Goal: Task Accomplishment & Management: Manage account settings

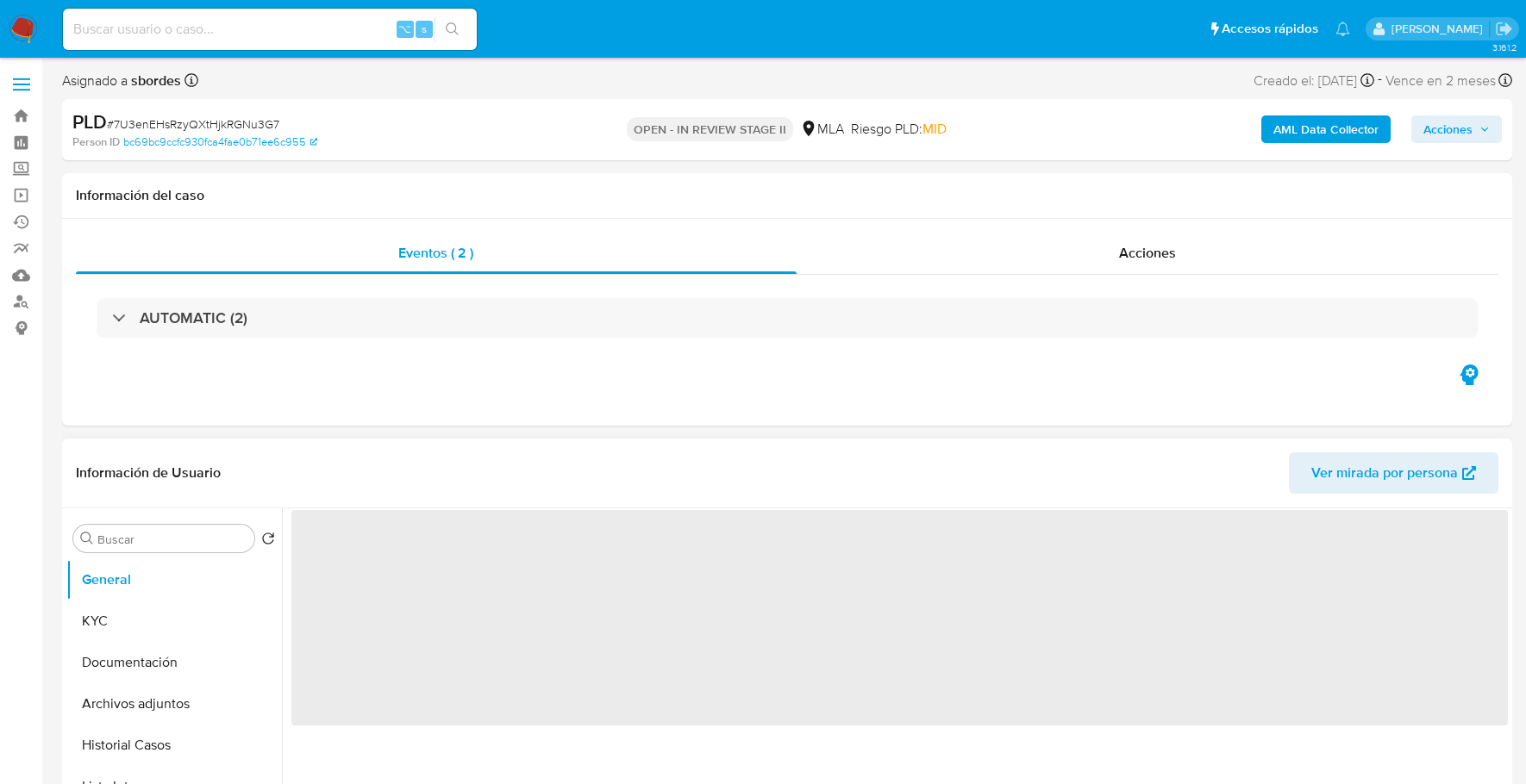
select select "10"
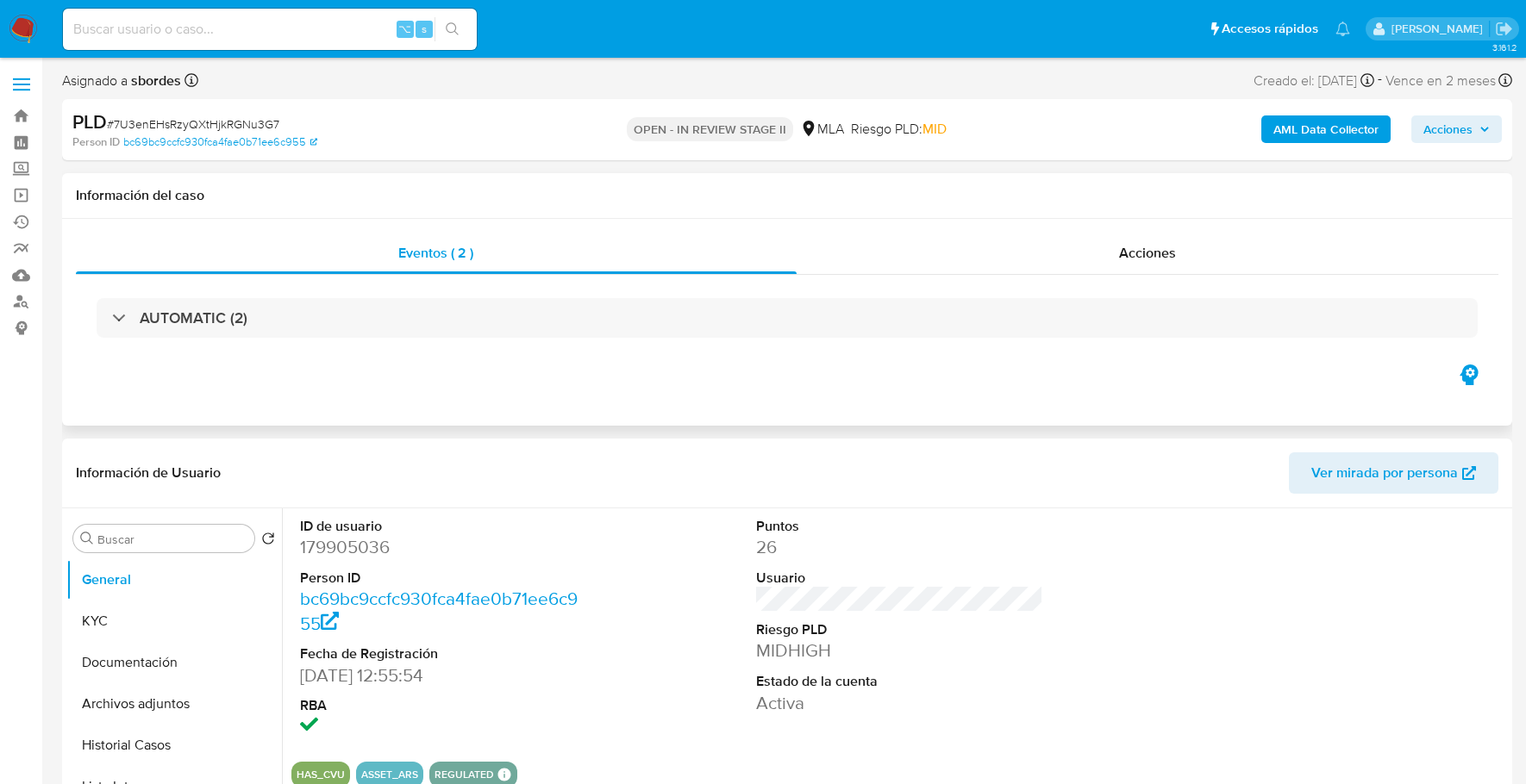
click at [775, 217] on div "Información del caso" at bounding box center [787, 195] width 1450 height 46
click at [274, 37] on input at bounding box center [269, 29] width 414 height 22
click at [97, 642] on button "Documentación" at bounding box center [167, 663] width 202 height 41
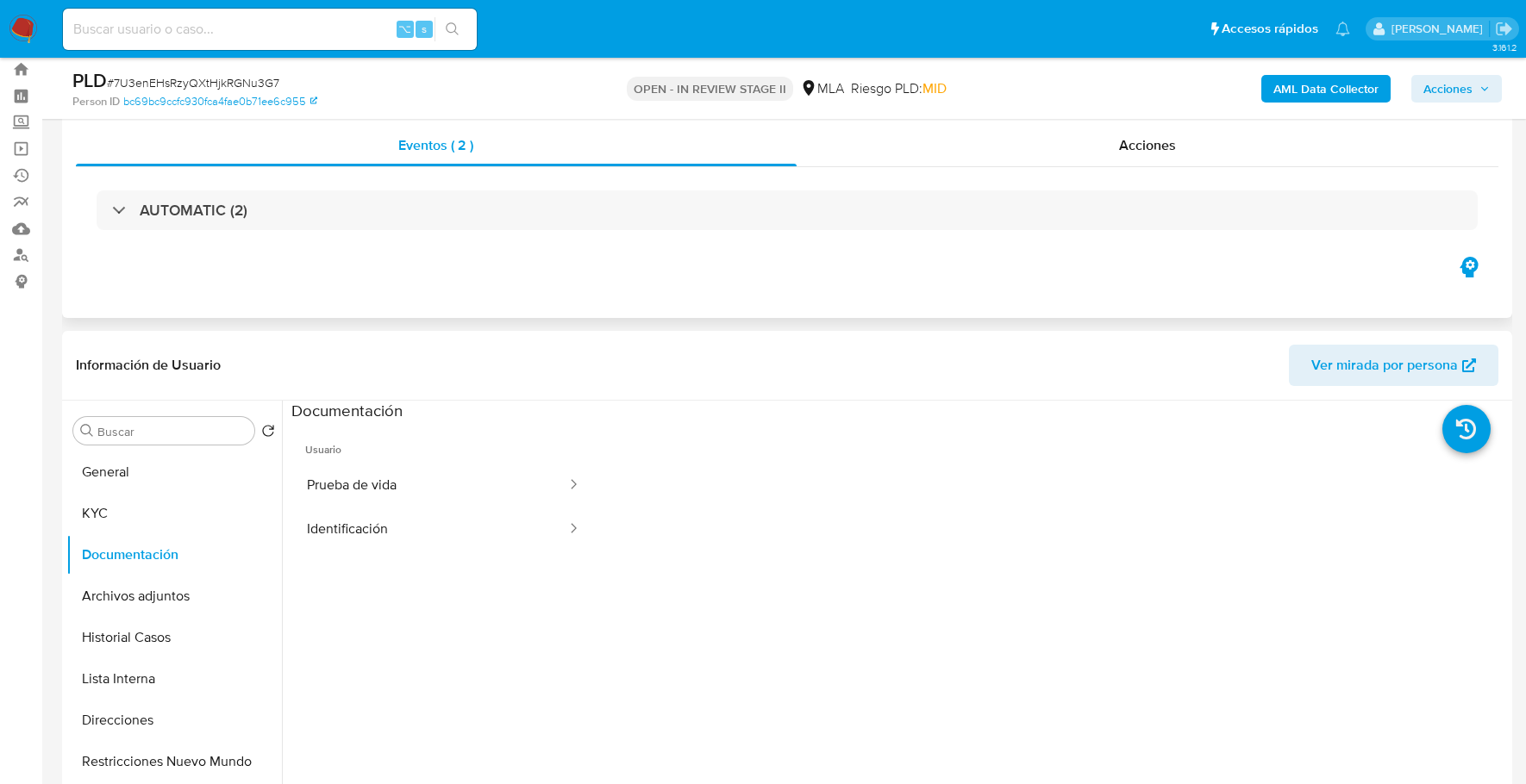
scroll to position [161, 0]
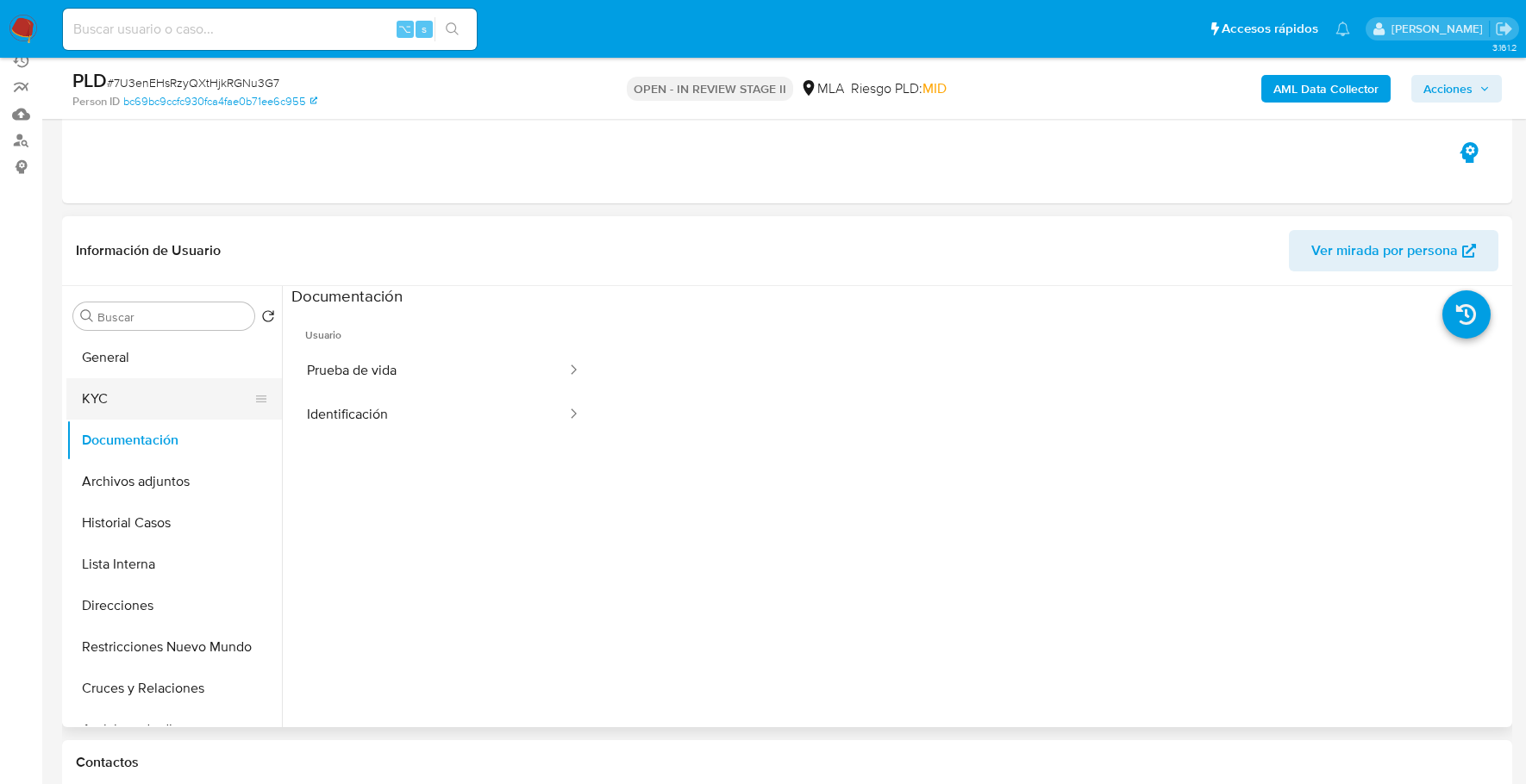
click at [115, 412] on button "KYC" at bounding box center [167, 399] width 202 height 41
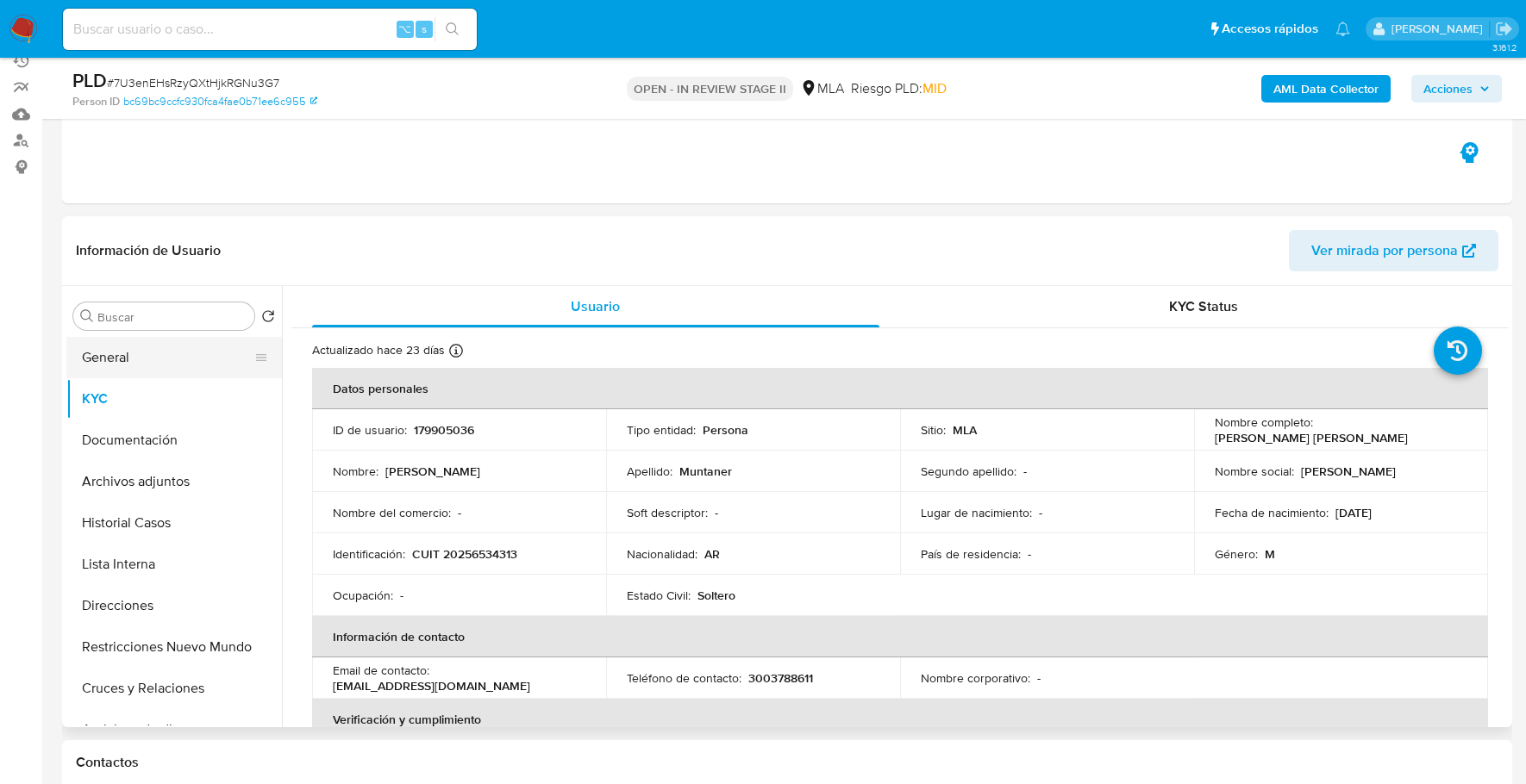
click at [156, 370] on button "General" at bounding box center [167, 357] width 202 height 41
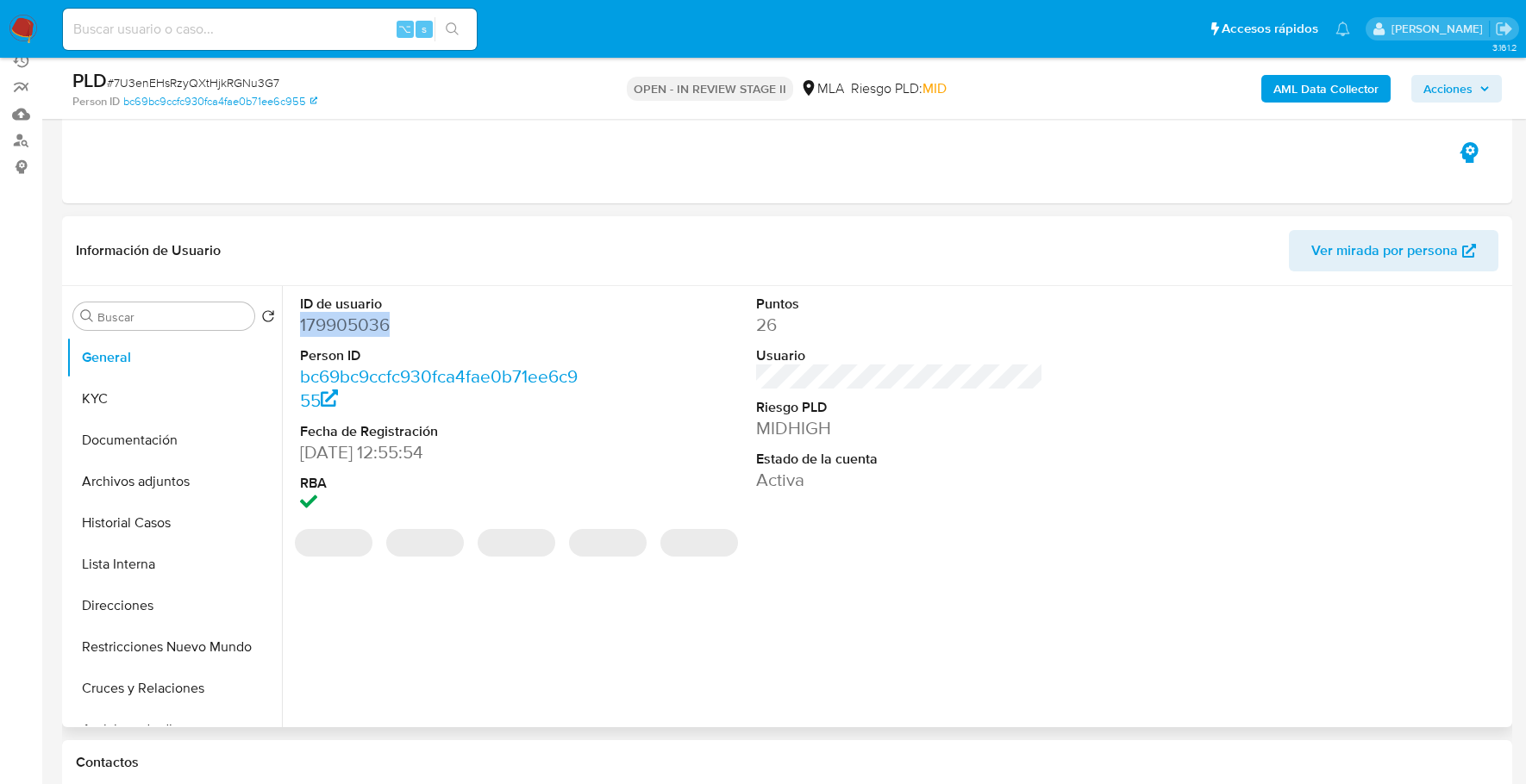
copy dd "179905036"
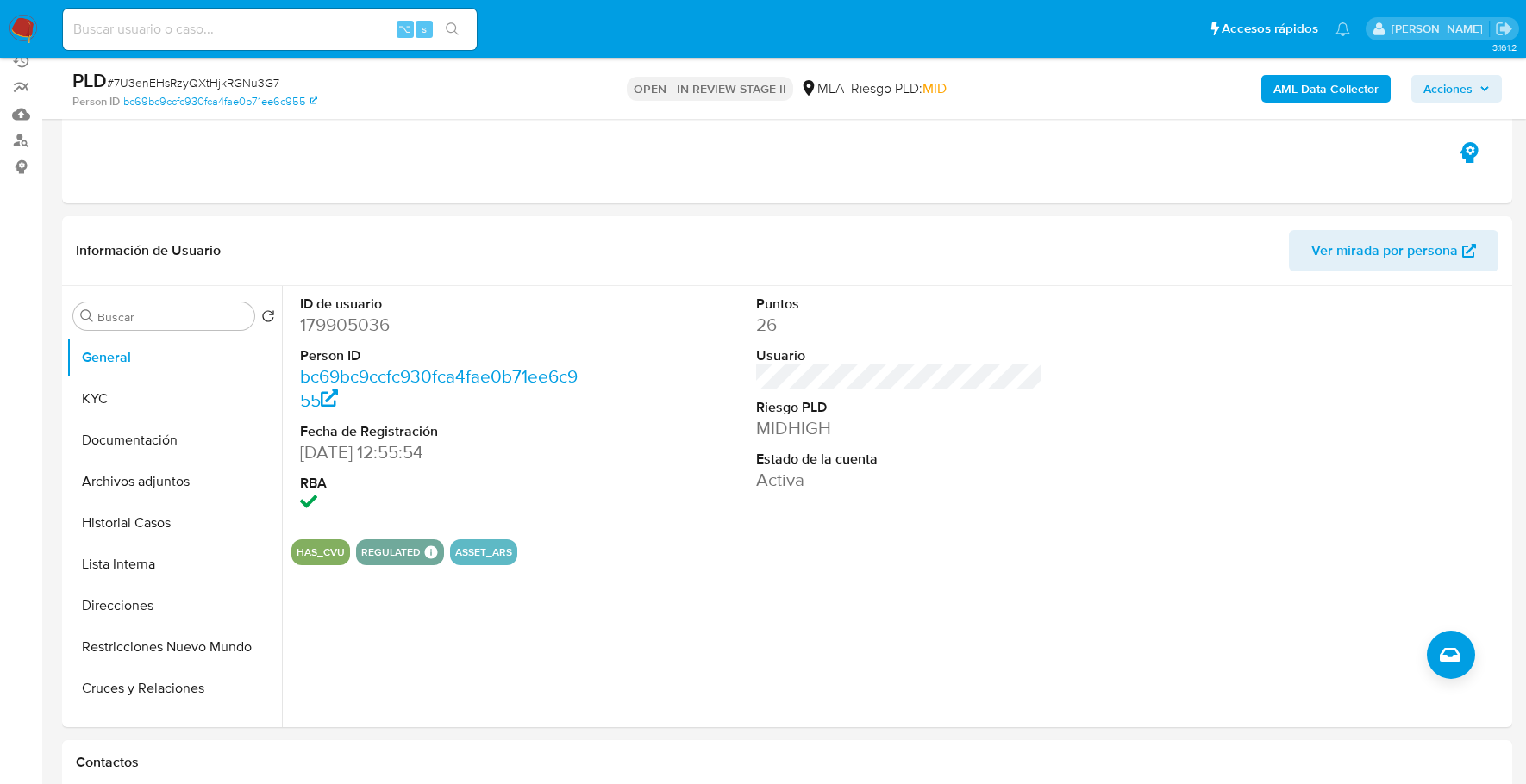
click at [225, 41] on div "⌥ s" at bounding box center [269, 29] width 414 height 41
click at [230, 26] on input at bounding box center [269, 29] width 414 height 22
paste input "179905036"
type input "179905036"
click at [141, 400] on button "KYC" at bounding box center [167, 399] width 202 height 41
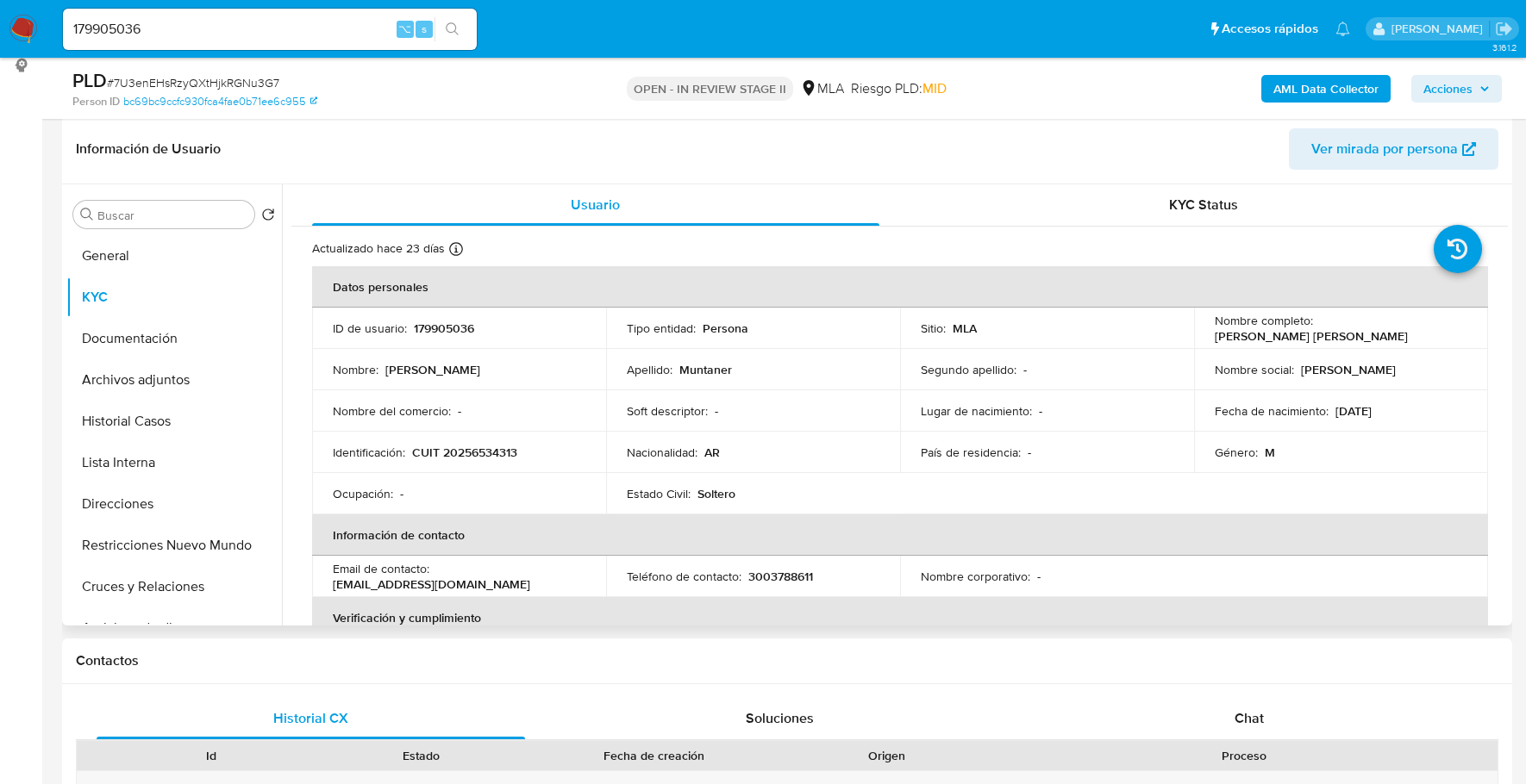
scroll to position [271, 0]
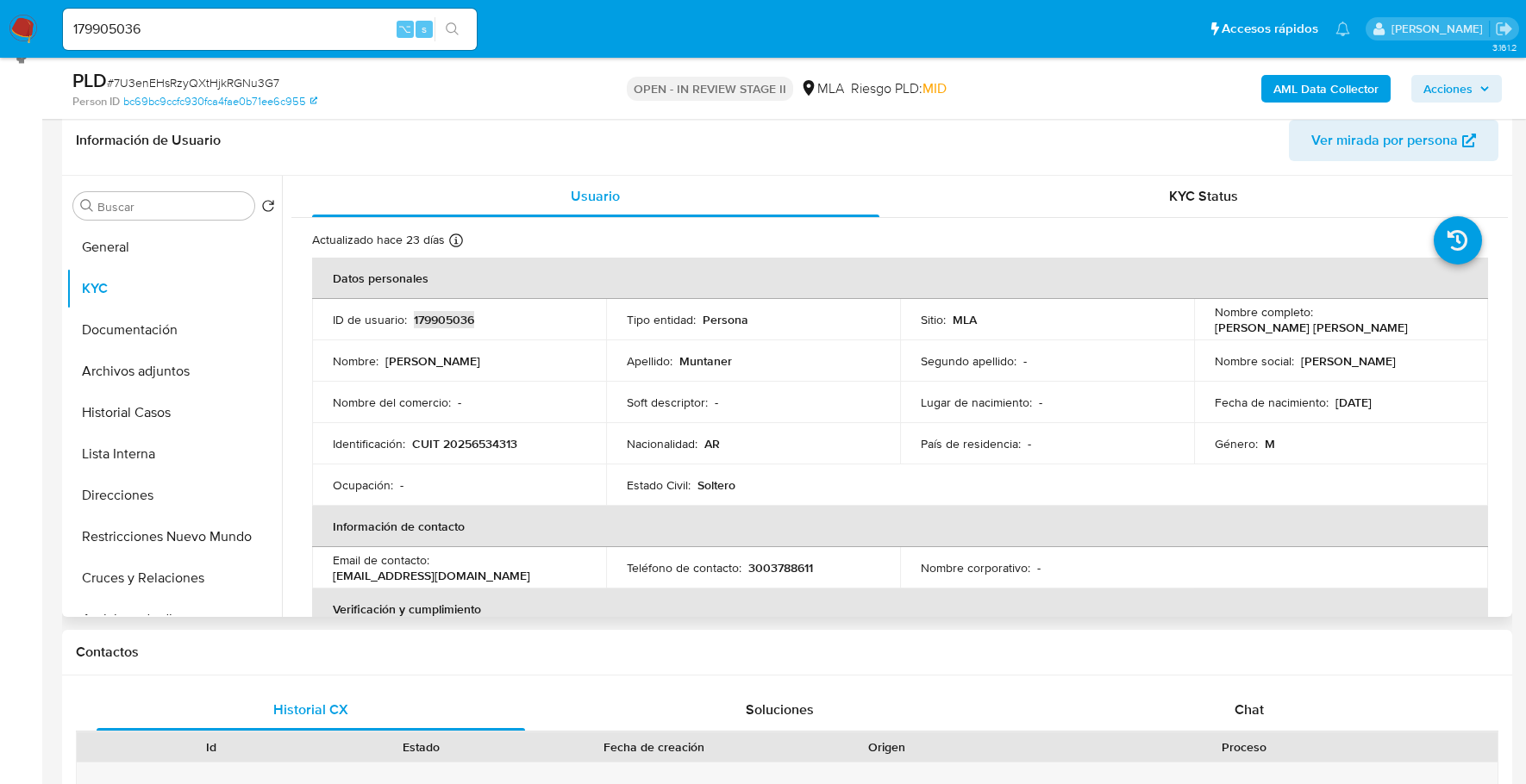
copy p "179905036"
copy p "20256534313"
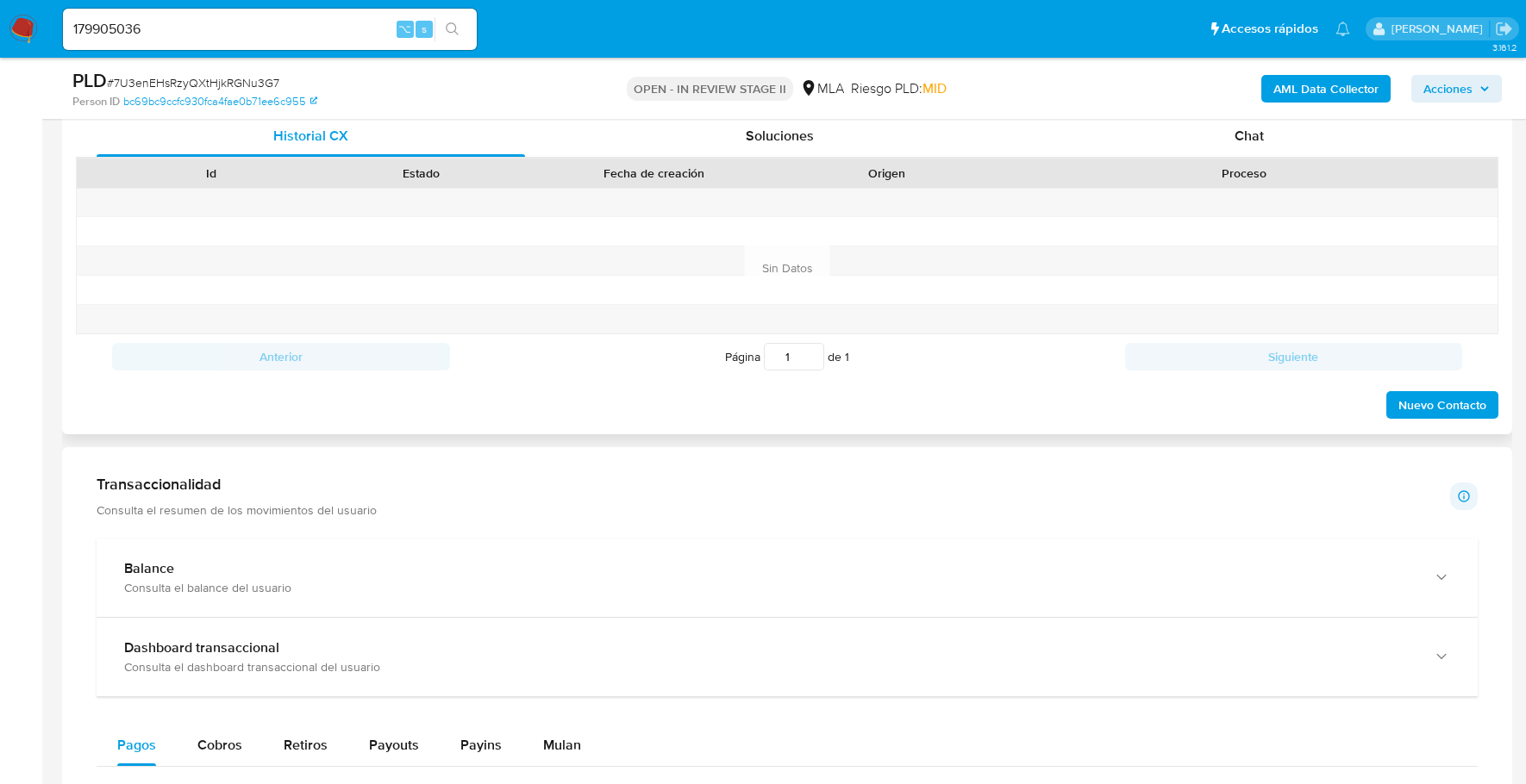
scroll to position [752, 0]
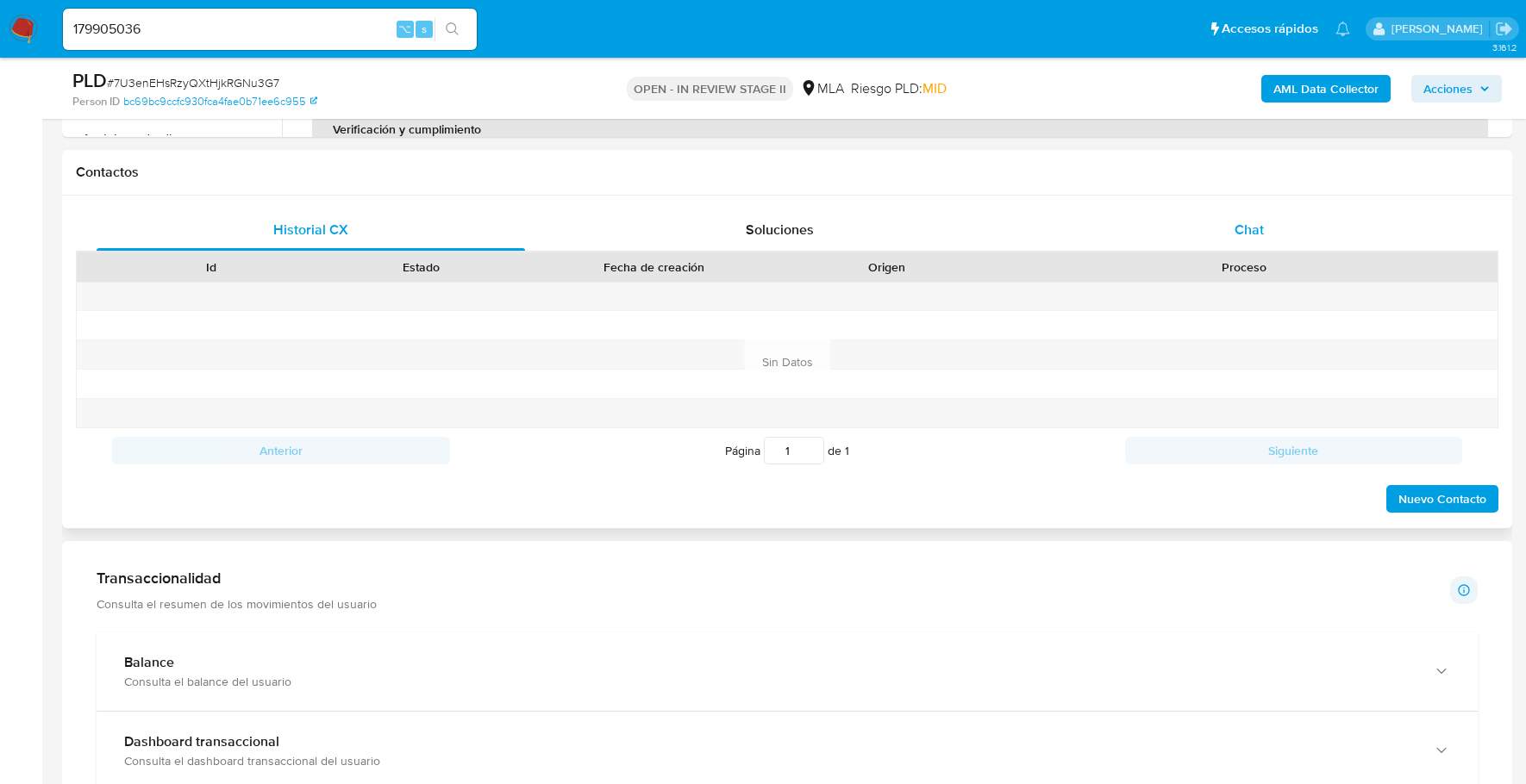
click at [1266, 229] on div "Chat" at bounding box center [1249, 230] width 429 height 41
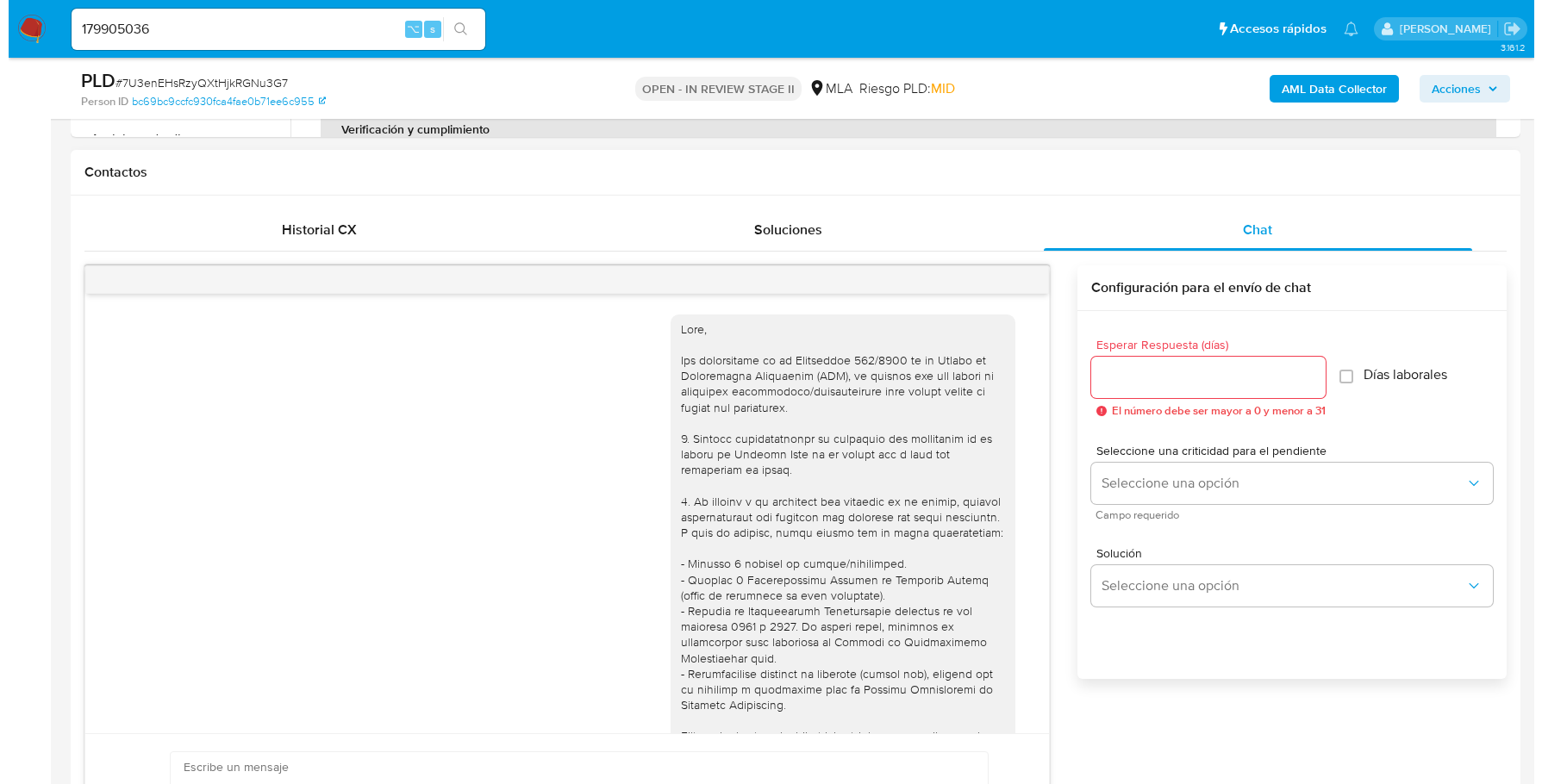
scroll to position [605, 0]
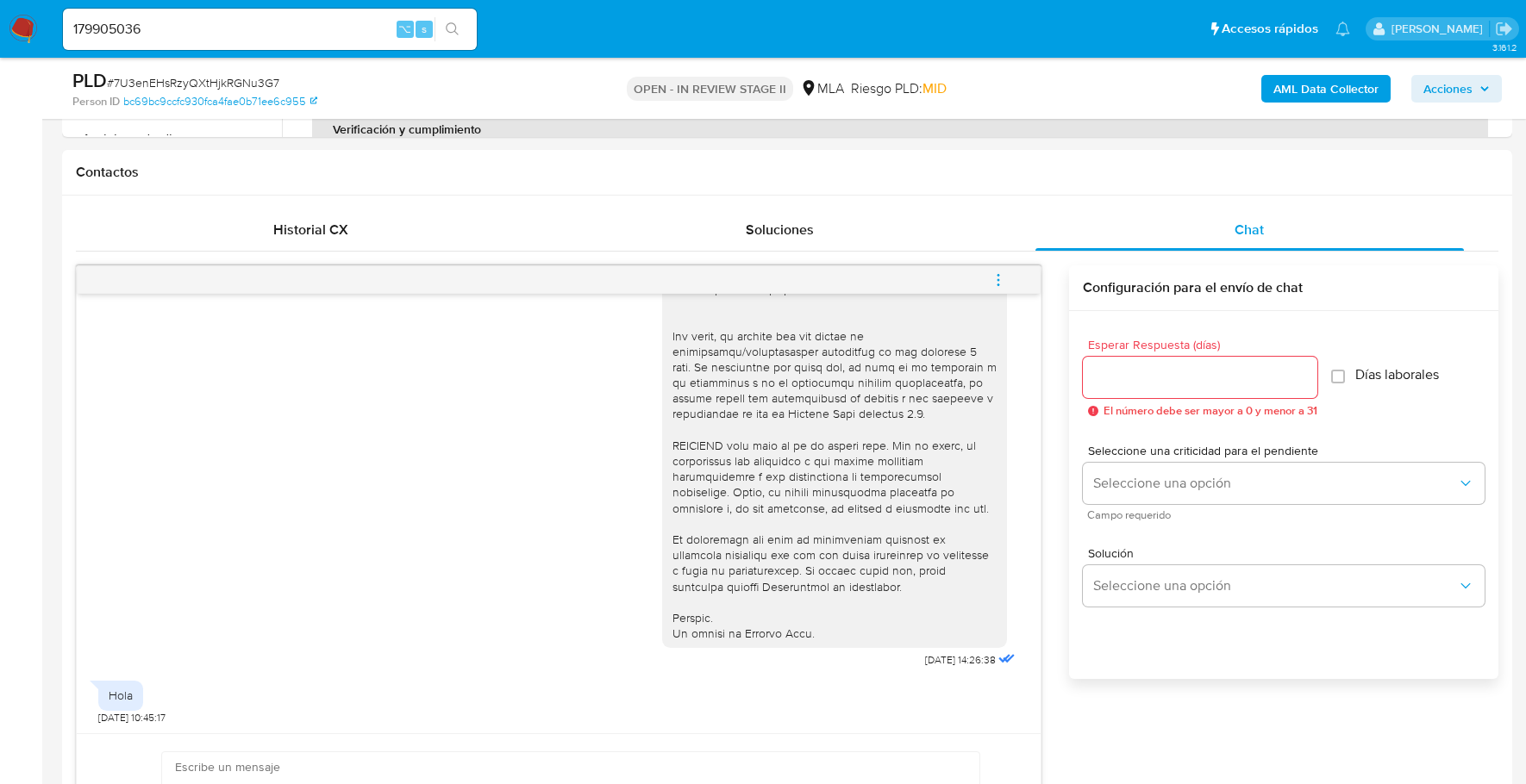
click at [1324, 82] on b "AML Data Collector" at bounding box center [1326, 89] width 105 height 27
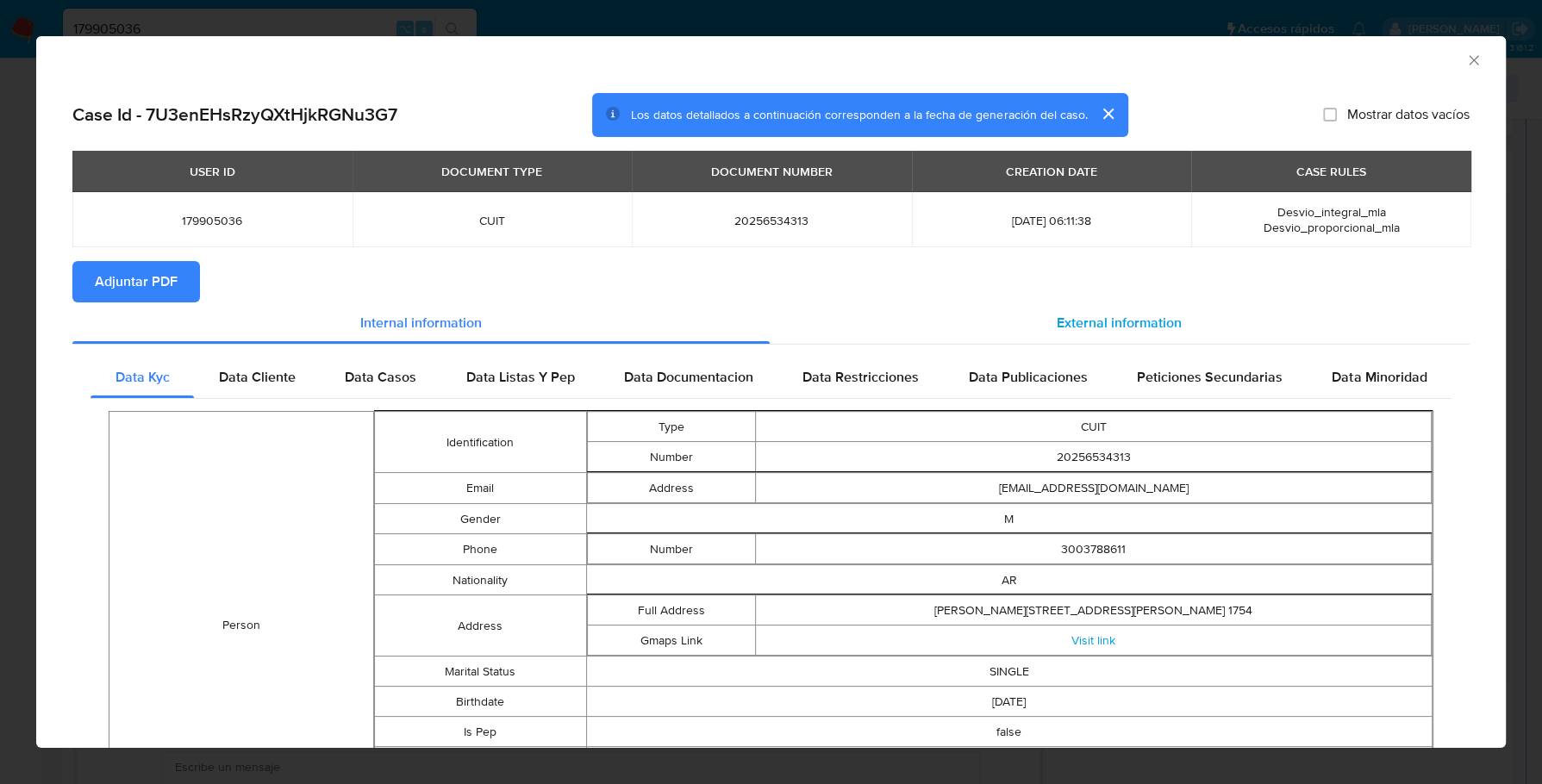
click at [1057, 325] on span "External information" at bounding box center [1119, 322] width 125 height 20
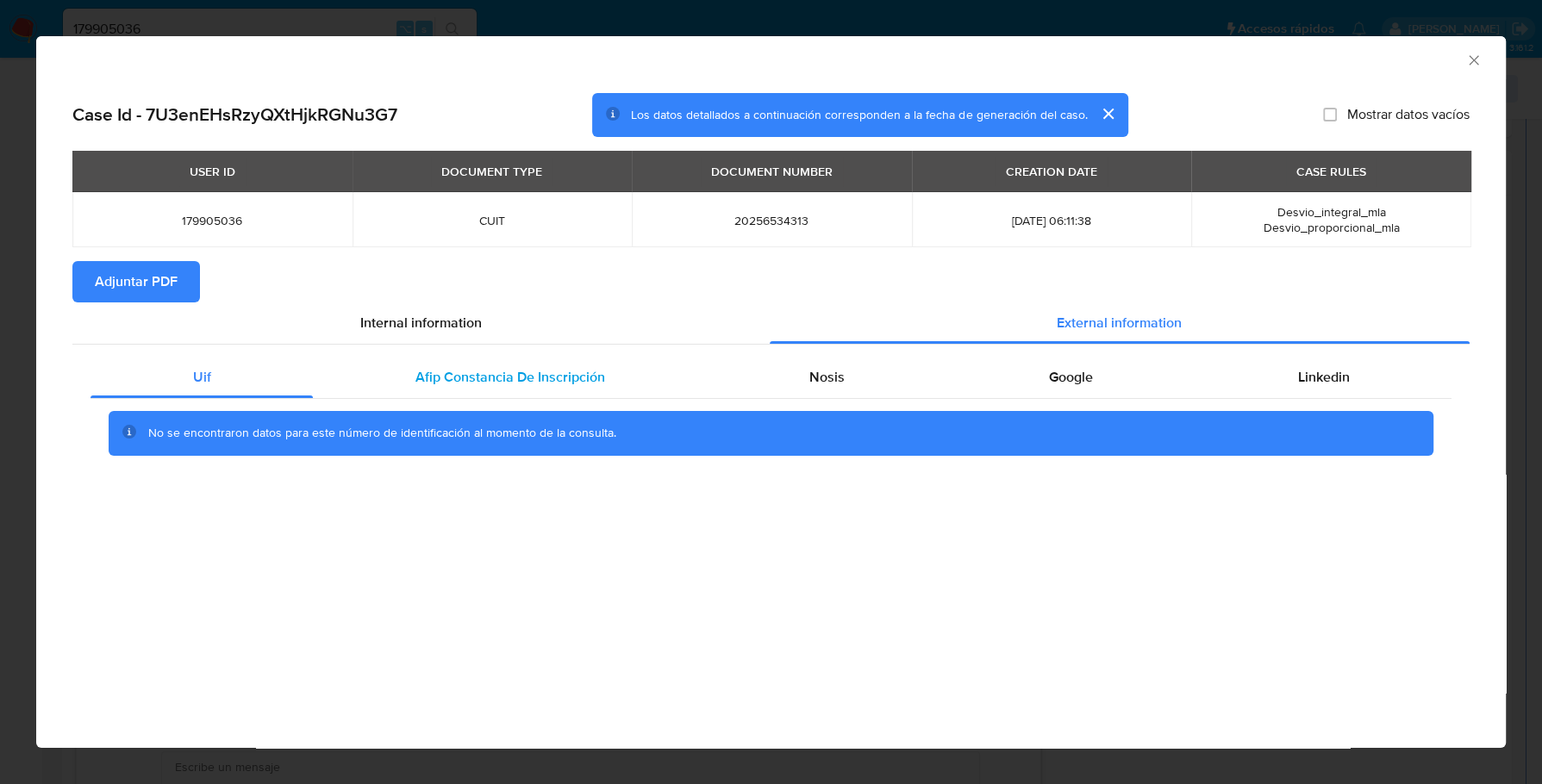
click at [502, 369] on span "Afip Constancia De Inscripción" at bounding box center [511, 377] width 189 height 20
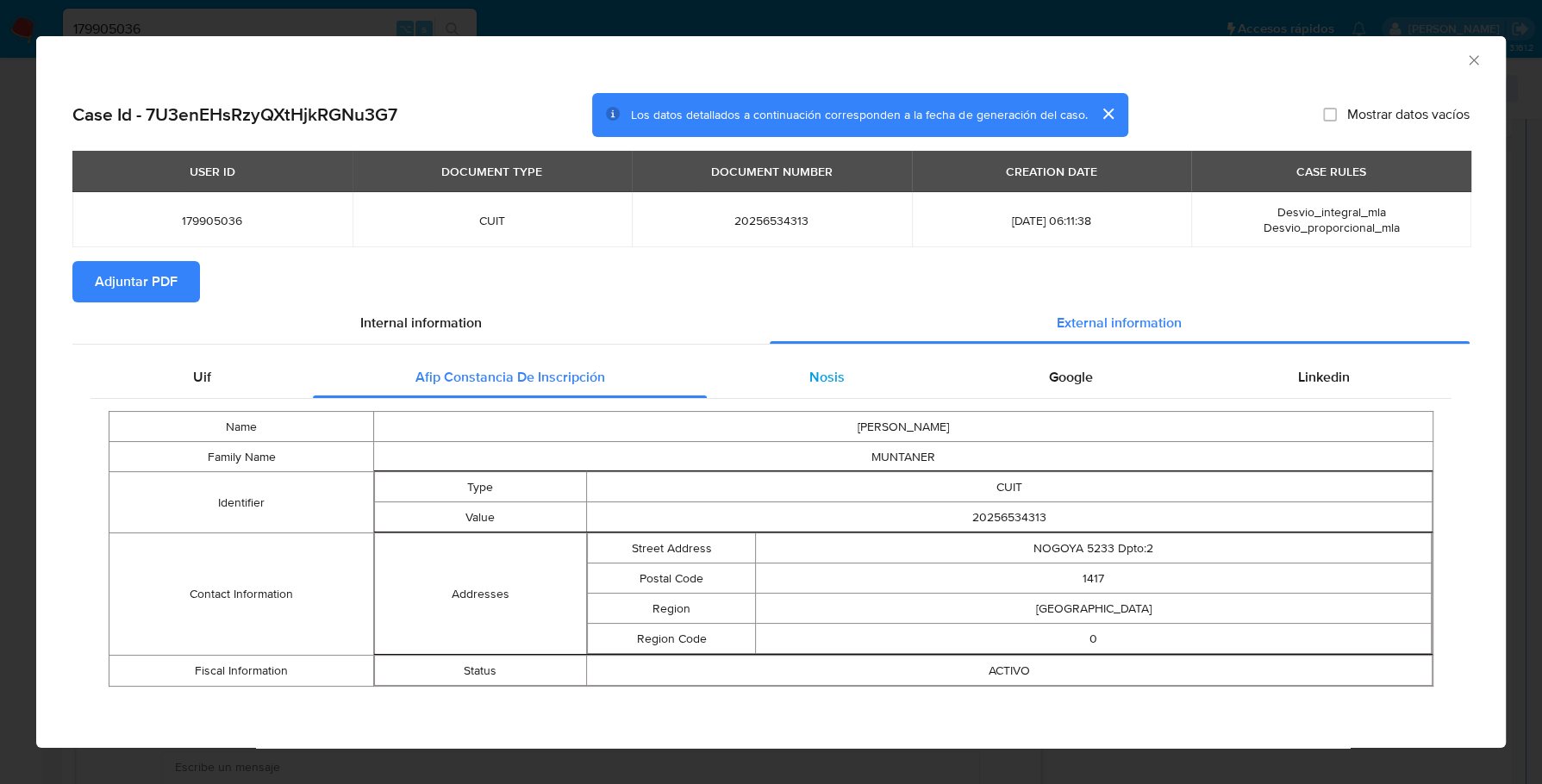
click at [847, 380] on div "Nosis" at bounding box center [826, 377] width 239 height 41
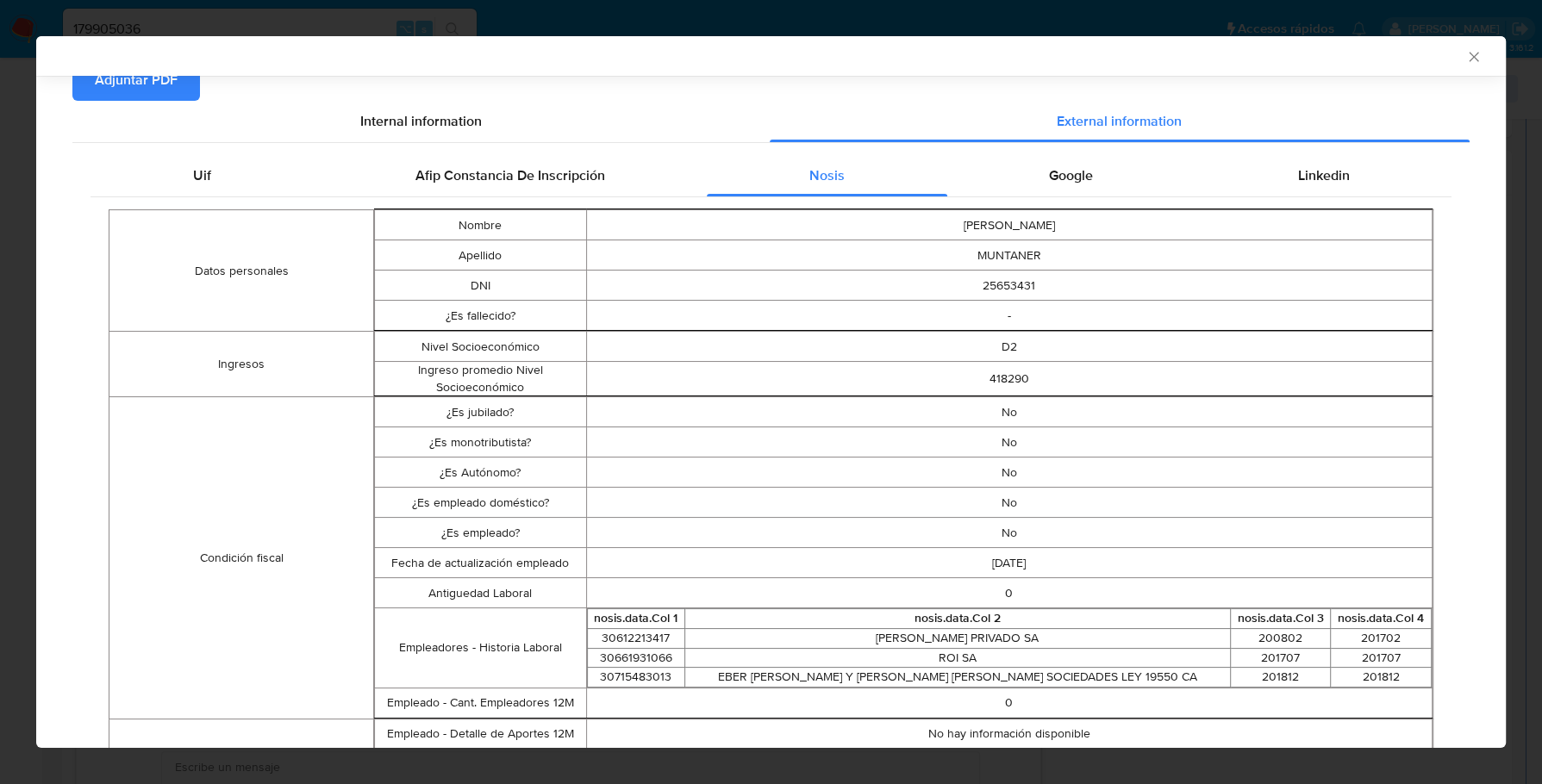
scroll to position [57, 0]
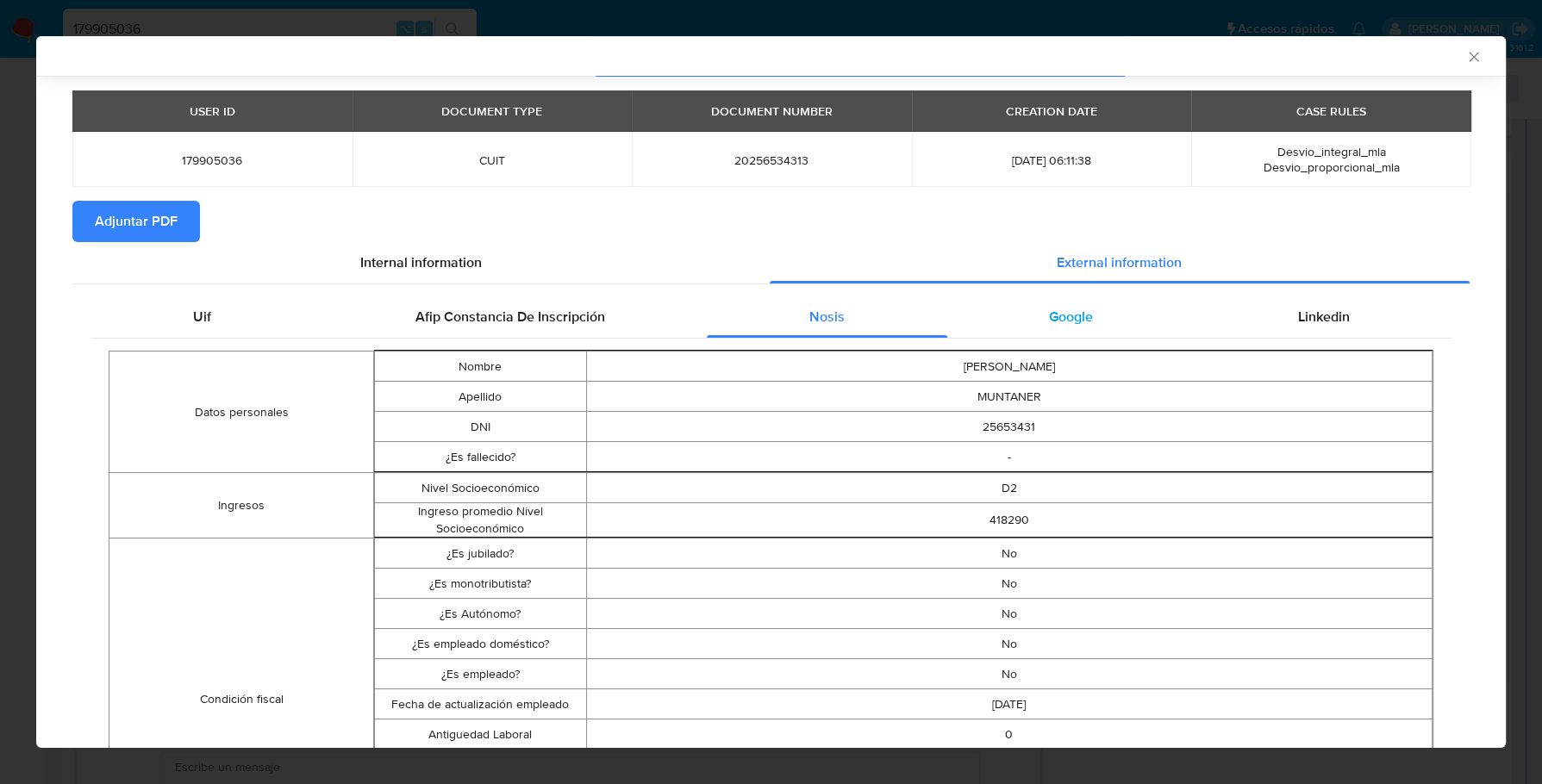
click at [1051, 319] on span "Google" at bounding box center [1070, 316] width 44 height 20
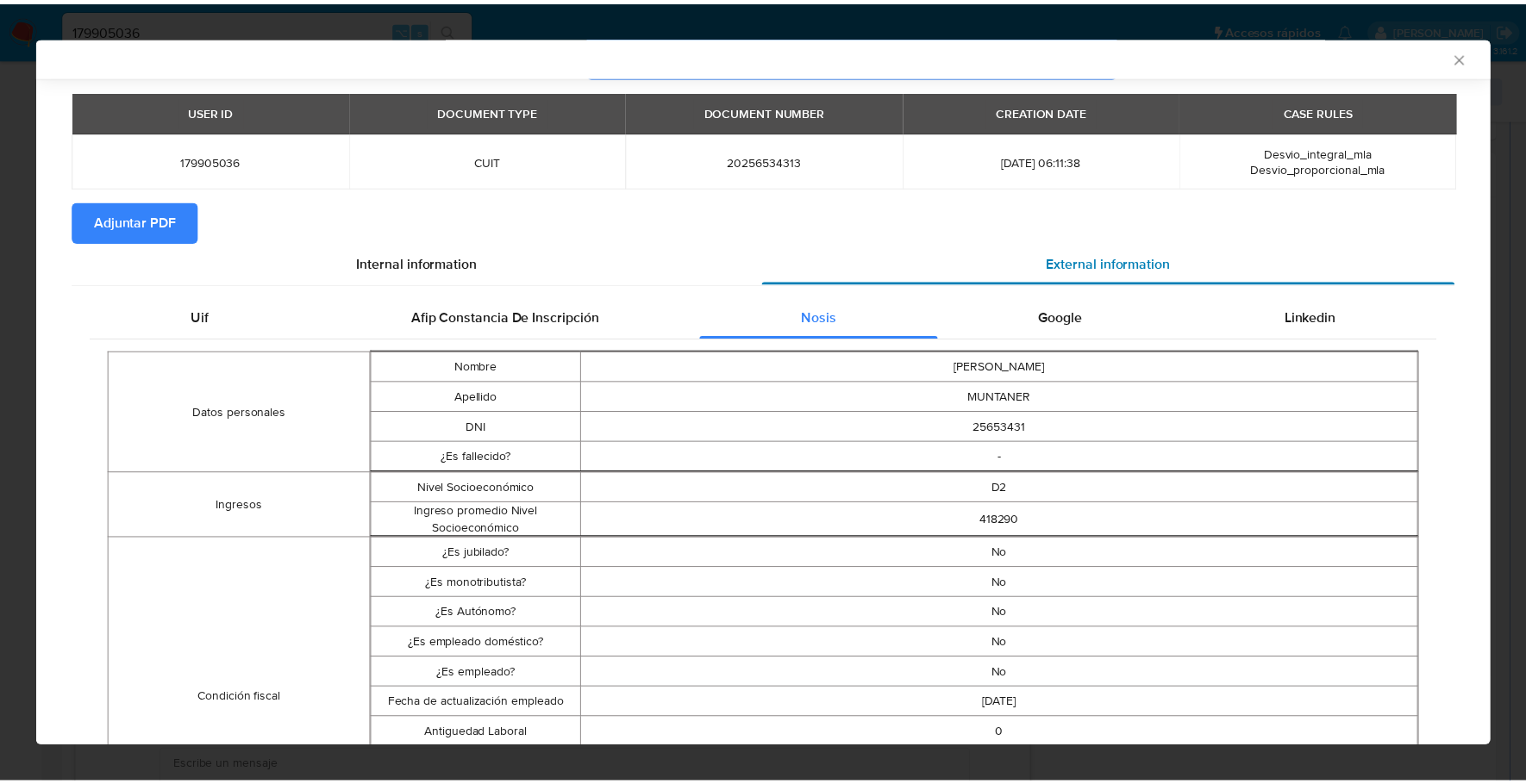
scroll to position [0, 0]
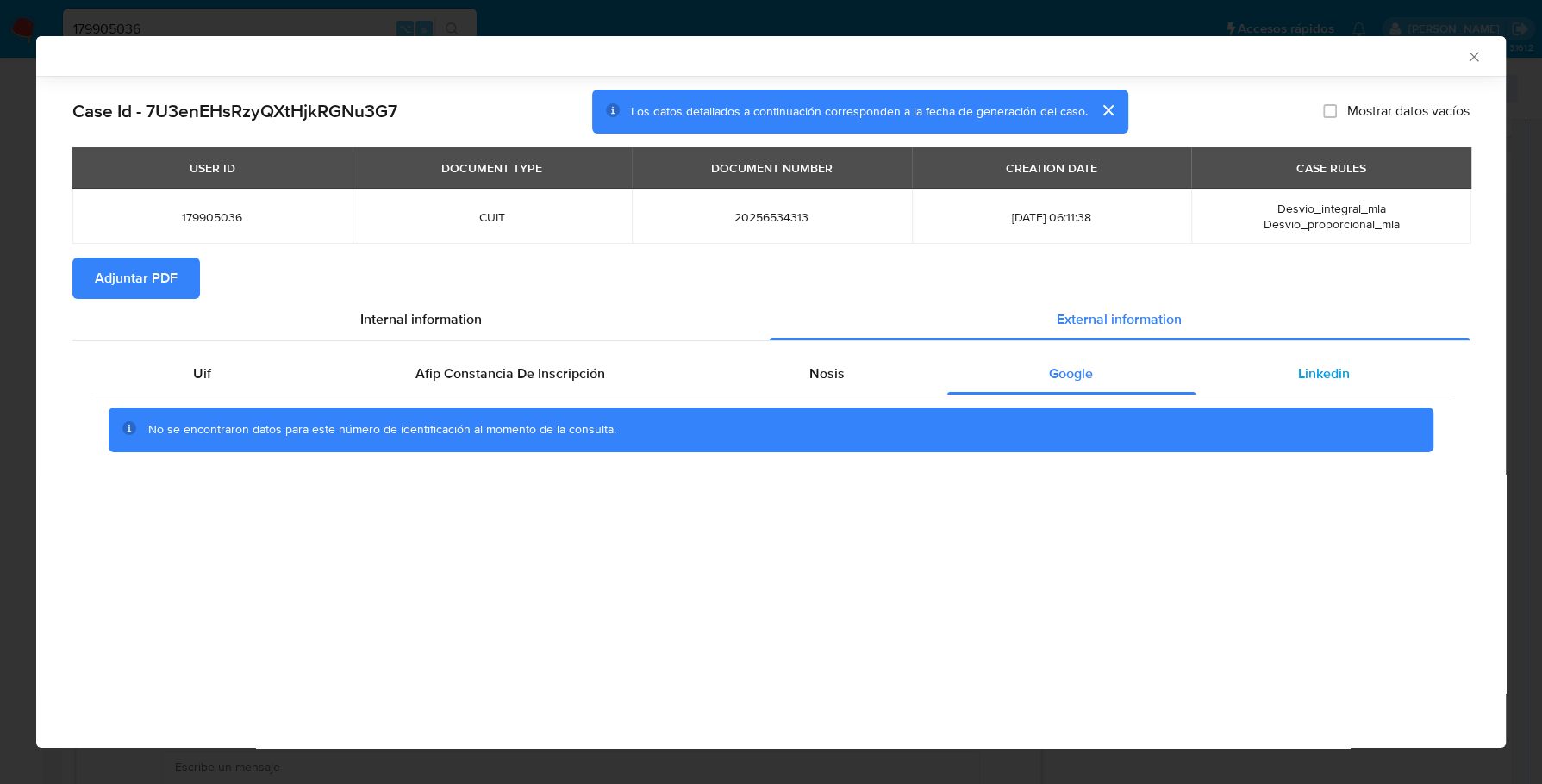
click at [1364, 387] on div "Linkedin" at bounding box center [1323, 374] width 256 height 41
click at [104, 282] on span "Adjuntar PDF" at bounding box center [136, 278] width 83 height 38
click at [1474, 58] on icon "Cerrar ventana" at bounding box center [1475, 57] width 18 height 18
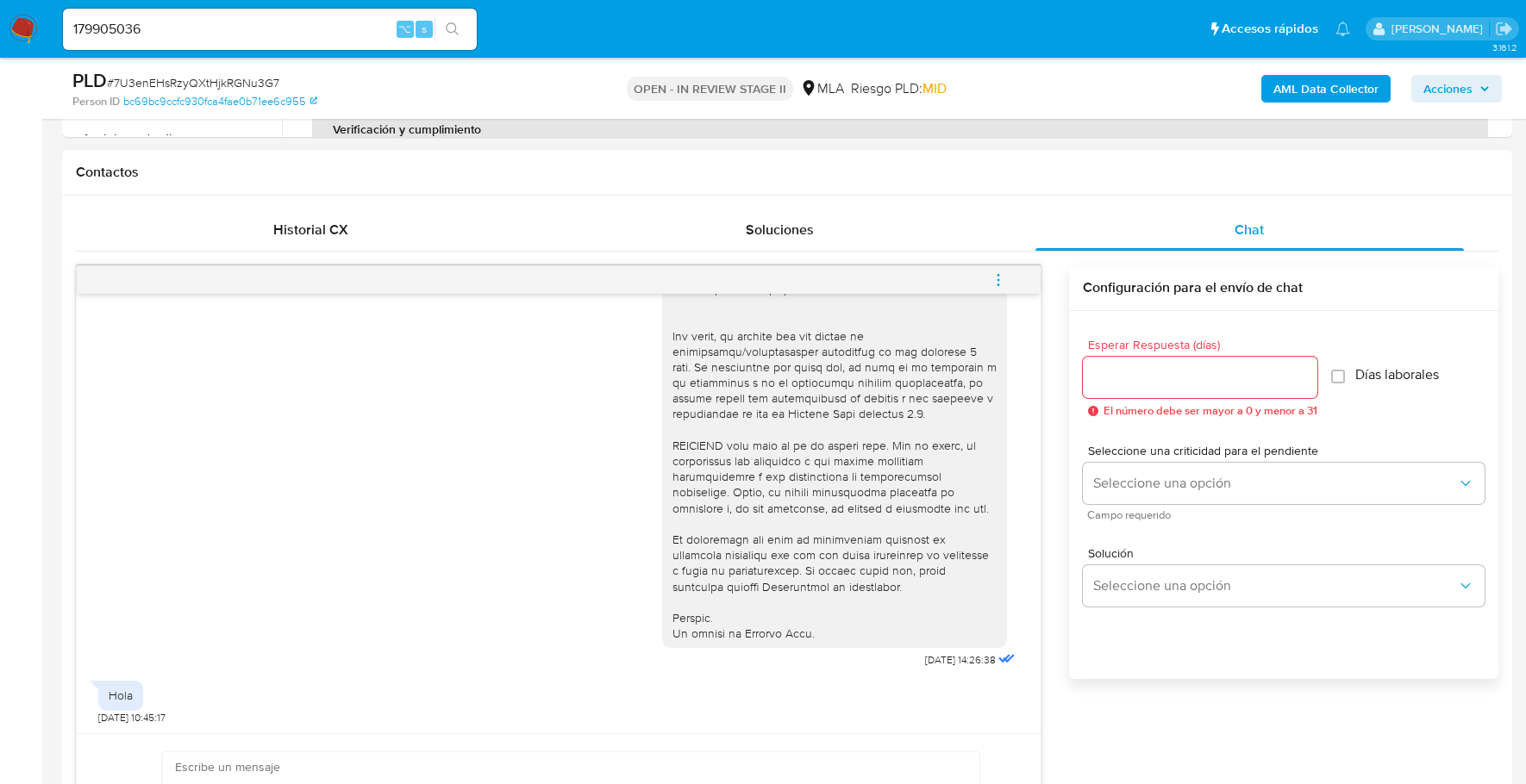
click at [994, 278] on icon "menu-action" at bounding box center [998, 280] width 16 height 16
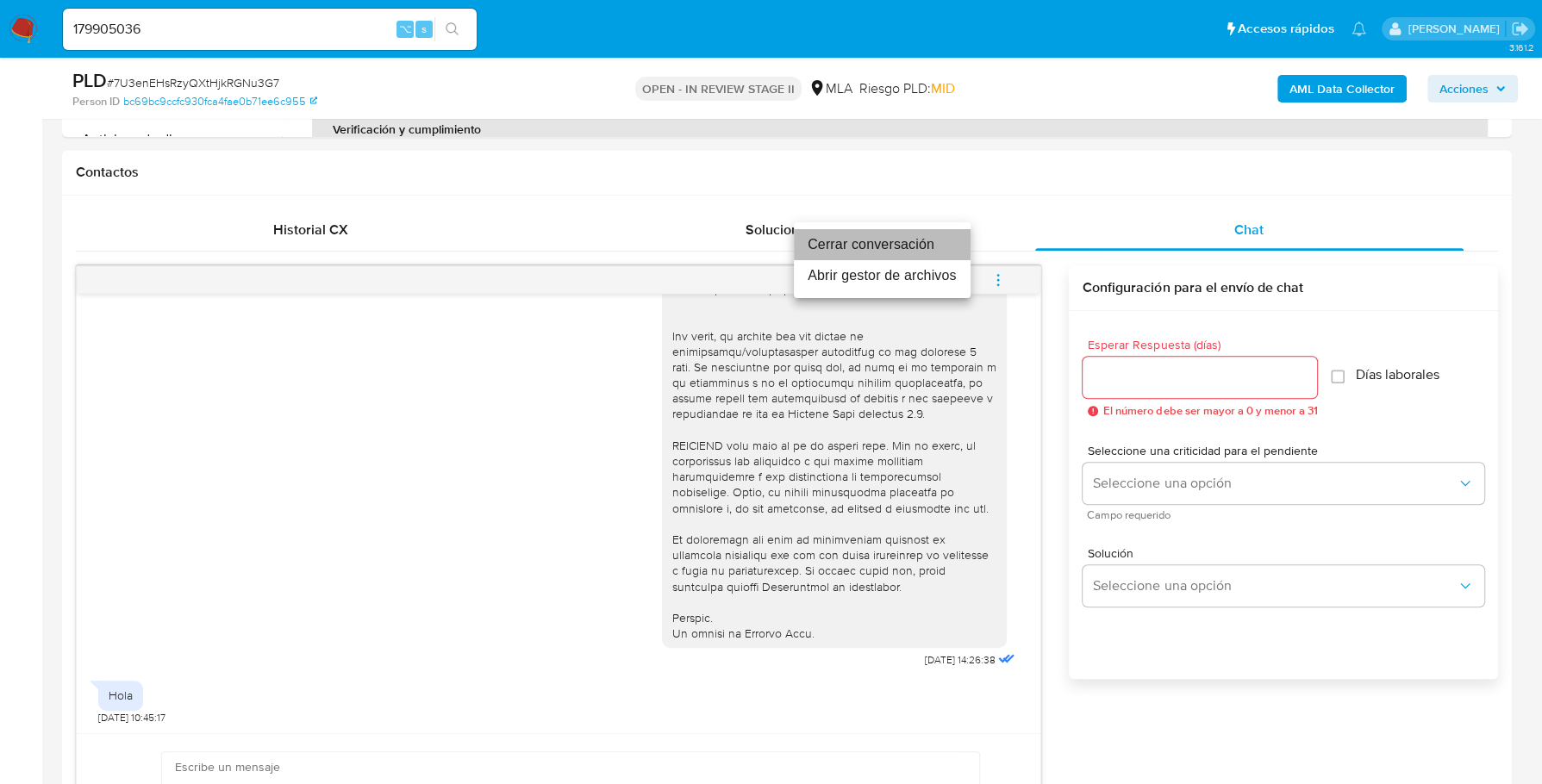
click at [938, 243] on li "Cerrar conversación" at bounding box center [882, 245] width 177 height 31
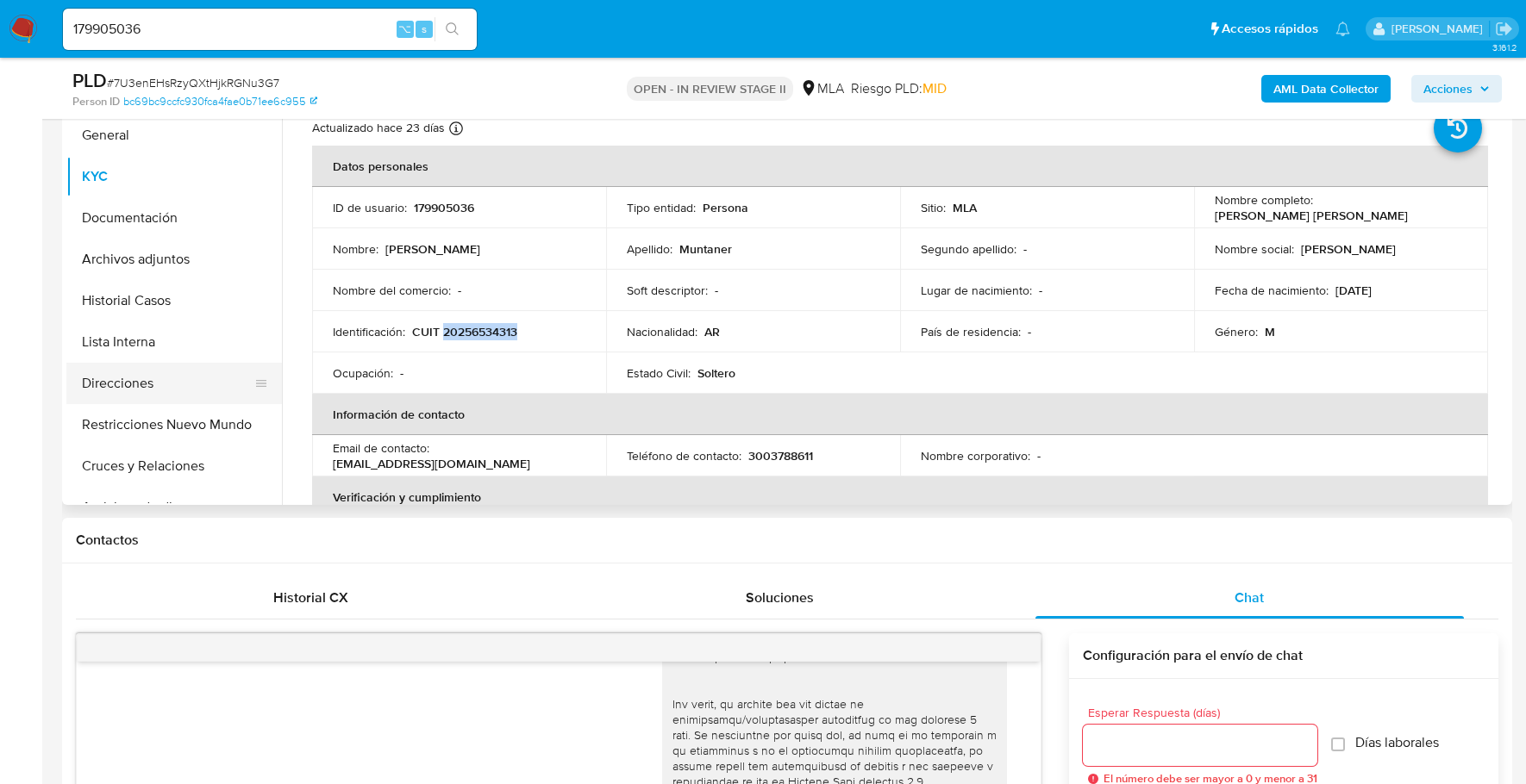
scroll to position [383, 0]
click at [143, 264] on button "Archivos adjuntos" at bounding box center [167, 260] width 202 height 41
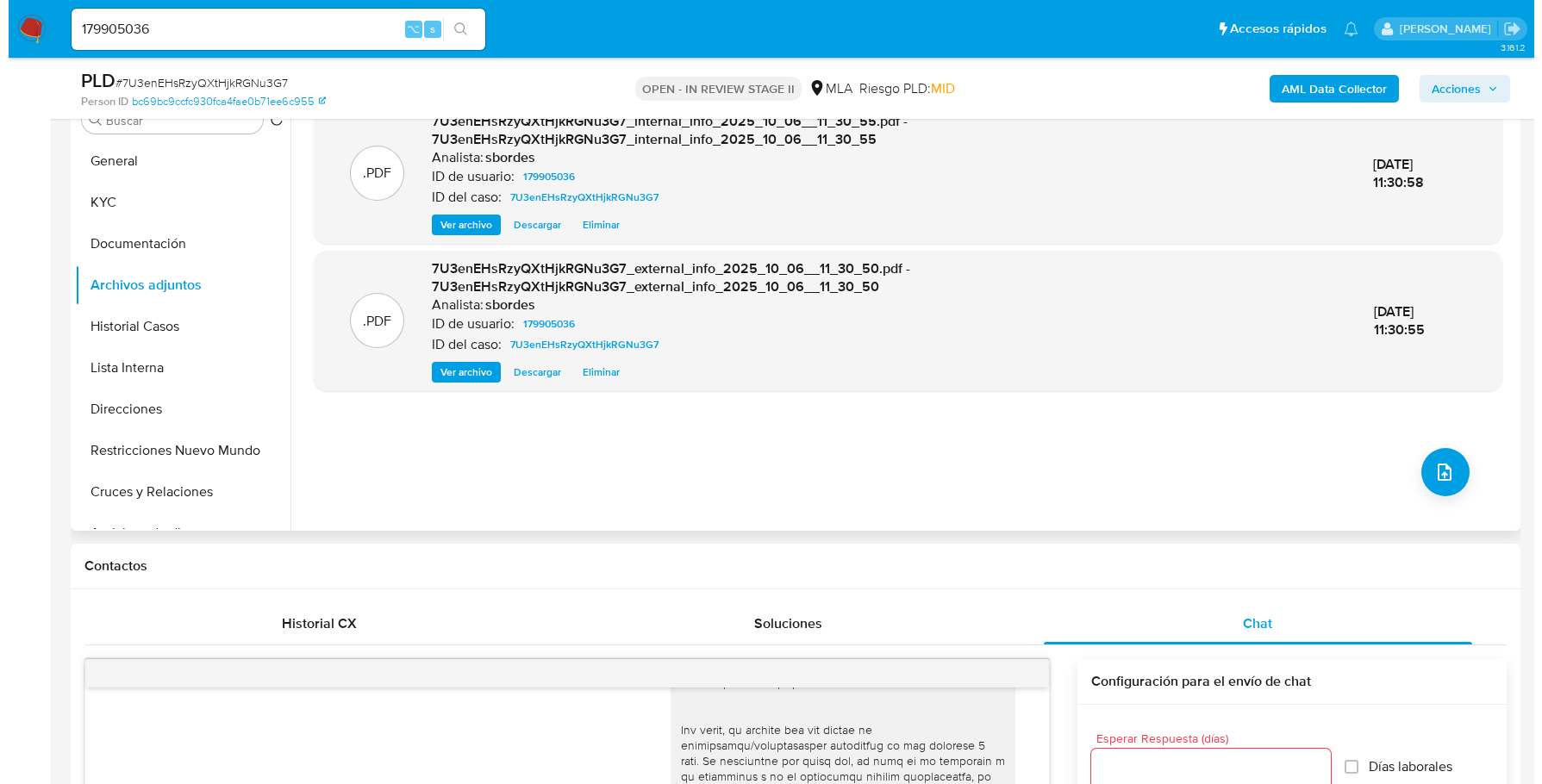
scroll to position [357, 0]
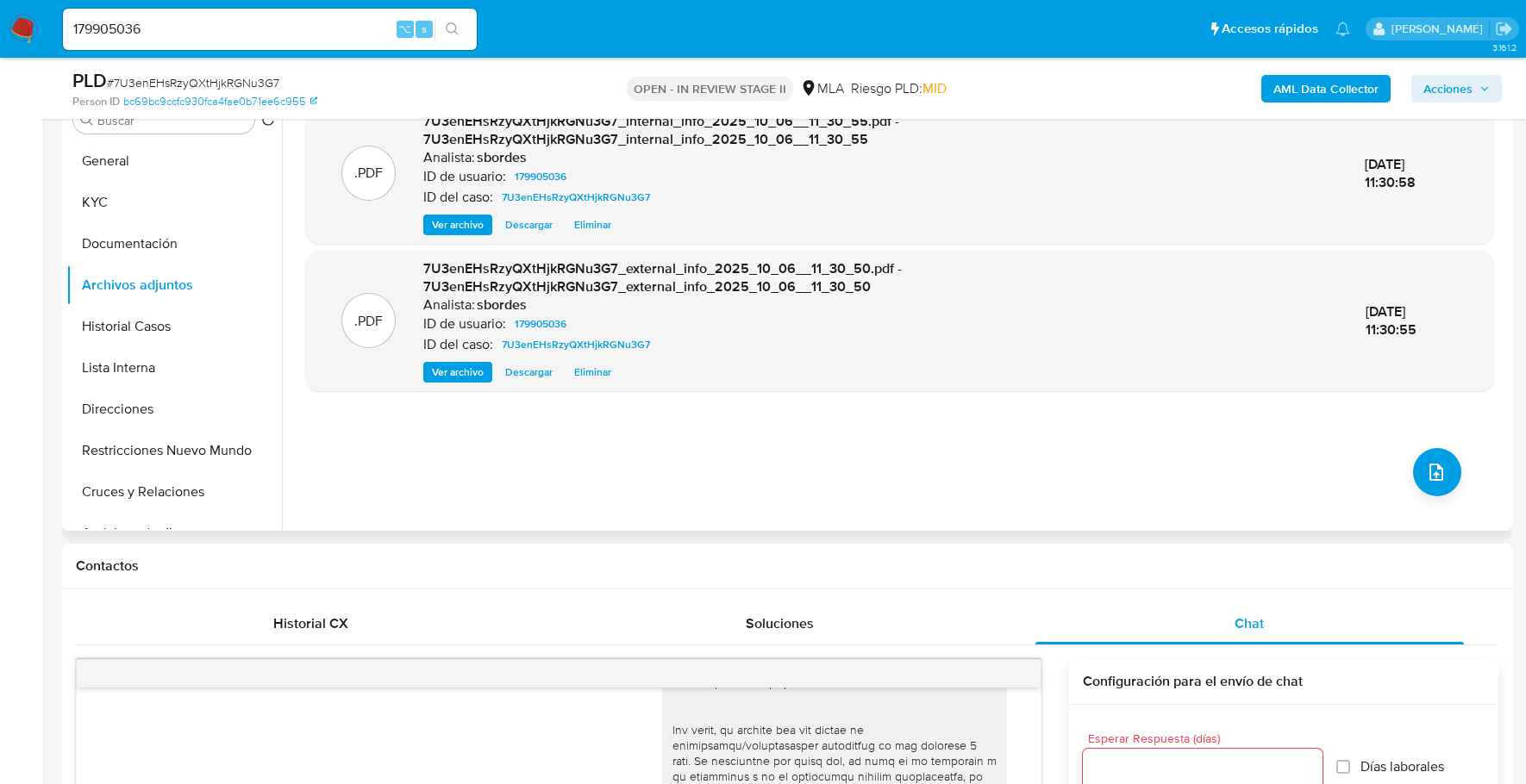
click at [1460, 472] on div ".PDF 7U3enEHsRzyQXtHjkRGNu3G7_internal_info_2025_10_06__11_30_55.pdf - 7U3enEHs…" at bounding box center [899, 310] width 1188 height 414
click at [1440, 472] on button "upload-file" at bounding box center [1436, 472] width 48 height 48
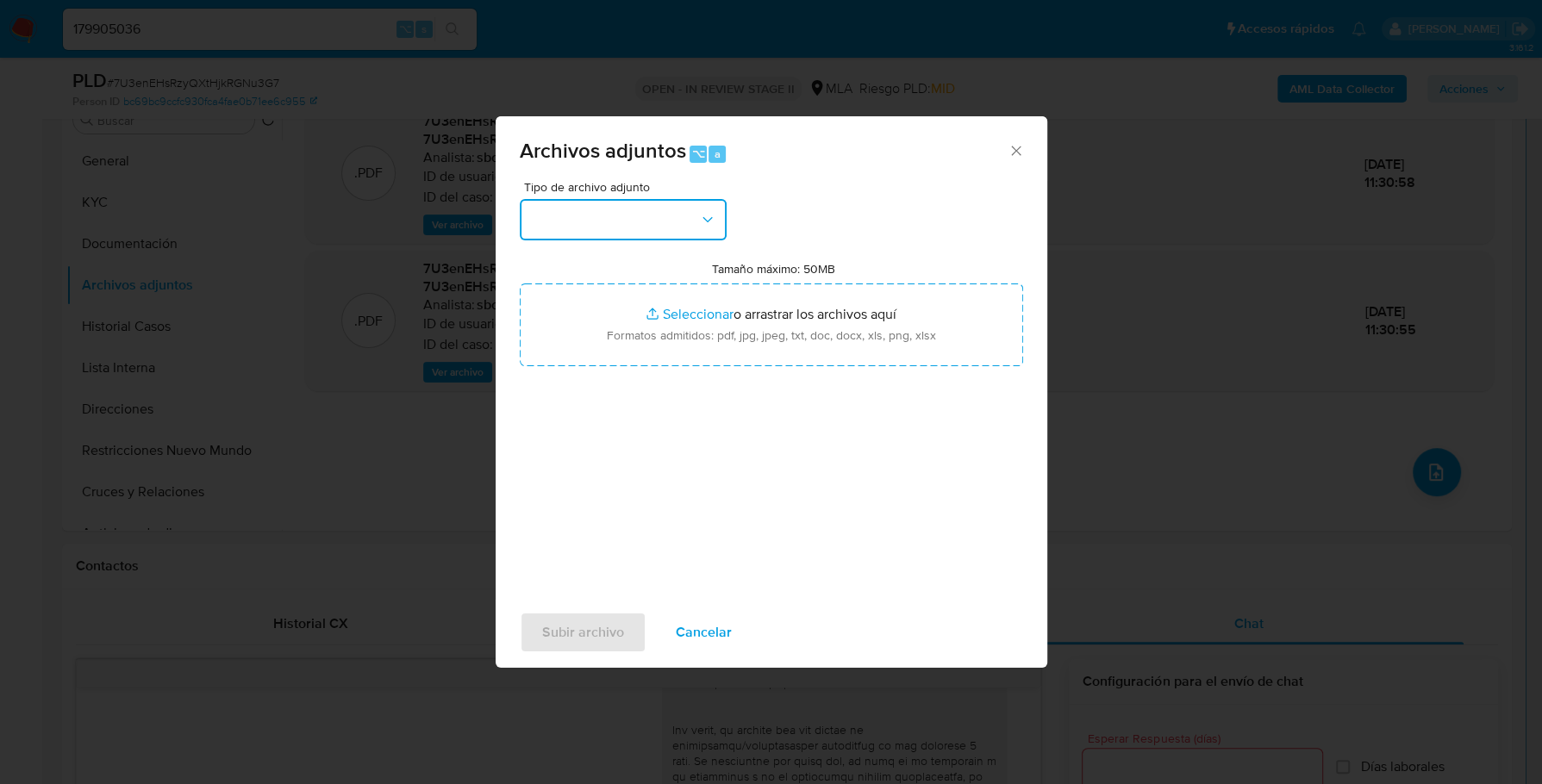
click at [570, 210] on button "button" at bounding box center [623, 220] width 207 height 41
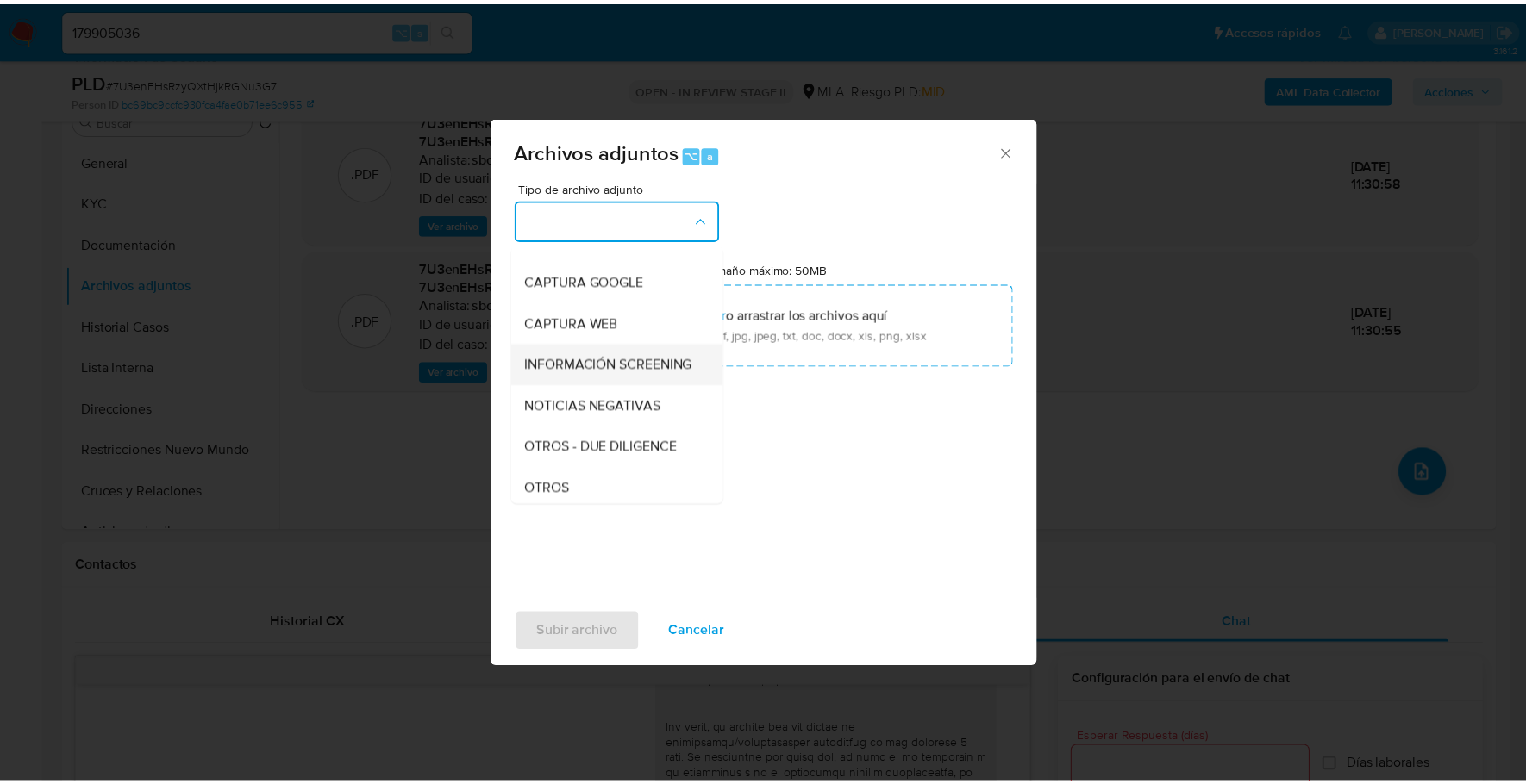
scroll to position [126, 0]
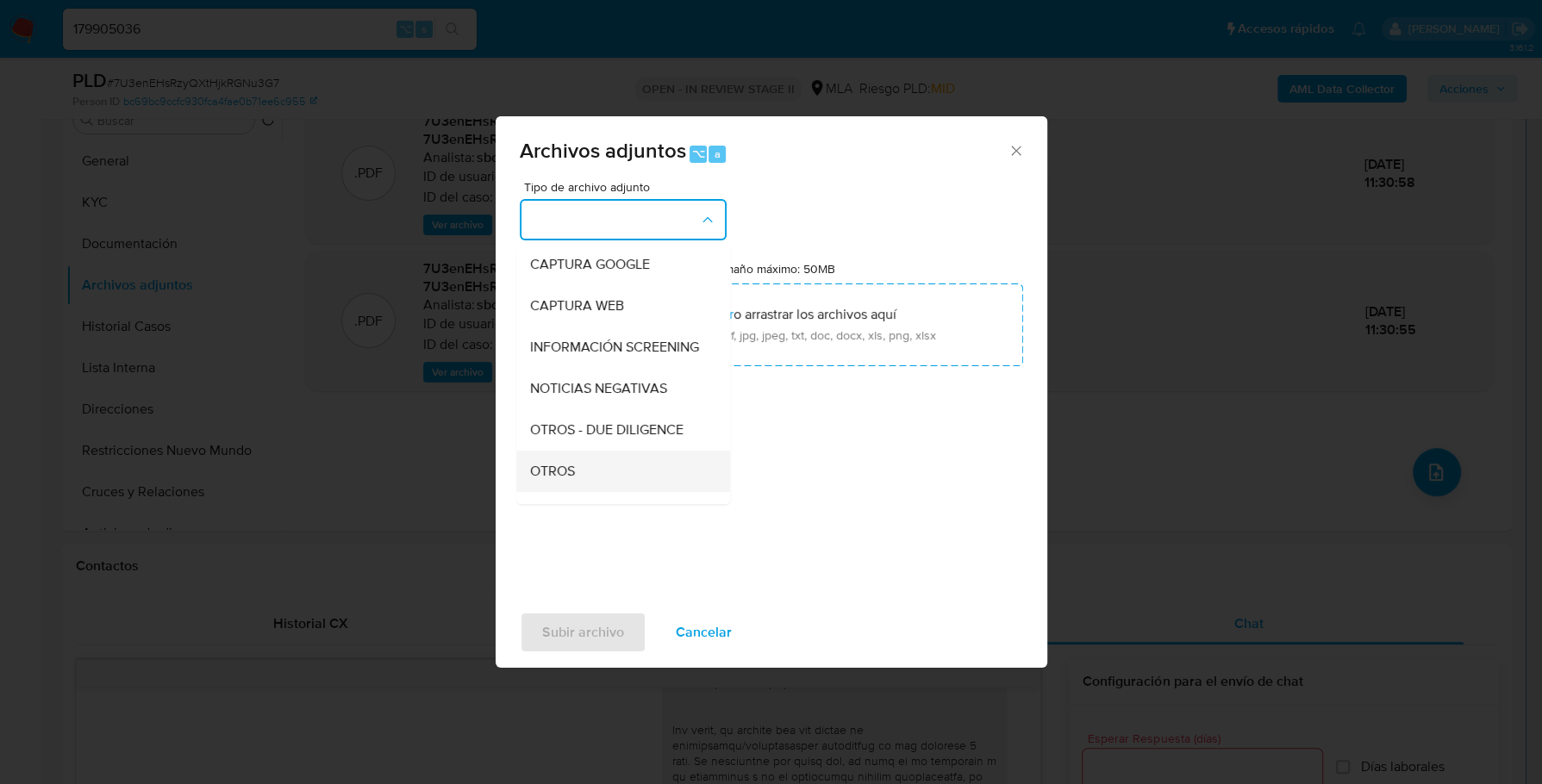
click at [574, 480] on span "OTROS" at bounding box center [553, 472] width 45 height 18
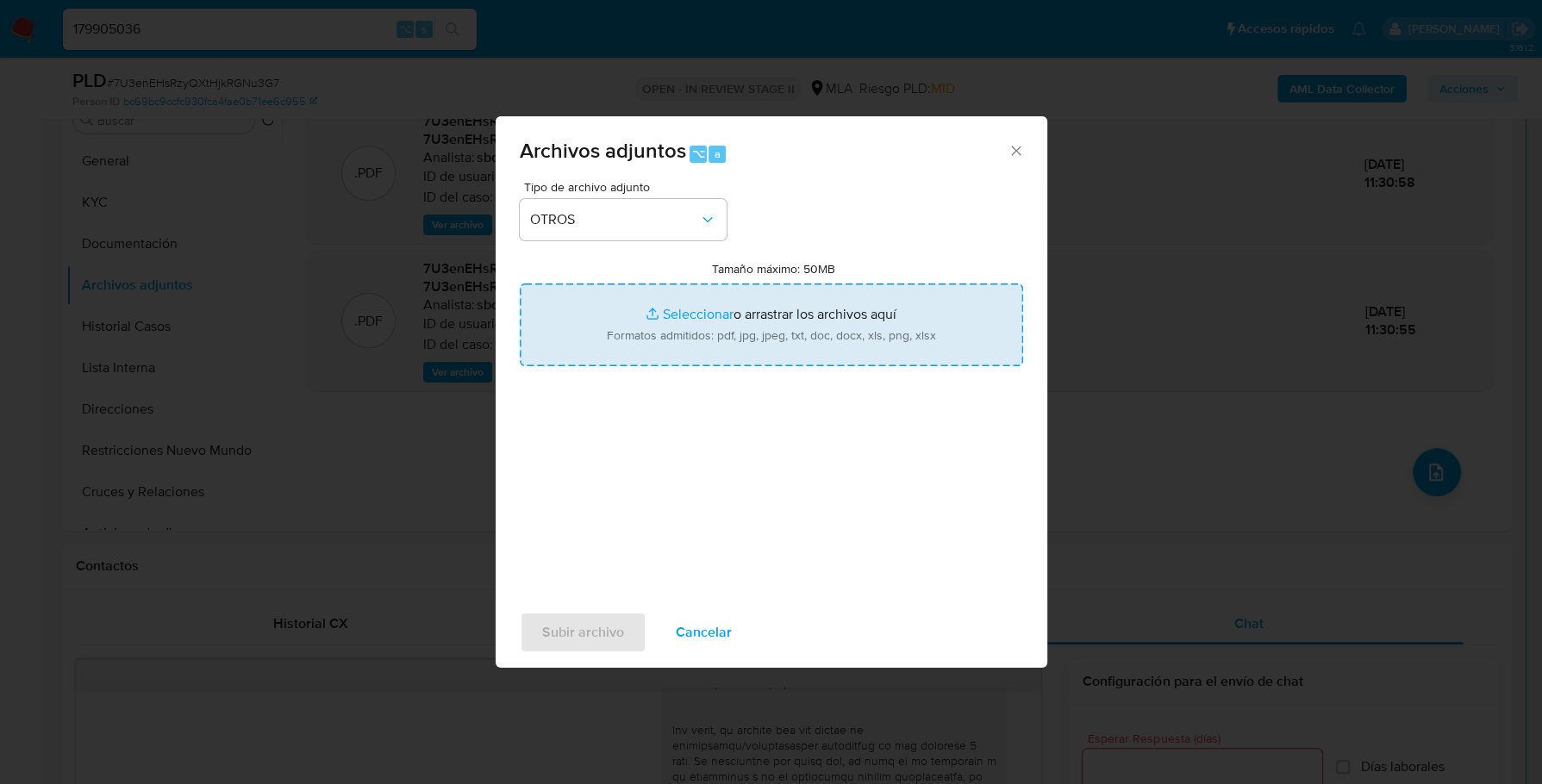
click at [716, 309] on input "Tamaño máximo: 50MB Seleccionar archivos" at bounding box center [771, 324] width 504 height 83
type input "C:\fakepath\Caselog 7U3enEHsRzyQXtHjkRGNu3G7_2025_09_17_12_44_04.docx"
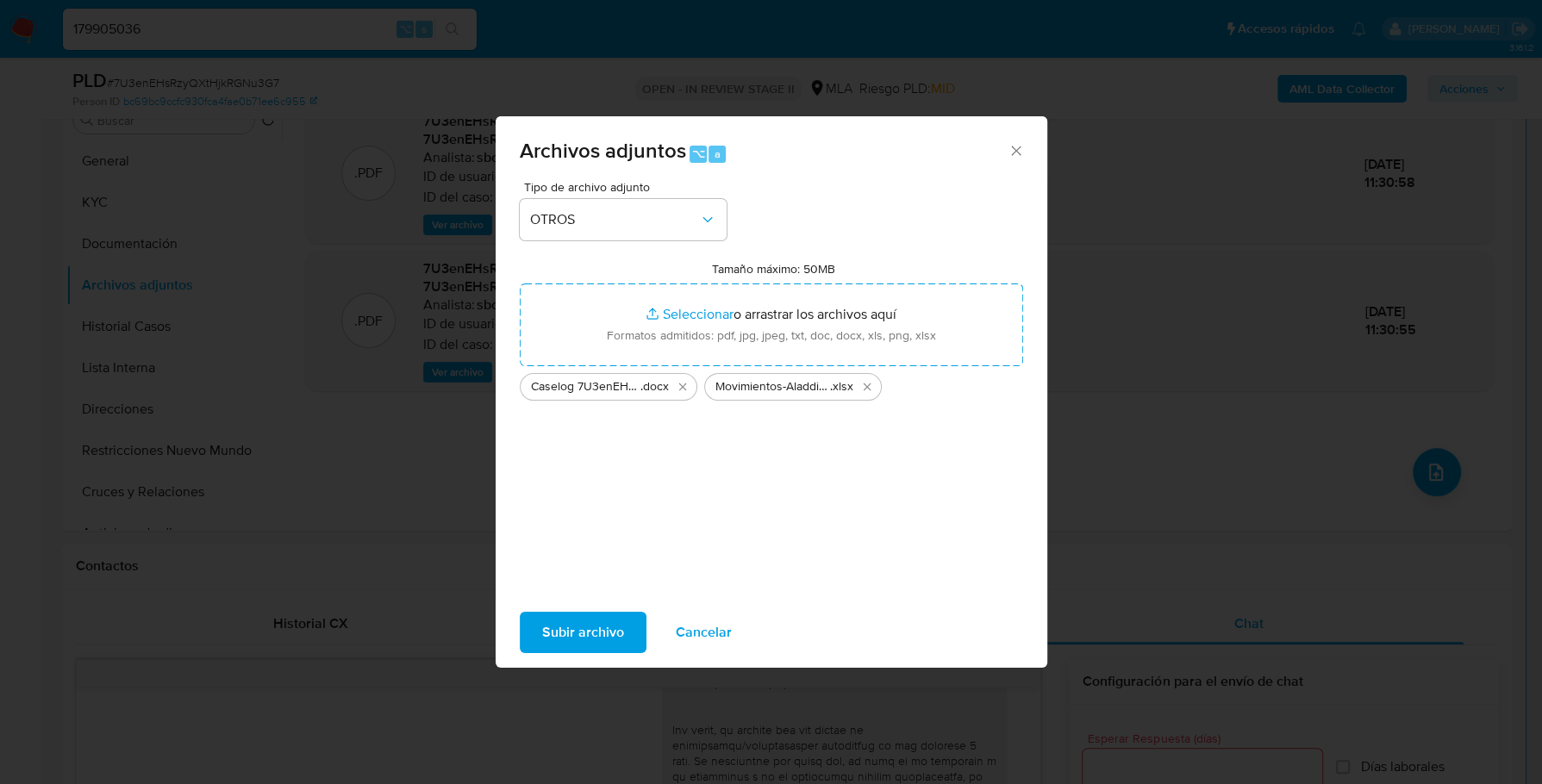
click at [584, 640] on span "Subir archivo" at bounding box center [583, 633] width 82 height 38
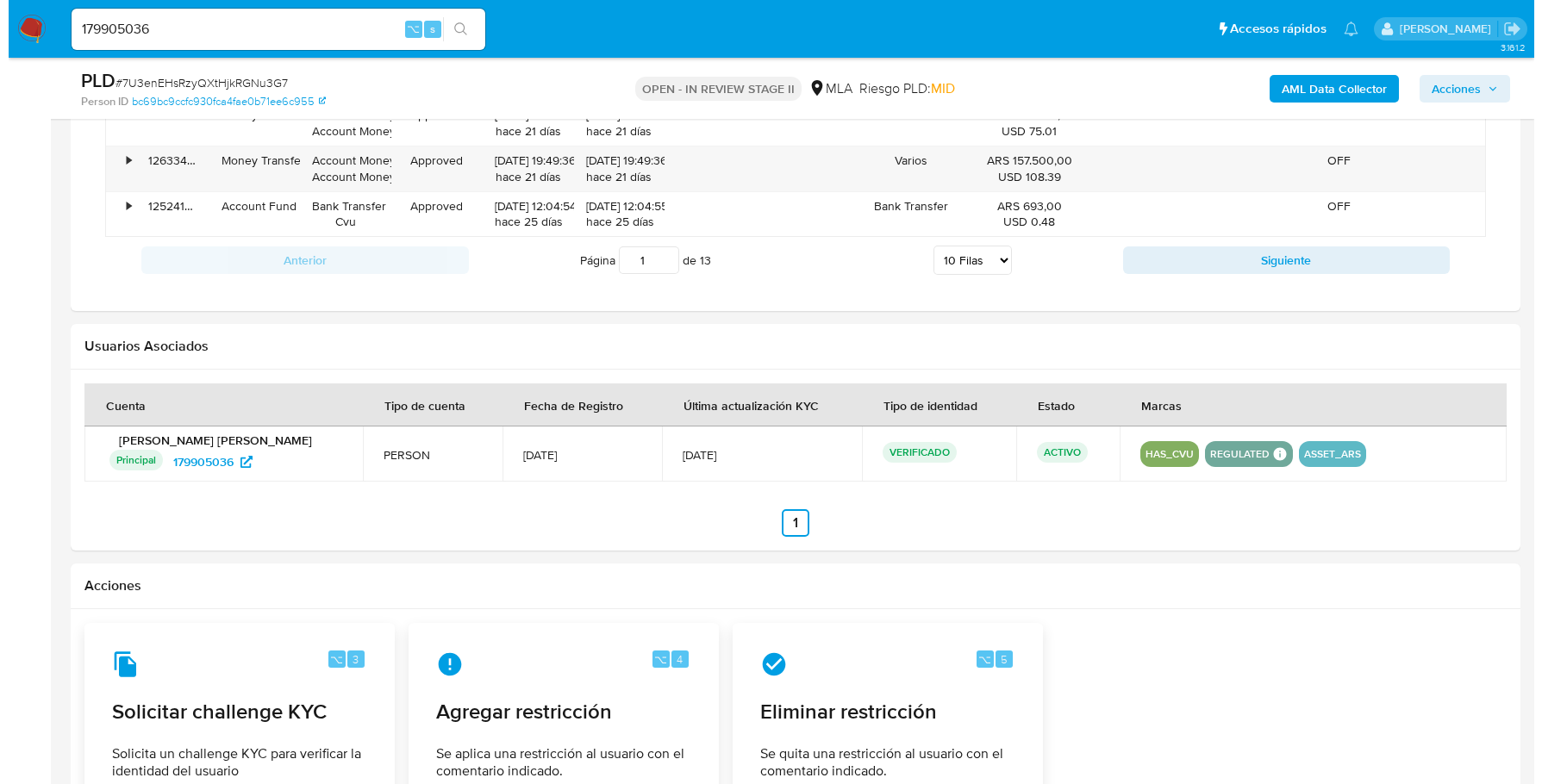
scroll to position [2627, 0]
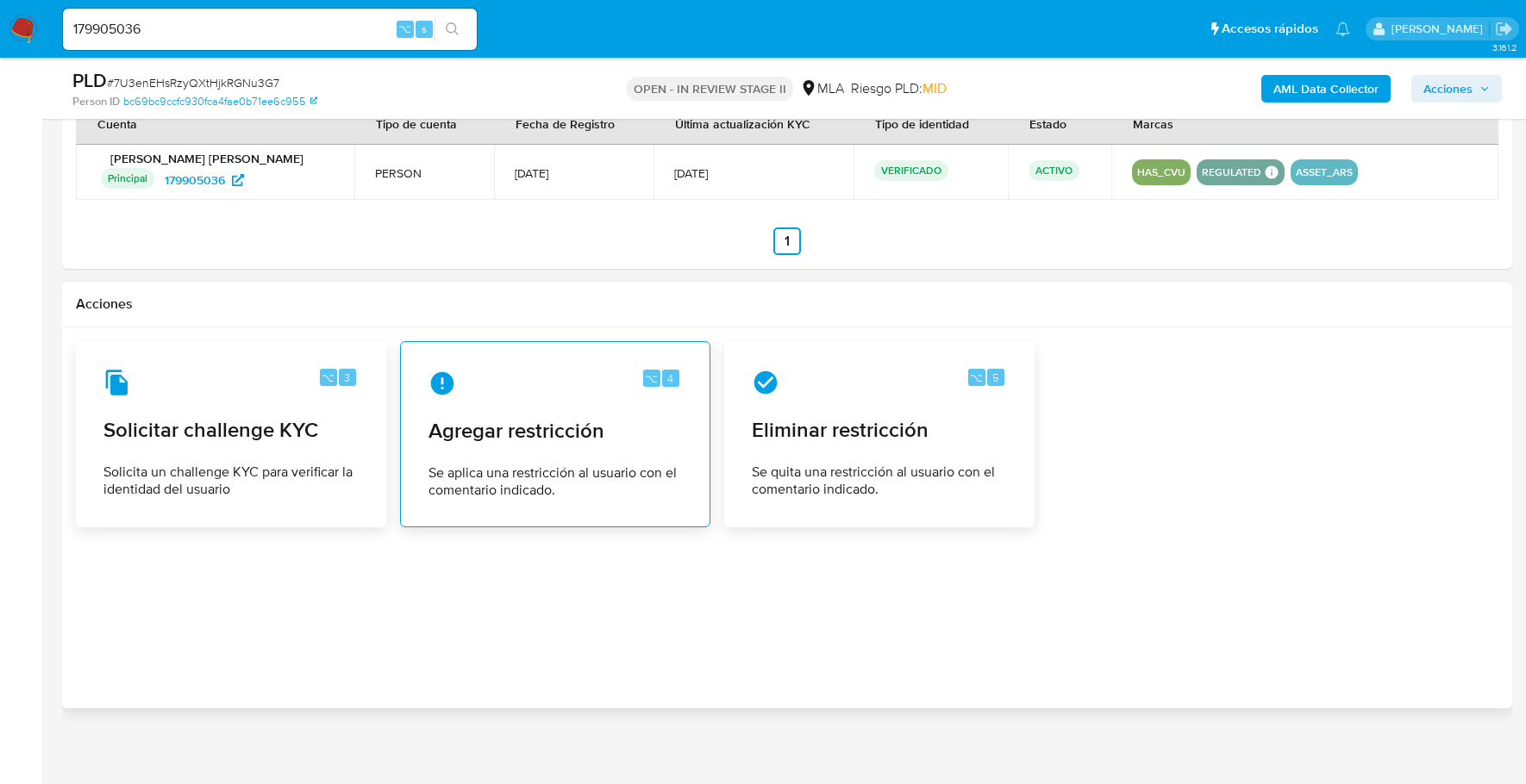
click at [542, 418] on span "Agregar restricción" at bounding box center [556, 431] width 254 height 25
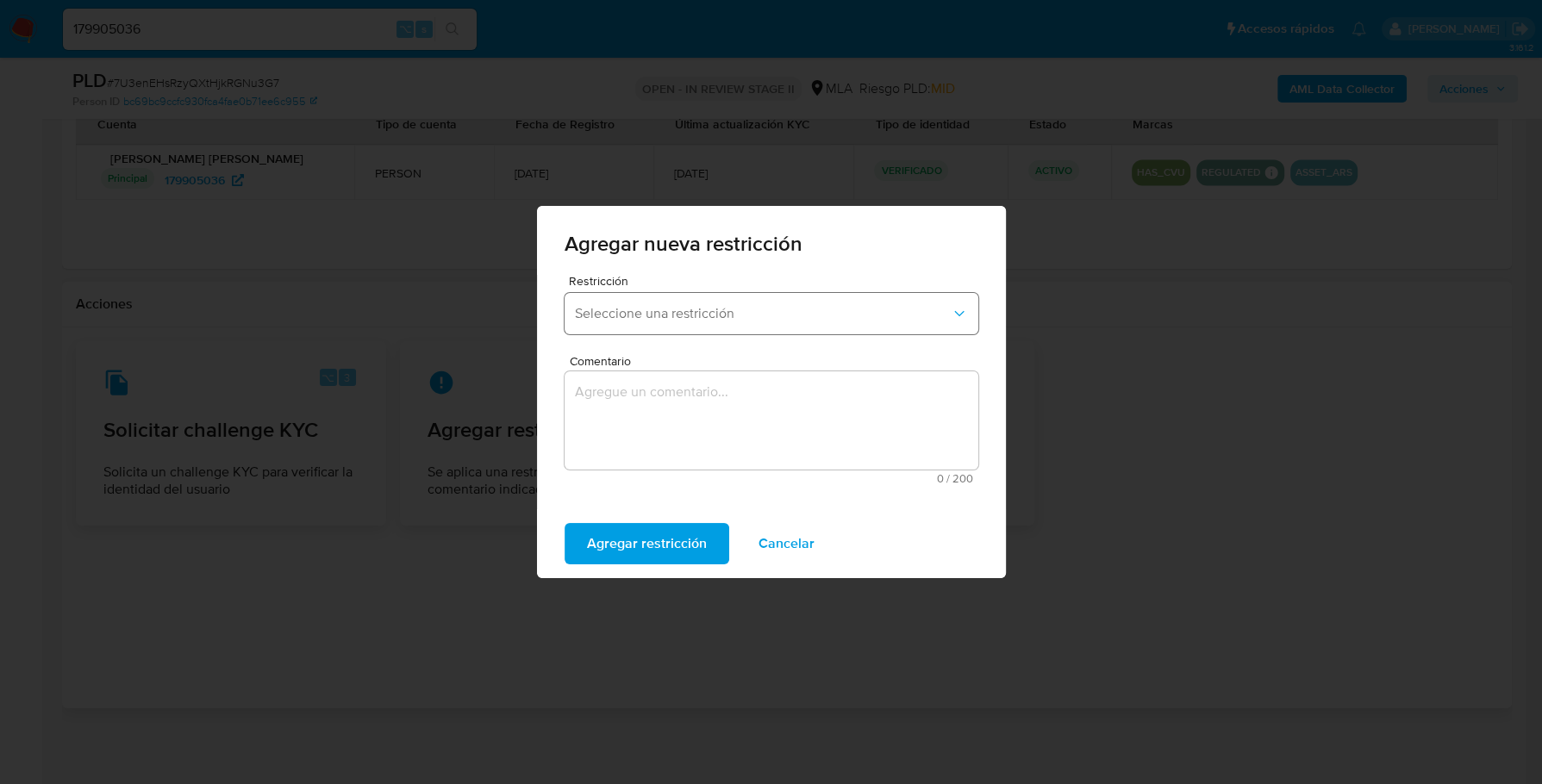
click at [668, 323] on button "Seleccione una restricción" at bounding box center [771, 313] width 414 height 41
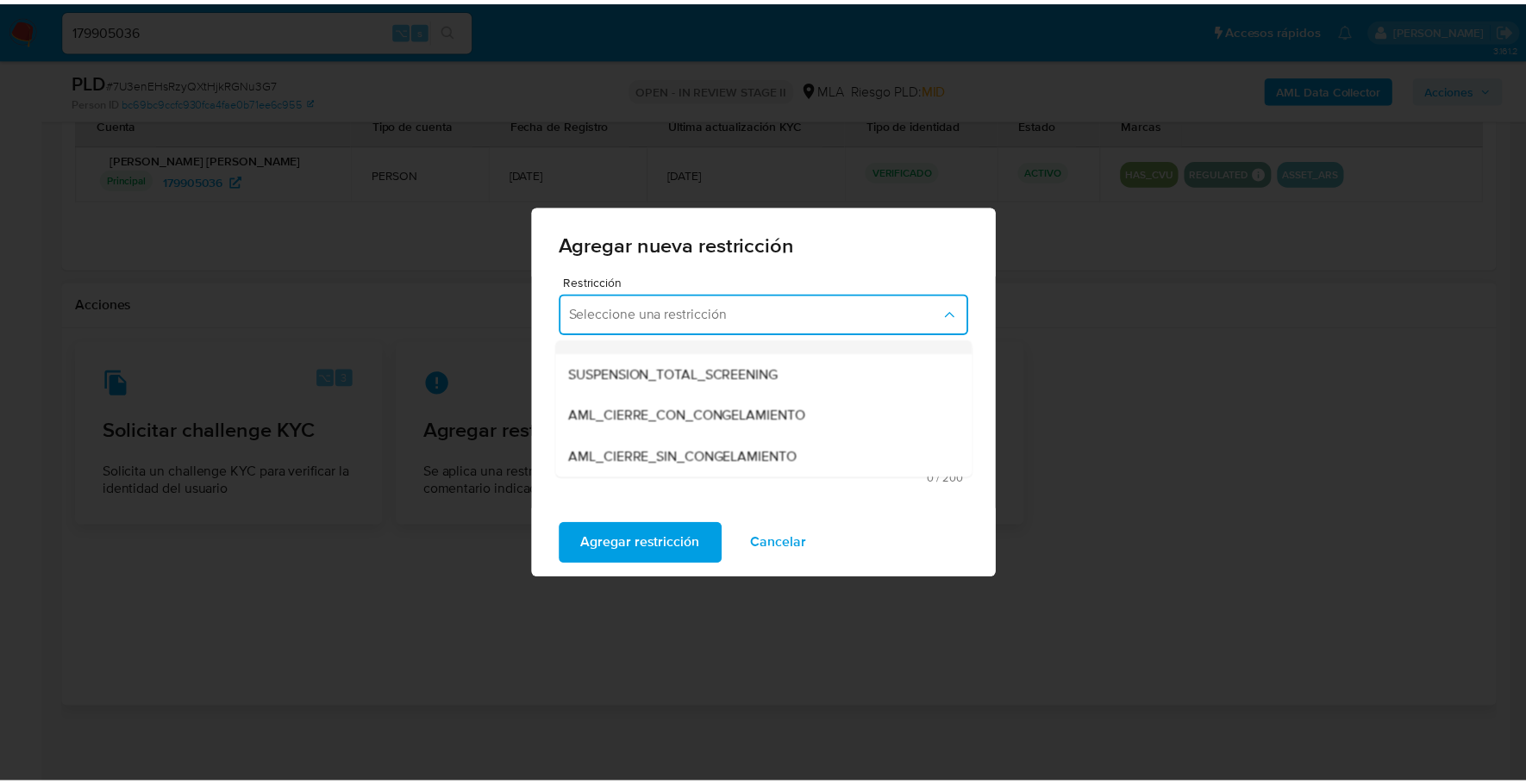
scroll to position [178, 0]
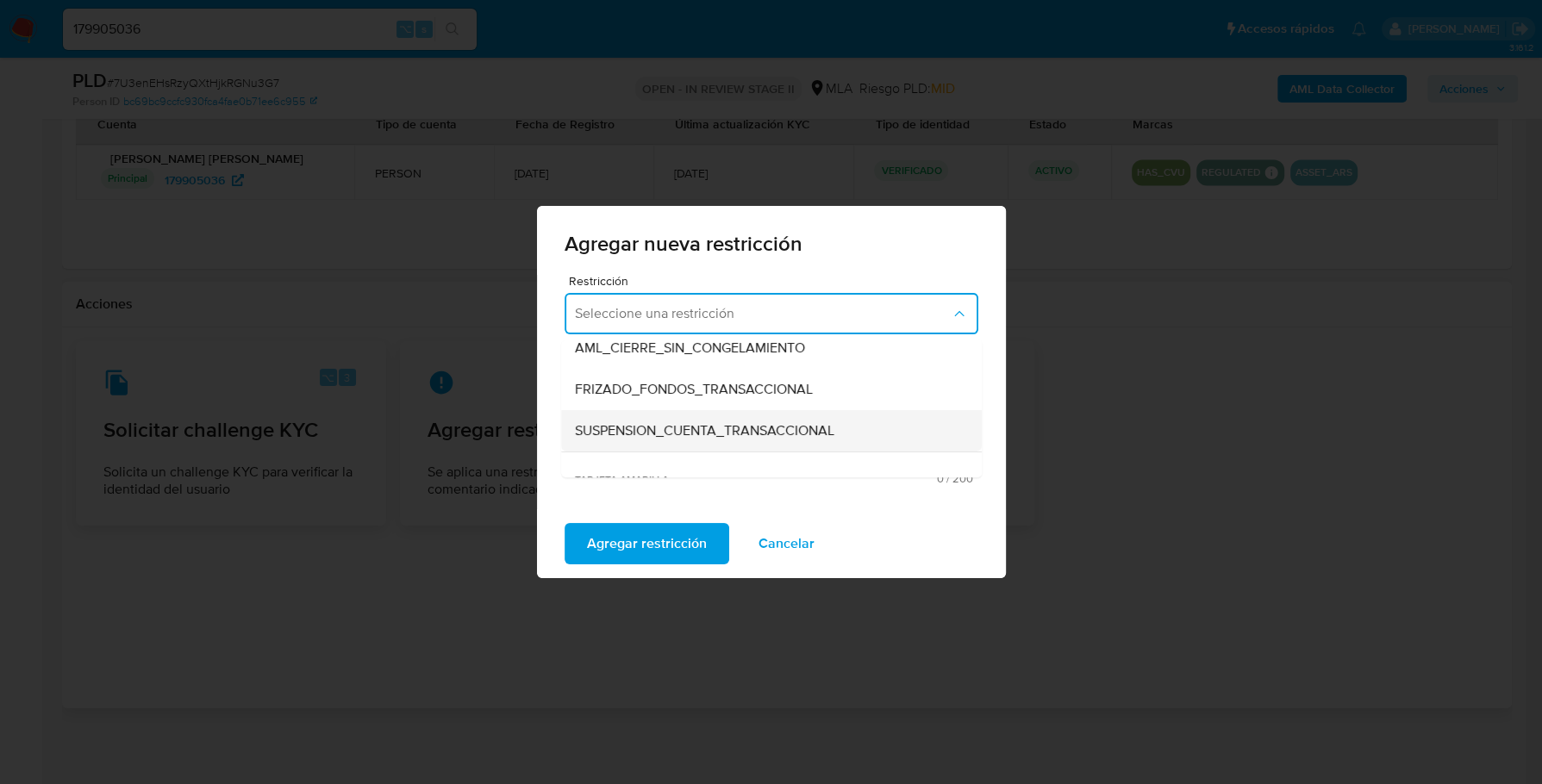
click at [712, 425] on span "SUSPENSION_CUENTA_TRANSACCIONAL" at bounding box center [705, 432] width 260 height 18
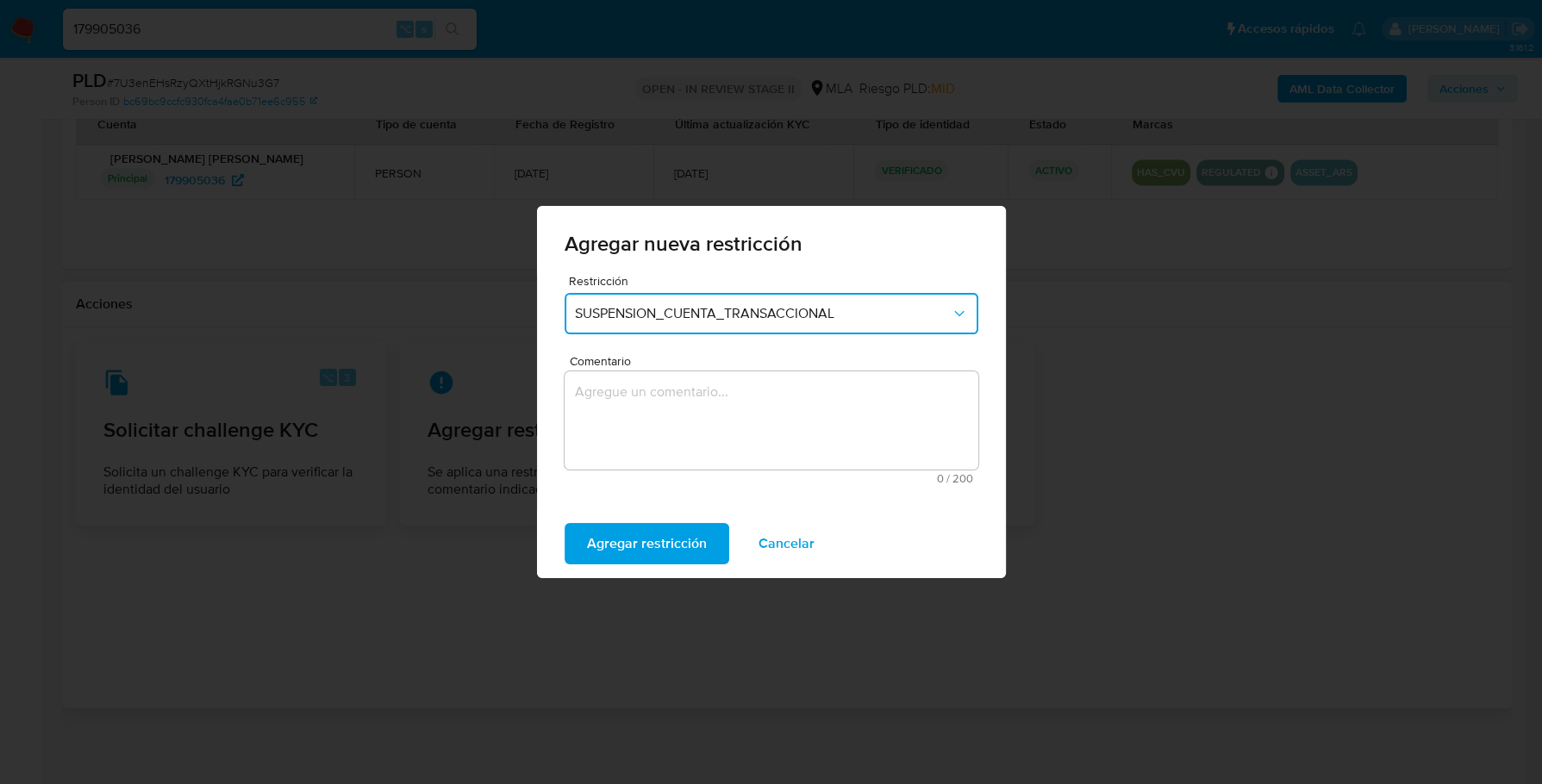
click at [695, 410] on textarea "Comentario" at bounding box center [771, 420] width 414 height 99
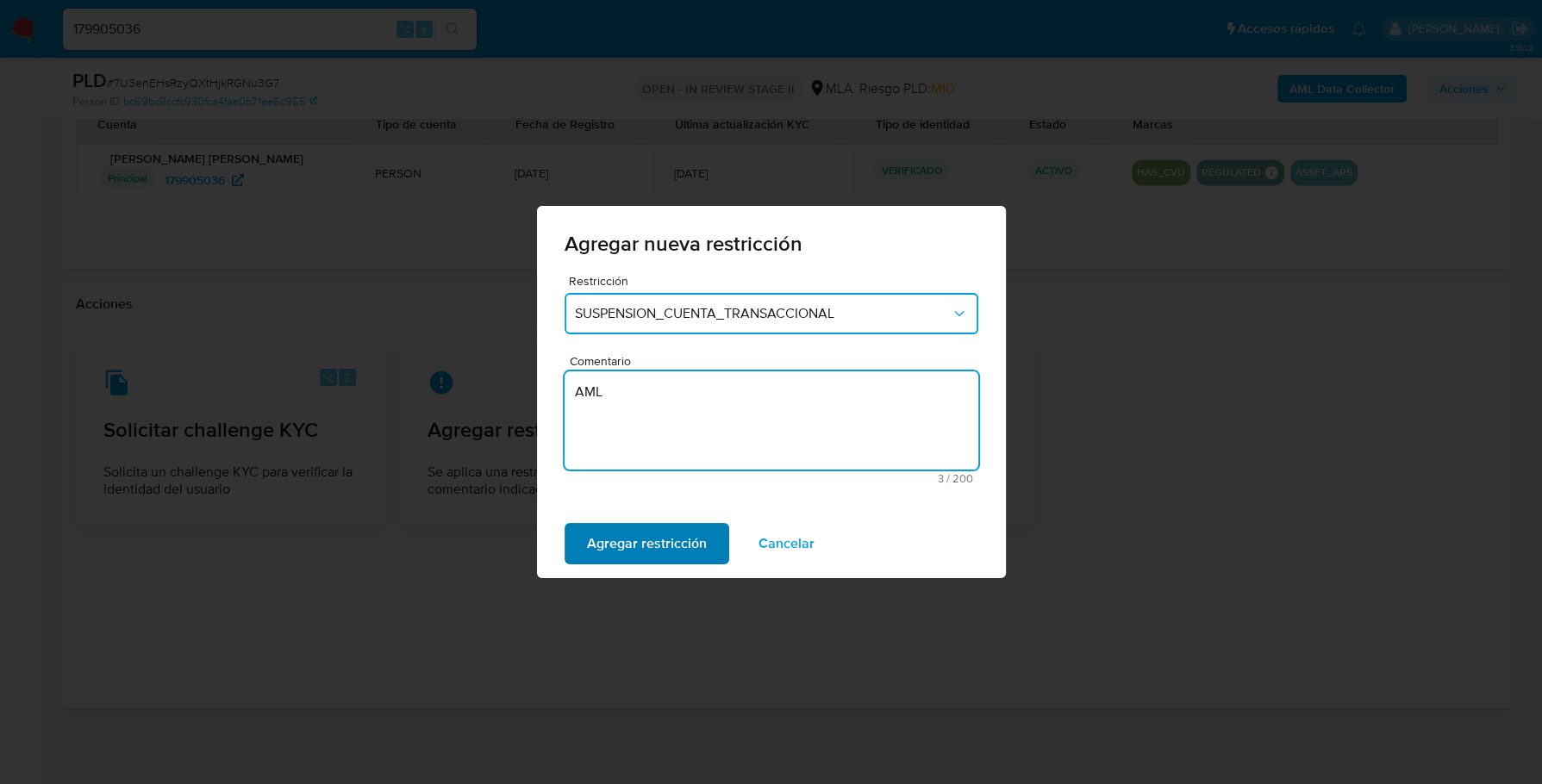
type textarea "AML"
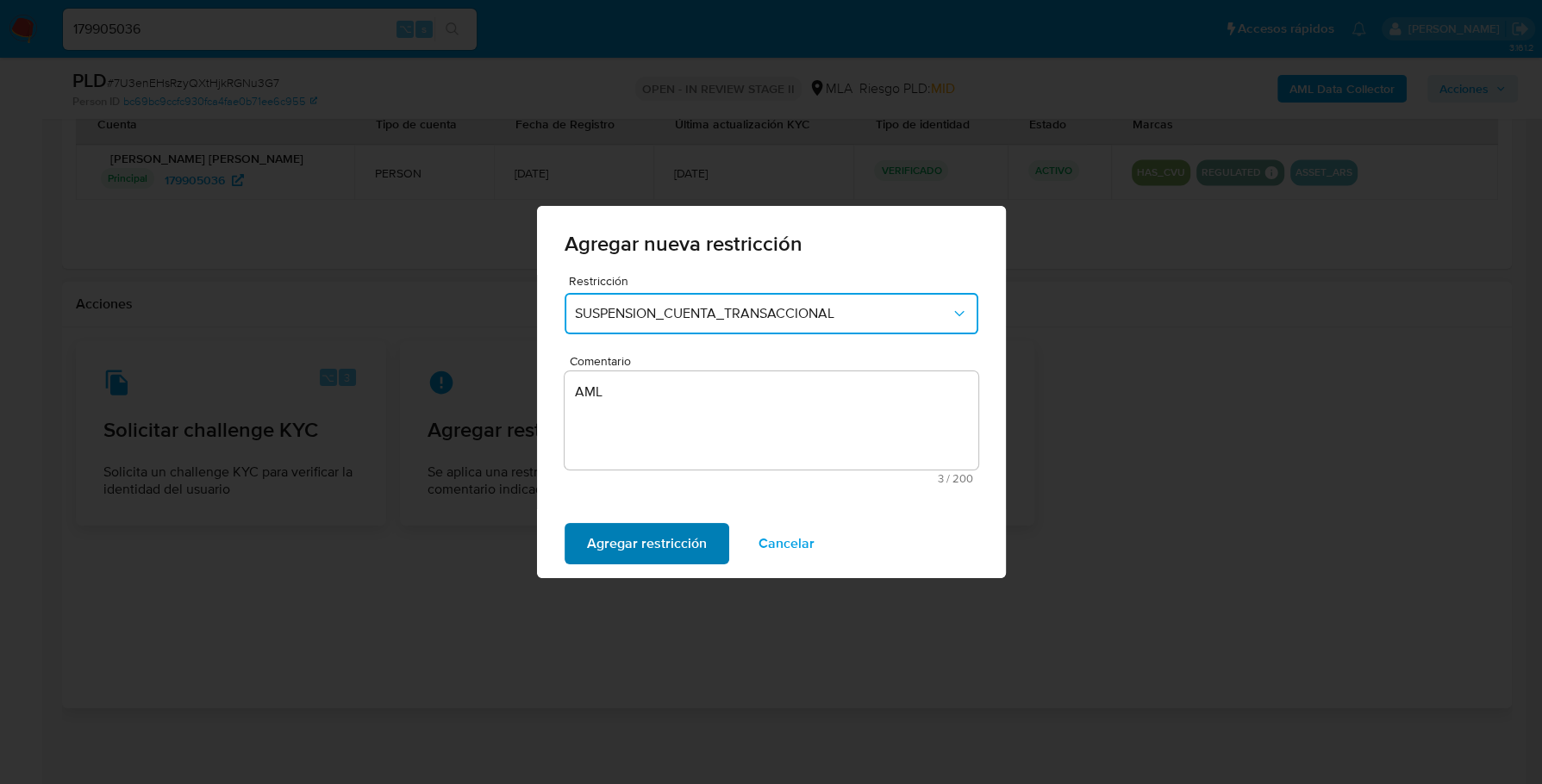
click at [629, 535] on span "Agregar restricción" at bounding box center [646, 544] width 120 height 38
click at [647, 535] on button "Confirmar" at bounding box center [617, 544] width 106 height 41
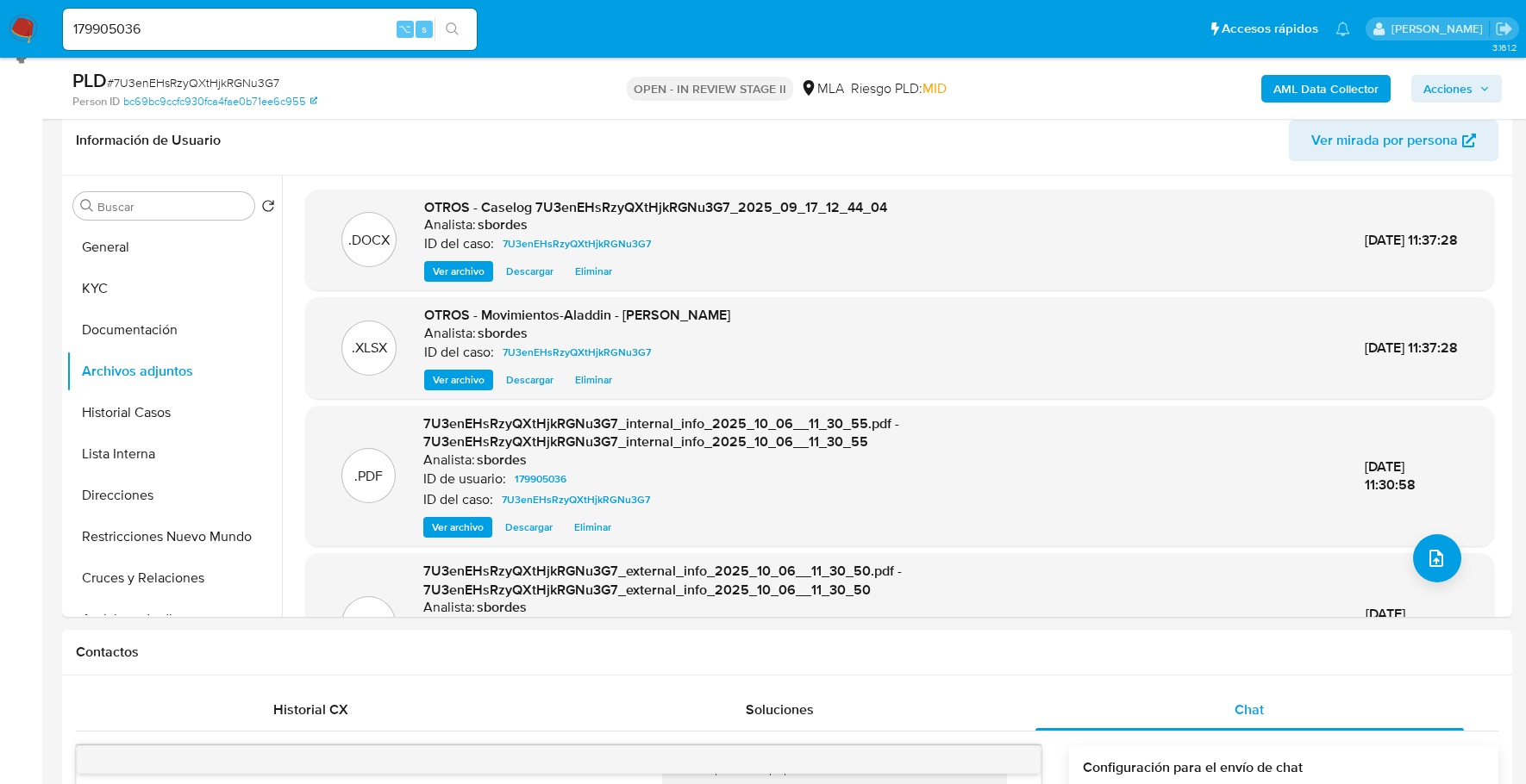
scroll to position [40, 0]
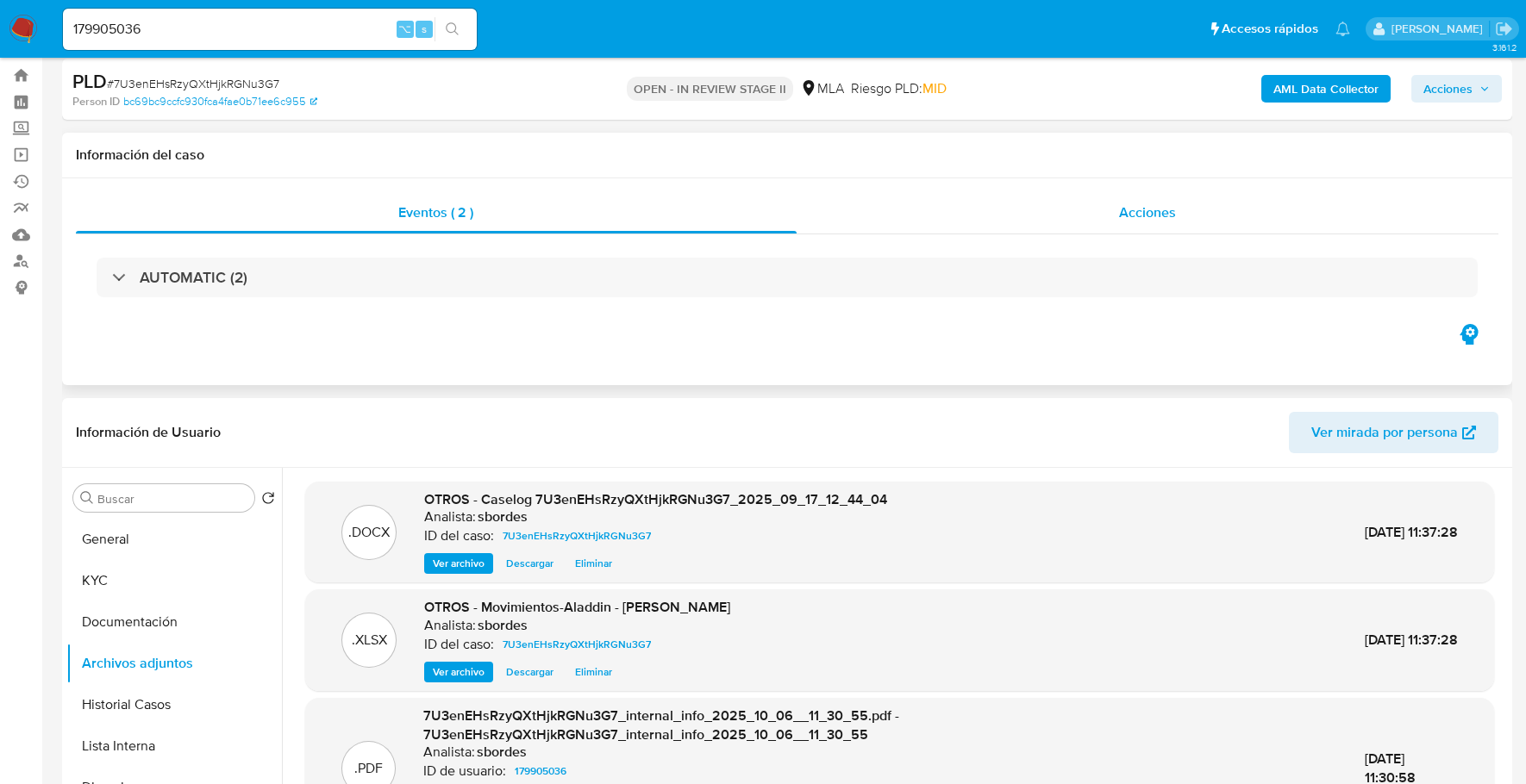
click at [1137, 203] on span "Acciones" at bounding box center [1147, 212] width 57 height 20
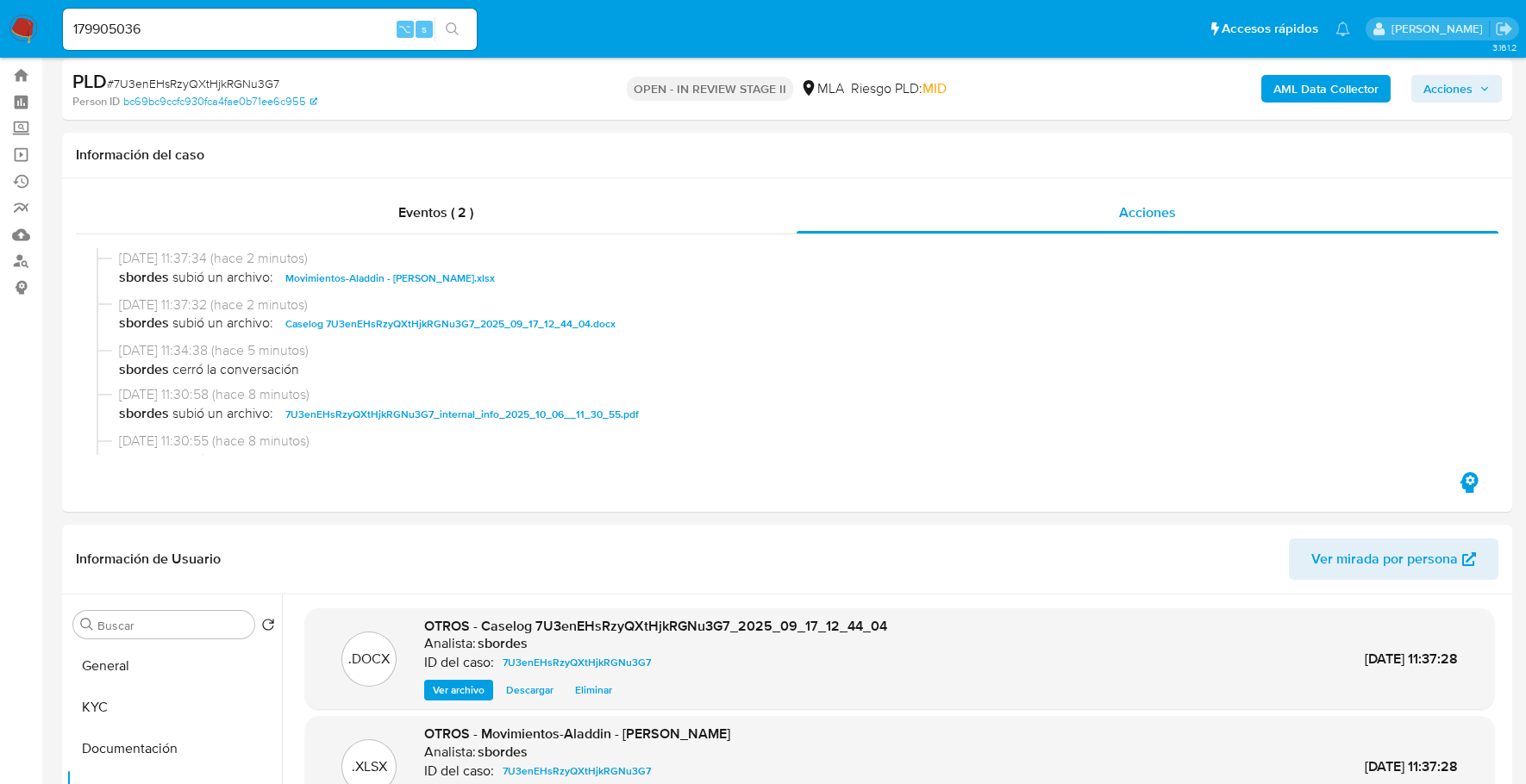
scroll to position [0, 0]
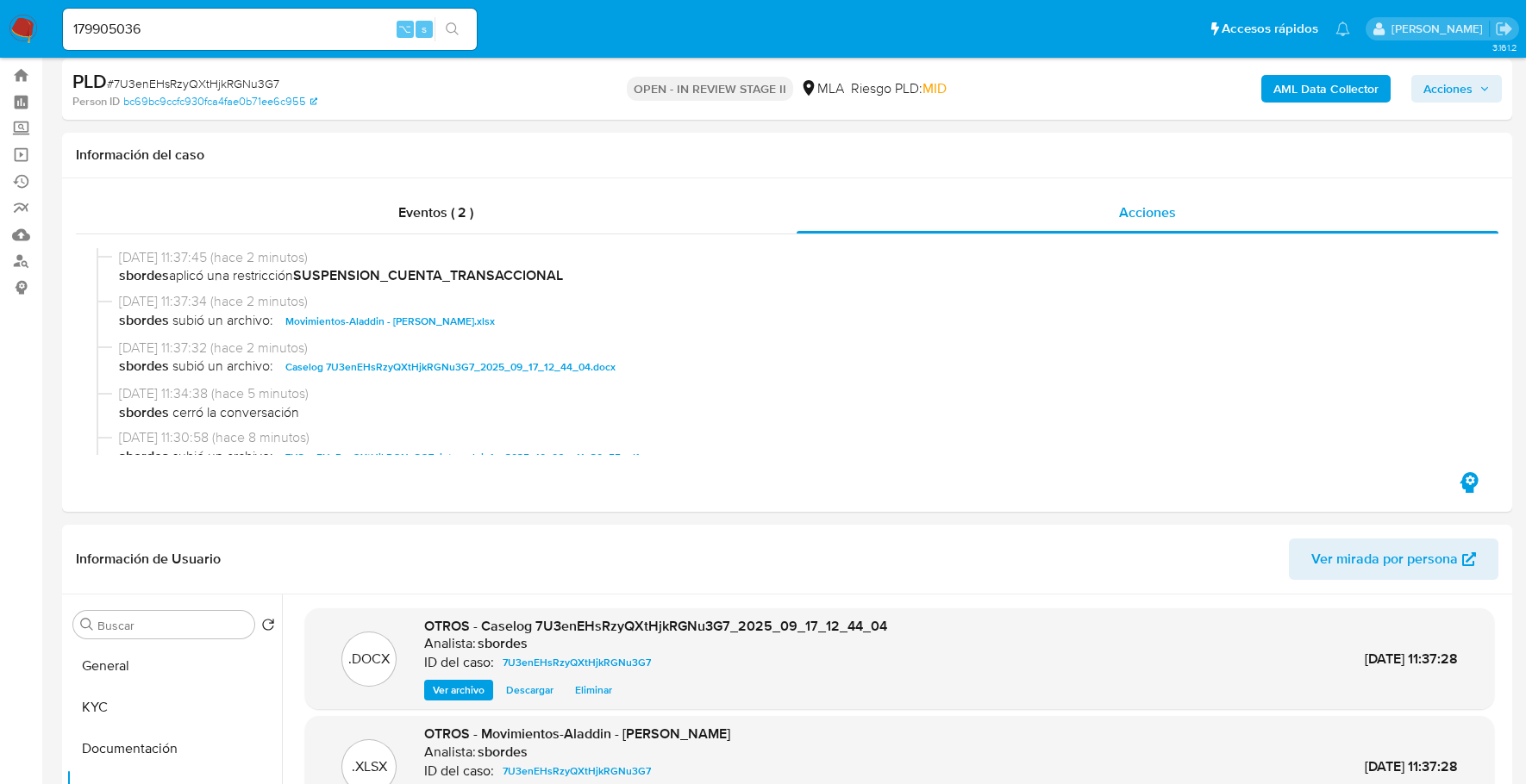
click at [1468, 108] on div "PLD # 7U3enEHsRzyQXtHjkRGNu3G7 Person ID bc69bc9ccfc930fca4fae0b71ee6c955 OPEN …" at bounding box center [787, 89] width 1450 height 62
click at [1468, 106] on div "AML Data Collector Acciones" at bounding box center [1265, 89] width 472 height 40
click at [1479, 92] on icon "button" at bounding box center [1484, 89] width 11 height 11
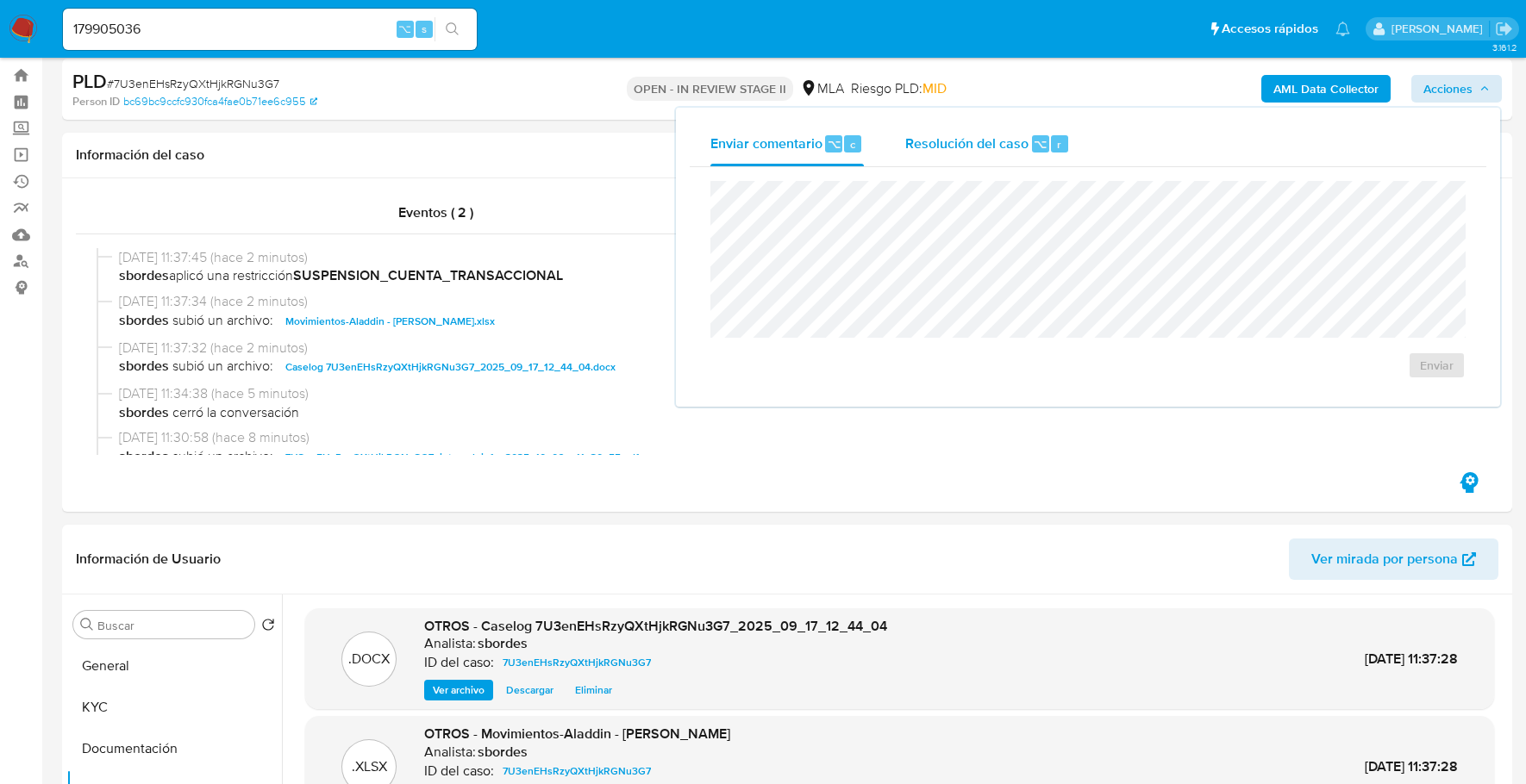
click at [961, 155] on div "Resolución del caso ⌥ r" at bounding box center [987, 144] width 165 height 45
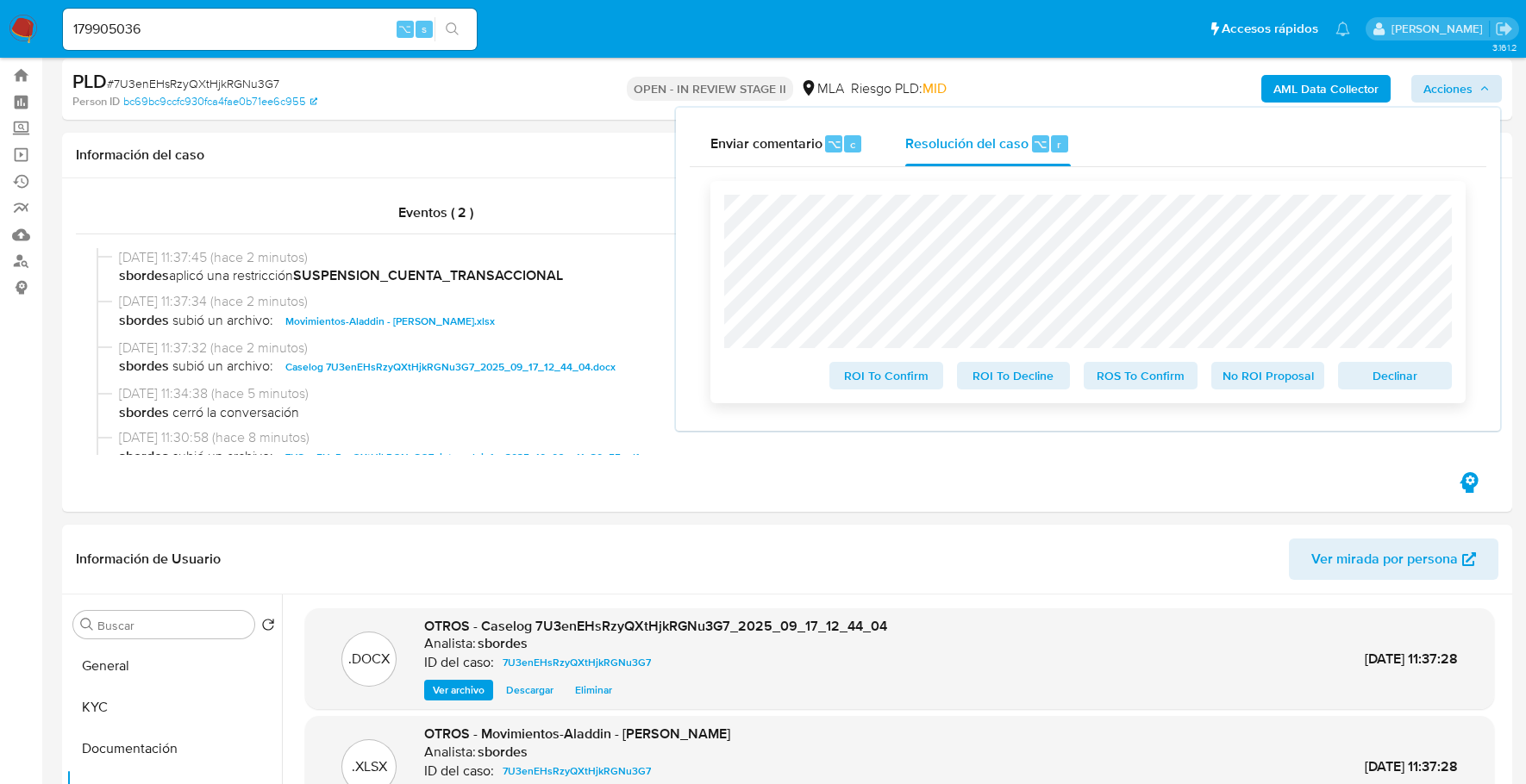
click at [1420, 388] on span "Declinar" at bounding box center [1394, 376] width 90 height 24
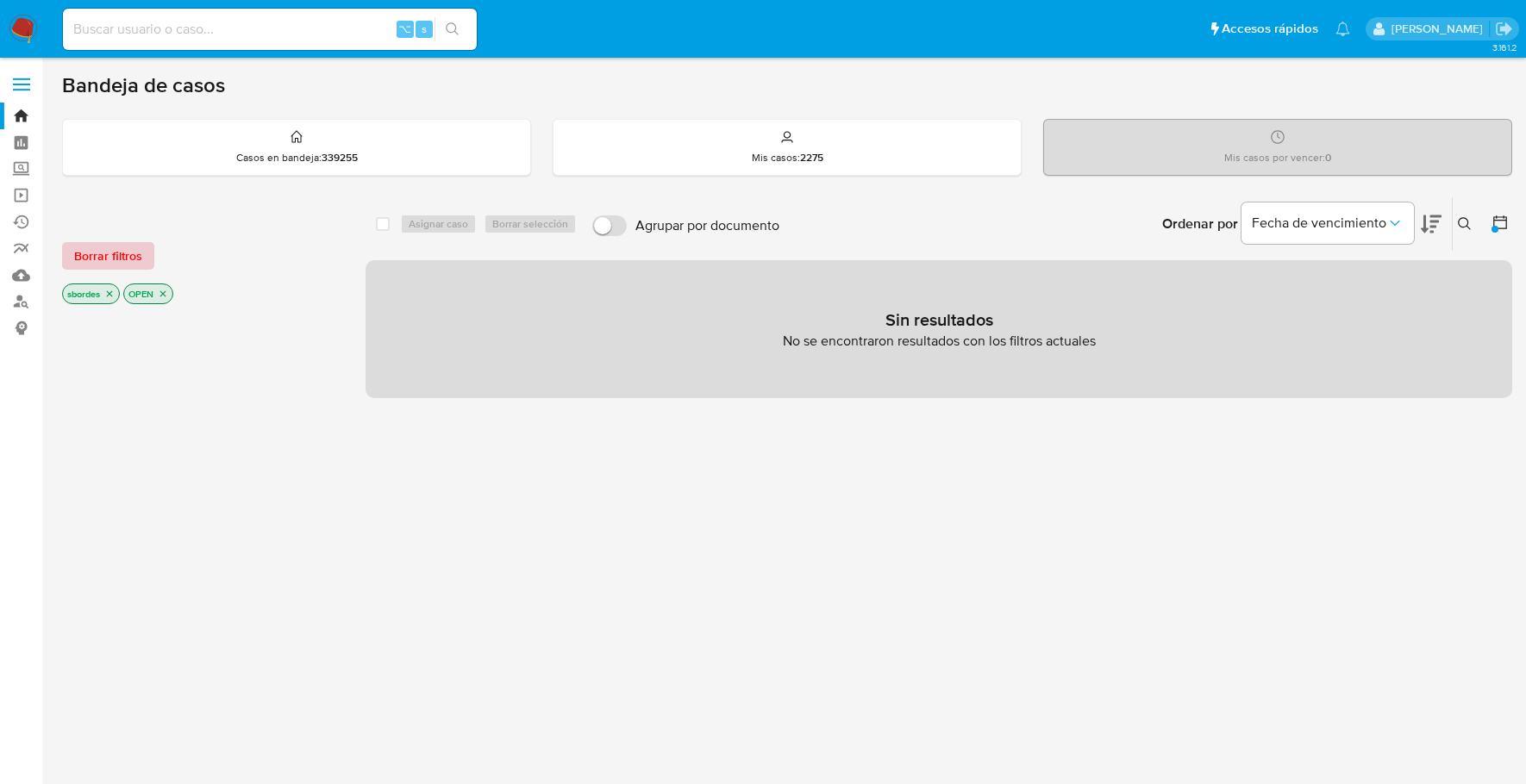
click at [139, 252] on span "Borrar filtros" at bounding box center [108, 256] width 68 height 24
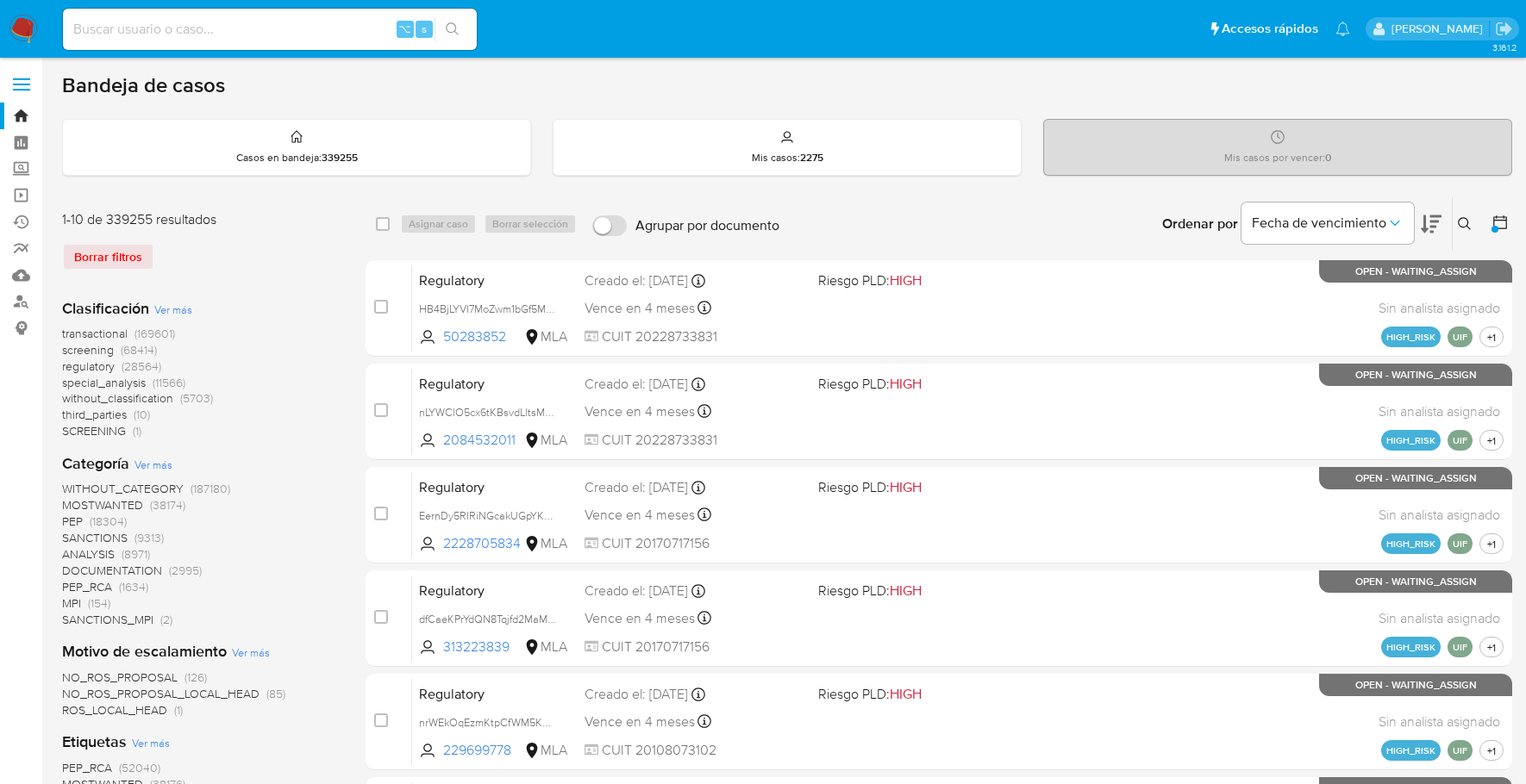
click at [18, 17] on img at bounding box center [23, 29] width 29 height 29
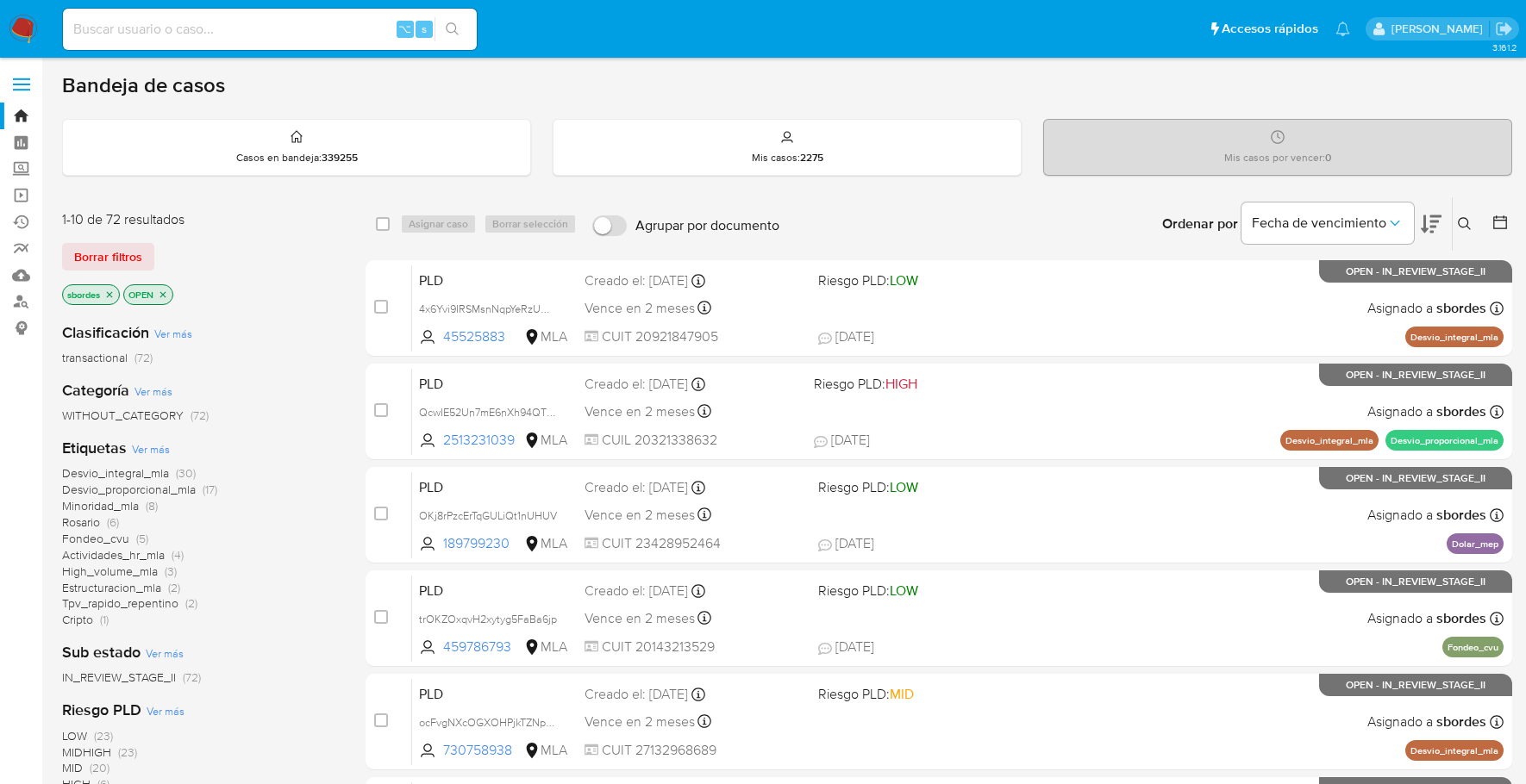
click at [109, 295] on icon "close-filter" at bounding box center [109, 295] width 11 height 11
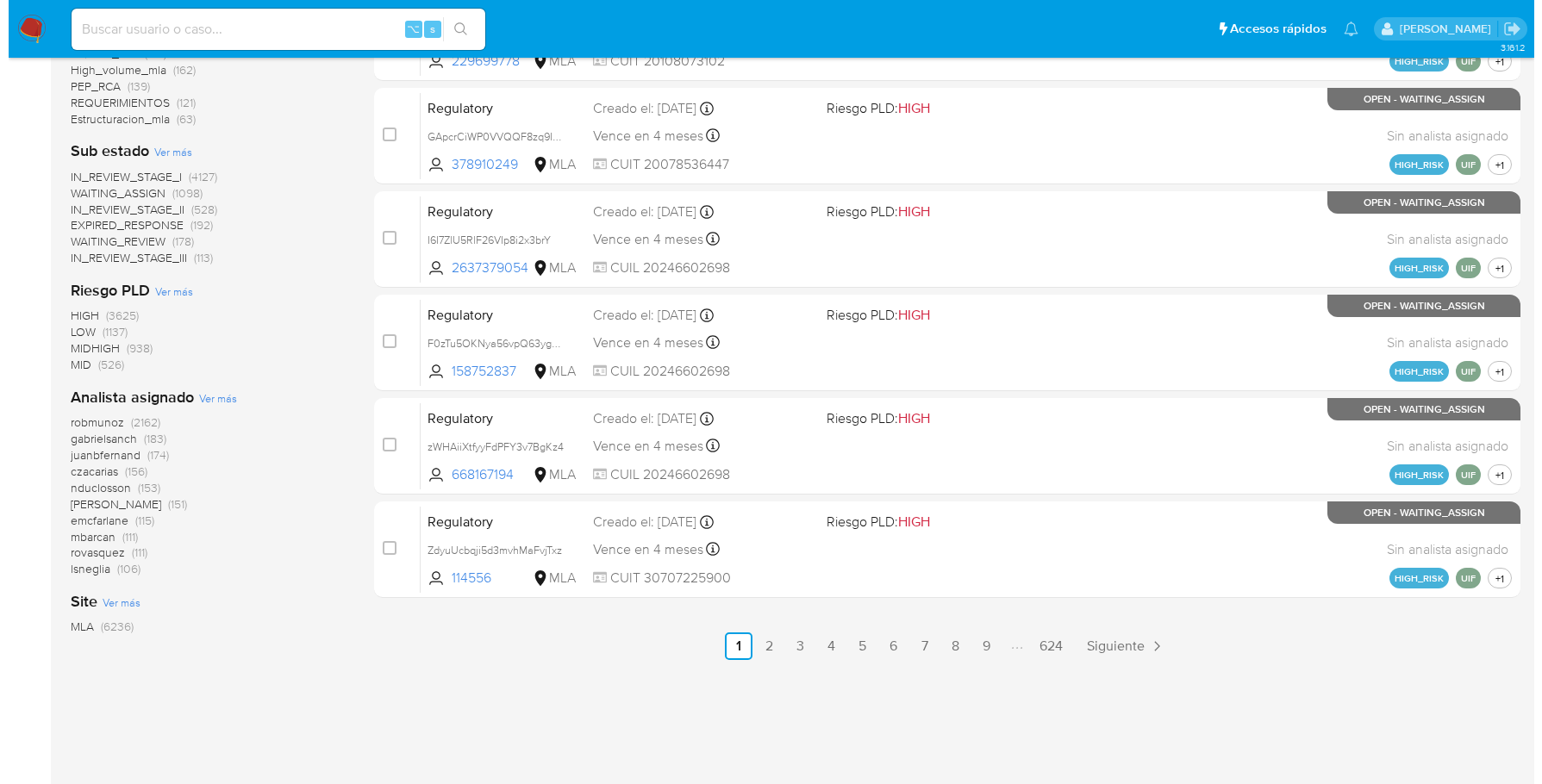
scroll to position [695, 0]
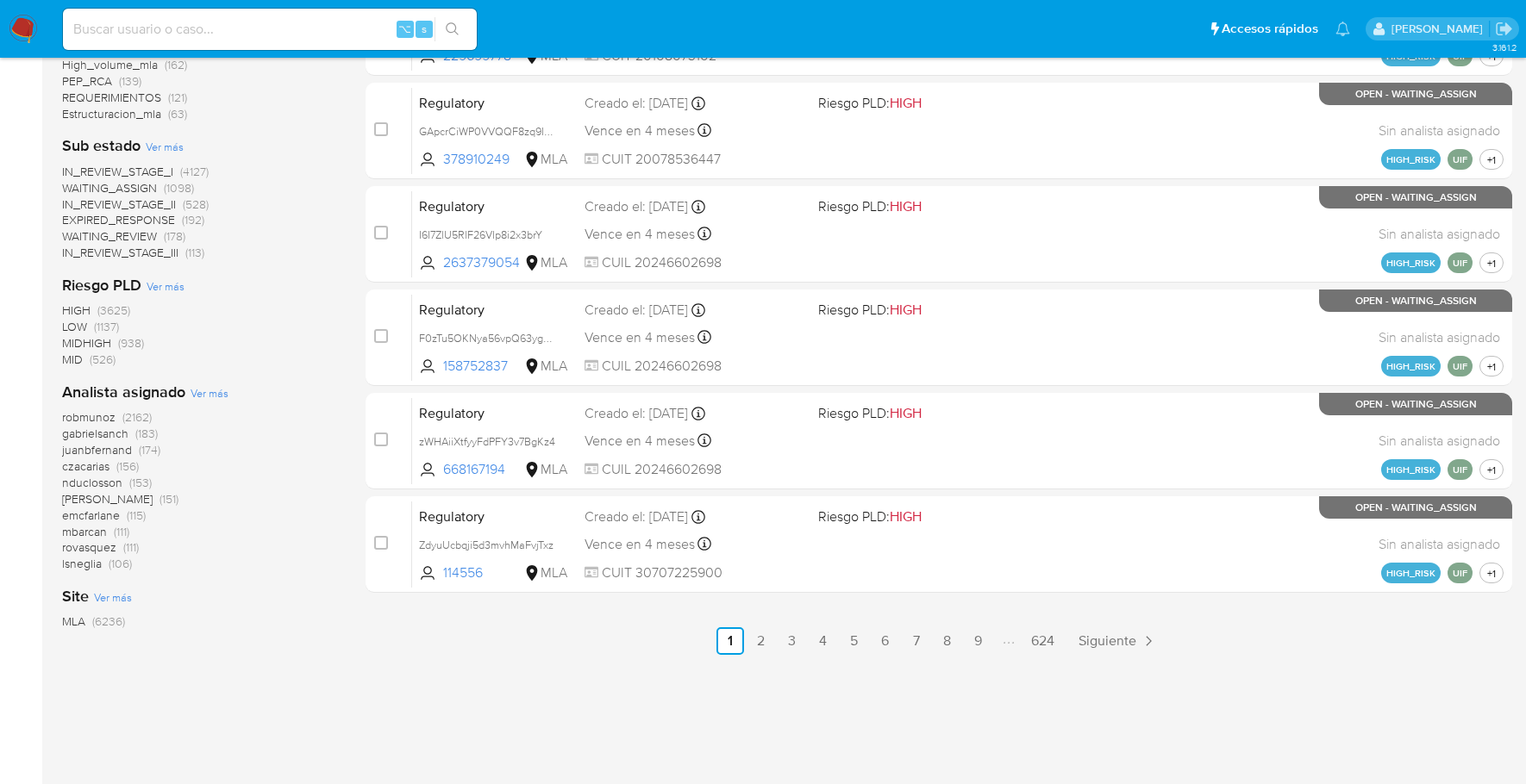
click at [205, 392] on span "Ver más" at bounding box center [209, 393] width 38 height 16
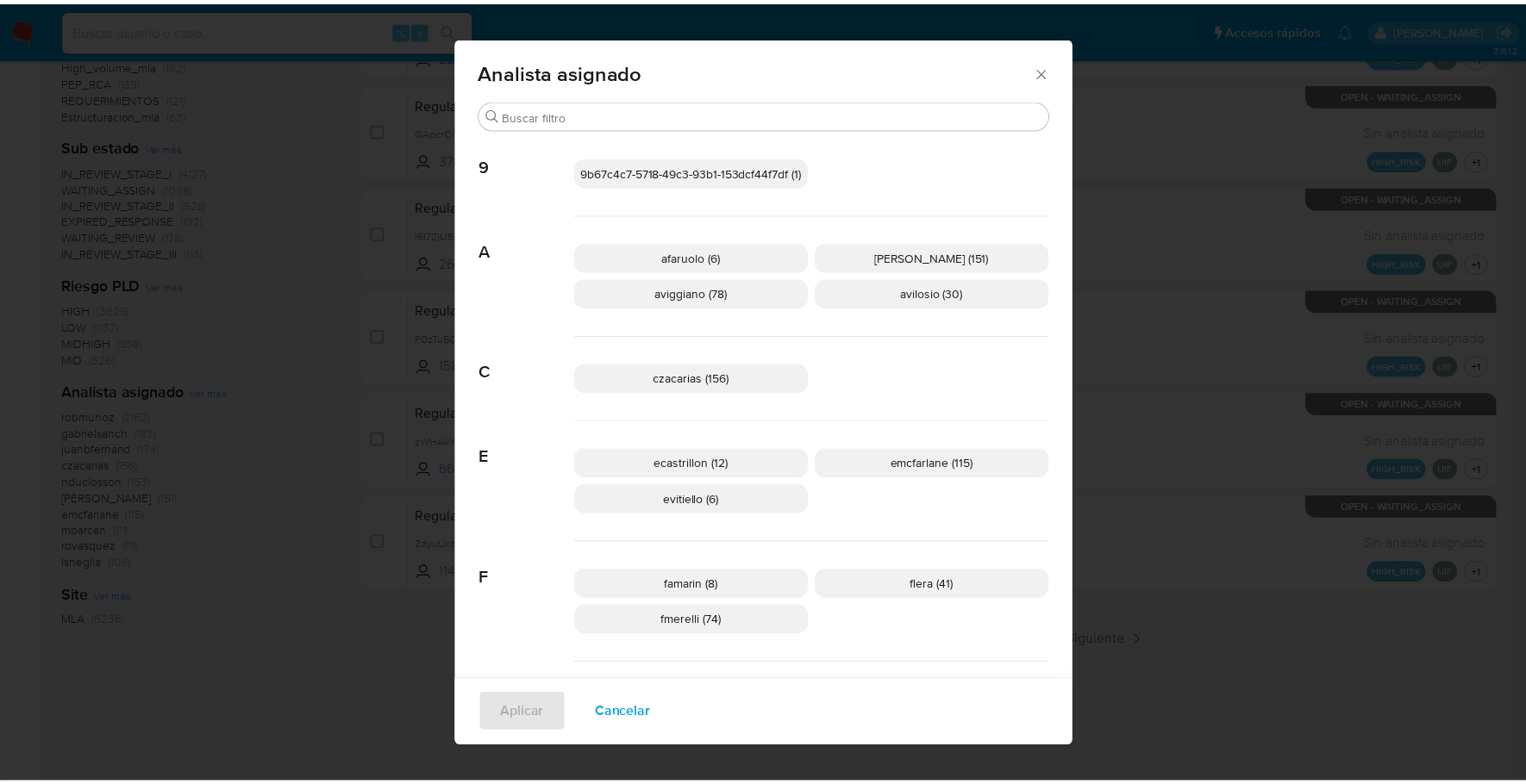
scroll to position [284, 0]
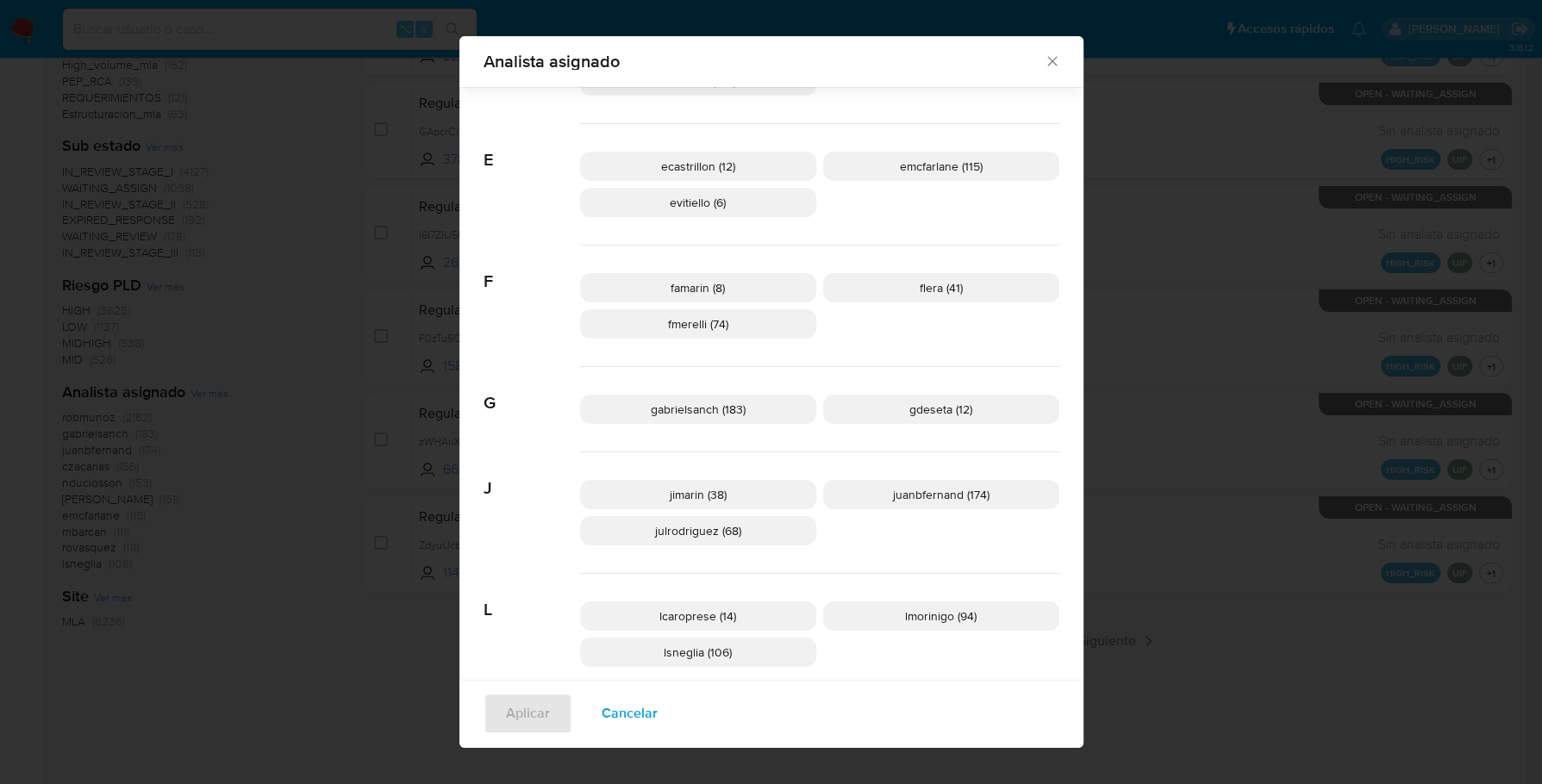
click at [1051, 62] on icon "Cerrar" at bounding box center [1053, 62] width 18 height 18
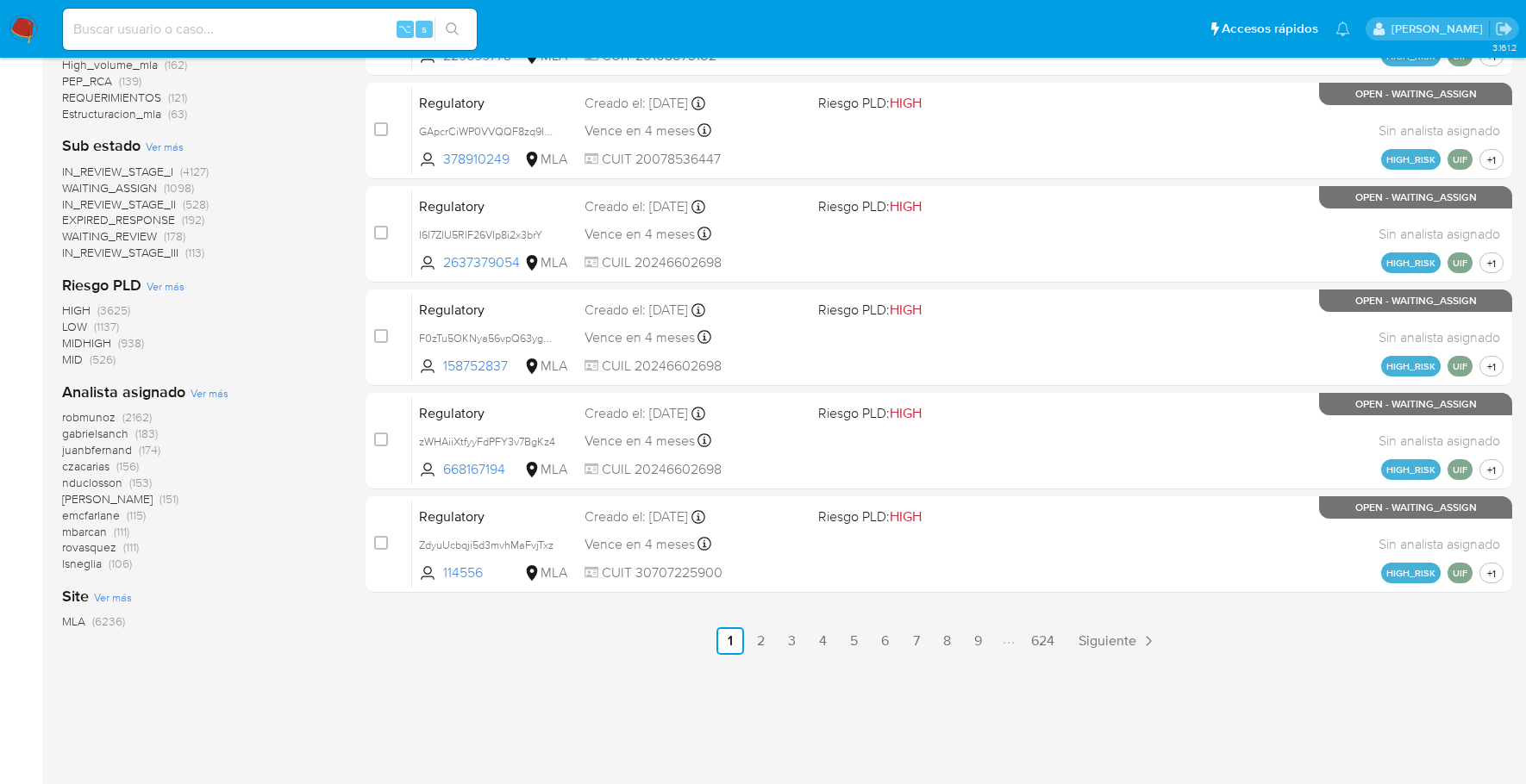
click at [206, 29] on input at bounding box center [269, 29] width 414 height 22
paste input "213032587"
type input "213032587"
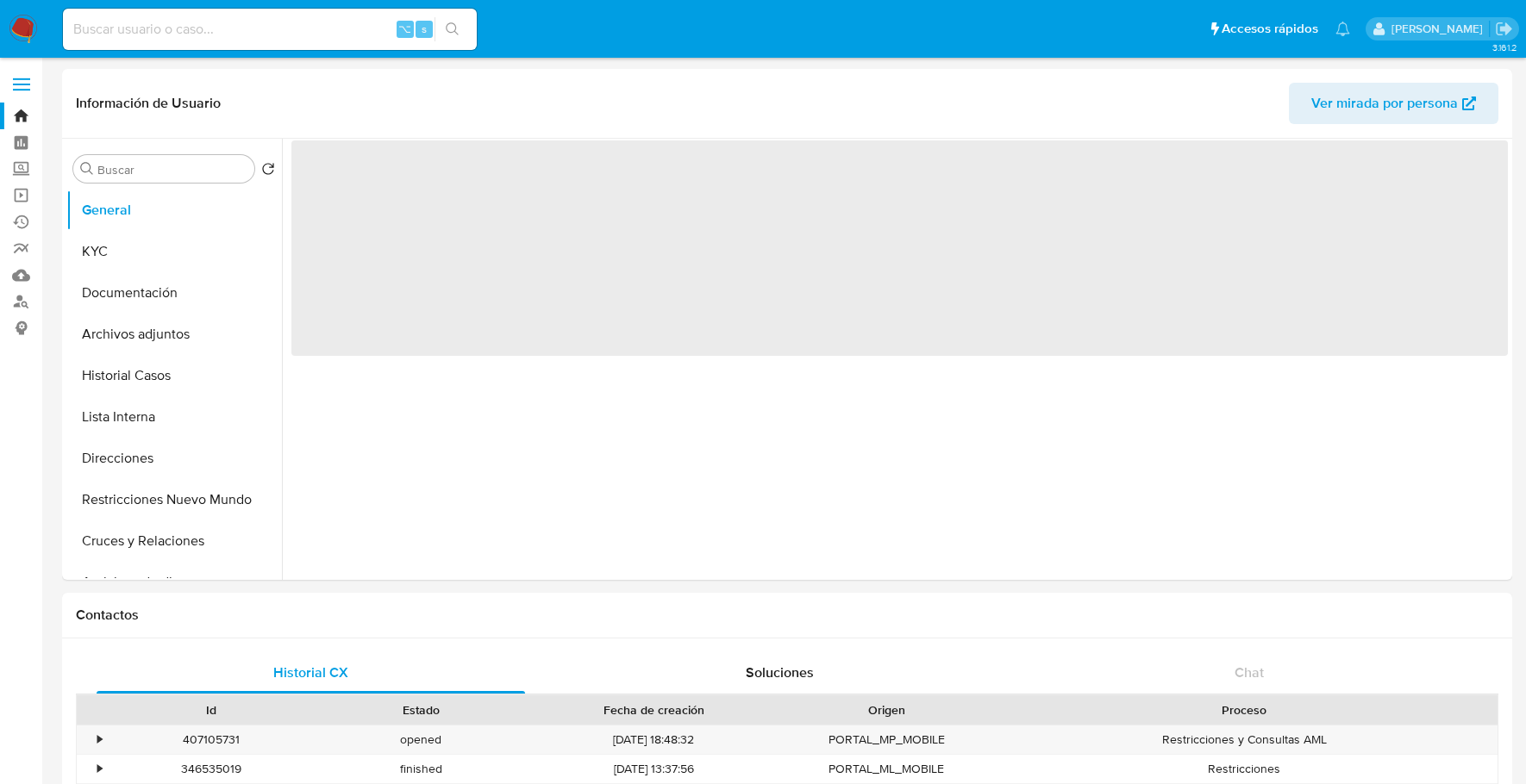
select select "10"
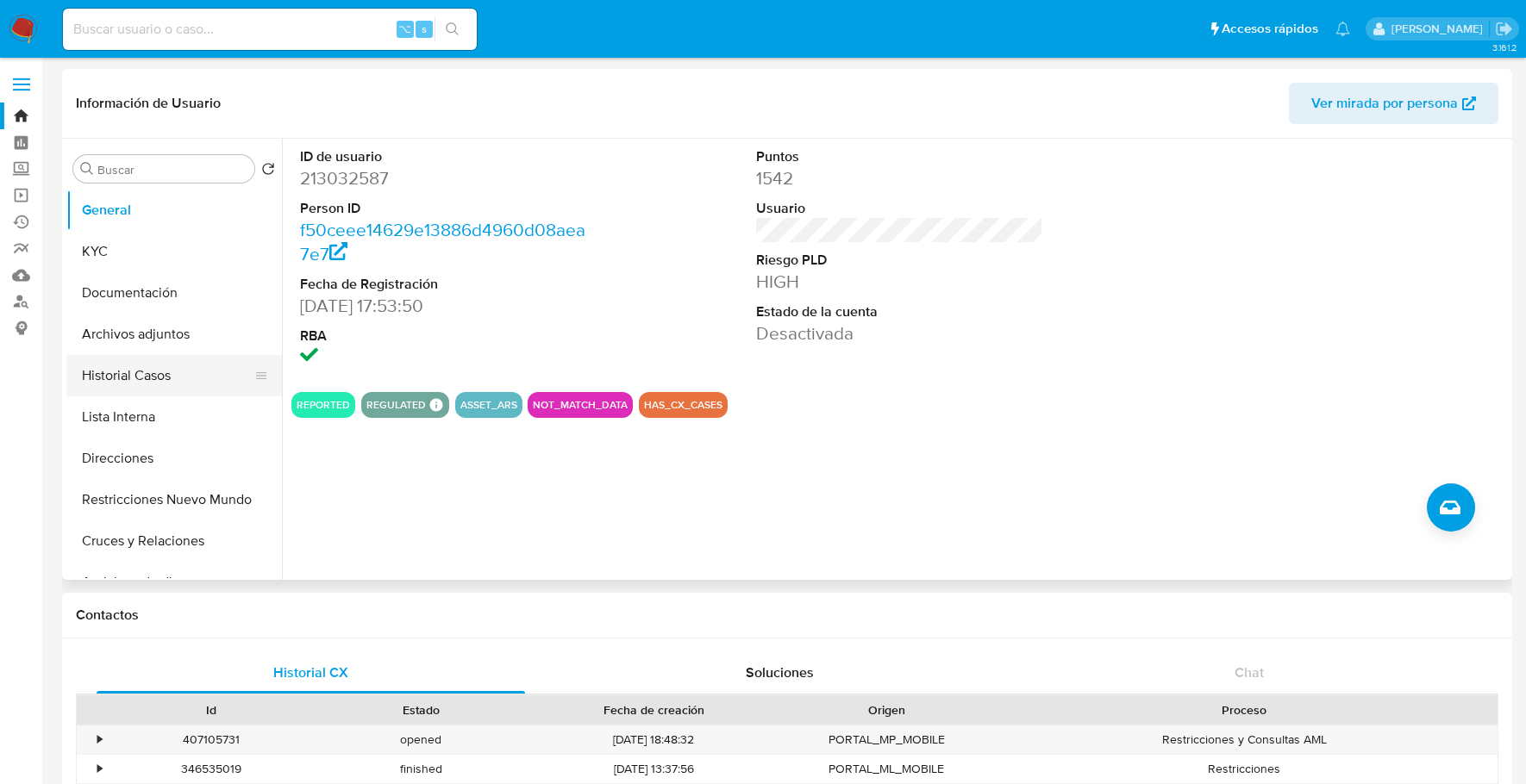
click at [167, 379] on button "Historial Casos" at bounding box center [167, 376] width 202 height 41
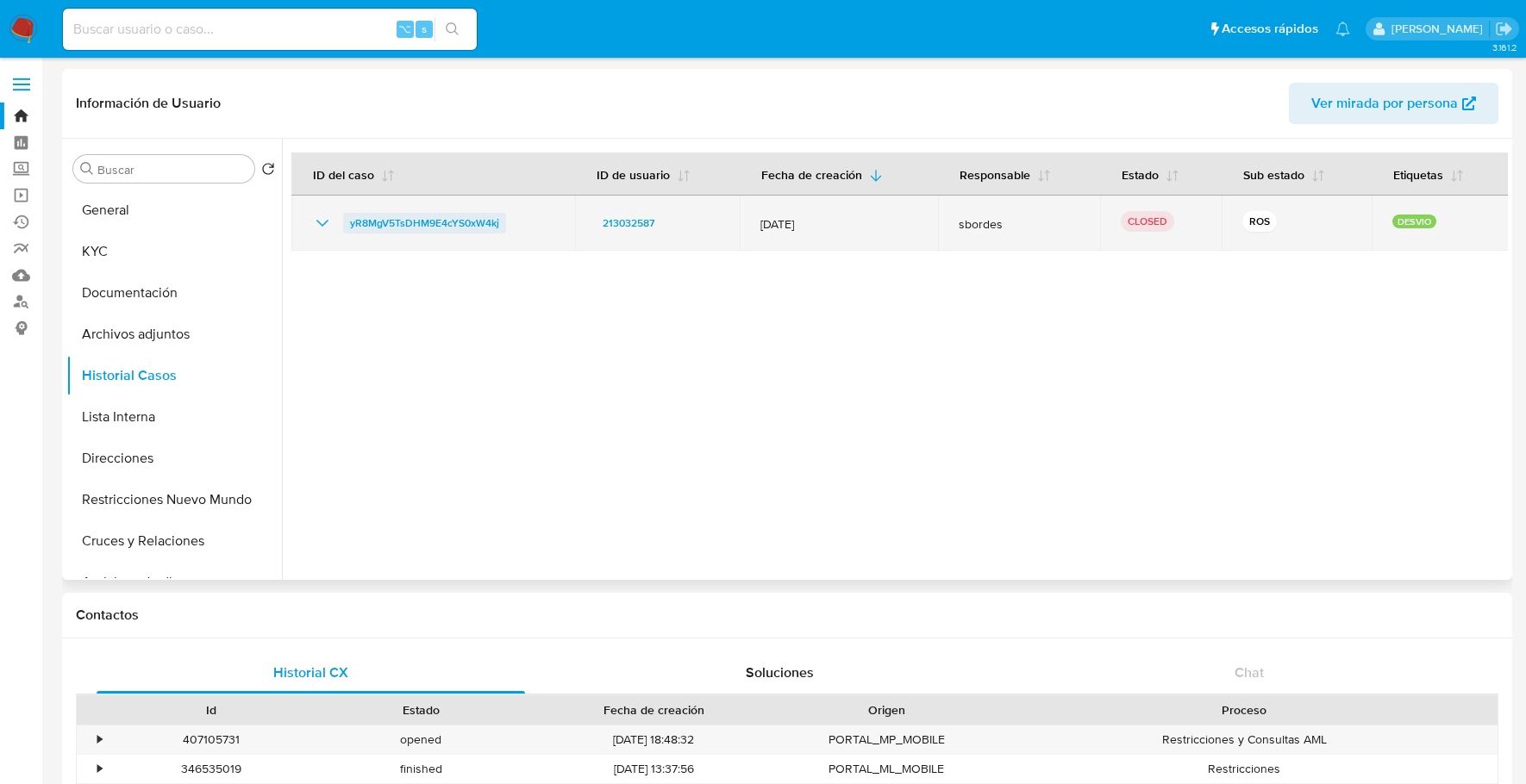
click at [379, 214] on span "yR8MgV5TsDHM9E4cYS0xW4kj" at bounding box center [424, 223] width 149 height 21
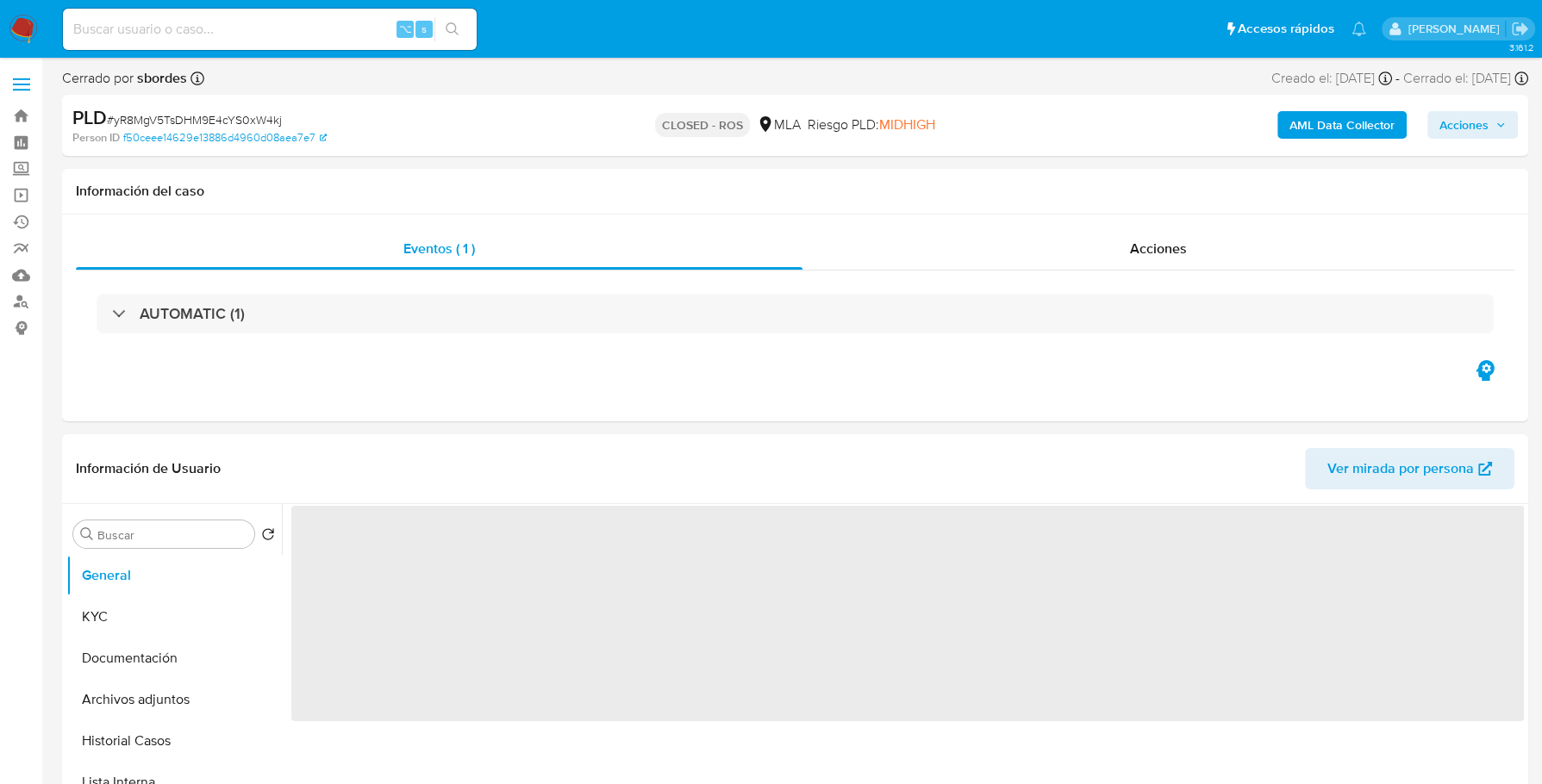
select select "10"
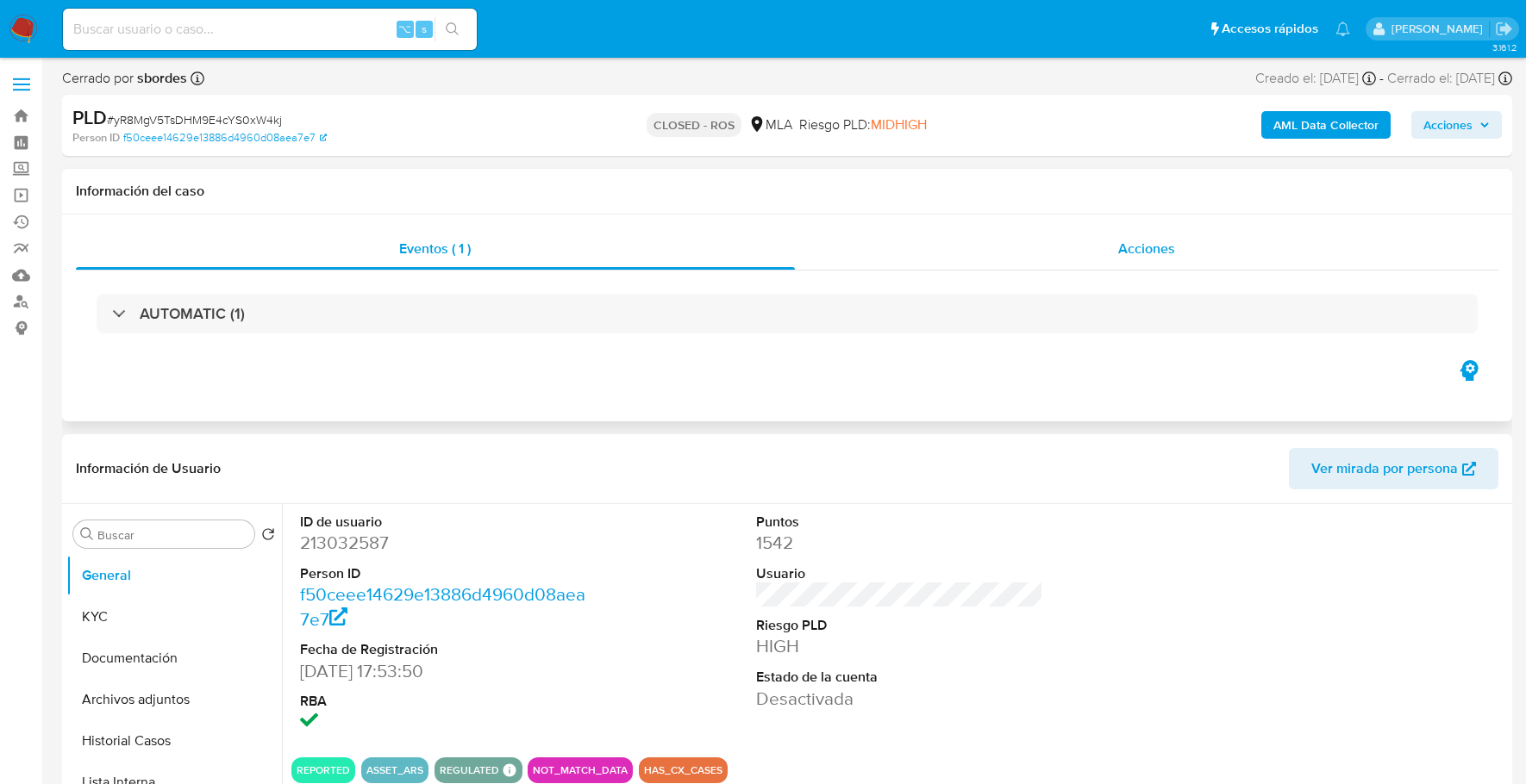
click at [1104, 241] on div "Acciones" at bounding box center [1146, 249] width 704 height 41
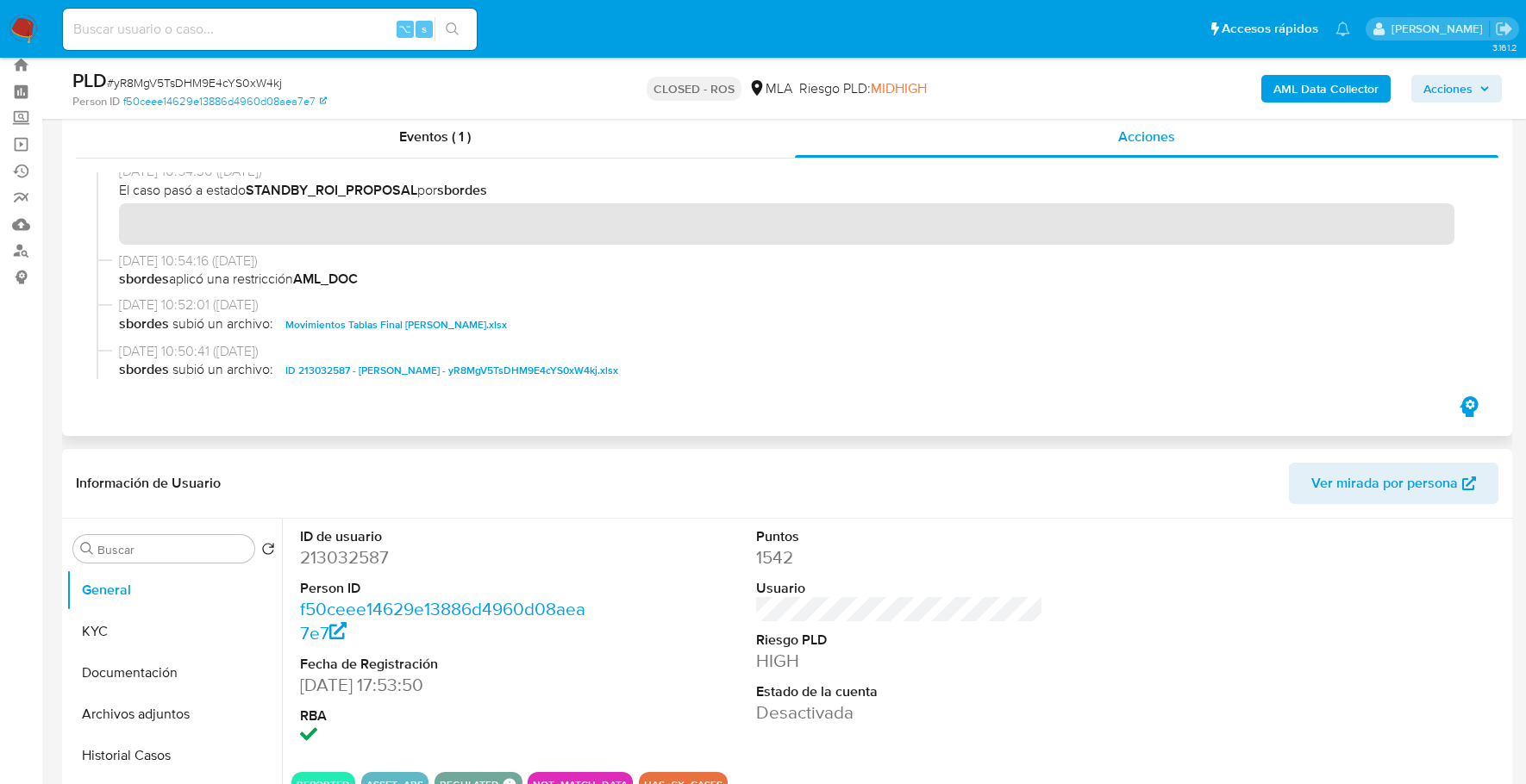
scroll to position [696, 0]
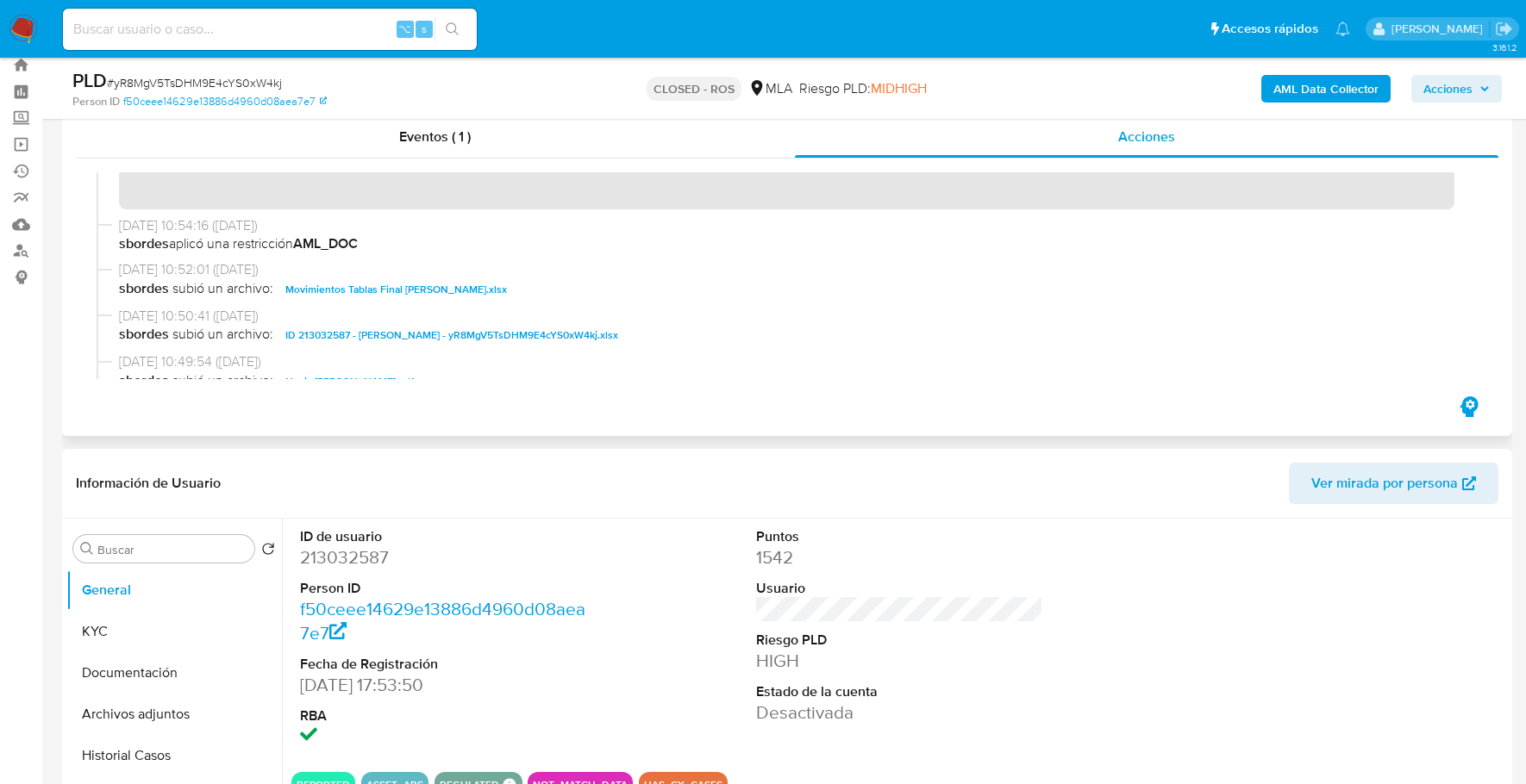
click at [437, 327] on span "ID 213032587 - Aldo Cappelletti - yR8MgV5TsDHM9E4cYS0xW4kj.xlsx" at bounding box center [451, 335] width 333 height 21
click at [135, 637] on button "KYC" at bounding box center [167, 632] width 202 height 41
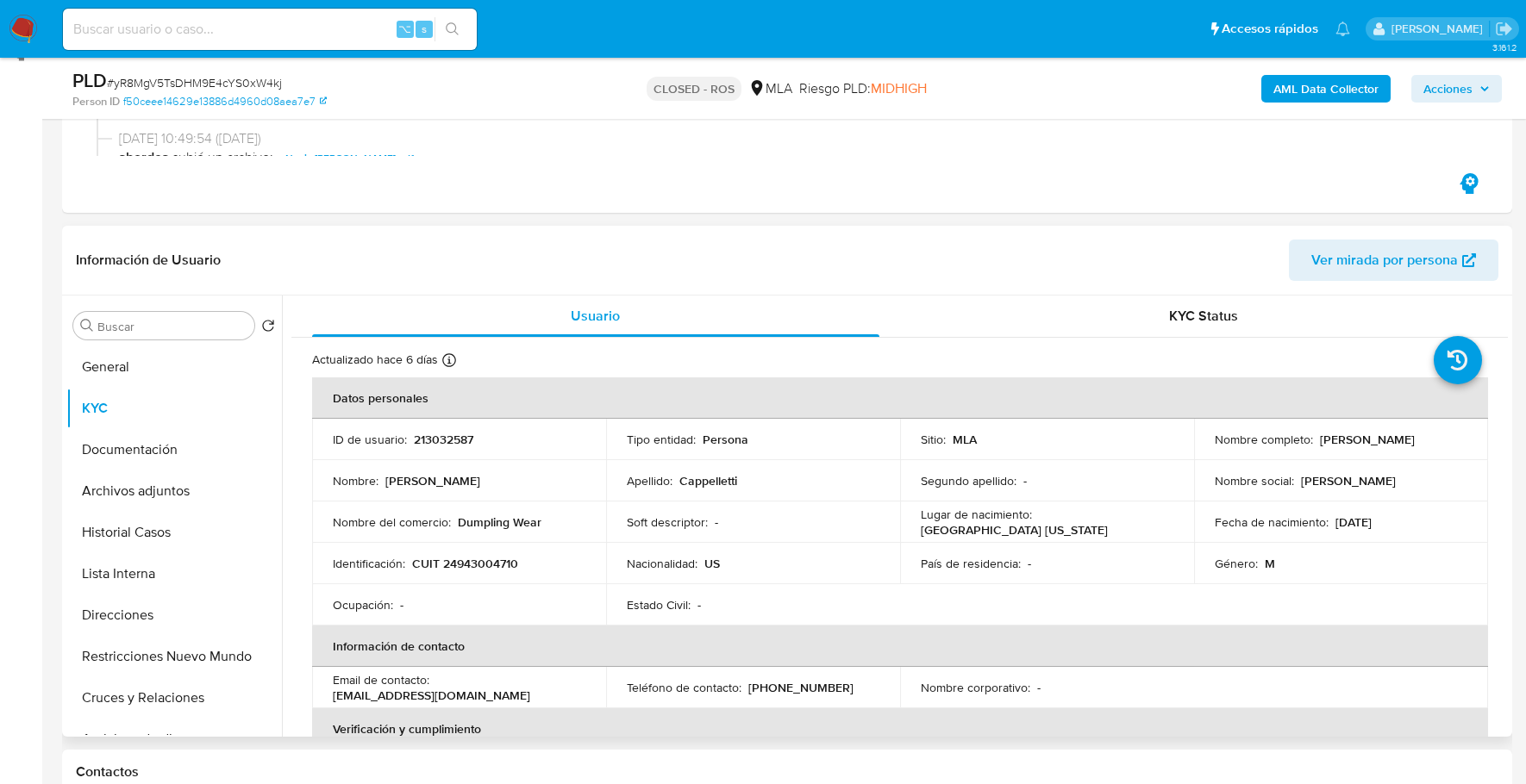
scroll to position [298, 0]
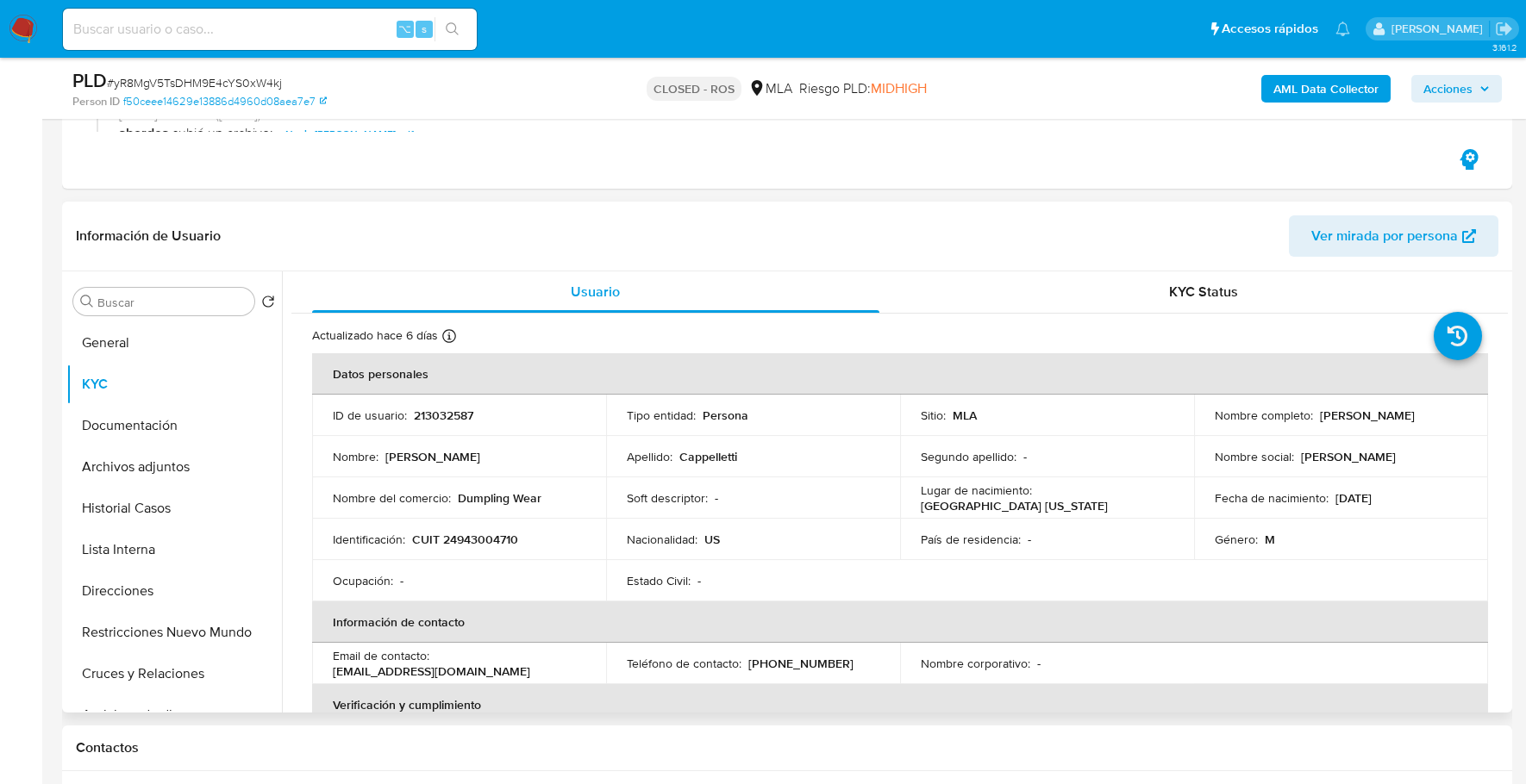
drag, startPoint x: 1309, startPoint y: 418, endPoint x: 1463, endPoint y: 419, distance: 154.0
click at [1463, 419] on td "Nombre completo : Aldo Marcelo Cappelletti" at bounding box center [1340, 415] width 294 height 41
copy div "[PERSON_NAME] [PERSON_NAME]"
copy p "24943004710"
click at [184, 437] on button "Documentación" at bounding box center [167, 426] width 202 height 41
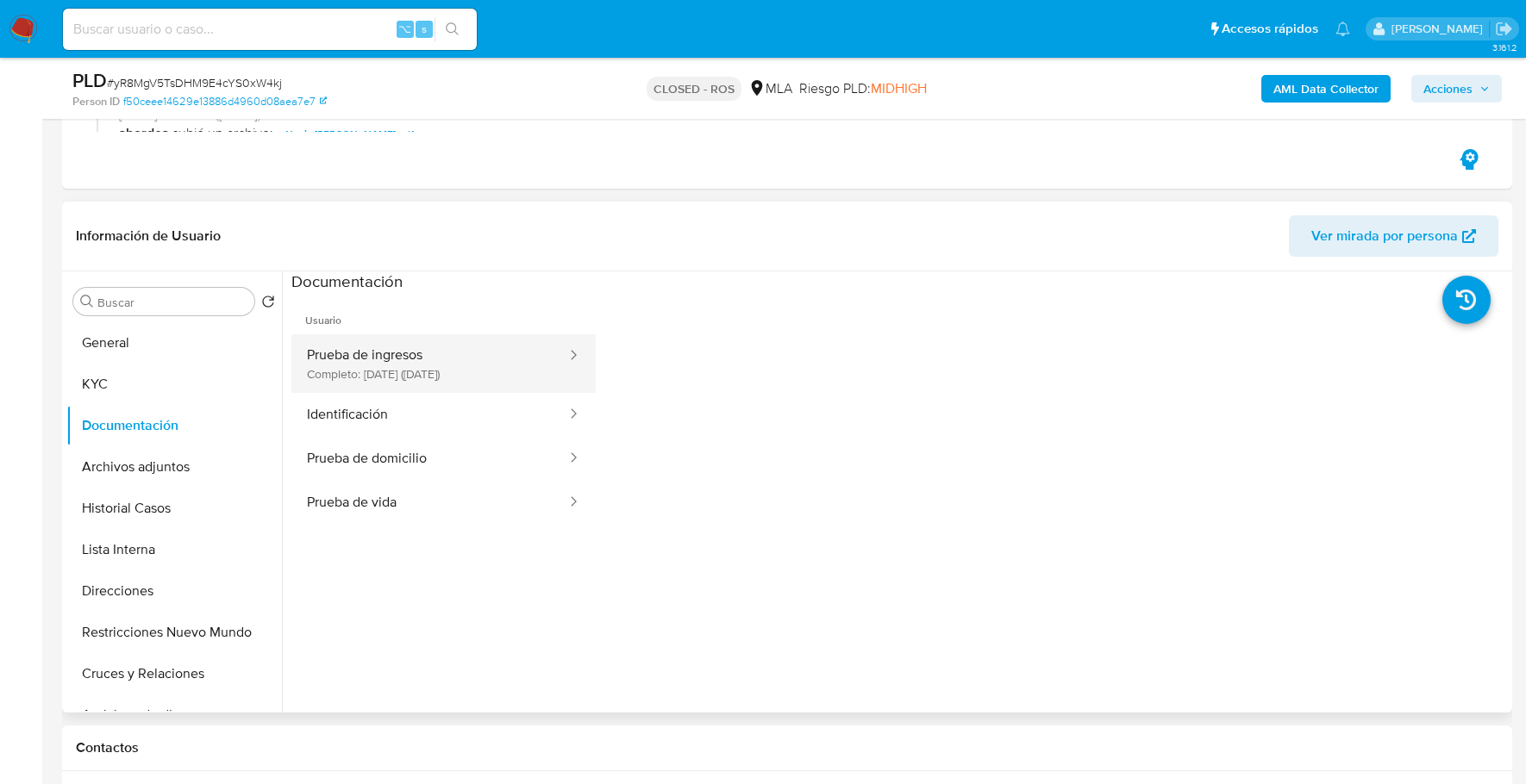
click at [423, 349] on button "Prueba de ingresos Completo: 09/12/2021 (hace 4 años)" at bounding box center [429, 364] width 276 height 59
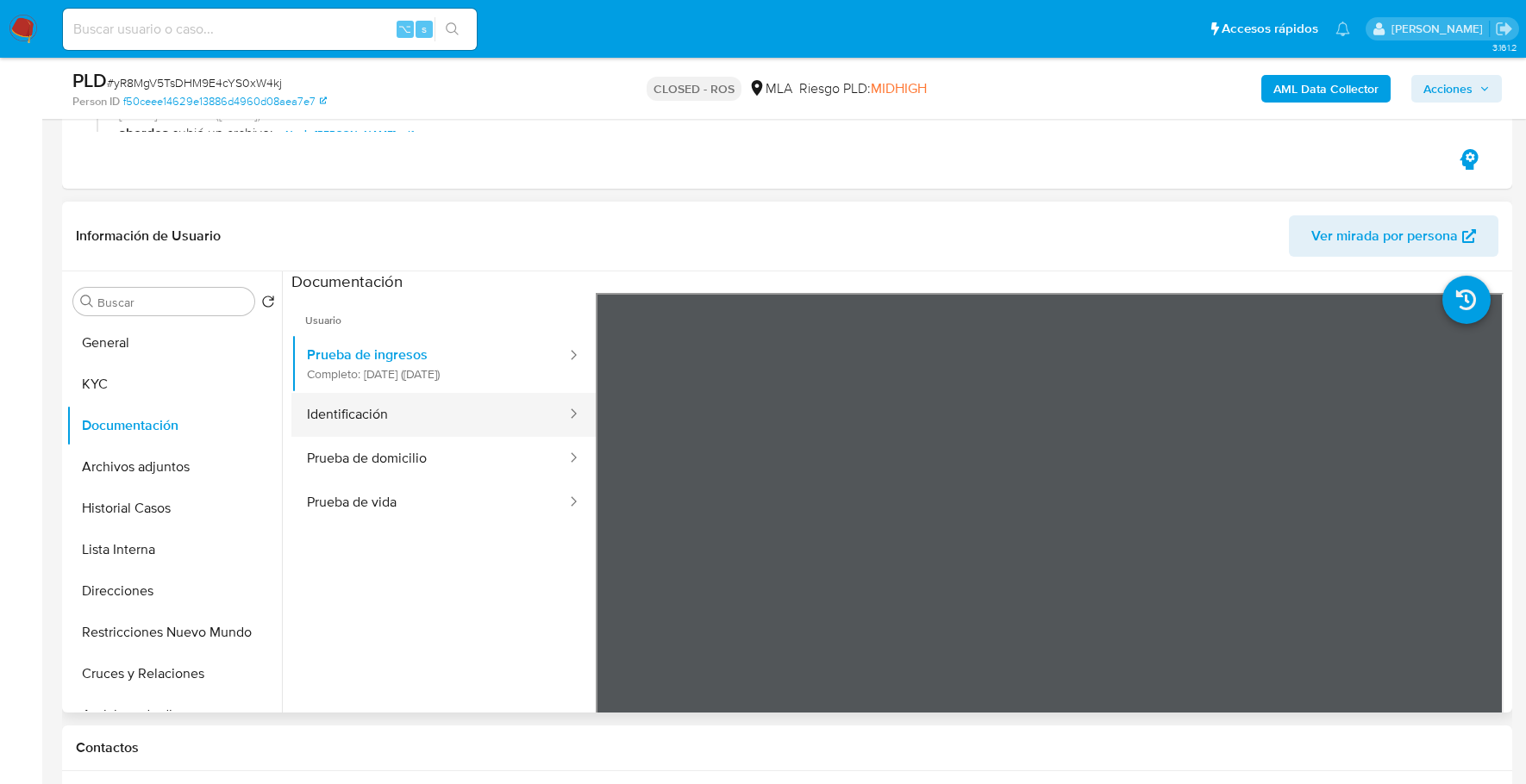
click at [380, 408] on button "Identificación" at bounding box center [429, 415] width 276 height 44
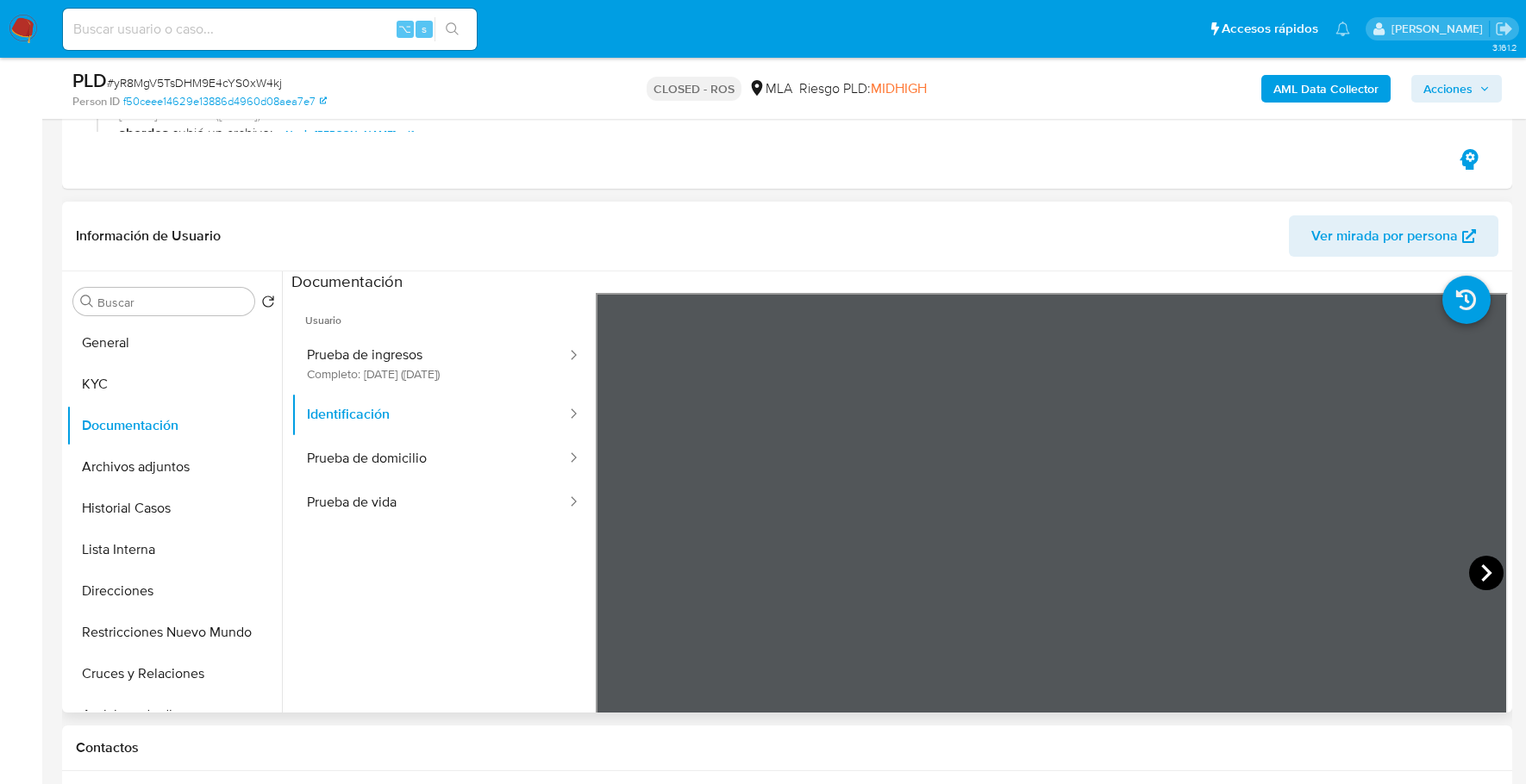
click at [1474, 571] on icon at bounding box center [1485, 572] width 34 height 34
click at [356, 473] on button "Prueba de domicilio" at bounding box center [429, 459] width 276 height 44
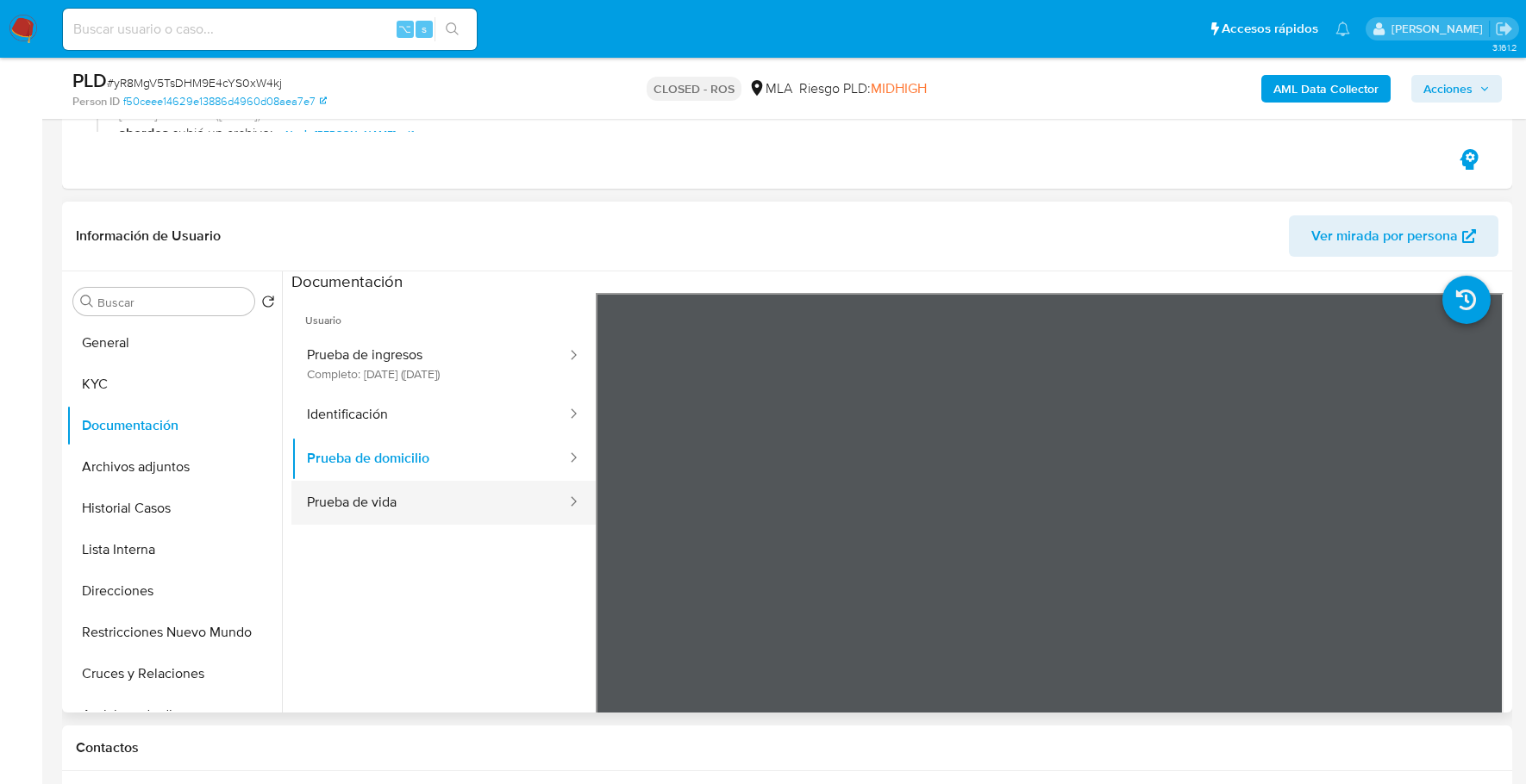
click at [406, 509] on button "Prueba de vida" at bounding box center [429, 503] width 276 height 44
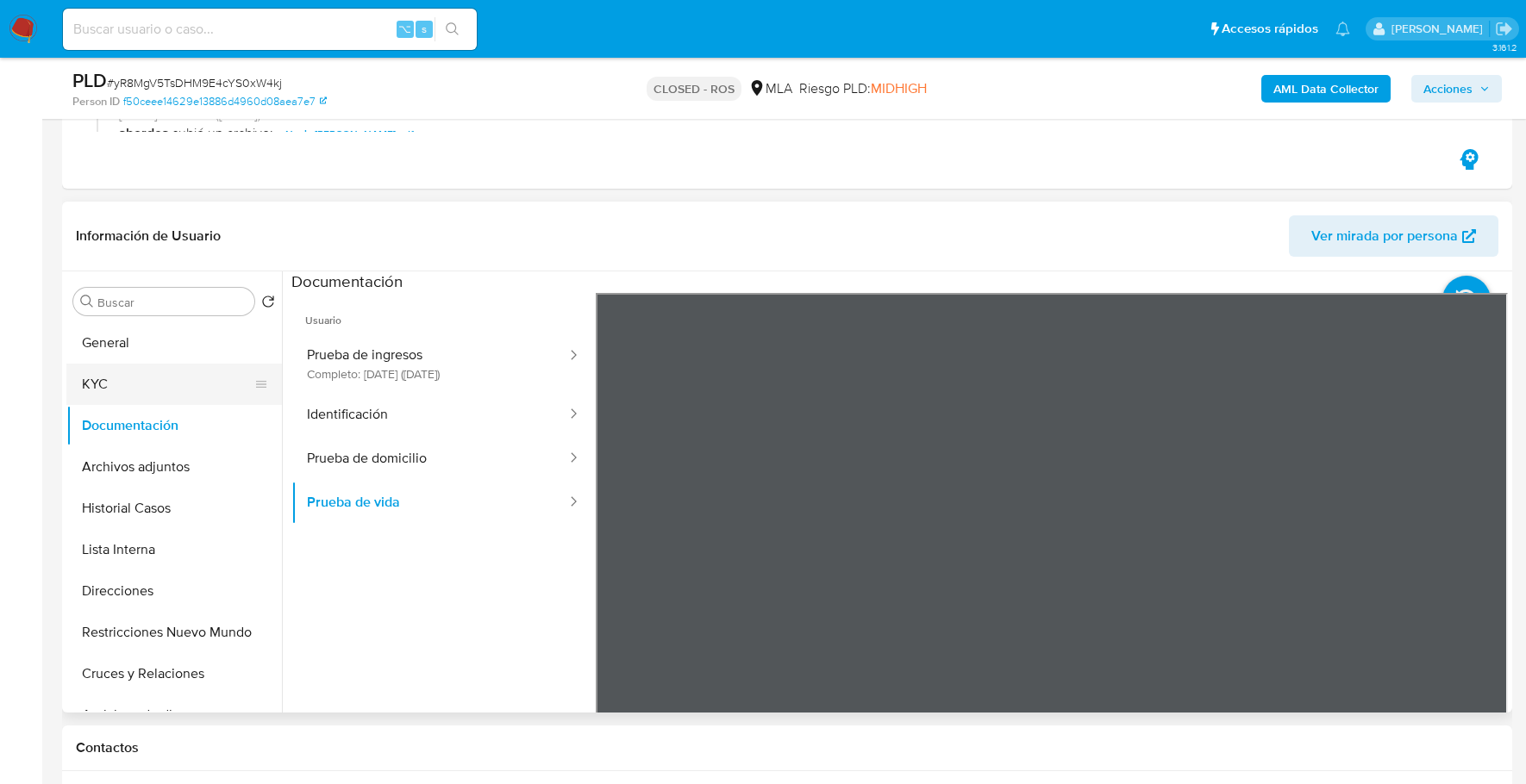
click at [120, 394] on button "KYC" at bounding box center [167, 385] width 202 height 41
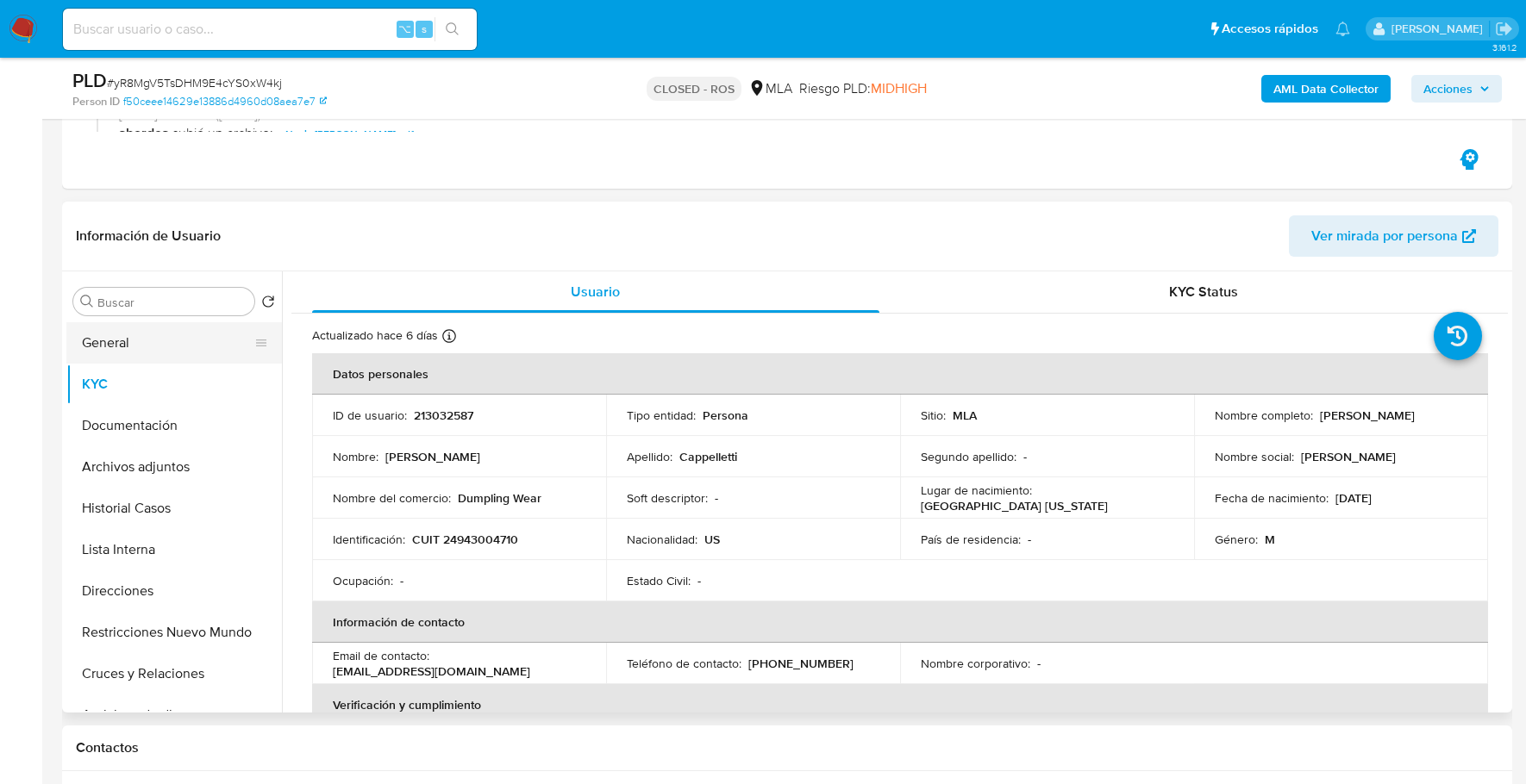
click at [144, 338] on button "General" at bounding box center [167, 343] width 202 height 41
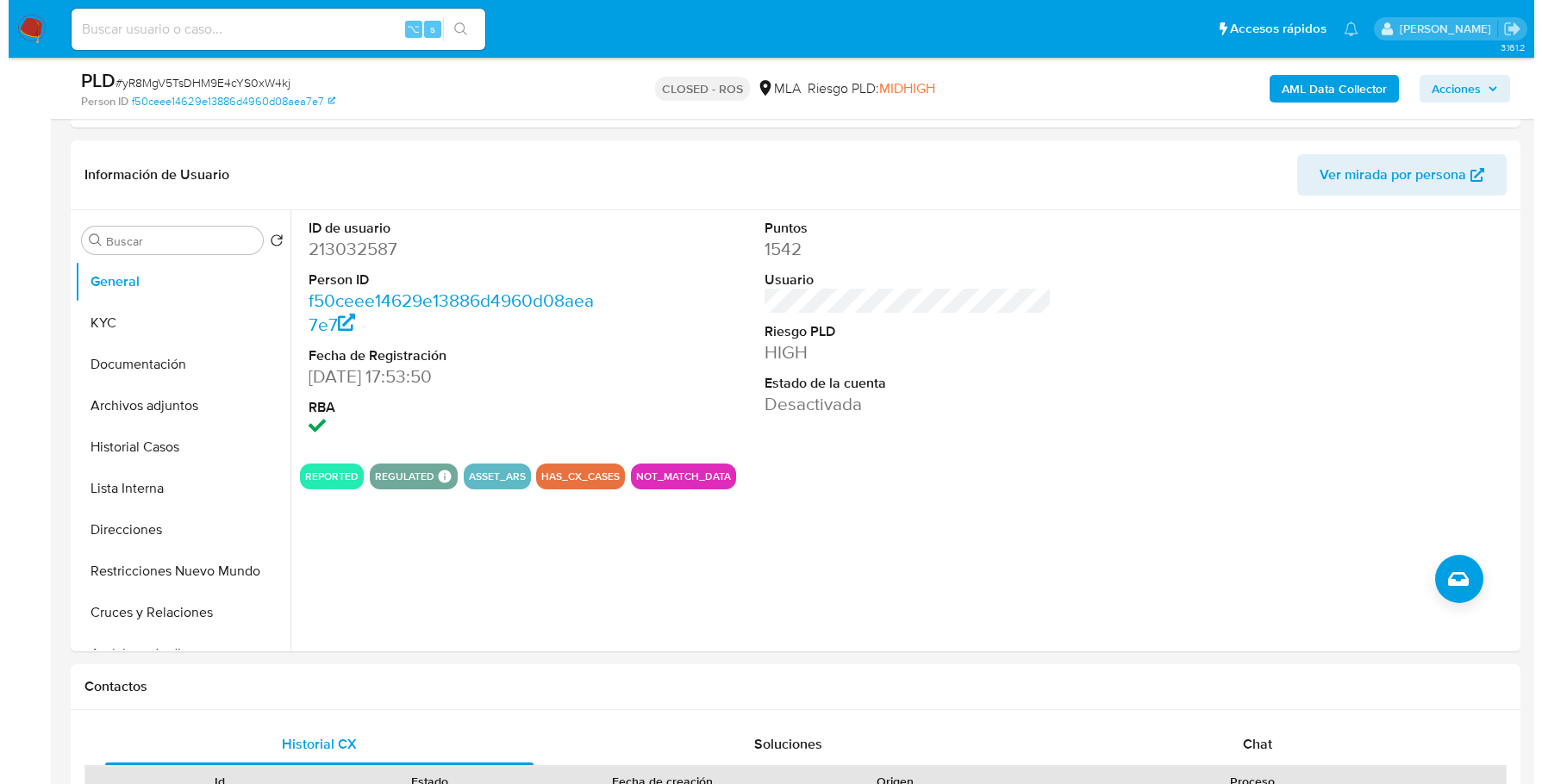
scroll to position [475, 0]
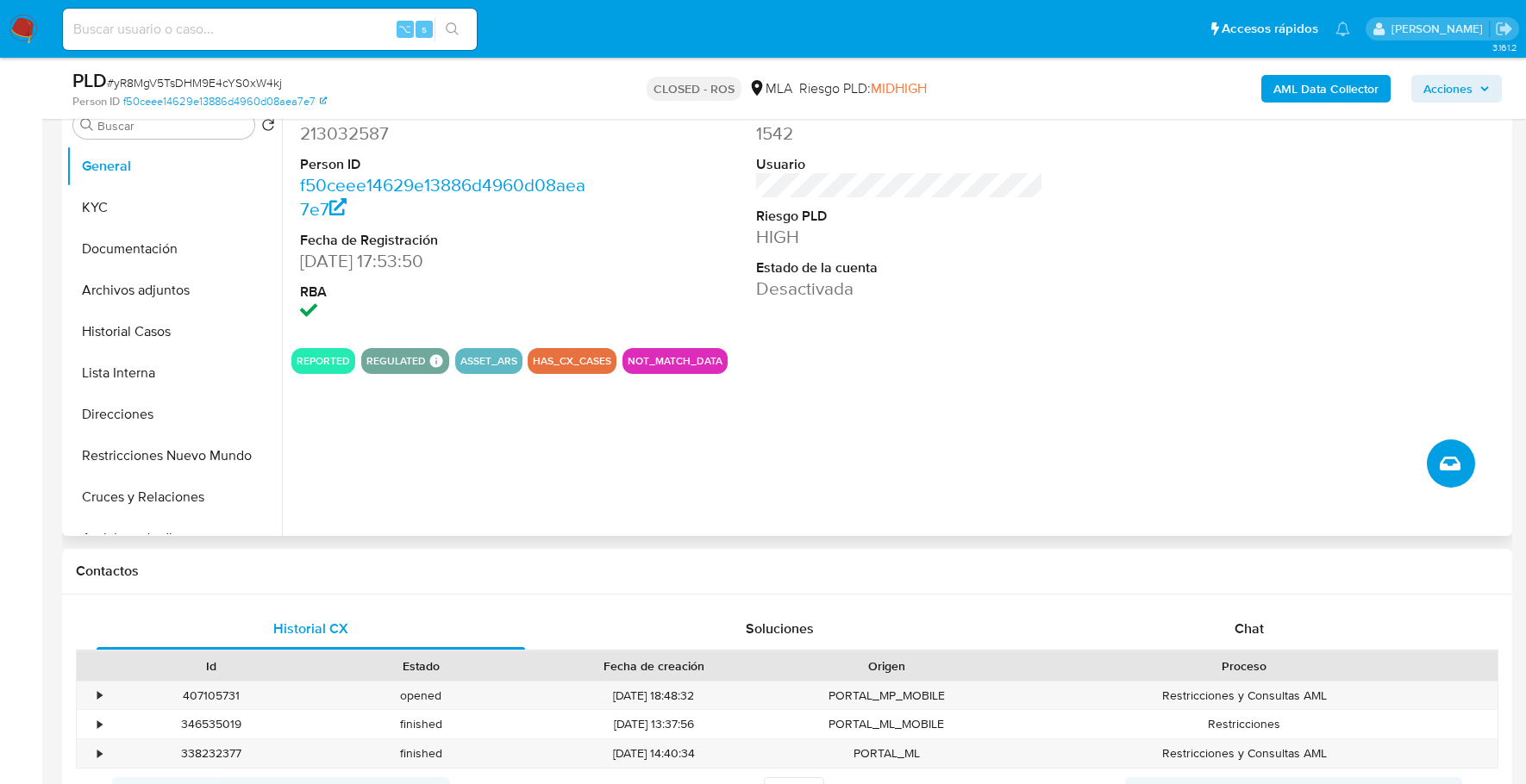
click at [1451, 451] on button "Crear caso manual" at bounding box center [1450, 463] width 48 height 48
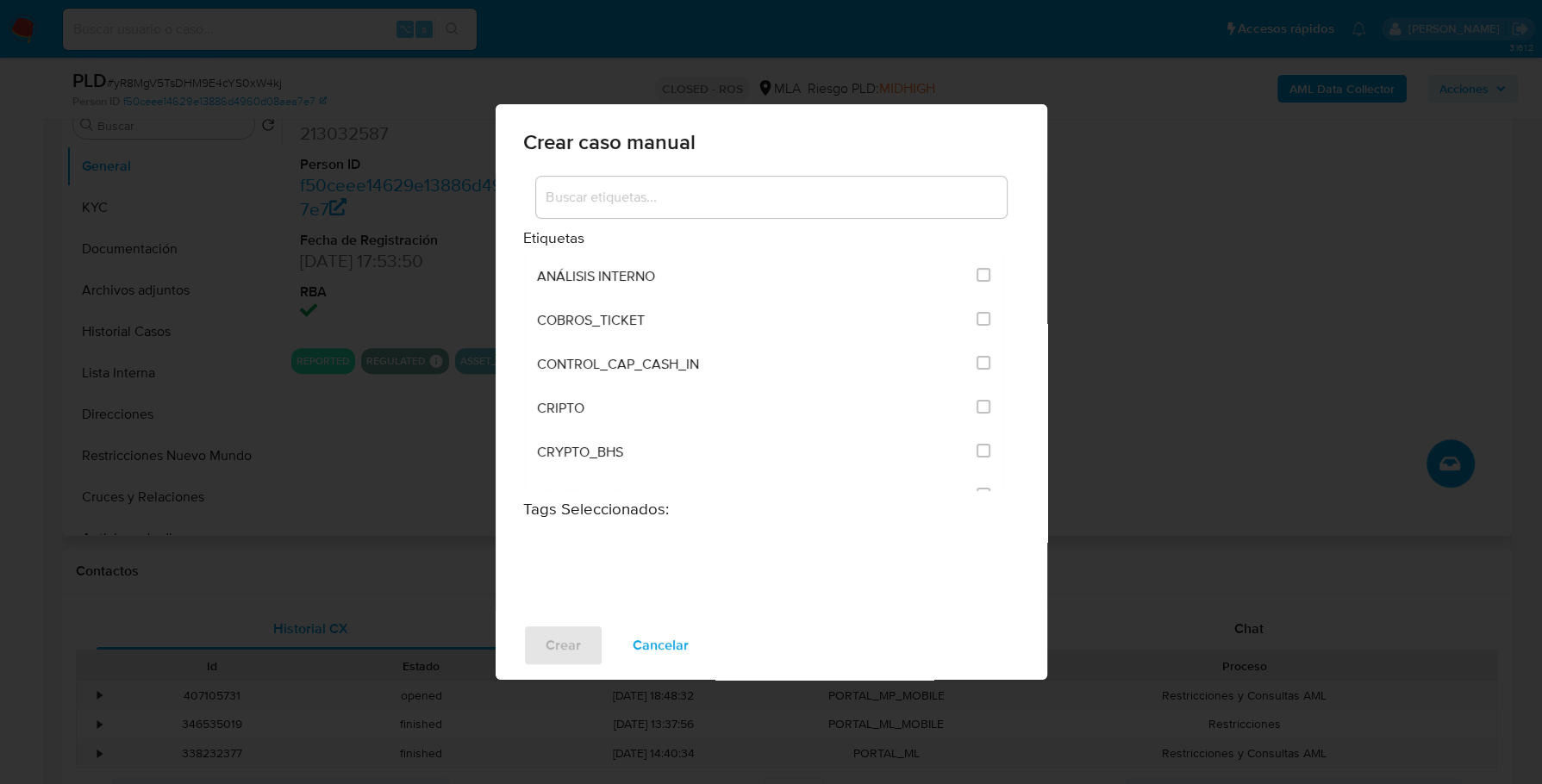
click at [651, 201] on input at bounding box center [771, 197] width 471 height 22
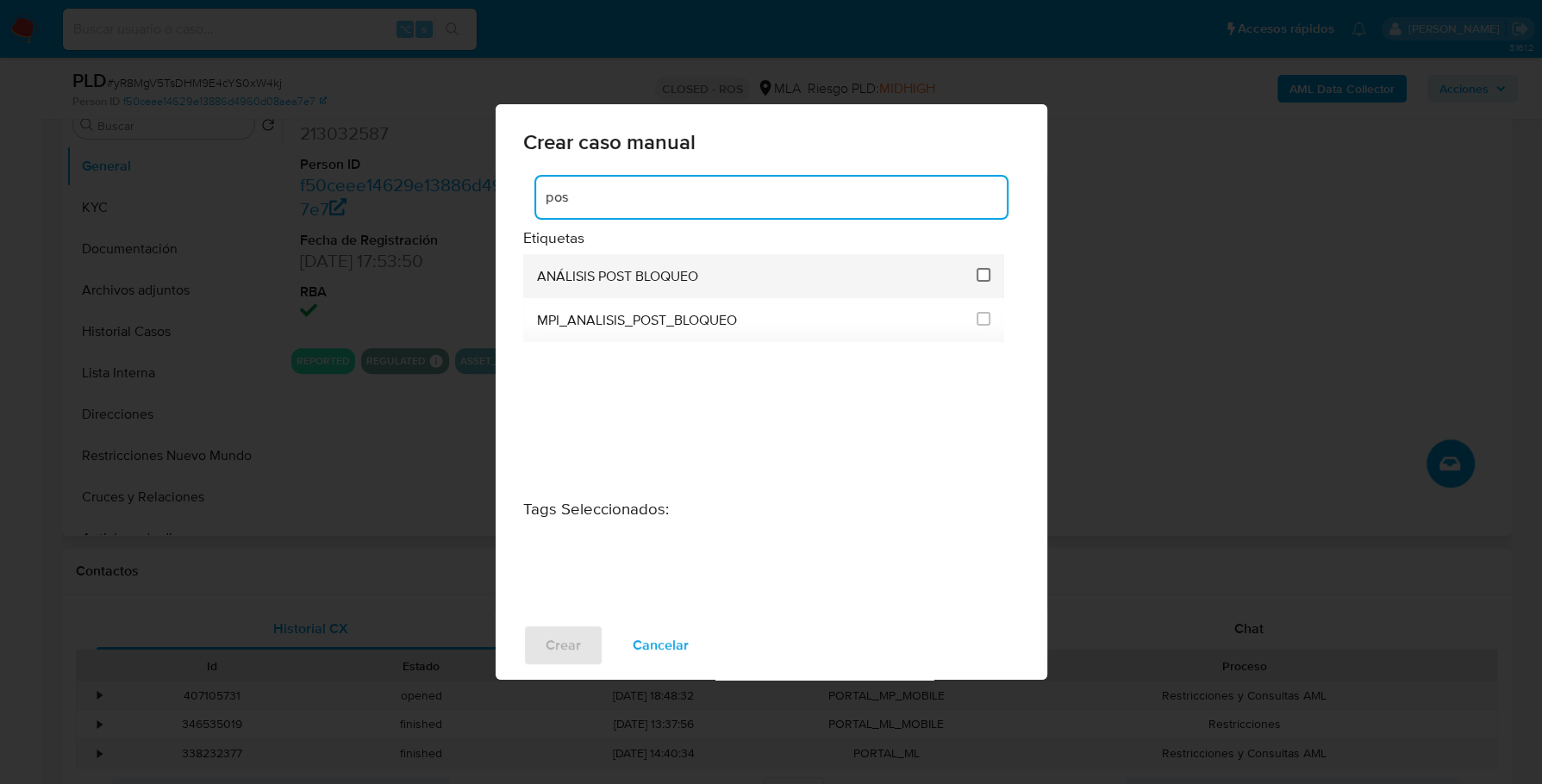
type input "pos"
click at [982, 276] on input "3249" at bounding box center [983, 275] width 14 height 14
checkbox input "true"
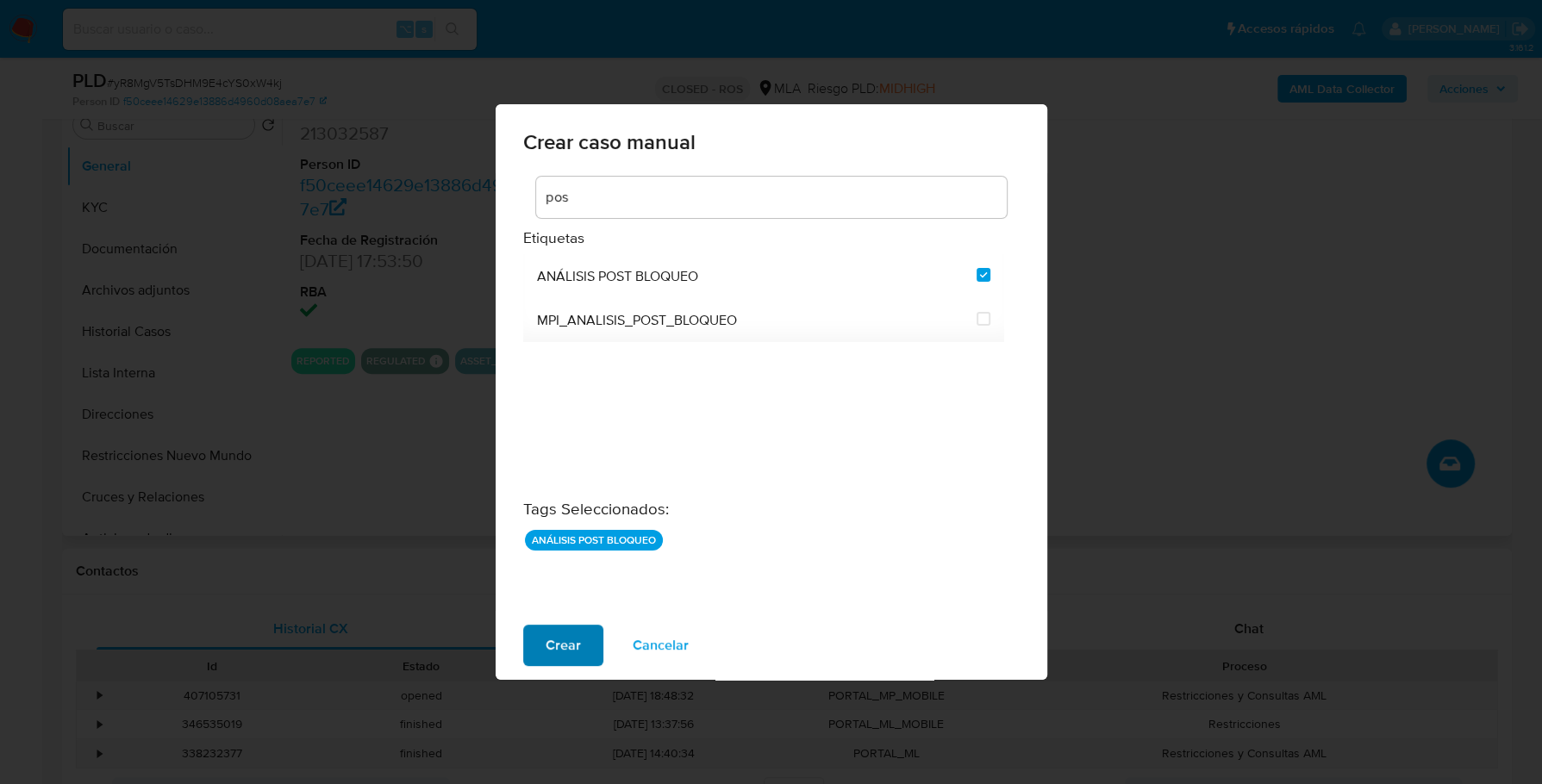
click at [555, 642] on span "Crear" at bounding box center [563, 645] width 35 height 38
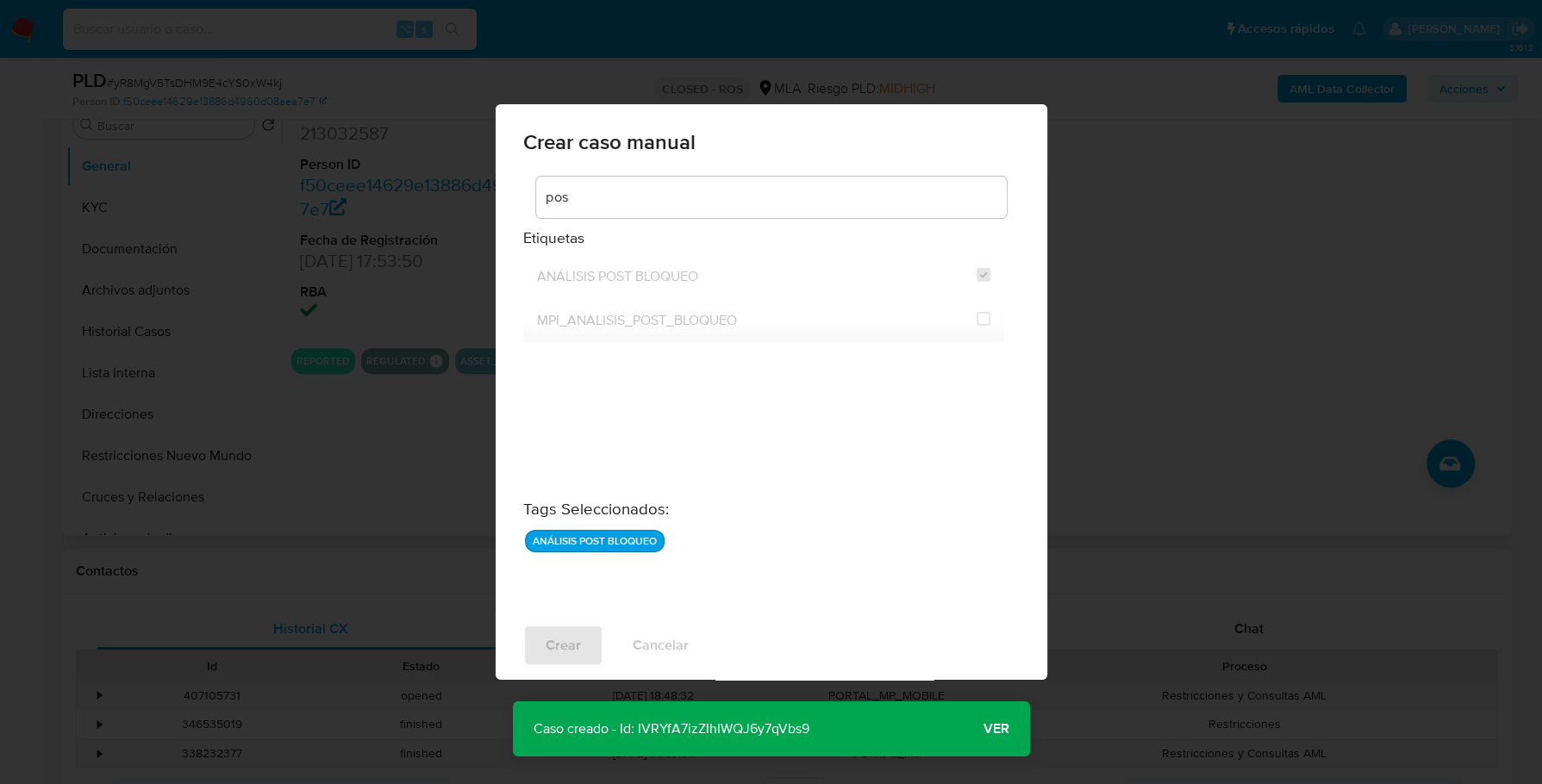
click at [994, 729] on span "Ver" at bounding box center [996, 729] width 25 height 0
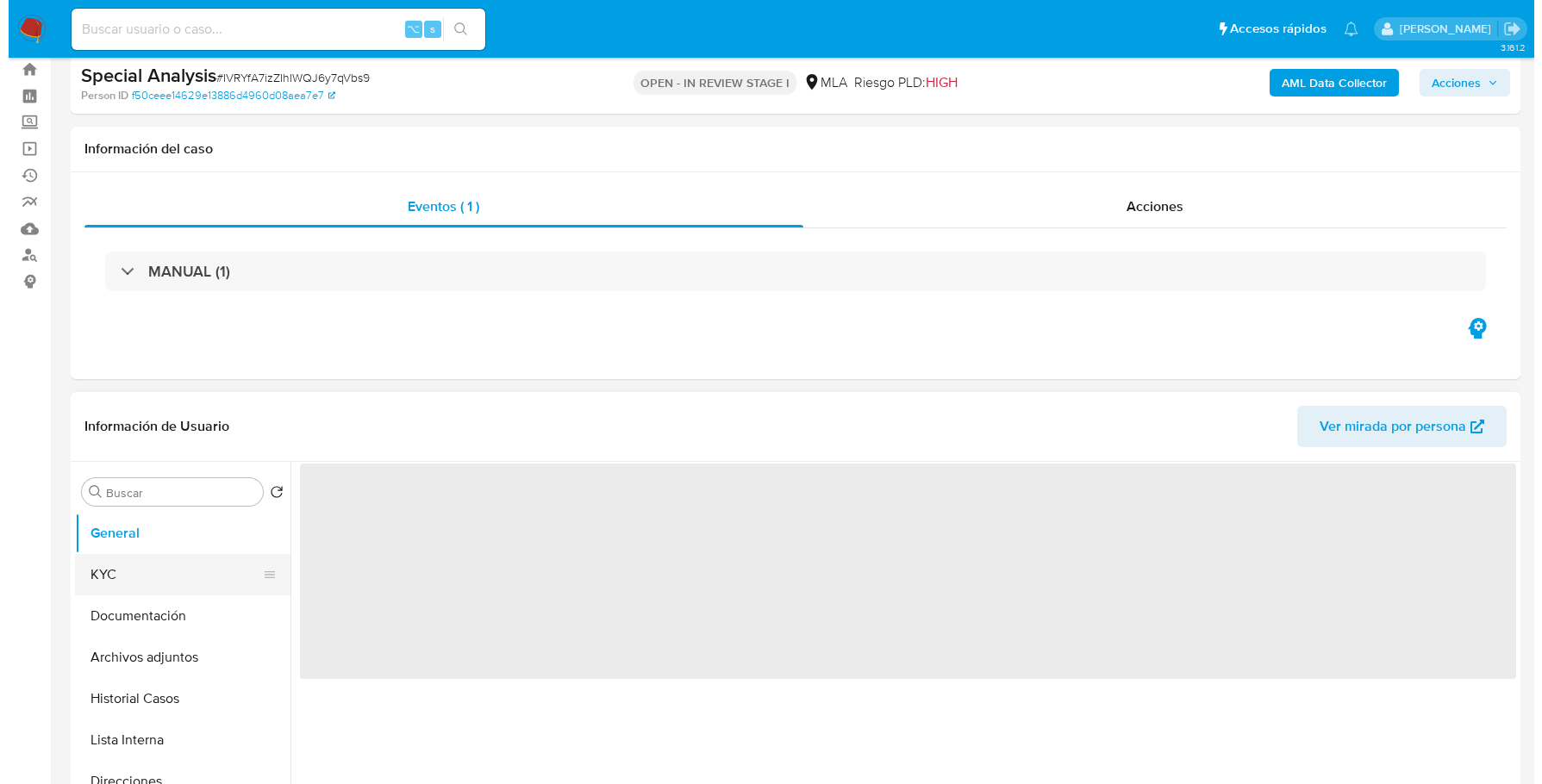
scroll to position [150, 0]
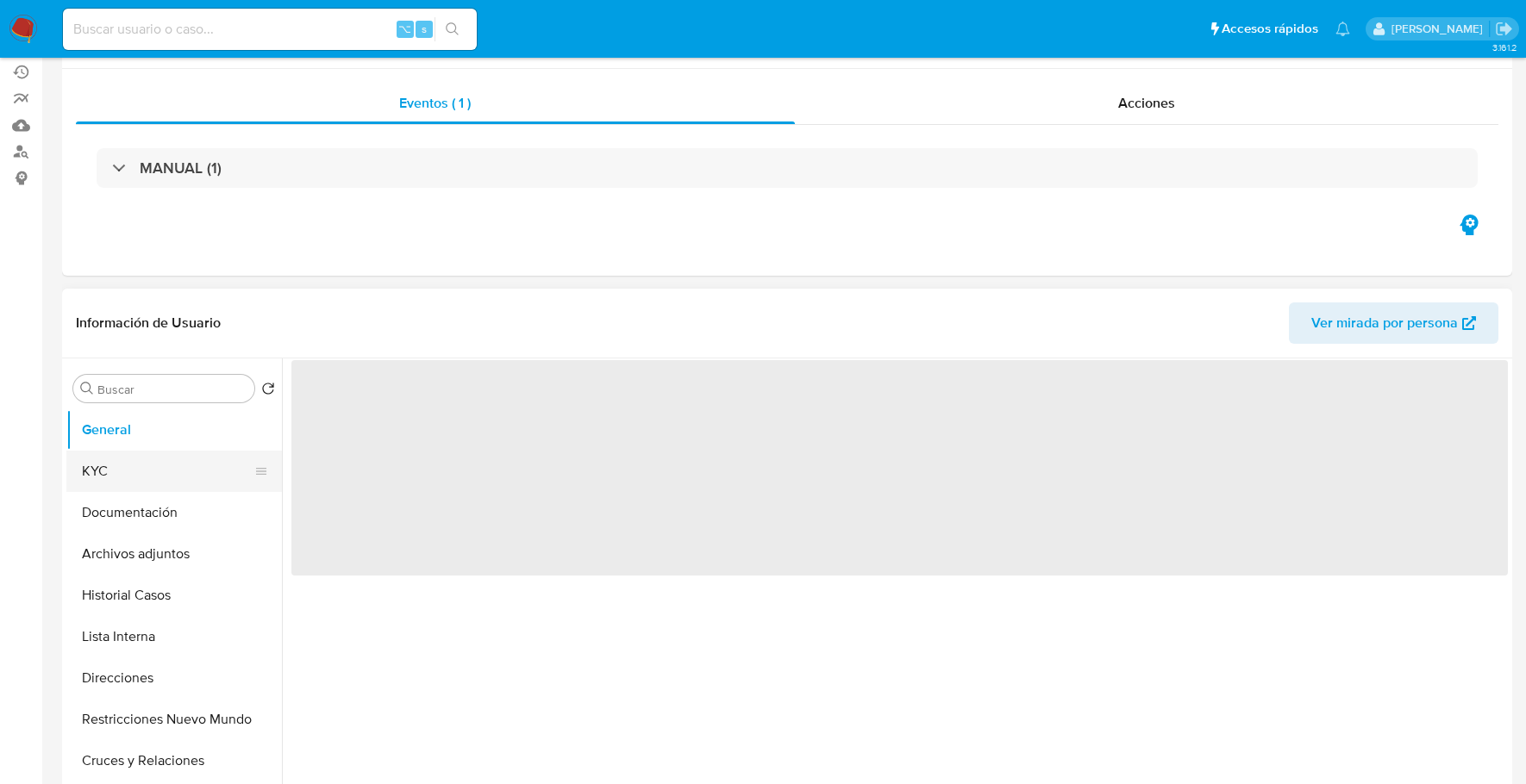
select select "10"
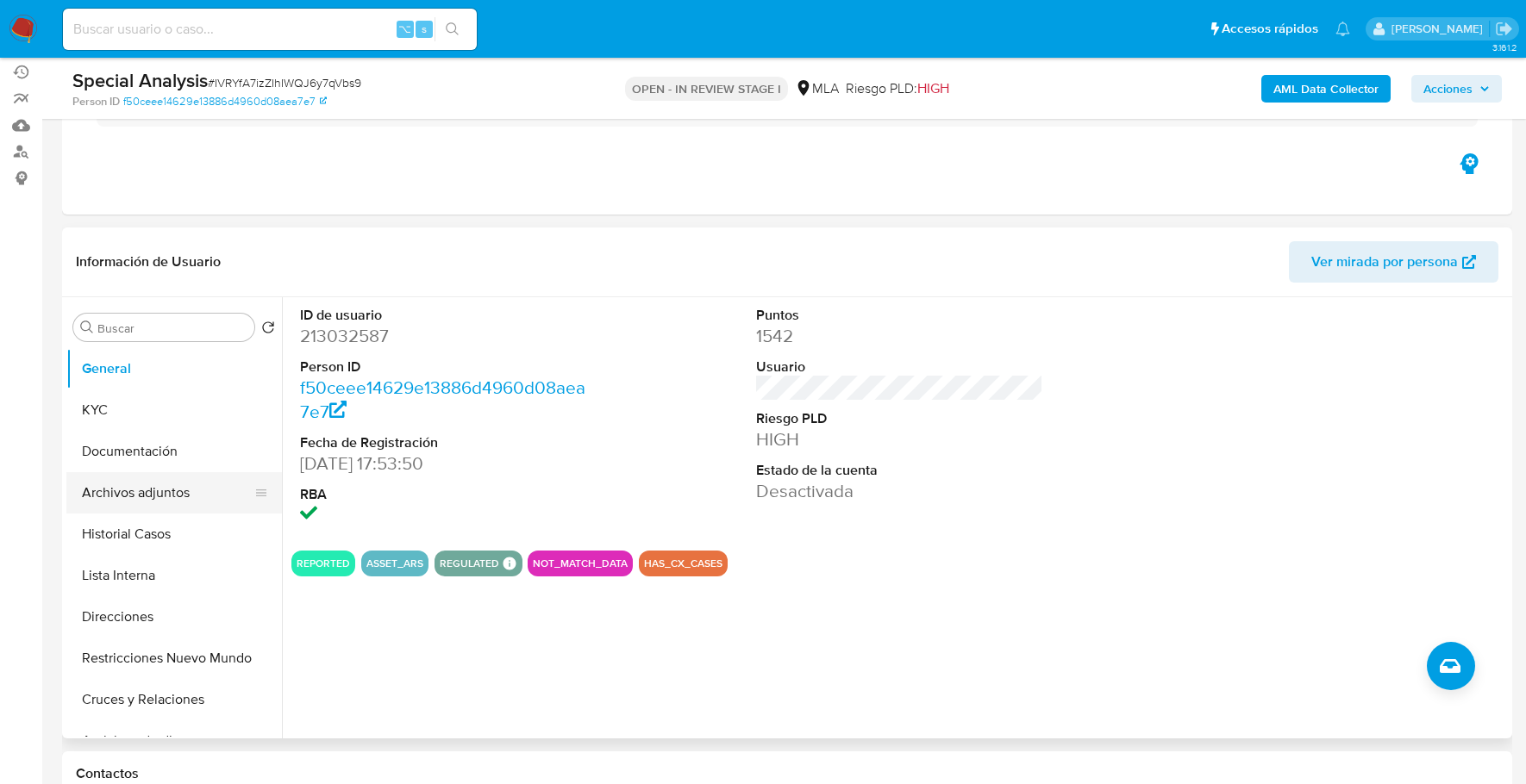
click at [166, 487] on button "Archivos adjuntos" at bounding box center [167, 493] width 202 height 41
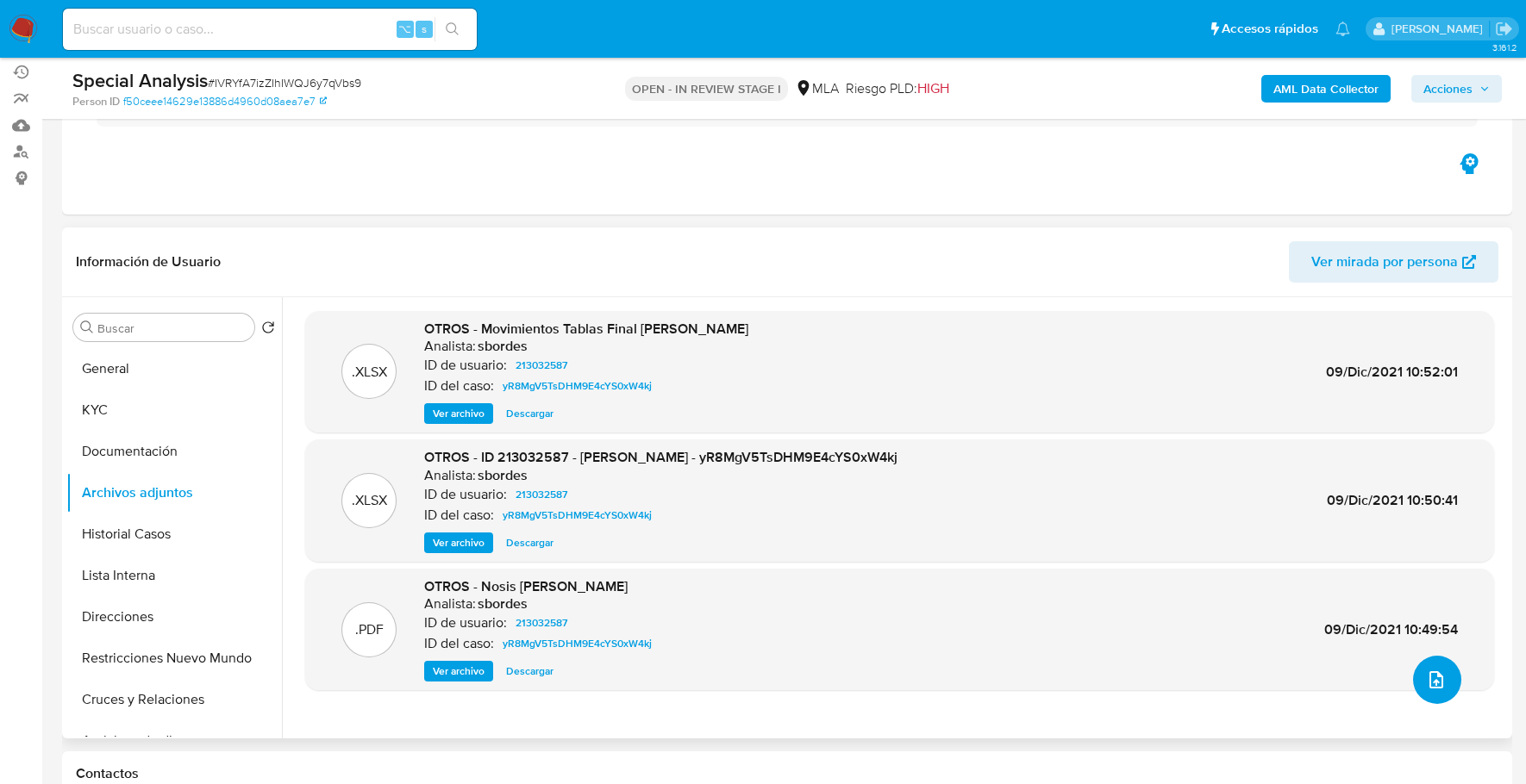
click at [1436, 667] on button "upload-file" at bounding box center [1436, 680] width 48 height 48
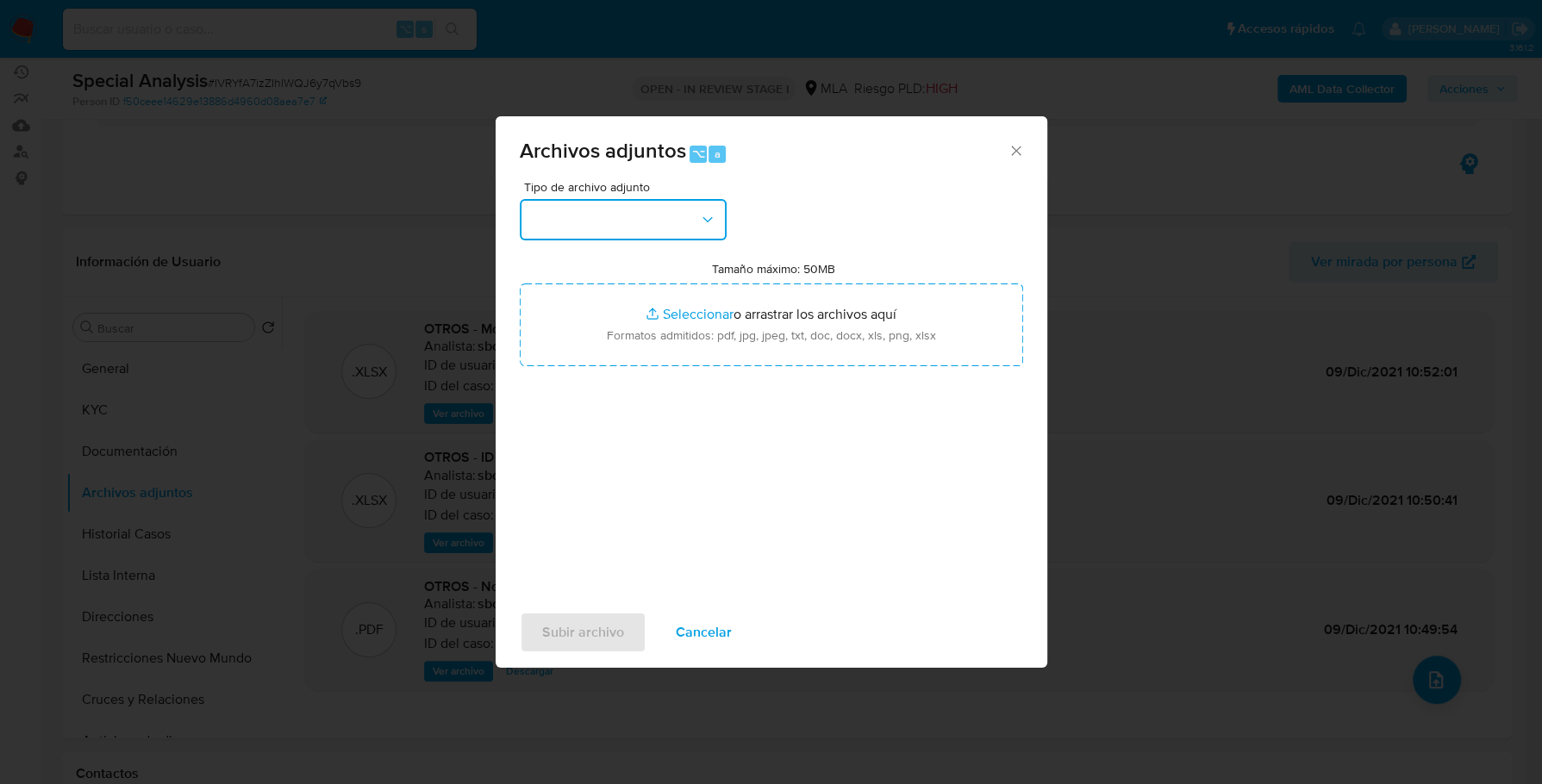
click at [643, 222] on button "button" at bounding box center [623, 220] width 207 height 41
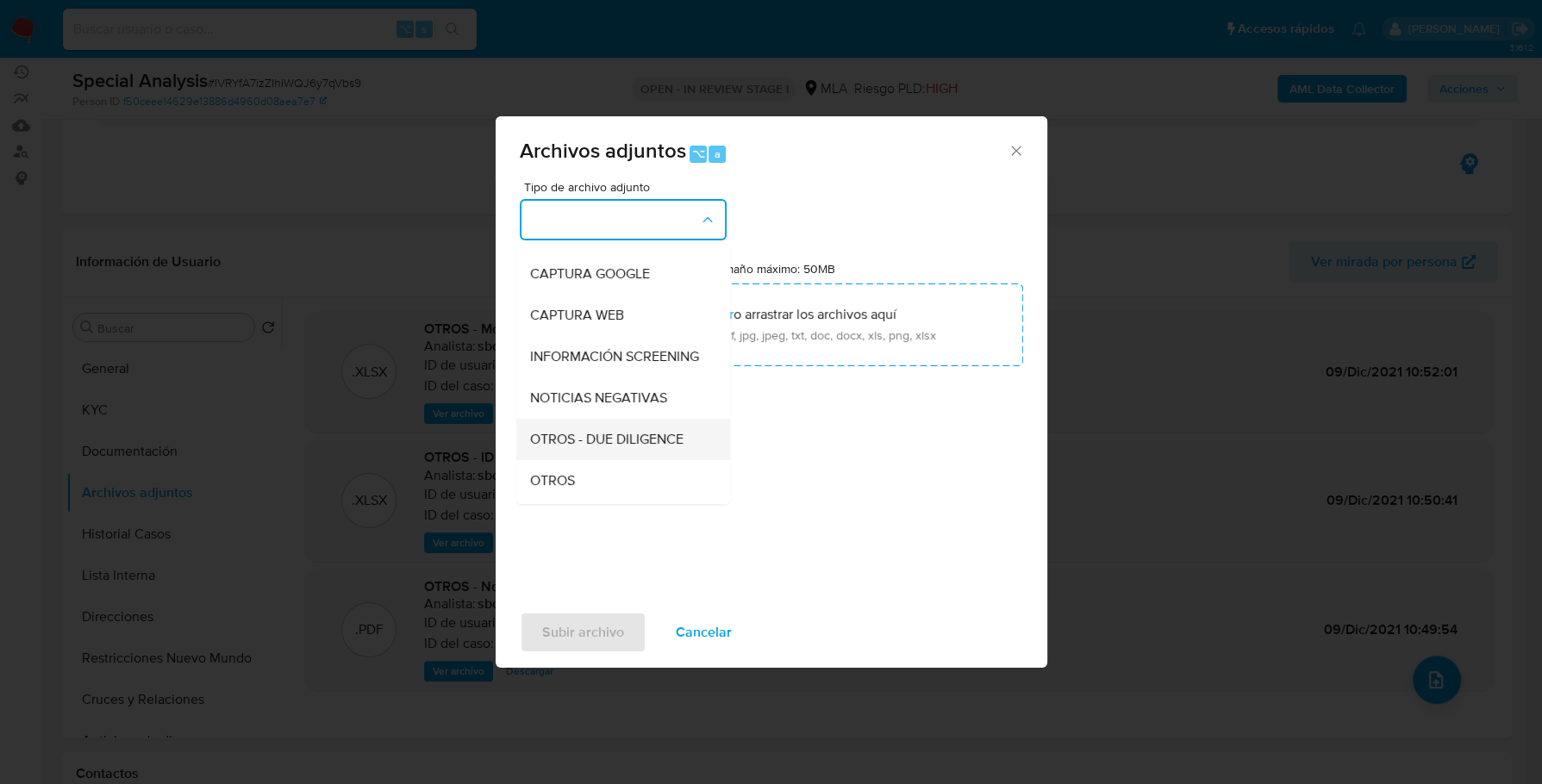
scroll to position [129, 0]
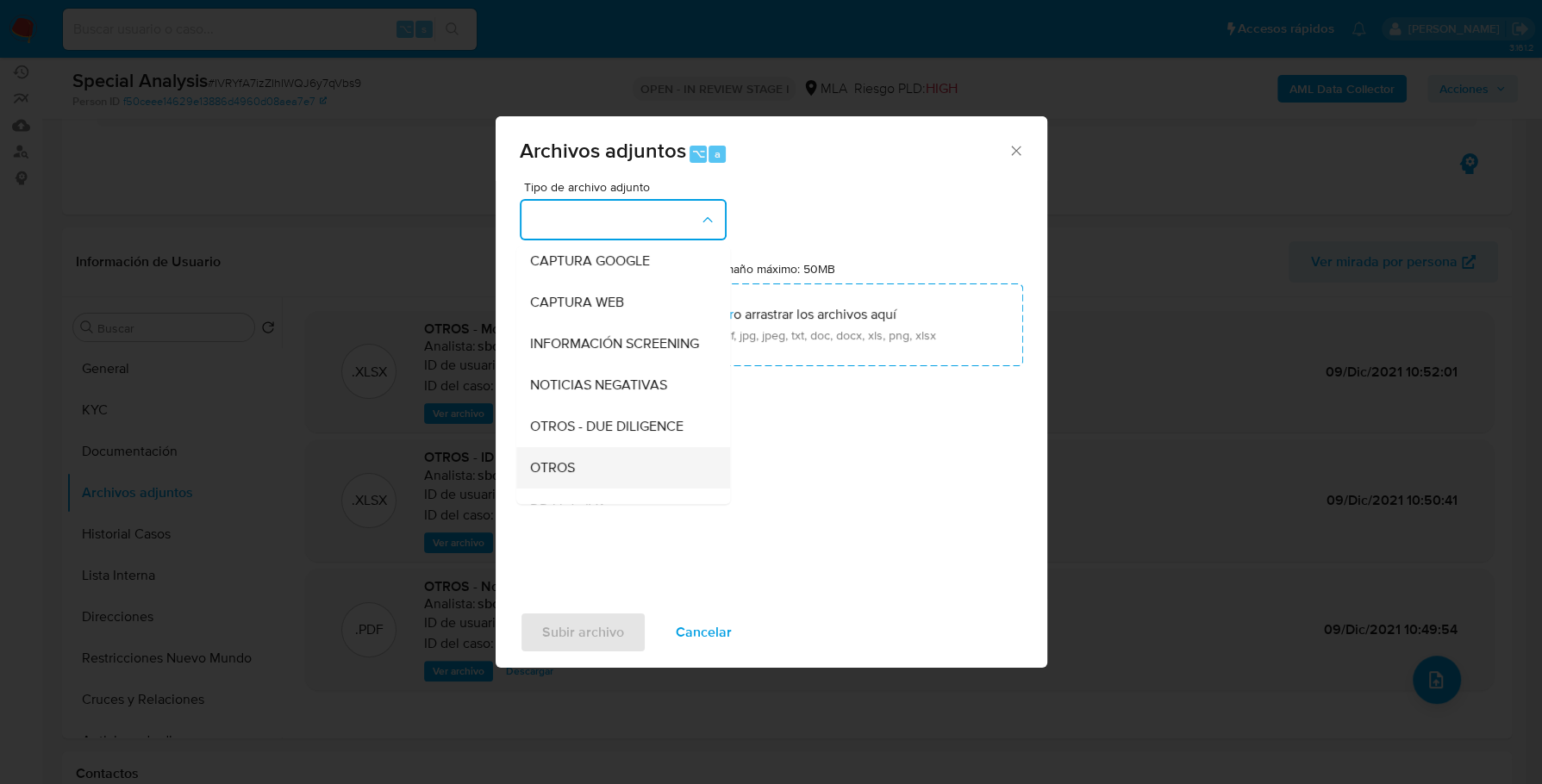
click at [569, 489] on div "OTROS" at bounding box center [618, 468] width 176 height 41
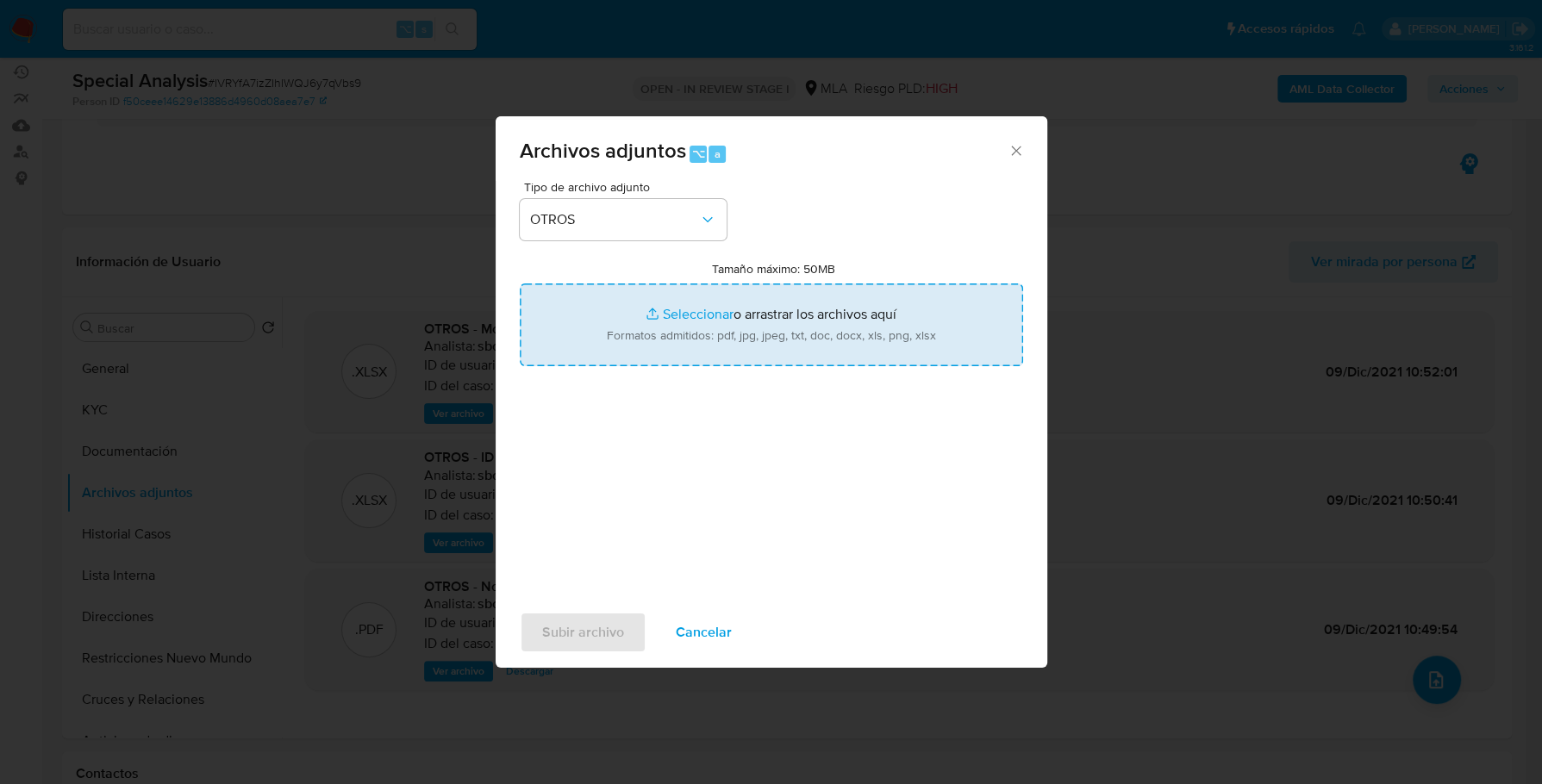
click at [687, 318] on input "Tamaño máximo: 50MB Seleccionar archivos" at bounding box center [771, 324] width 504 height 83
type input "C:\fakepath\DDJJ Ganancias 2024.pdf"
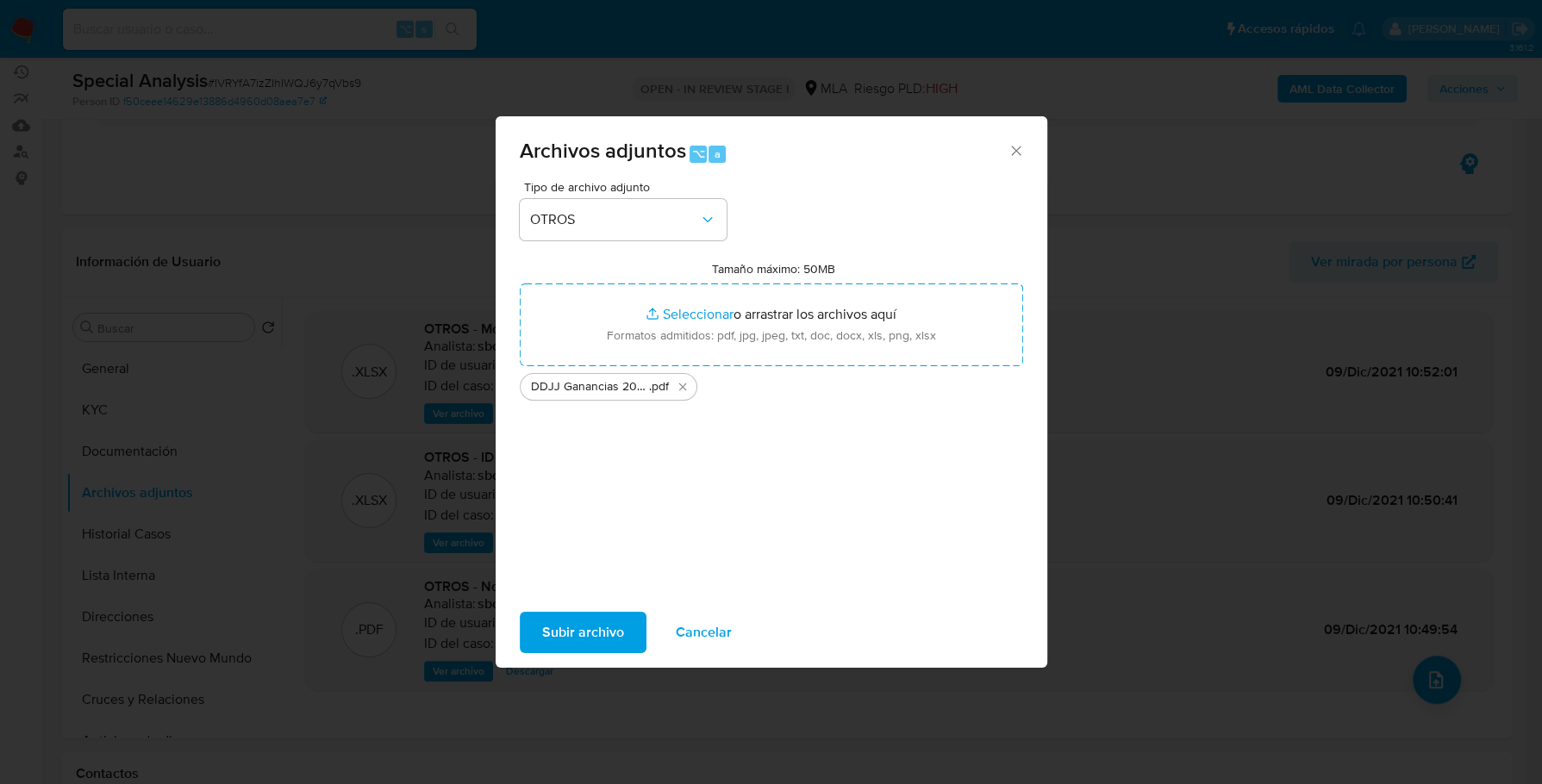
click at [572, 651] on span "Subir archivo" at bounding box center [583, 633] width 82 height 38
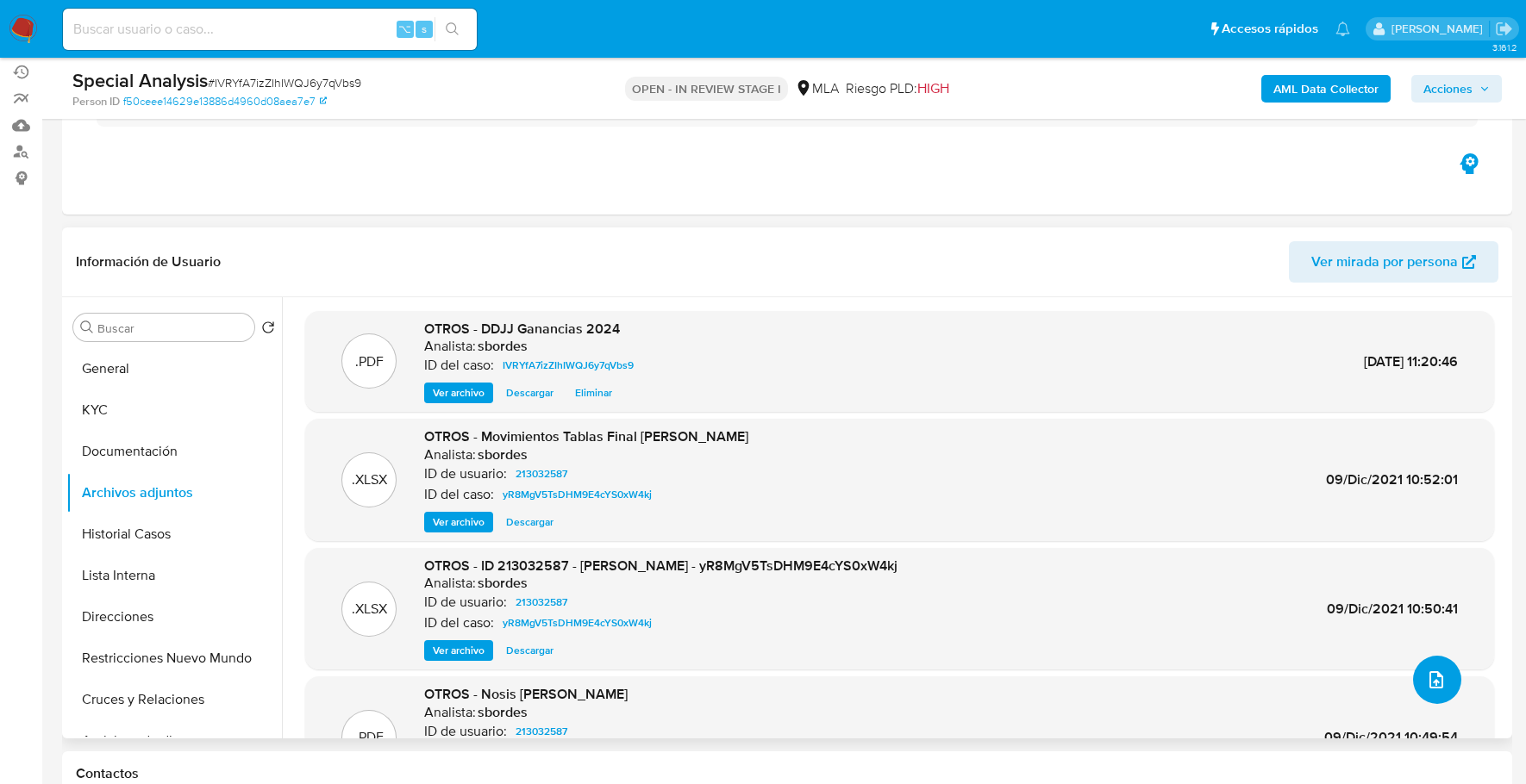
click at [1413, 692] on button "upload-file" at bounding box center [1436, 680] width 48 height 48
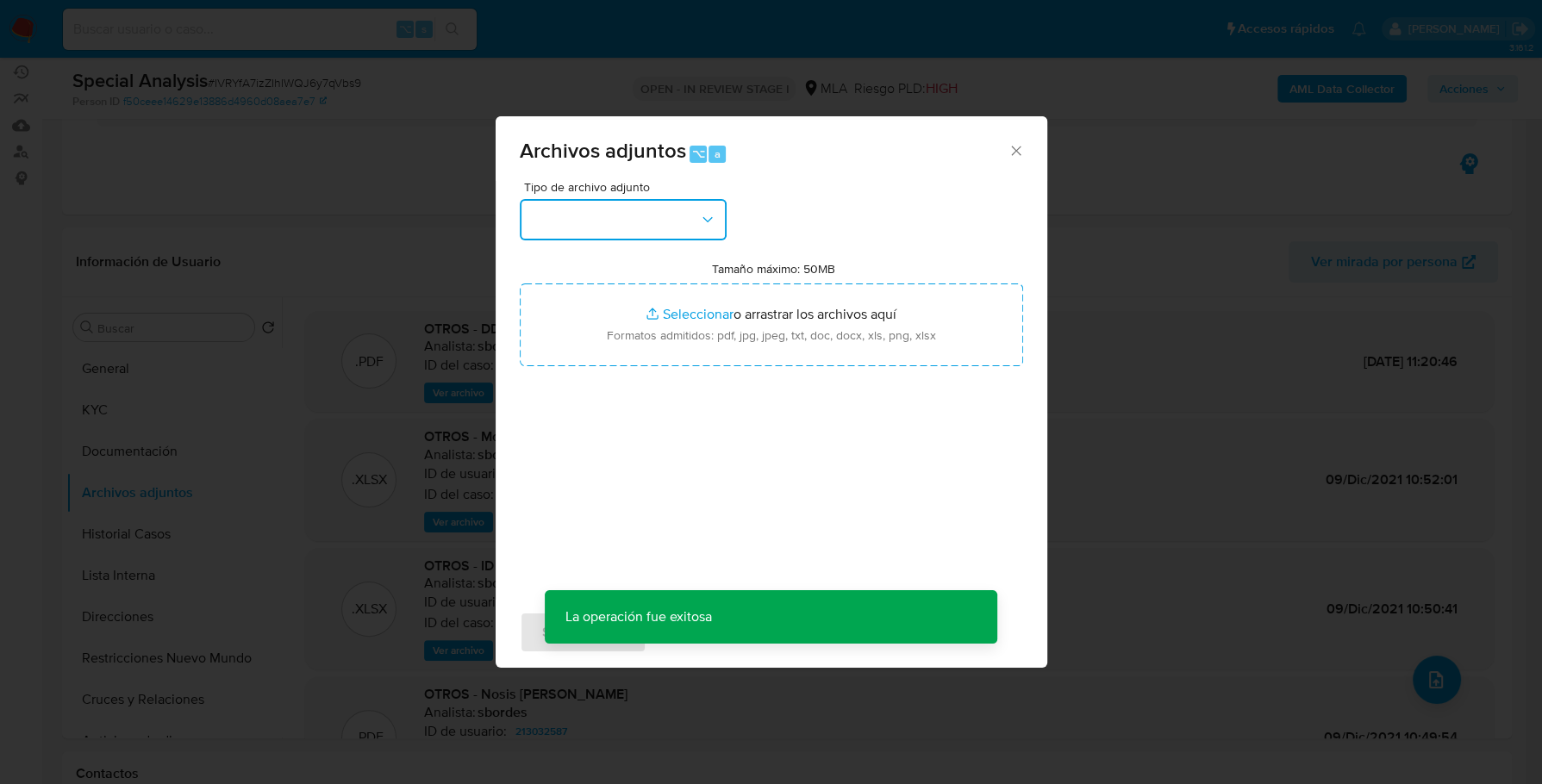
click at [621, 239] on button "button" at bounding box center [623, 220] width 207 height 41
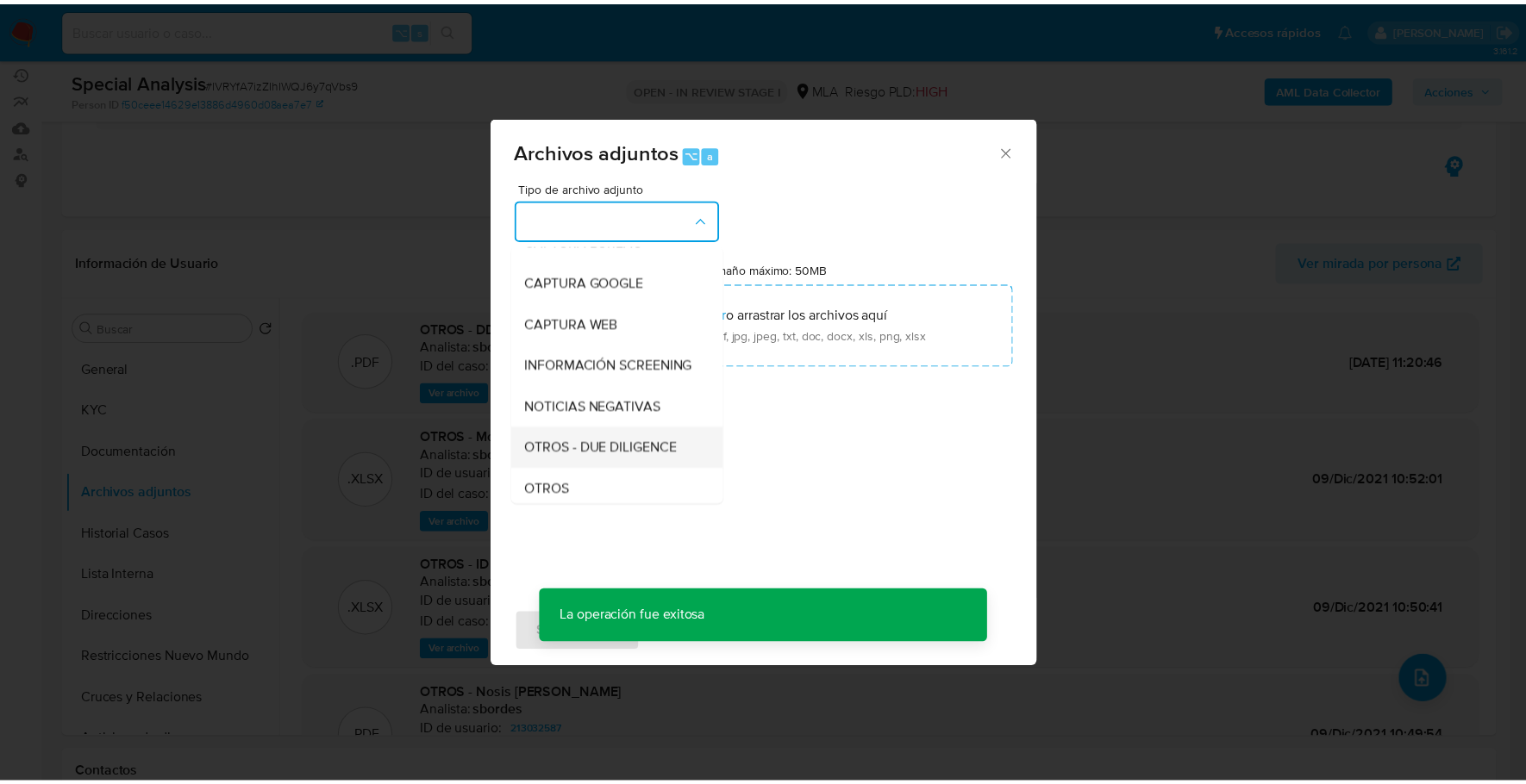
scroll to position [134, 0]
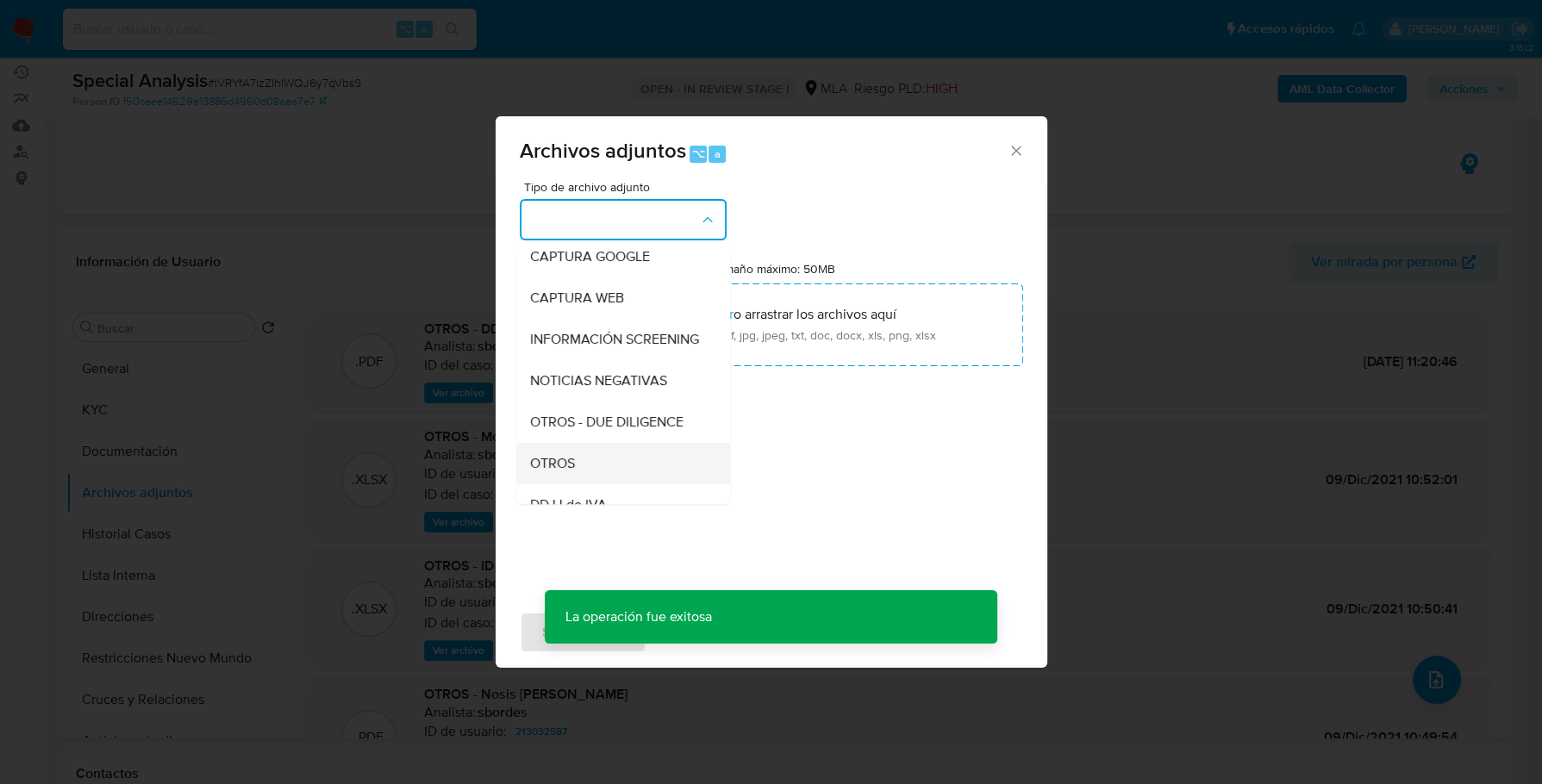
click at [588, 470] on div "OTROS" at bounding box center [618, 464] width 176 height 41
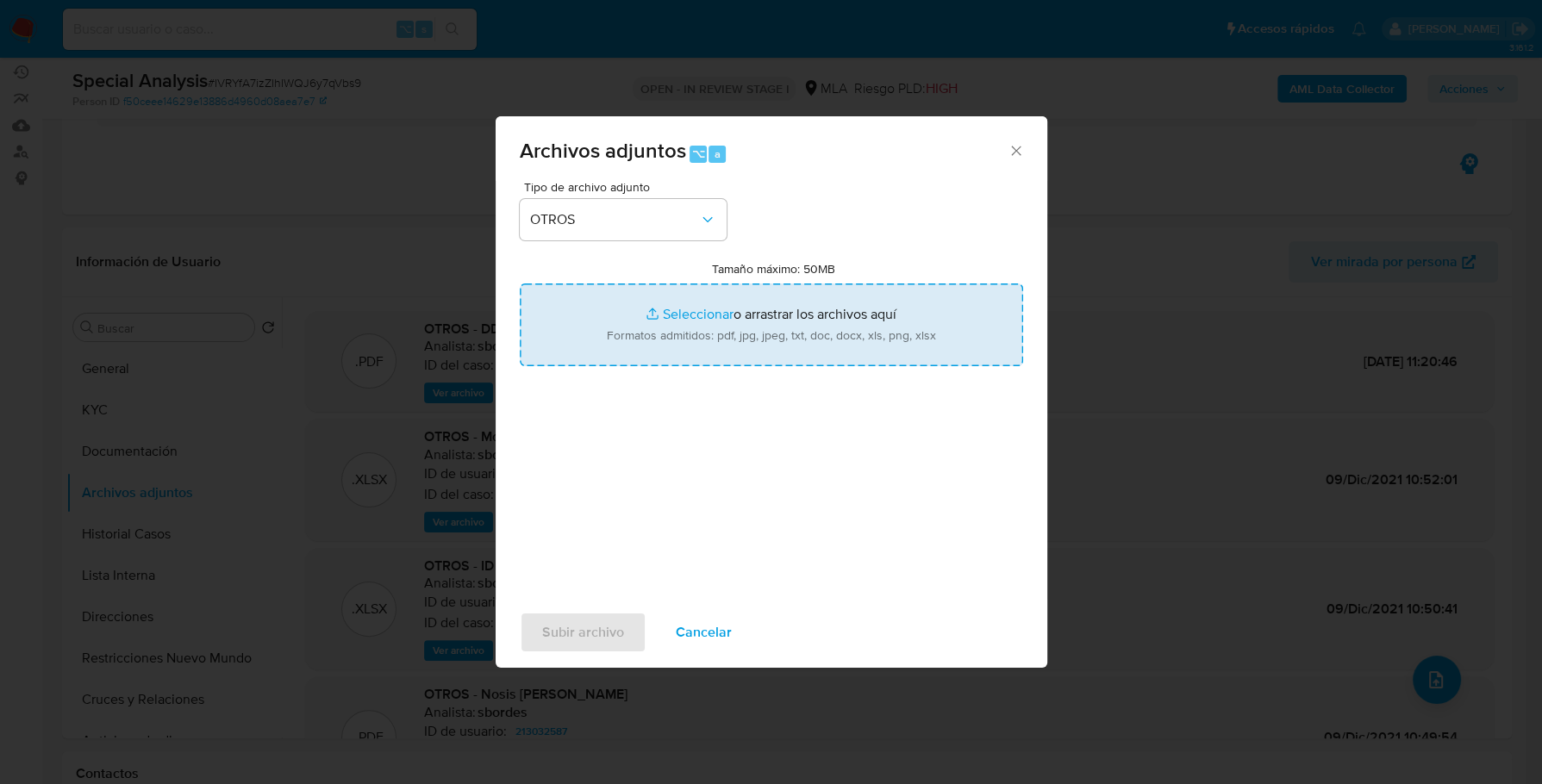
click at [684, 308] on input "Tamaño máximo: 50MB Seleccionar archivos" at bounding box center [771, 324] width 504 height 83
type input "C:\fakepath\Constancia Insripcion.pdf"
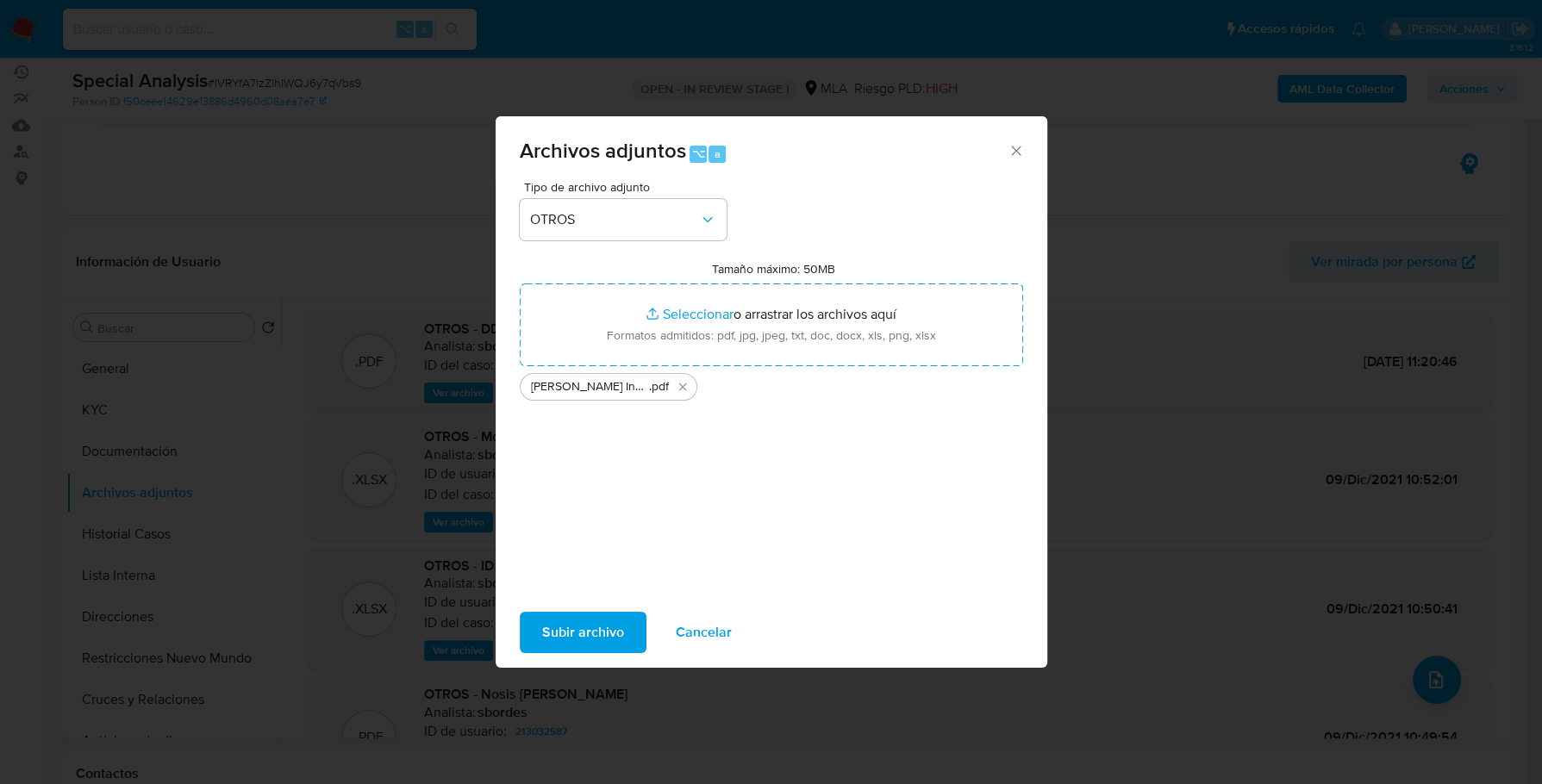
click at [612, 637] on span "Subir archivo" at bounding box center [583, 633] width 82 height 38
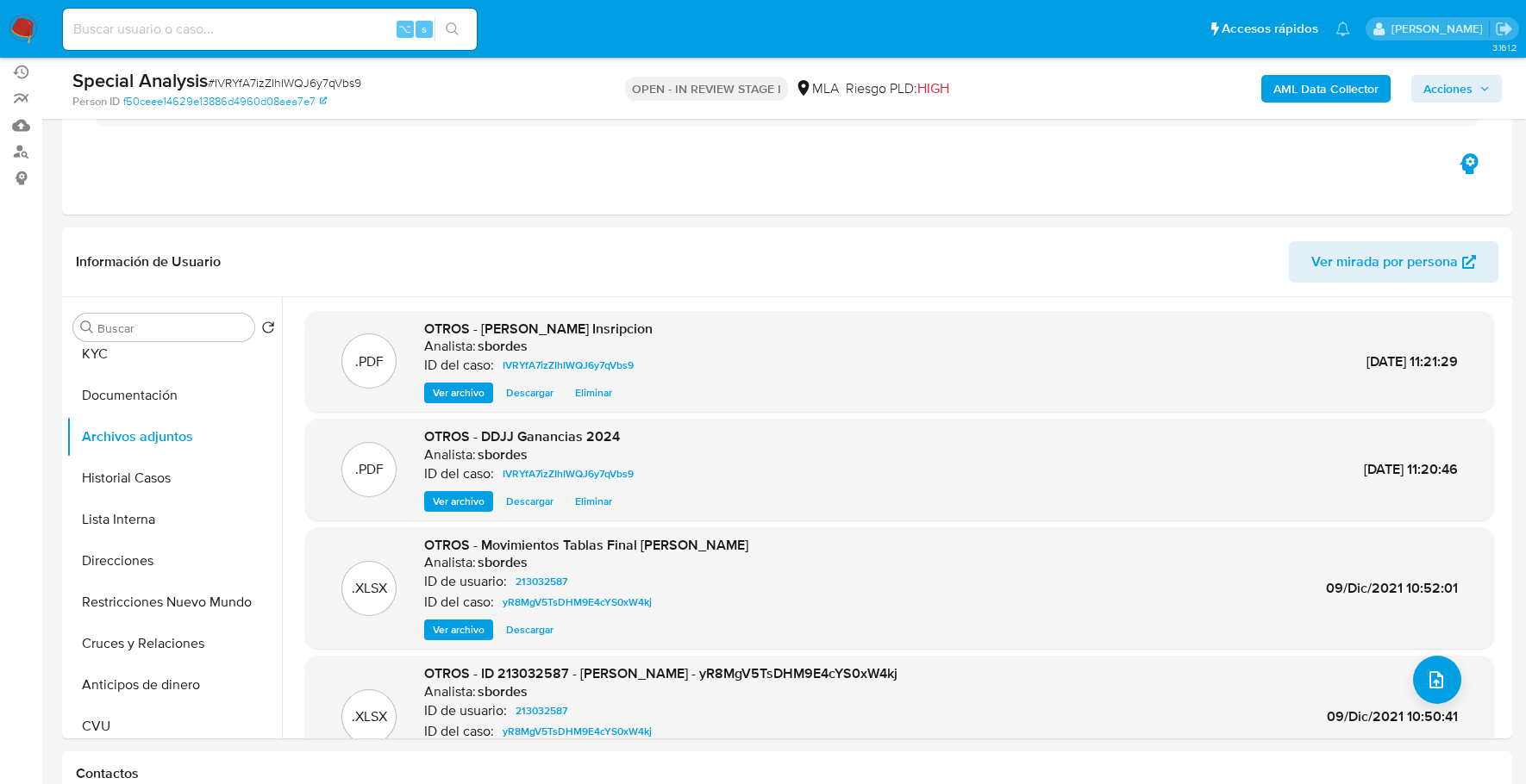
scroll to position [169, 0]
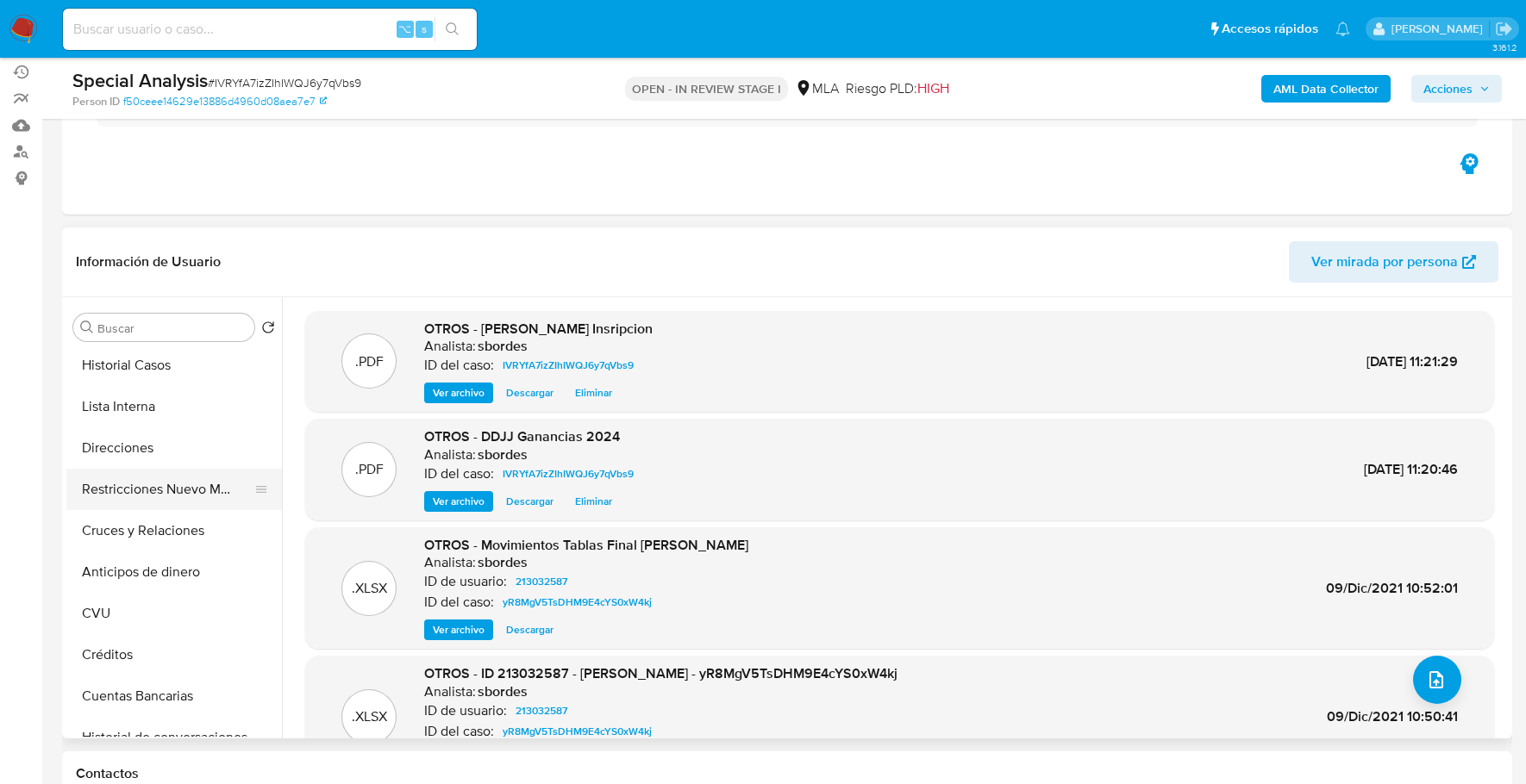
click at [184, 489] on button "Restricciones Nuevo Mundo" at bounding box center [167, 489] width 202 height 41
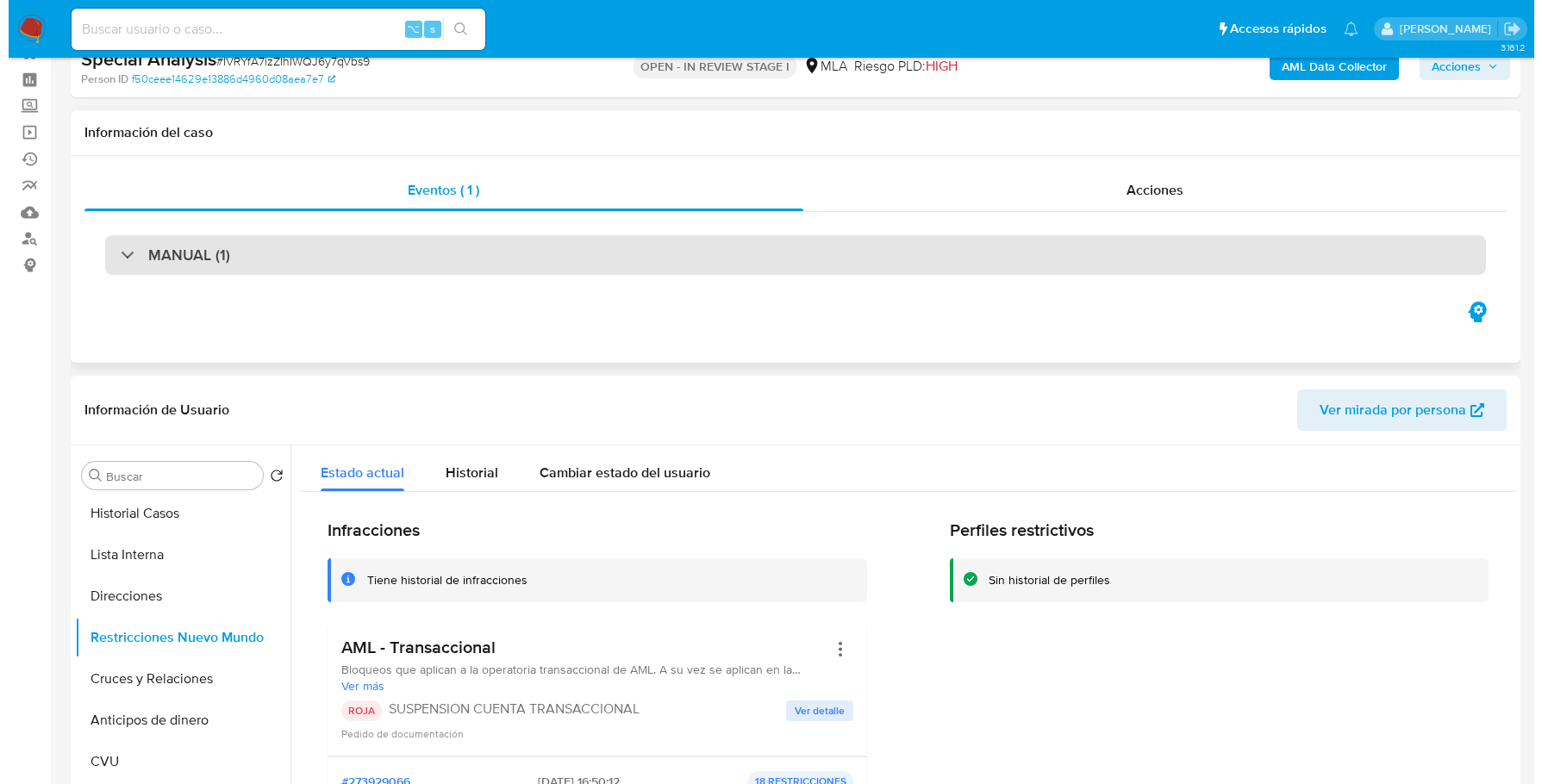
scroll to position [0, 0]
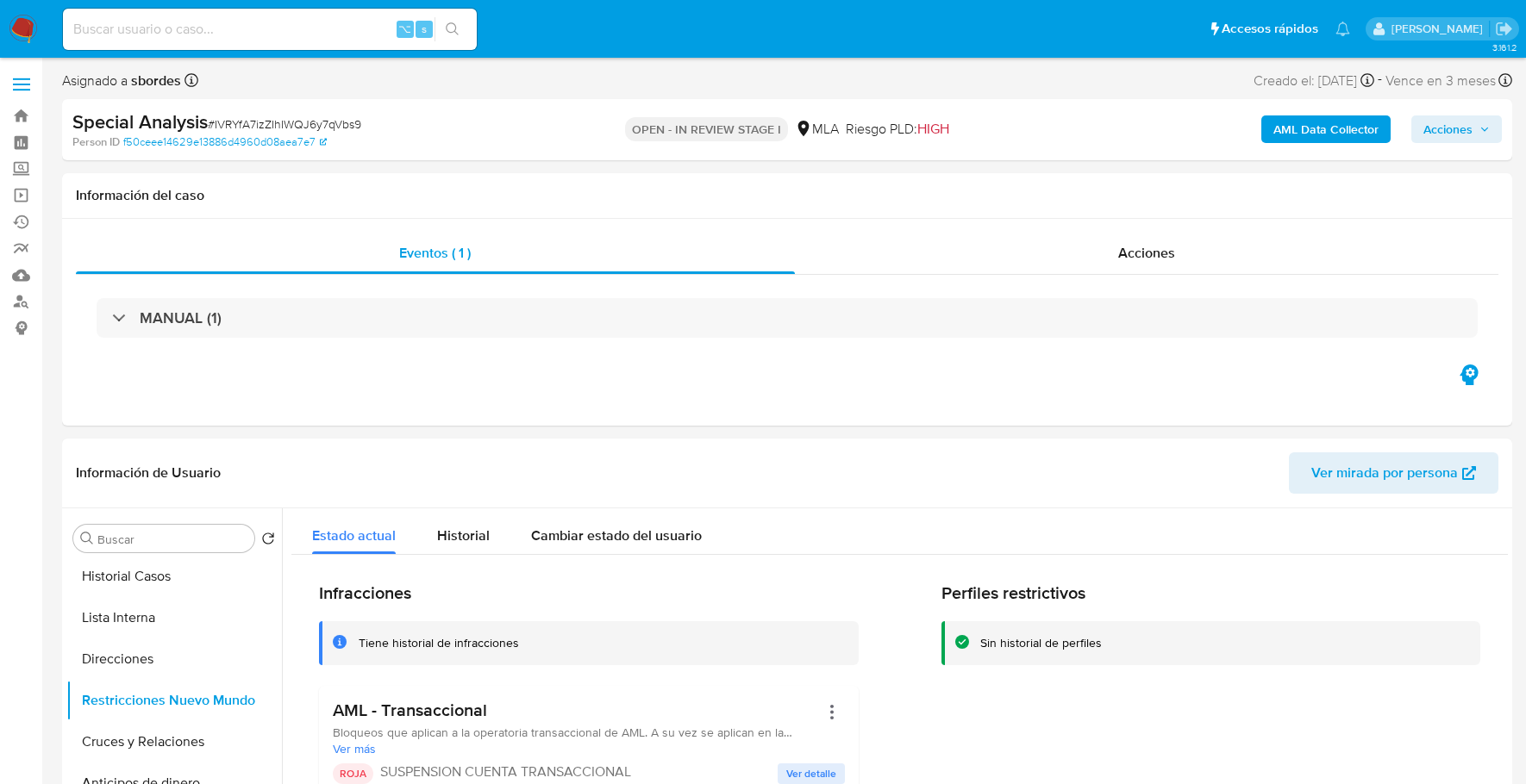
click at [1464, 129] on span "Acciones" at bounding box center [1447, 129] width 49 height 27
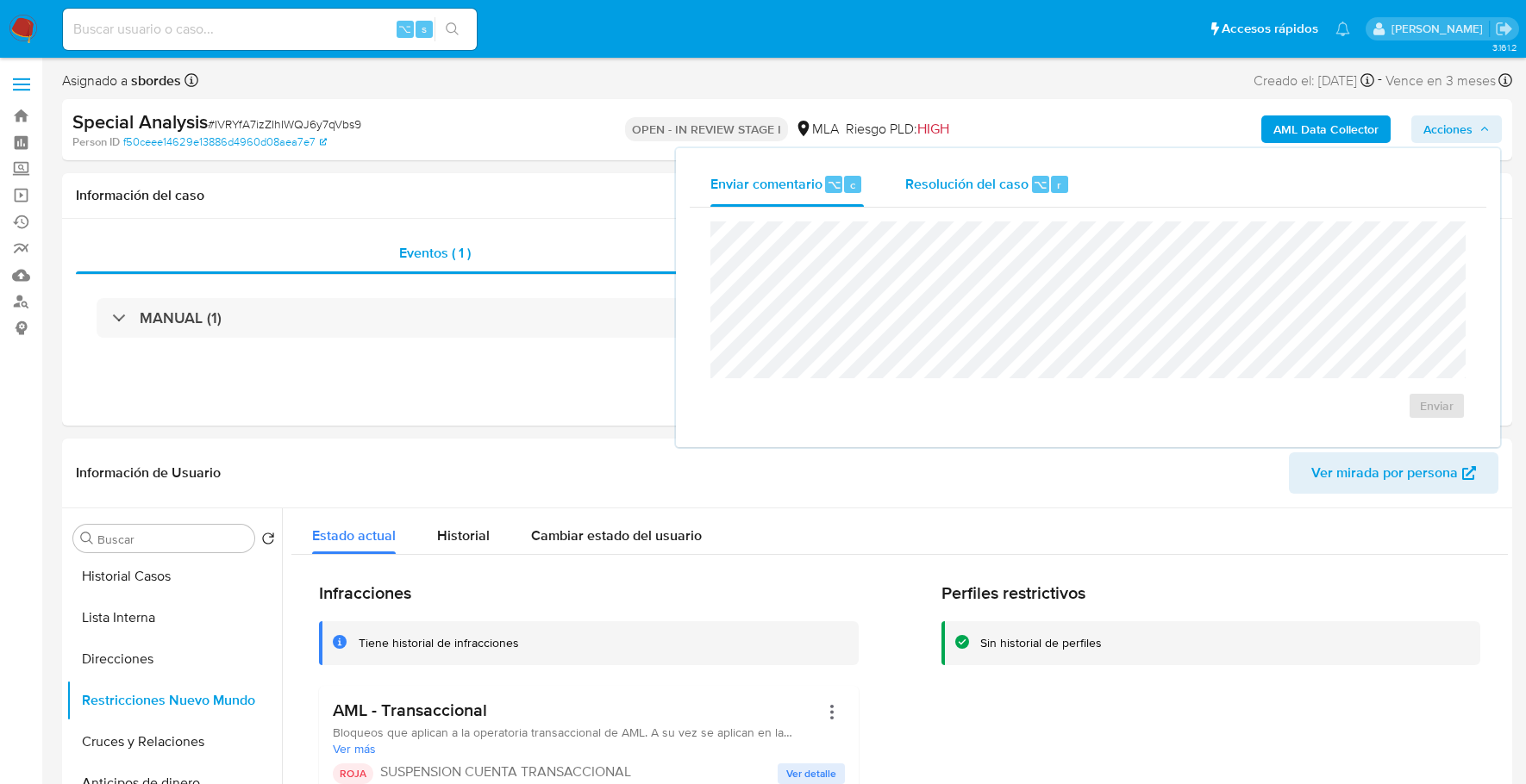
click at [947, 189] on span "Resolución del caso" at bounding box center [967, 184] width 123 height 20
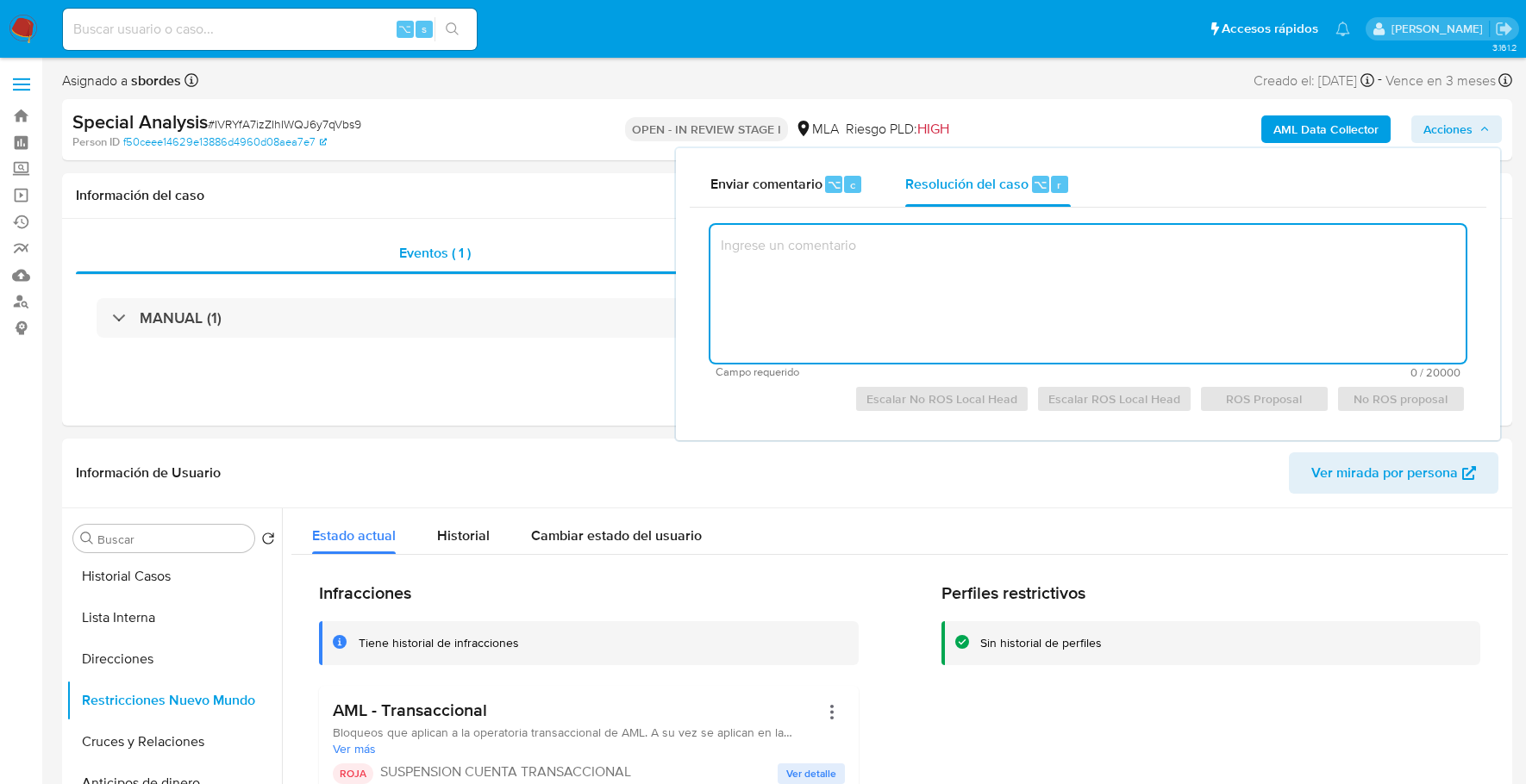
click at [966, 297] on textarea at bounding box center [1087, 293] width 755 height 138
paste textarea "El cliente ID 213032587- Aldo Marcelo Cappelletti- CUIT 24943004710. Se encuent…"
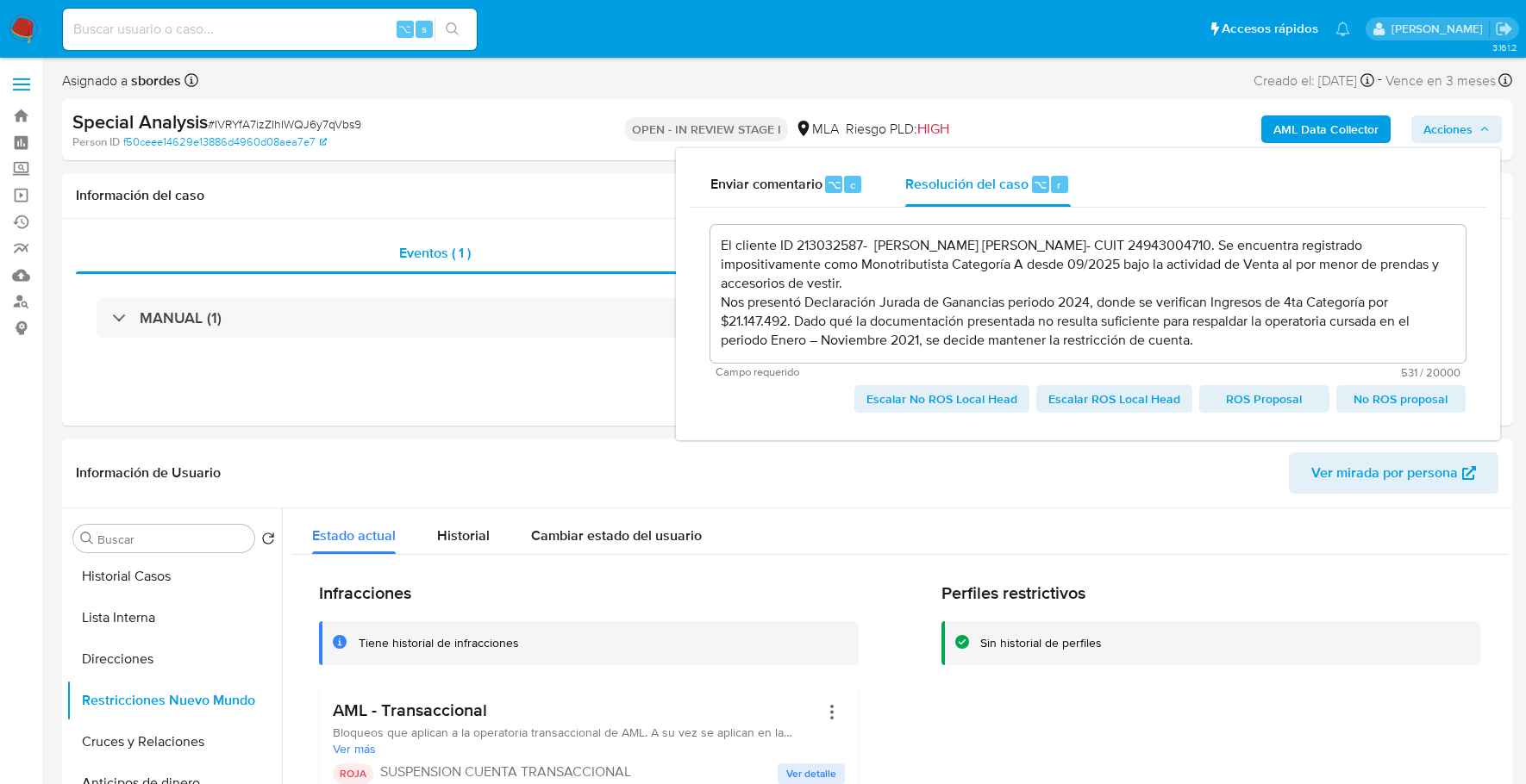
click at [957, 401] on span "Escalar No ROS Local Head" at bounding box center [941, 398] width 150 height 24
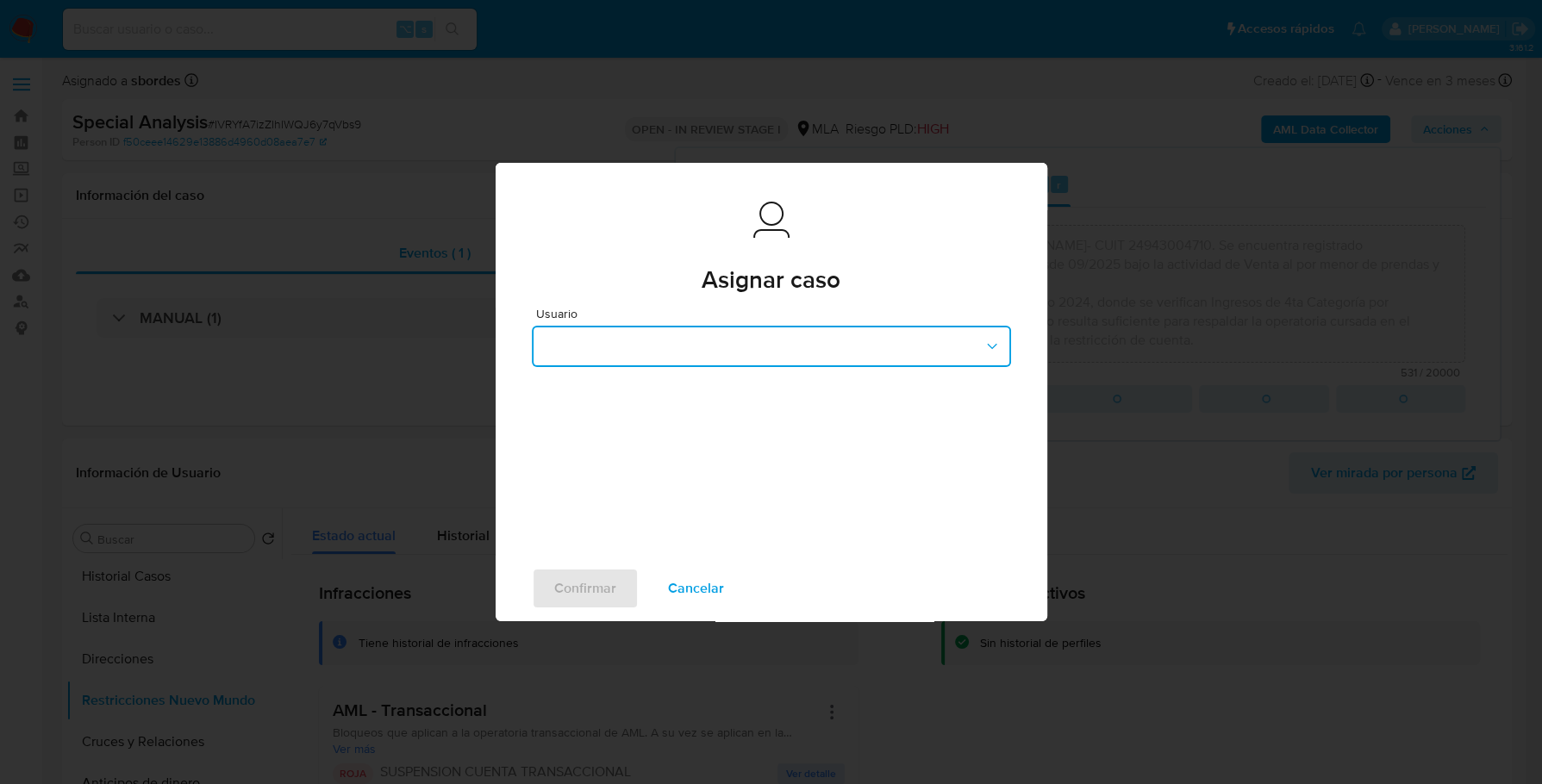
click at [820, 342] on button "button" at bounding box center [771, 347] width 479 height 41
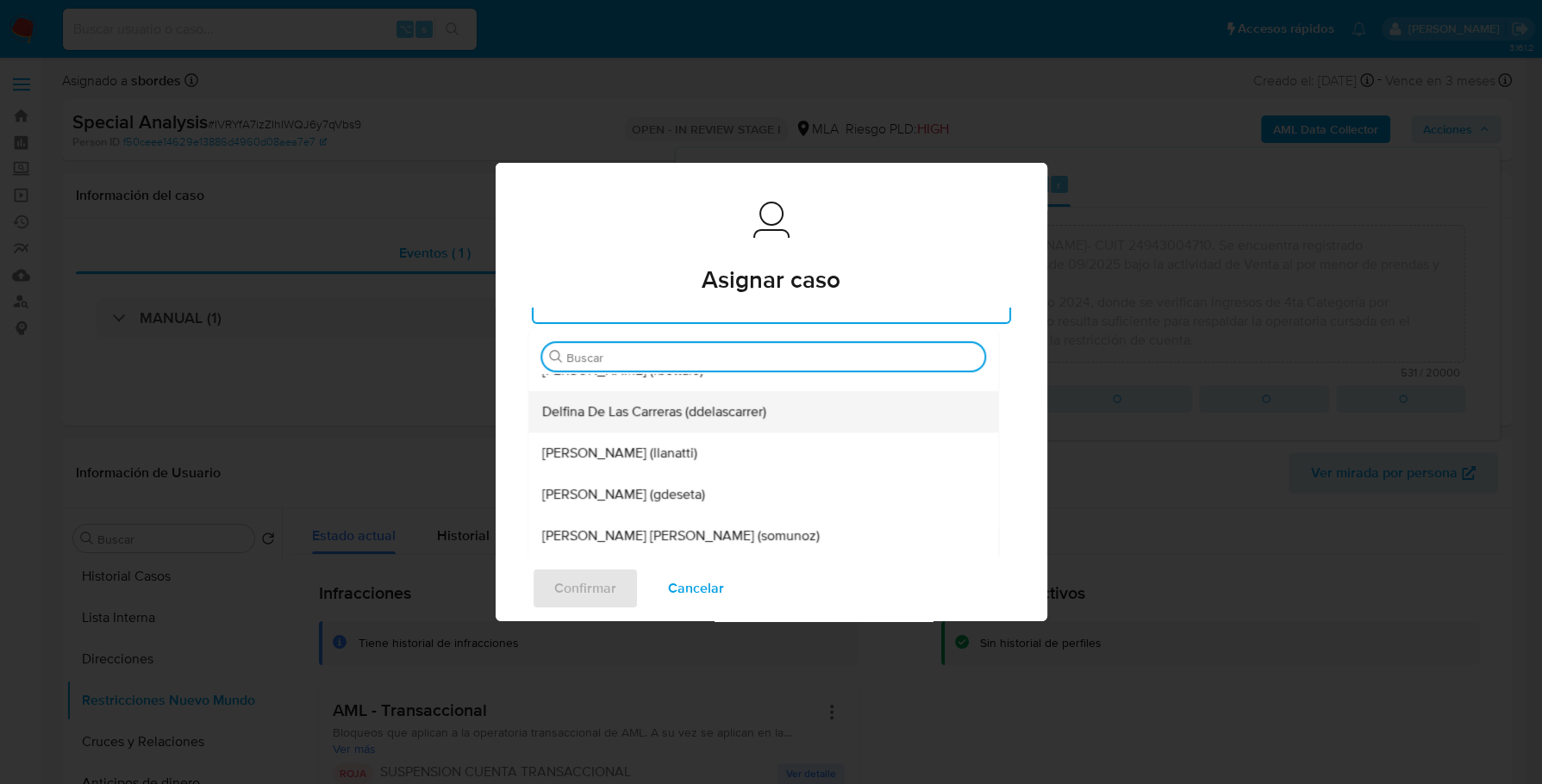
scroll to position [156, 0]
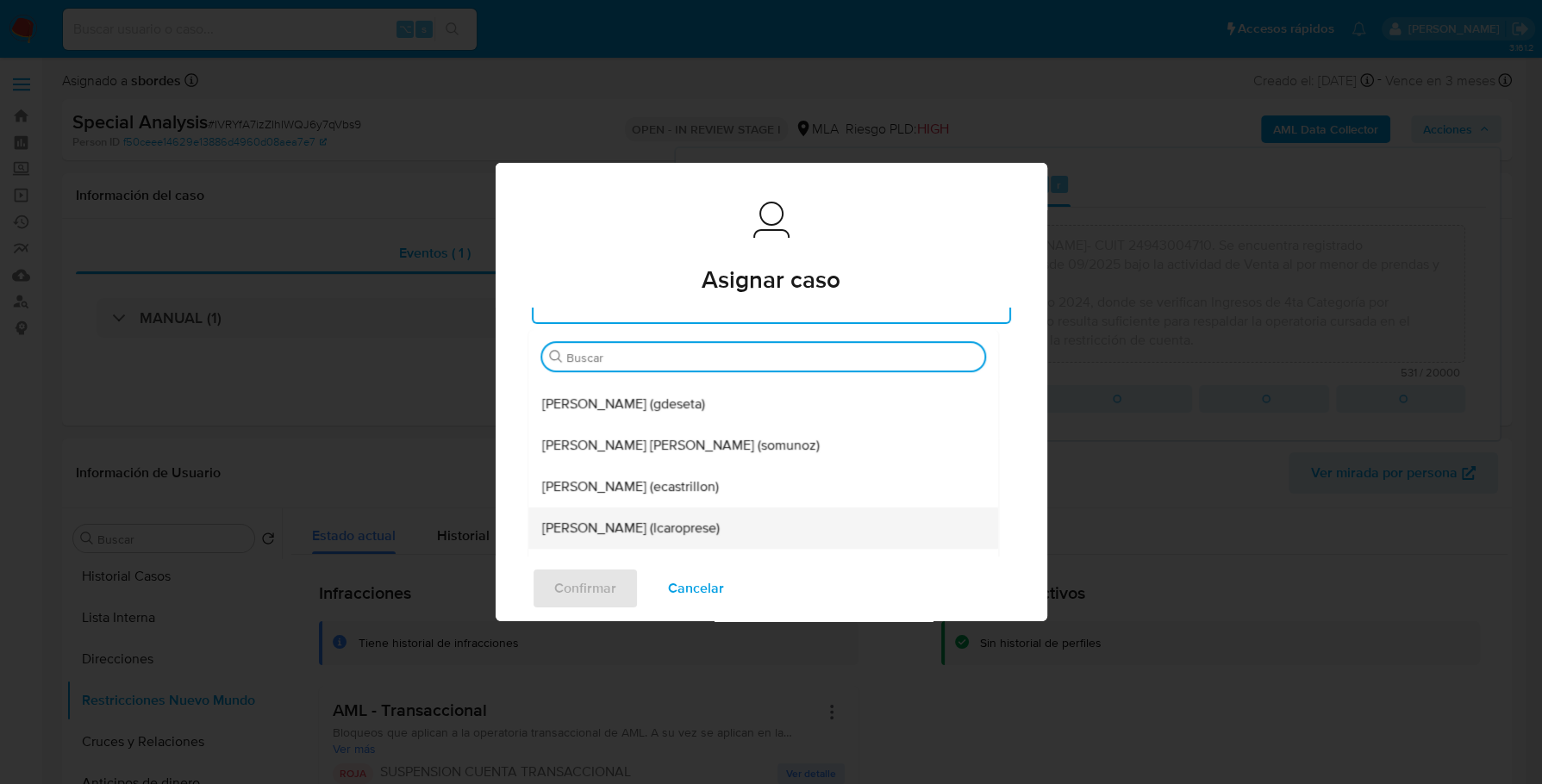
click at [720, 519] on span "Leandro Ezequiel Caroprese (lcaroprese)" at bounding box center [631, 528] width 178 height 18
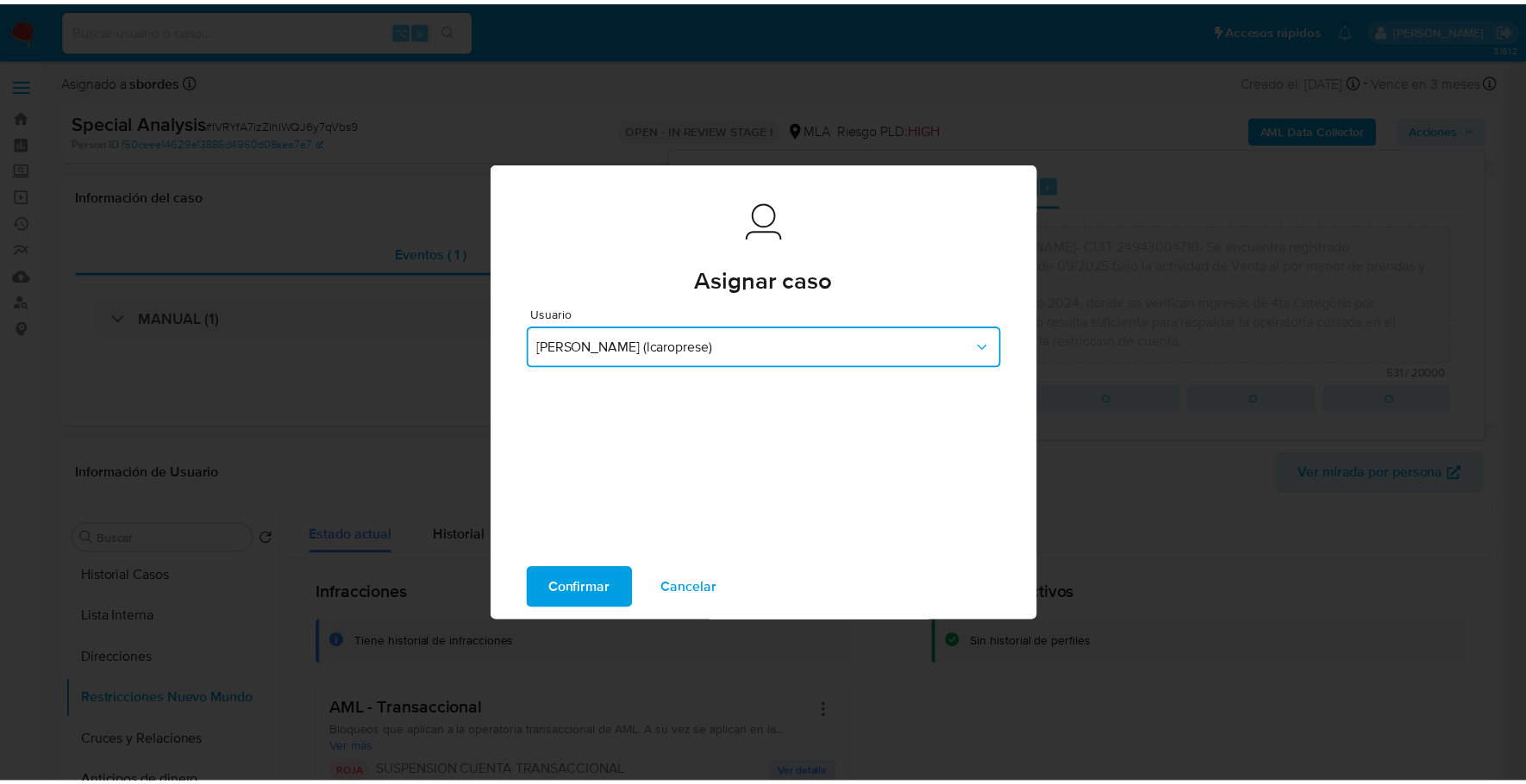
scroll to position [0, 0]
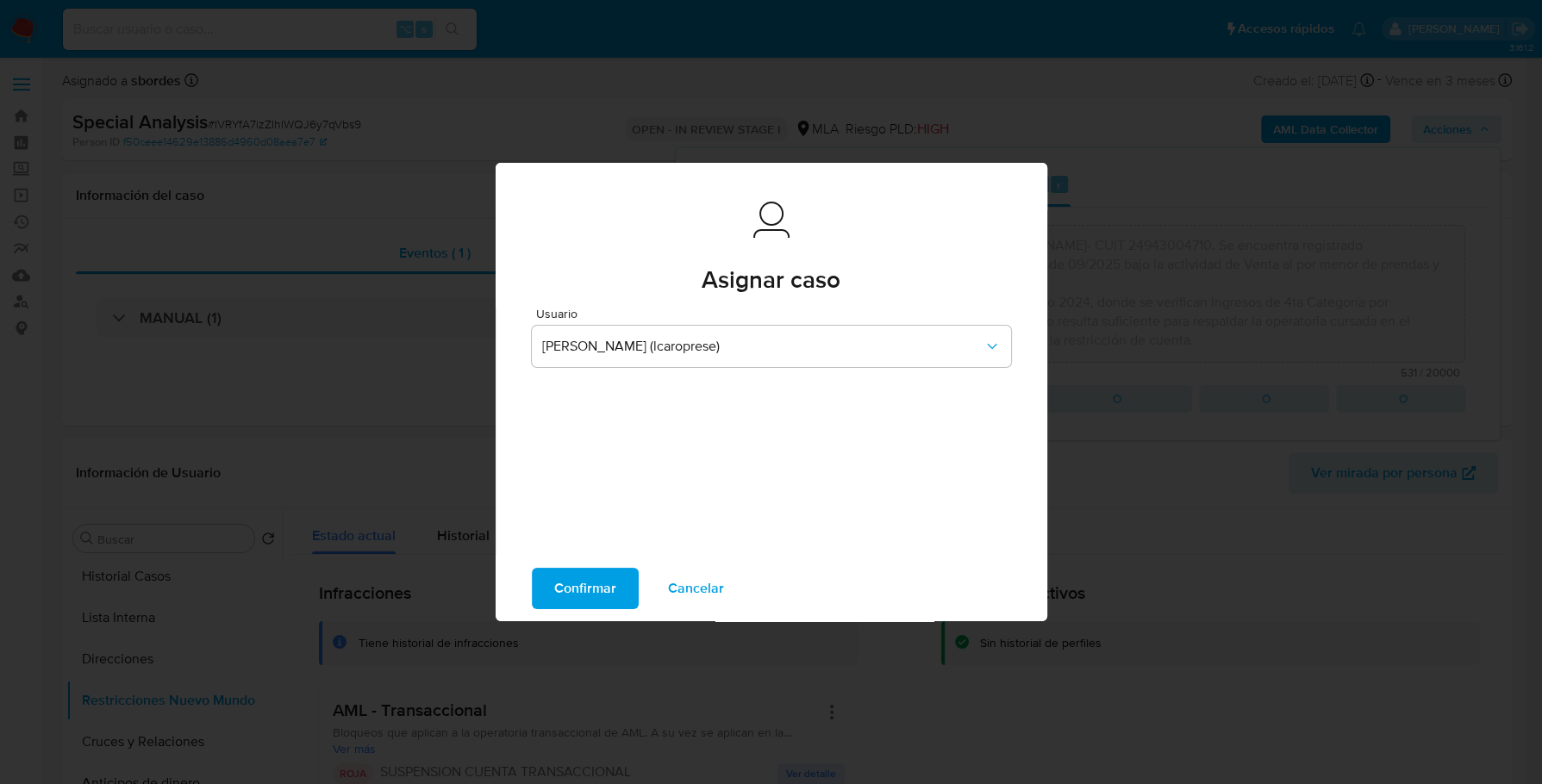
click at [606, 586] on span "Confirmar" at bounding box center [586, 589] width 63 height 38
type textarea "El cliente ID 213032587- Aldo Marcelo Cappelletti- CUIT 24943004710. Se encuent…"
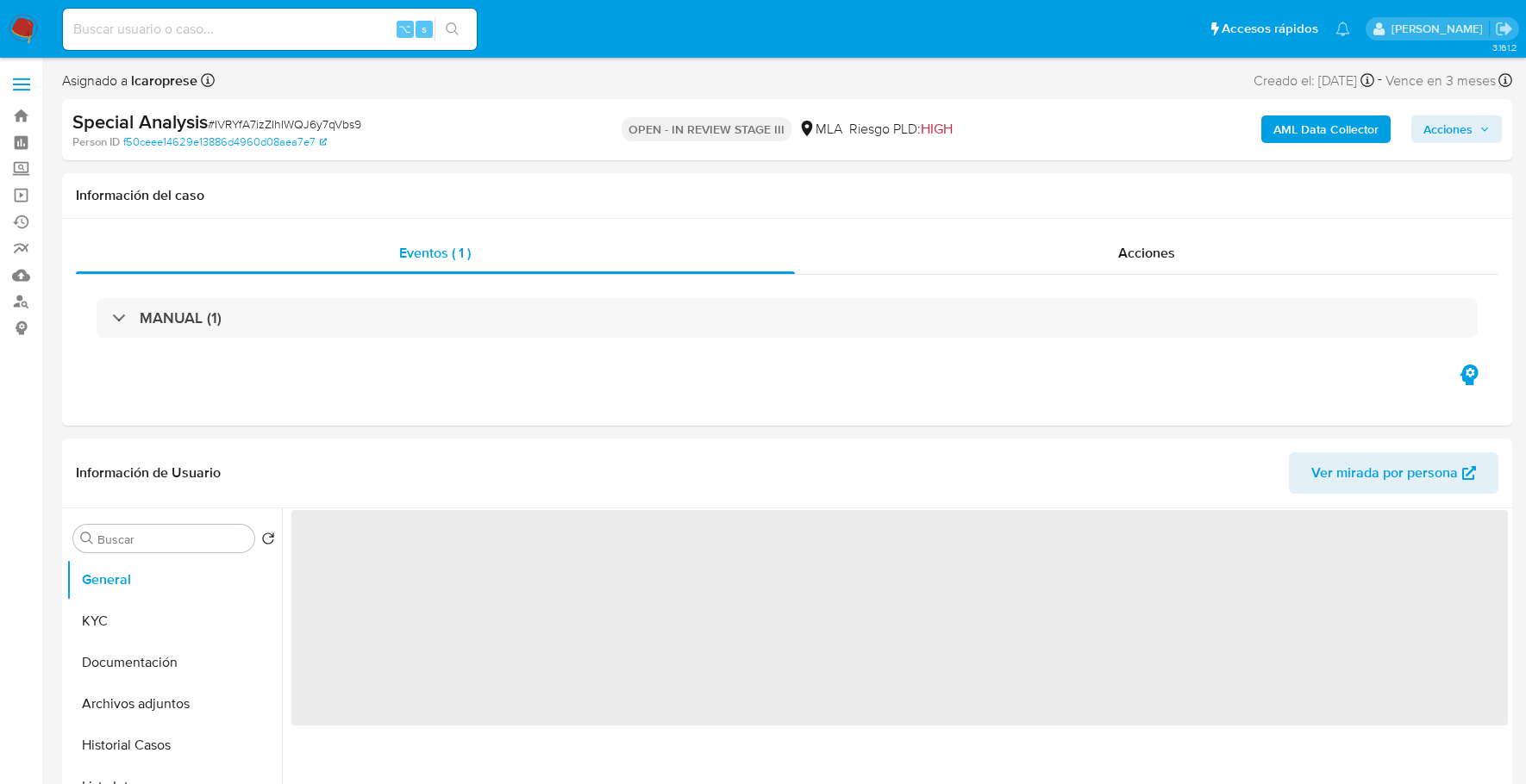
select select "10"
click at [1474, 135] on span "Acciones" at bounding box center [1456, 129] width 66 height 24
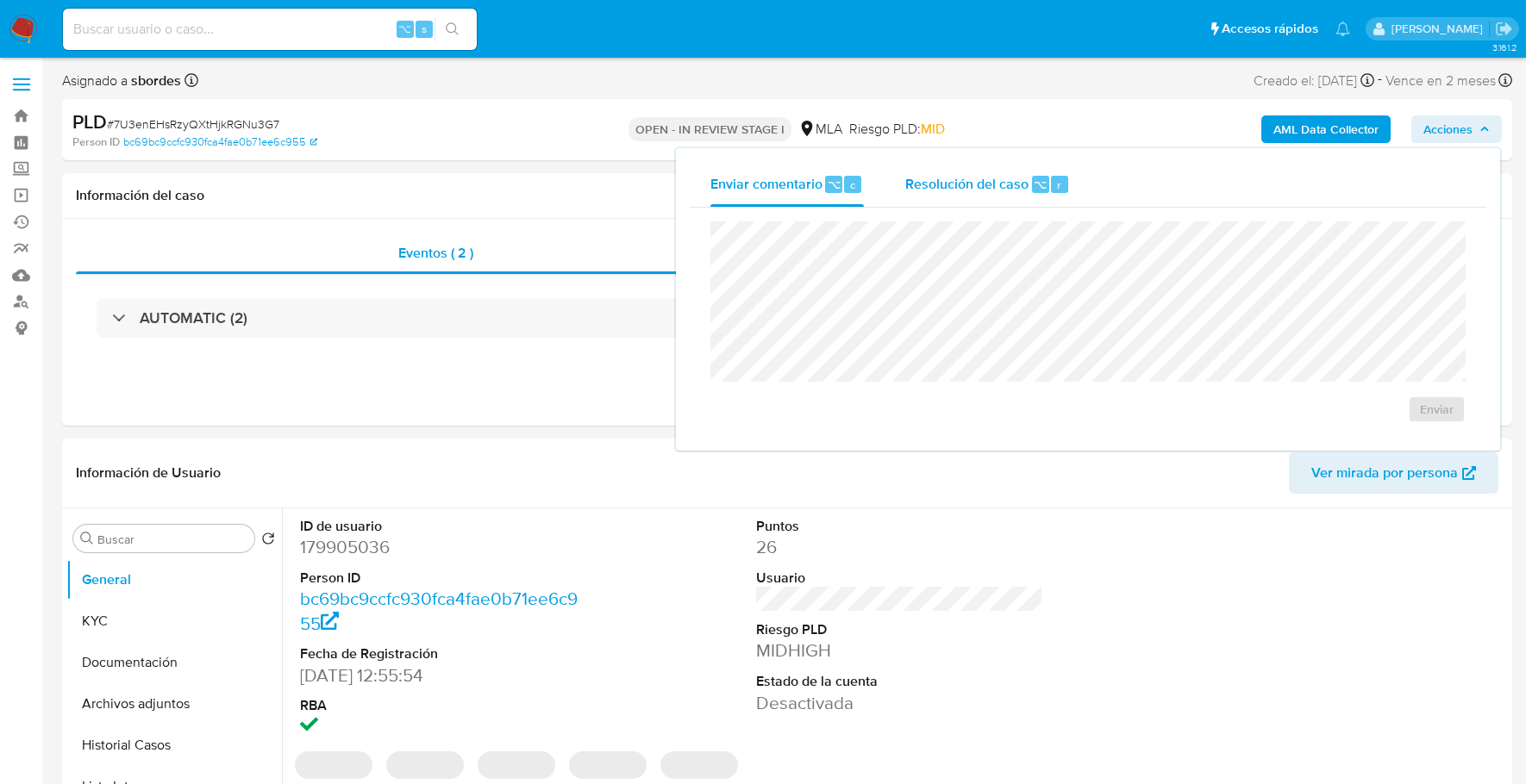
click at [1018, 181] on span "Resolución del caso" at bounding box center [967, 184] width 123 height 20
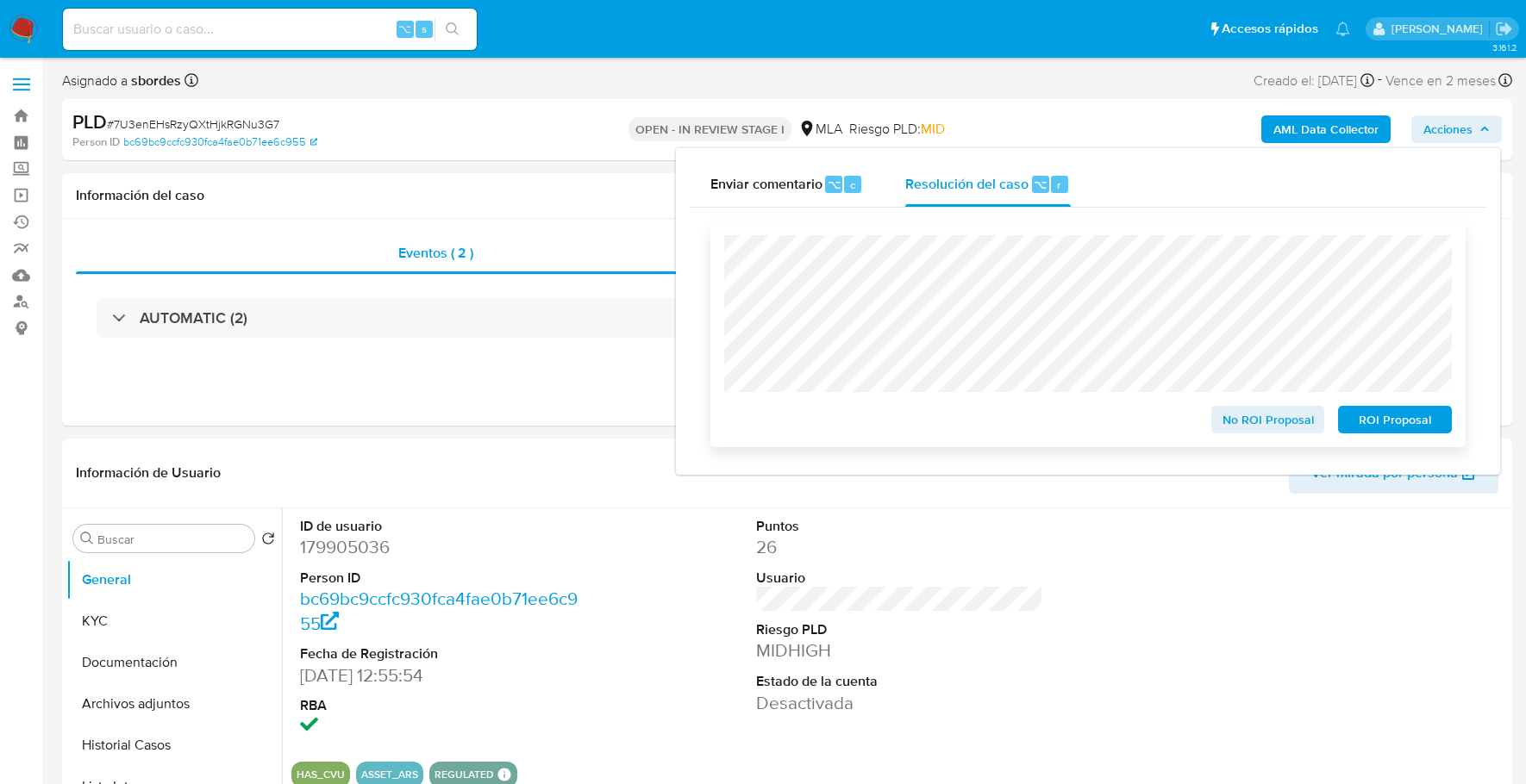
click at [1437, 430] on span "ROI Proposal" at bounding box center [1394, 420] width 90 height 24
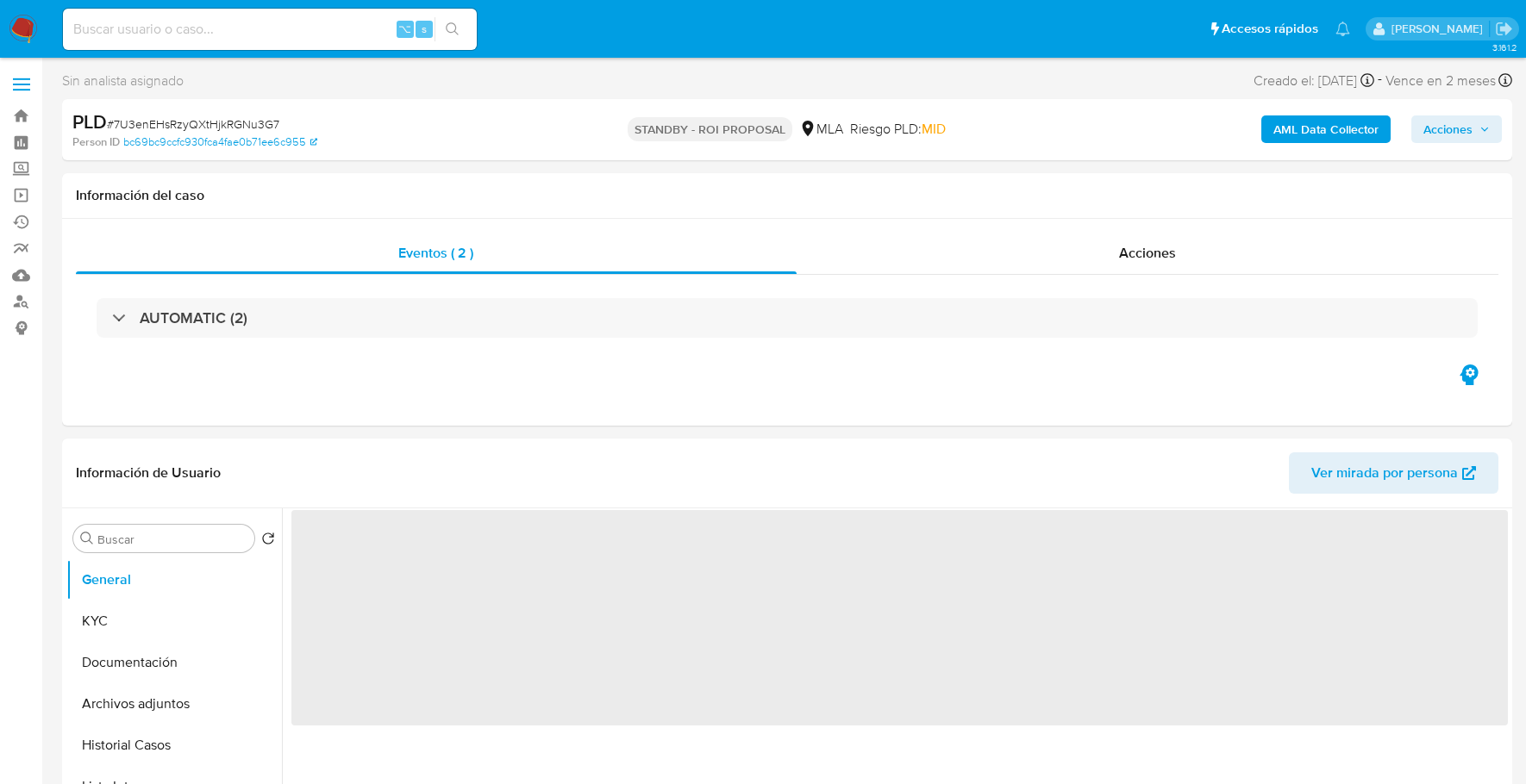
select select "10"
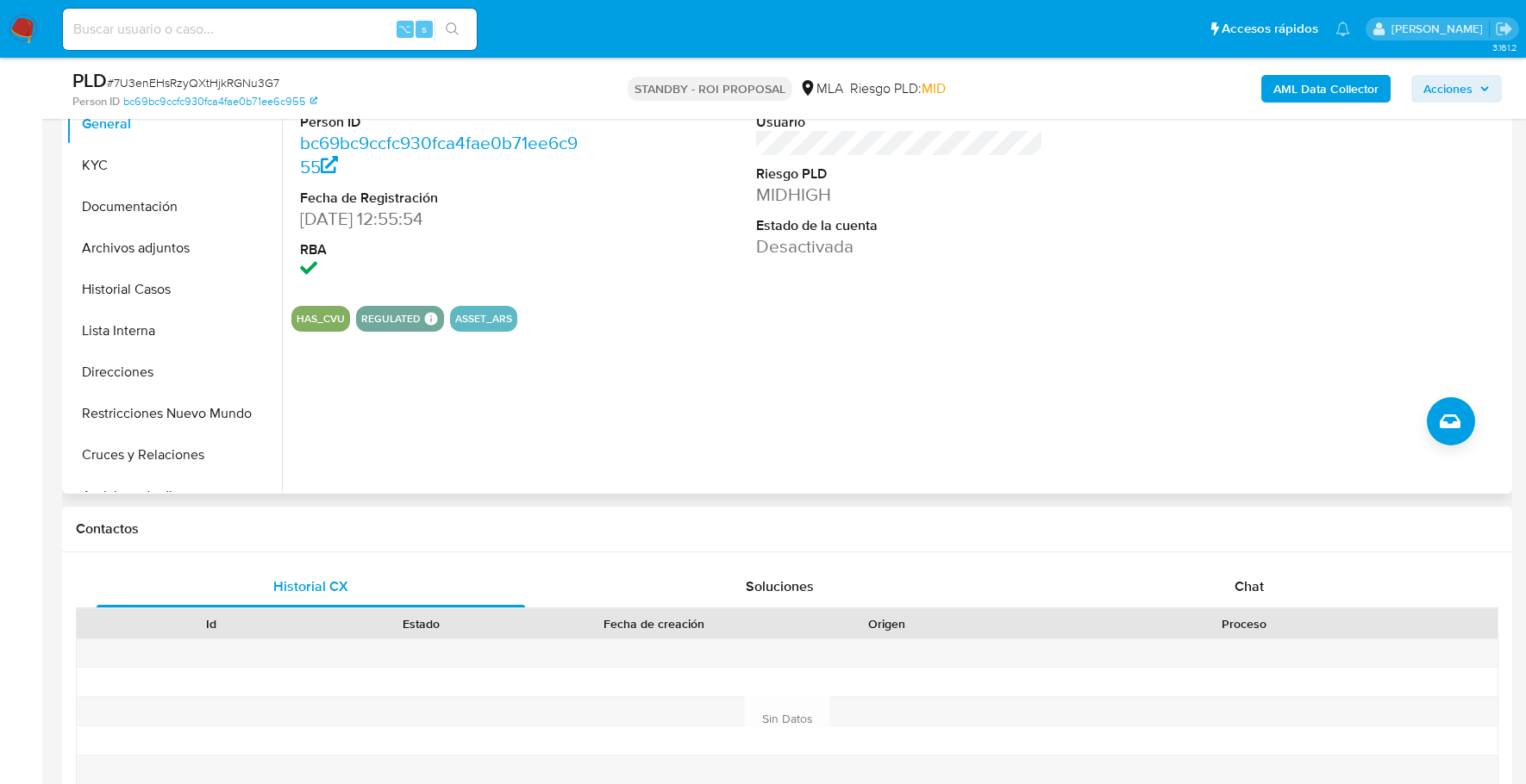
scroll to position [421, 0]
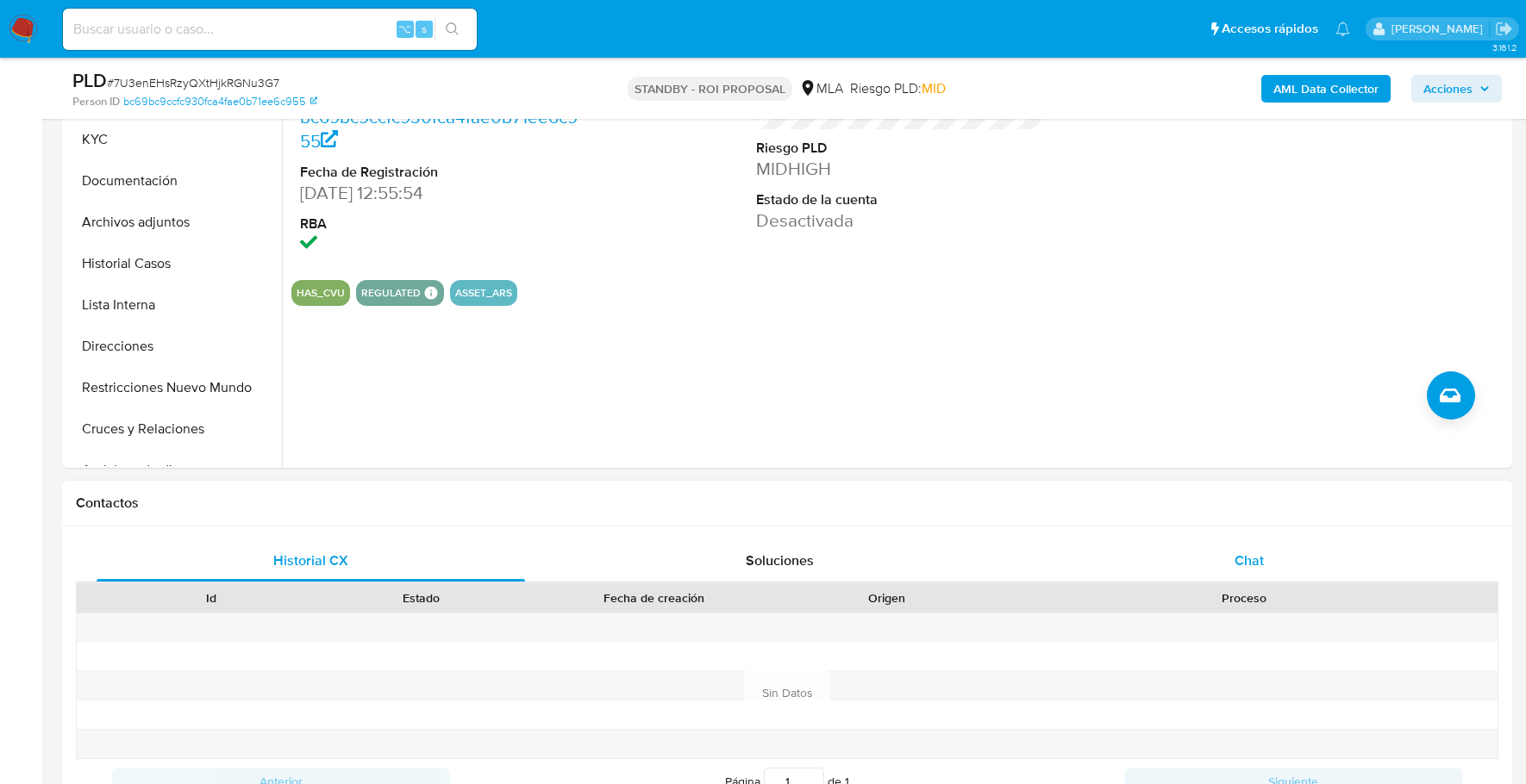
click at [1174, 545] on div "Chat" at bounding box center [1249, 561] width 429 height 41
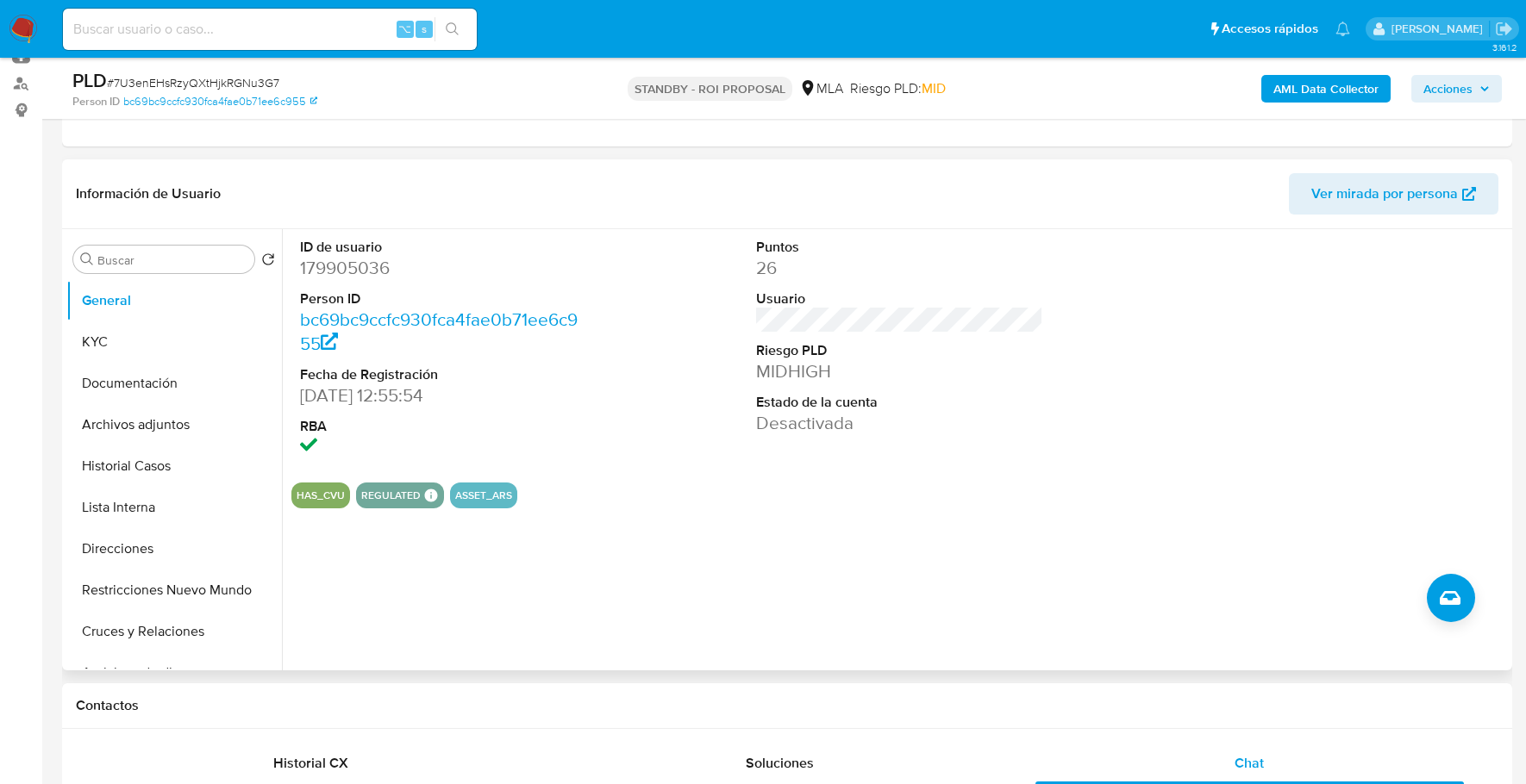
scroll to position [217, 0]
click at [261, 26] on input at bounding box center [269, 29] width 414 height 22
paste input "1689401529"
type input "1689401529"
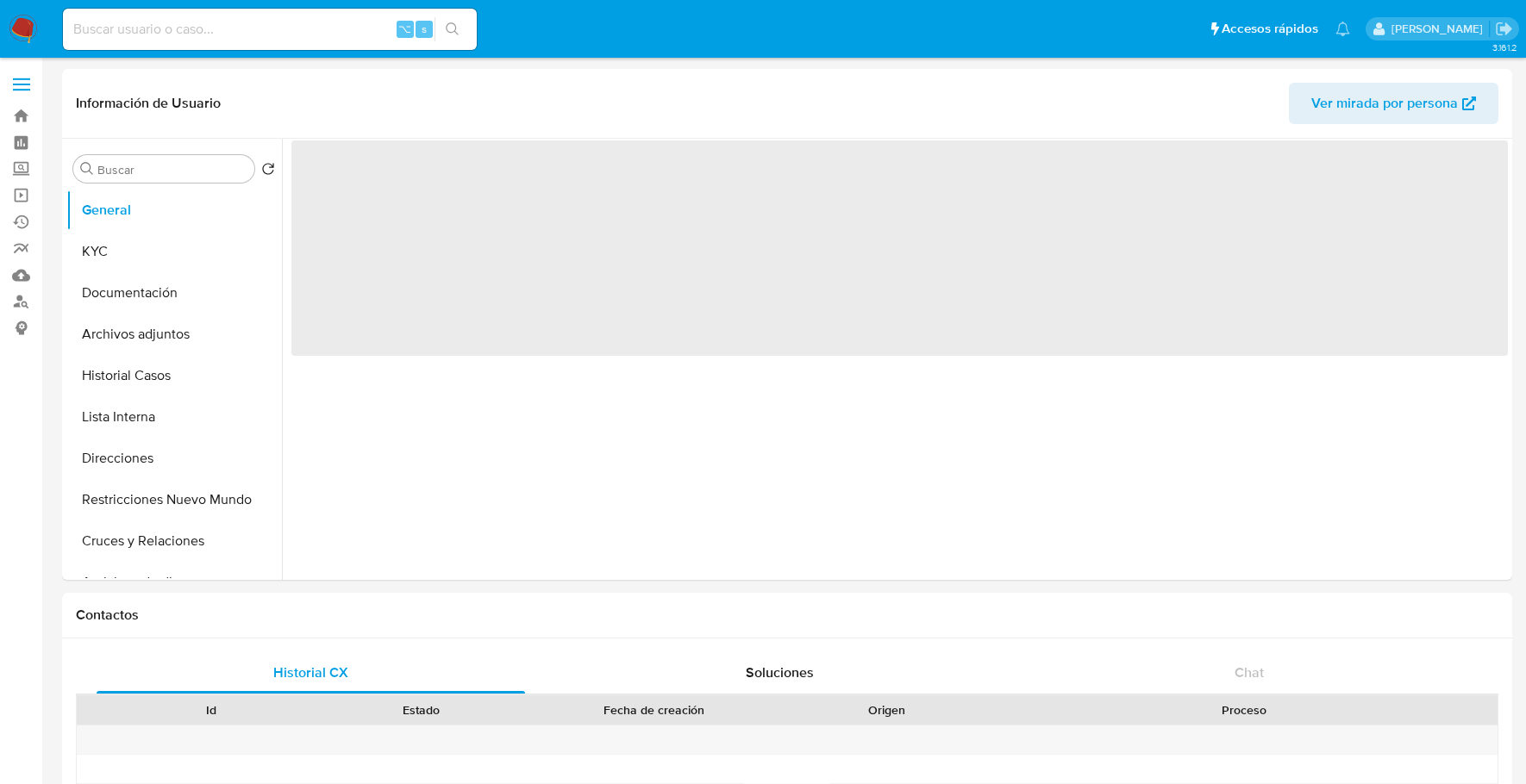
select select "10"
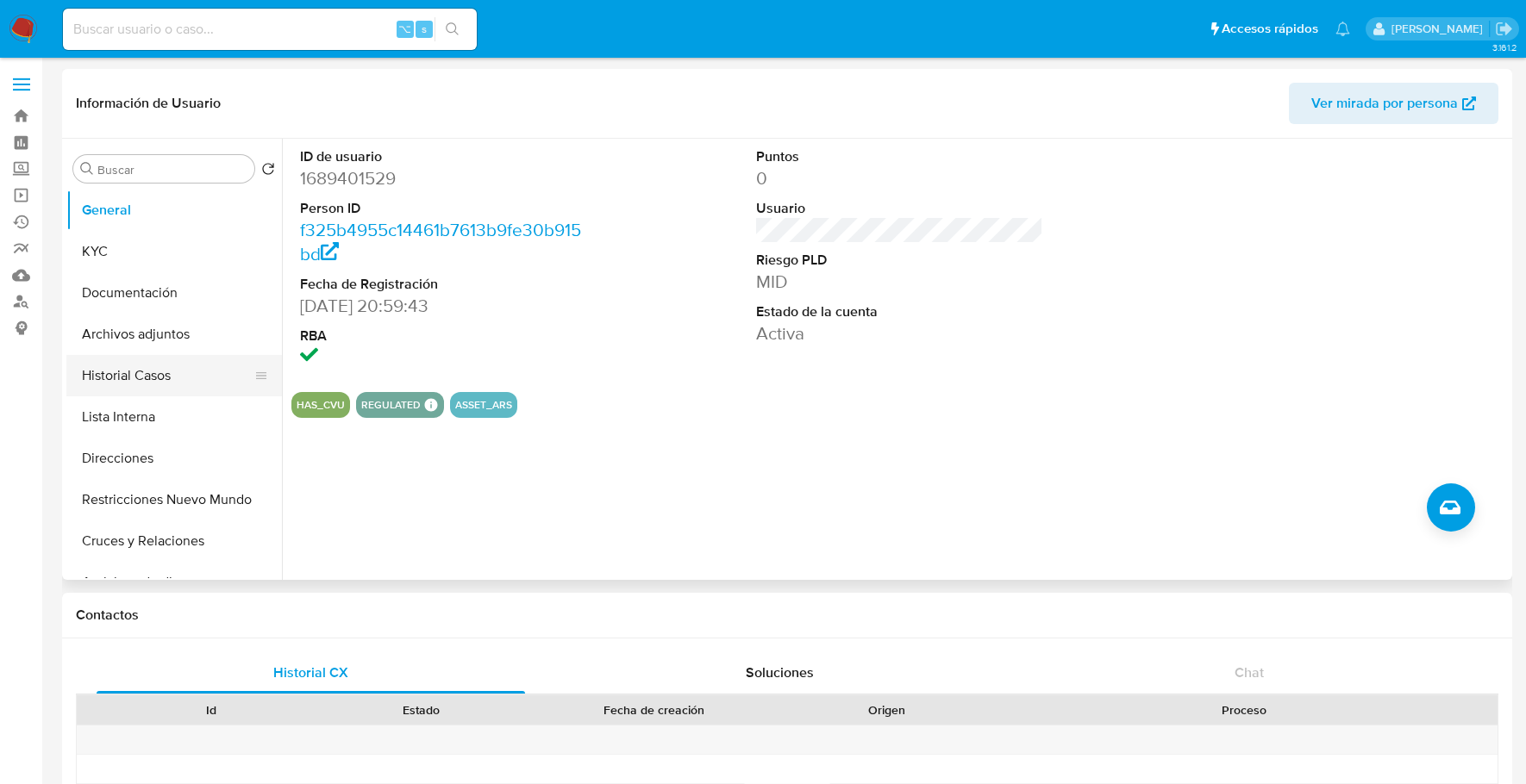
click at [88, 366] on button "Historial Casos" at bounding box center [167, 376] width 202 height 41
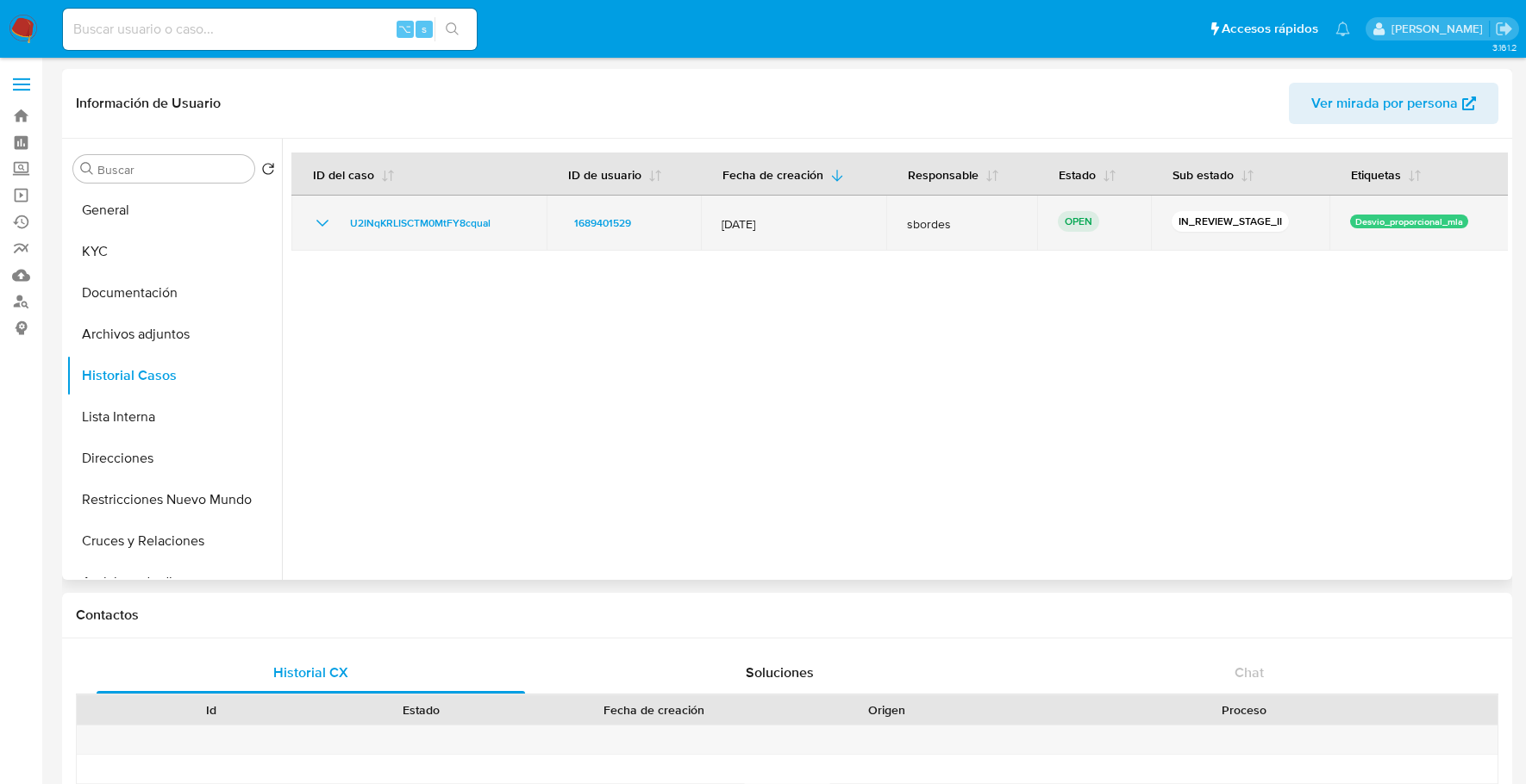
click at [409, 246] on td "U2INqKRLISCTM0MtFY8cqual" at bounding box center [418, 223] width 255 height 55
click at [404, 211] on td "U2INqKRLISCTM0MtFY8cqual" at bounding box center [418, 223] width 255 height 55
click at [407, 213] on span "U2INqKRLISCTM0MtFY8cqual" at bounding box center [420, 223] width 141 height 21
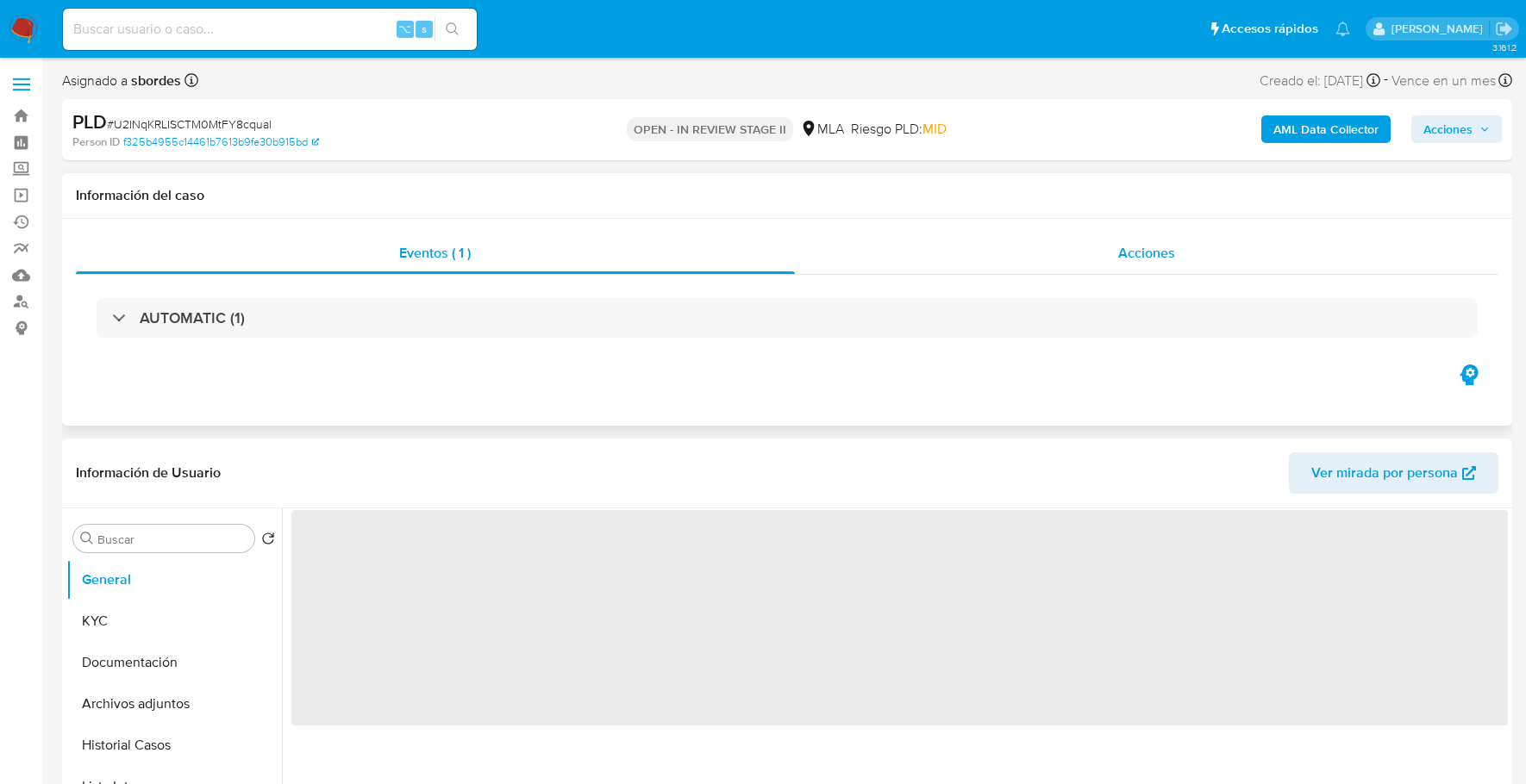
scroll to position [386, 0]
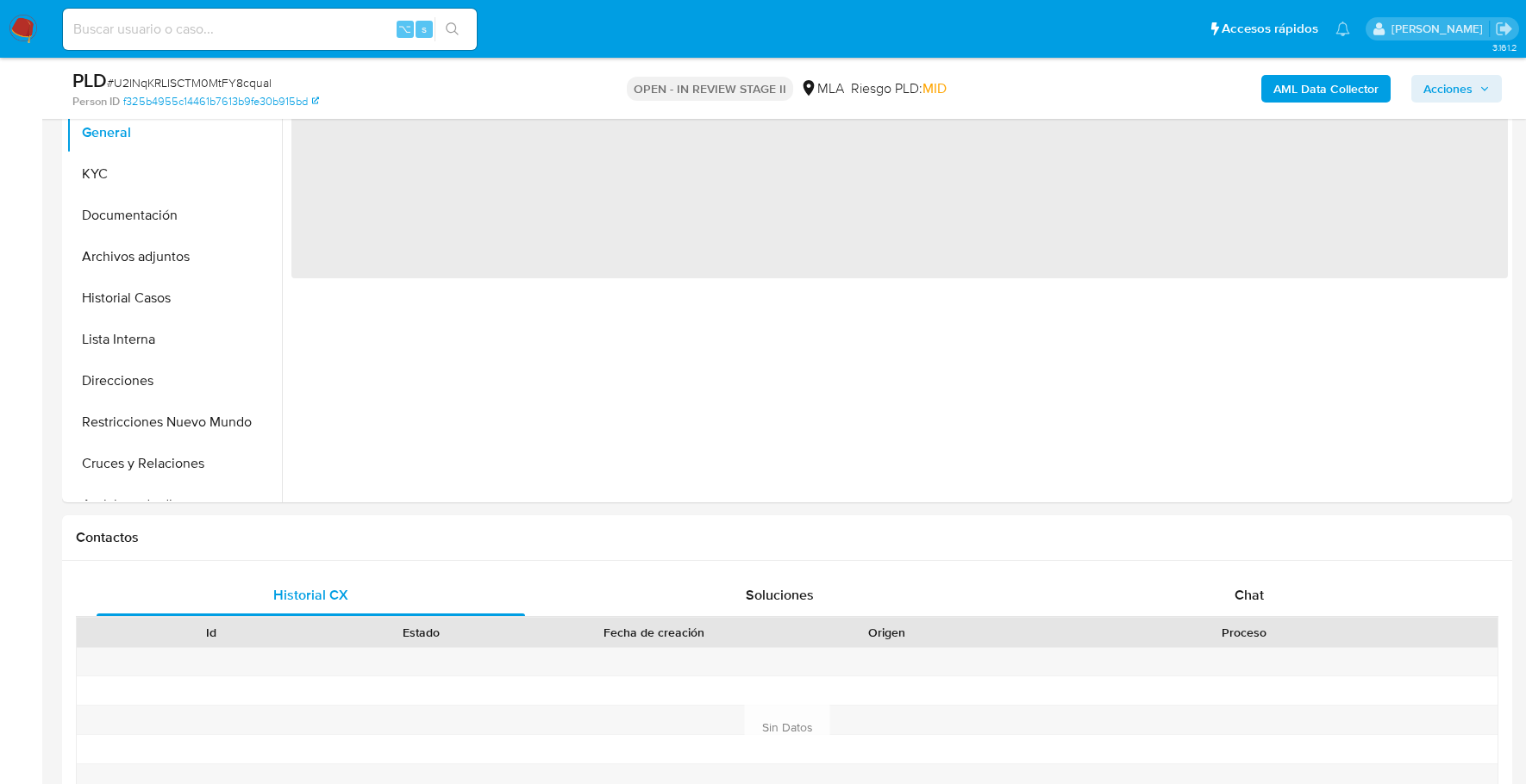
select select "10"
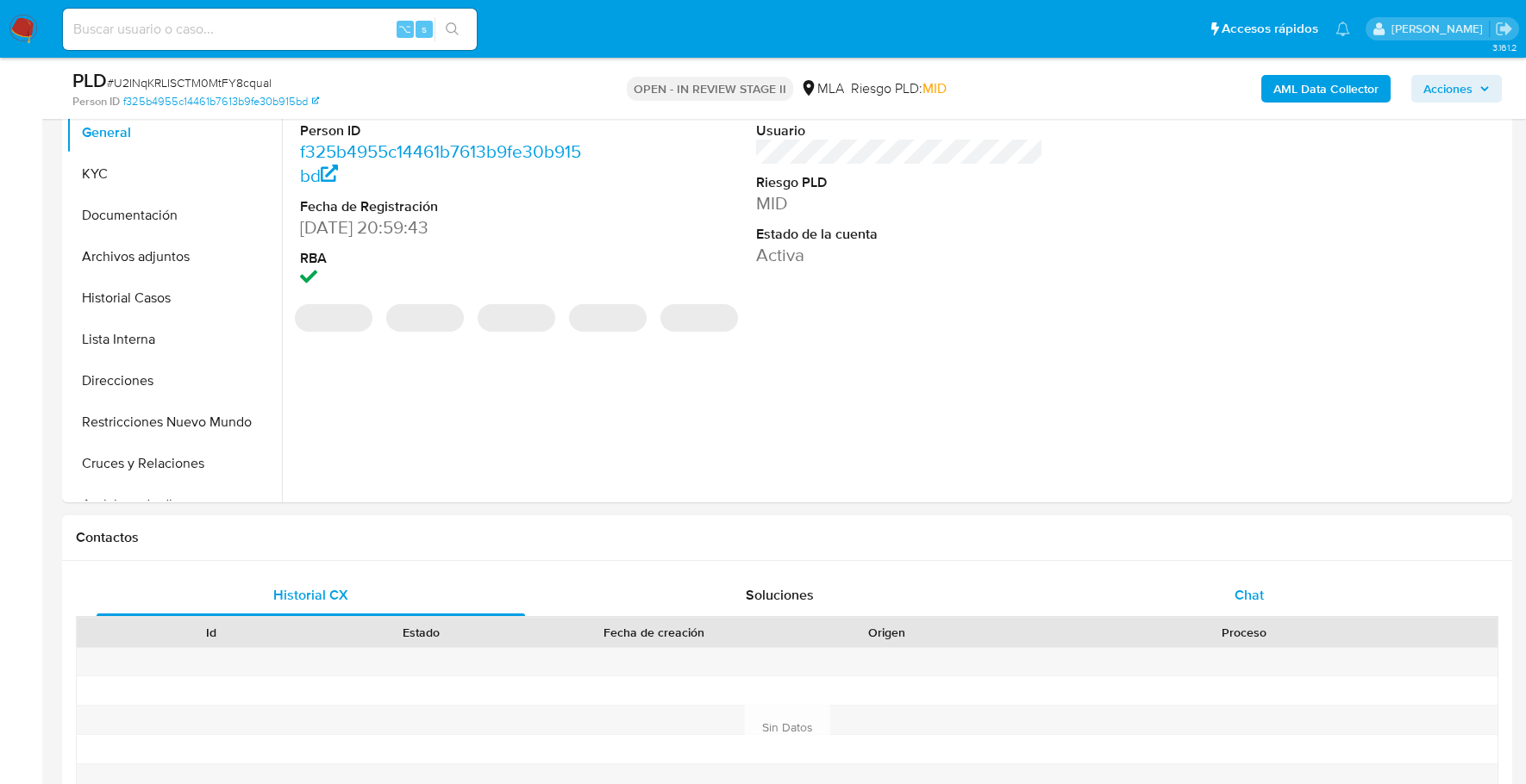
click at [1193, 578] on div "Chat" at bounding box center [1249, 596] width 429 height 41
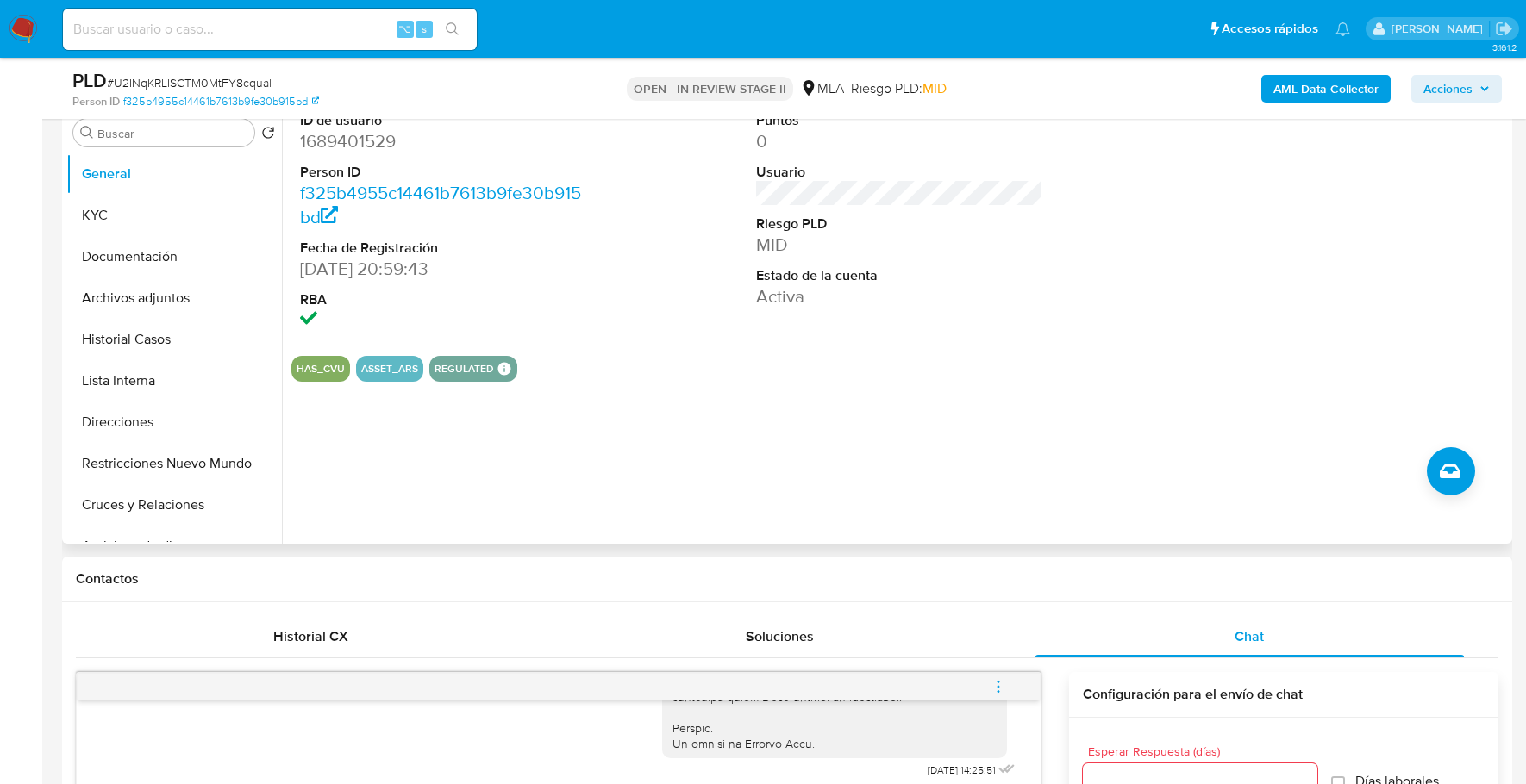
scroll to position [144, 0]
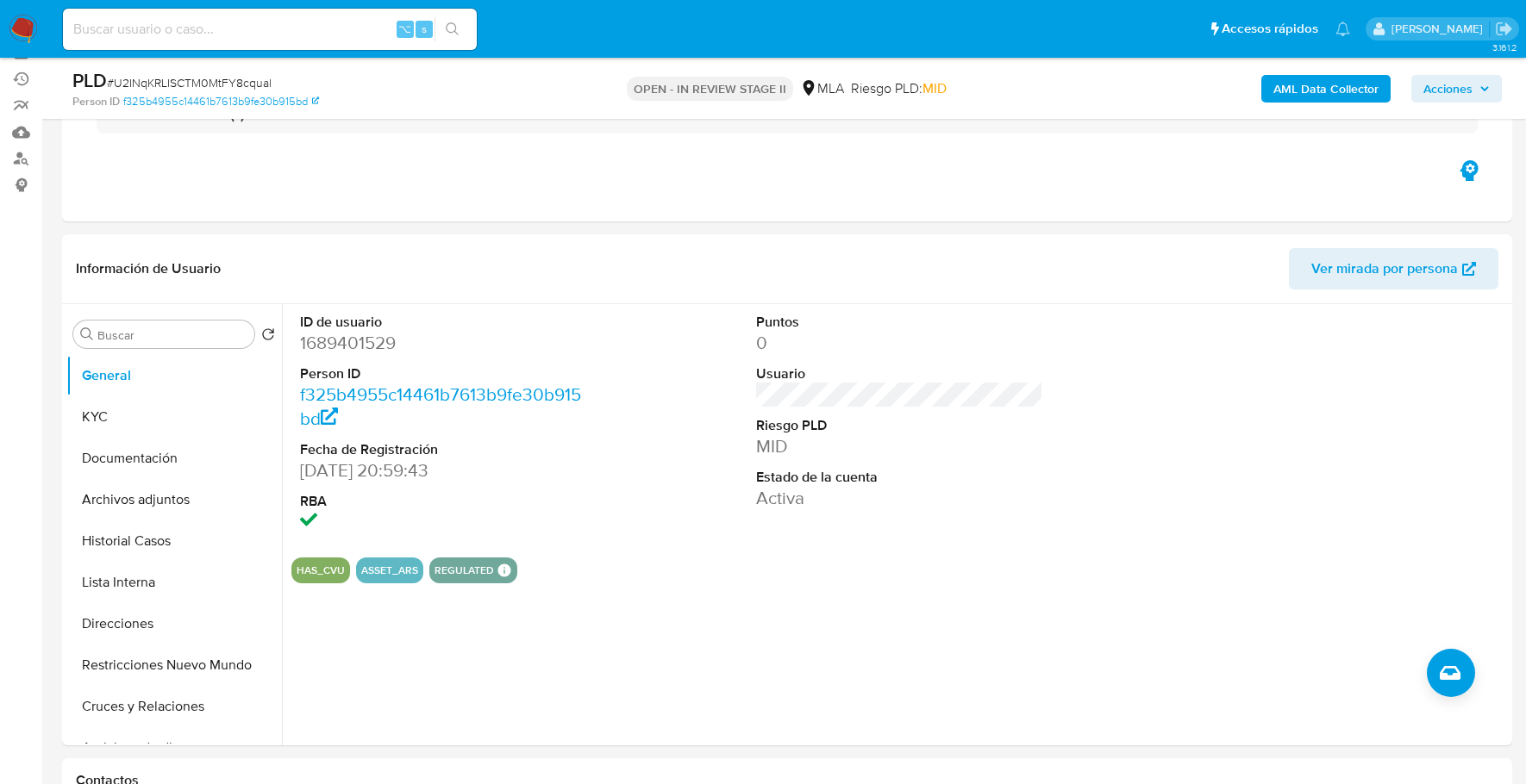
click at [282, 17] on div "⌥ s" at bounding box center [269, 29] width 414 height 41
click at [287, 25] on input at bounding box center [269, 29] width 414 height 22
paste input "1689401529"
type input "1689401529"
click at [94, 413] on button "KYC" at bounding box center [167, 417] width 202 height 41
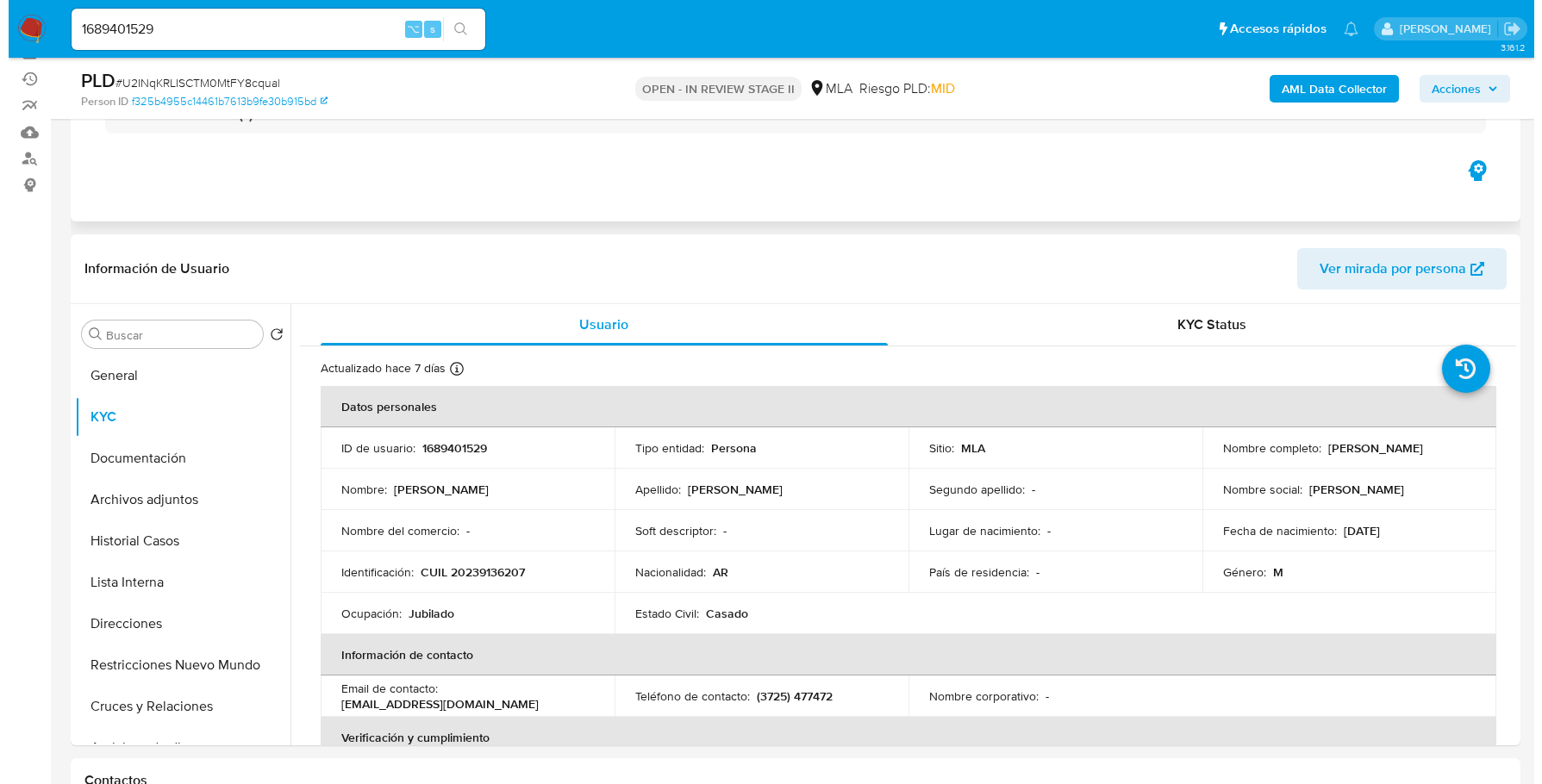
scroll to position [342, 0]
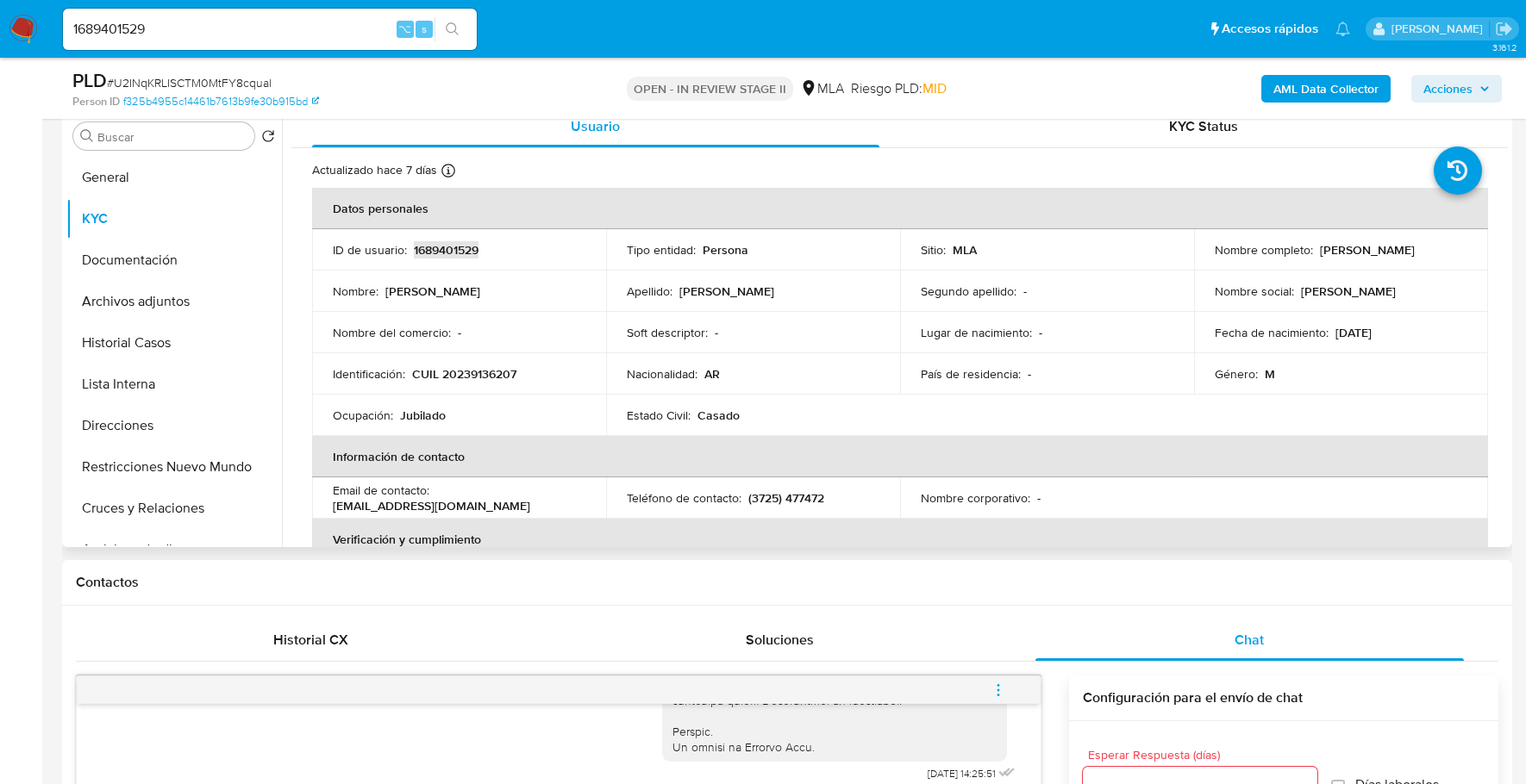
copy p "1689401529"
click at [1337, 95] on b "AML Data Collector" at bounding box center [1326, 89] width 105 height 27
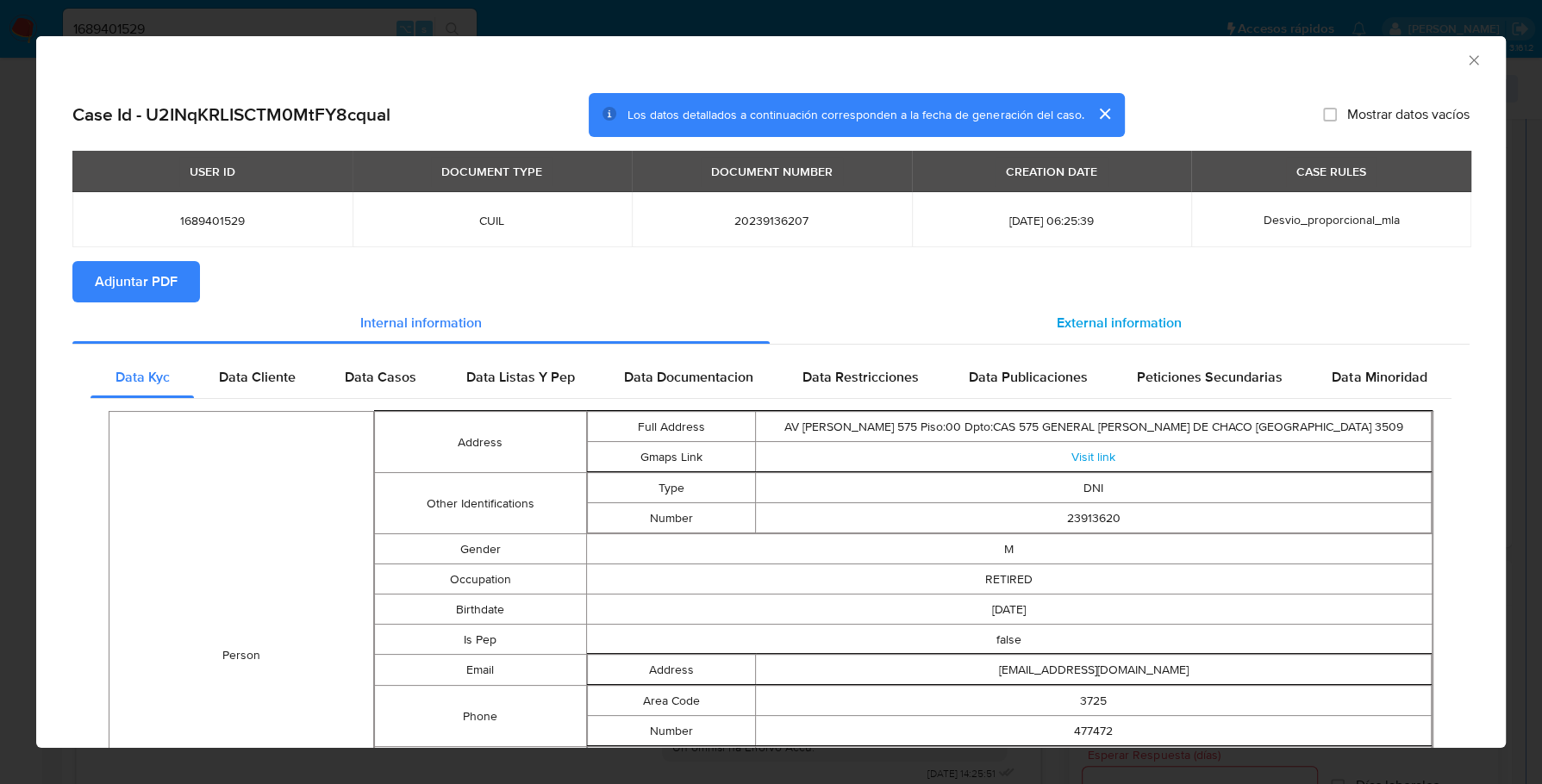
click at [1103, 330] on span "External information" at bounding box center [1119, 322] width 125 height 20
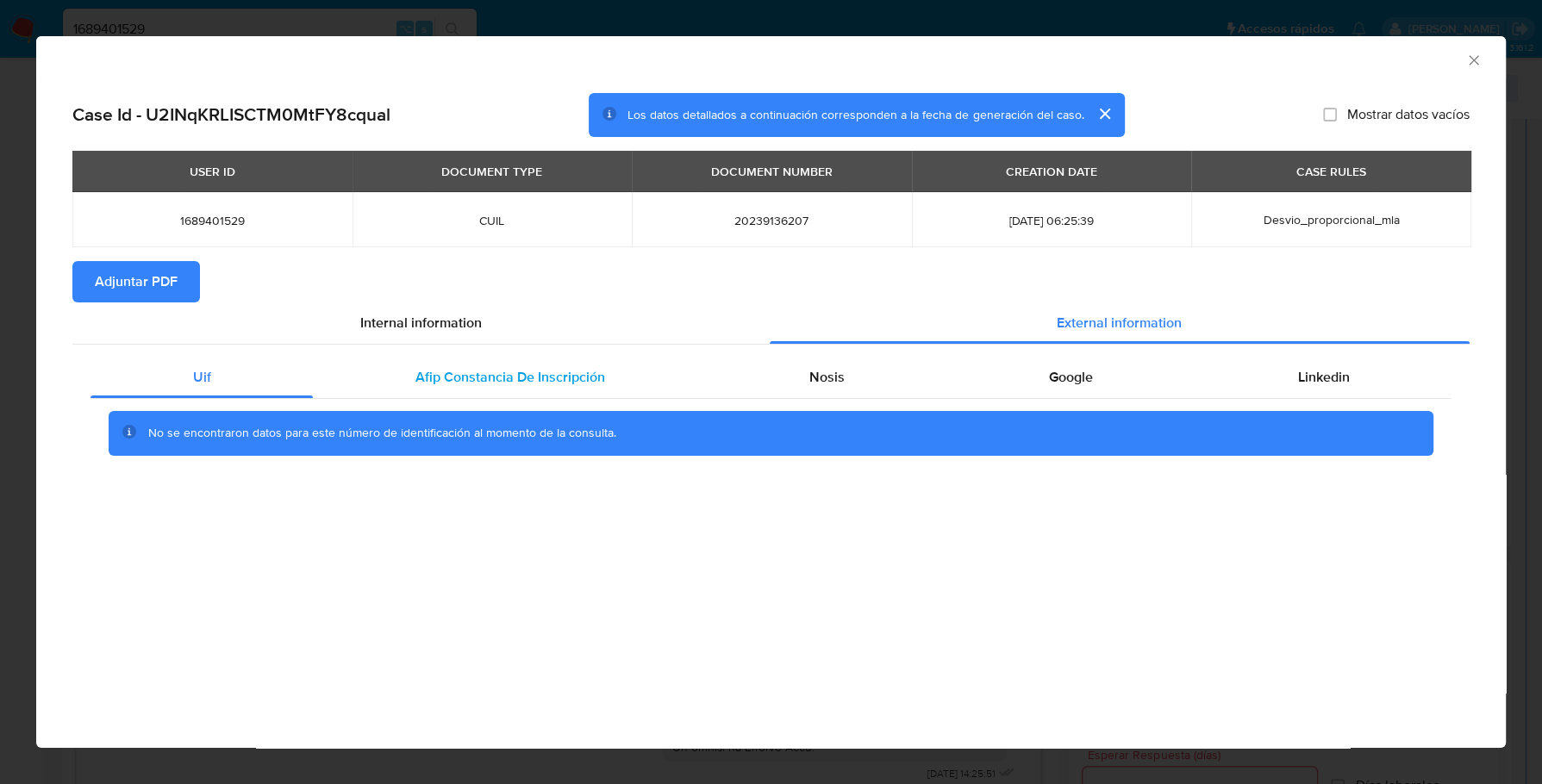
click at [548, 382] on span "Afip Constancia De Inscripción" at bounding box center [511, 377] width 189 height 20
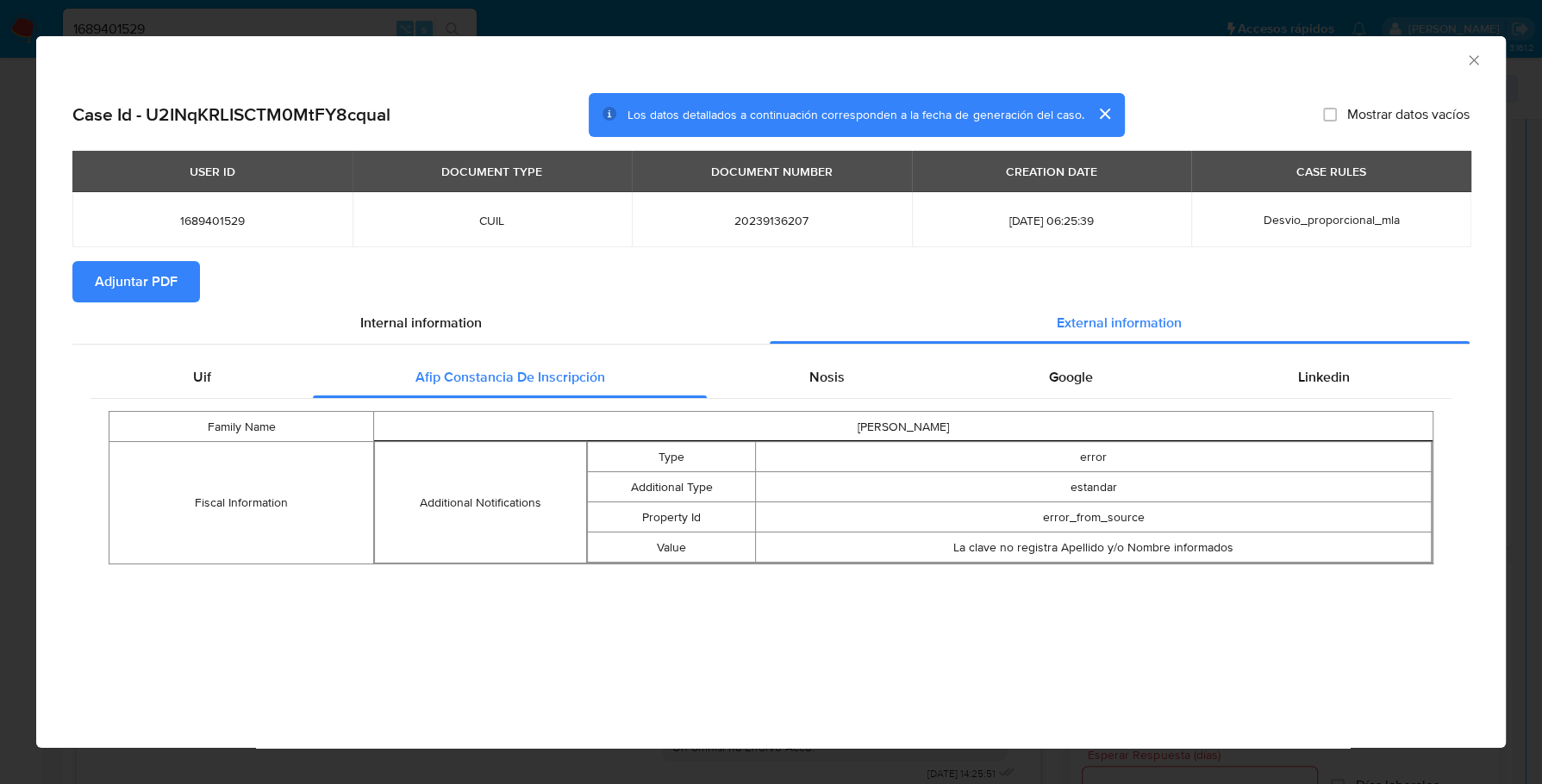
click at [674, 355] on div "Uif Afip Constancia De Inscripción Nosis Google Linkedin Family Name ORTIZ NORB…" at bounding box center [771, 467] width 1397 height 244
click at [899, 371] on div "Nosis" at bounding box center [826, 377] width 239 height 41
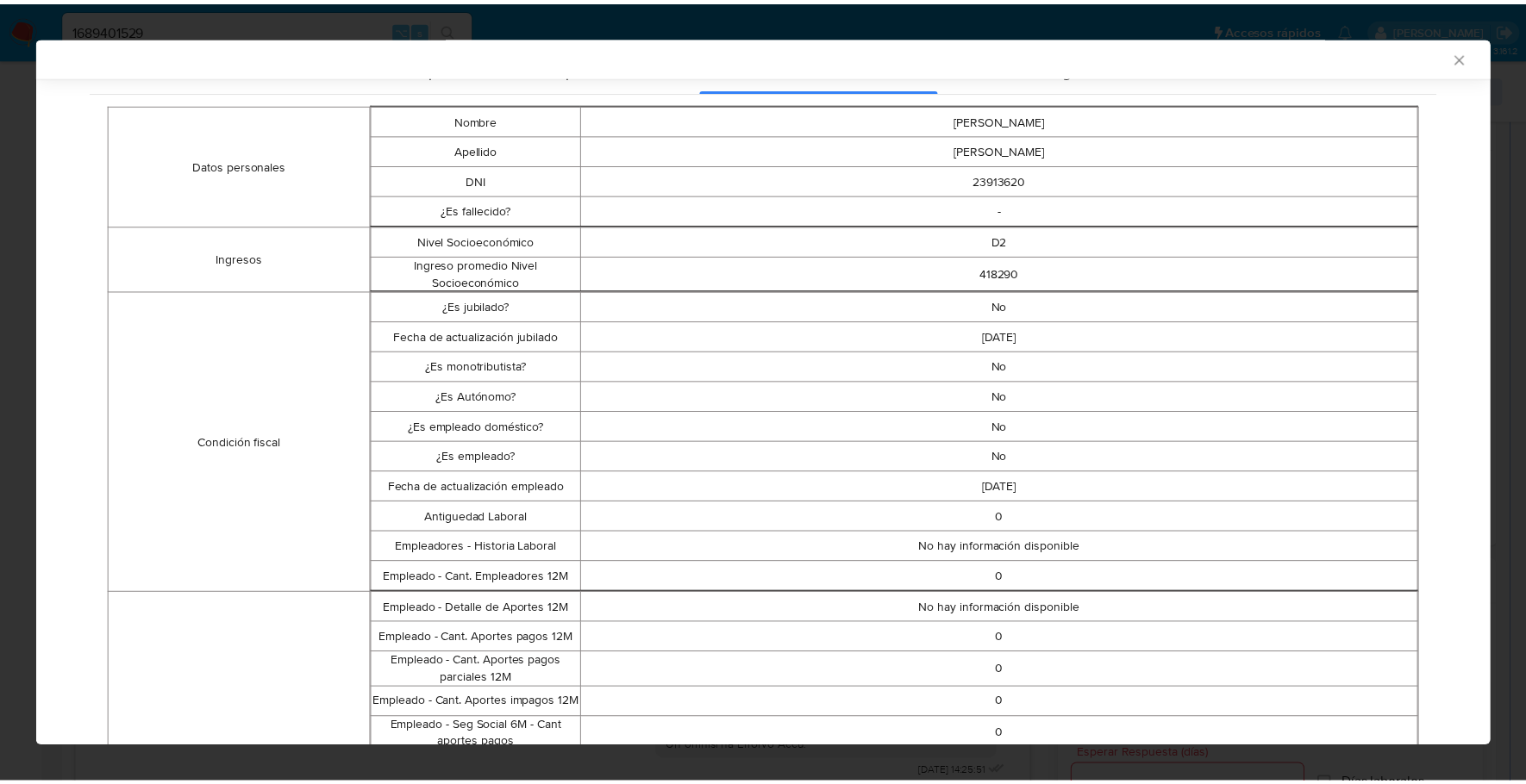
scroll to position [0, 0]
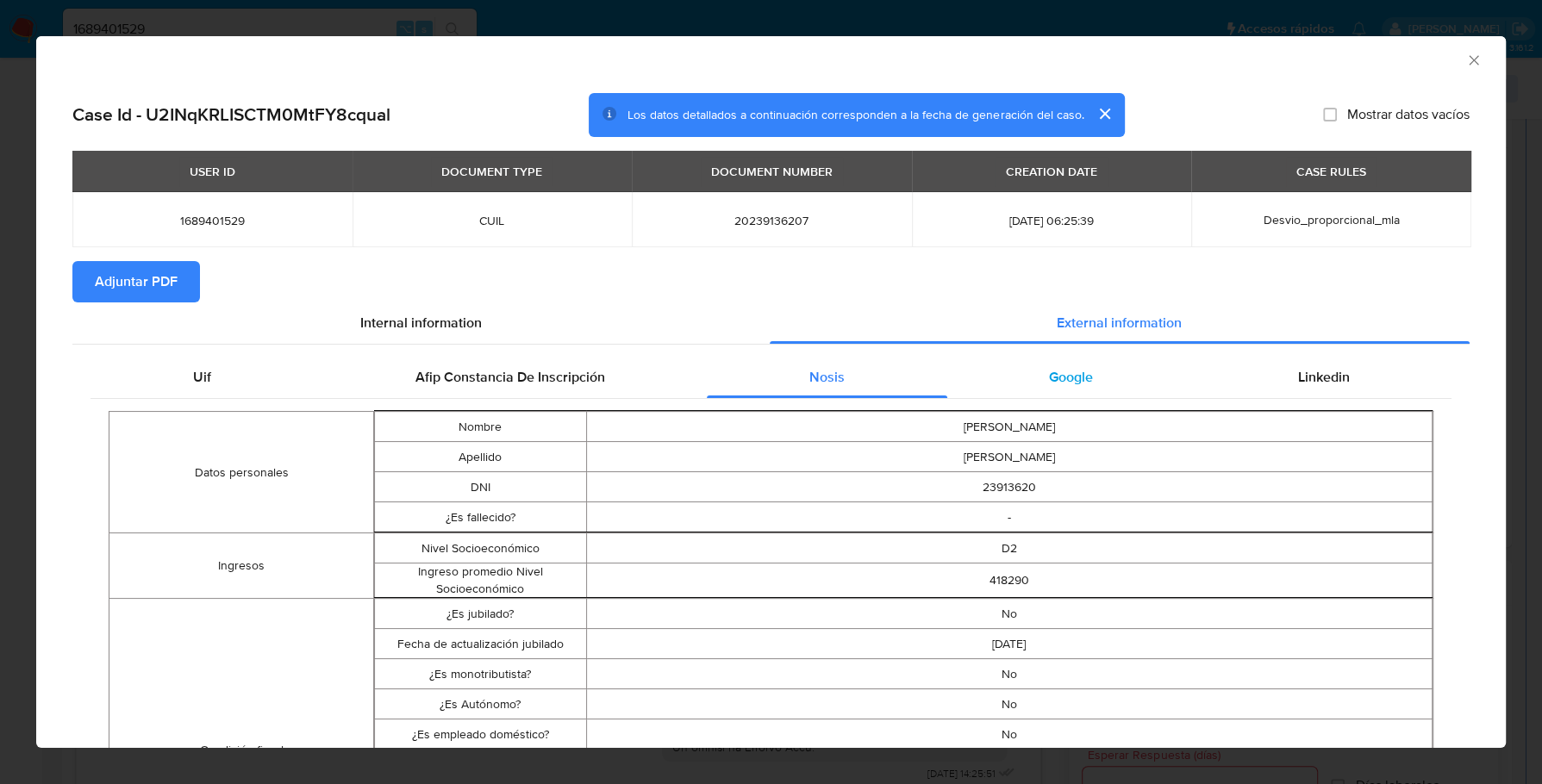
click at [1069, 375] on span "Google" at bounding box center [1070, 377] width 44 height 20
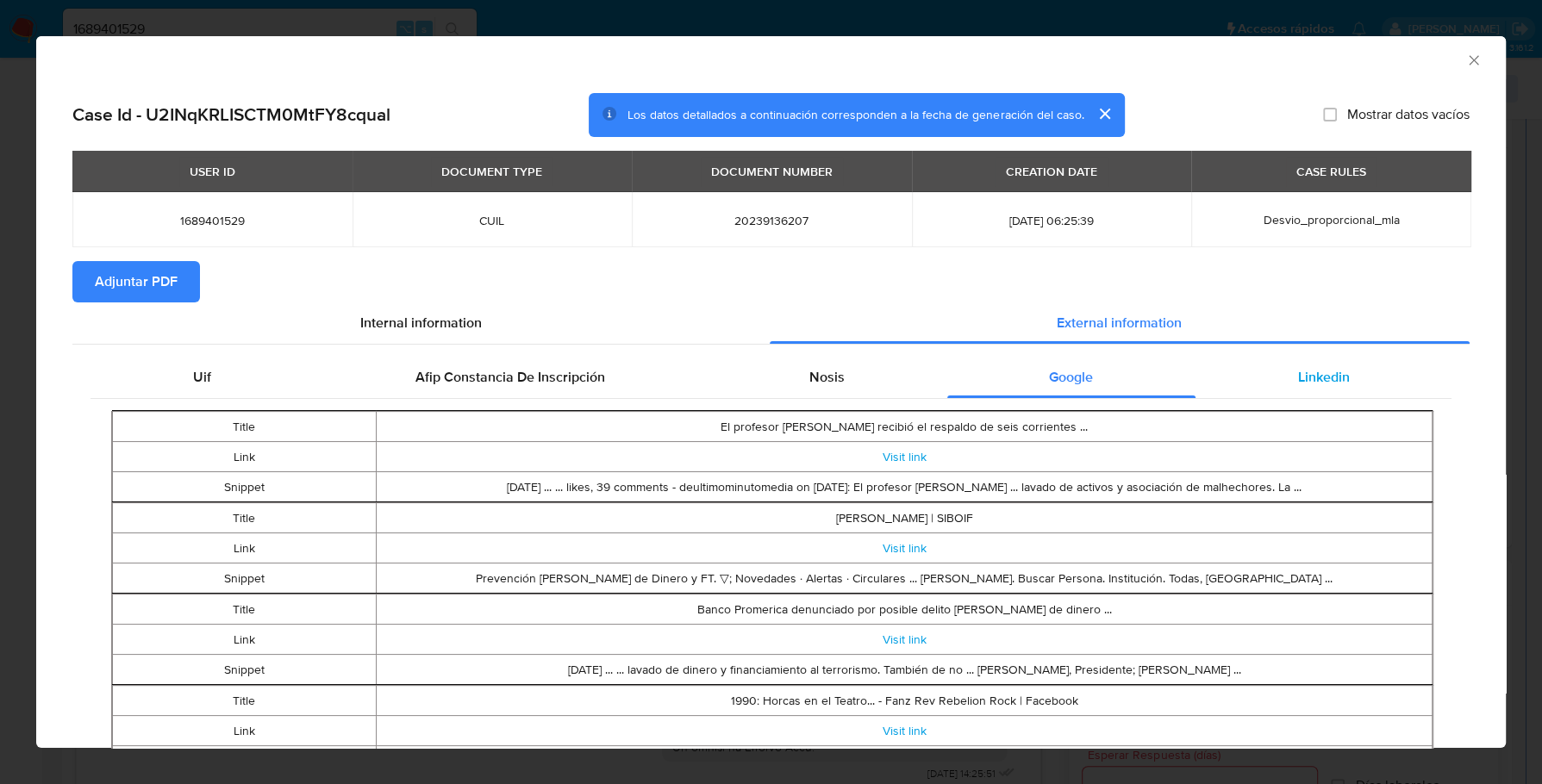
click at [1245, 374] on div "Linkedin" at bounding box center [1323, 377] width 256 height 41
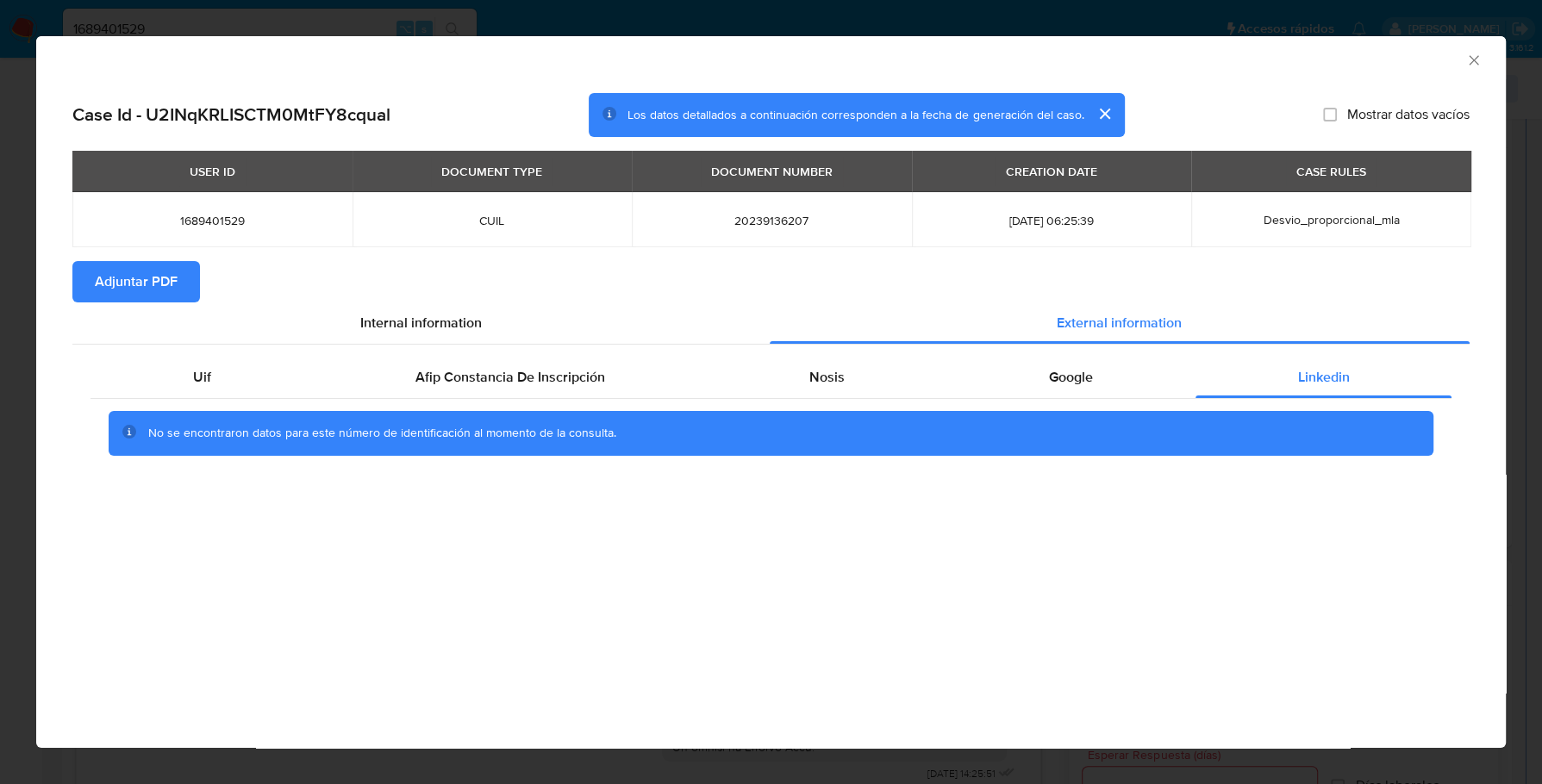
click at [100, 284] on span "Adjuntar PDF" at bounding box center [136, 281] width 83 height 38
click at [1476, 57] on icon "Cerrar ventana" at bounding box center [1474, 60] width 10 height 10
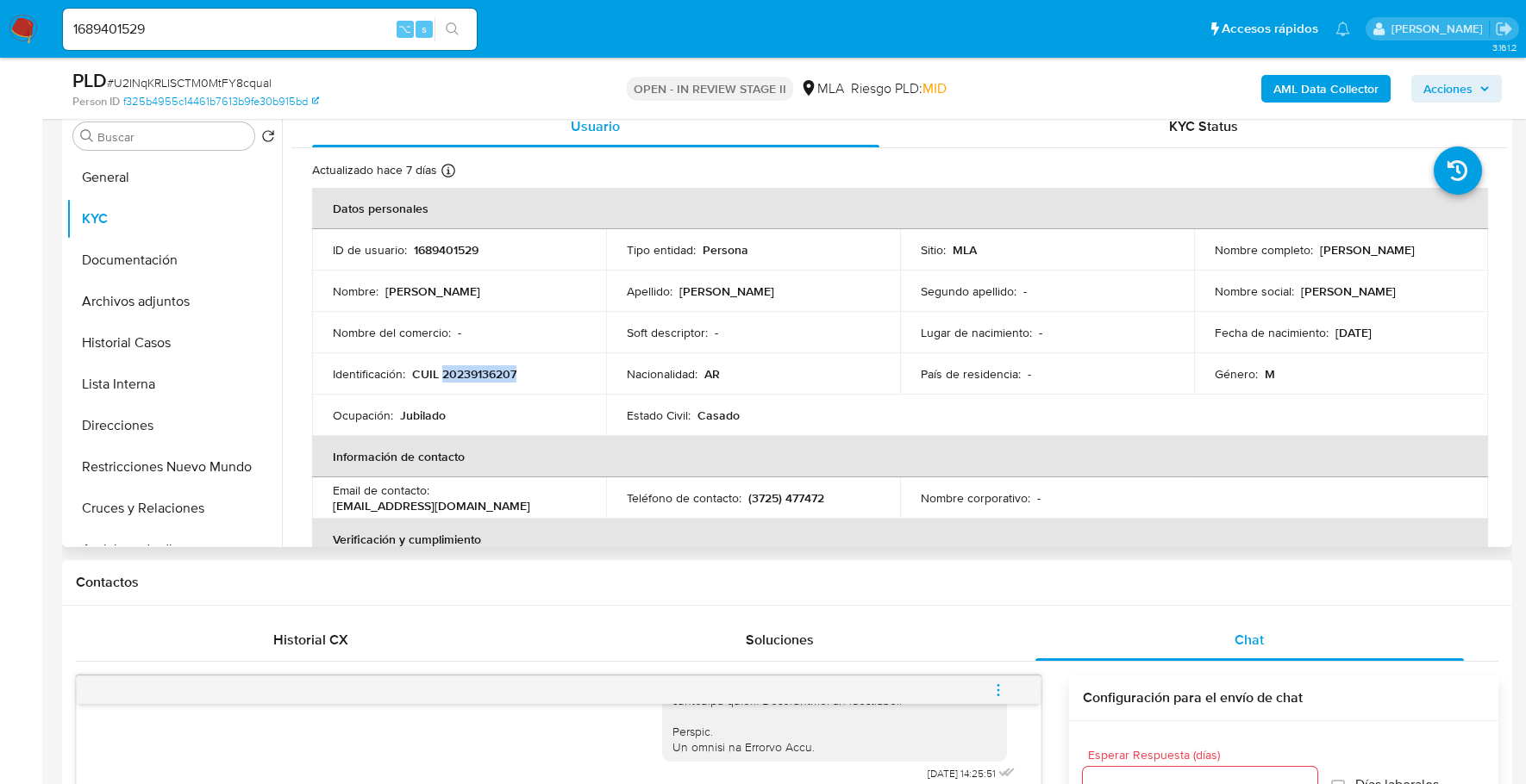
copy p "20239136207"
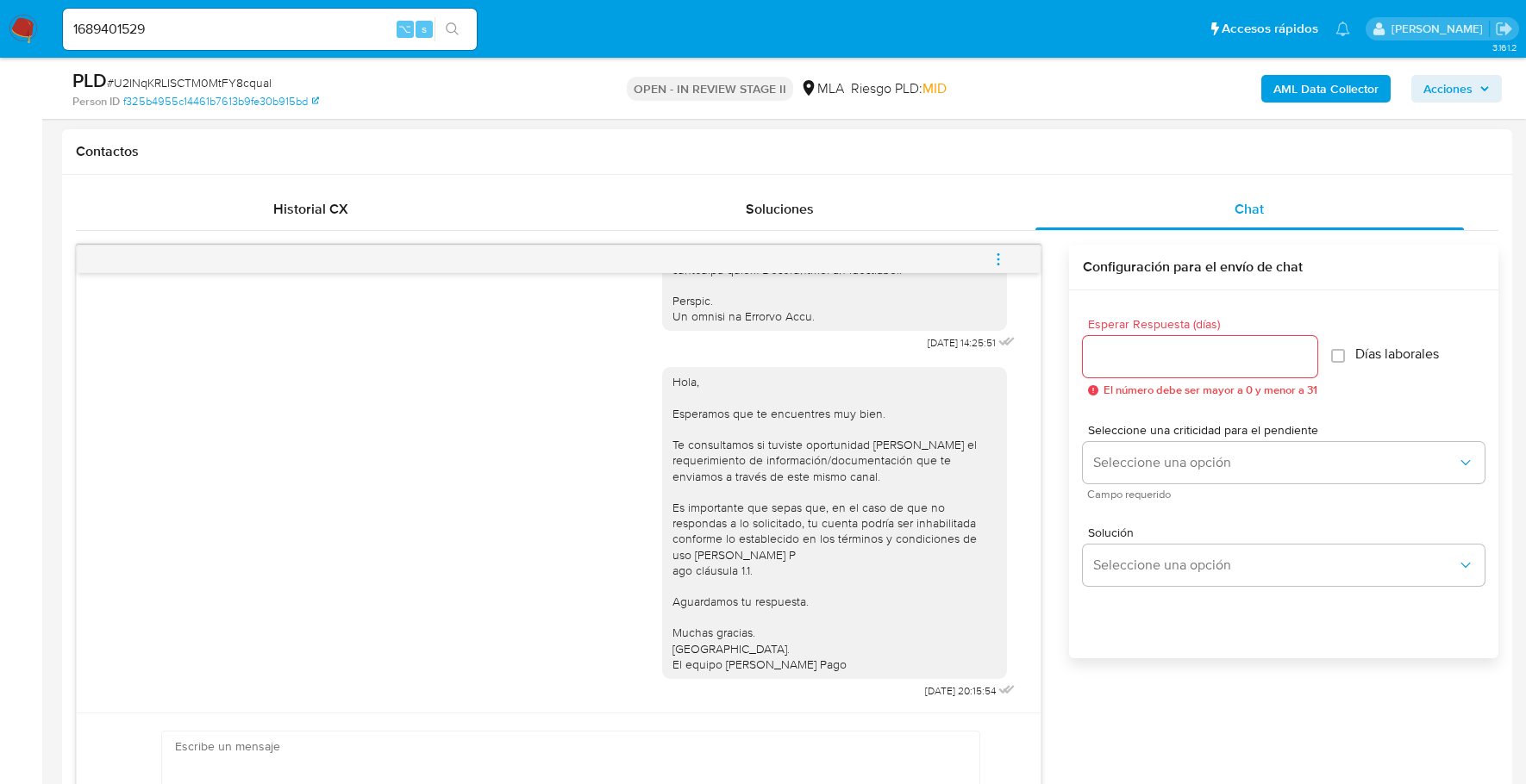
scroll to position [893, 0]
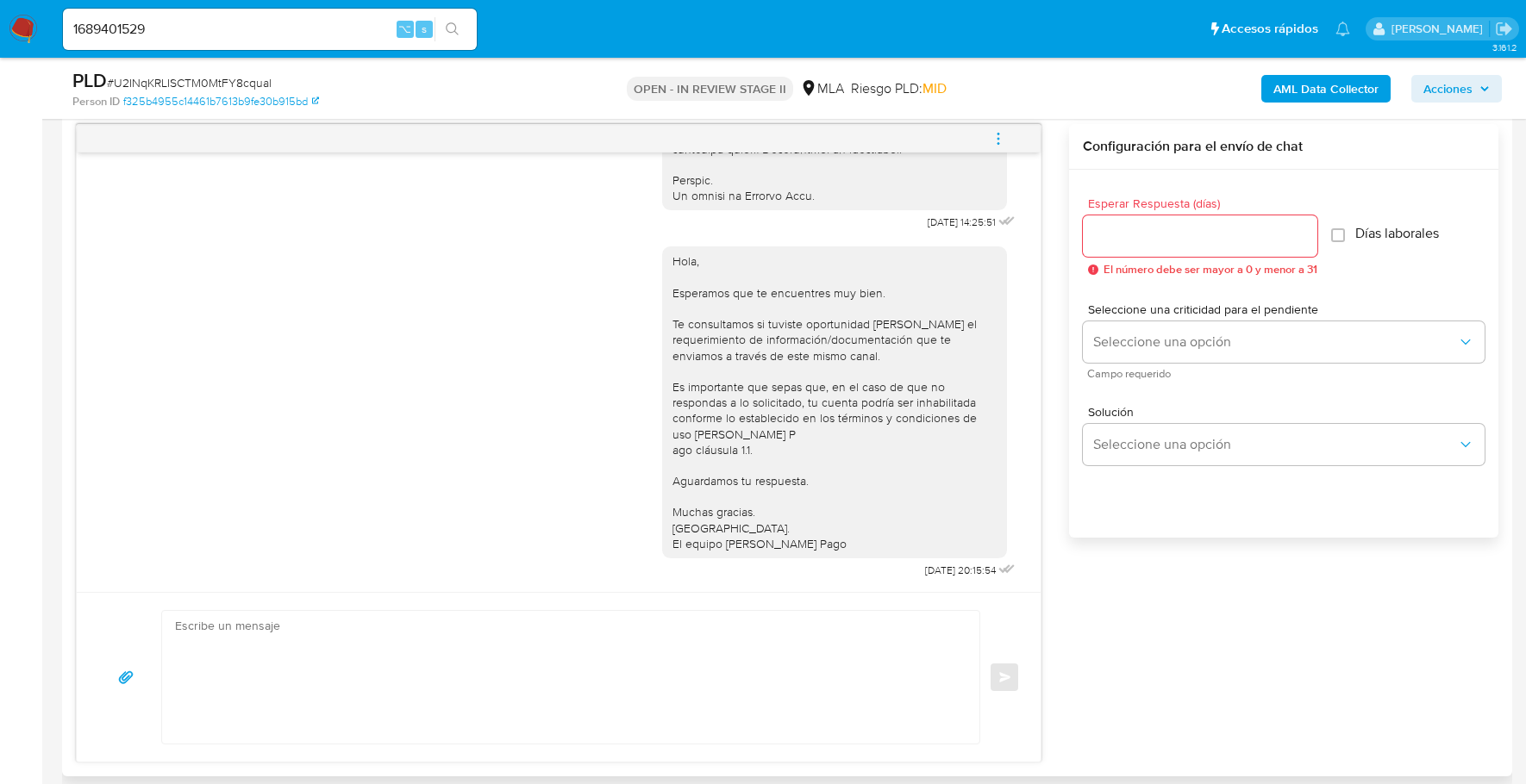
click at [459, 686] on textarea at bounding box center [566, 678] width 783 height 133
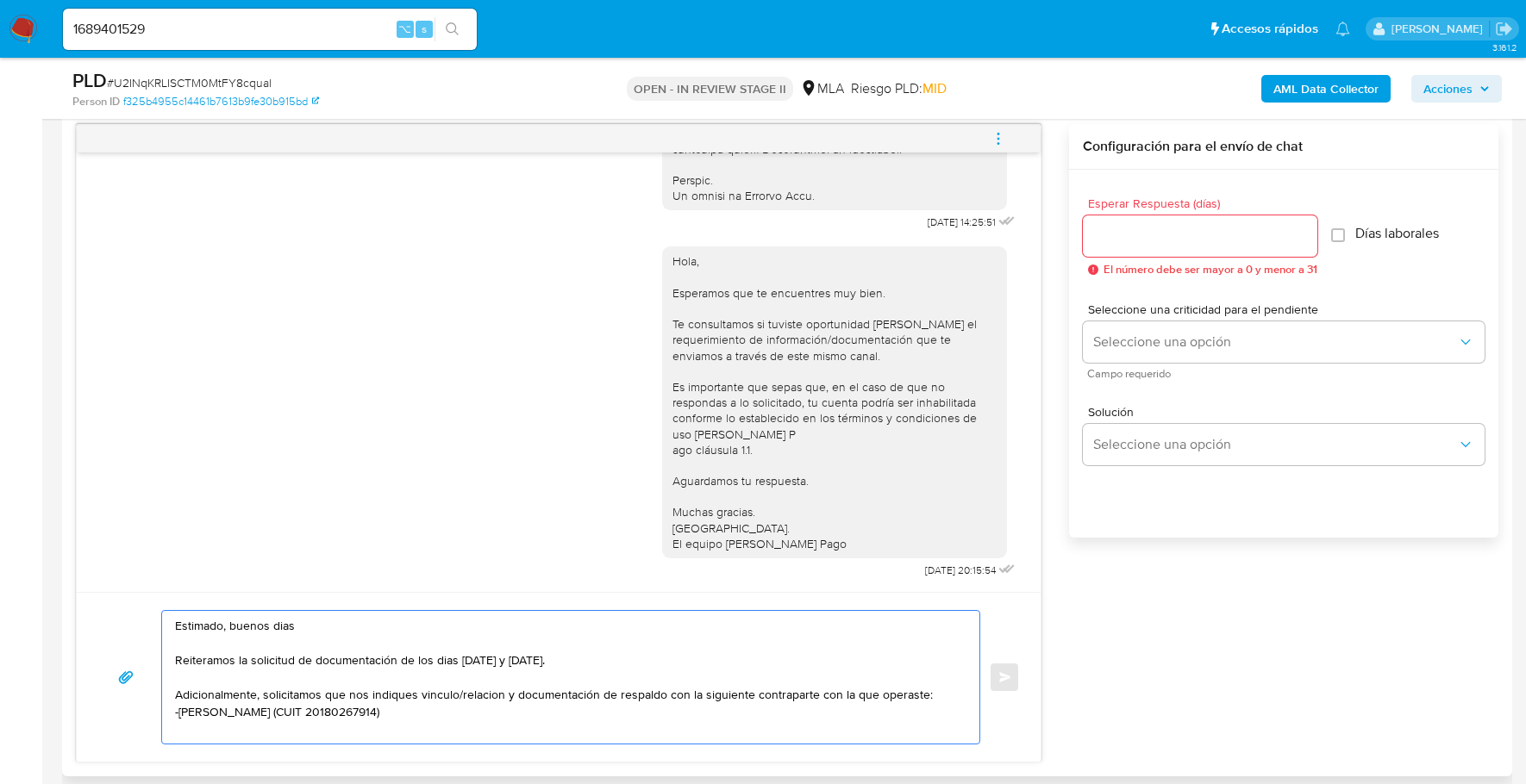
click at [178, 706] on textarea "Estimado, buenos dias Reiteramos la solicitud de documentación de los dias 17 y…" at bounding box center [566, 678] width 783 height 133
click at [570, 707] on textarea "Estimado, buenos dias Reiteramos la solicitud de documentación de los dias 17 y…" at bounding box center [566, 678] width 783 height 133
click at [562, 708] on textarea "Estimado, buenos dias Reiteramos la solicitud de documentación de los dias 17 y…" at bounding box center [566, 678] width 783 height 133
click at [709, 704] on textarea "Estimado, buenos dias Reiteramos la solicitud de documentación de los dias 17 y…" at bounding box center [566, 678] width 783 height 133
click at [181, 708] on textarea "Estimado, buenos dias Reiteramos la solicitud de documentación de los dias 17 y…" at bounding box center [566, 678] width 783 height 133
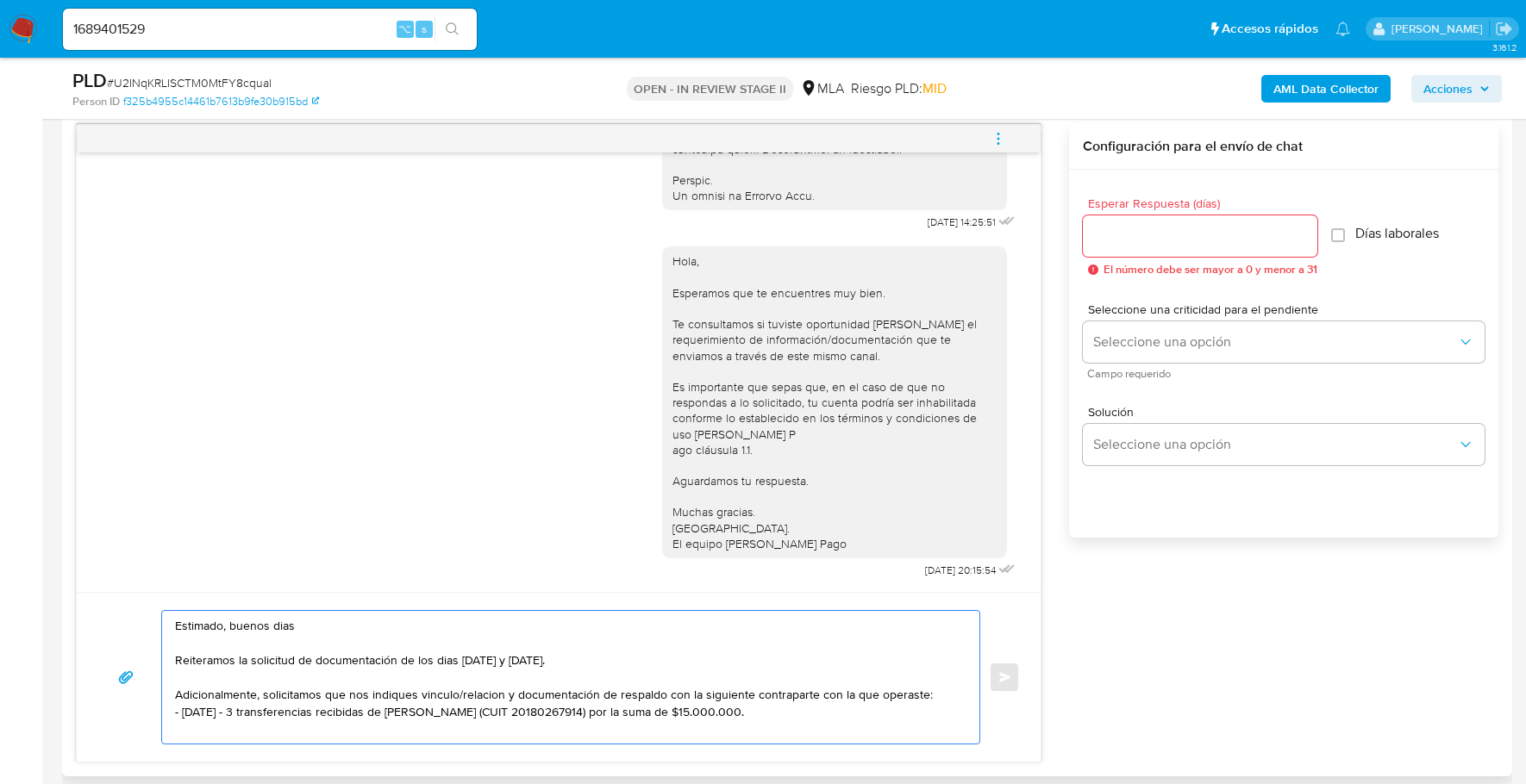
click at [791, 712] on textarea "Estimado, buenos dias Reiteramos la solicitud de documentación de los dias 17 y…" at bounding box center [566, 678] width 783 height 133
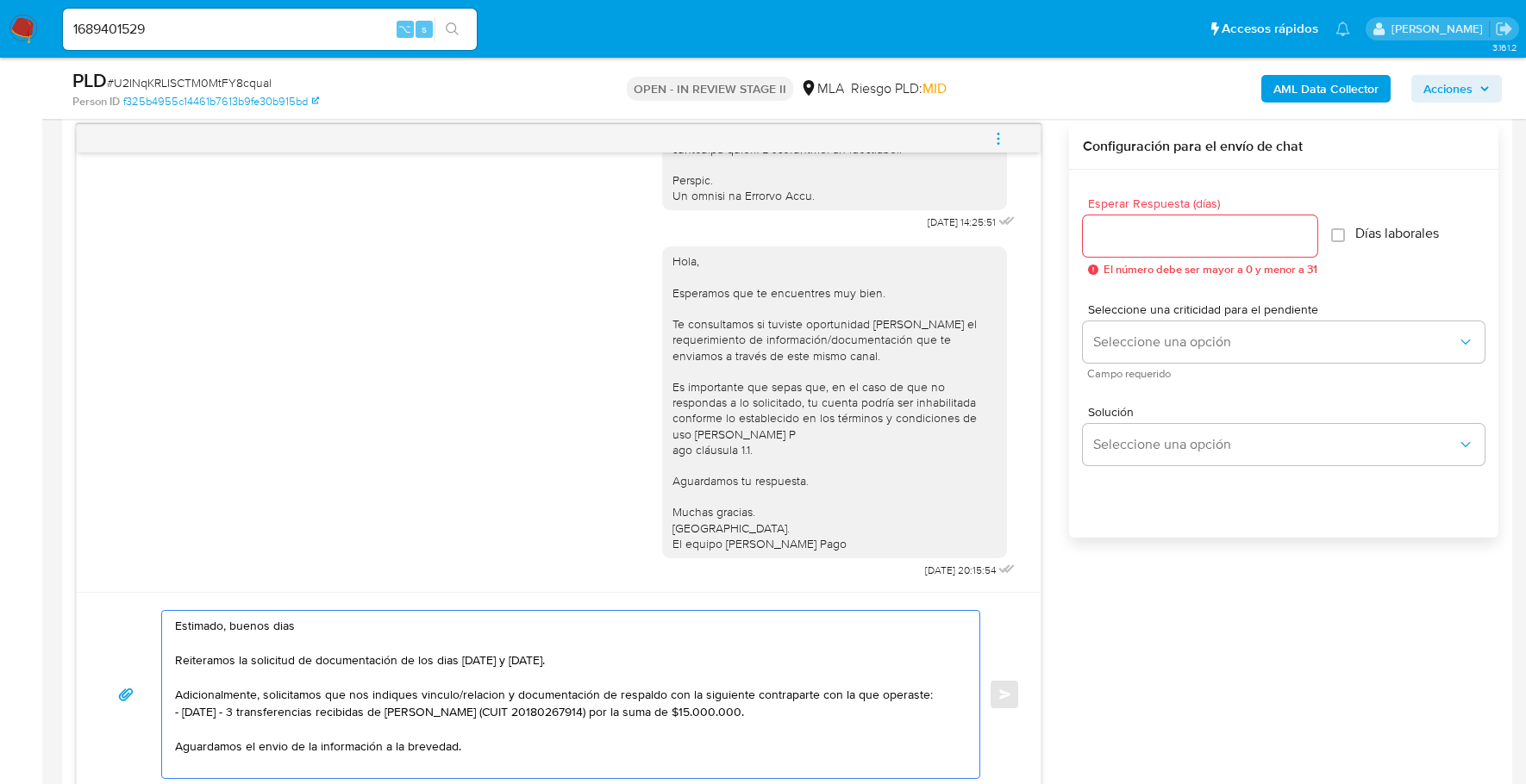
scroll to position [6, 0]
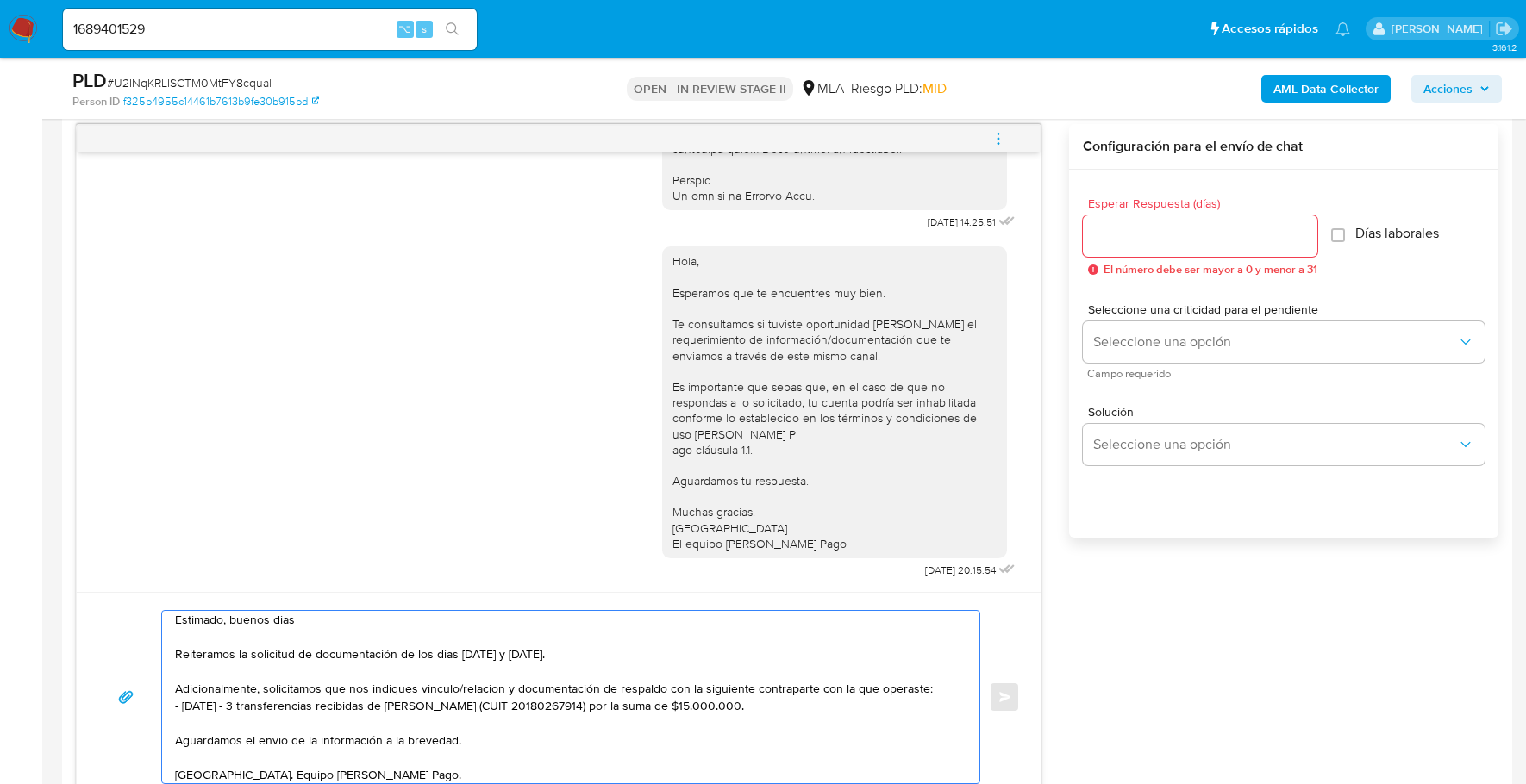
drag, startPoint x: 384, startPoint y: 773, endPoint x: 149, endPoint y: 615, distance: 283.2
click at [149, 616] on div "Estimado, buenos dias Reiteramos la solicitud de documentación de los dias 17 y…" at bounding box center [558, 697] width 923 height 174
type textarea "Estimado, buenos dias Reiteramos la solicitud de documentación de los dias 17 y…"
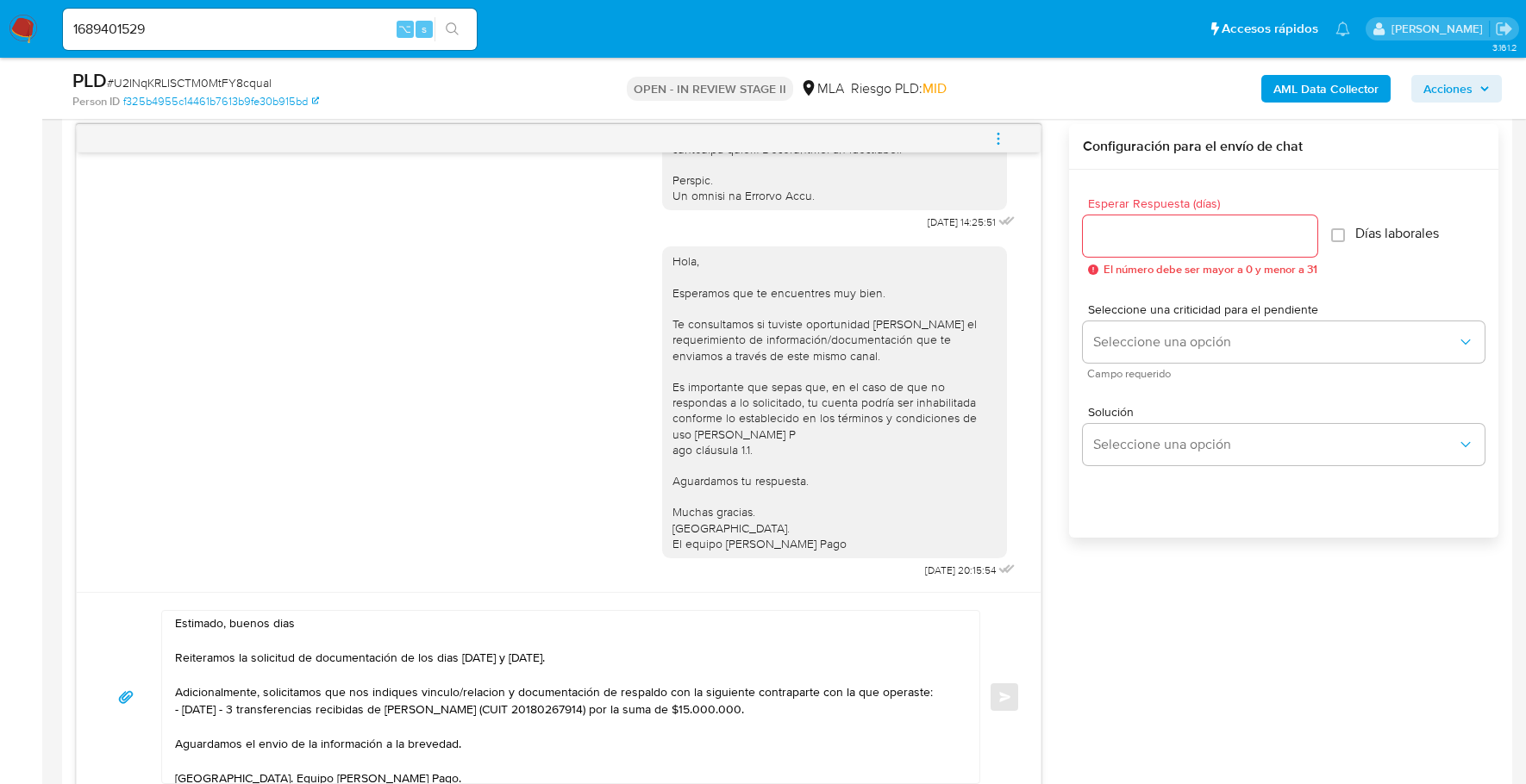
click at [1200, 702] on div "17/09/2025 14:25:51 Hola, Esperamos que te encuentres muy bien. Te consultamos …" at bounding box center [787, 463] width 1423 height 679
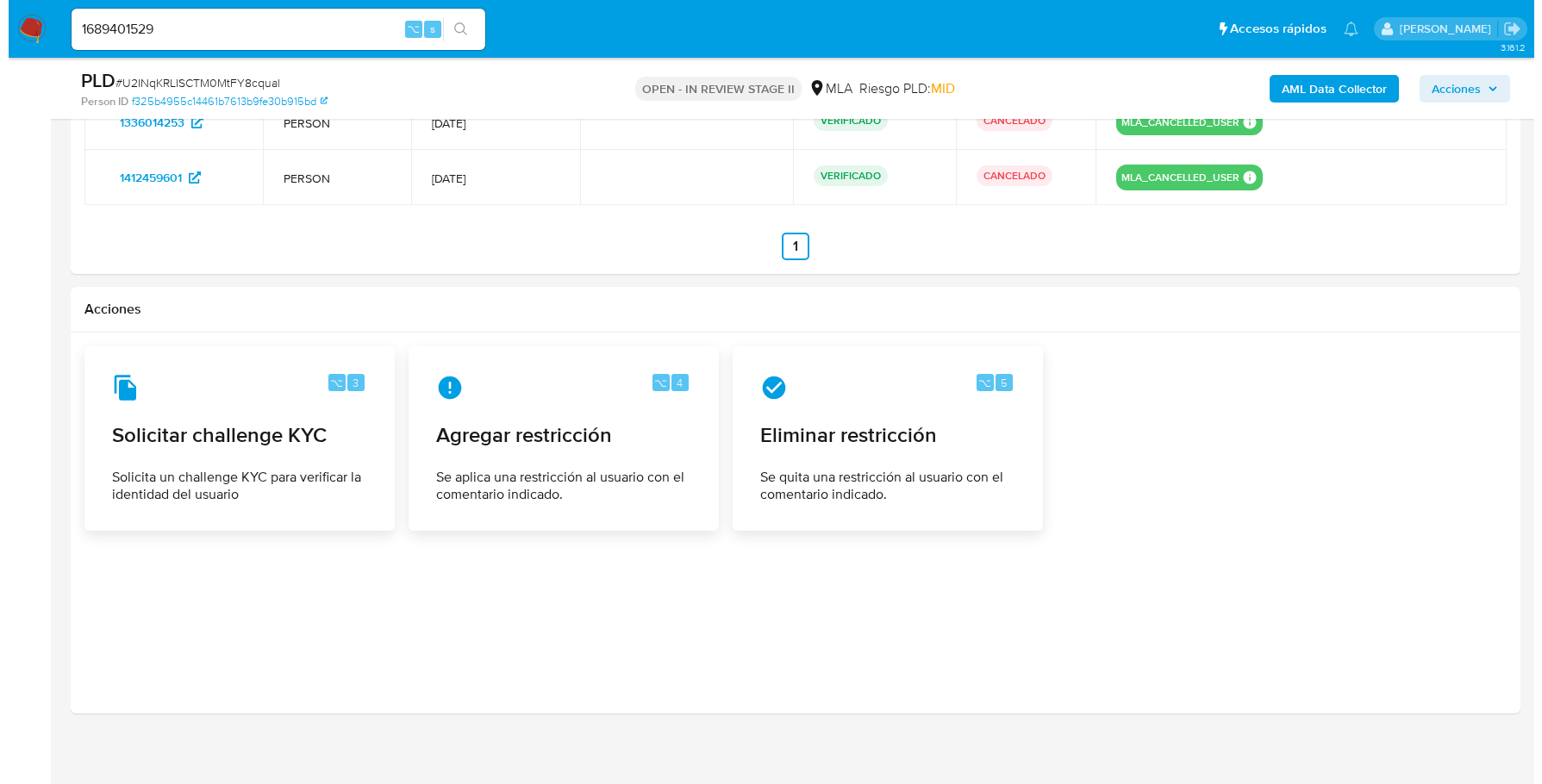
scroll to position [2832, 0]
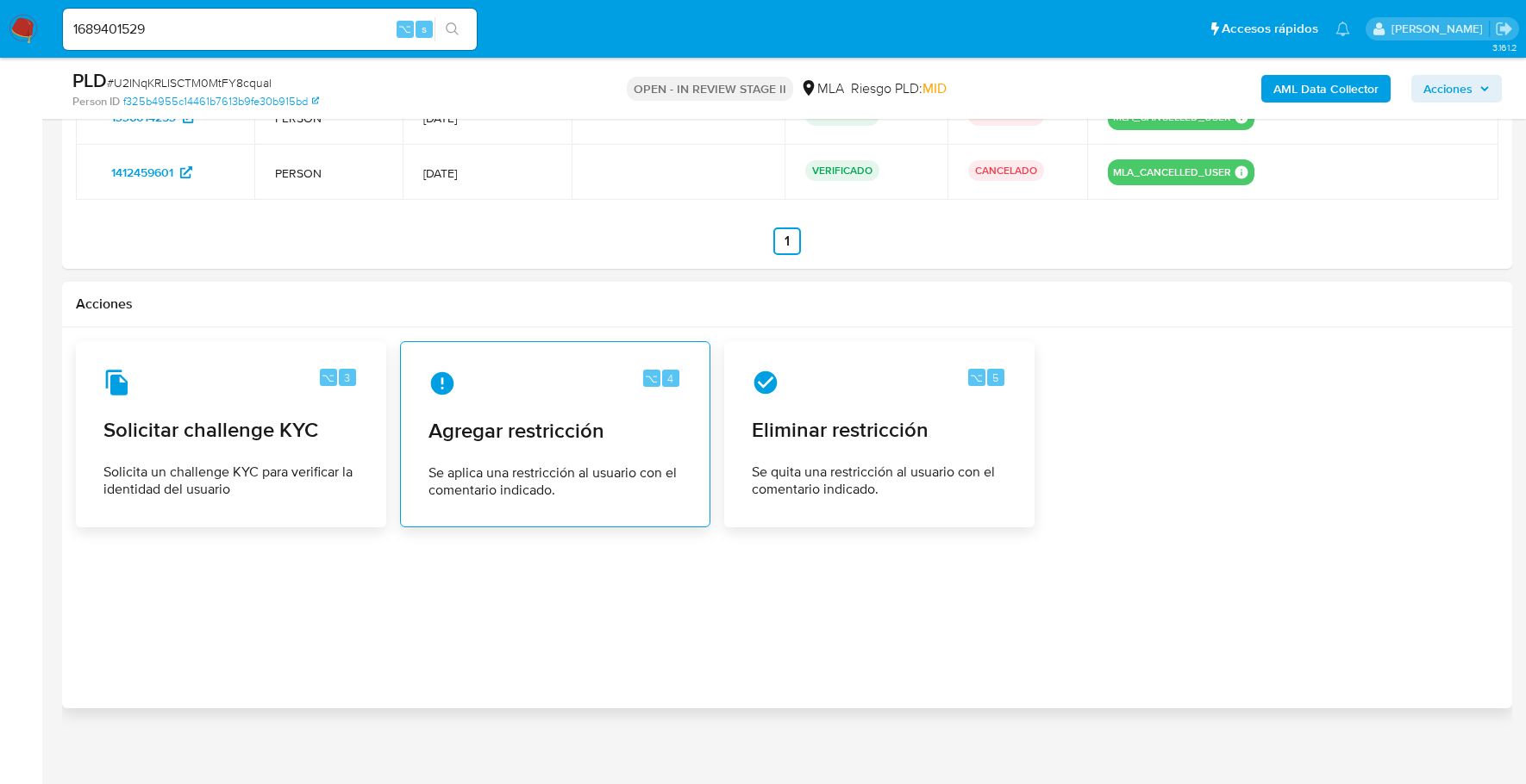
click at [583, 429] on span "Agregar restricción" at bounding box center [556, 431] width 254 height 25
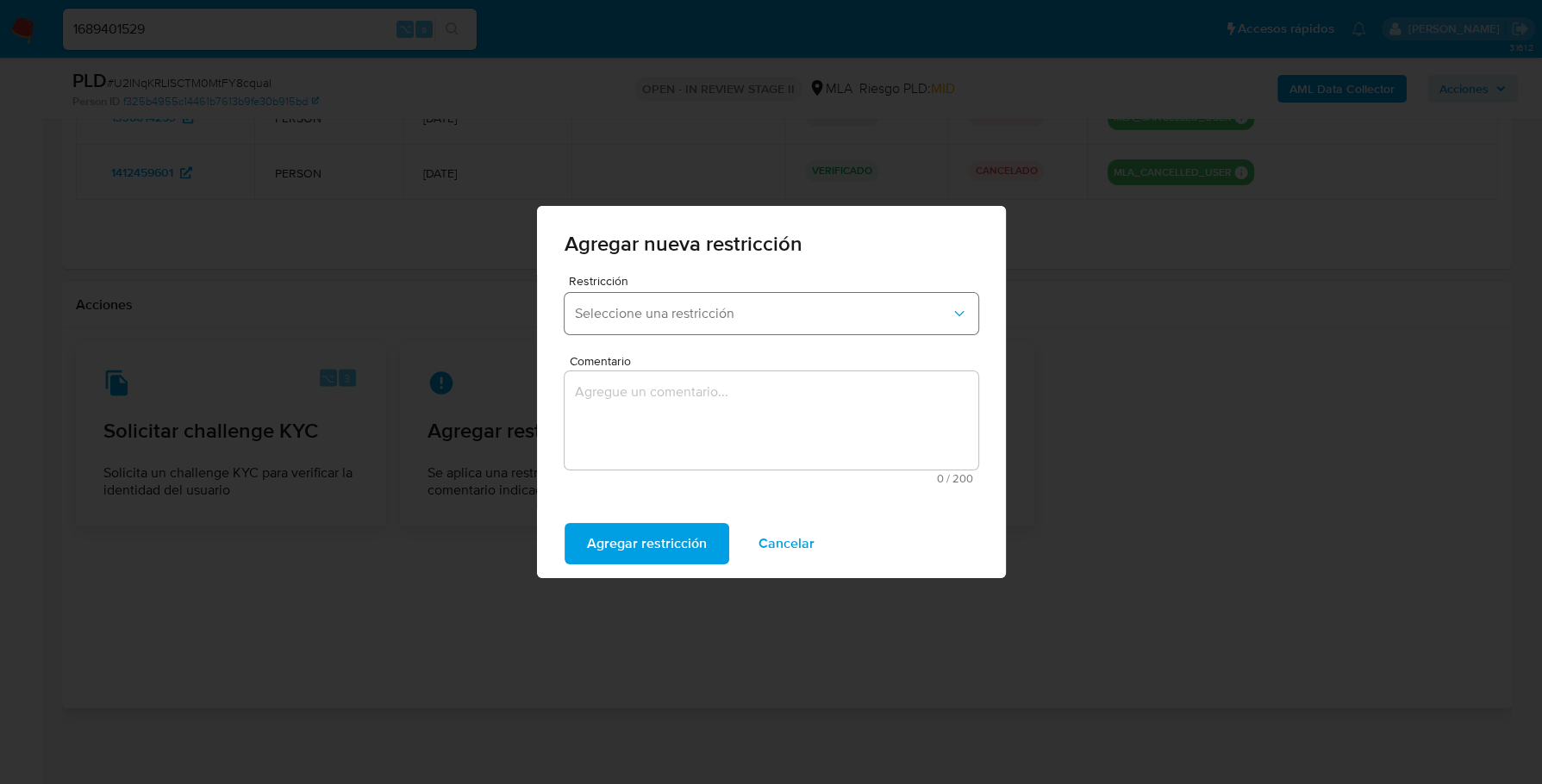
click at [688, 309] on span "Seleccione una restricción" at bounding box center [763, 314] width 376 height 18
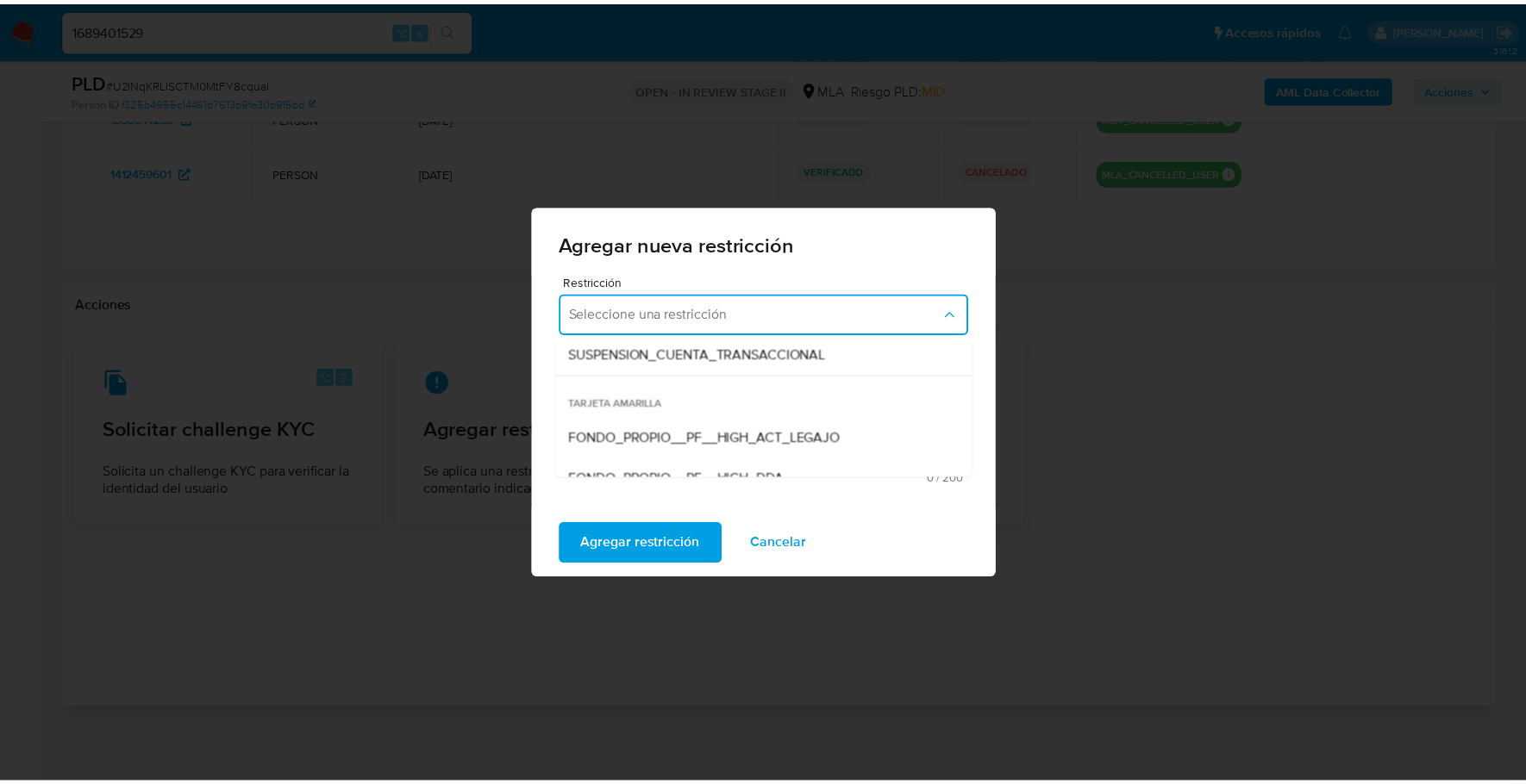
scroll to position [257, 0]
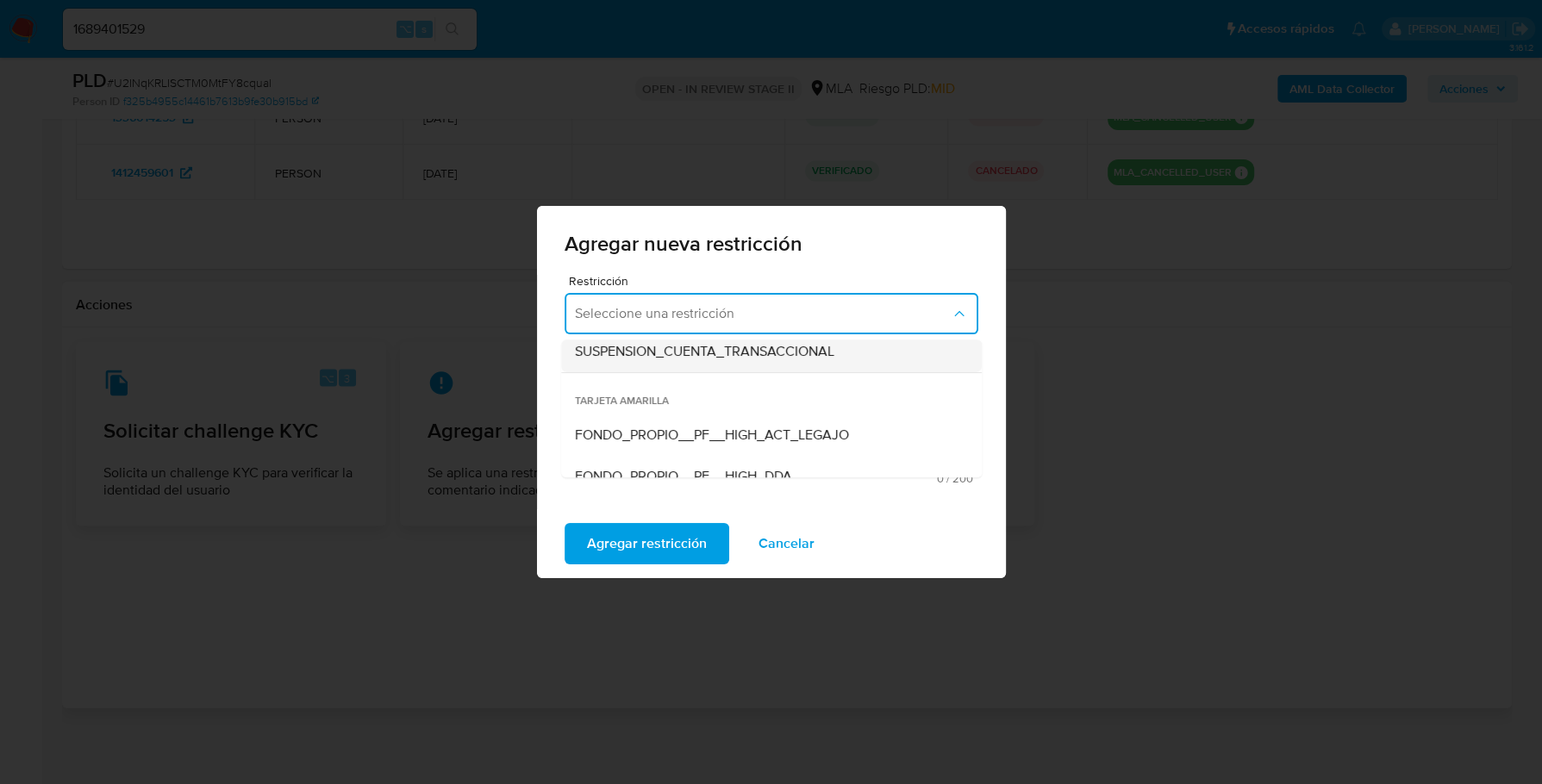
click at [710, 366] on div "SUSPENSION_CUENTA_TRANSACCIONAL" at bounding box center [767, 351] width 383 height 41
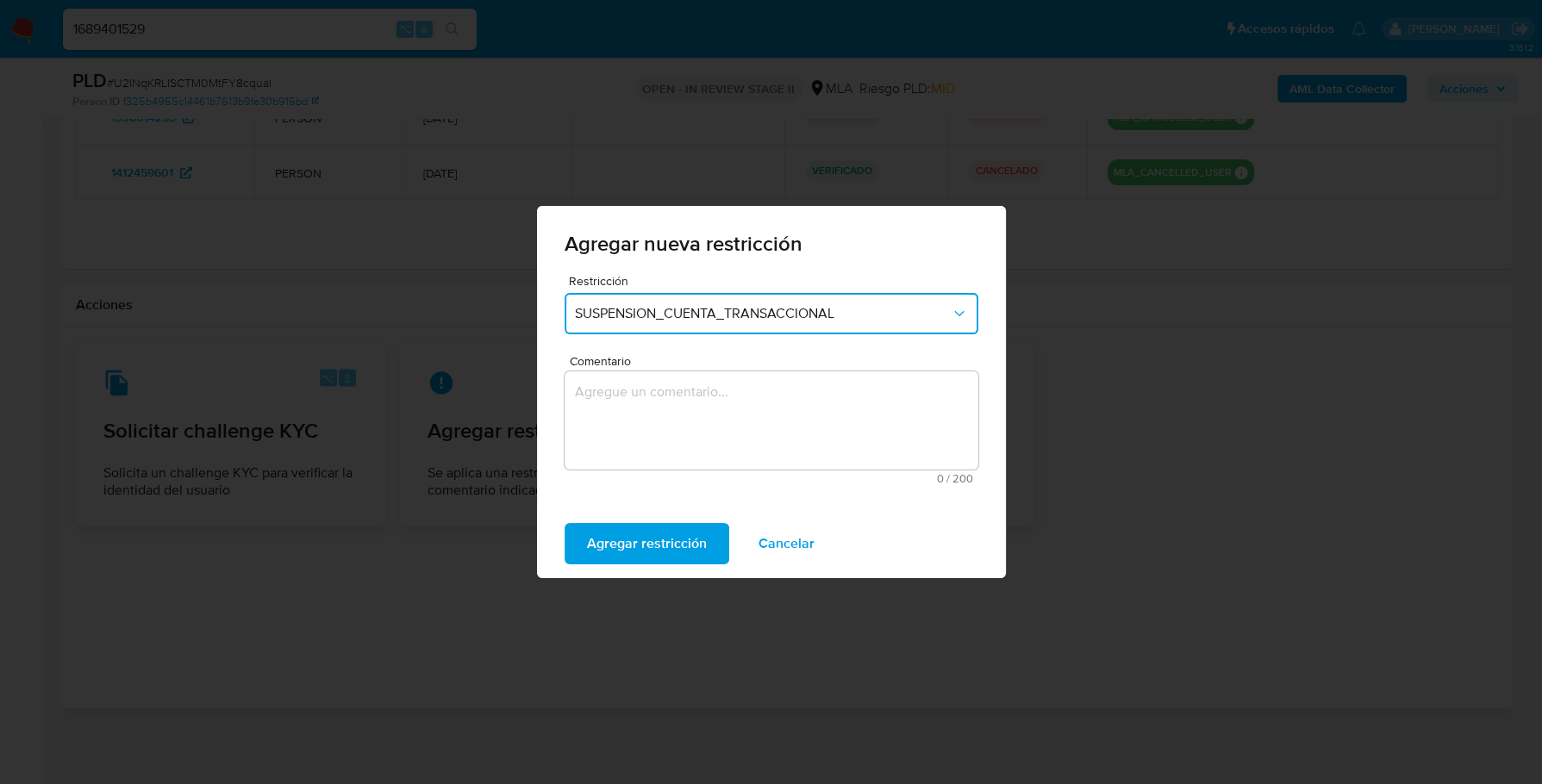
click at [702, 368] on div "Comentario 0 / 200 200 caracteres restantes" at bounding box center [771, 420] width 414 height 129
click at [704, 389] on textarea "Comentario" at bounding box center [771, 420] width 414 height 99
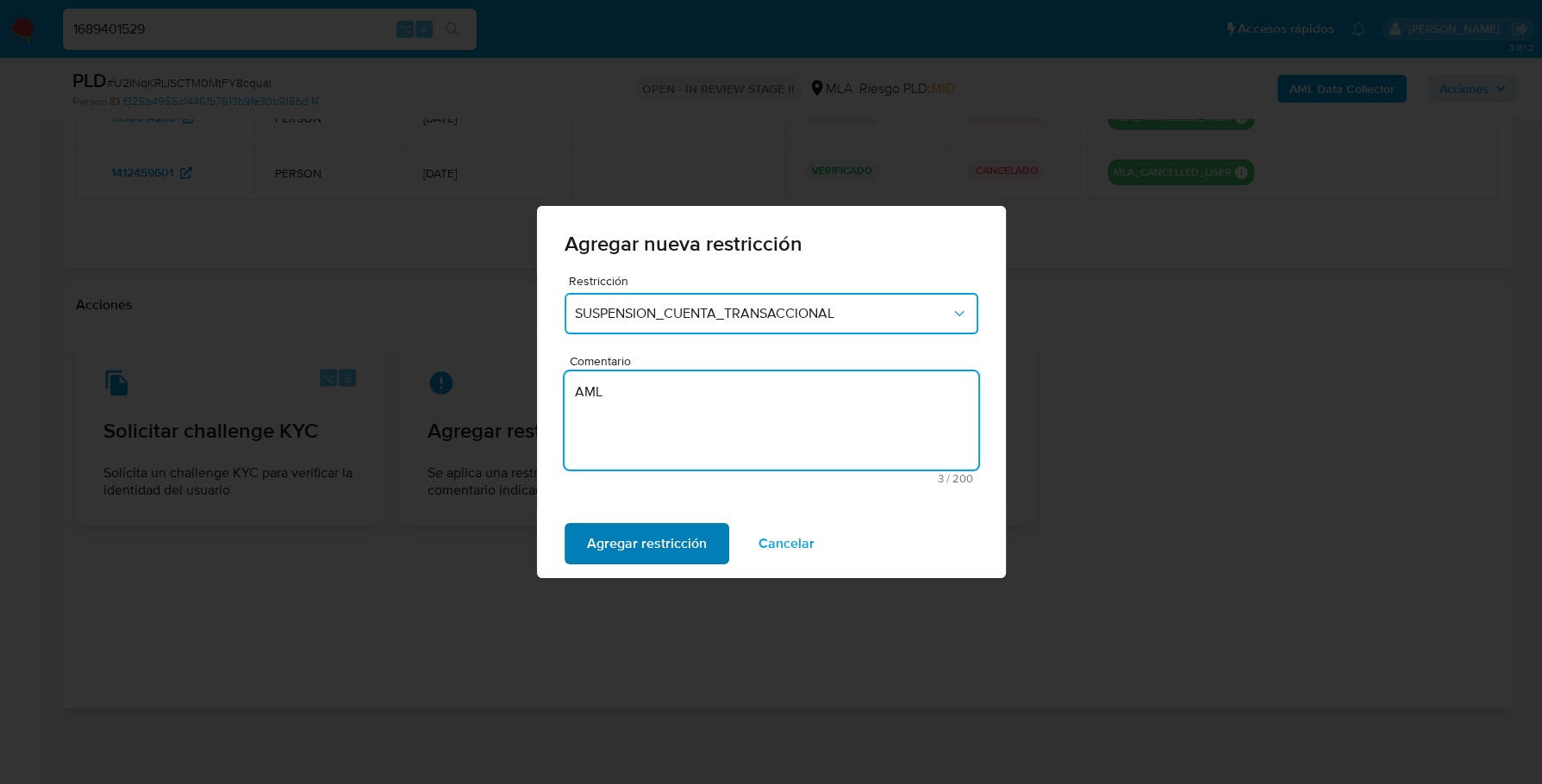
type textarea "AML"
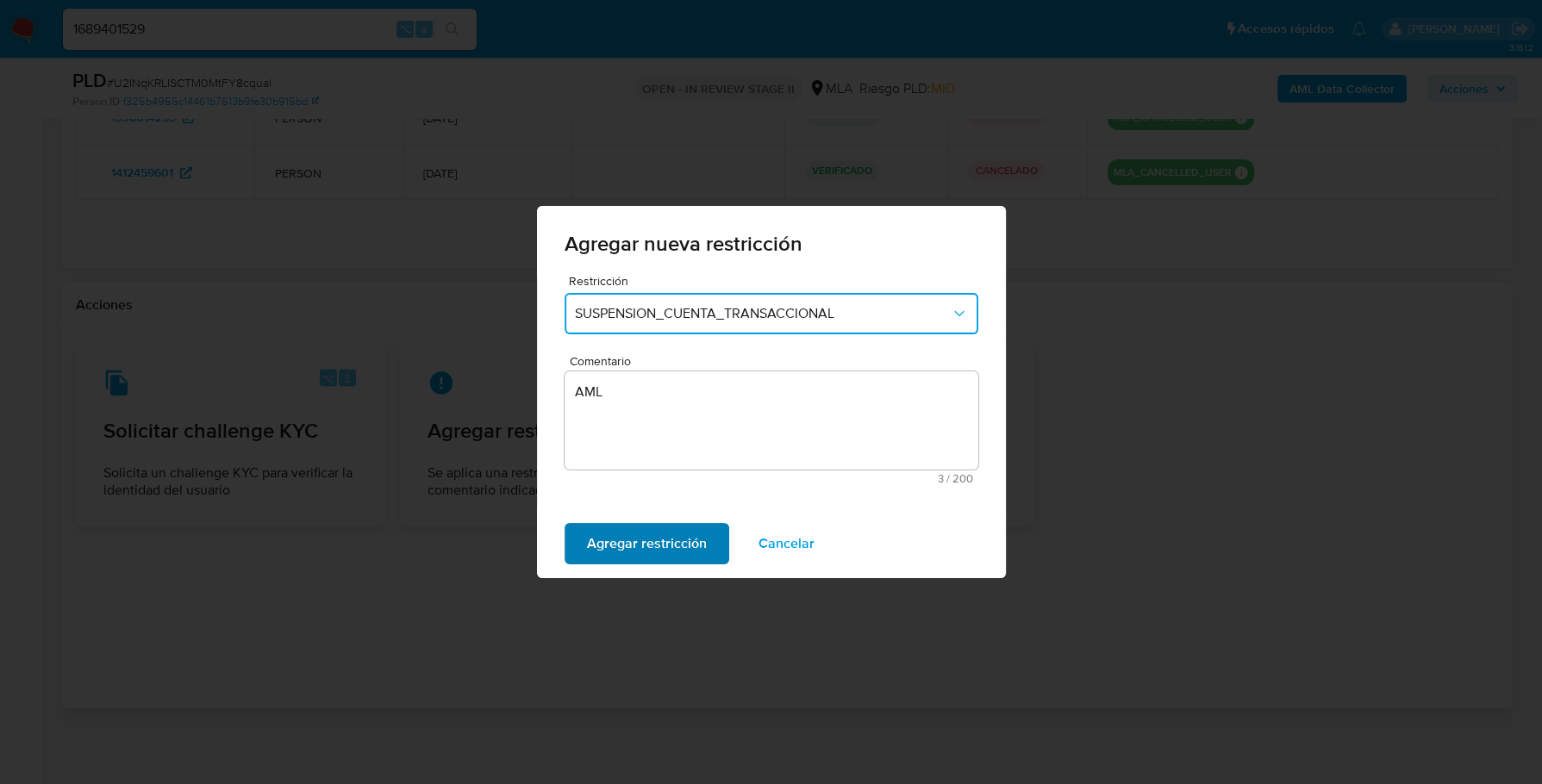
click at [677, 534] on span "Agregar restricción" at bounding box center [646, 544] width 120 height 38
click at [584, 562] on button "Confirmar" at bounding box center [617, 544] width 106 height 41
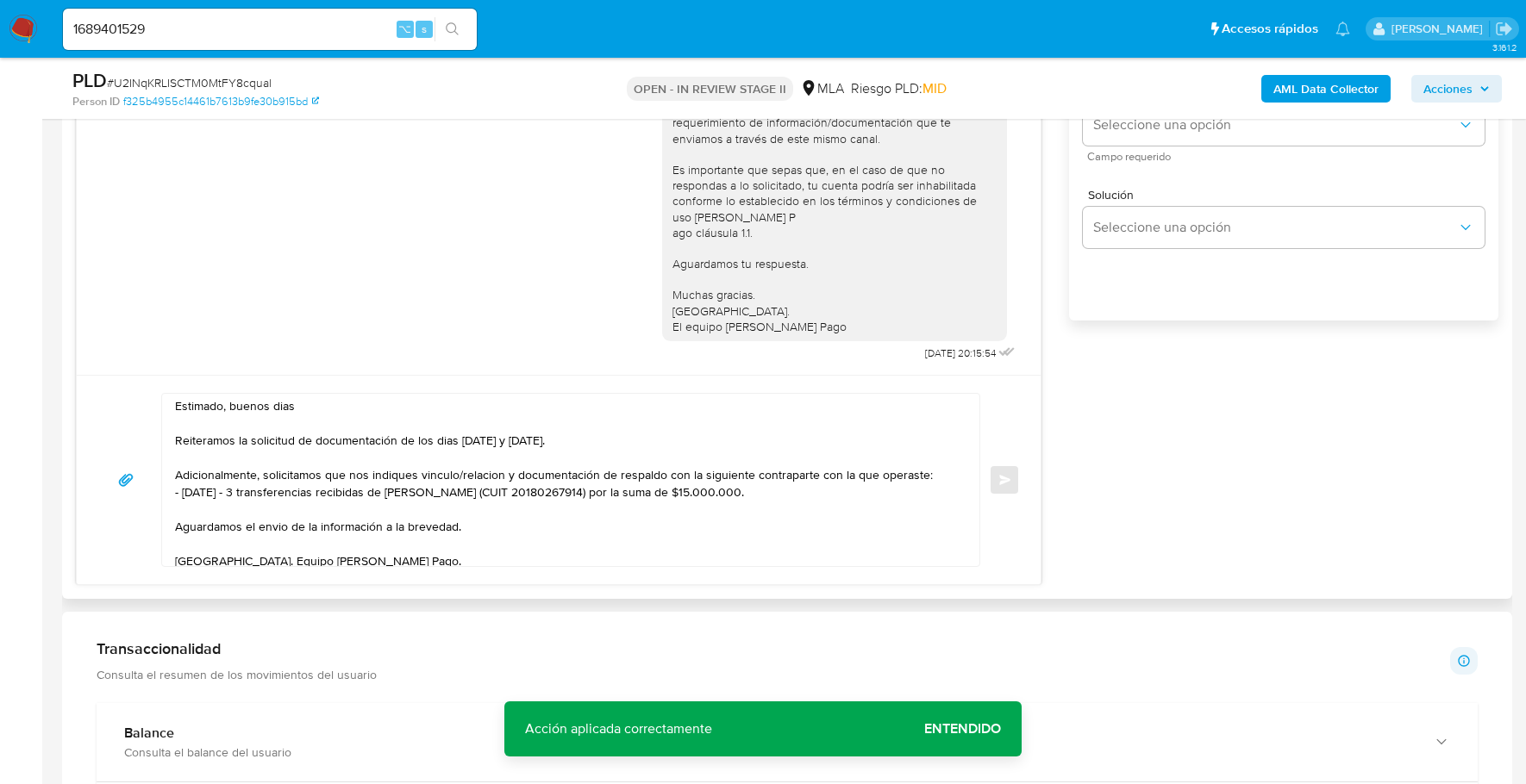
scroll to position [962, 0]
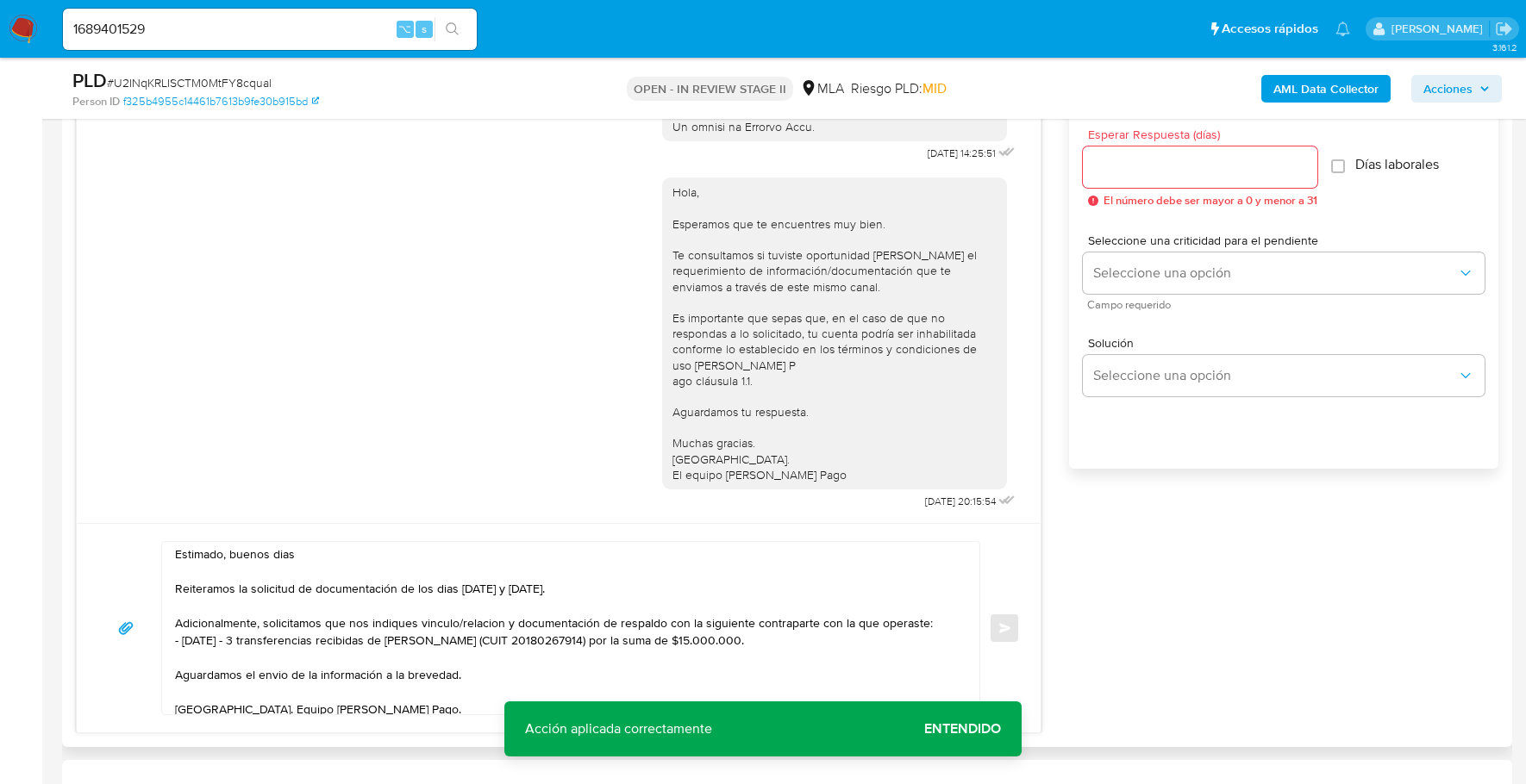
click at [1146, 178] on div at bounding box center [1200, 167] width 234 height 41
click at [1150, 173] on input "Esperar Respuesta (días)" at bounding box center [1200, 167] width 234 height 22
type input "1"
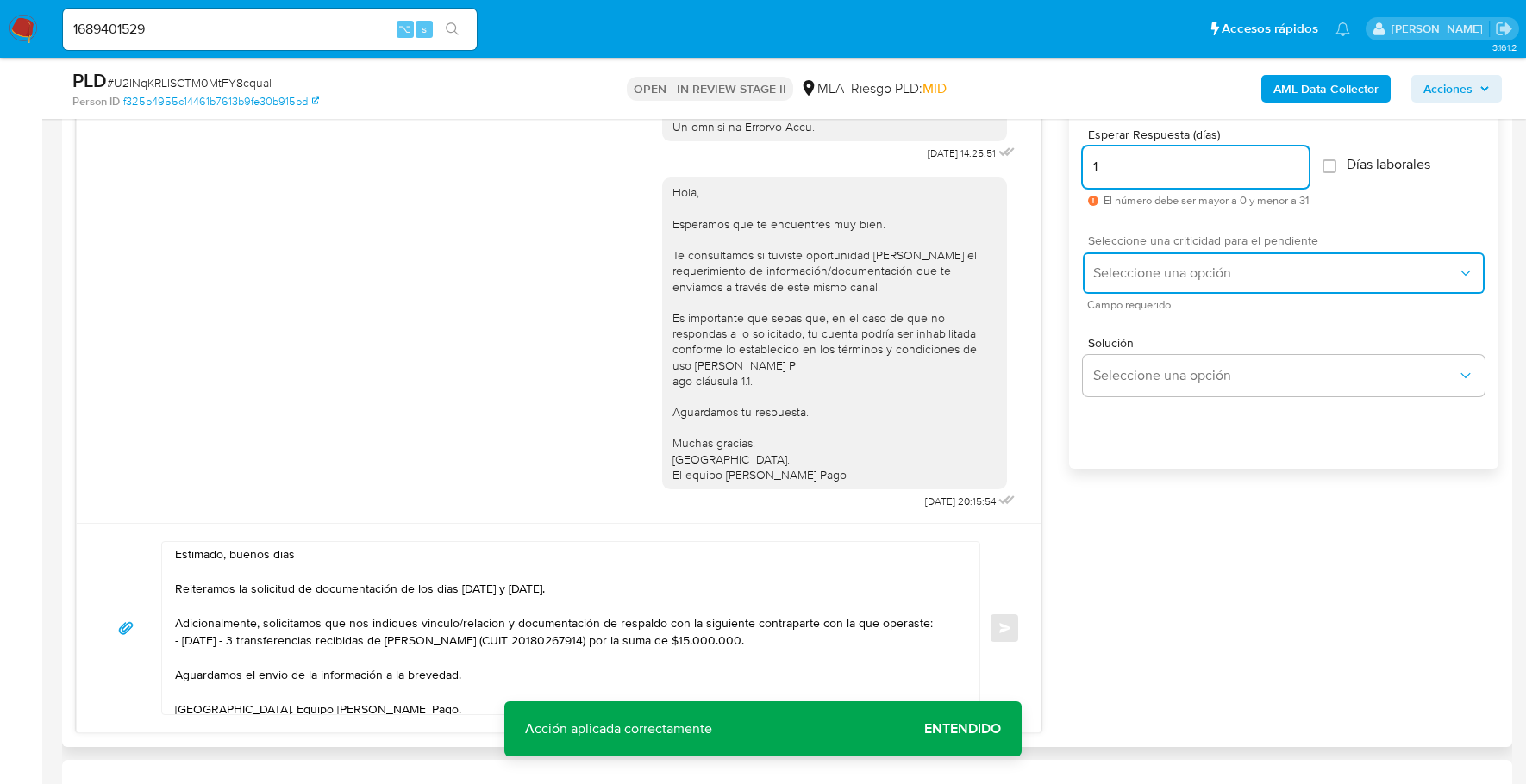
click at [1137, 272] on span "Seleccione una opción" at bounding box center [1274, 273] width 364 height 18
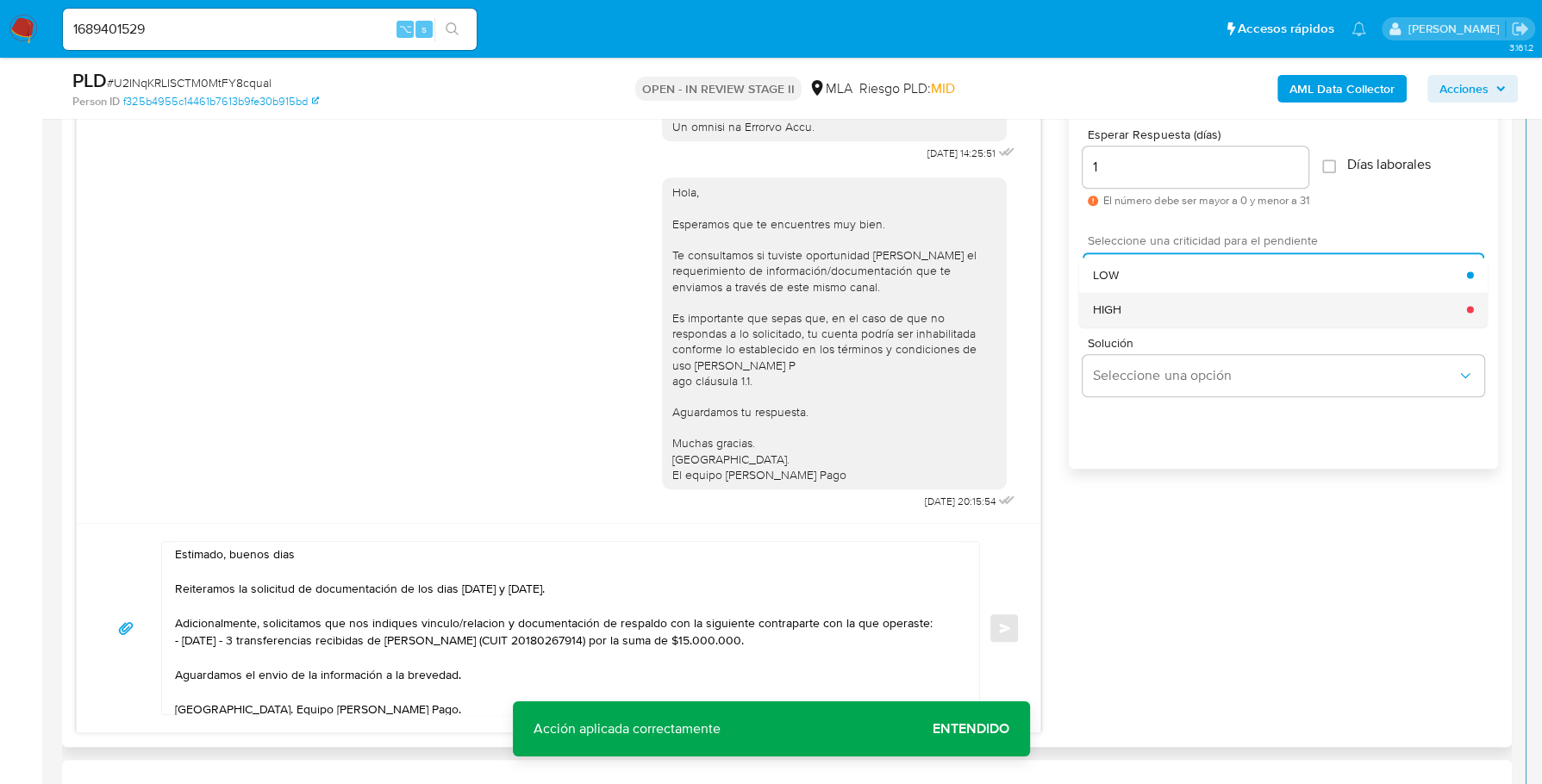
click at [1156, 298] on div "HIGH" at bounding box center [1279, 309] width 374 height 34
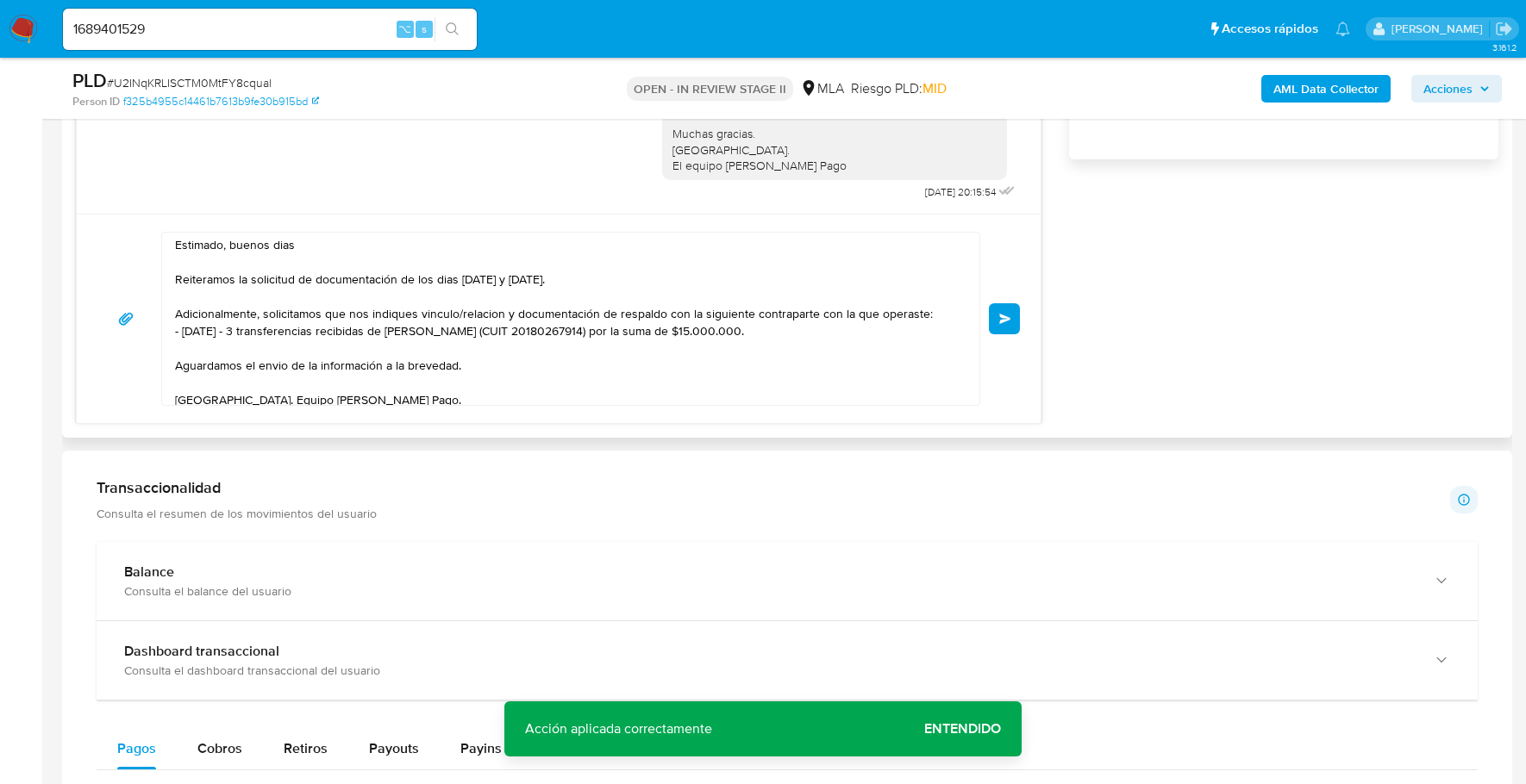
scroll to position [1237, 0]
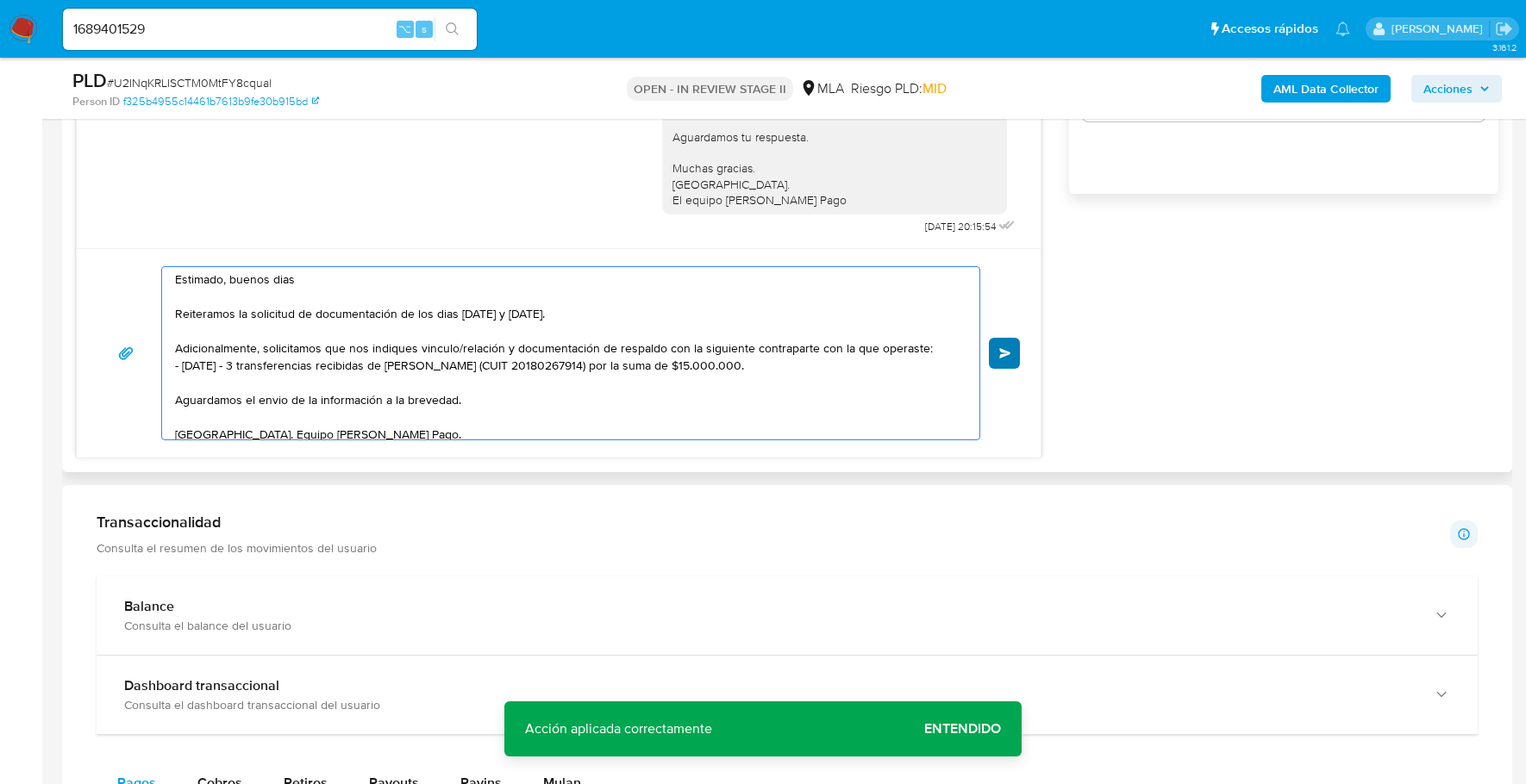
type textarea "Estimado, buenos dias Reiteramos la solicitud de documentación de los dias 17 y…"
click at [1012, 352] on button "Enviar" at bounding box center [1005, 353] width 31 height 31
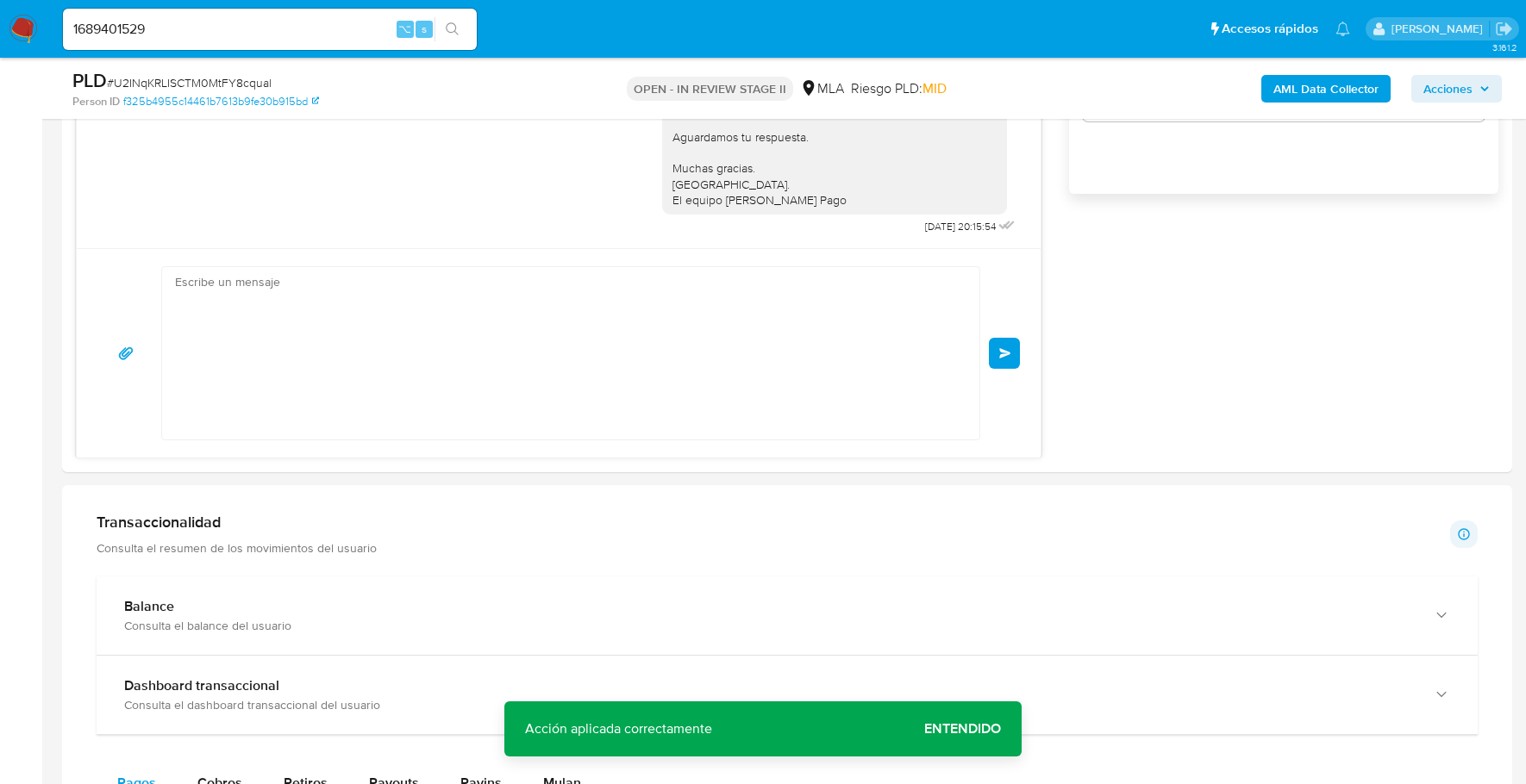
scroll to position [1187, 0]
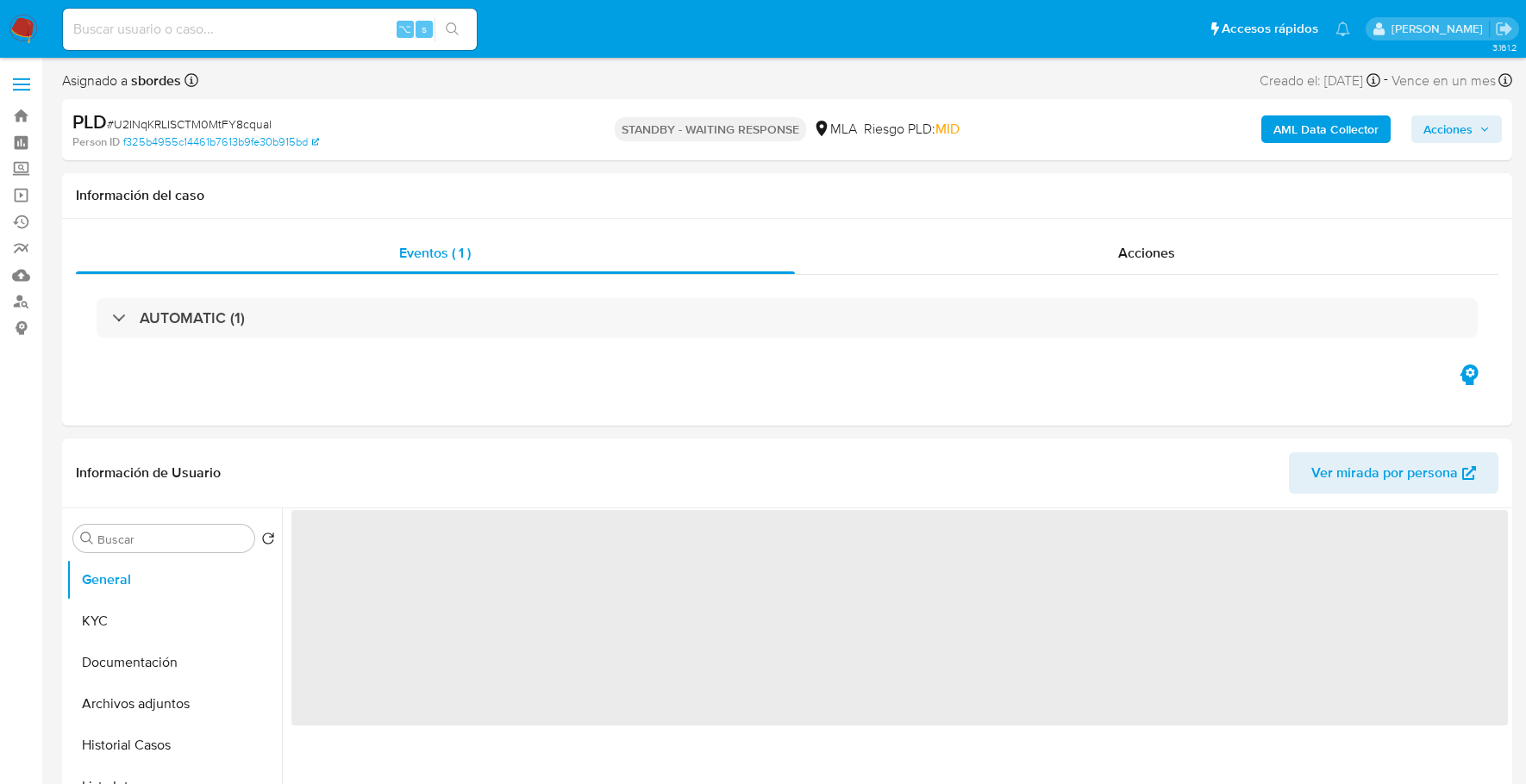
select select "10"
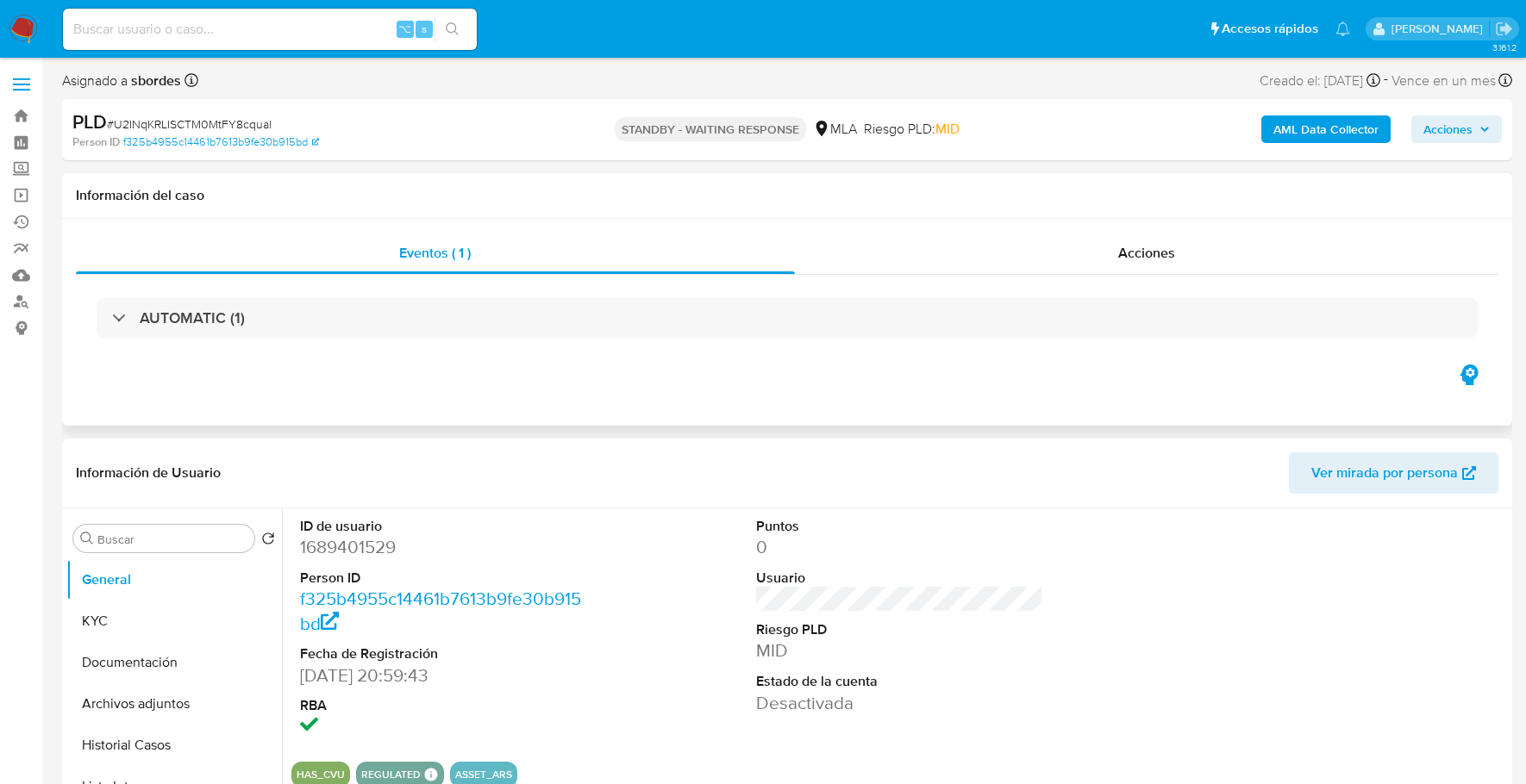
scroll to position [748, 0]
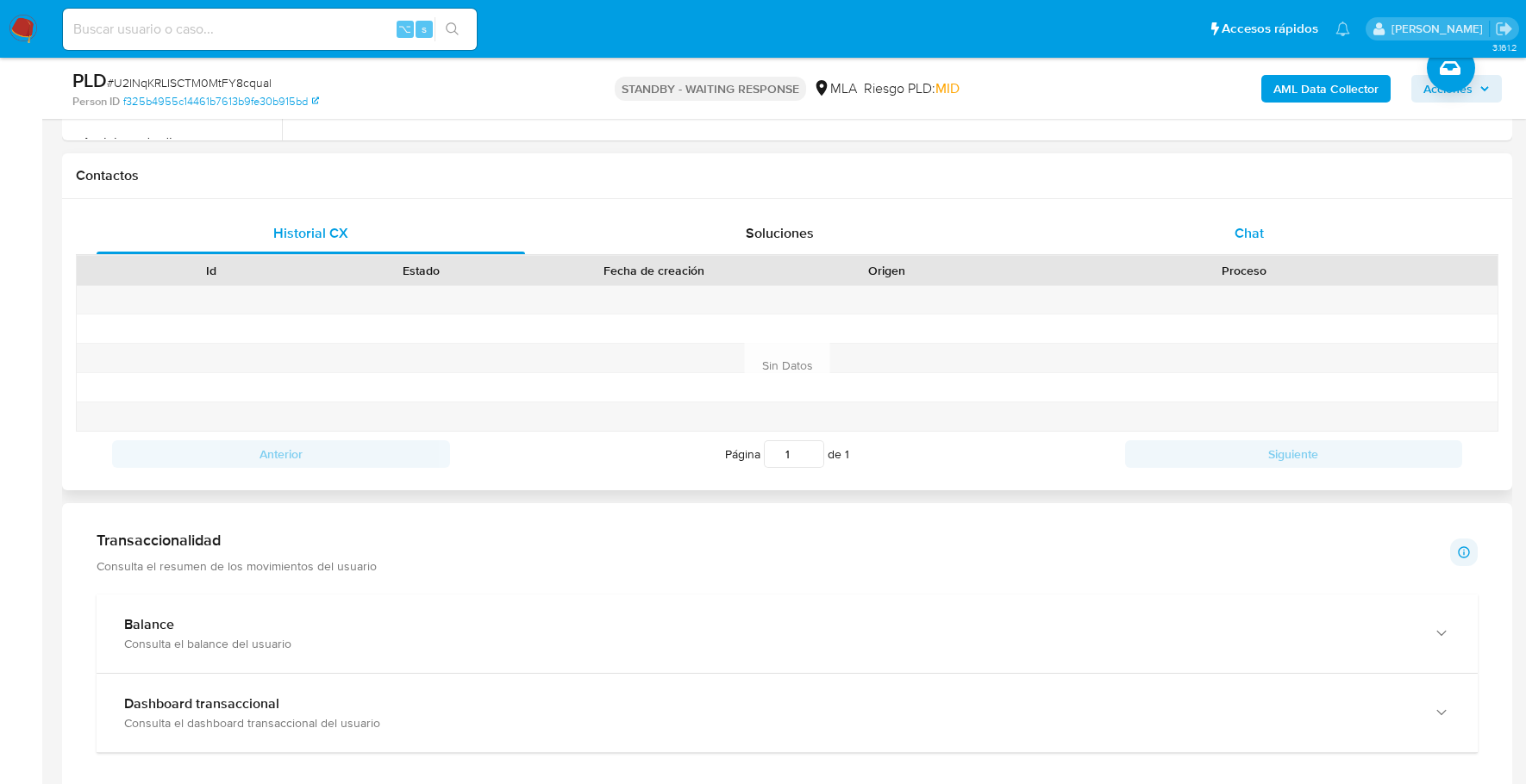
click at [1255, 245] on div "Chat" at bounding box center [1249, 233] width 429 height 41
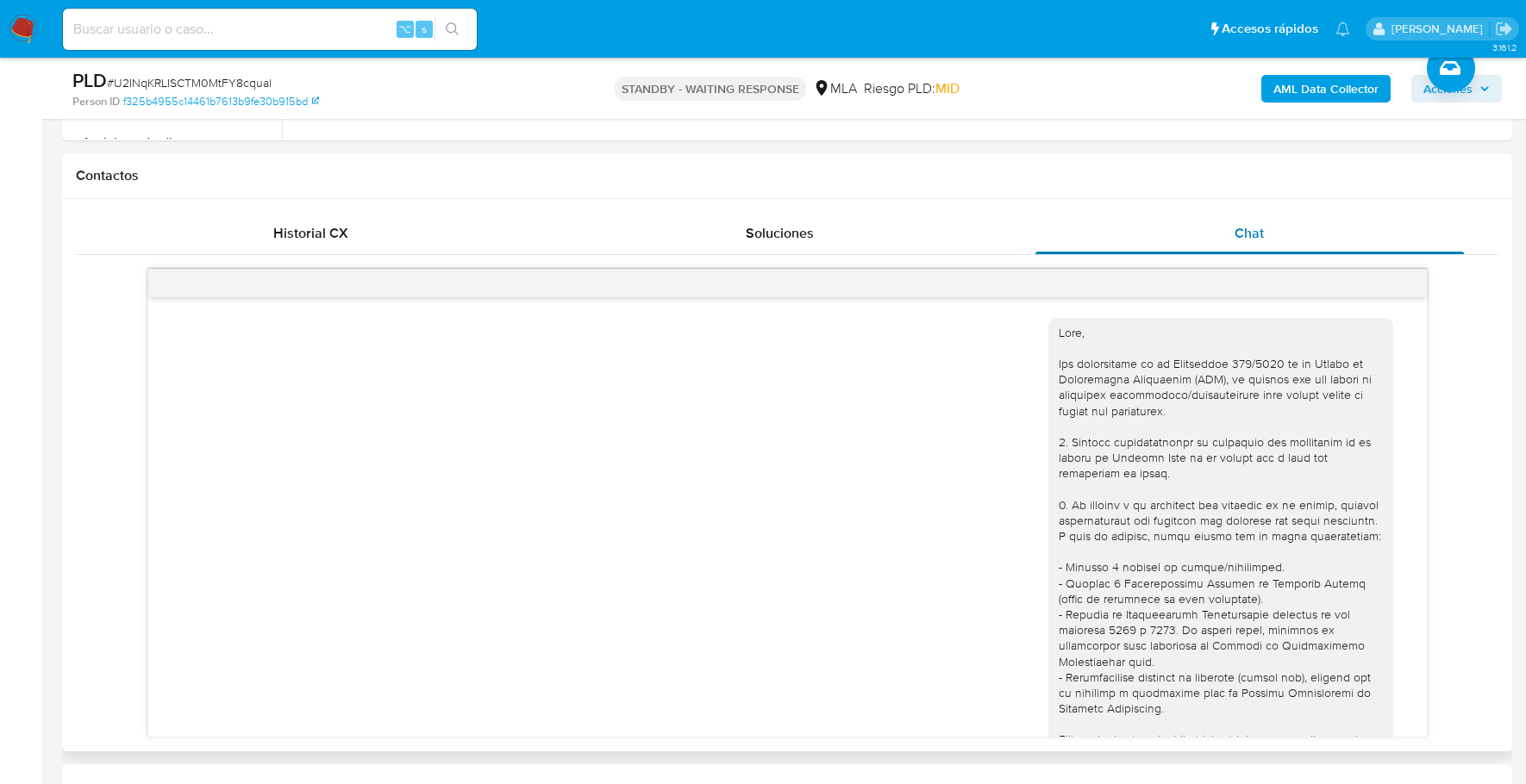
scroll to position [1187, 0]
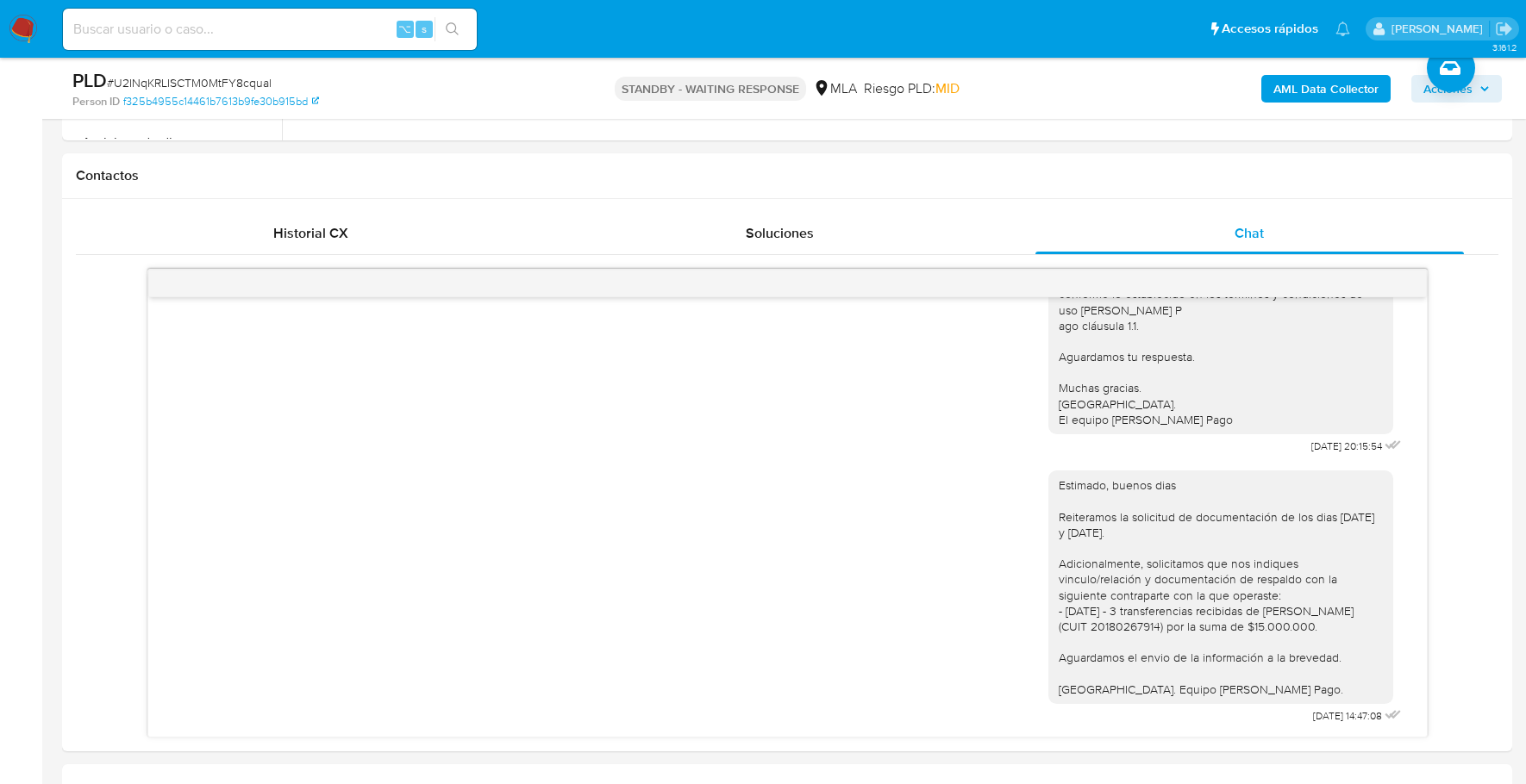
click at [283, 27] on input at bounding box center [269, 29] width 414 height 22
paste input "449035036"
type input "449035036"
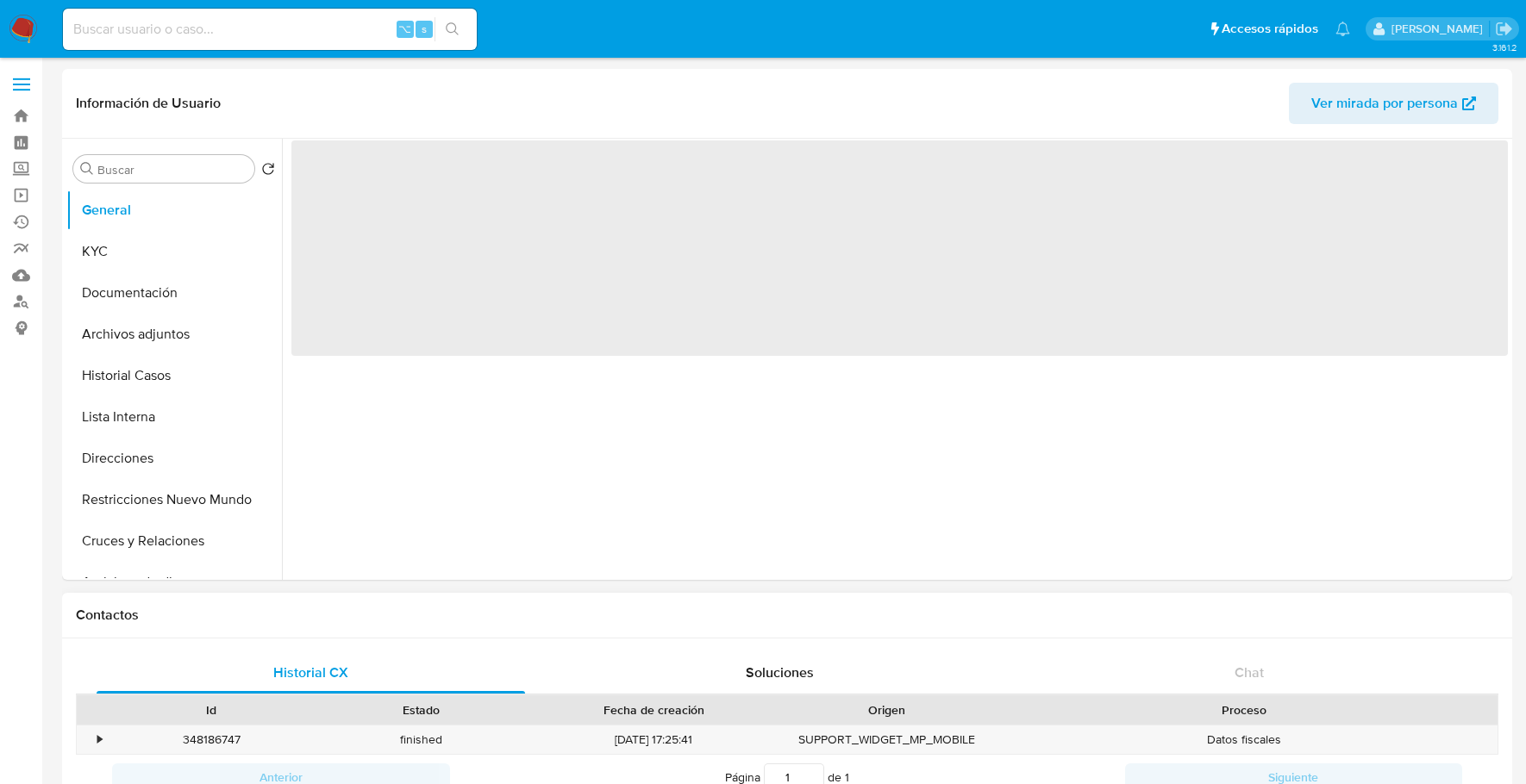
select select "10"
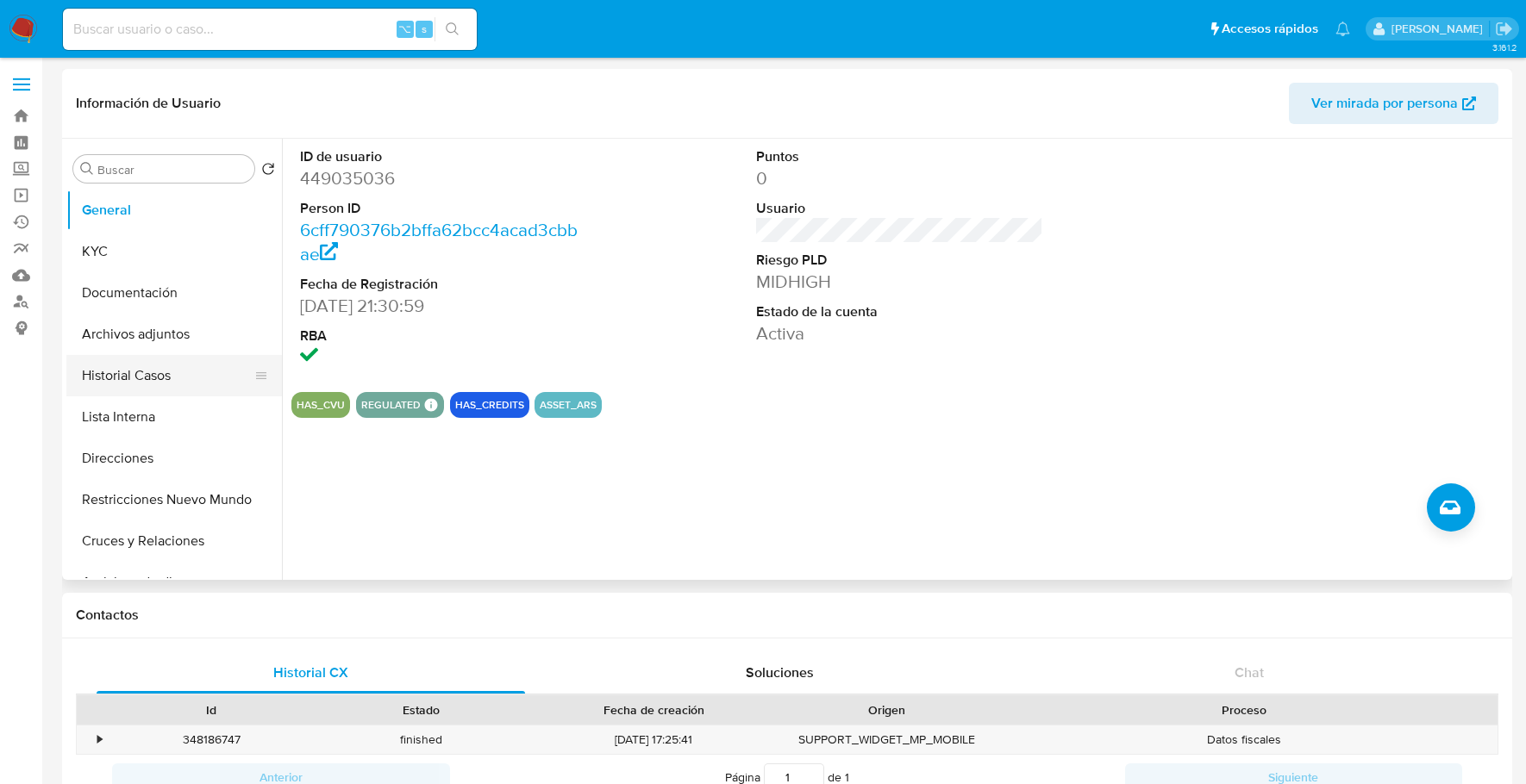
click at [132, 382] on button "Historial Casos" at bounding box center [167, 376] width 202 height 41
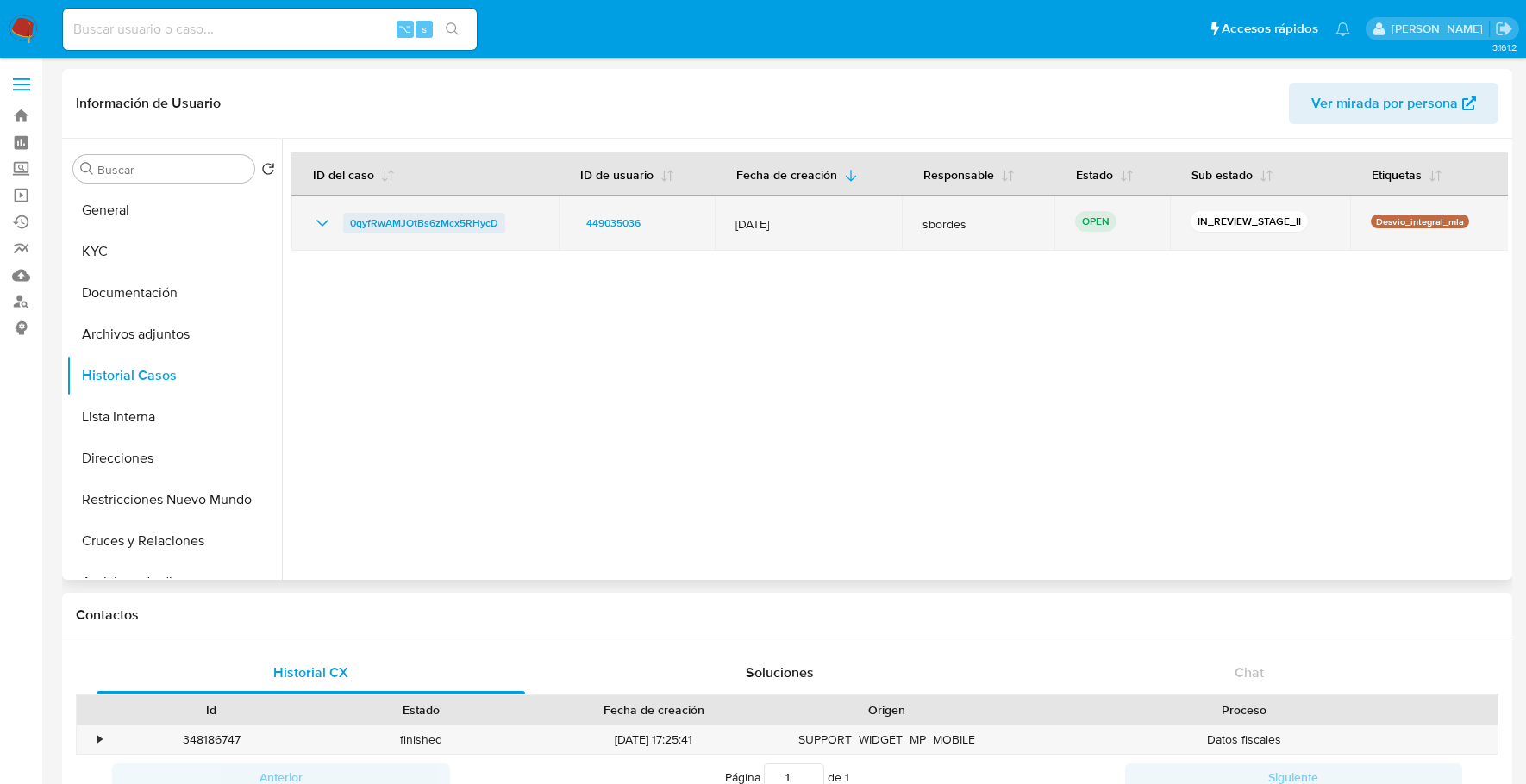
click at [432, 216] on span "0qyfRwAMJOtBs6zMcx5RHycD" at bounding box center [424, 223] width 148 height 21
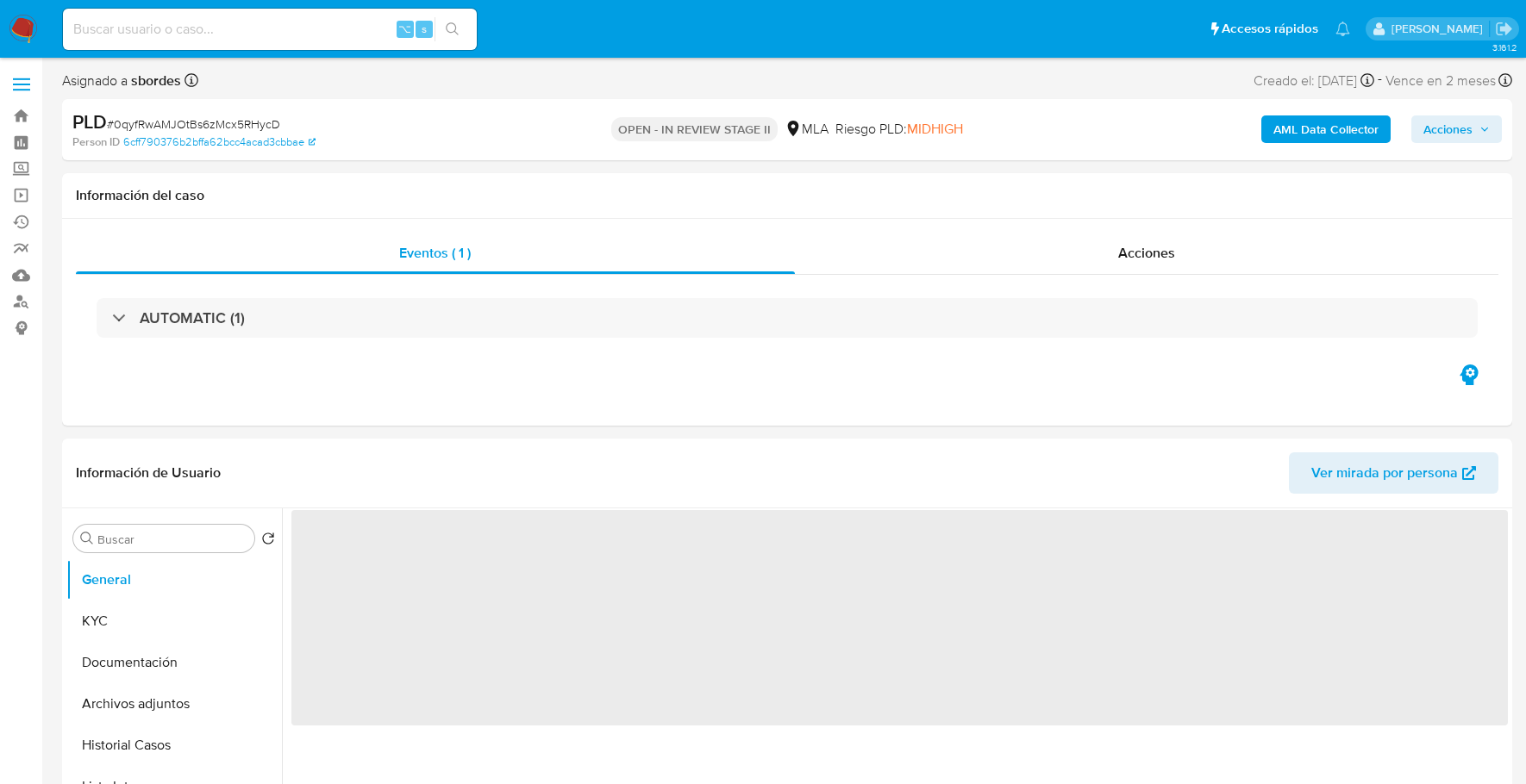
select select "10"
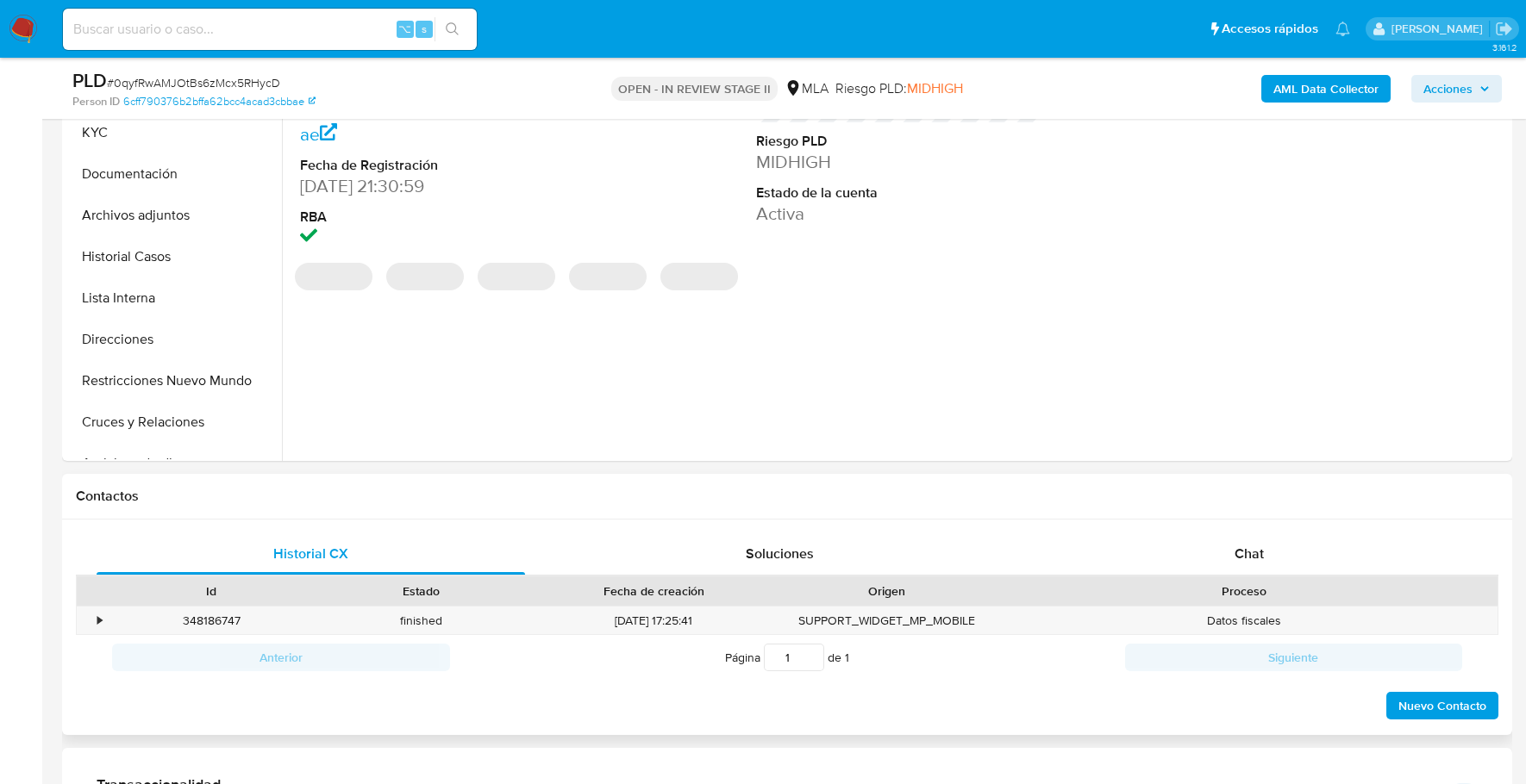
scroll to position [587, 0]
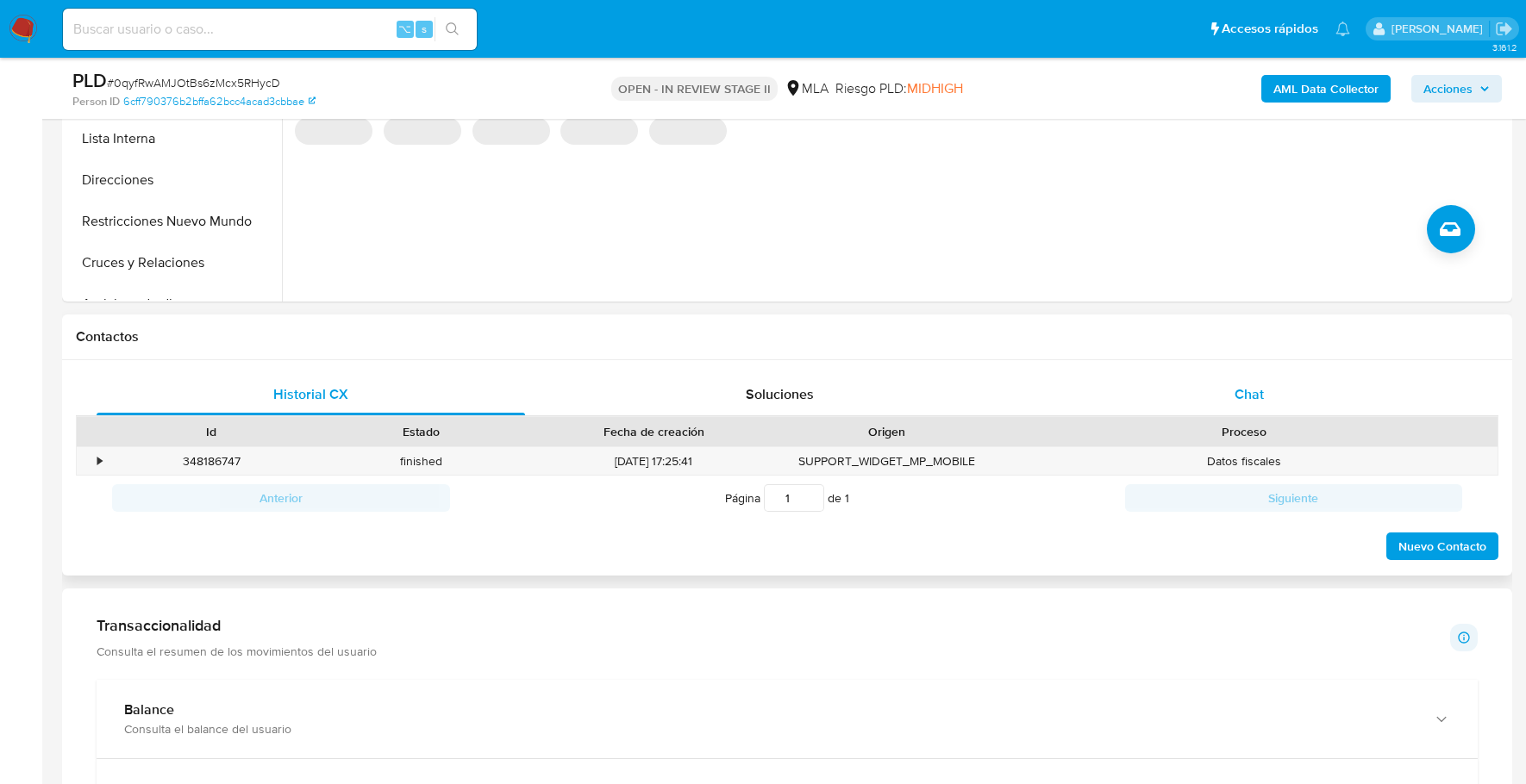
click at [1274, 381] on div "Chat" at bounding box center [1249, 394] width 429 height 41
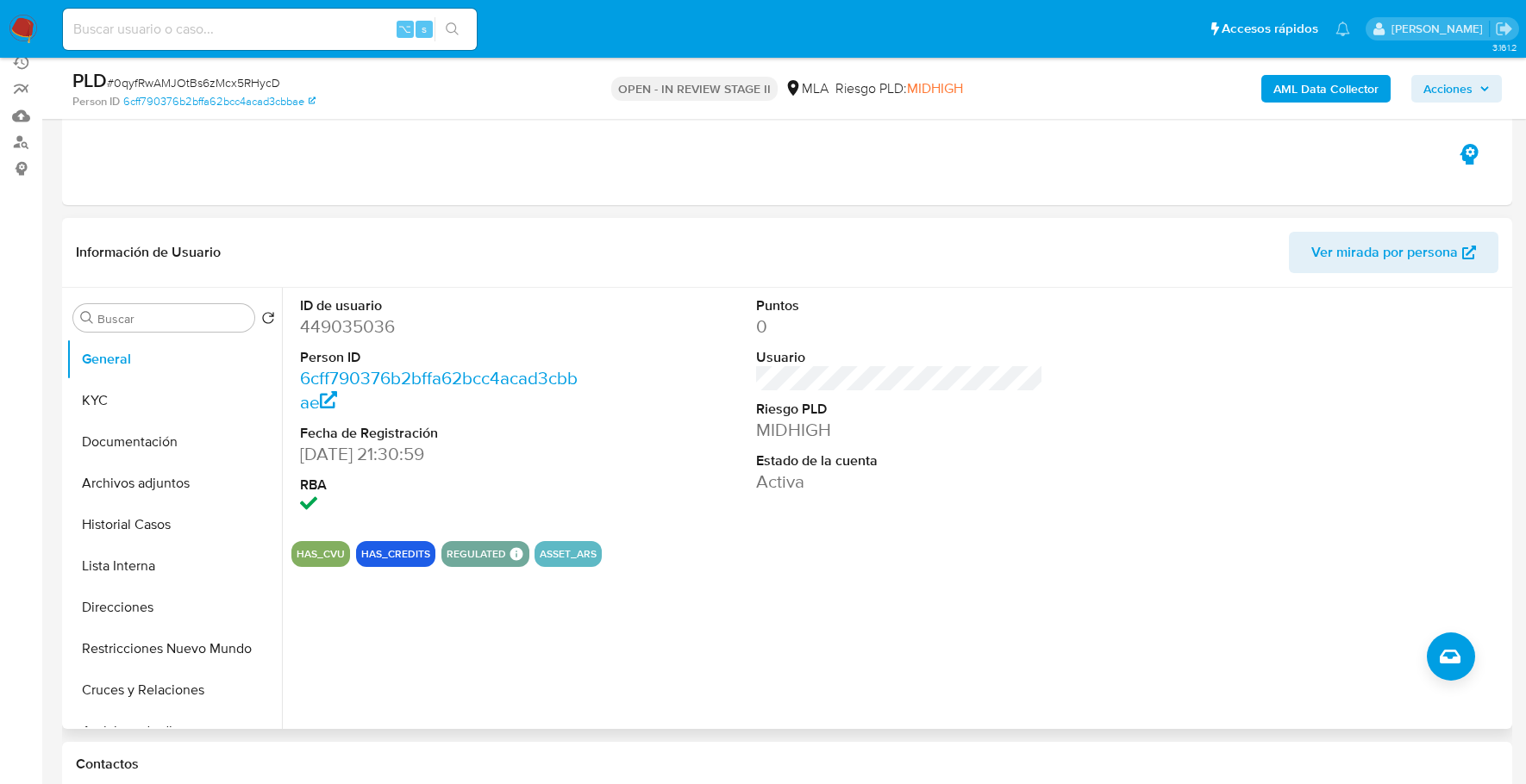
scroll to position [141, 0]
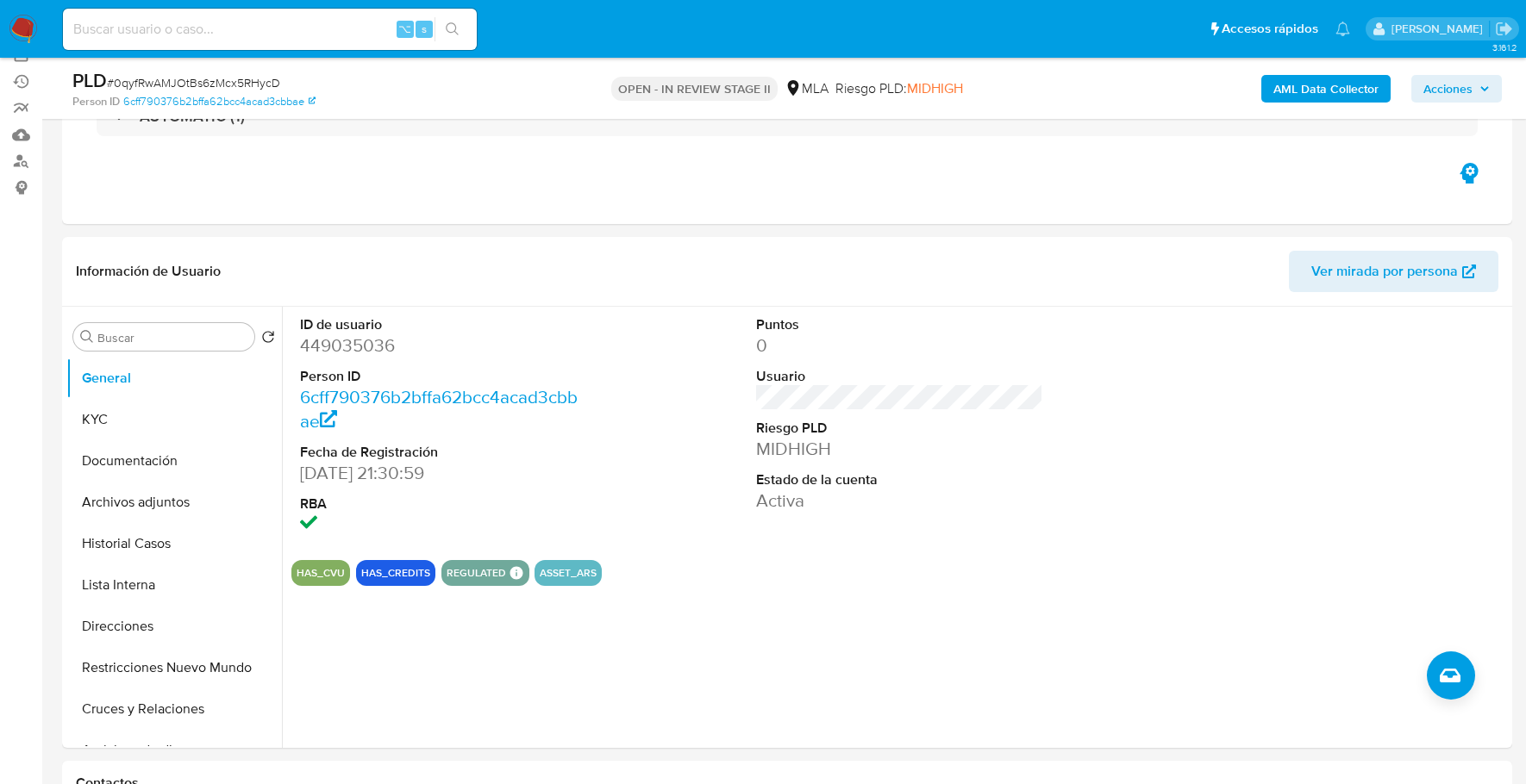
click at [265, 29] on input at bounding box center [269, 29] width 414 height 22
paste input "449035036"
type input "449035036"
click at [136, 433] on button "KYC" at bounding box center [167, 420] width 202 height 41
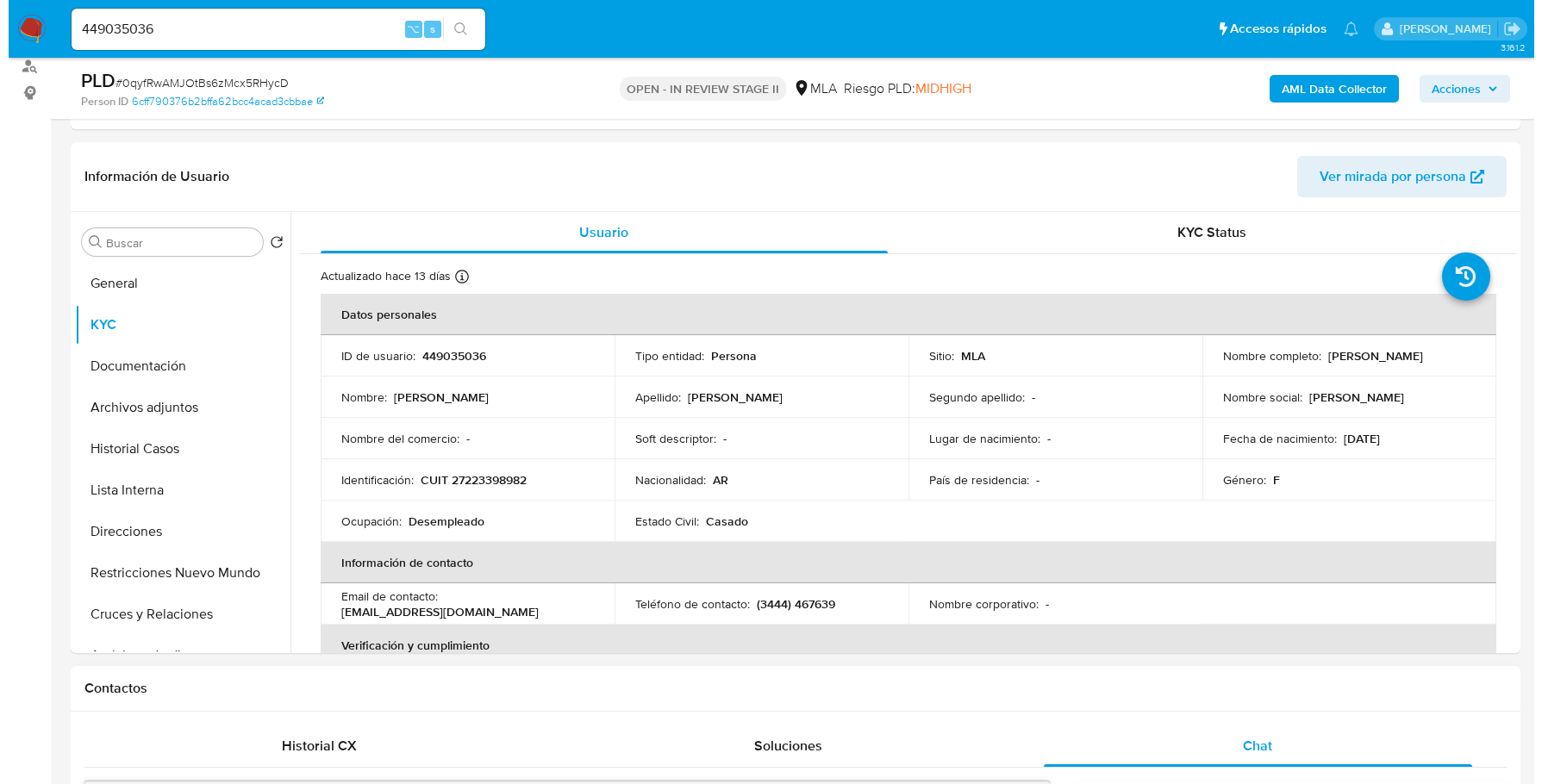
scroll to position [235, 0]
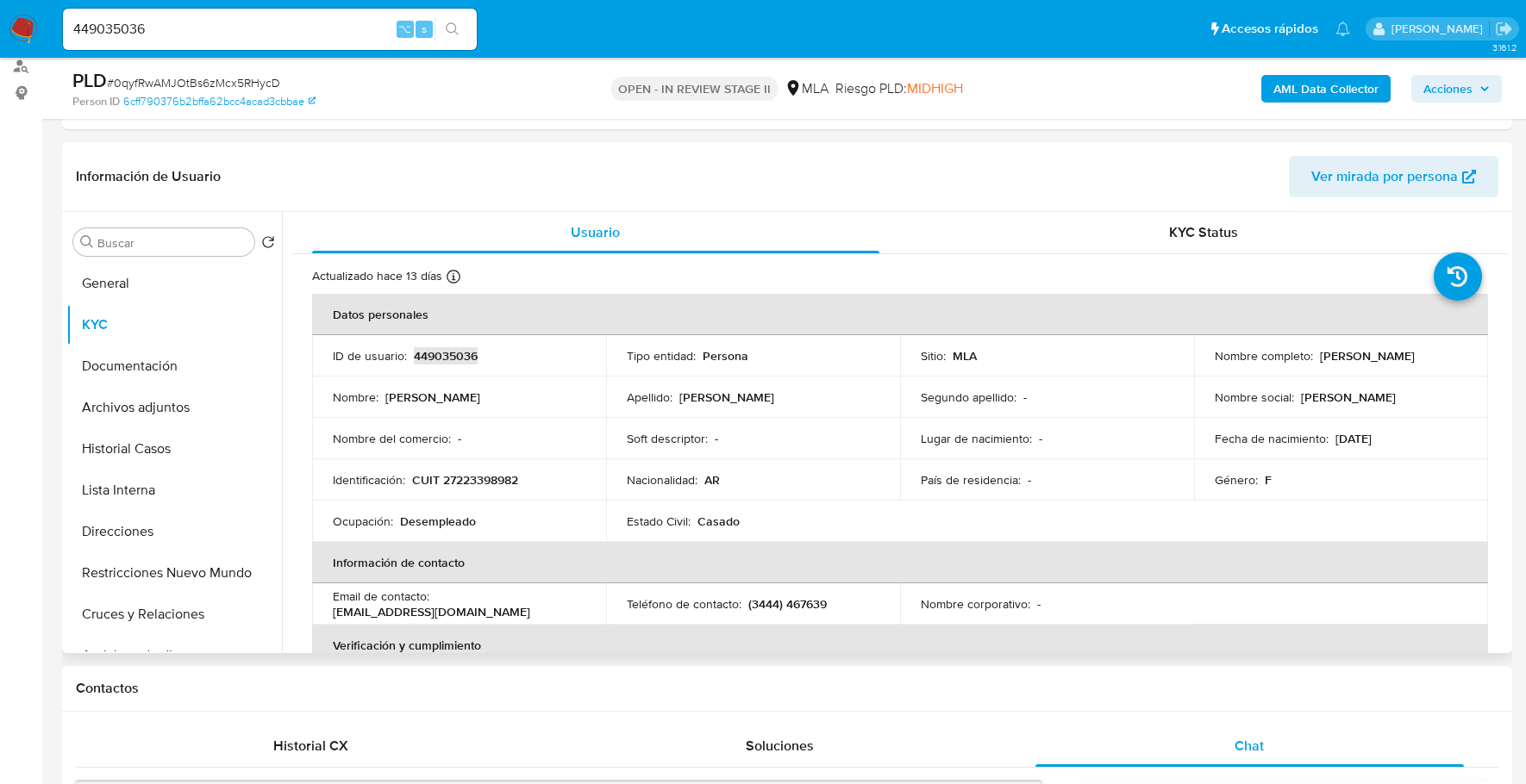
copy p "449035036"
click at [1327, 78] on b "AML Data Collector" at bounding box center [1326, 89] width 105 height 27
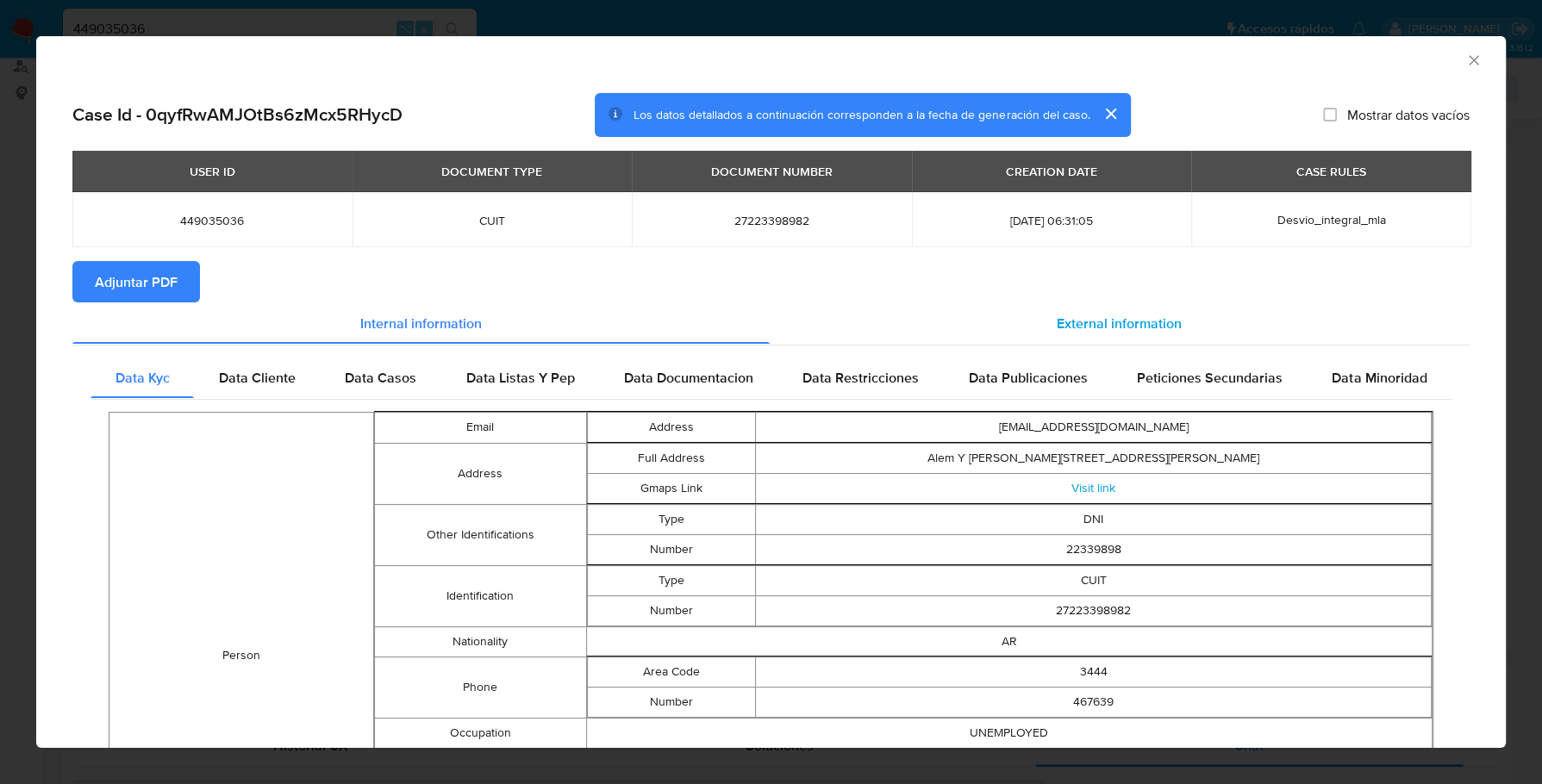
click at [1136, 311] on div "External information" at bounding box center [1120, 323] width 701 height 41
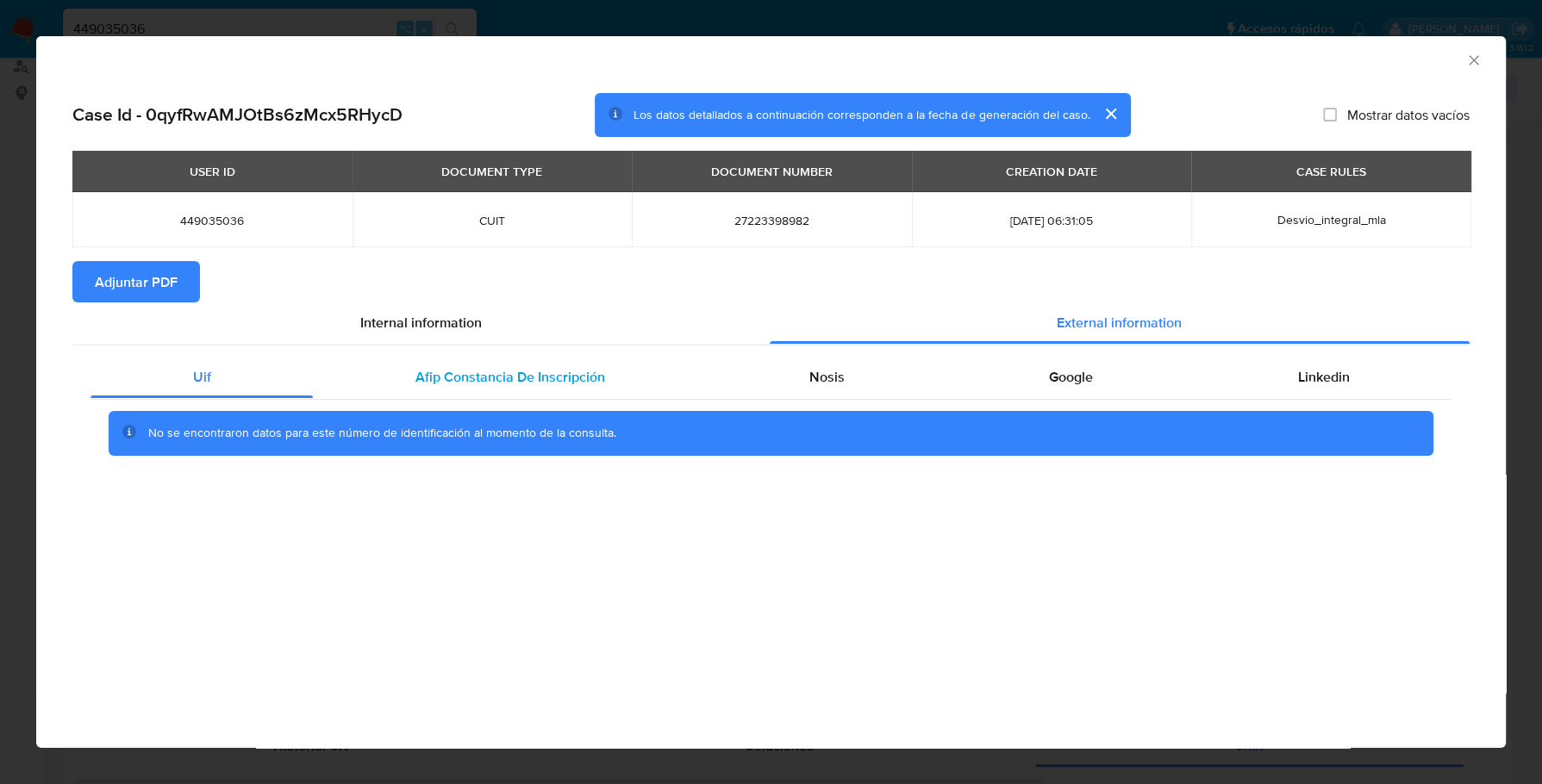
click at [456, 367] on span "Afip Constancia De Inscripción" at bounding box center [511, 377] width 189 height 20
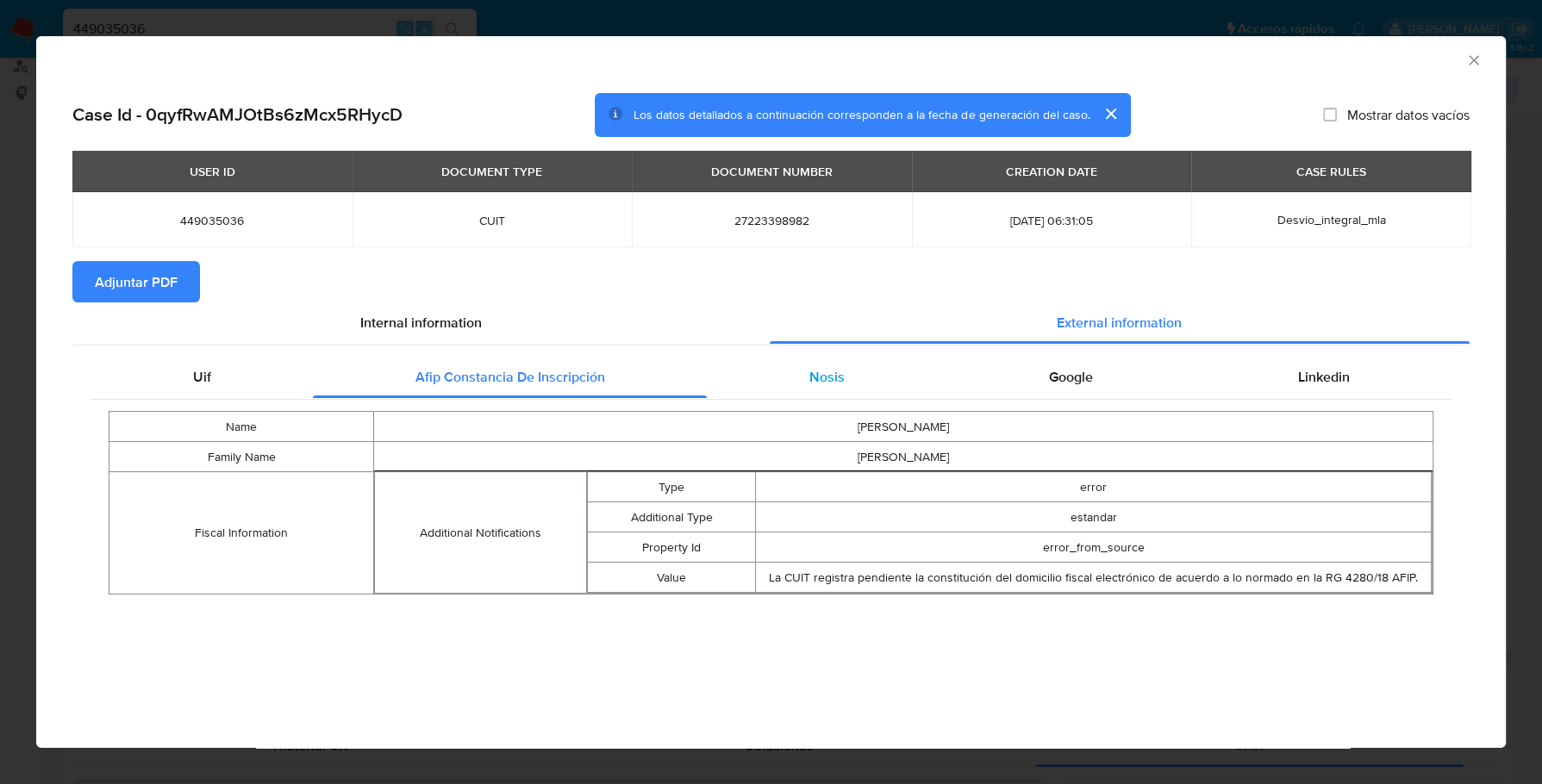
click at [890, 393] on div "Nosis" at bounding box center [826, 377] width 239 height 41
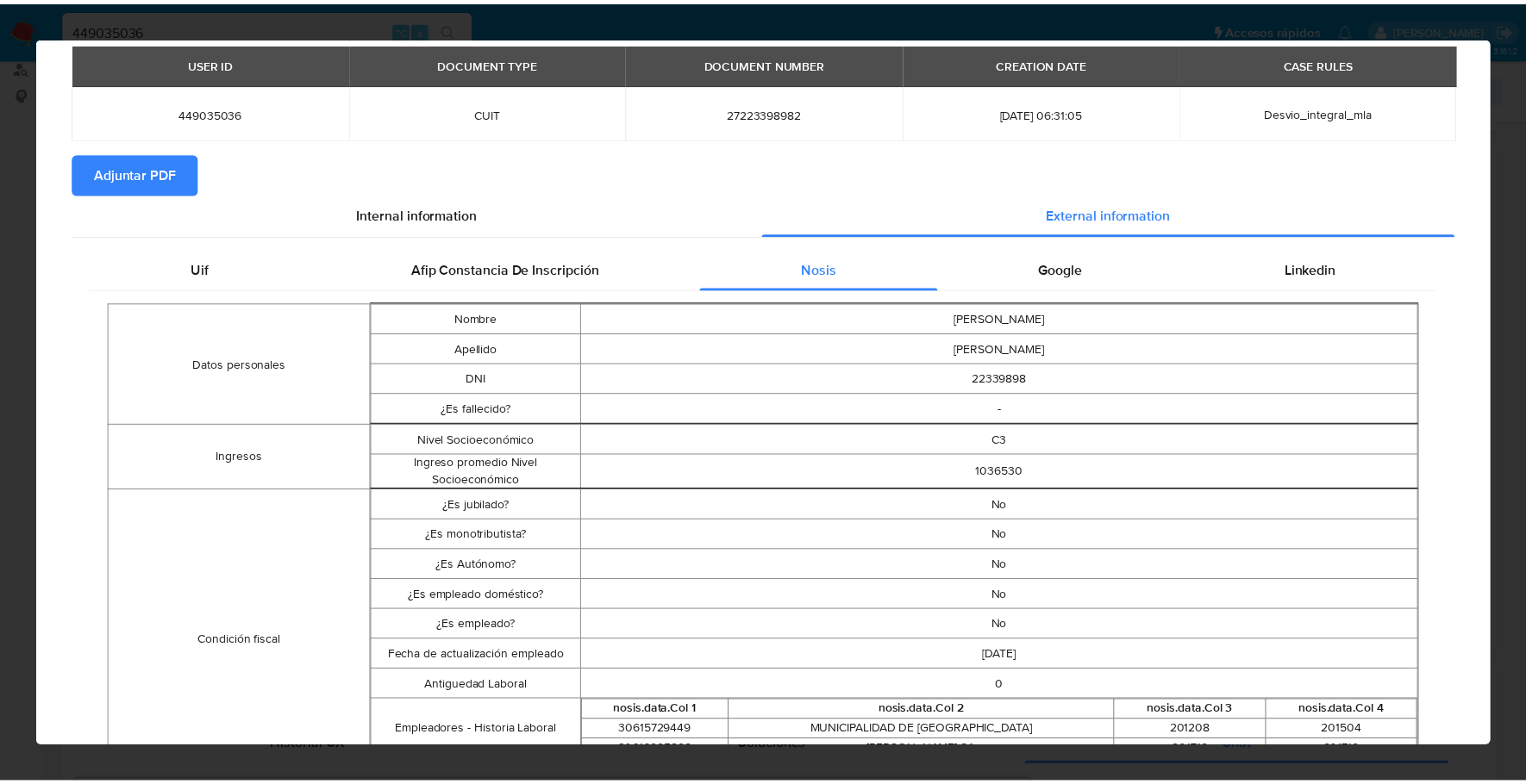
scroll to position [0, 0]
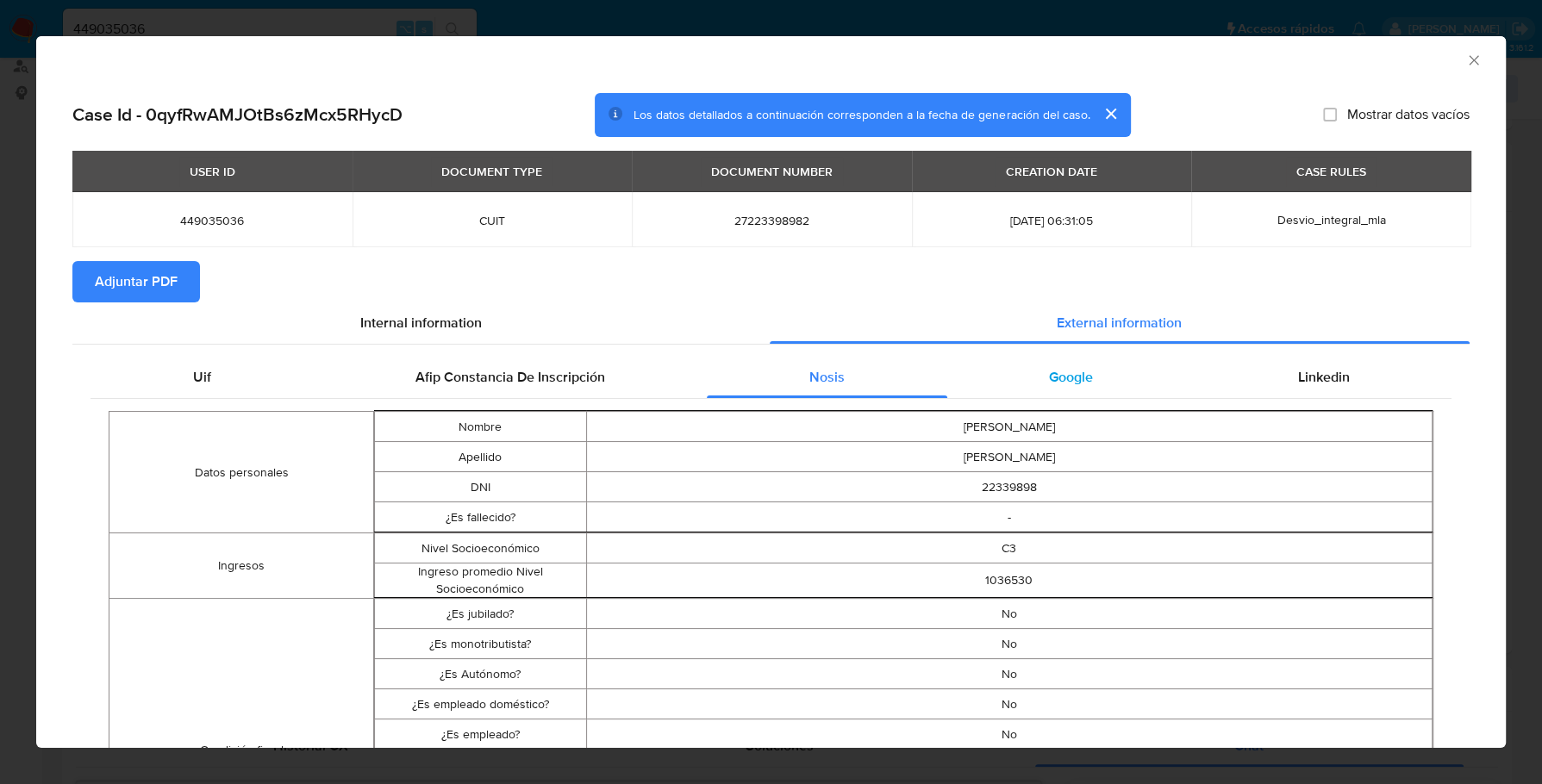
click at [1062, 359] on div "Google" at bounding box center [1071, 377] width 248 height 41
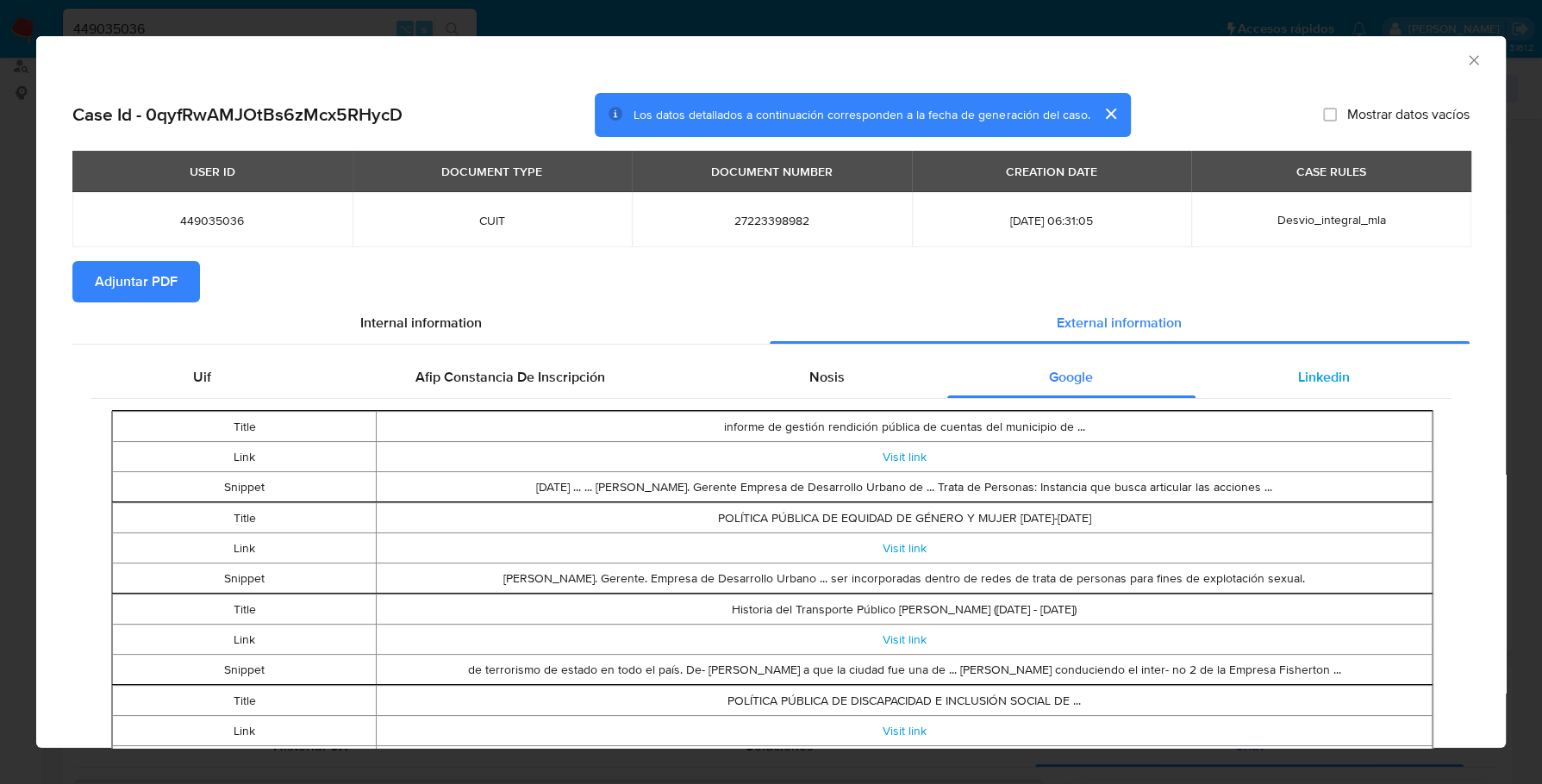
click at [1304, 379] on span "Linkedin" at bounding box center [1323, 377] width 52 height 20
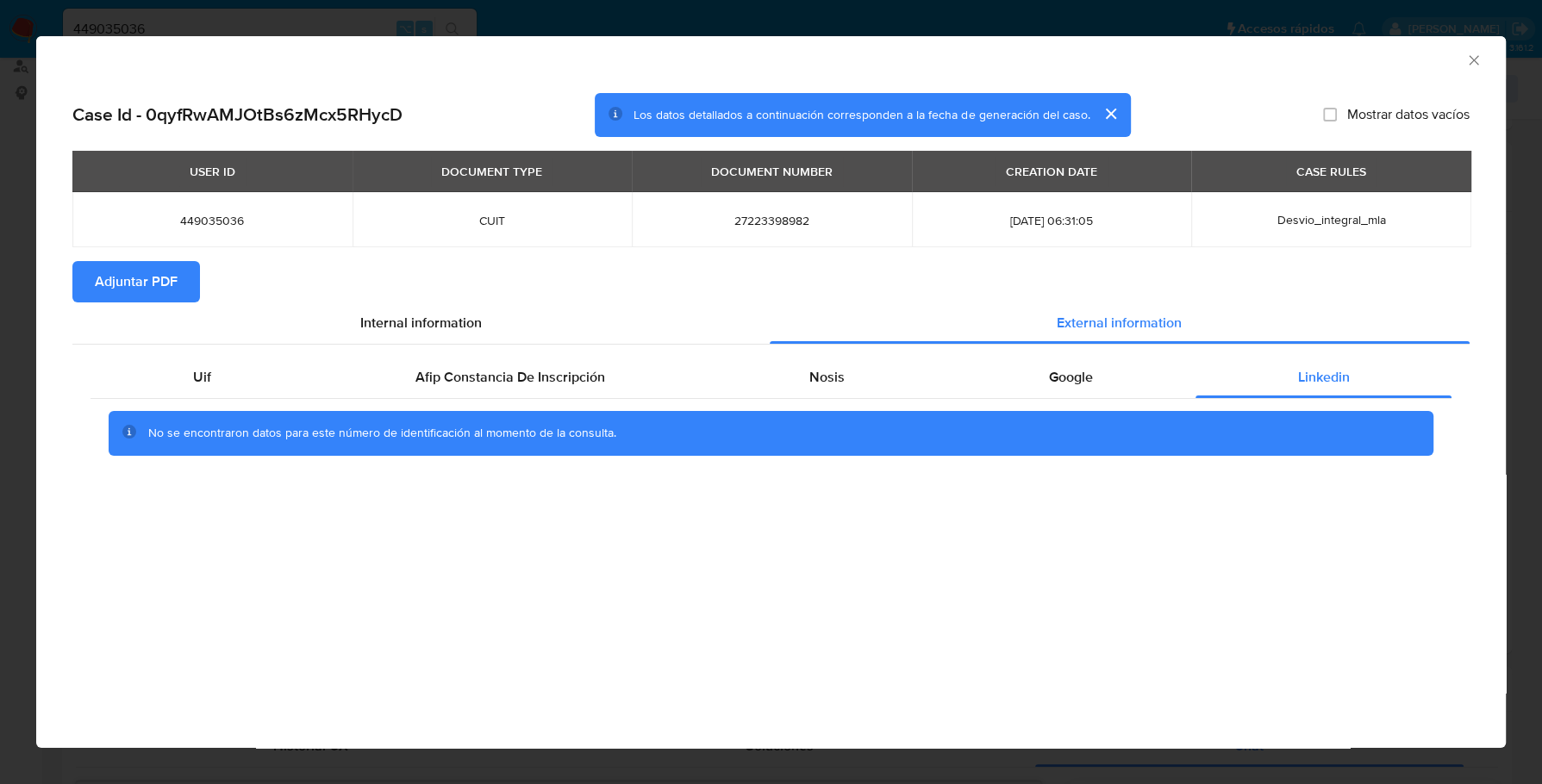
click at [124, 279] on span "Adjuntar PDF" at bounding box center [136, 281] width 83 height 38
click at [1473, 66] on icon "Cerrar ventana" at bounding box center [1475, 61] width 18 height 18
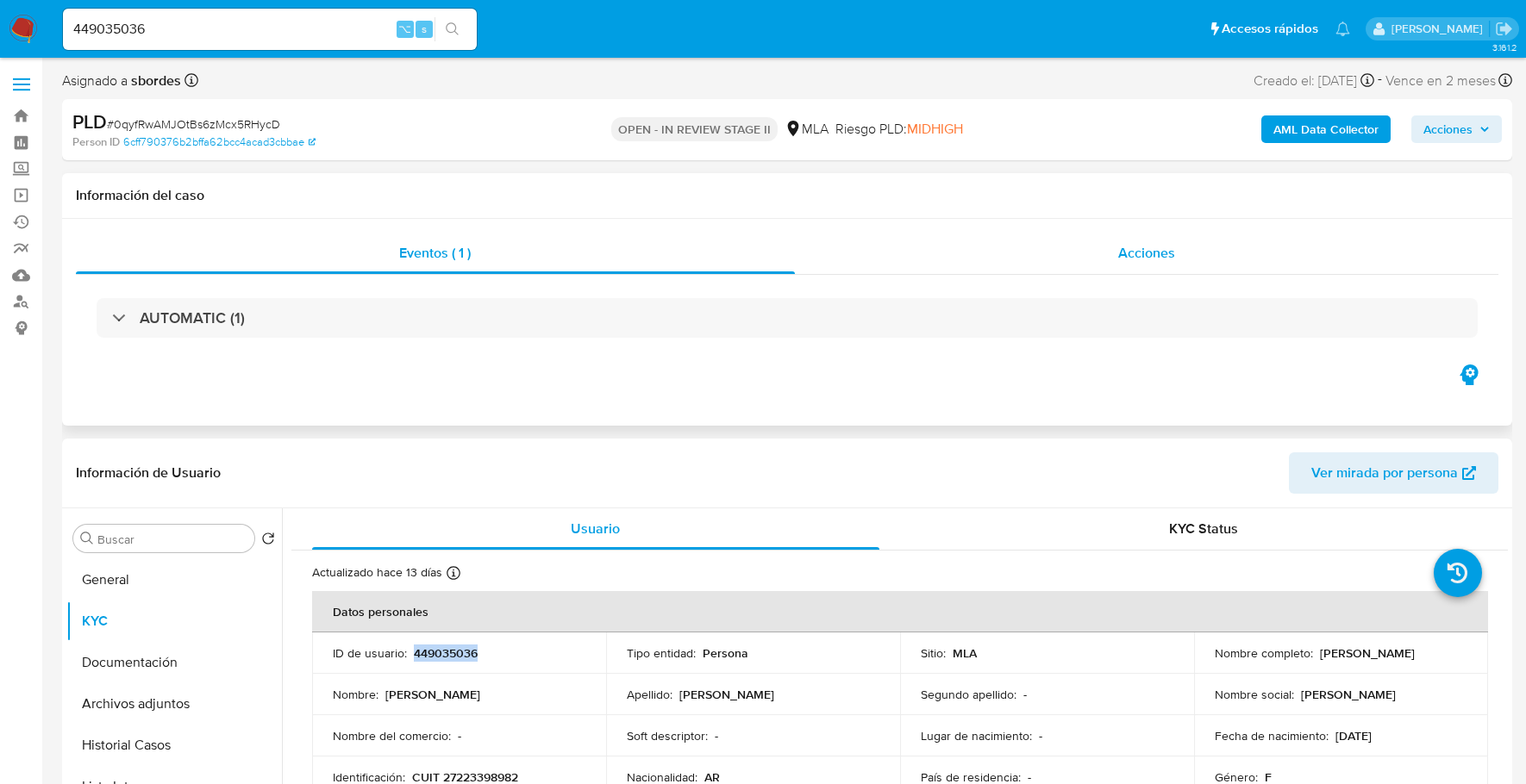
click at [1239, 265] on div "Acciones" at bounding box center [1146, 253] width 704 height 41
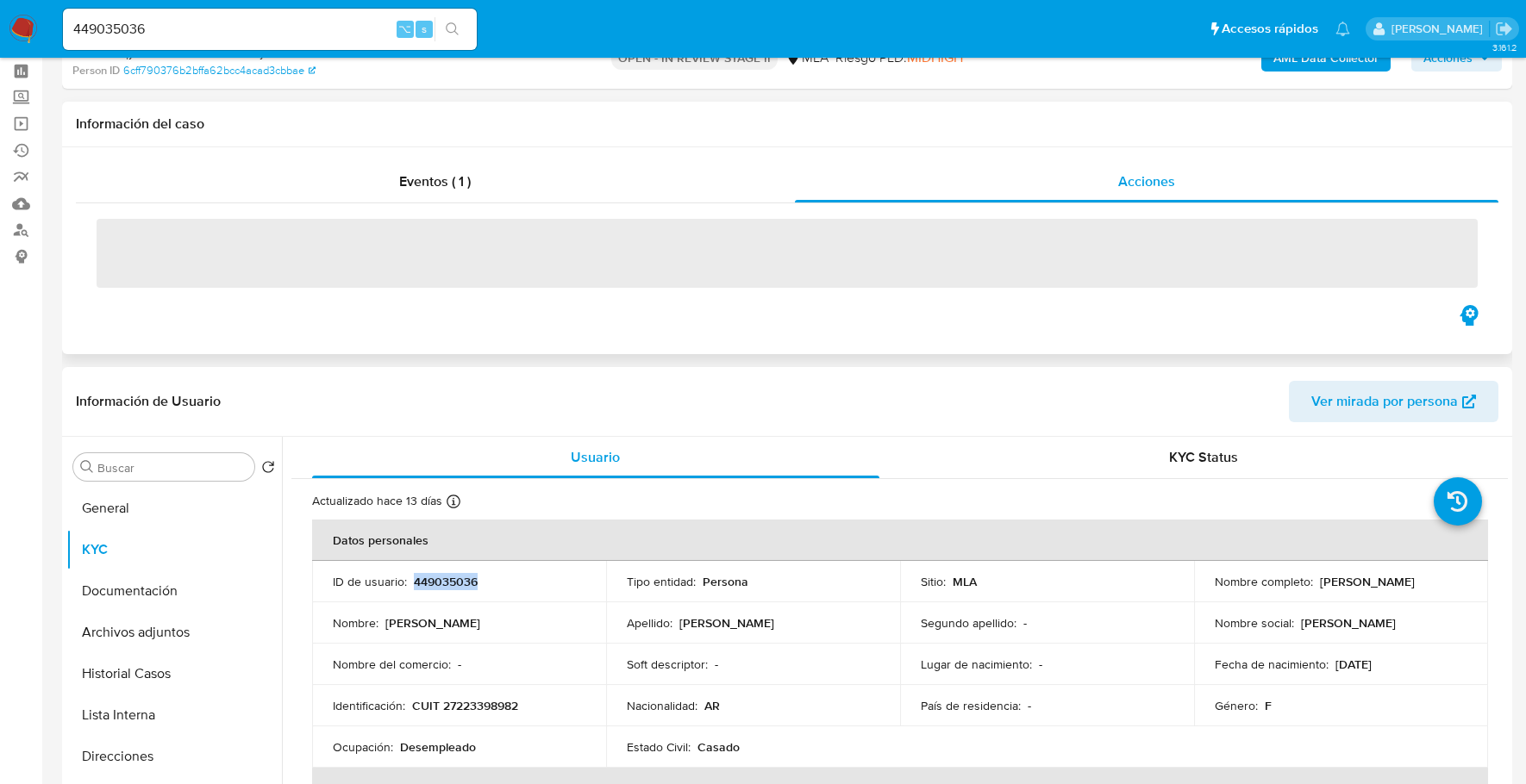
scroll to position [181, 0]
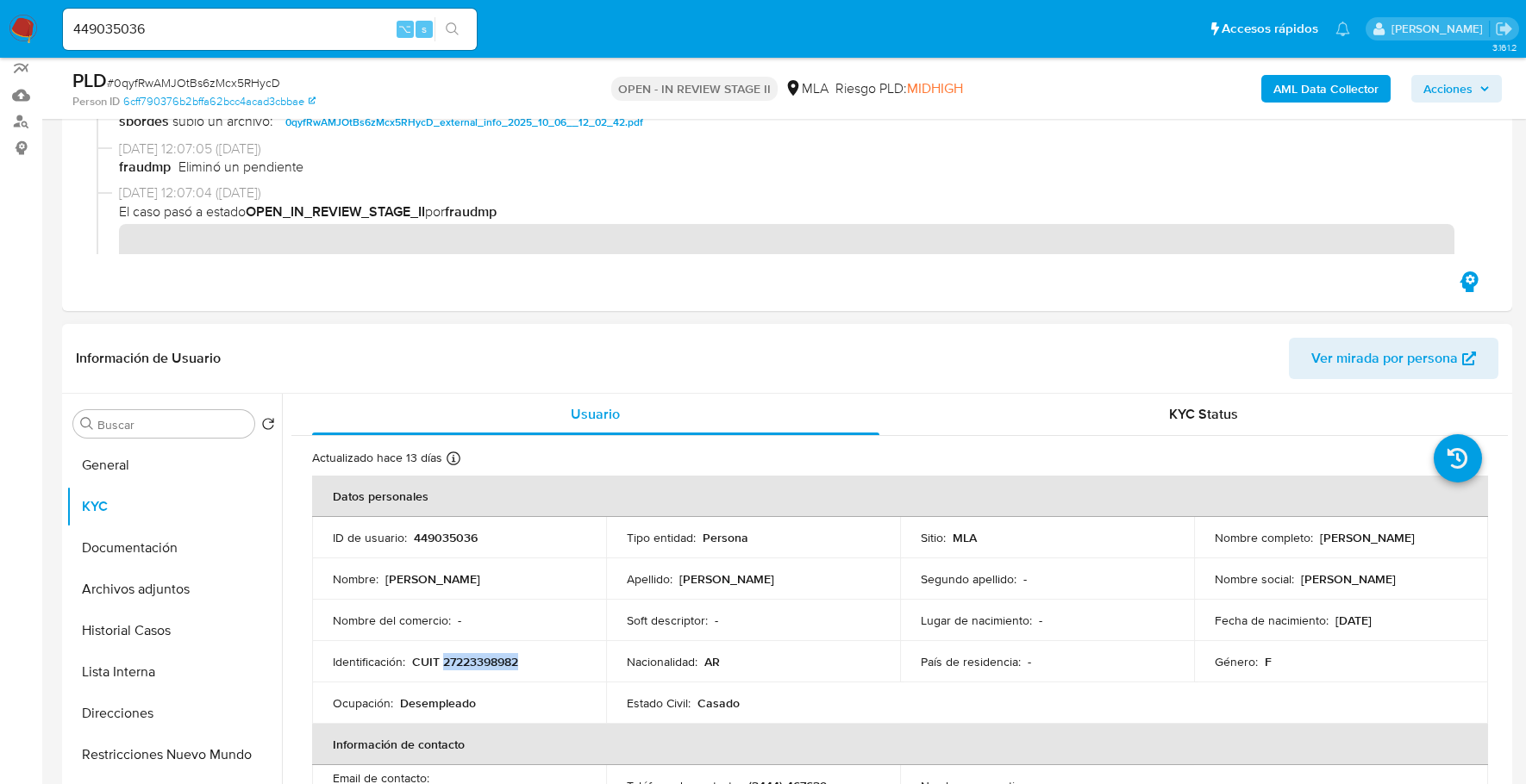
copy p "27223398982"
drag, startPoint x: 1316, startPoint y: 536, endPoint x: 1429, endPoint y: 537, distance: 113.0
click at [1429, 537] on div "Nombre completo : Marta Ines Martinez" at bounding box center [1340, 538] width 253 height 16
copy p "Marta Ines Martinez"
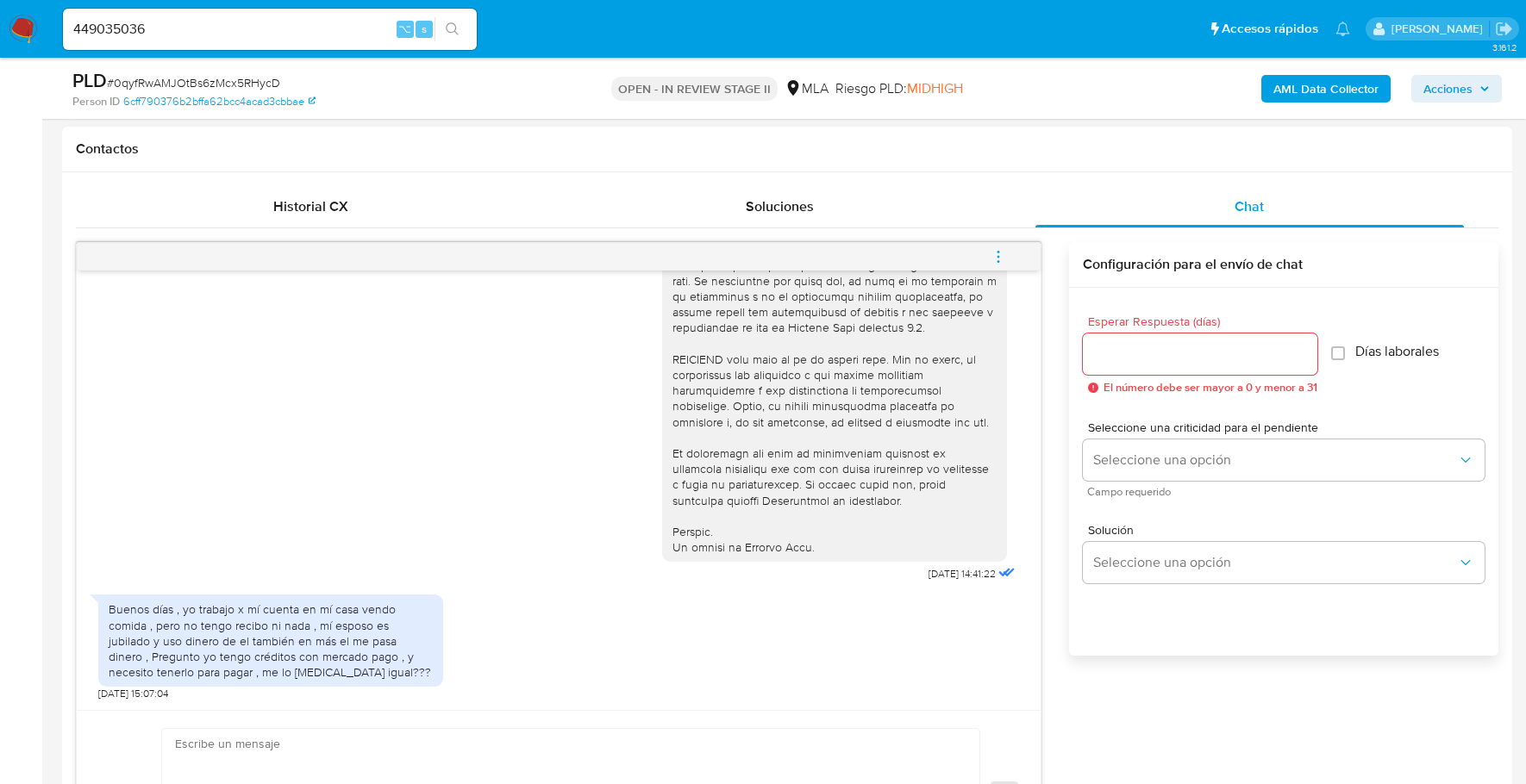
scroll to position [998, 0]
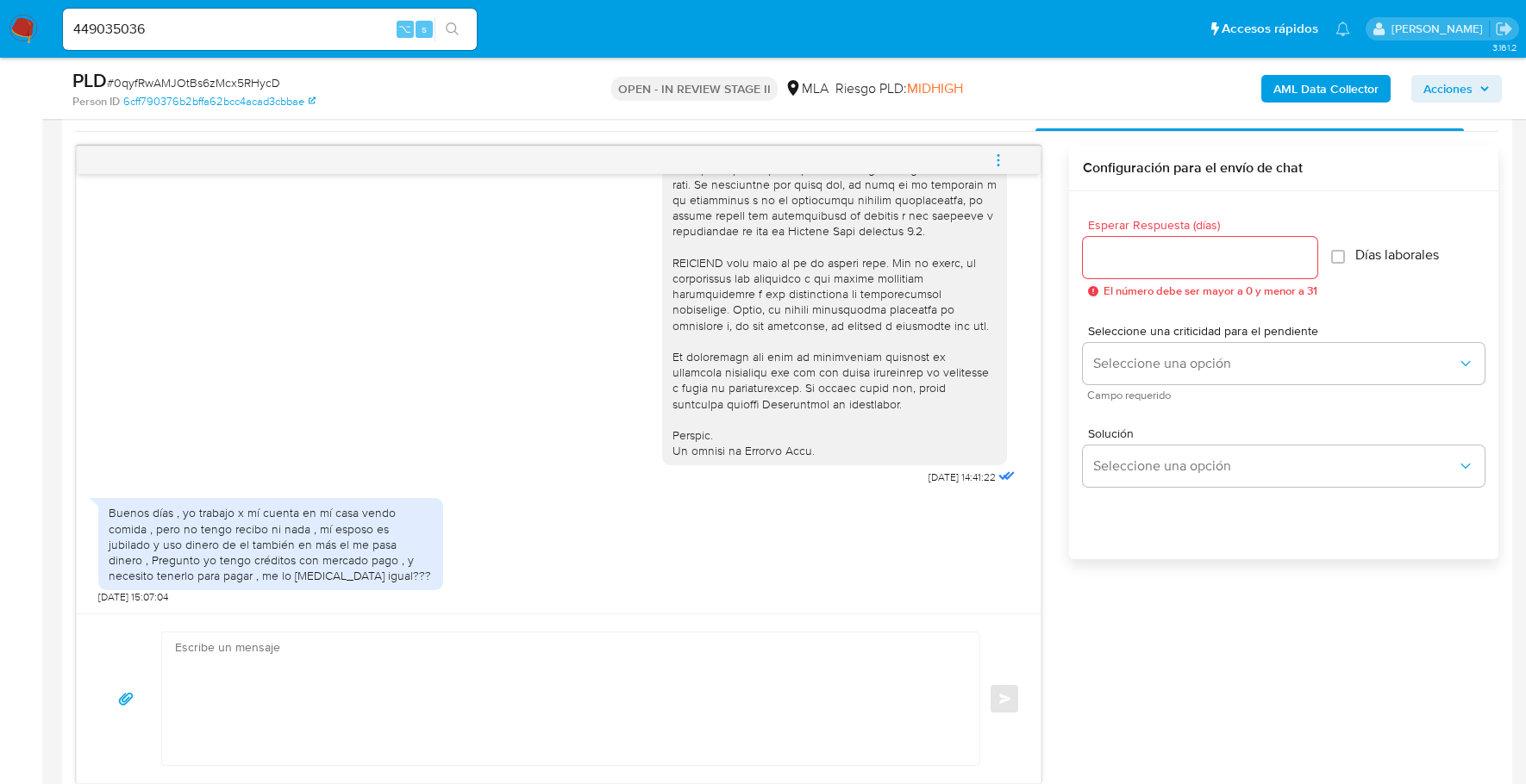
click at [181, 514] on div "Buenos días , yo trabajo x mí cuenta en mí casa vendo comida , pero no tengo re…" at bounding box center [270, 544] width 324 height 78
drag, startPoint x: 200, startPoint y: 514, endPoint x: 356, endPoint y: 541, distance: 158.3
click at [356, 541] on div "Buenos días , yo trabajo x mí cuenta en mí casa vendo comida , pero no tengo re…" at bounding box center [270, 544] width 324 height 78
copy div "rabajo x mí cuenta en mí casa vendo comida , pero no tengo recibo ni nada , mí …"
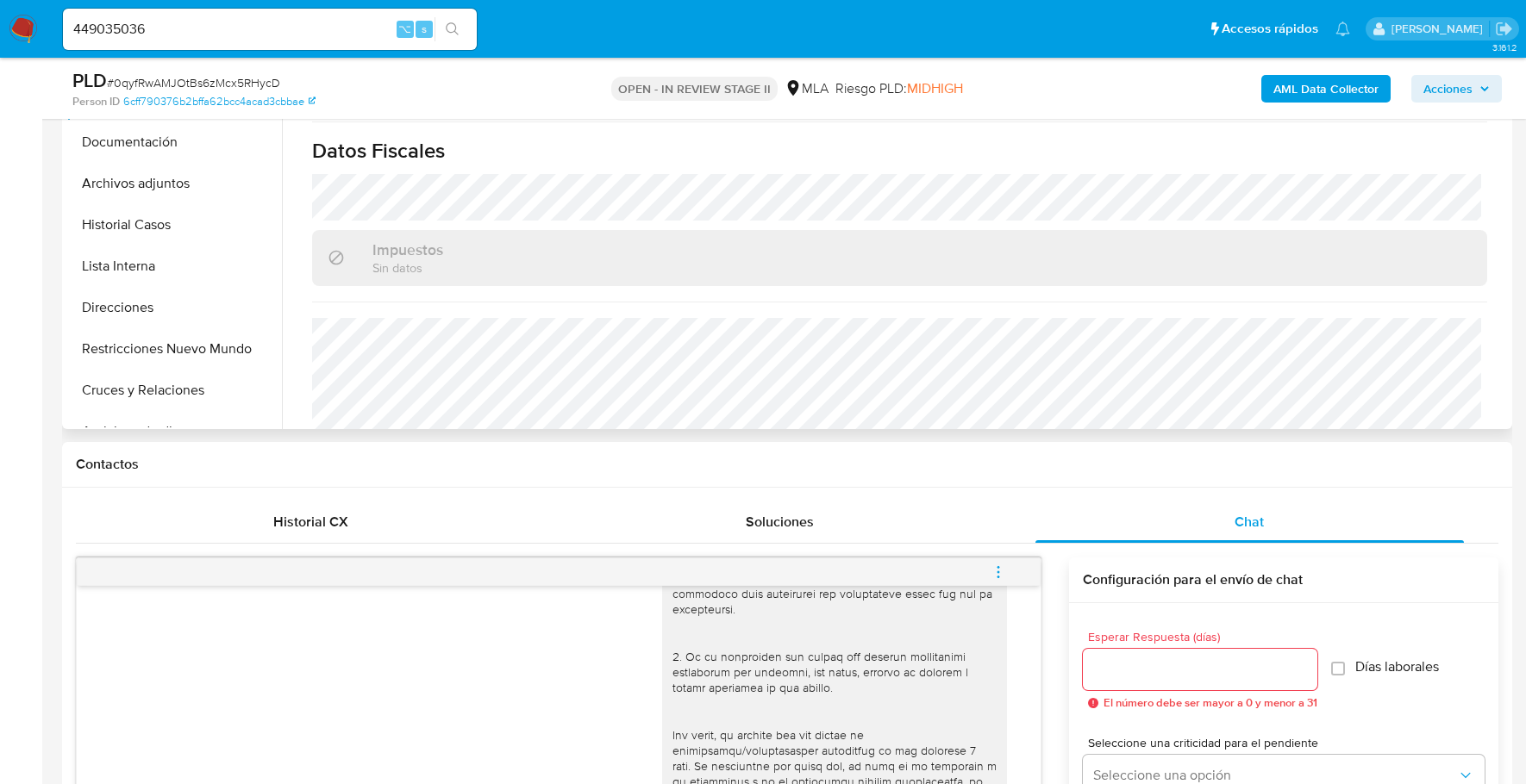
scroll to position [907, 0]
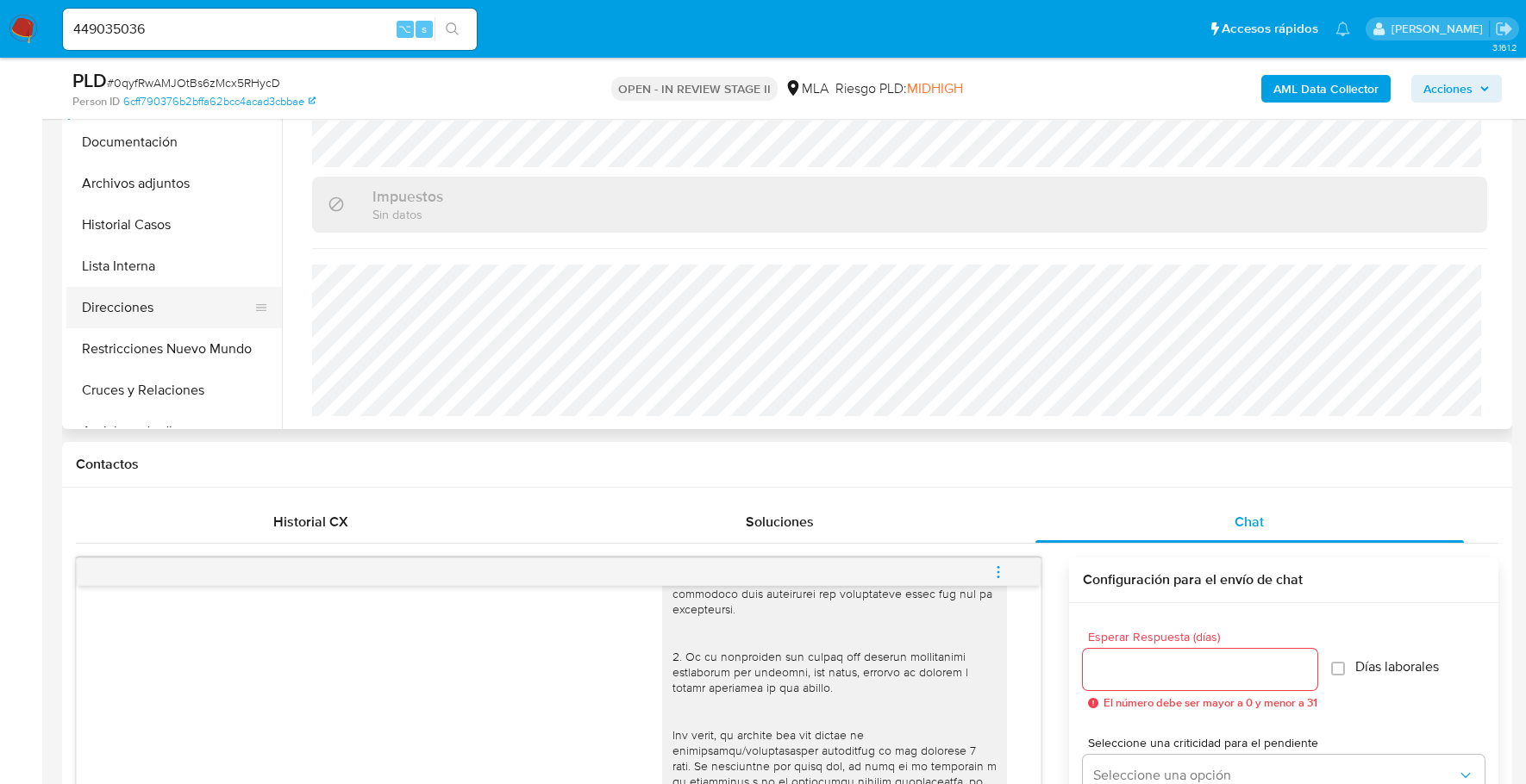
click at [152, 301] on button "Direcciones" at bounding box center [167, 308] width 202 height 41
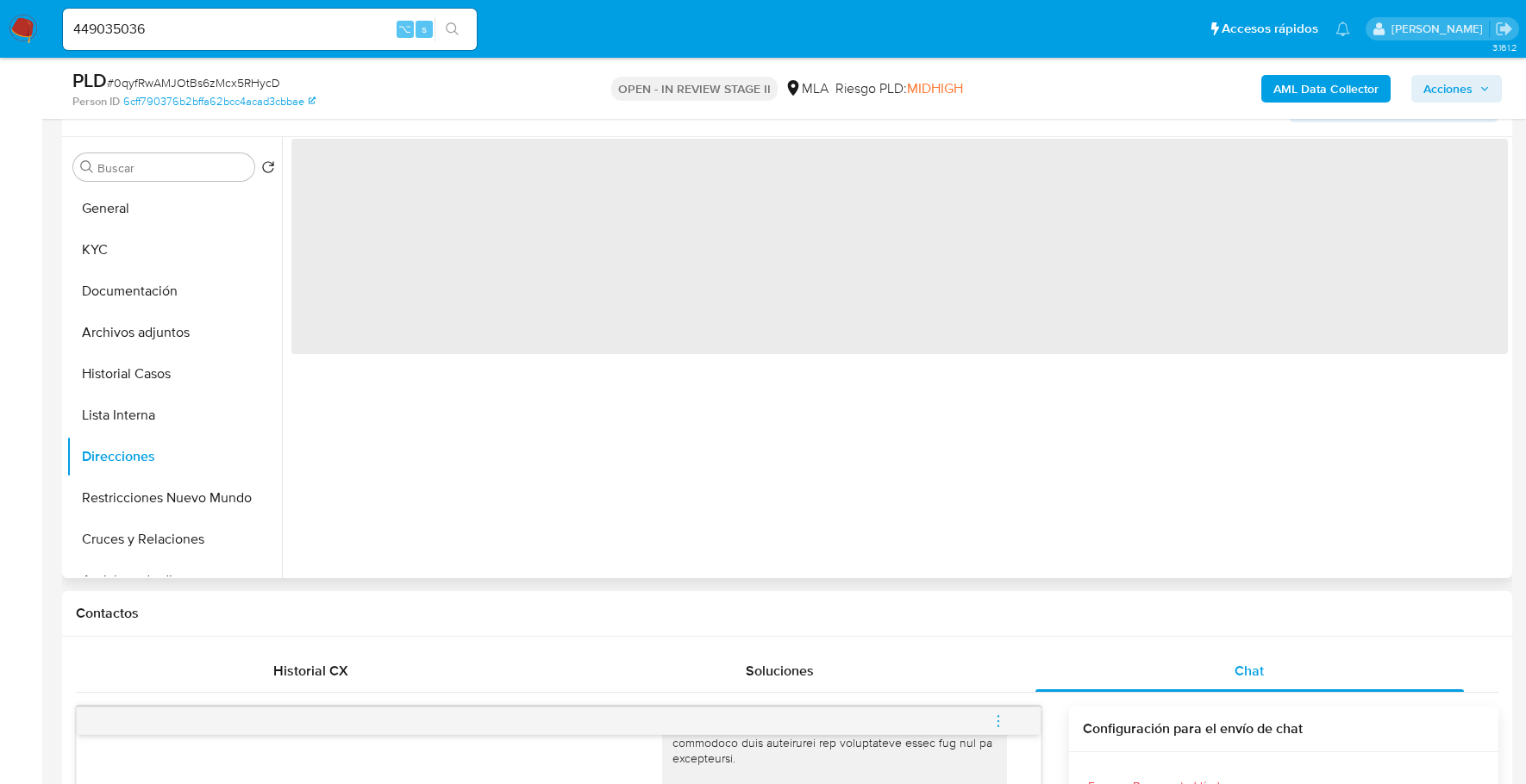
scroll to position [434, 0]
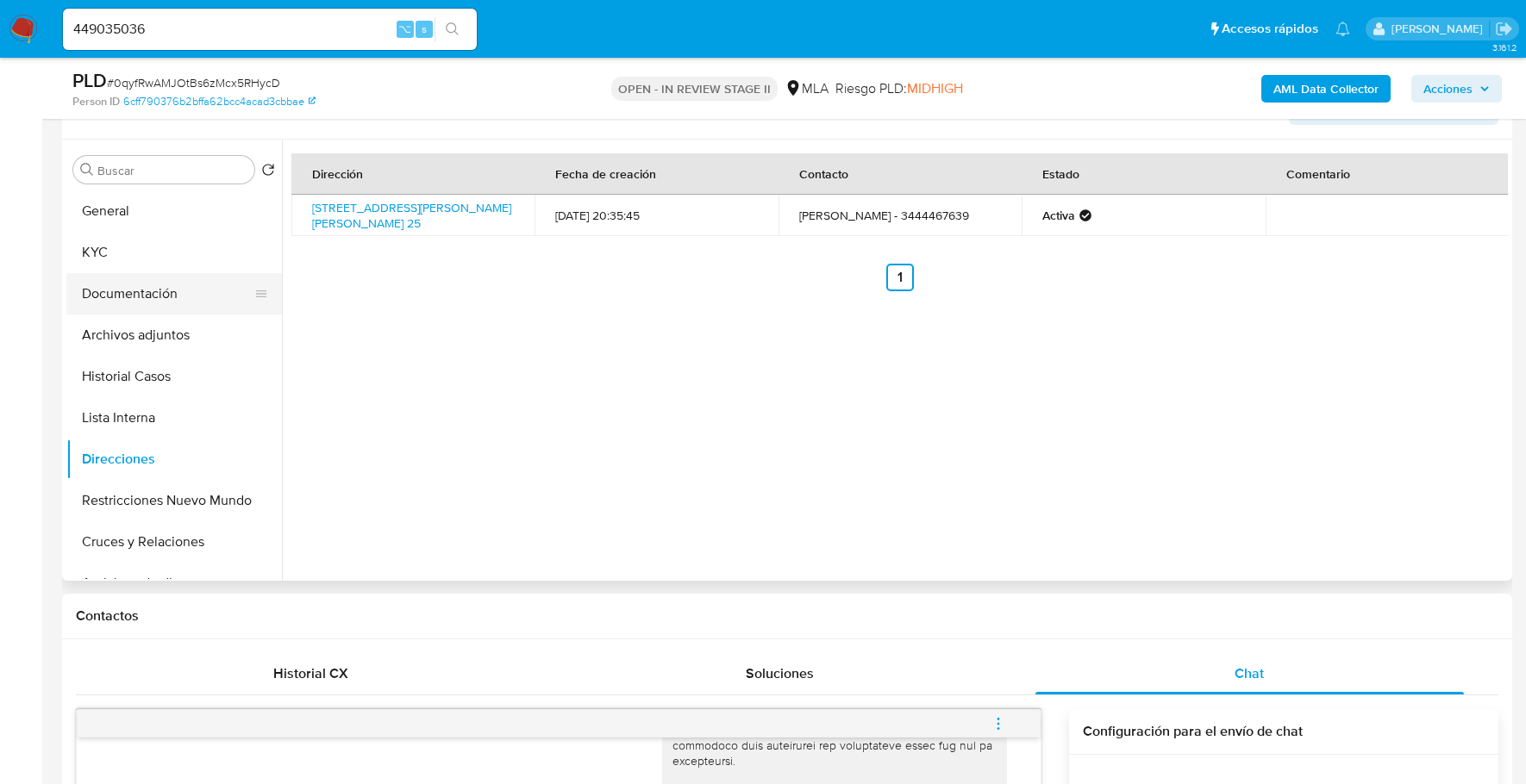
click at [149, 294] on button "Documentación" at bounding box center [167, 294] width 202 height 41
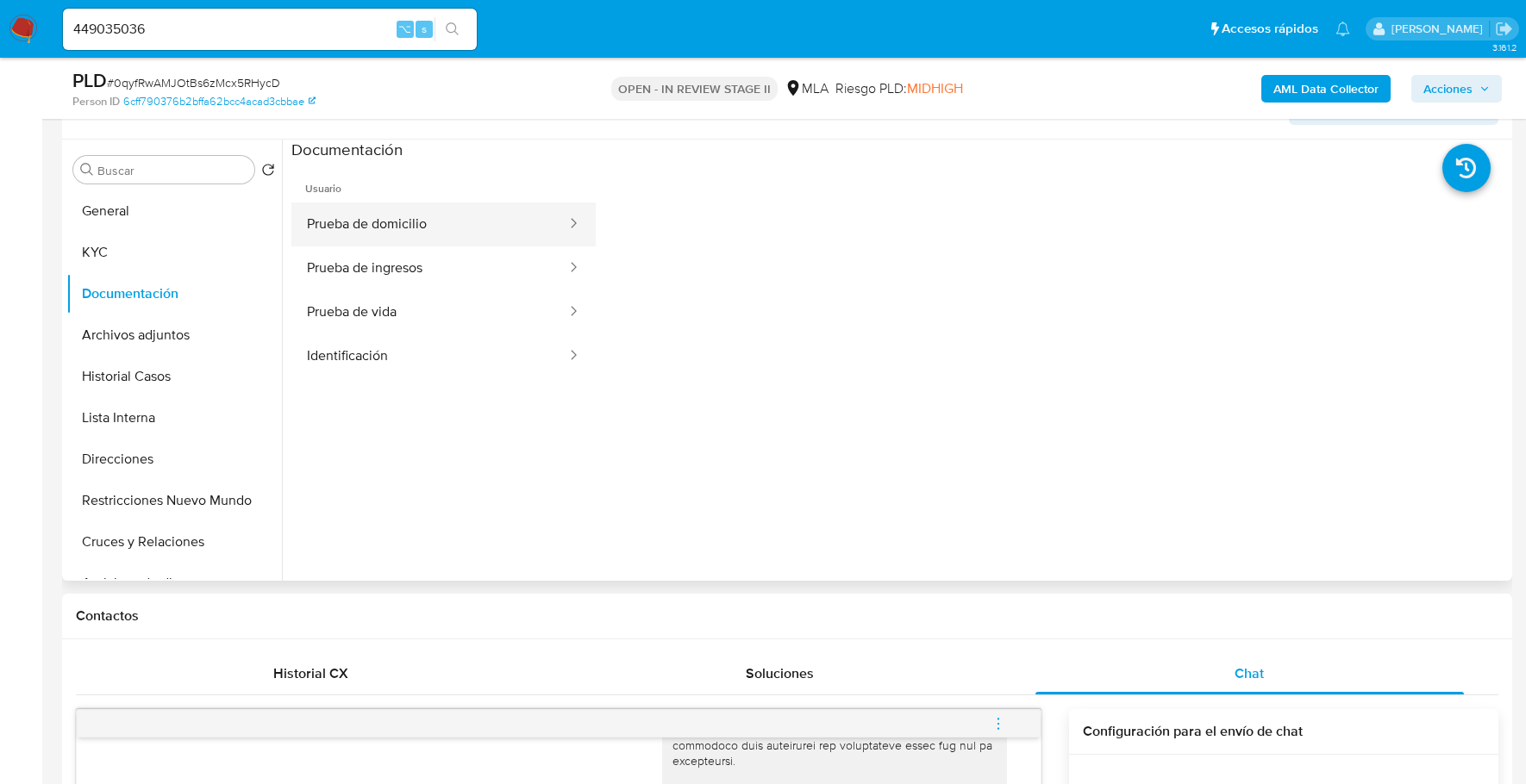
click at [440, 211] on button "Prueba de domicilio" at bounding box center [429, 224] width 276 height 44
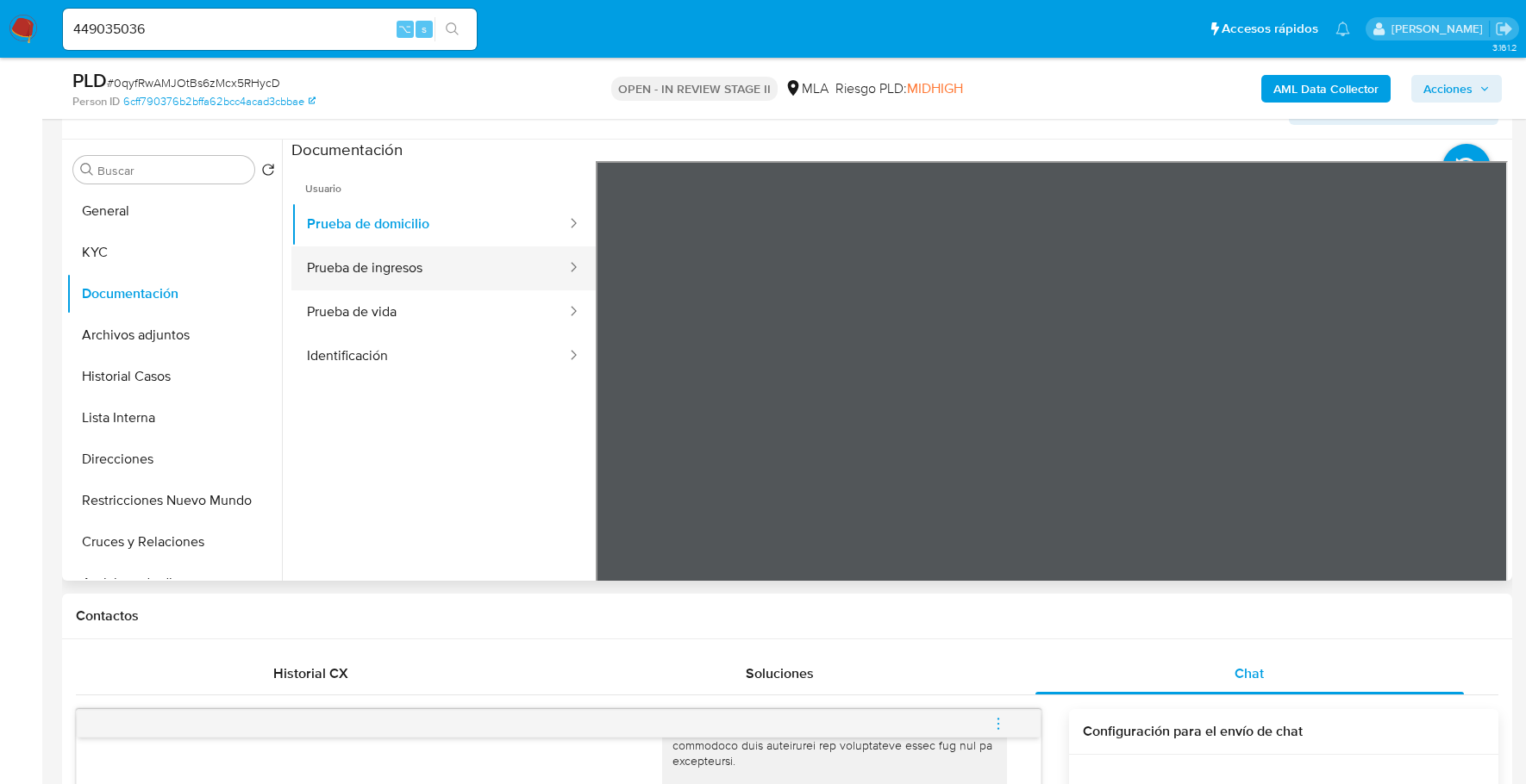
click at [431, 267] on button "Prueba de ingresos" at bounding box center [429, 268] width 276 height 44
click at [400, 307] on button "Prueba de vida" at bounding box center [429, 312] width 276 height 44
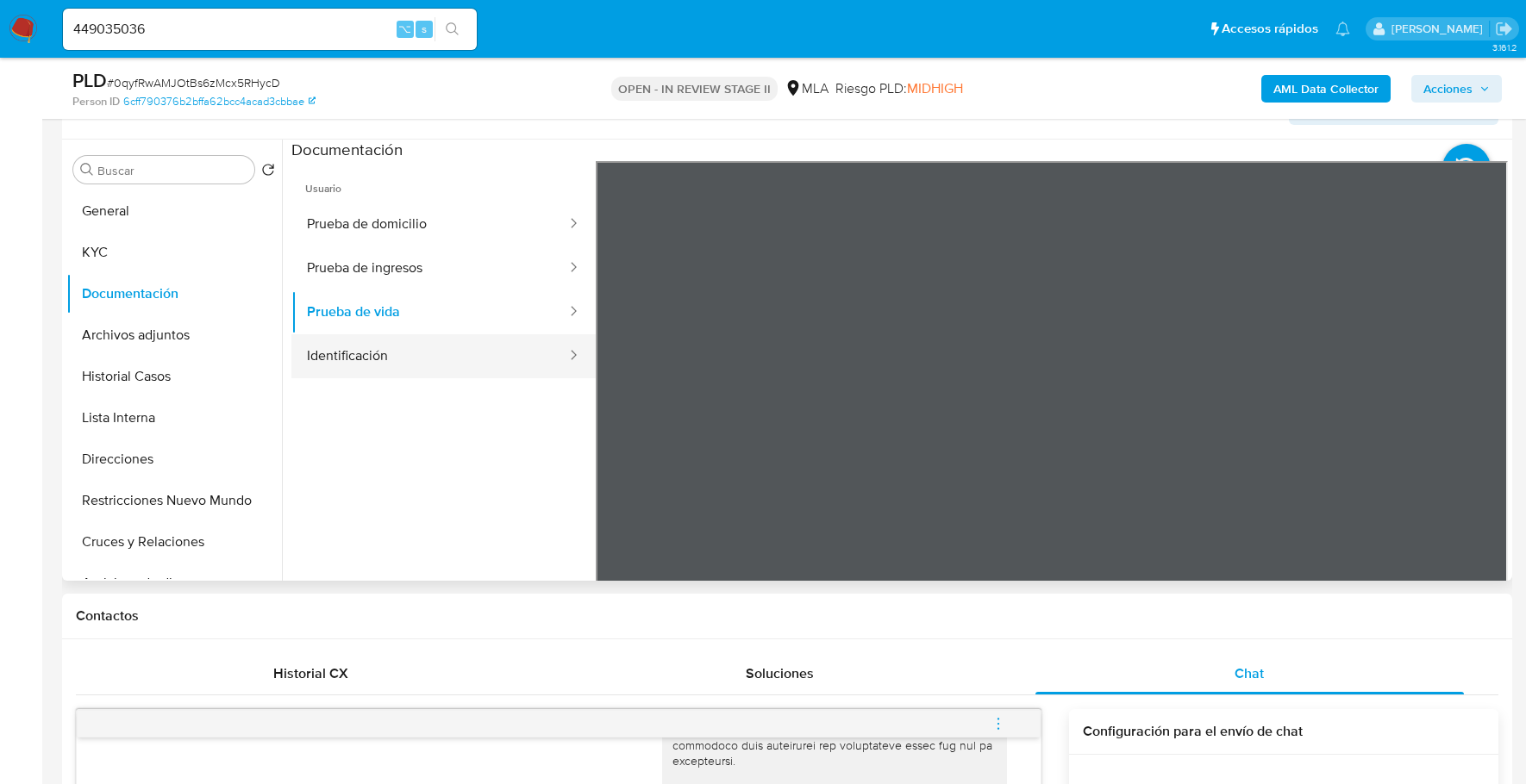
click at [394, 361] on button "Identificación" at bounding box center [429, 356] width 276 height 44
click at [1482, 442] on icon at bounding box center [1486, 441] width 11 height 18
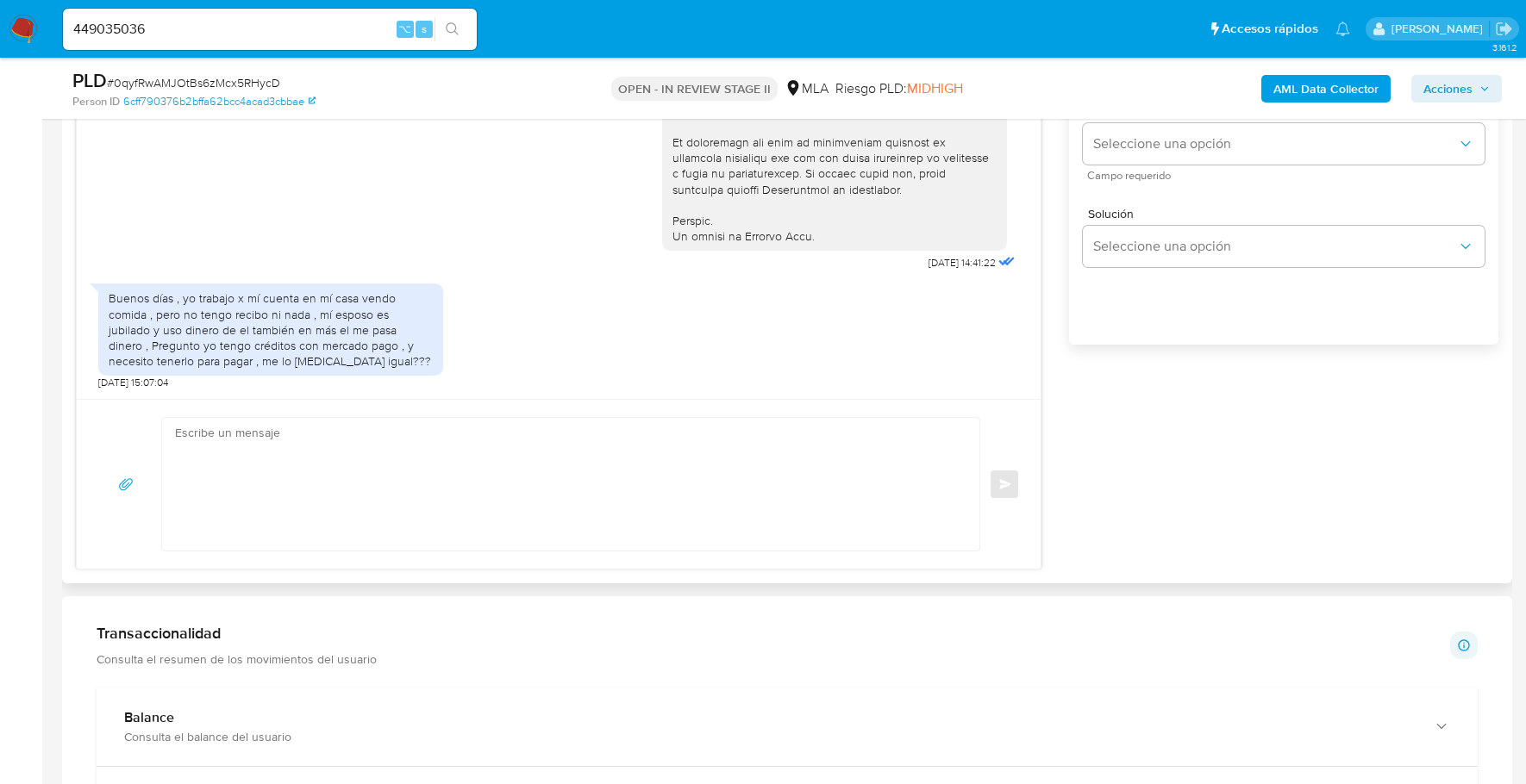
scroll to position [1217, 0]
click at [309, 457] on textarea at bounding box center [566, 479] width 783 height 133
paste textarea "Hola, Muchas gracias por la respuesta. Analizamos tu caso y notamos que la info…"
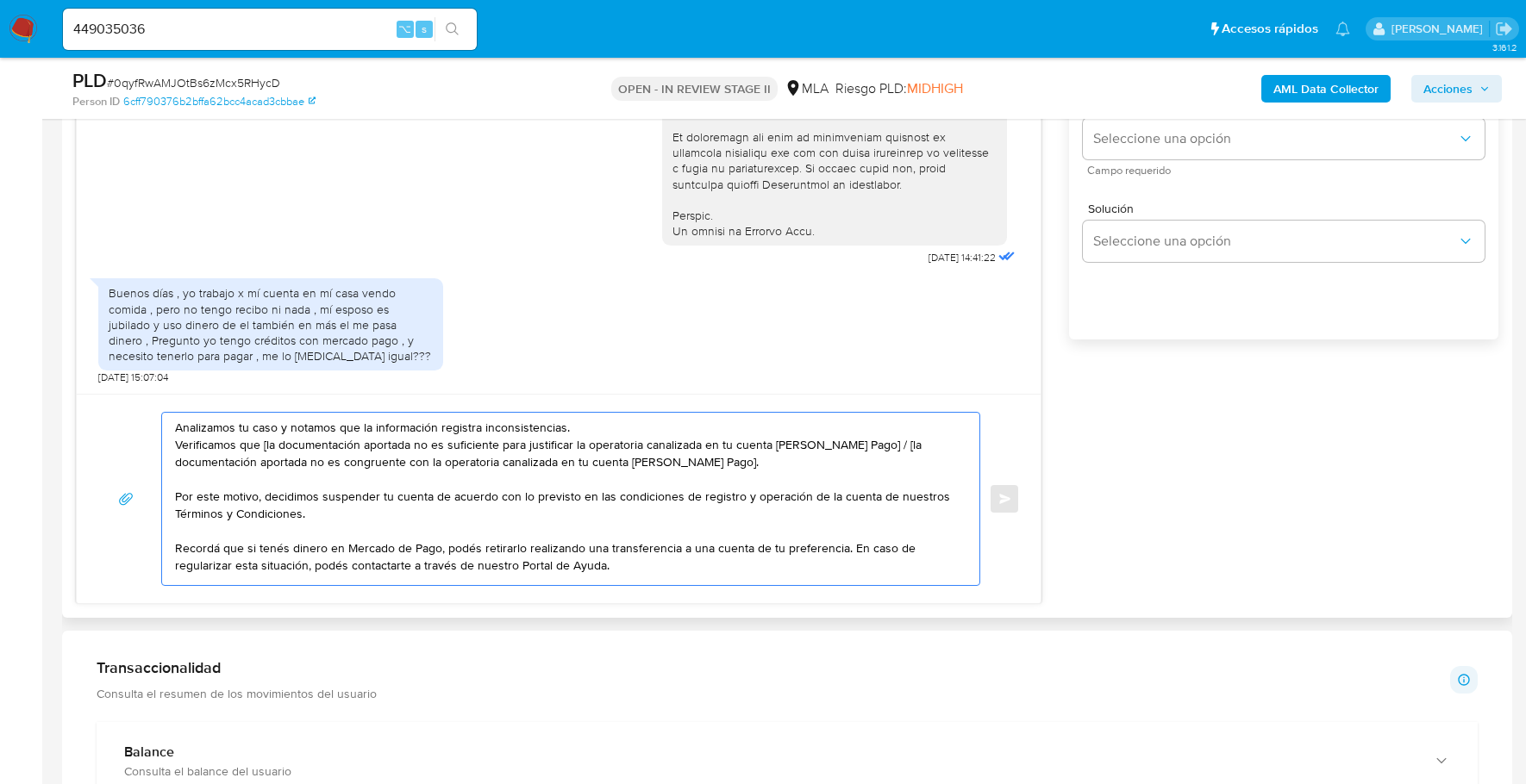
scroll to position [0, 0]
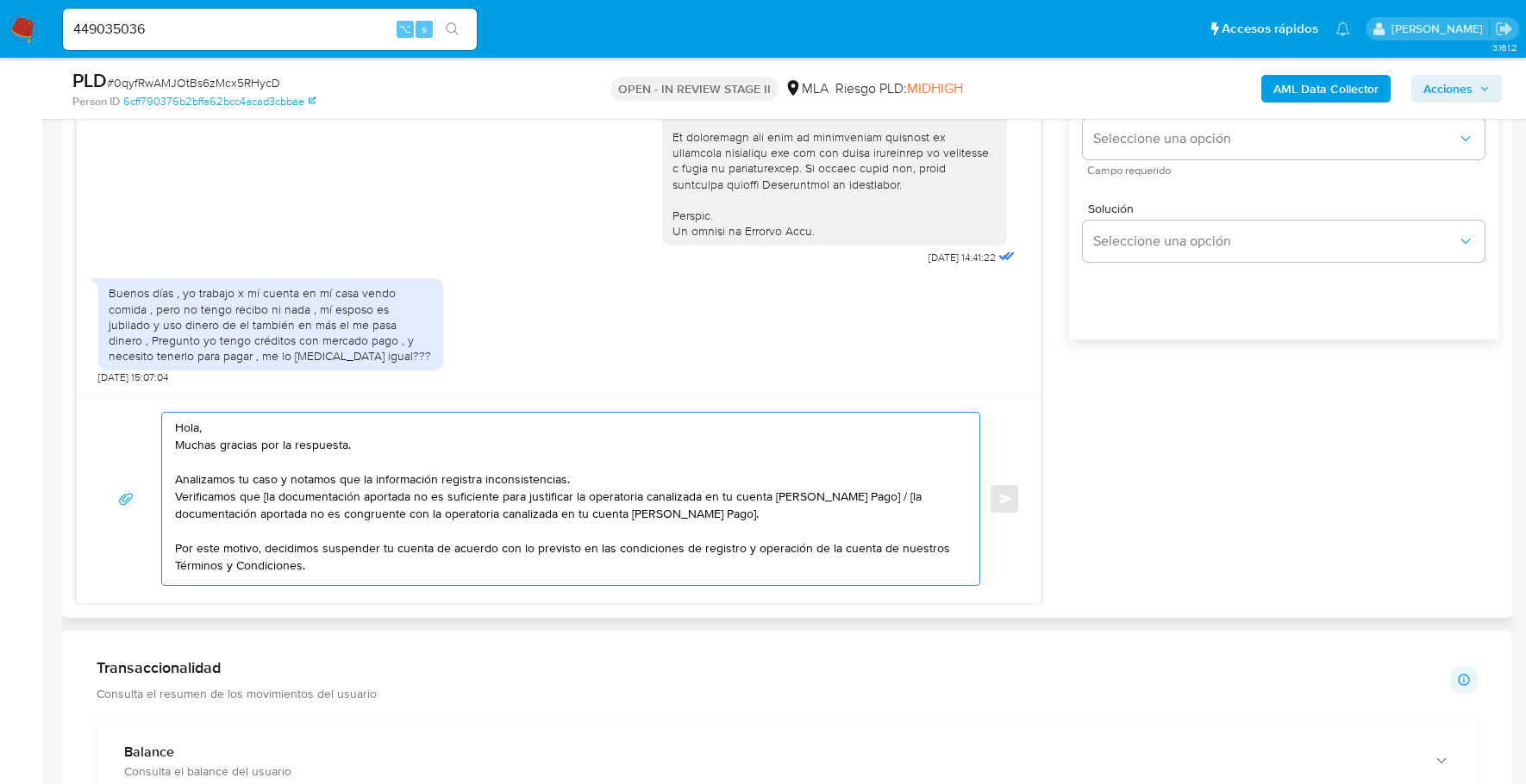
drag, startPoint x: 742, startPoint y: 515, endPoint x: 897, endPoint y: 504, distance: 155.4
click at [897, 504] on textarea "Hola, Muchas gracias por la respuesta. Analizamos tu caso y notamos que la info…" at bounding box center [566, 499] width 783 height 173
drag, startPoint x: 878, startPoint y: 496, endPoint x: 265, endPoint y: 499, distance: 613.0
click at [265, 499] on textarea "Hola, Muchas gracias por la respuesta. Analizamos tu caso y notamos que la info…" at bounding box center [566, 499] width 783 height 173
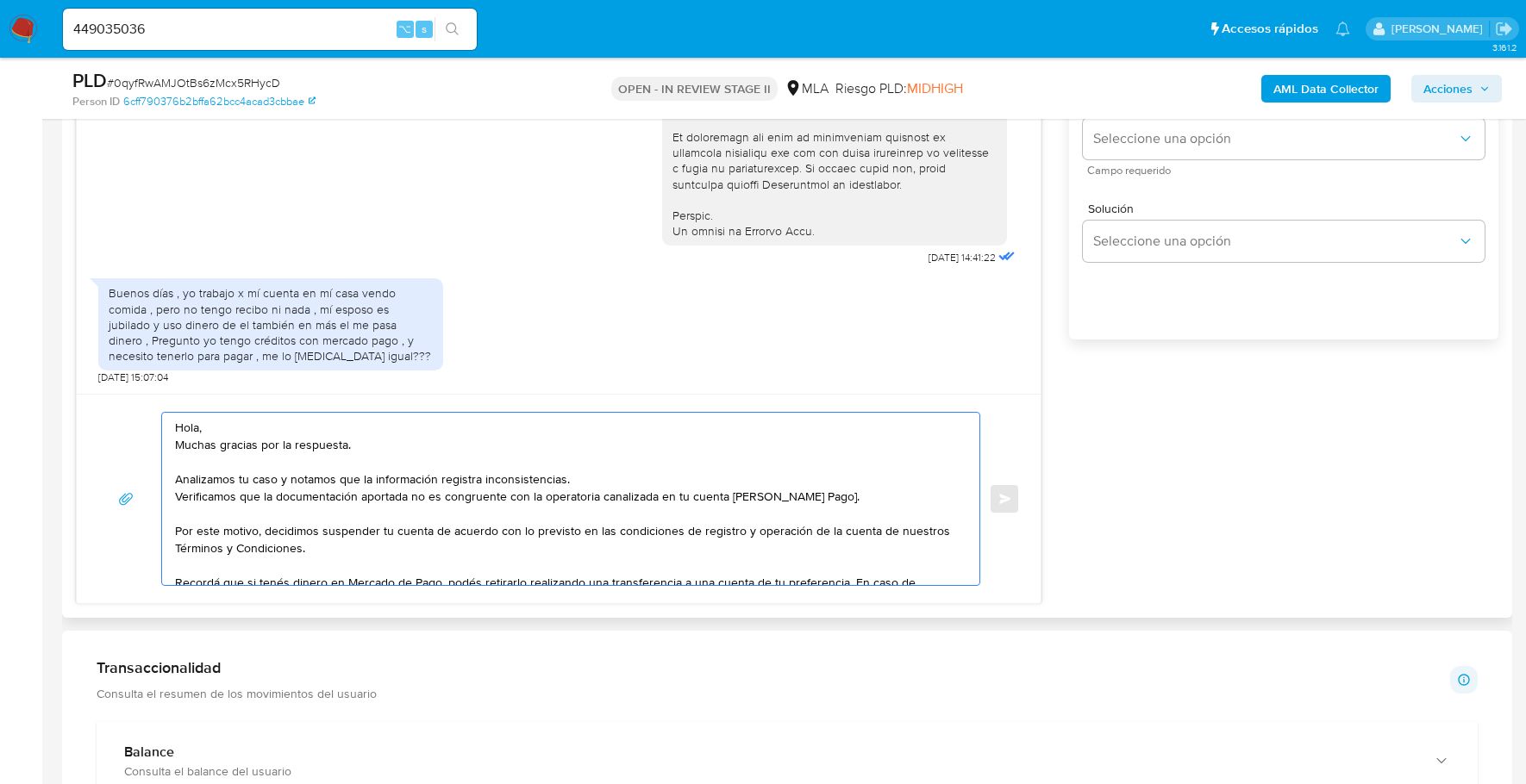
click at [333, 491] on textarea "Hola, Muchas gracias por la respuesta. Analizamos tu caso y notamos que la info…" at bounding box center [566, 499] width 783 height 173
click at [802, 492] on textarea "Hola, Muchas gracias por la respuesta. Analizamos tu caso y notamos que la info…" at bounding box center [566, 499] width 783 height 173
click at [241, 415] on textarea "Hola, Muchas gracias por la respuesta. Analizamos tu caso y notamos que la info…" at bounding box center [566, 499] width 783 height 173
click at [254, 422] on textarea "Hola, Muchas gracias por la respuesta. Analizamos tu caso y notamos que la info…" at bounding box center [566, 499] width 783 height 173
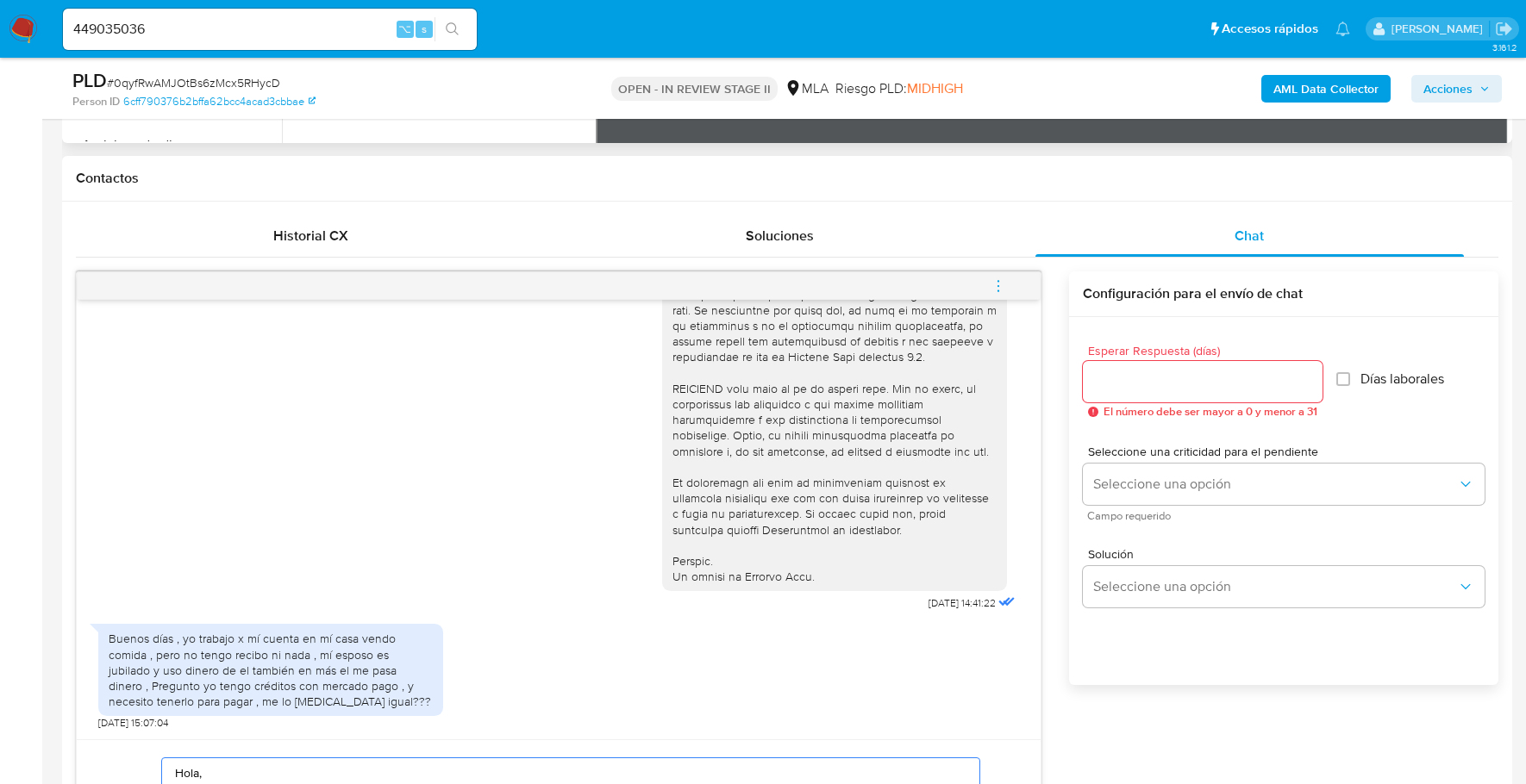
scroll to position [863, 0]
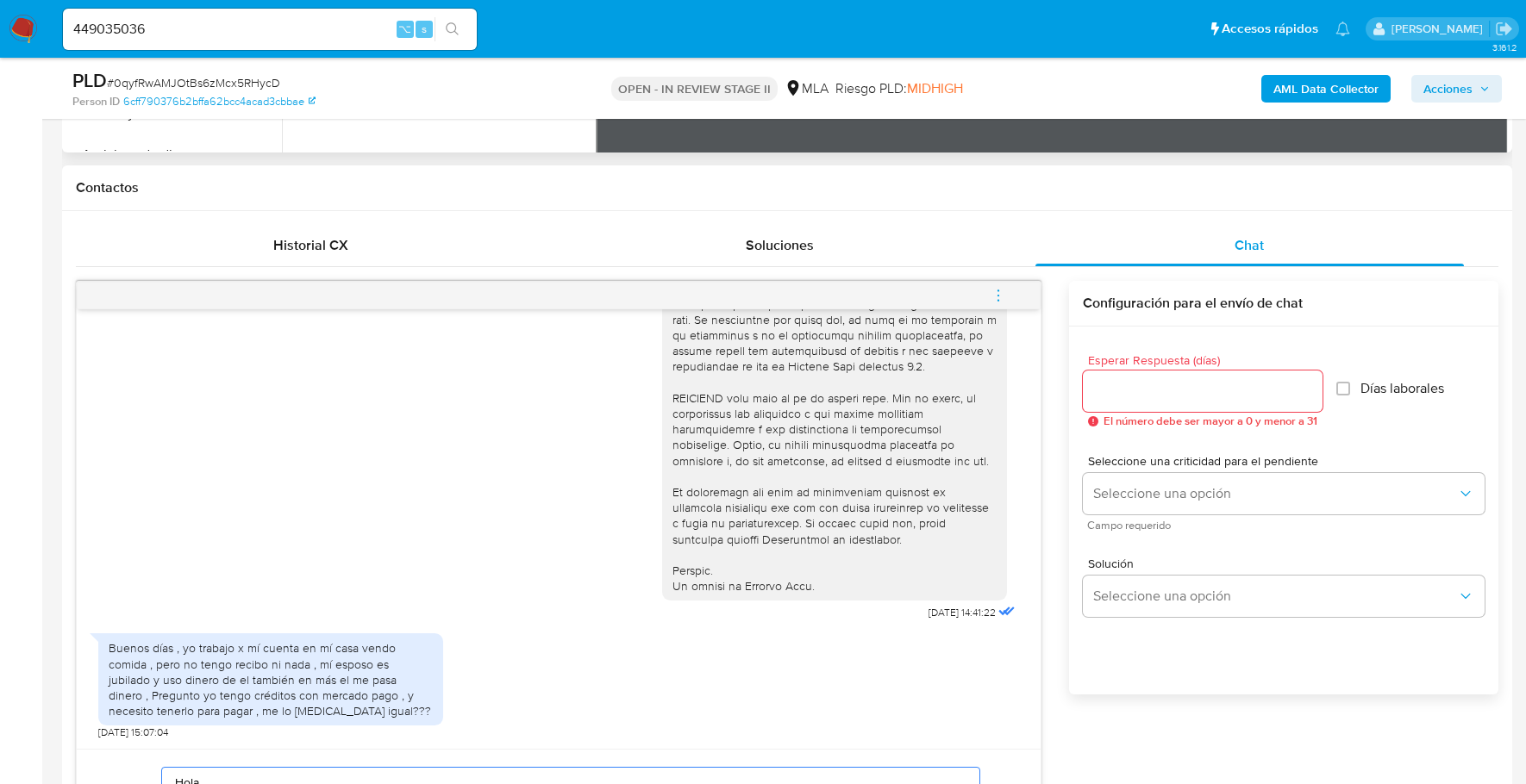
type textarea "Hola, Muchas gracias por la respuesta. Analizamos tu caso y notamos que la info…"
click at [1099, 410] on div "Esperar Respuesta (días) El número debe ser mayor a 0 y menor a 31" at bounding box center [1202, 391] width 239 height 73
click at [1105, 389] on input "Esperar Respuesta (días)" at bounding box center [1202, 391] width 239 height 22
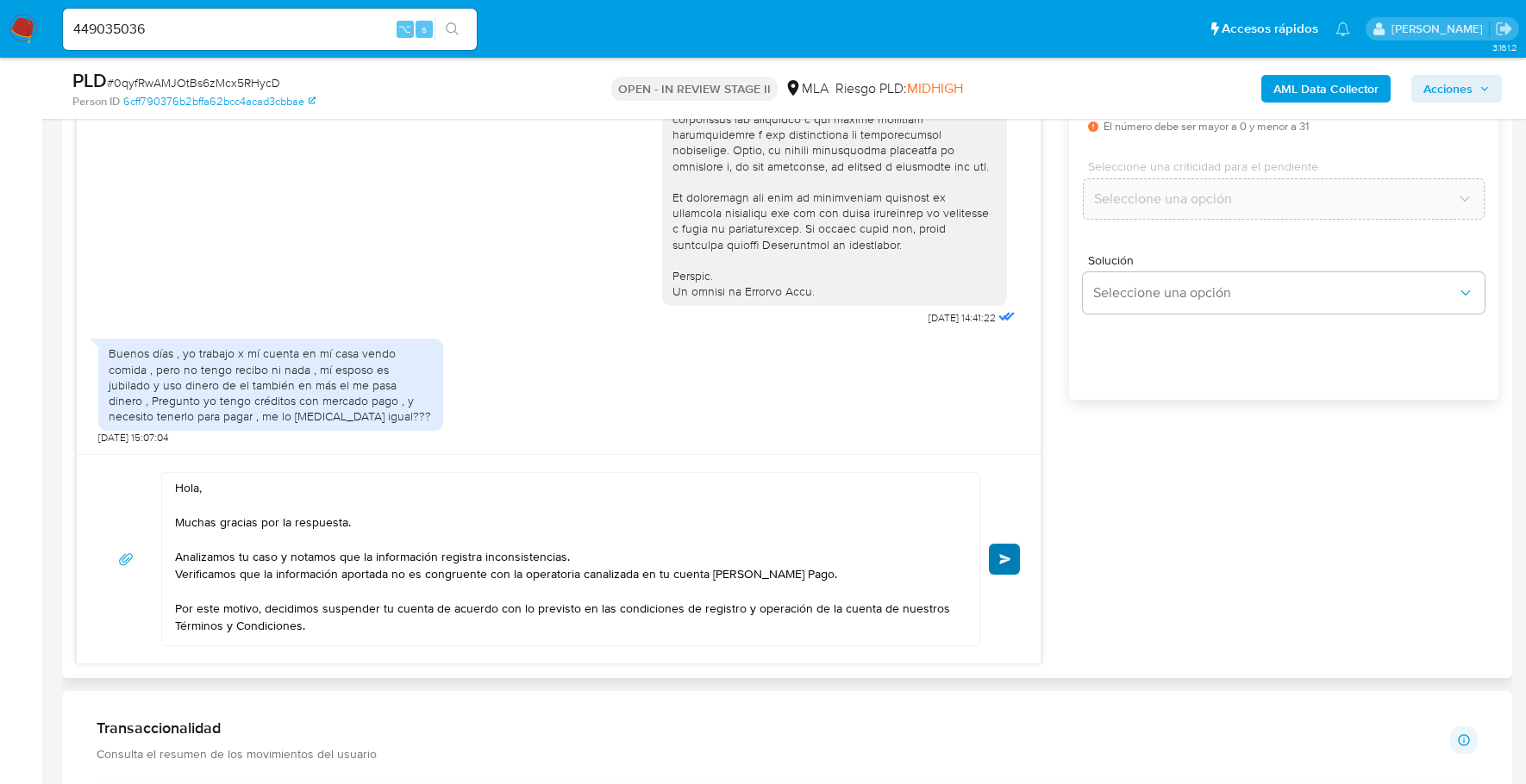
type input "0"
click at [1004, 570] on button "Enviar" at bounding box center [1005, 559] width 31 height 31
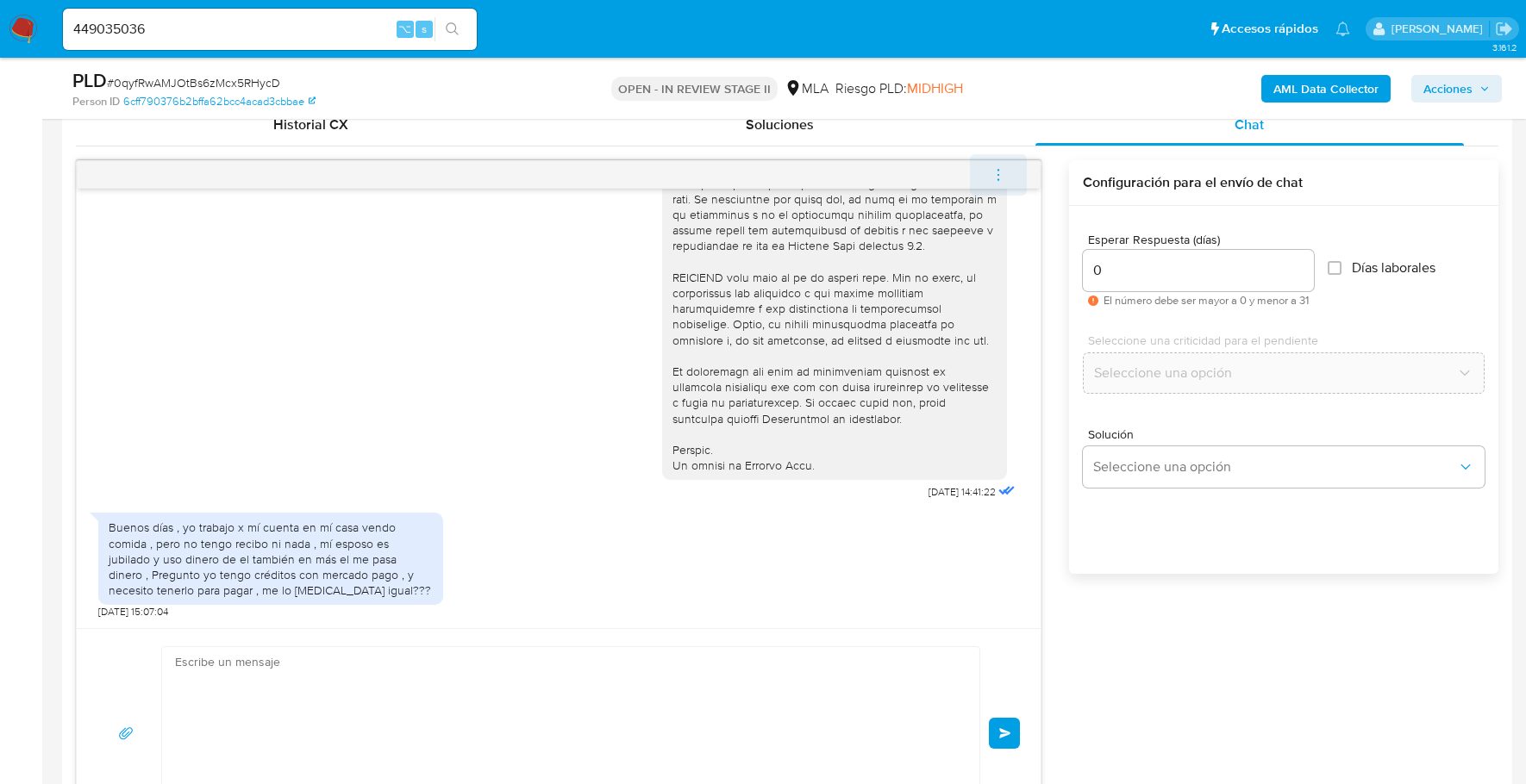
scroll to position [1016, 0]
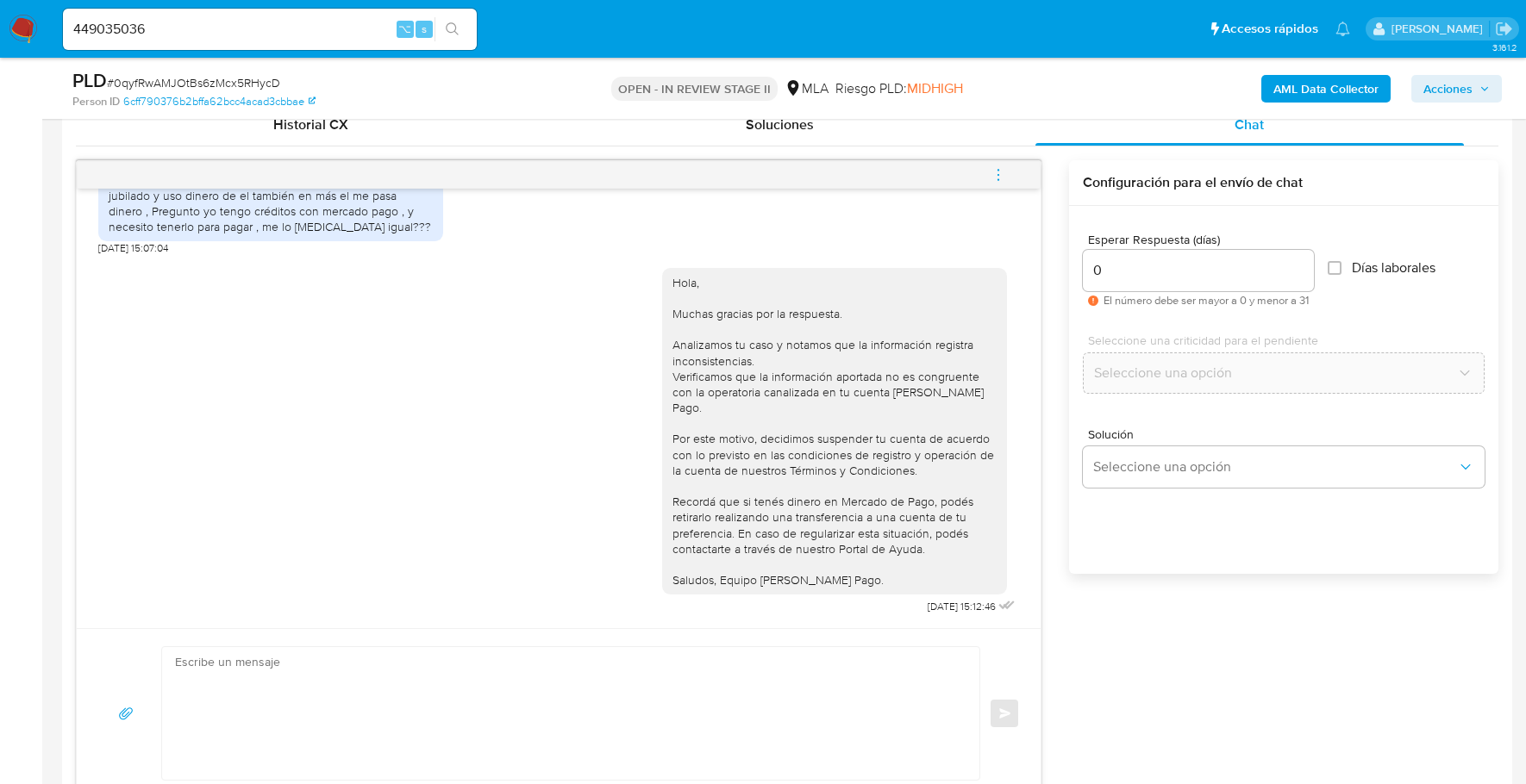
click at [995, 171] on icon "menu-action" at bounding box center [998, 175] width 16 height 16
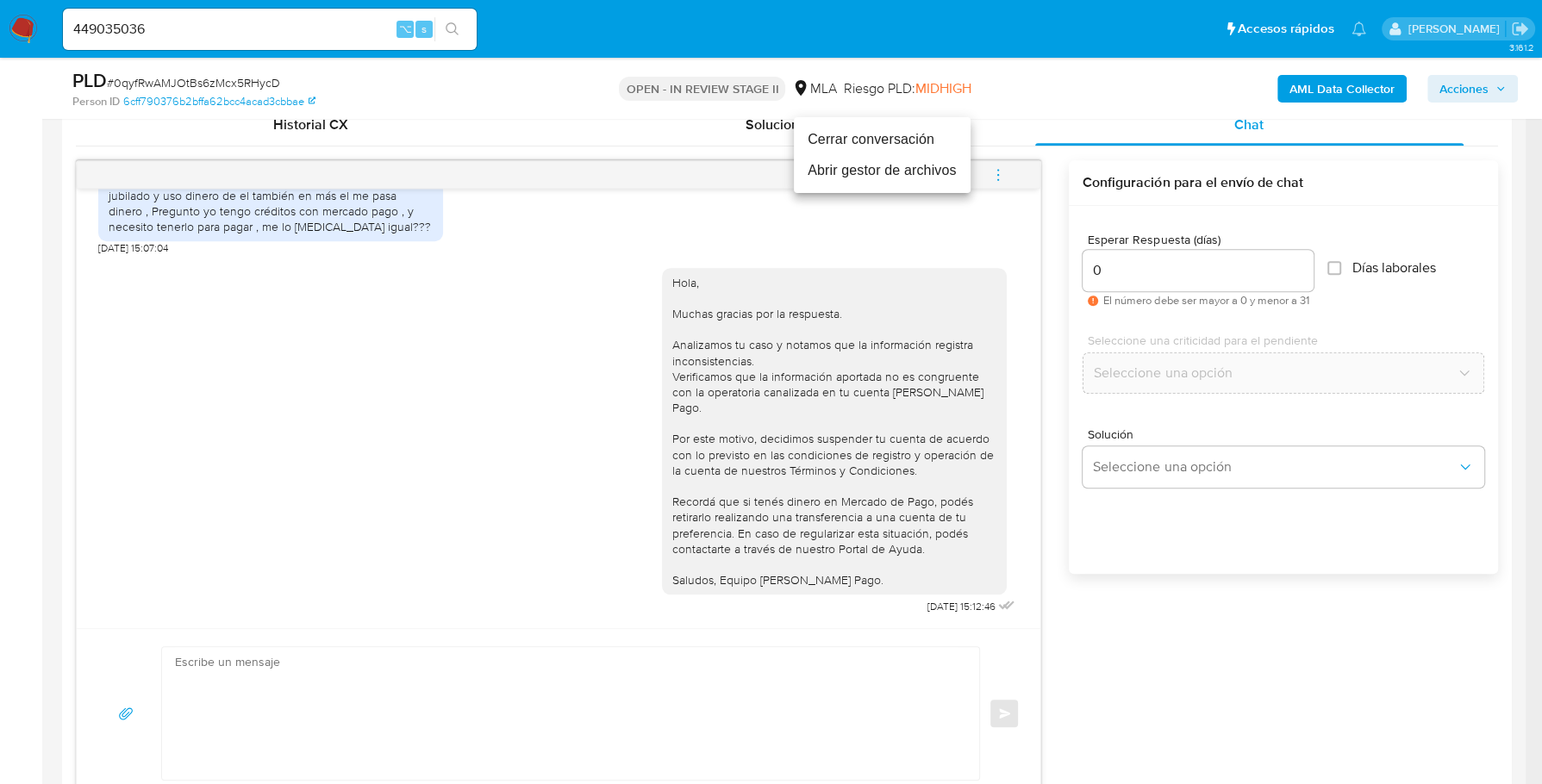
click at [870, 144] on li "Cerrar conversación" at bounding box center [882, 140] width 177 height 31
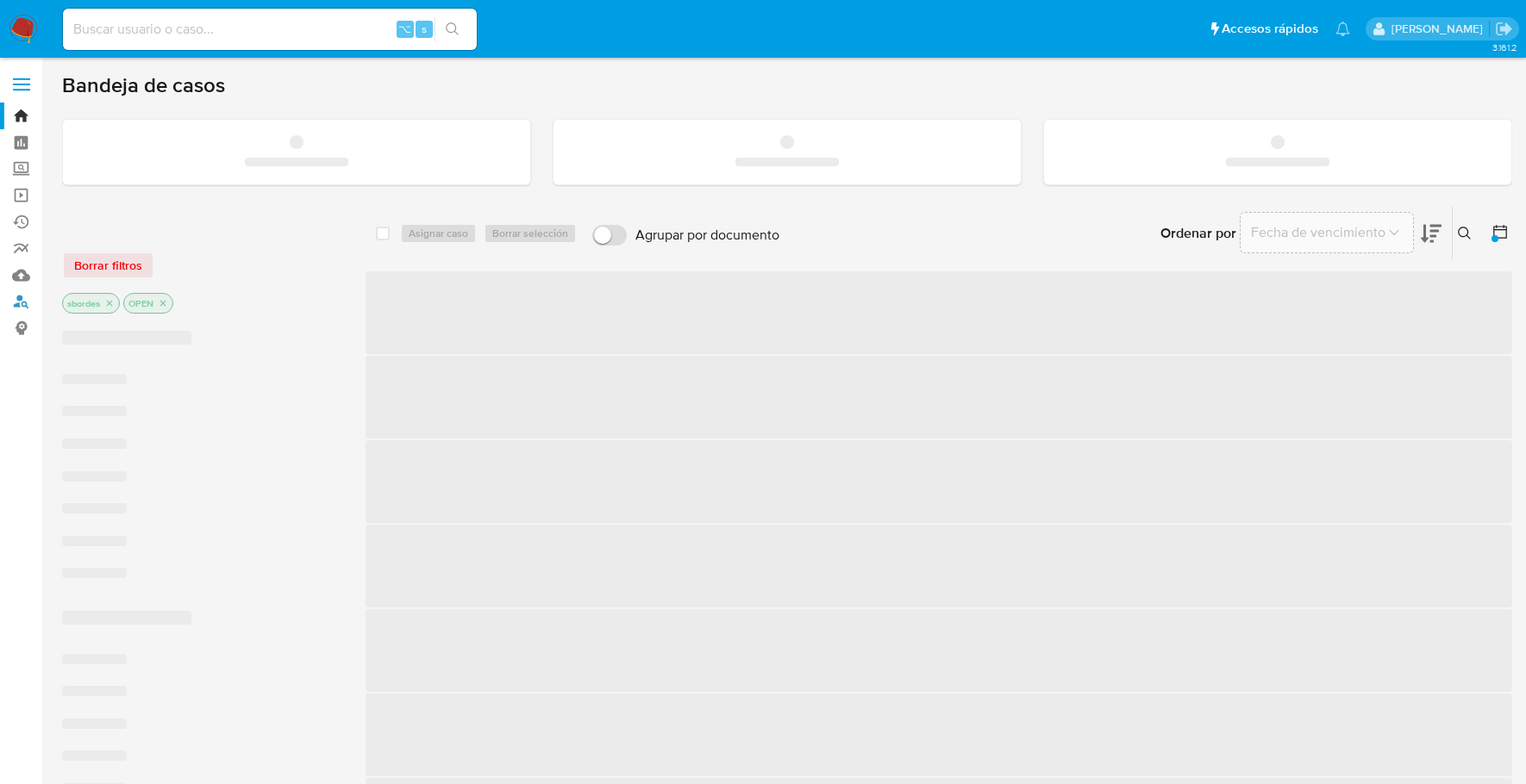
click at [23, 303] on link "Buscador de personas" at bounding box center [103, 302] width 205 height 26
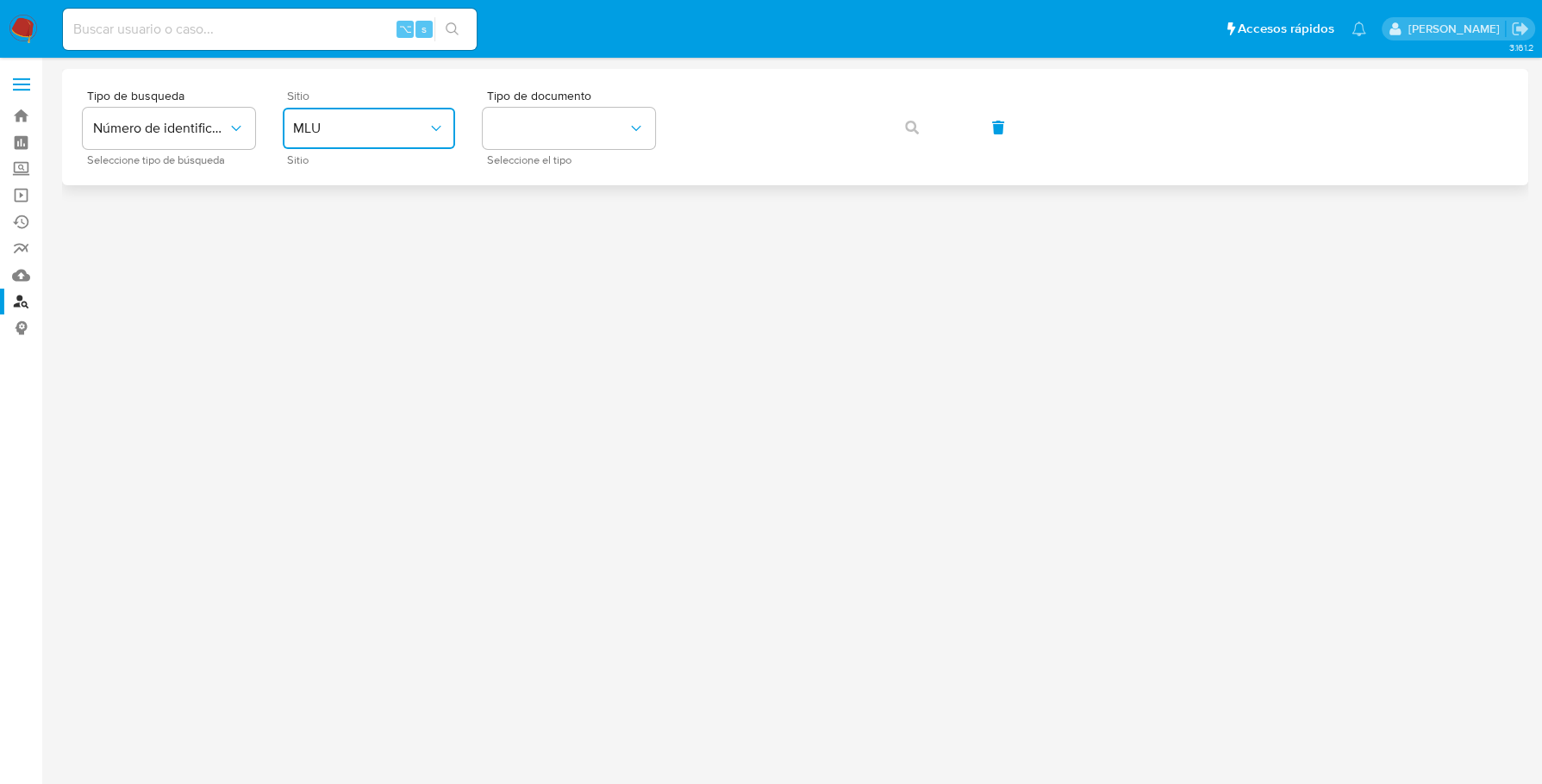
click at [413, 128] on span "MLU" at bounding box center [360, 129] width 135 height 18
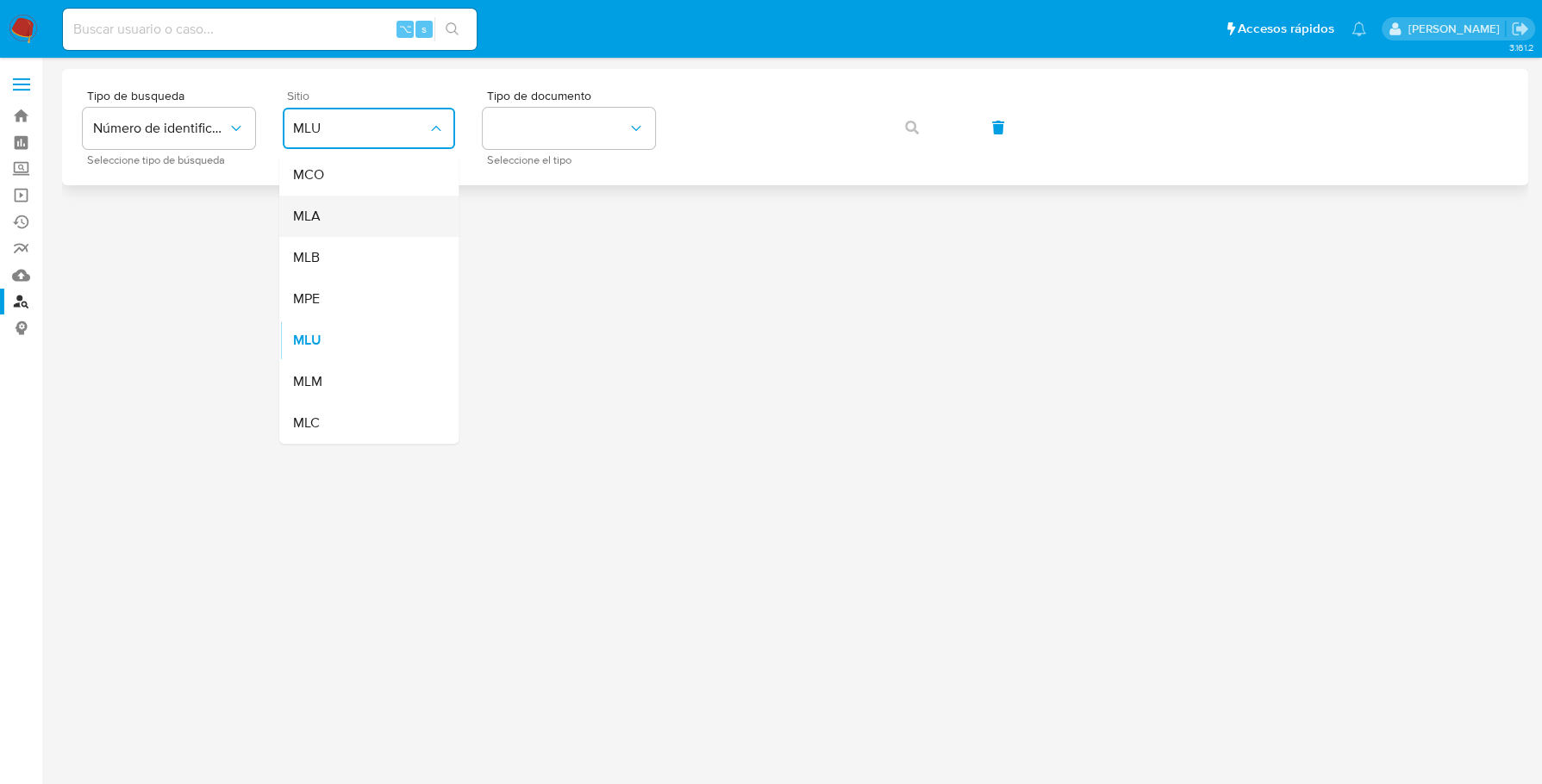
click at [326, 227] on div "MLA" at bounding box center [363, 216] width 142 height 41
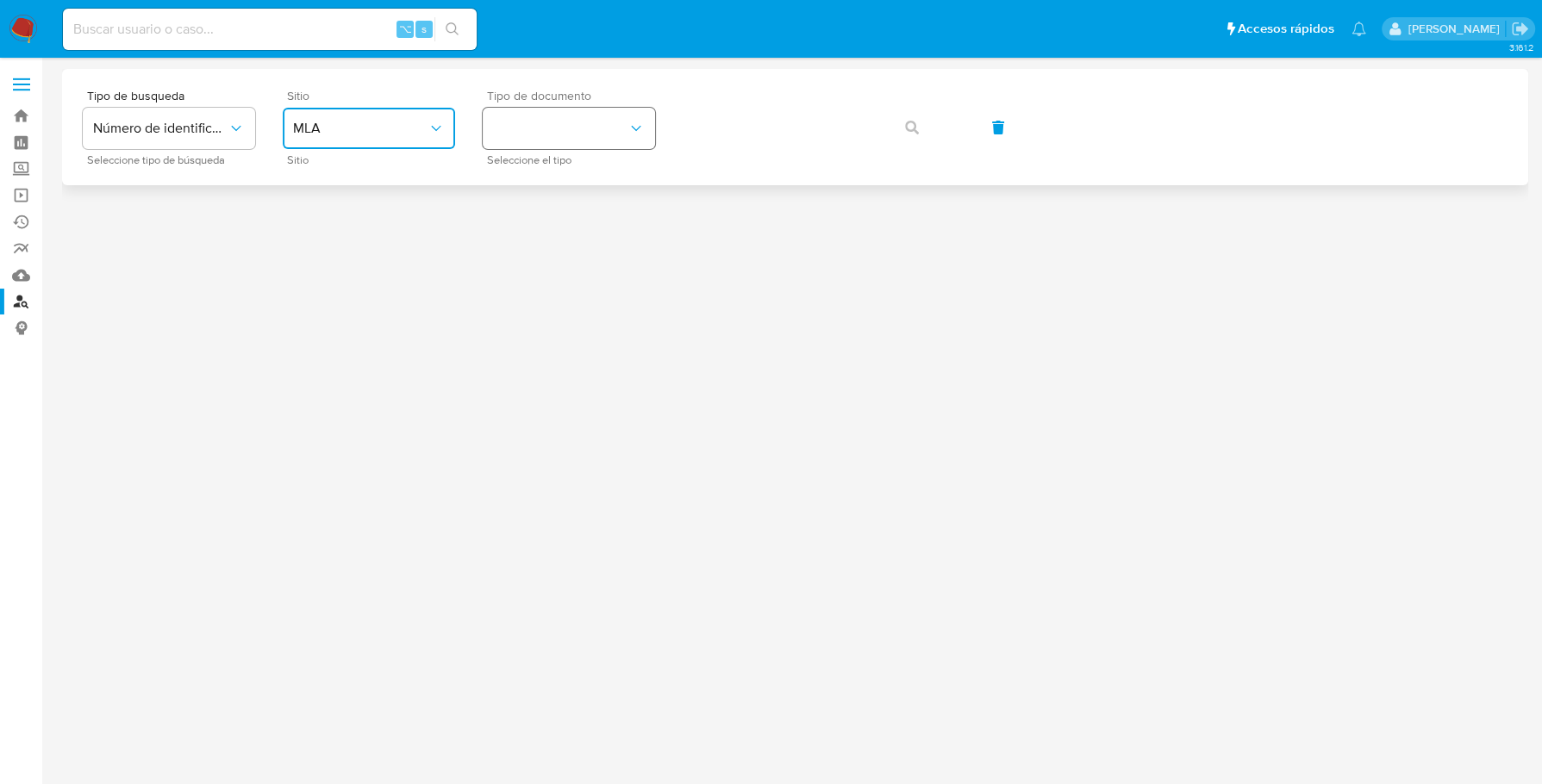
click at [589, 118] on button "identificationType" at bounding box center [568, 128] width 173 height 41
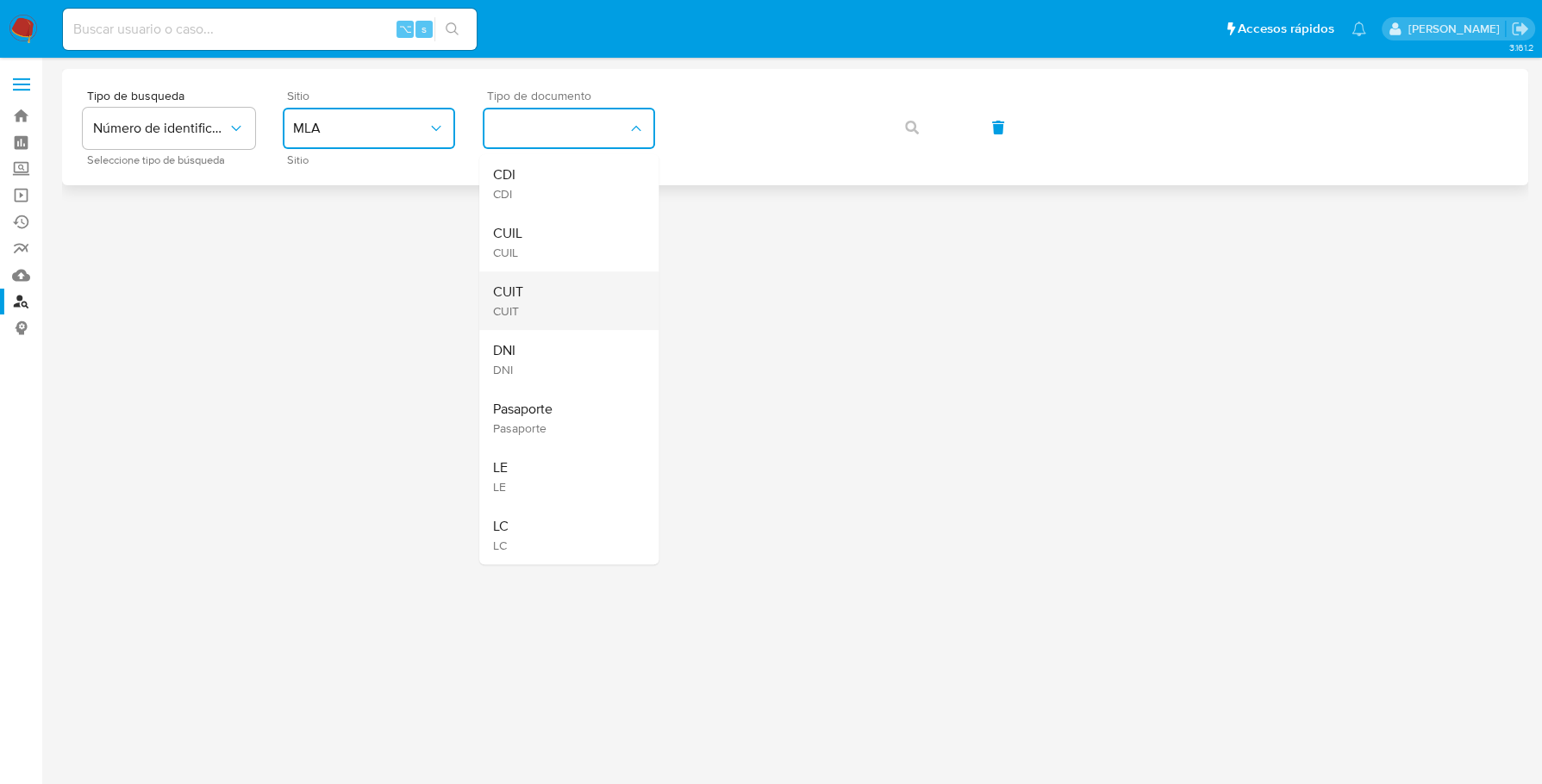
click at [549, 304] on div "CUIT CUIT" at bounding box center [563, 301] width 142 height 59
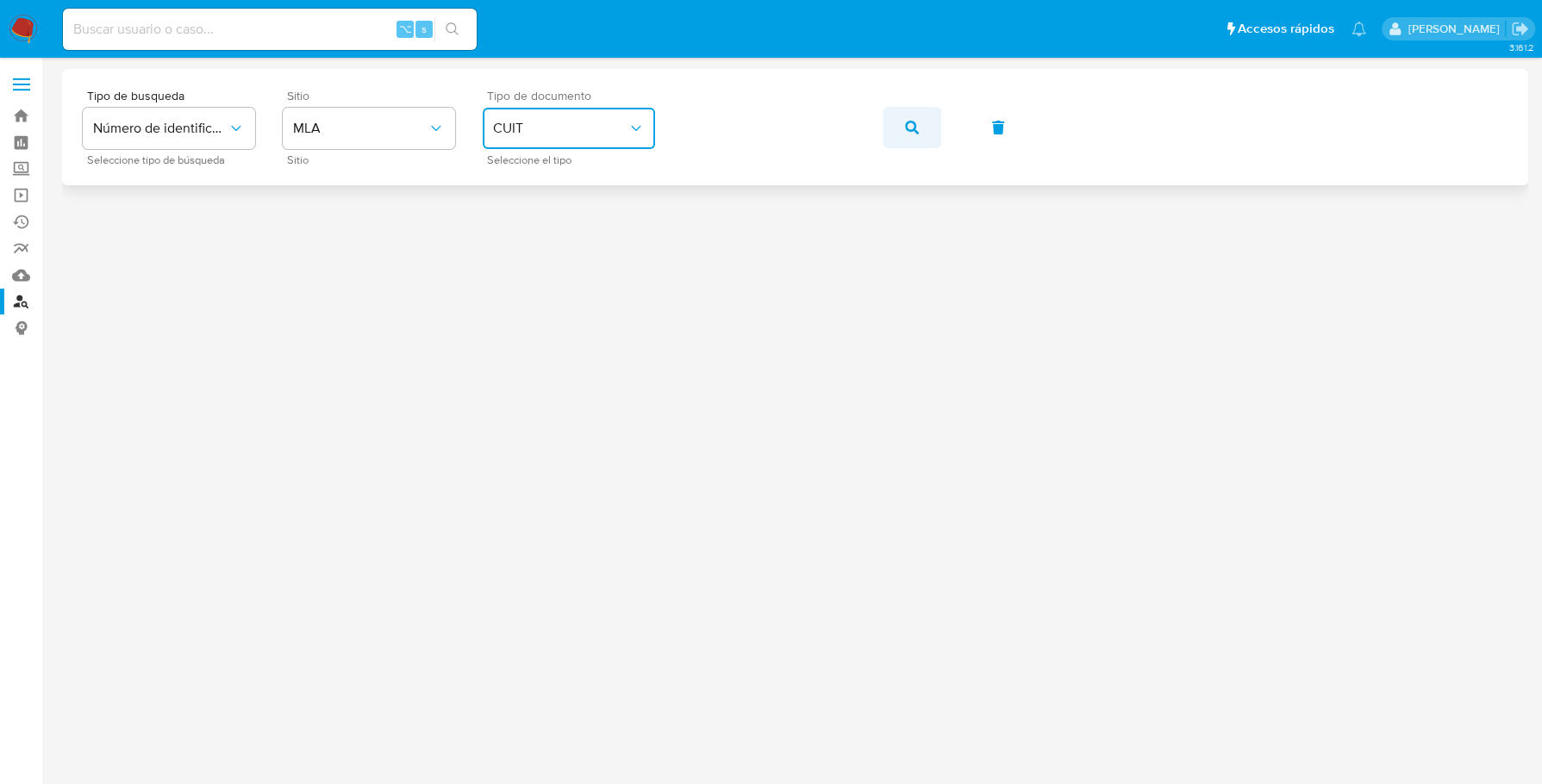
click at [931, 129] on button "button" at bounding box center [912, 127] width 59 height 41
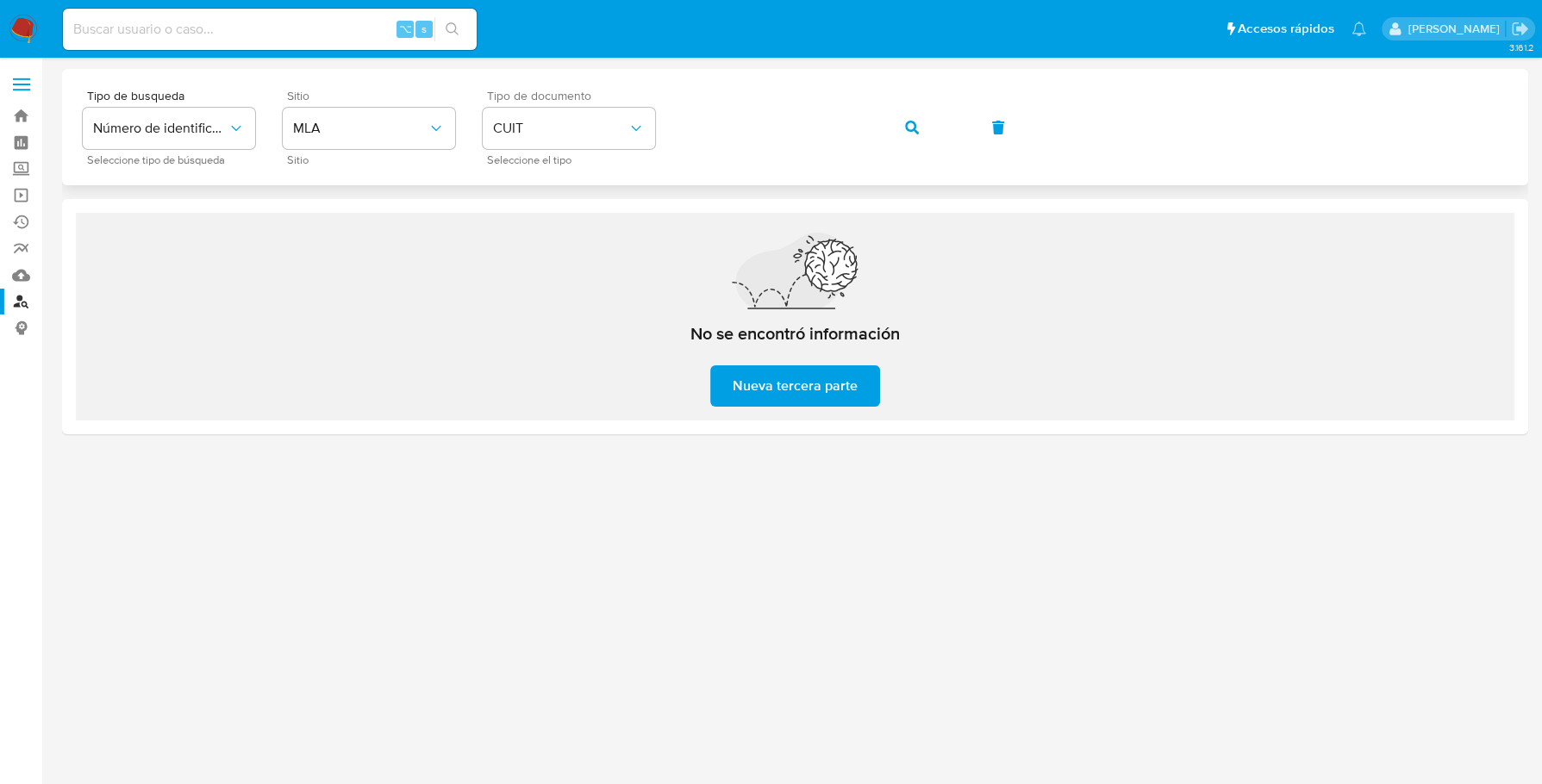
click at [912, 119] on span "button" at bounding box center [912, 127] width 14 height 38
click at [30, 36] on img at bounding box center [23, 29] width 29 height 29
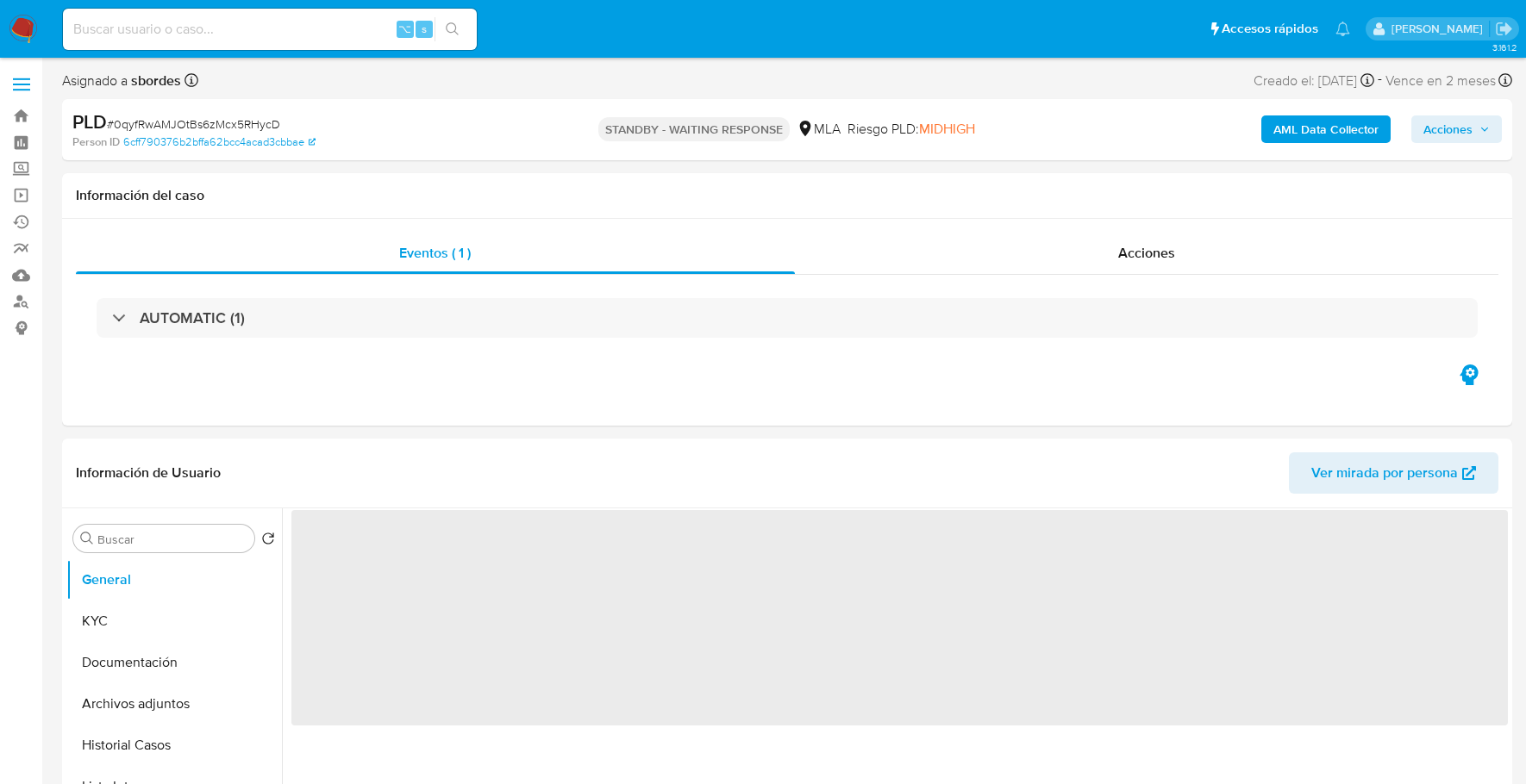
select select "10"
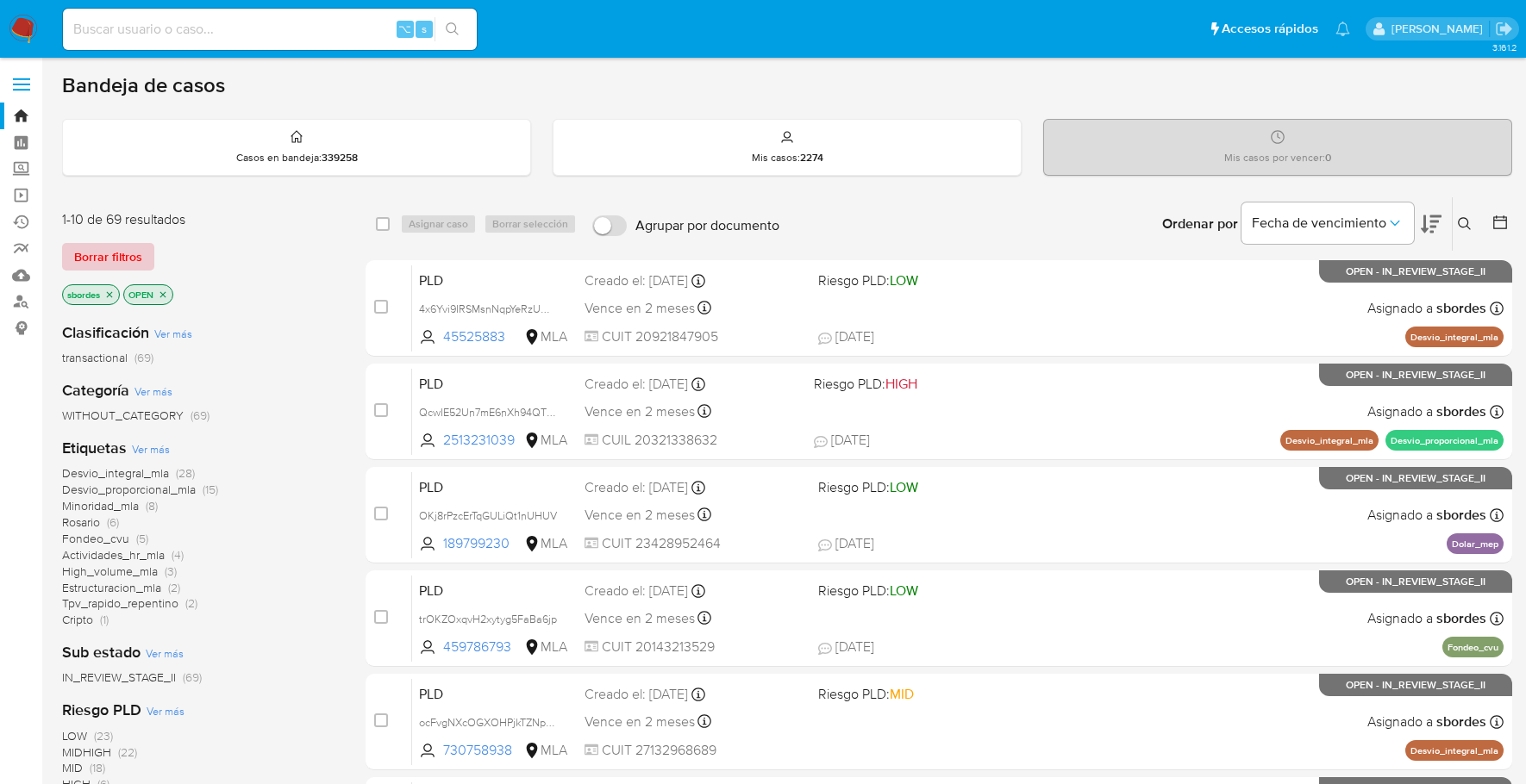
click at [107, 250] on span "Borrar filtros" at bounding box center [108, 257] width 68 height 24
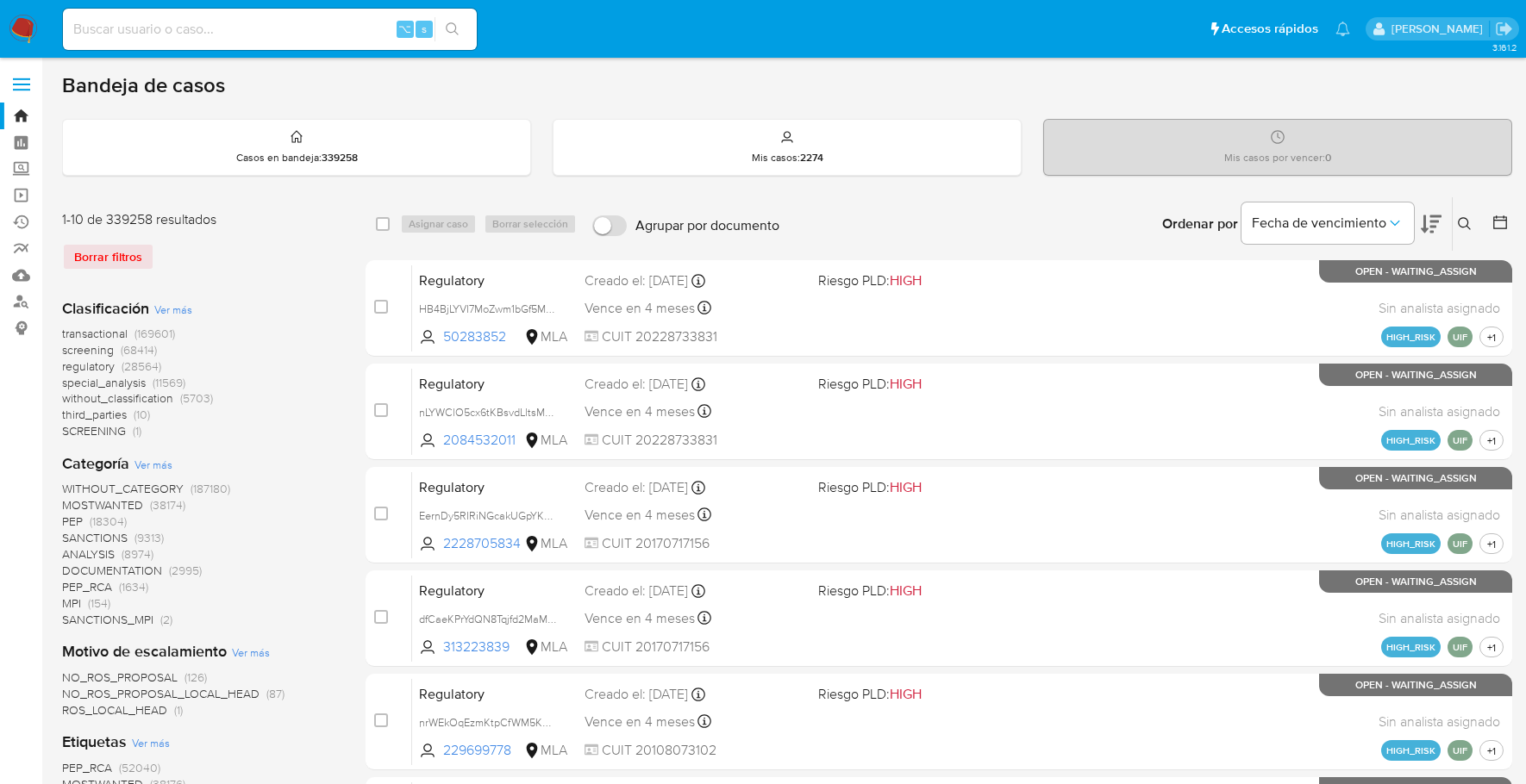
click at [1468, 217] on icon at bounding box center [1464, 224] width 14 height 14
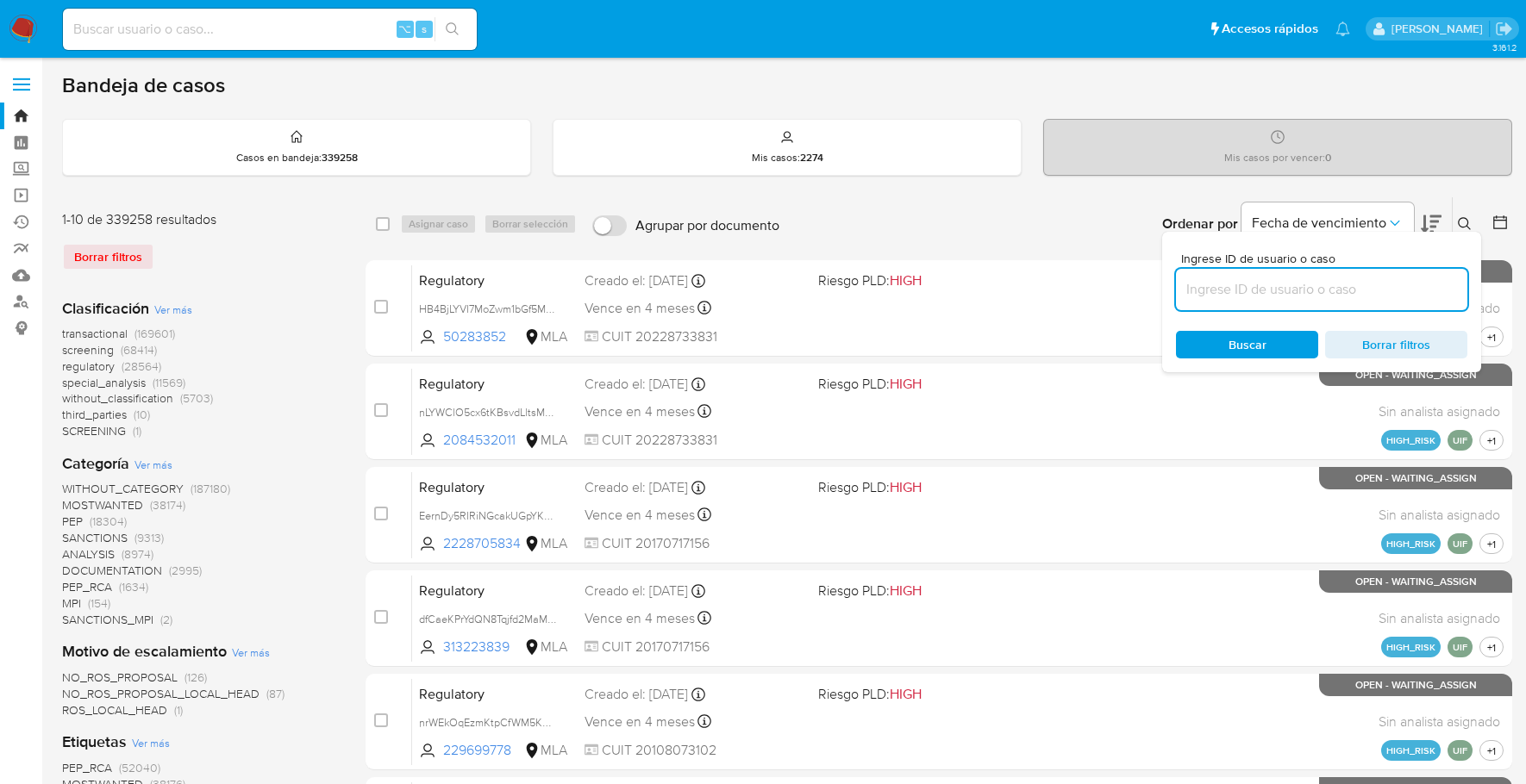
click at [1335, 291] on input at bounding box center [1321, 289] width 291 height 22
type input "0qyfRwAMJOtBs6zMcx5RHycD"
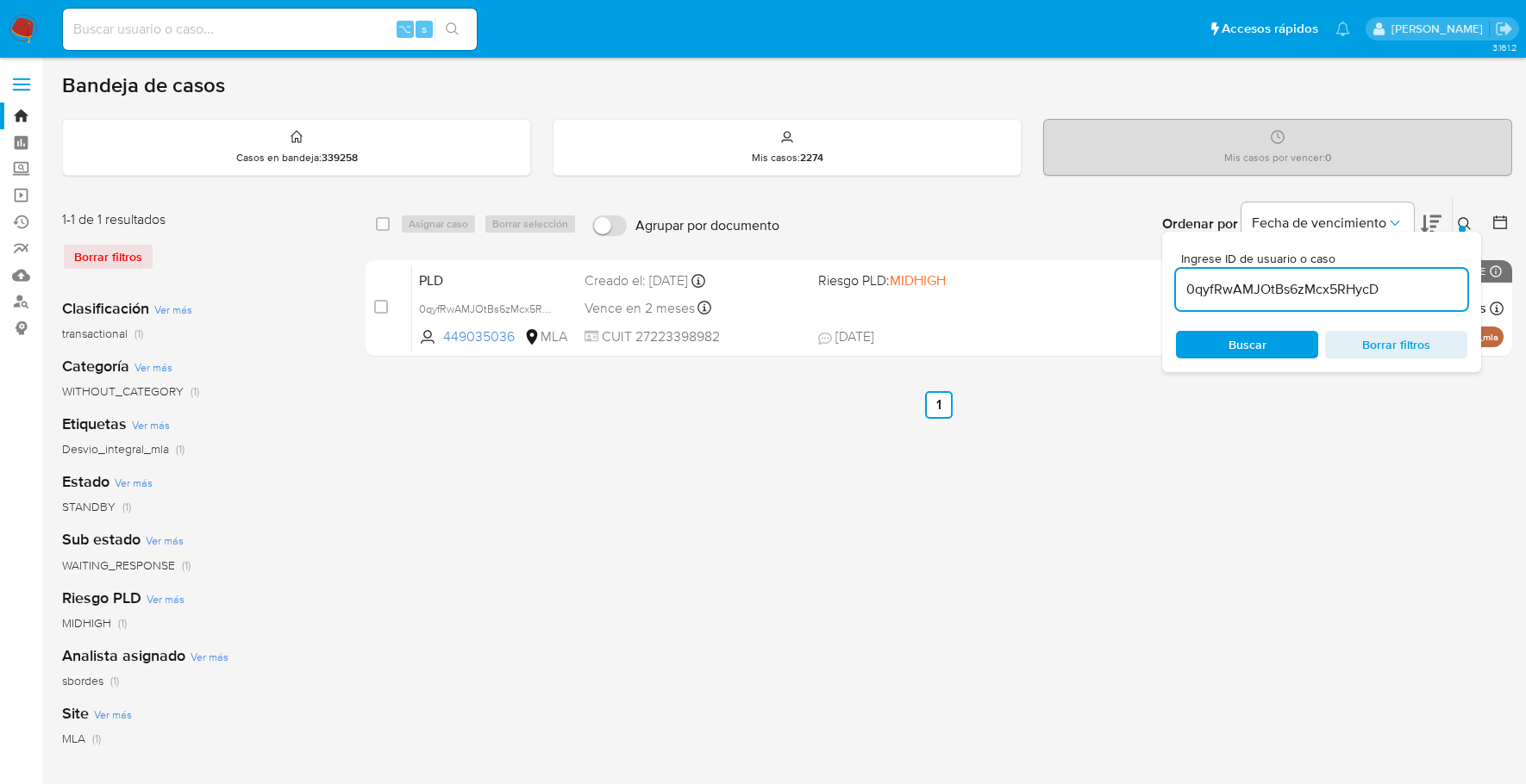
click at [1474, 214] on button at bounding box center [1466, 224] width 28 height 21
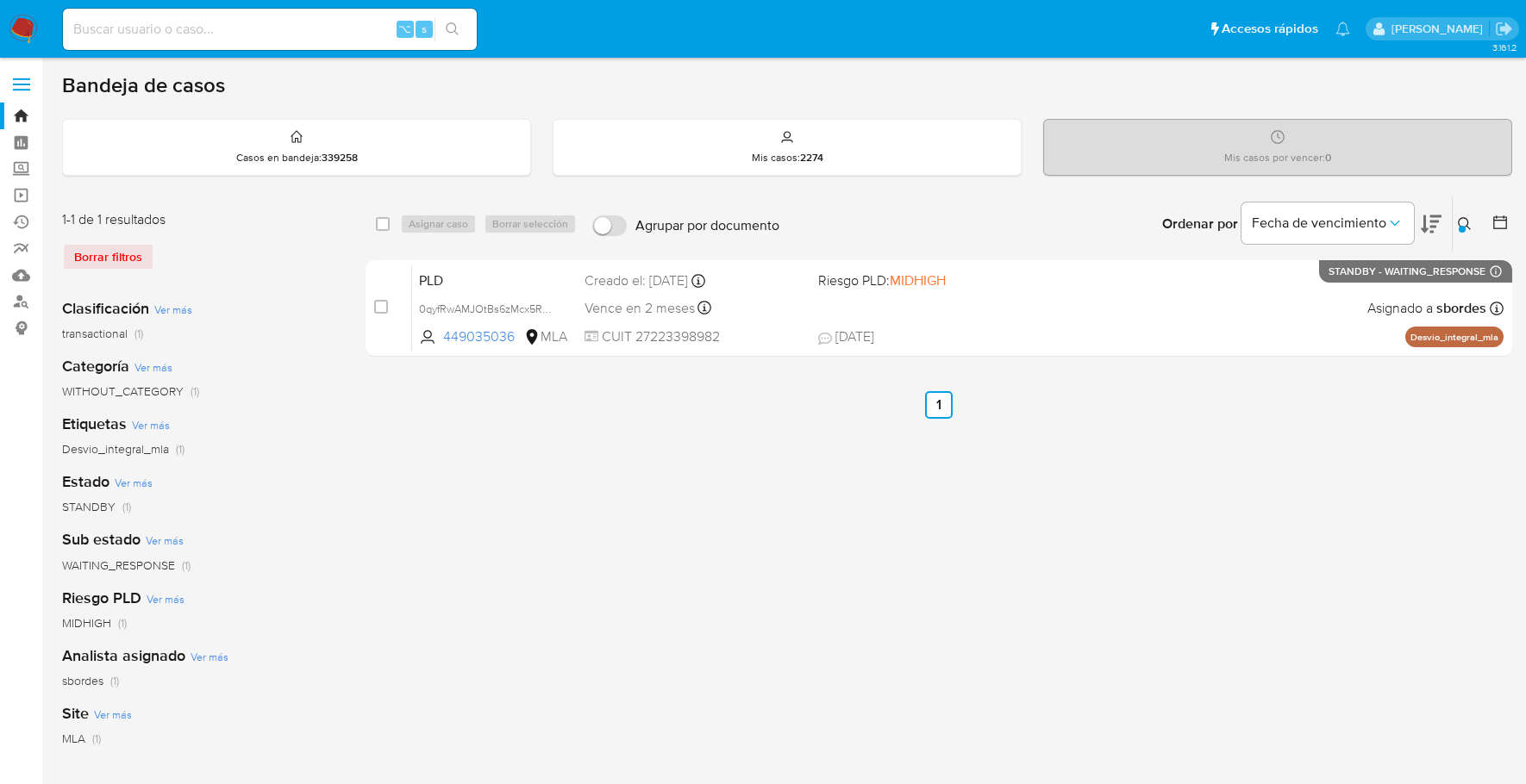
click at [1456, 221] on button at bounding box center [1466, 224] width 28 height 21
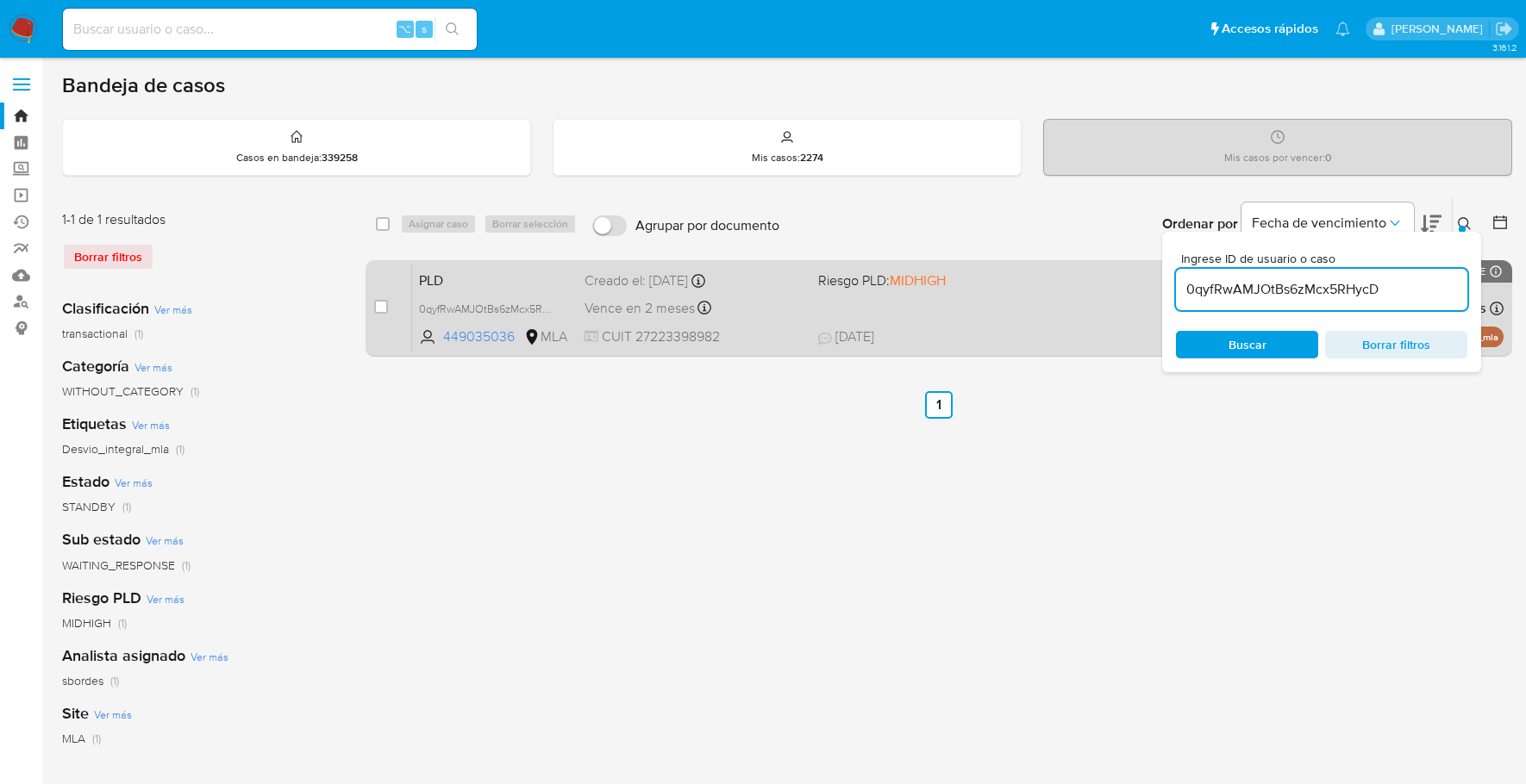
drag, startPoint x: 595, startPoint y: 447, endPoint x: 513, endPoint y: 352, distance: 125.5
click at [594, 447] on div "select-all-cases-checkbox Asignar caso Borrar selección Agrupar por documento O…" at bounding box center [938, 574] width 1146 height 757
click at [364, 299] on div "1-1 de 1 resultados Borrar filtros Clasificación Ver más transactional (1) Cate…" at bounding box center [787, 574] width 1450 height 757
click at [381, 300] on input "checkbox" at bounding box center [381, 307] width 14 height 14
checkbox input "true"
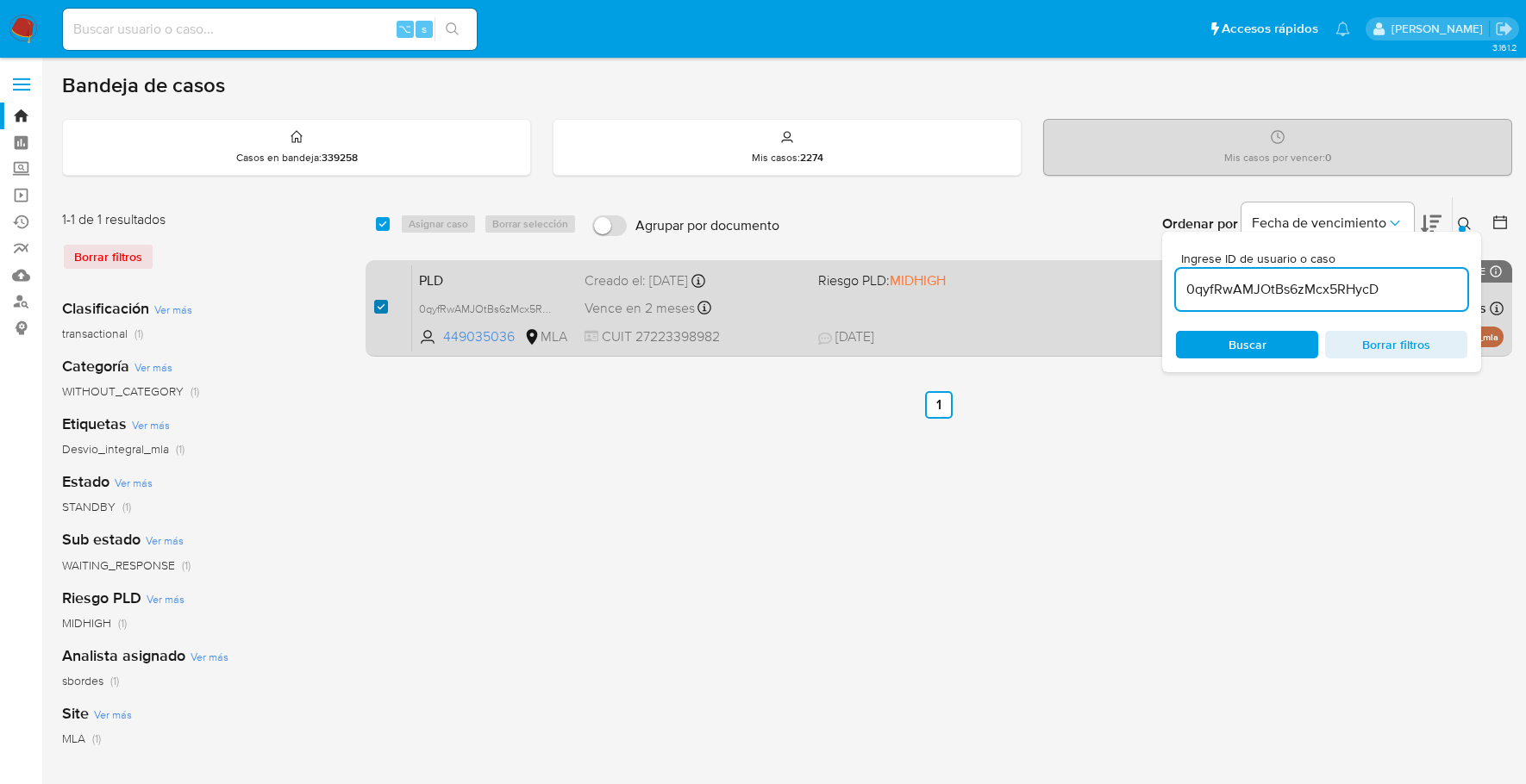
checkbox input "true"
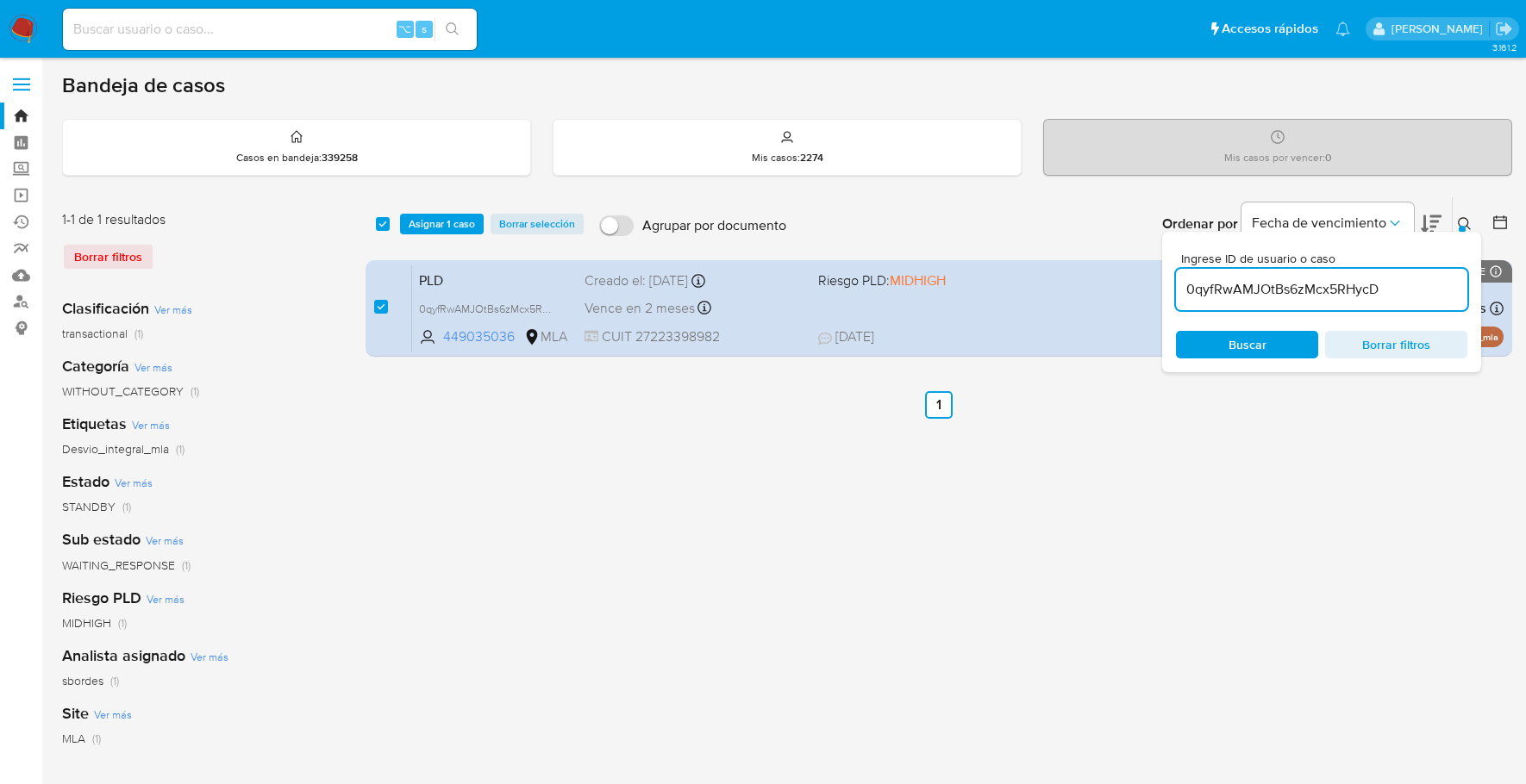
click at [427, 208] on div "select-all-cases-checkbox Asignar 1 caso Borrar selección Agrupar por documento…" at bounding box center [938, 224] width 1146 height 54
click at [433, 219] on span "Asignar 1 caso" at bounding box center [441, 225] width 66 height 18
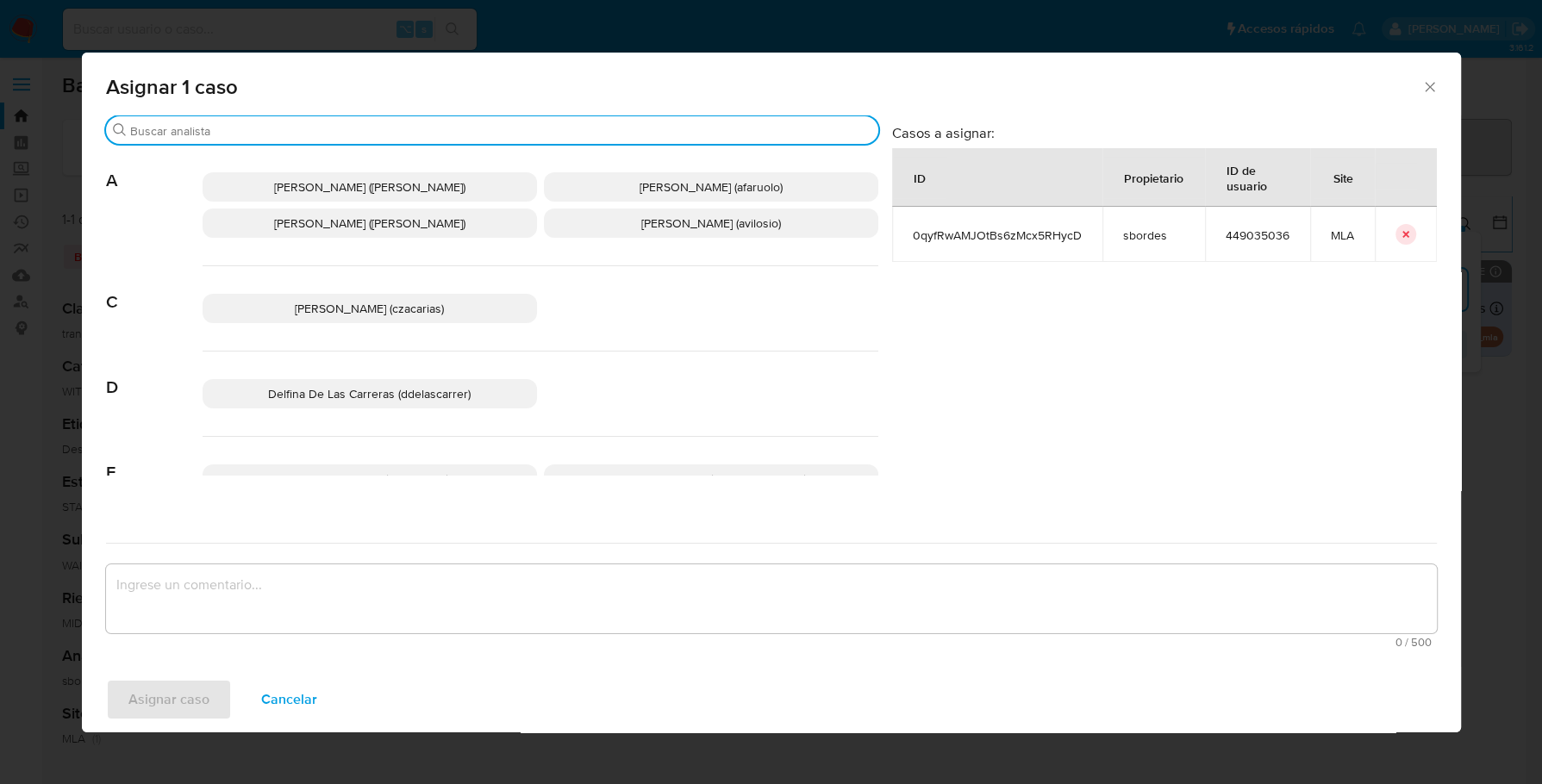
click at [285, 133] on input "Buscar" at bounding box center [500, 131] width 741 height 16
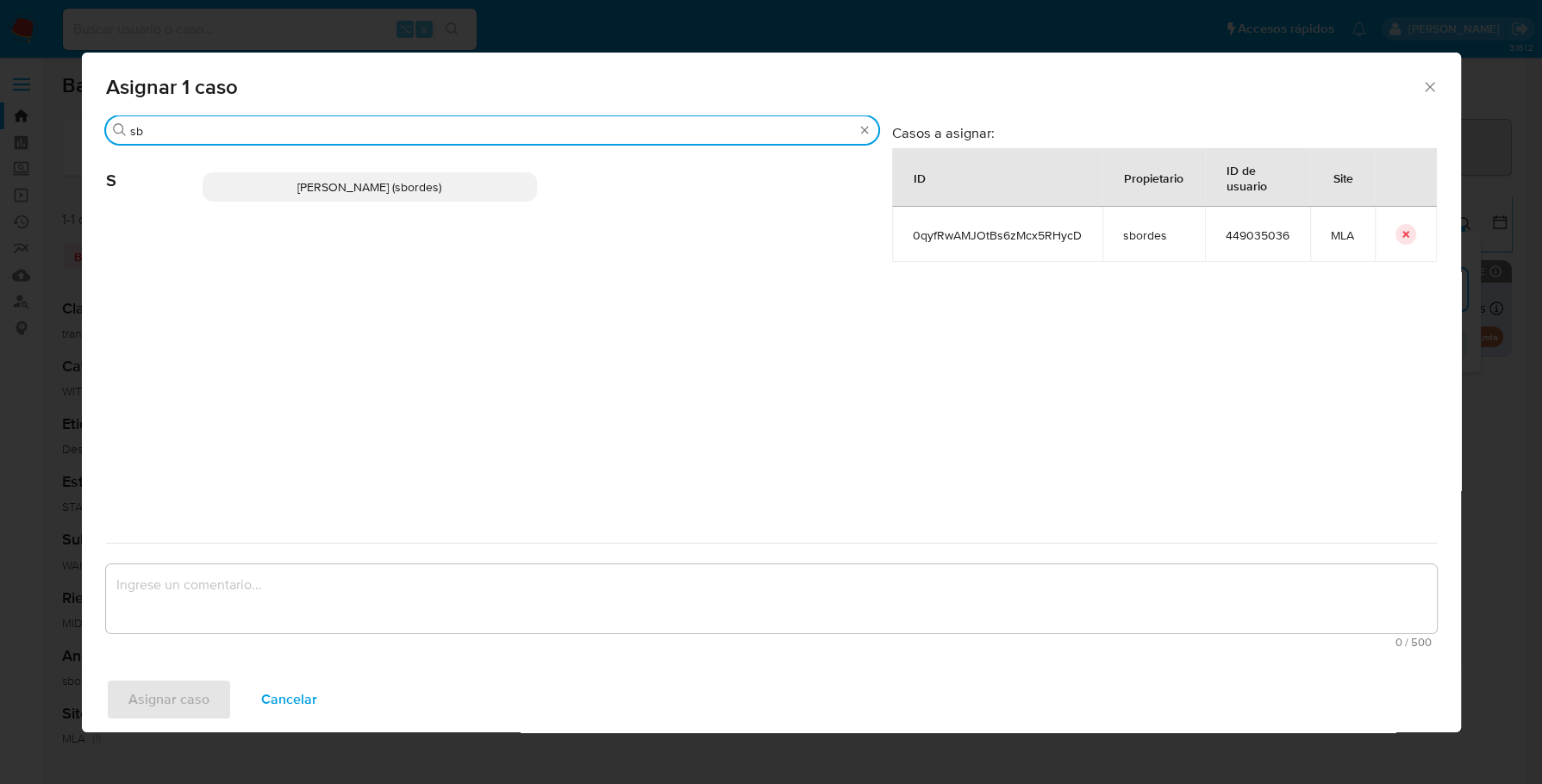
type input "sb"
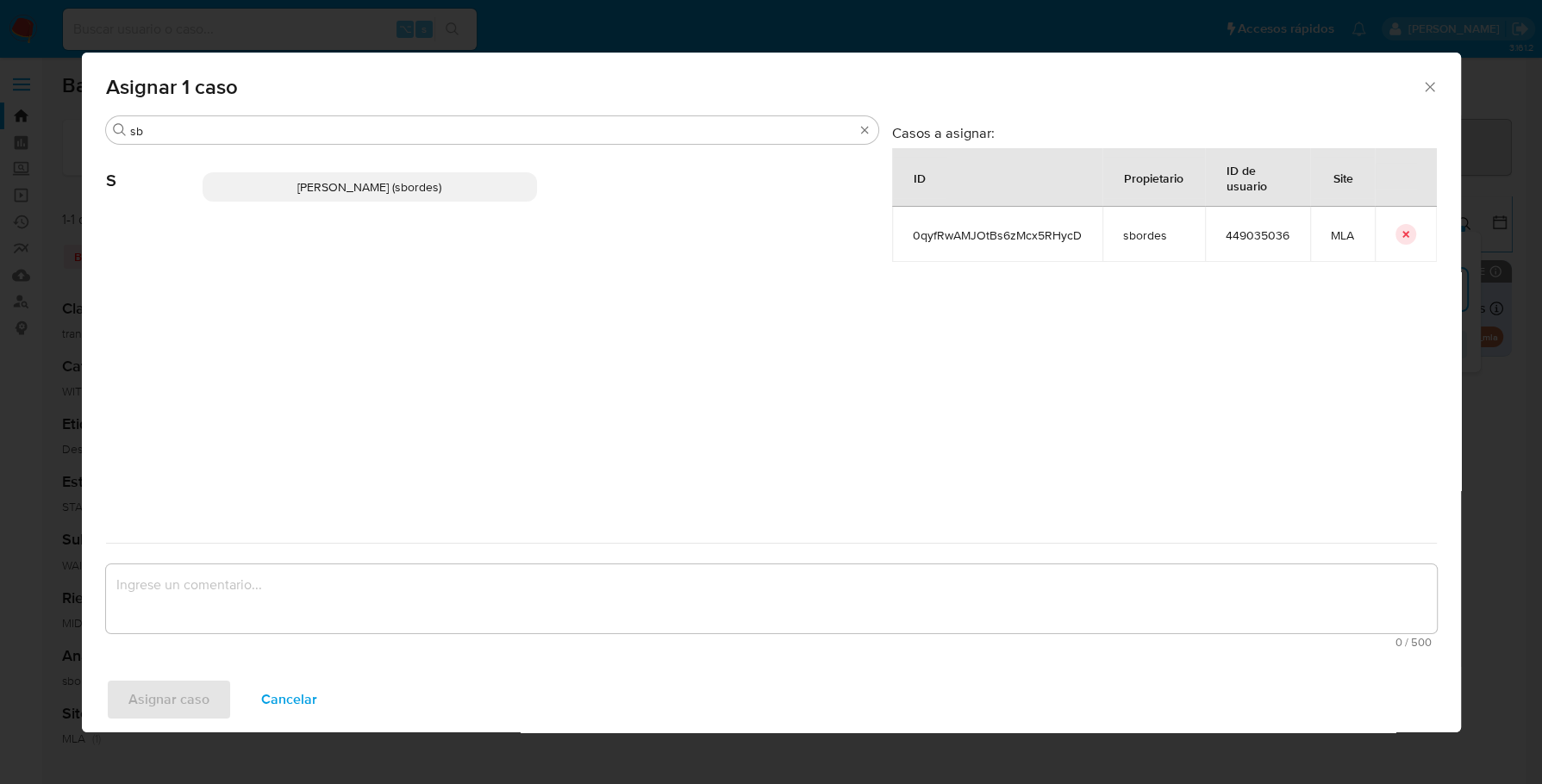
click at [335, 189] on span "[PERSON_NAME] (sbordes)" at bounding box center [369, 187] width 144 height 18
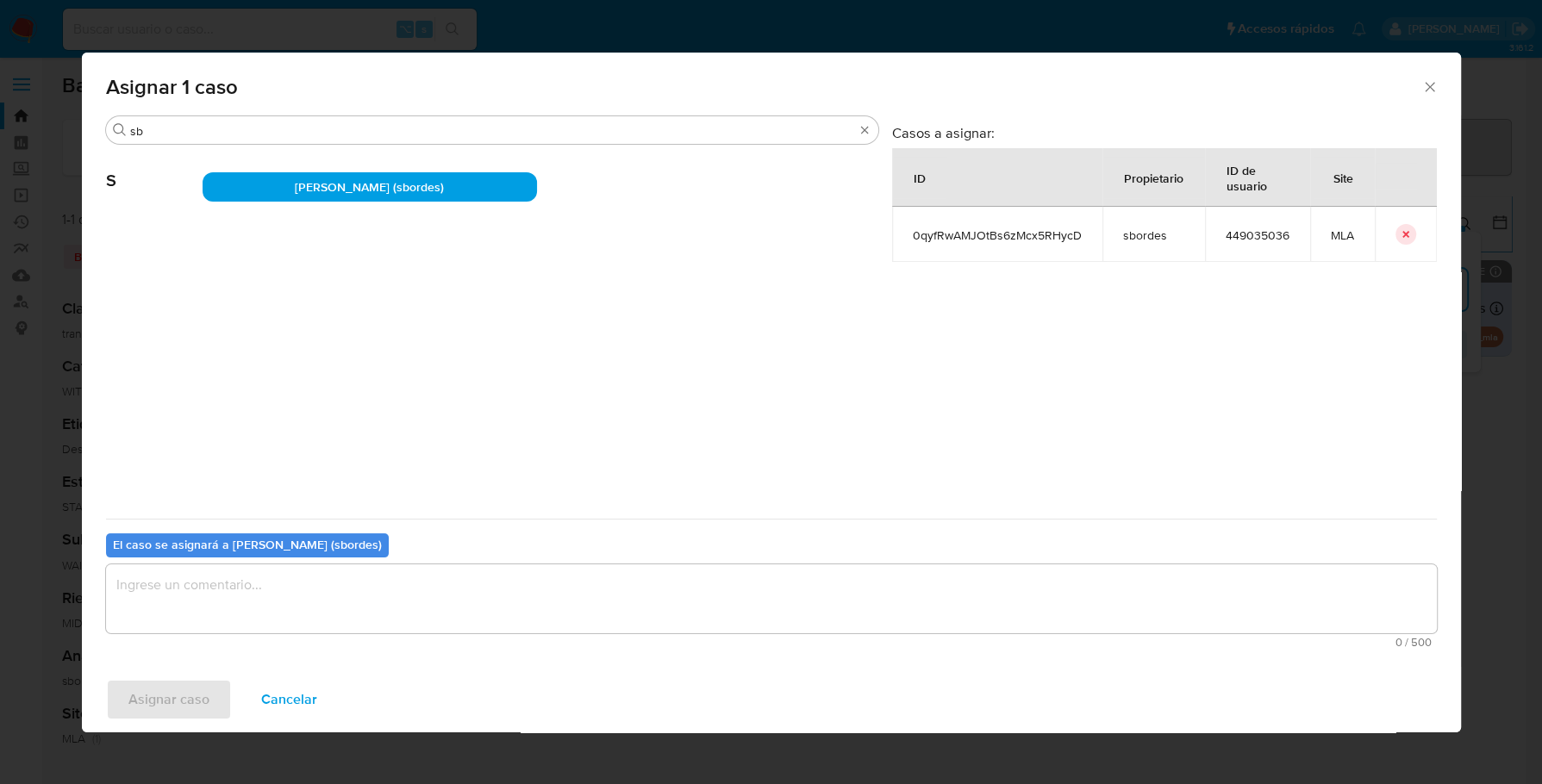
click at [268, 604] on textarea "assign-modal" at bounding box center [771, 598] width 1331 height 69
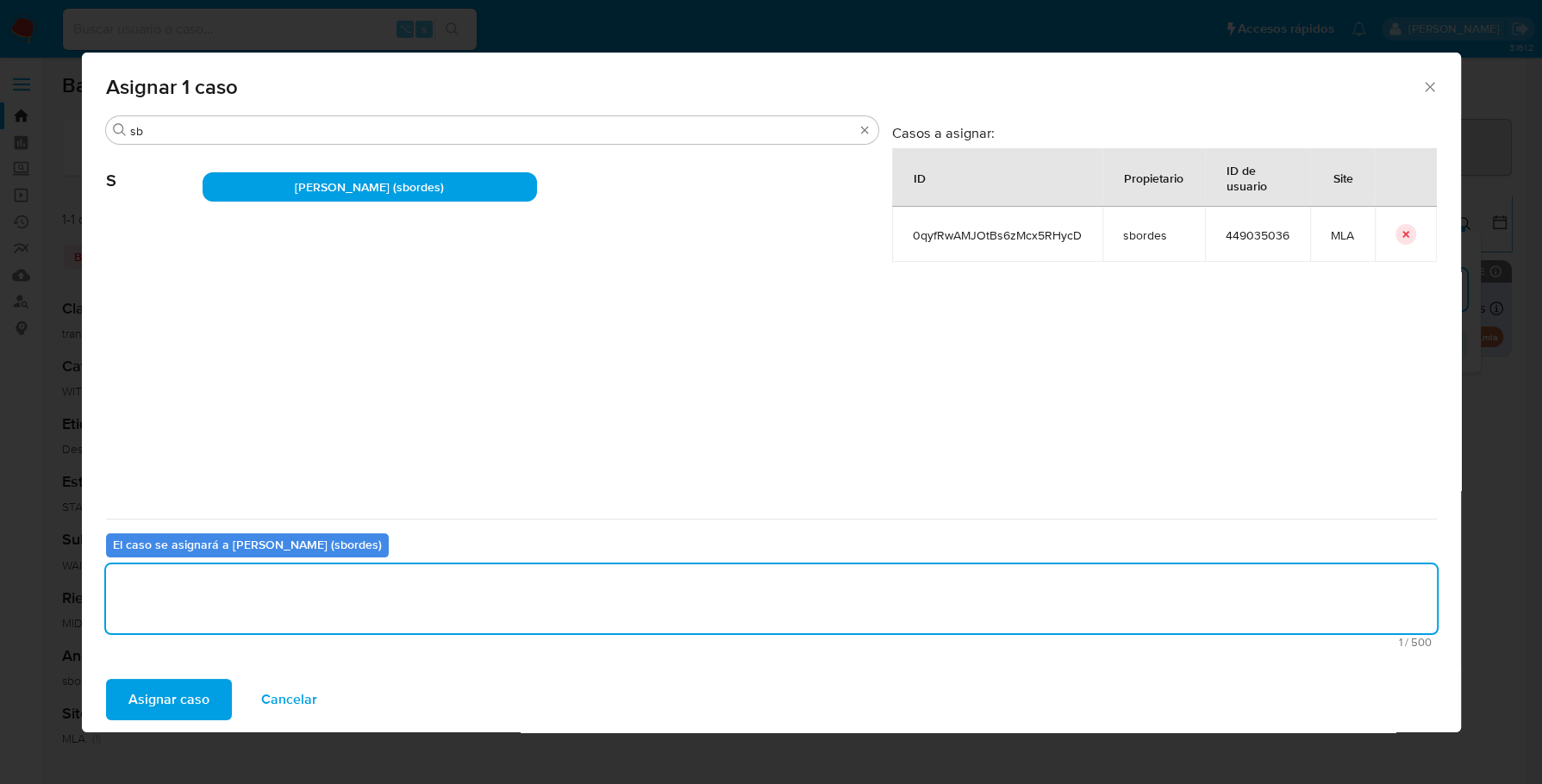
click at [179, 694] on span "Asignar caso" at bounding box center [169, 699] width 81 height 38
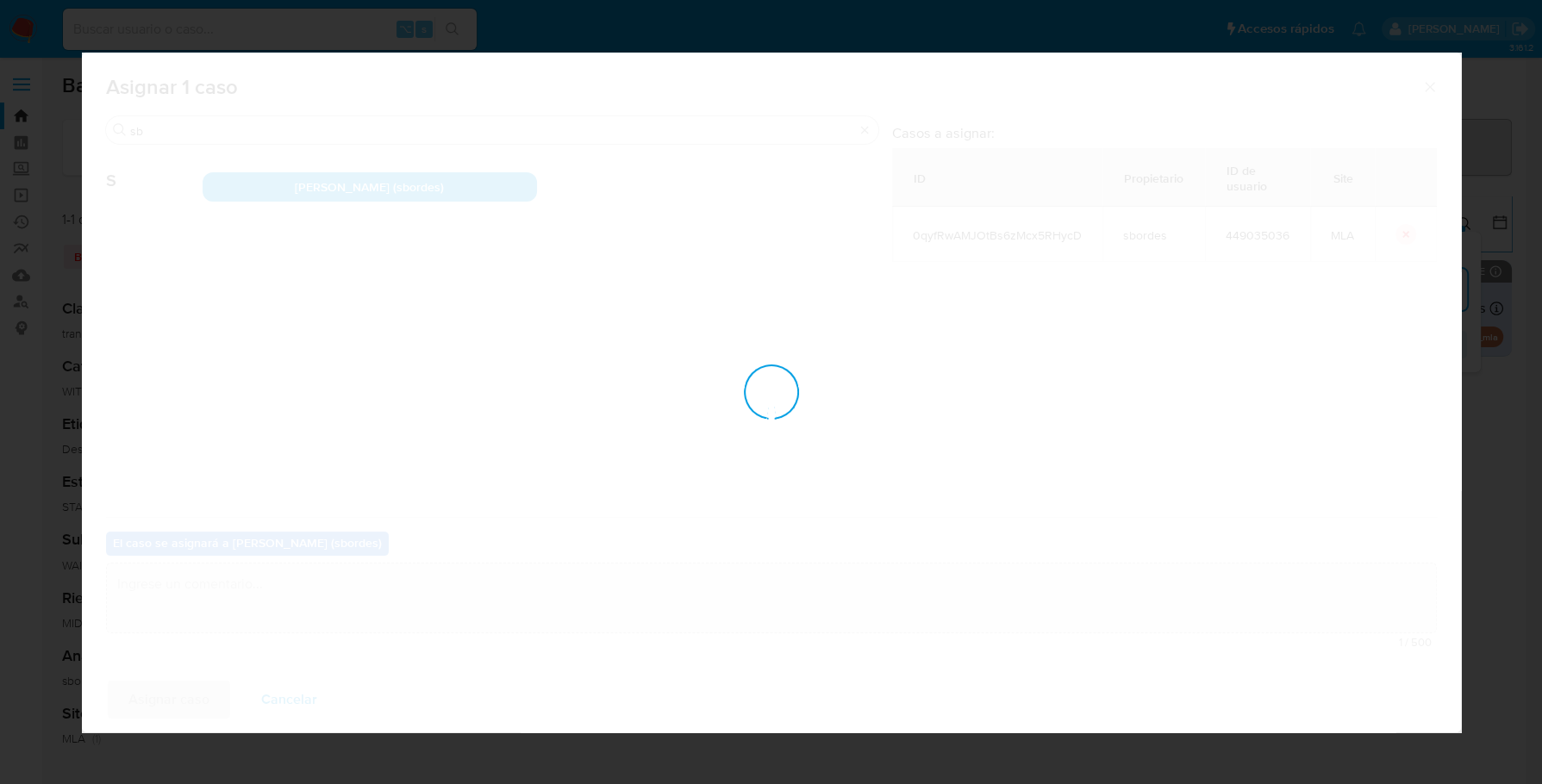
checkbox input "false"
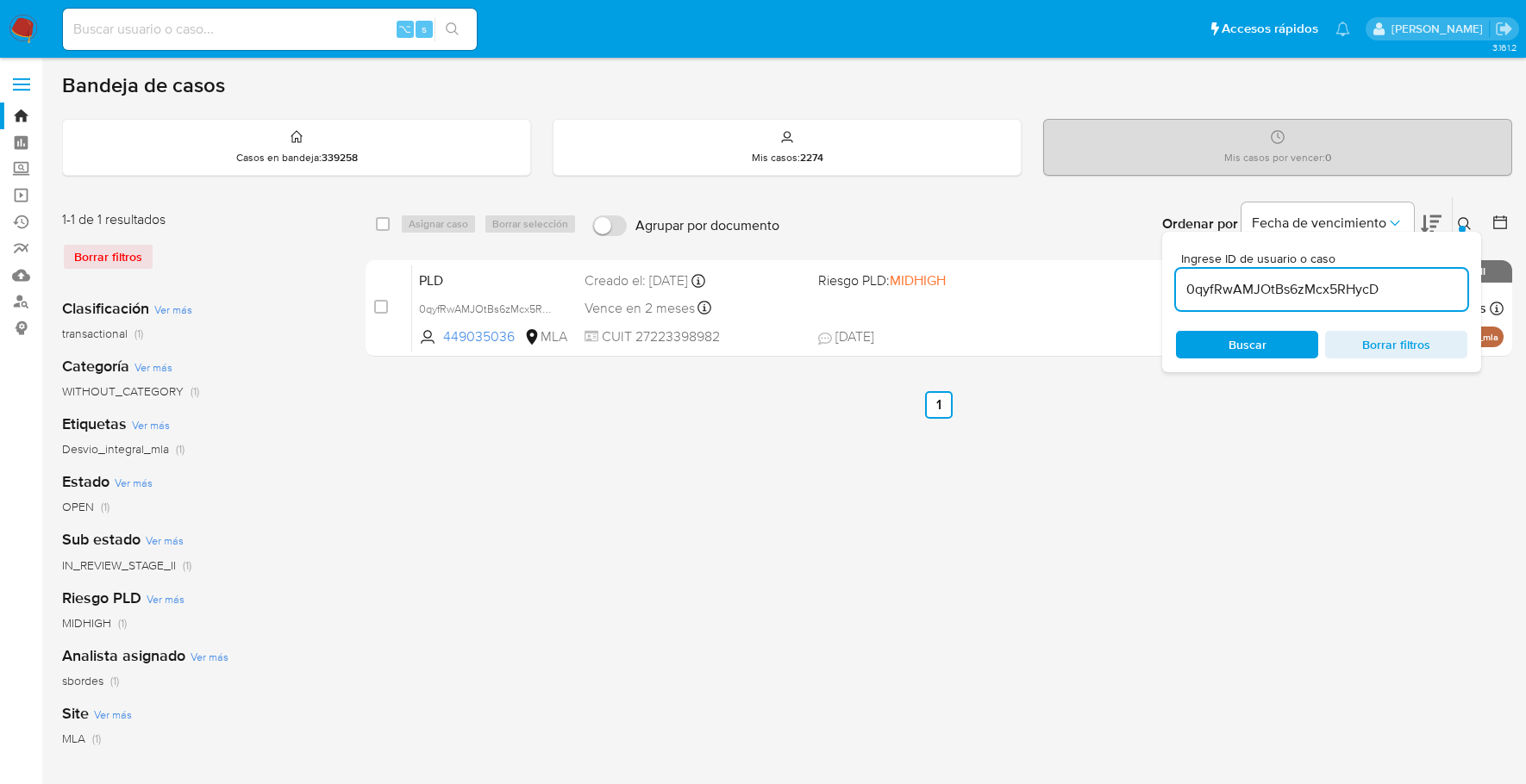
drag, startPoint x: 1406, startPoint y: 289, endPoint x: 1176, endPoint y: 287, distance: 230.0
click at [1176, 287] on input "0qyfRwAMJOtBs6zMcx5RHycD" at bounding box center [1321, 289] width 291 height 22
paste input "ljj7Z9bALzmsj1ljZ8FeawNC"
type input "ljj7Z9bALzmsj1ljZ8FeawNC"
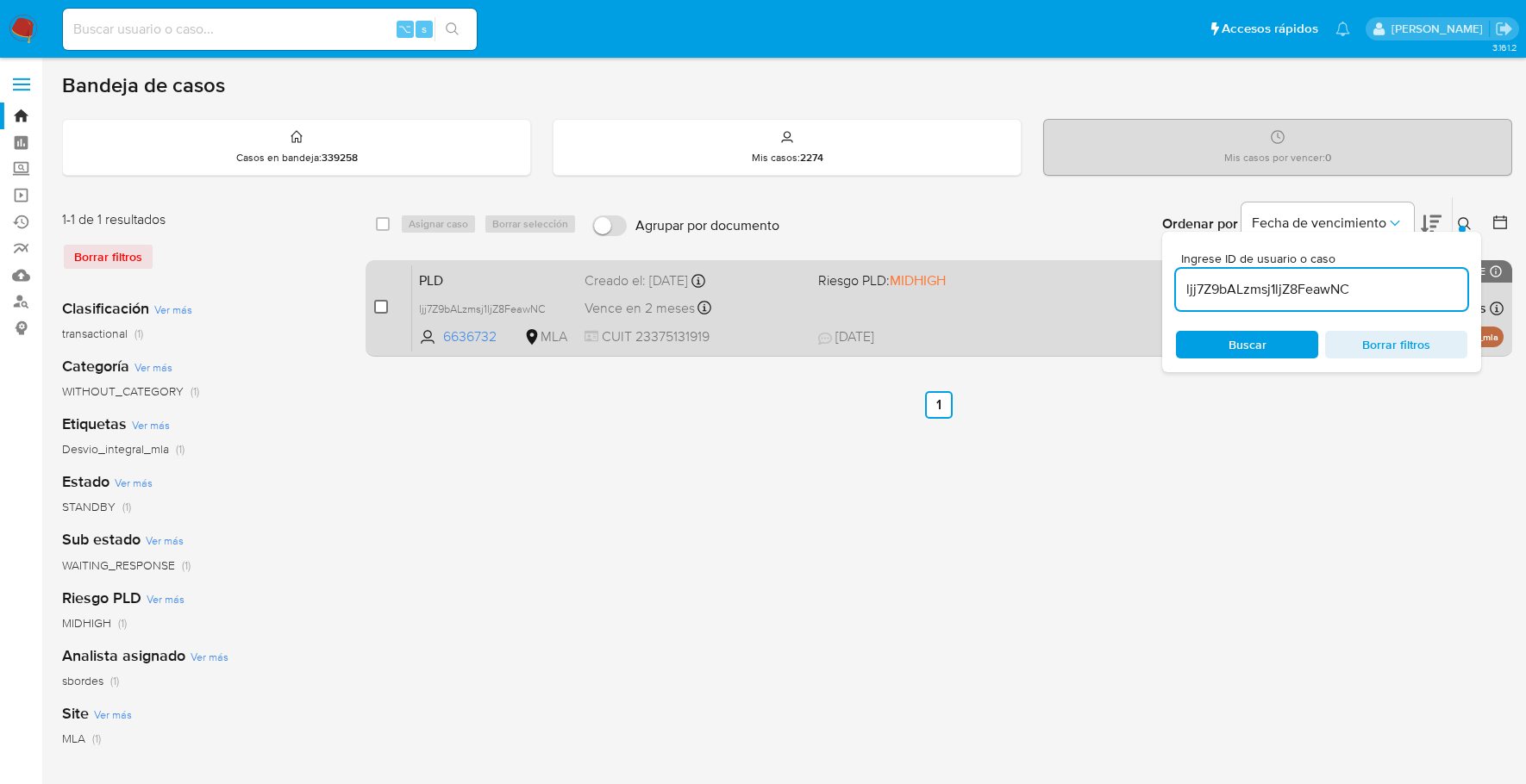
click at [386, 304] on input "checkbox" at bounding box center [381, 307] width 14 height 14
checkbox input "true"
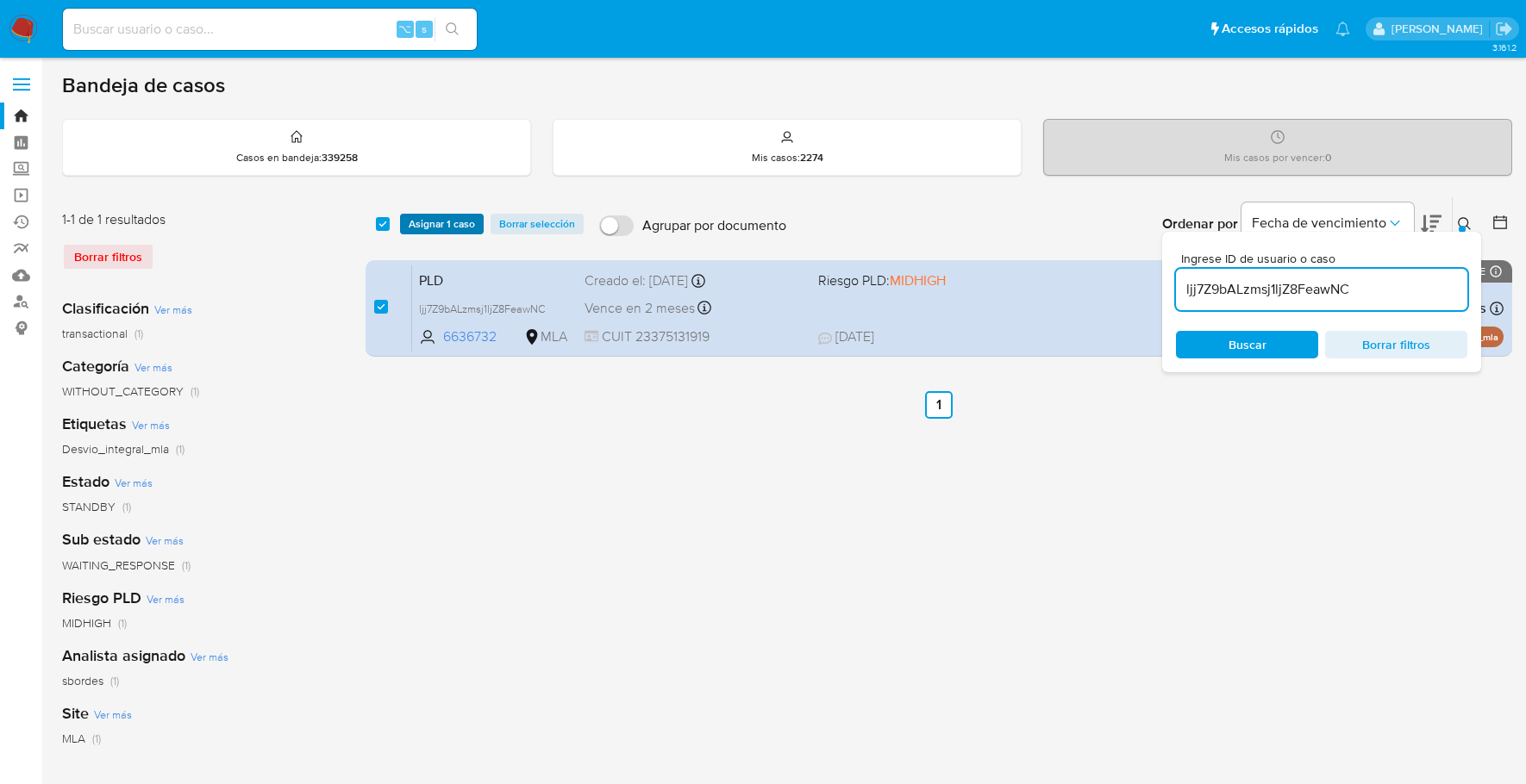
click at [432, 227] on span "Asignar 1 caso" at bounding box center [441, 225] width 66 height 18
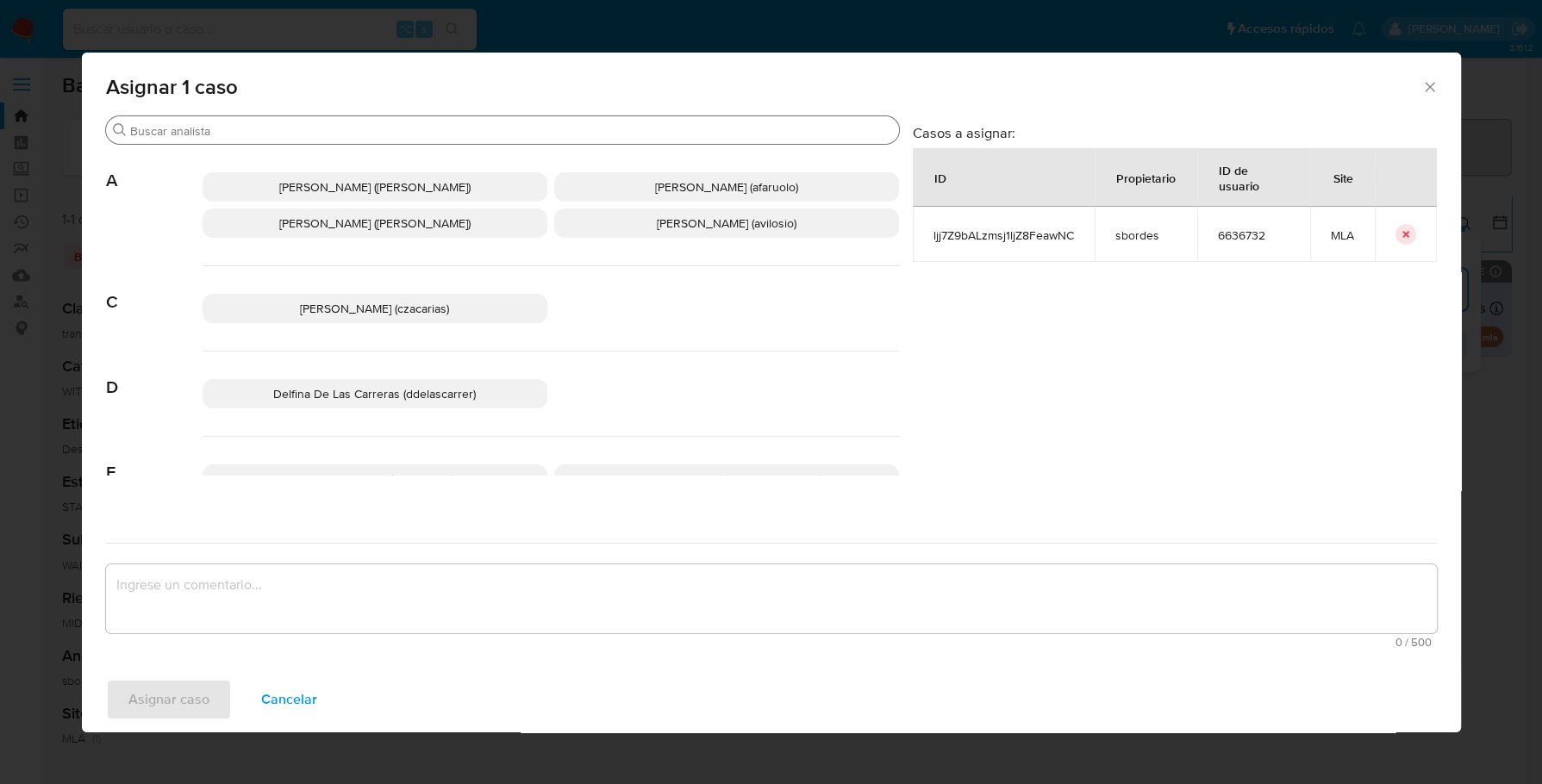
click at [423, 139] on div "Buscar" at bounding box center [503, 130] width 793 height 27
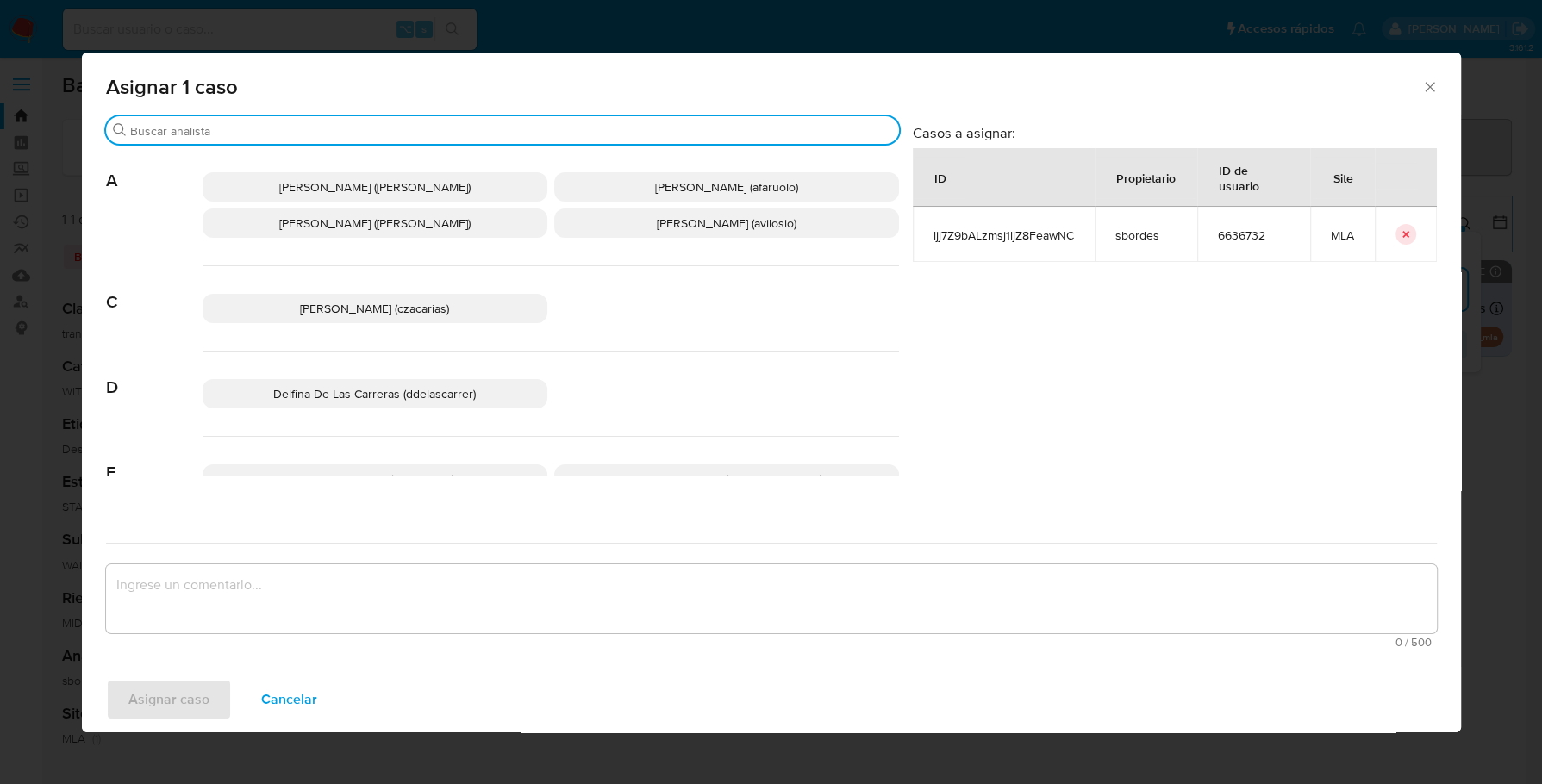
click at [423, 138] on input "Buscar" at bounding box center [511, 131] width 762 height 16
click at [430, 133] on input "Buscar" at bounding box center [511, 131] width 762 height 16
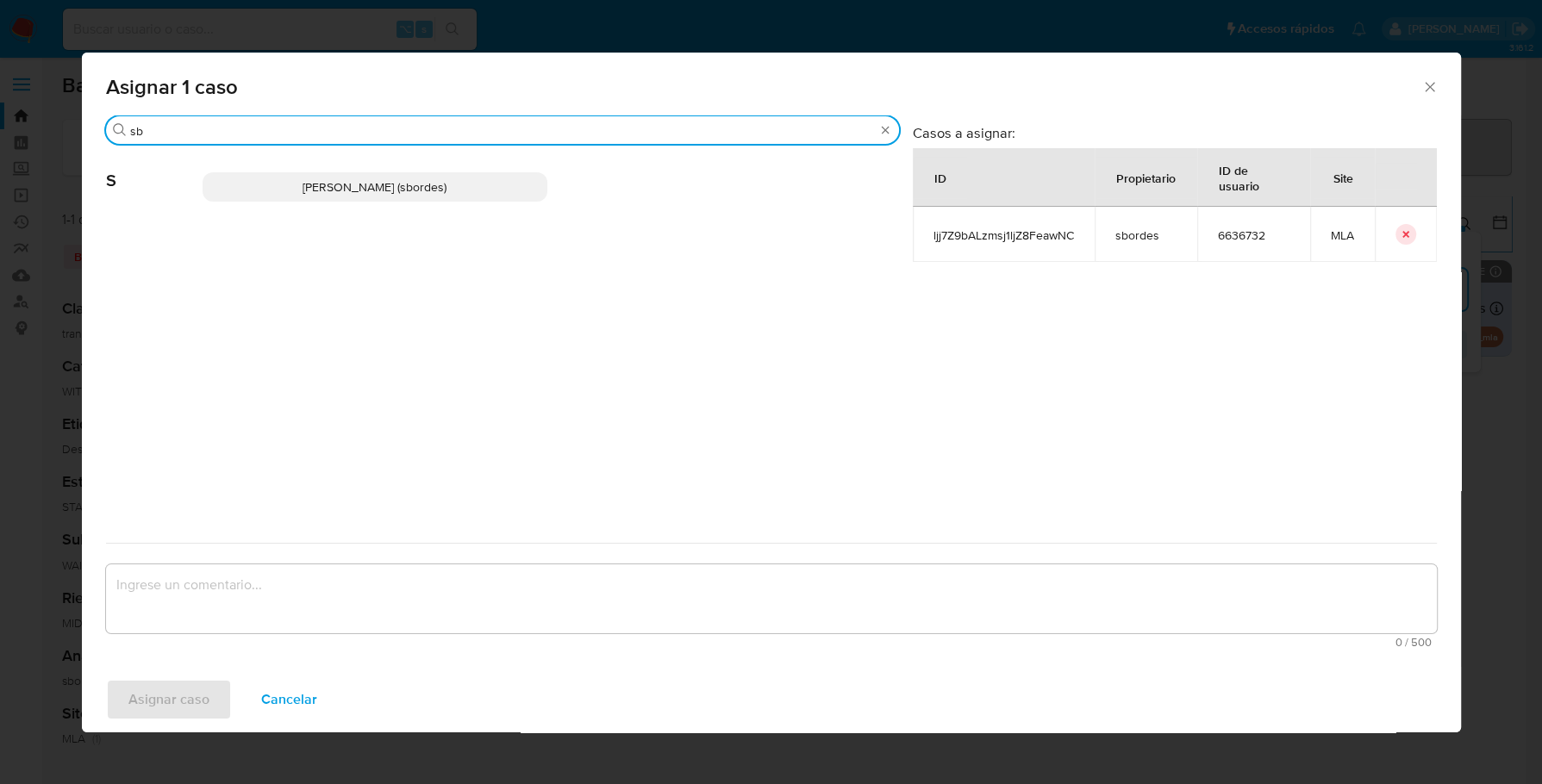
type input "sb"
click at [426, 197] on p "Stefania Bordes (sbordes)" at bounding box center [374, 187] width 345 height 29
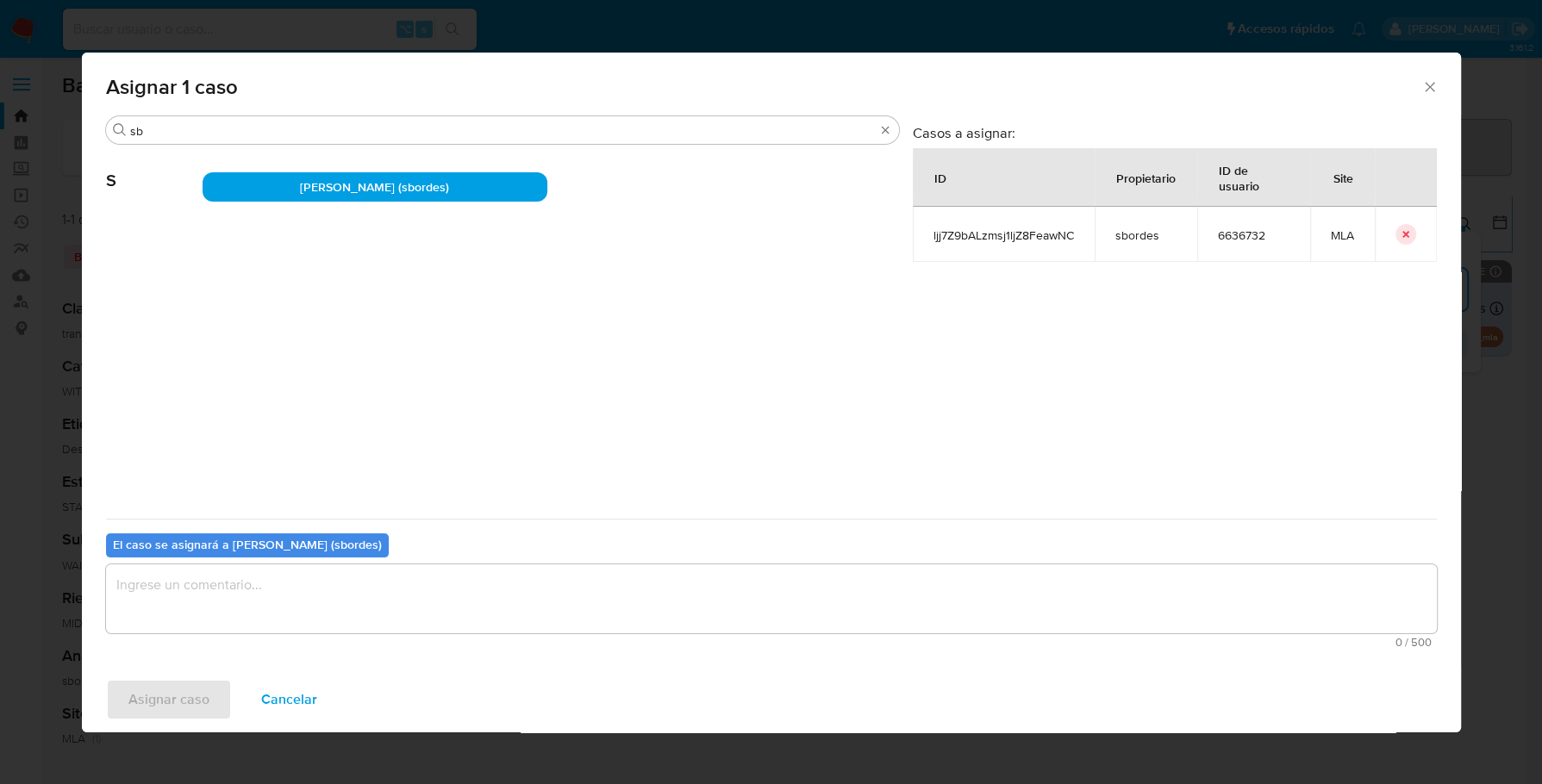
click at [367, 599] on textarea "assign-modal" at bounding box center [771, 598] width 1331 height 69
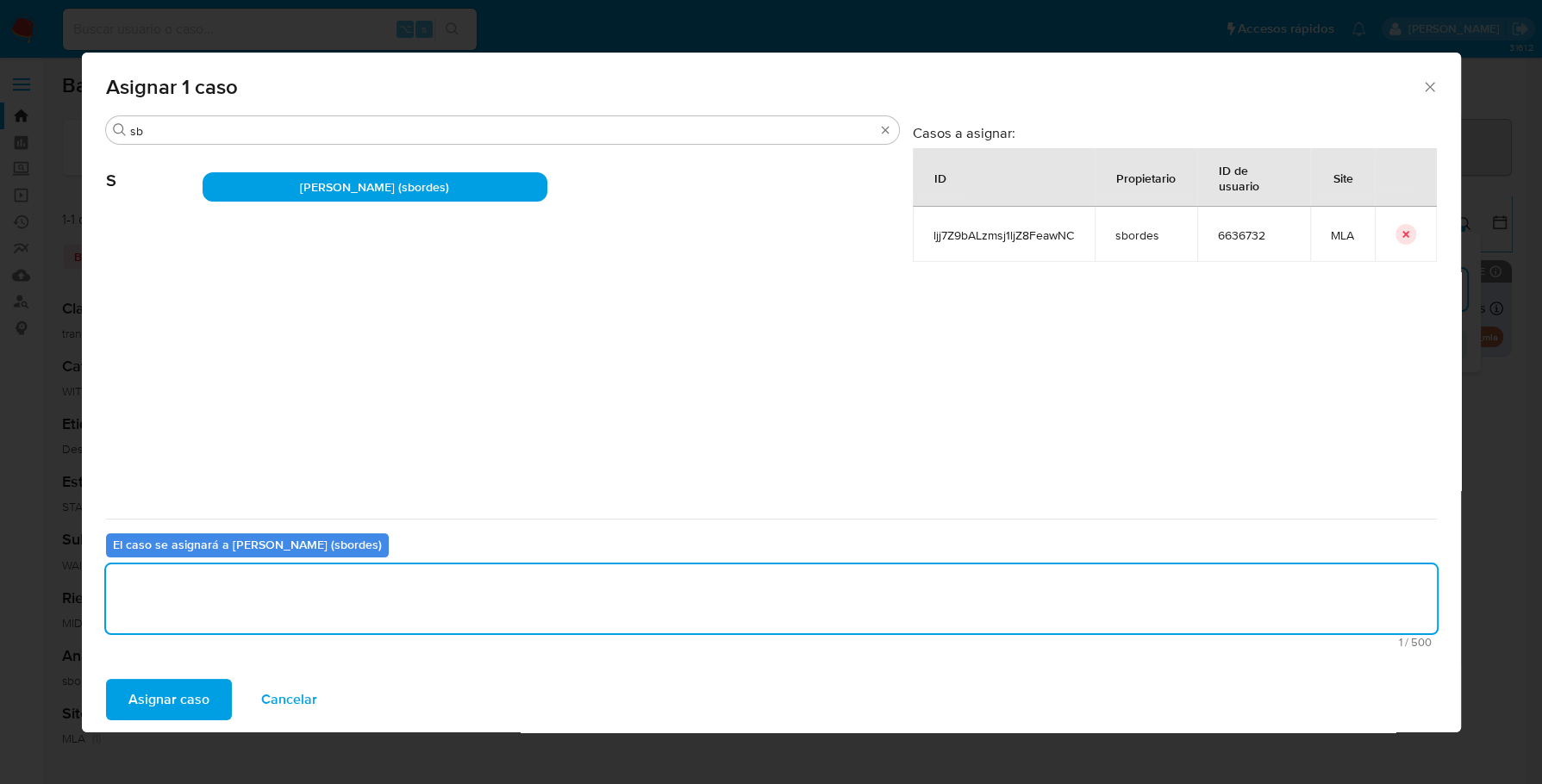
click at [158, 701] on span "Asignar caso" at bounding box center [169, 699] width 81 height 38
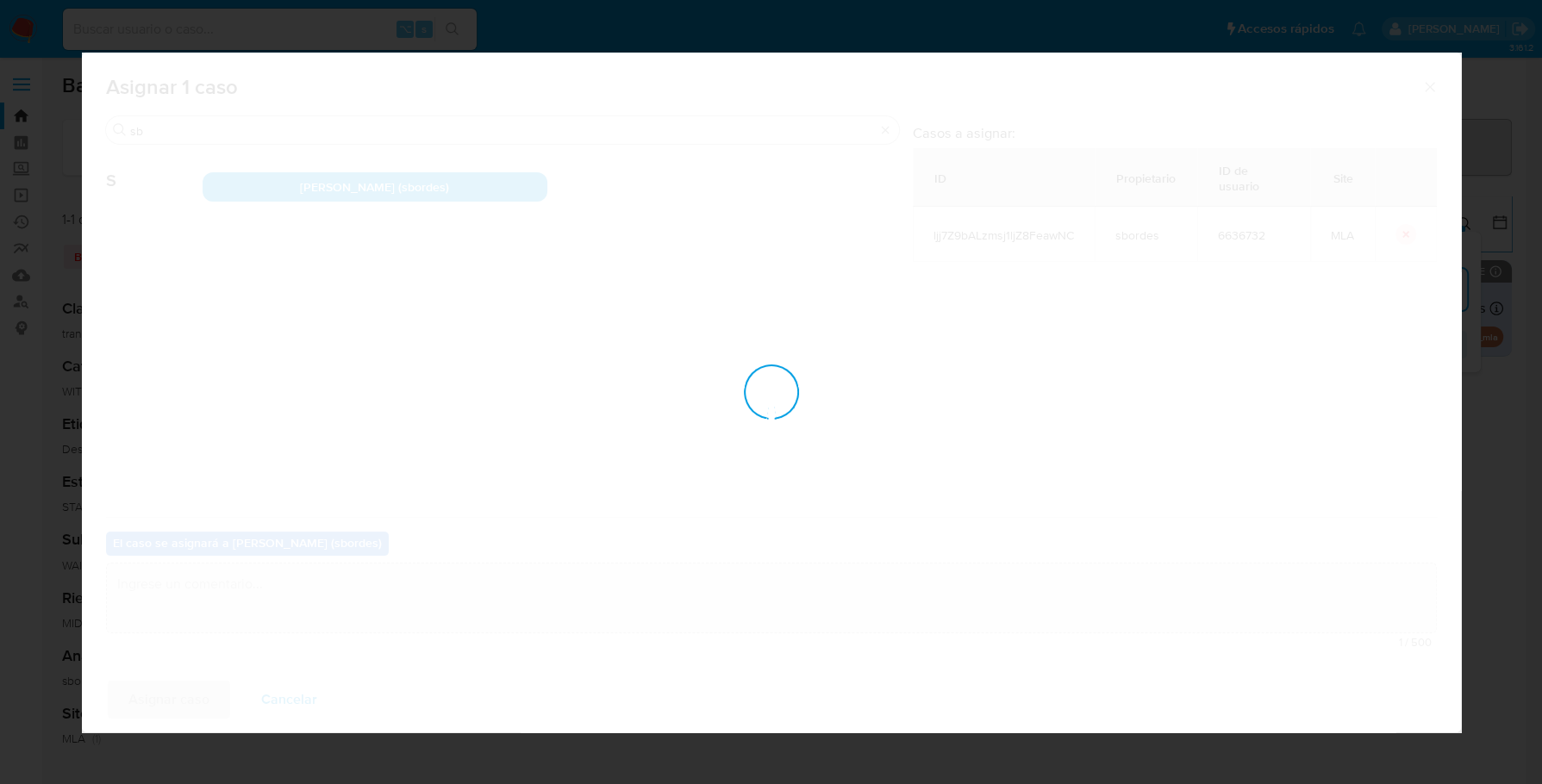
checkbox input "false"
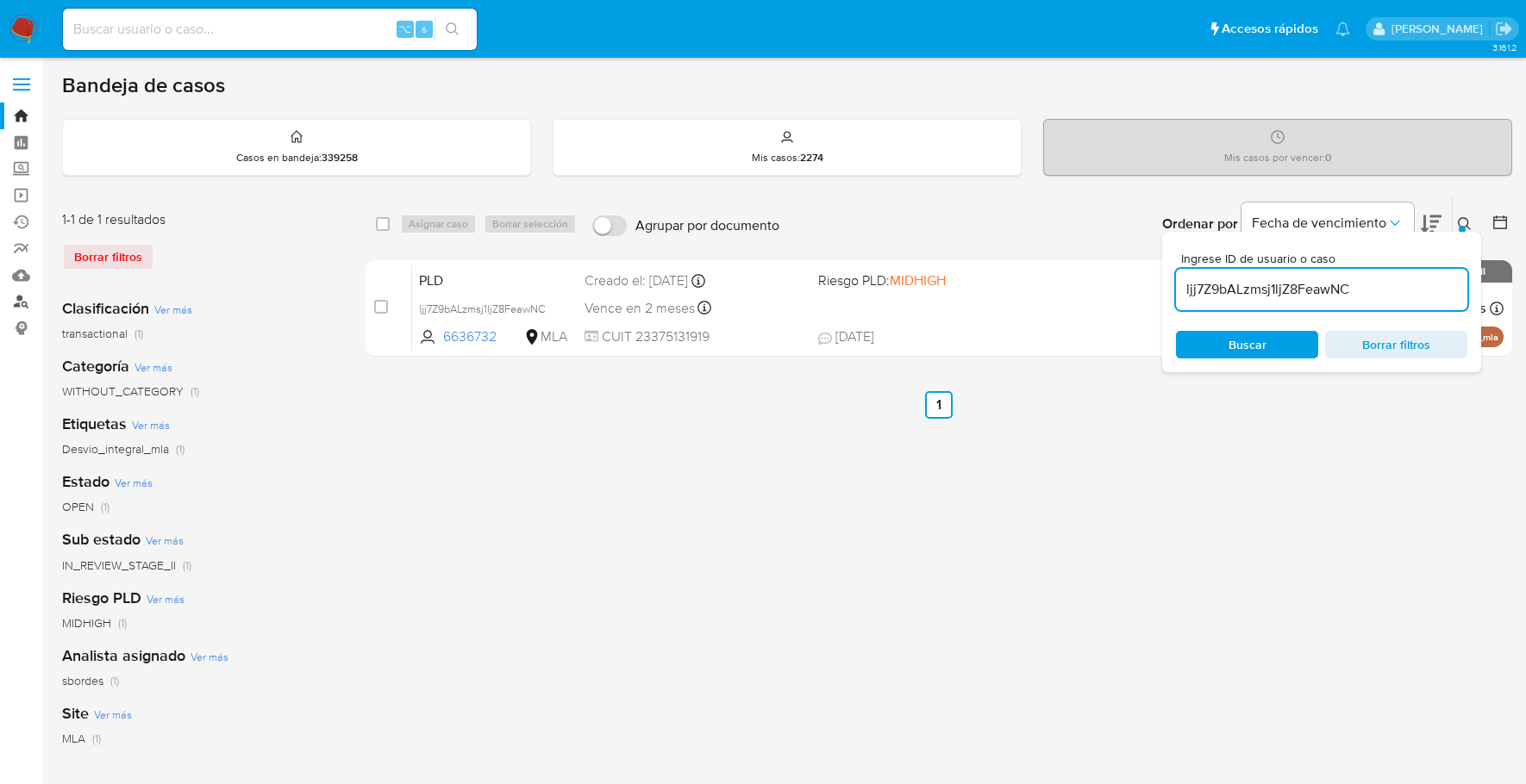
click at [19, 300] on link "Buscador de personas" at bounding box center [103, 302] width 205 height 26
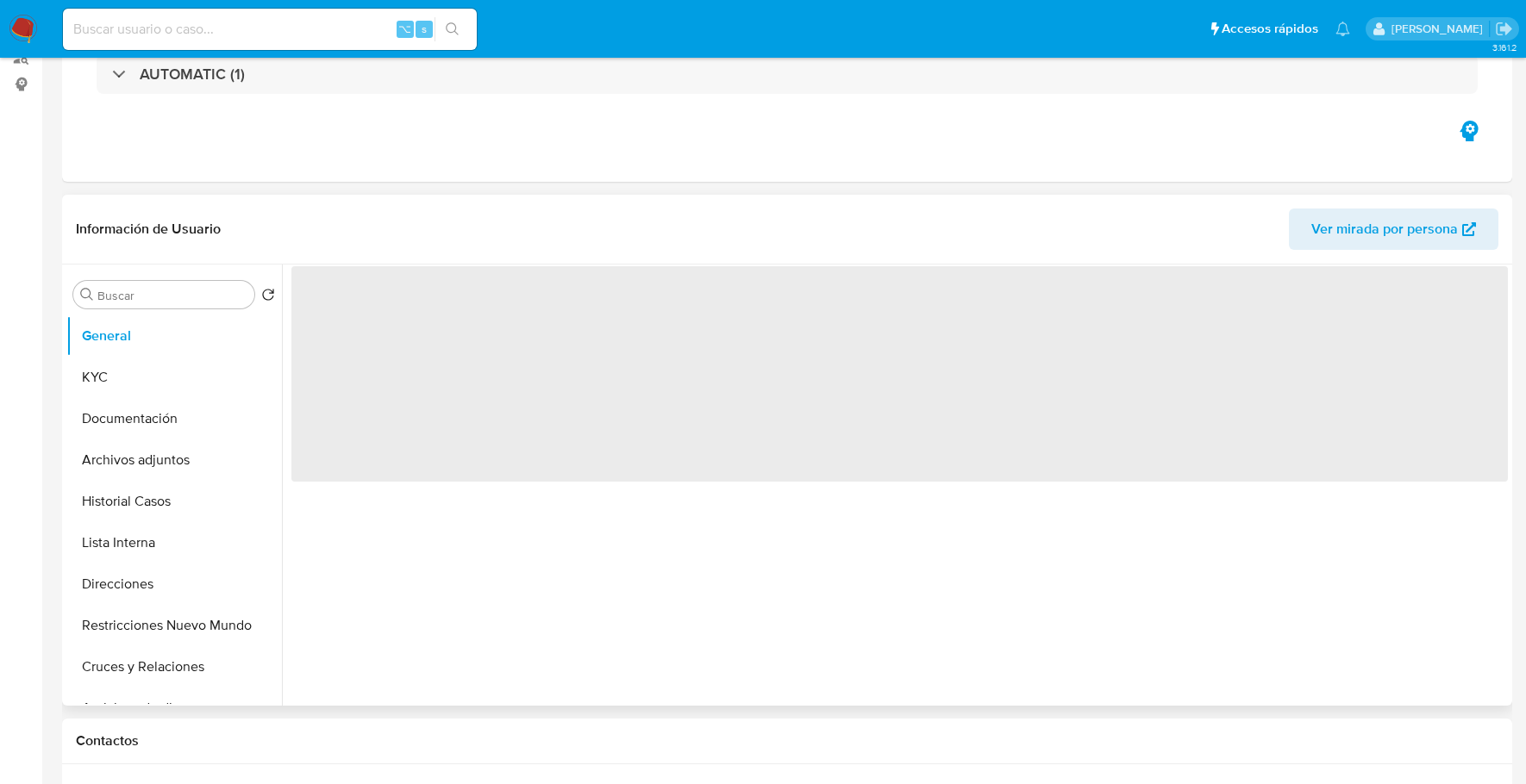
select select "10"
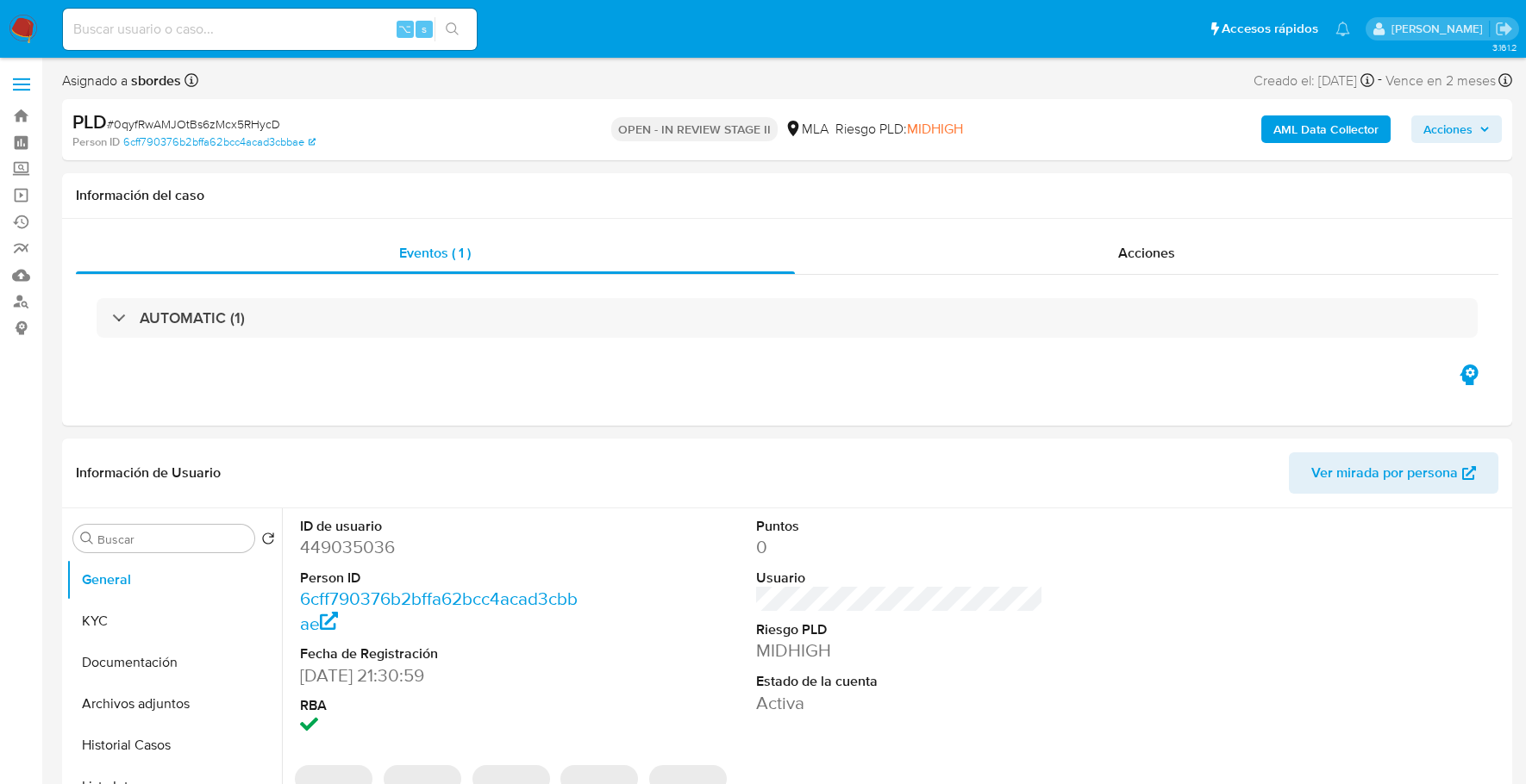
click at [1435, 129] on span "Acciones" at bounding box center [1447, 129] width 49 height 27
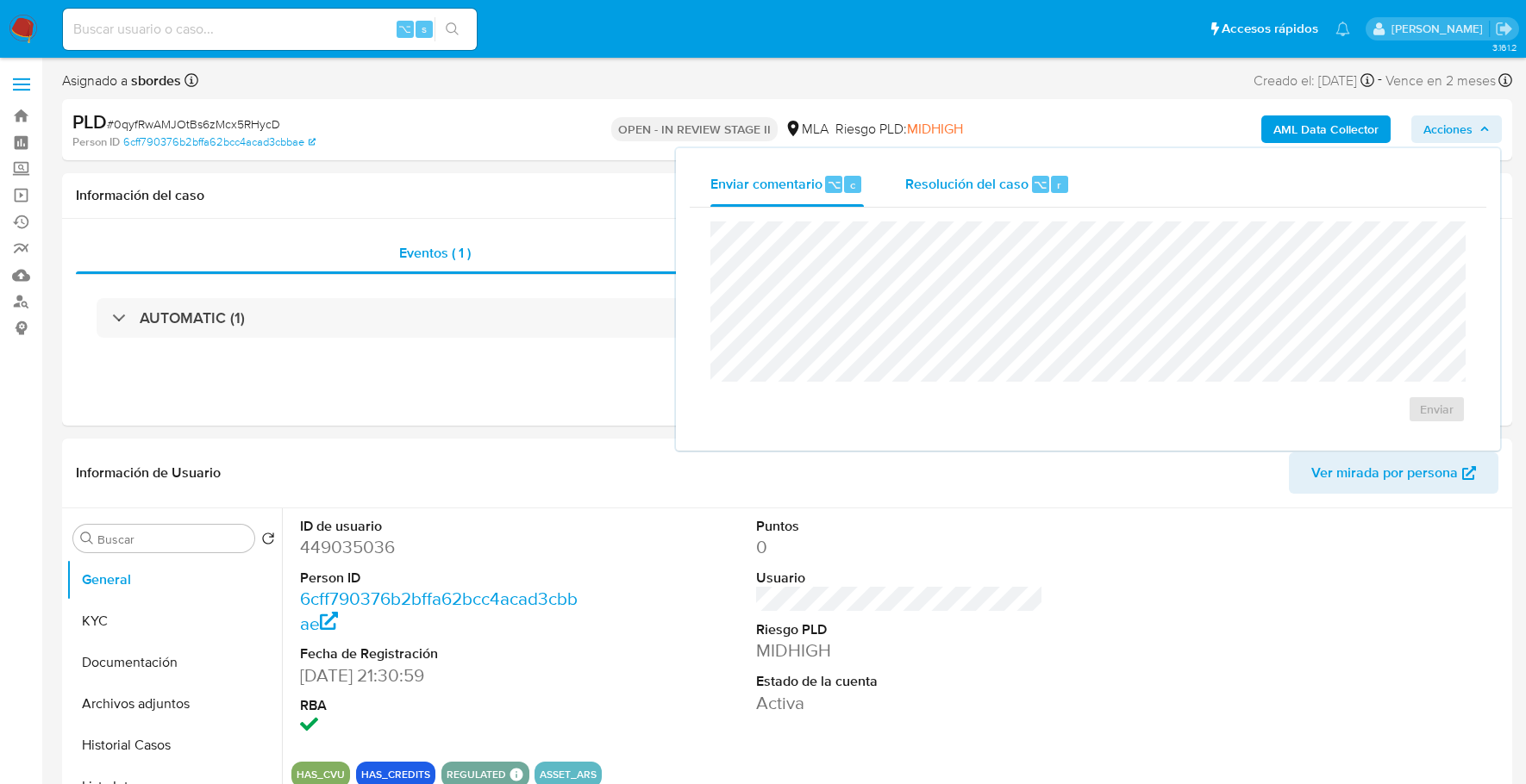
click at [937, 184] on span "Resolución del caso" at bounding box center [967, 184] width 123 height 20
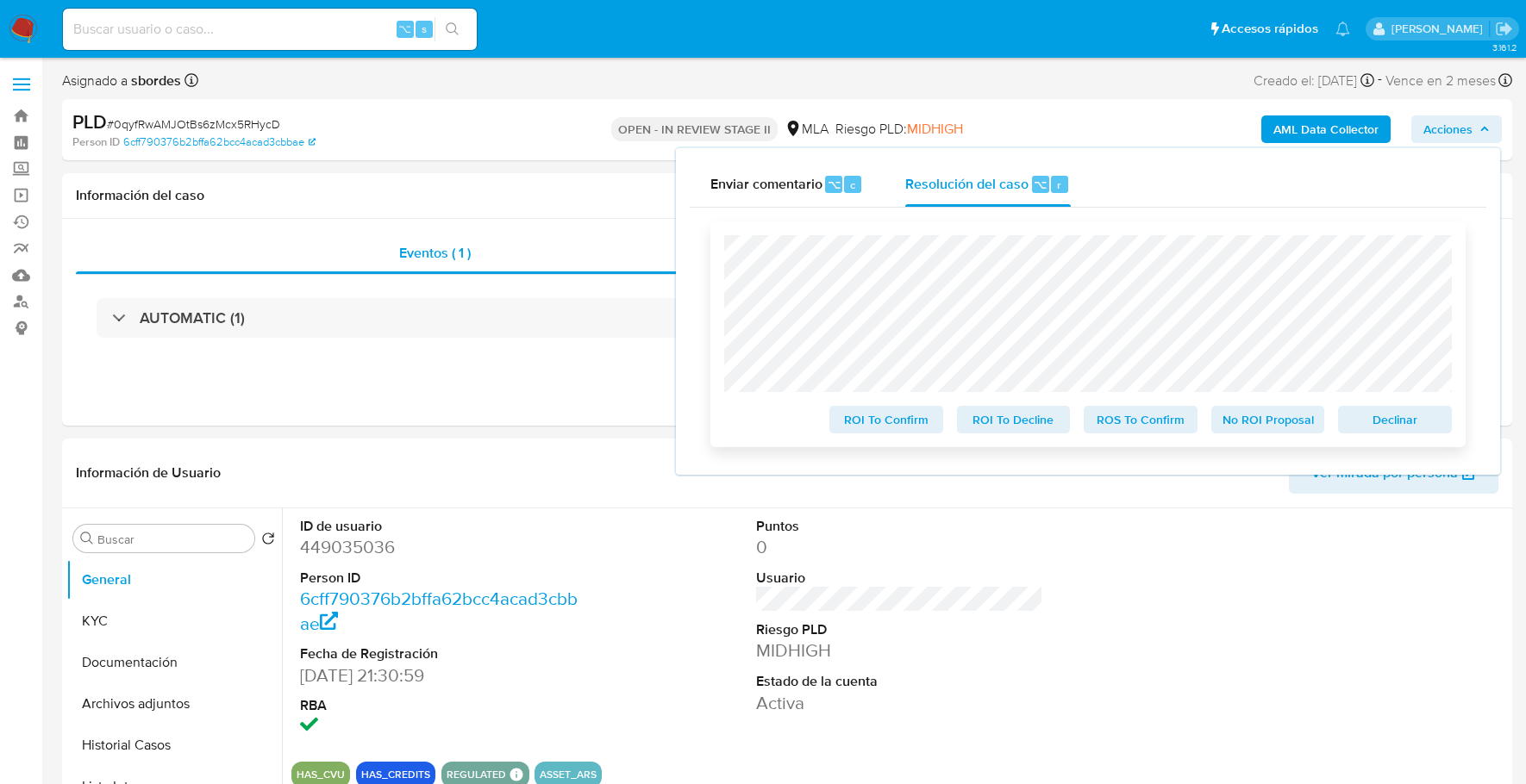
click at [1406, 405] on div "Declinar" at bounding box center [1391, 416] width 121 height 34
click at [1414, 428] on span "Declinar" at bounding box center [1394, 420] width 90 height 24
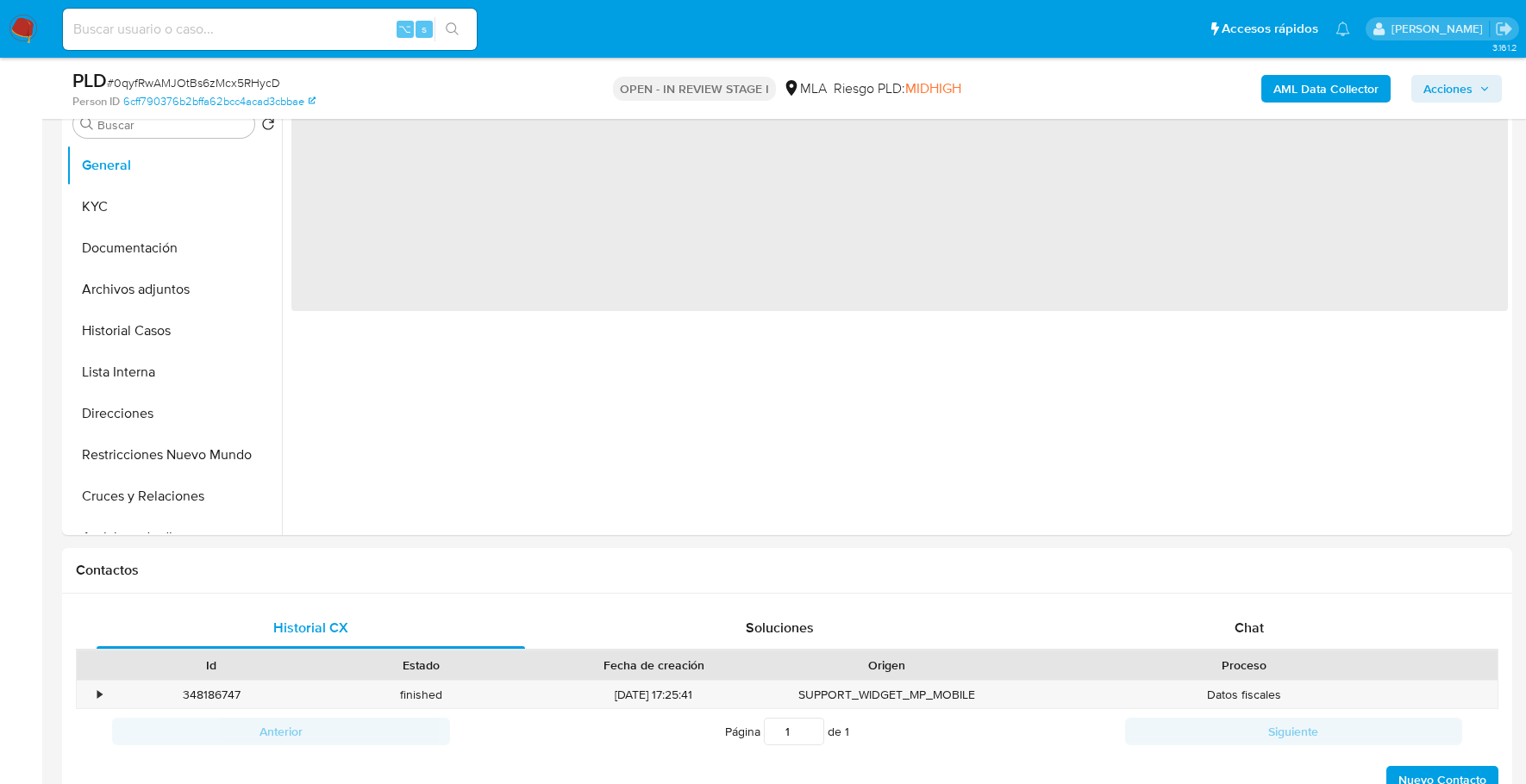
scroll to position [467, 0]
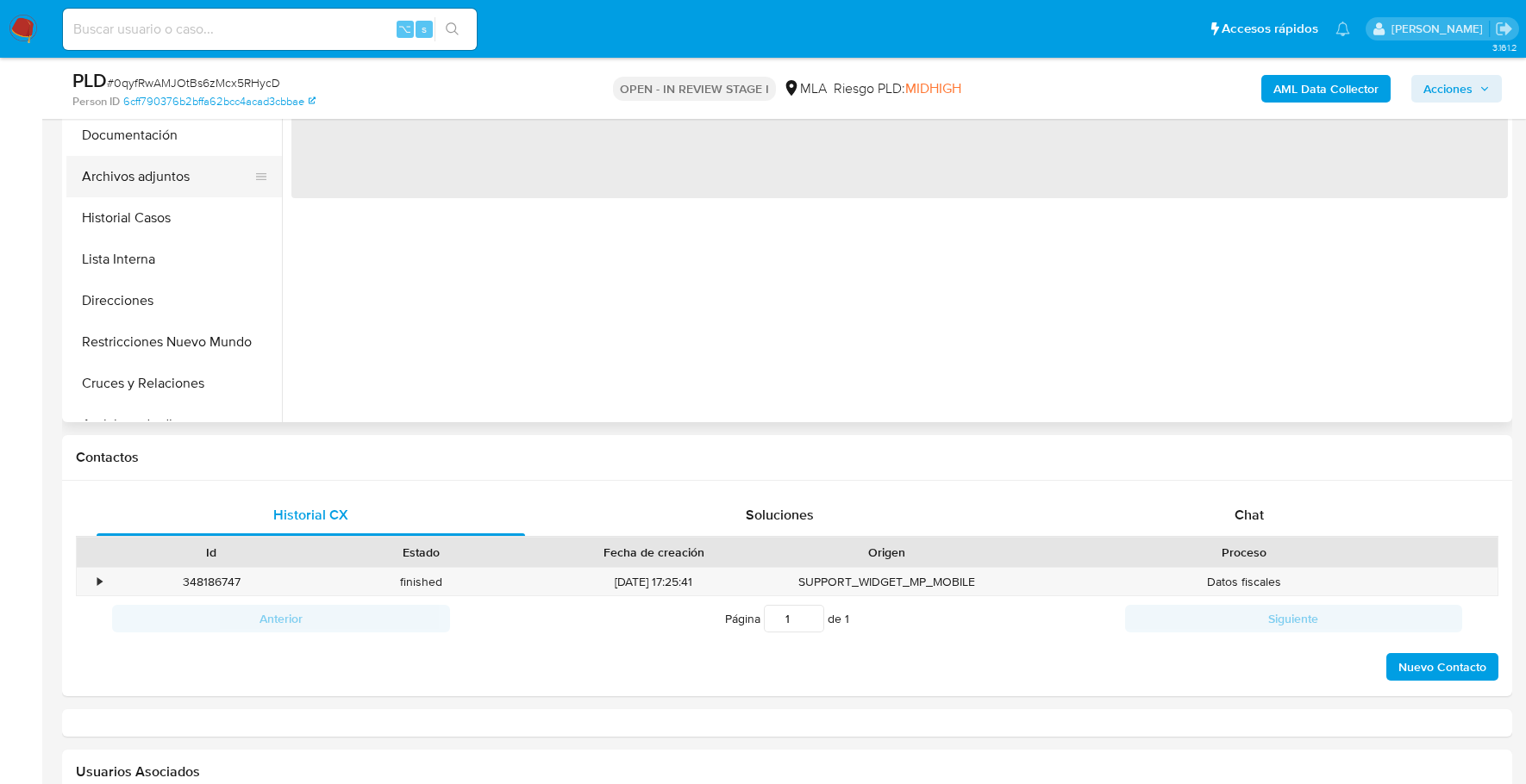
click at [175, 186] on button "Archivos adjuntos" at bounding box center [167, 177] width 202 height 41
select select "10"
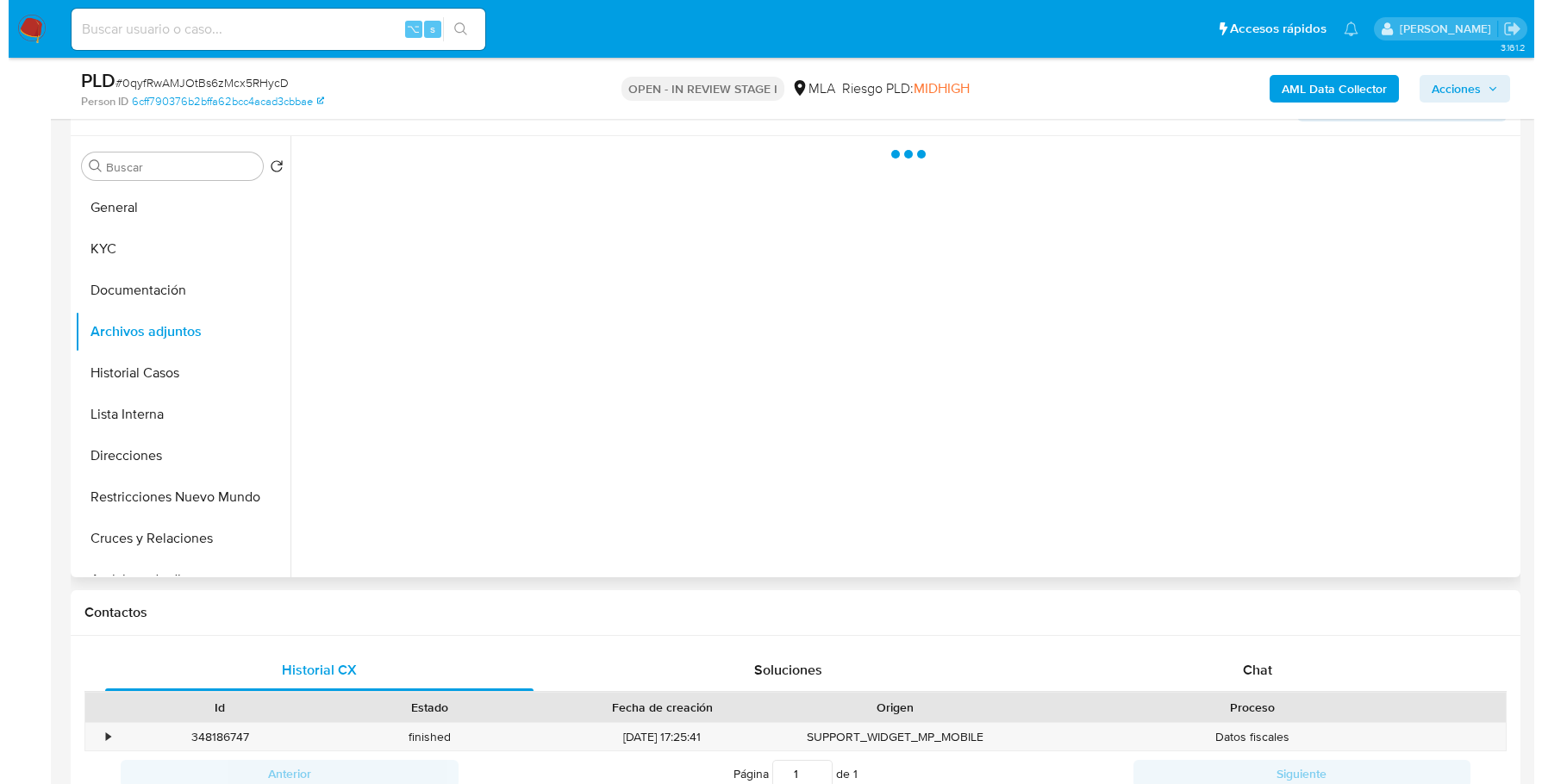
scroll to position [300, 0]
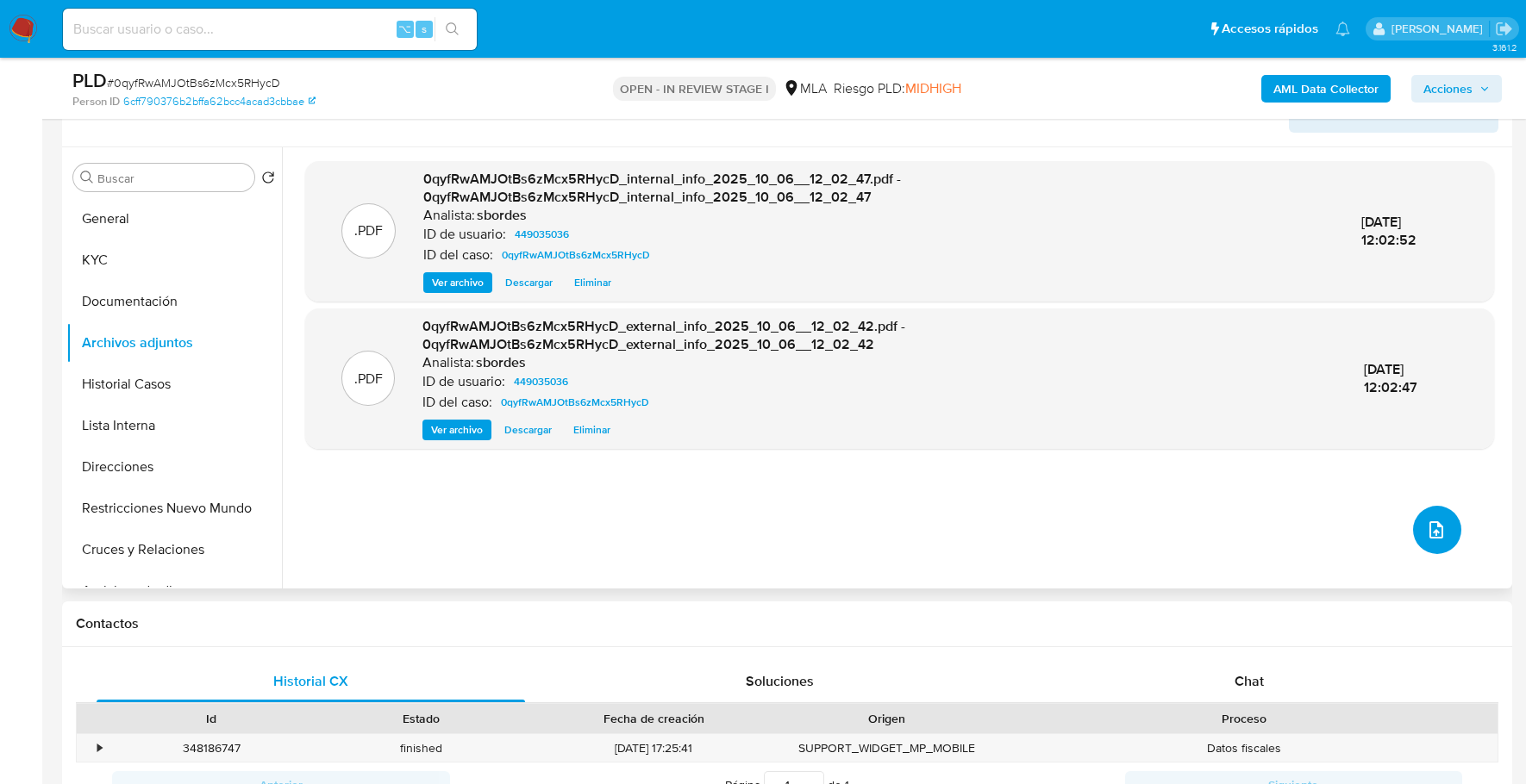
click at [1425, 528] on icon "upload-file" at bounding box center [1435, 529] width 21 height 21
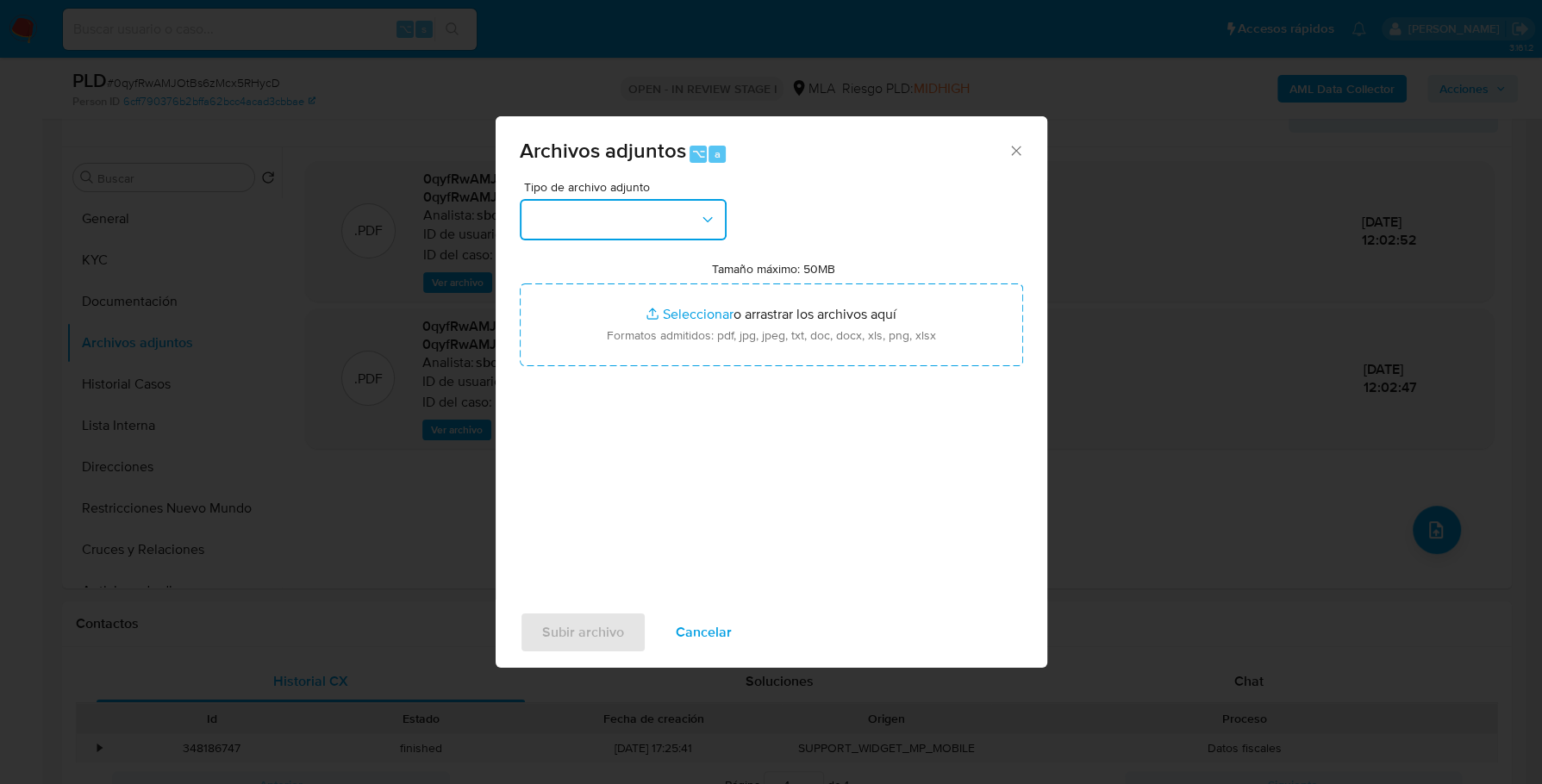
click at [658, 215] on button "button" at bounding box center [623, 220] width 207 height 41
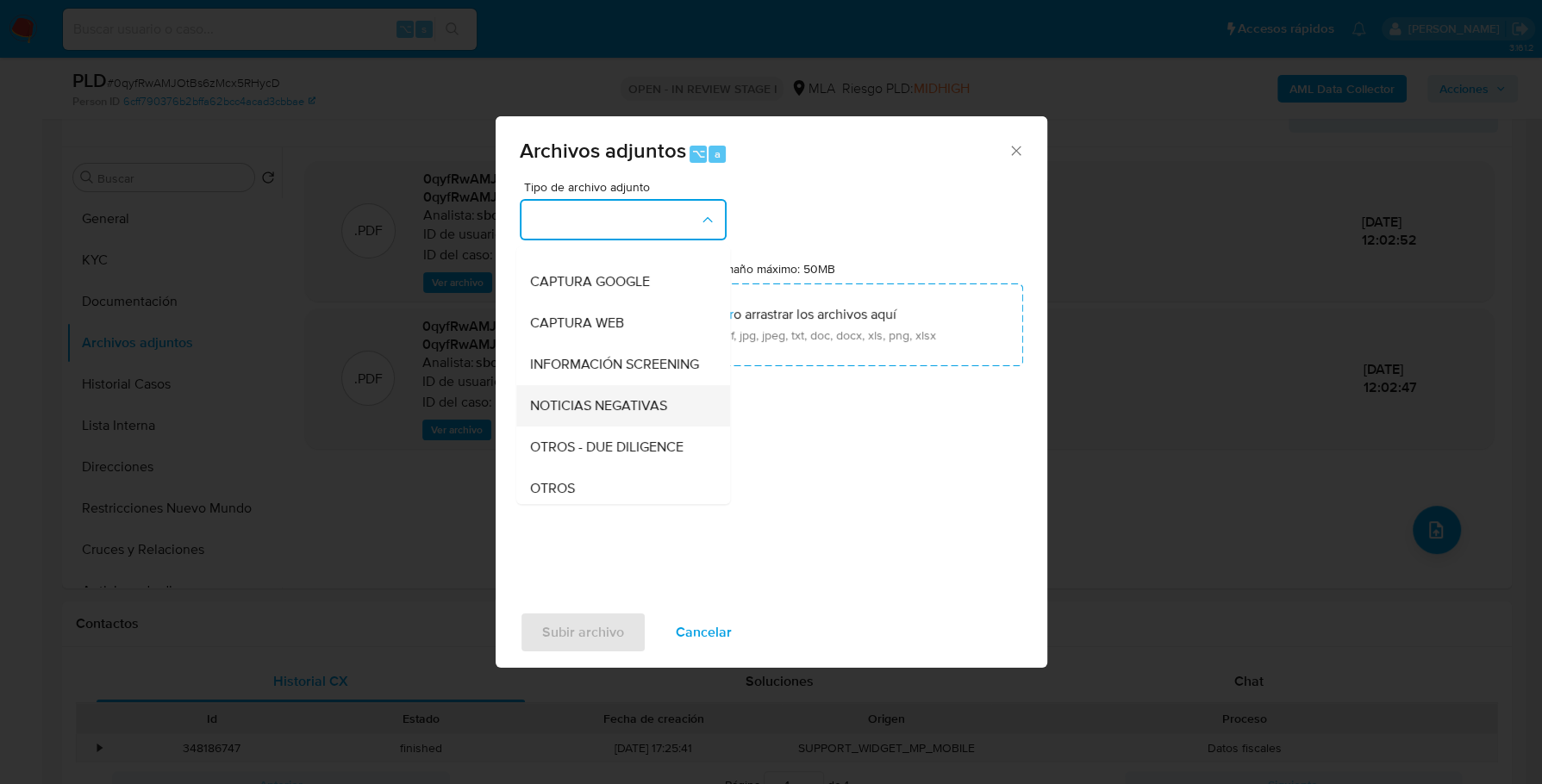
scroll to position [126, 0]
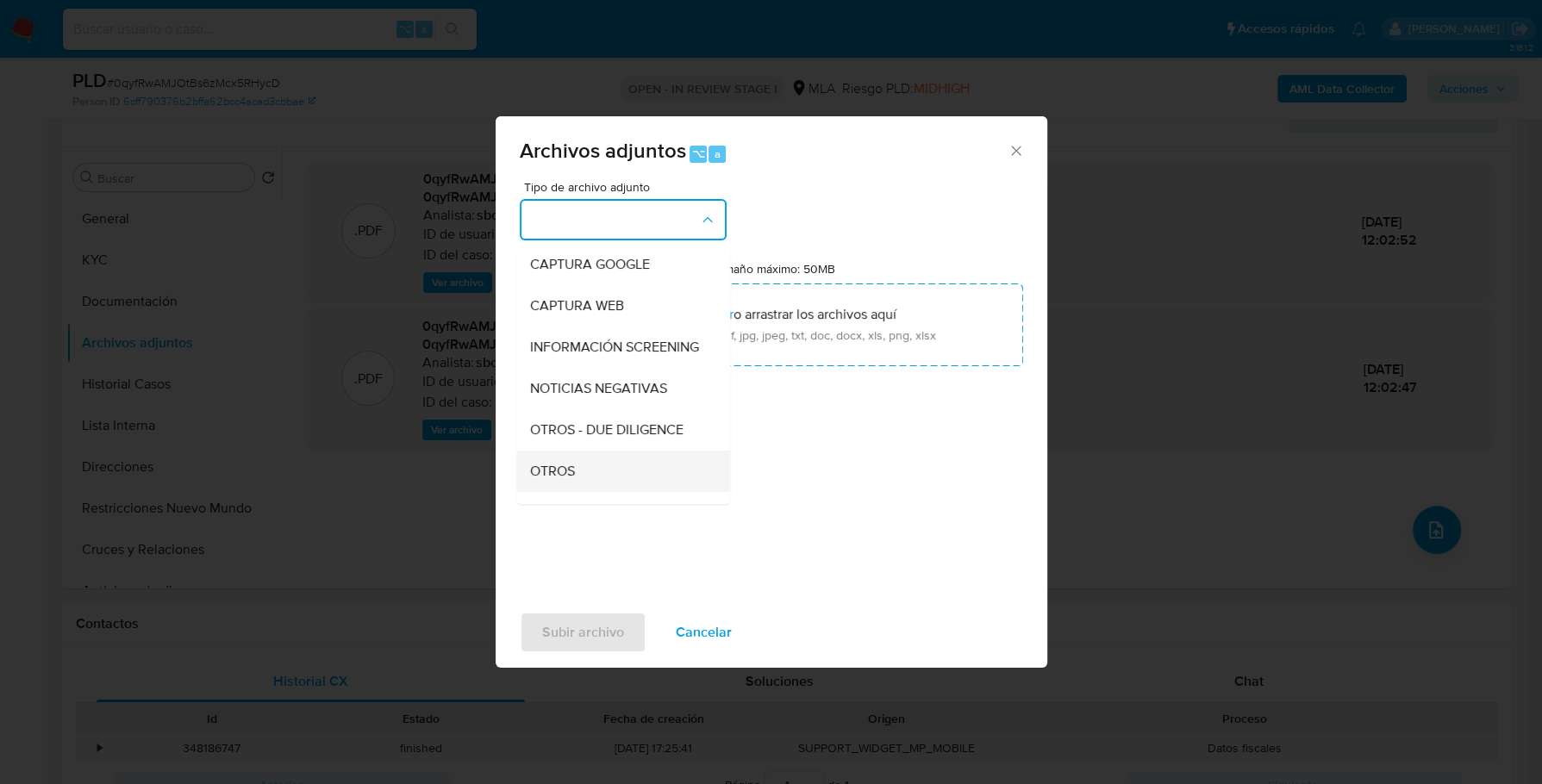
click at [556, 480] on span "OTROS" at bounding box center [553, 472] width 45 height 18
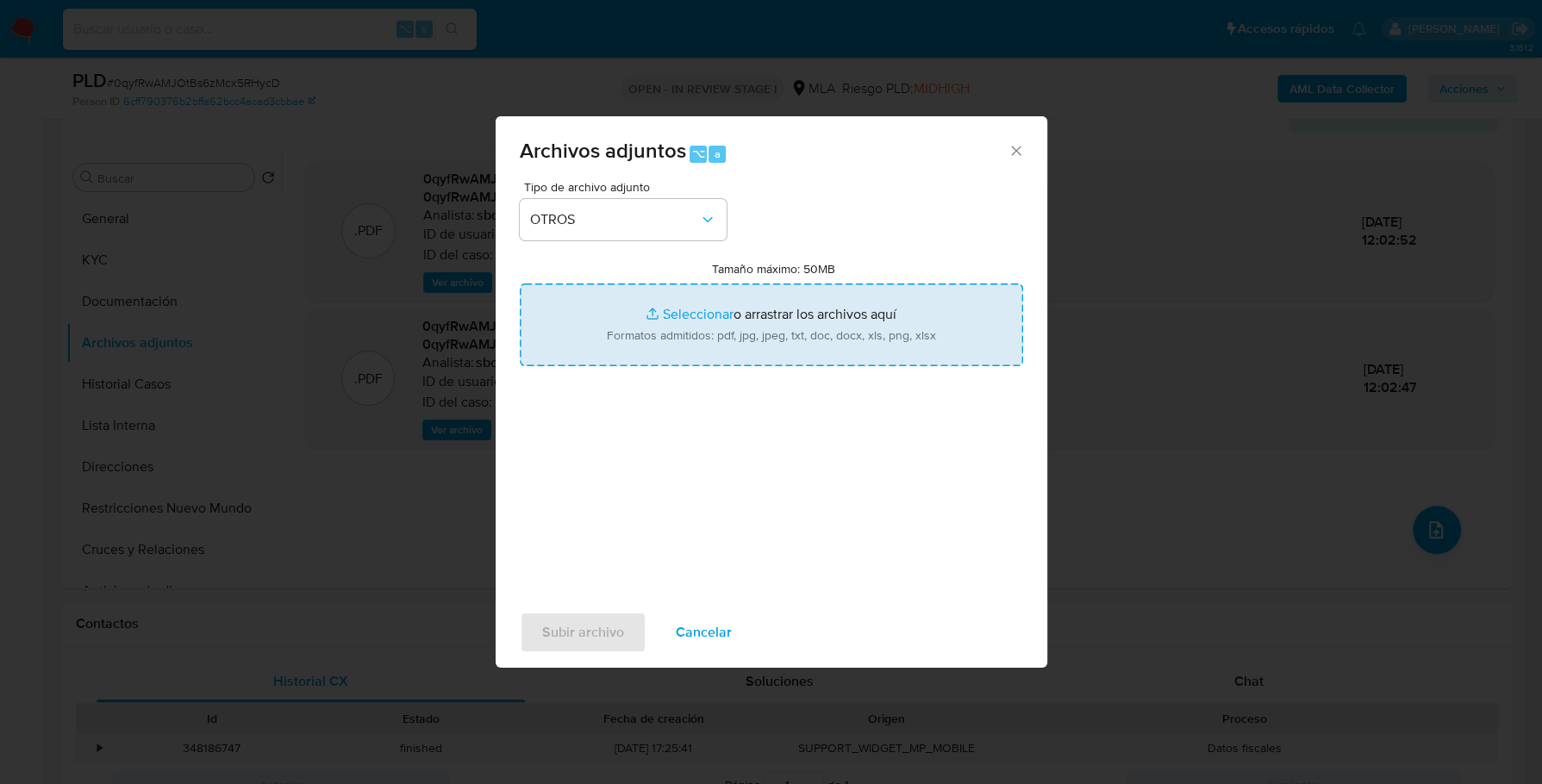
click at [710, 310] on input "Tamaño máximo: 50MB Seleccionar archivos" at bounding box center [771, 324] width 504 height 83
type input "C:\fakepath\Caselog 0qyfRwAMJOtBs6zMcx5RHycD_2025_09_17_22_50_54.docx"
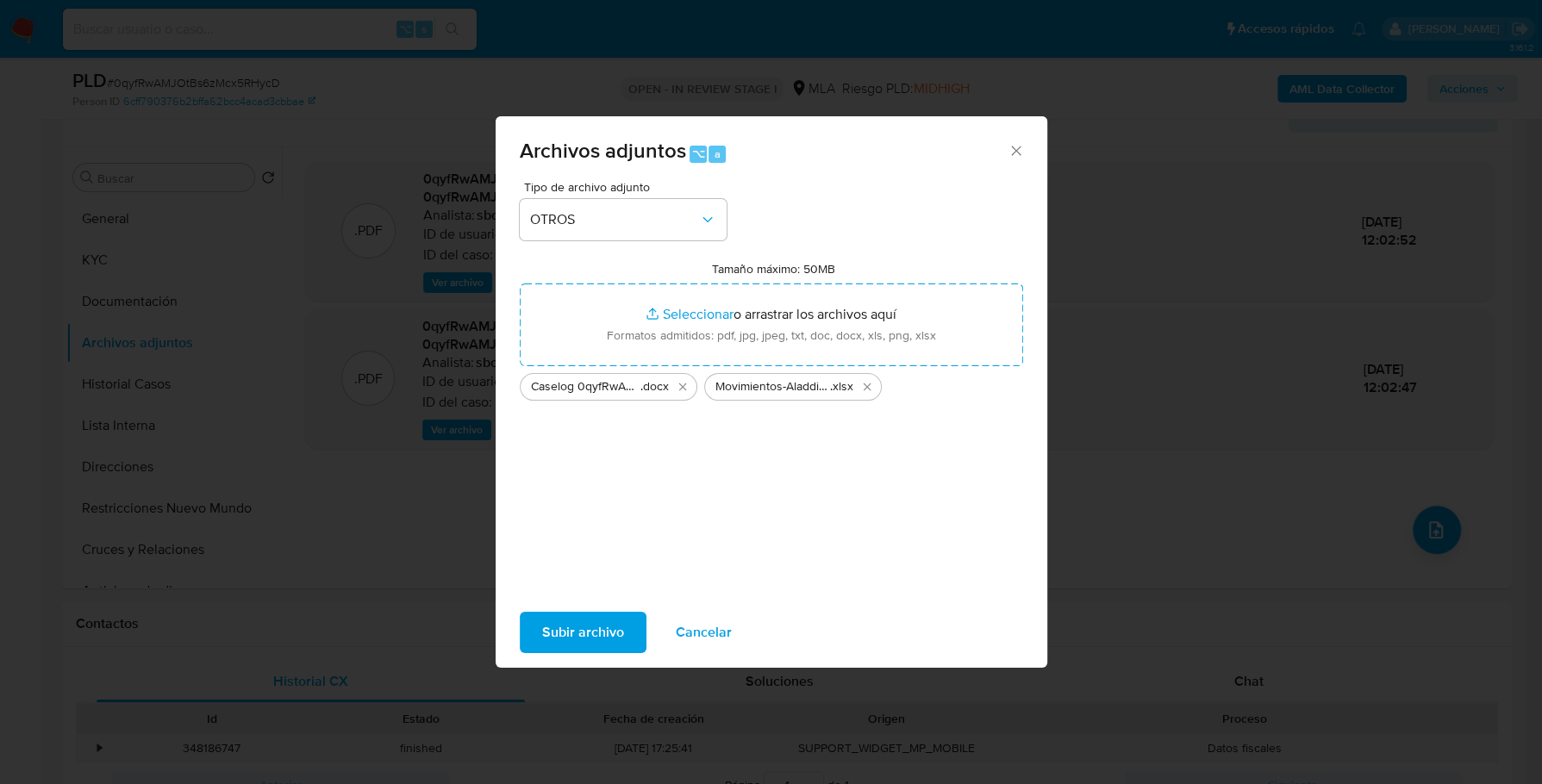
click at [582, 631] on span "Subir archivo" at bounding box center [583, 633] width 82 height 38
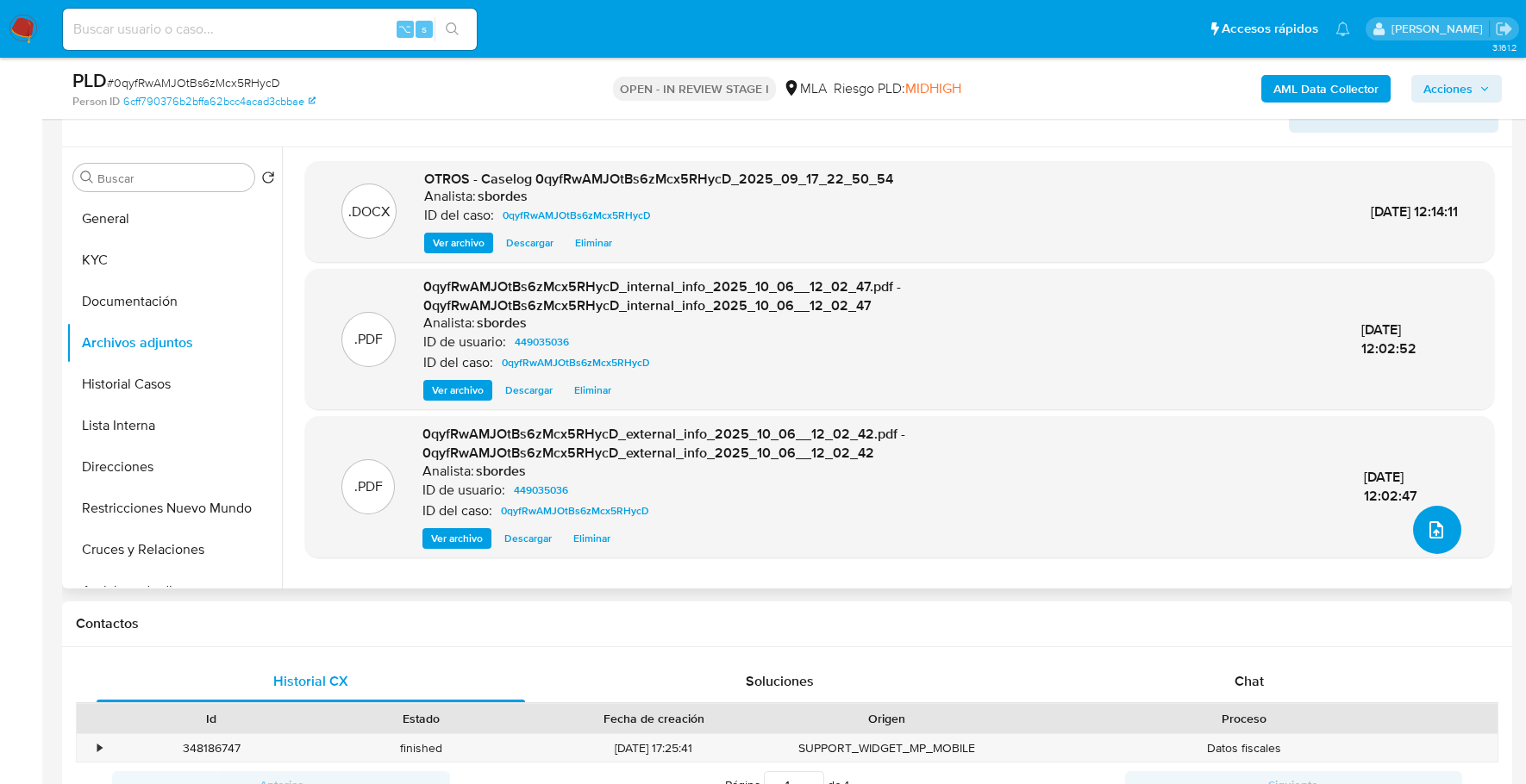
click at [1426, 525] on icon "upload-file" at bounding box center [1435, 529] width 21 height 21
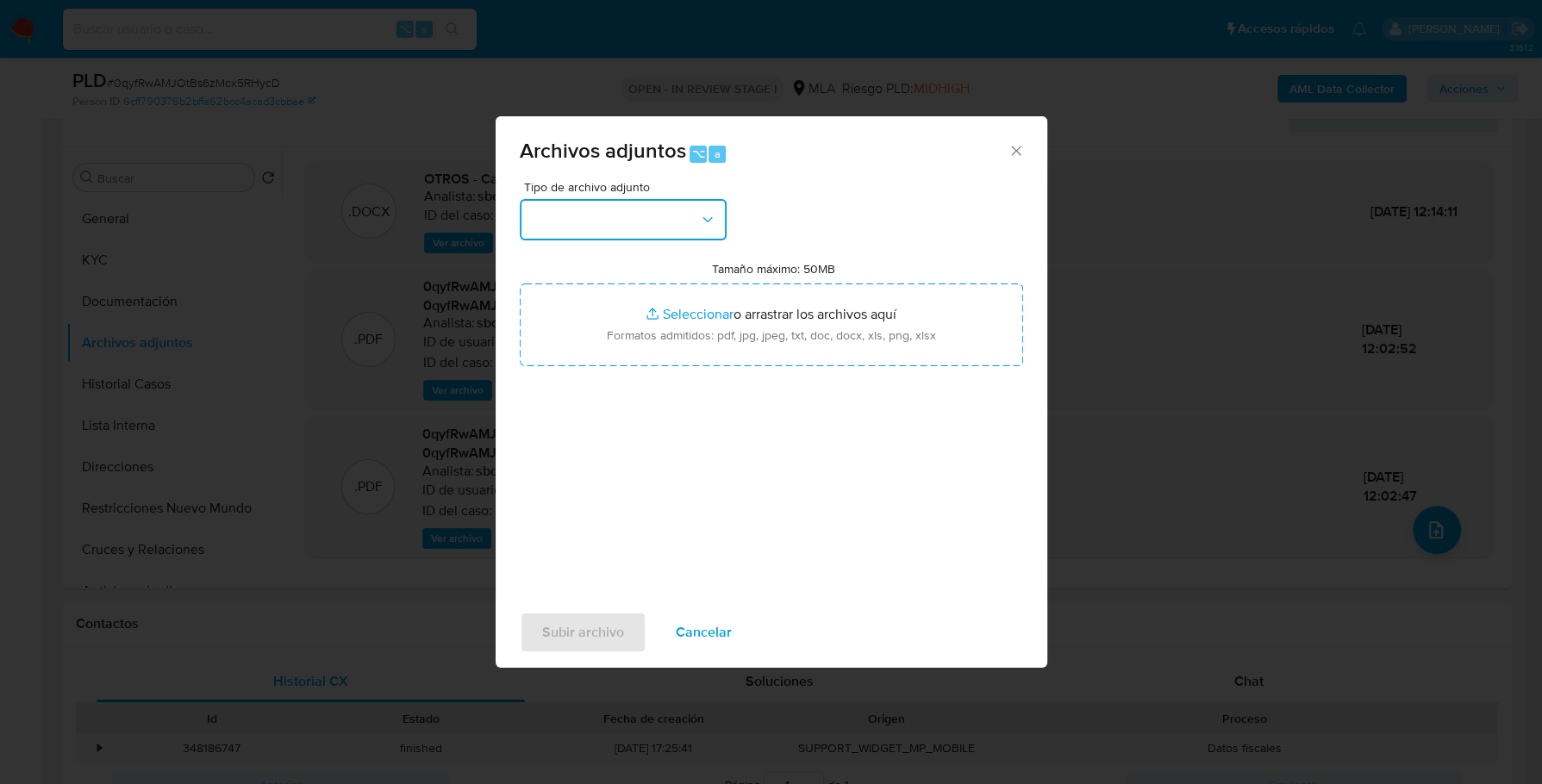
click at [629, 201] on button "button" at bounding box center [623, 220] width 207 height 41
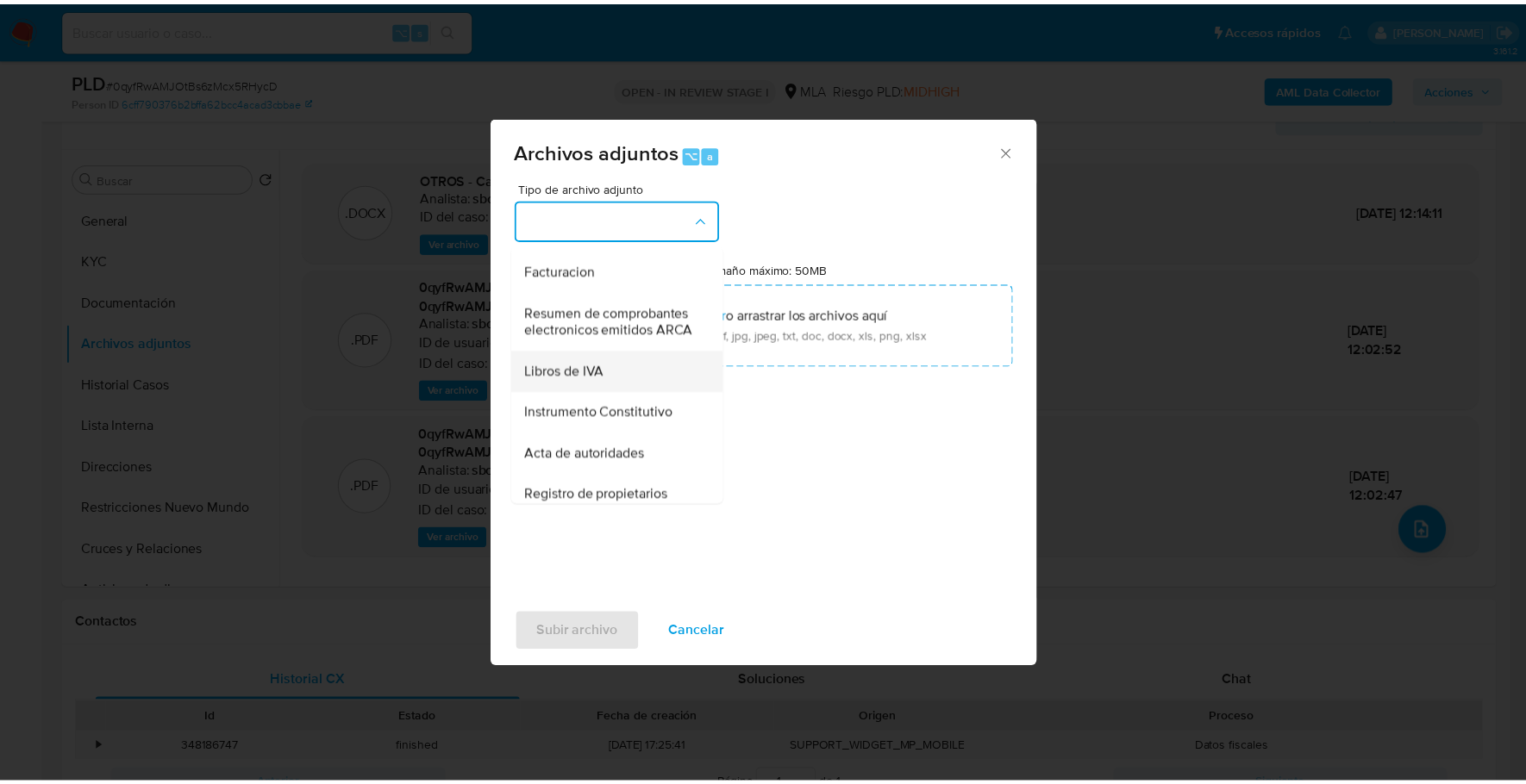
scroll to position [307, 0]
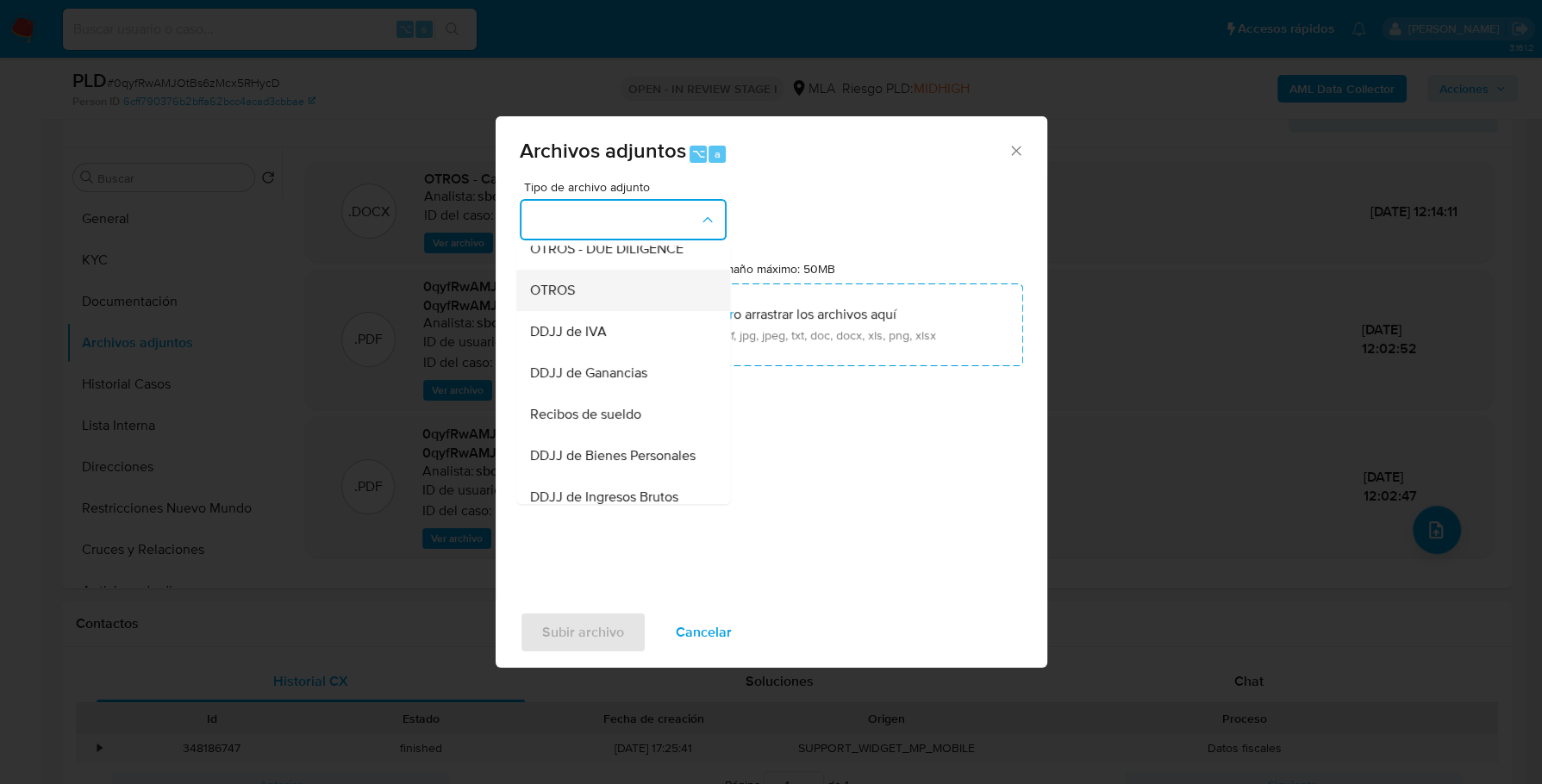
click at [595, 307] on div "OTROS" at bounding box center [618, 290] width 176 height 41
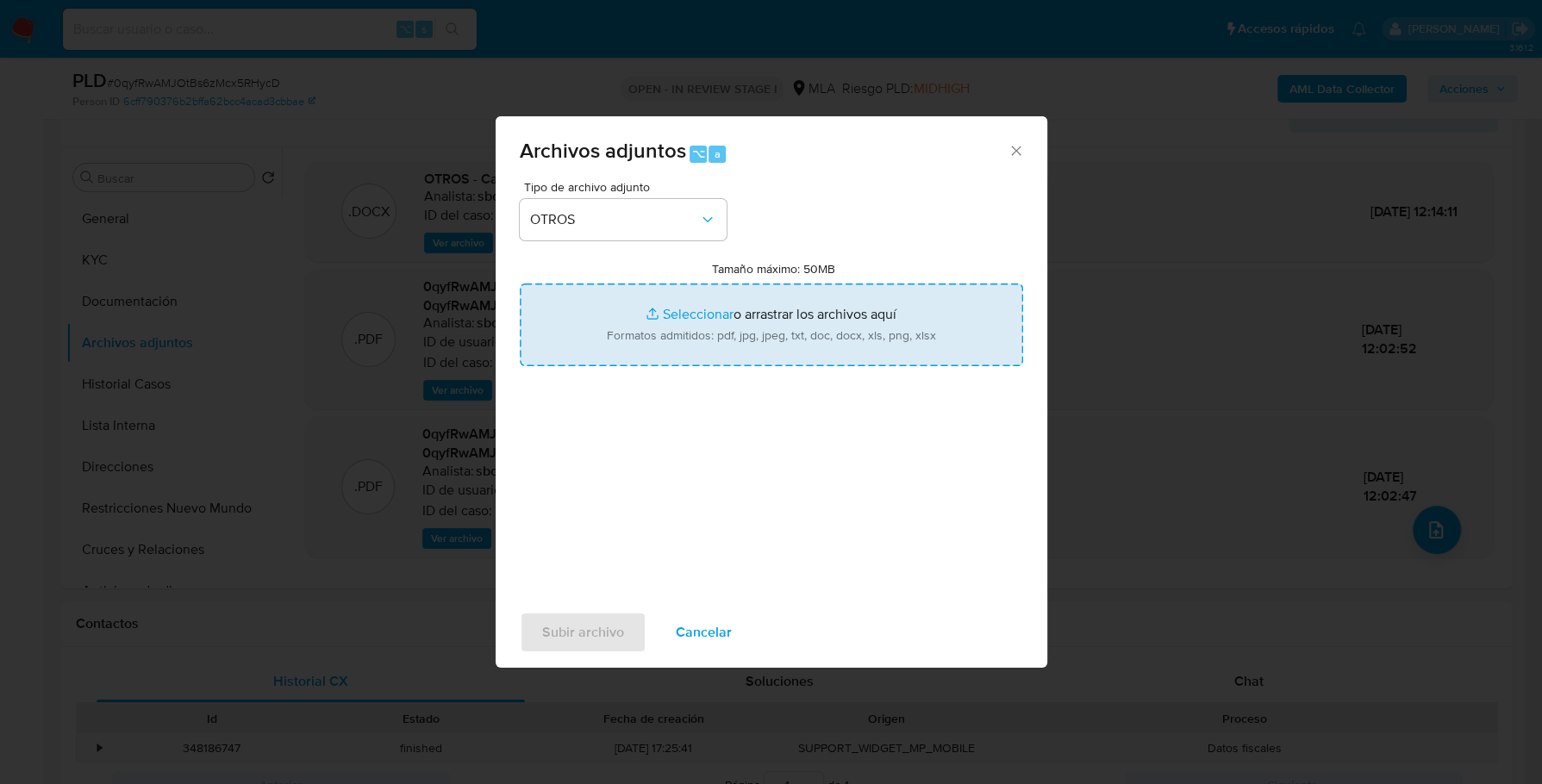
click at [685, 314] on input "Tamaño máximo: 50MB Seleccionar archivos" at bounding box center [771, 324] width 504 height 83
type input "C:\fakepath\Movimientos-Aladdin - Marta Martinez.xlsx"
click at [604, 615] on span "Subir archivo" at bounding box center [583, 633] width 82 height 38
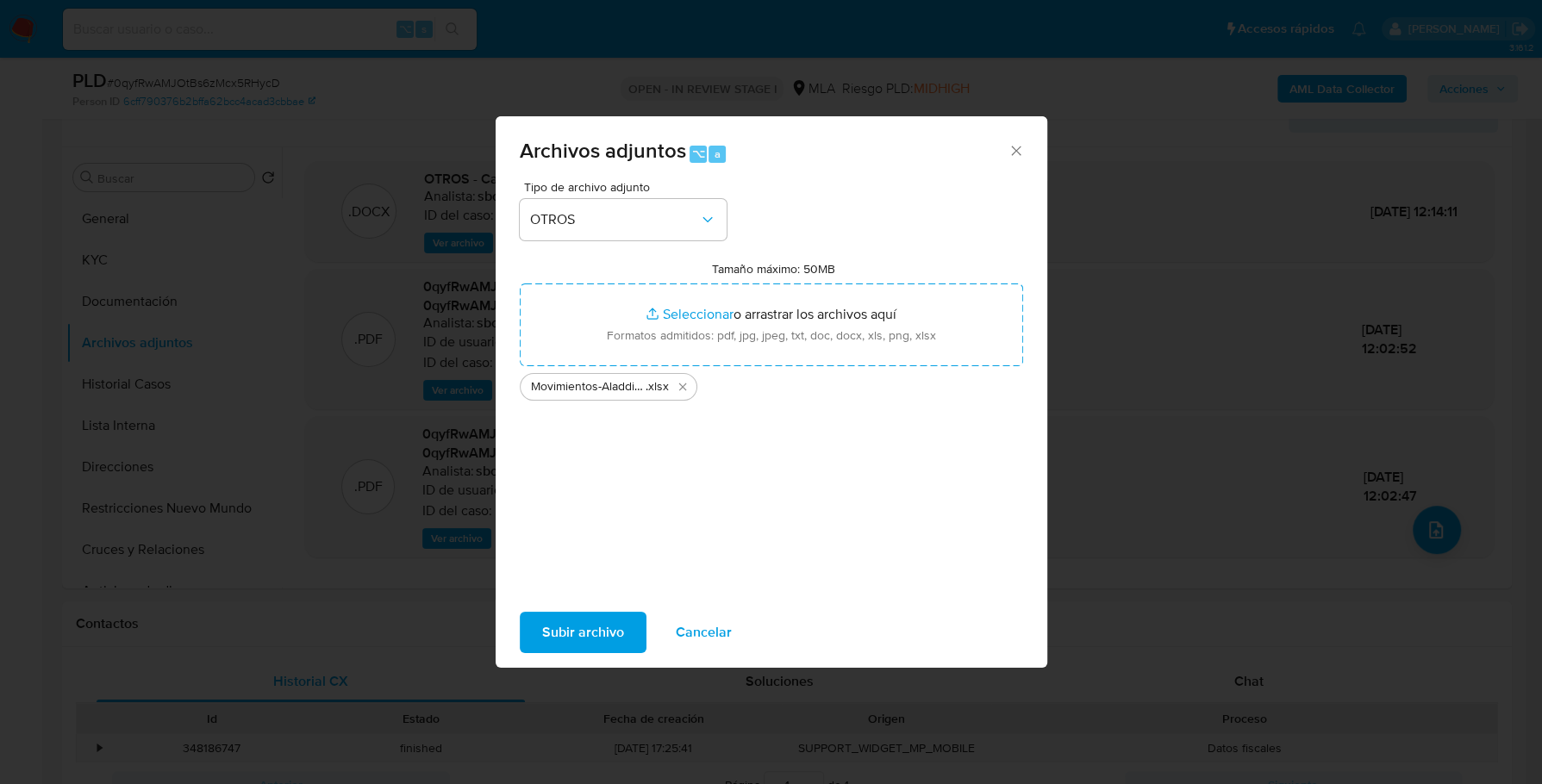
click at [593, 614] on span "Subir archivo" at bounding box center [583, 633] width 82 height 38
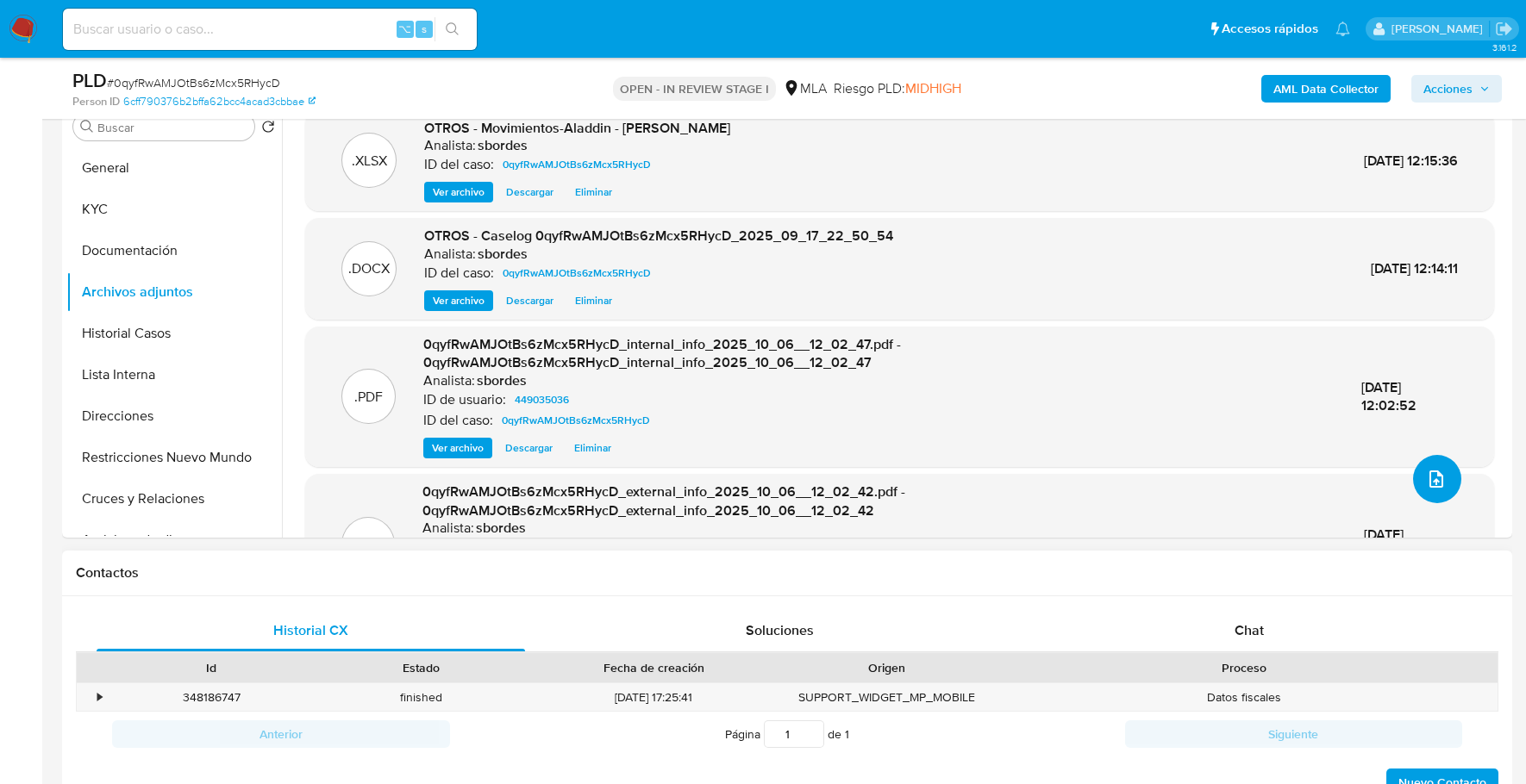
scroll to position [467, 0]
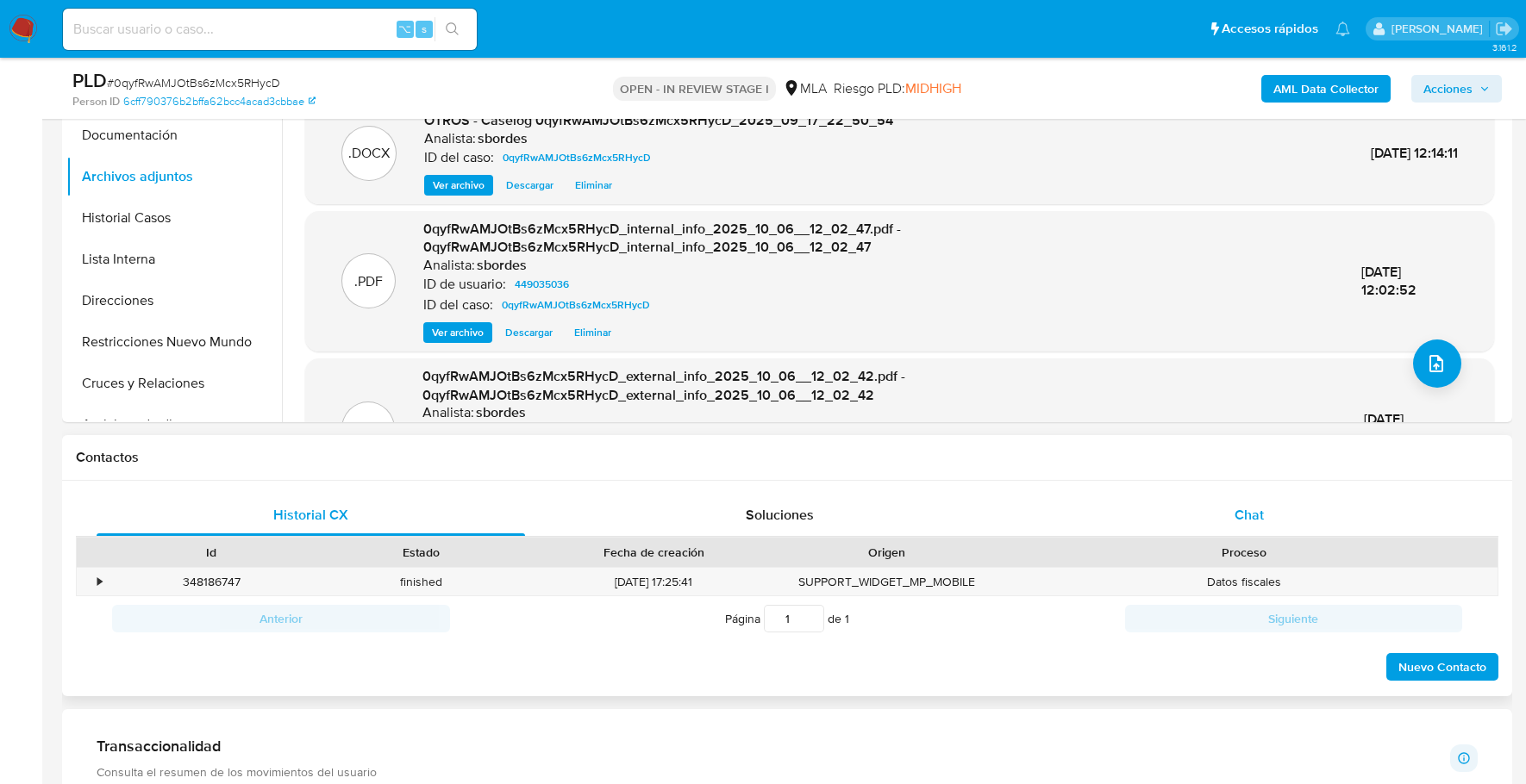
click at [1254, 511] on span "Chat" at bounding box center [1249, 515] width 29 height 20
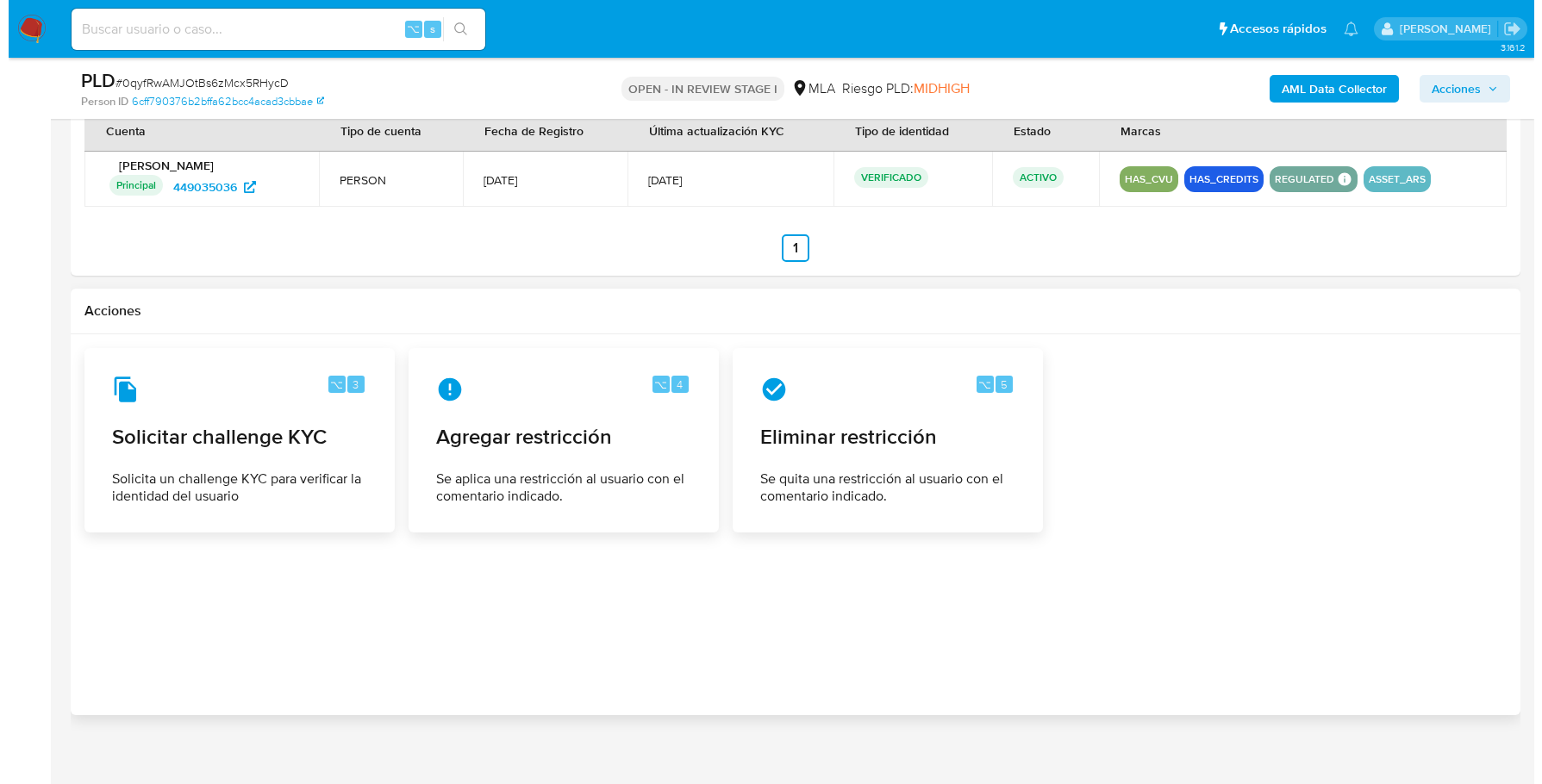
scroll to position [2627, 0]
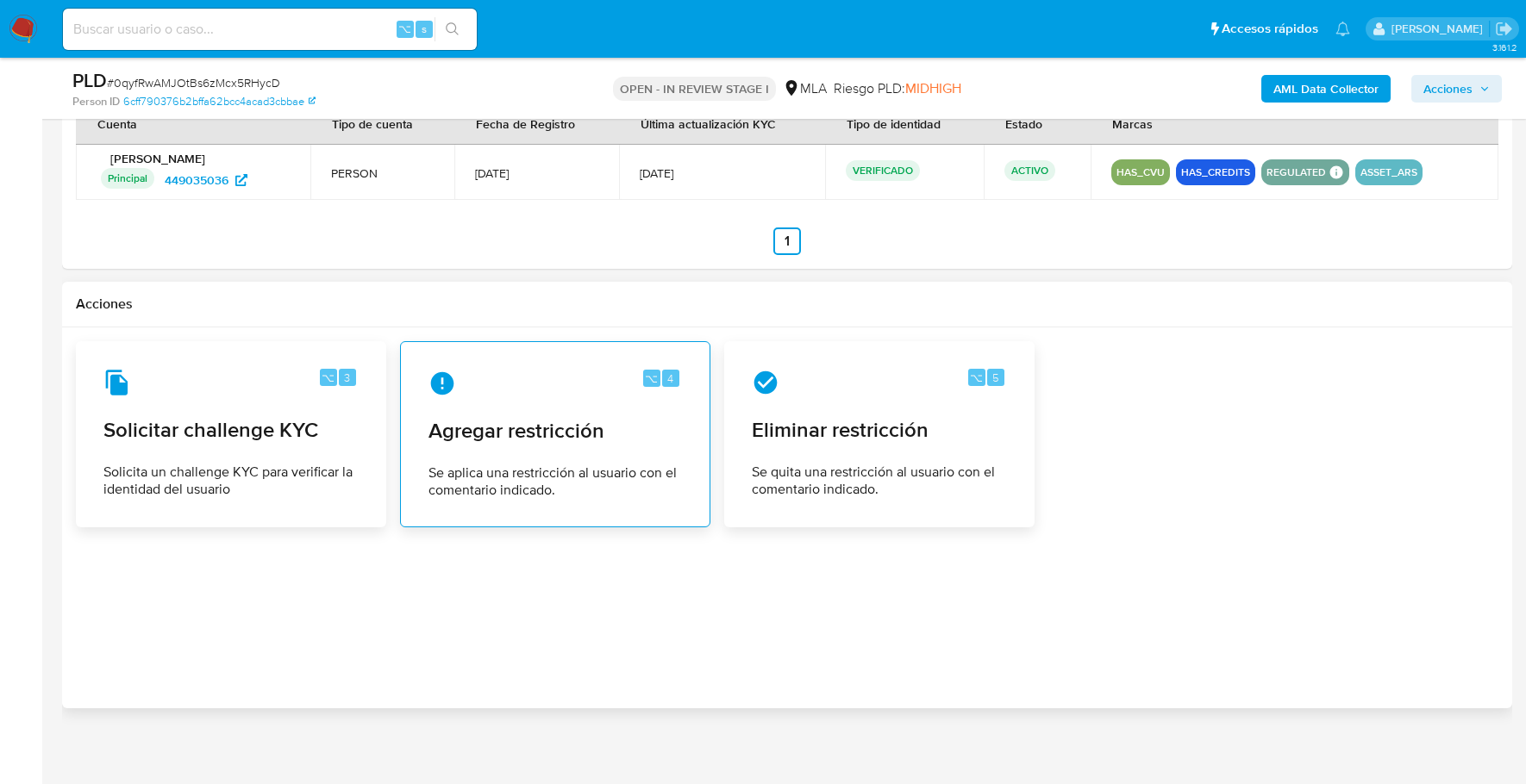
click at [536, 395] on div "⌥ 4 Agregar restricción Se aplica una restricción al usuario con el comentario …" at bounding box center [556, 434] width 281 height 157
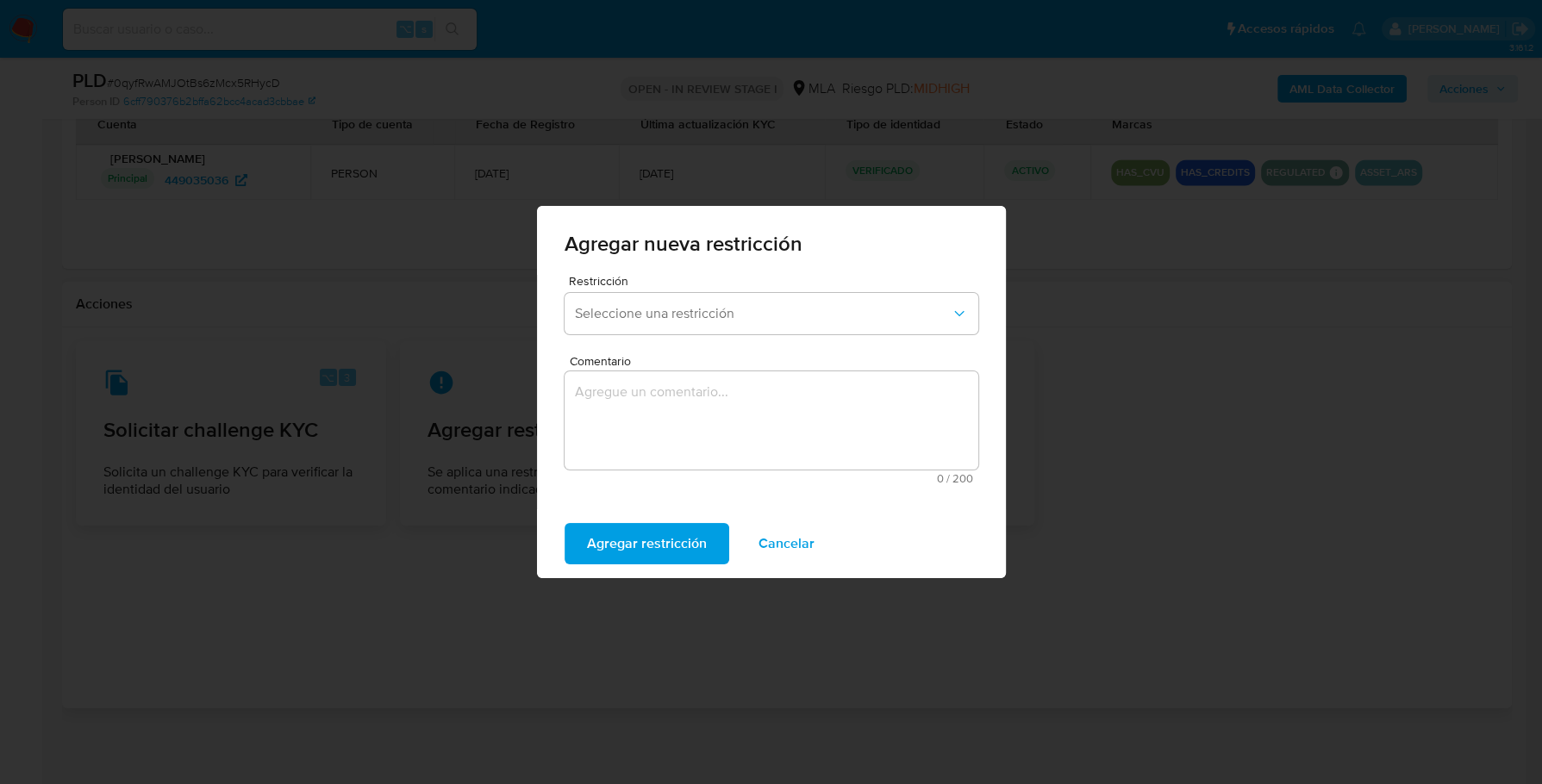
click at [718, 290] on div "Restricción Seleccione una restricción" at bounding box center [771, 309] width 414 height 66
click at [730, 321] on span "Seleccione una restricción" at bounding box center [763, 314] width 376 height 18
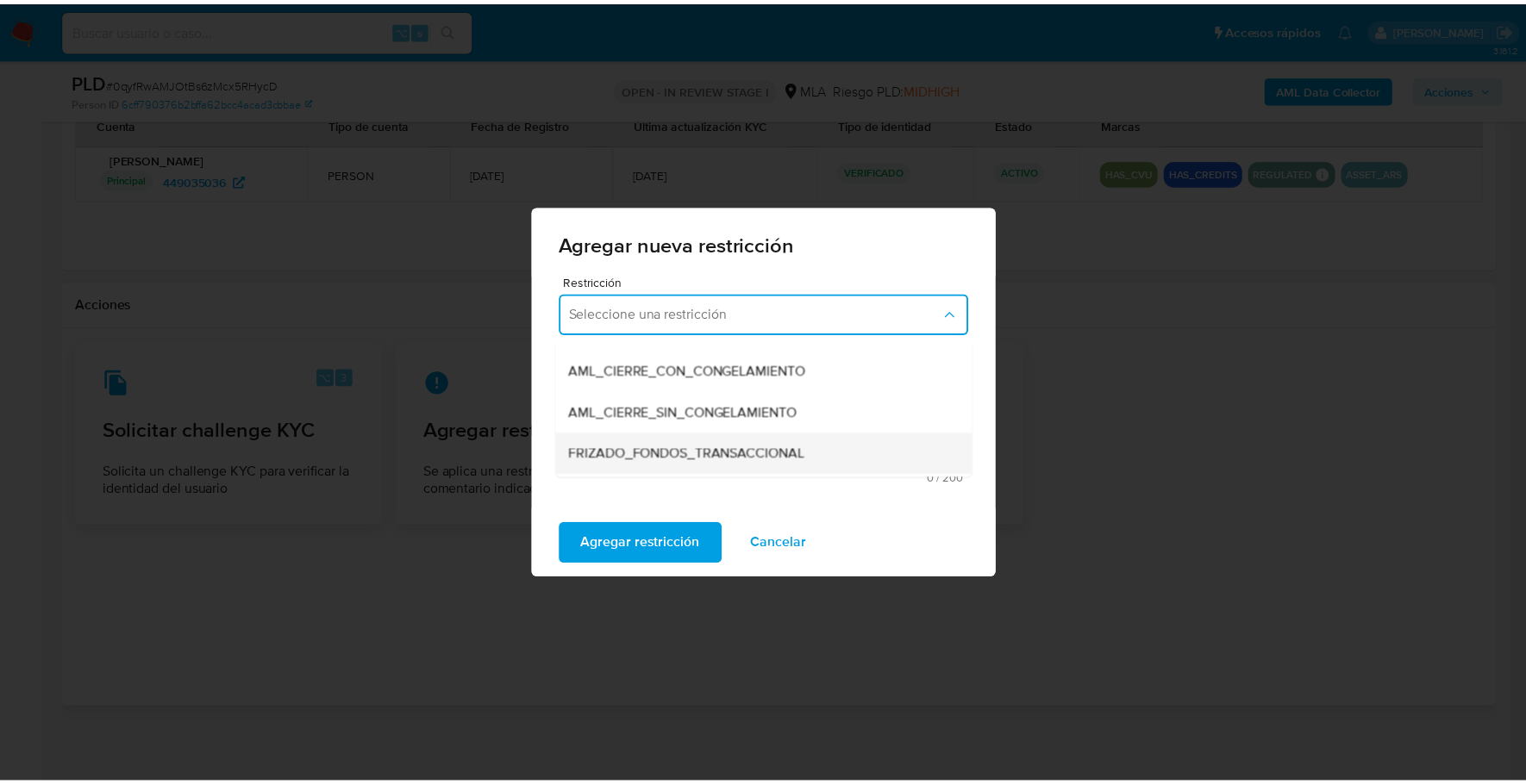
scroll to position [181, 0]
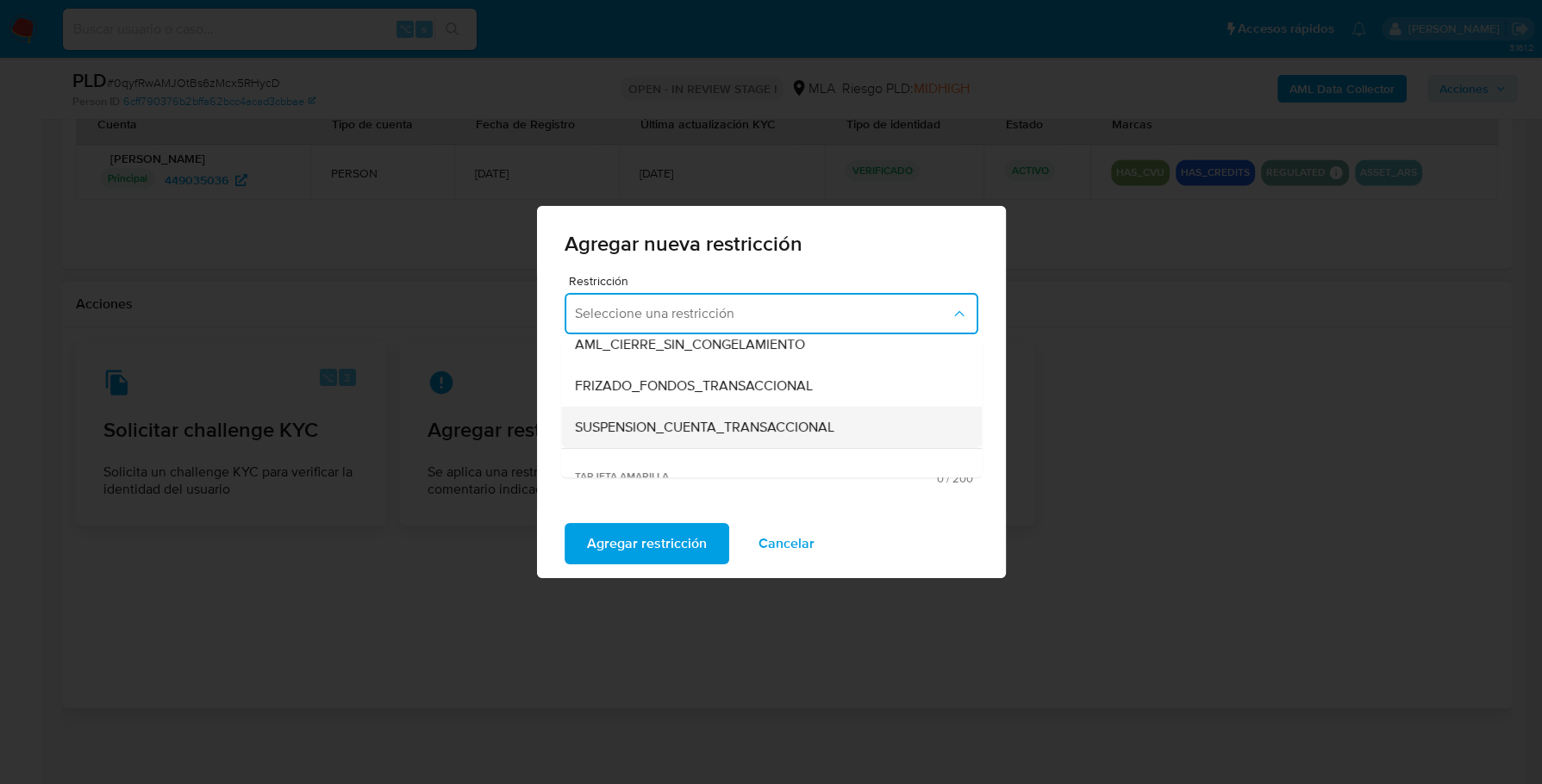
click at [702, 423] on span "SUSPENSION_CUENTA_TRANSACCIONAL" at bounding box center [705, 428] width 260 height 18
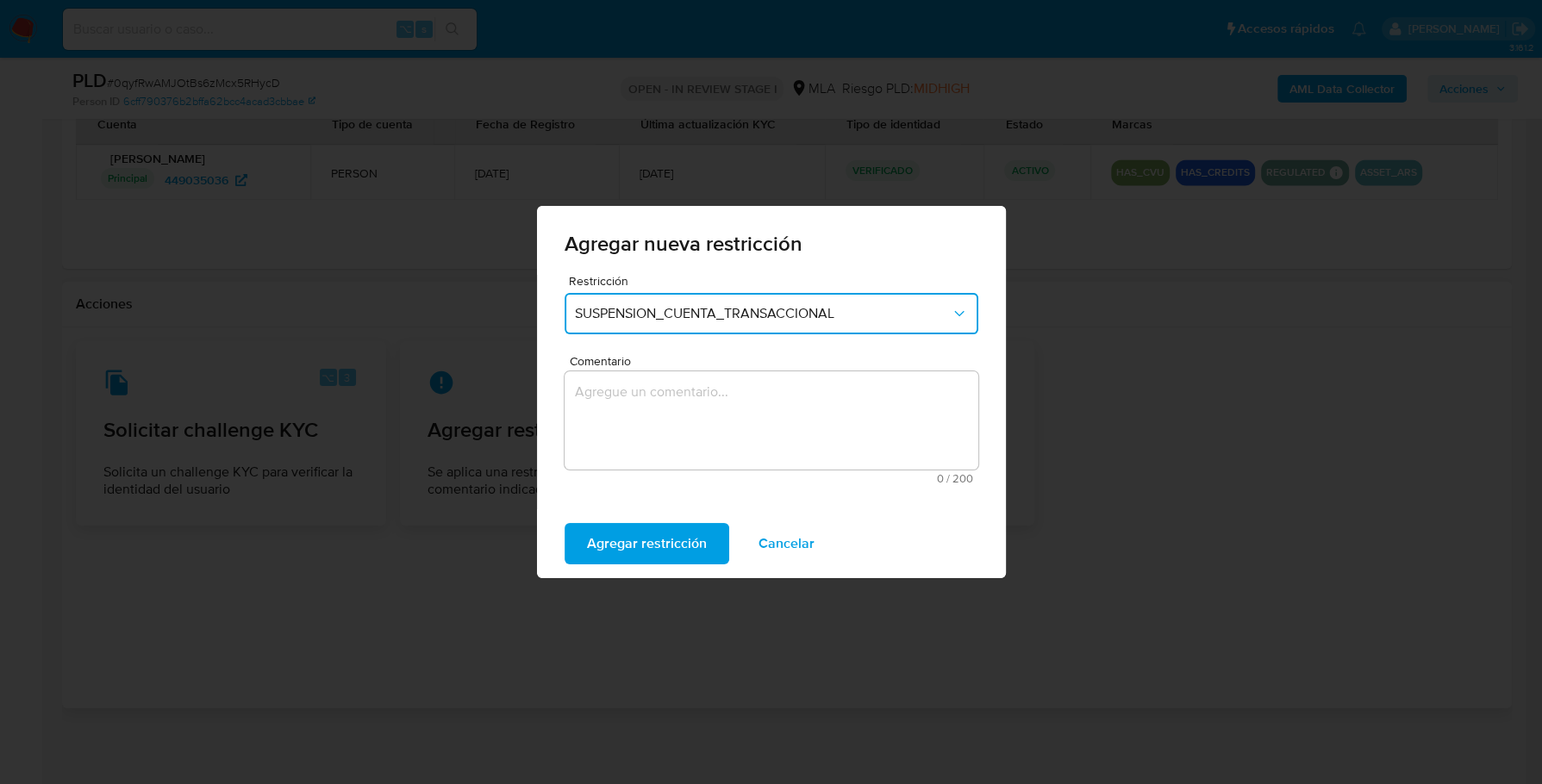
click at [754, 425] on textarea "Comentario" at bounding box center [771, 420] width 414 height 99
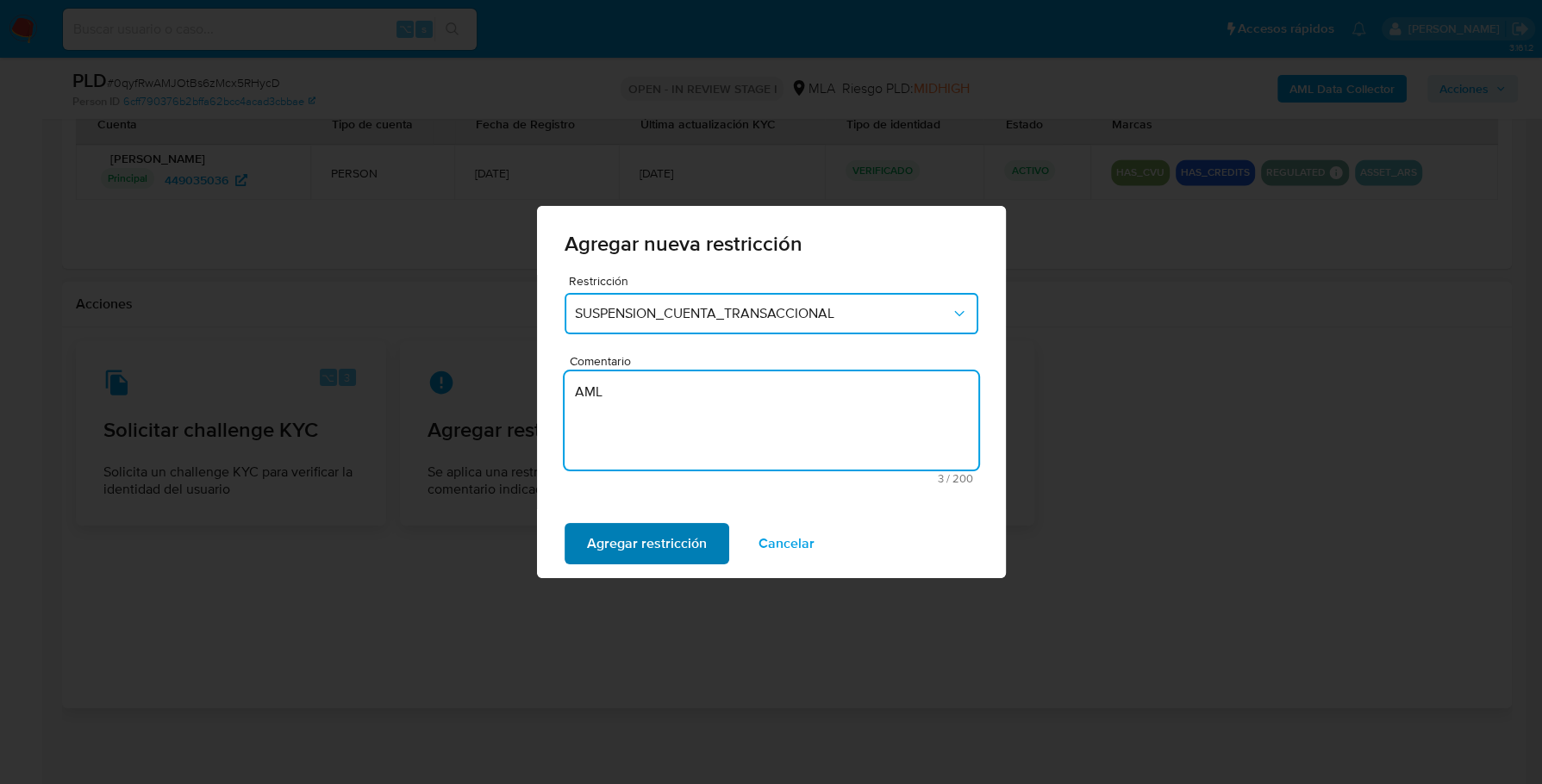
type textarea "AML"
click at [692, 556] on span "Agregar restricción" at bounding box center [646, 544] width 120 height 38
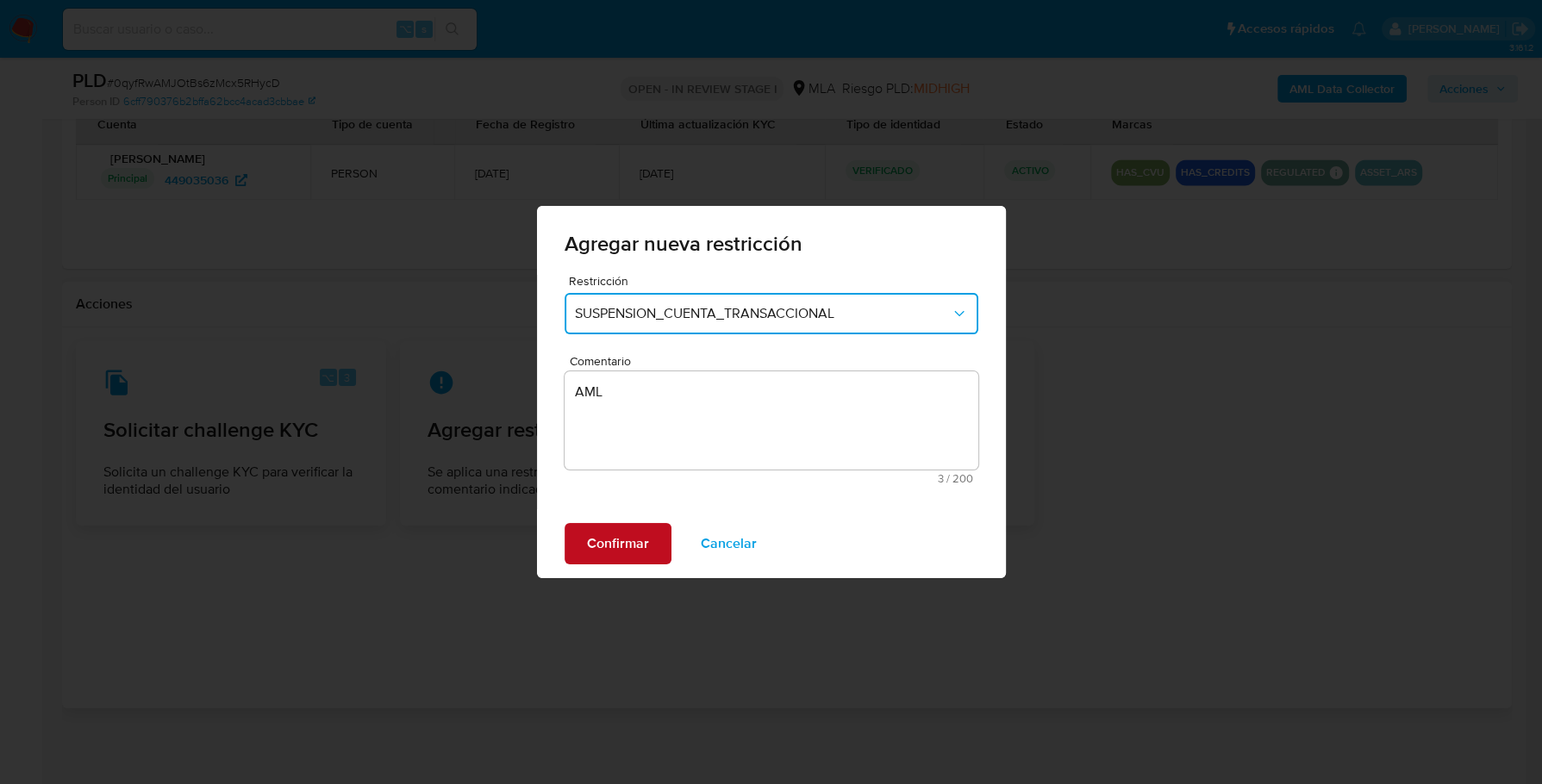
click at [622, 541] on span "Confirmar" at bounding box center [618, 544] width 63 height 38
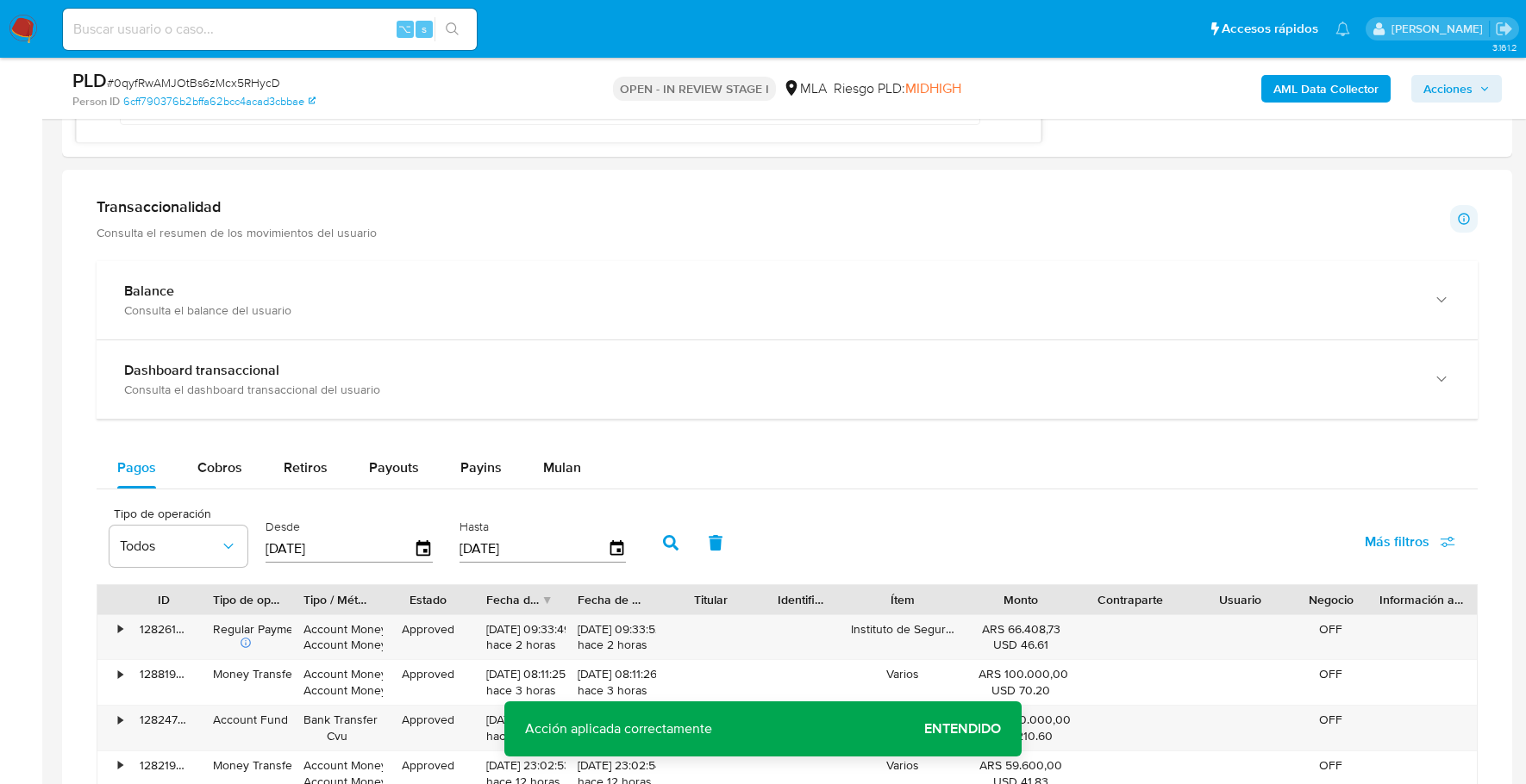
scroll to position [153, 0]
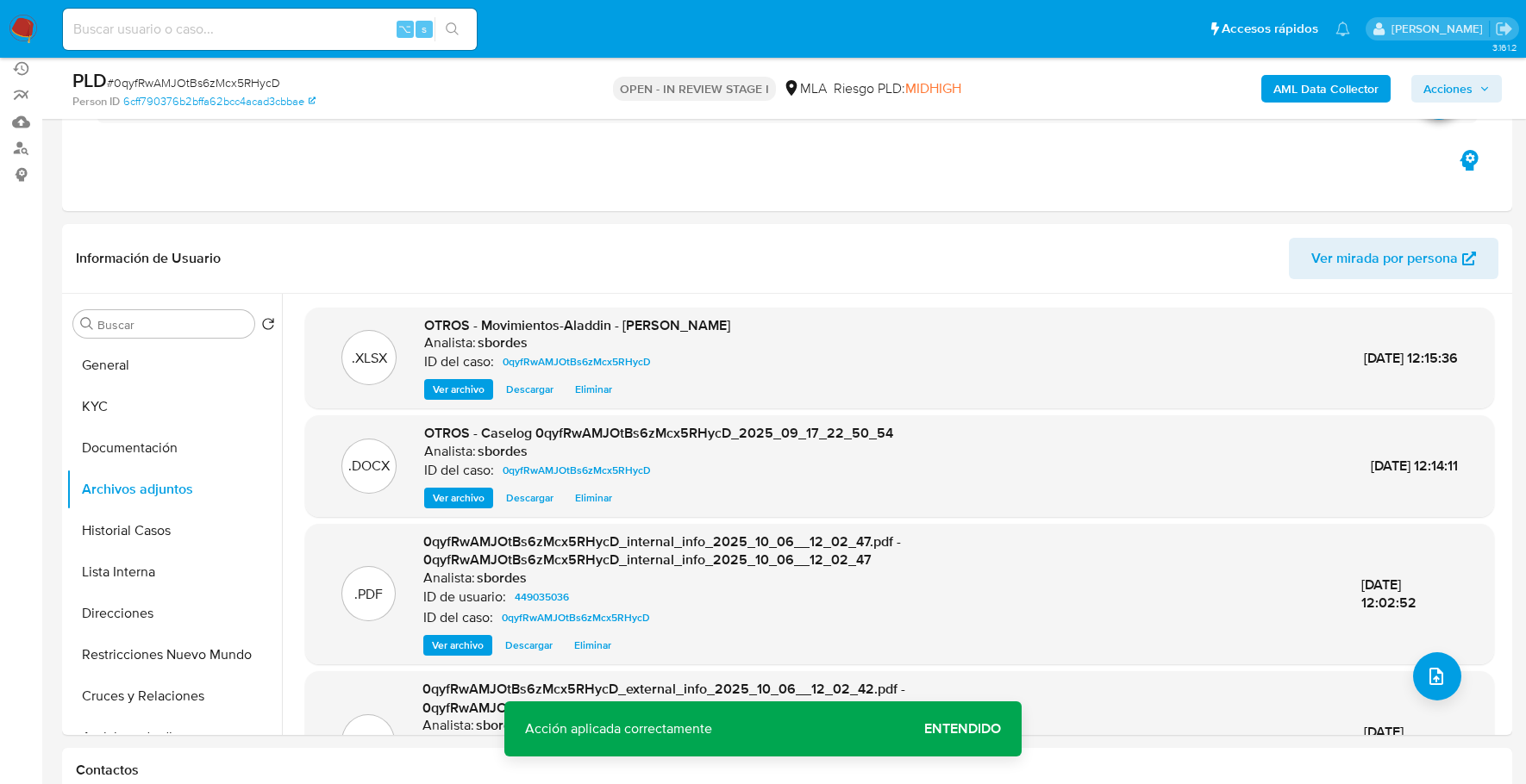
click at [1453, 92] on span "Acciones" at bounding box center [1447, 89] width 49 height 27
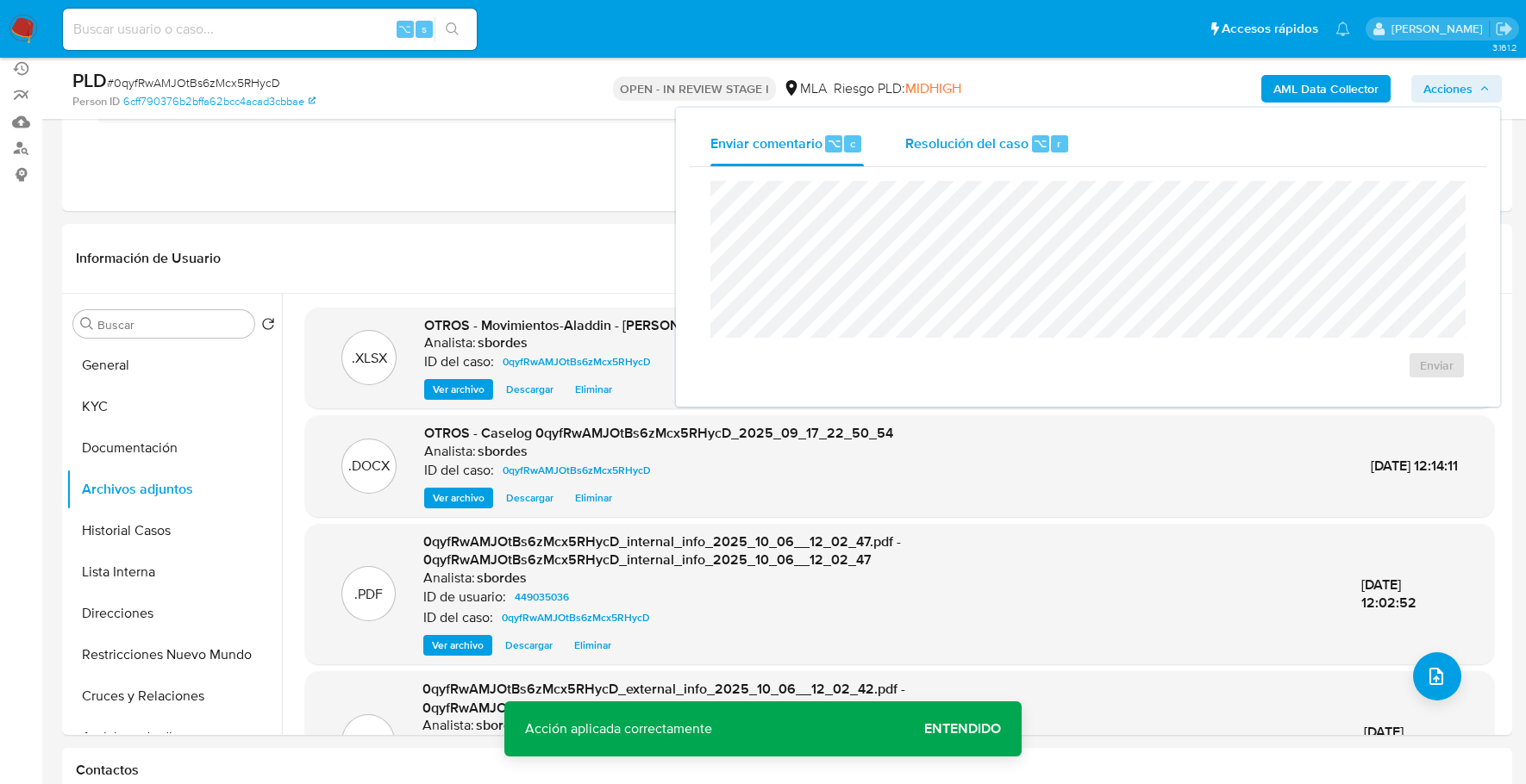
click at [1009, 144] on span "Resolución del caso" at bounding box center [967, 143] width 123 height 20
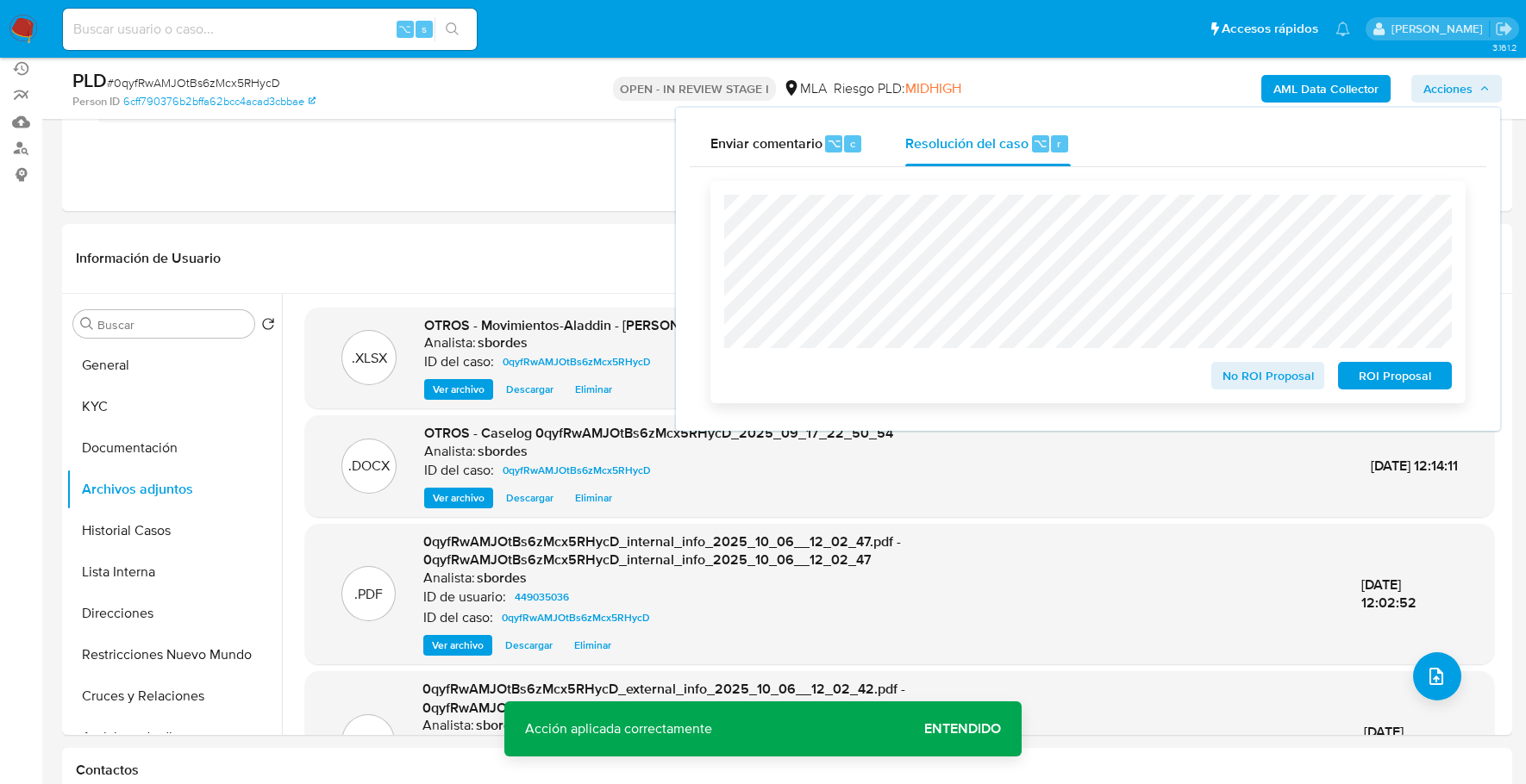
click at [1420, 384] on span "ROI Proposal" at bounding box center [1394, 376] width 90 height 24
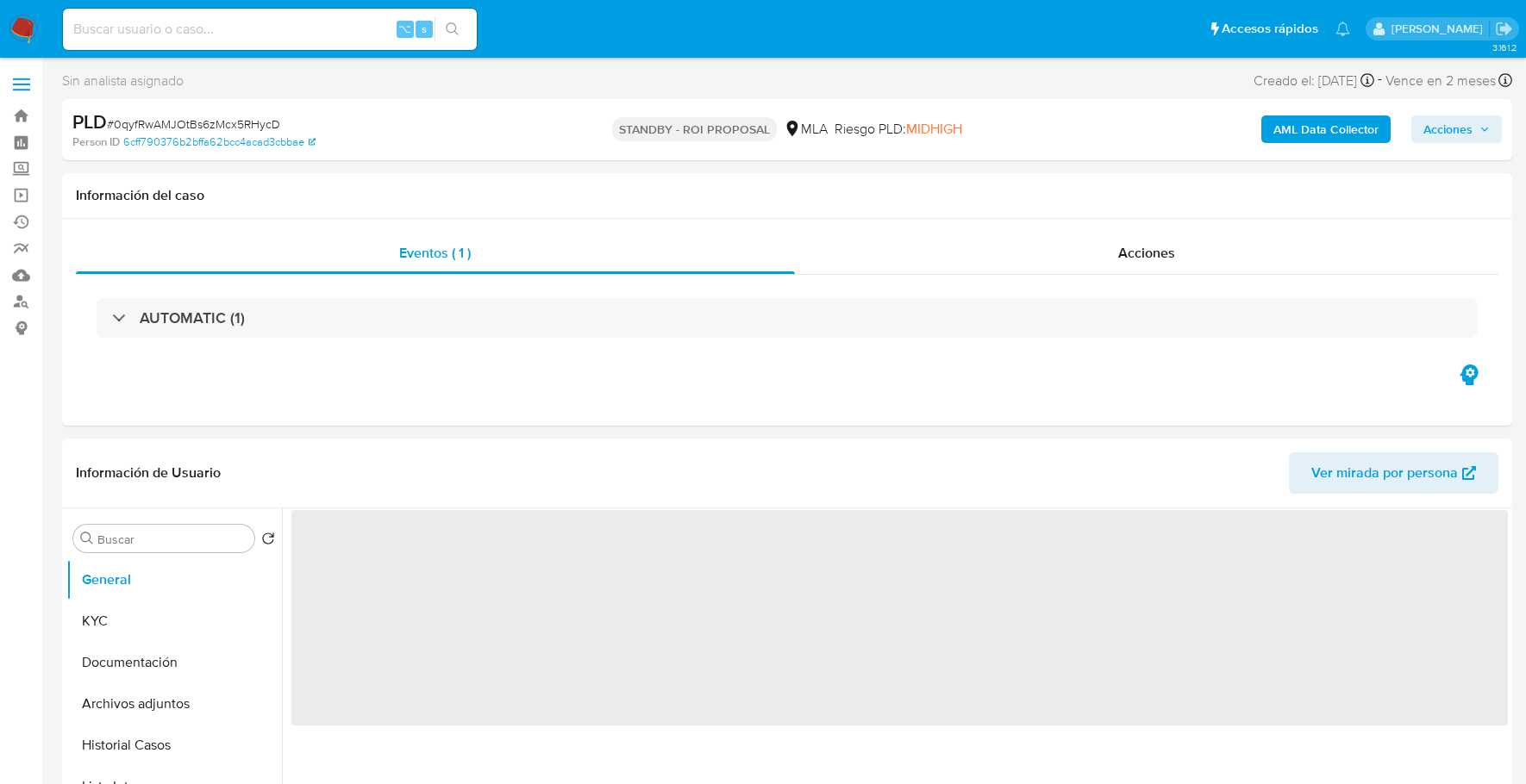
click at [287, 30] on input at bounding box center [269, 29] width 414 height 22
select select "10"
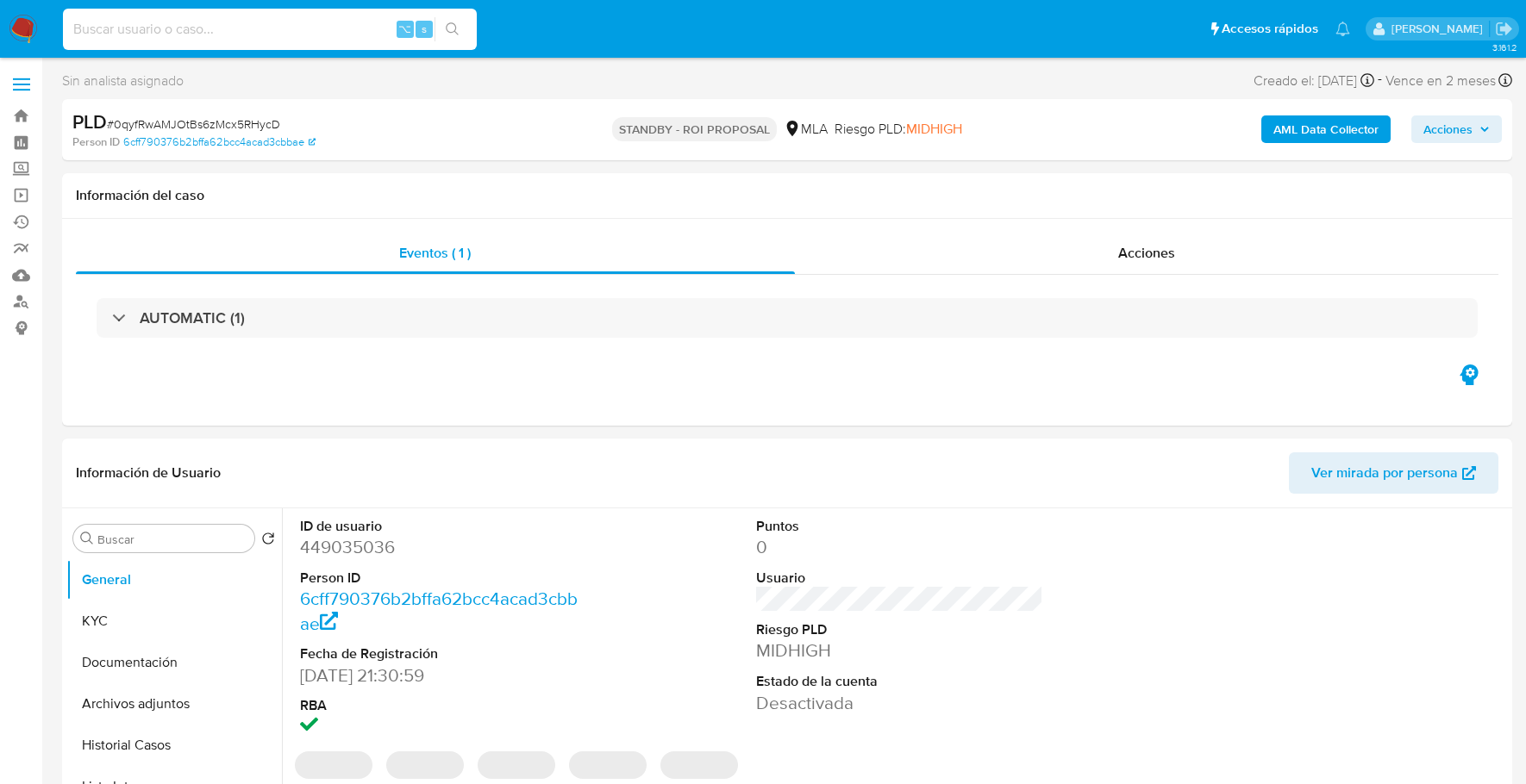
paste input "6636732"
type input "6636732"
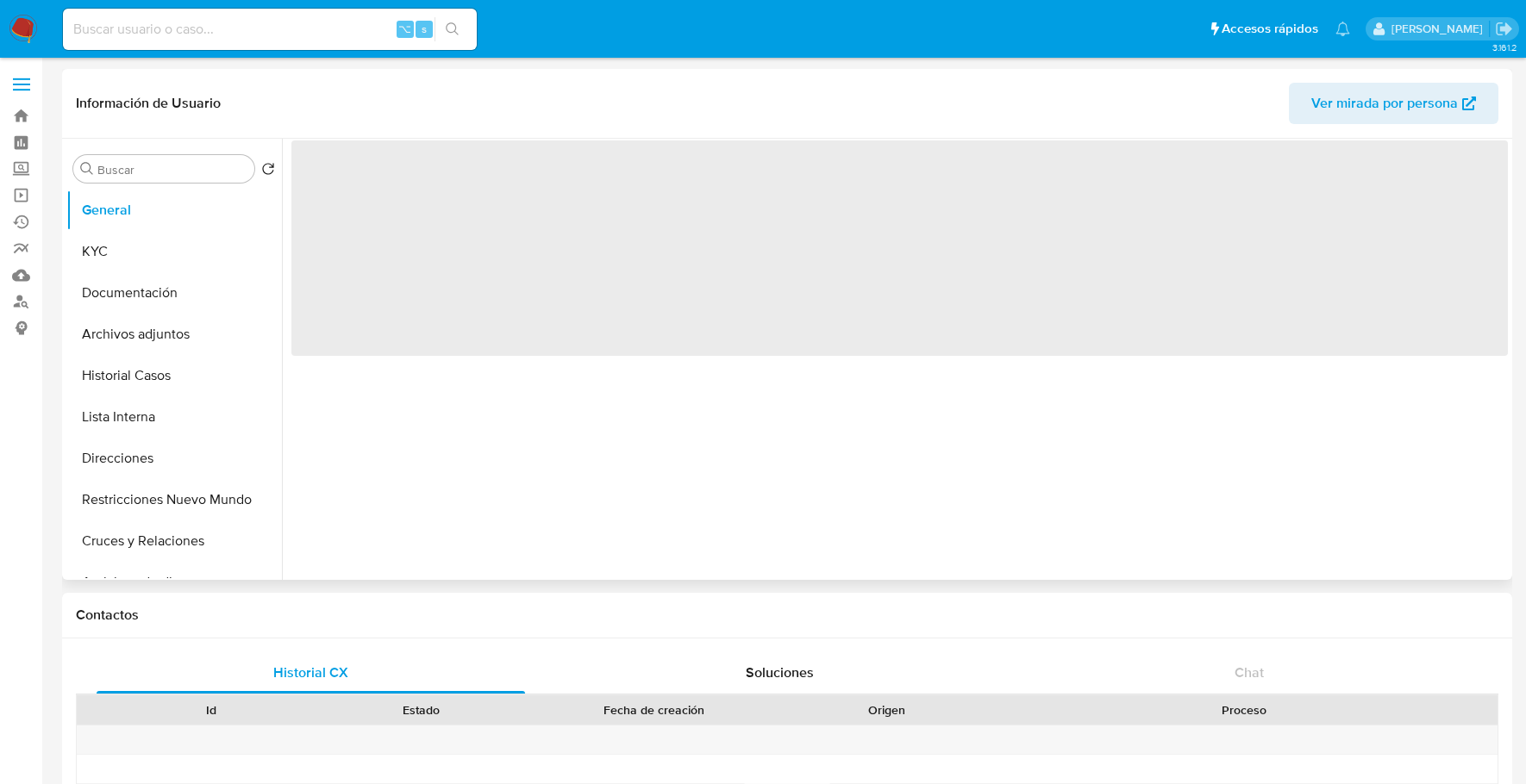
select select "10"
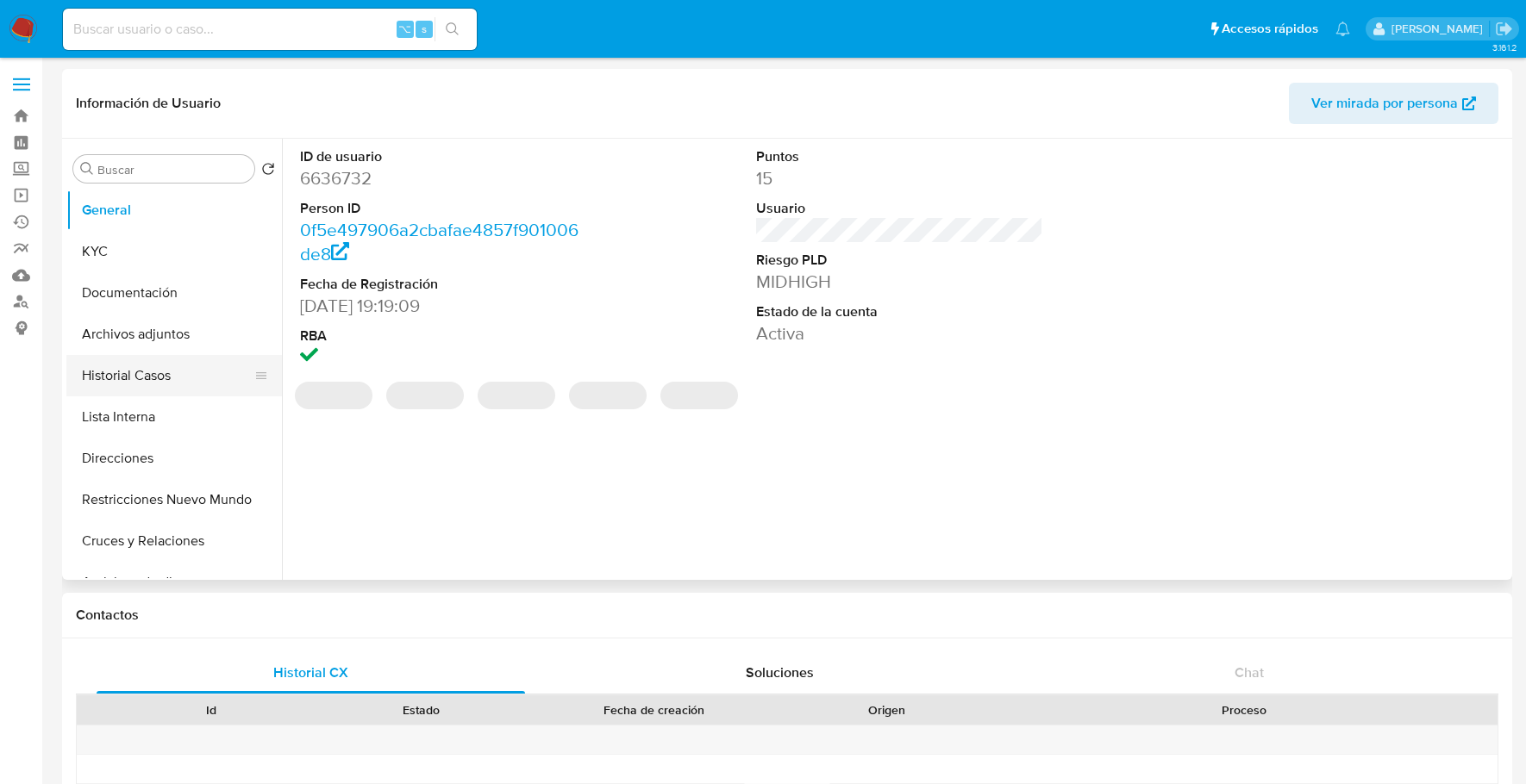
click at [134, 376] on button "Historial Casos" at bounding box center [167, 376] width 202 height 41
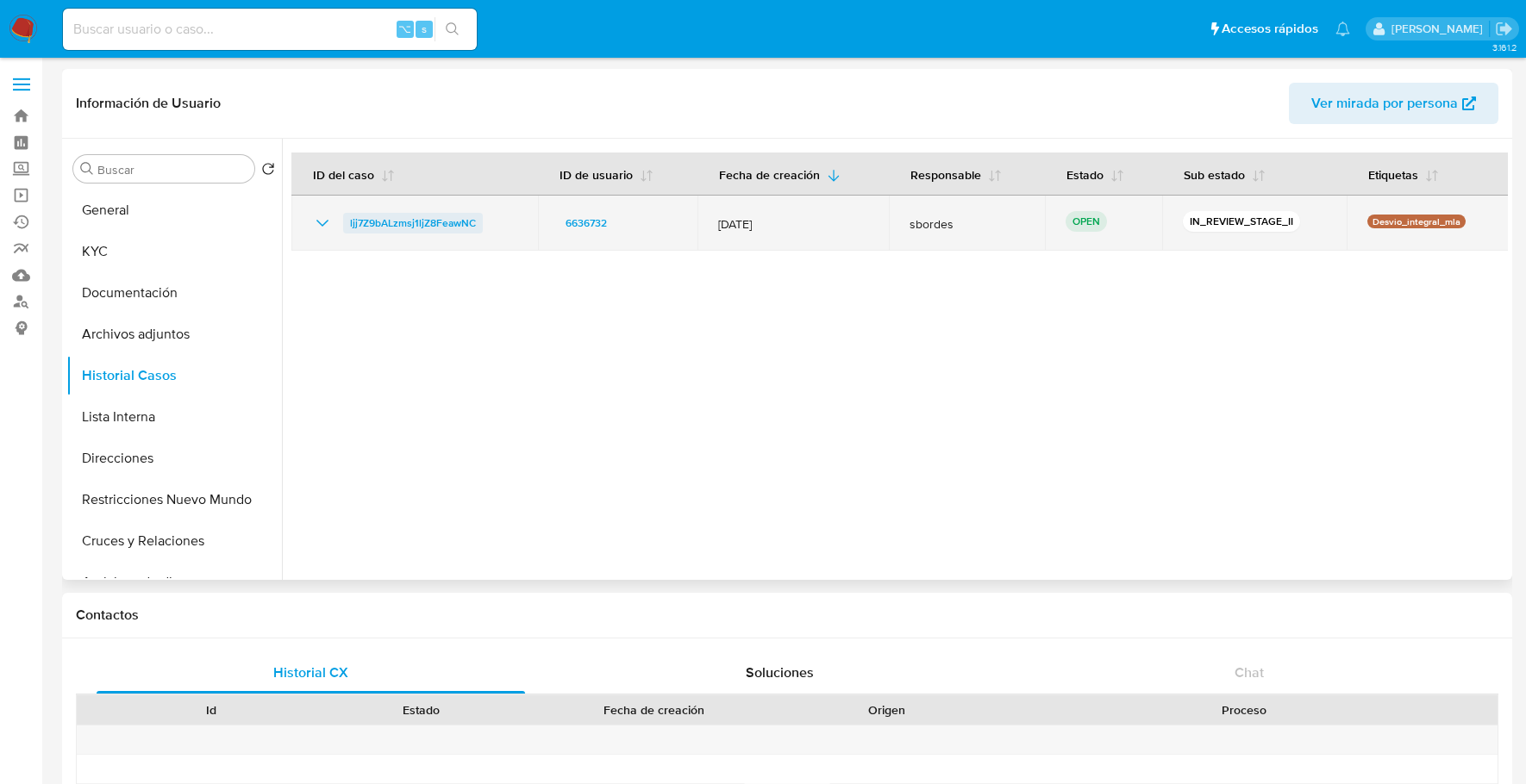
click at [402, 217] on span "ljj7Z9bALzmsj1ljZ8FeawNC" at bounding box center [412, 223] width 126 height 21
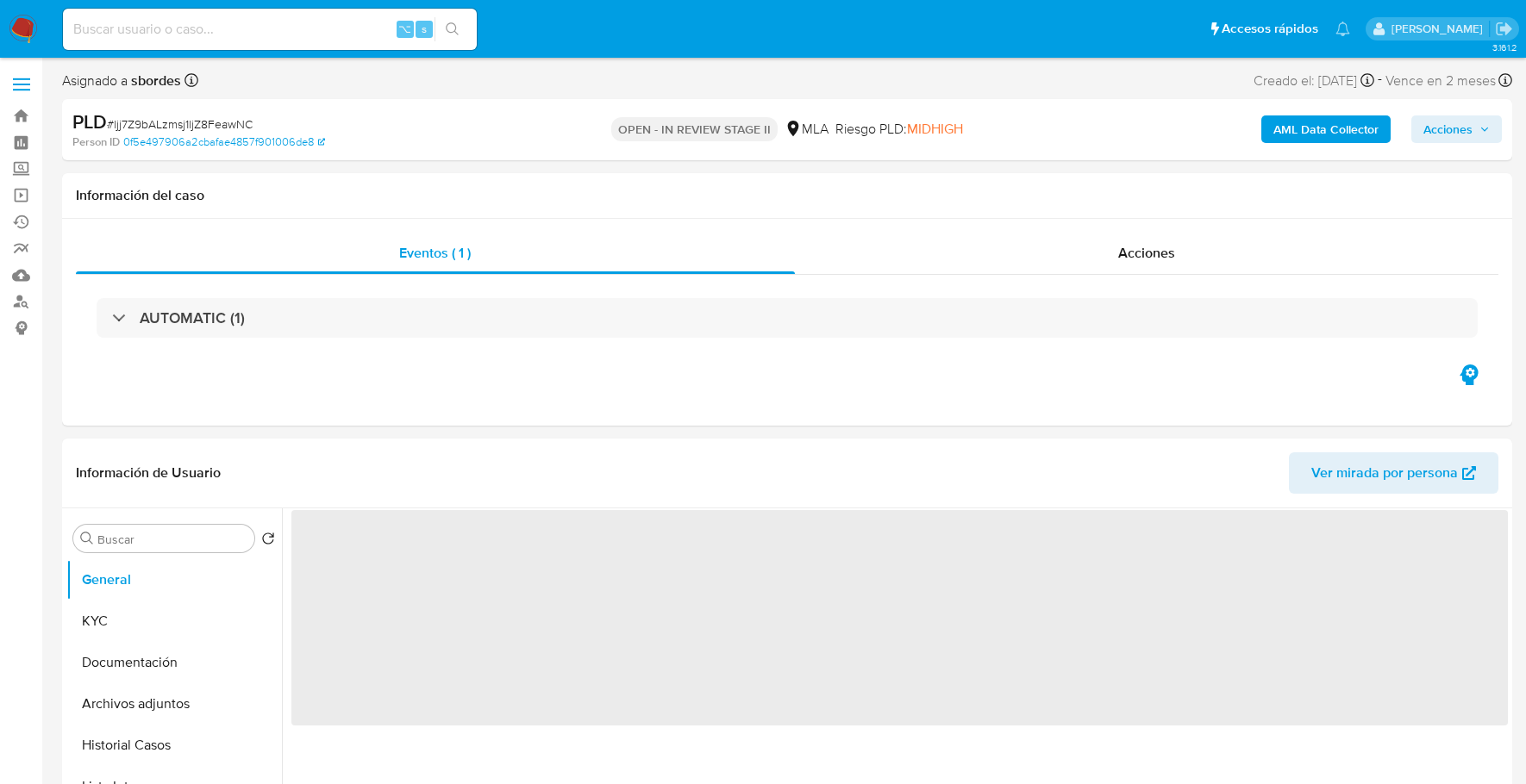
select select "10"
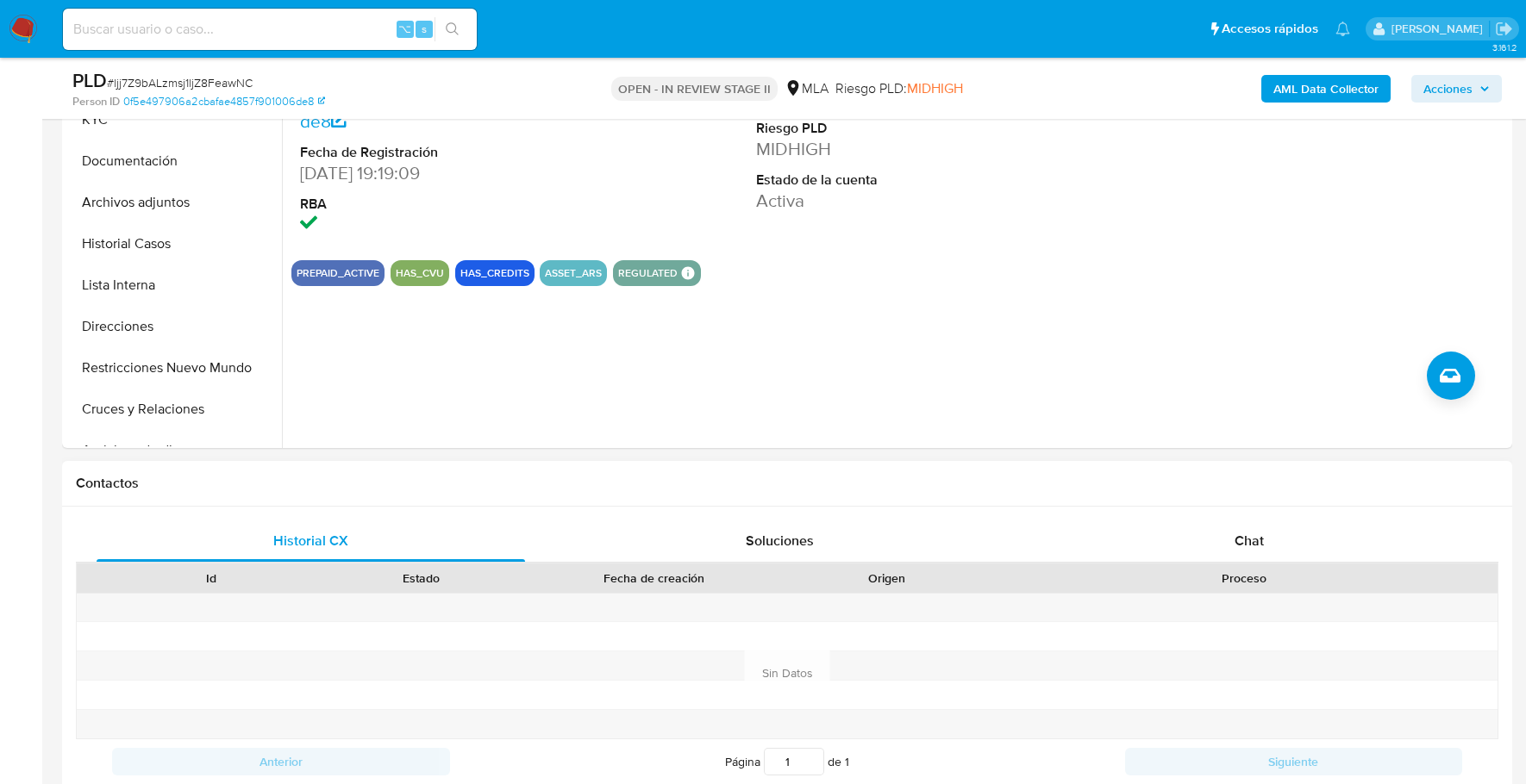
scroll to position [760, 0]
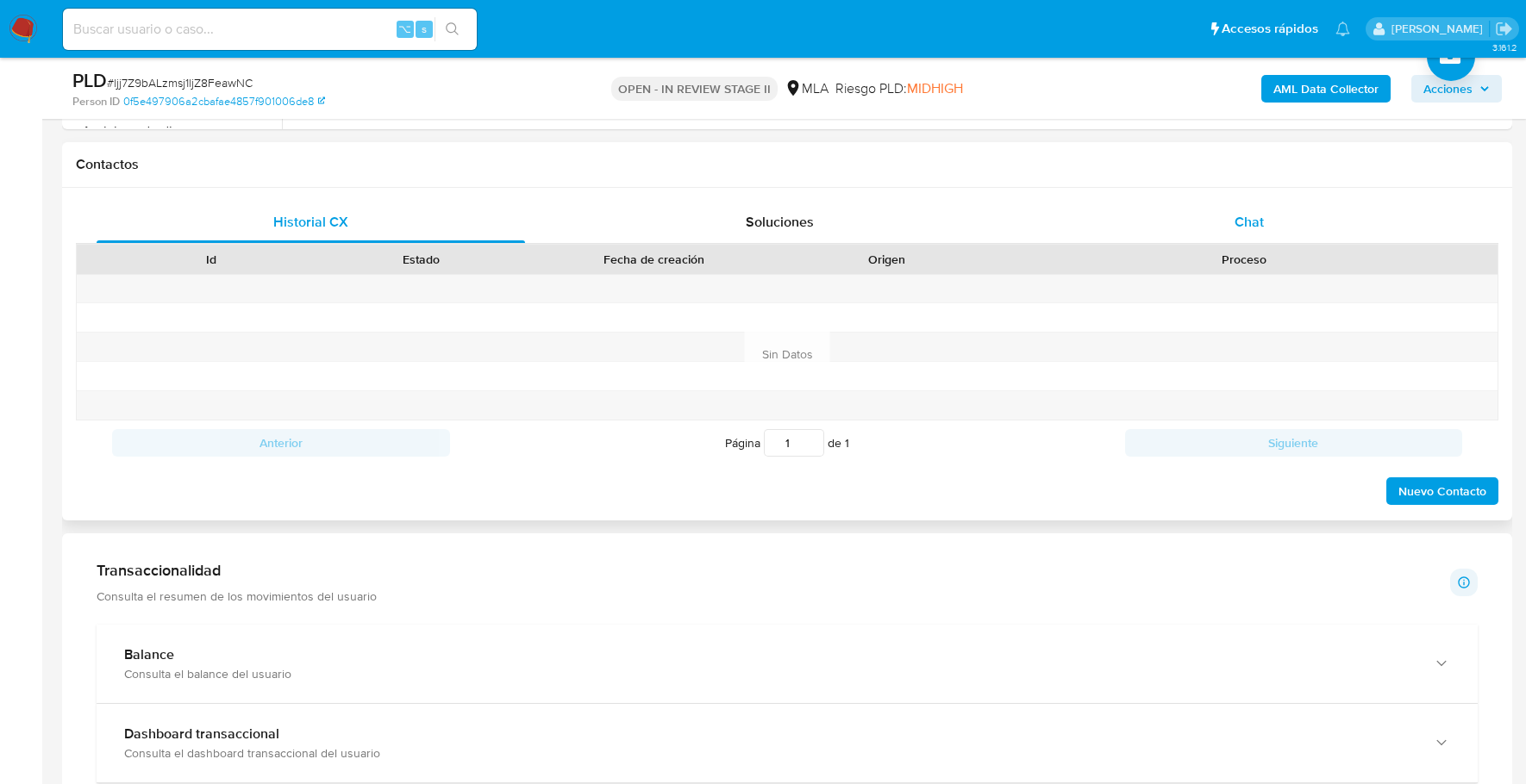
click at [1236, 217] on span "Chat" at bounding box center [1249, 222] width 29 height 20
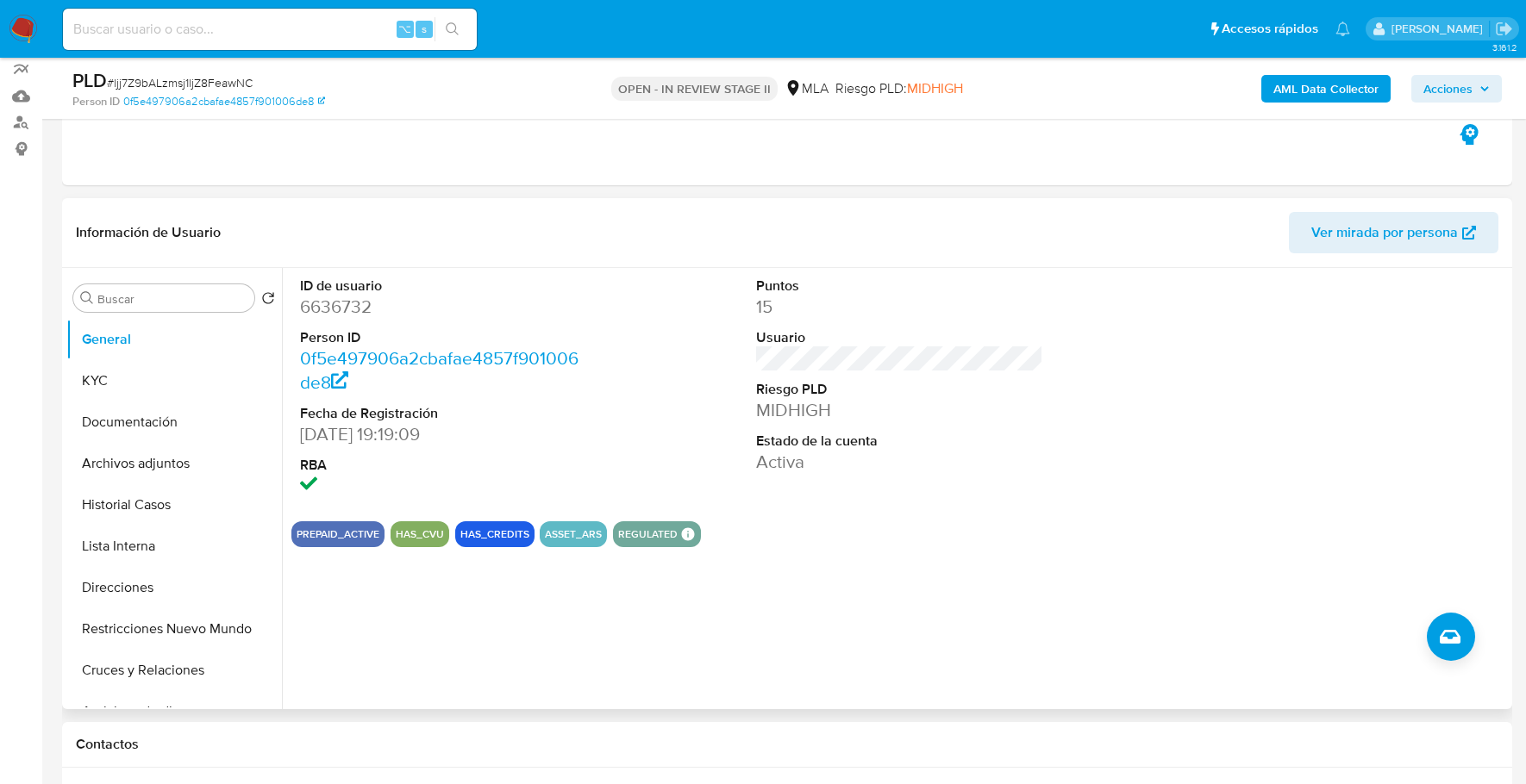
scroll to position [175, 0]
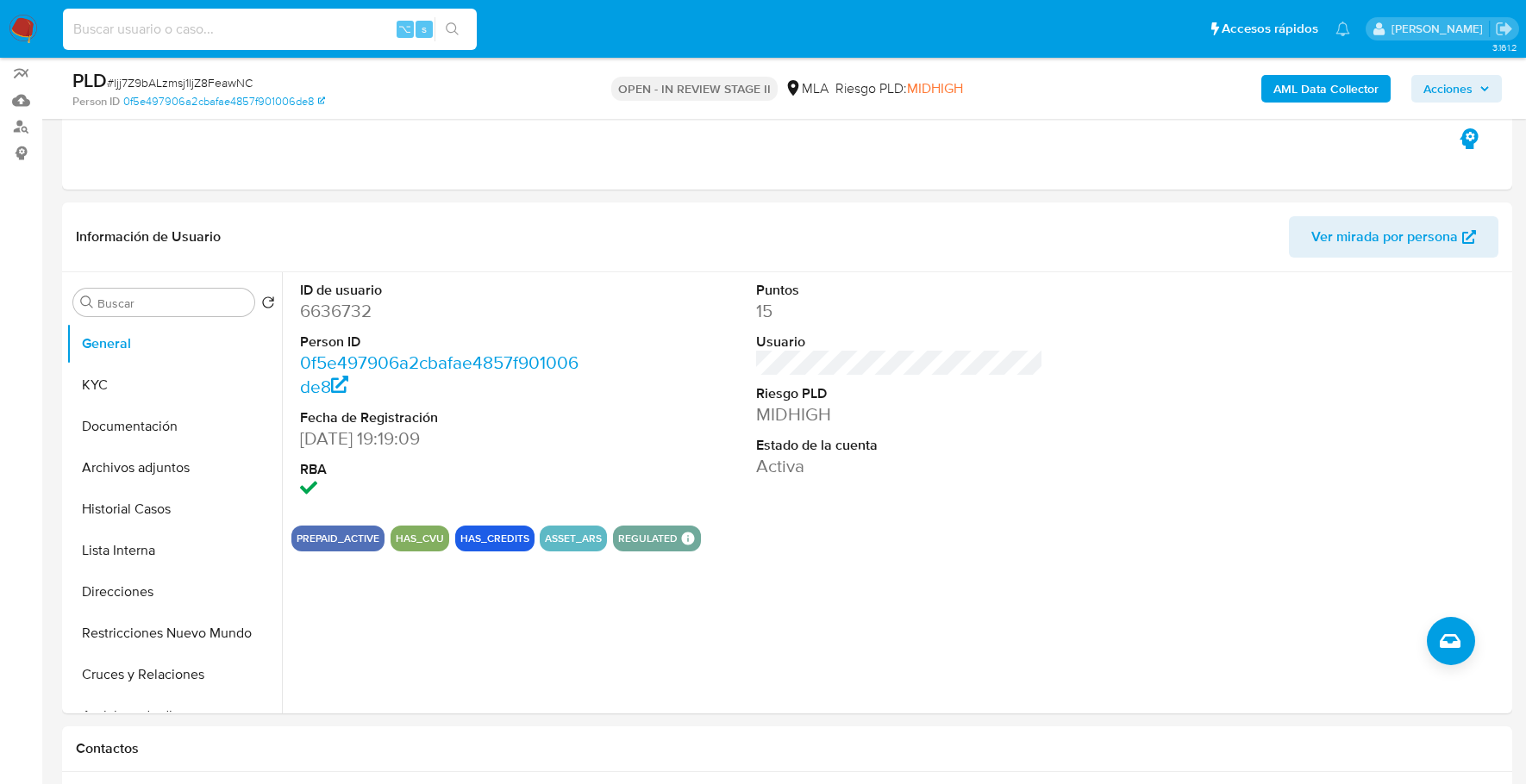
click at [262, 20] on input at bounding box center [269, 29] width 414 height 22
paste input "6636732"
type input "6636732"
click at [128, 392] on button "KYC" at bounding box center [167, 385] width 202 height 41
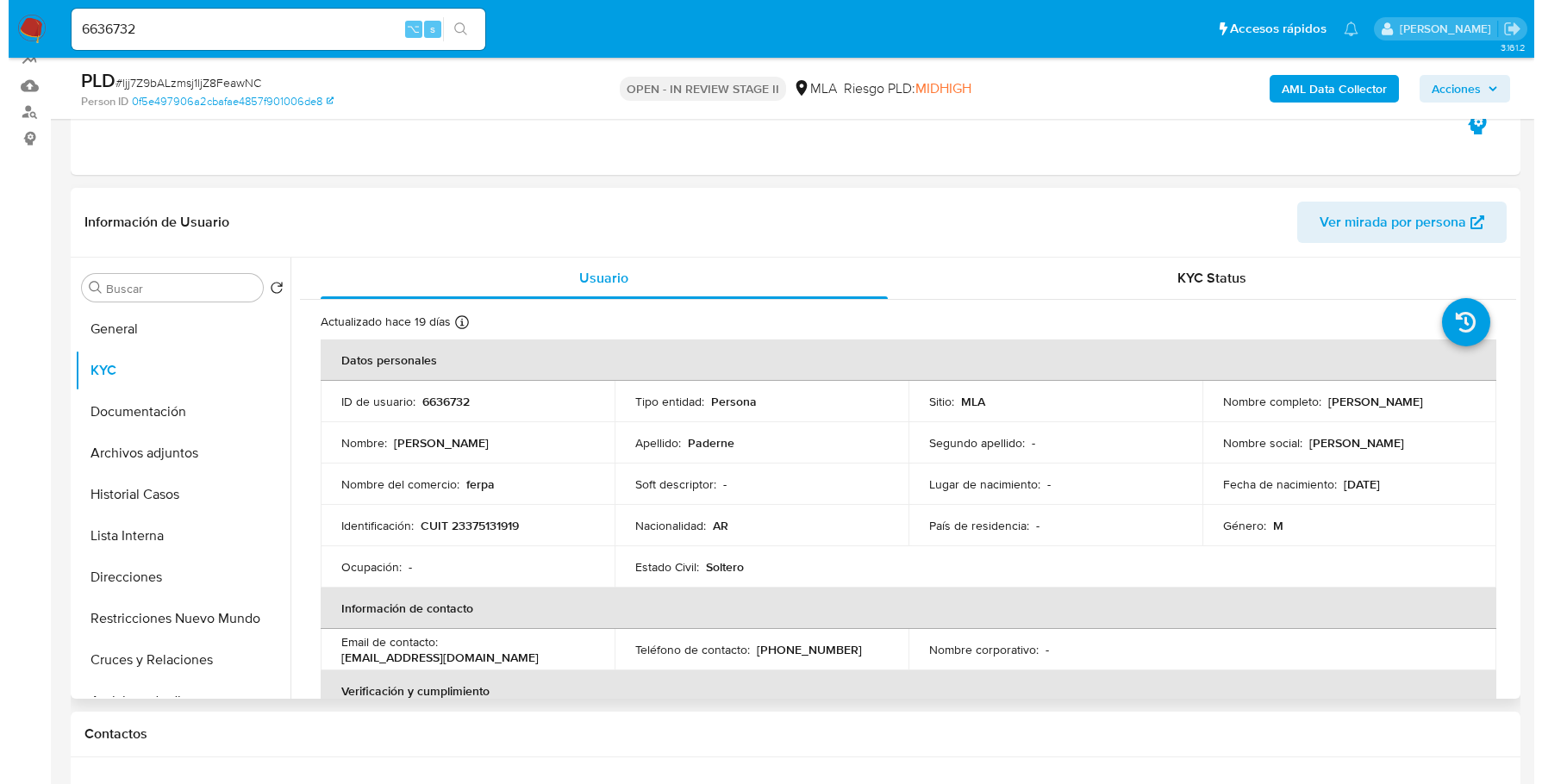
scroll to position [212, 0]
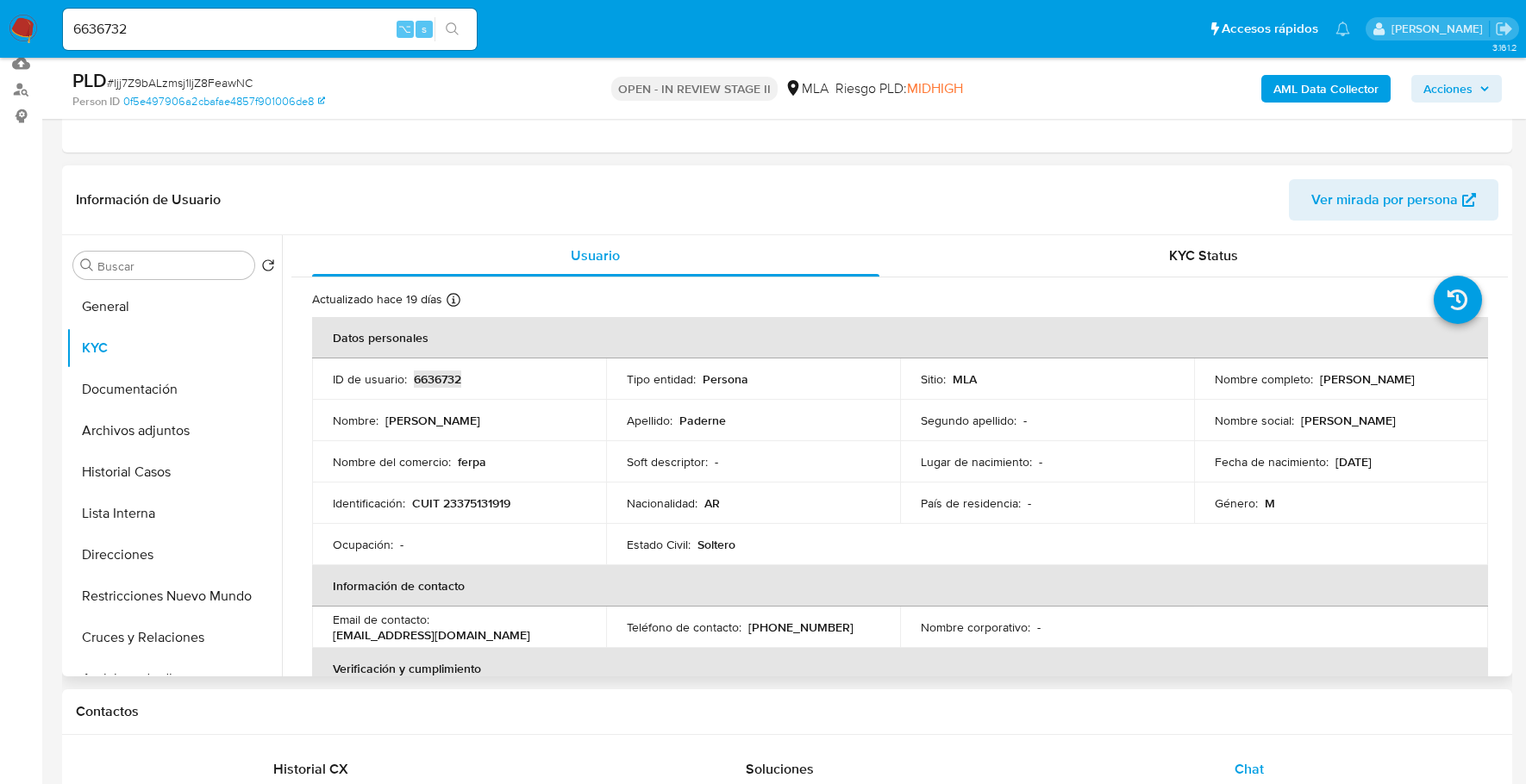
copy p "6636732"
click at [1331, 86] on b "AML Data Collector" at bounding box center [1326, 89] width 105 height 27
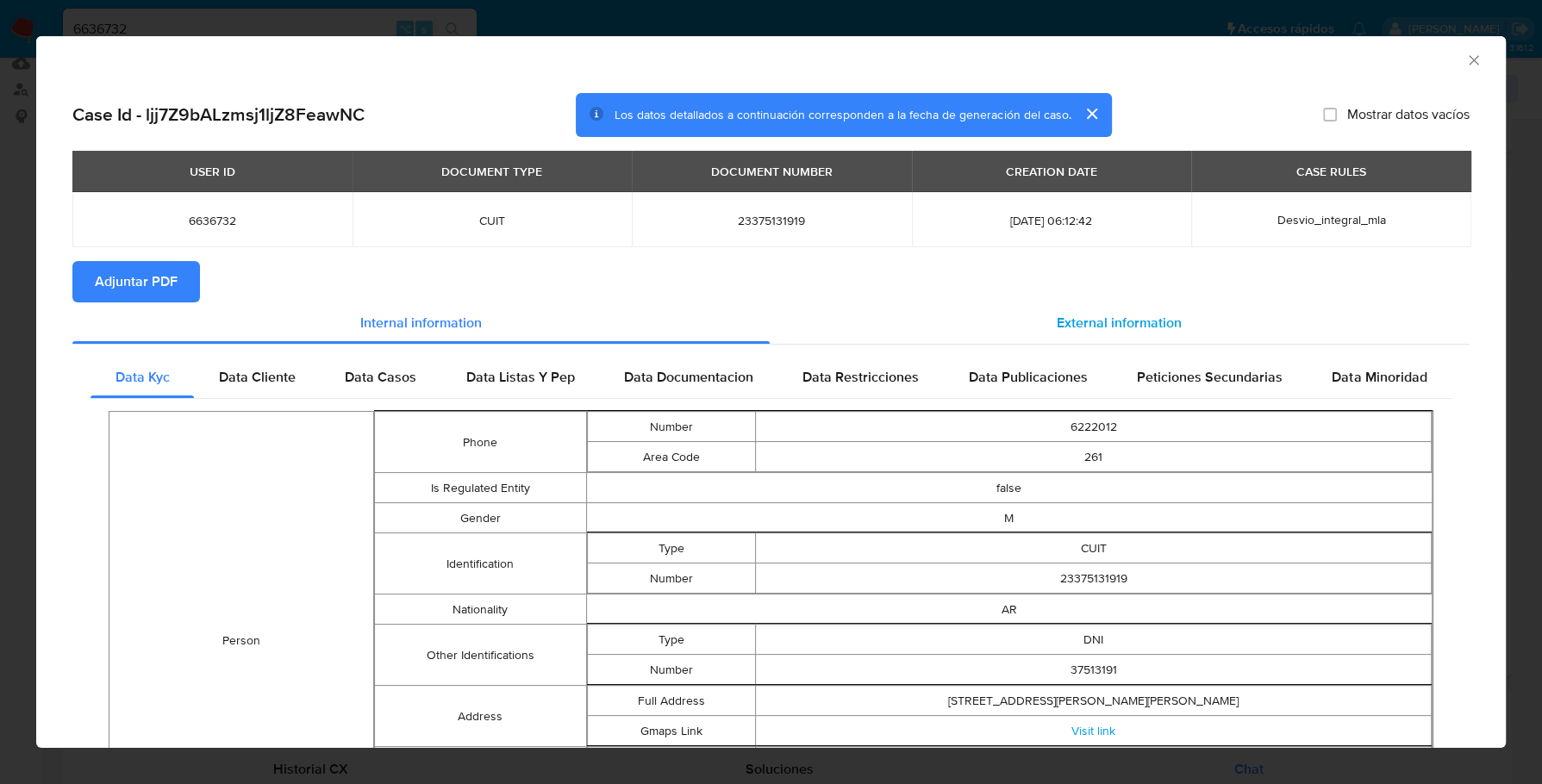
click at [1166, 327] on span "External information" at bounding box center [1119, 322] width 125 height 20
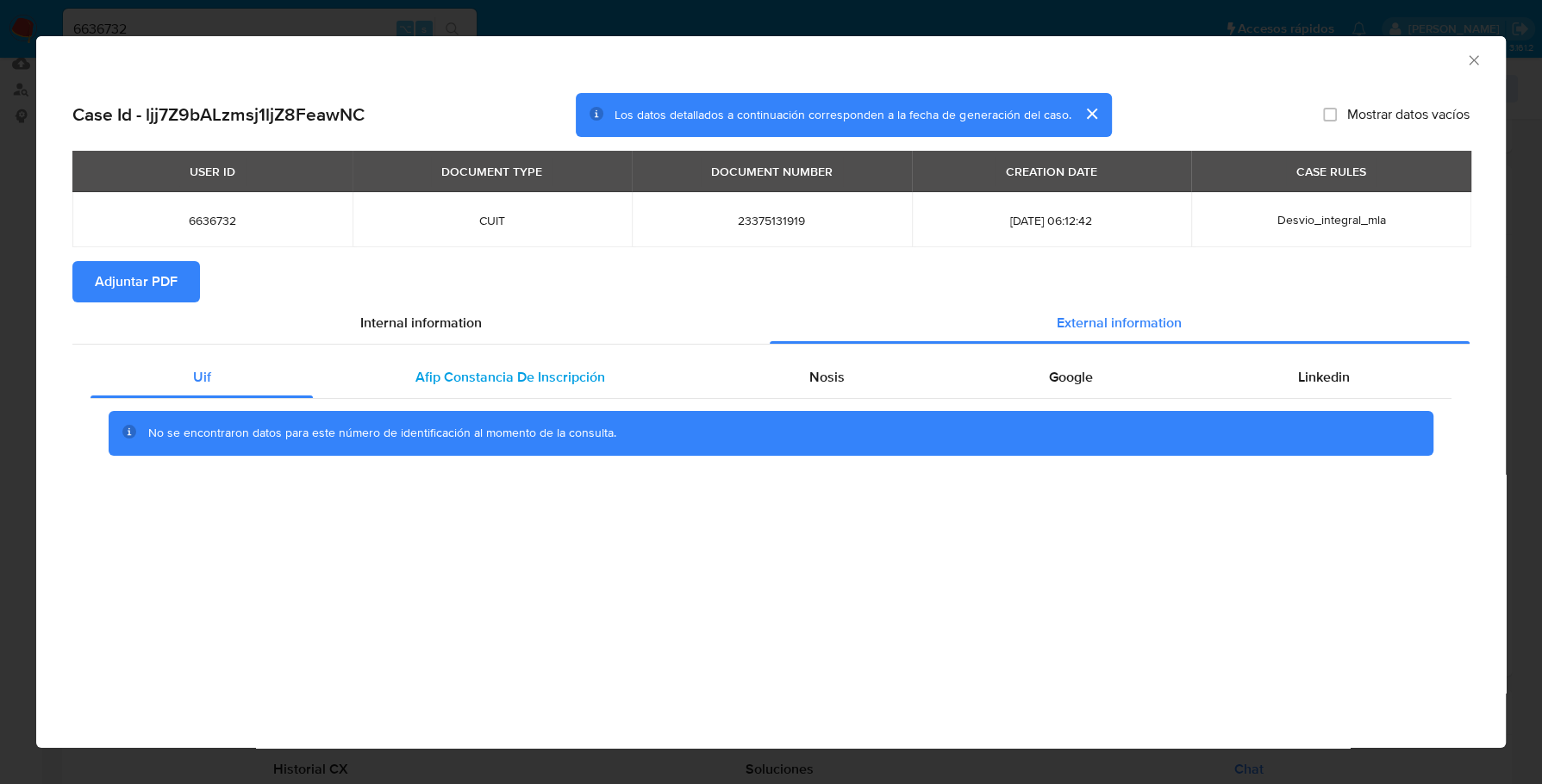
click at [568, 383] on span "Afip Constancia De Inscripción" at bounding box center [511, 377] width 189 height 20
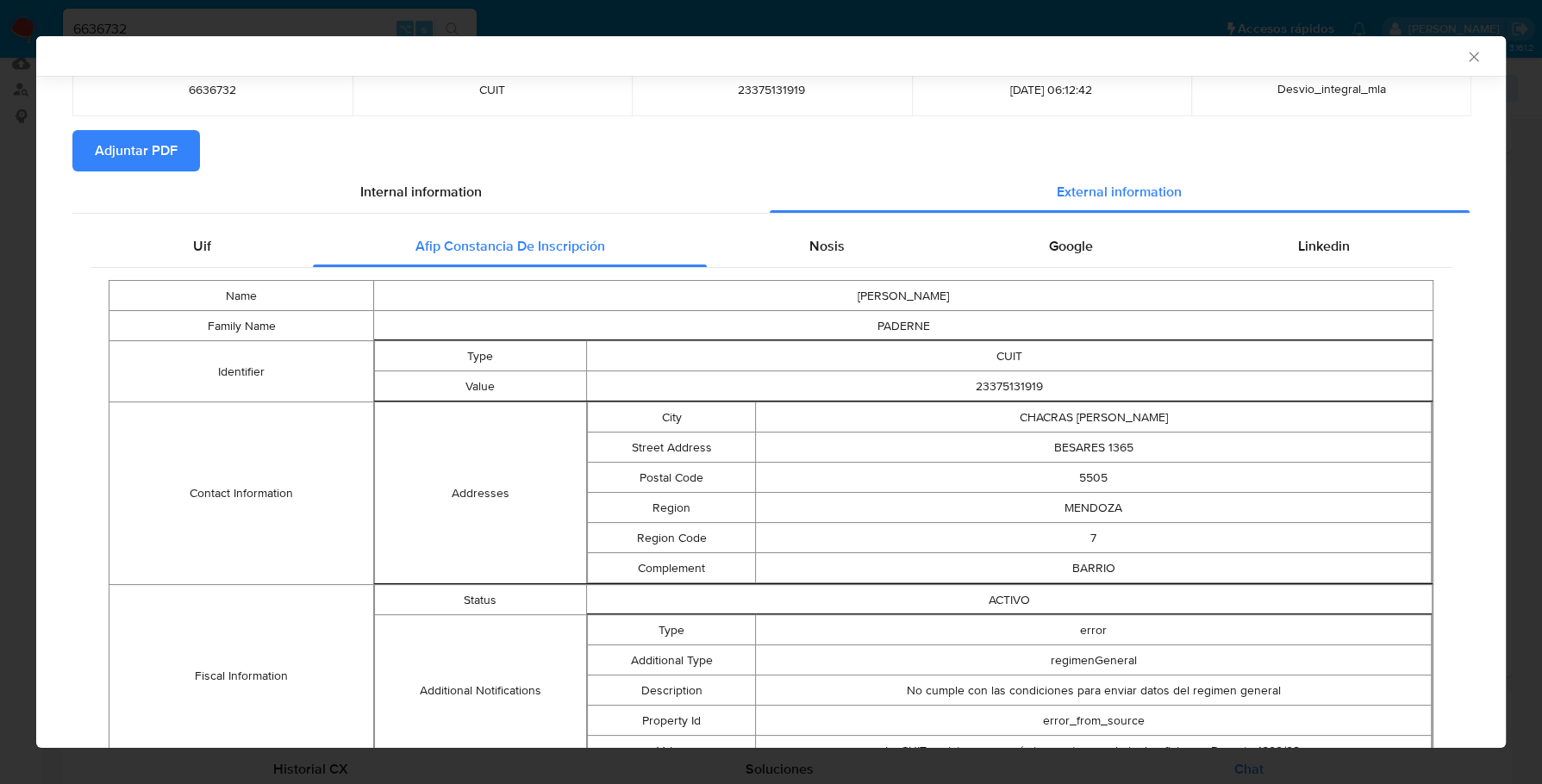
scroll to position [207, 0]
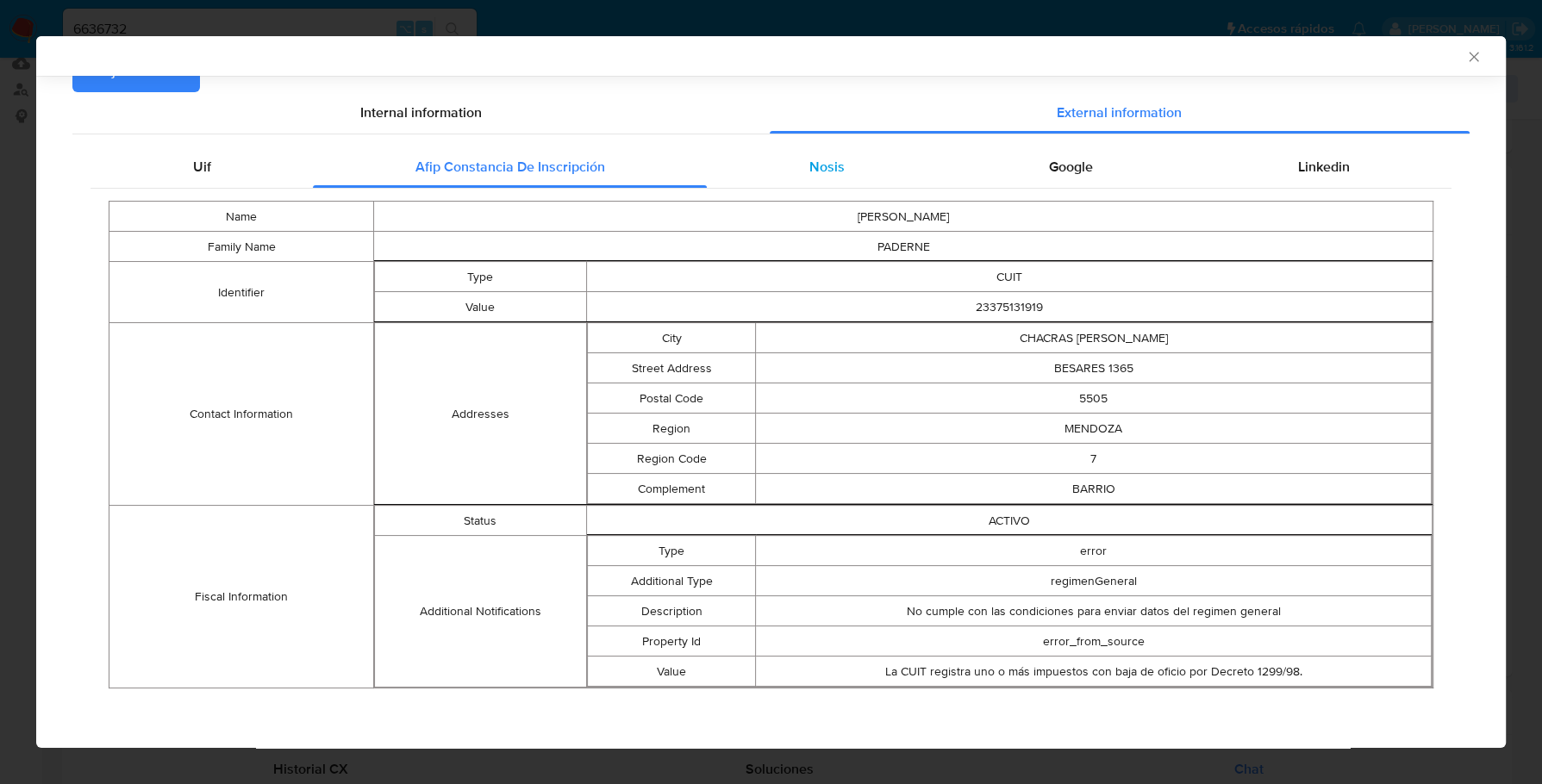
click at [819, 163] on span "Nosis" at bounding box center [827, 167] width 35 height 20
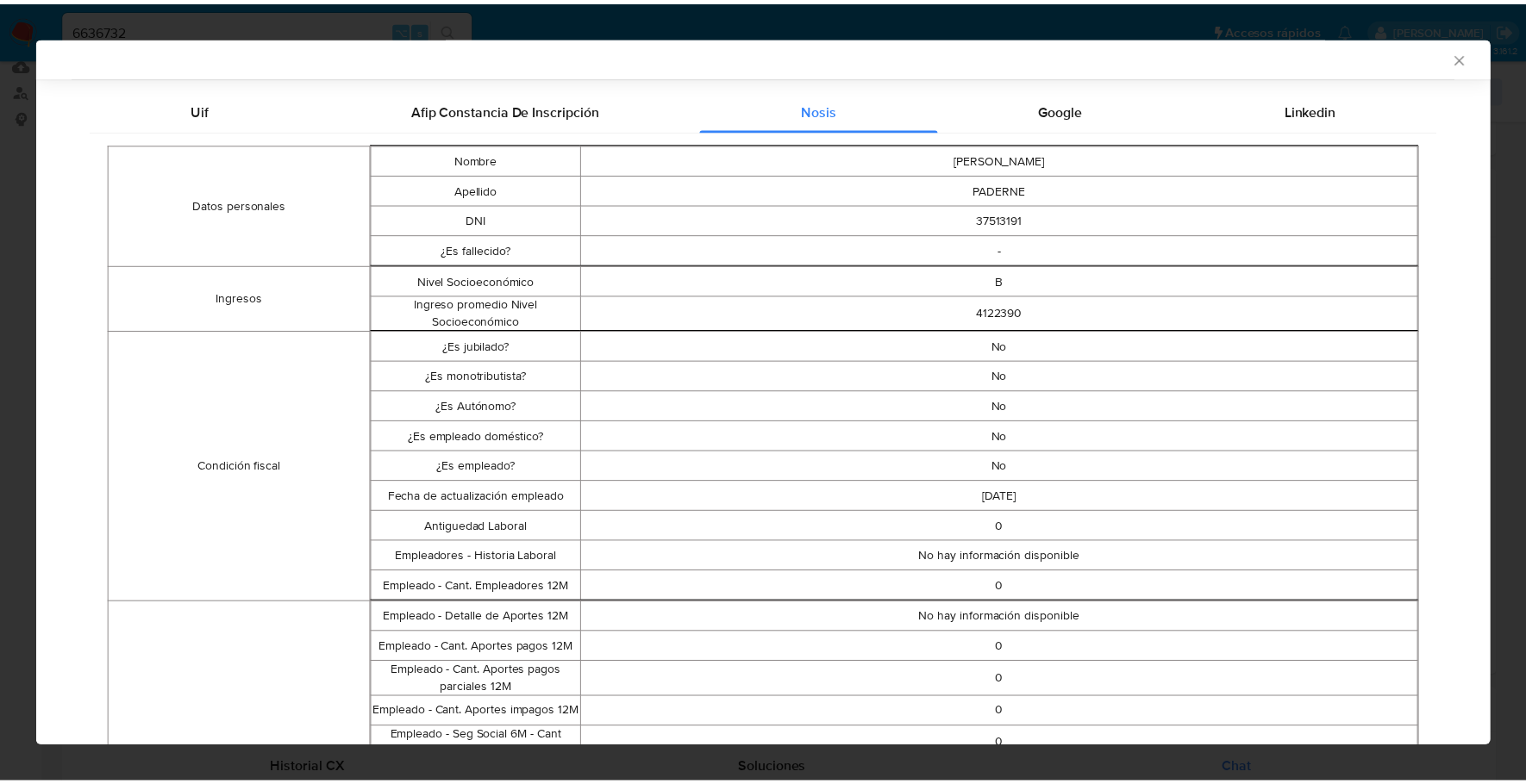
scroll to position [0, 0]
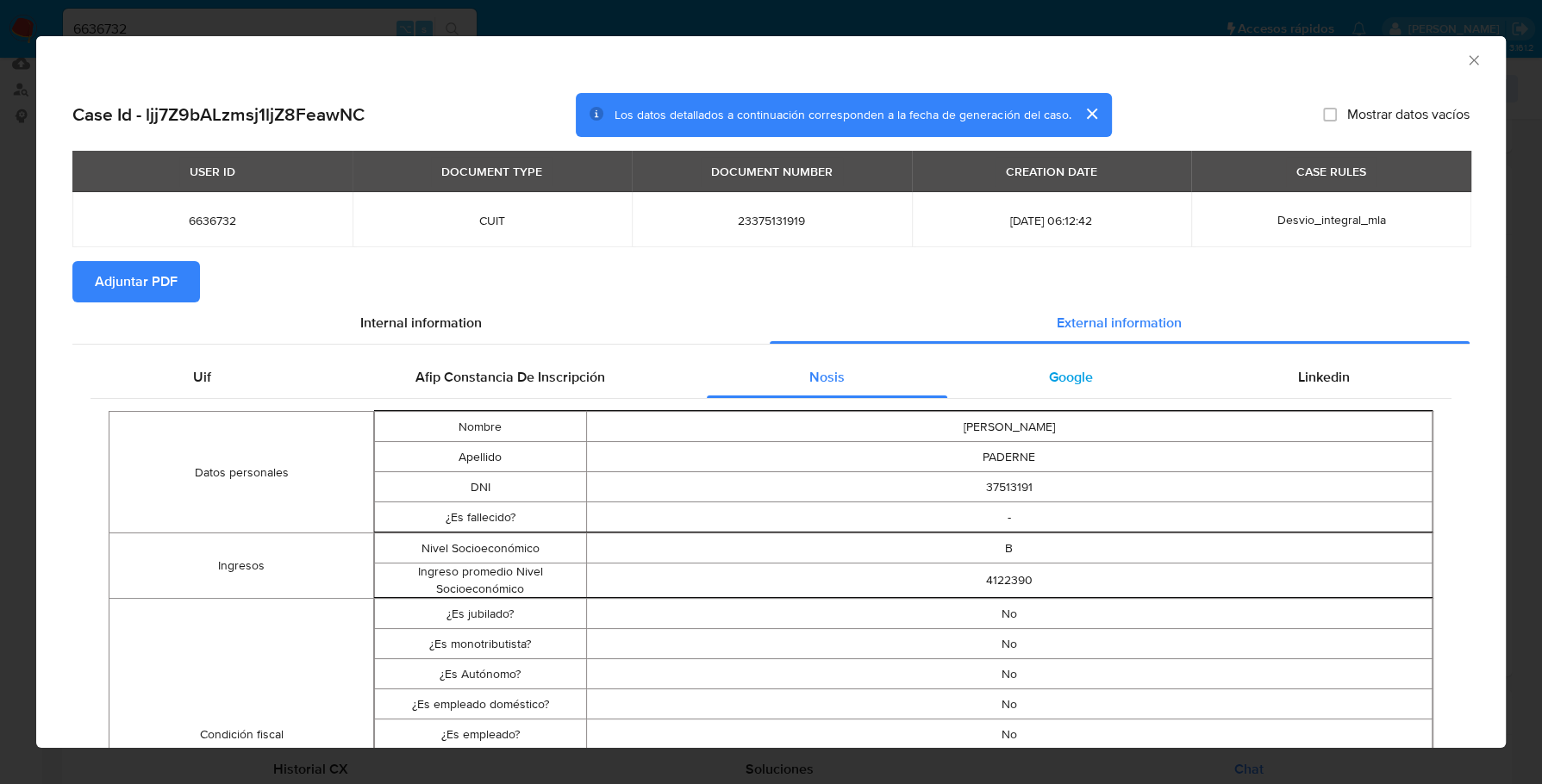
click at [1092, 394] on div "Google" at bounding box center [1071, 377] width 248 height 41
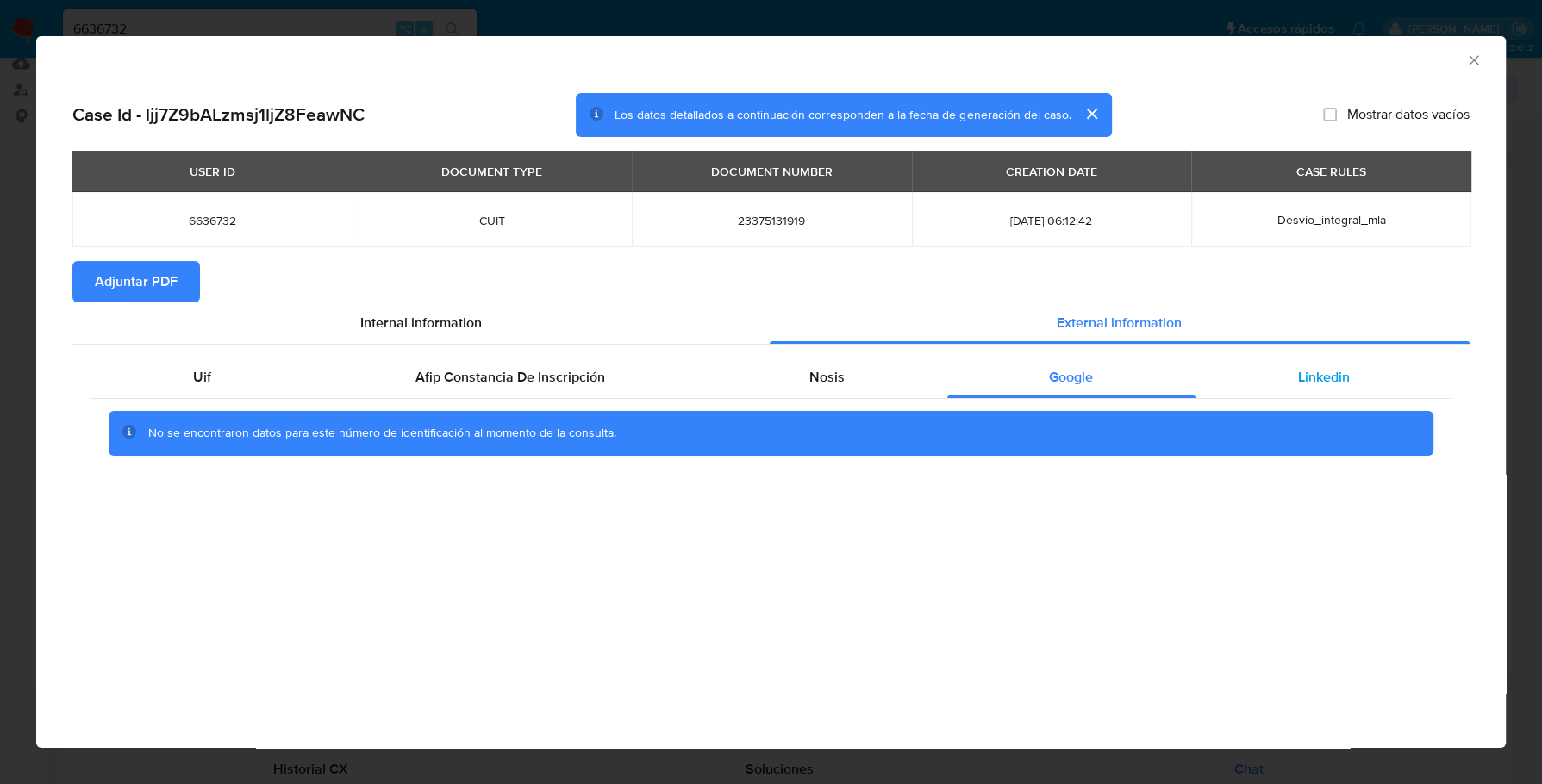
click at [1319, 370] on span "Linkedin" at bounding box center [1323, 377] width 52 height 20
click at [136, 289] on span "Adjuntar PDF" at bounding box center [136, 281] width 83 height 38
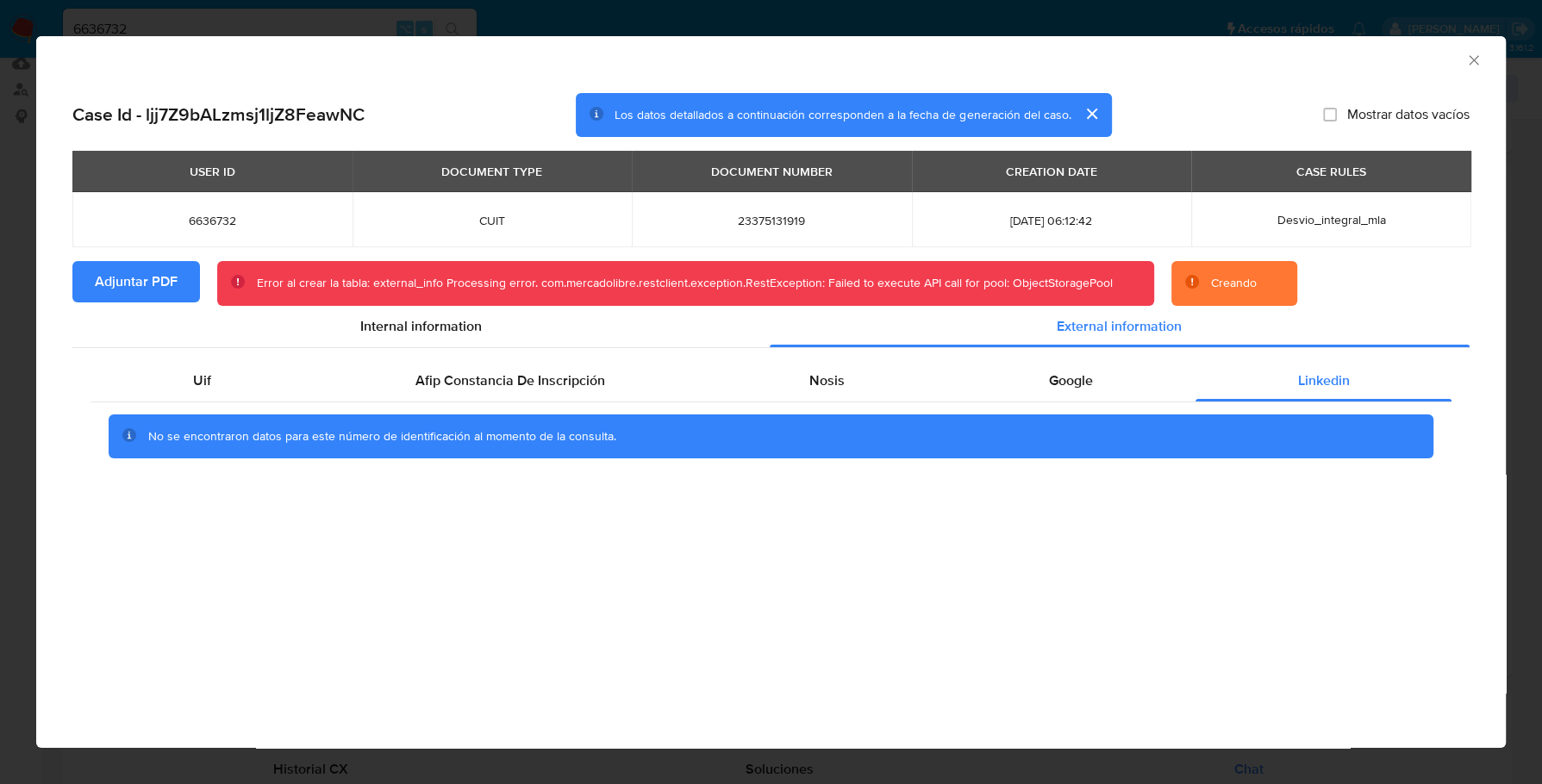
click at [160, 283] on span "Adjuntar PDF" at bounding box center [136, 281] width 83 height 38
click at [1468, 68] on icon "Cerrar ventana" at bounding box center [1475, 61] width 18 height 18
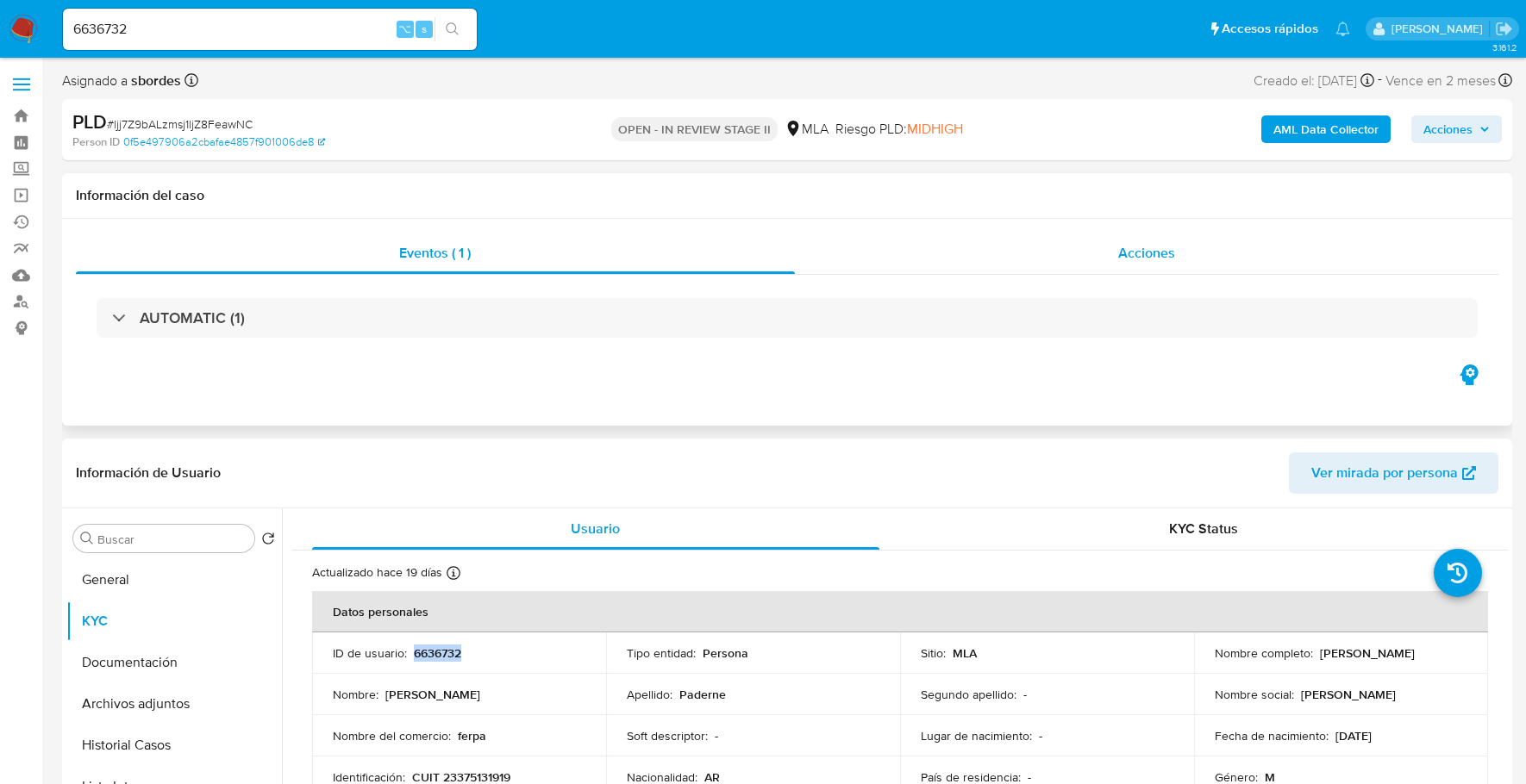
click at [1196, 268] on div "Acciones" at bounding box center [1146, 253] width 704 height 41
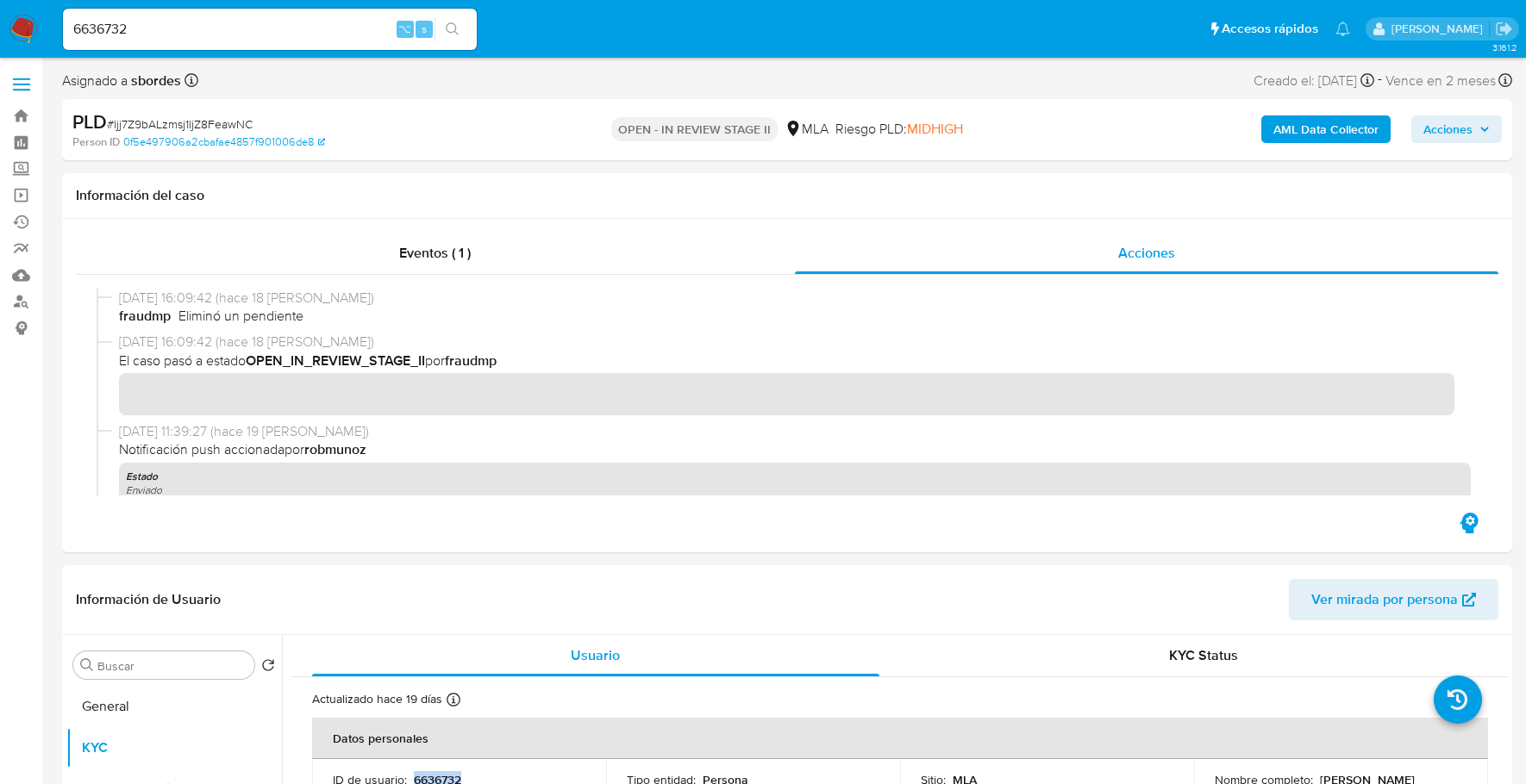
click at [1270, 138] on button "AML Data Collector" at bounding box center [1326, 129] width 129 height 27
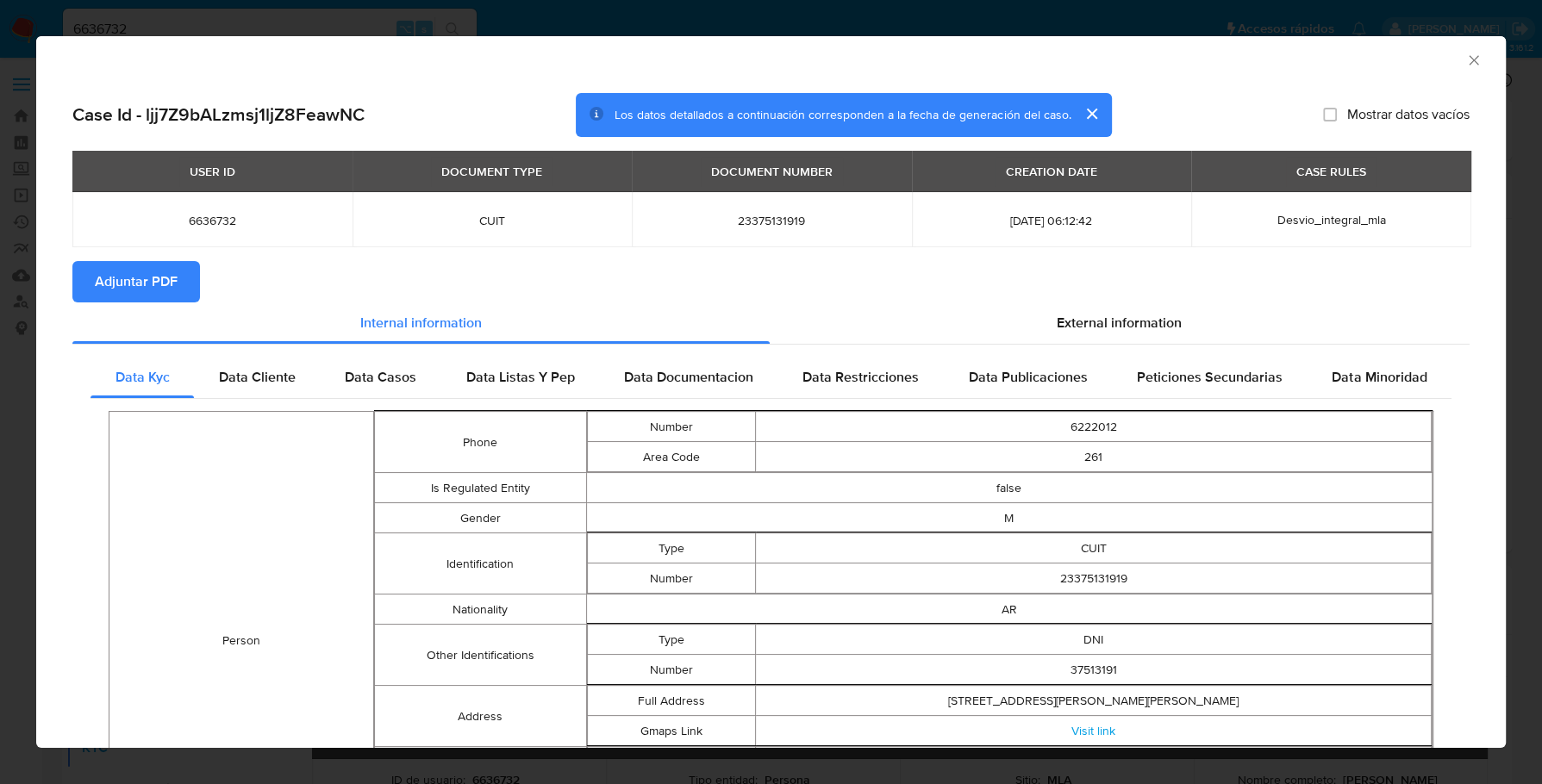
click at [116, 291] on span "Adjuntar PDF" at bounding box center [136, 281] width 83 height 38
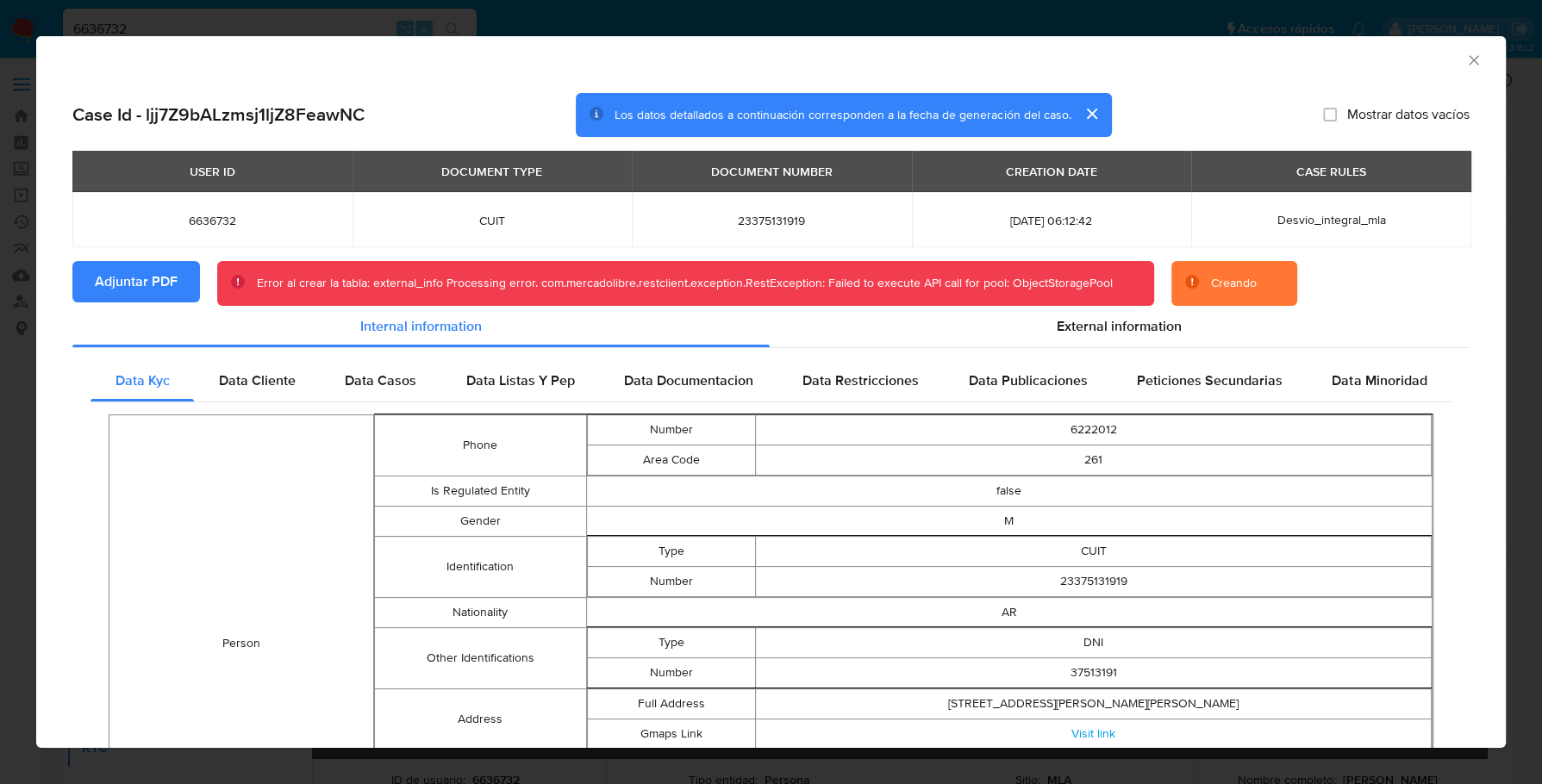
click at [85, 284] on button "Adjuntar PDF" at bounding box center [136, 281] width 128 height 41
click at [1082, 327] on span "External information" at bounding box center [1119, 326] width 125 height 20
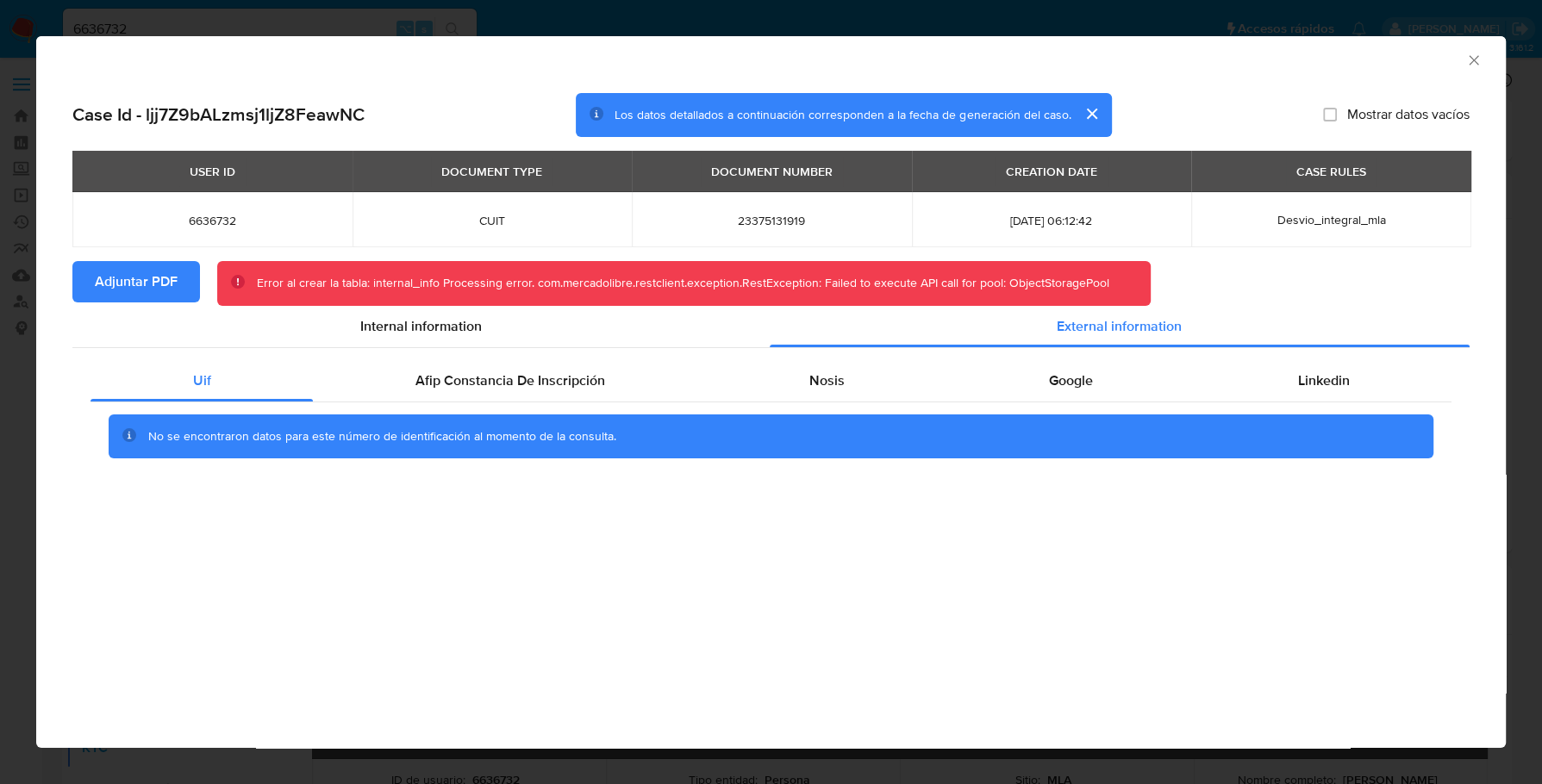
click at [1481, 55] on icon "Cerrar ventana" at bounding box center [1475, 61] width 18 height 18
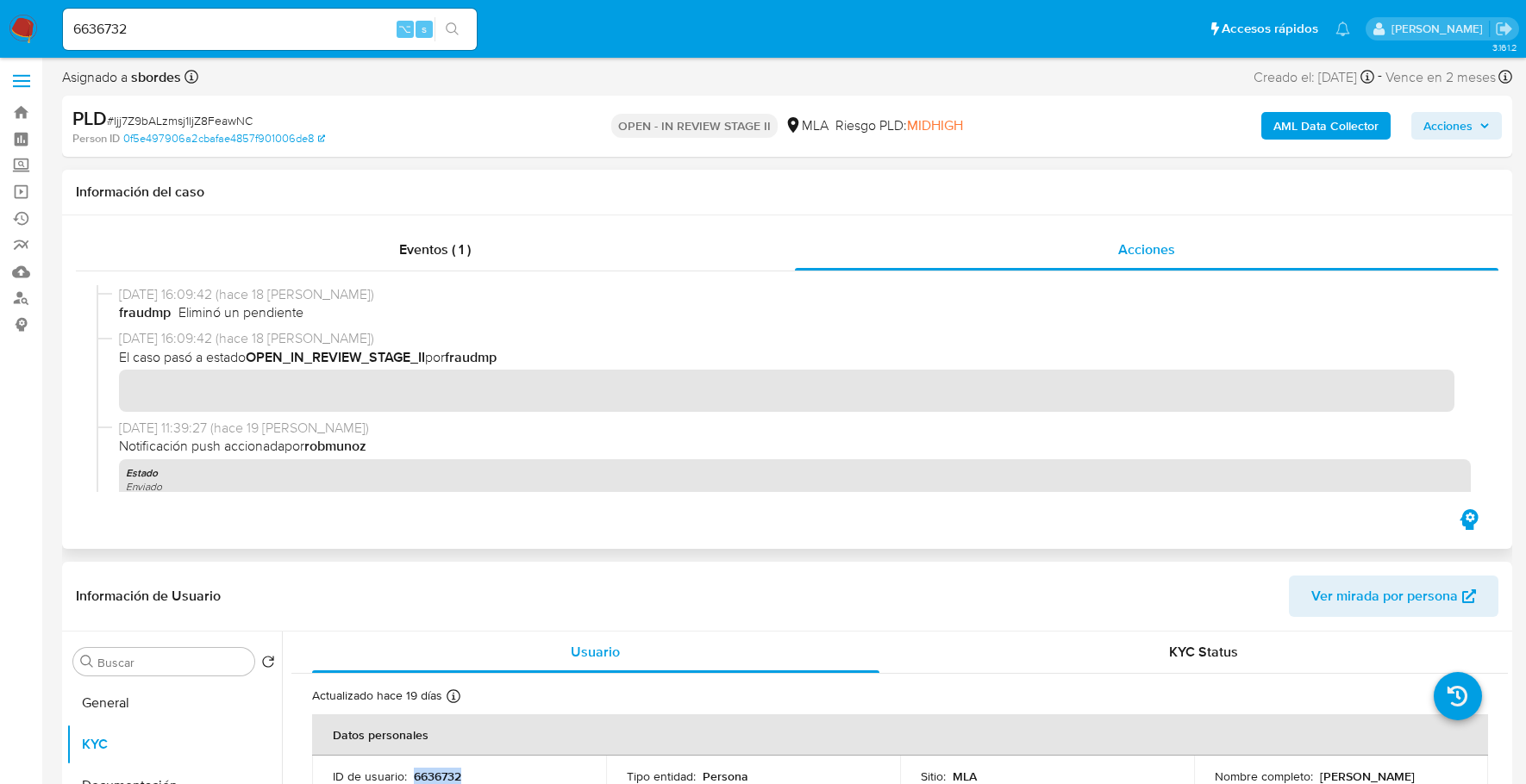
scroll to position [4, 0]
click at [527, 239] on div "Eventos ( 1 )" at bounding box center [435, 249] width 719 height 41
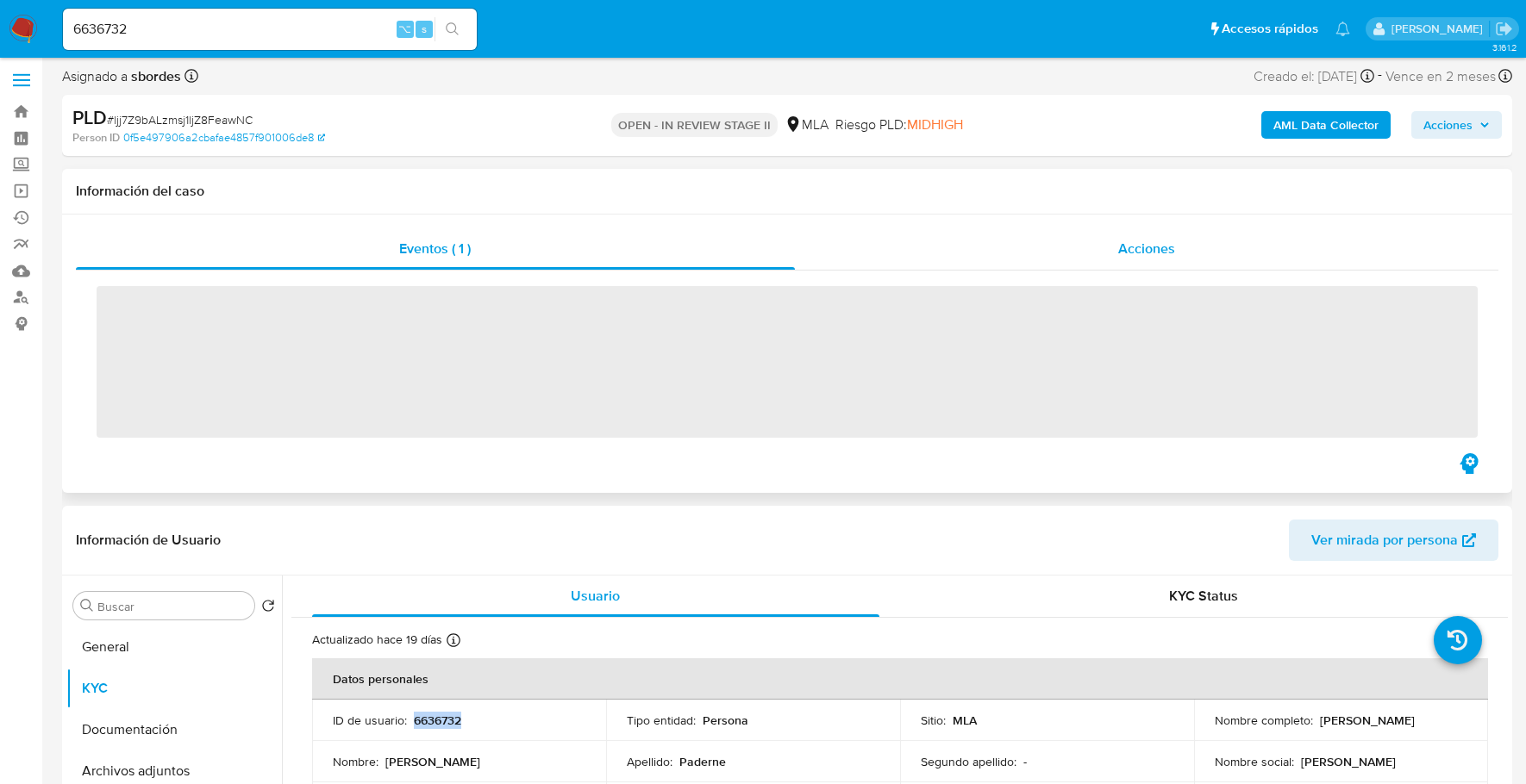
click at [1167, 247] on span "Acciones" at bounding box center [1146, 249] width 57 height 20
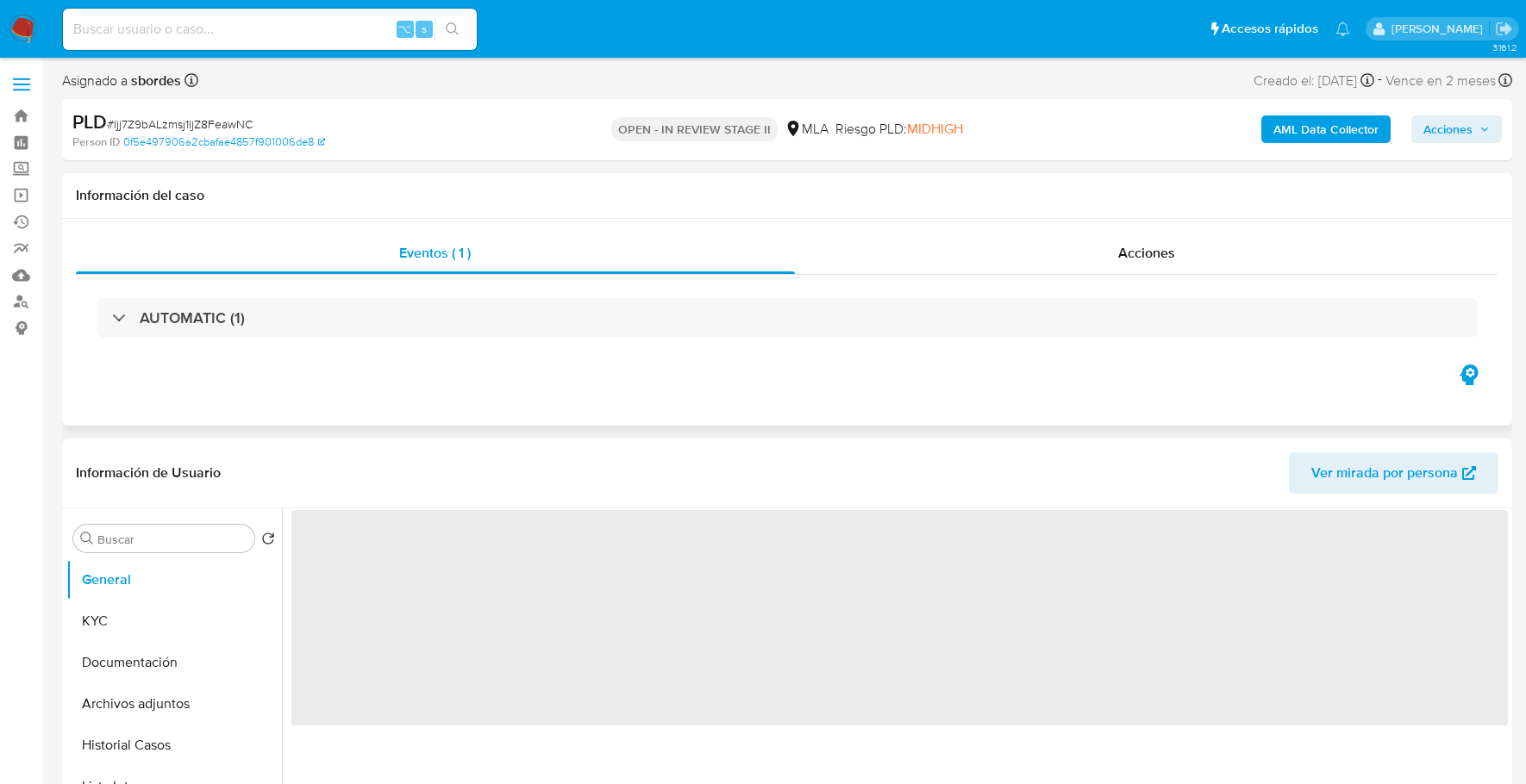
click at [1102, 219] on div "Eventos ( 1 ) Acciones AUTOMATIC (1)" at bounding box center [787, 322] width 1450 height 207
select select "10"
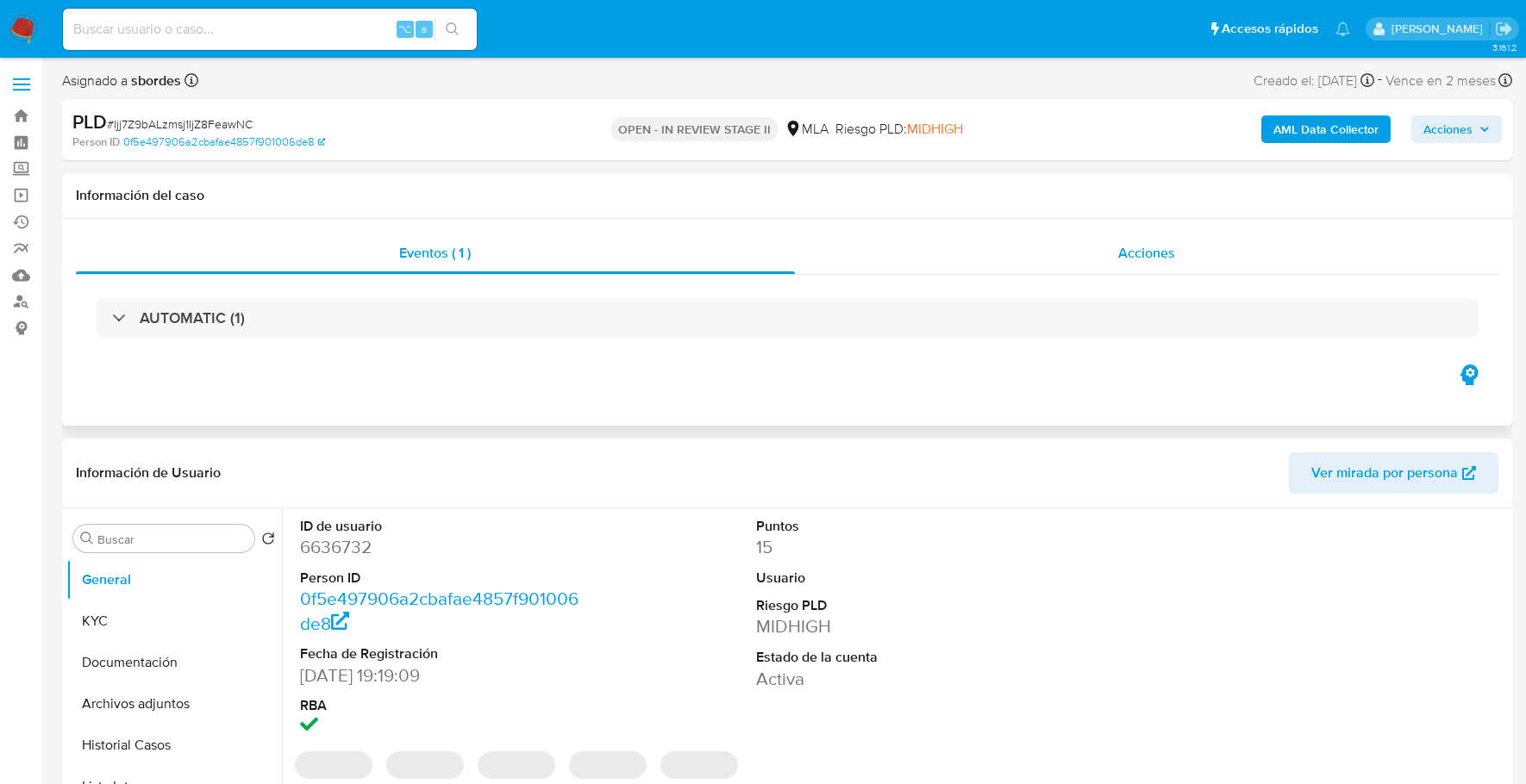
click at [1122, 252] on span "Acciones" at bounding box center [1146, 253] width 57 height 20
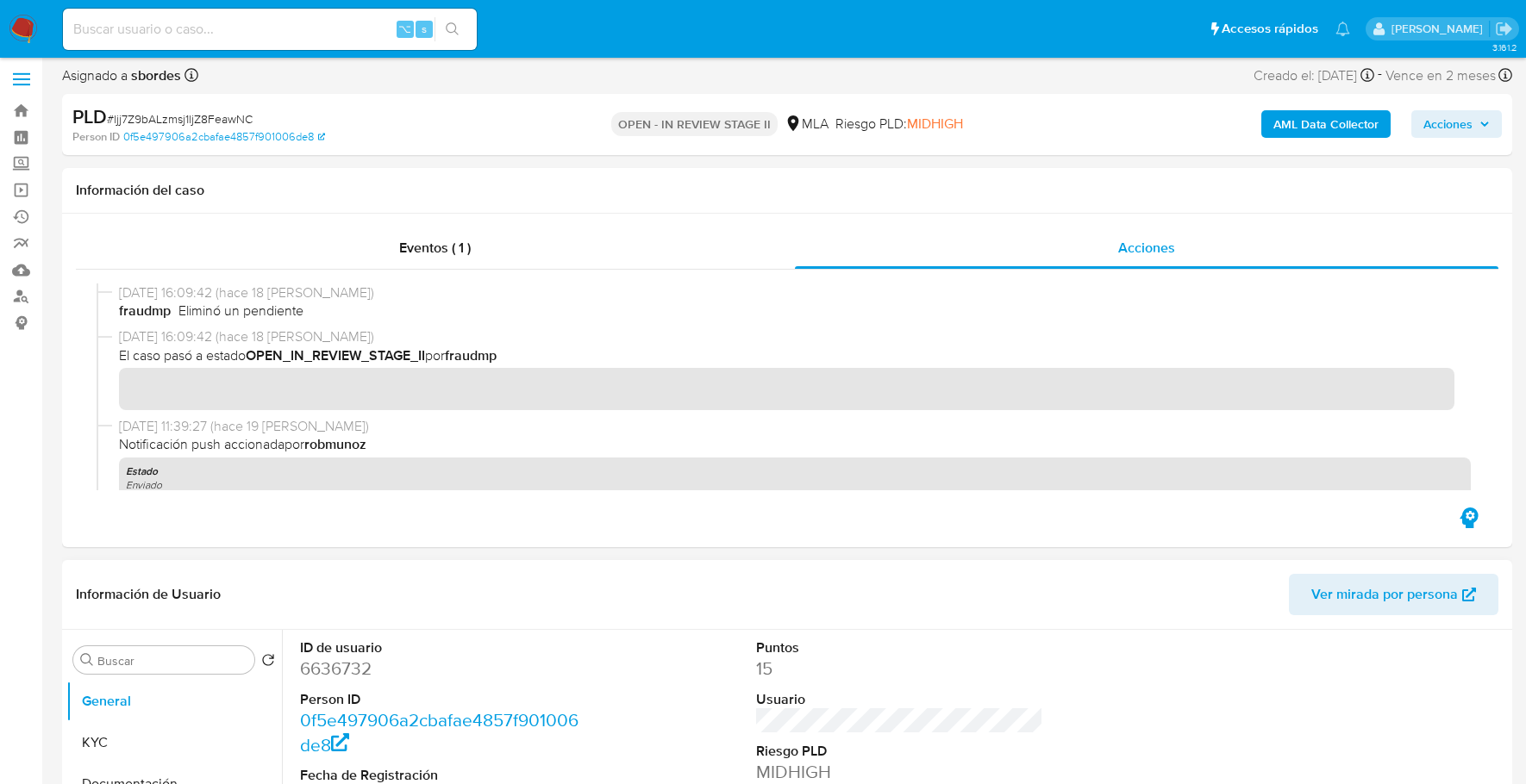
scroll to position [336, 0]
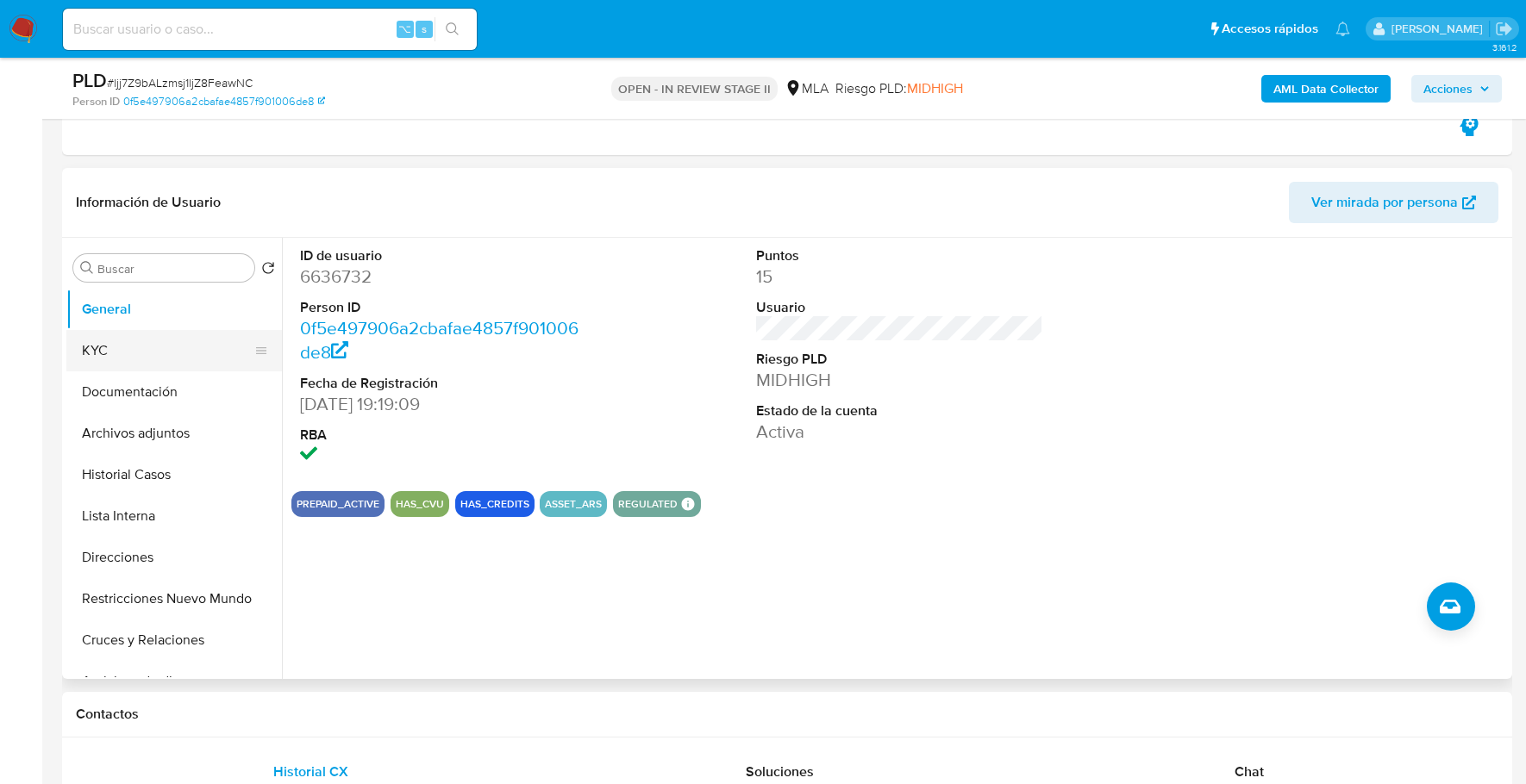
click at [137, 335] on button "KYC" at bounding box center [167, 351] width 202 height 41
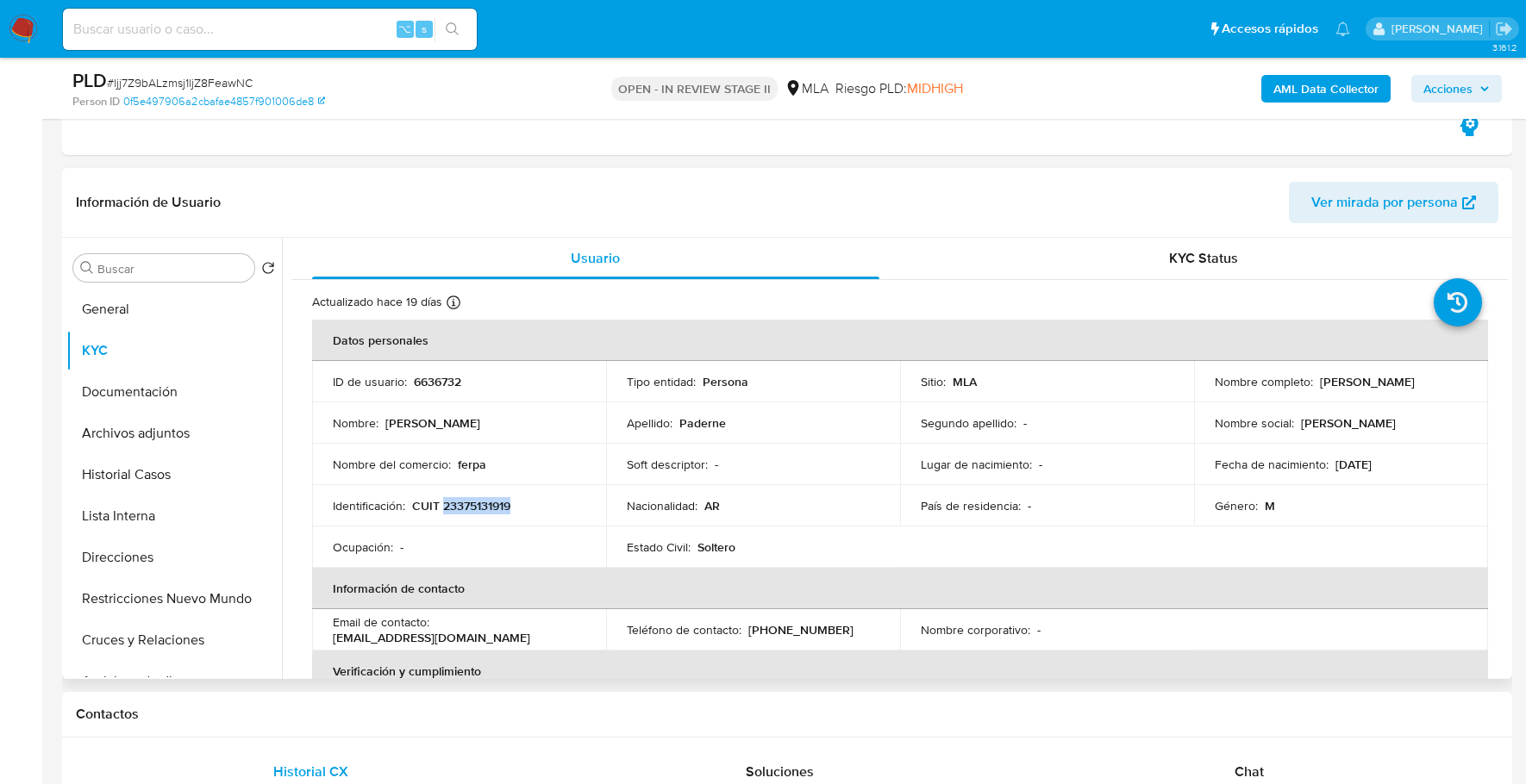
copy p "23375131919"
click at [1312, 88] on b "AML Data Collector" at bounding box center [1326, 89] width 105 height 27
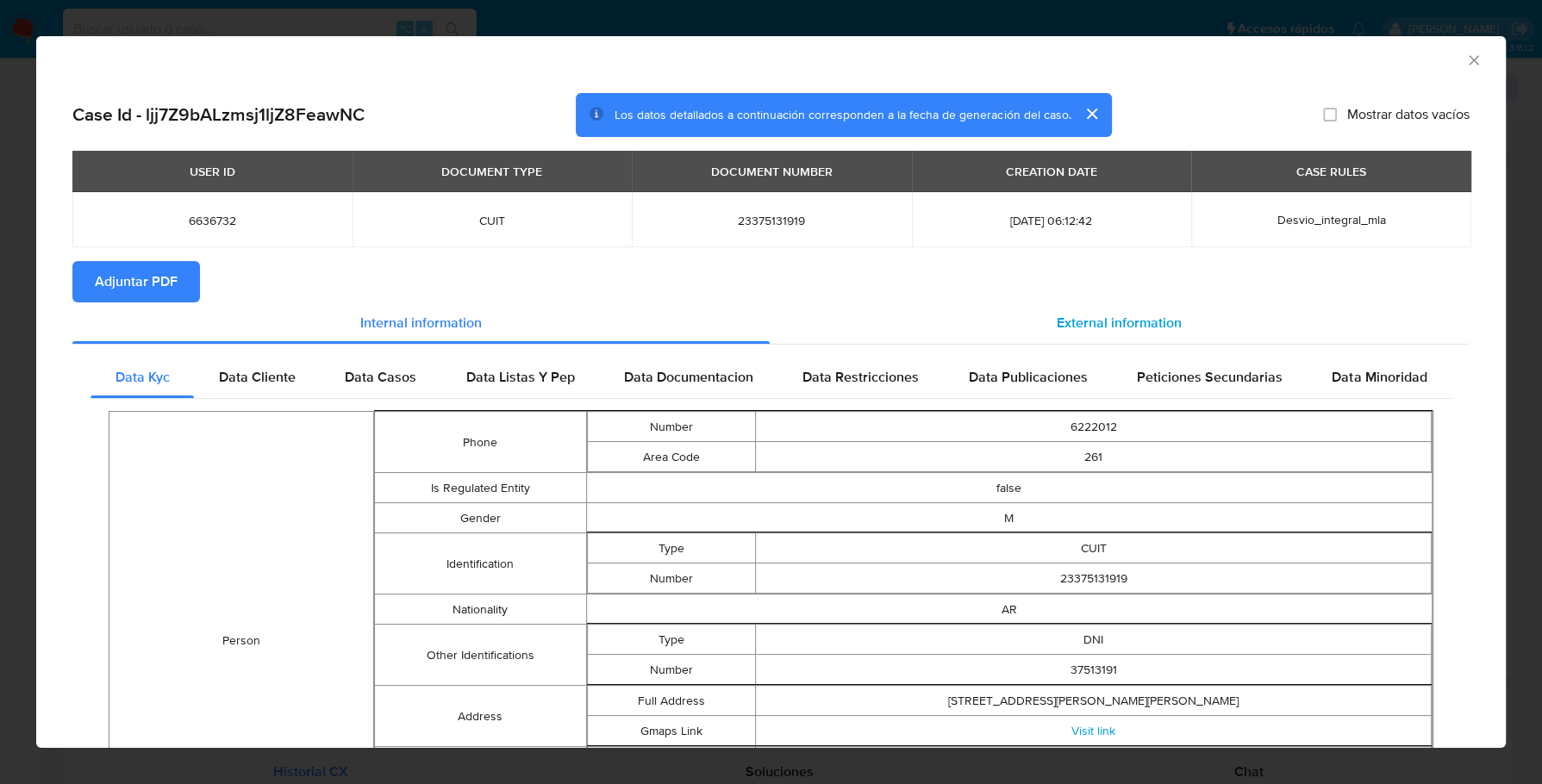
click at [1107, 303] on div "External information" at bounding box center [1120, 323] width 701 height 41
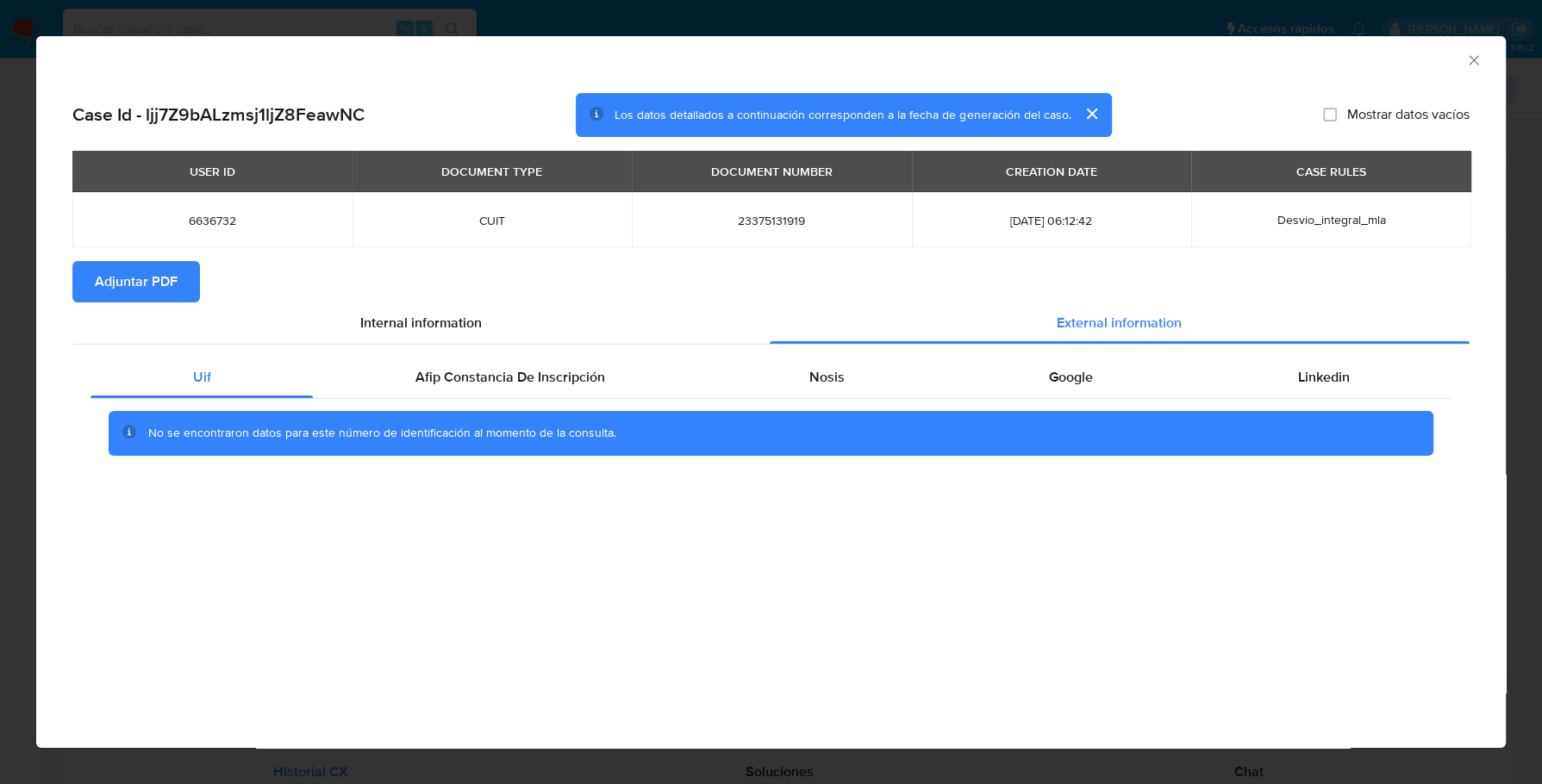
click at [143, 273] on span "Adjuntar PDF" at bounding box center [136, 281] width 83 height 38
click at [1483, 60] on div "AML Data Collector" at bounding box center [771, 58] width 1470 height 43
click at [1478, 62] on icon "Cerrar ventana" at bounding box center [1475, 61] width 18 height 18
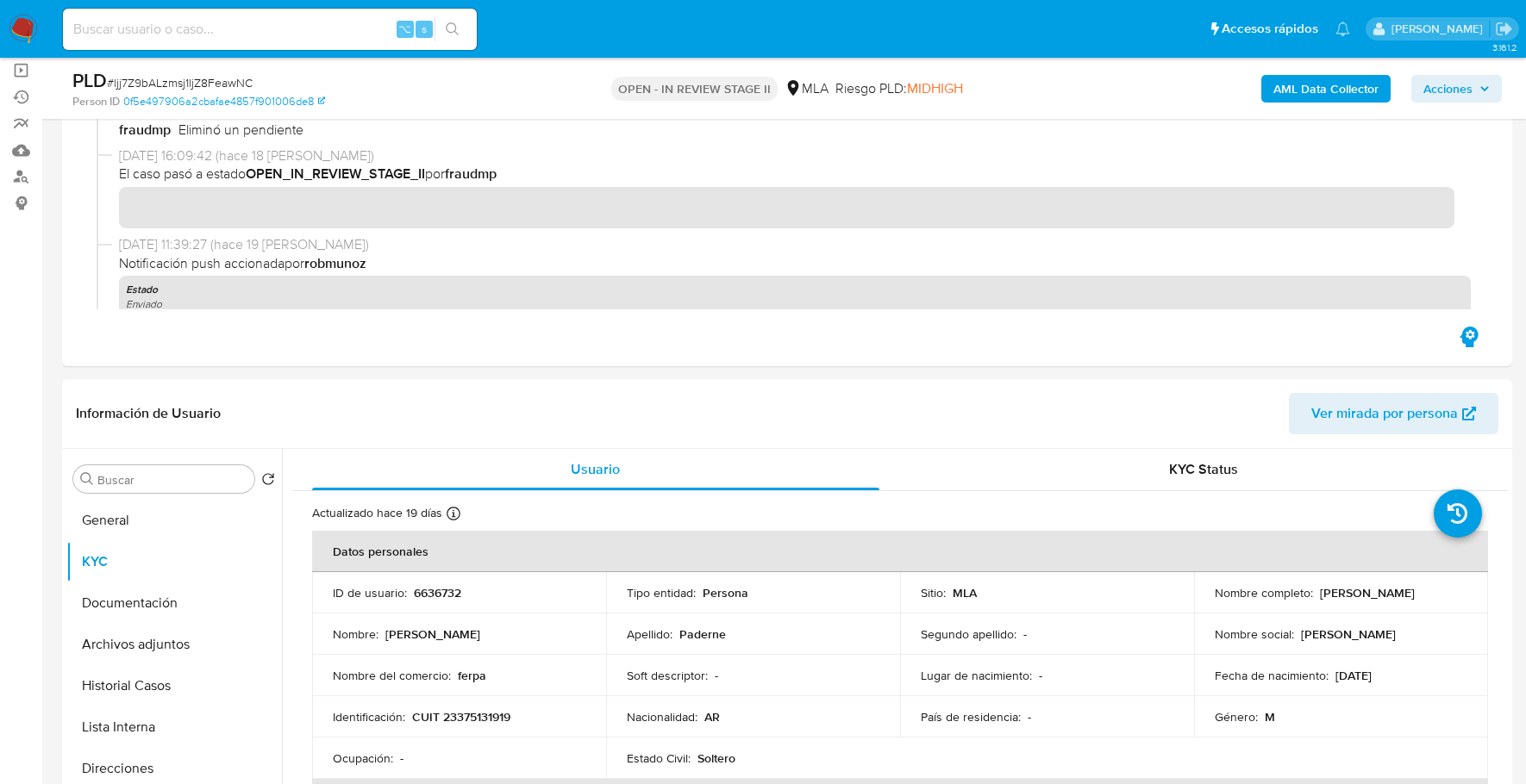
scroll to position [0, 0]
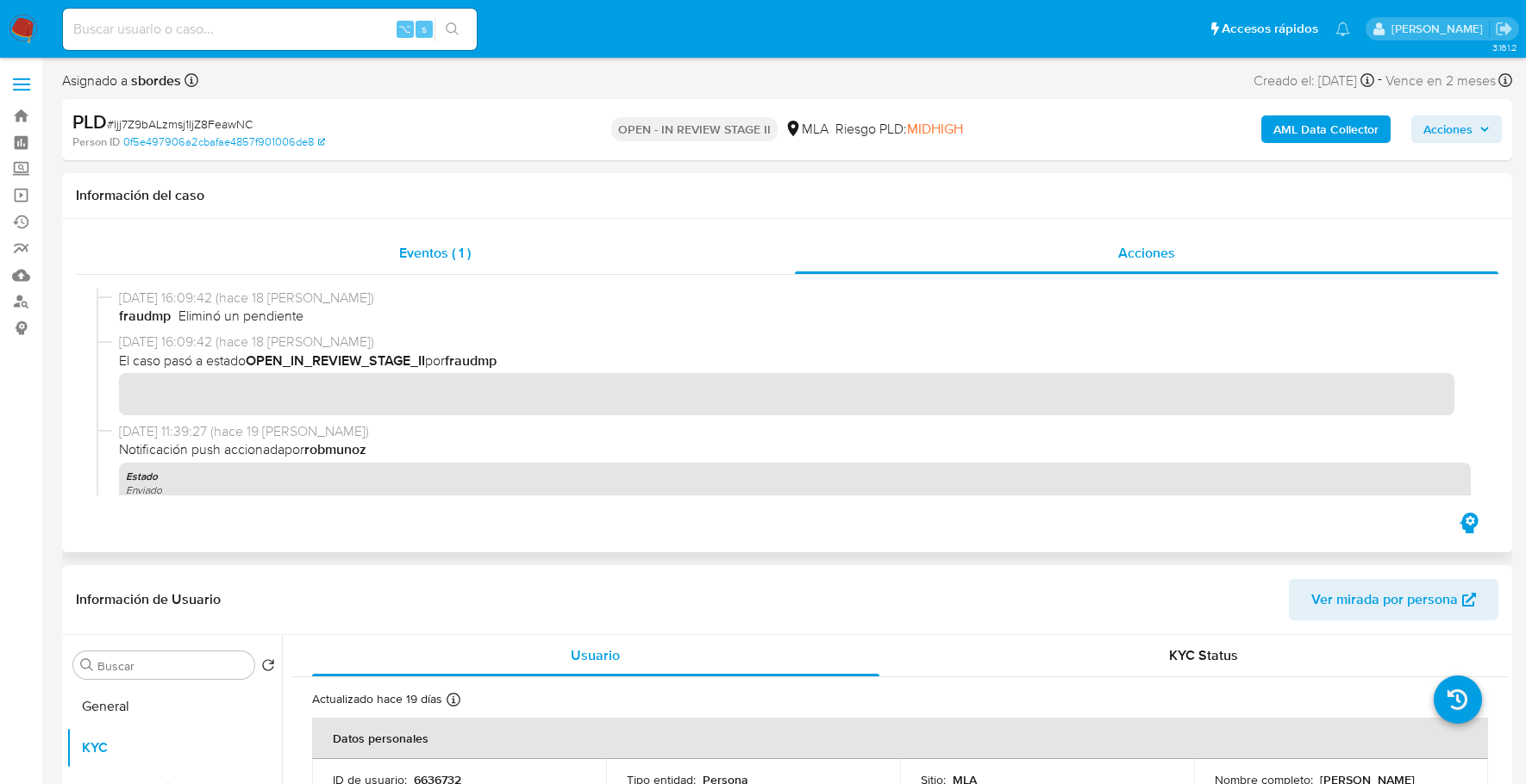
click at [518, 243] on div "Eventos ( 1 )" at bounding box center [435, 253] width 719 height 41
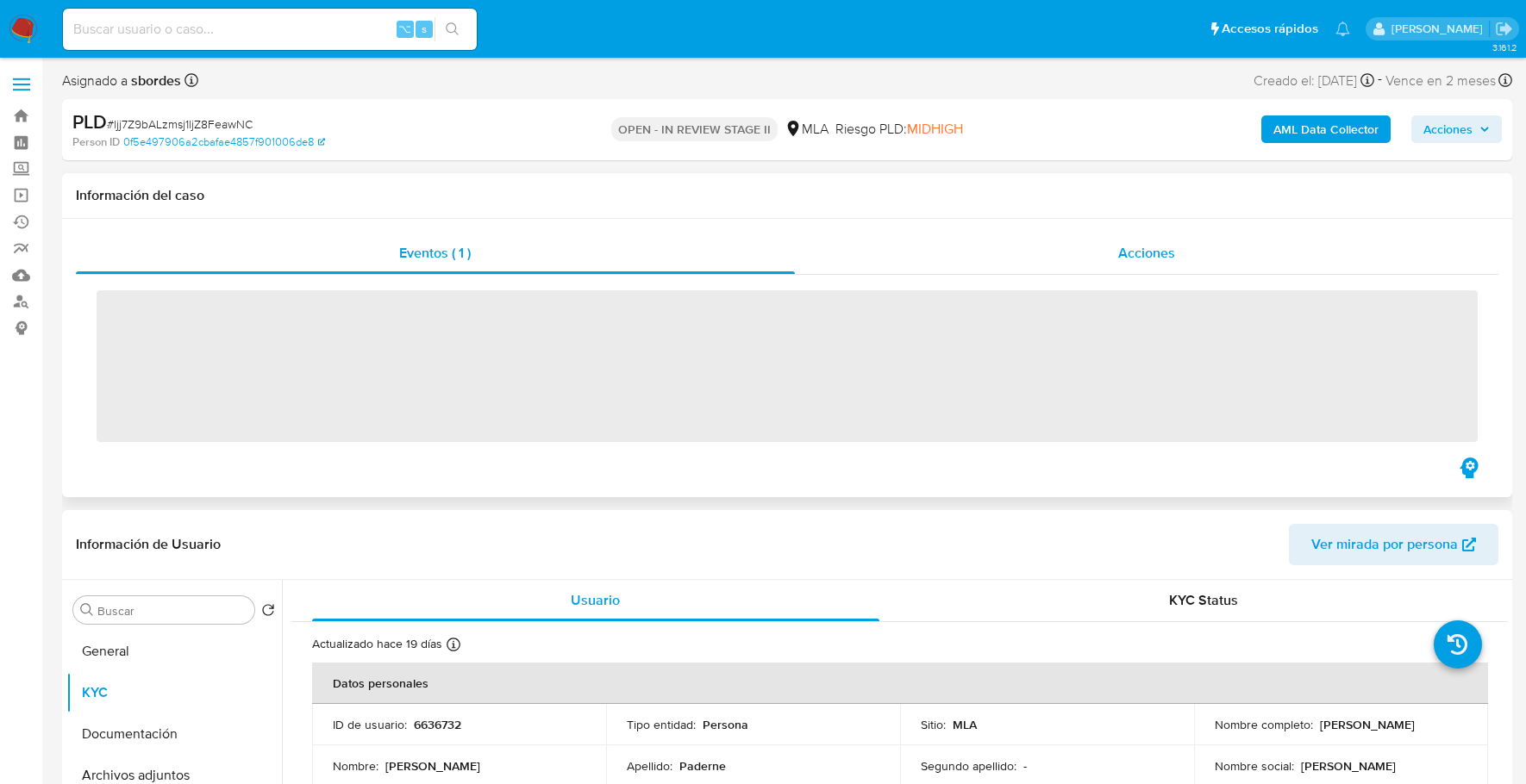
click at [1157, 261] on span "Acciones" at bounding box center [1146, 253] width 57 height 20
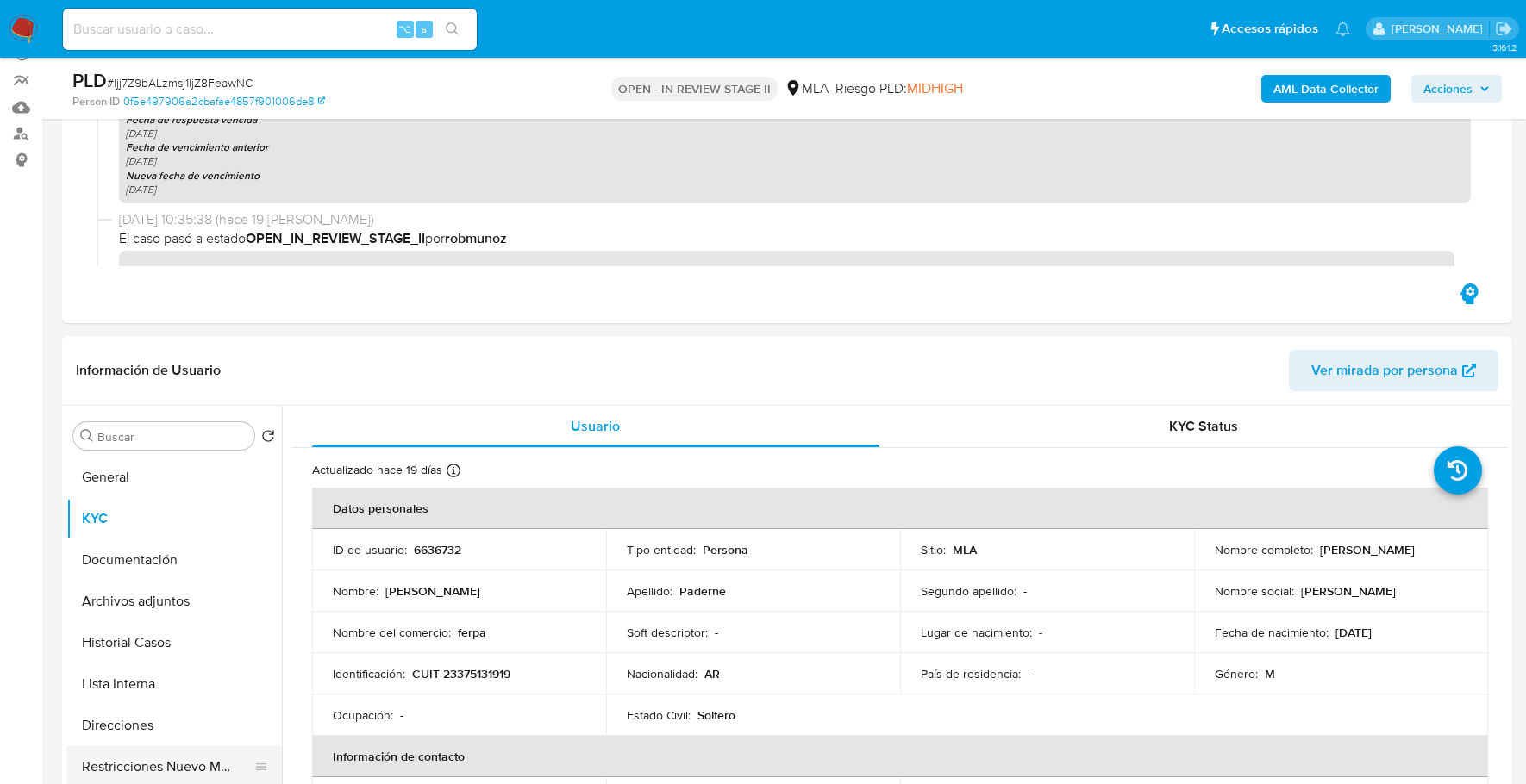
scroll to position [437, 0]
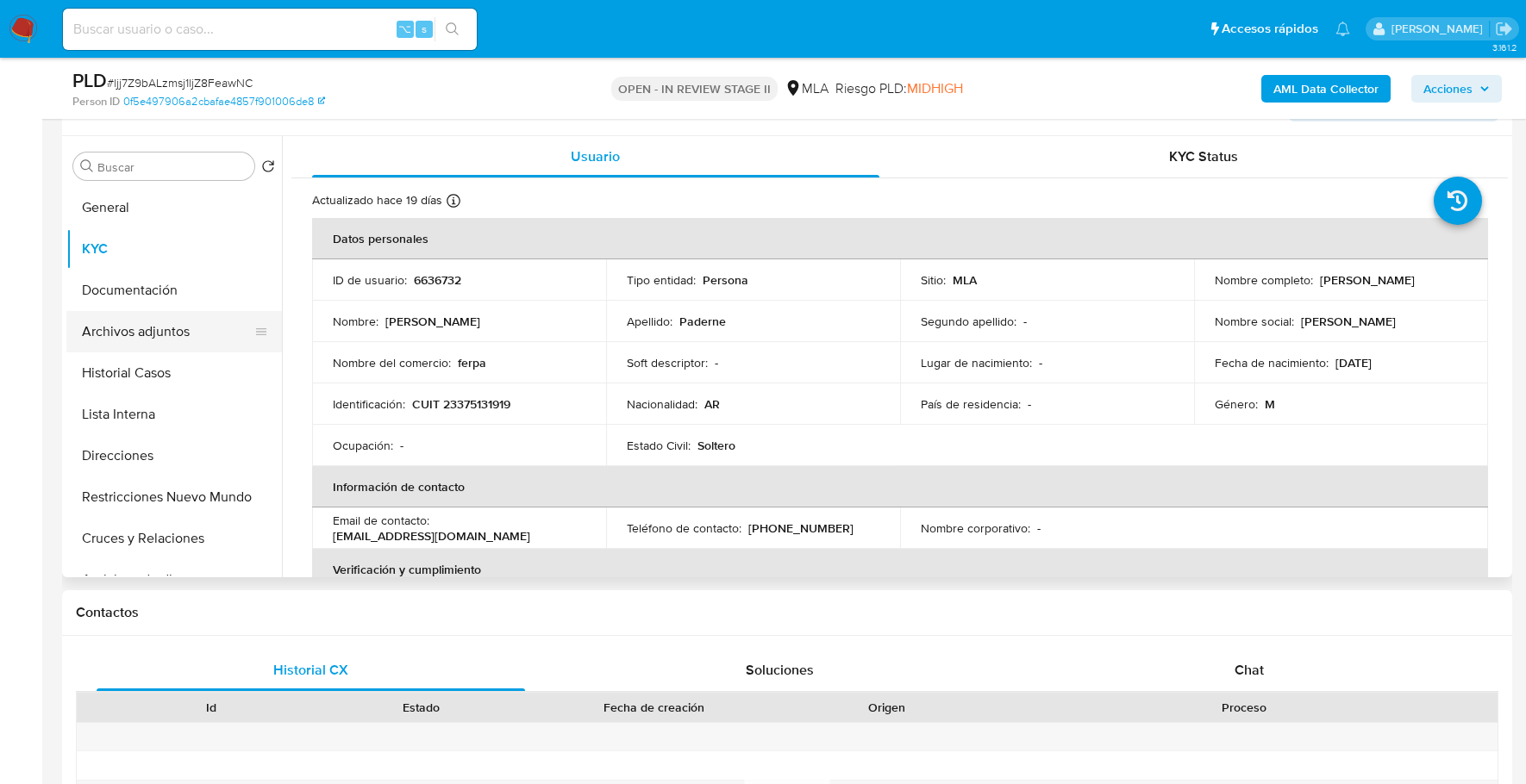
click at [150, 313] on button "Archivos adjuntos" at bounding box center [167, 332] width 202 height 41
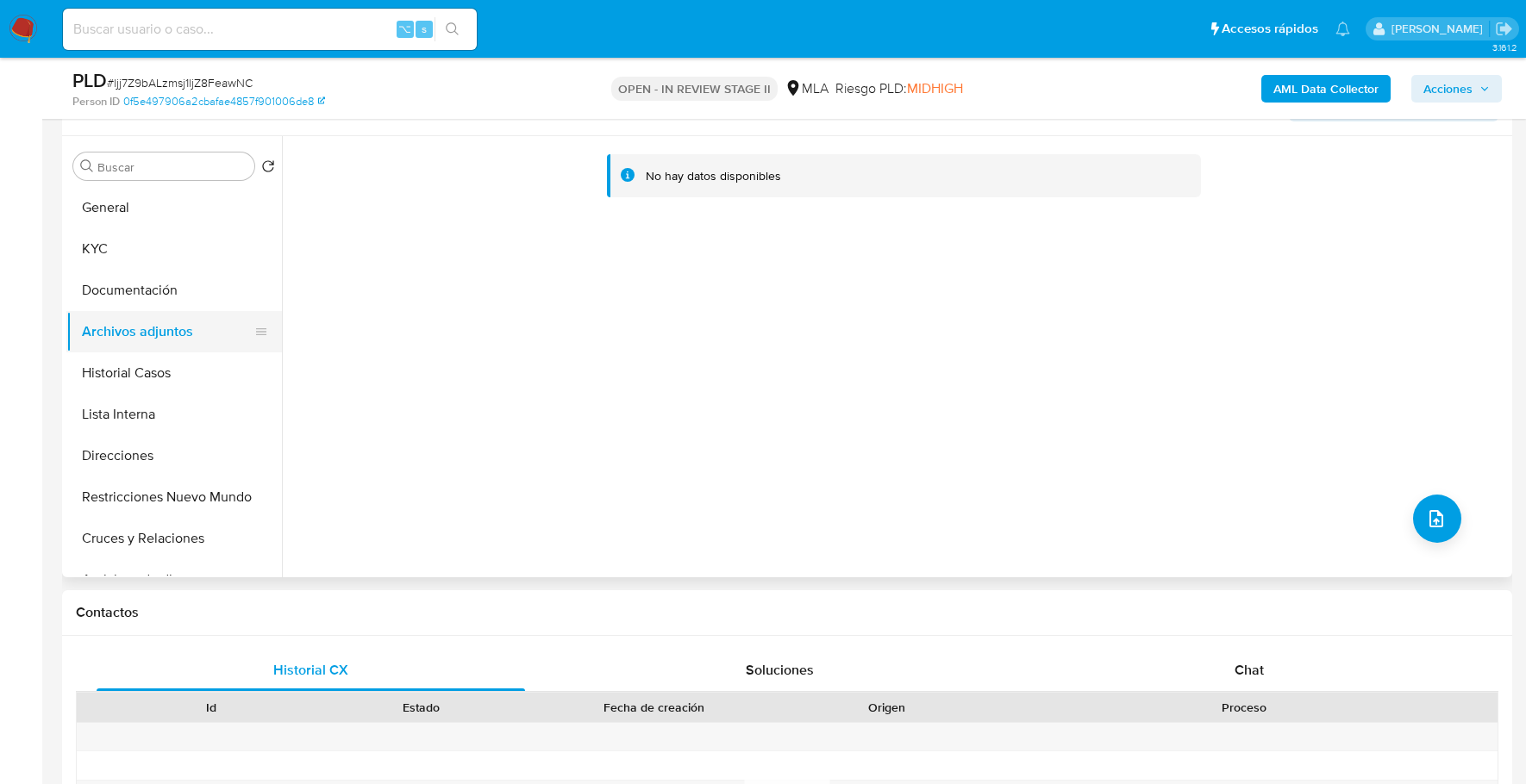
click at [114, 311] on button "Archivos adjuntos" at bounding box center [167, 332] width 202 height 41
click at [113, 299] on button "Documentación" at bounding box center [167, 290] width 202 height 41
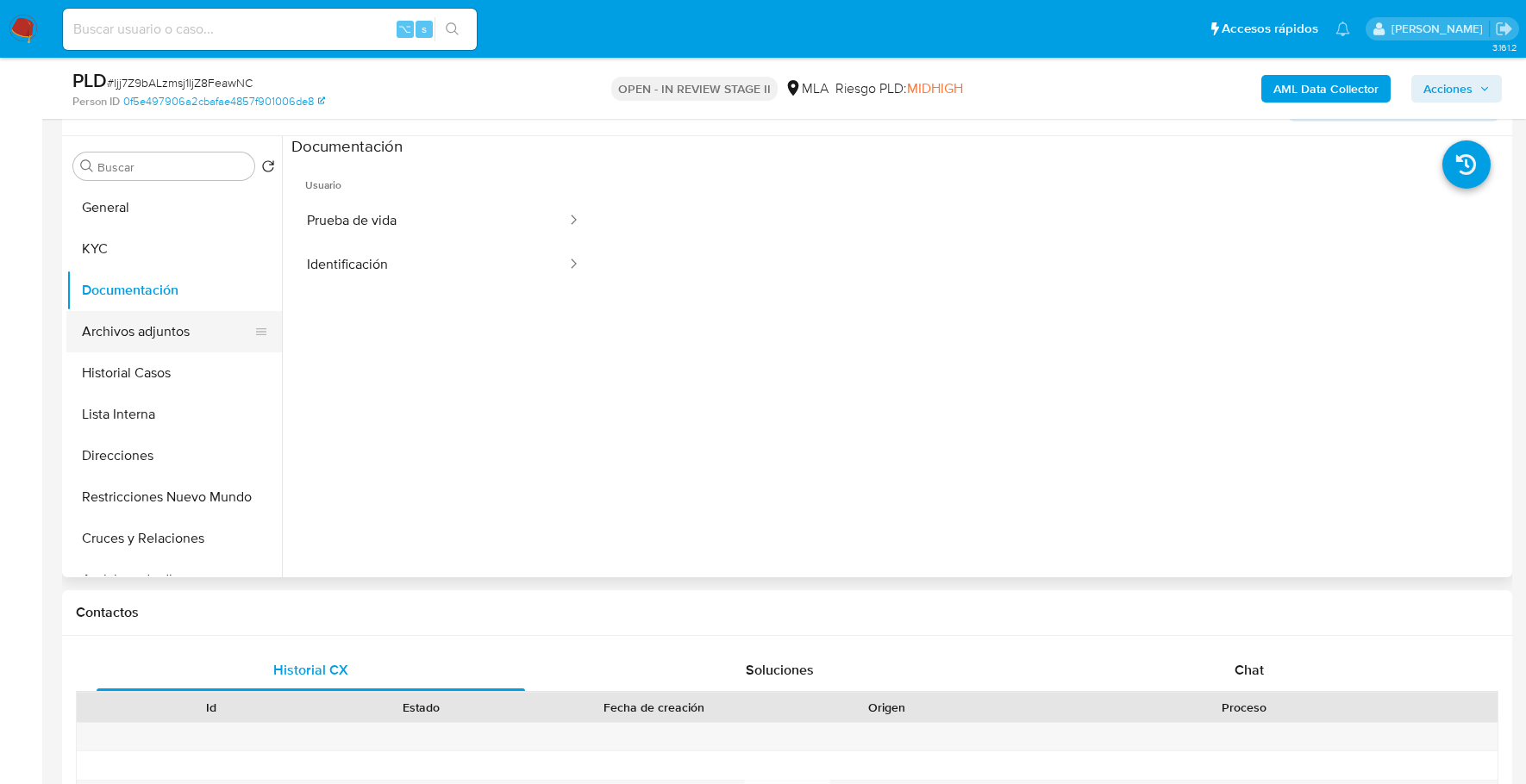
click at [121, 336] on button "Archivos adjuntos" at bounding box center [167, 332] width 202 height 41
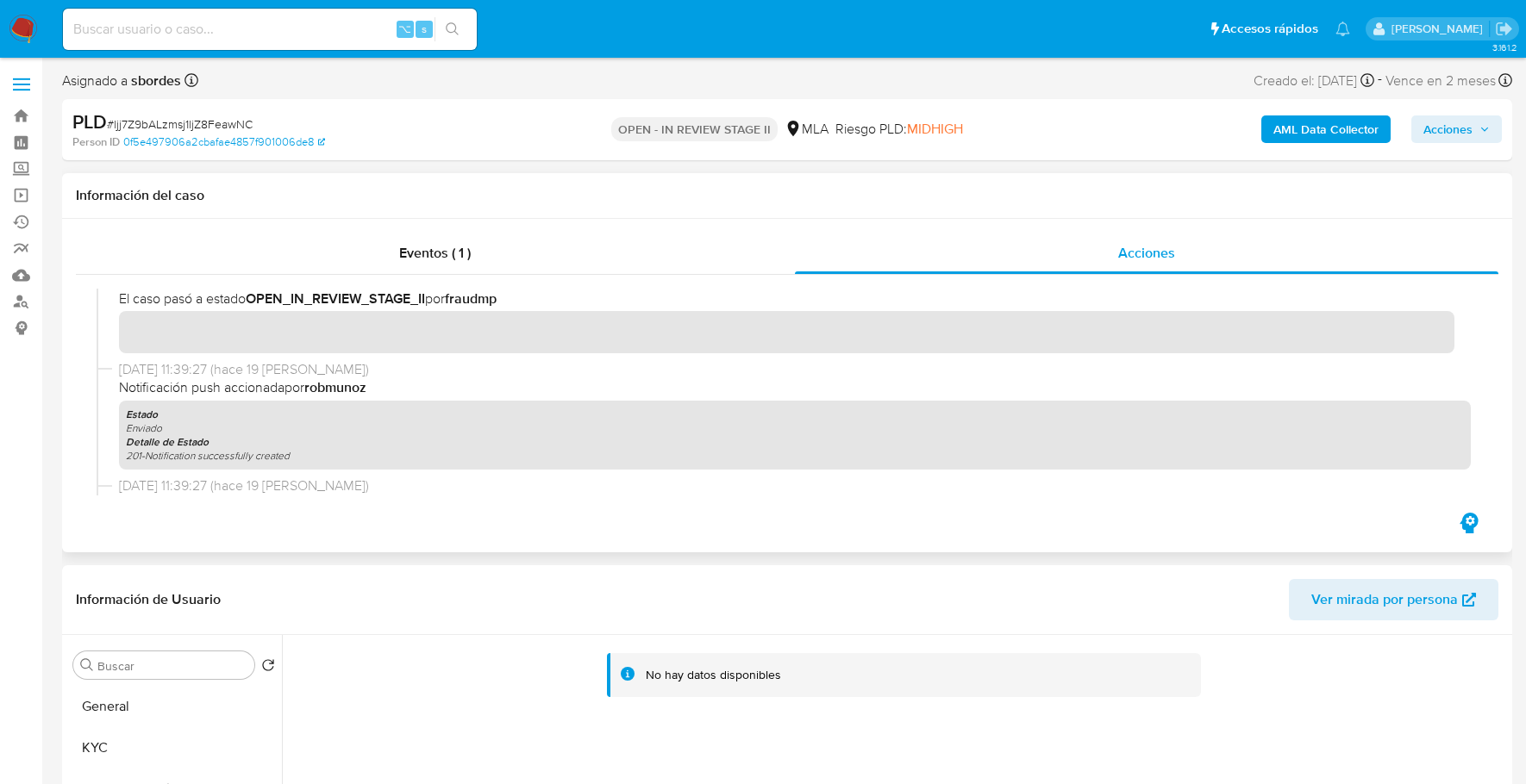
scroll to position [0, 0]
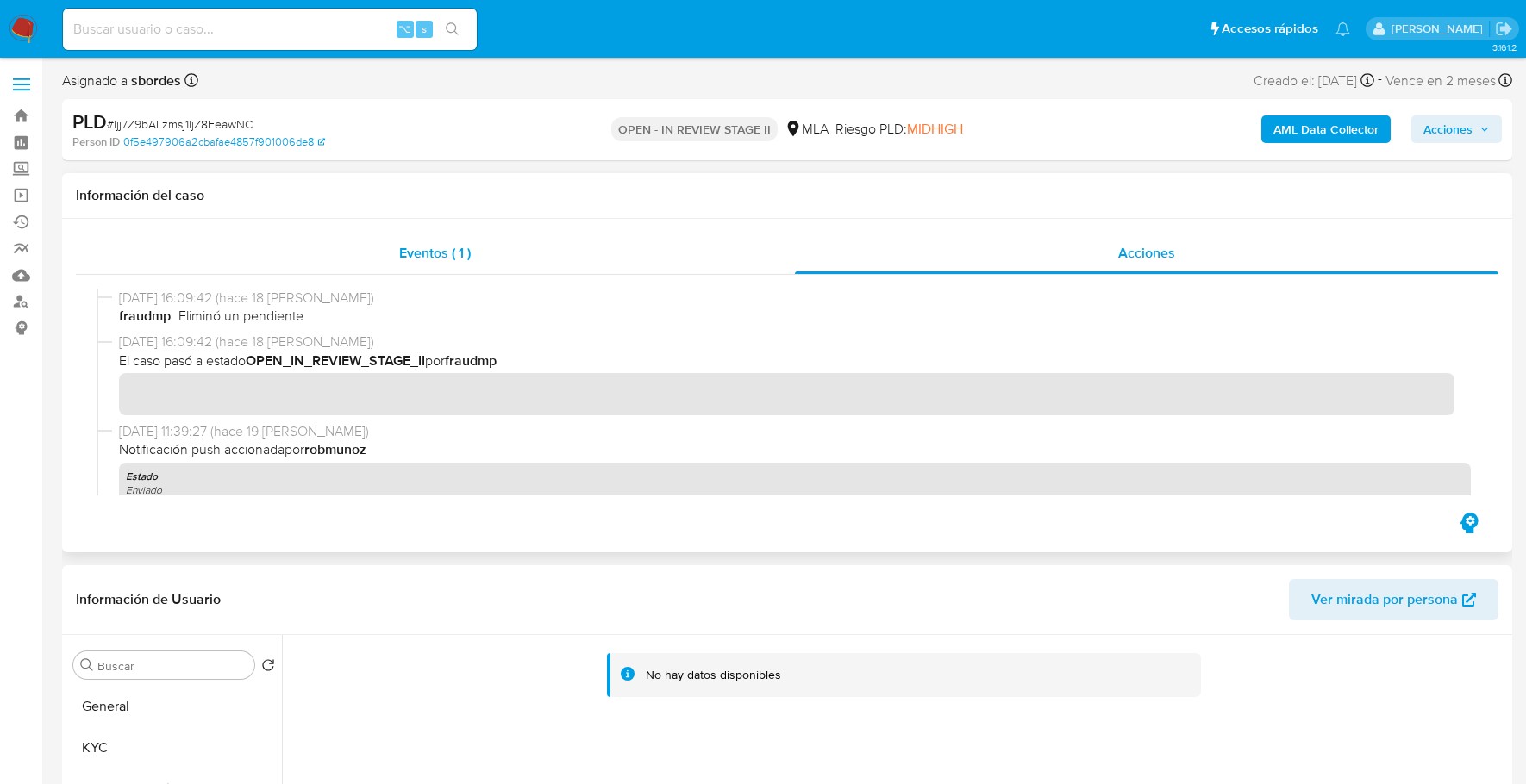
click at [528, 268] on div "Eventos ( 1 )" at bounding box center [435, 253] width 719 height 41
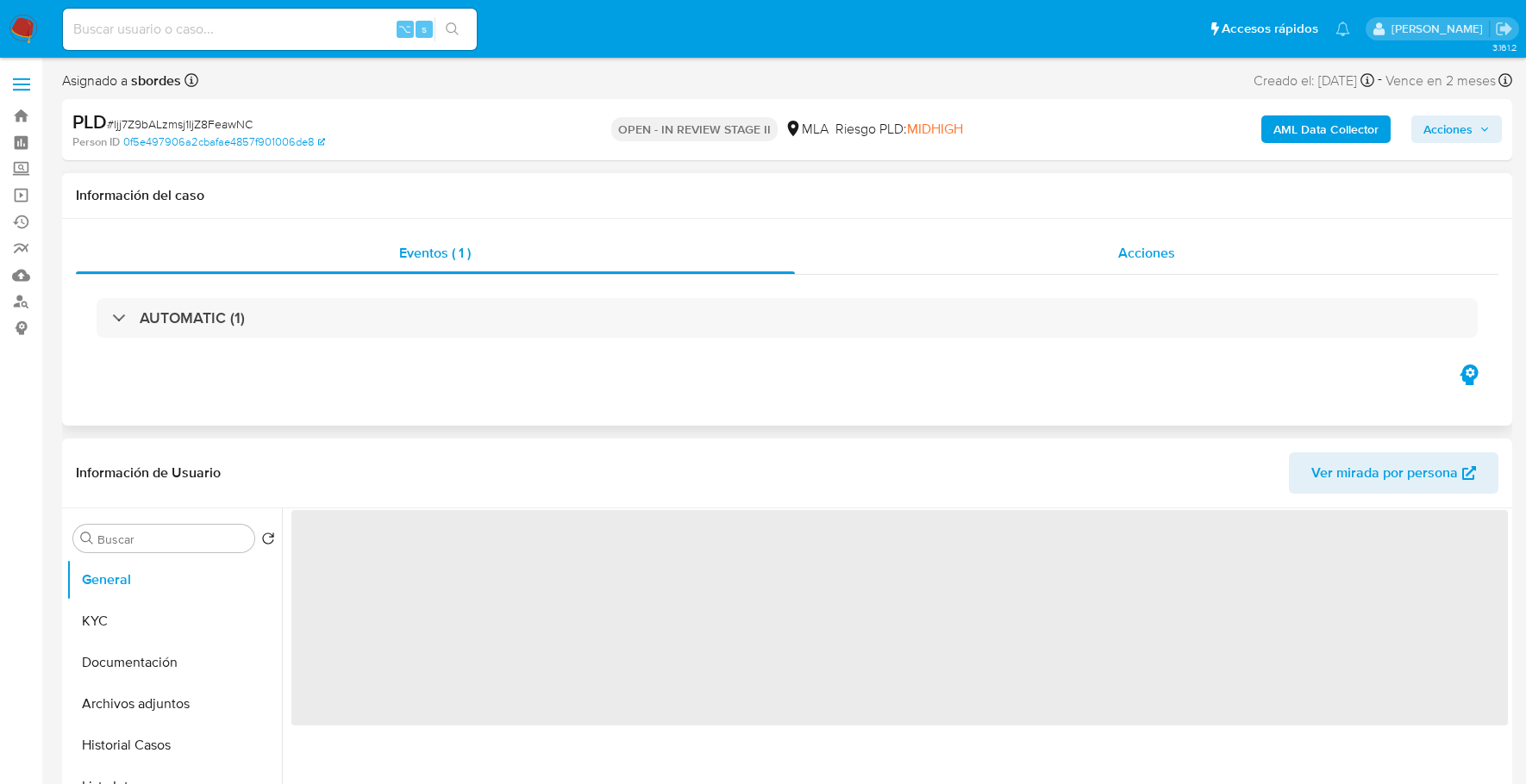
click at [1039, 234] on div "Acciones" at bounding box center [1146, 253] width 704 height 41
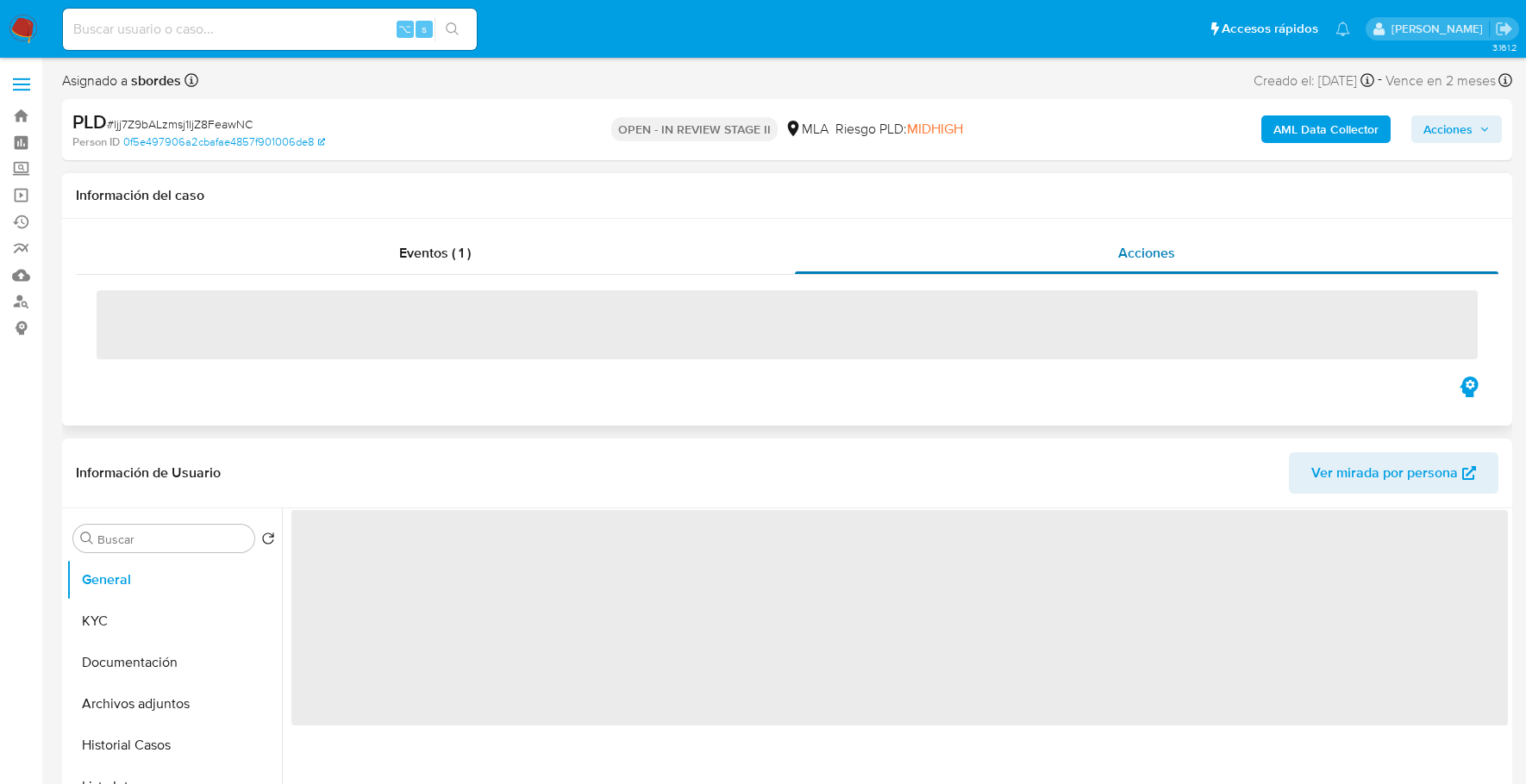
select select "10"
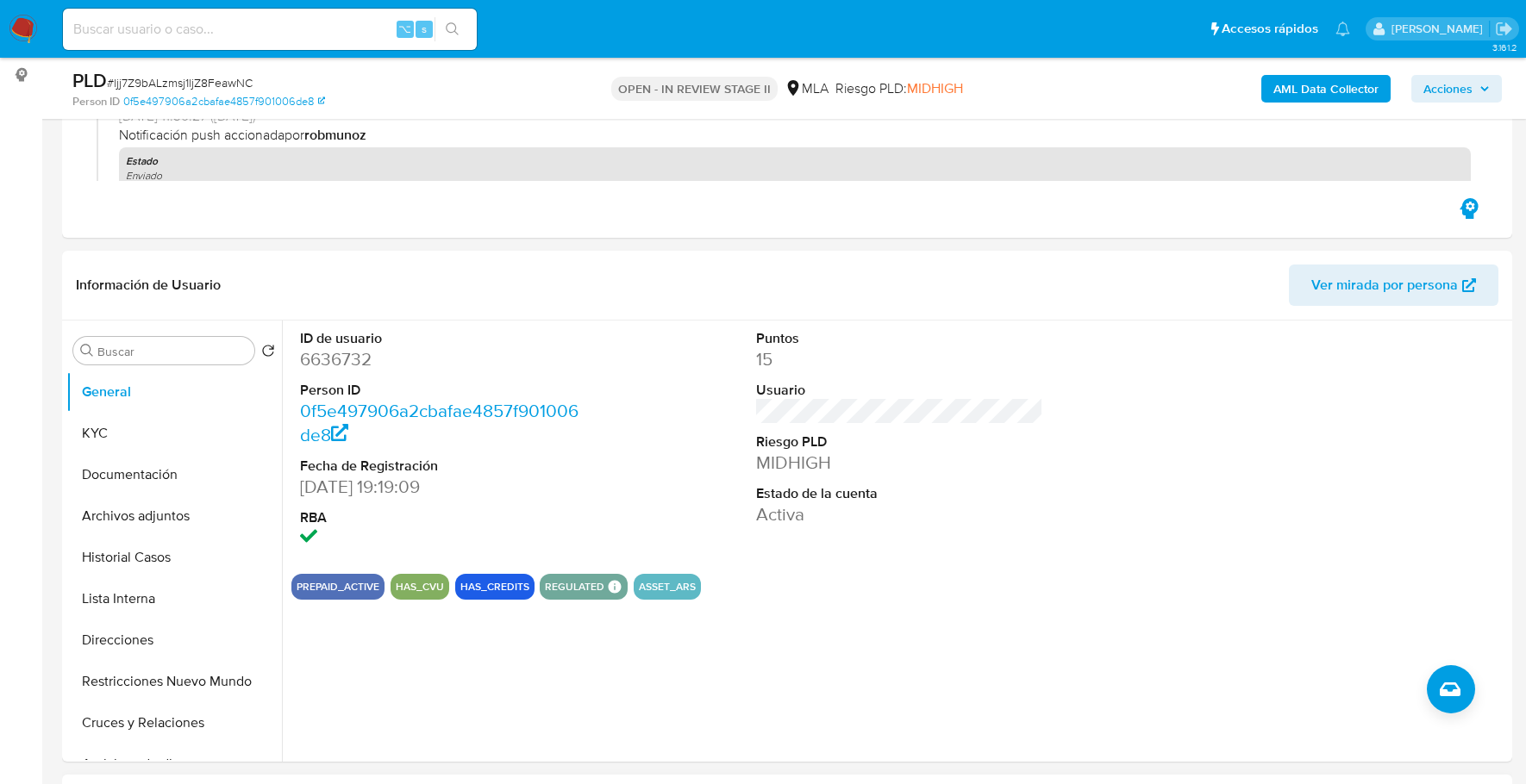
scroll to position [707, 0]
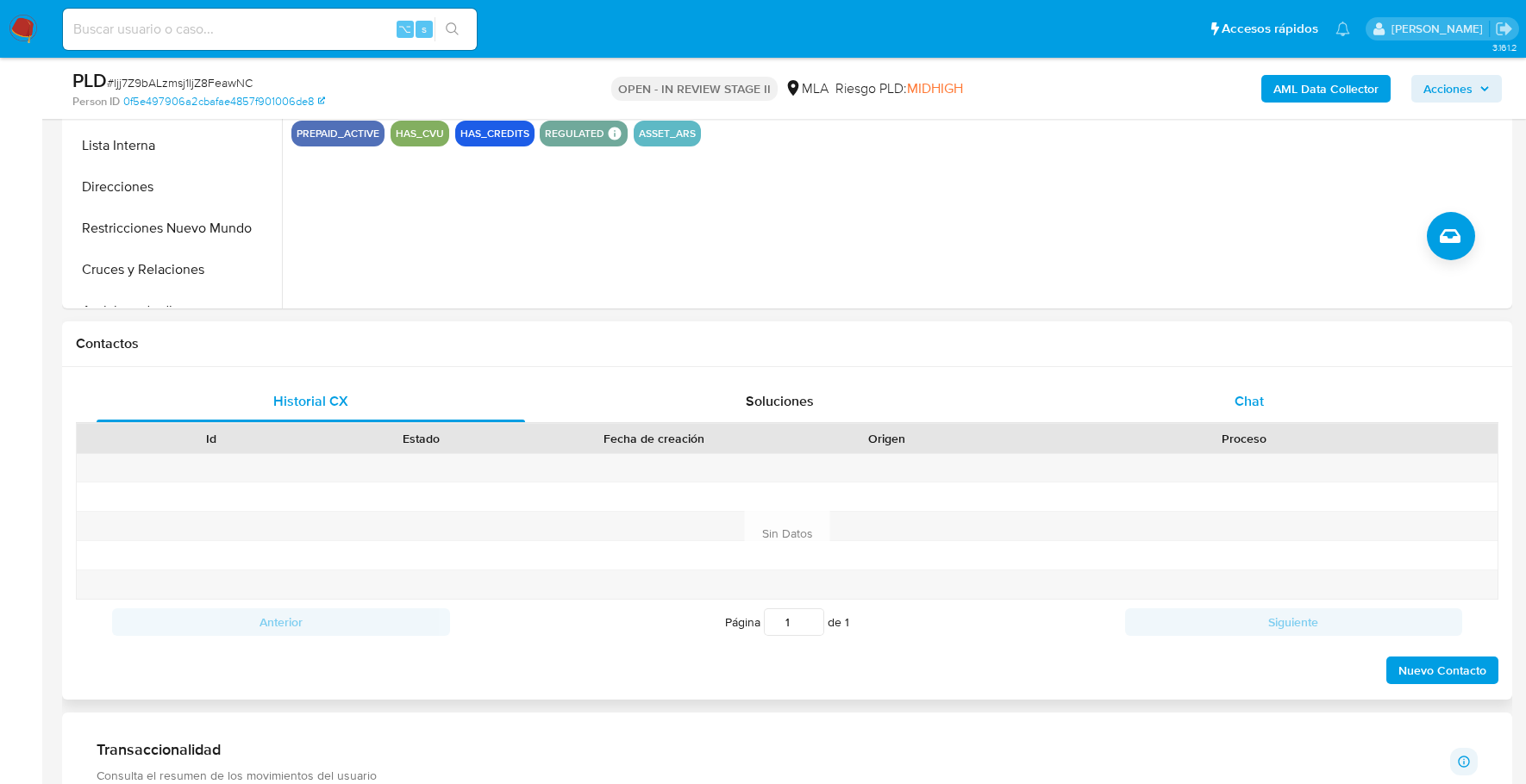
click at [1225, 408] on div "Chat" at bounding box center [1249, 401] width 429 height 41
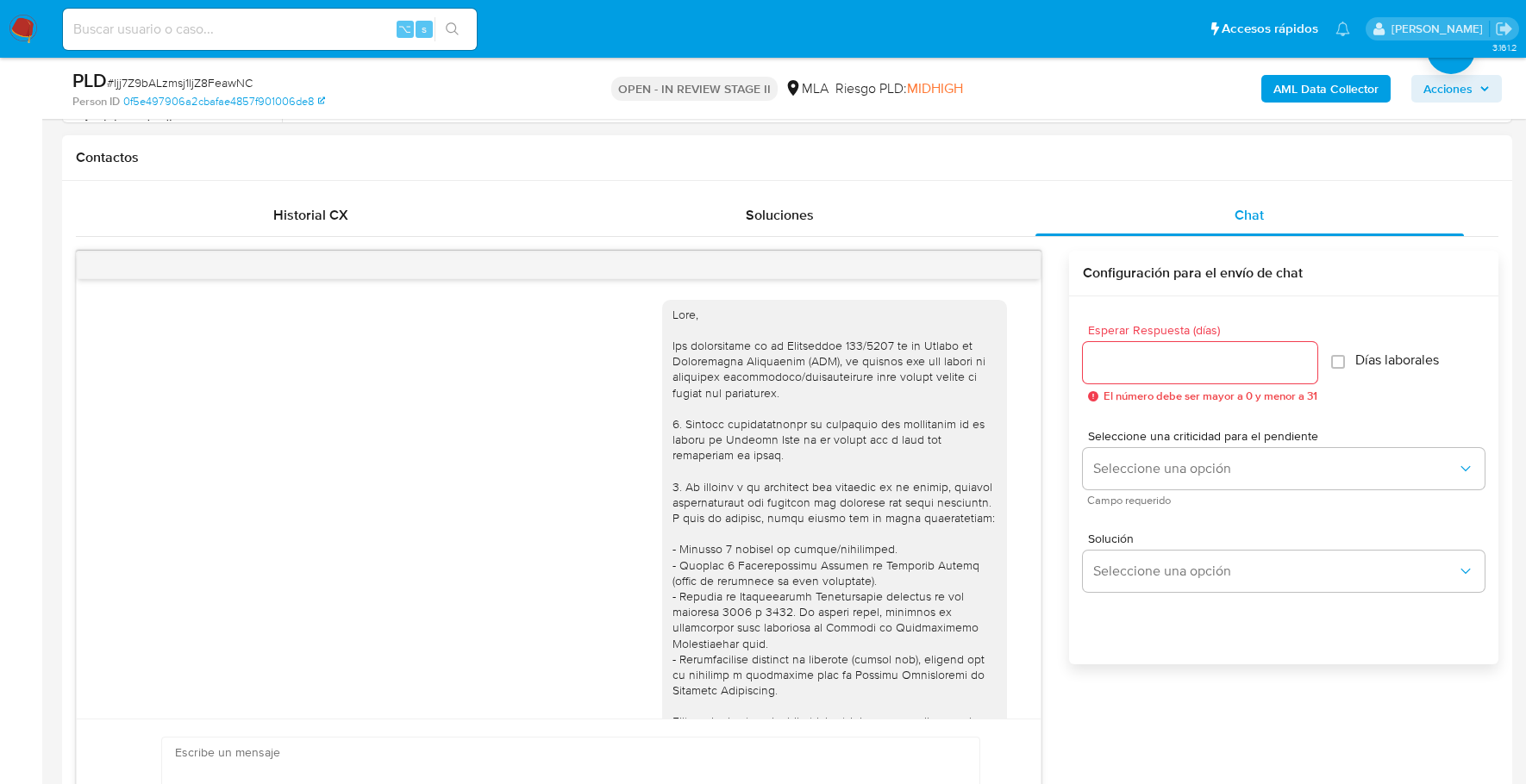
scroll to position [841, 0]
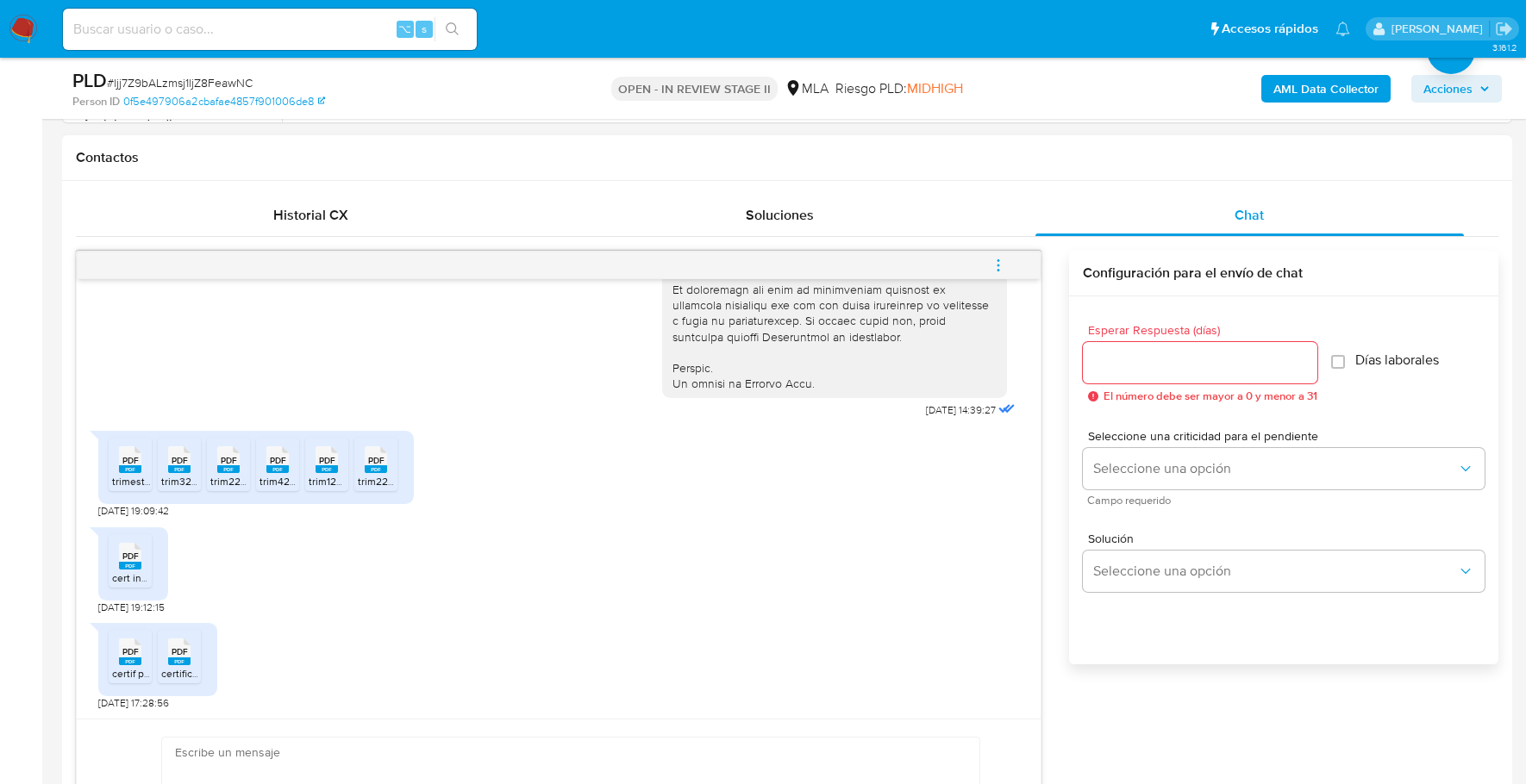
click at [129, 487] on li "PDF PDF trimestre12024.pdf" at bounding box center [130, 464] width 43 height 54
click at [183, 478] on span "trim32024.pdf" at bounding box center [193, 481] width 65 height 15
click at [213, 478] on span "trim22025.pdf" at bounding box center [242, 481] width 65 height 15
click at [273, 484] on span "trim42024.pdf" at bounding box center [292, 481] width 65 height 15
click at [312, 482] on span "trim12025.pdf" at bounding box center [340, 481] width 62 height 15
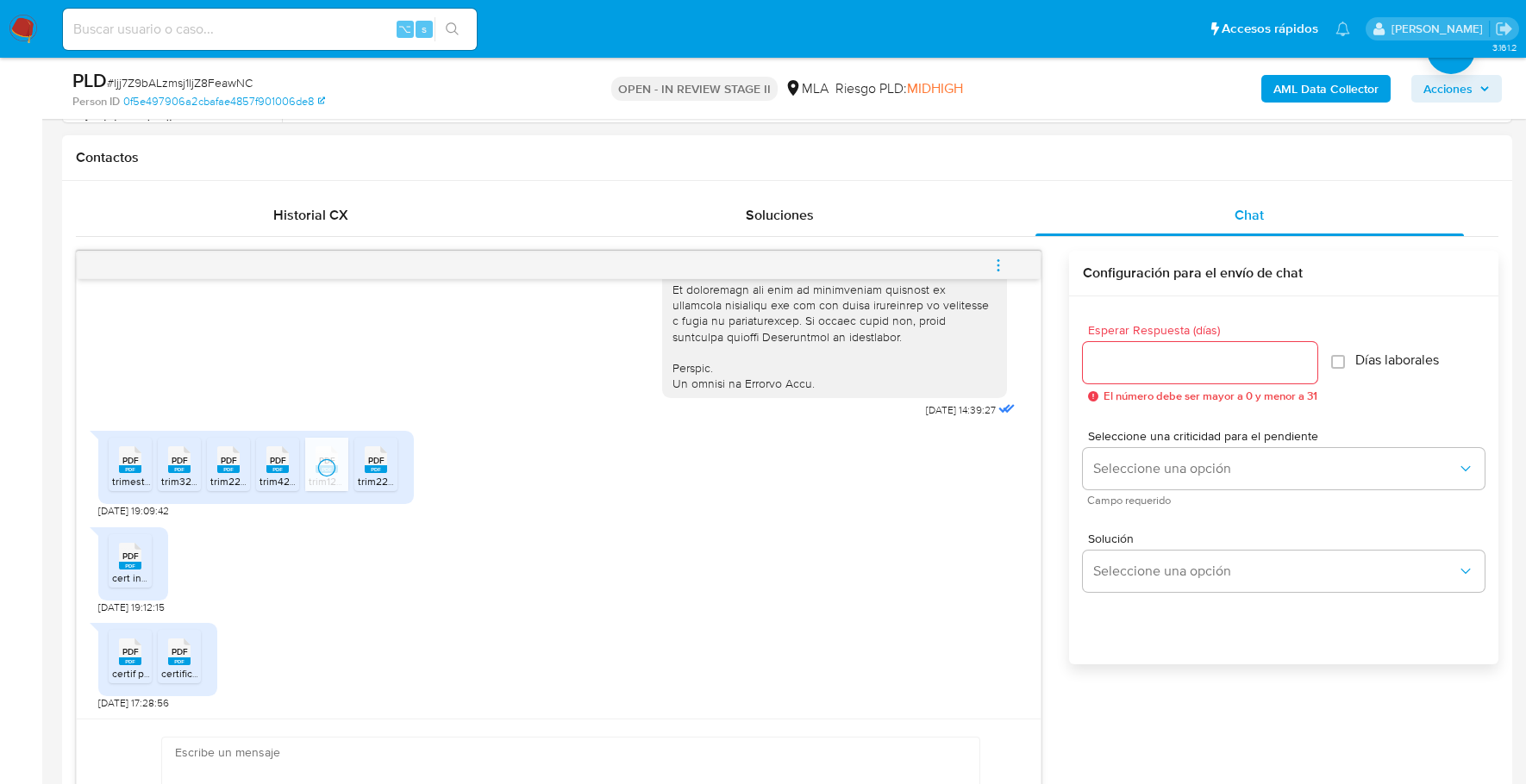
click at [372, 484] on span "trim22024.pdf" at bounding box center [390, 481] width 65 height 15
click at [127, 565] on rect at bounding box center [130, 566] width 22 height 8
click at [119, 646] on div "PDF PDF" at bounding box center [130, 650] width 36 height 33
click at [187, 644] on icon at bounding box center [179, 651] width 22 height 26
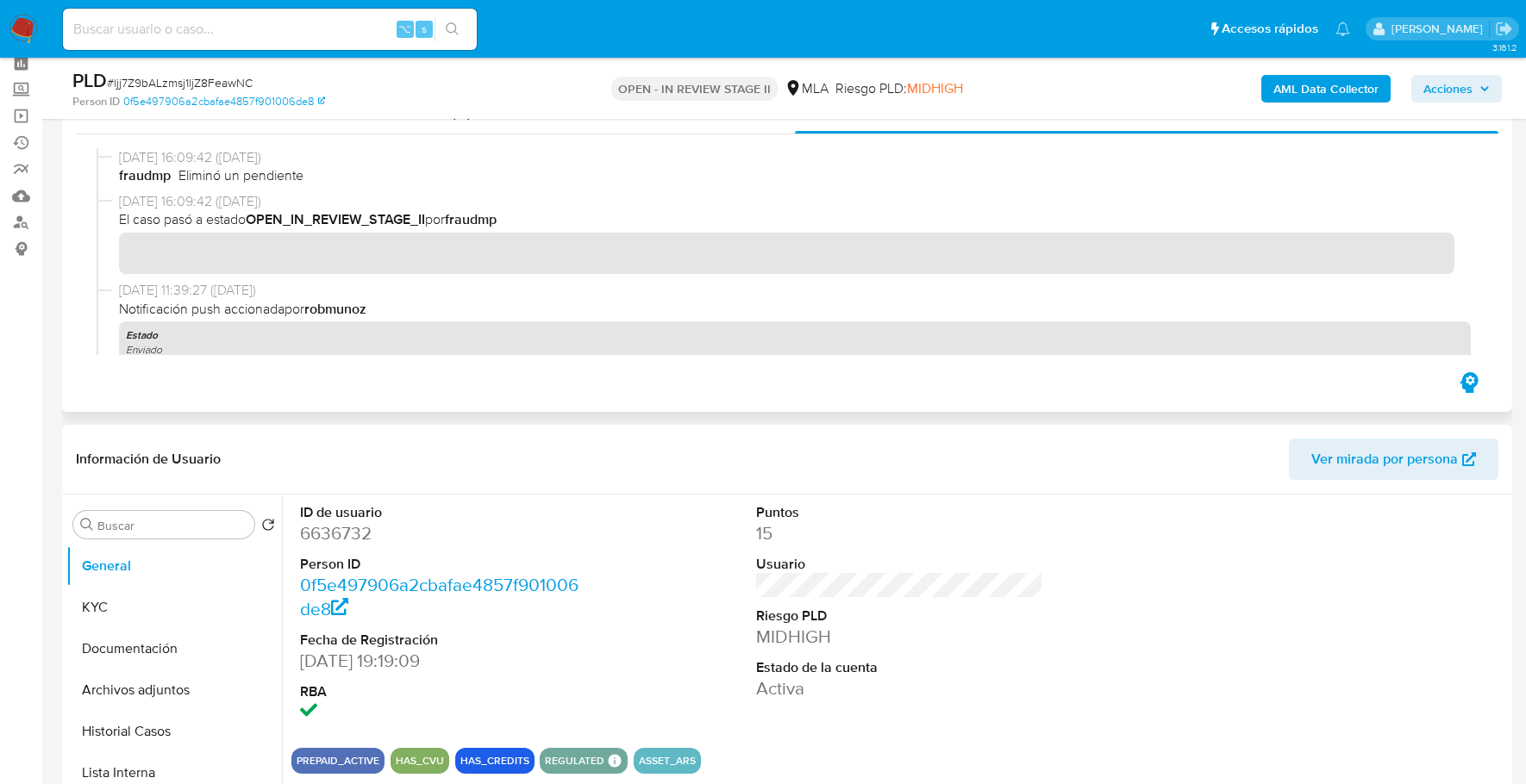
scroll to position [0, 0]
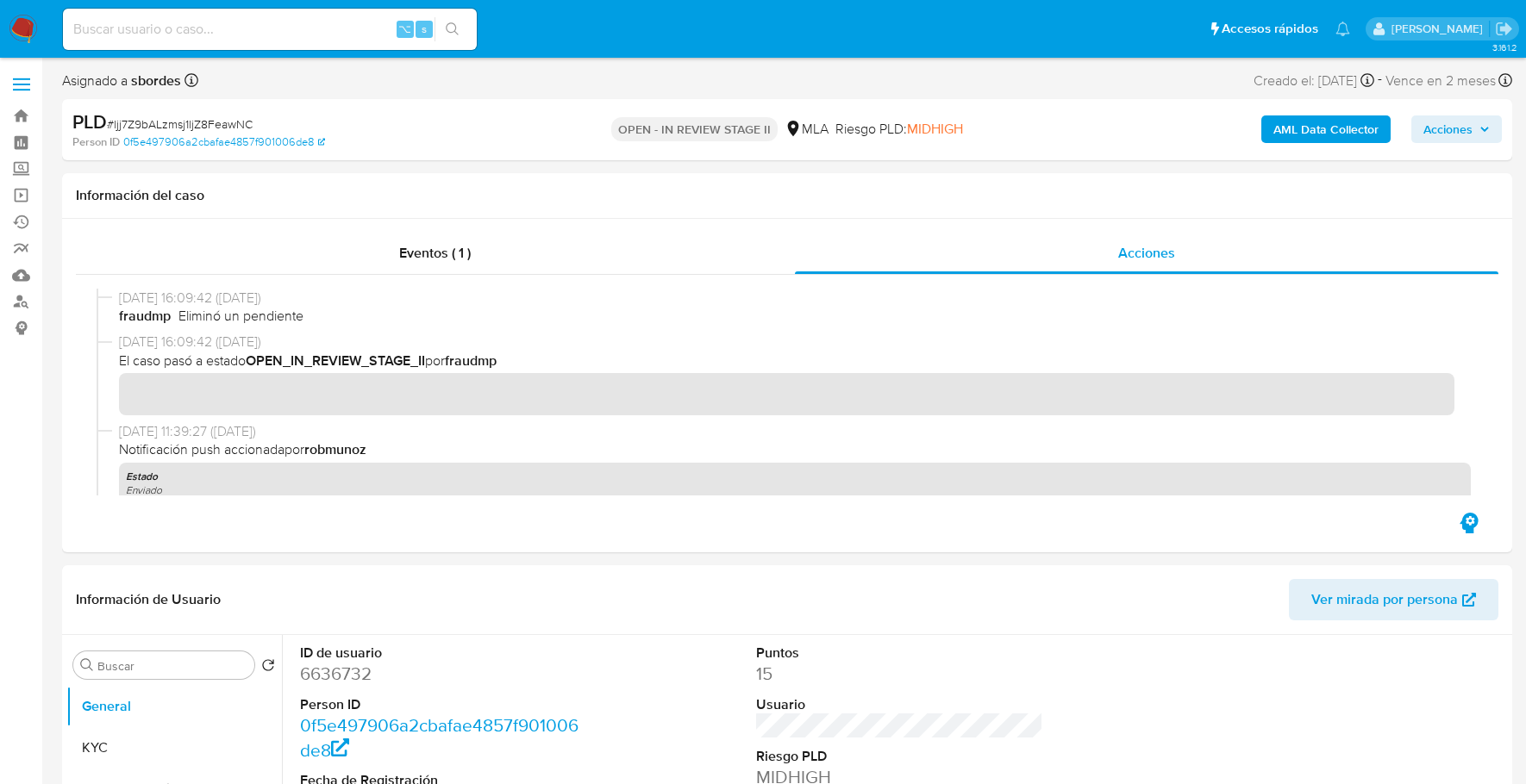
click at [1314, 126] on b "AML Data Collector" at bounding box center [1326, 129] width 105 height 27
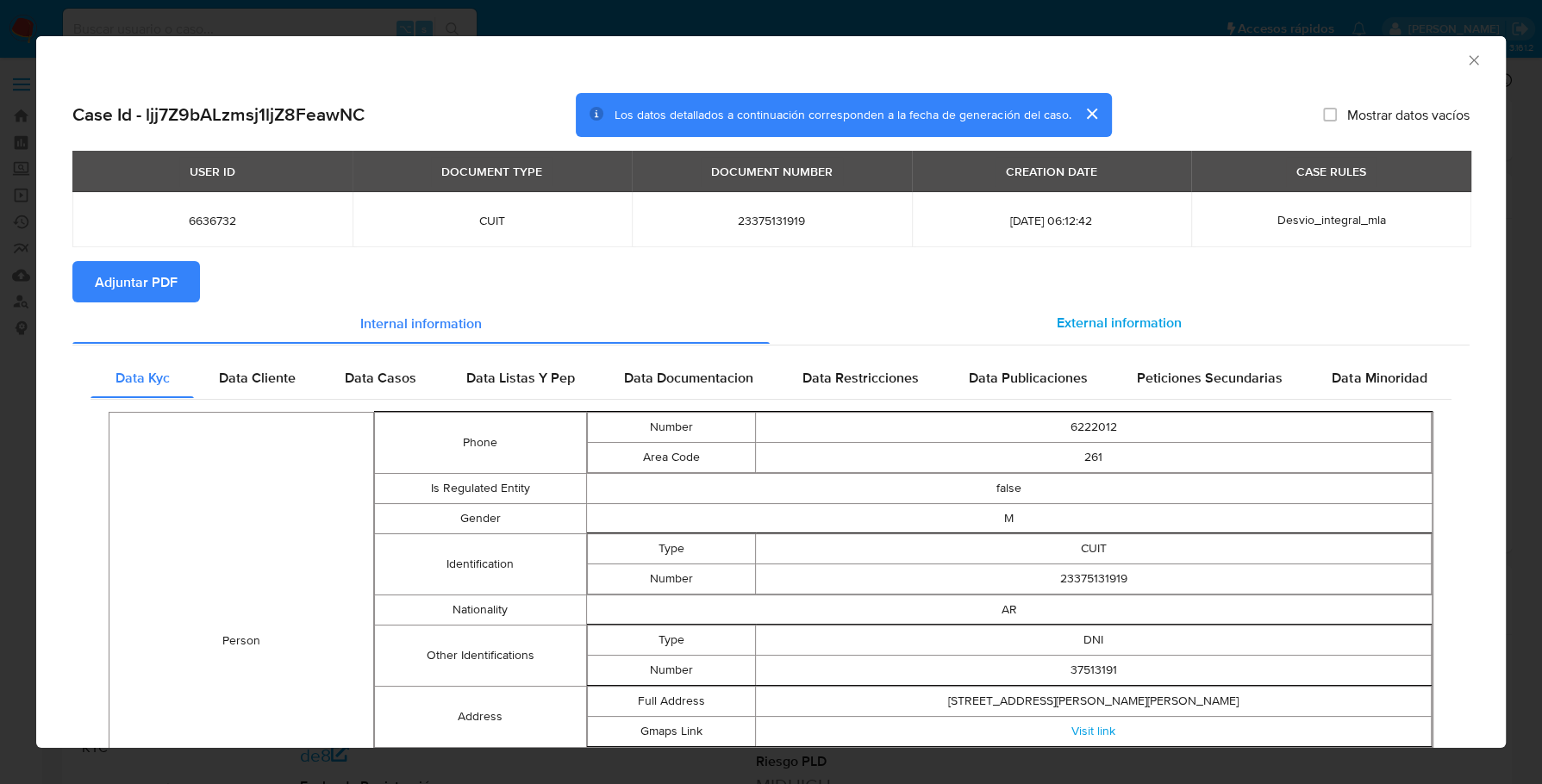
click at [1089, 327] on span "External information" at bounding box center [1119, 322] width 125 height 20
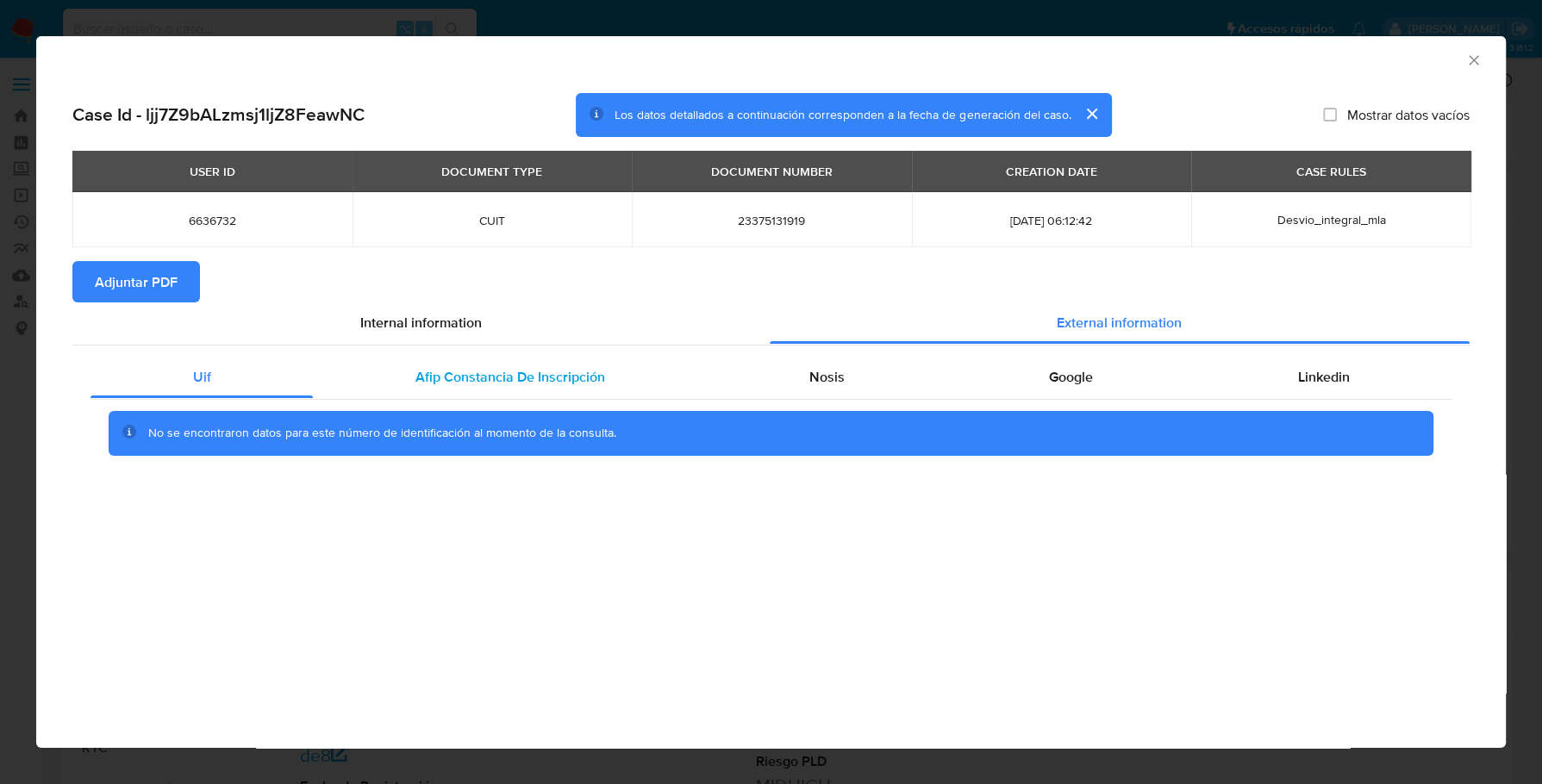
click at [519, 389] on div "Afip Constancia De Inscripción" at bounding box center [509, 377] width 394 height 41
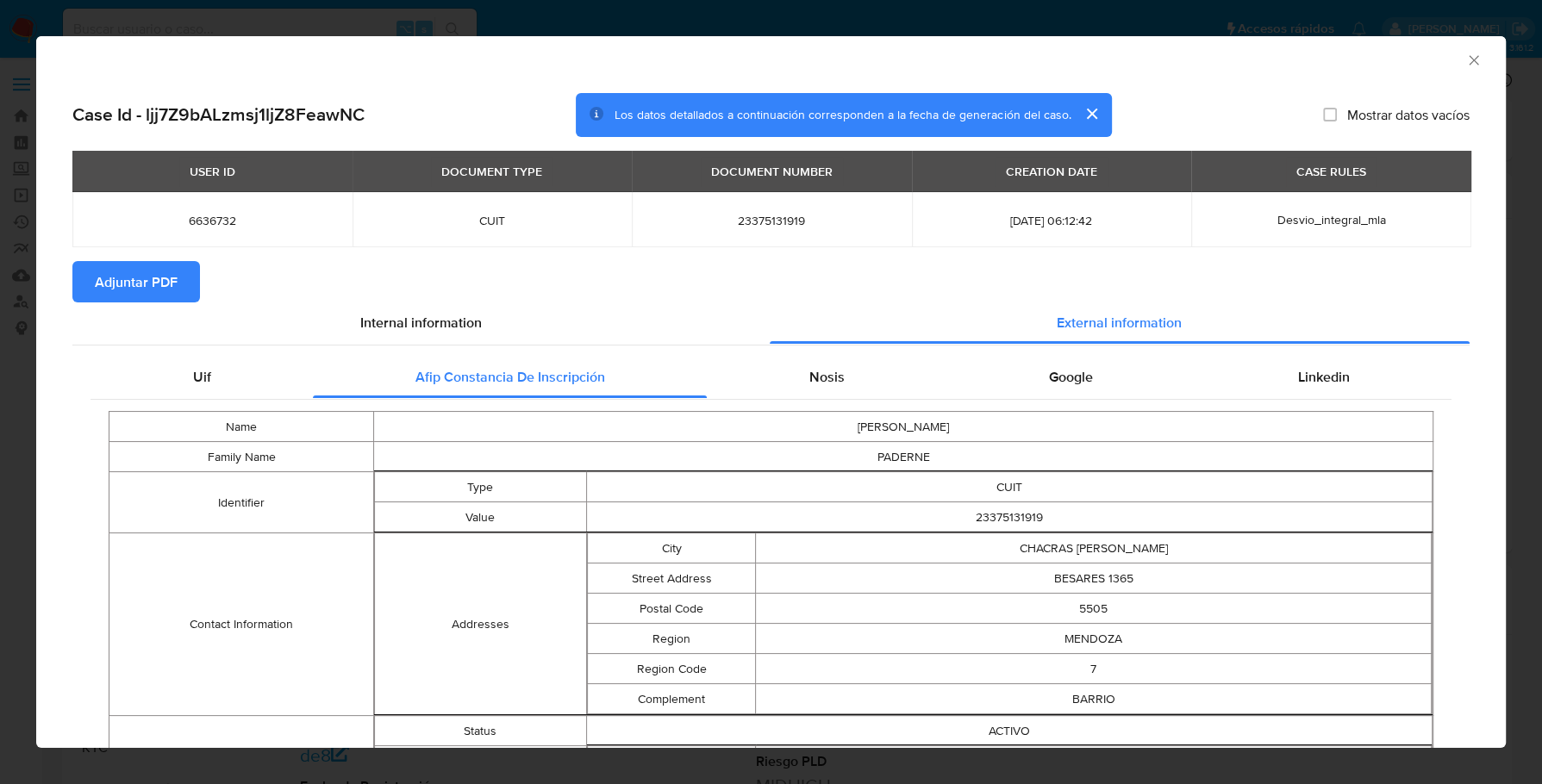
click at [118, 287] on span "Adjuntar PDF" at bounding box center [136, 281] width 83 height 38
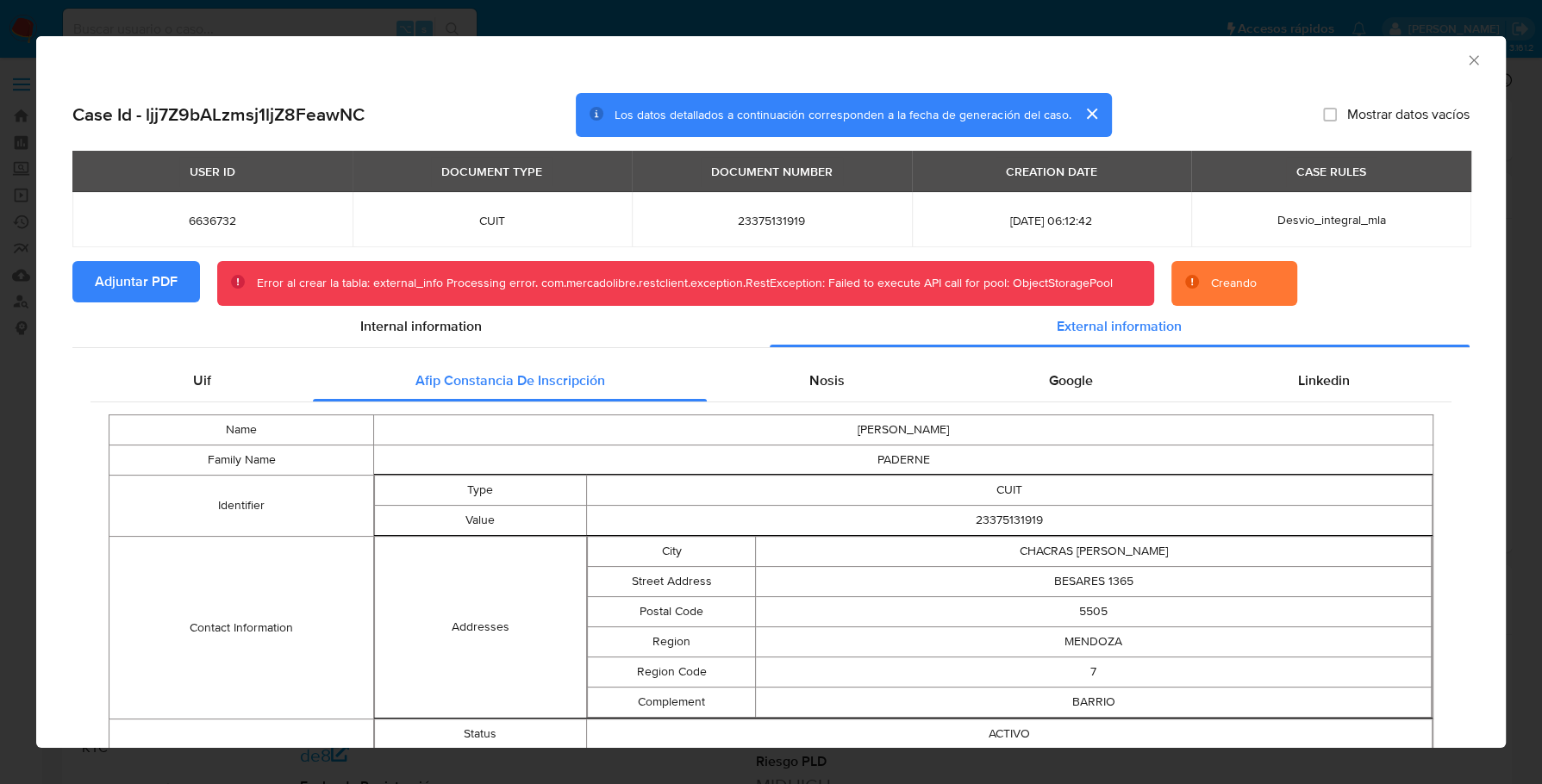
click at [1466, 62] on icon "Cerrar ventana" at bounding box center [1475, 61] width 18 height 18
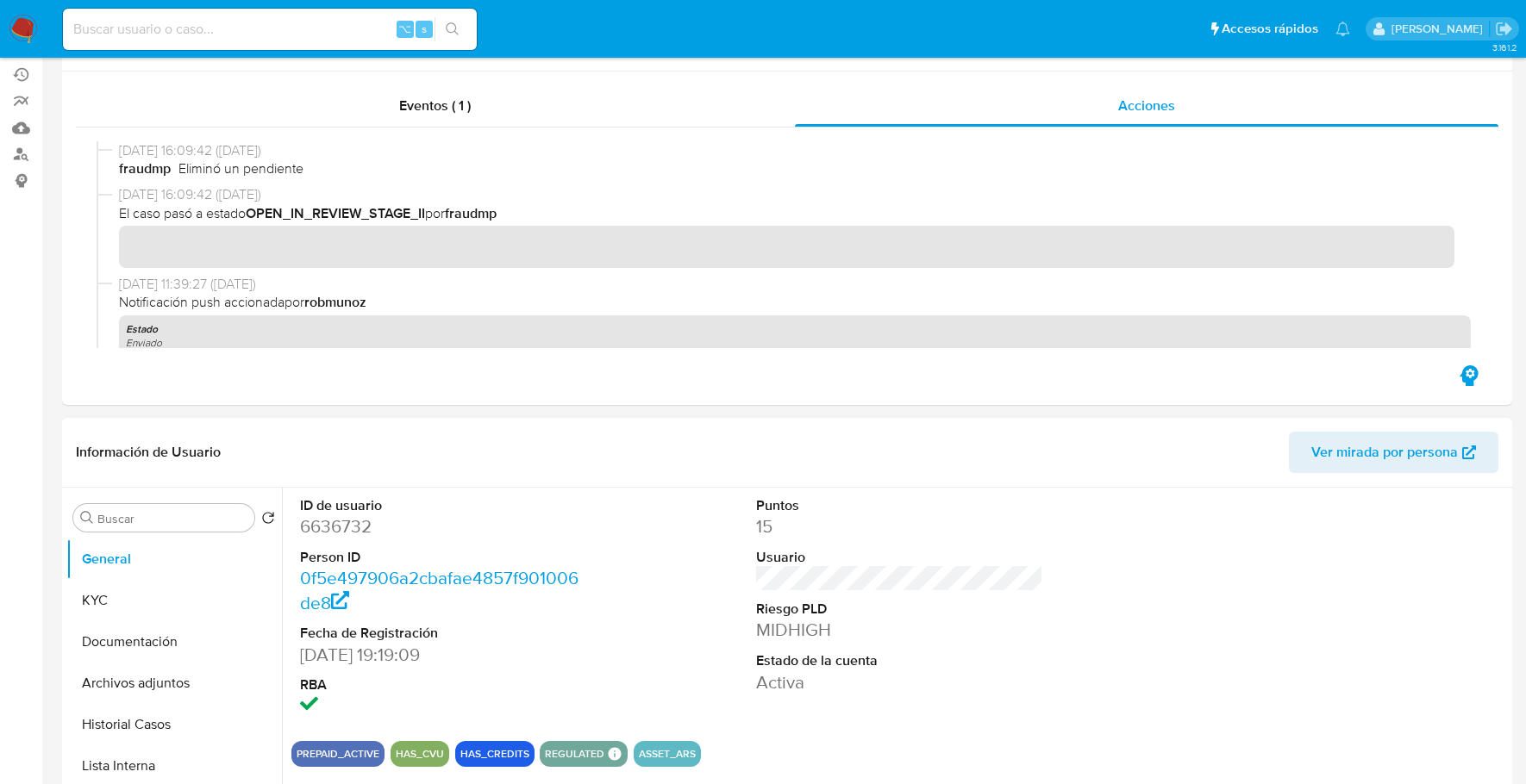
scroll to position [423, 0]
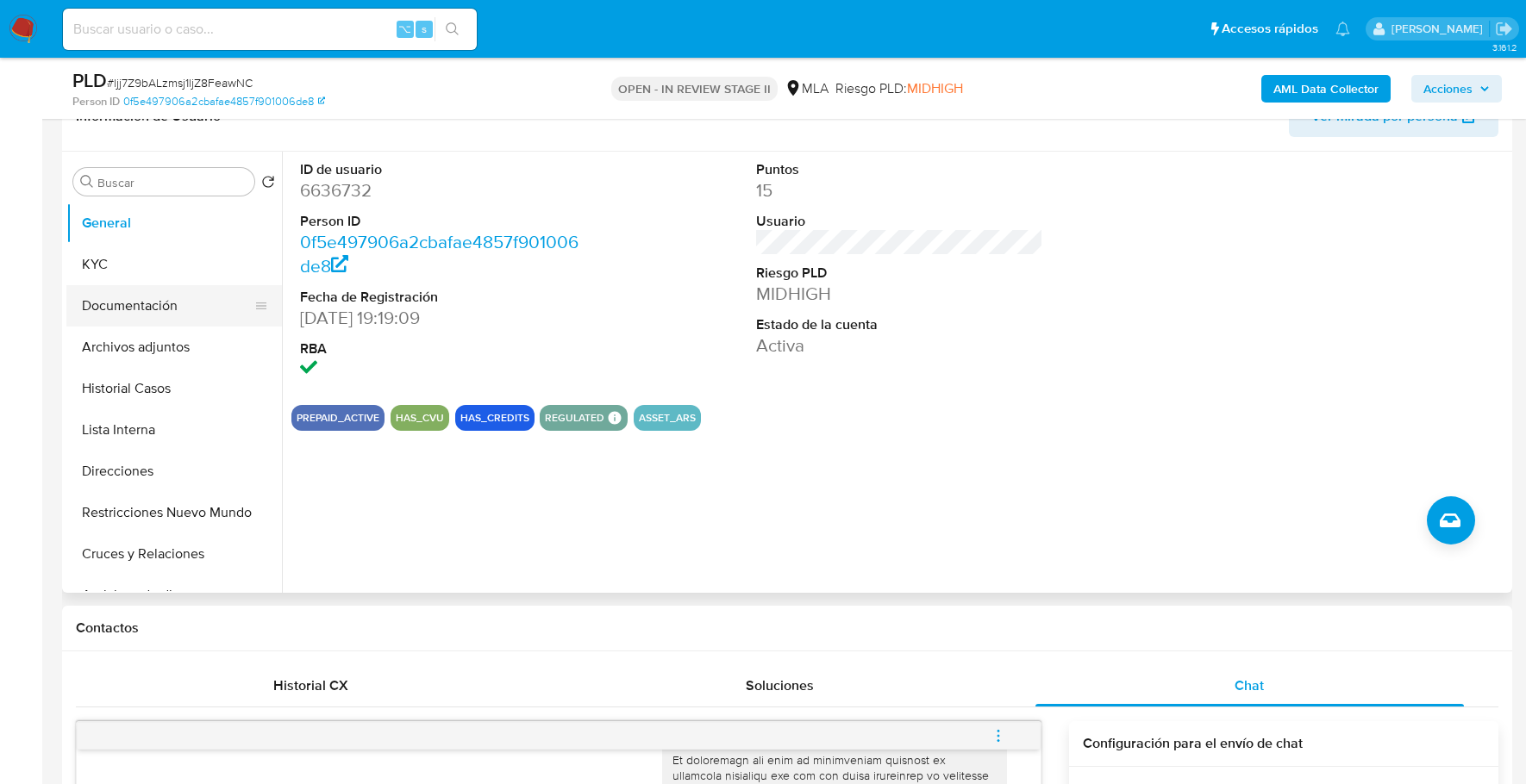
click at [163, 307] on button "Documentación" at bounding box center [167, 306] width 202 height 41
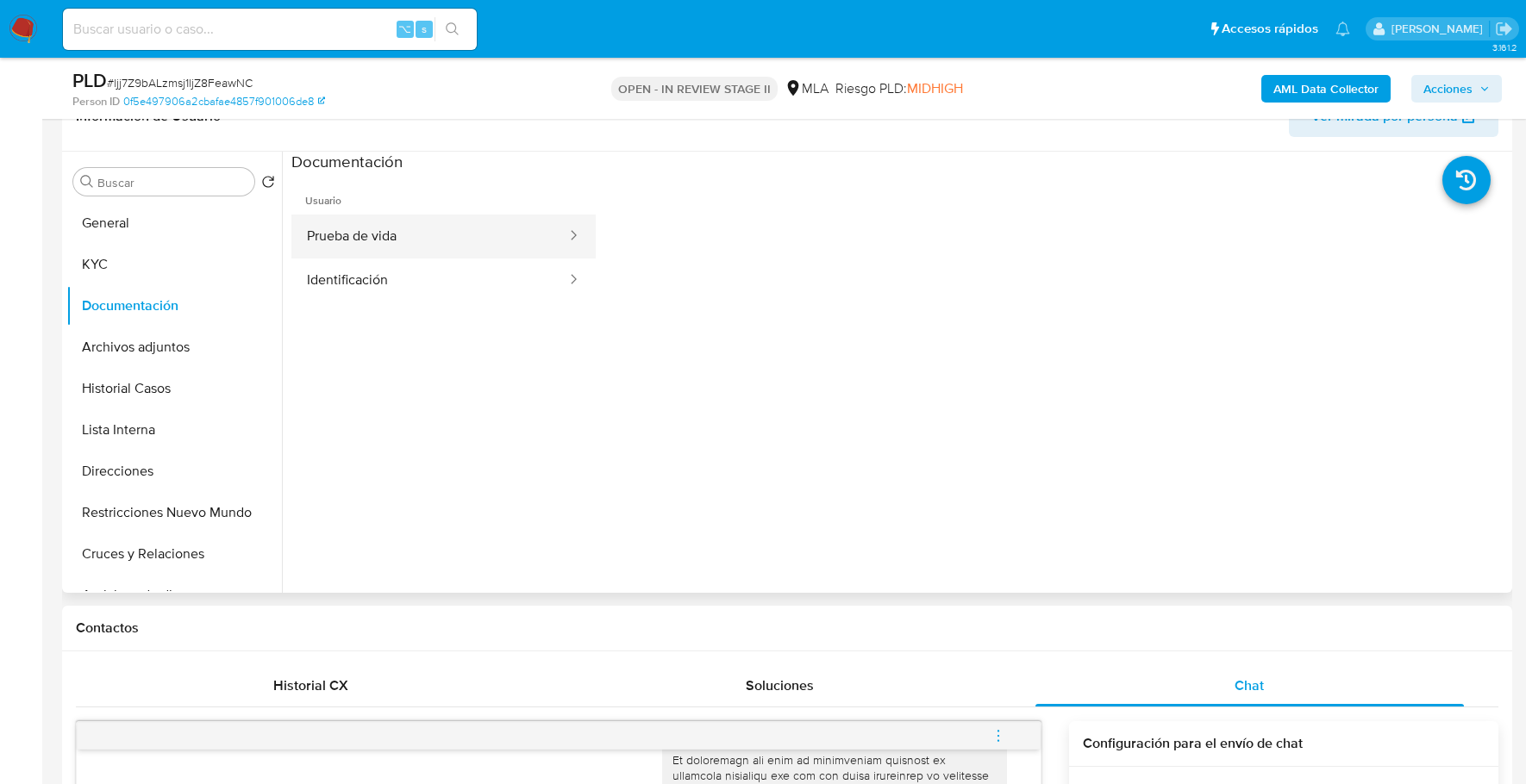
click at [437, 236] on button "Prueba de vida" at bounding box center [429, 236] width 276 height 44
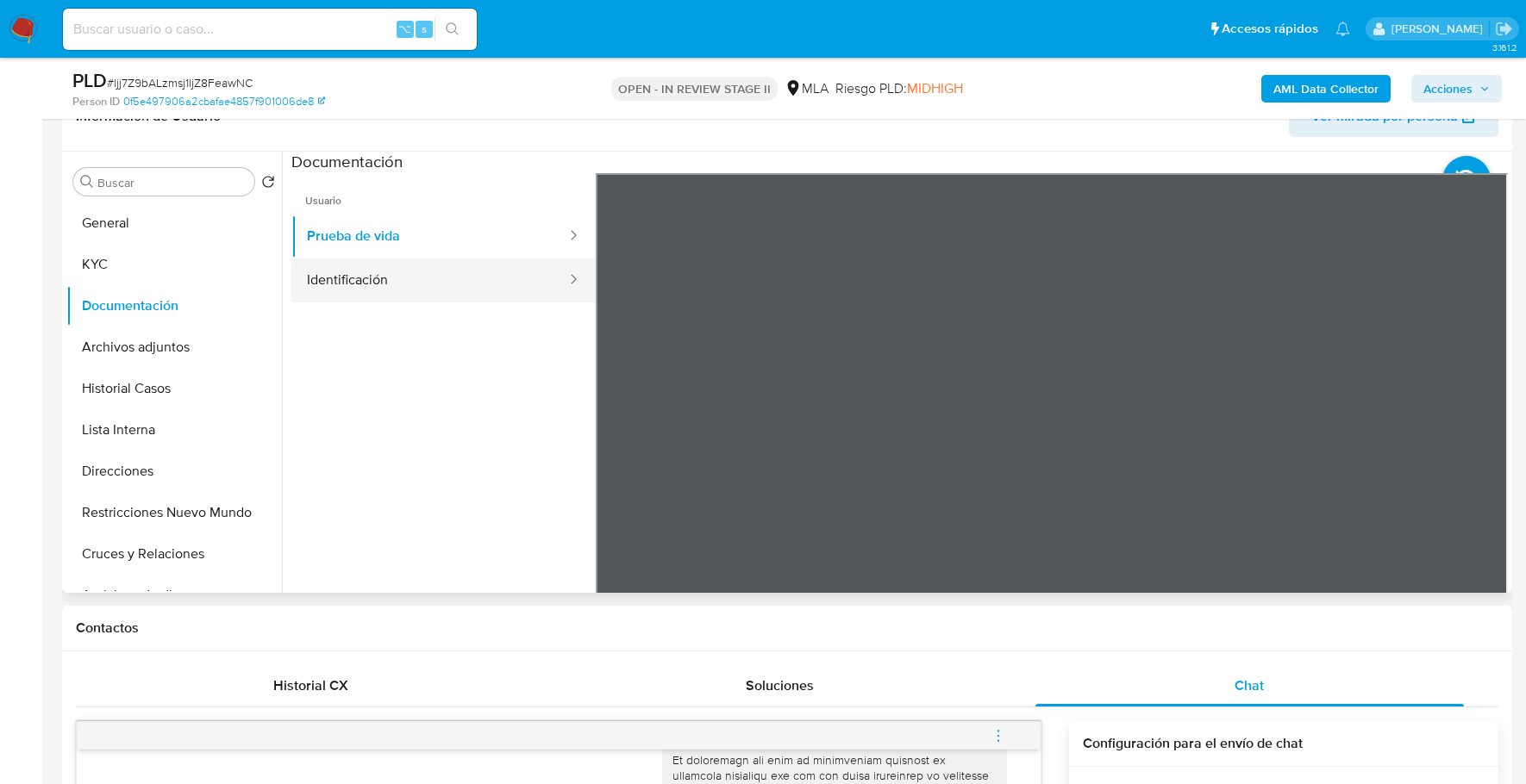
click at [400, 276] on button "Identificación" at bounding box center [429, 280] width 276 height 44
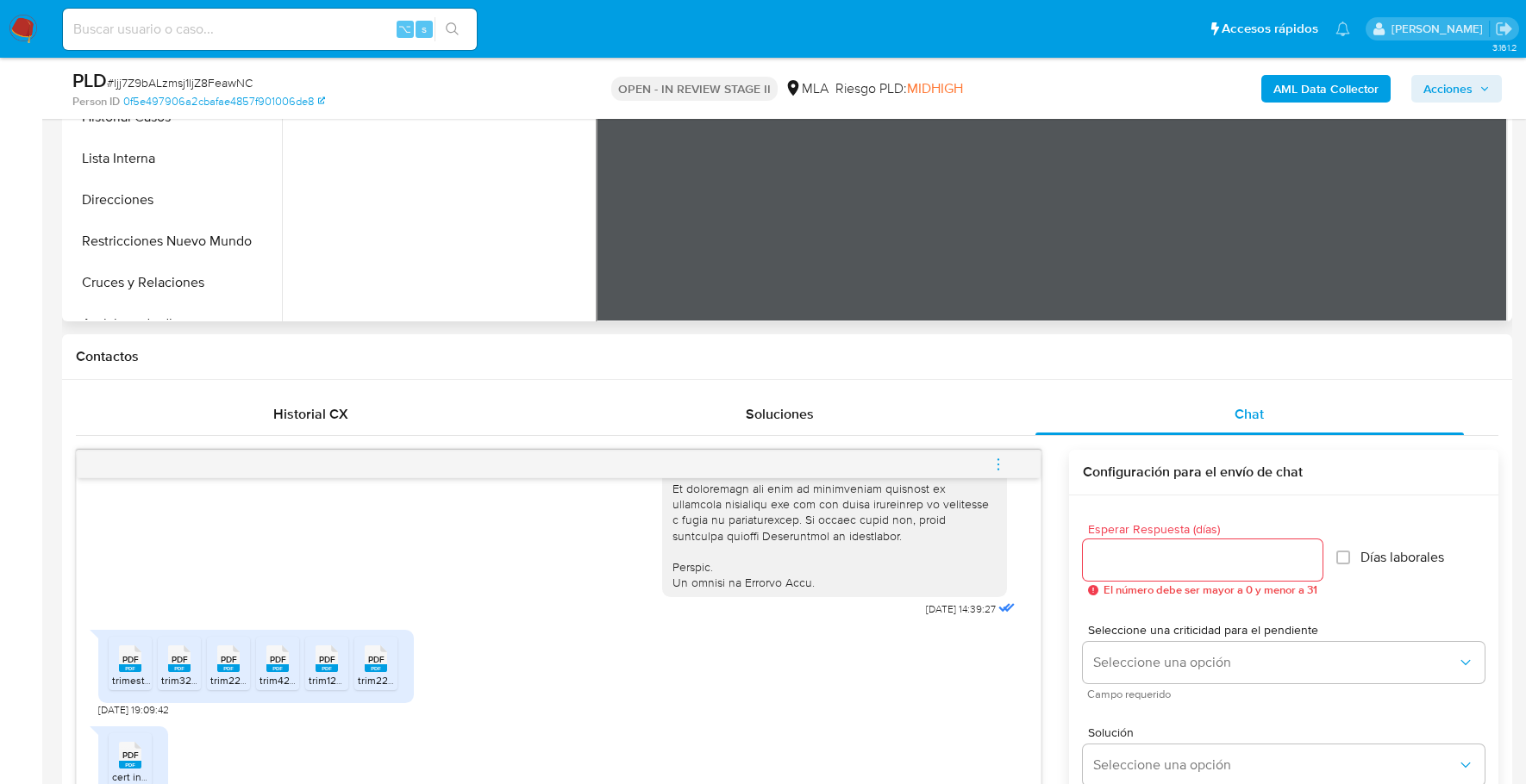
scroll to position [1328, 0]
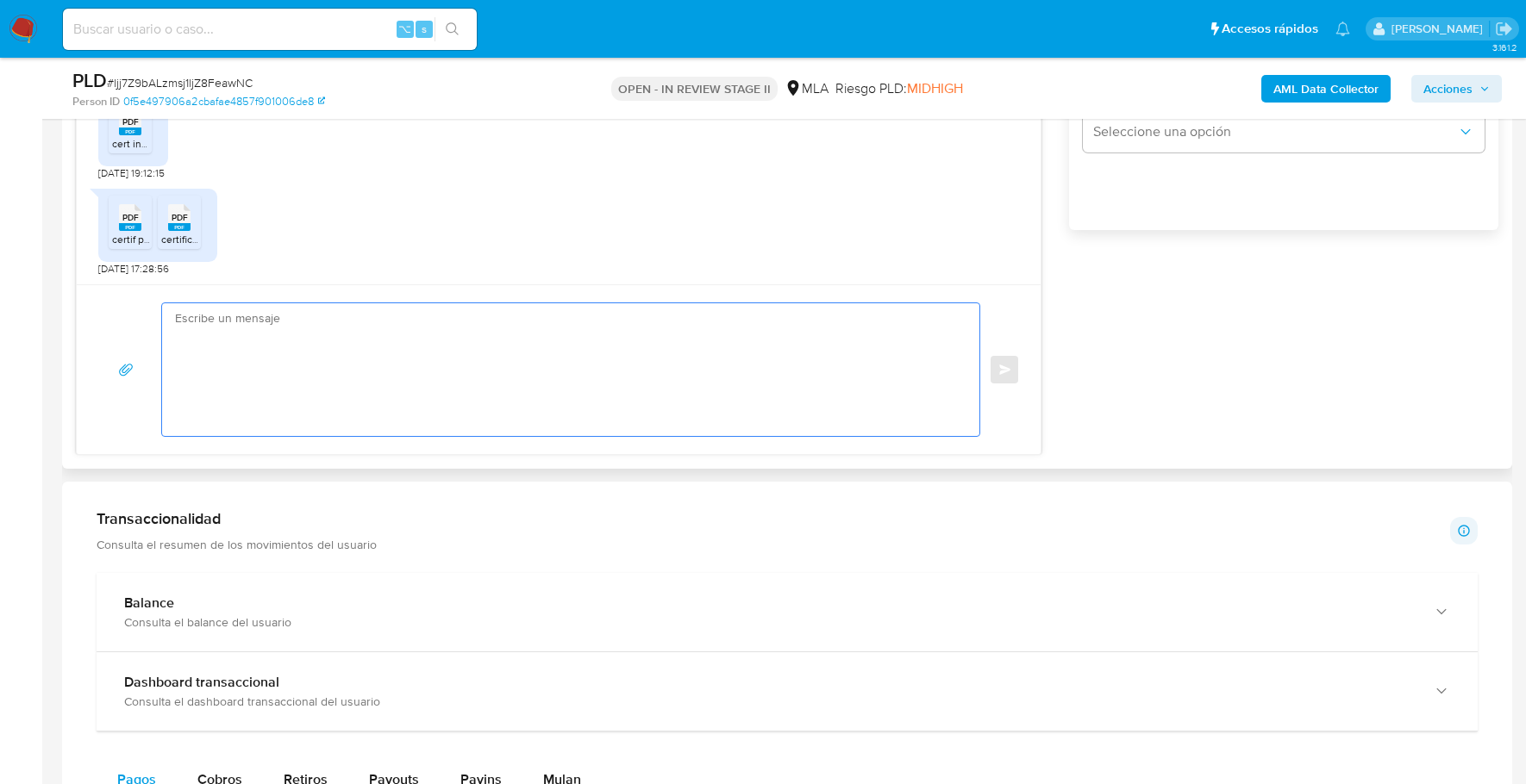
click at [329, 326] on textarea at bounding box center [566, 370] width 783 height 133
paste textarea "Hola, Muchas gracias por la respuesta. Analizamos tu caso y notamos que la info…"
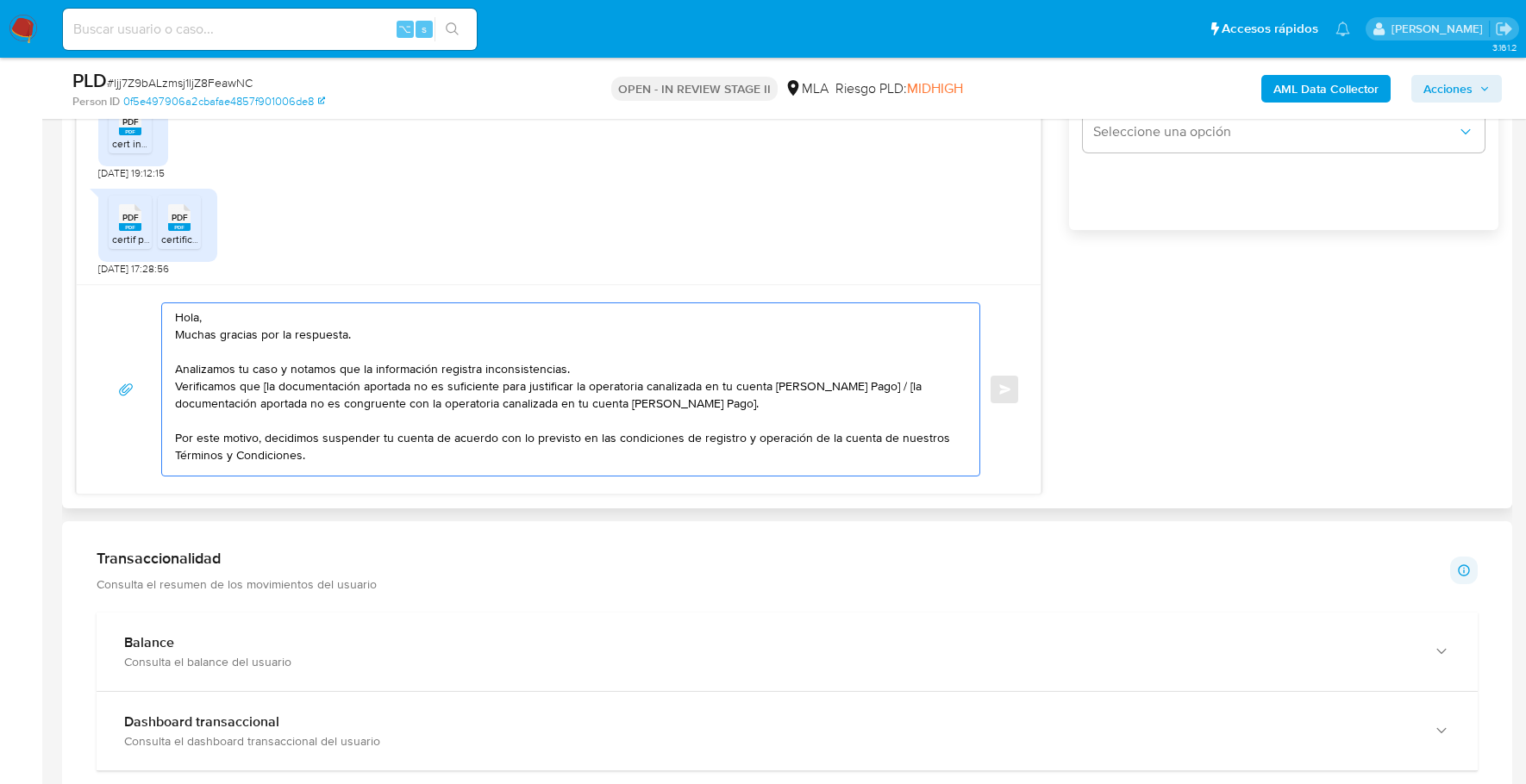
scroll to position [0, 0]
drag, startPoint x: 797, startPoint y: 398, endPoint x: 864, endPoint y: 379, distance: 69.6
click at [864, 379] on textarea "Hola, Muchas gracias por la respuesta. Analizamos tu caso y notamos que la info…" at bounding box center [566, 390] width 783 height 173
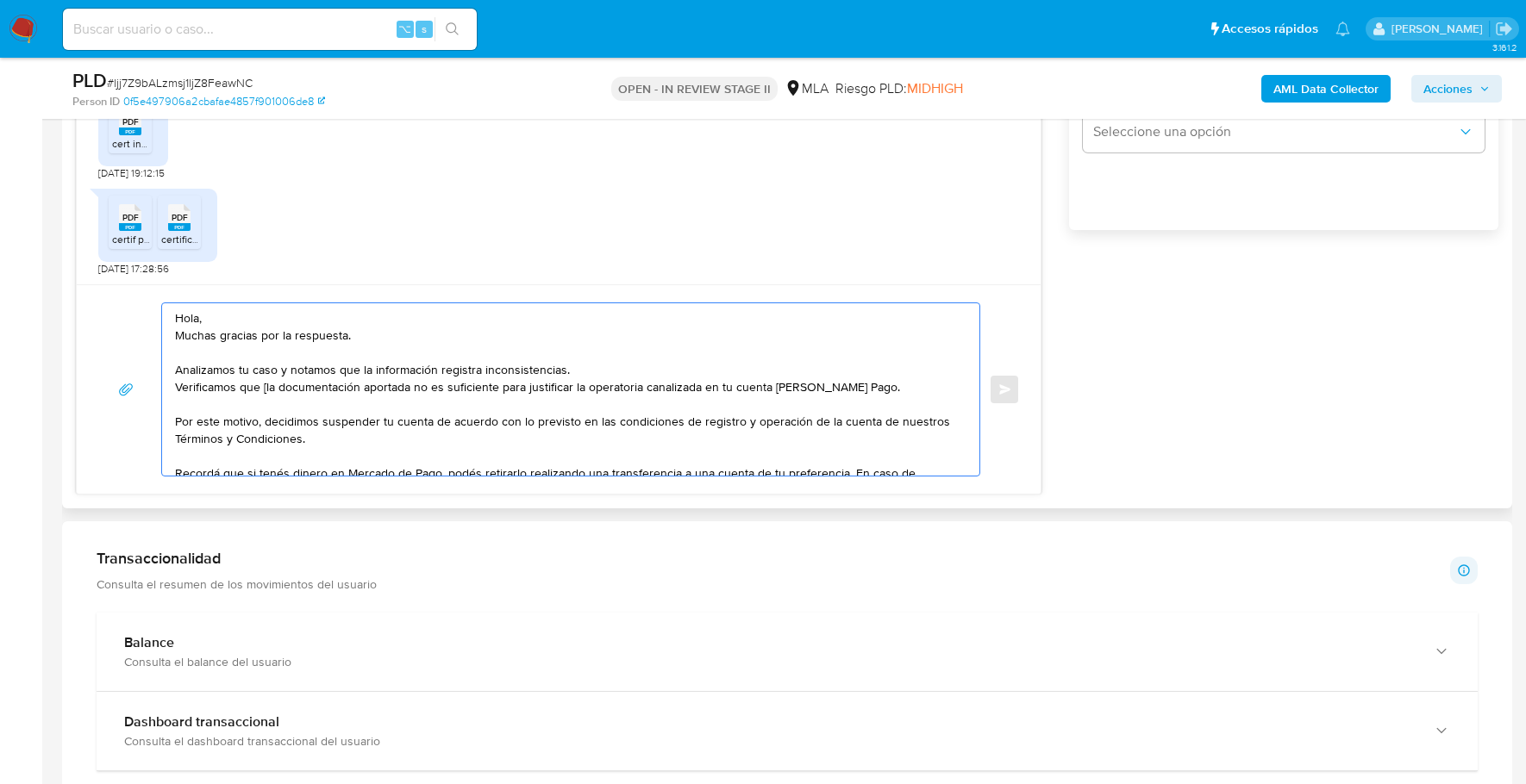
click at [264, 387] on textarea "Hola, Muchas gracias por la respuesta. Analizamos tu caso y notamos que la info…" at bounding box center [566, 390] width 783 height 173
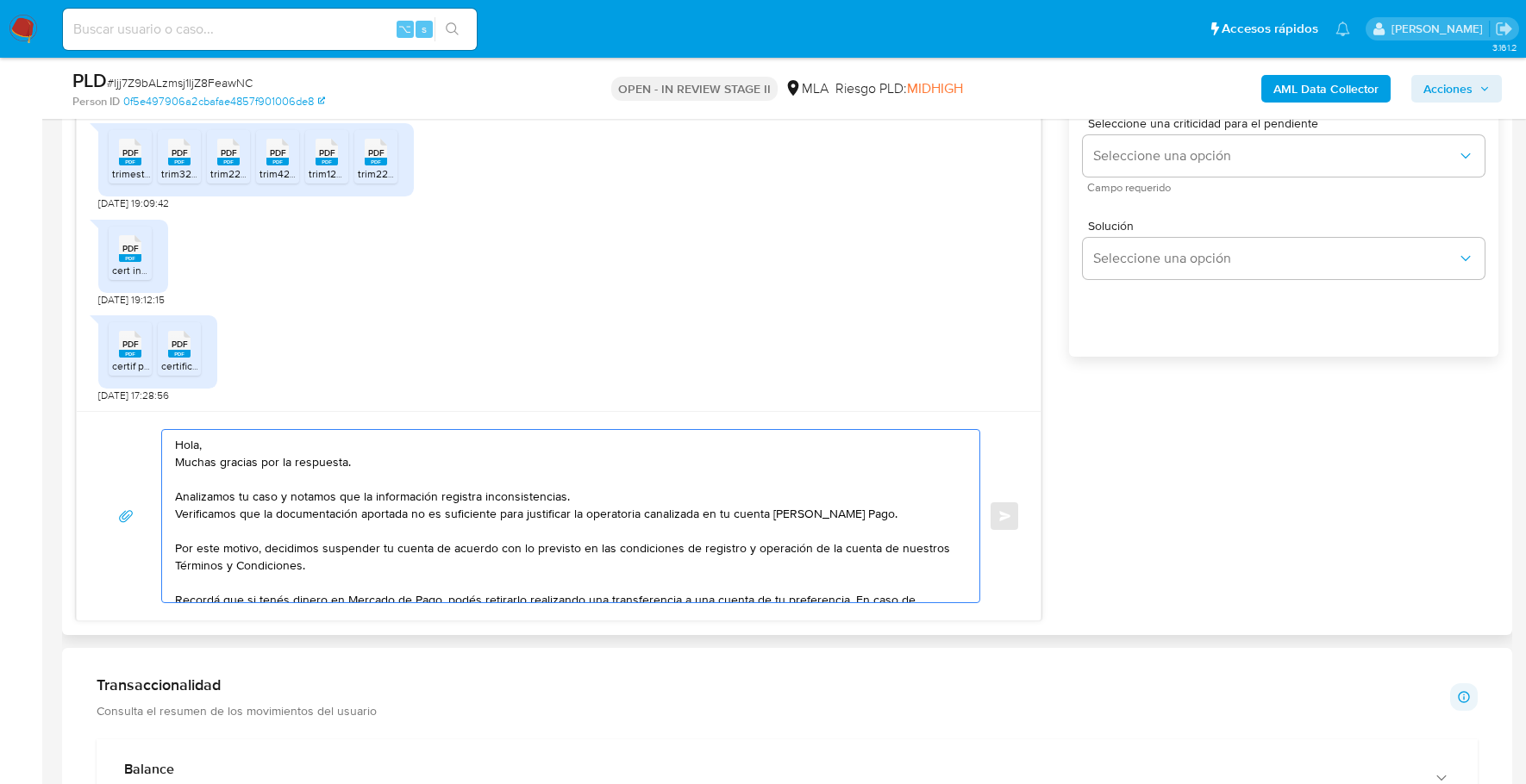
scroll to position [999, 0]
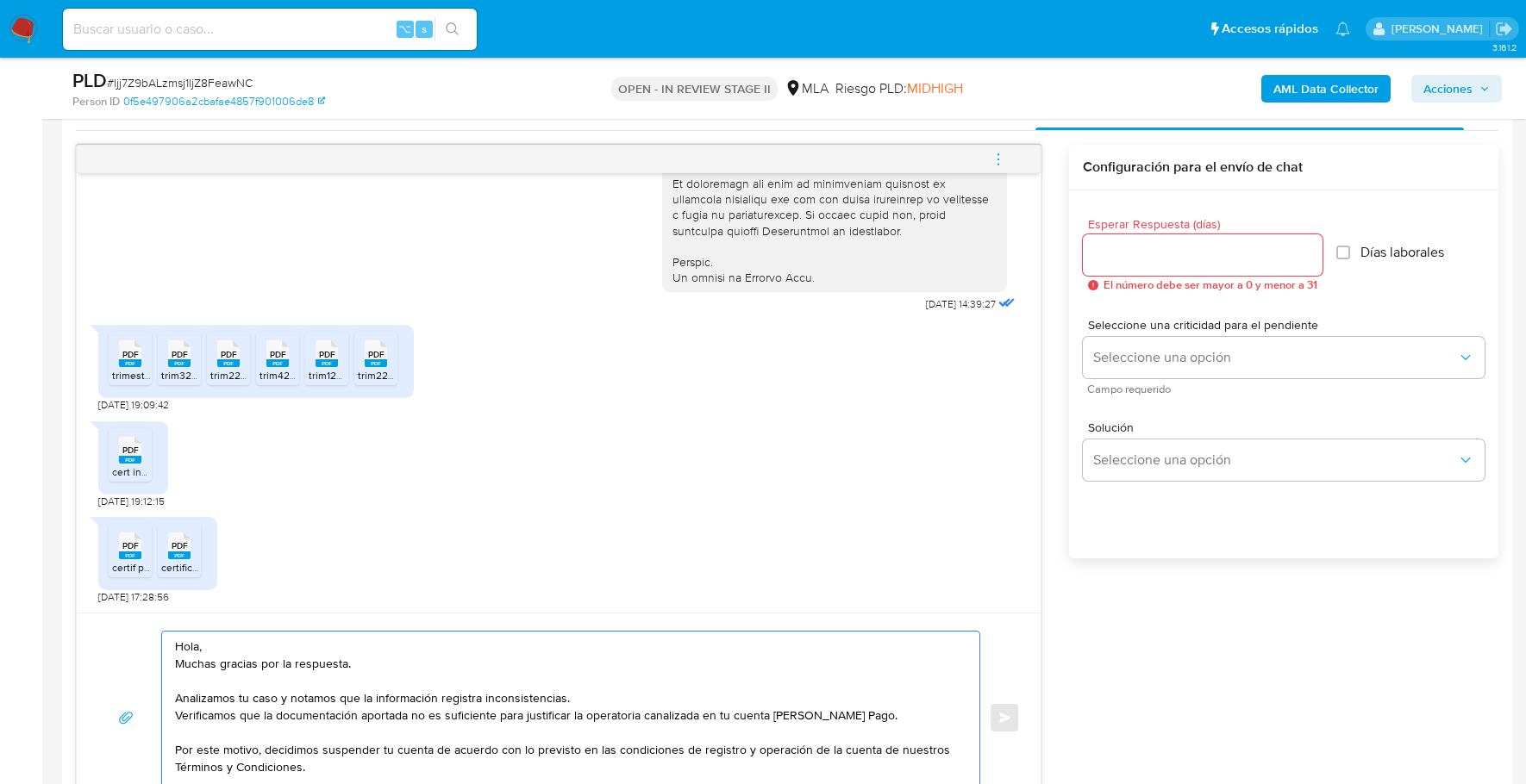
type textarea "Hola, Muchas gracias por la respuesta. Analizamos tu caso y notamos que la info…"
click at [1172, 253] on input "Esperar Respuesta (días)" at bounding box center [1202, 255] width 239 height 22
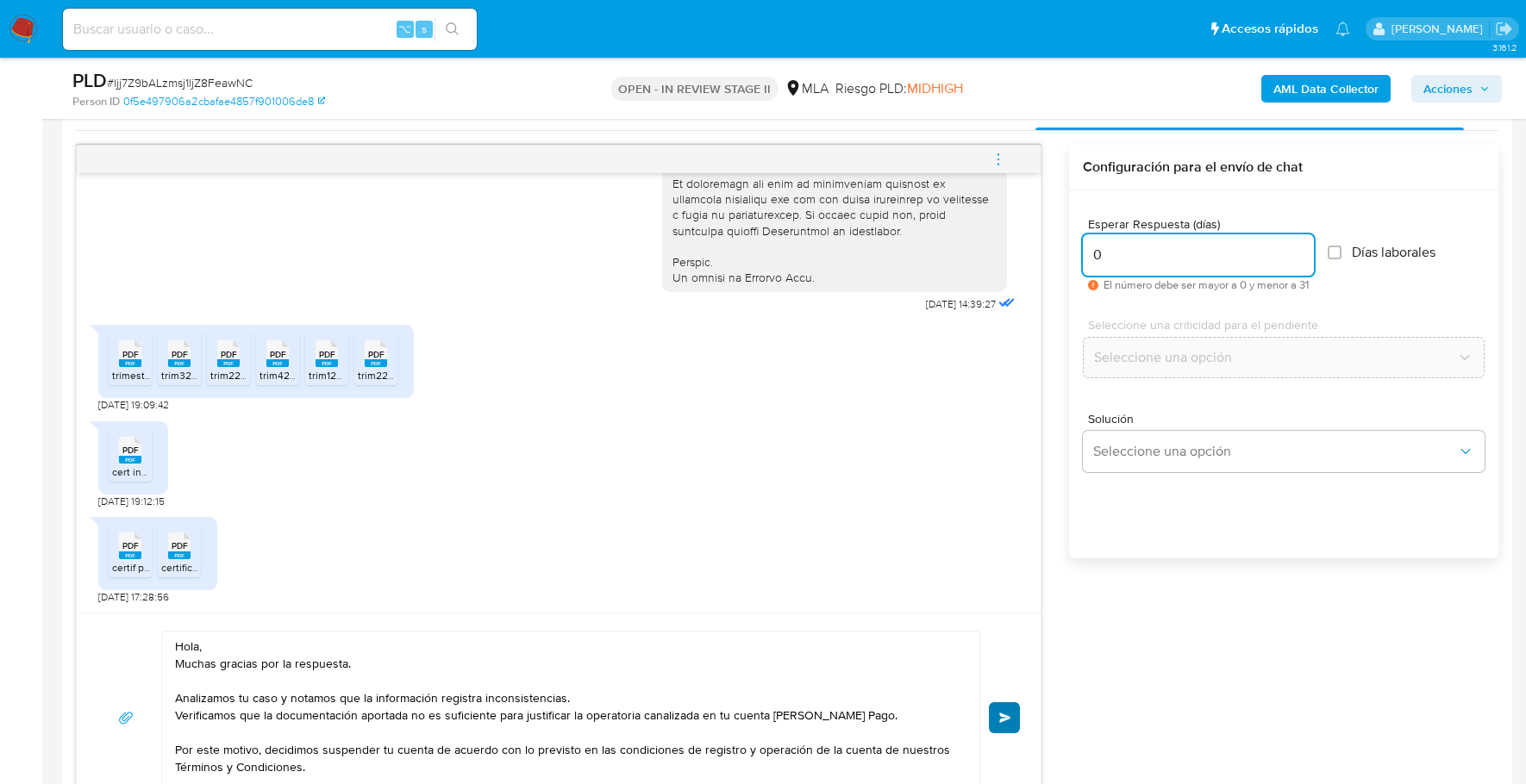
type input "0"
click at [1008, 713] on span "Enviar" at bounding box center [1005, 718] width 12 height 11
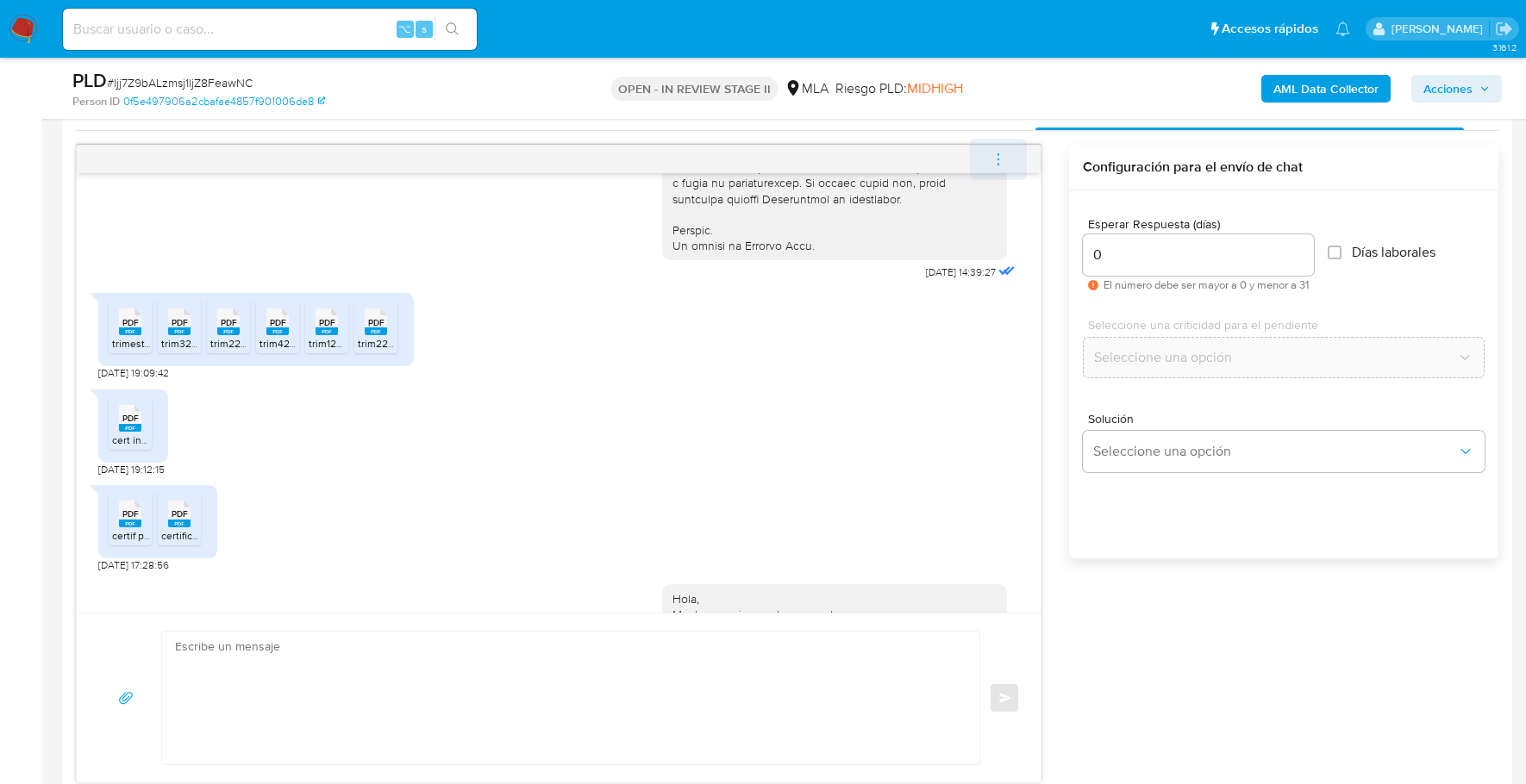
scroll to position [1189, 0]
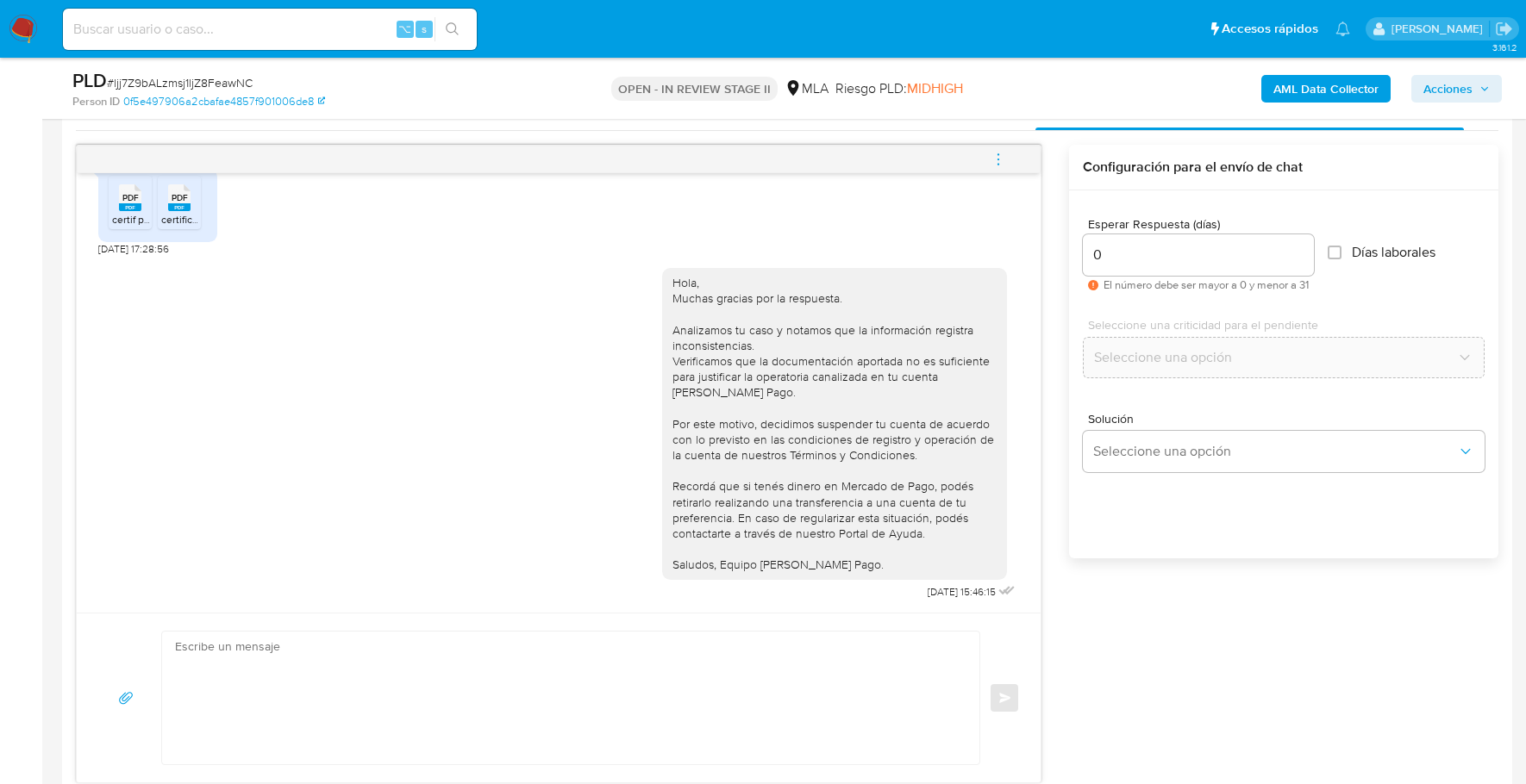
click at [1003, 154] on icon "menu-action" at bounding box center [998, 159] width 16 height 16
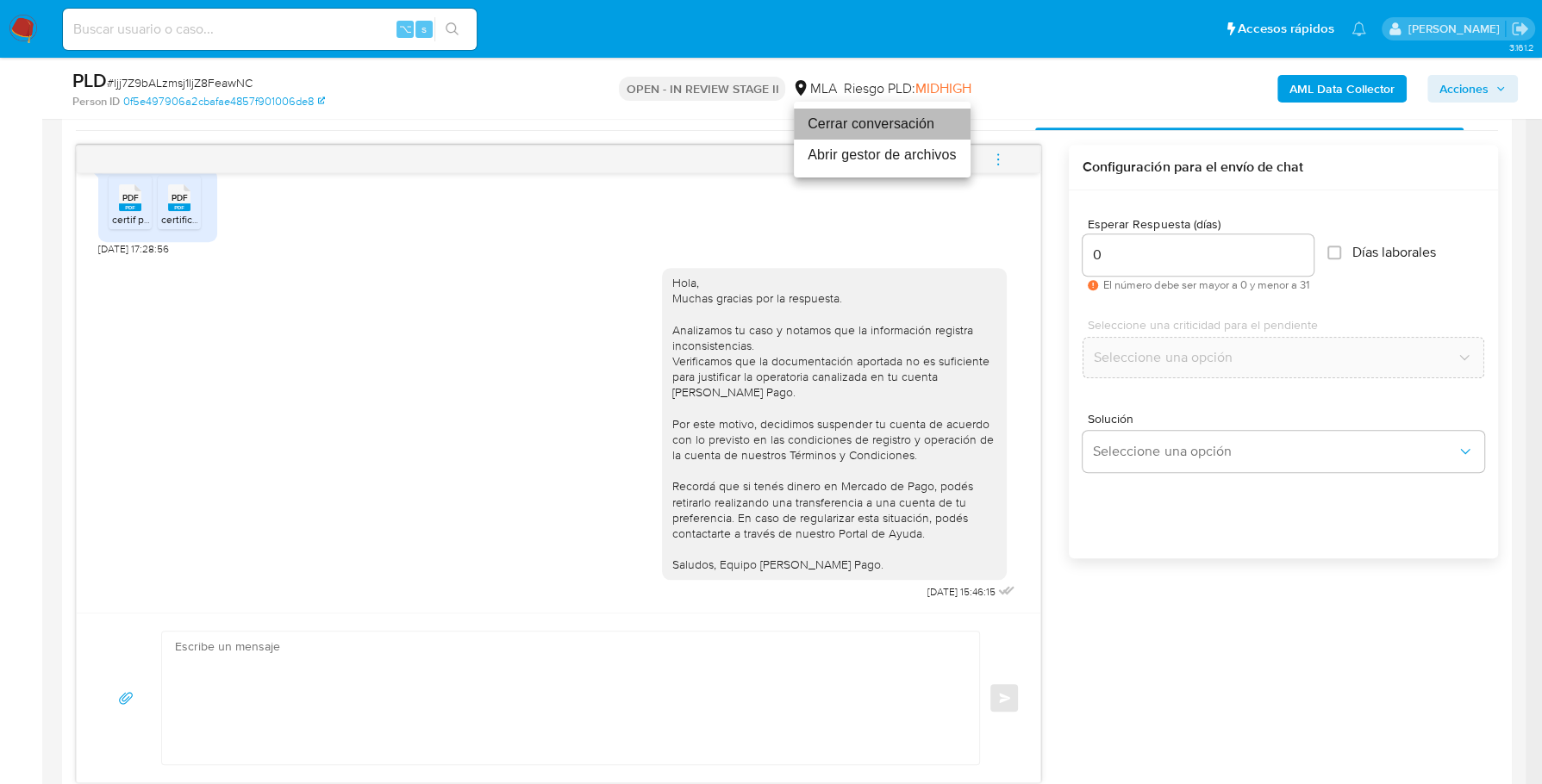
click at [864, 130] on li "Cerrar conversación" at bounding box center [882, 124] width 177 height 31
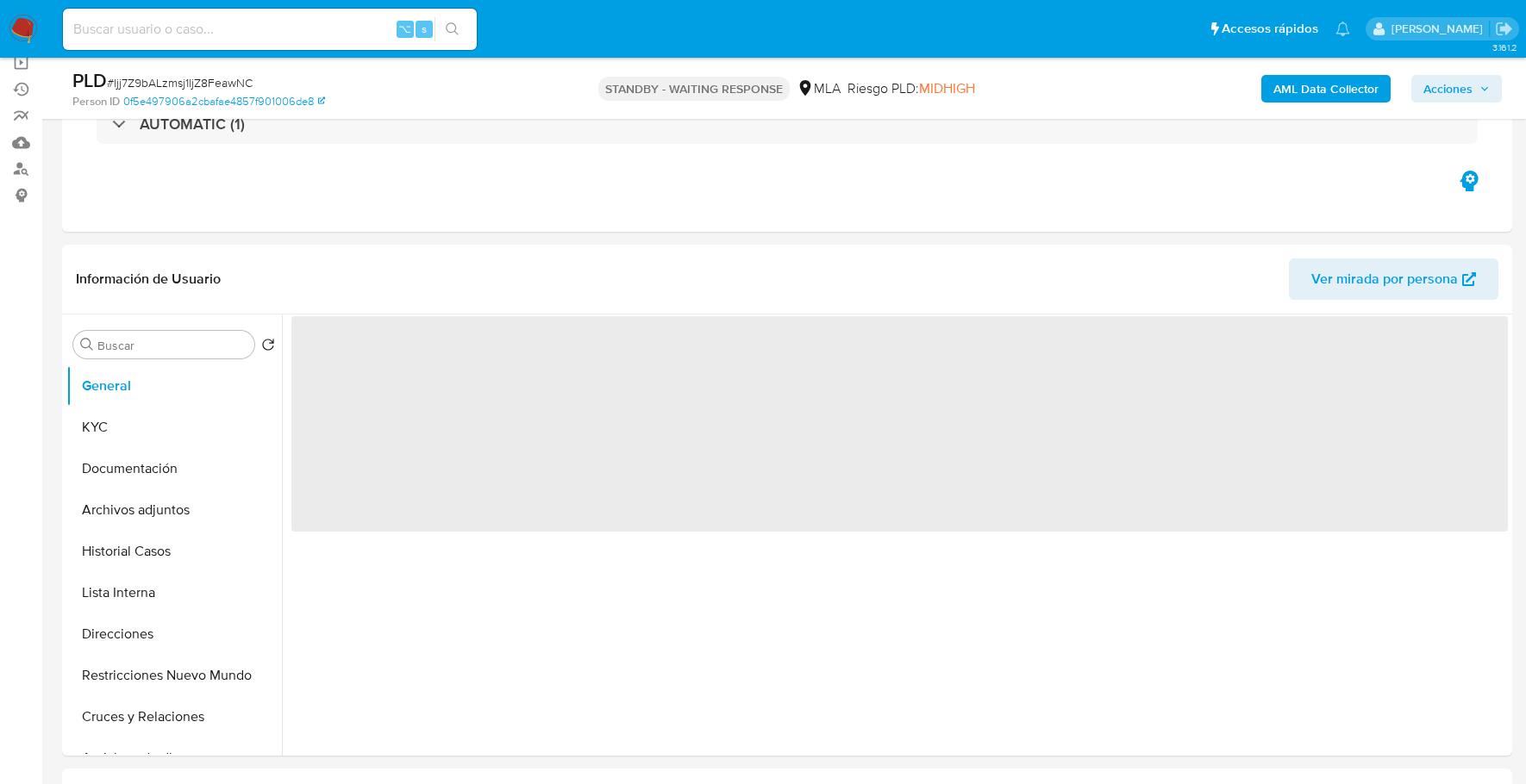
select select "10"
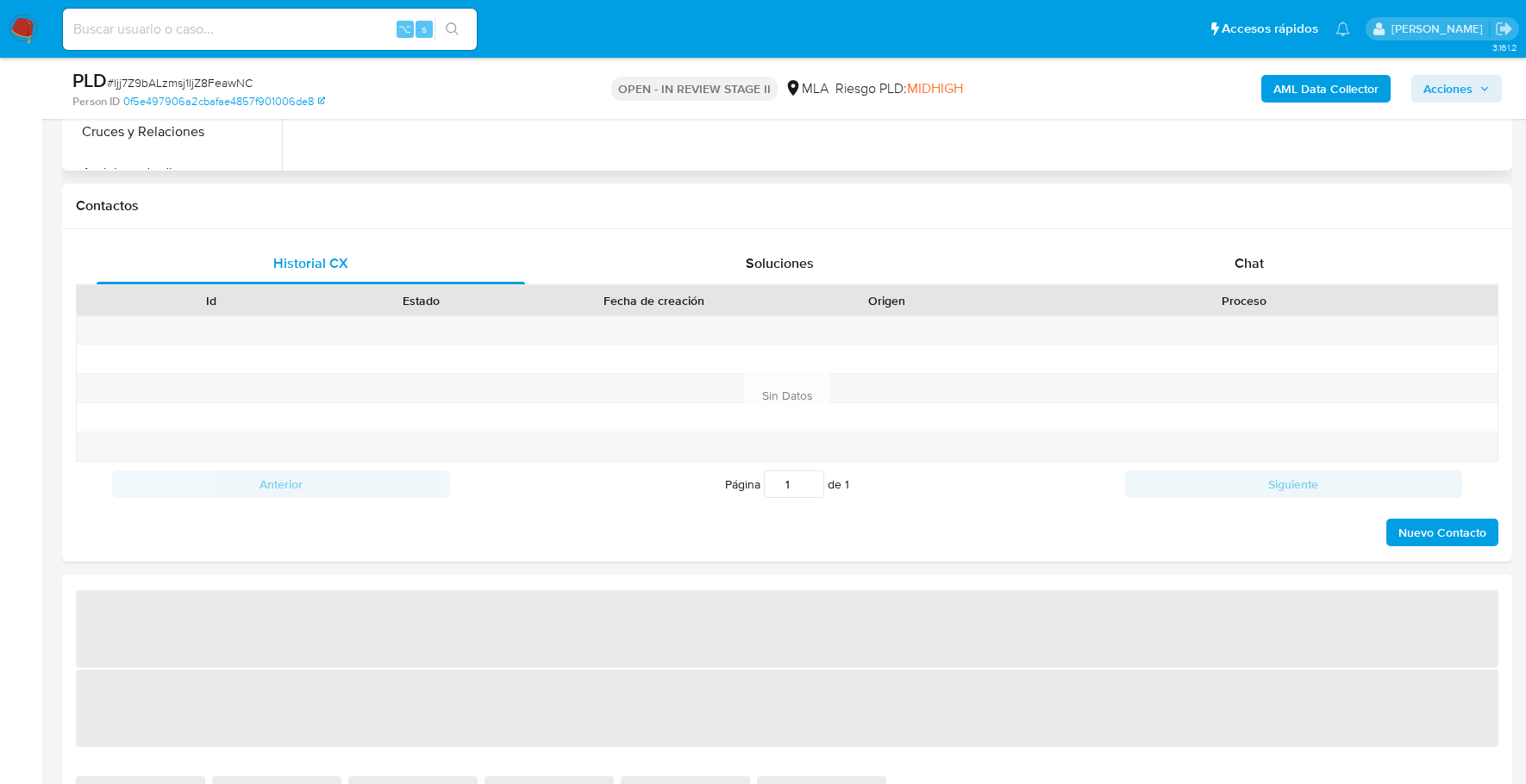
scroll to position [842, 0]
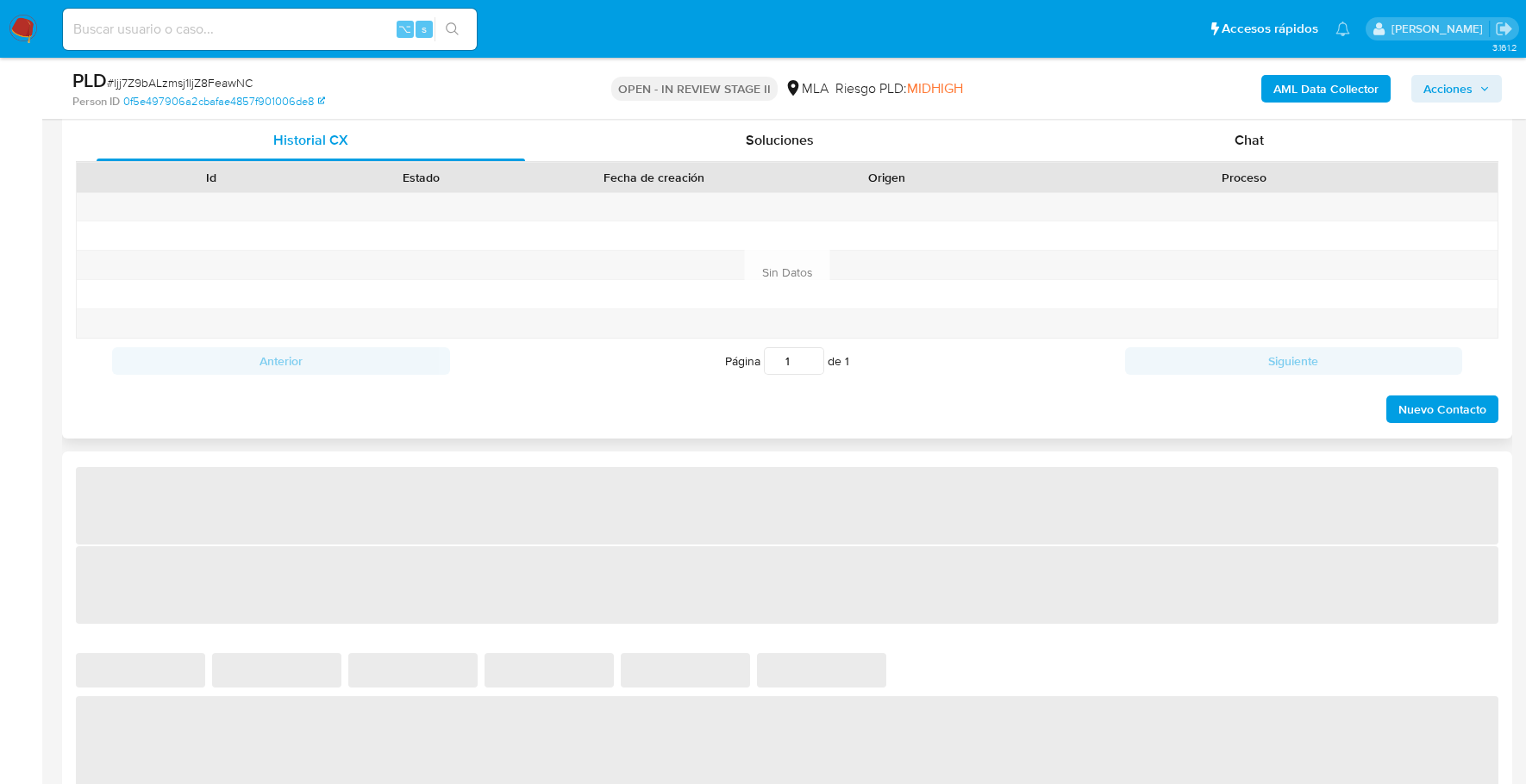
select select "10"
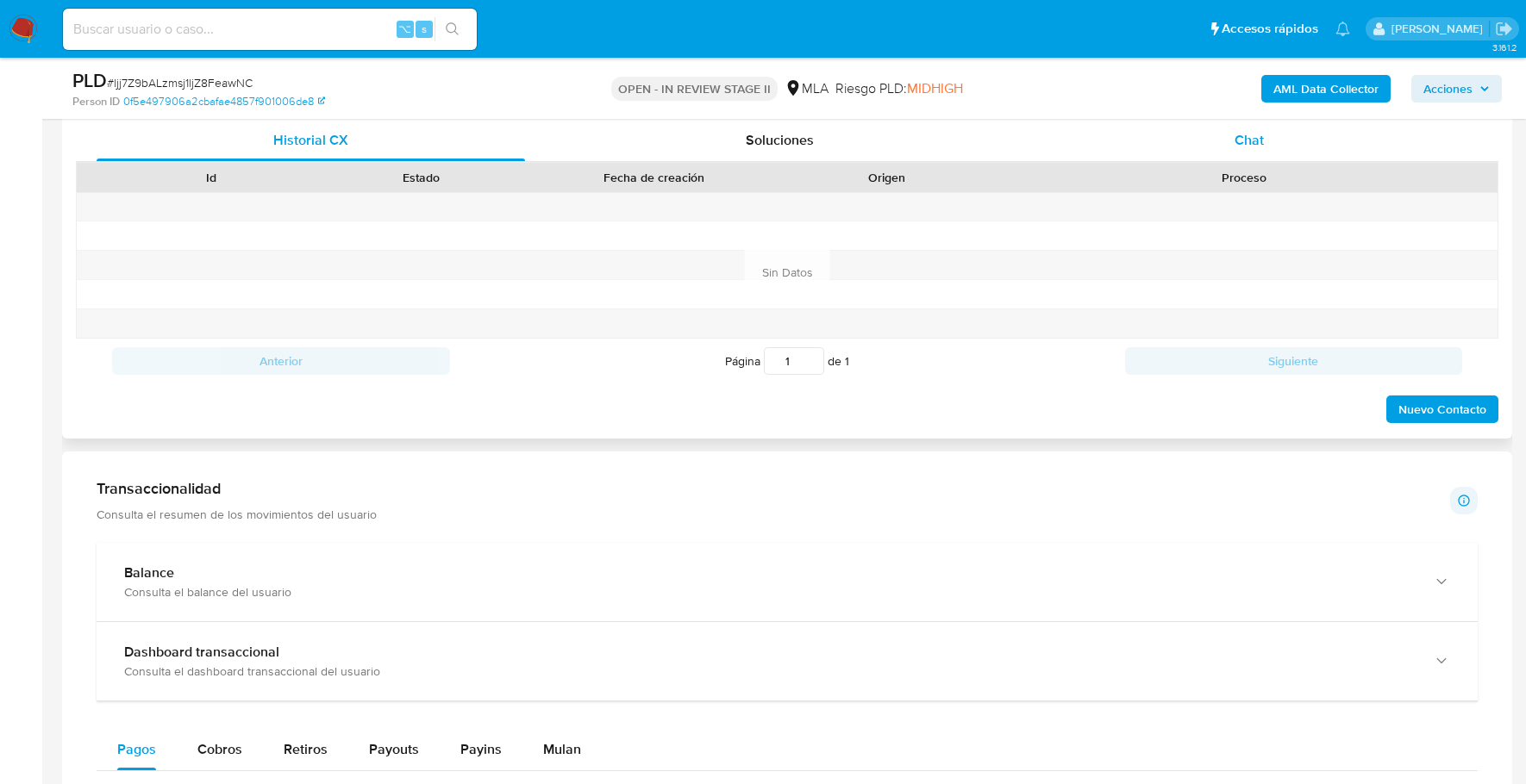
click at [1269, 144] on div "Chat" at bounding box center [1249, 141] width 429 height 41
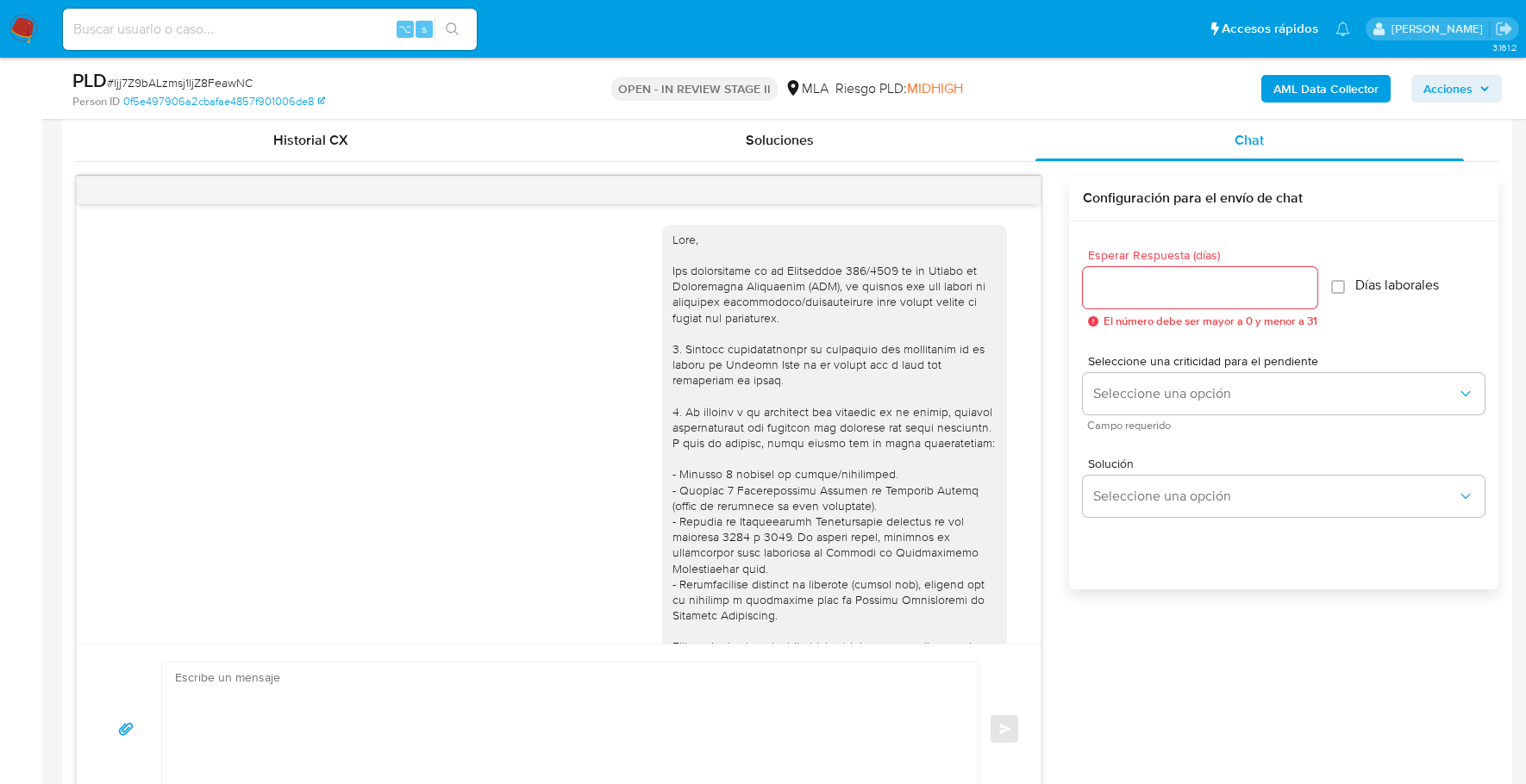
scroll to position [1189, 0]
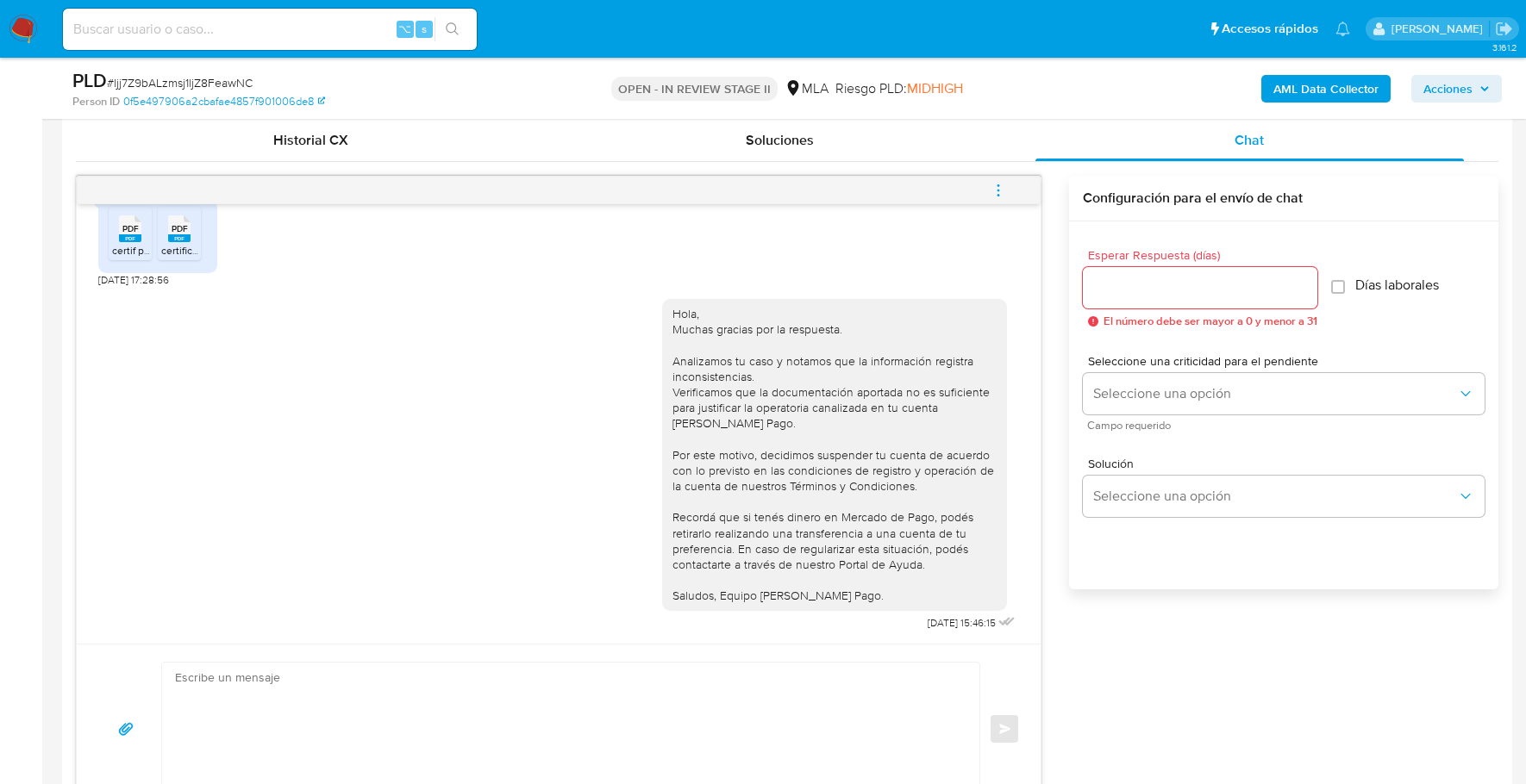
click at [1001, 186] on icon "menu-action" at bounding box center [998, 190] width 16 height 16
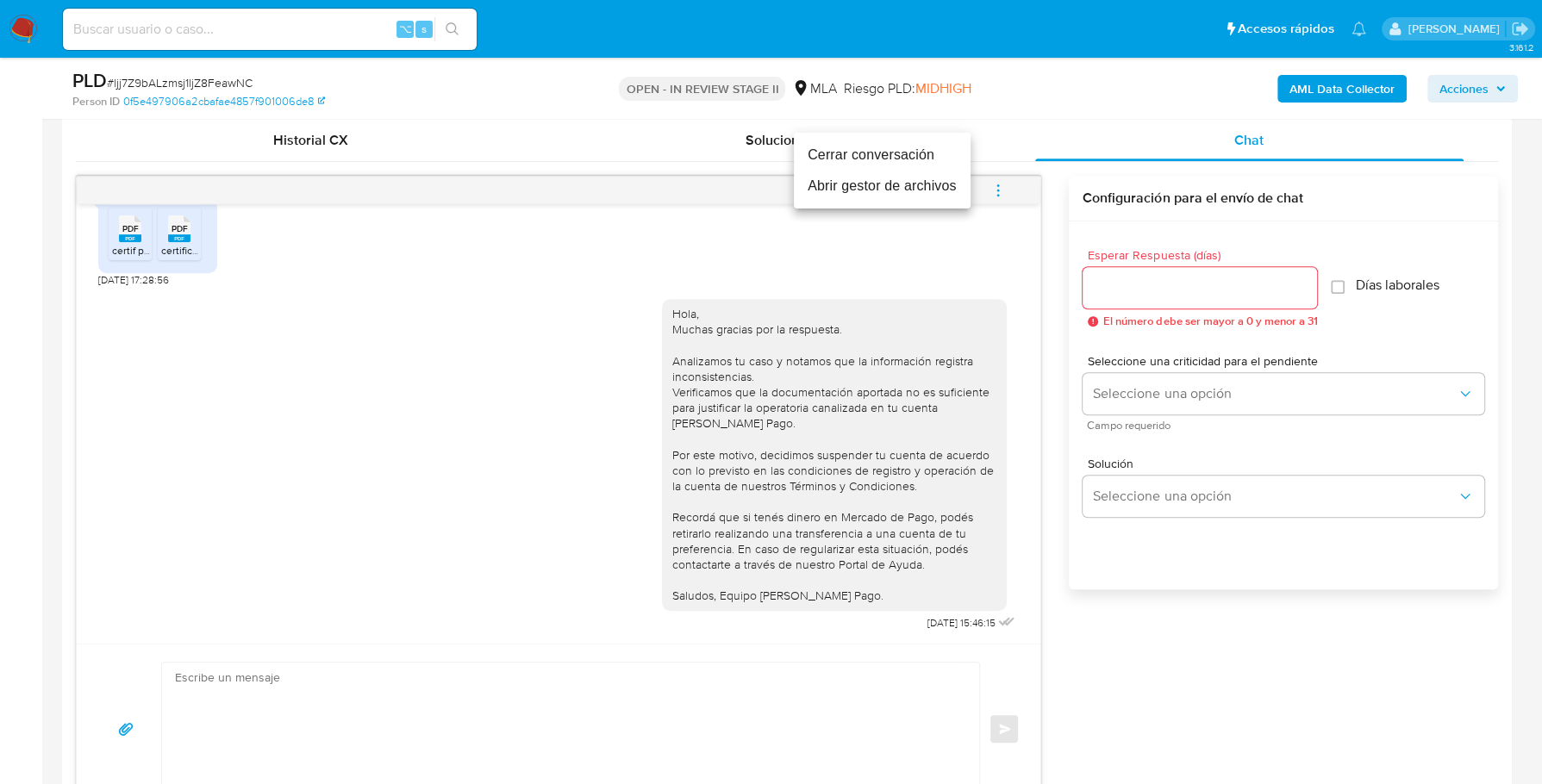
click at [931, 149] on li "Cerrar conversación" at bounding box center [882, 155] width 177 height 31
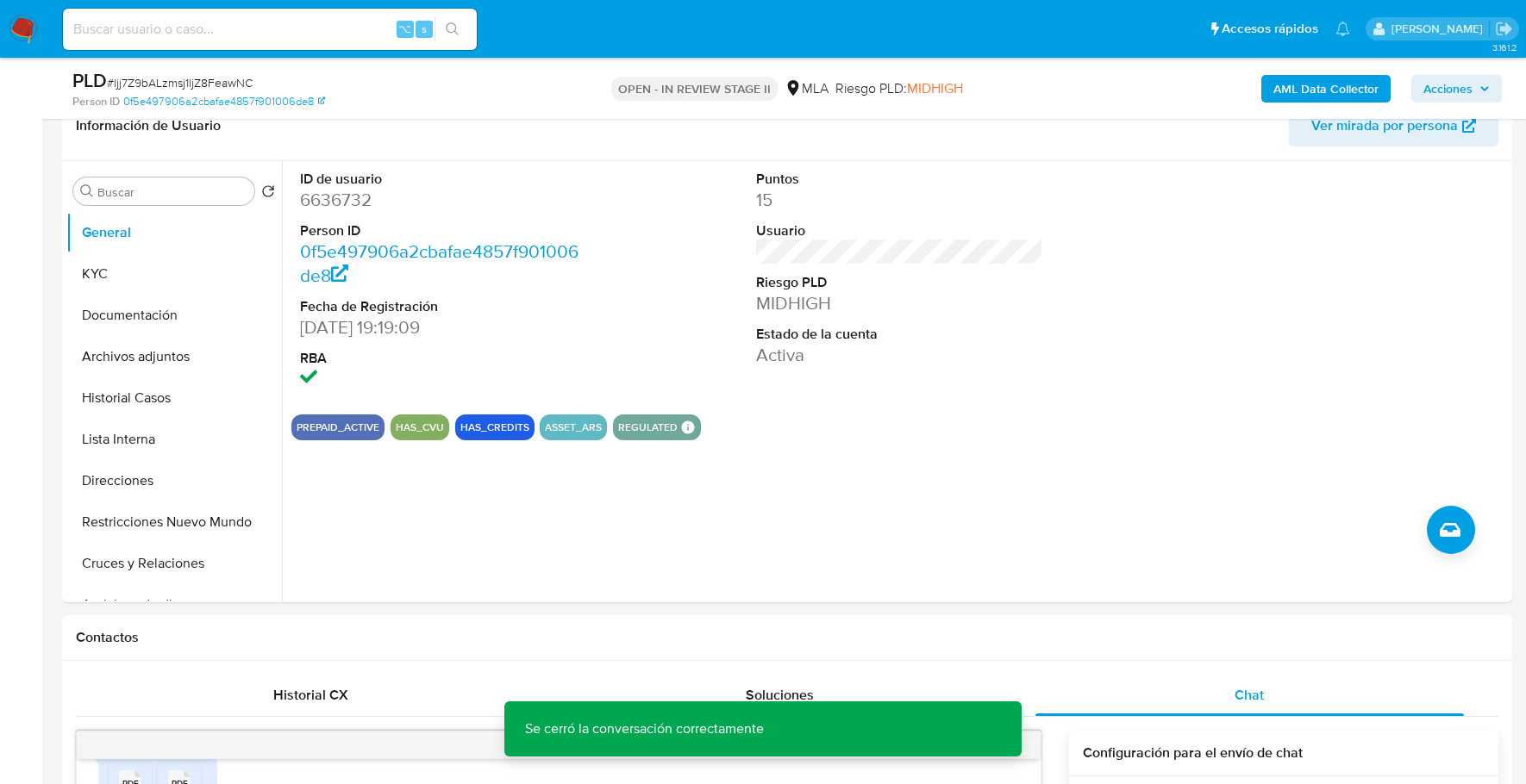
scroll to position [194, 0]
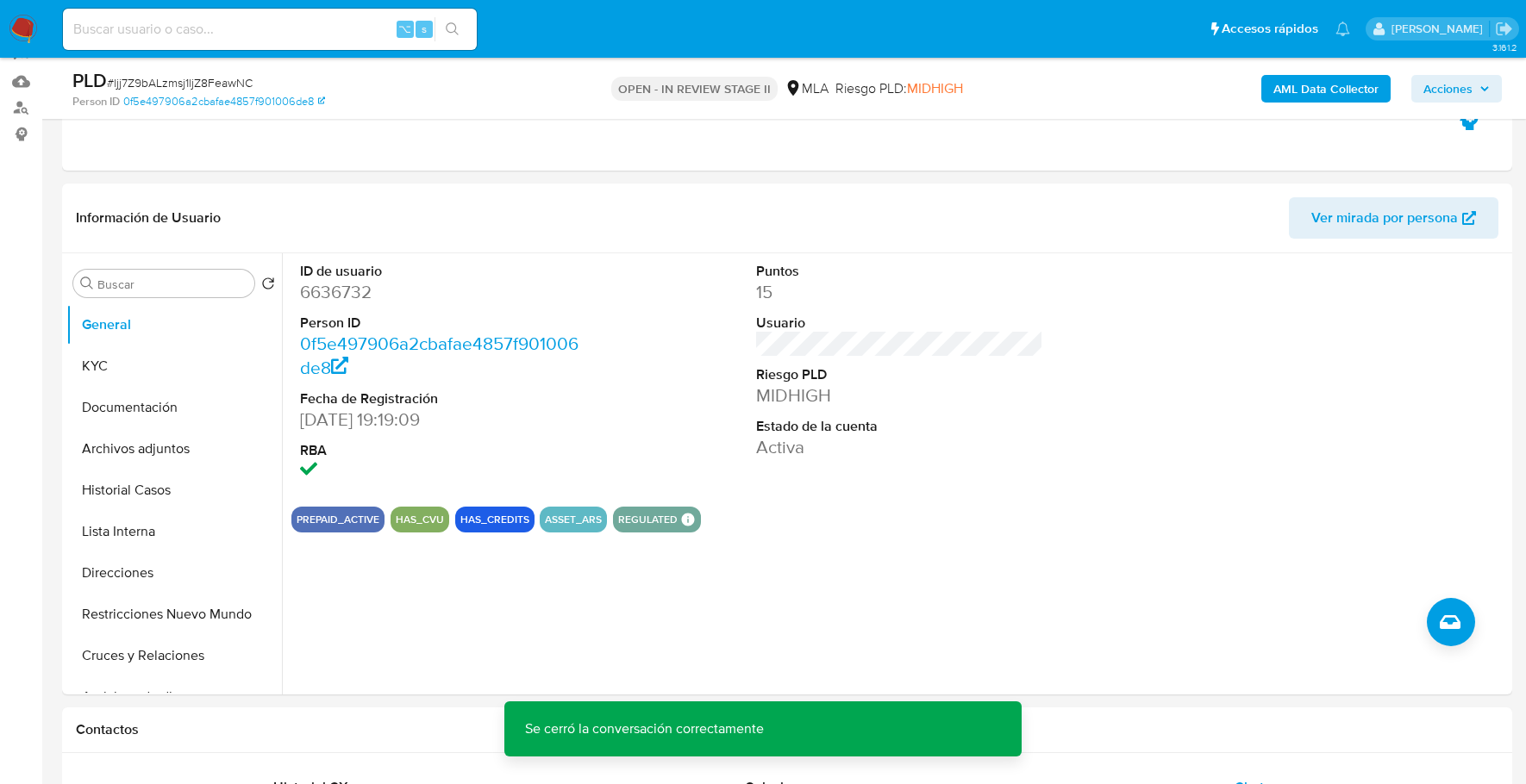
click at [1460, 91] on span "Acciones" at bounding box center [1447, 89] width 49 height 27
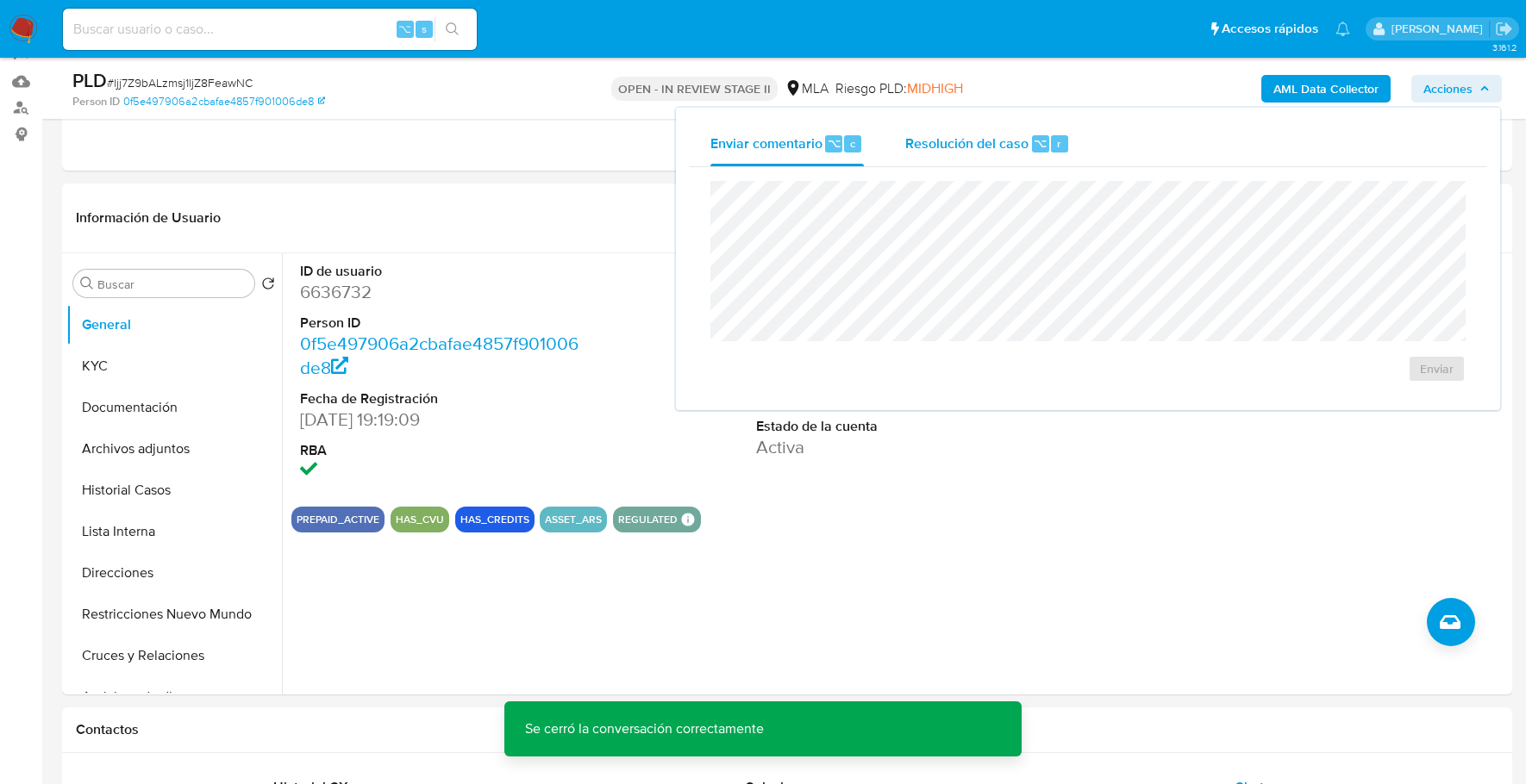
click at [957, 133] on span "Resolución del caso" at bounding box center [967, 143] width 123 height 20
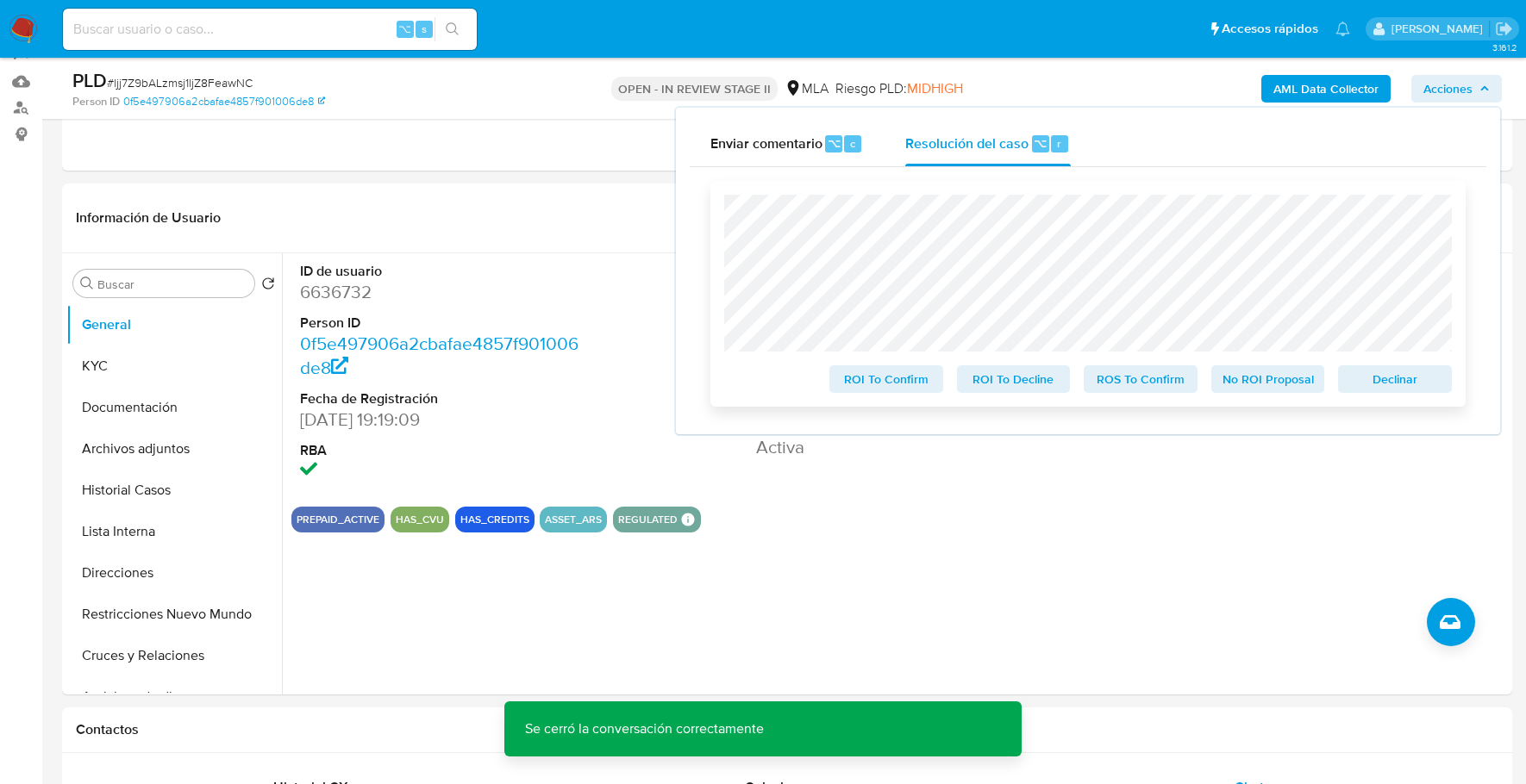
click at [1381, 368] on span "Declinar" at bounding box center [1394, 379] width 90 height 24
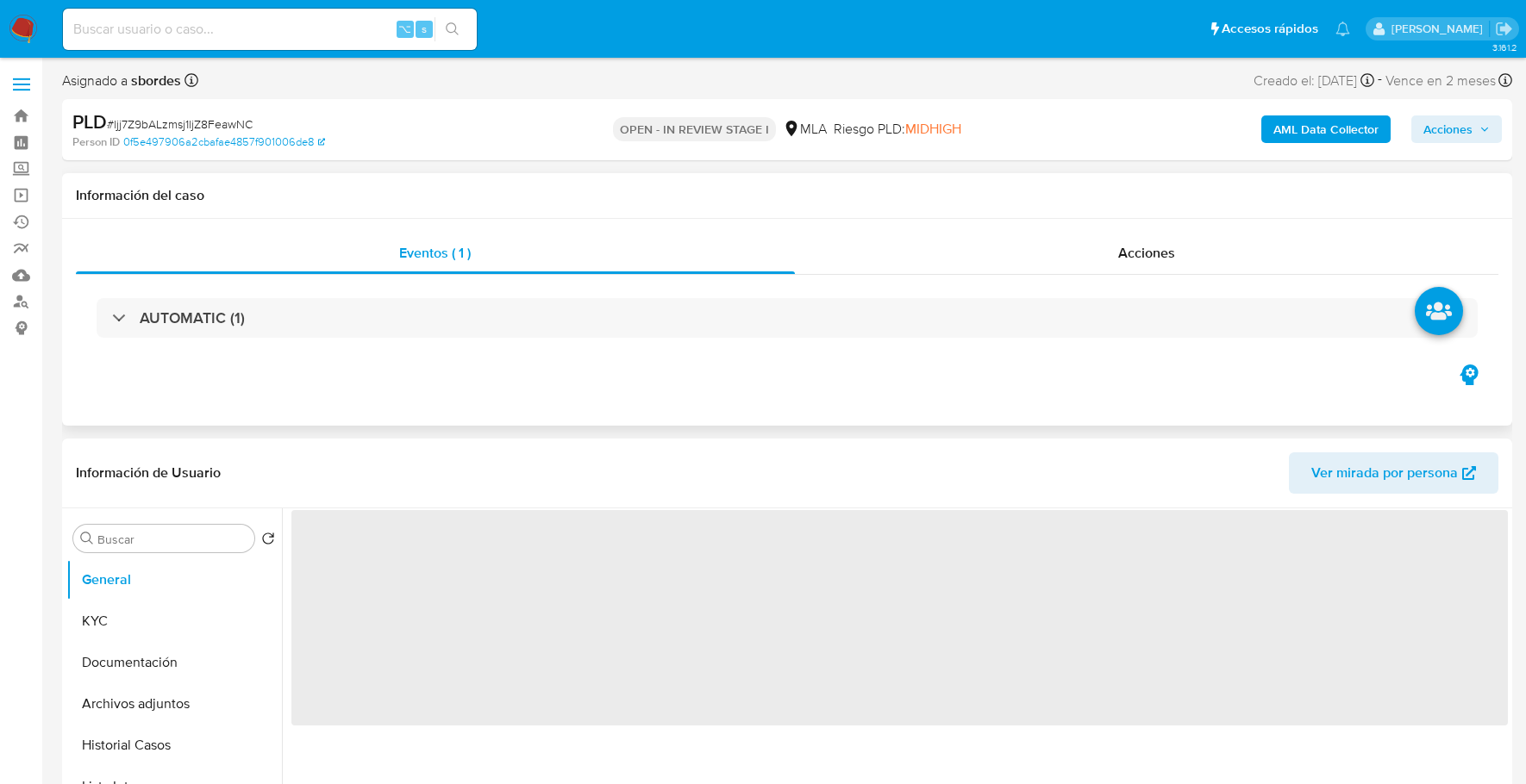
select select "10"
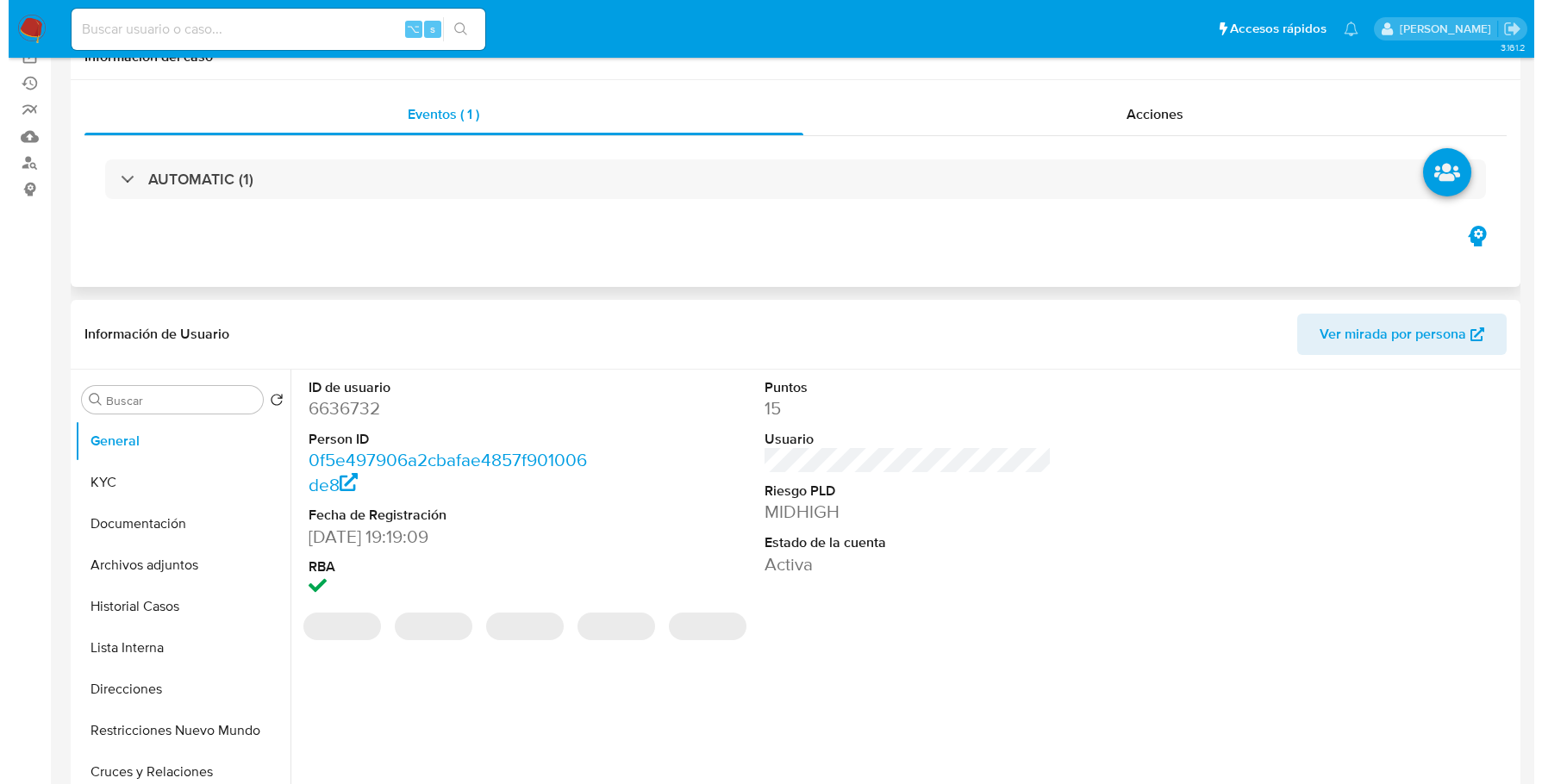
scroll to position [193, 0]
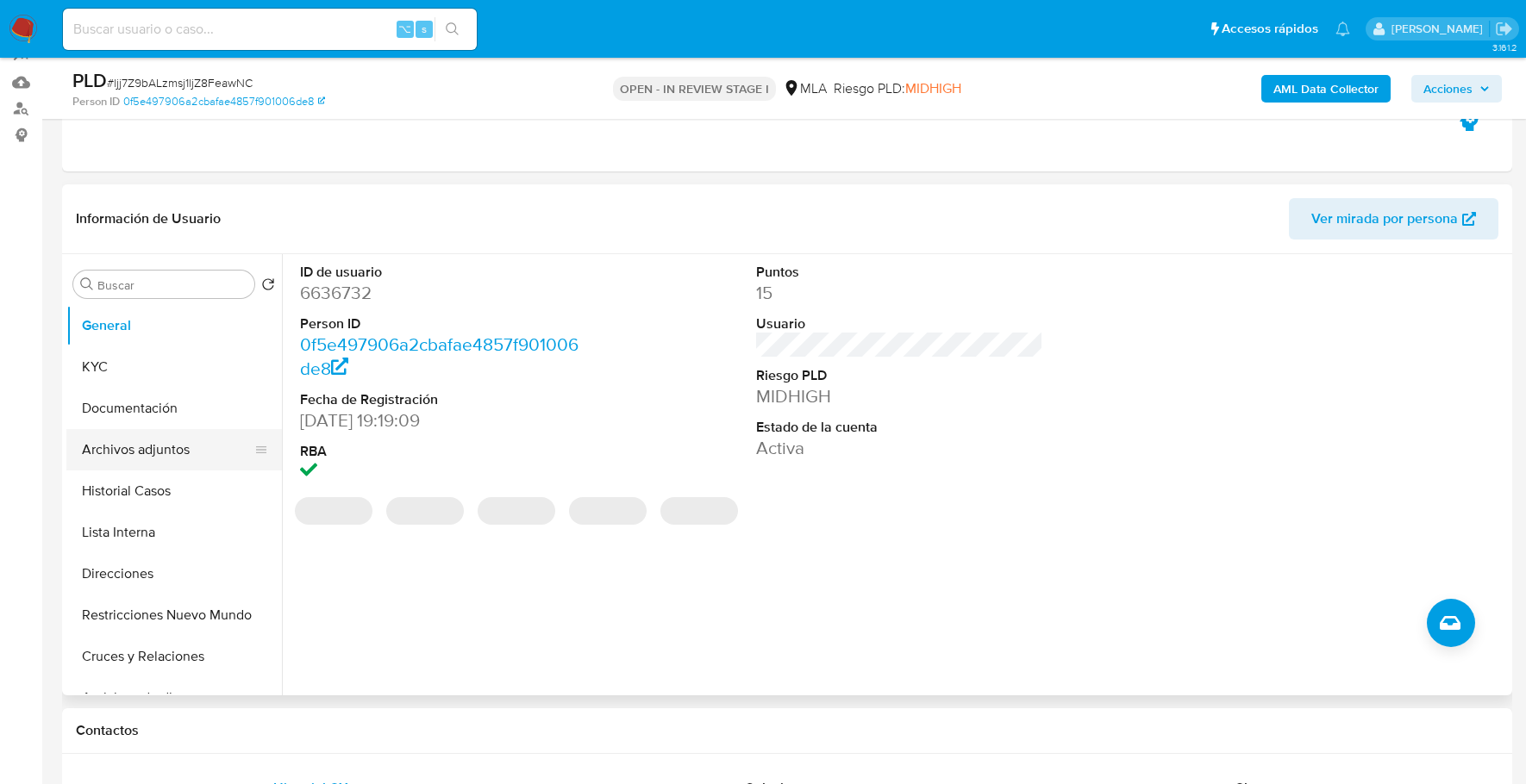
click at [156, 446] on button "Archivos adjuntos" at bounding box center [167, 450] width 202 height 41
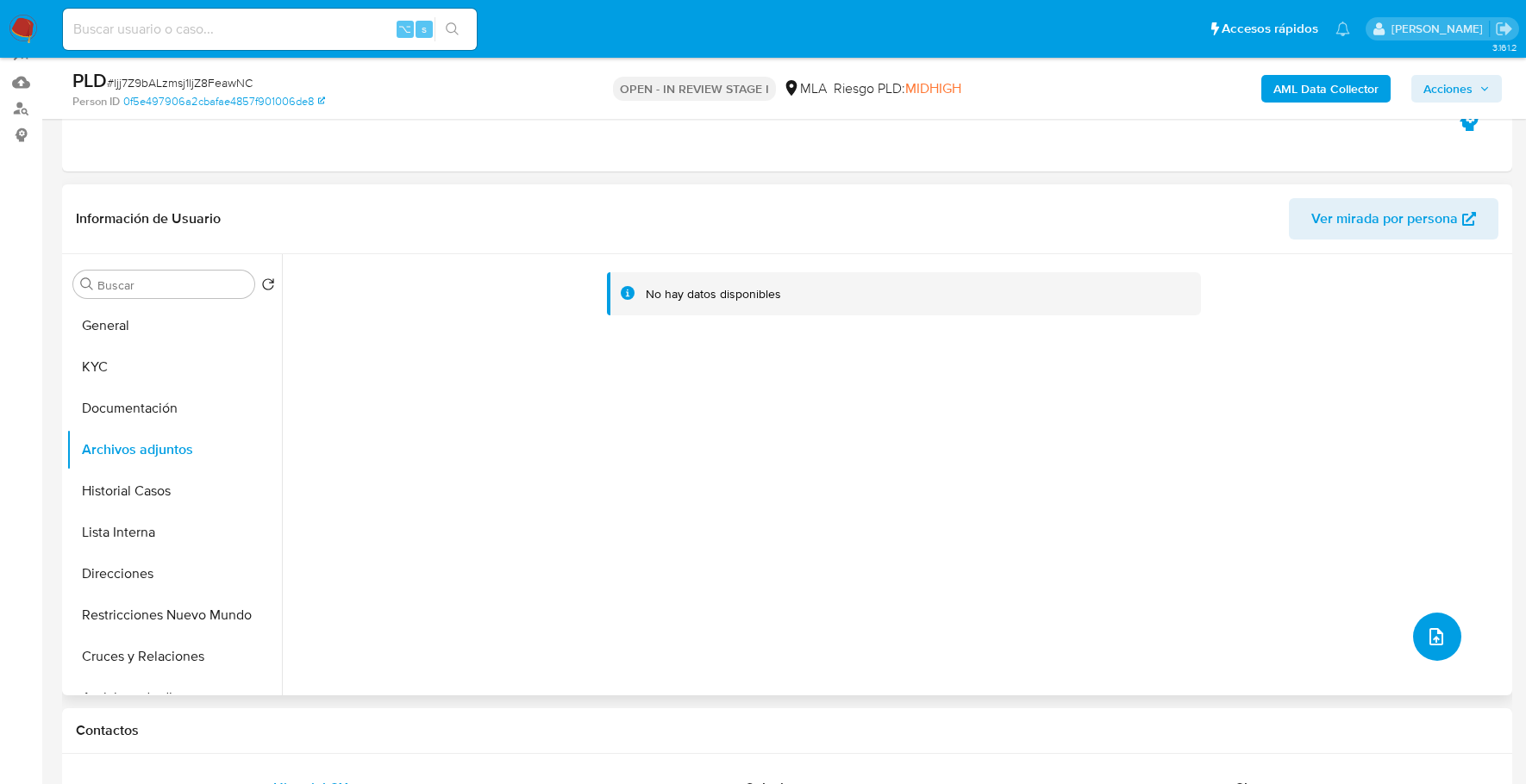
click at [1449, 621] on button "upload-file" at bounding box center [1436, 637] width 48 height 48
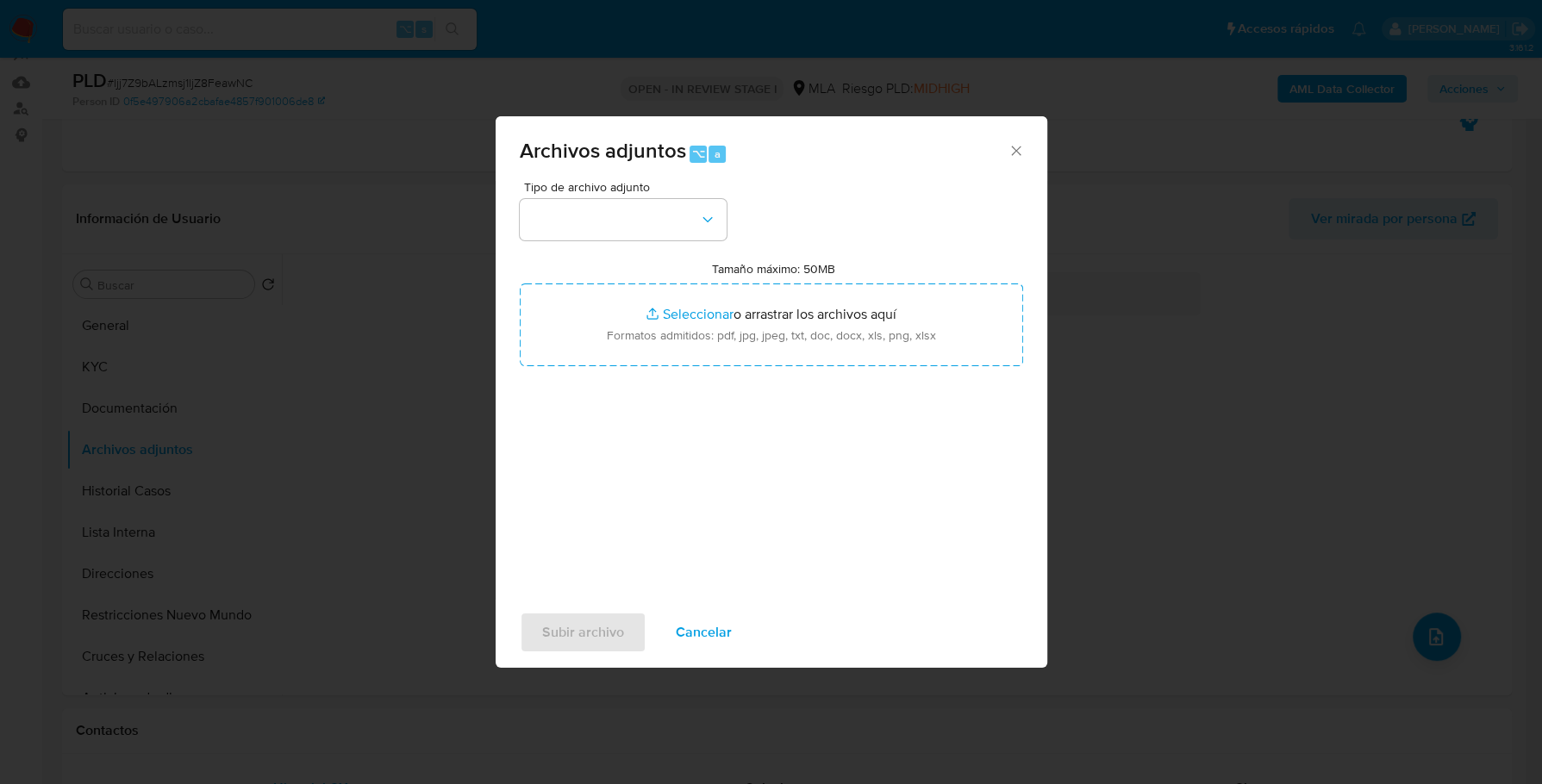
click at [1023, 146] on icon "Cerrar" at bounding box center [1017, 151] width 18 height 18
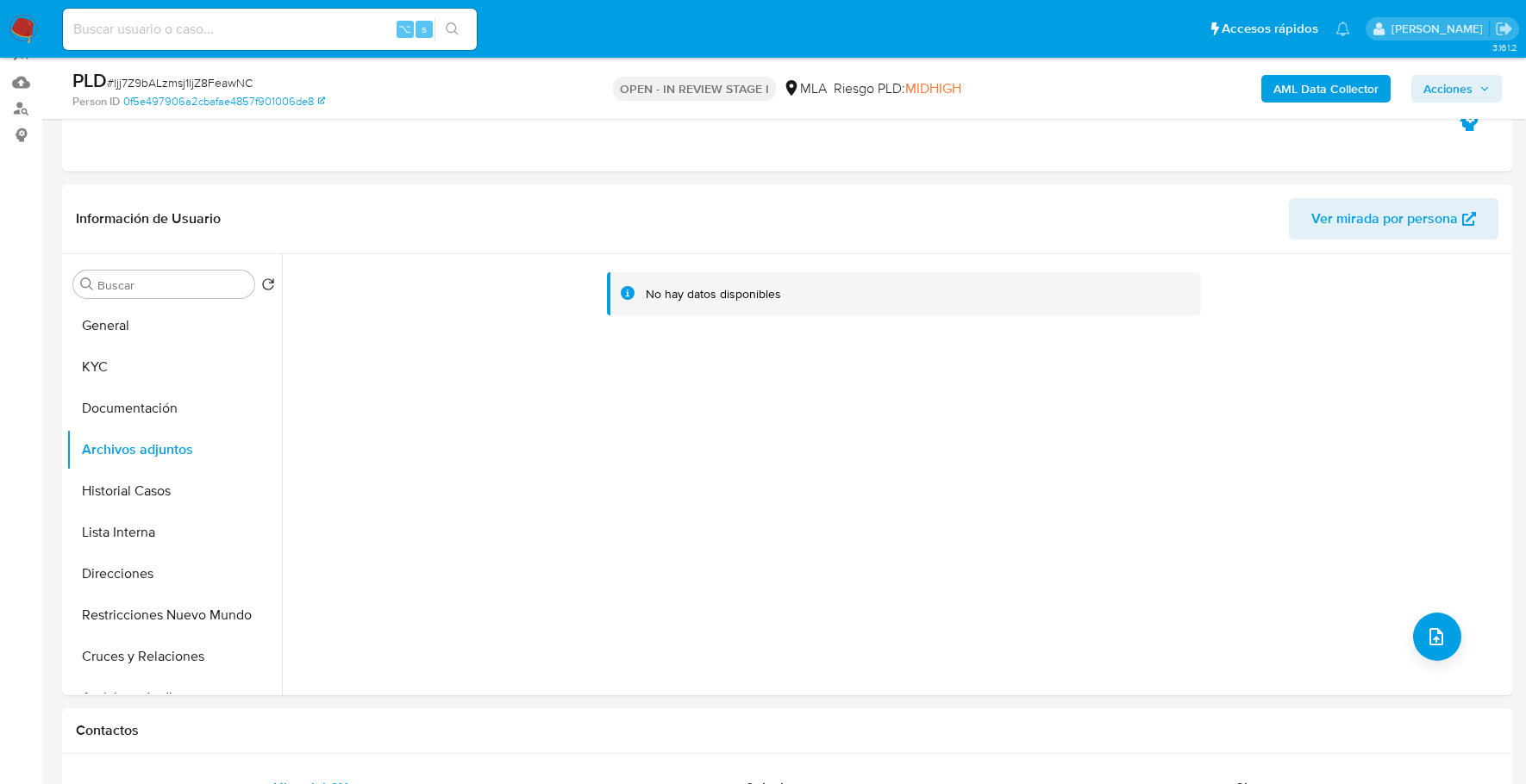
click at [1306, 85] on b "AML Data Collector" at bounding box center [1326, 89] width 105 height 27
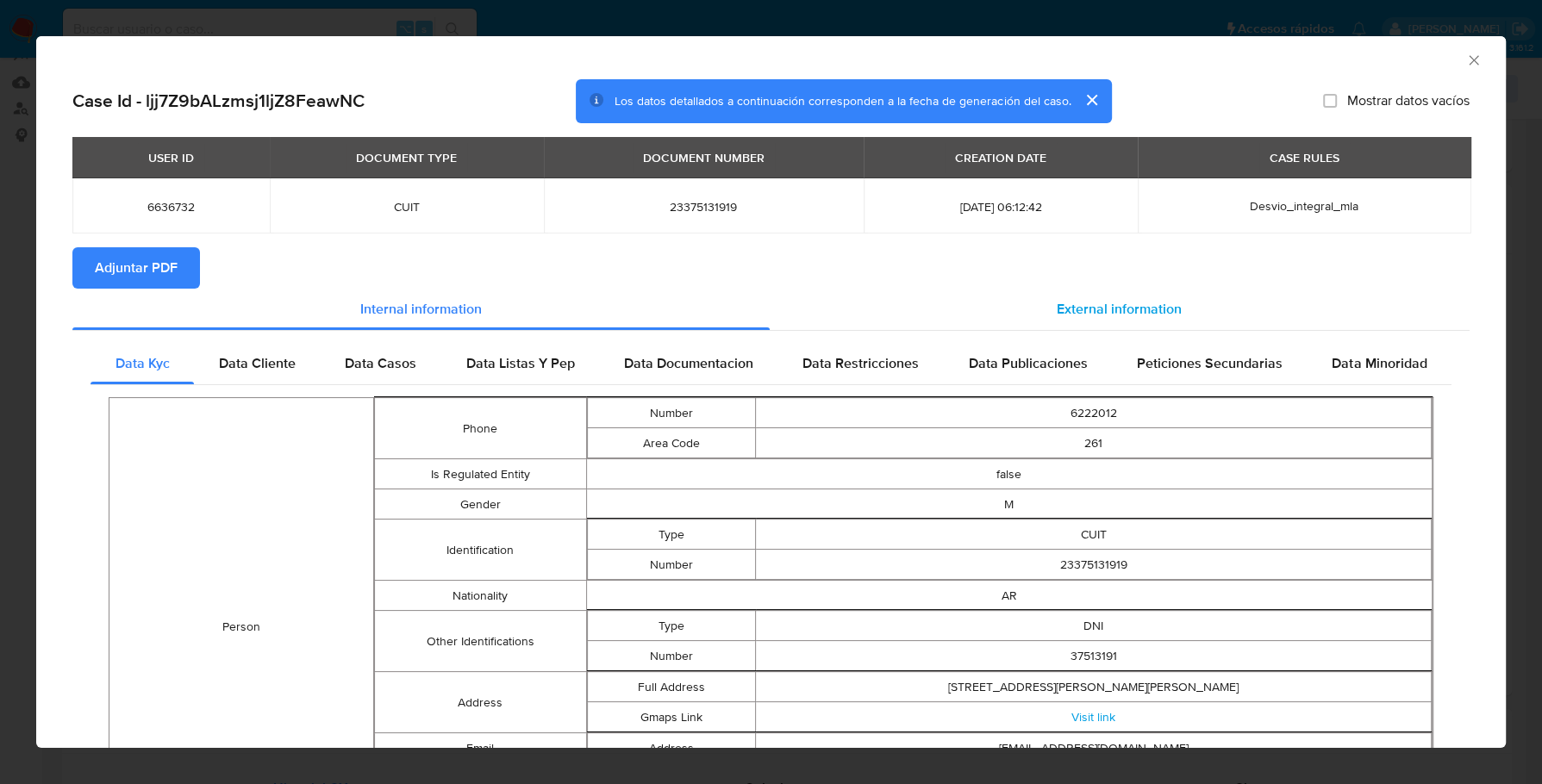
click at [1085, 317] on span "External information" at bounding box center [1119, 309] width 125 height 20
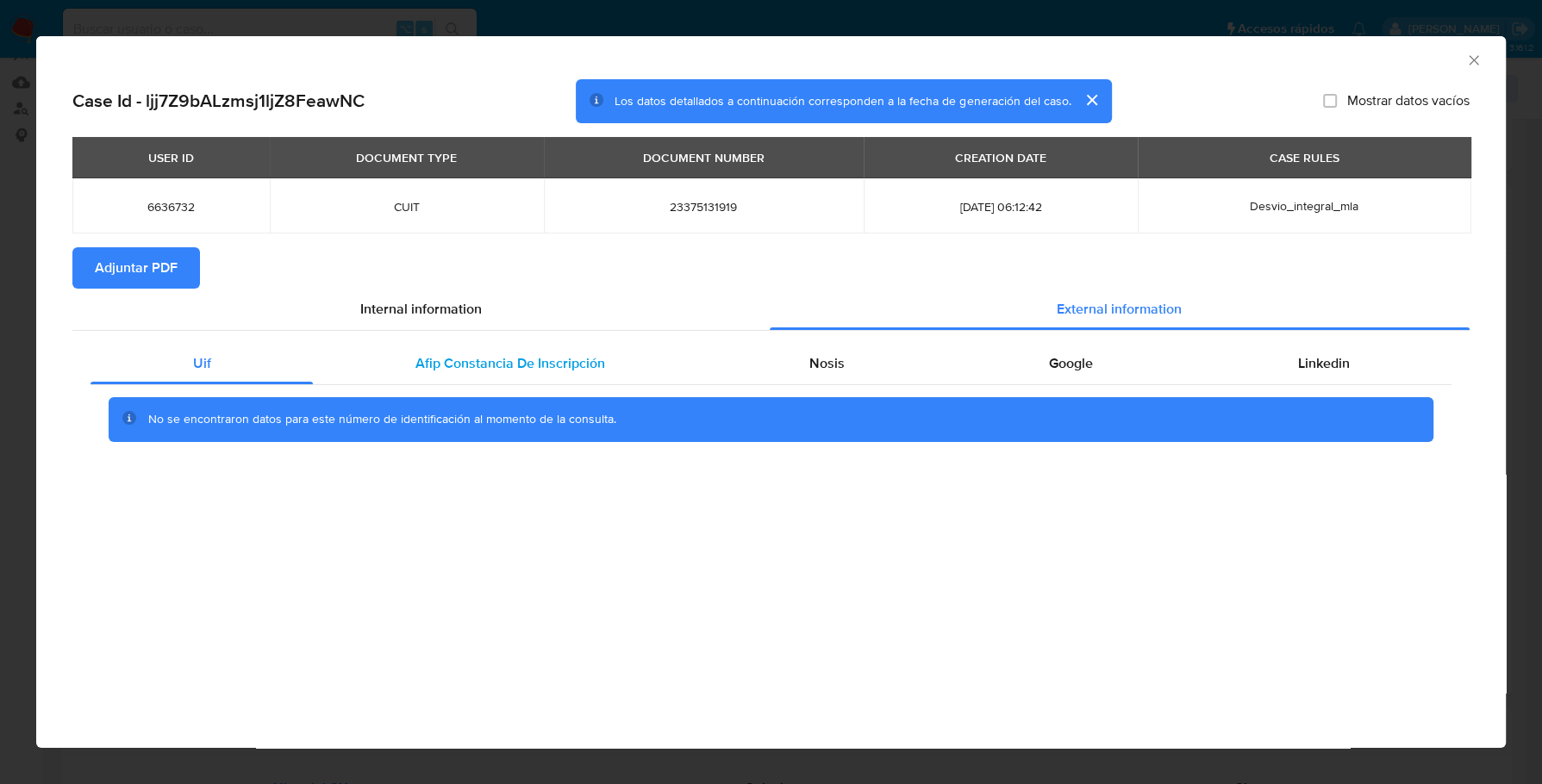
click at [420, 356] on span "Afip Constancia De Inscripción" at bounding box center [511, 363] width 189 height 20
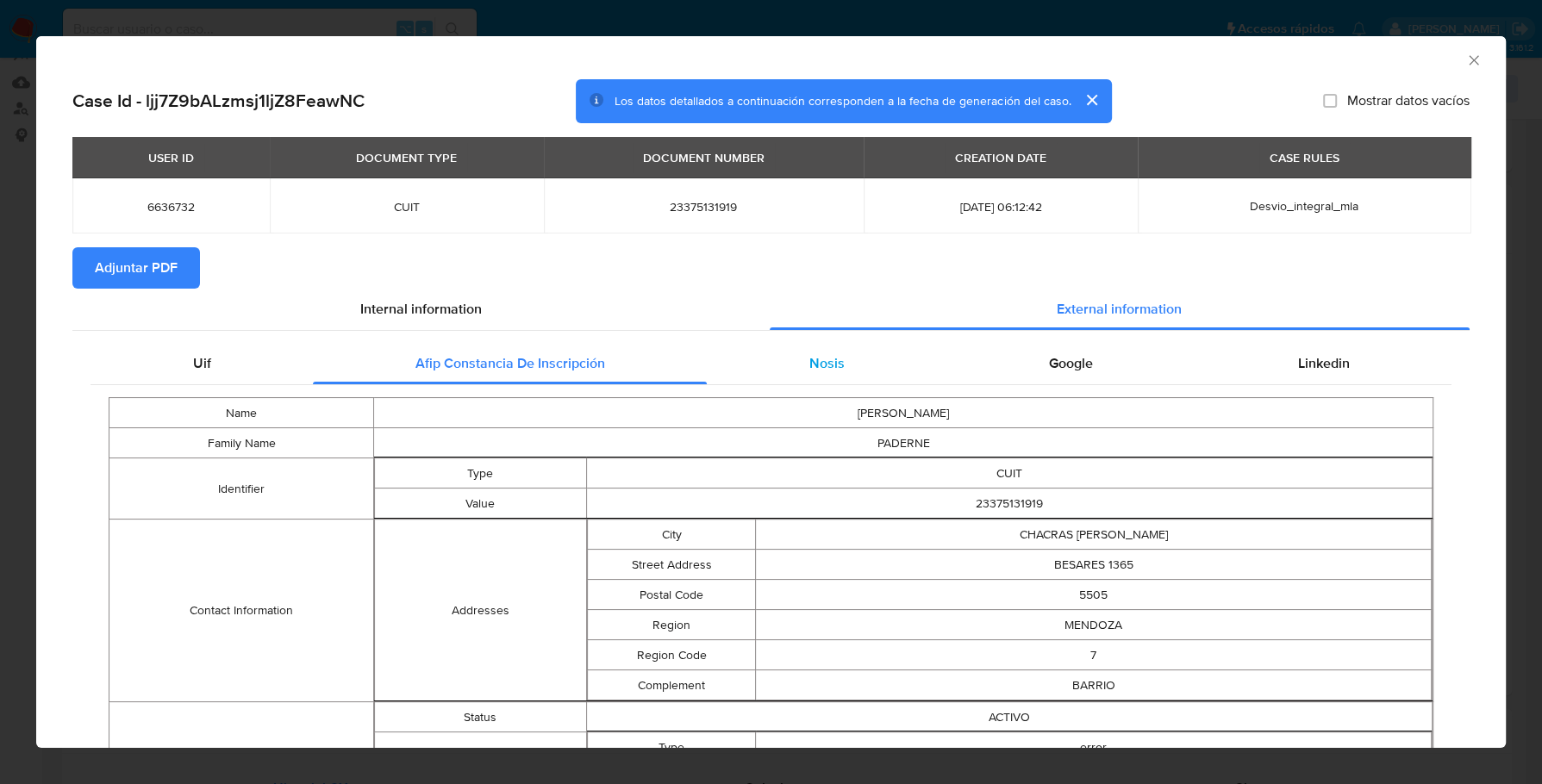
click at [779, 362] on div "Nosis" at bounding box center [826, 363] width 239 height 41
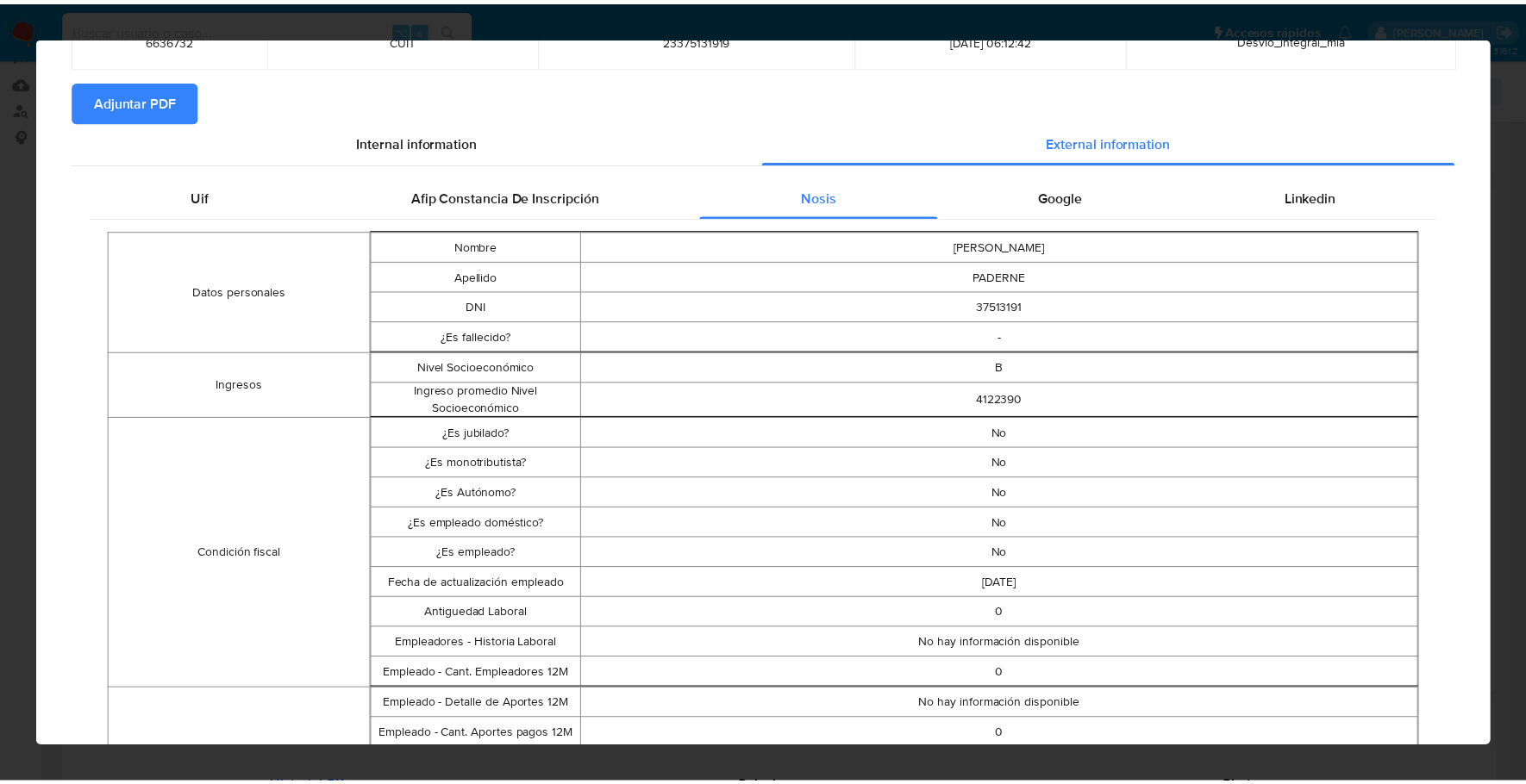
scroll to position [0, 0]
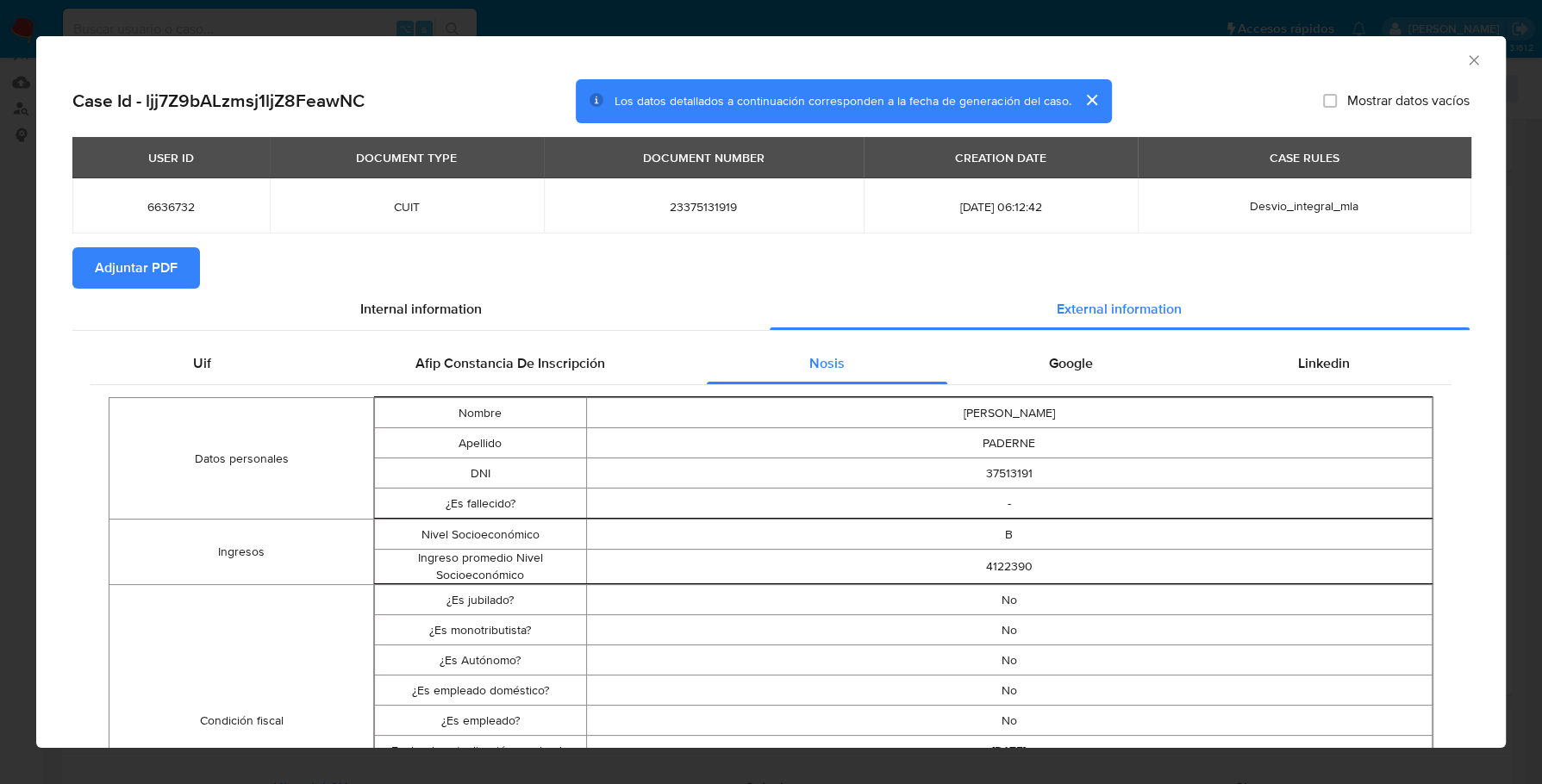
click at [138, 256] on span "Adjuntar PDF" at bounding box center [136, 268] width 83 height 38
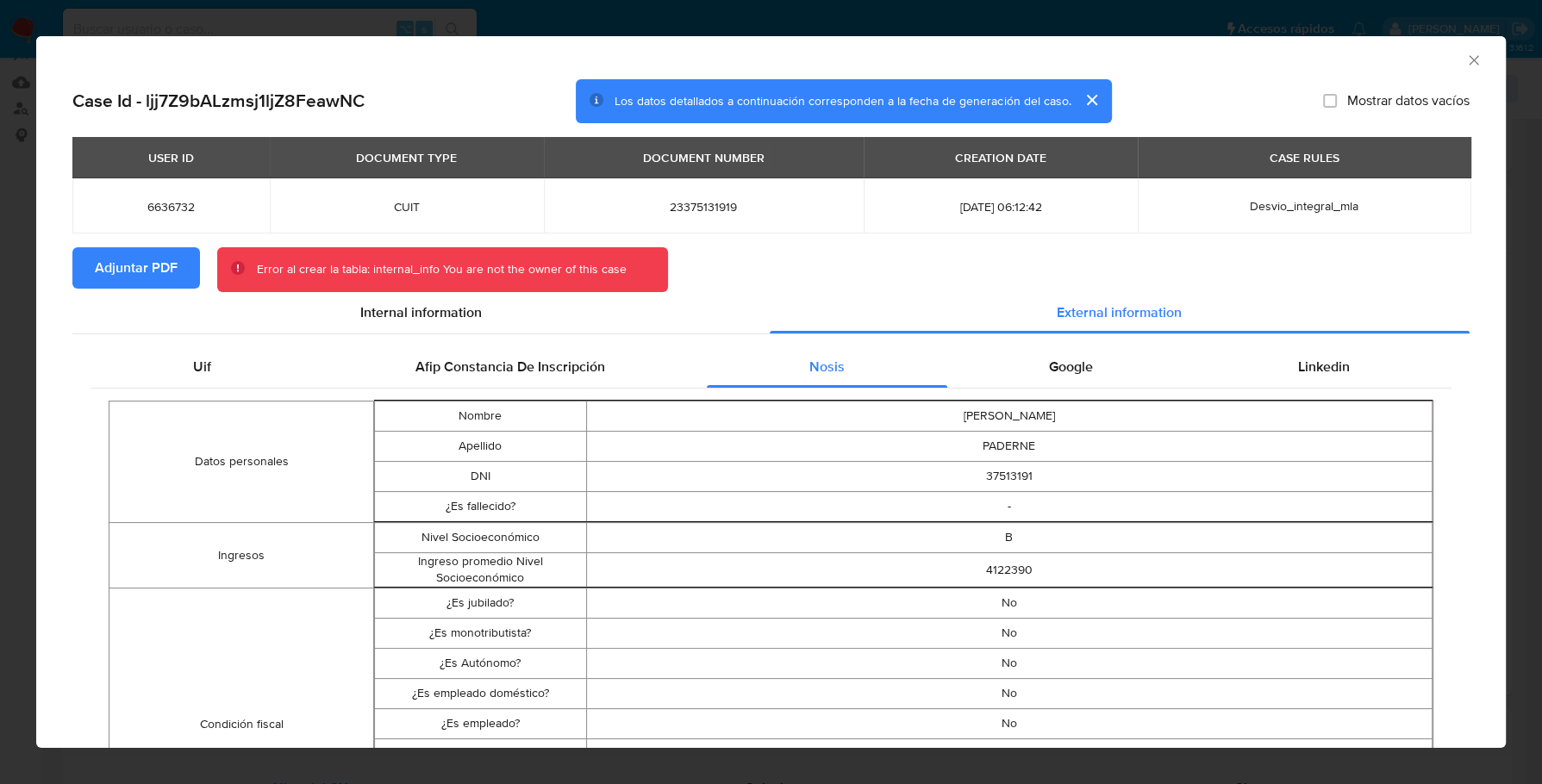
click at [1466, 67] on icon "Cerrar ventana" at bounding box center [1475, 61] width 18 height 18
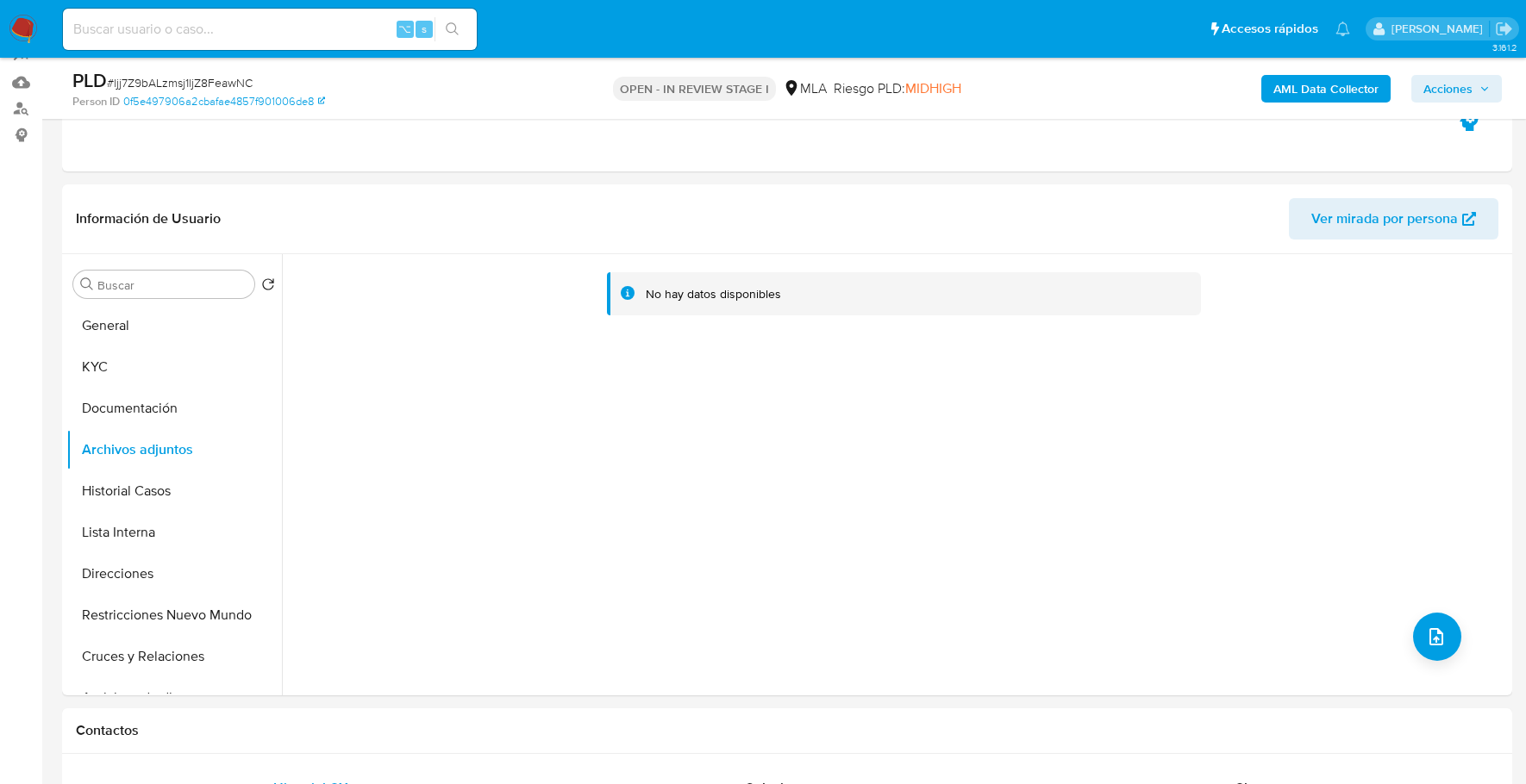
click at [175, 28] on input at bounding box center [269, 29] width 414 height 22
paste input "49837808"
type input "49837808"
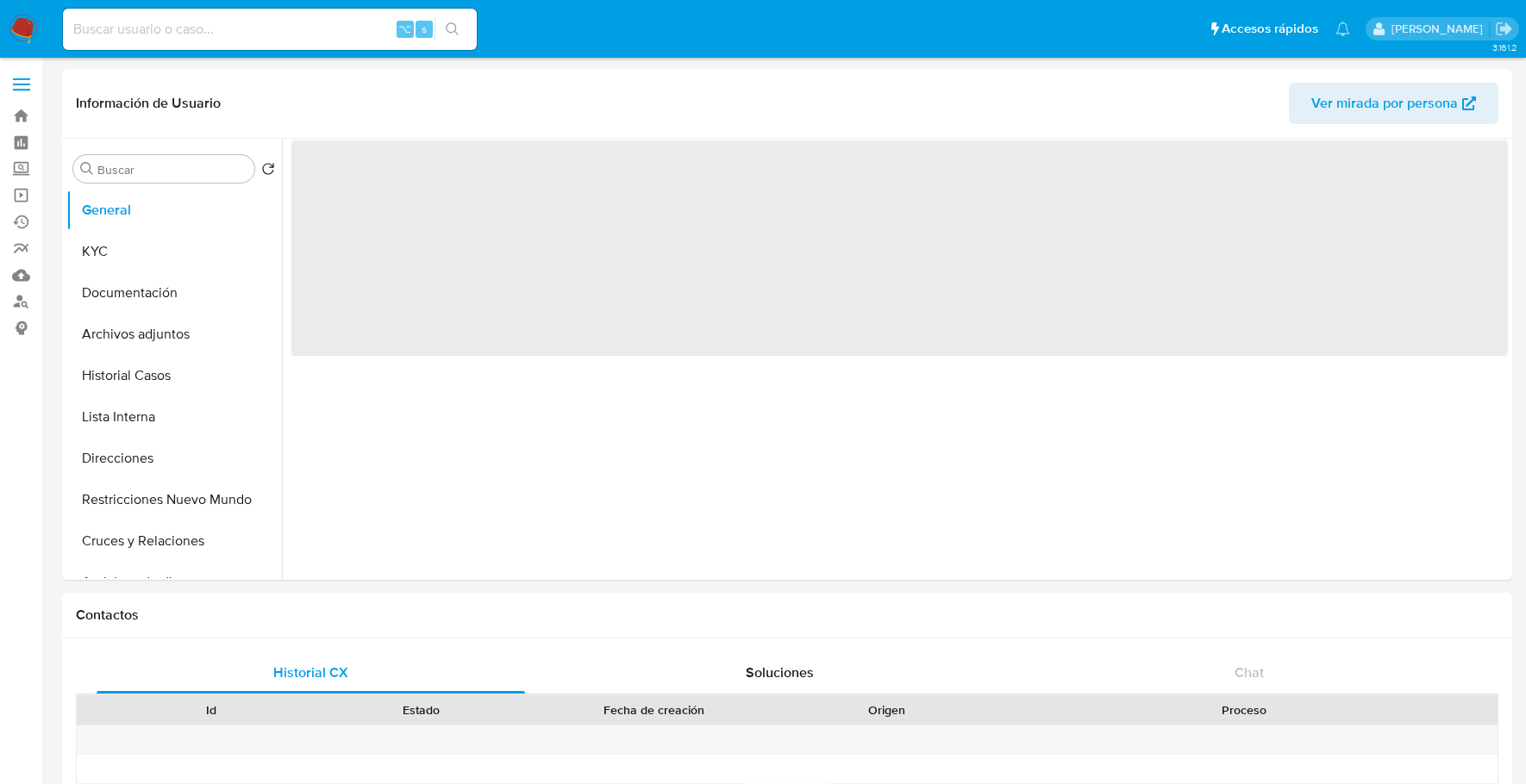
select select "10"
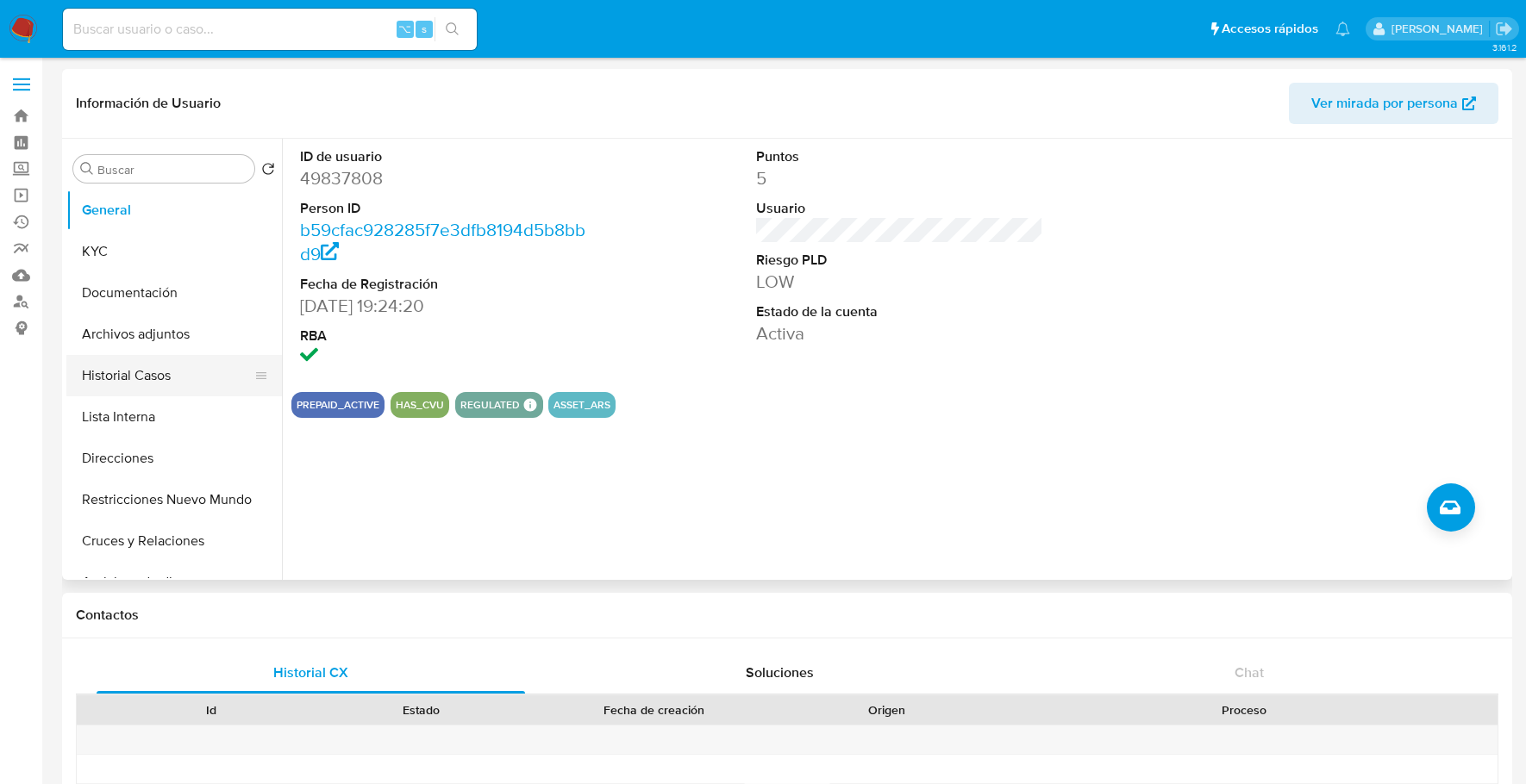
click at [170, 371] on button "Historial Casos" at bounding box center [167, 376] width 202 height 41
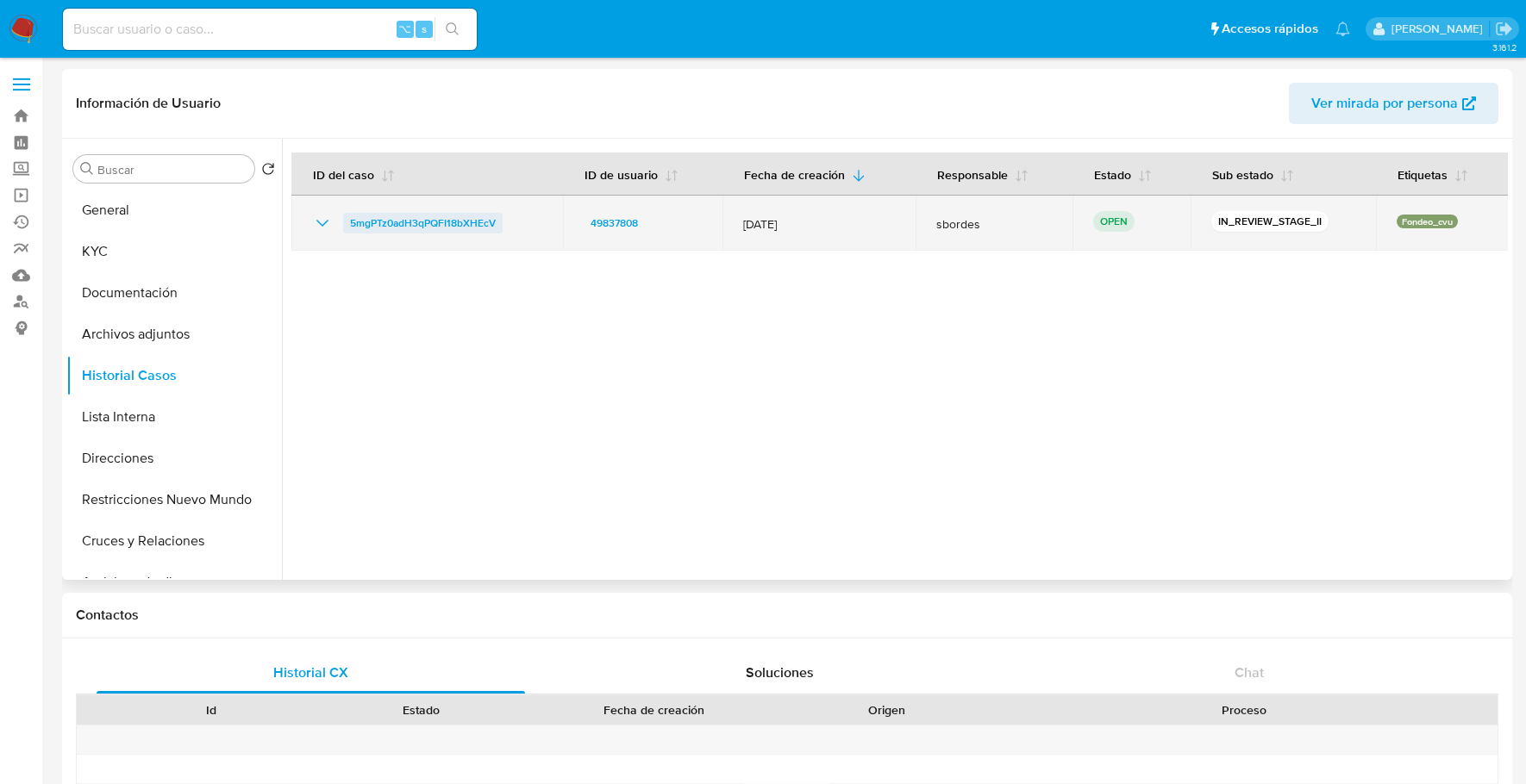
click at [415, 225] on span "5mgPTz0adH3qPQFI18bXHEcV" at bounding box center [422, 223] width 145 height 21
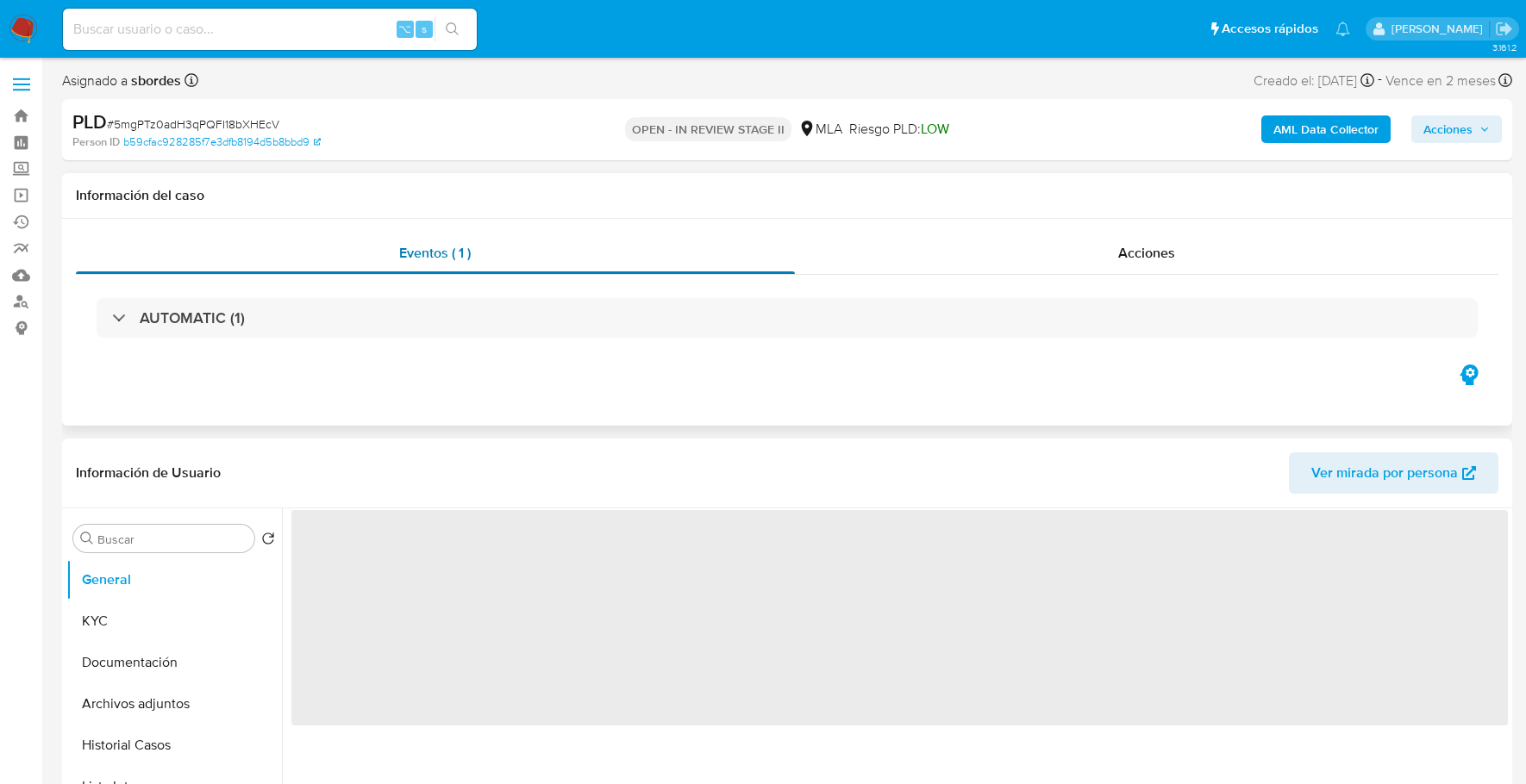
select select "10"
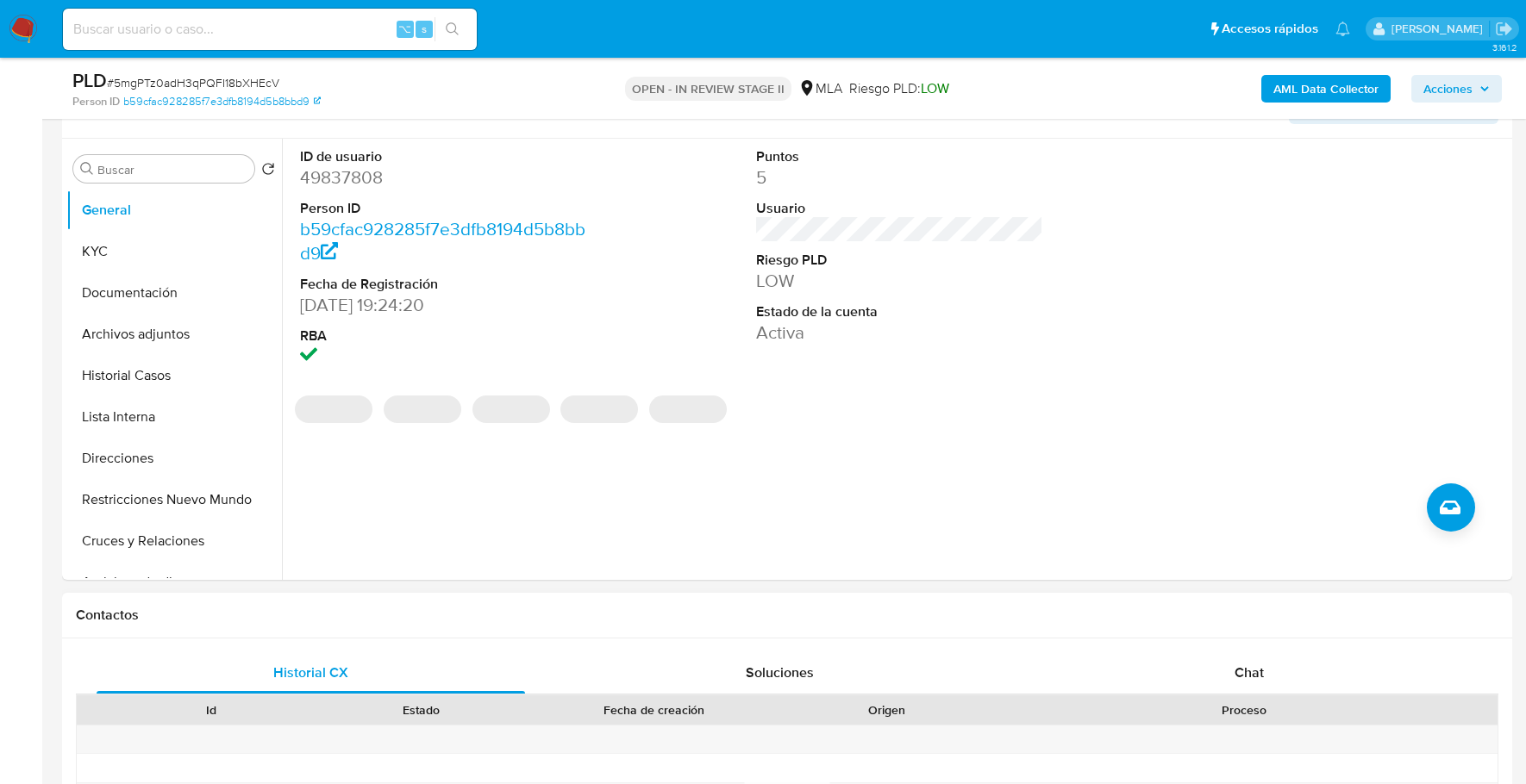
scroll to position [461, 0]
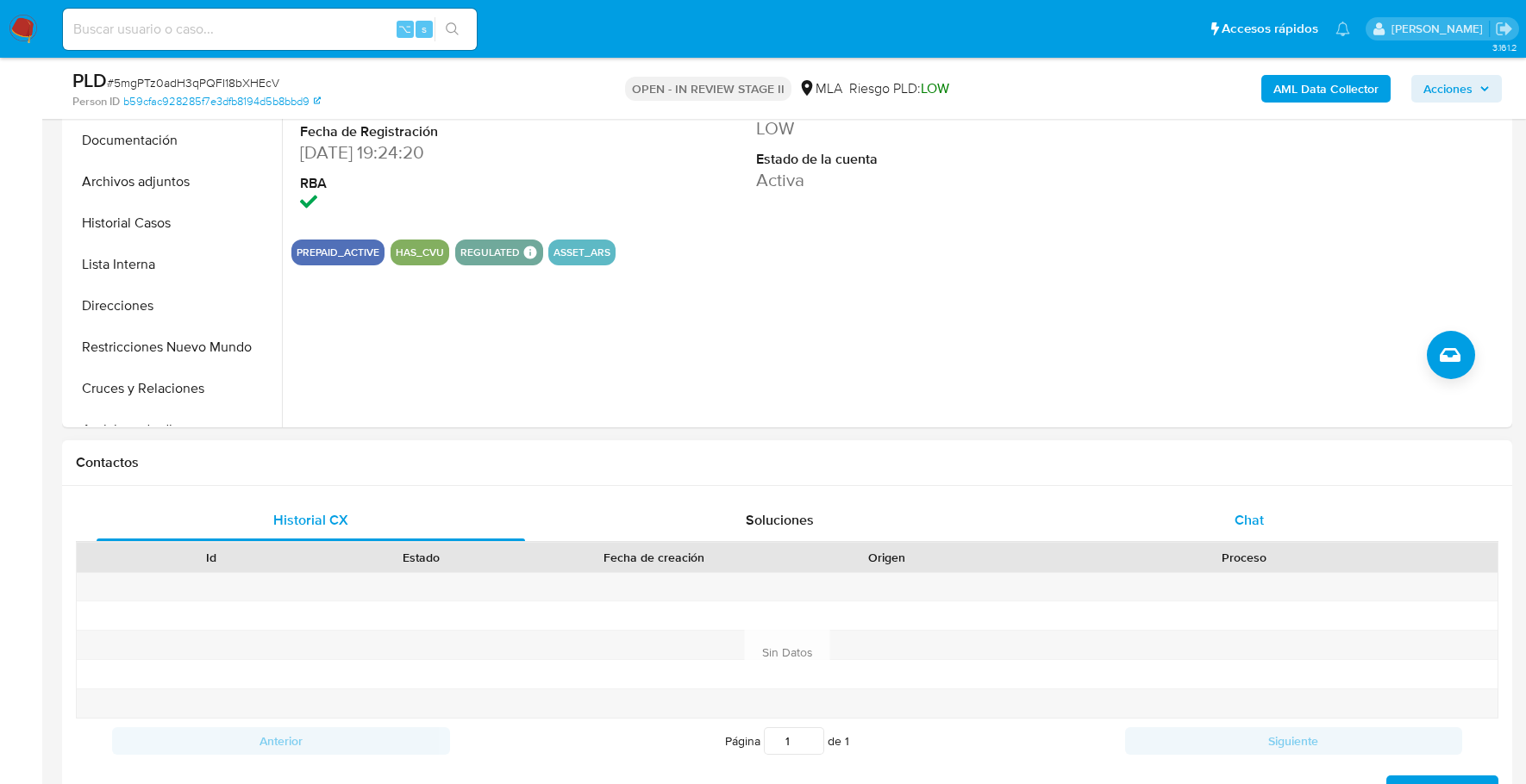
click at [1222, 519] on div "Chat" at bounding box center [1249, 520] width 429 height 41
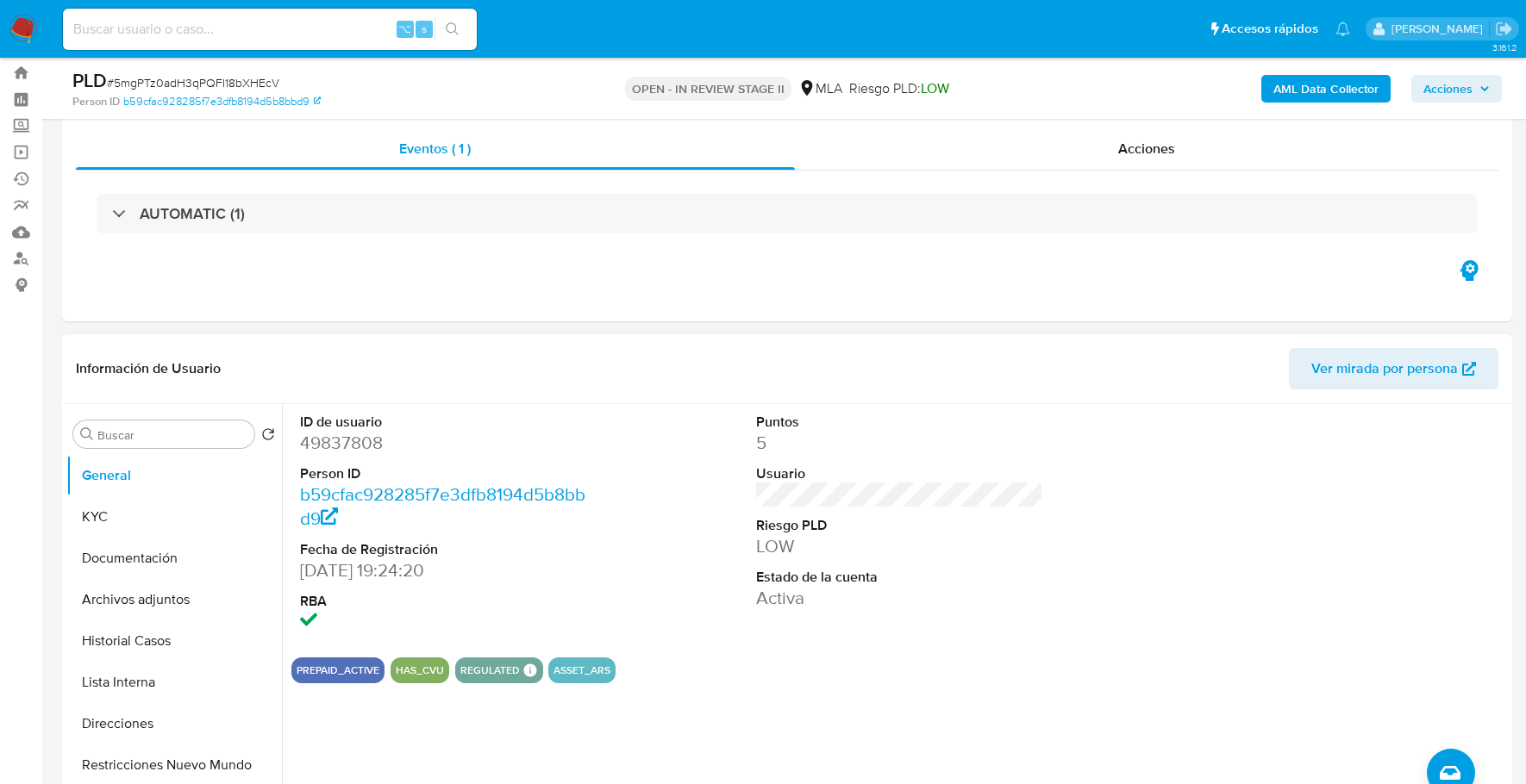
scroll to position [44, 0]
click at [268, 29] on input at bounding box center [269, 29] width 414 height 22
paste input "49837808"
type input "49837808"
click at [125, 504] on button "KYC" at bounding box center [167, 516] width 202 height 41
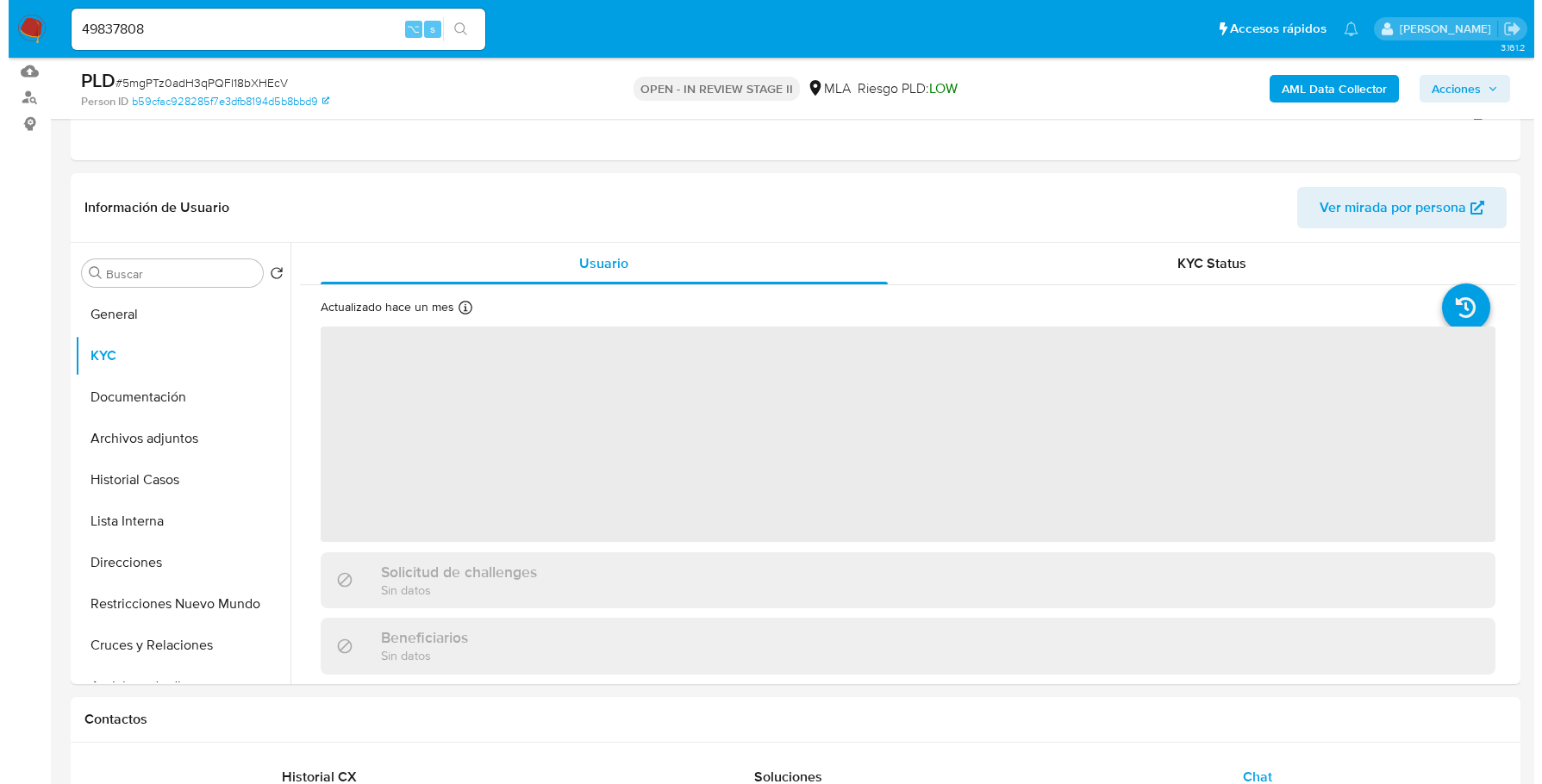
scroll to position [207, 0]
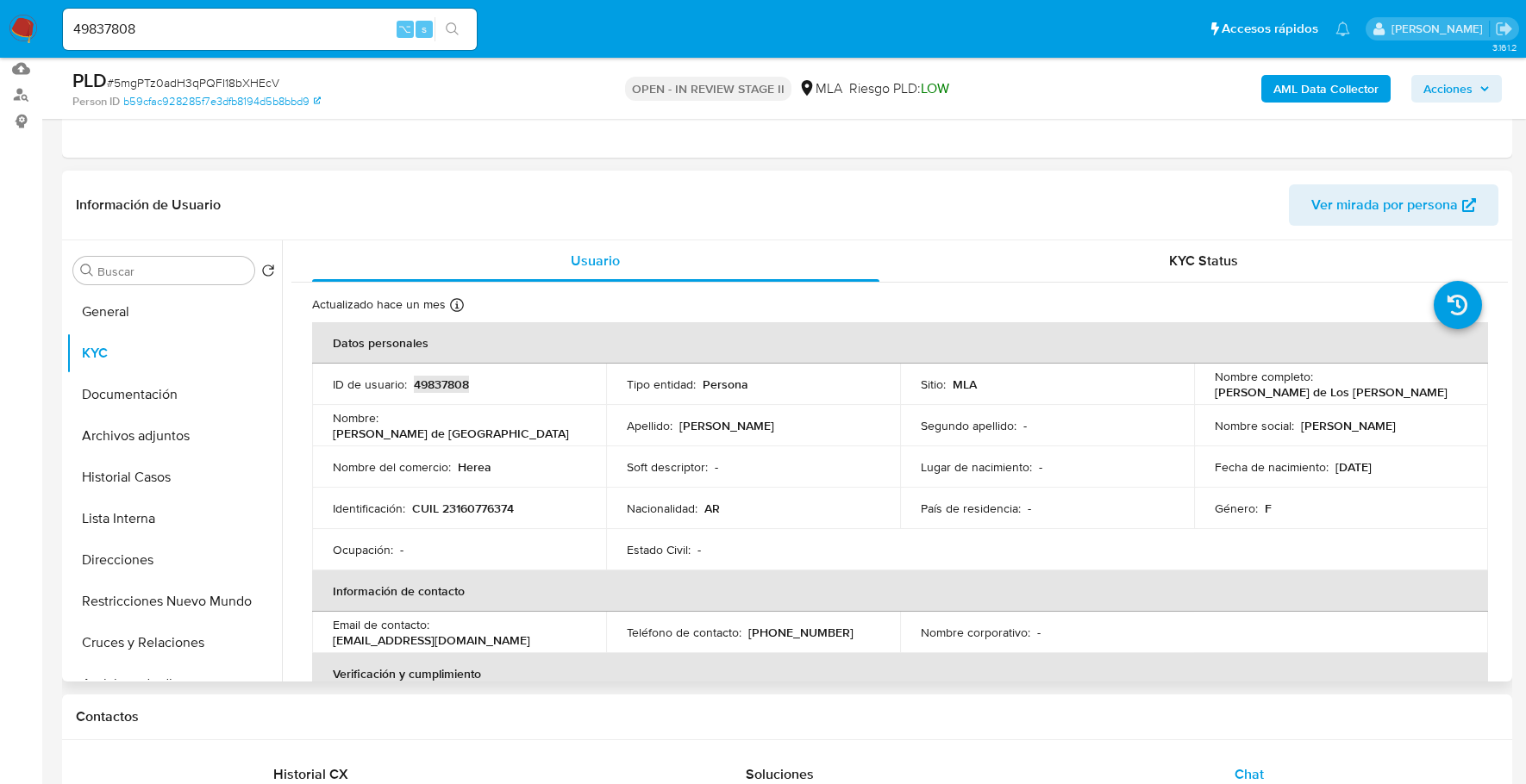
copy p "49837808"
click at [1312, 91] on b "AML Data Collector" at bounding box center [1326, 89] width 105 height 27
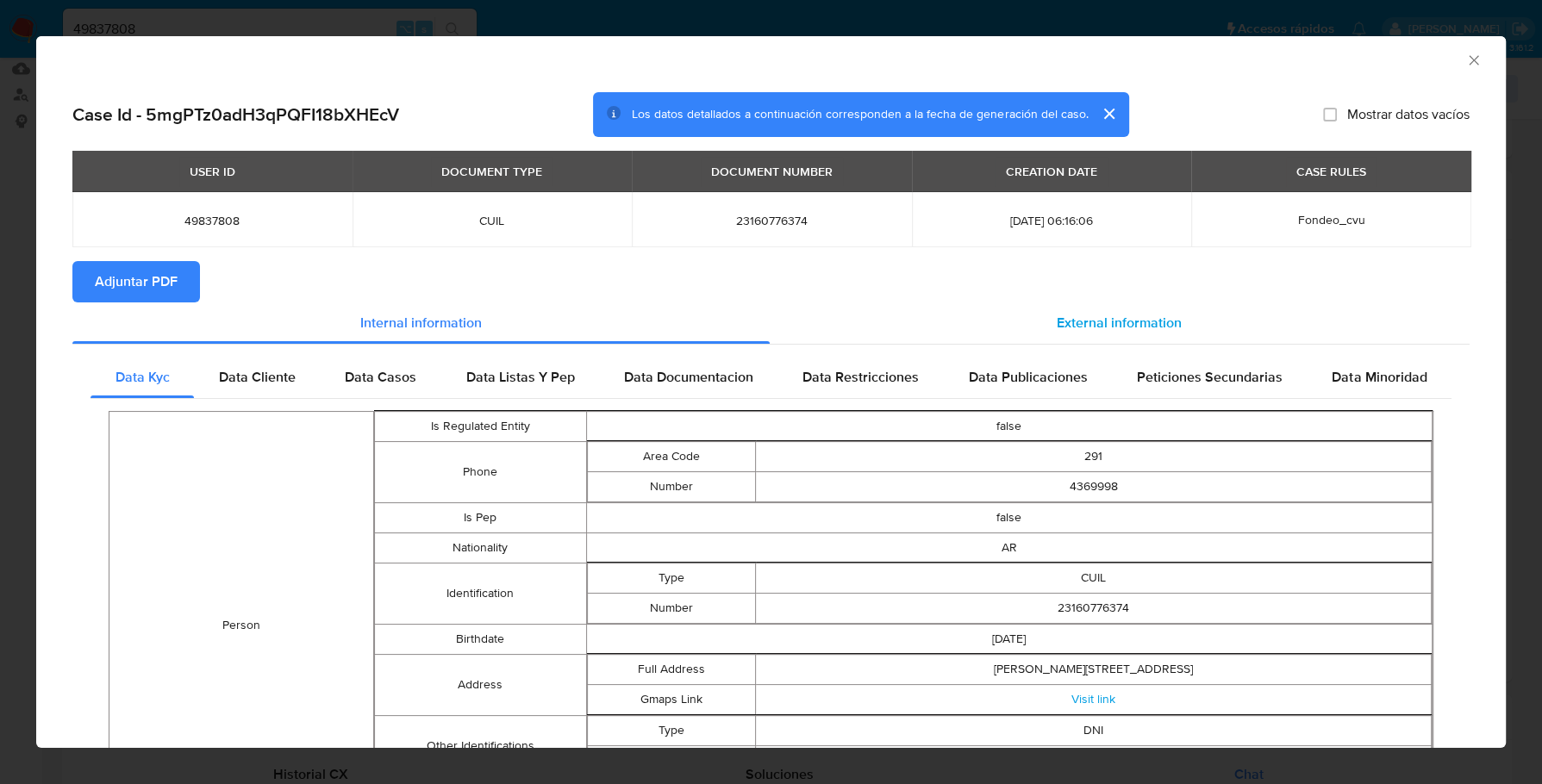
click at [1004, 335] on div "External information" at bounding box center [1120, 323] width 701 height 41
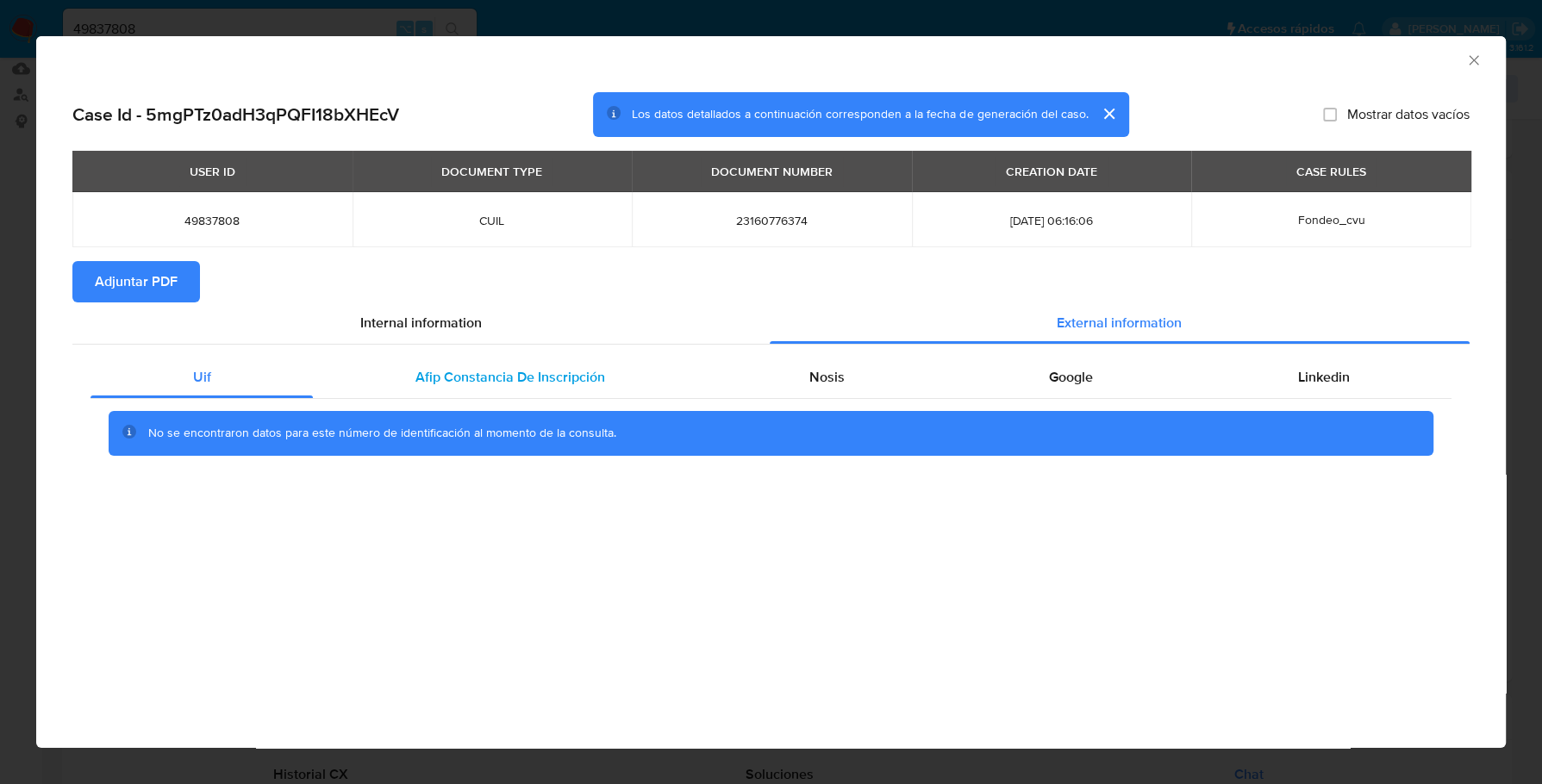
click at [537, 391] on div "Afip Constancia De Inscripción" at bounding box center [509, 377] width 394 height 41
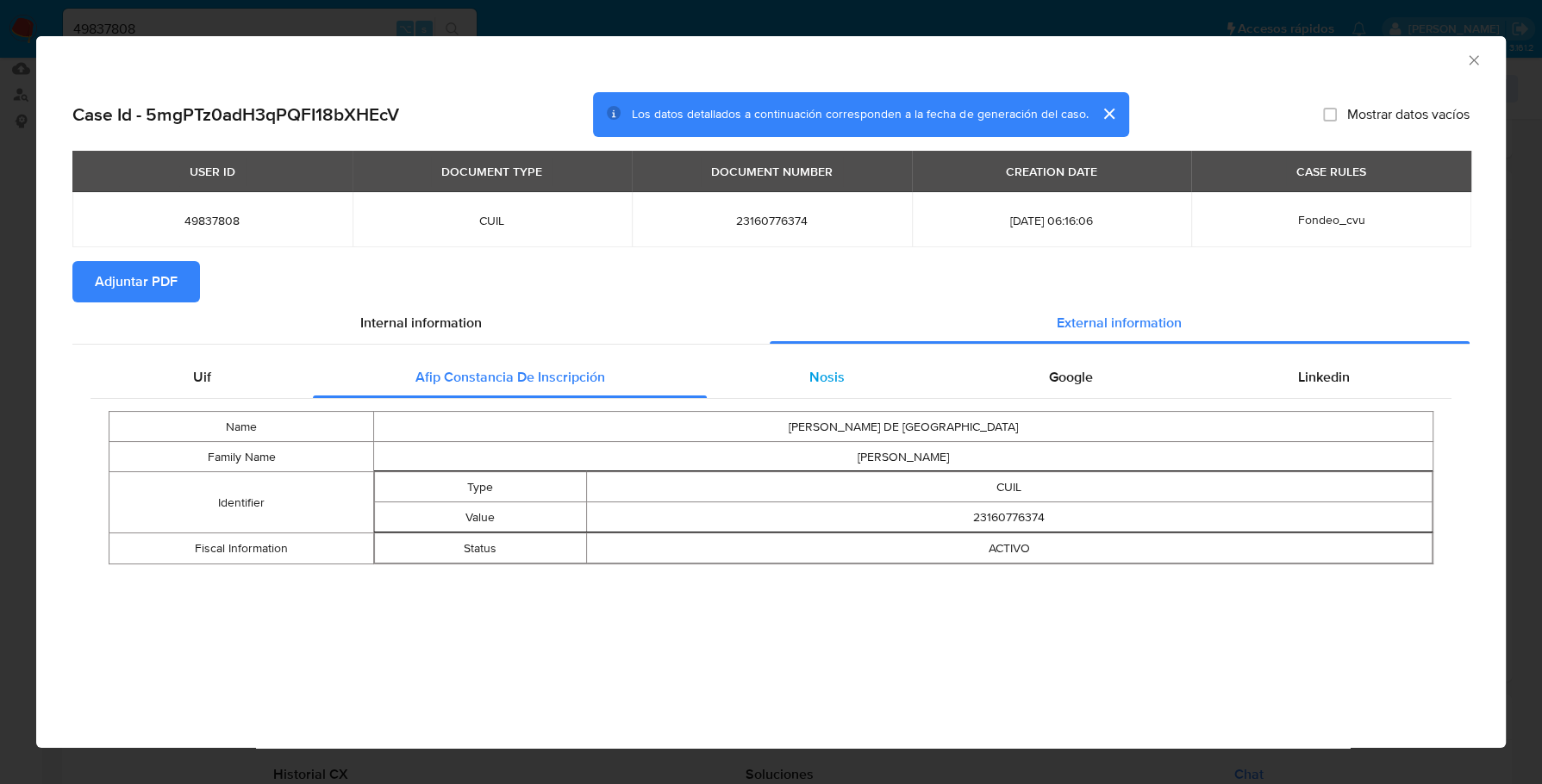
click at [798, 393] on div "Nosis" at bounding box center [826, 377] width 239 height 41
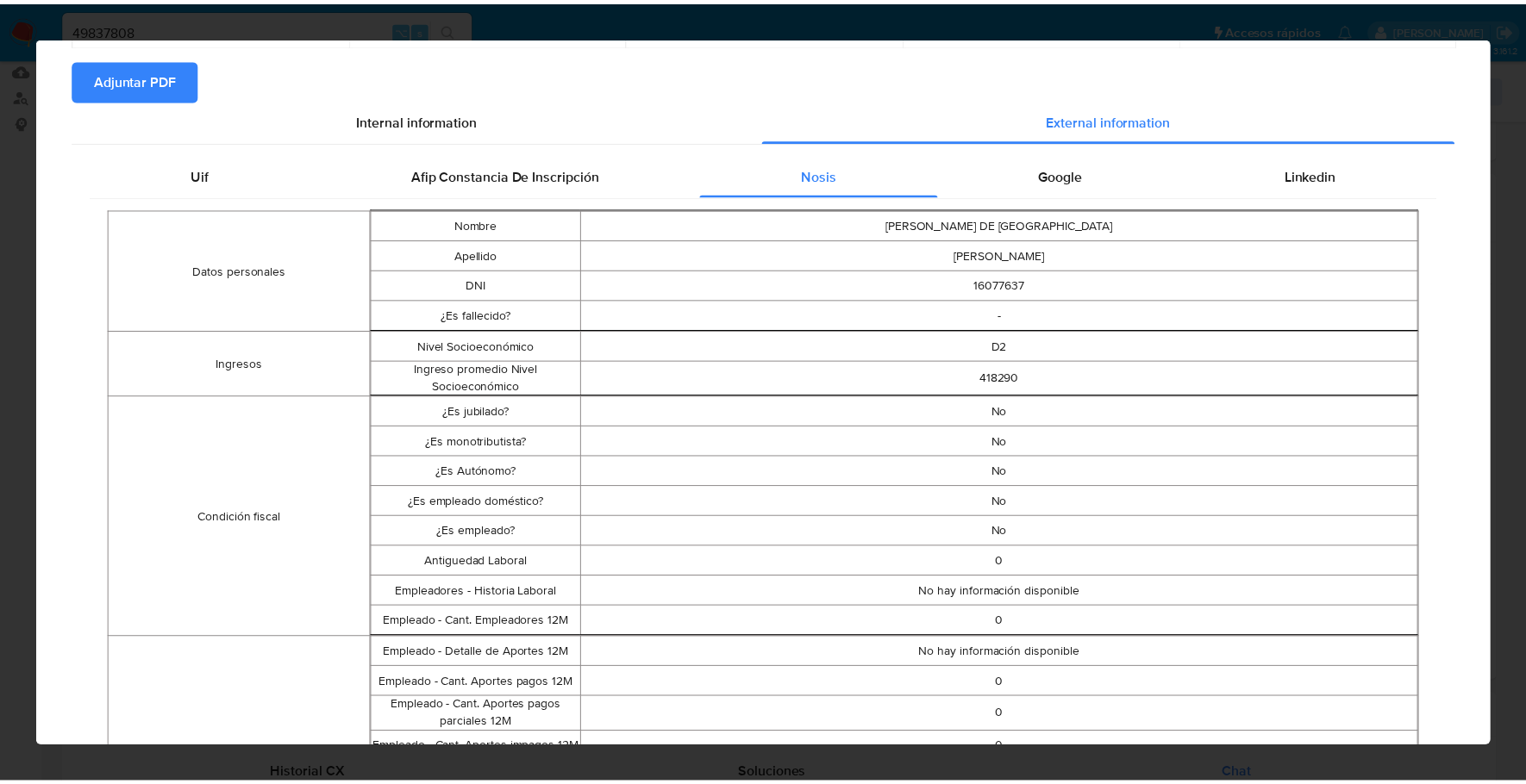
scroll to position [0, 0]
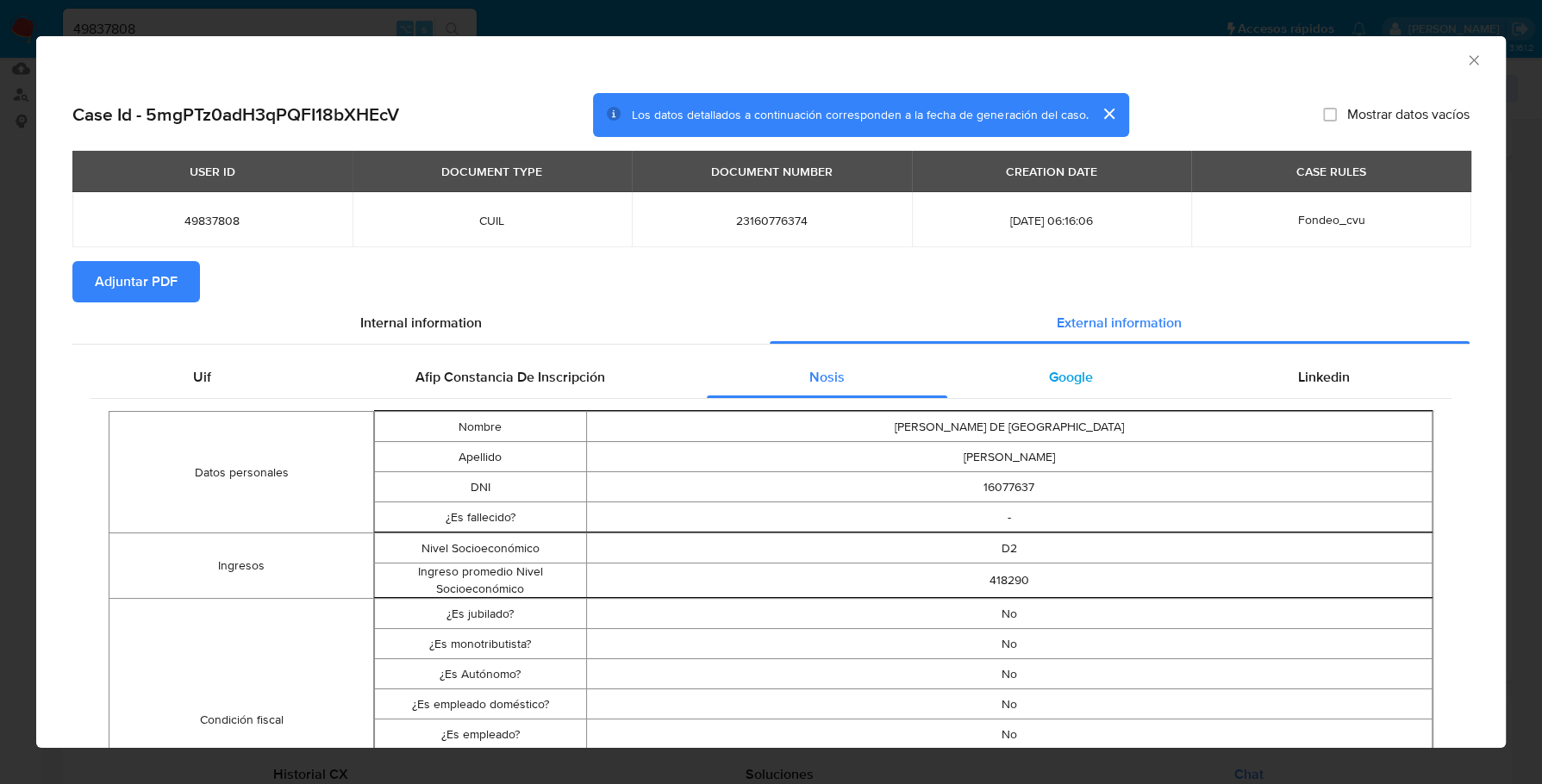
click at [1050, 371] on span "Google" at bounding box center [1070, 377] width 44 height 20
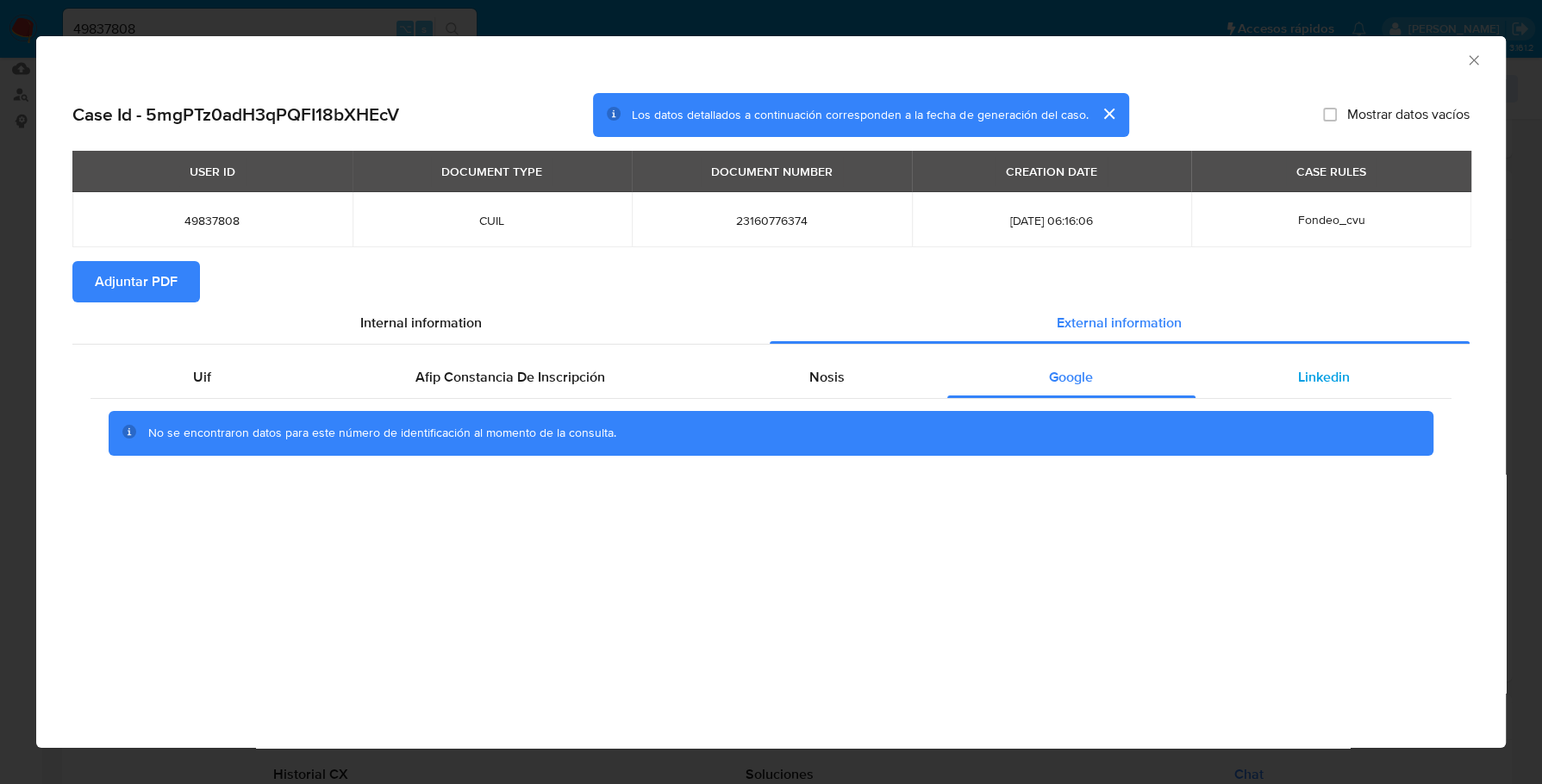
click at [1364, 372] on div "Linkedin" at bounding box center [1323, 377] width 256 height 41
click at [62, 296] on div "Case Id - 5mgPTz0adH3qPQFI18bXHEcV Los datos detallados a continuación correspo…" at bounding box center [771, 298] width 1470 height 437
click at [129, 285] on span "Adjuntar PDF" at bounding box center [136, 281] width 83 height 38
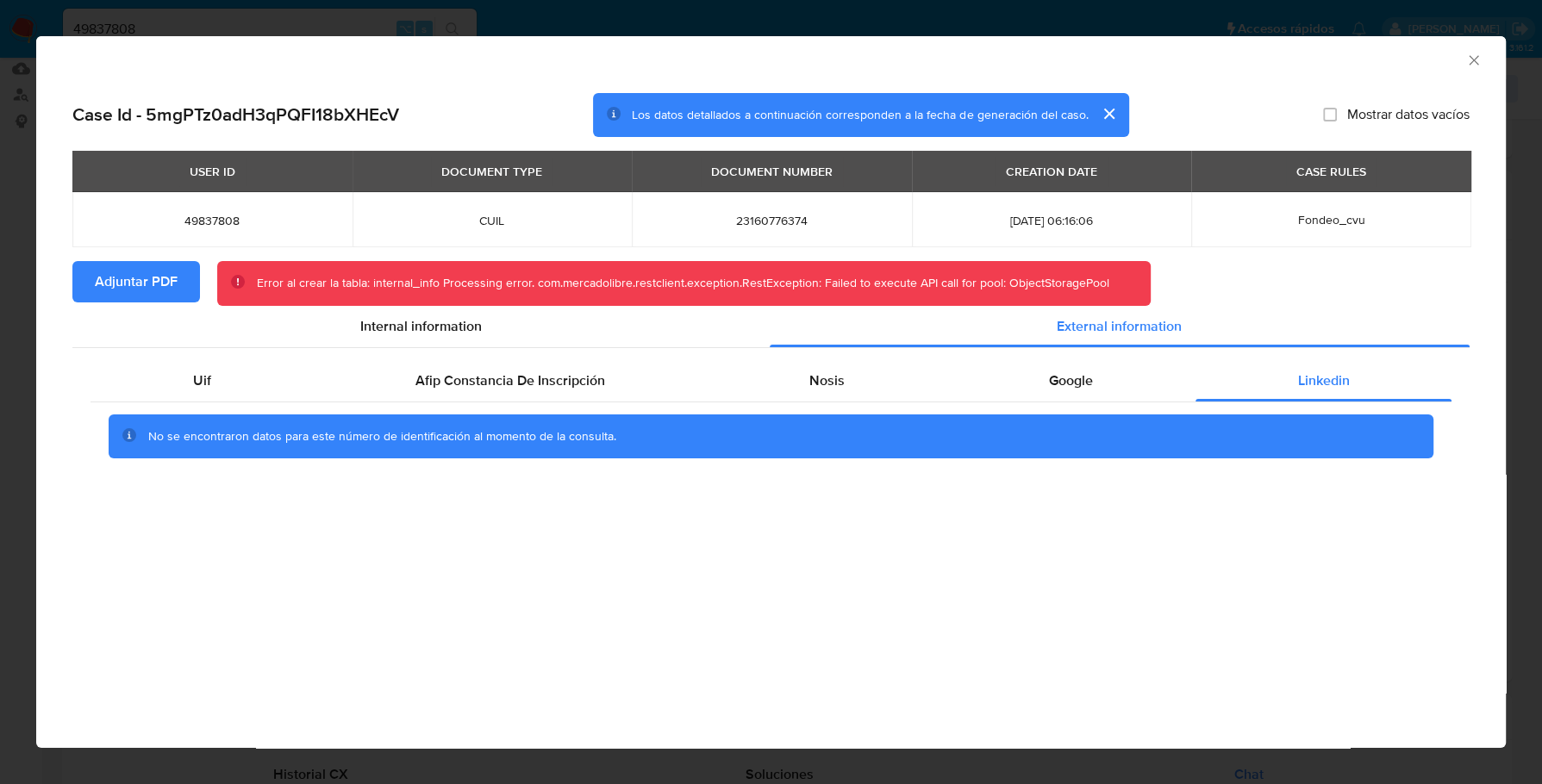
click at [1479, 60] on icon "Cerrar ventana" at bounding box center [1475, 61] width 18 height 18
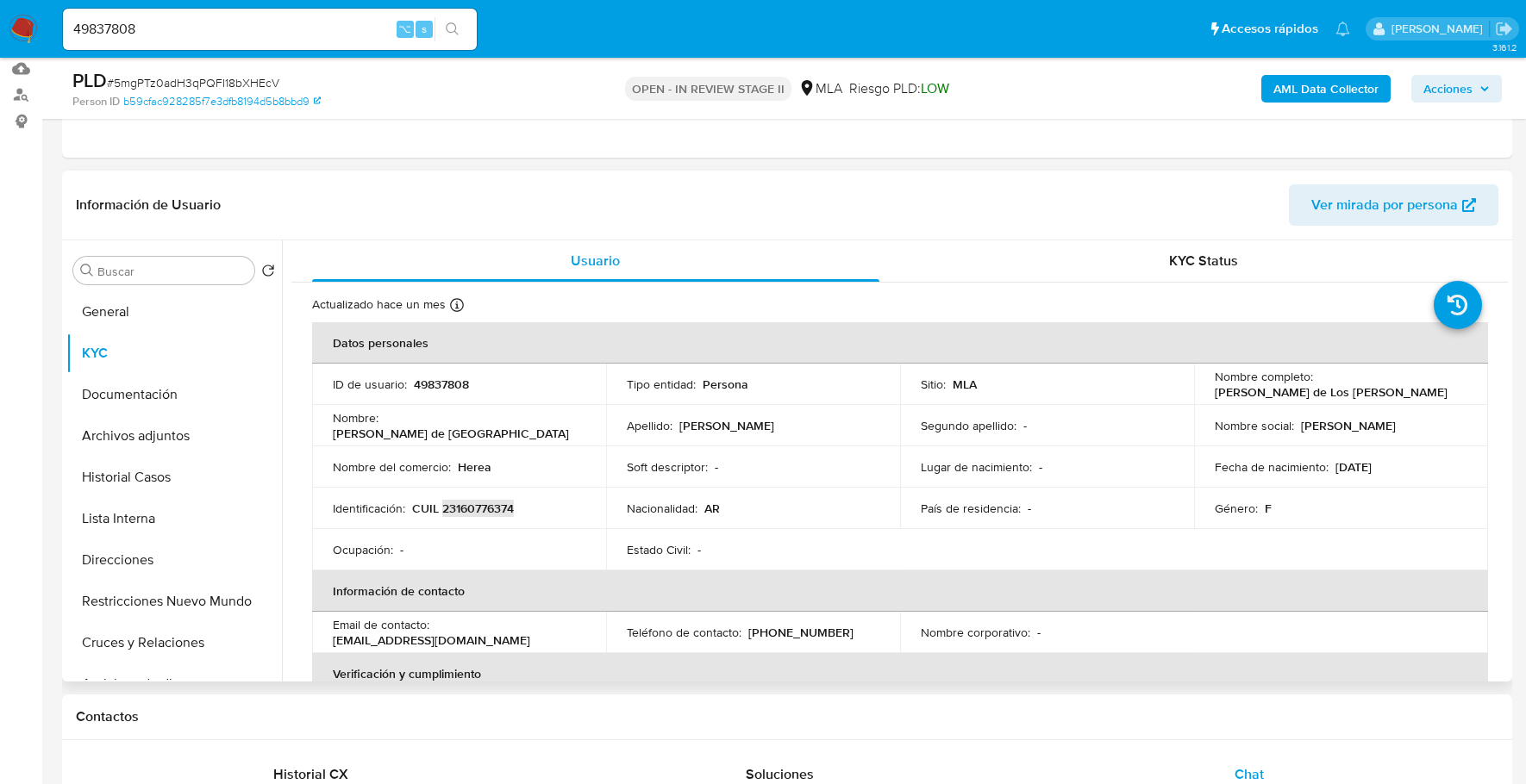
copy p "23160776374"
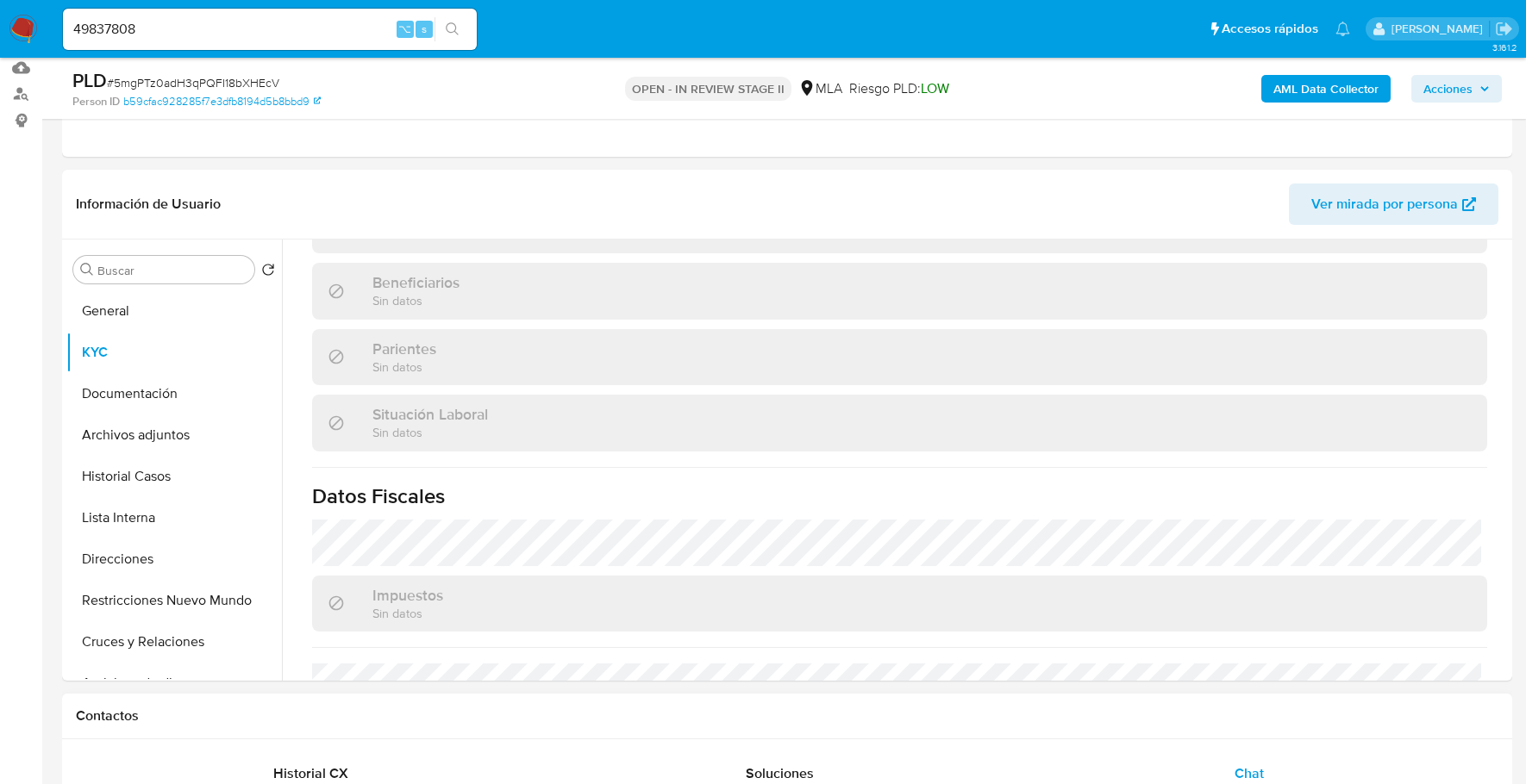
scroll to position [641, 0]
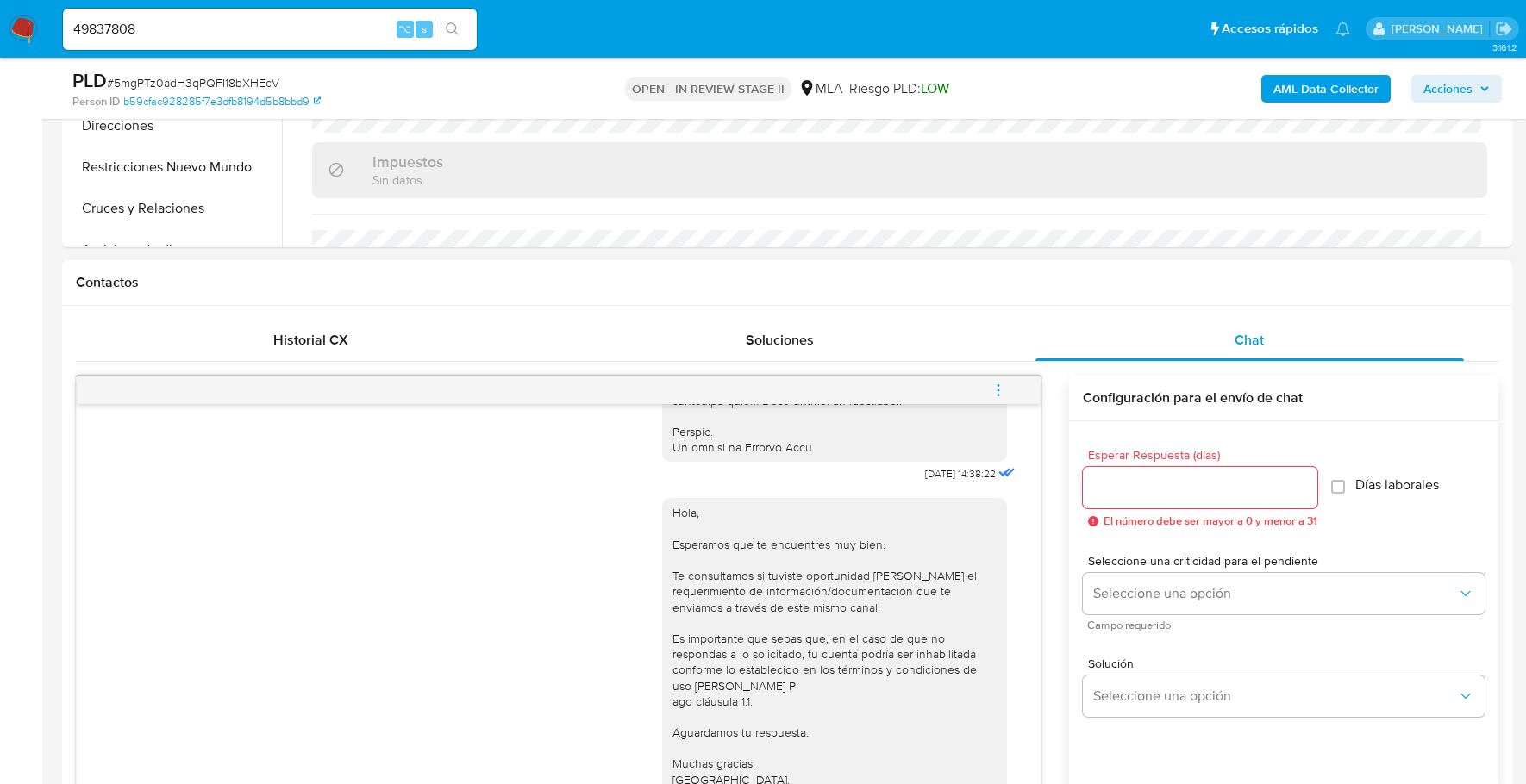
click at [1011, 390] on button "menu-action" at bounding box center [998, 391] width 57 height 41
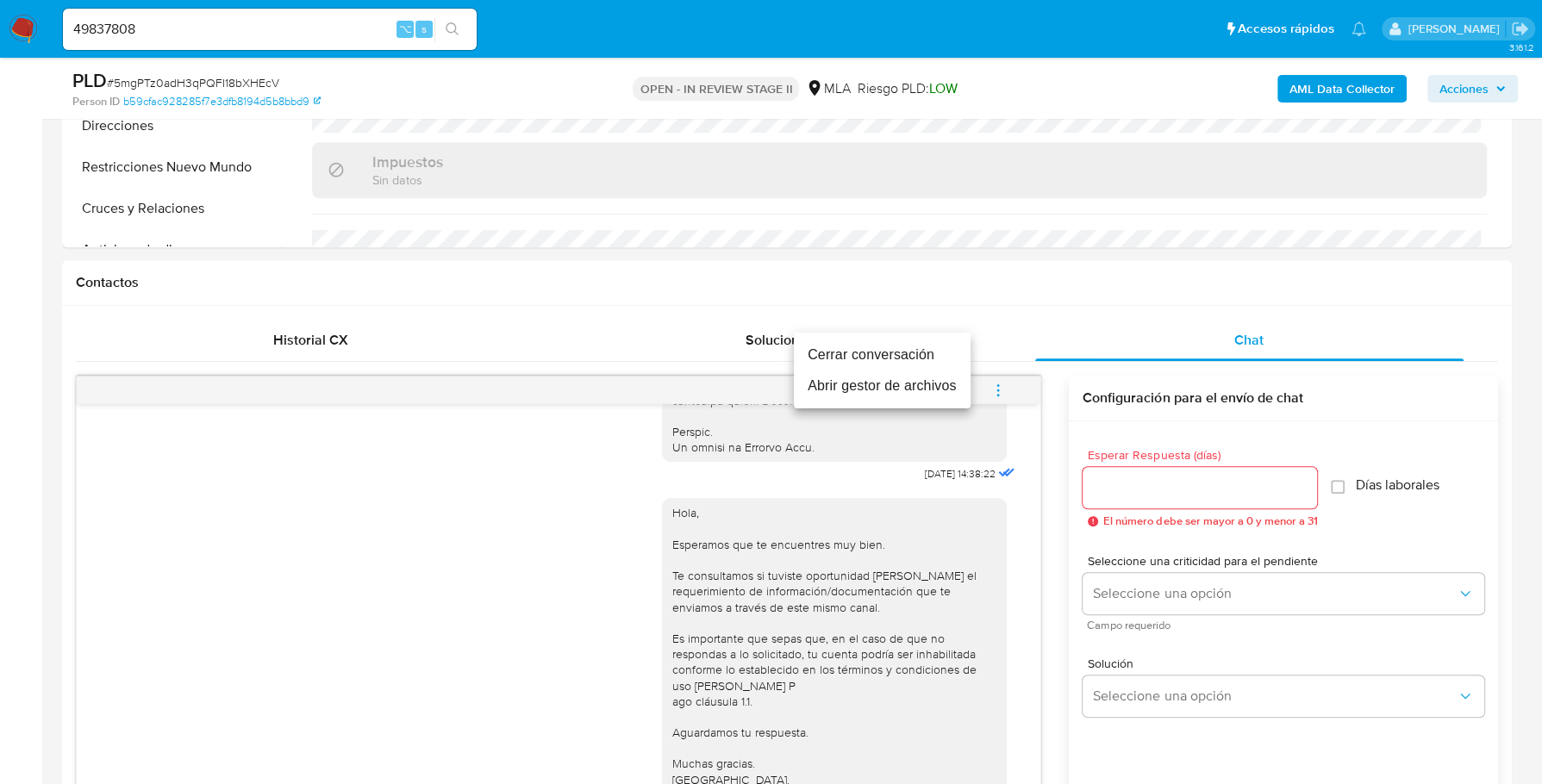
click at [931, 357] on li "Cerrar conversación" at bounding box center [882, 355] width 177 height 31
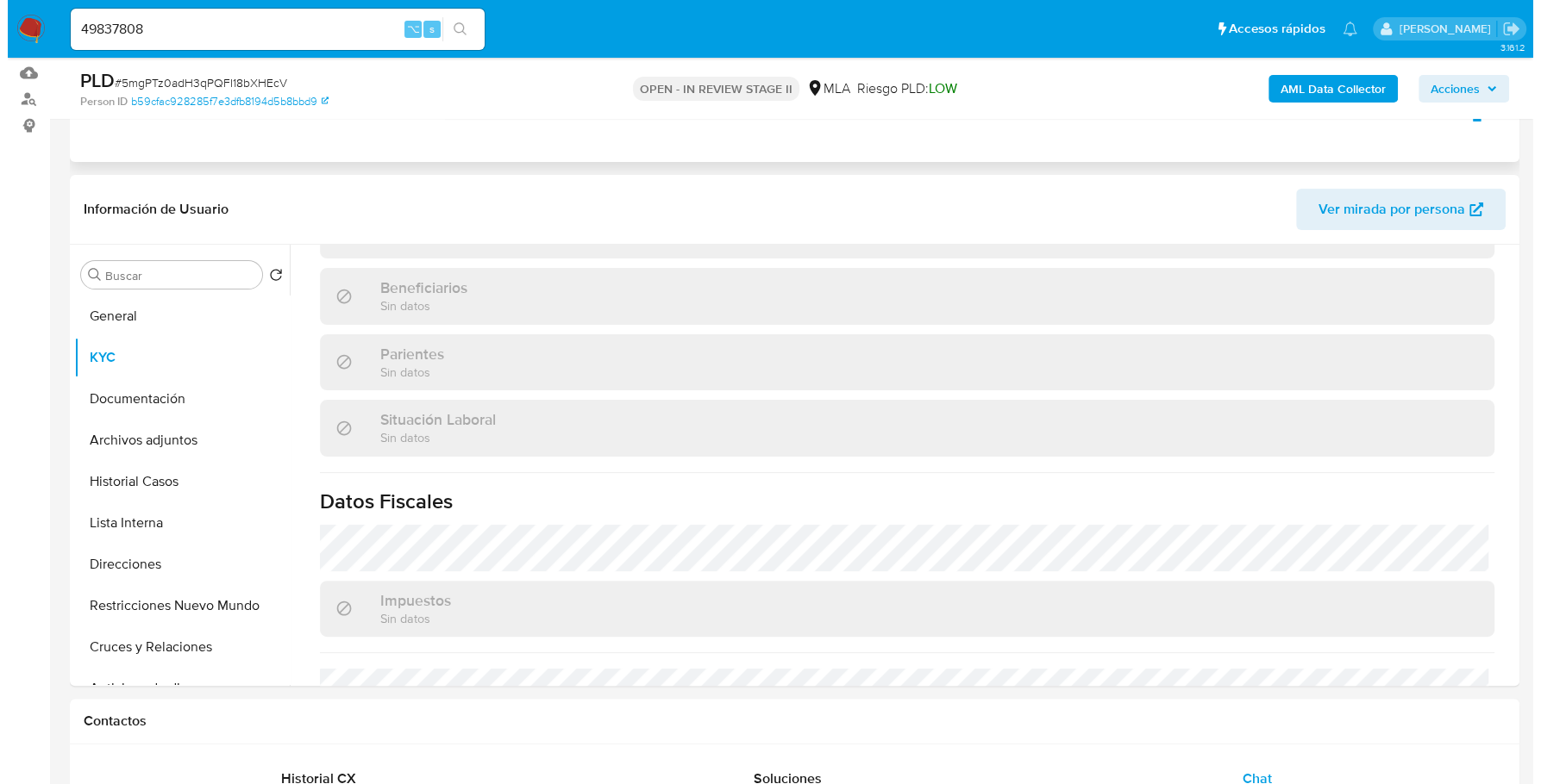
scroll to position [0, 0]
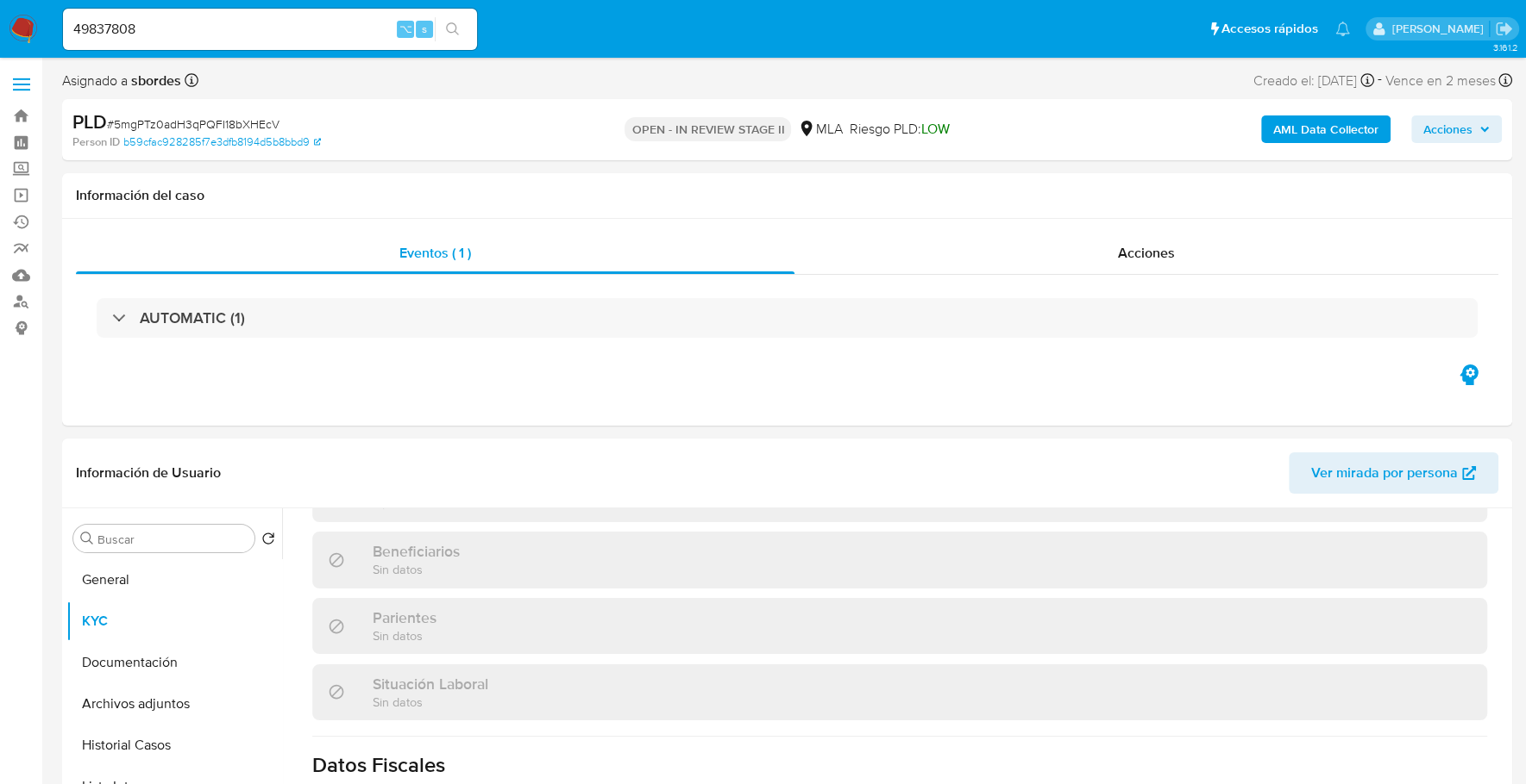
click at [1276, 135] on b "AML Data Collector" at bounding box center [1326, 129] width 106 height 27
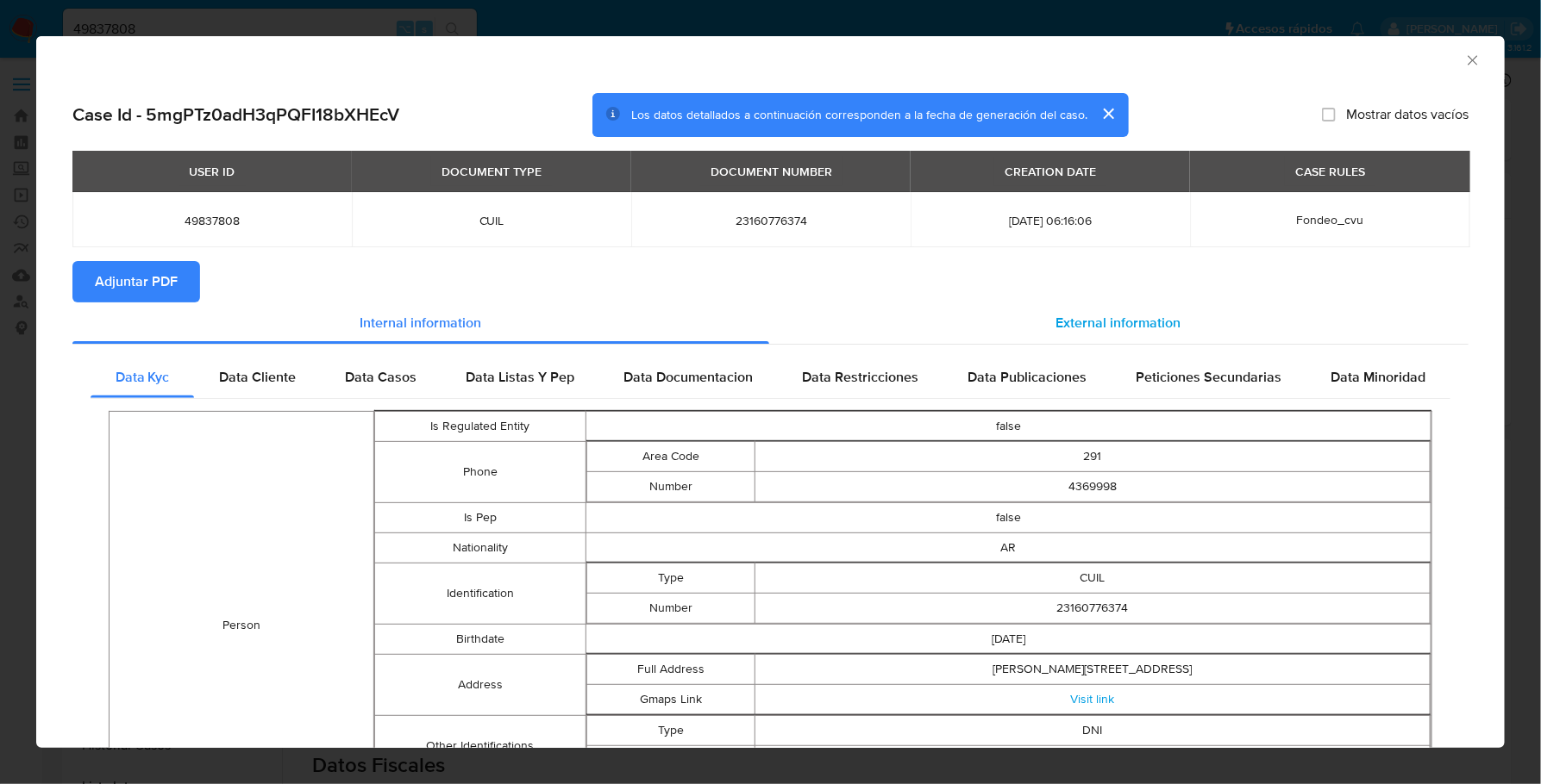
click at [986, 327] on div "External information" at bounding box center [1118, 323] width 700 height 41
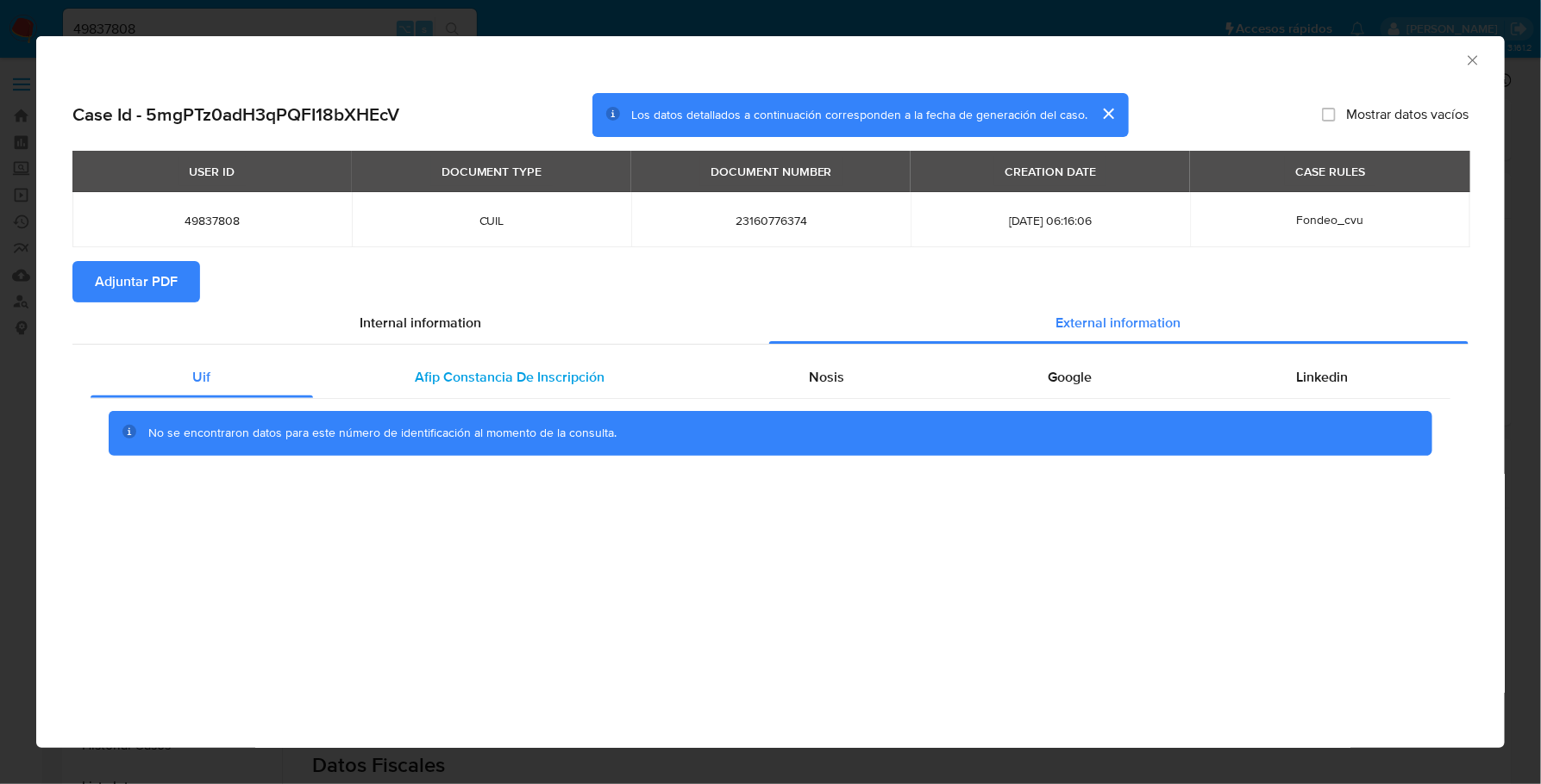
click at [452, 392] on div "Afip Constancia De Inscripción" at bounding box center [509, 377] width 394 height 41
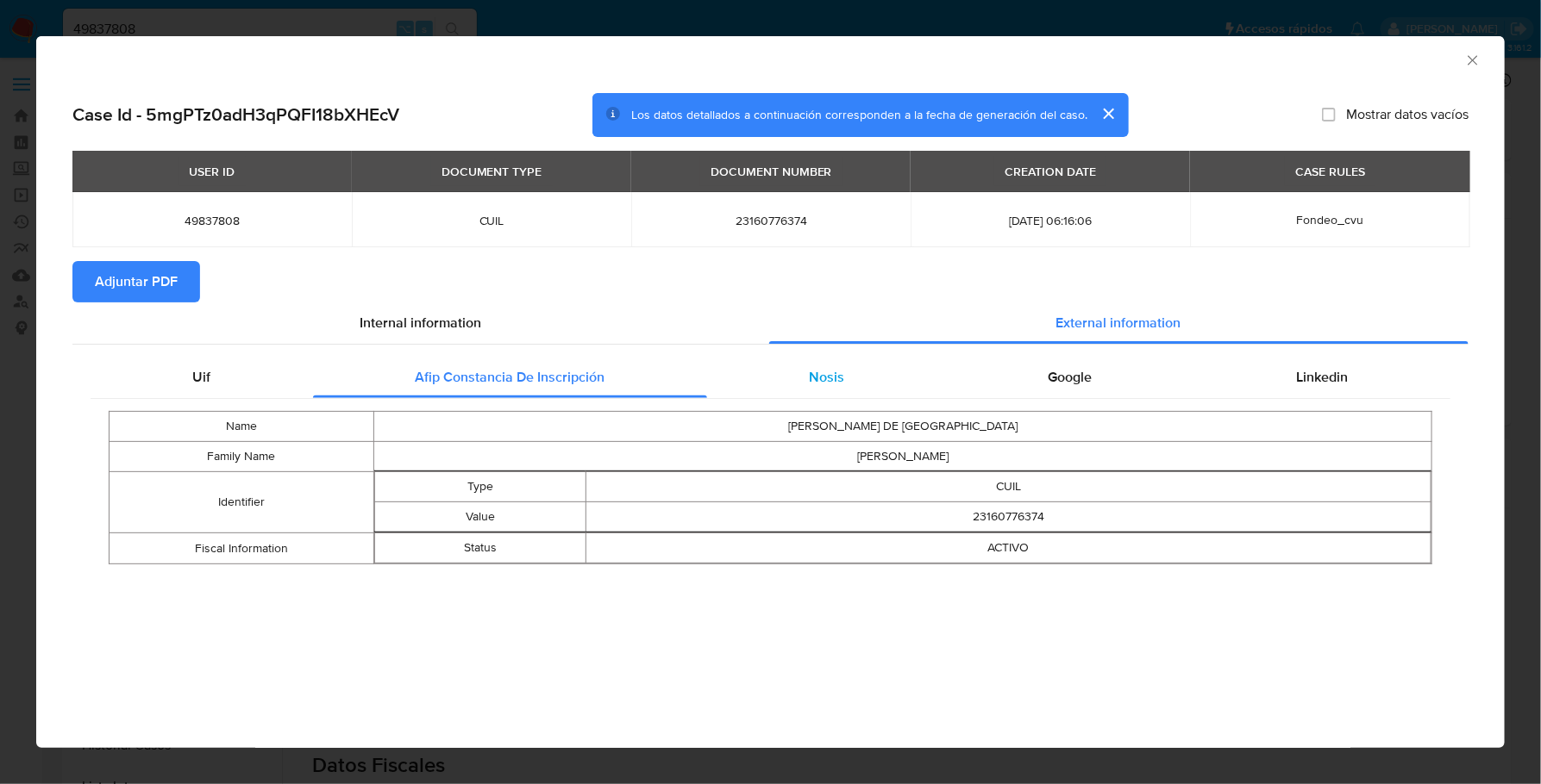
click at [846, 381] on div "Nosis" at bounding box center [826, 377] width 239 height 41
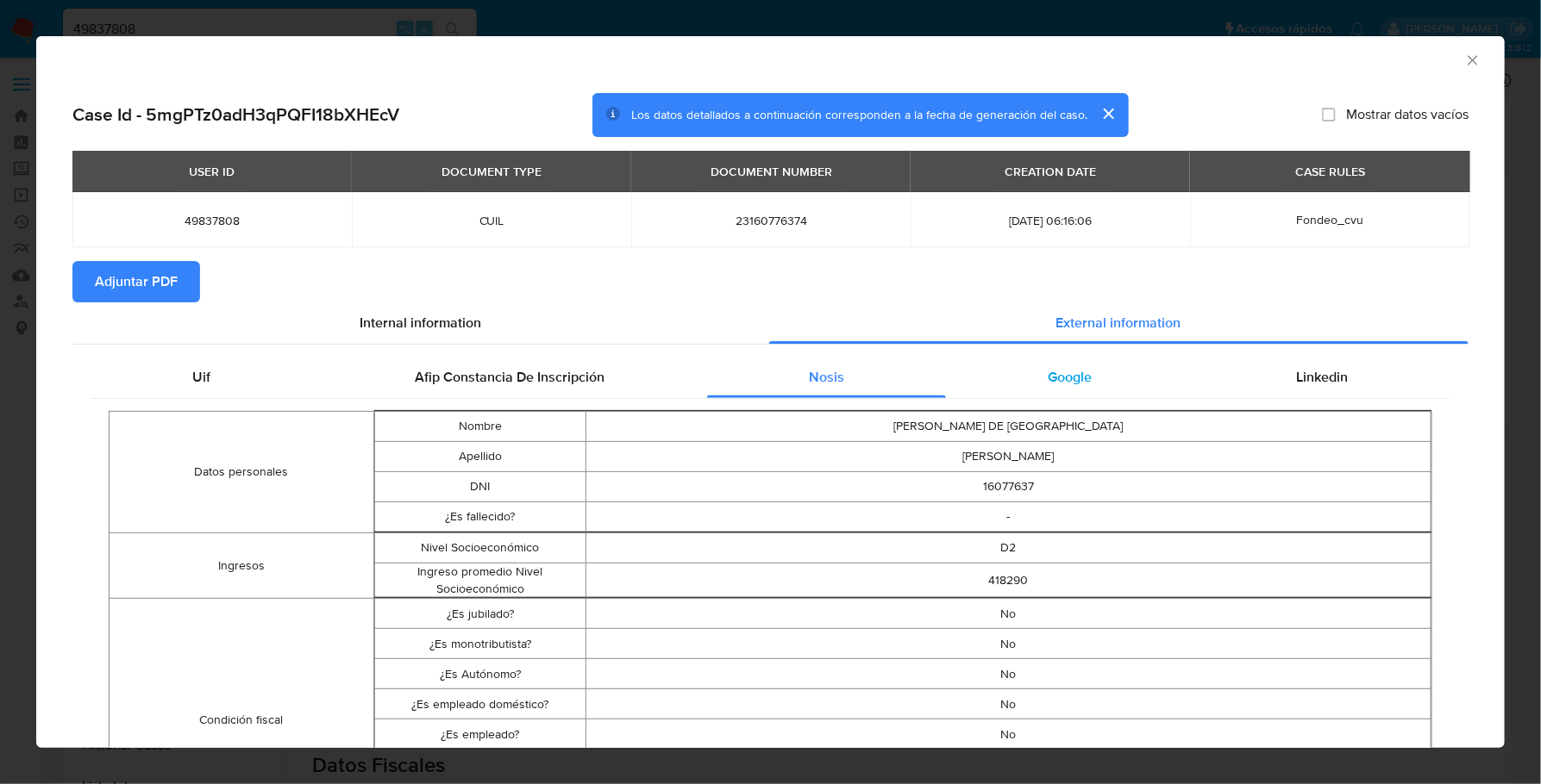
click at [1143, 368] on div "Google" at bounding box center [1069, 377] width 248 height 41
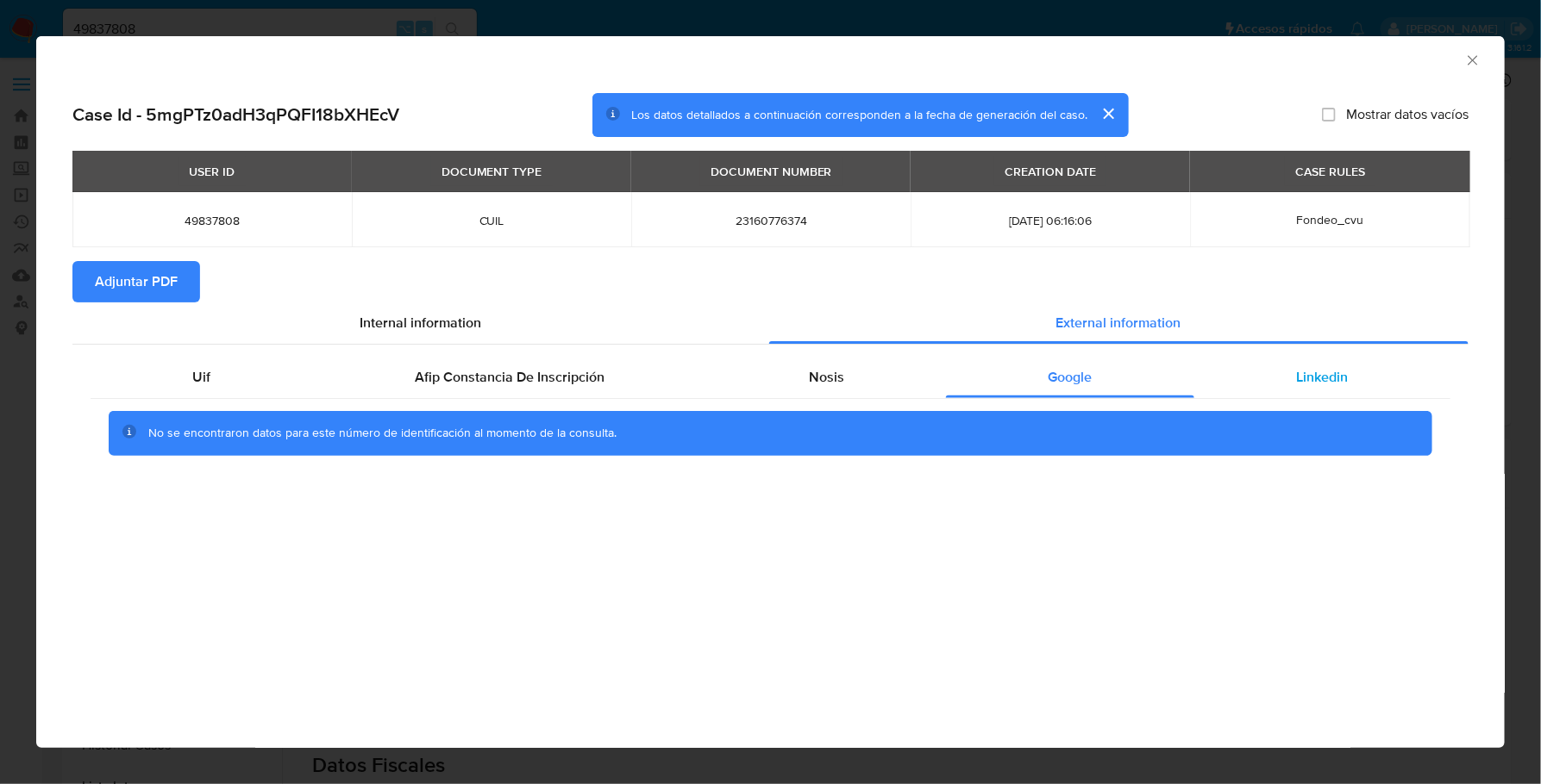
click at [1391, 392] on div "Linkedin" at bounding box center [1322, 377] width 256 height 41
click at [117, 287] on span "Adjuntar PDF" at bounding box center [136, 281] width 83 height 38
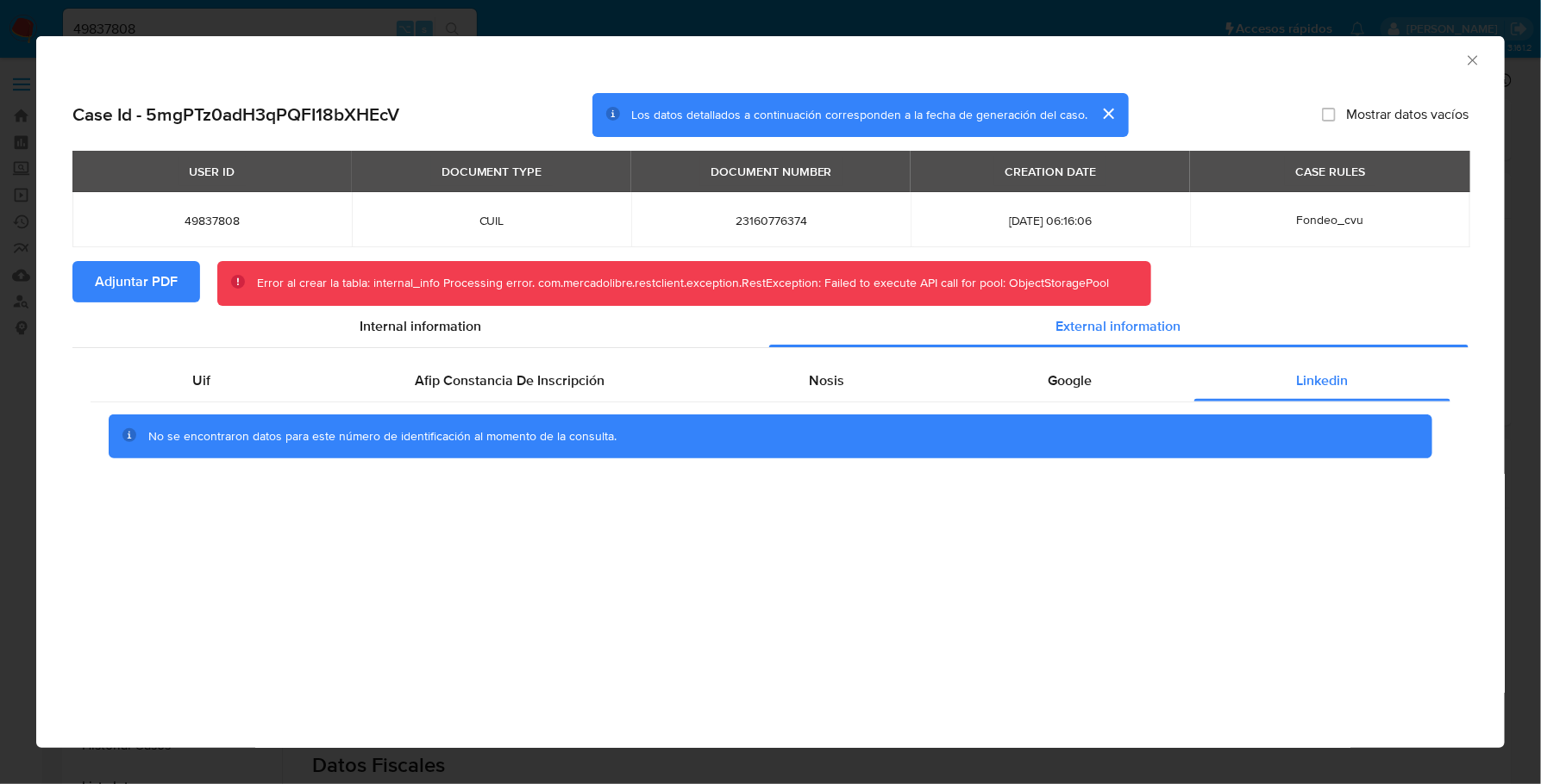
click at [1476, 65] on icon "Cerrar ventana" at bounding box center [1473, 61] width 18 height 18
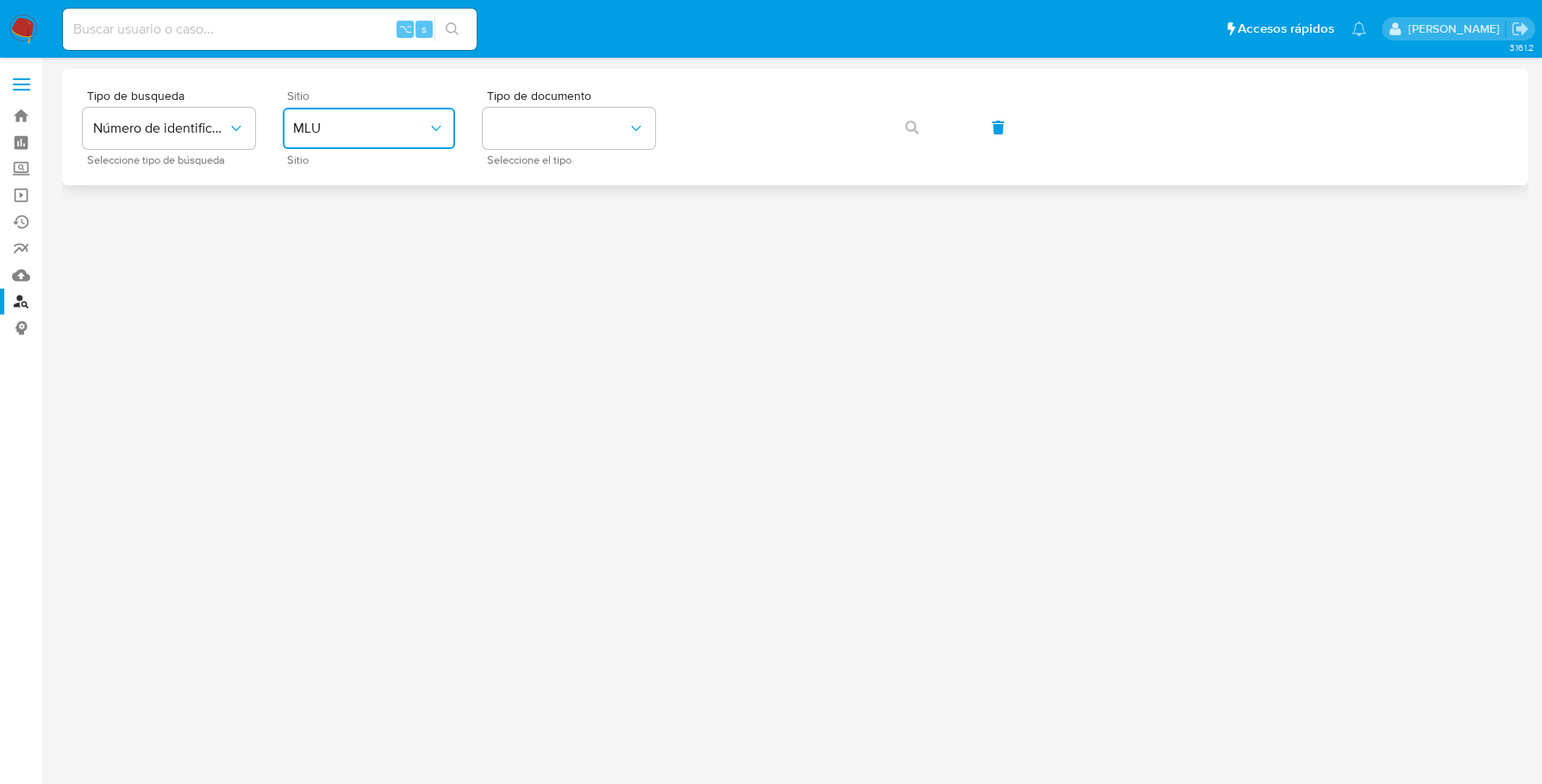
click at [355, 120] on span "MLU" at bounding box center [360, 129] width 135 height 18
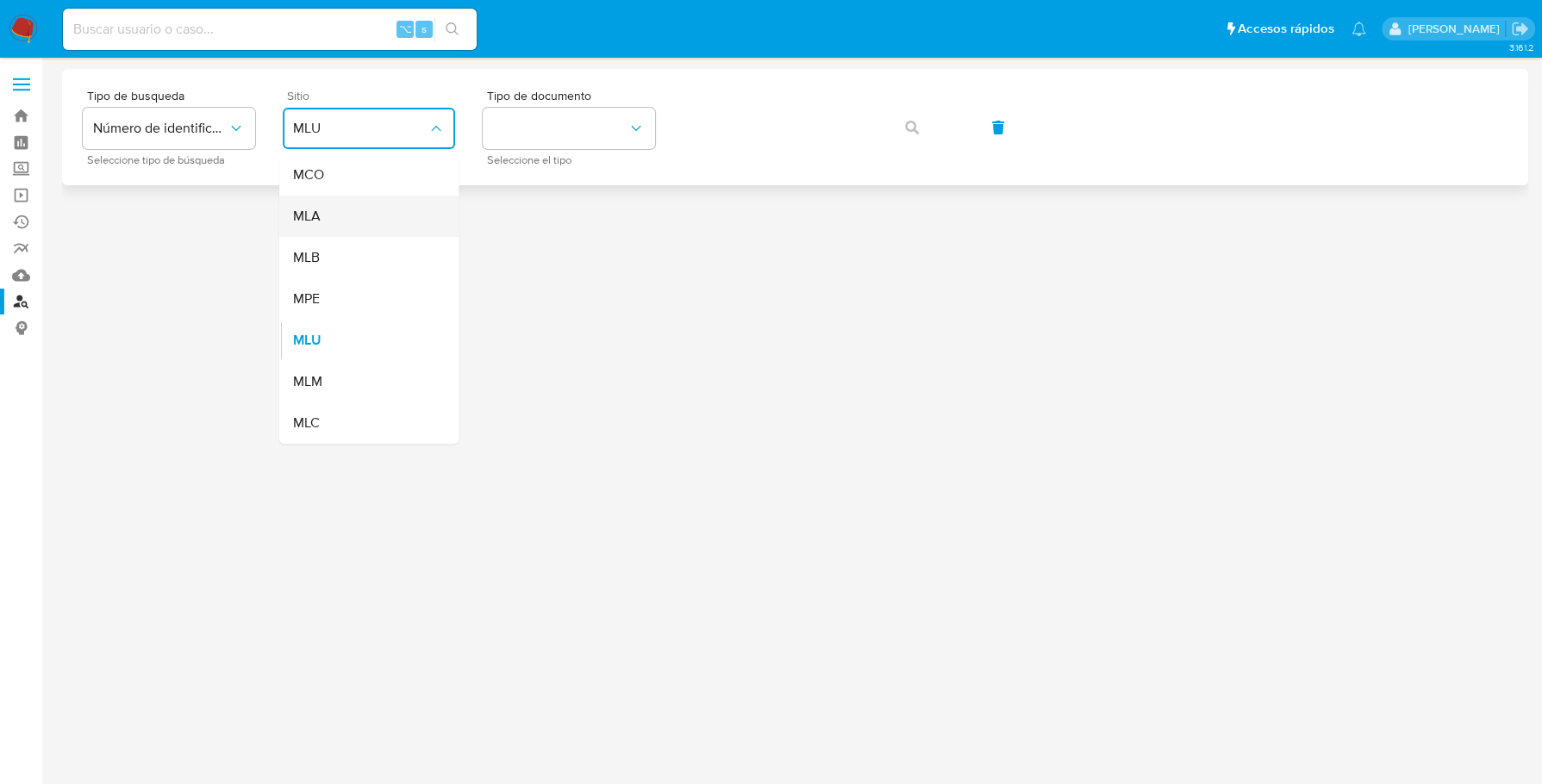
click at [329, 230] on div "MLA" at bounding box center [363, 216] width 142 height 41
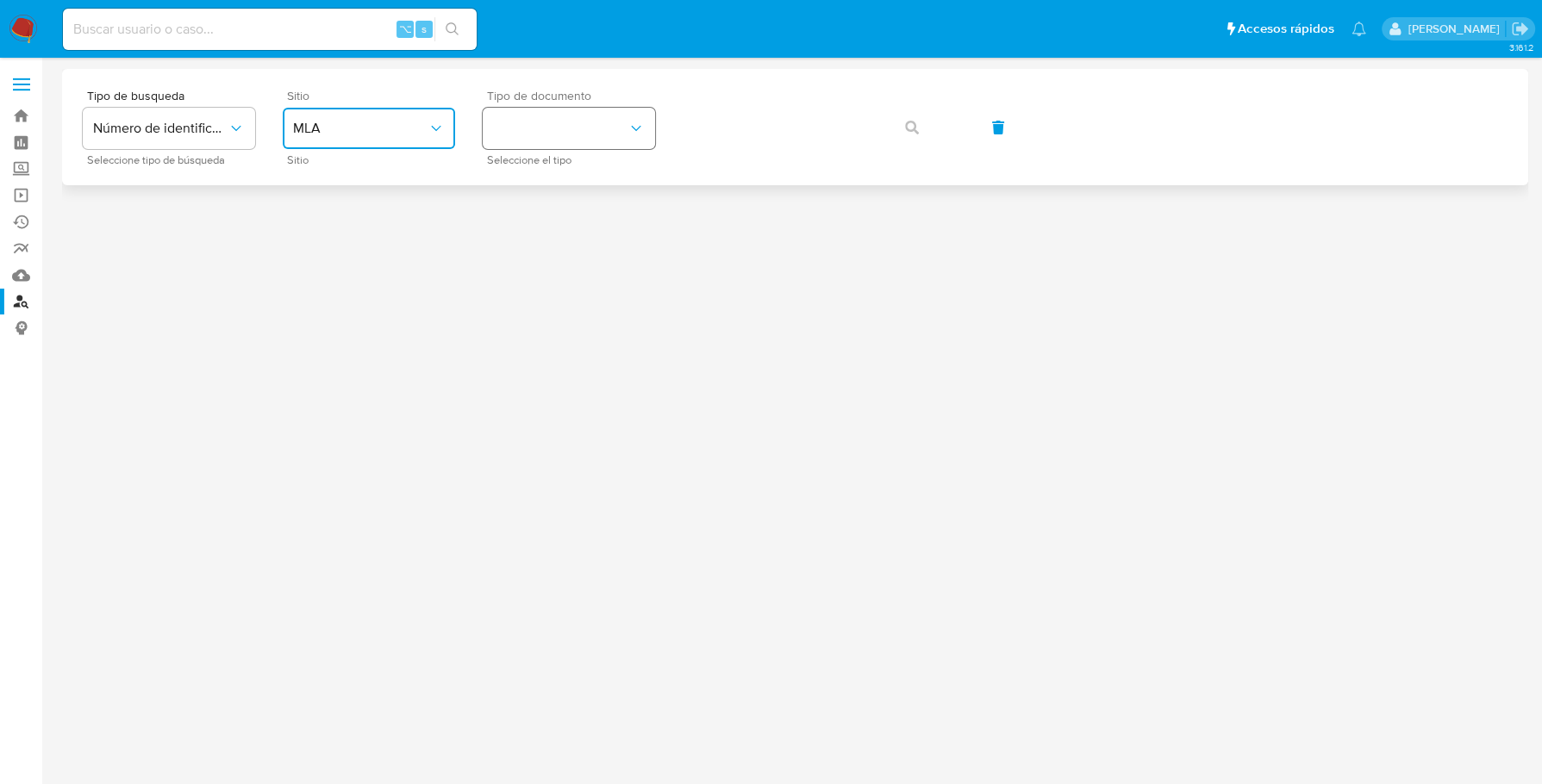
click at [530, 113] on button "identificationType" at bounding box center [568, 128] width 173 height 41
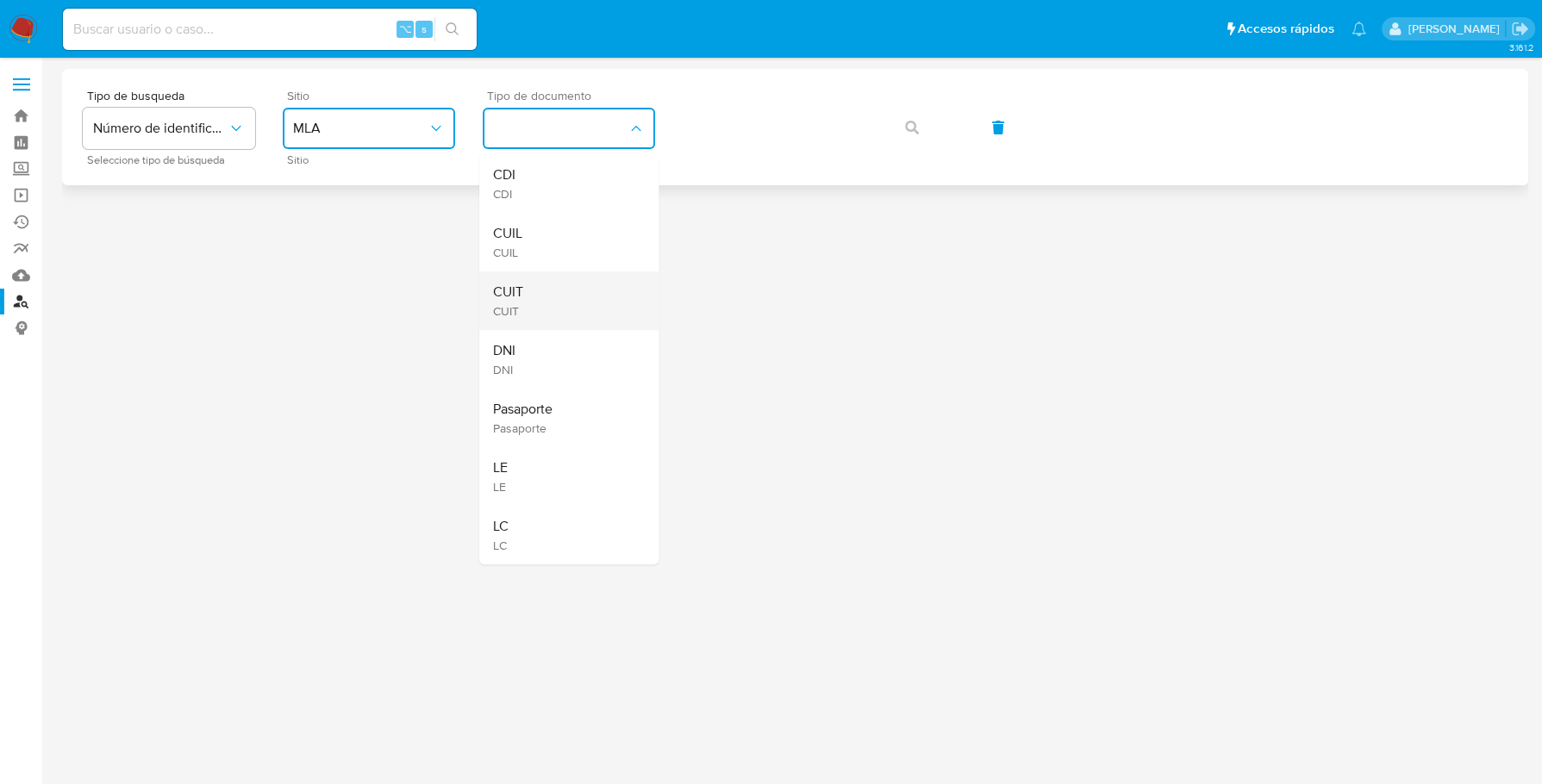
click at [533, 294] on div "CUIT CUIT" at bounding box center [563, 301] width 142 height 59
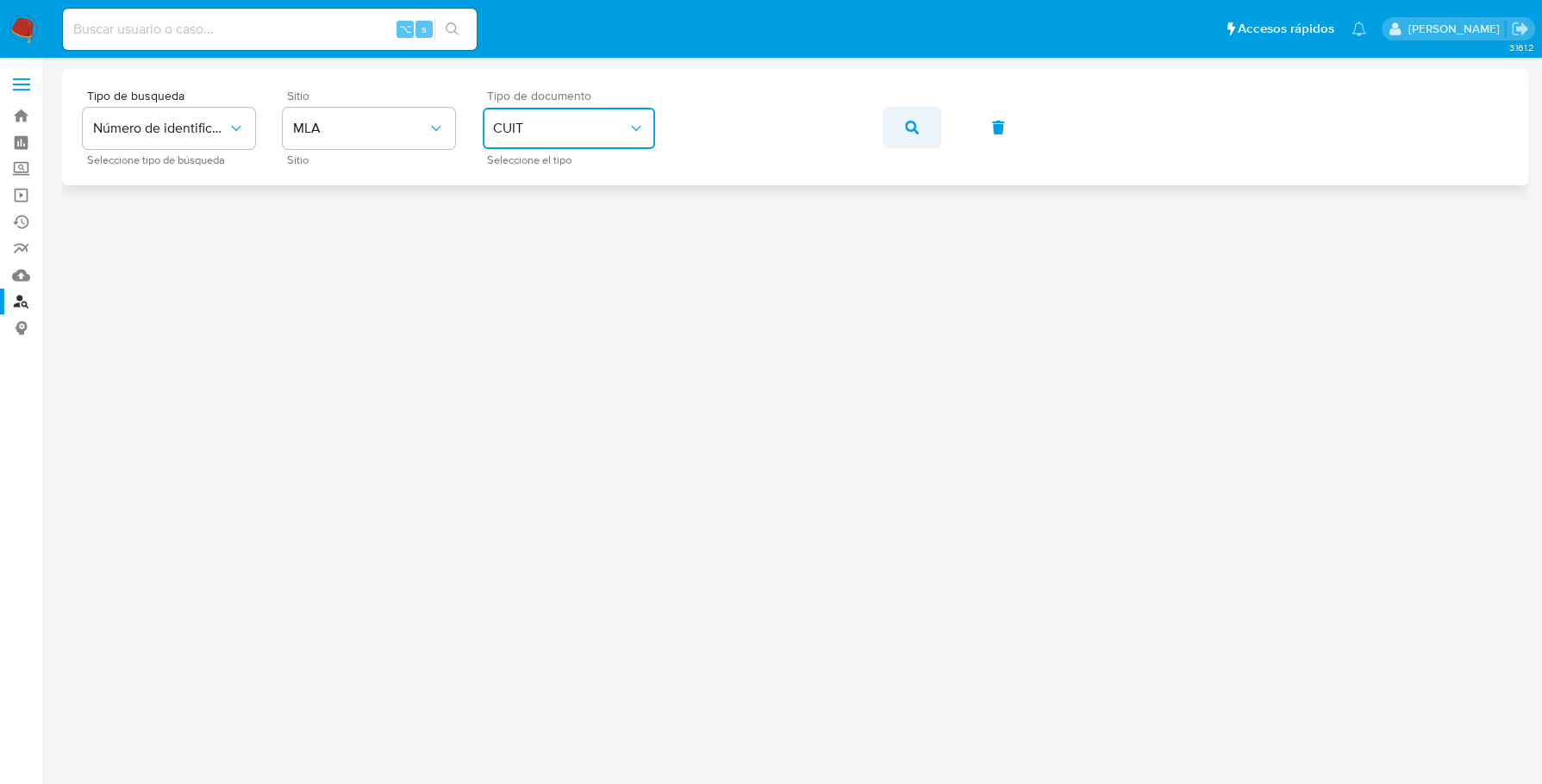
click at [905, 137] on span "button" at bounding box center [912, 127] width 14 height 38
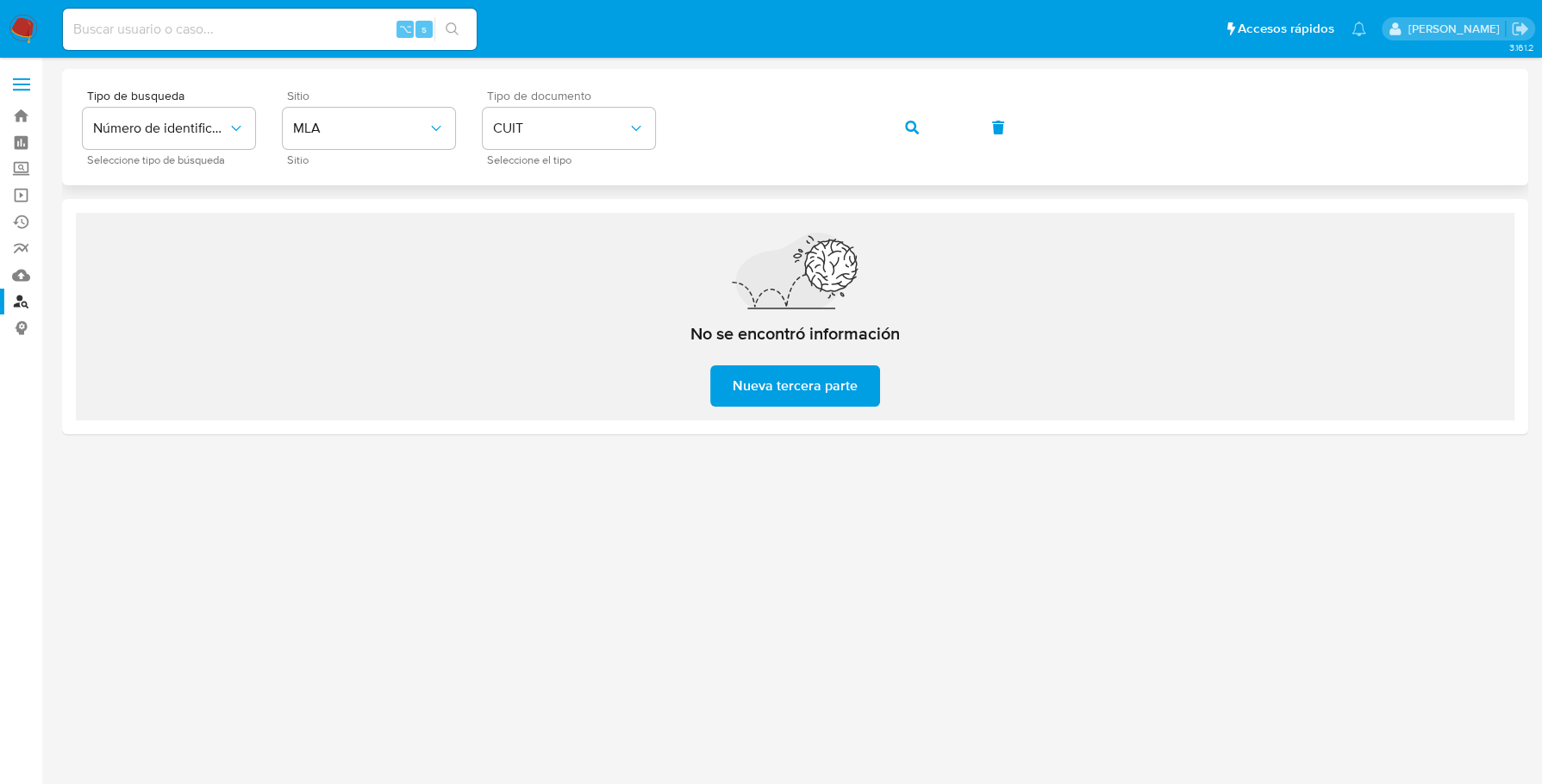
click at [671, 130] on div "Tipo de busqueda Número de identificación Seleccione tipo de búsqueda Sitio MLA…" at bounding box center [795, 127] width 1425 height 75
click at [903, 121] on button "button" at bounding box center [912, 127] width 59 height 41
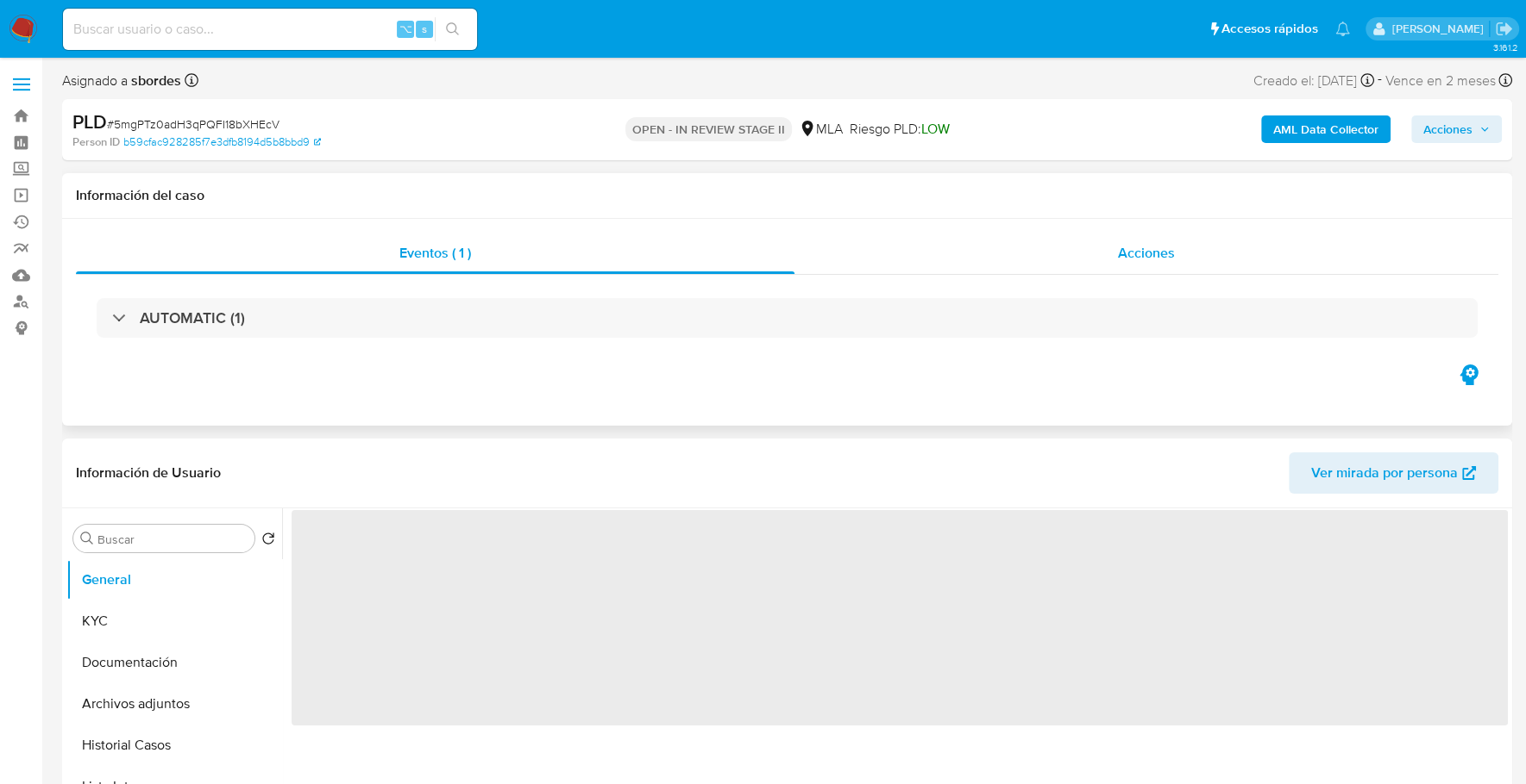
select select "10"
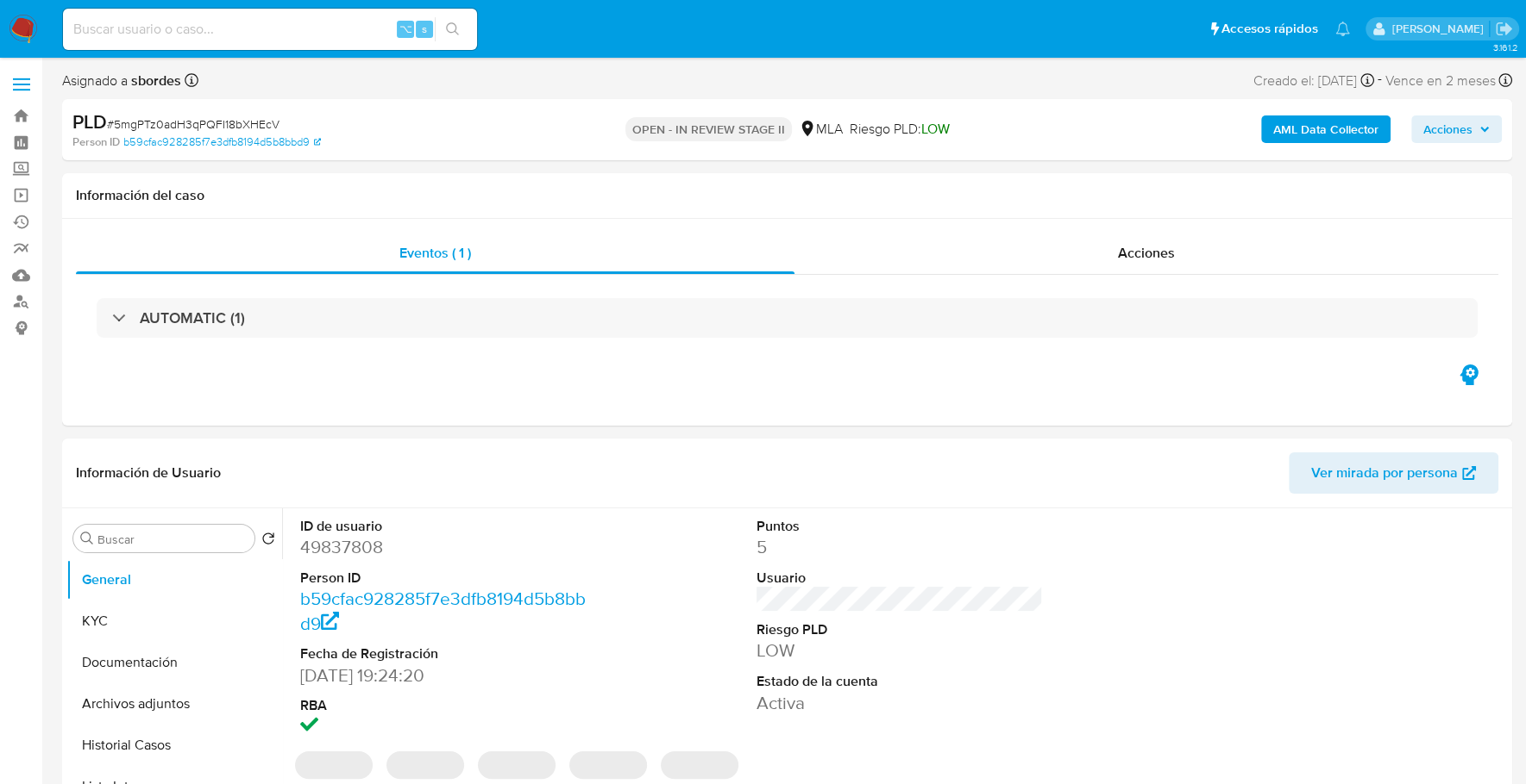
click at [1335, 140] on b "AML Data Collector" at bounding box center [1326, 129] width 106 height 27
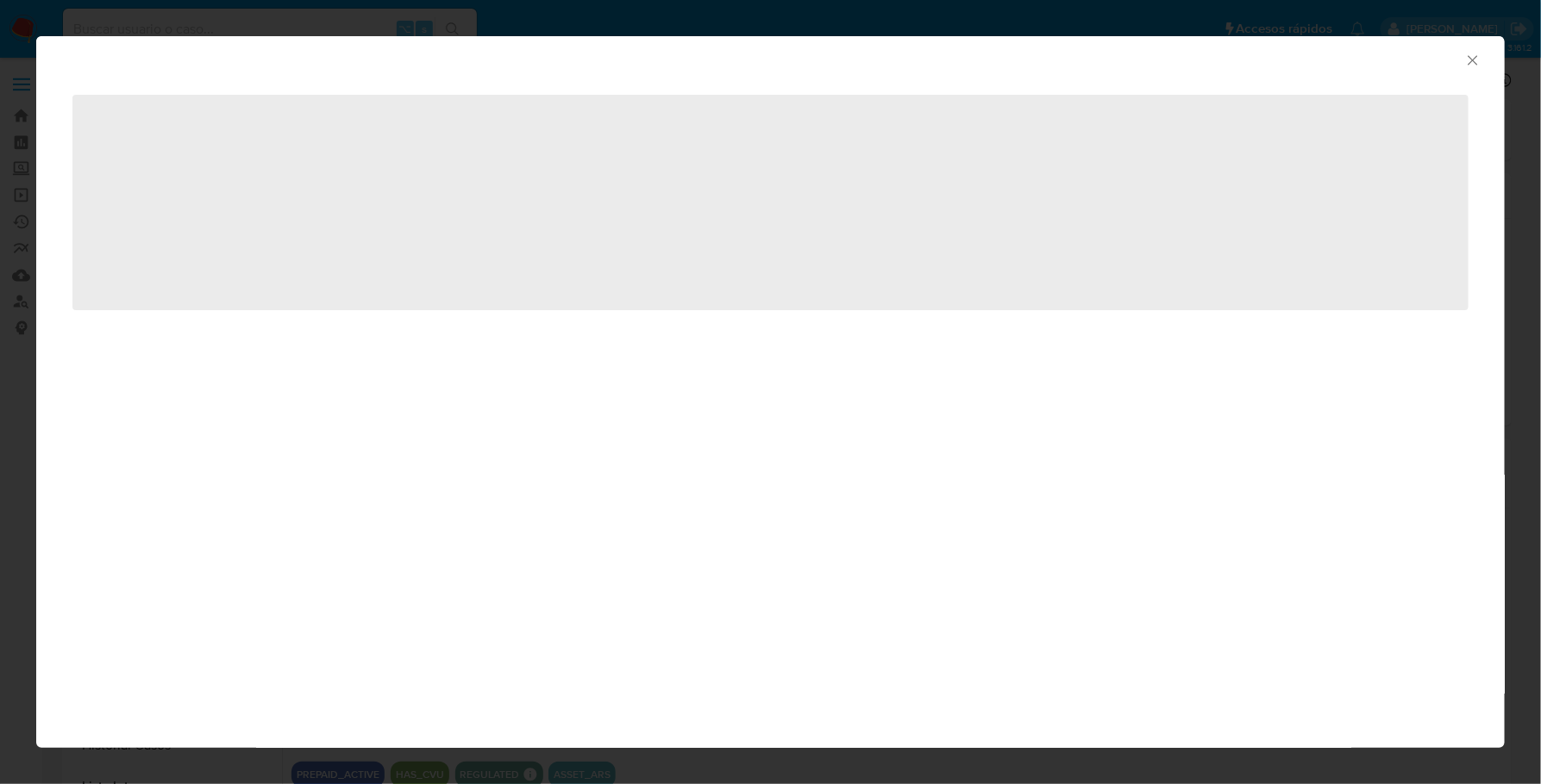
click at [1474, 62] on icon "Cerrar ventana" at bounding box center [1473, 60] width 10 height 10
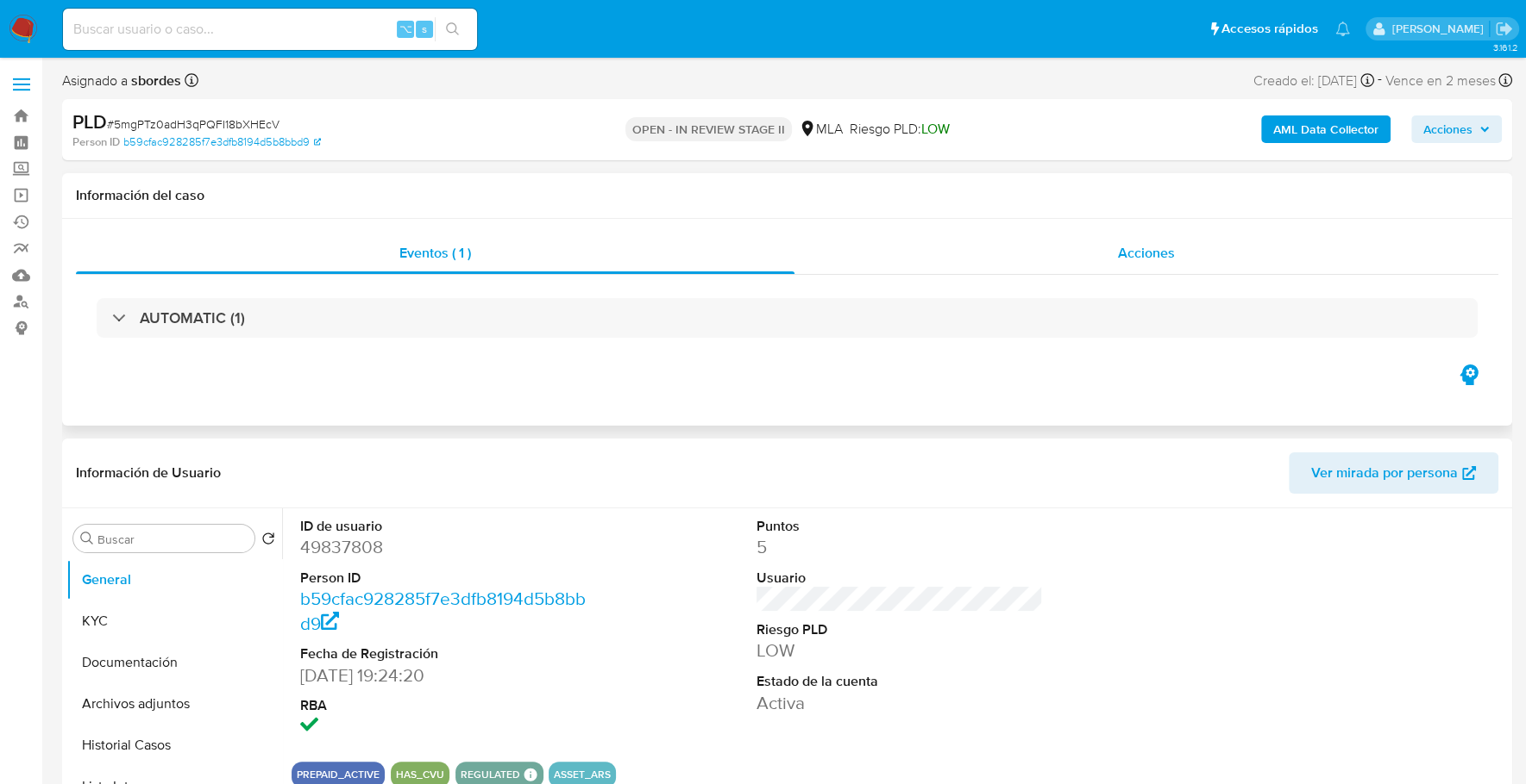
click at [1082, 252] on div "Acciones" at bounding box center [1146, 253] width 703 height 41
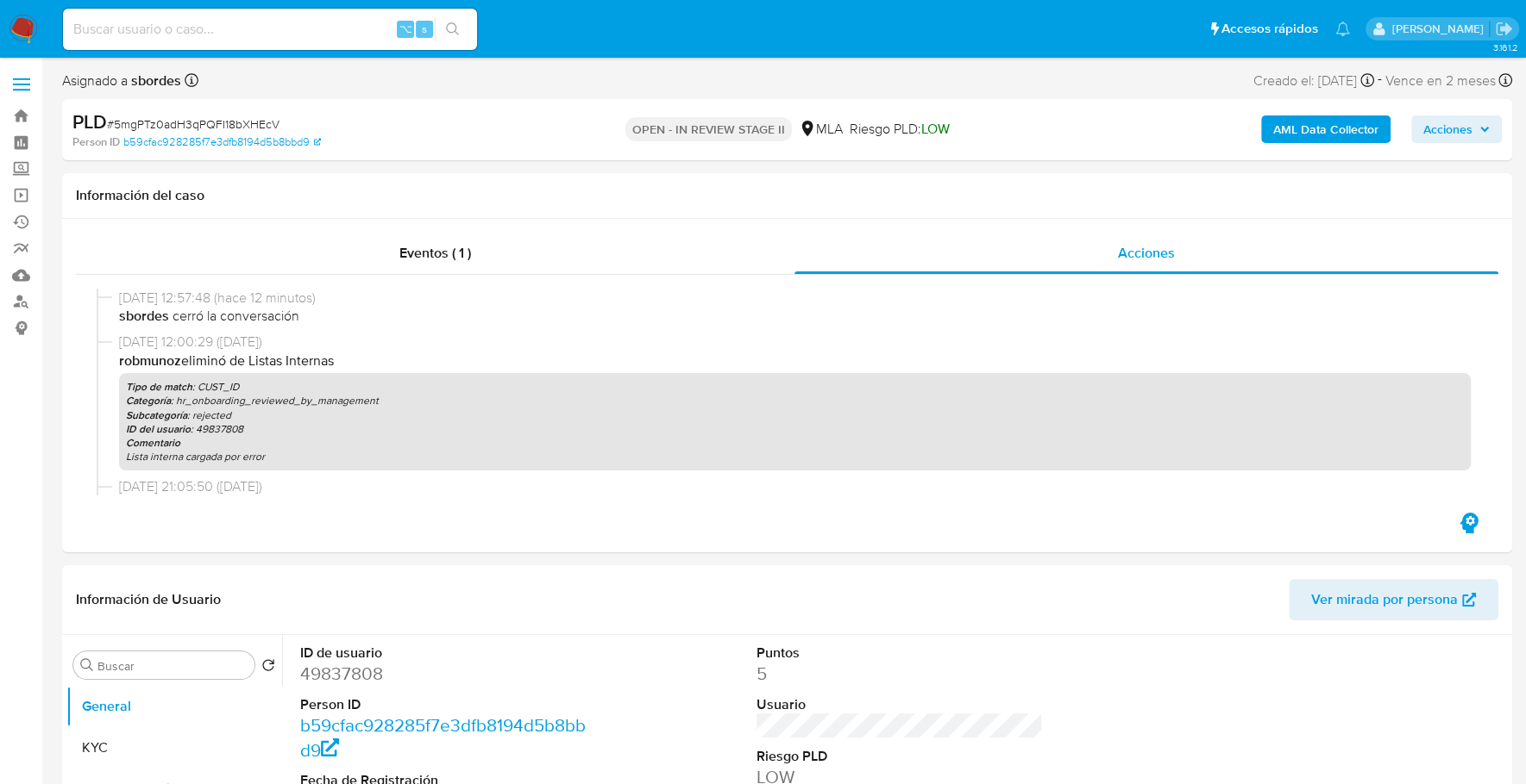
click at [1311, 118] on b "AML Data Collector" at bounding box center [1326, 129] width 106 height 27
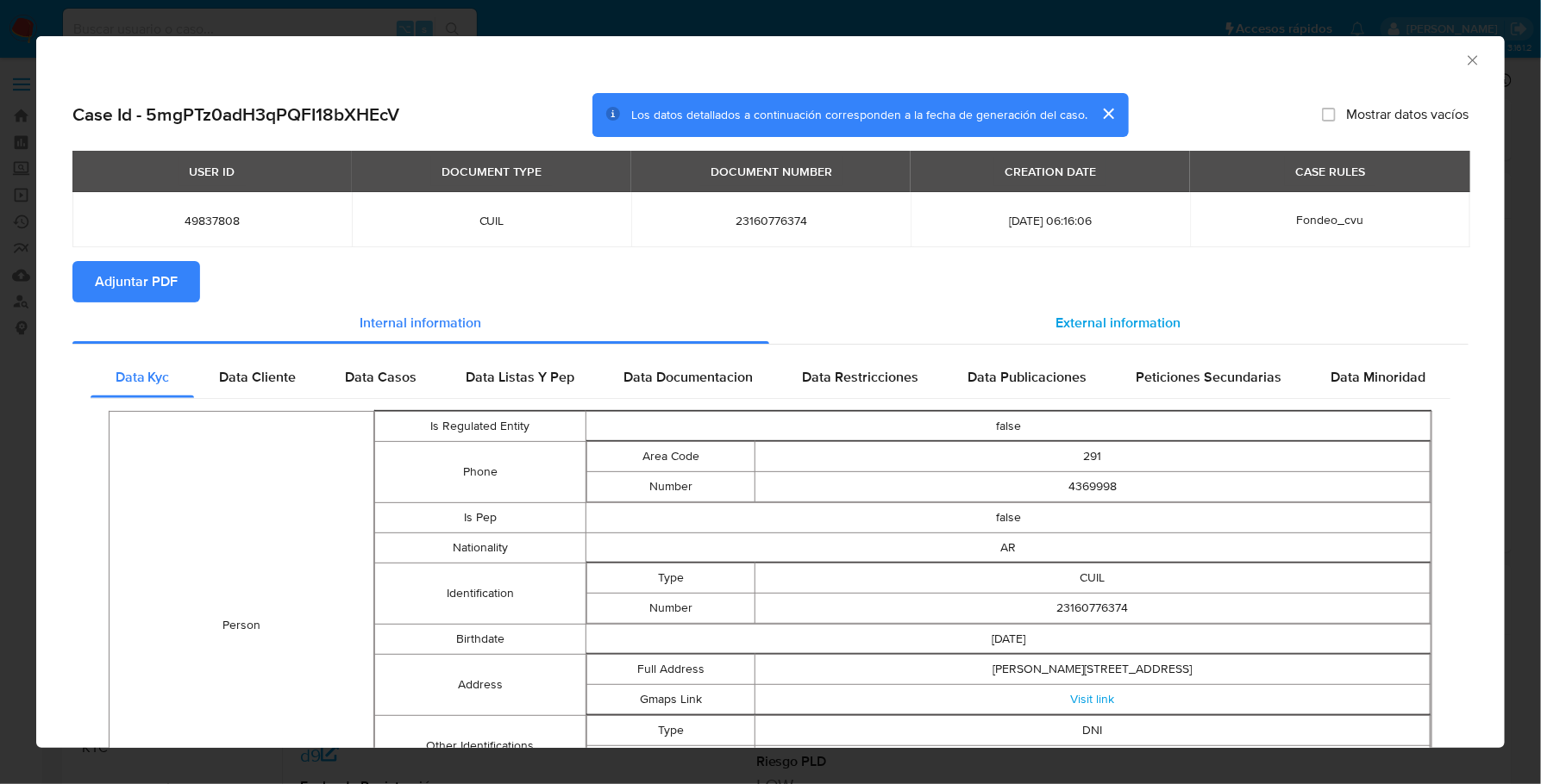
click at [1176, 321] on div "External information" at bounding box center [1118, 323] width 700 height 41
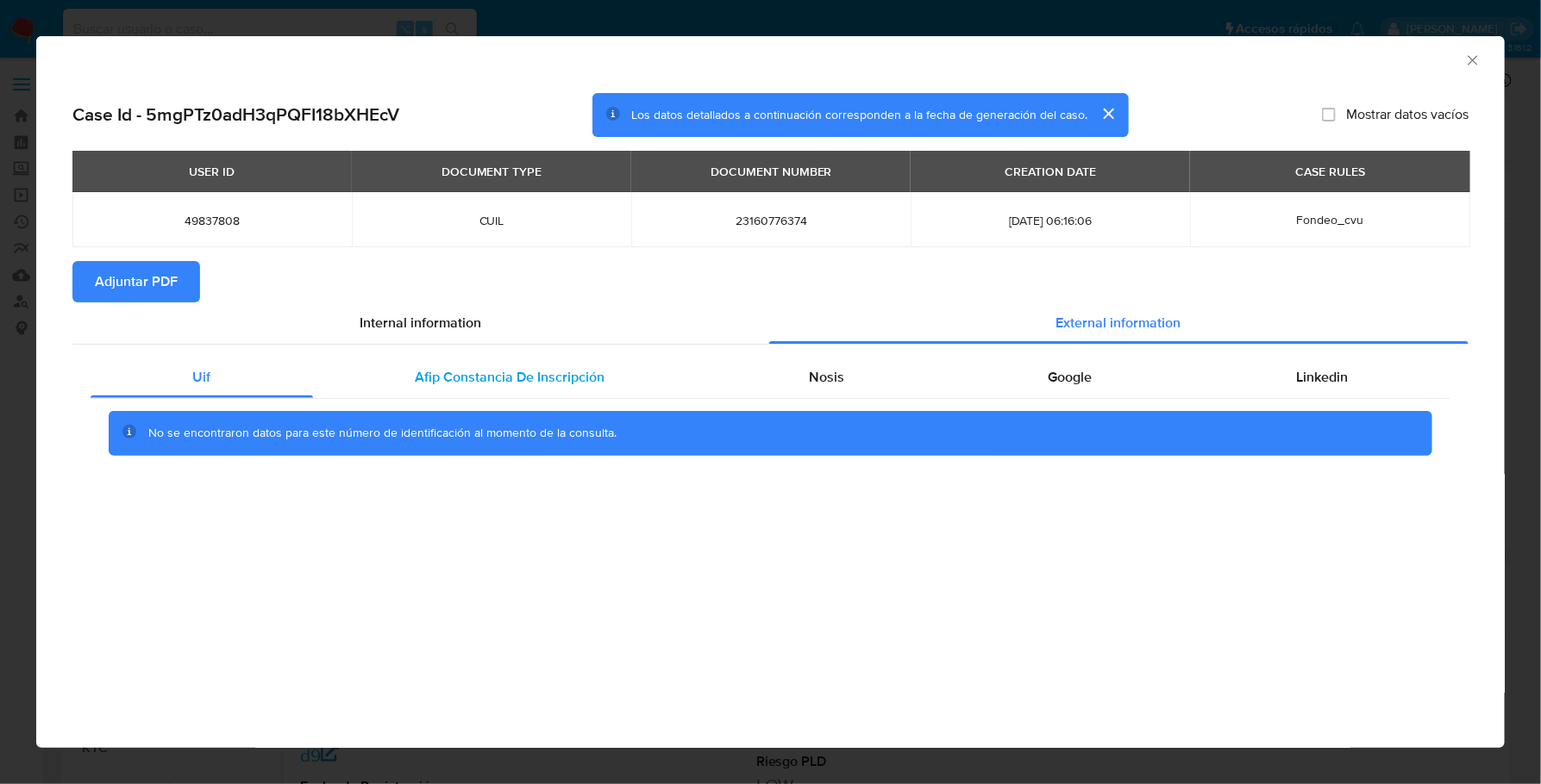
click at [628, 371] on div "Afip Constancia De Inscripción" at bounding box center [509, 377] width 394 height 41
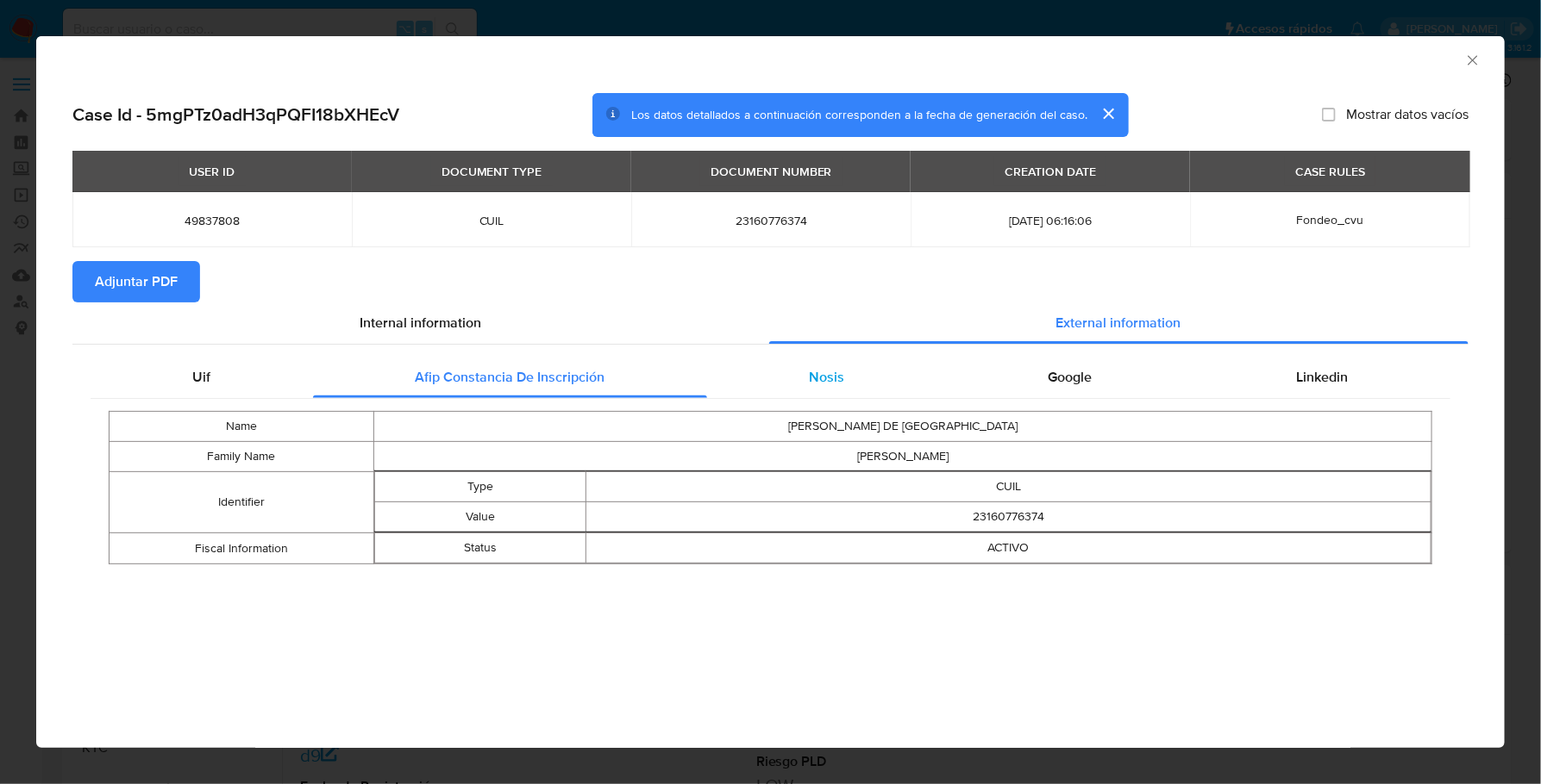
click at [843, 376] on div "Nosis" at bounding box center [826, 377] width 239 height 41
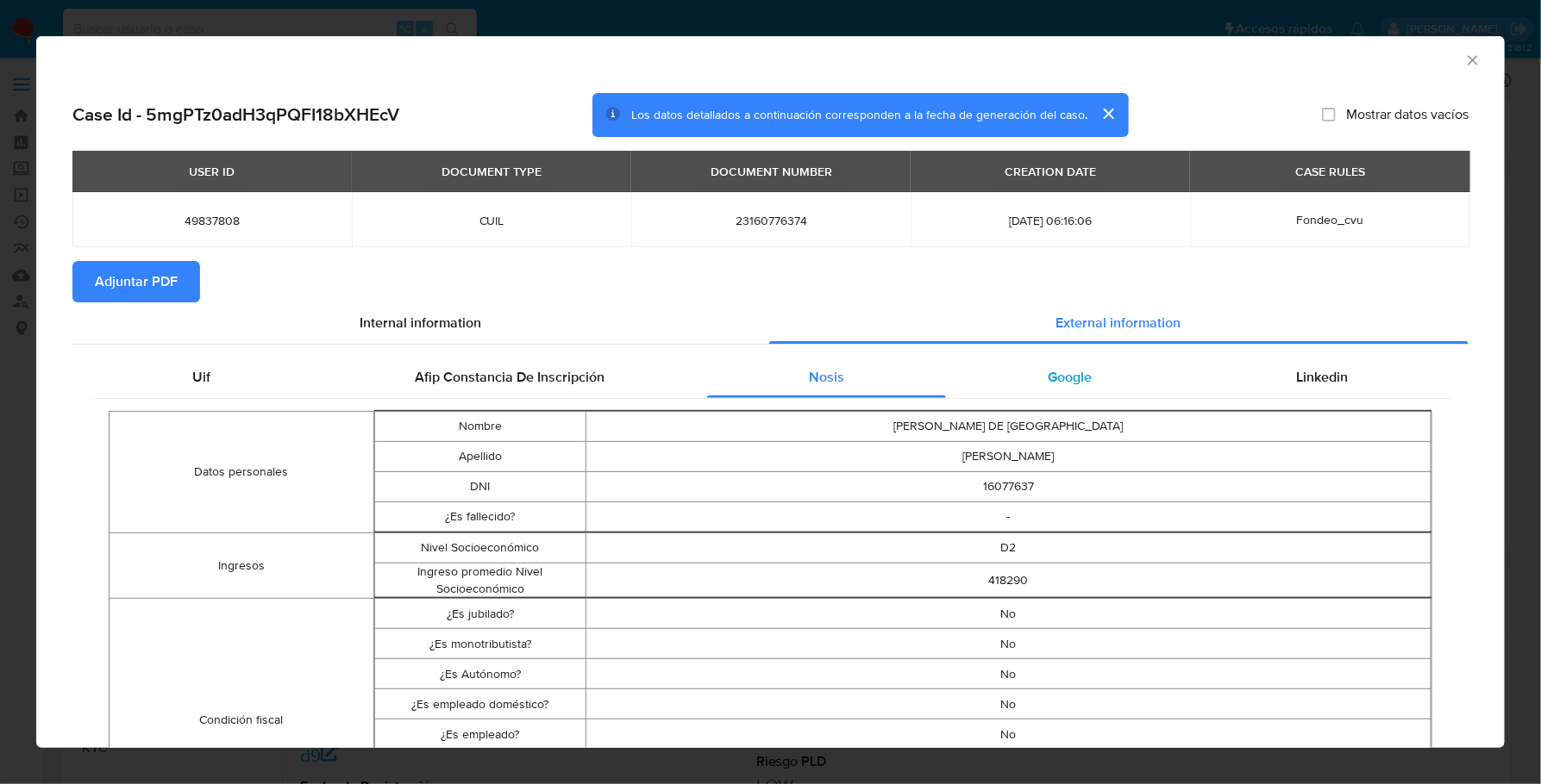
click at [1018, 392] on div "Google" at bounding box center [1069, 377] width 248 height 41
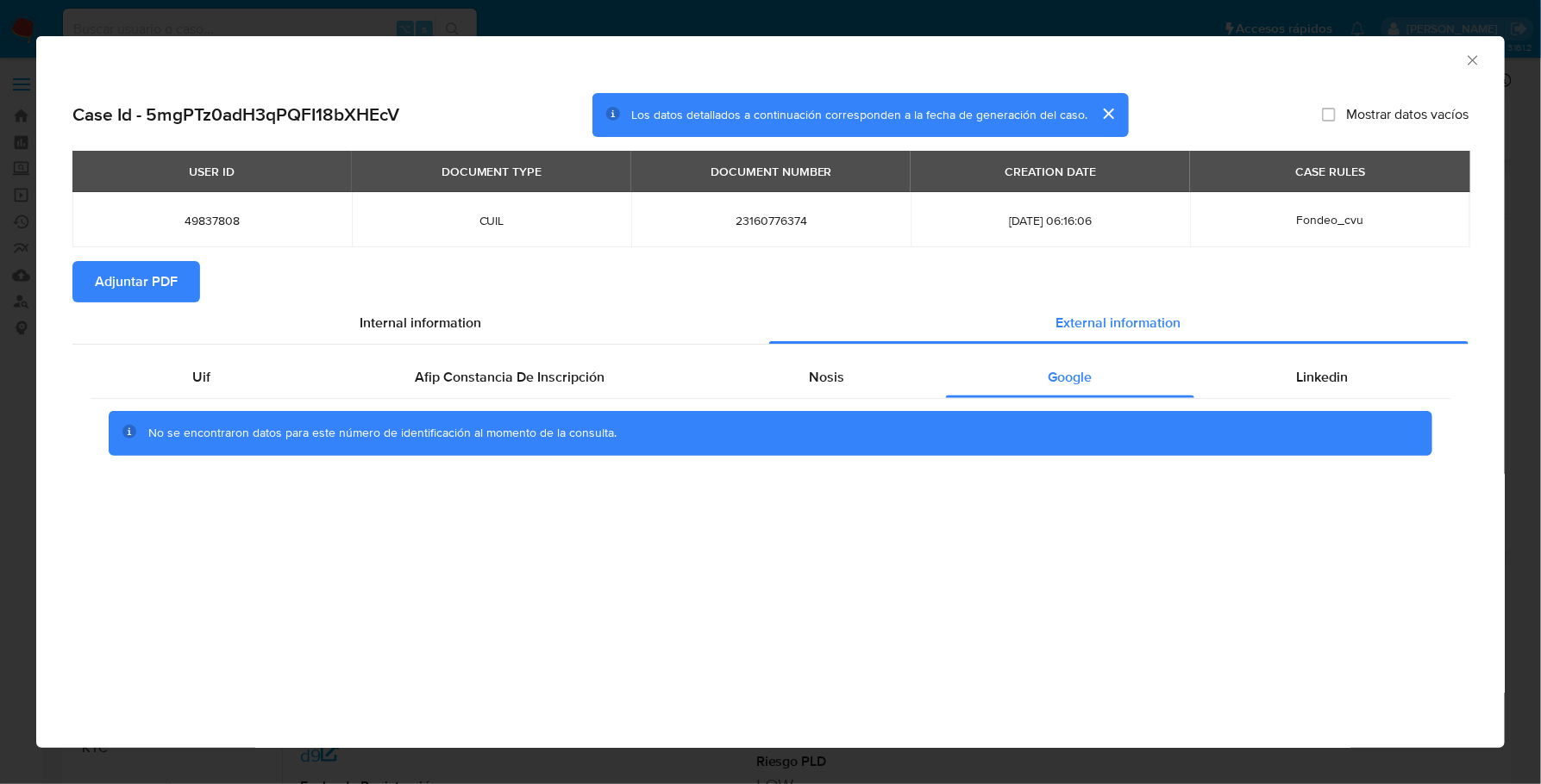
click at [136, 284] on span "Adjuntar PDF" at bounding box center [136, 281] width 83 height 38
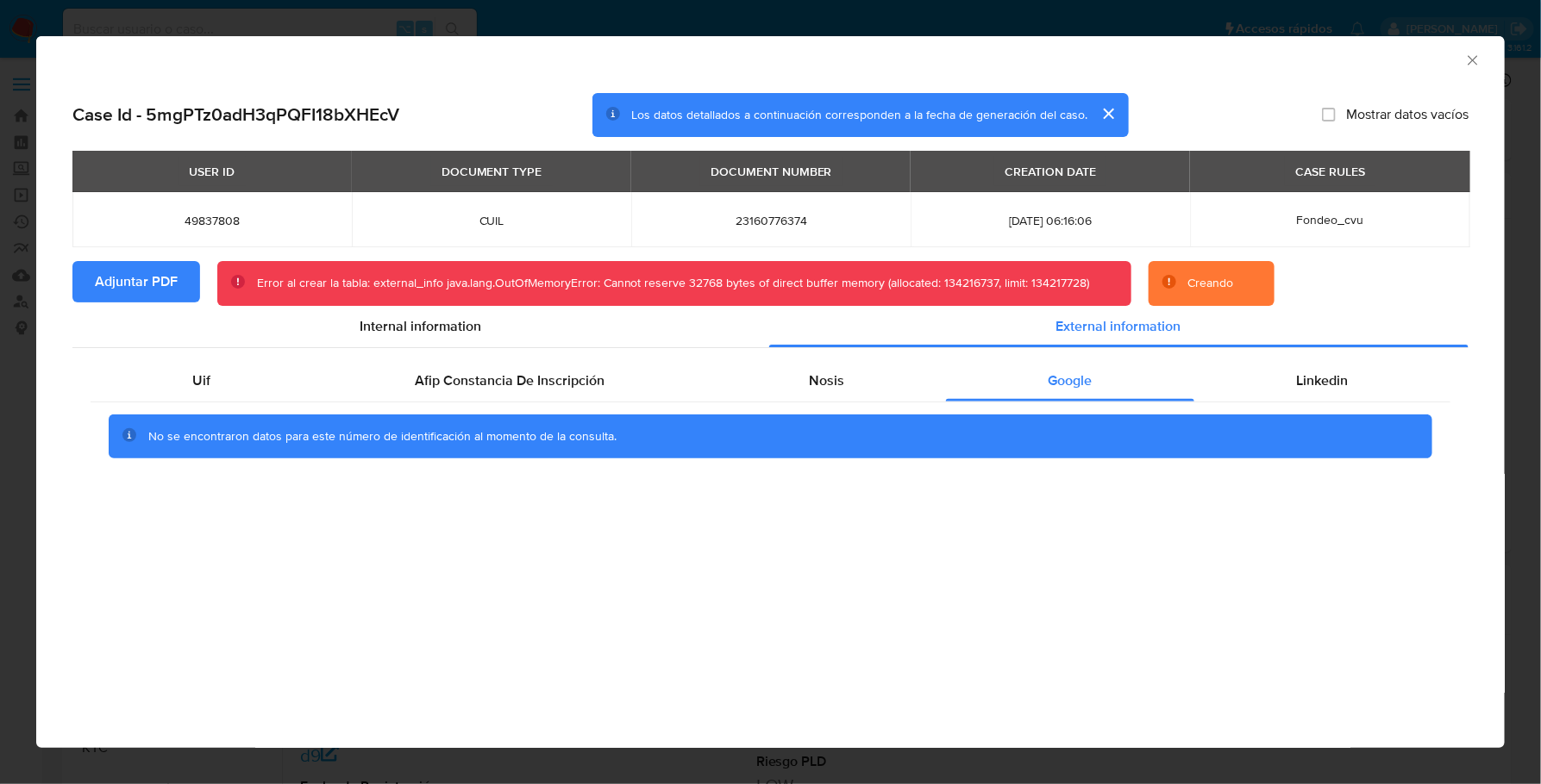
click at [1474, 62] on icon "Cerrar ventana" at bounding box center [1473, 60] width 10 height 10
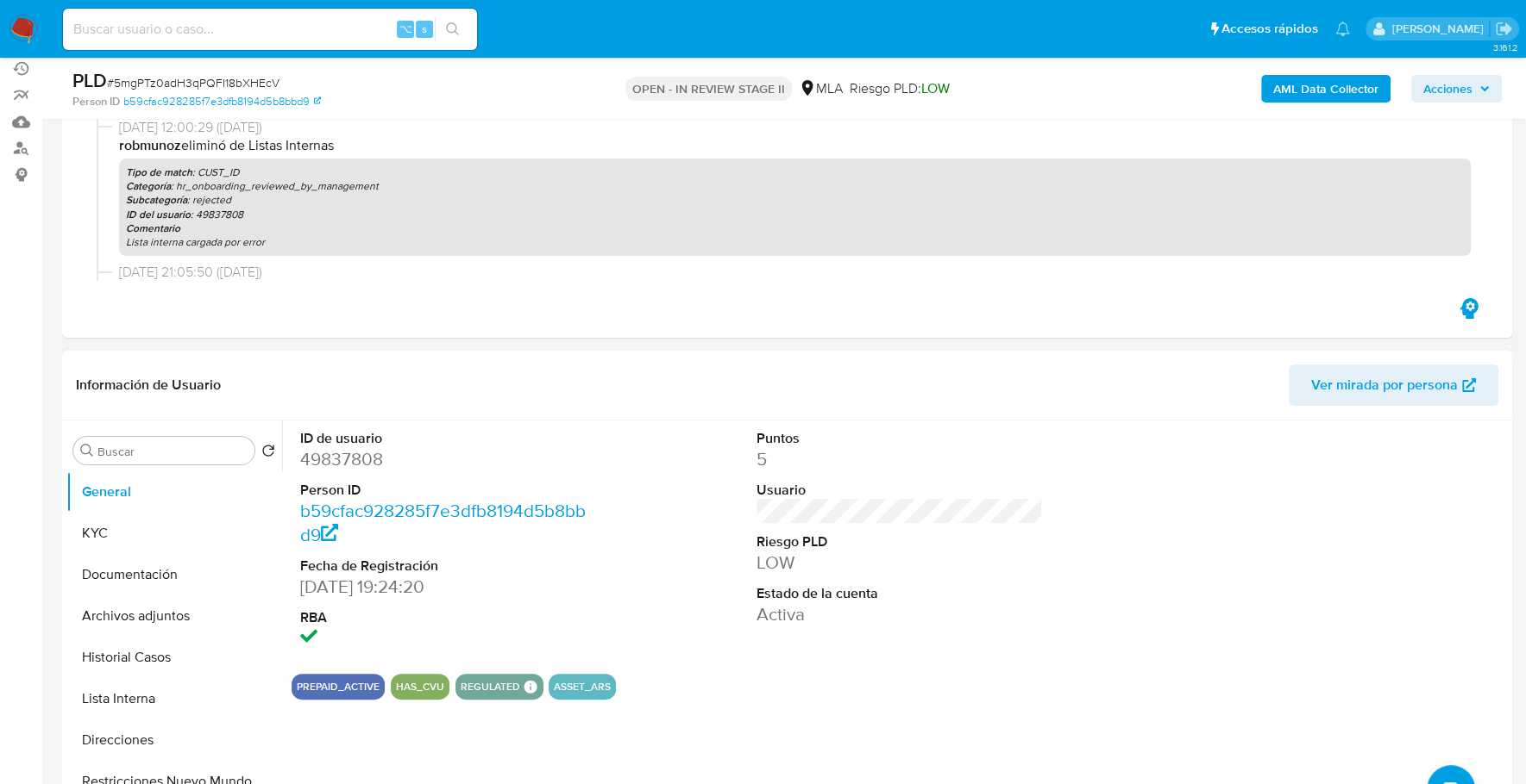
scroll to position [231, 0]
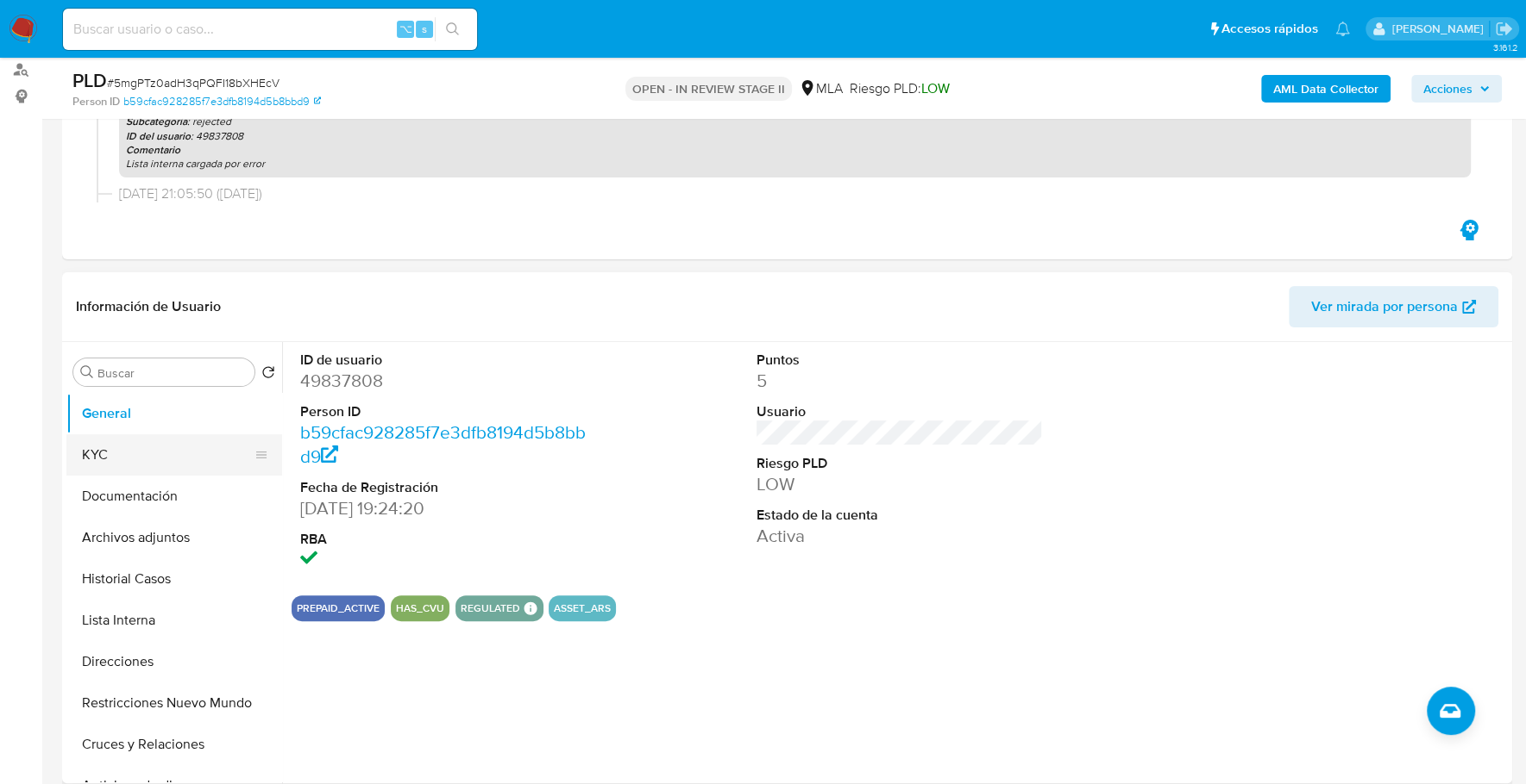
click at [132, 454] on button "KYC" at bounding box center [167, 455] width 202 height 41
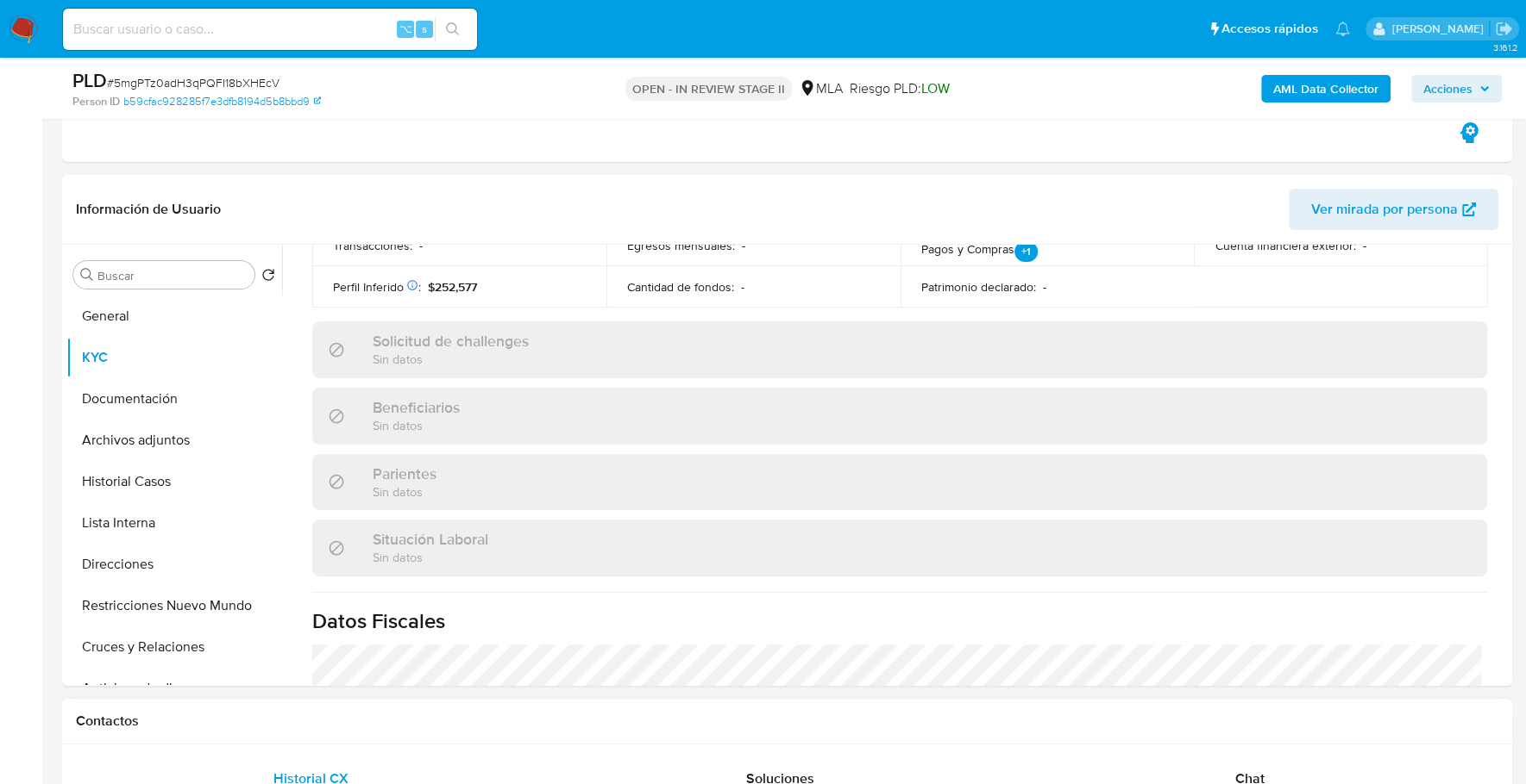
scroll to position [673, 0]
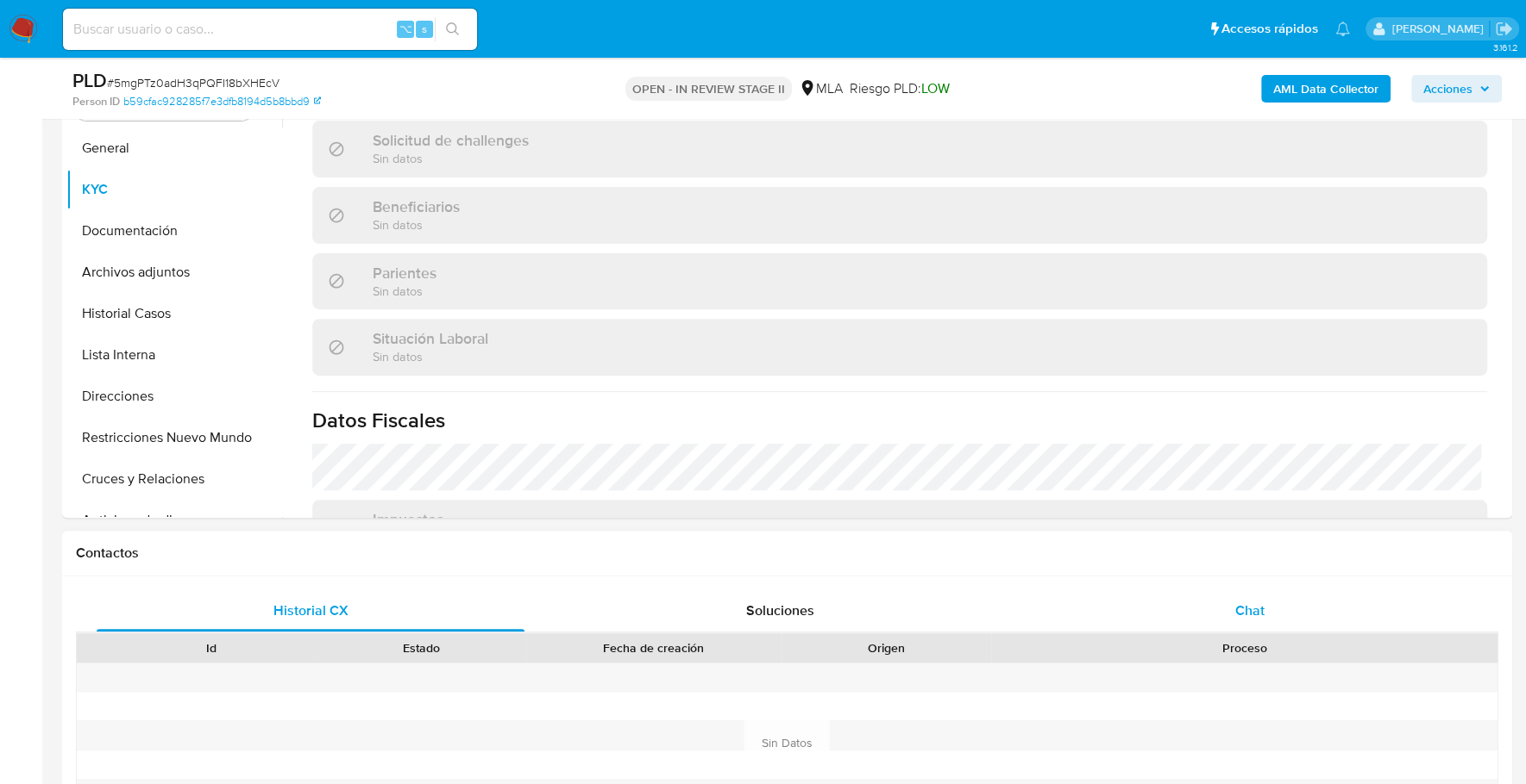
click at [1217, 603] on div "Chat" at bounding box center [1249, 611] width 428 height 41
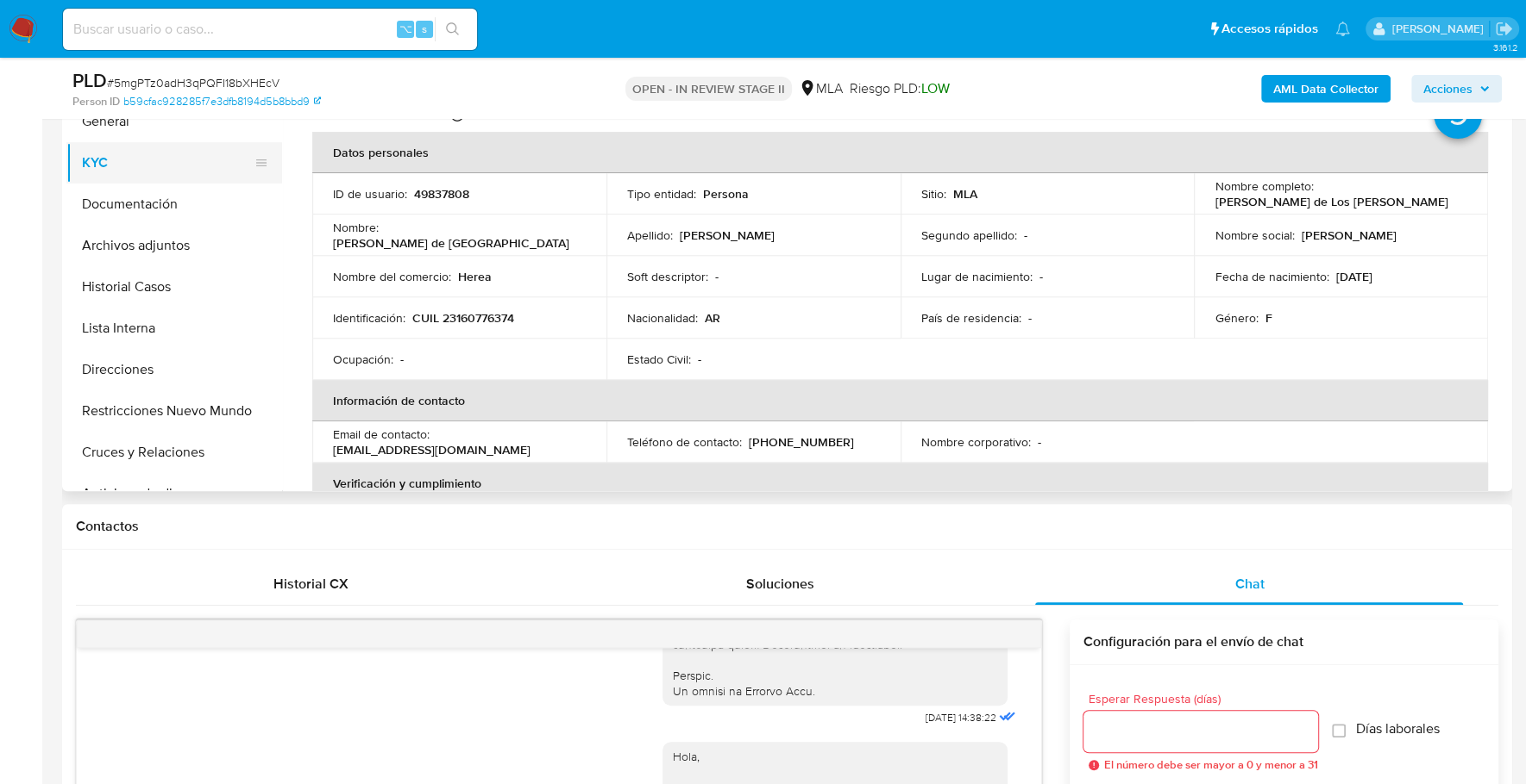
scroll to position [431, 0]
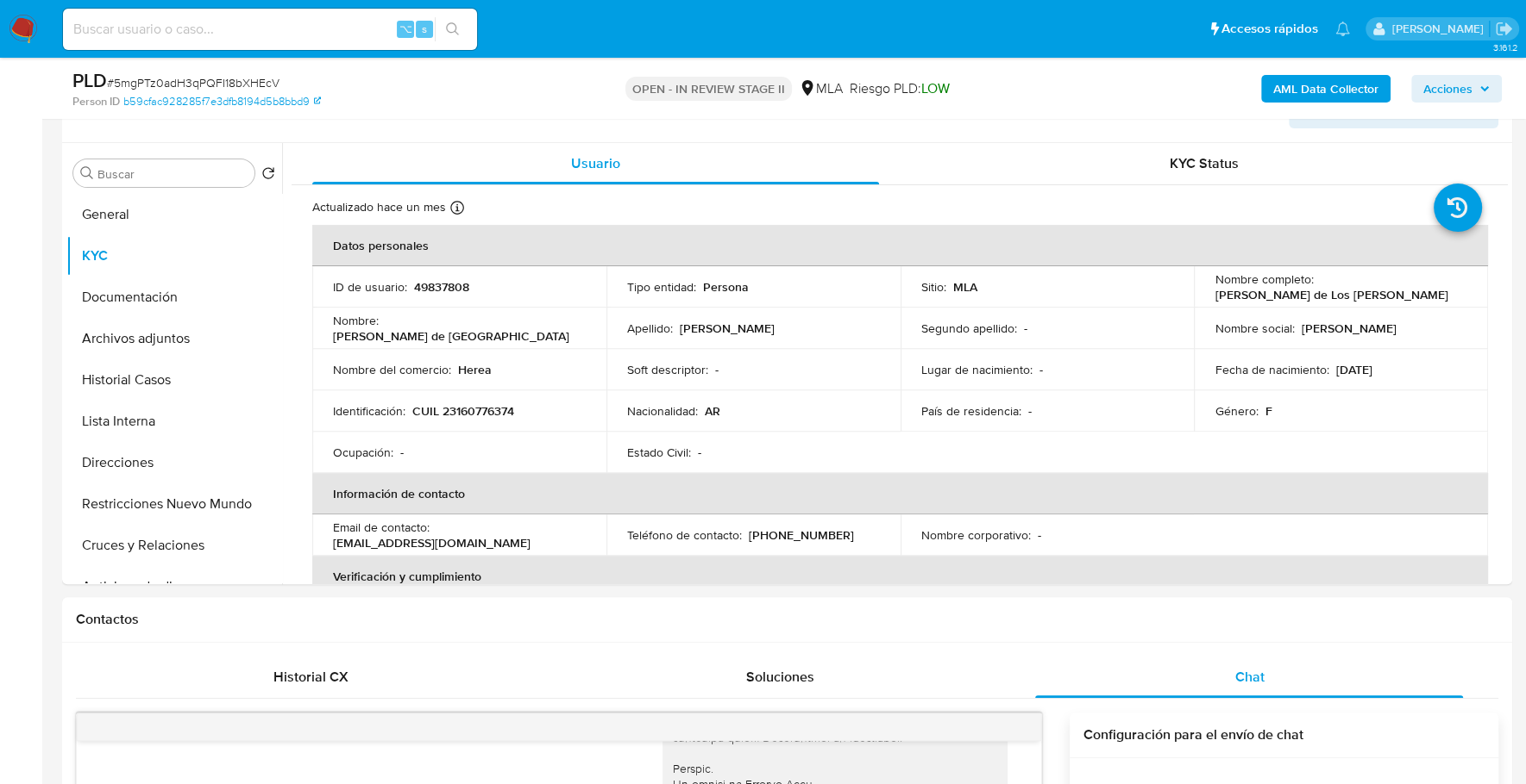
click at [1298, 92] on b "AML Data Collector" at bounding box center [1326, 89] width 106 height 27
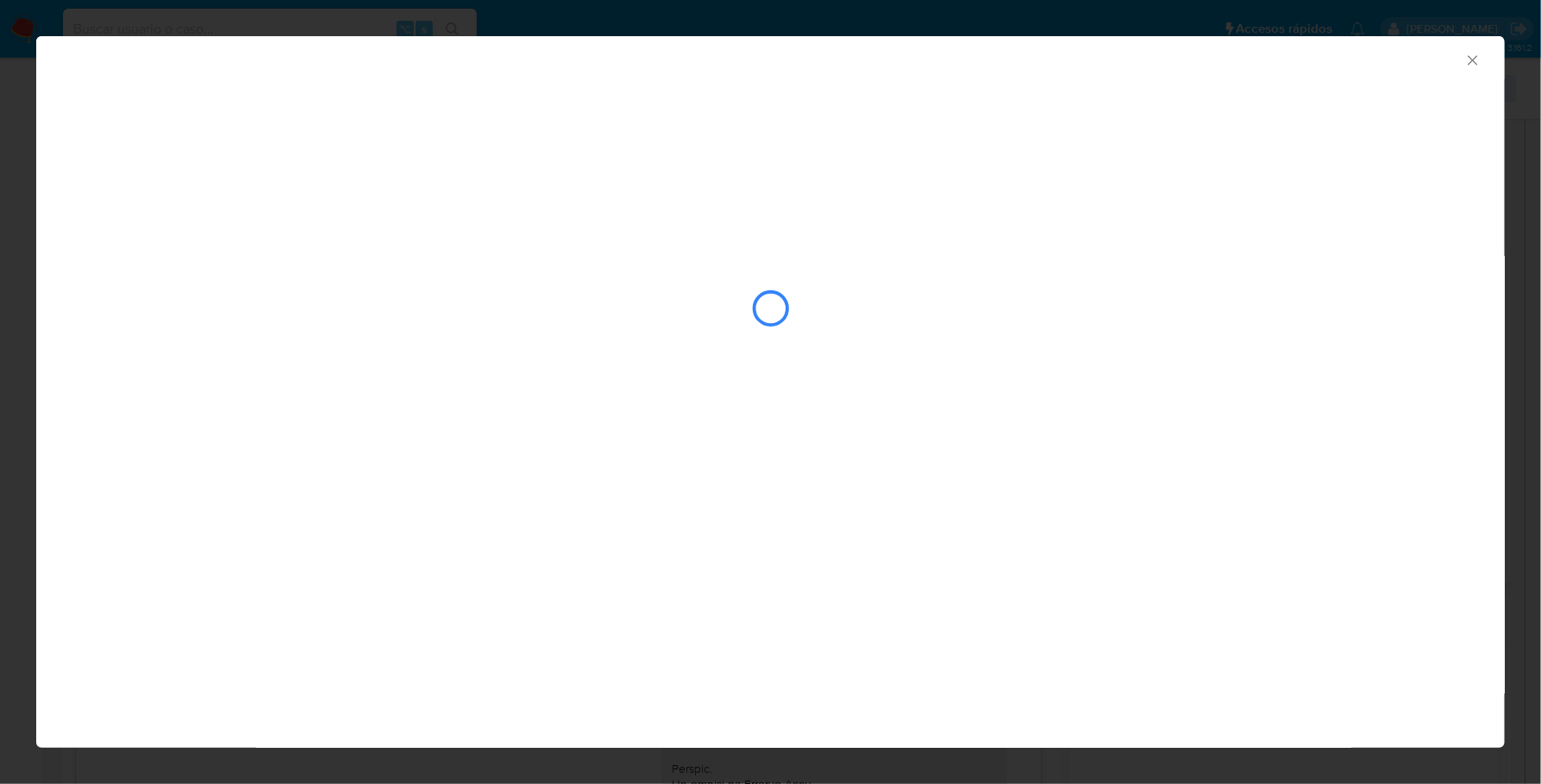
click at [808, 352] on div "closure-recommendation-modal" at bounding box center [770, 309] width 1395 height 173
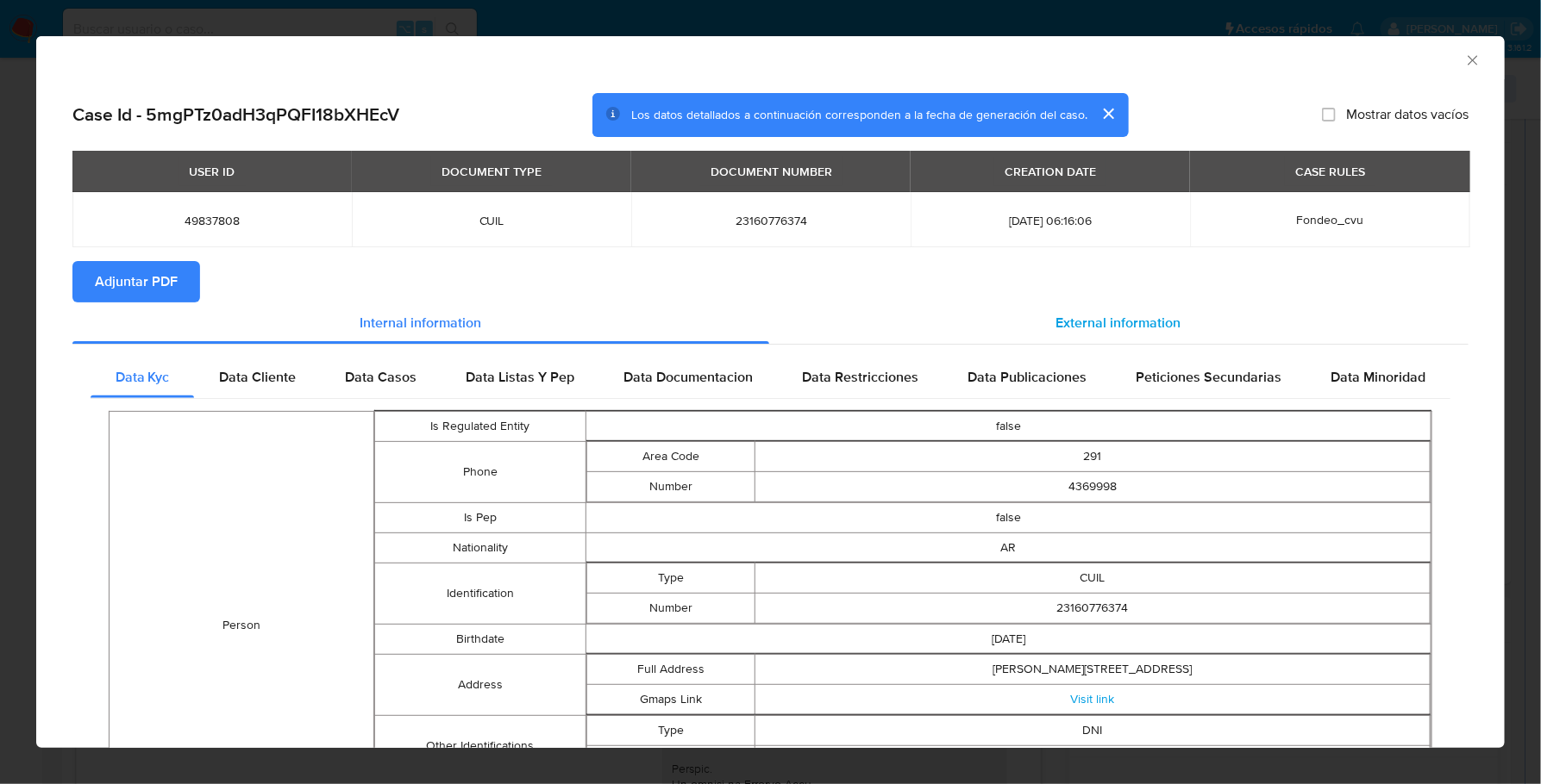
click at [1154, 343] on div "External information" at bounding box center [1118, 323] width 700 height 41
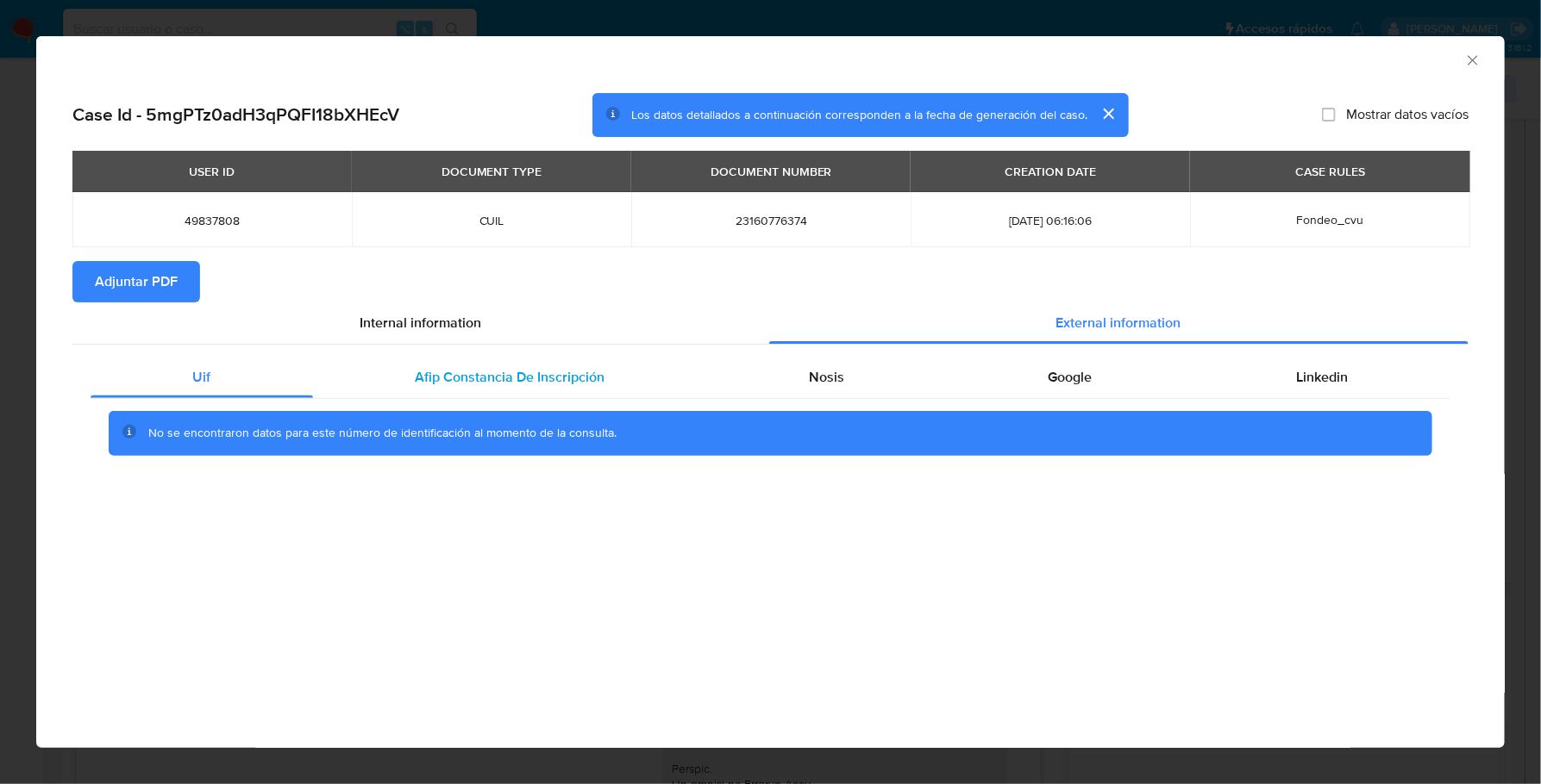
click at [557, 373] on span "Afip Constancia De Inscripción" at bounding box center [510, 377] width 189 height 20
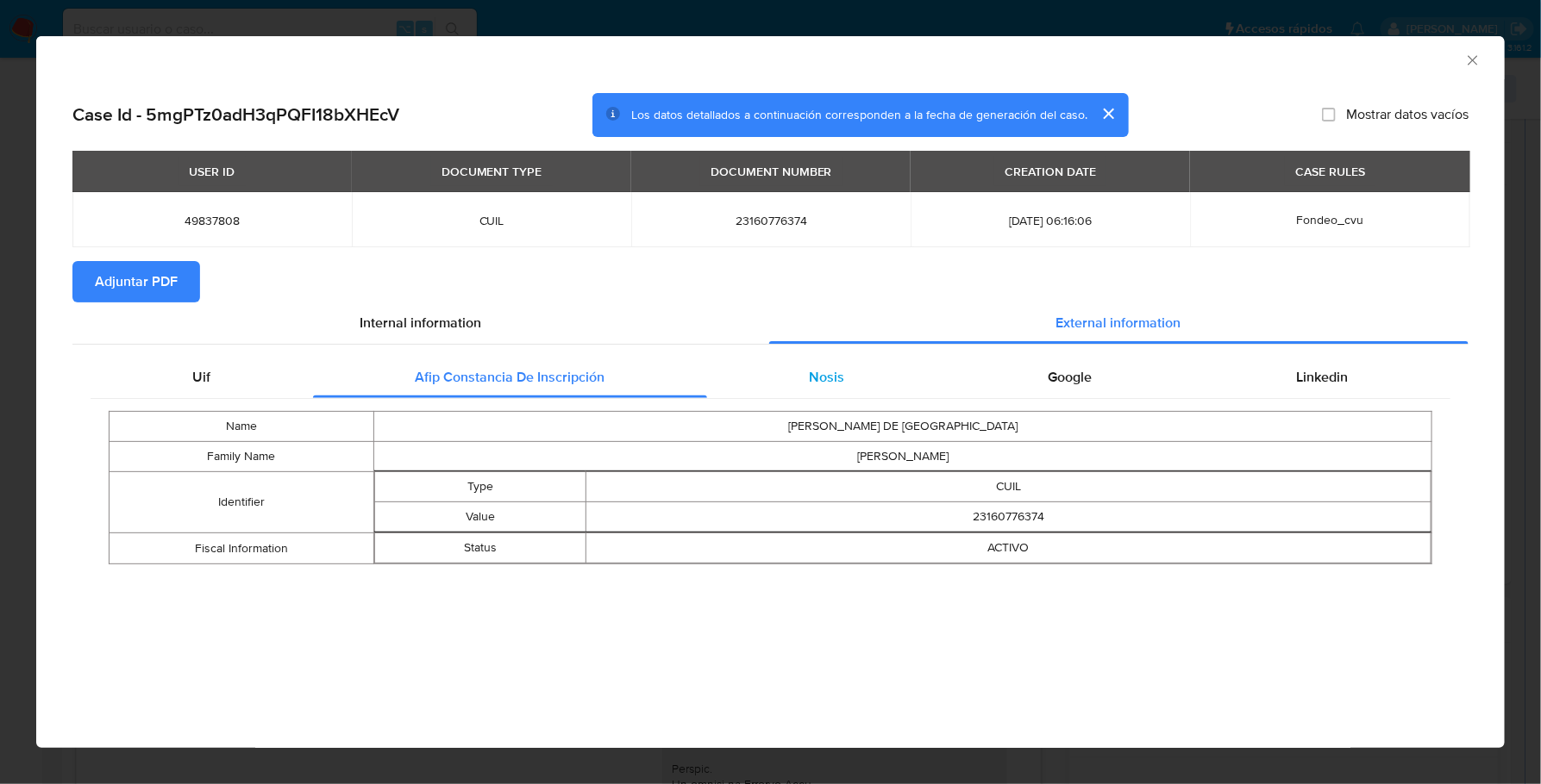
click at [832, 376] on span "Nosis" at bounding box center [826, 377] width 35 height 20
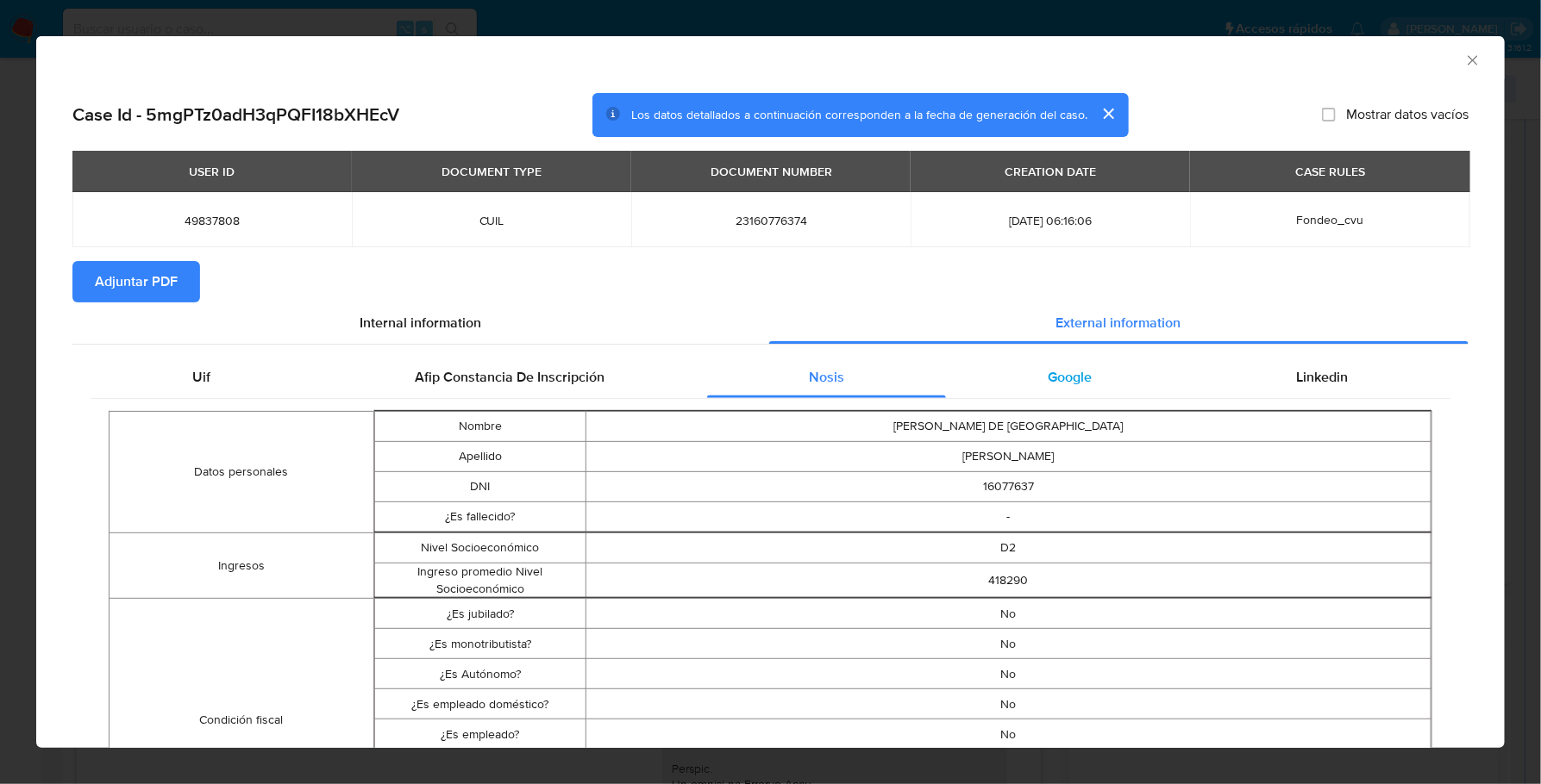
click at [1098, 381] on div "Google" at bounding box center [1069, 377] width 248 height 41
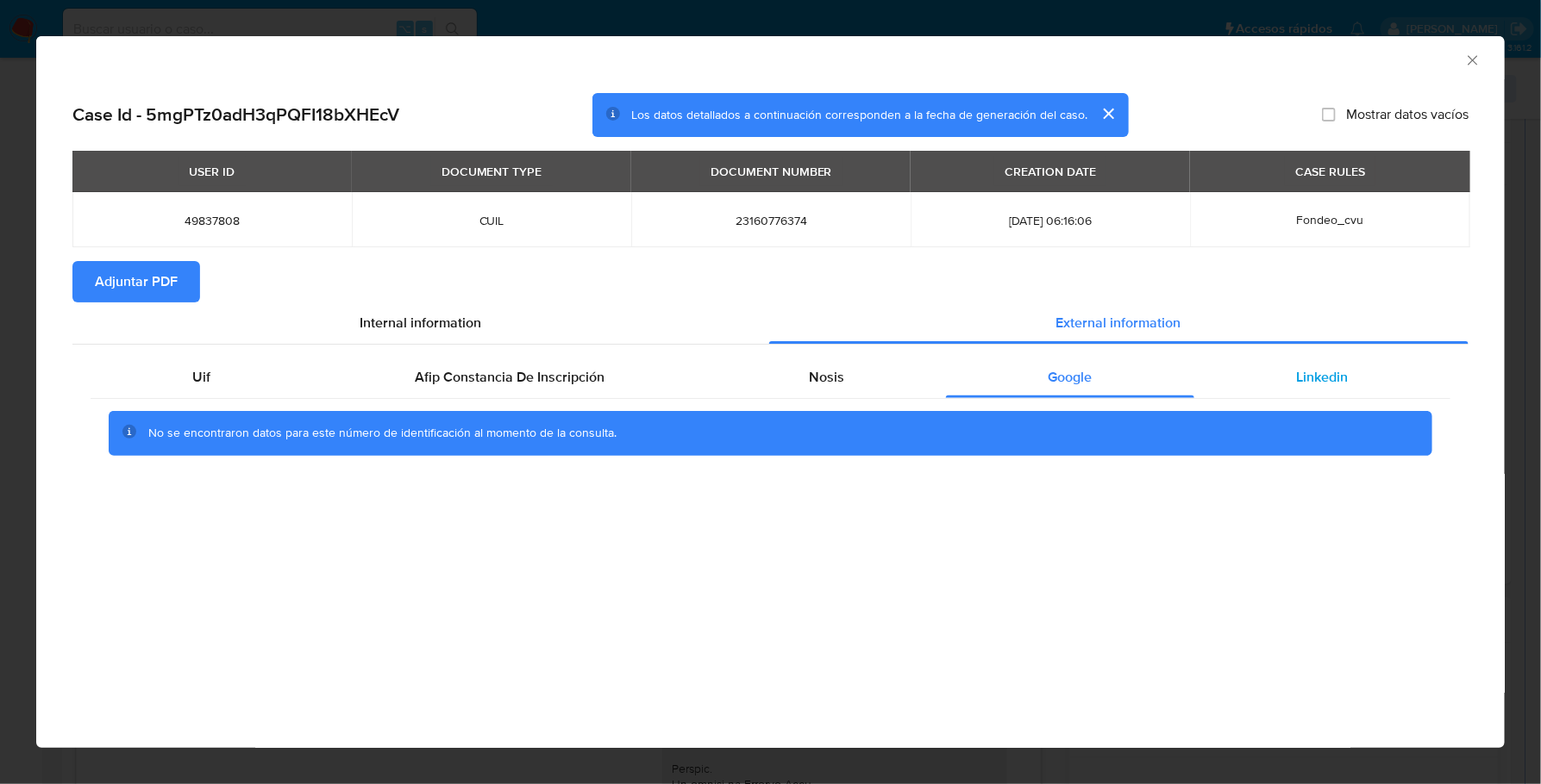
click at [1298, 374] on span "Linkedin" at bounding box center [1322, 377] width 52 height 20
click at [121, 290] on span "Adjuntar PDF" at bounding box center [136, 281] width 83 height 38
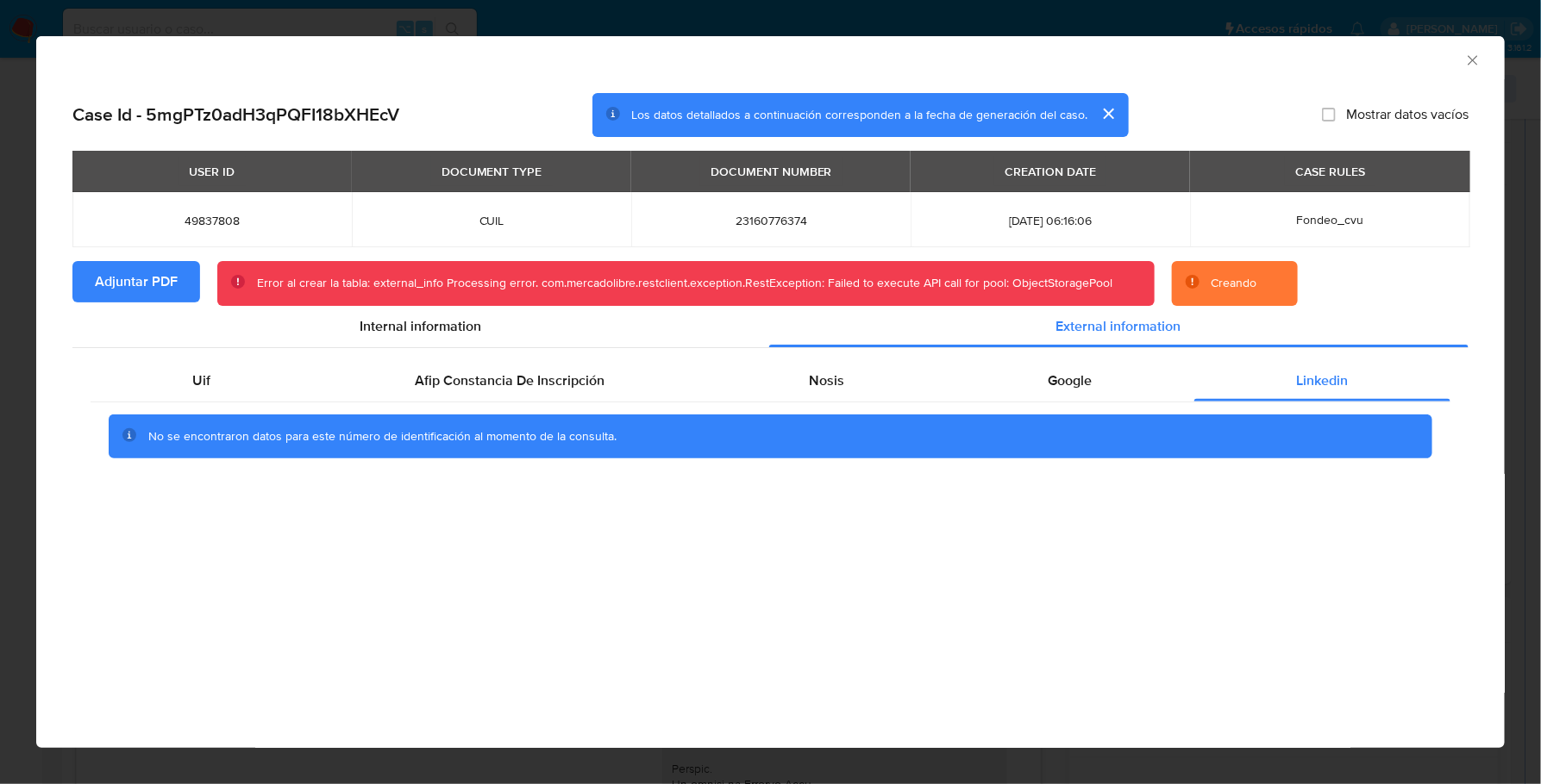
click at [1471, 62] on icon "Cerrar ventana" at bounding box center [1473, 60] width 10 height 10
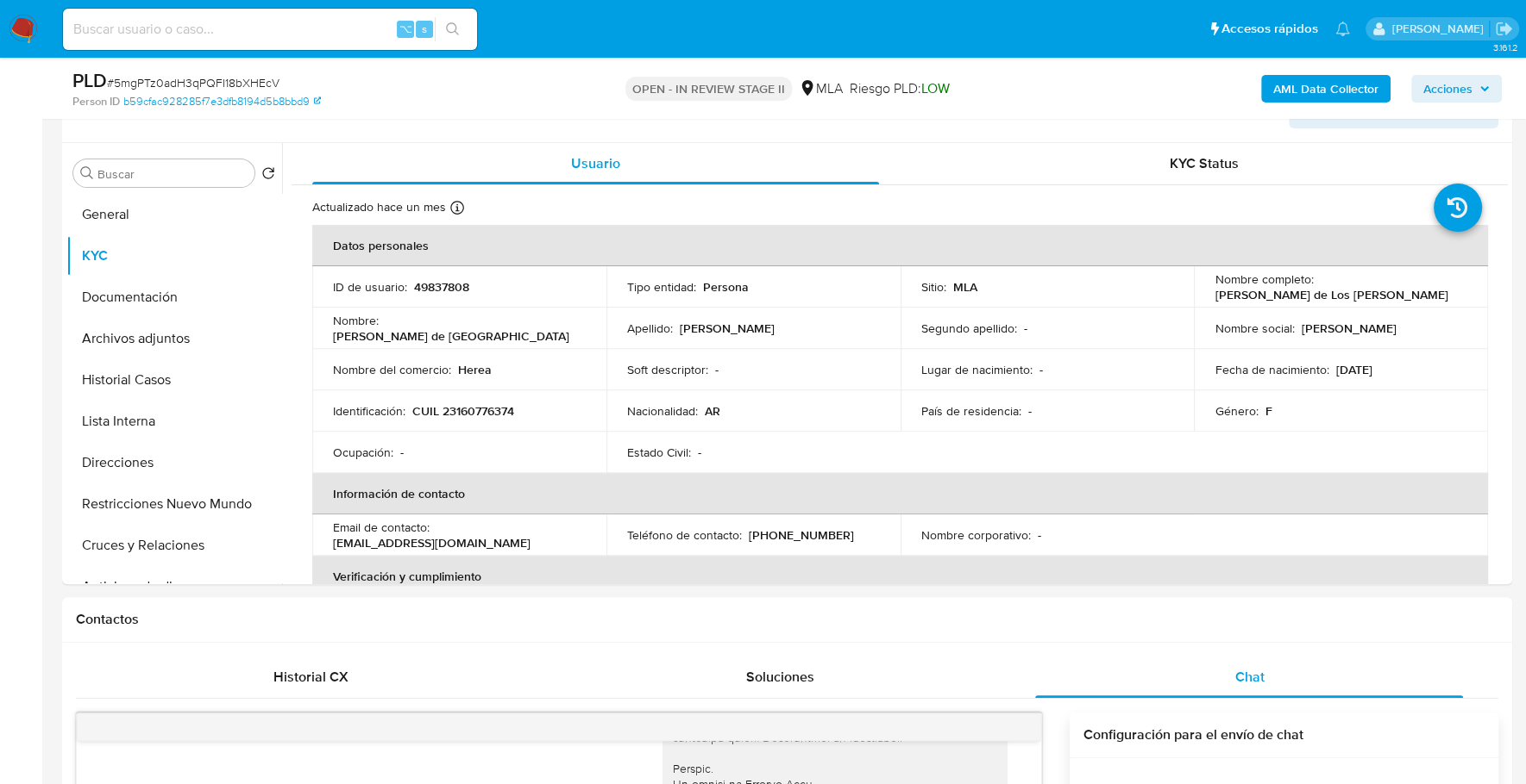
click at [198, 24] on input at bounding box center [270, 29] width 414 height 22
paste input "U2INqKRLISCTM0MtFY8cqual"
type input "U2INqKRLISCTM0MtFY8cqual"
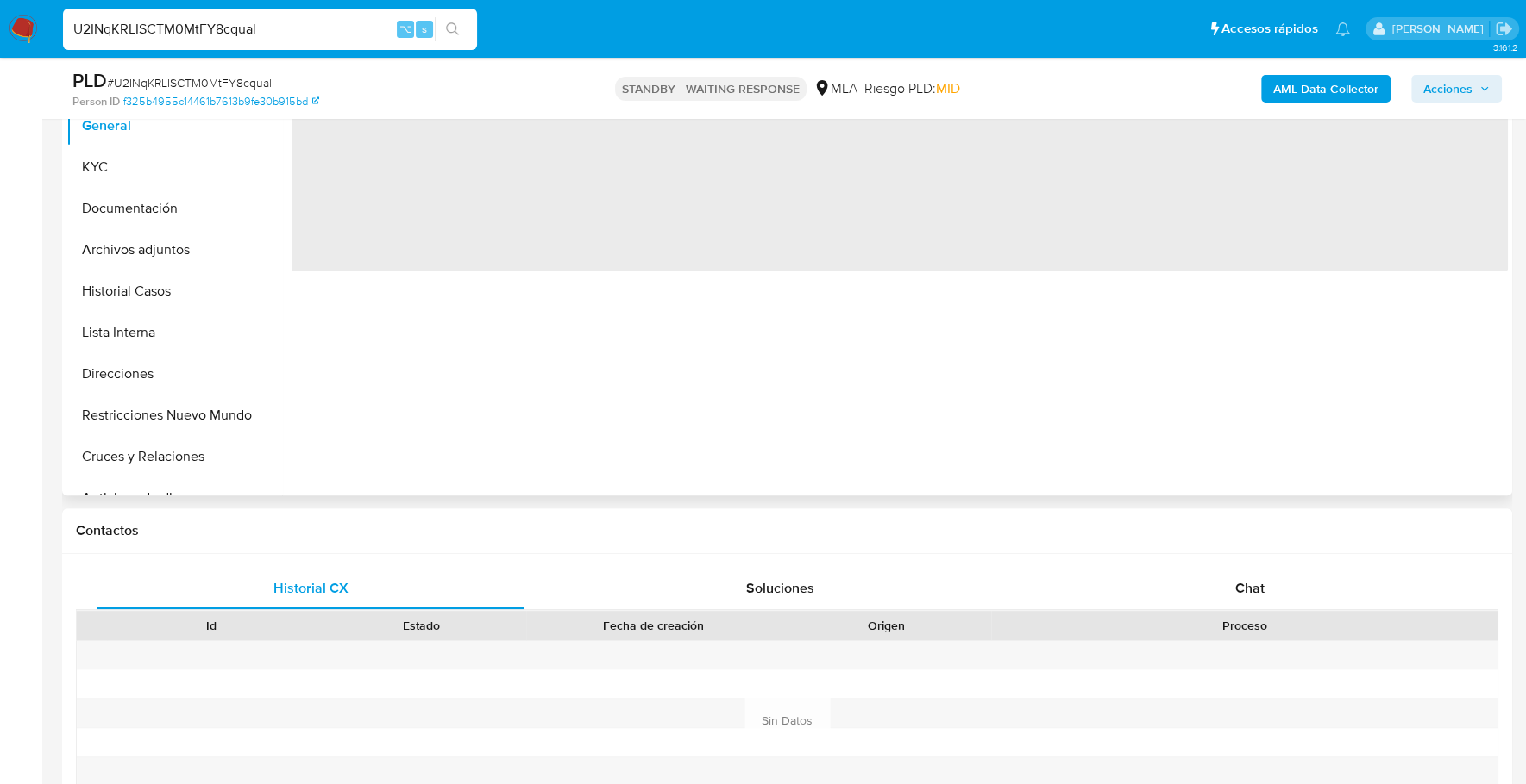
select select "10"
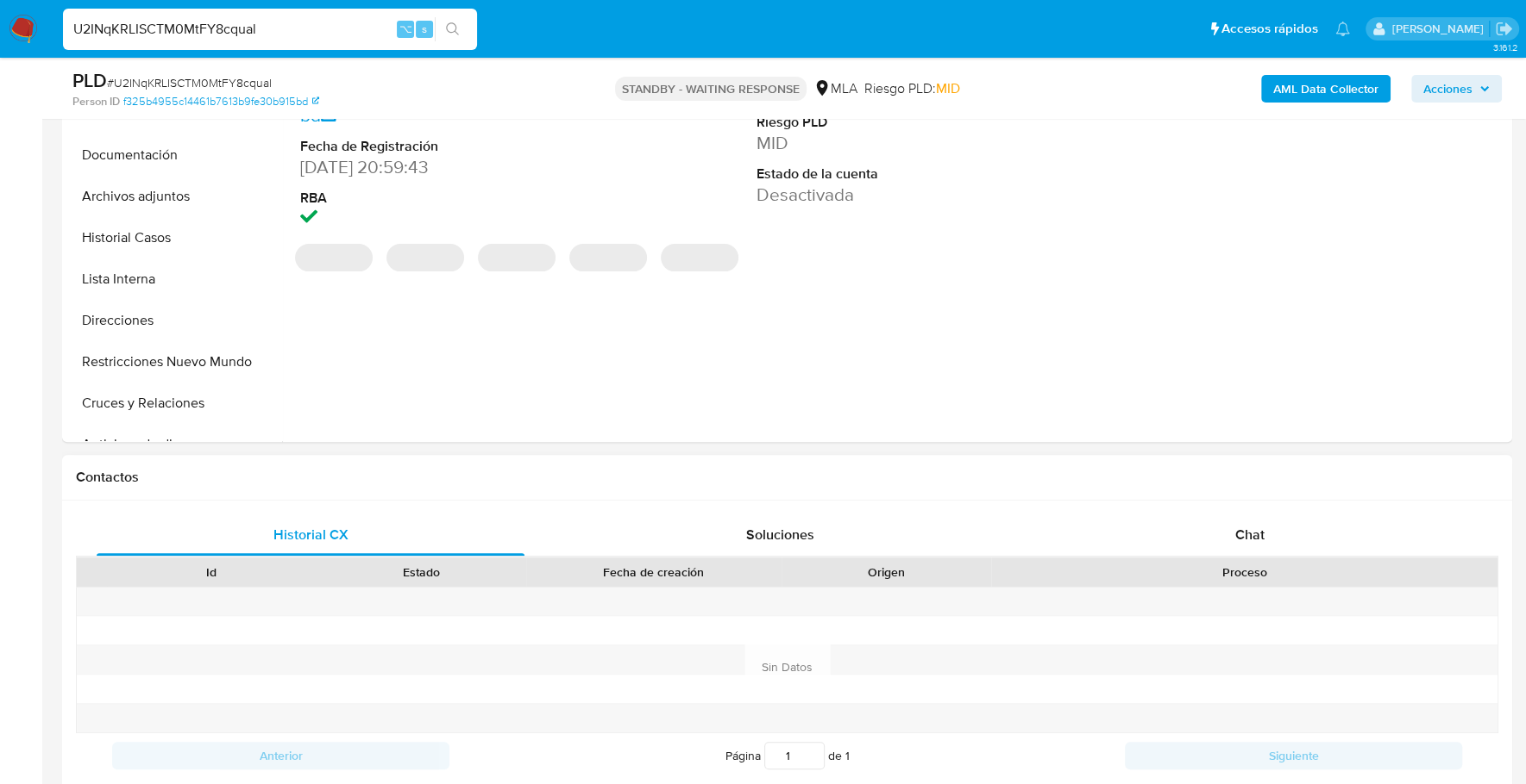
scroll to position [565, 0]
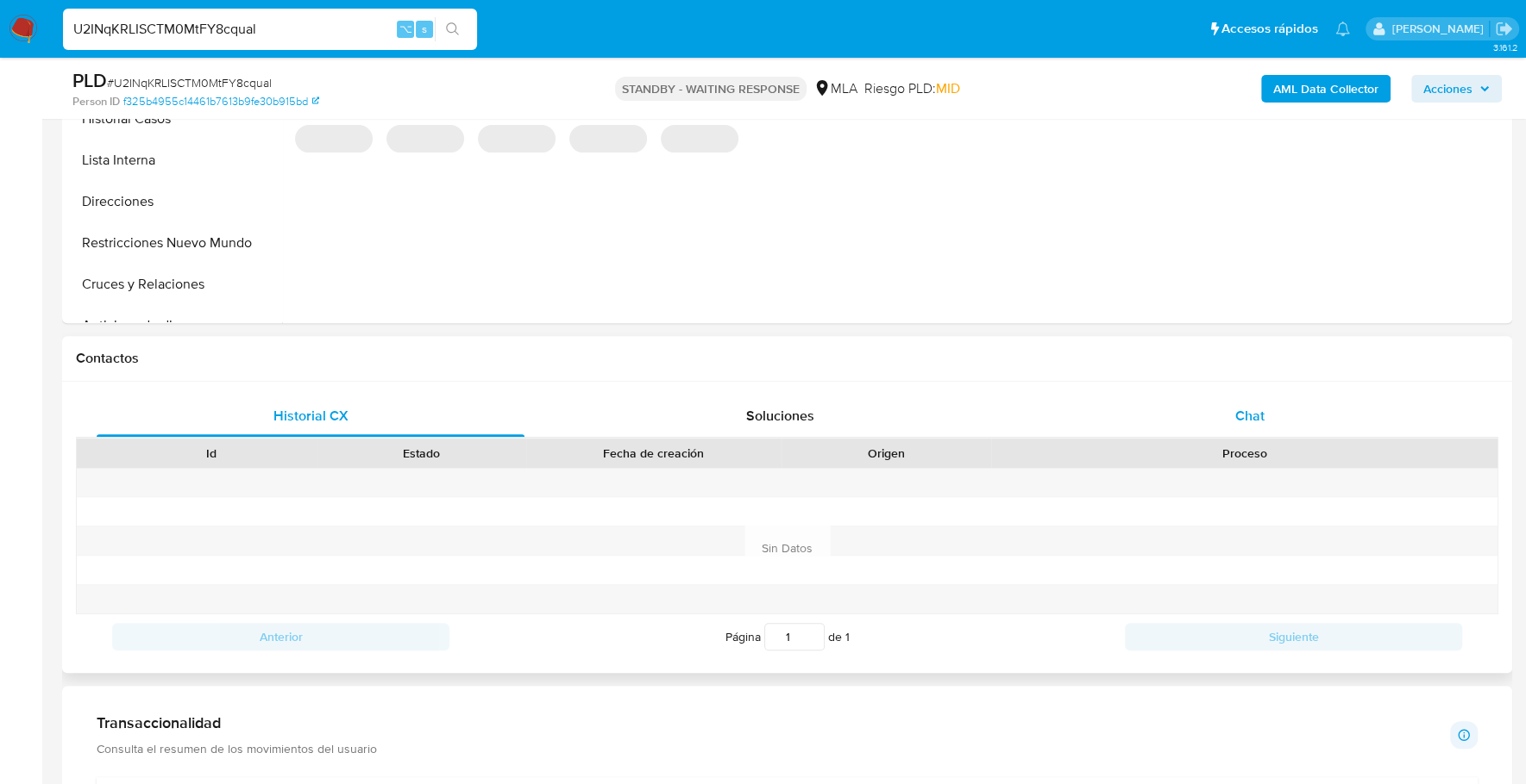
click at [1221, 412] on div "Chat" at bounding box center [1249, 416] width 428 height 41
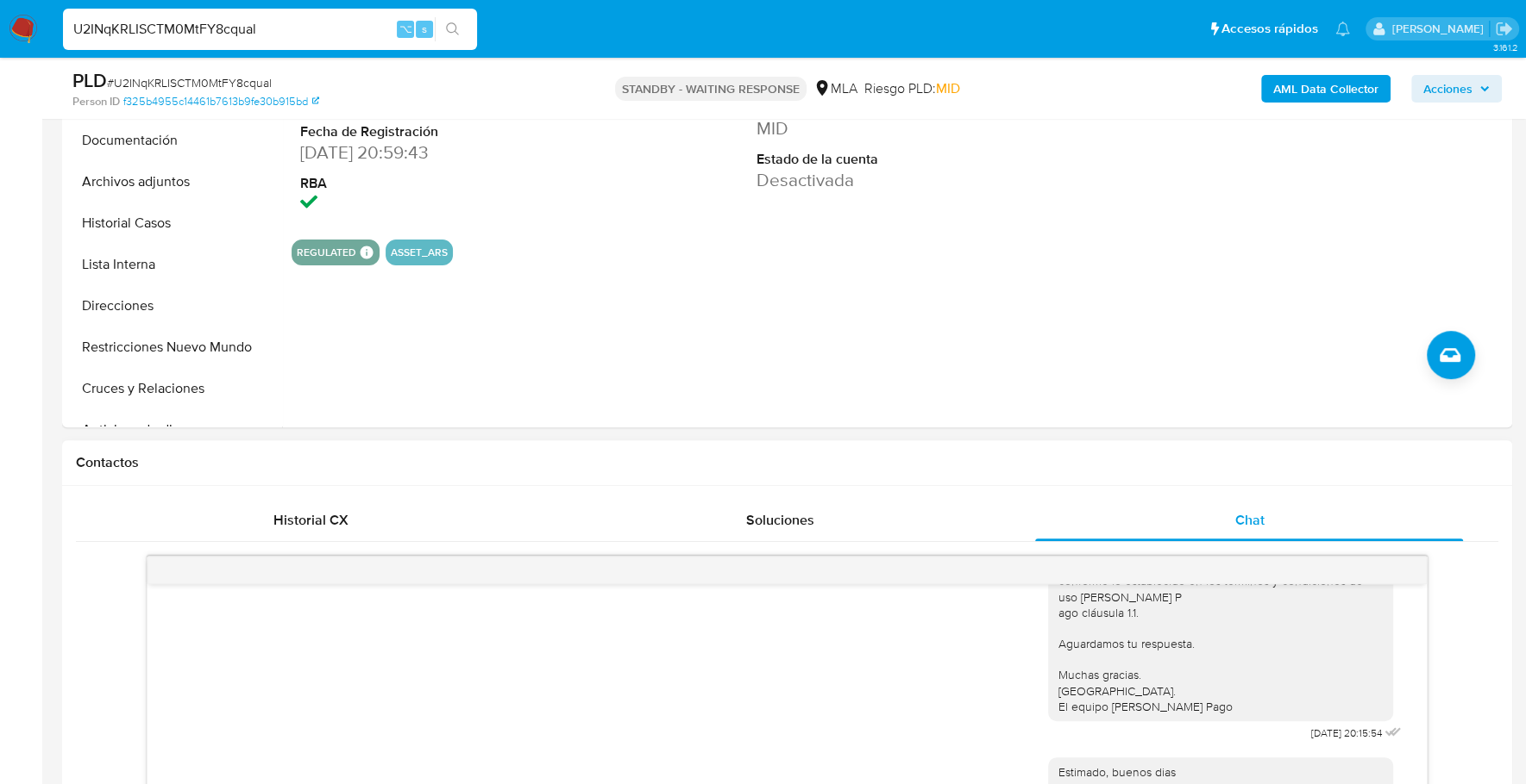
scroll to position [20, 0]
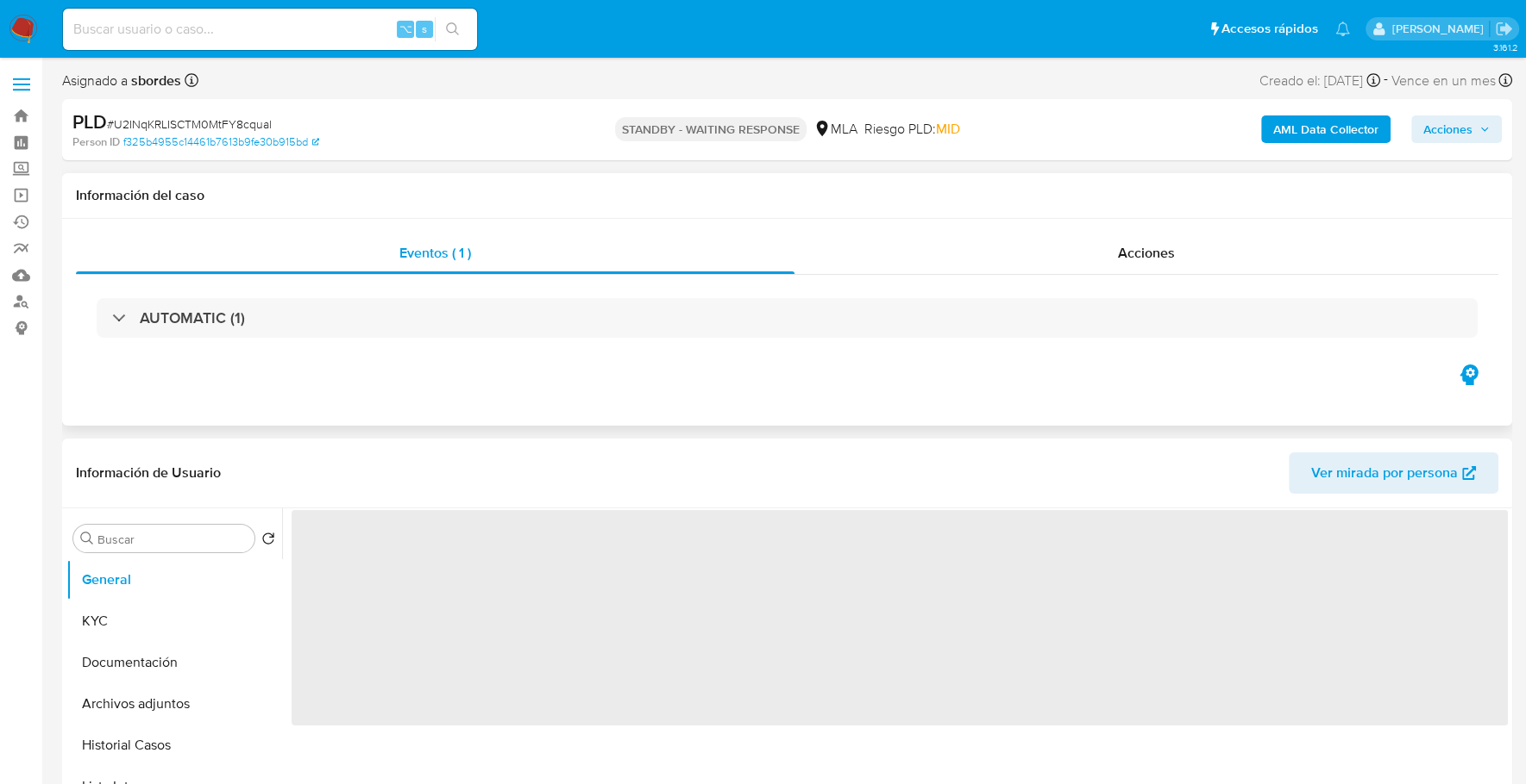
select select "10"
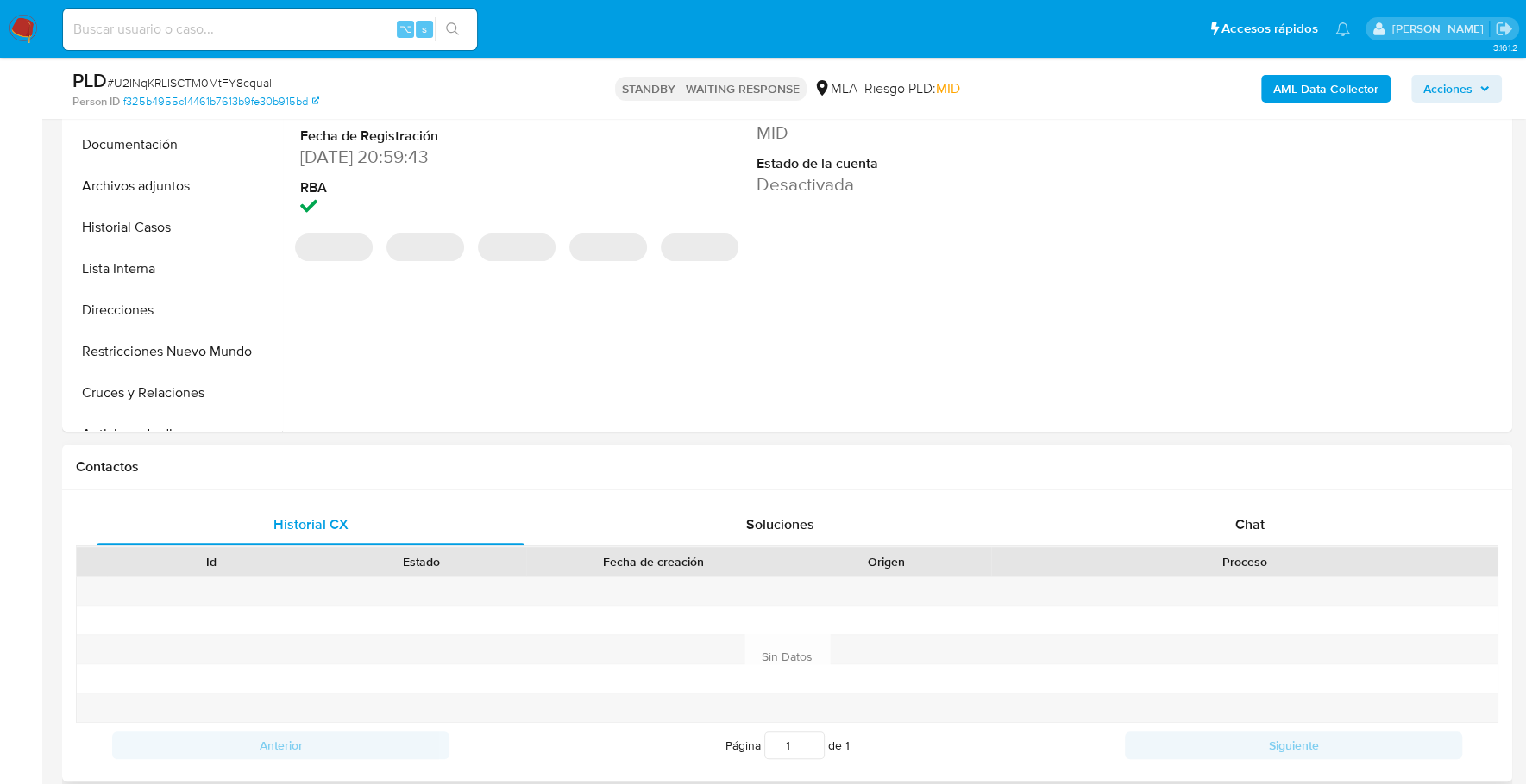
scroll to position [569, 0]
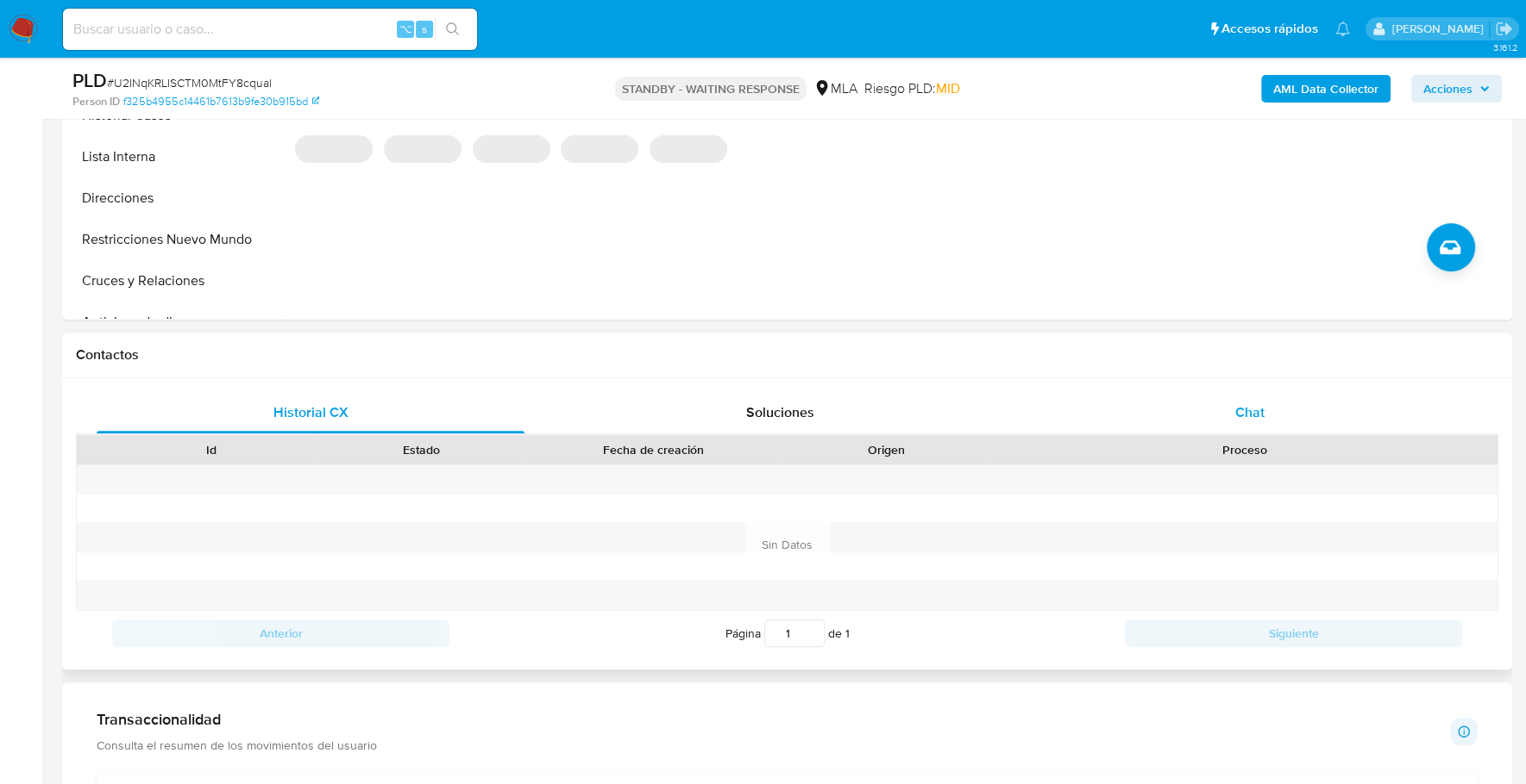
click at [1246, 425] on div "Chat" at bounding box center [1249, 413] width 428 height 41
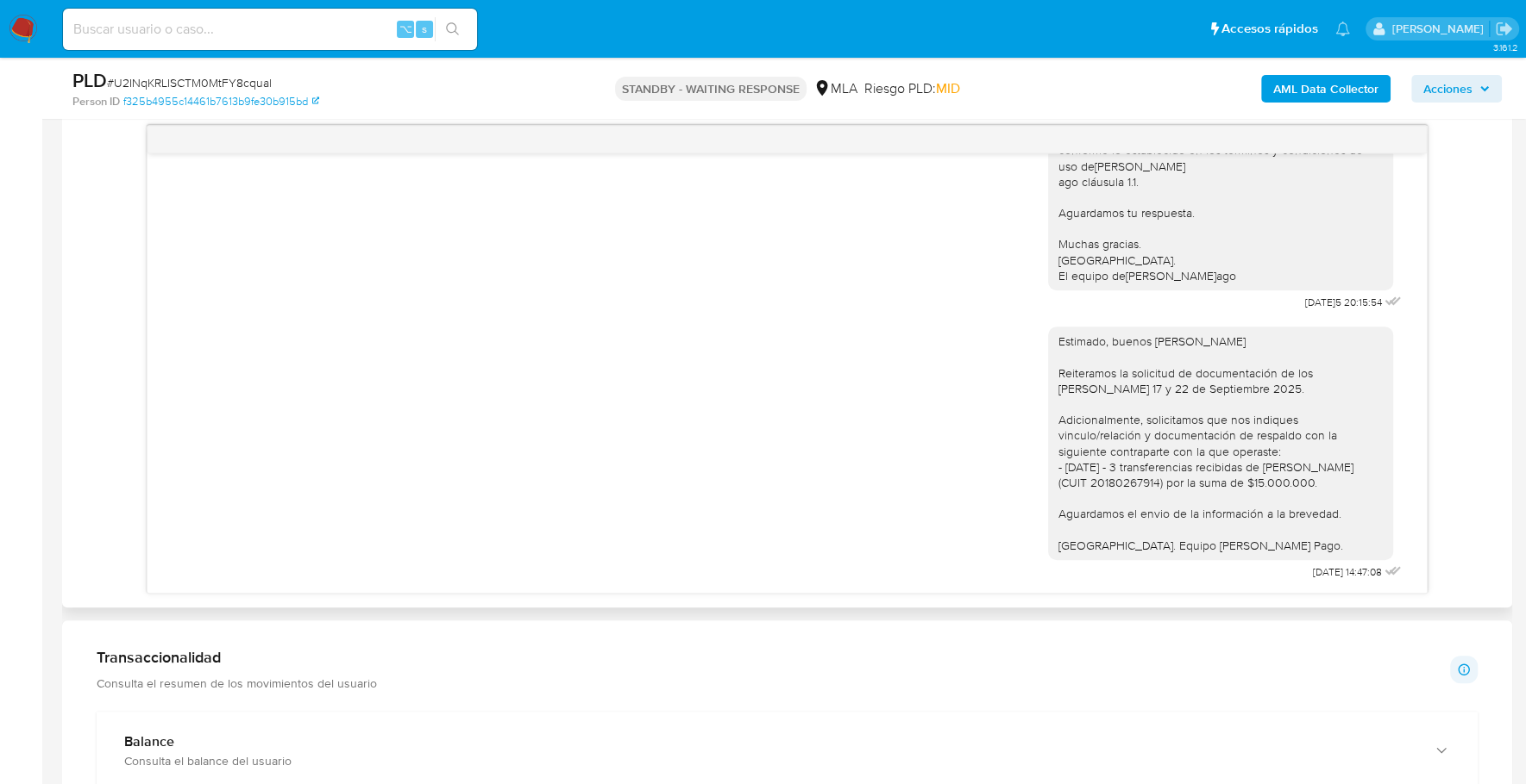
scroll to position [907, 0]
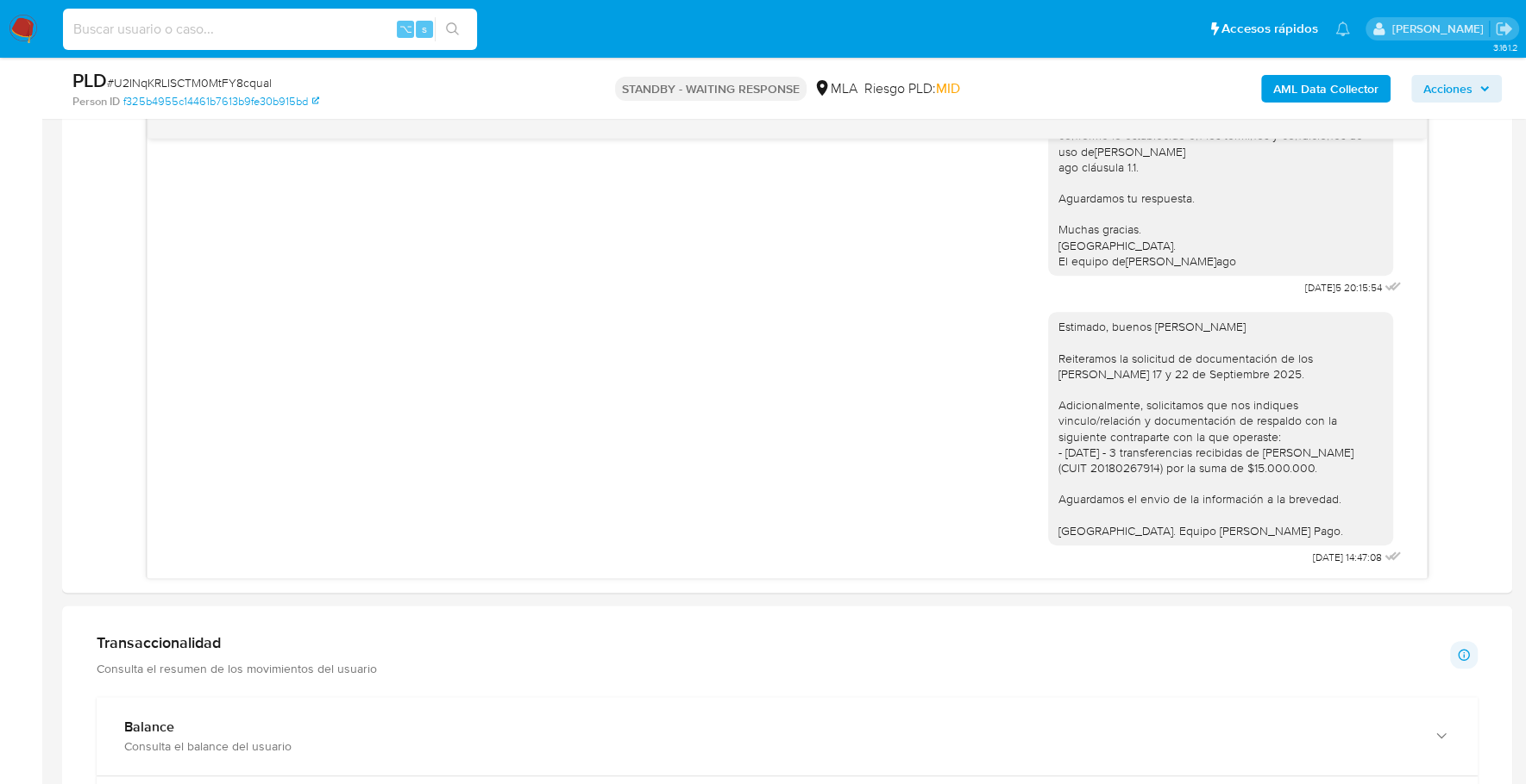
click at [273, 30] on input at bounding box center [270, 29] width 414 height 22
paste input "5mgPTz0adH3qPQFI18bXHEcV"
type input "5mgPTz0adH3qPQFI18bXHEcV"
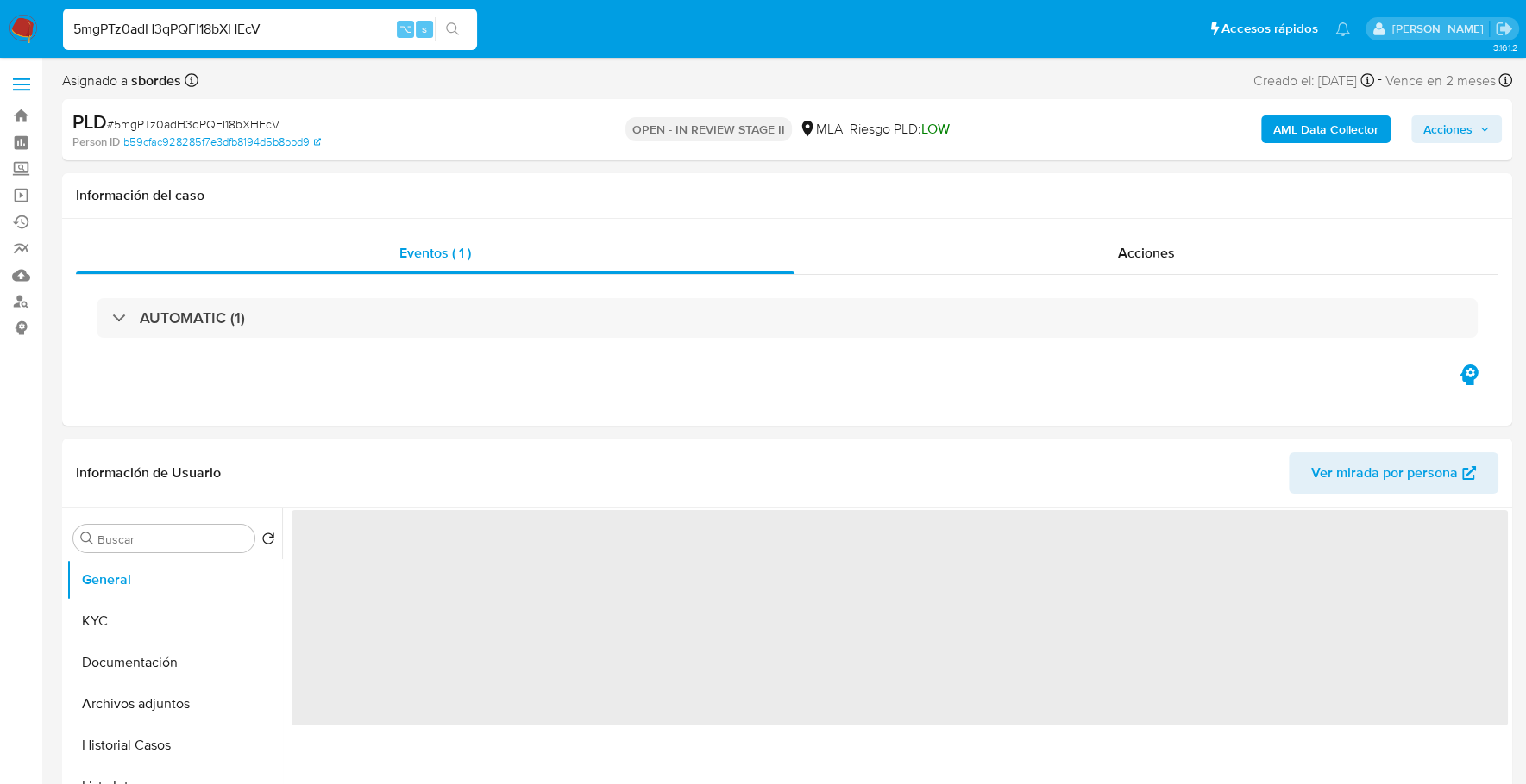
select select "10"
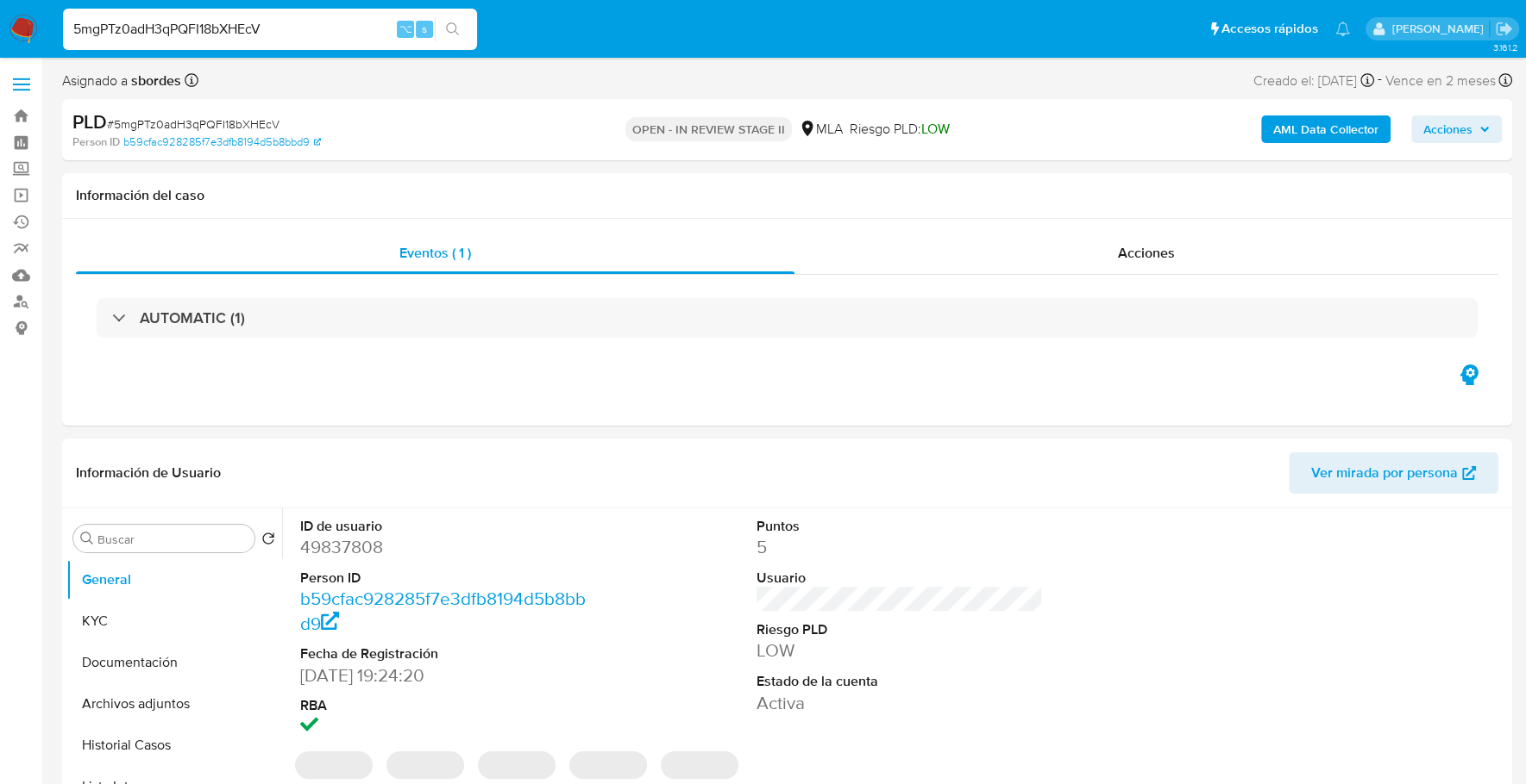
click at [1323, 126] on b "AML Data Collector" at bounding box center [1326, 129] width 106 height 27
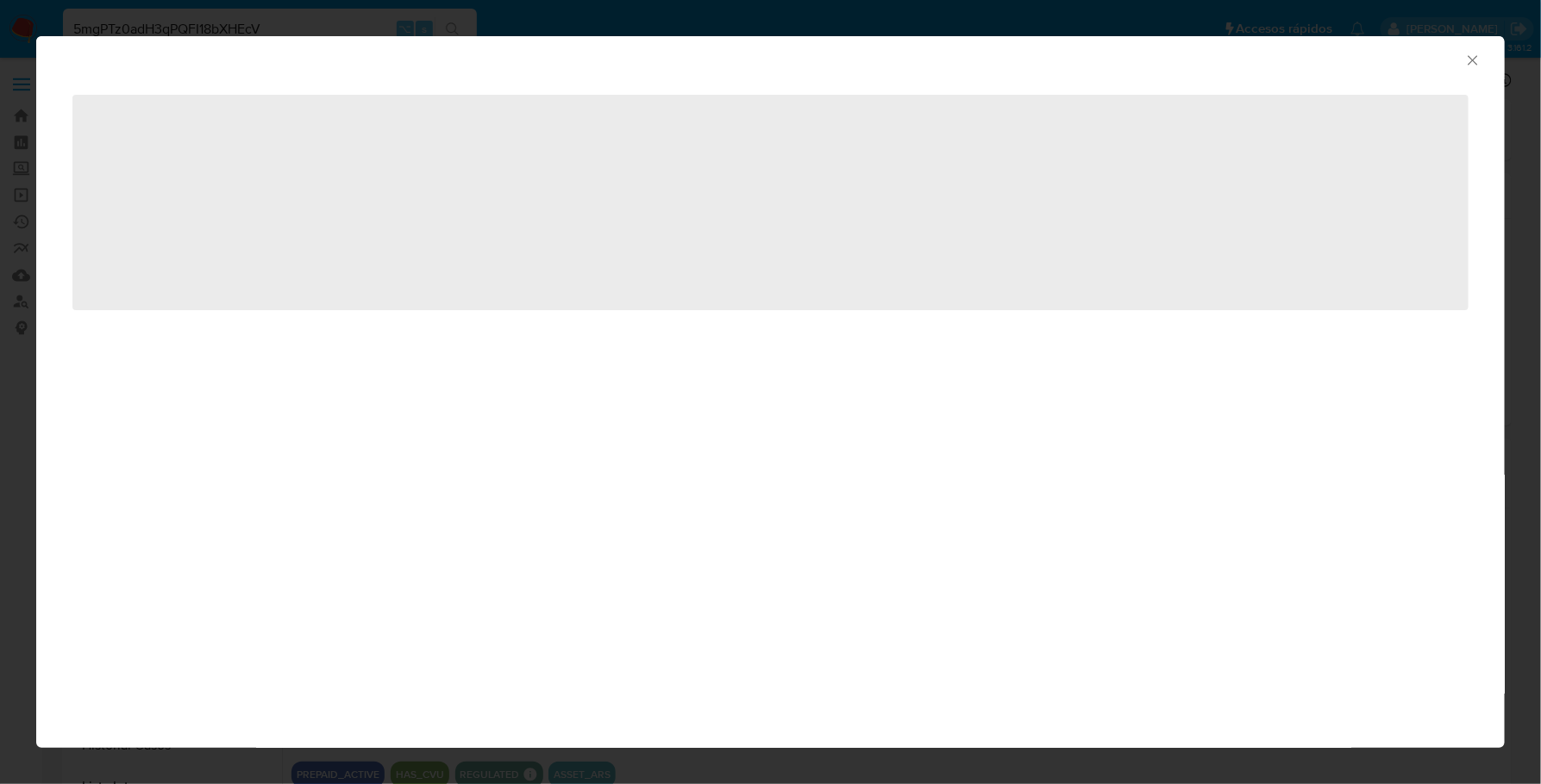
click at [1476, 64] on icon "Cerrar ventana" at bounding box center [1473, 61] width 18 height 18
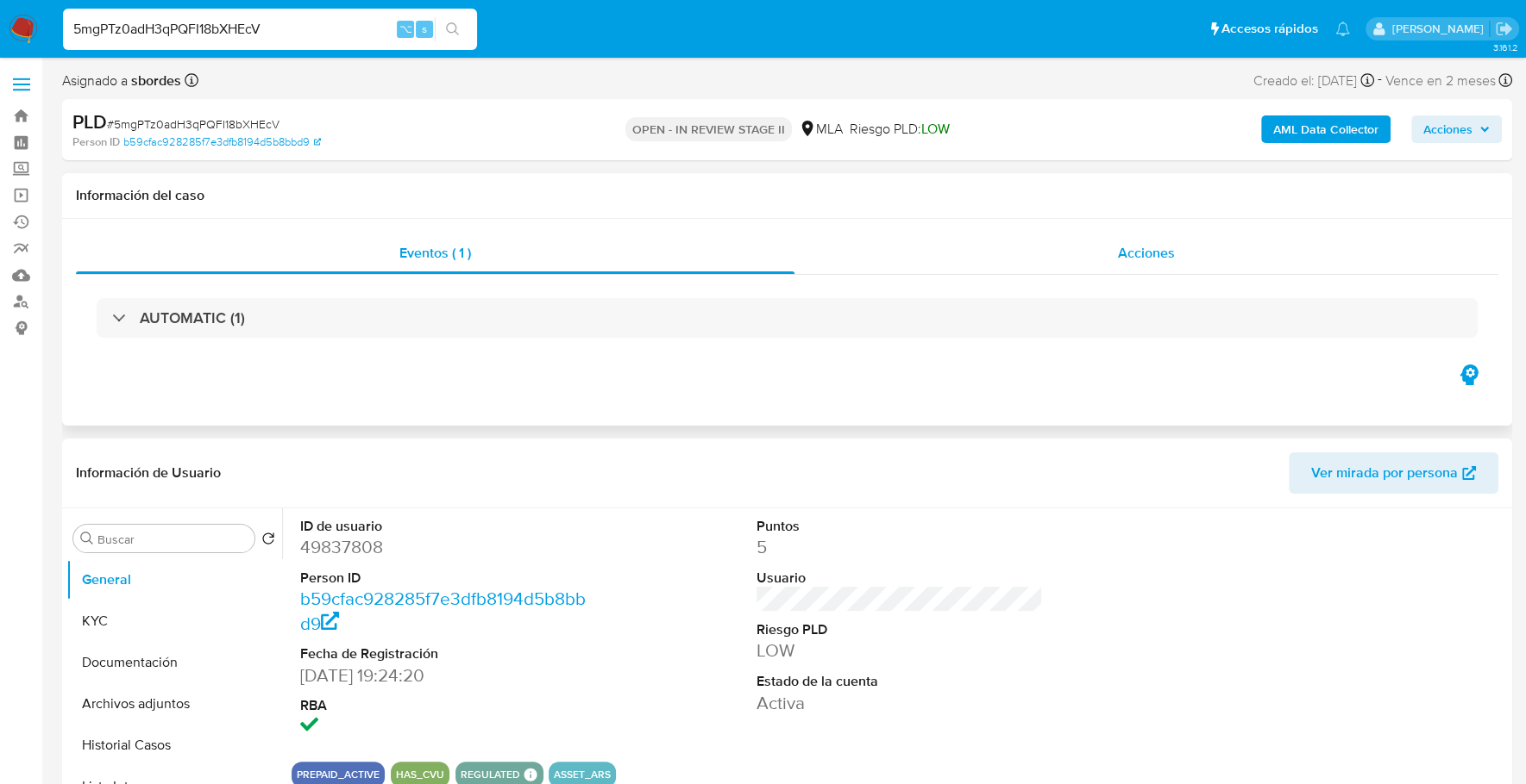
click at [1110, 246] on div "Acciones" at bounding box center [1146, 253] width 703 height 41
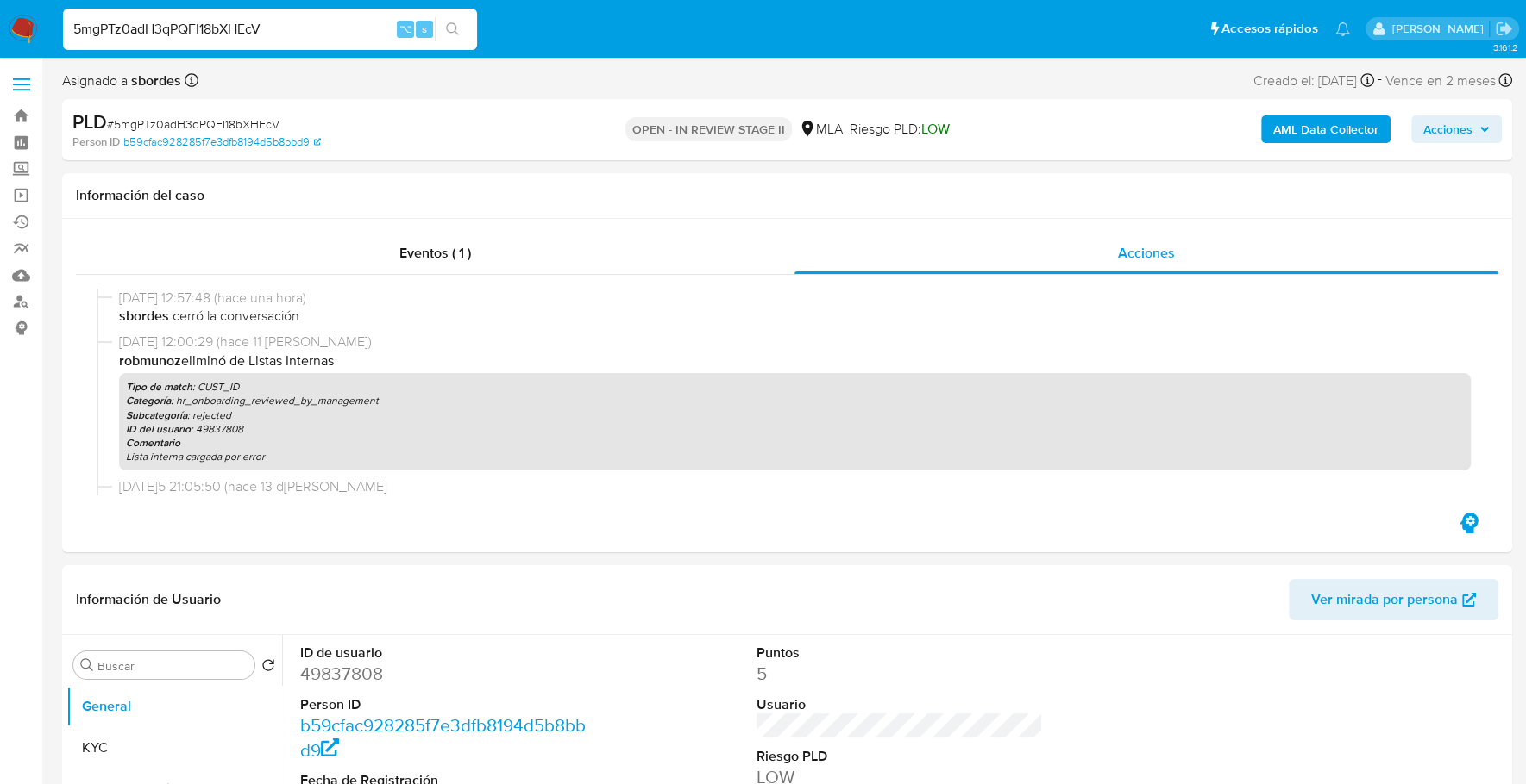
click at [1288, 134] on b "AML Data Collector" at bounding box center [1326, 129] width 106 height 27
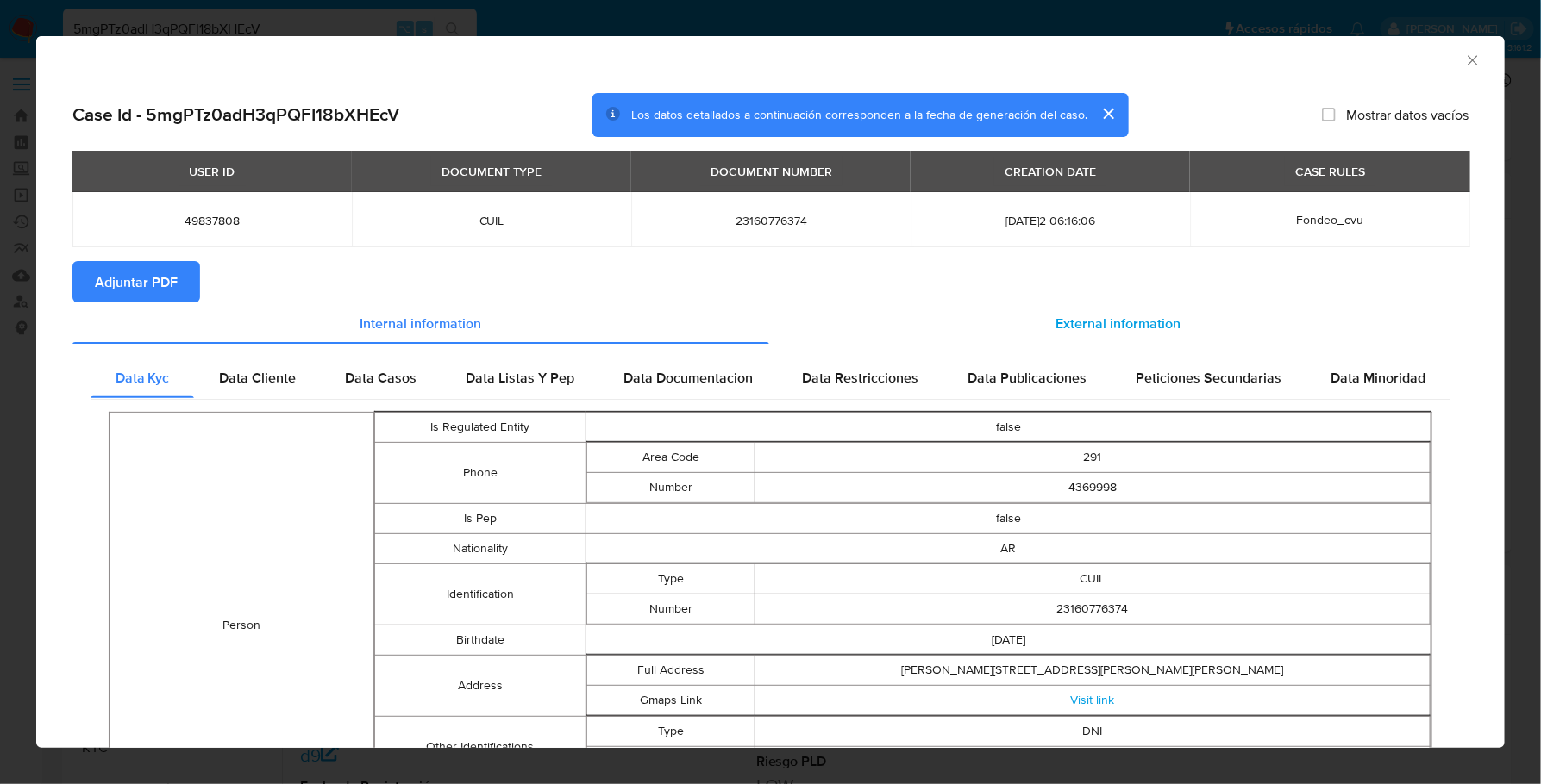
click at [1056, 320] on span "External information" at bounding box center [1118, 322] width 125 height 20
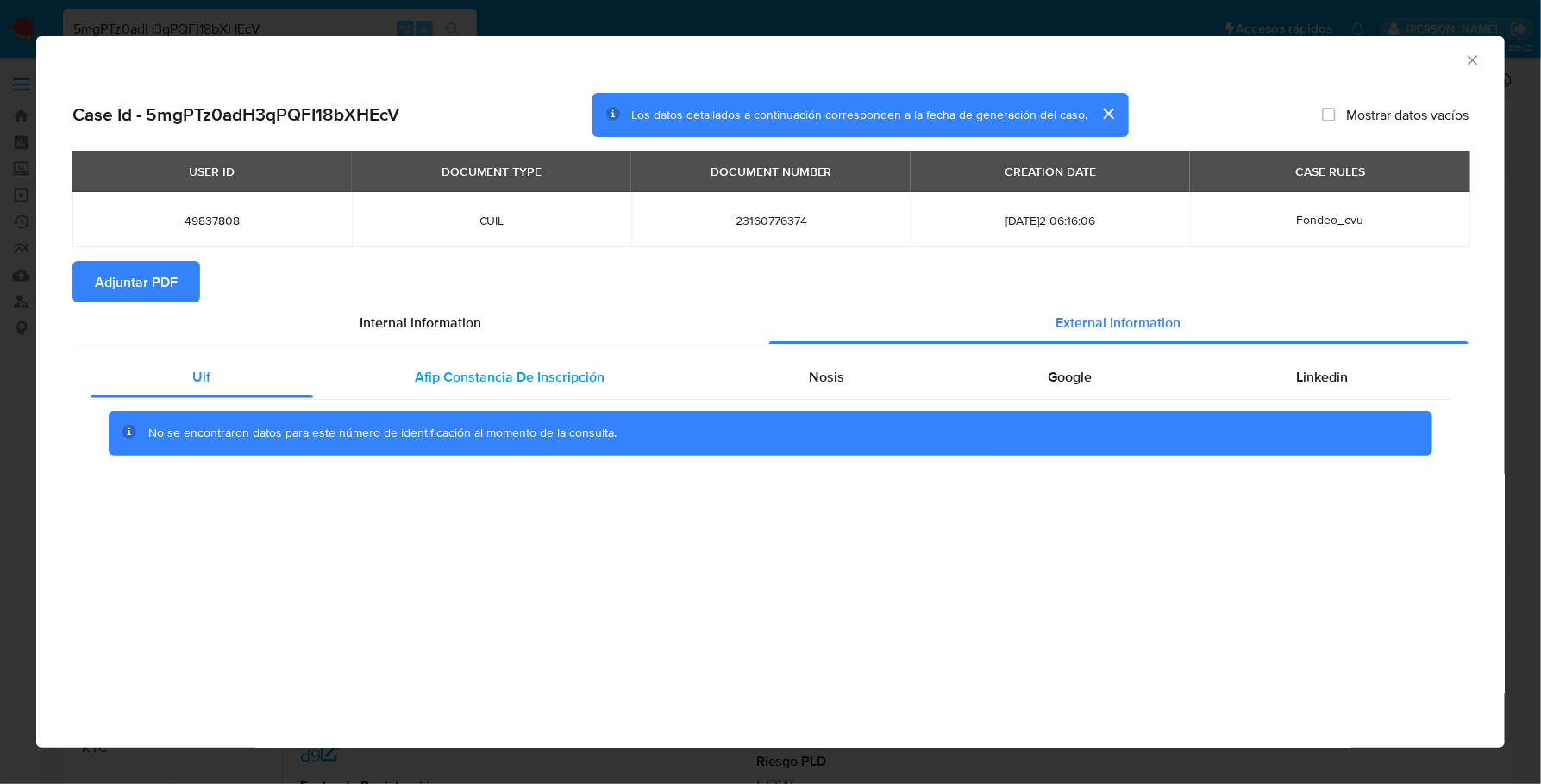
click at [451, 392] on div "Afip Constancia De Inscripción" at bounding box center [509, 377] width 394 height 41
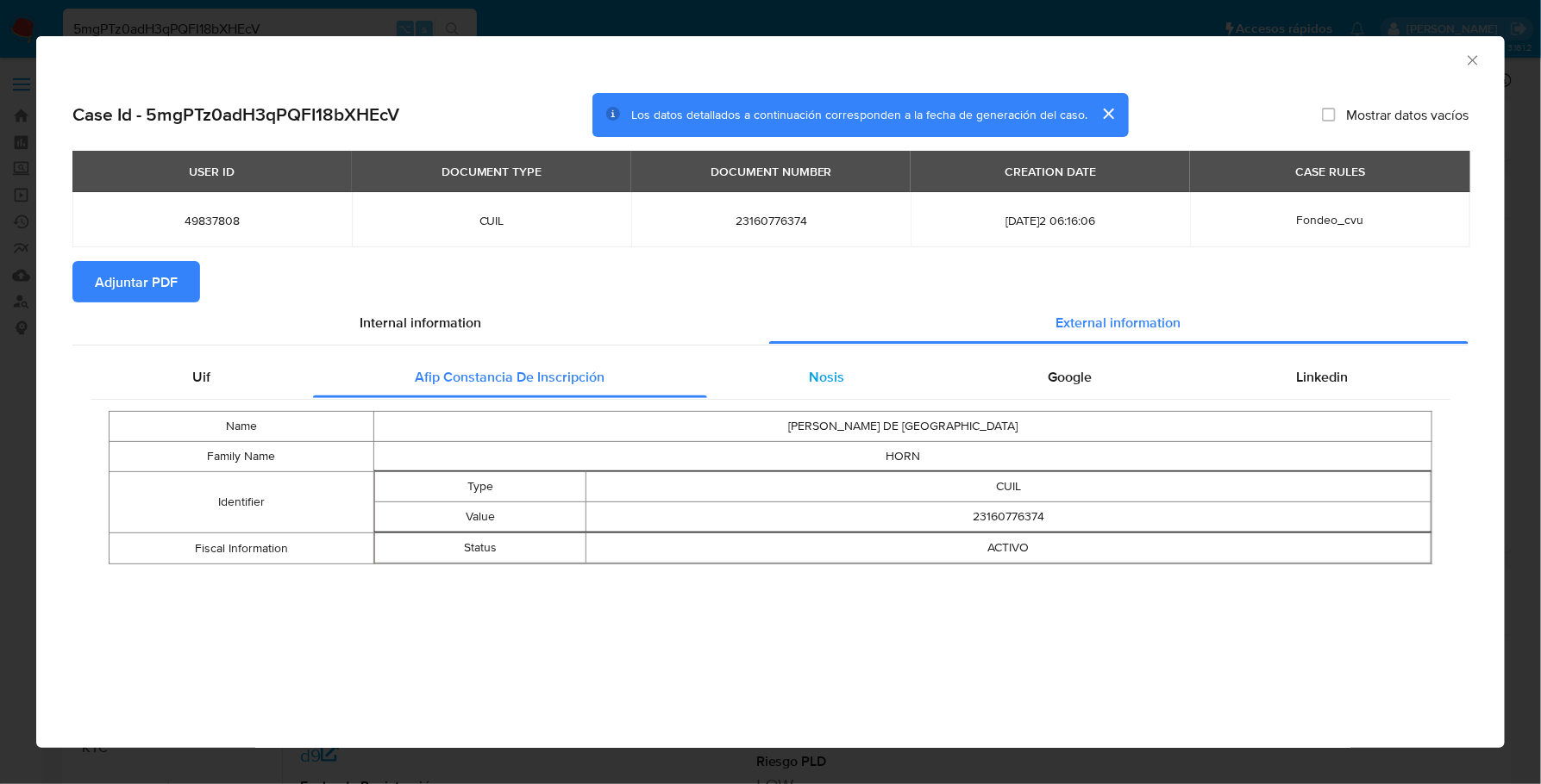
click at [814, 384] on span "Nosis" at bounding box center [826, 377] width 35 height 20
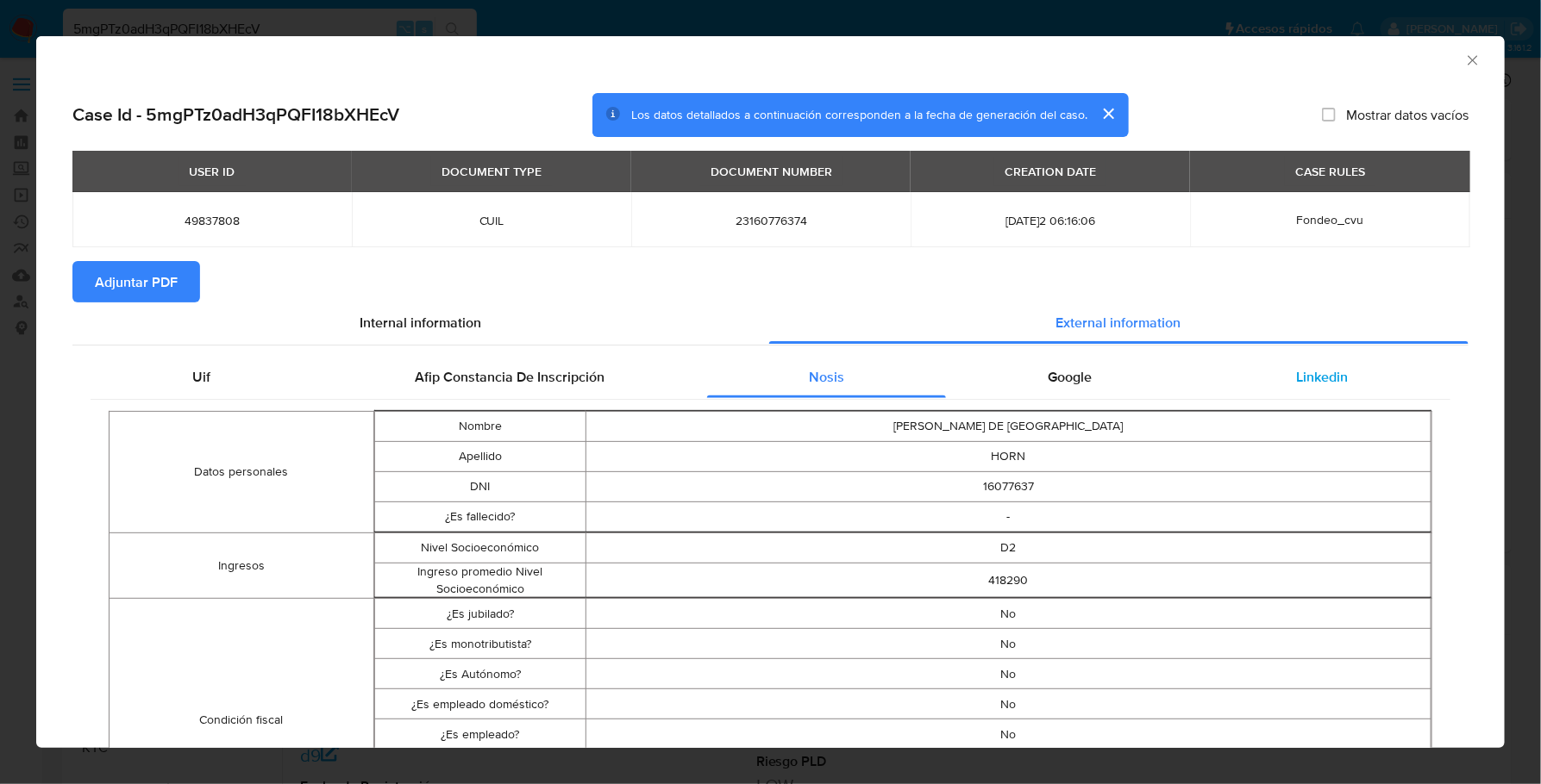
drag, startPoint x: 1058, startPoint y: 387, endPoint x: 1227, endPoint y: 379, distance: 169.2
click at [1058, 386] on span "Google" at bounding box center [1069, 377] width 44 height 20
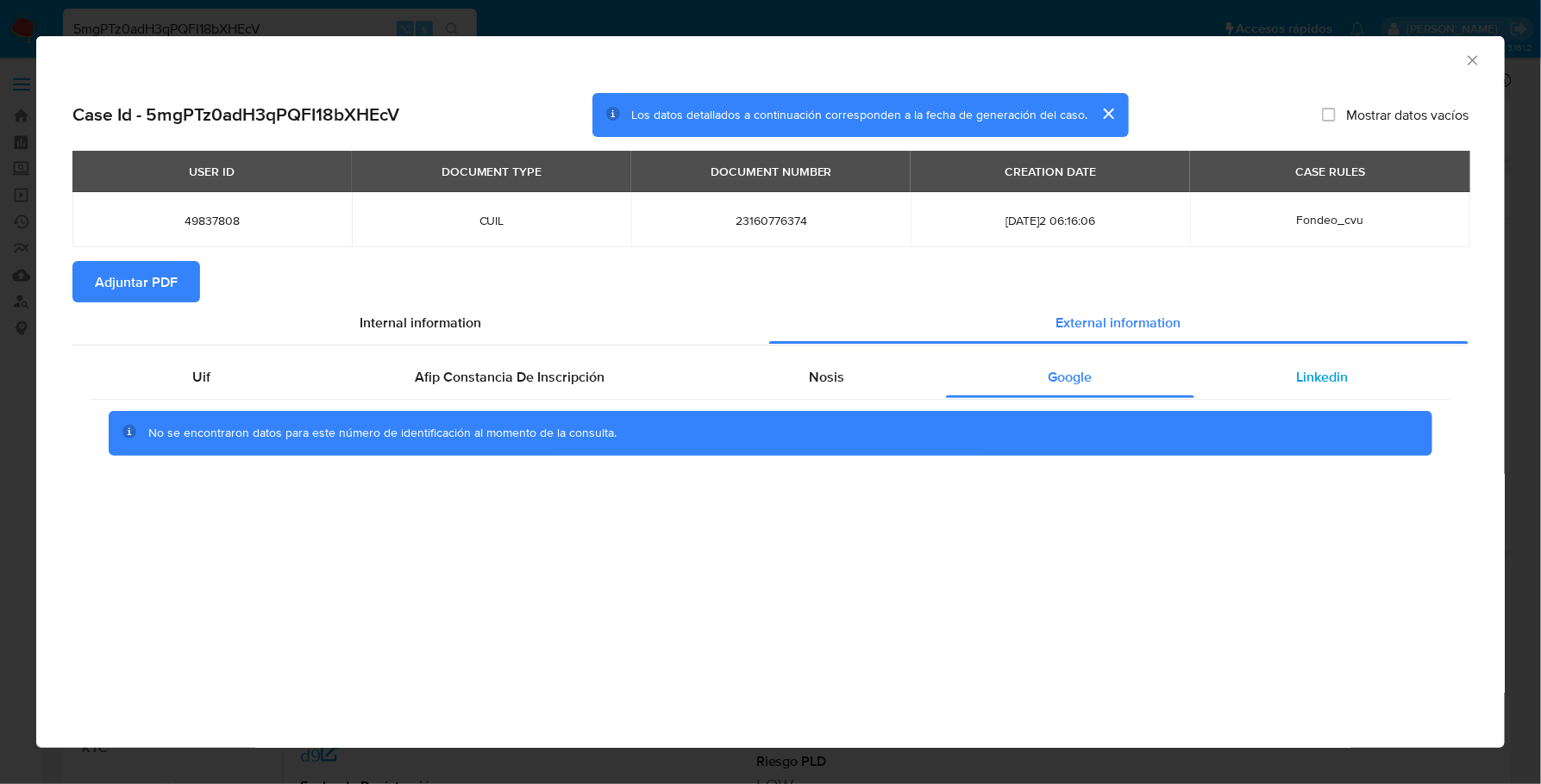
click at [1291, 378] on div "Linkedin" at bounding box center [1322, 377] width 256 height 41
click at [153, 275] on span "Adjuntar PDF" at bounding box center [136, 281] width 83 height 38
click at [1472, 62] on icon "Cerrar ventana" at bounding box center [1473, 61] width 18 height 18
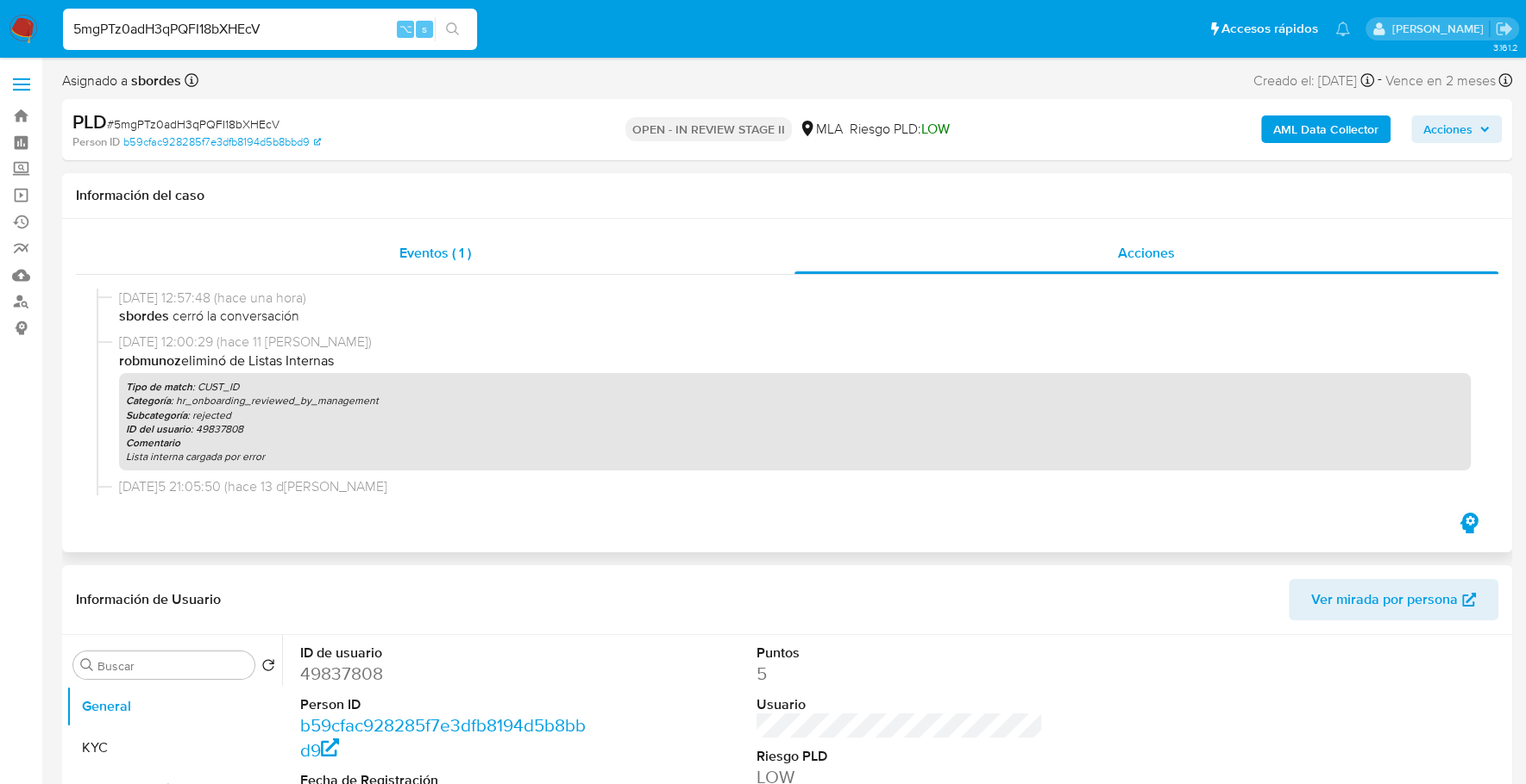
click at [491, 253] on div "Eventos ( 1 )" at bounding box center [435, 253] width 718 height 41
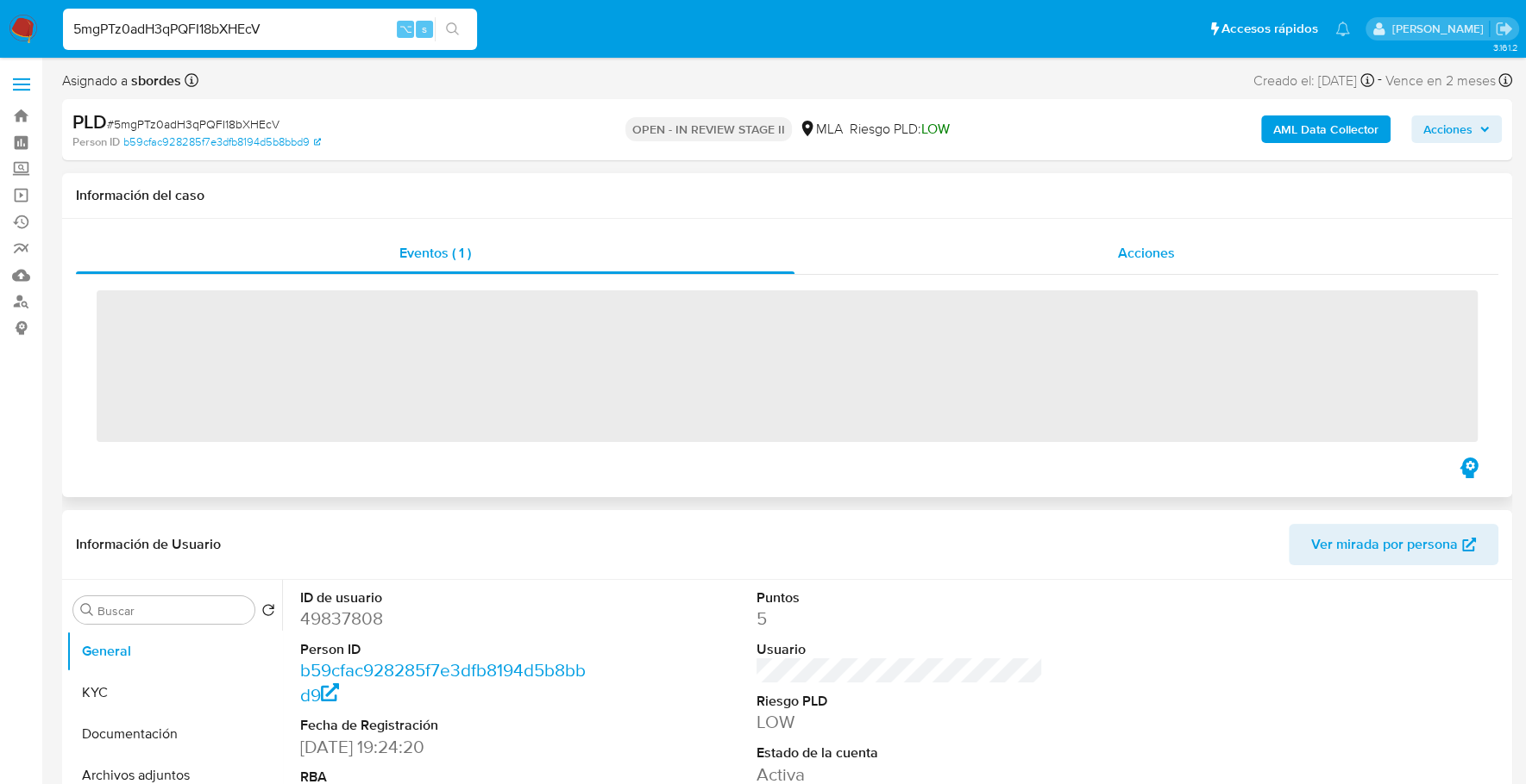
click at [1277, 269] on div "Acciones" at bounding box center [1146, 253] width 703 height 41
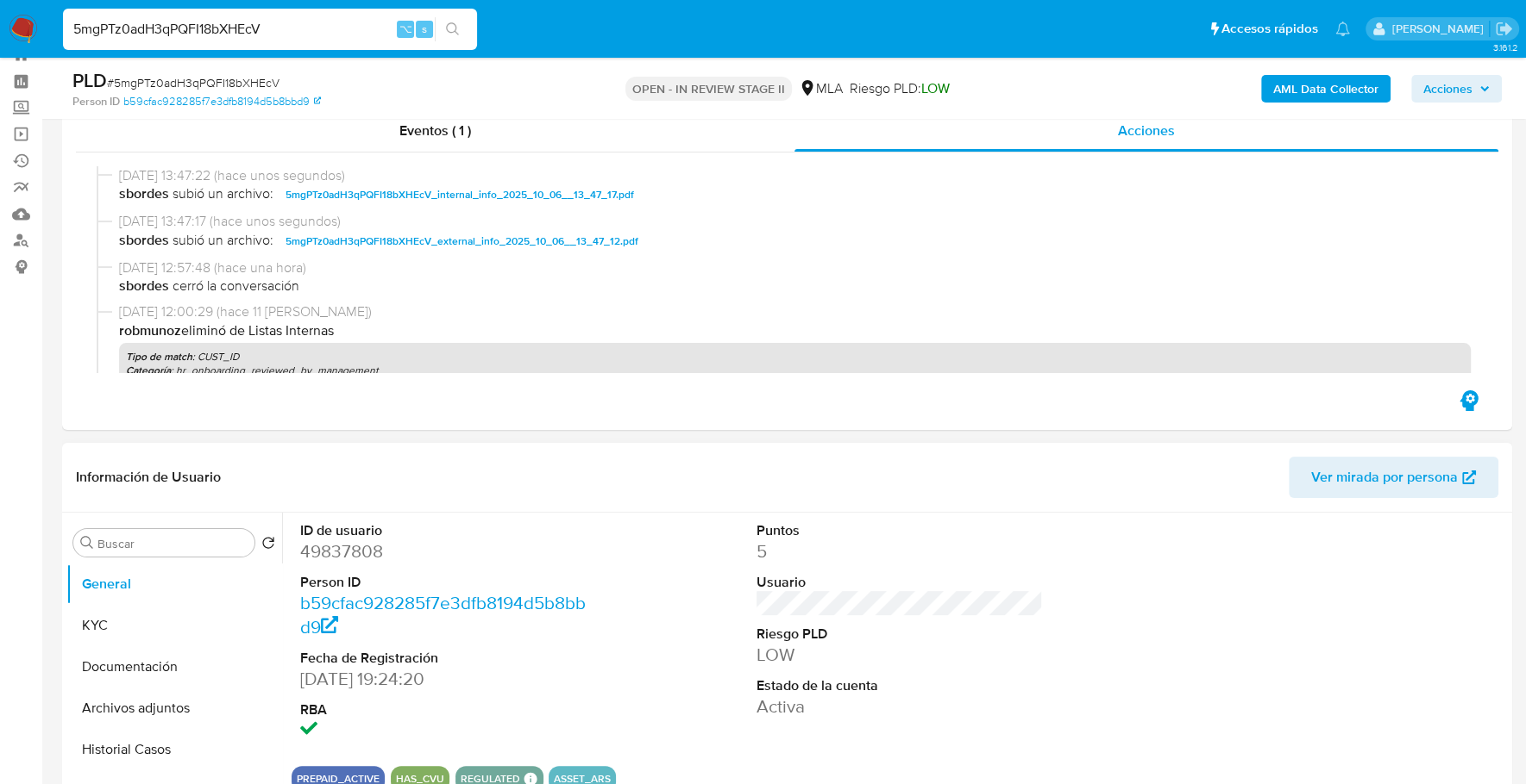
scroll to position [185, 0]
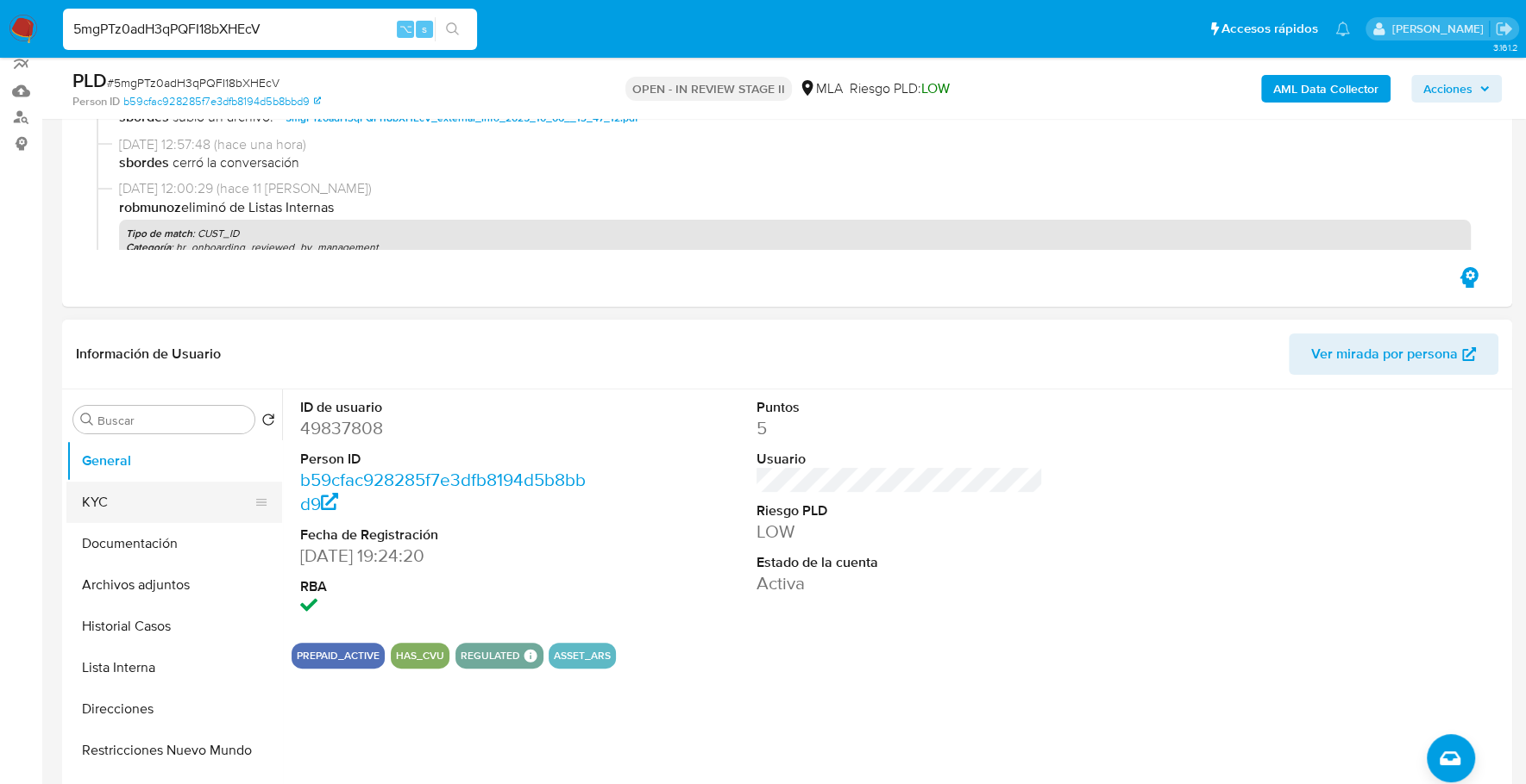
click at [78, 496] on button "KYC" at bounding box center [167, 502] width 202 height 41
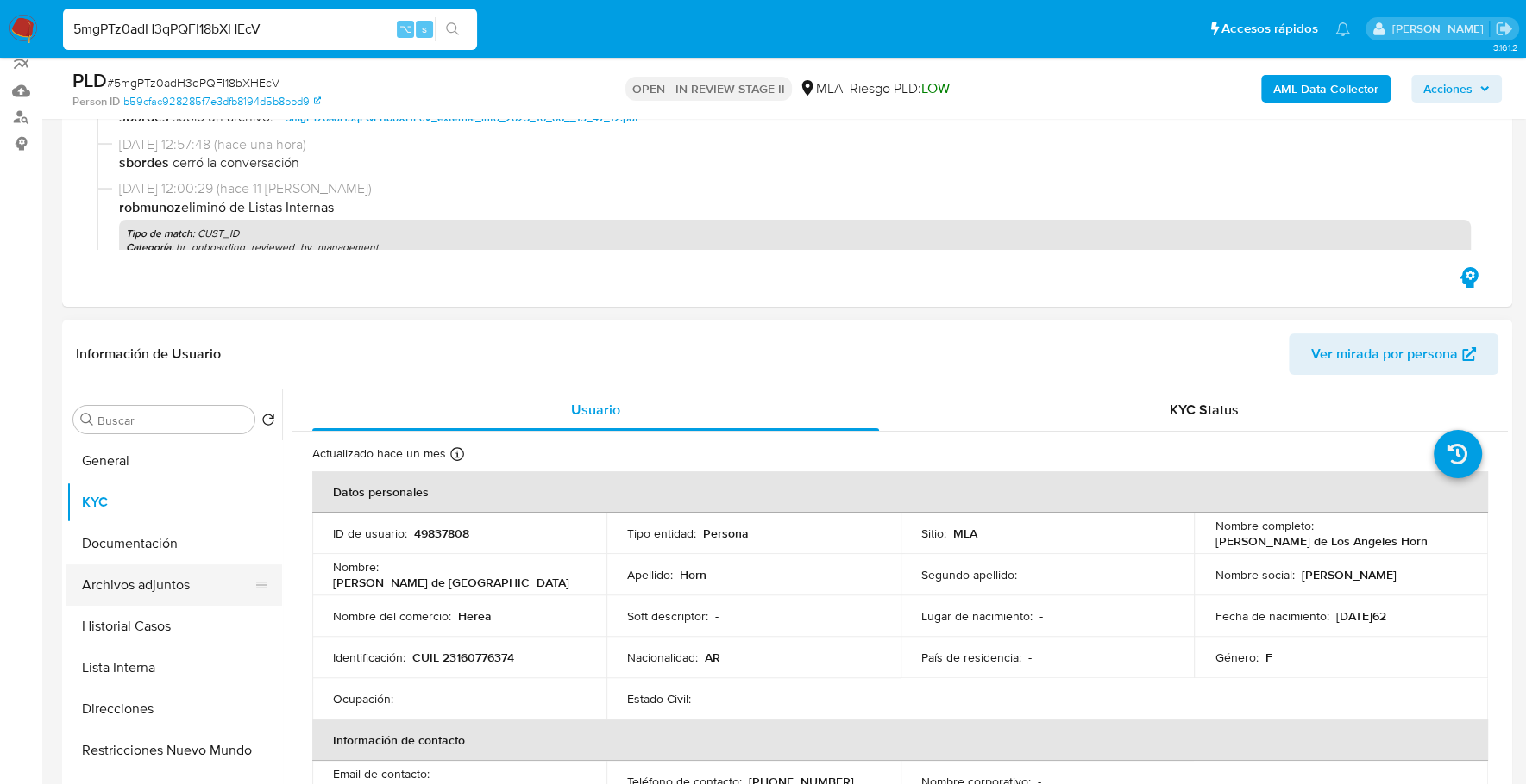
click at [175, 586] on button "Archivos adjuntos" at bounding box center [167, 585] width 202 height 41
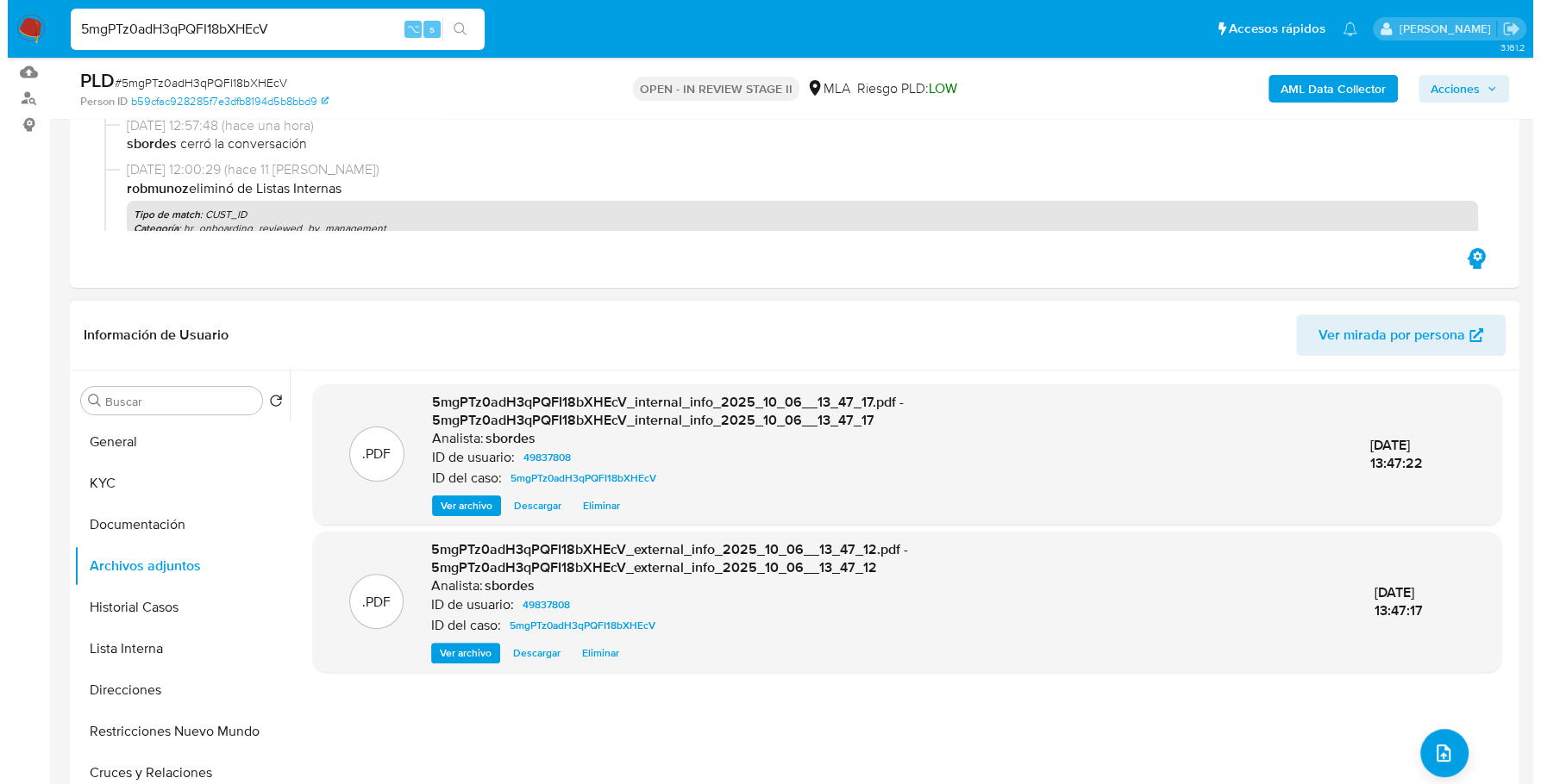
scroll to position [225, 0]
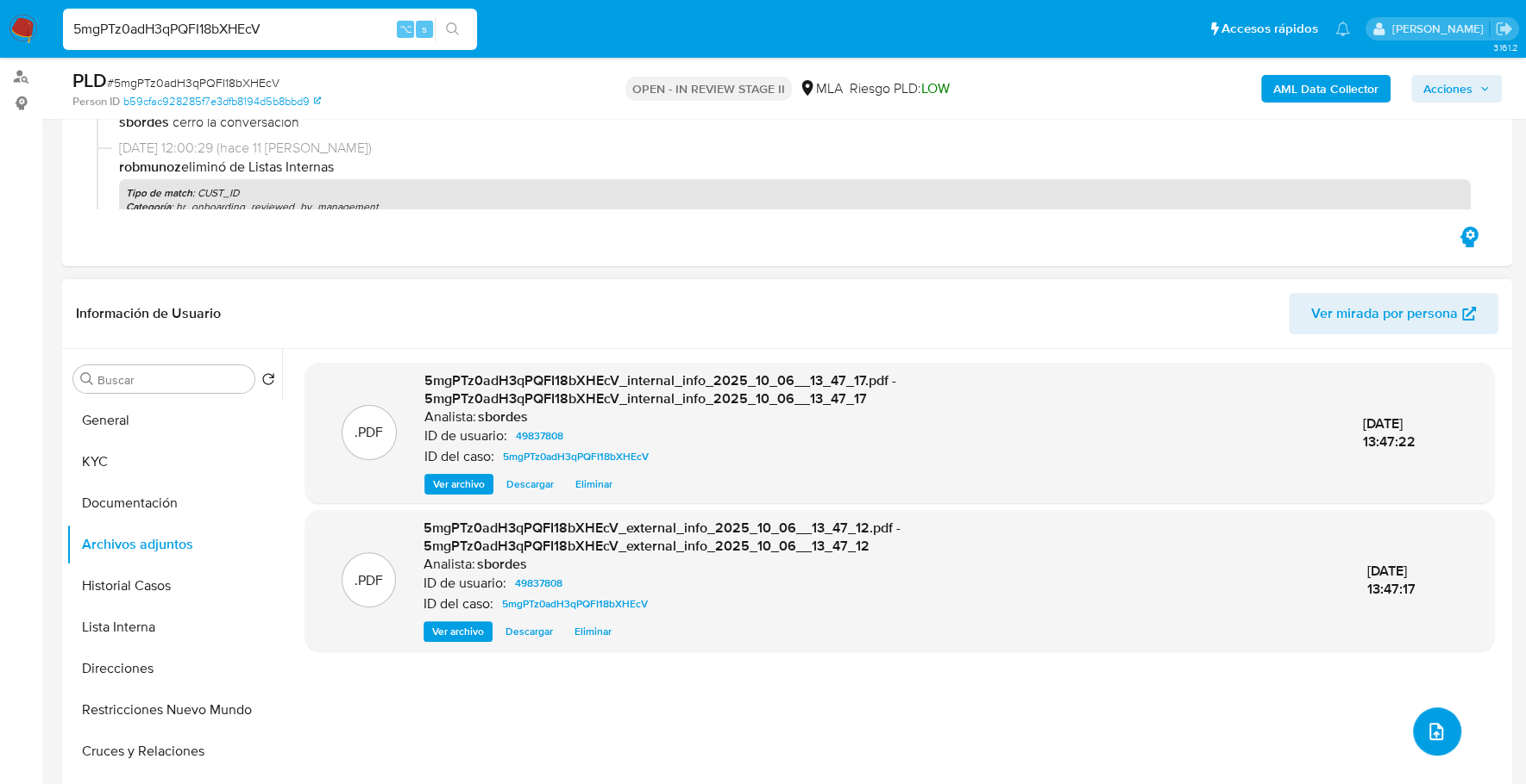
click at [1438, 724] on button "upload-file" at bounding box center [1436, 731] width 48 height 48
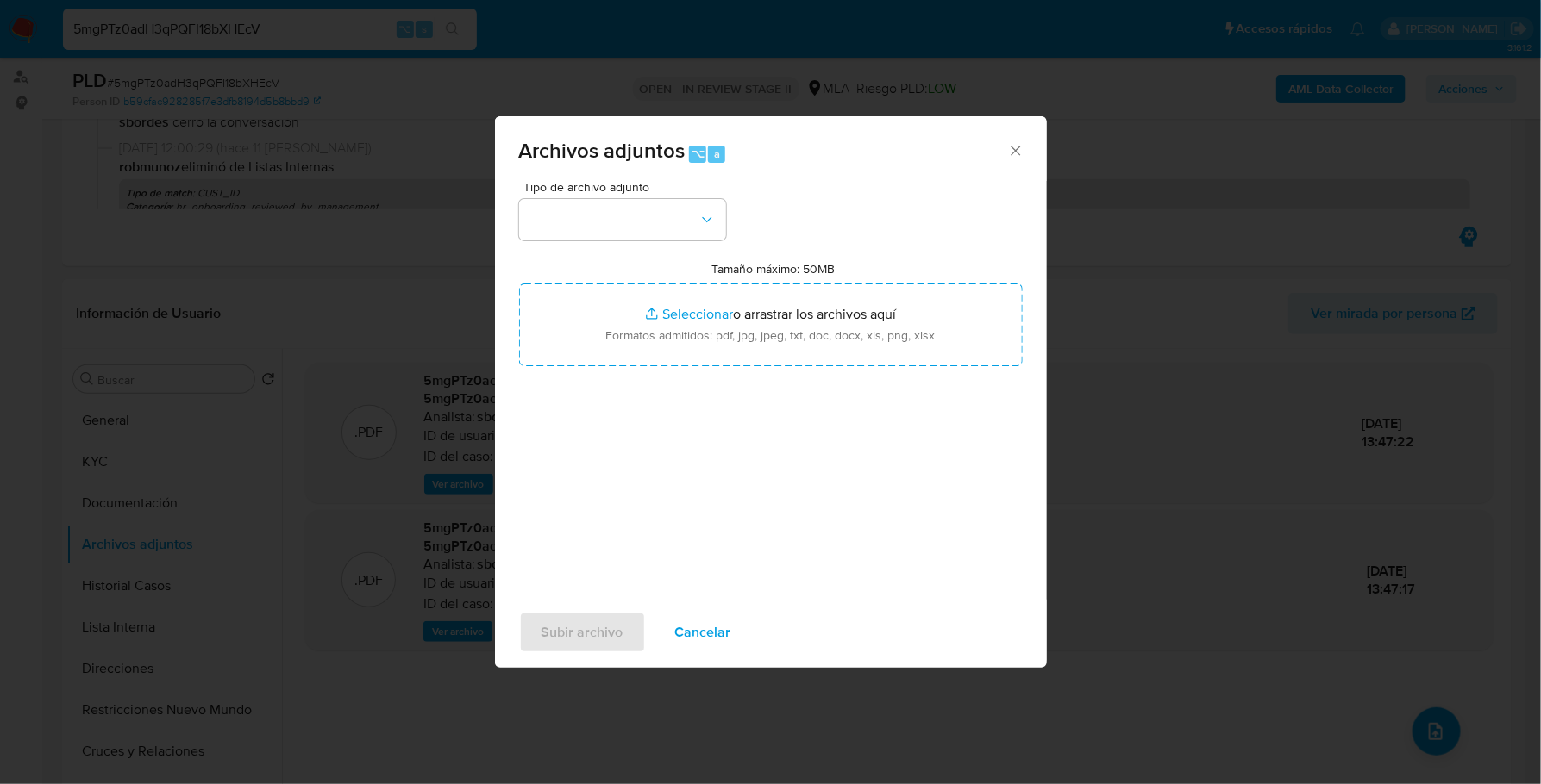
click at [684, 186] on span "Tipo de archivo adjunto" at bounding box center [627, 186] width 207 height 12
click at [687, 197] on div "Tipo de archivo adjunto" at bounding box center [622, 210] width 207 height 60
click at [690, 211] on button "button" at bounding box center [622, 220] width 207 height 41
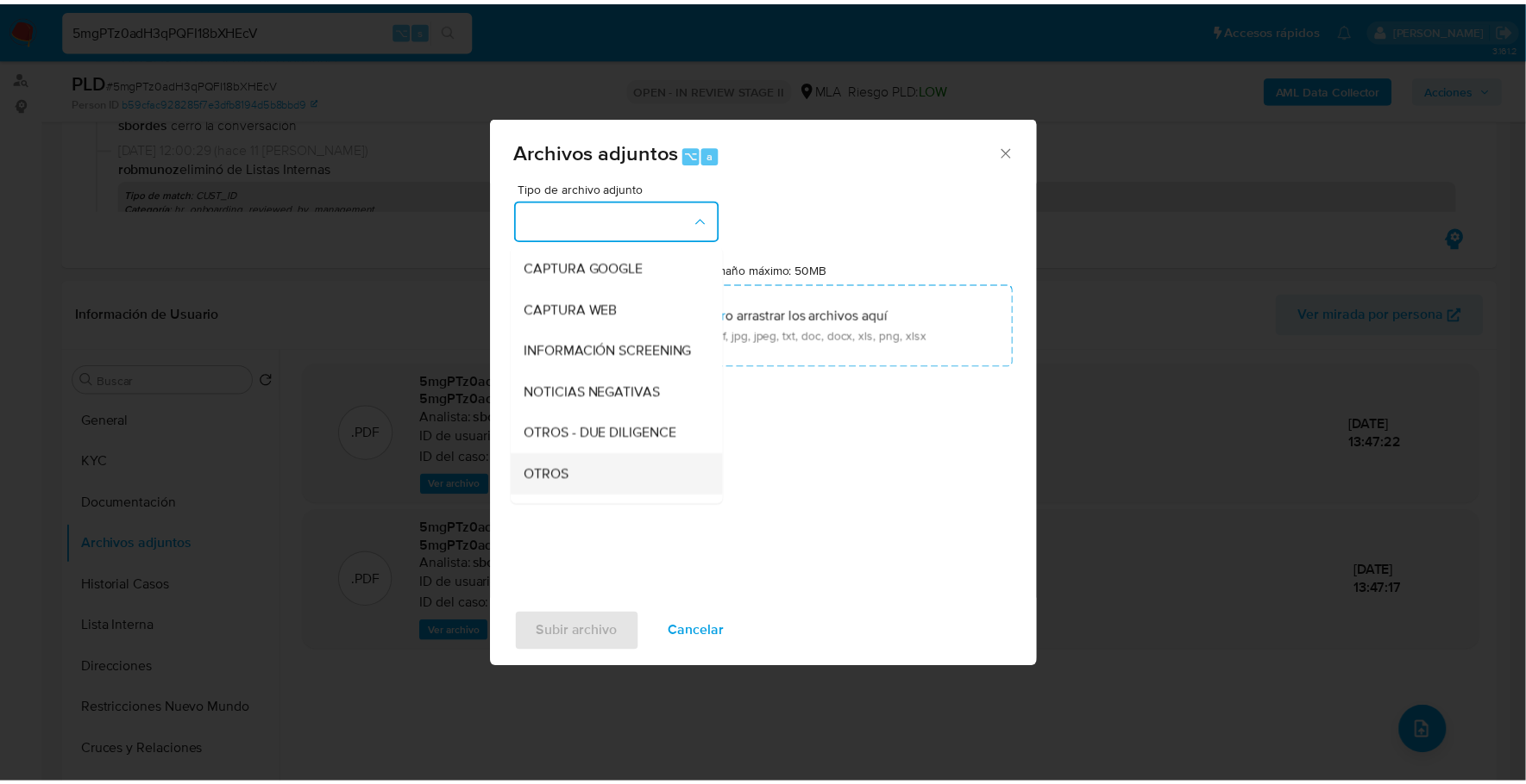
scroll to position [228, 0]
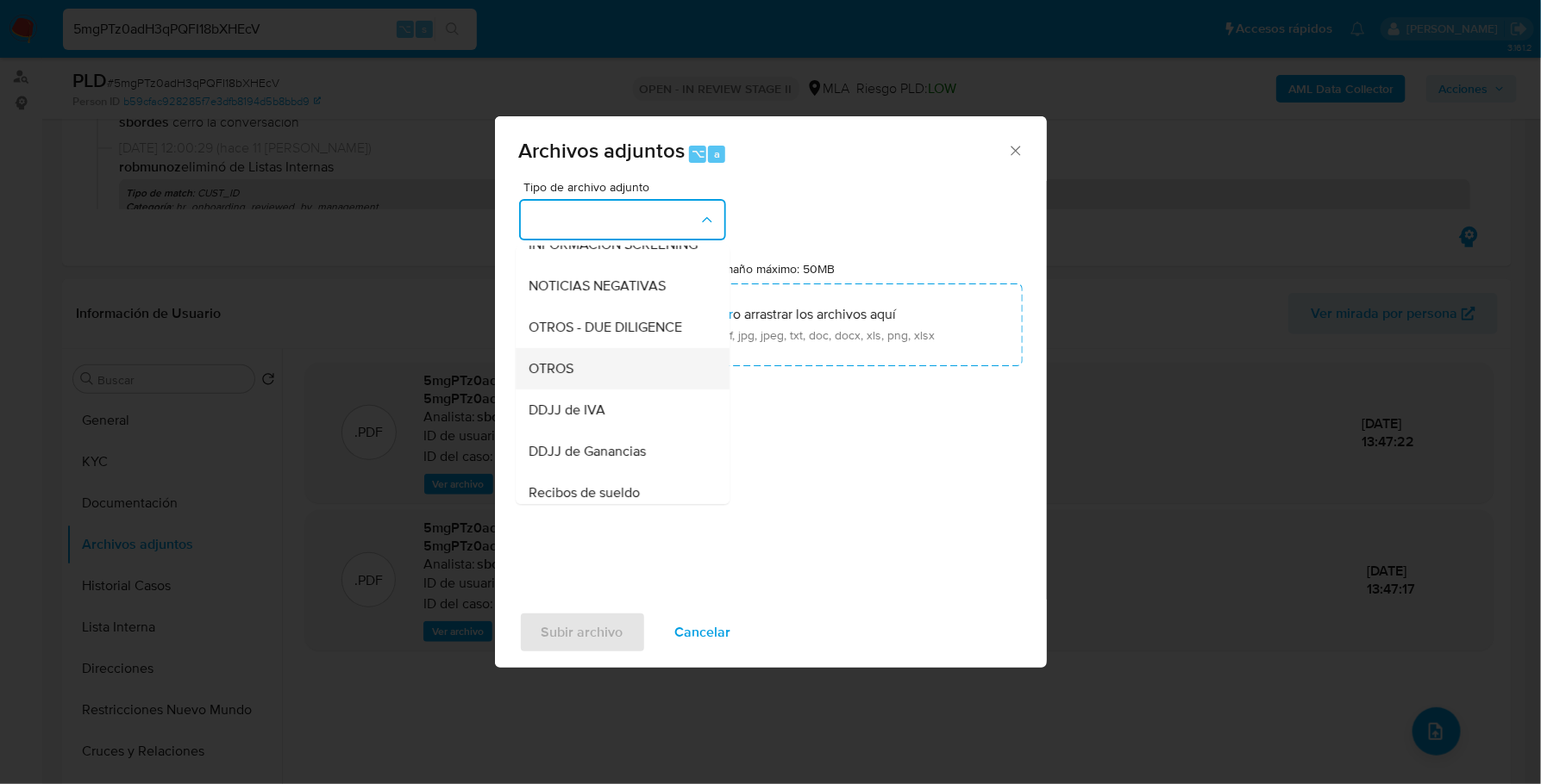
click at [585, 386] on div "OTROS" at bounding box center [617, 369] width 176 height 41
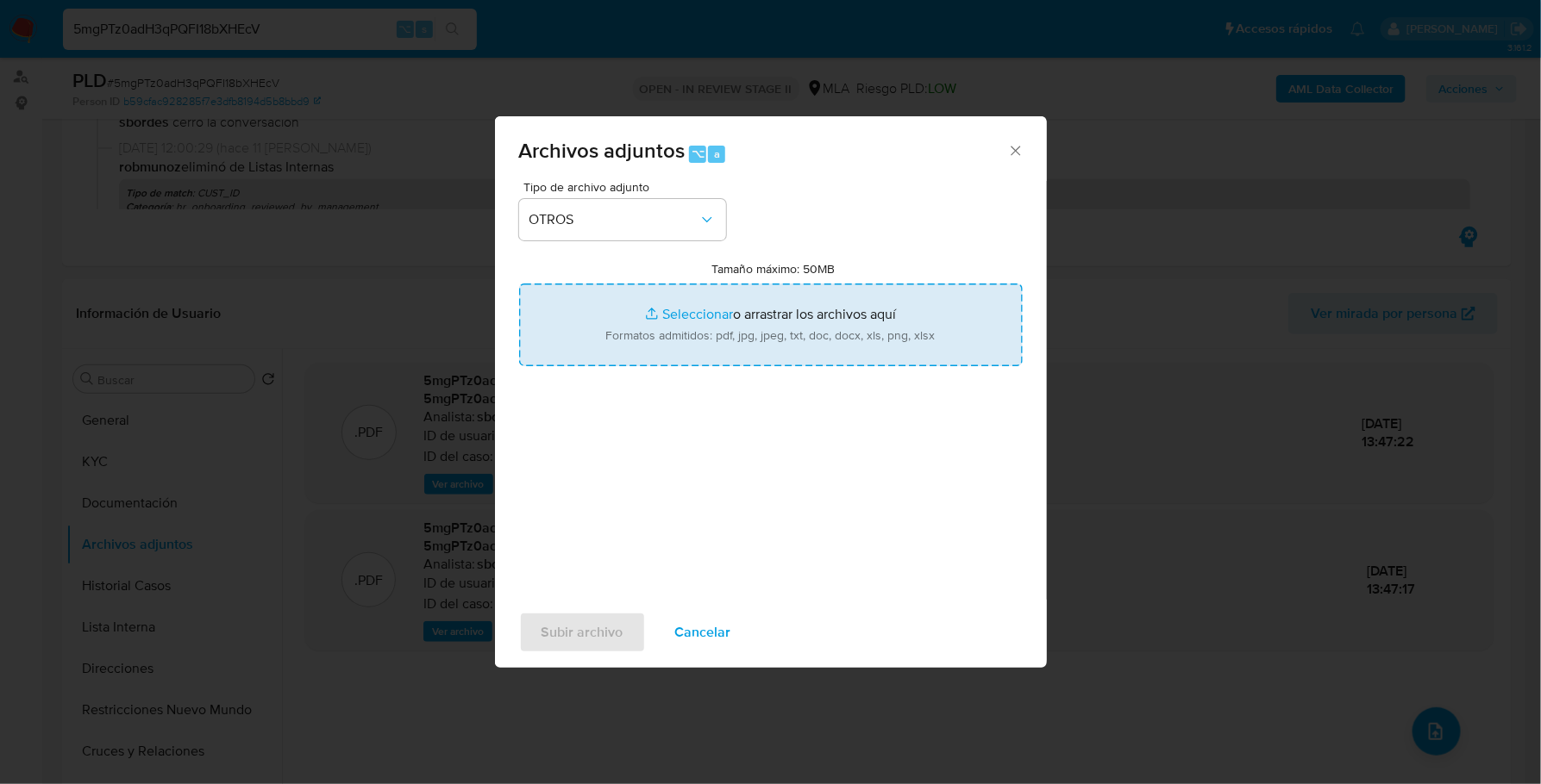
click at [713, 313] on input "Tamaño máximo: 50MB Seleccionar archivos" at bounding box center [770, 324] width 504 height 83
type input "C:\fakepath\AFIP - Administración Federal de Ingresos Públicos.pdf"
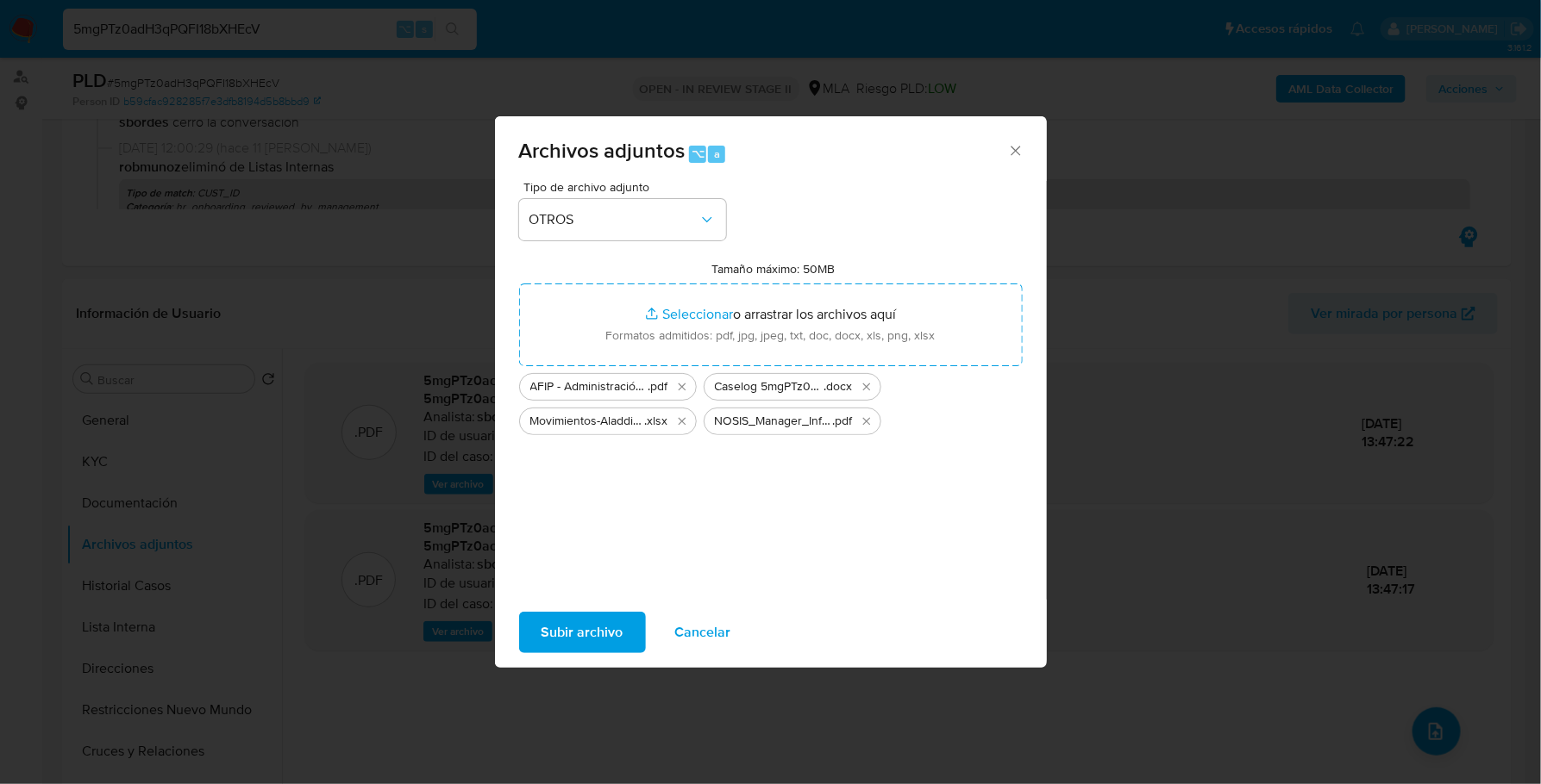
click at [598, 629] on span "Subir archivo" at bounding box center [582, 633] width 82 height 38
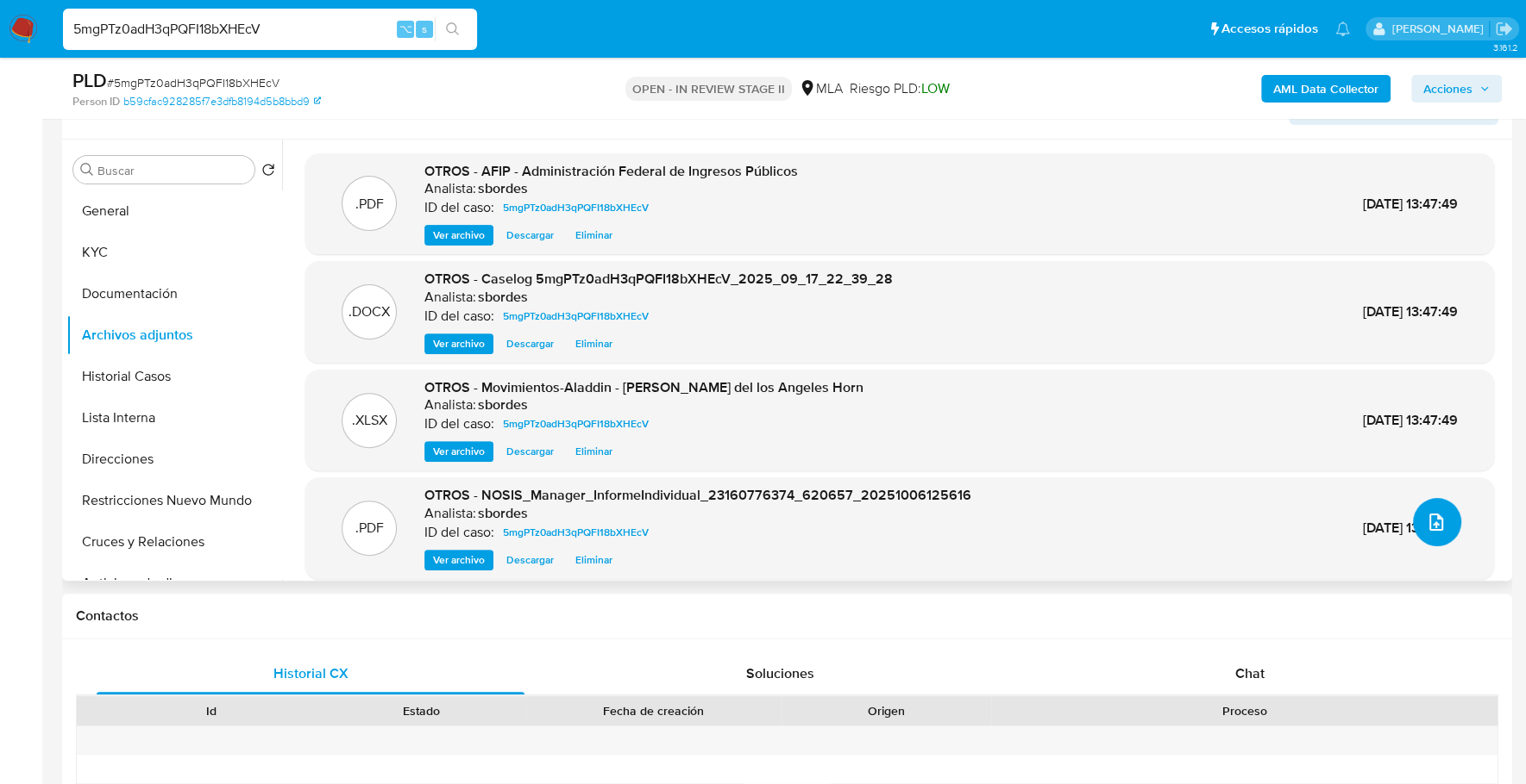
scroll to position [651, 0]
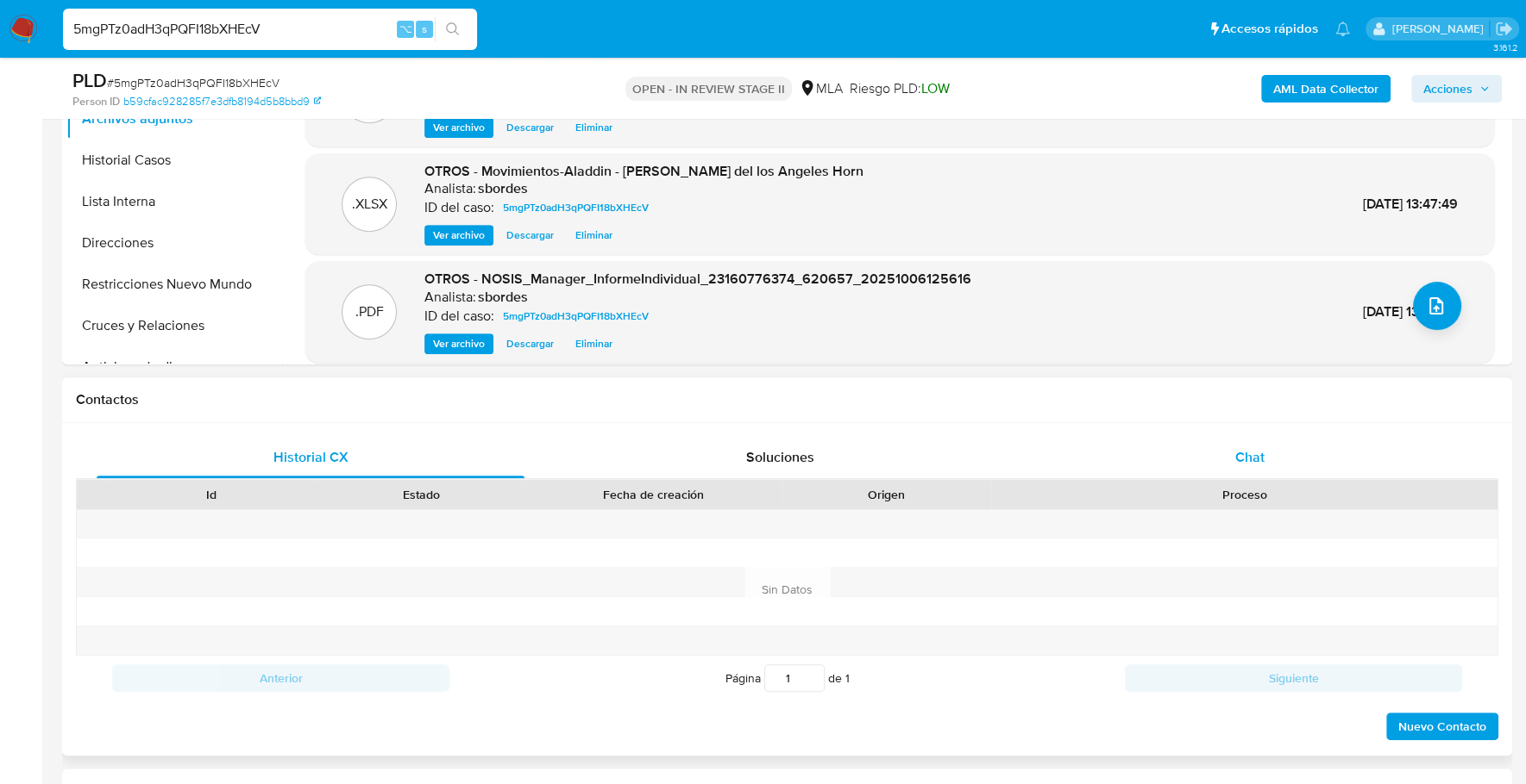
click at [1271, 455] on div "Chat" at bounding box center [1249, 458] width 428 height 41
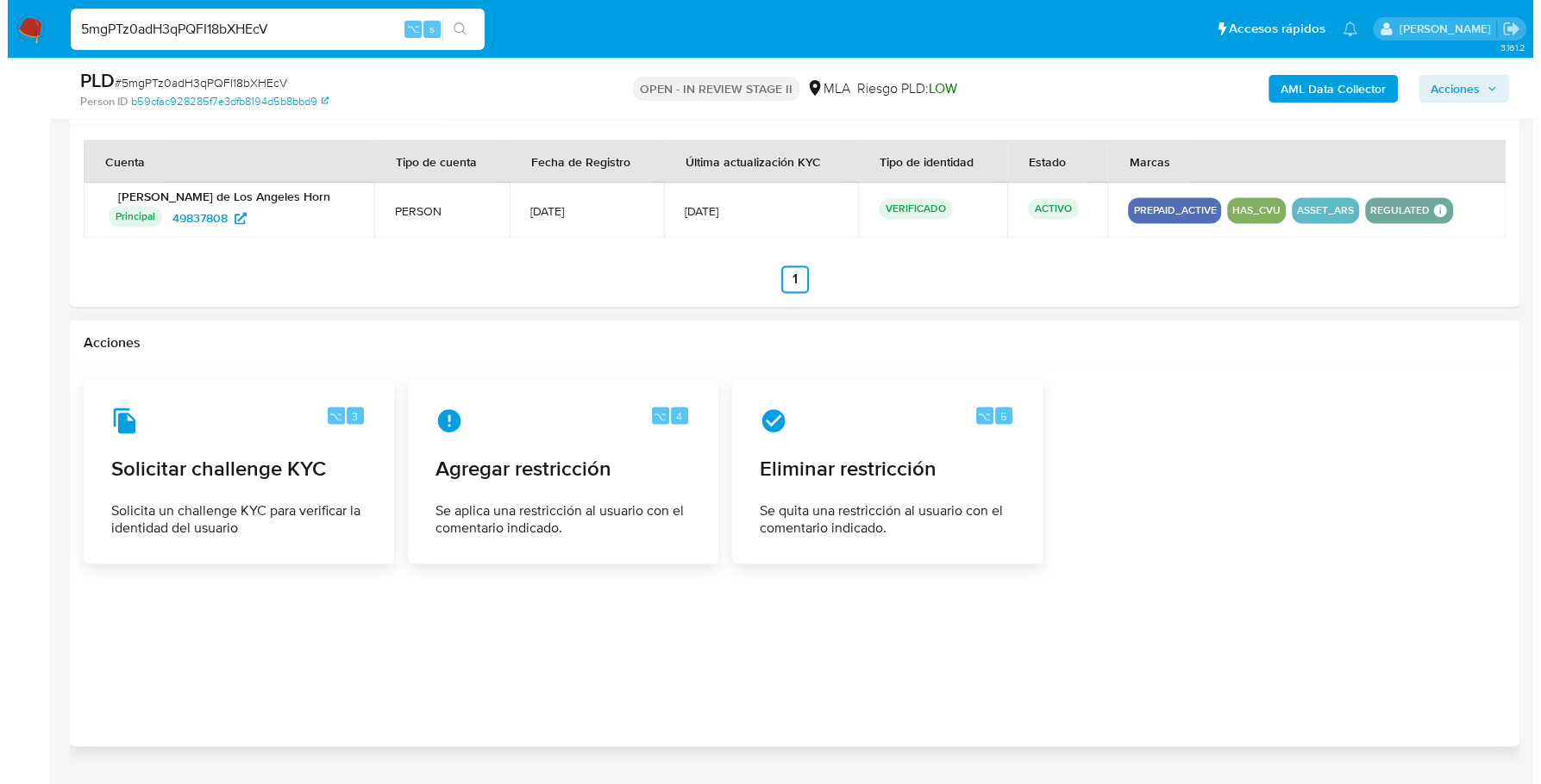
scroll to position [2754, 0]
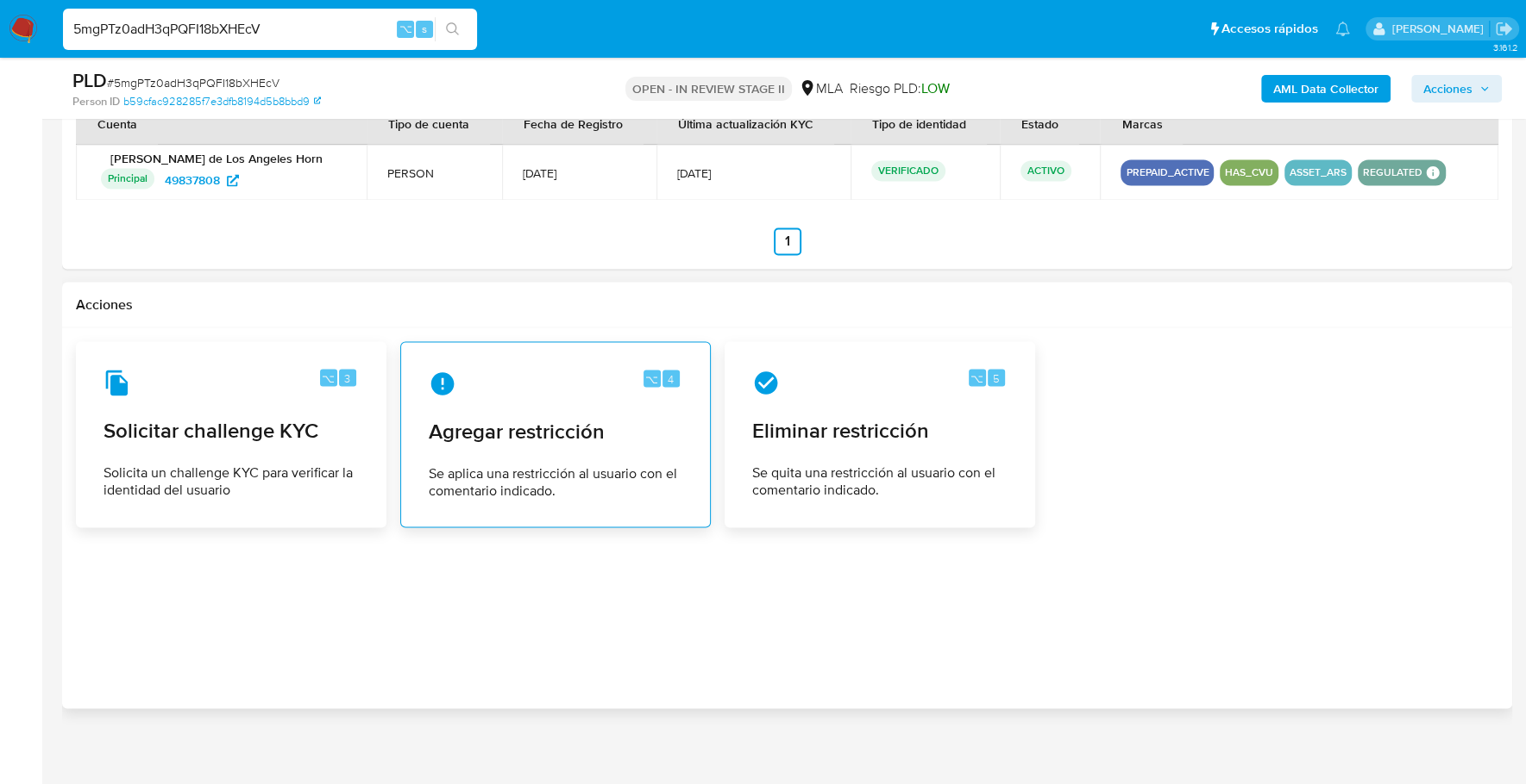
click at [571, 422] on span "Agregar restricción" at bounding box center [556, 431] width 254 height 25
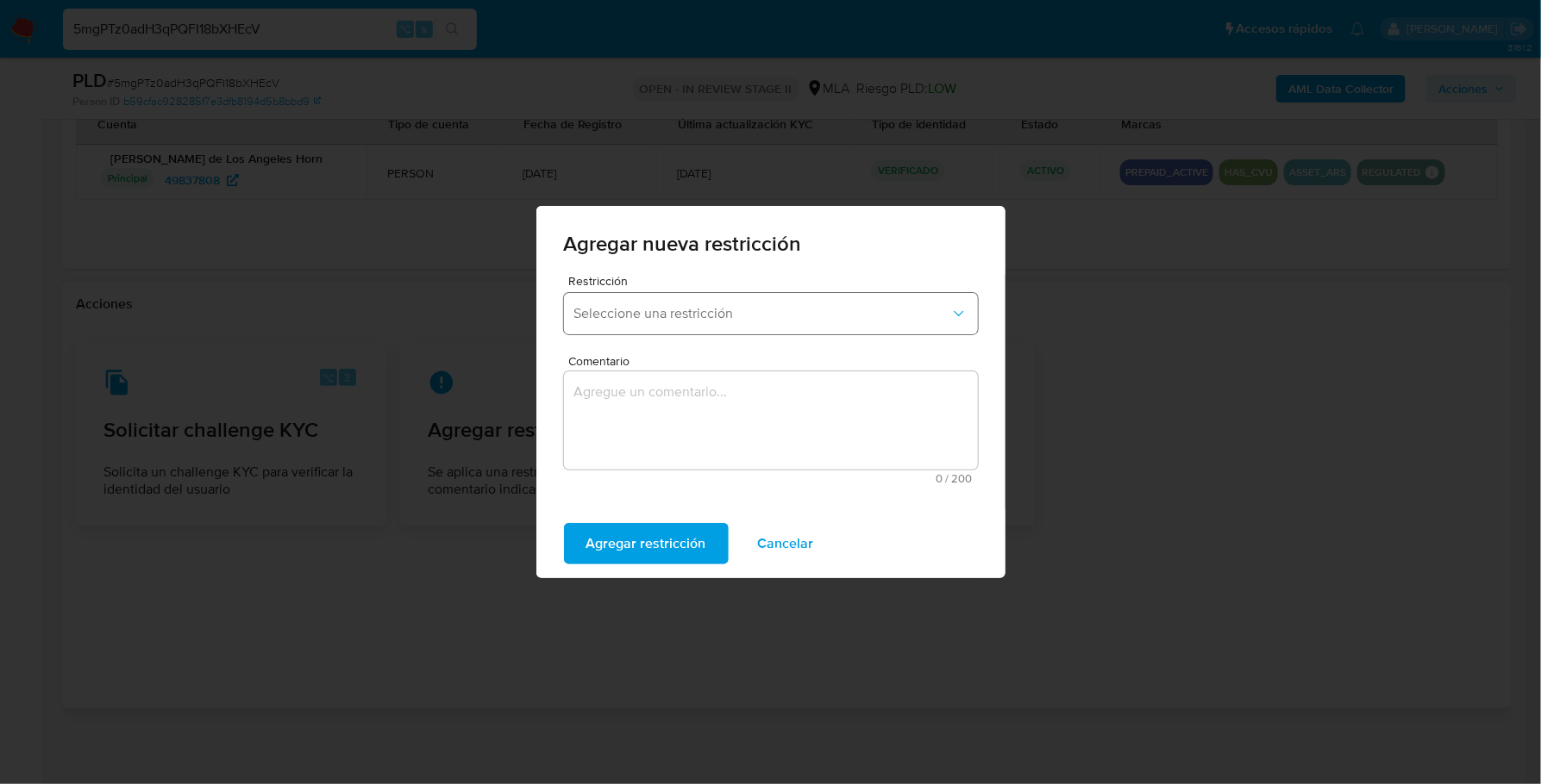
click at [702, 316] on span "Seleccione una restricción" at bounding box center [762, 314] width 376 height 18
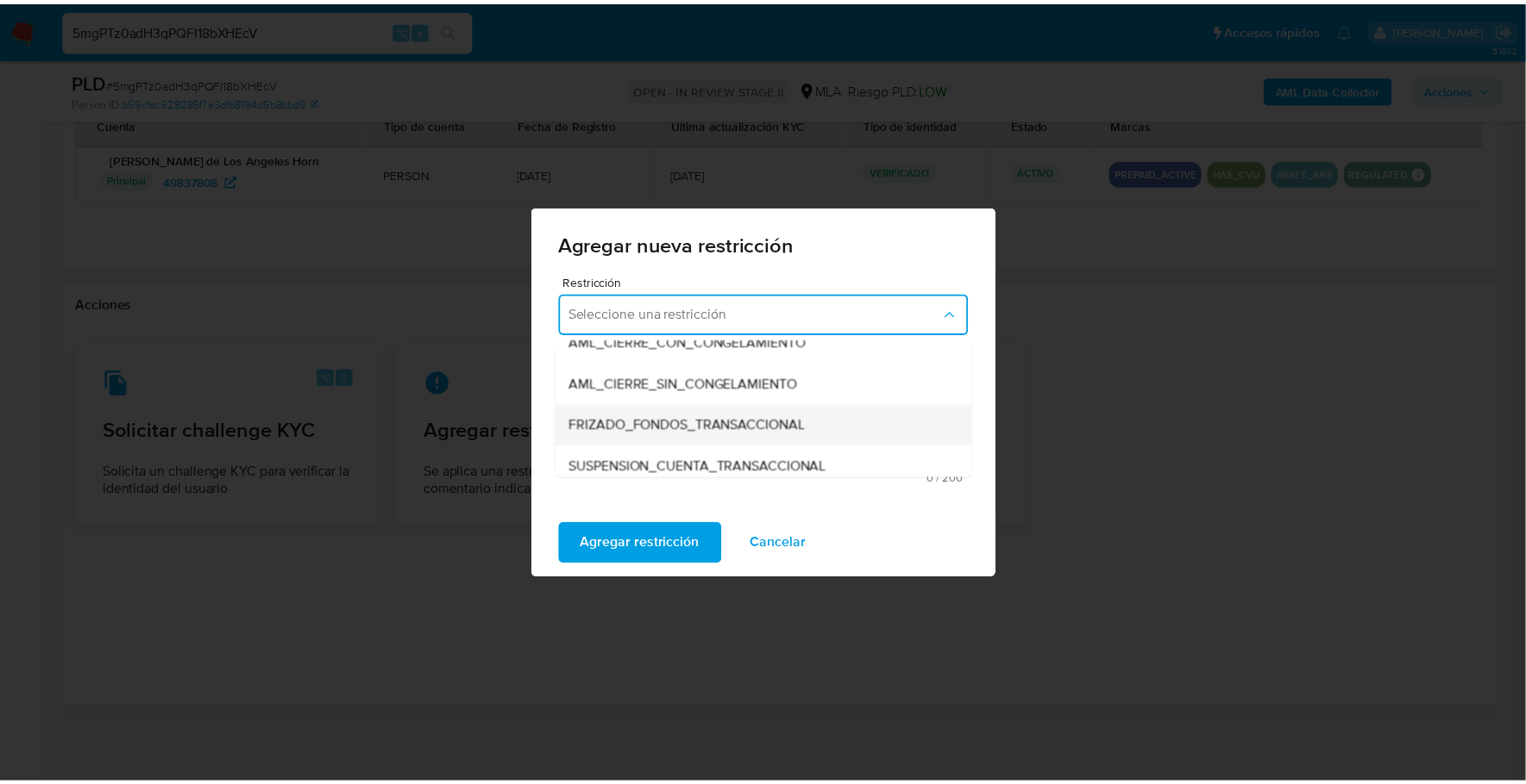
scroll to position [178, 0]
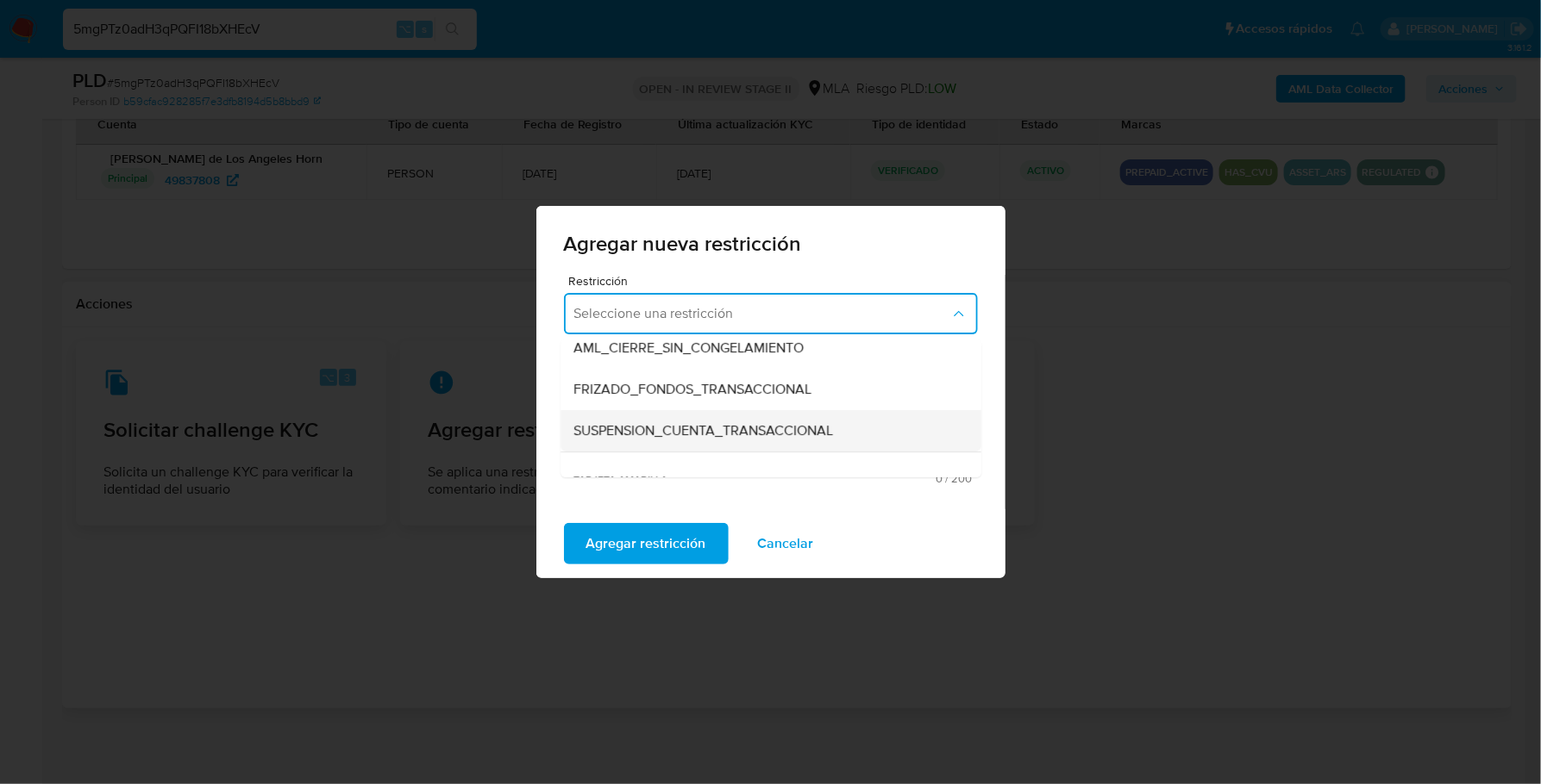
click at [762, 420] on div "SUSPENSION_CUENTA_TRANSACCIONAL" at bounding box center [766, 431] width 383 height 41
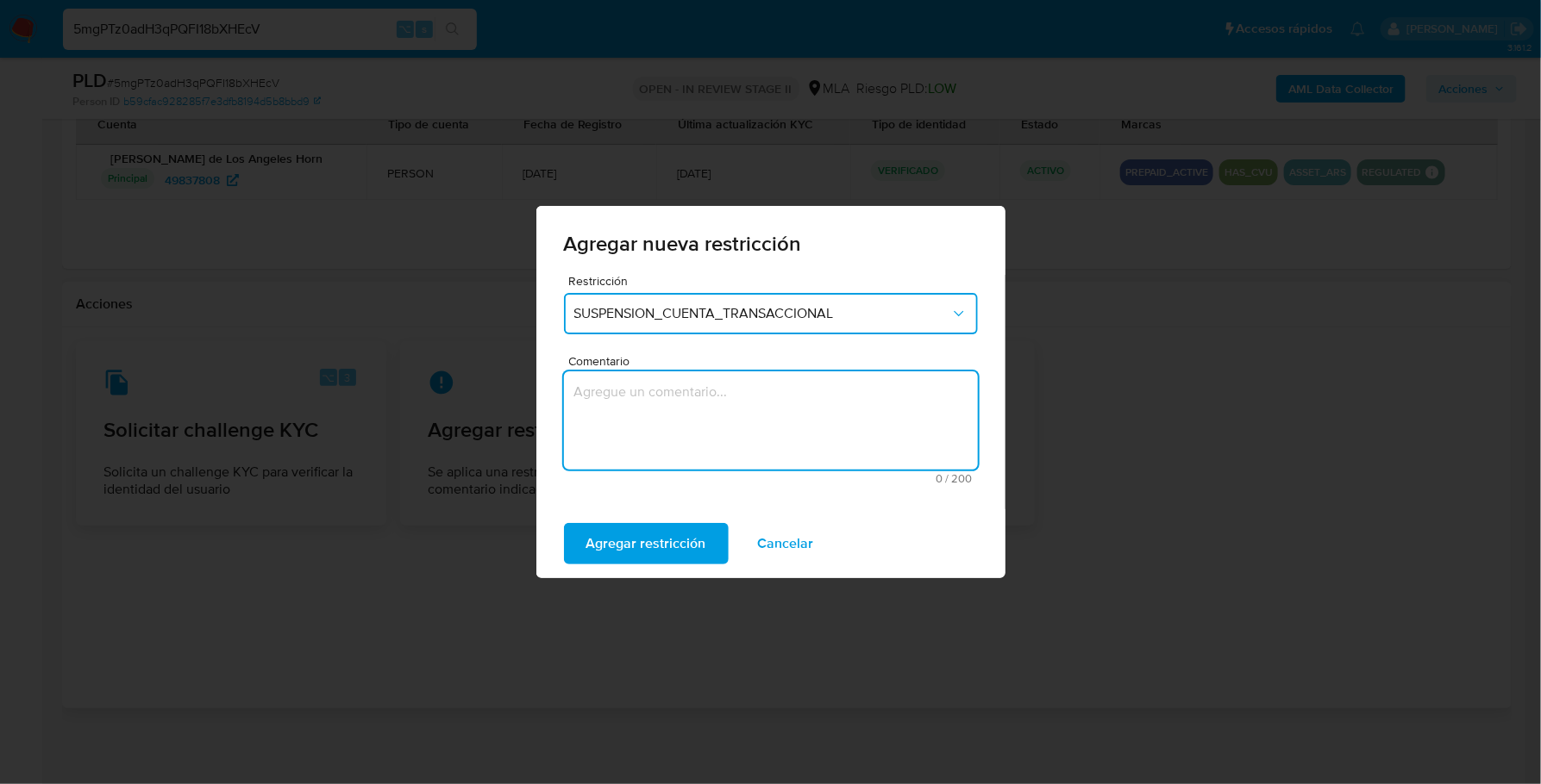
click at [660, 417] on textarea "Comentario" at bounding box center [770, 420] width 414 height 99
type textarea "AML"
click at [613, 546] on span "Agregar restricción" at bounding box center [646, 544] width 120 height 38
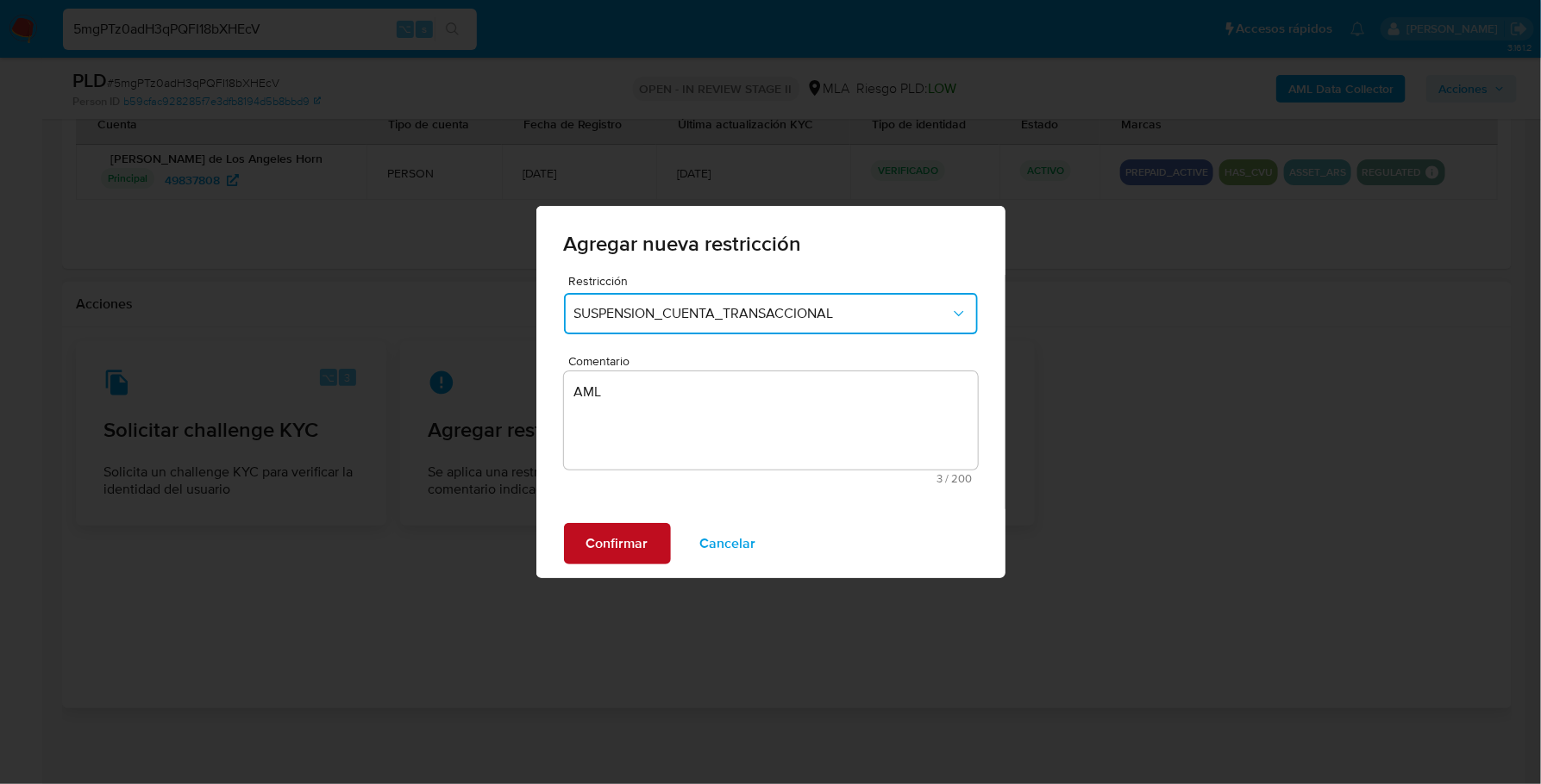
click at [608, 539] on span "Confirmar" at bounding box center [617, 544] width 62 height 38
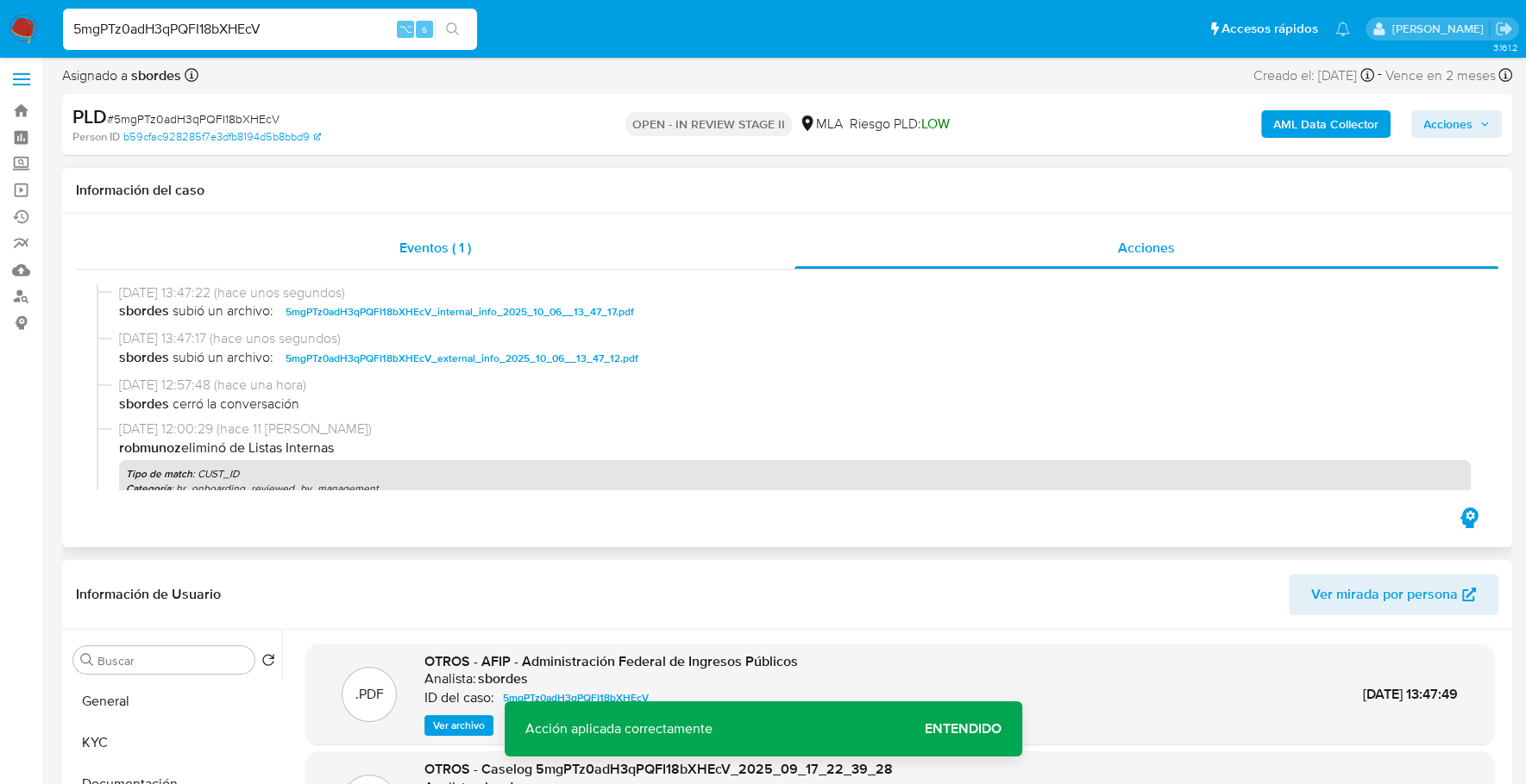
scroll to position [0, 0]
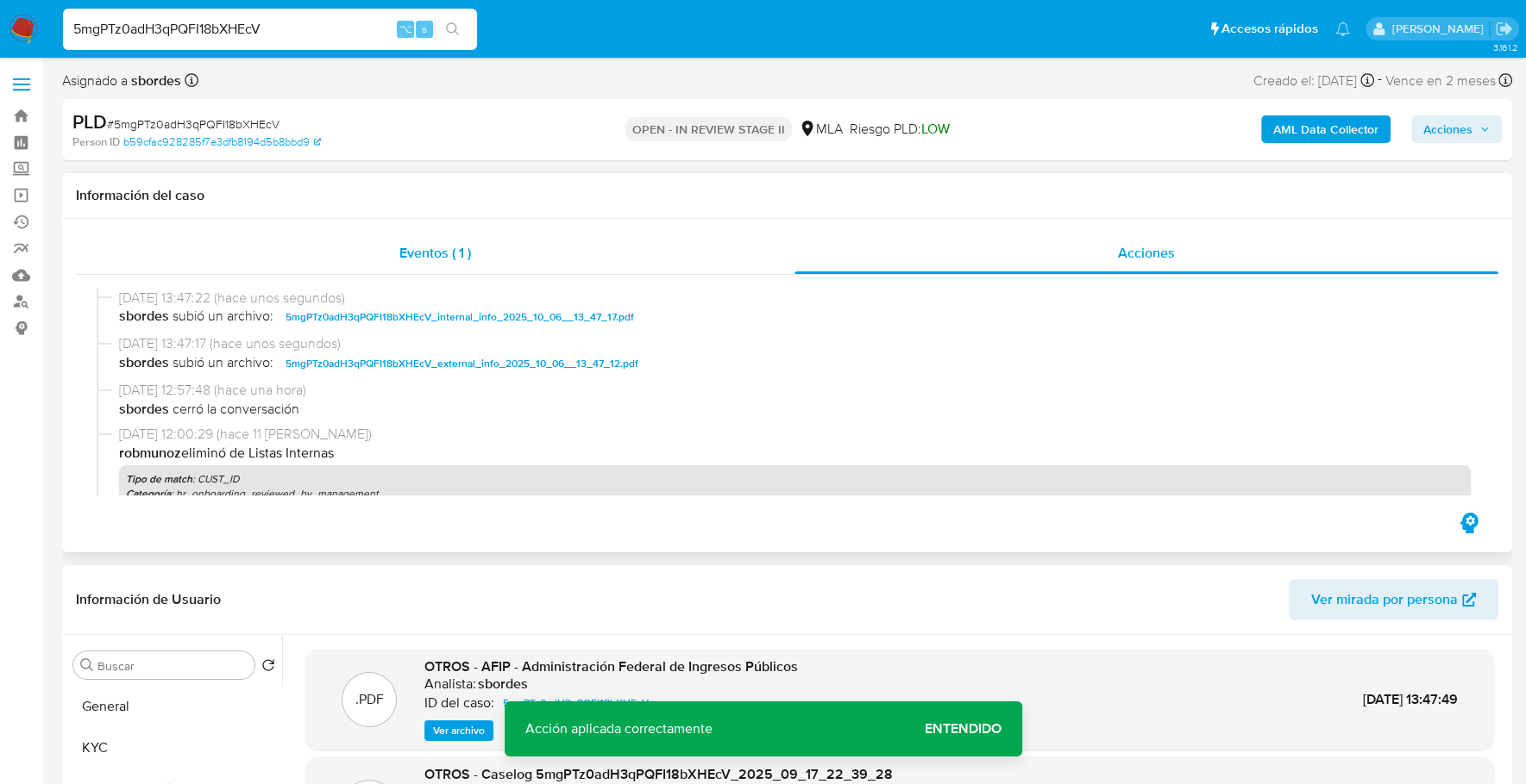
click at [624, 241] on div "Eventos ( 1 )" at bounding box center [435, 253] width 718 height 41
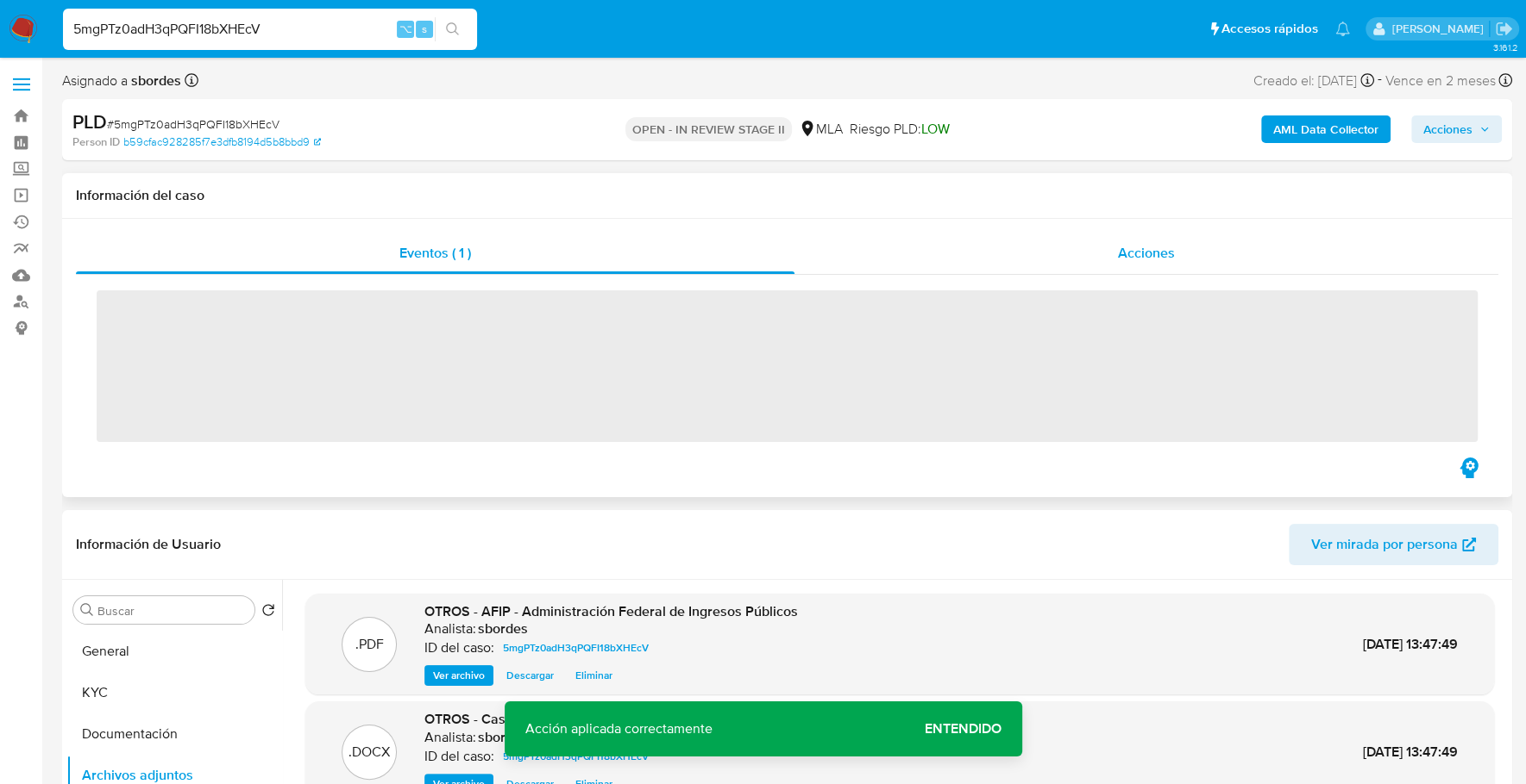
click at [1212, 249] on div "Acciones" at bounding box center [1146, 253] width 703 height 41
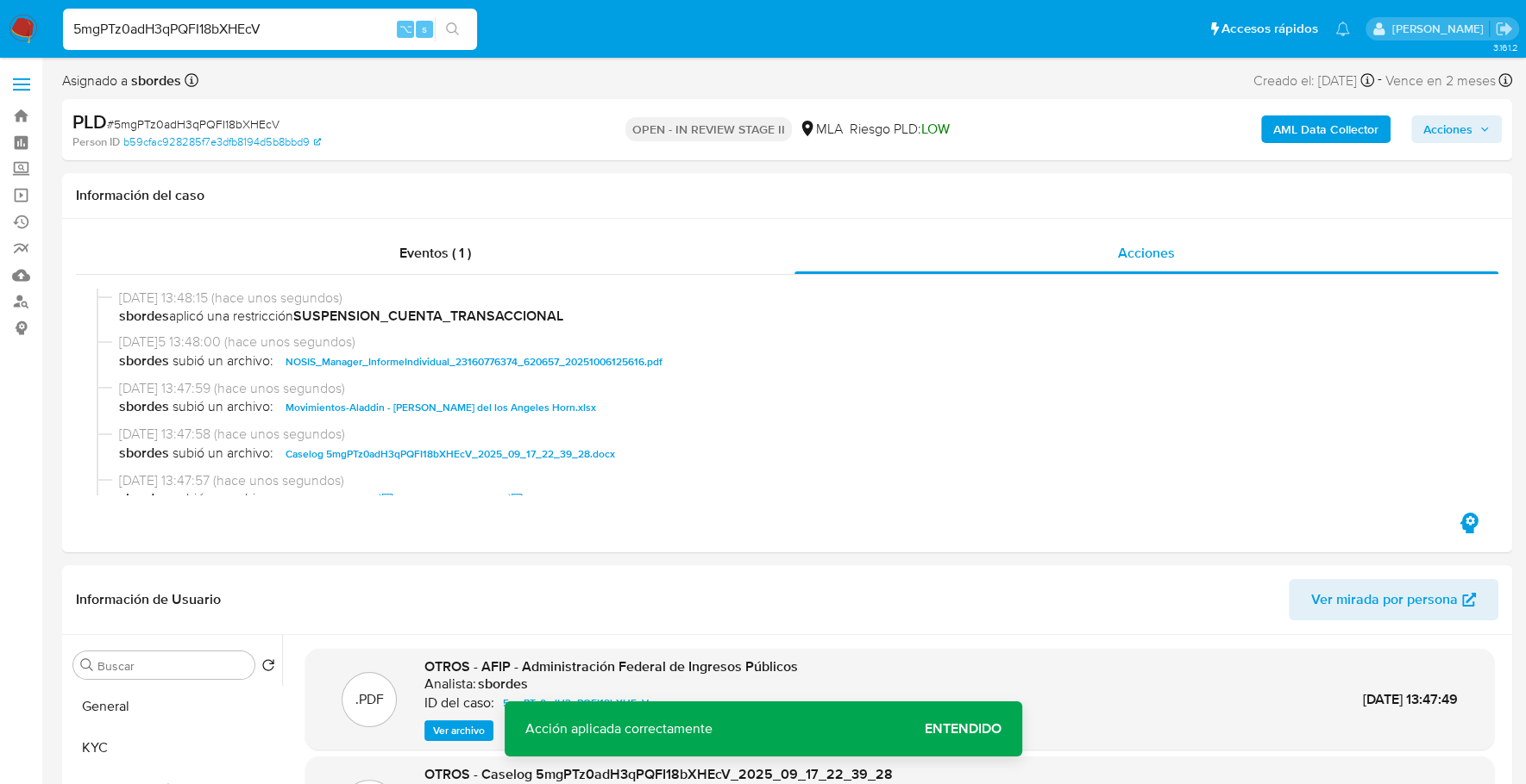
click at [1460, 121] on span "Acciones" at bounding box center [1448, 129] width 49 height 27
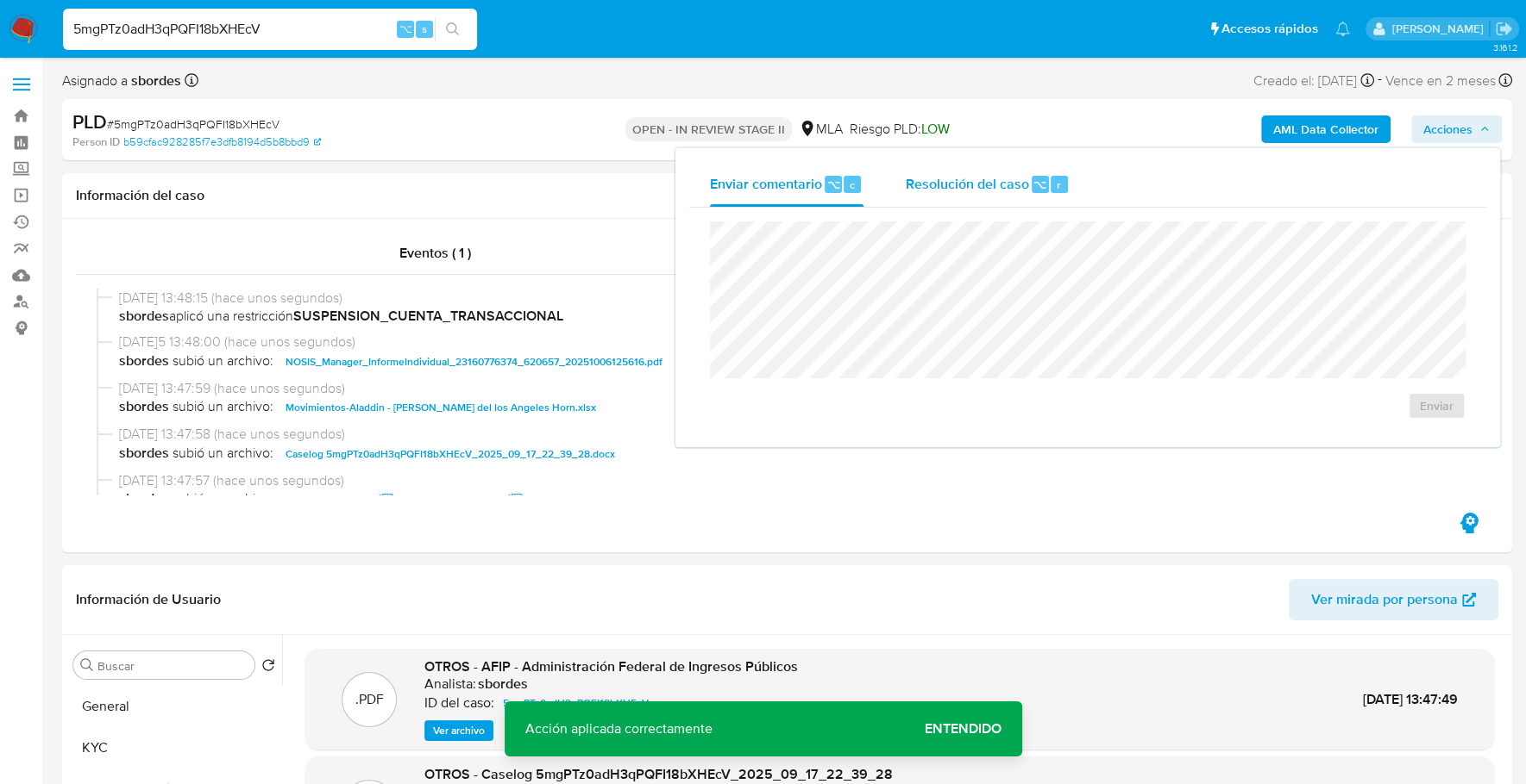
click at [1045, 196] on div "Resolución del caso ⌥ r" at bounding box center [987, 185] width 165 height 45
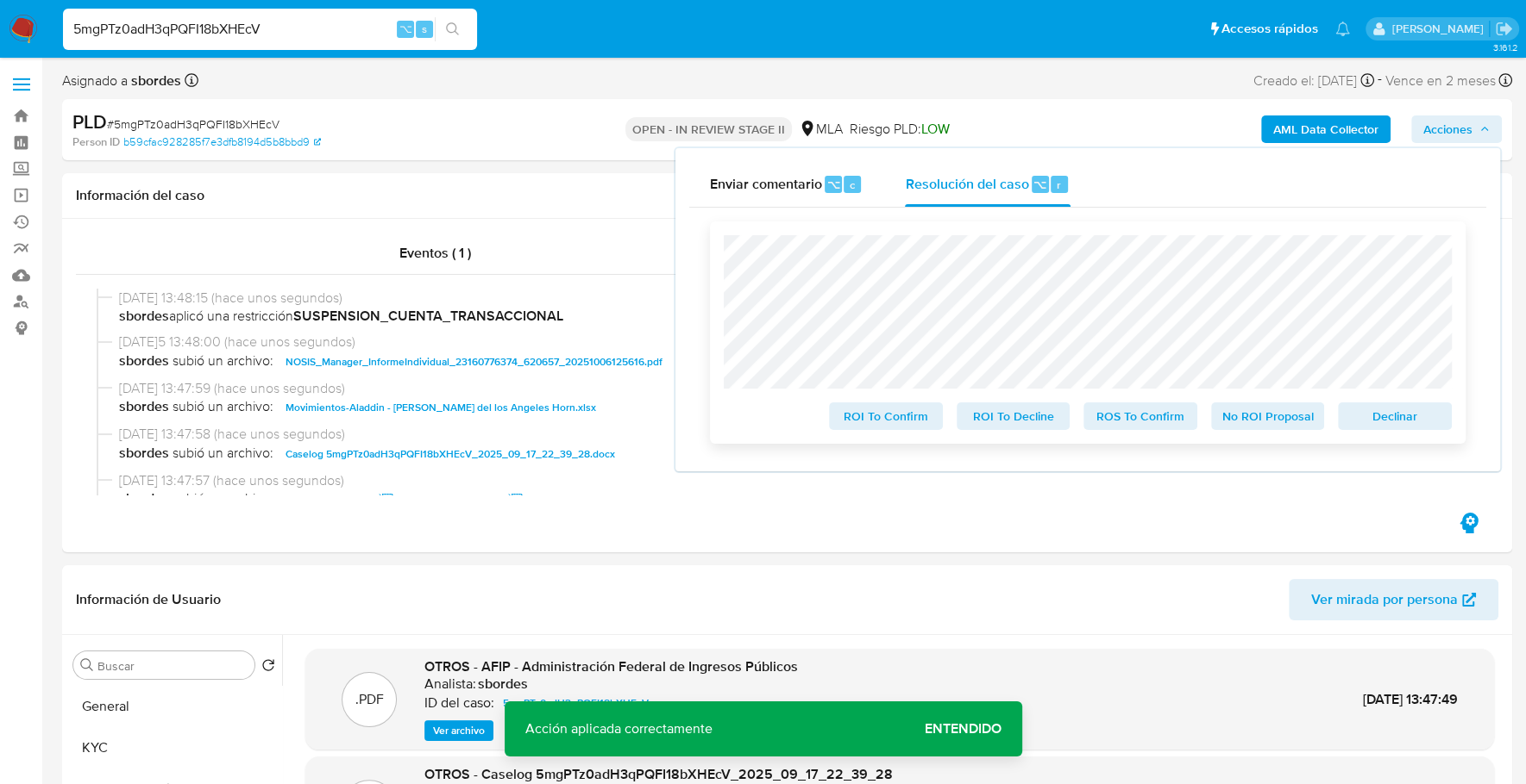
click at [1390, 423] on span "Declinar" at bounding box center [1395, 416] width 90 height 24
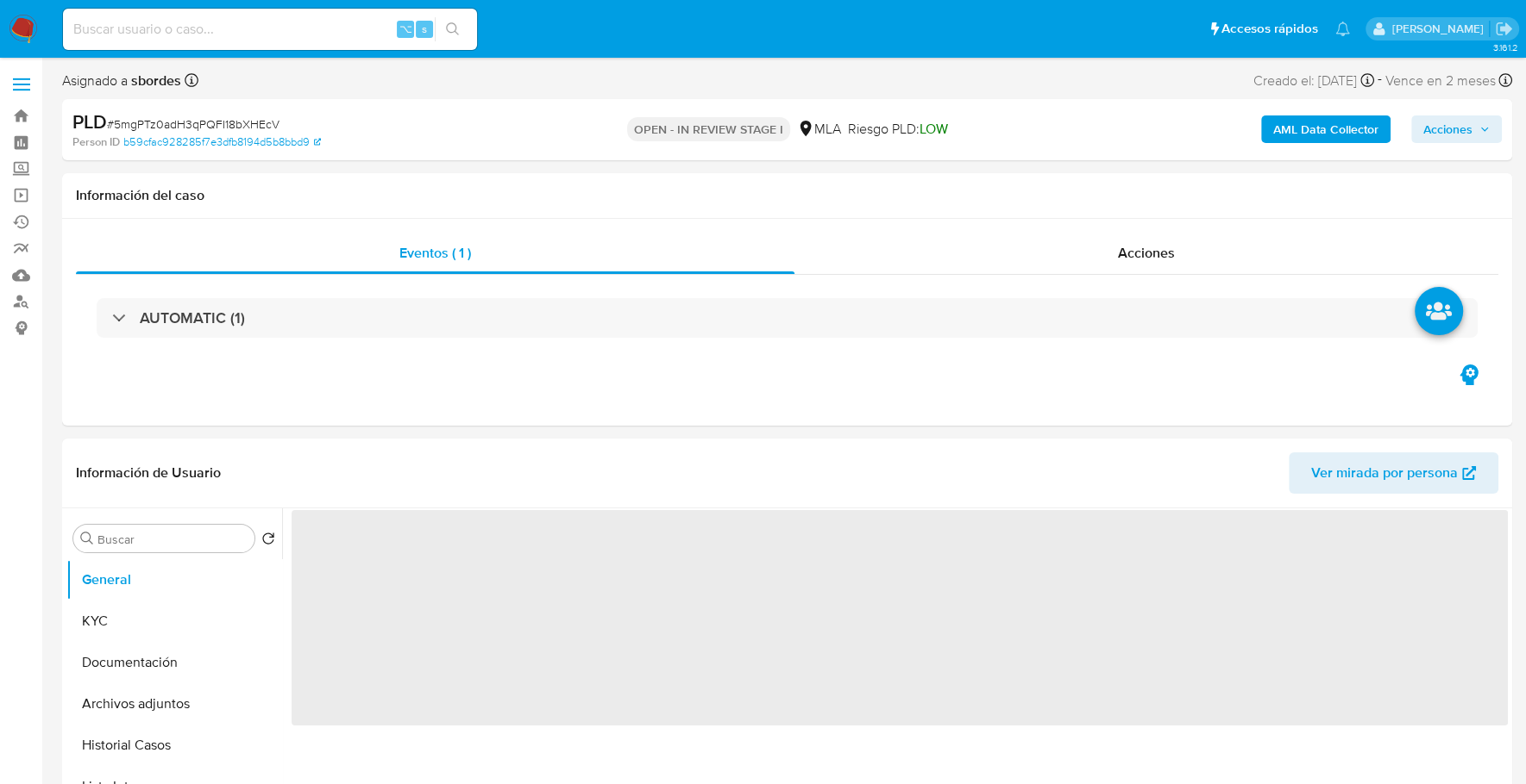
click at [1468, 128] on span "Acciones" at bounding box center [1448, 129] width 49 height 27
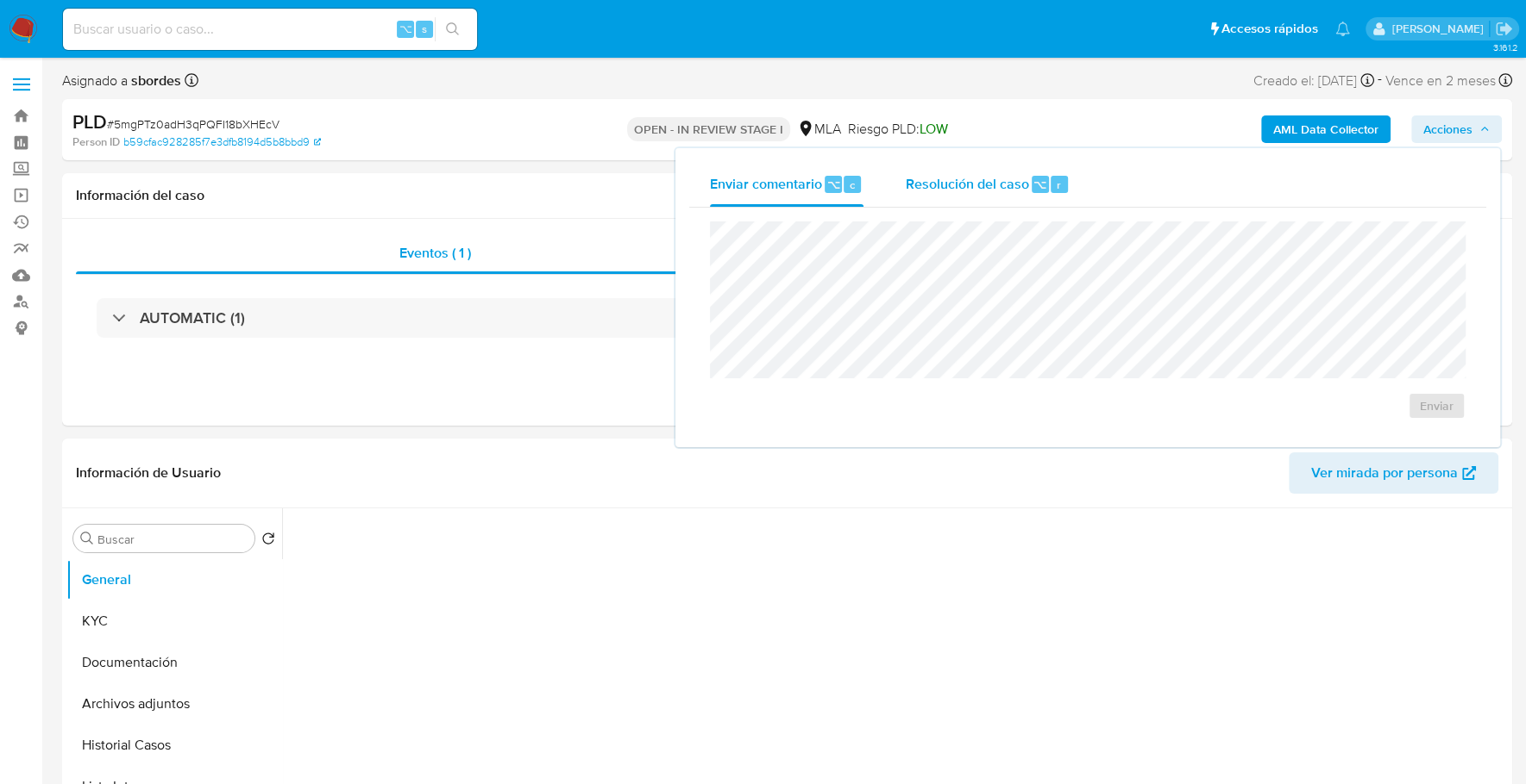
select select "10"
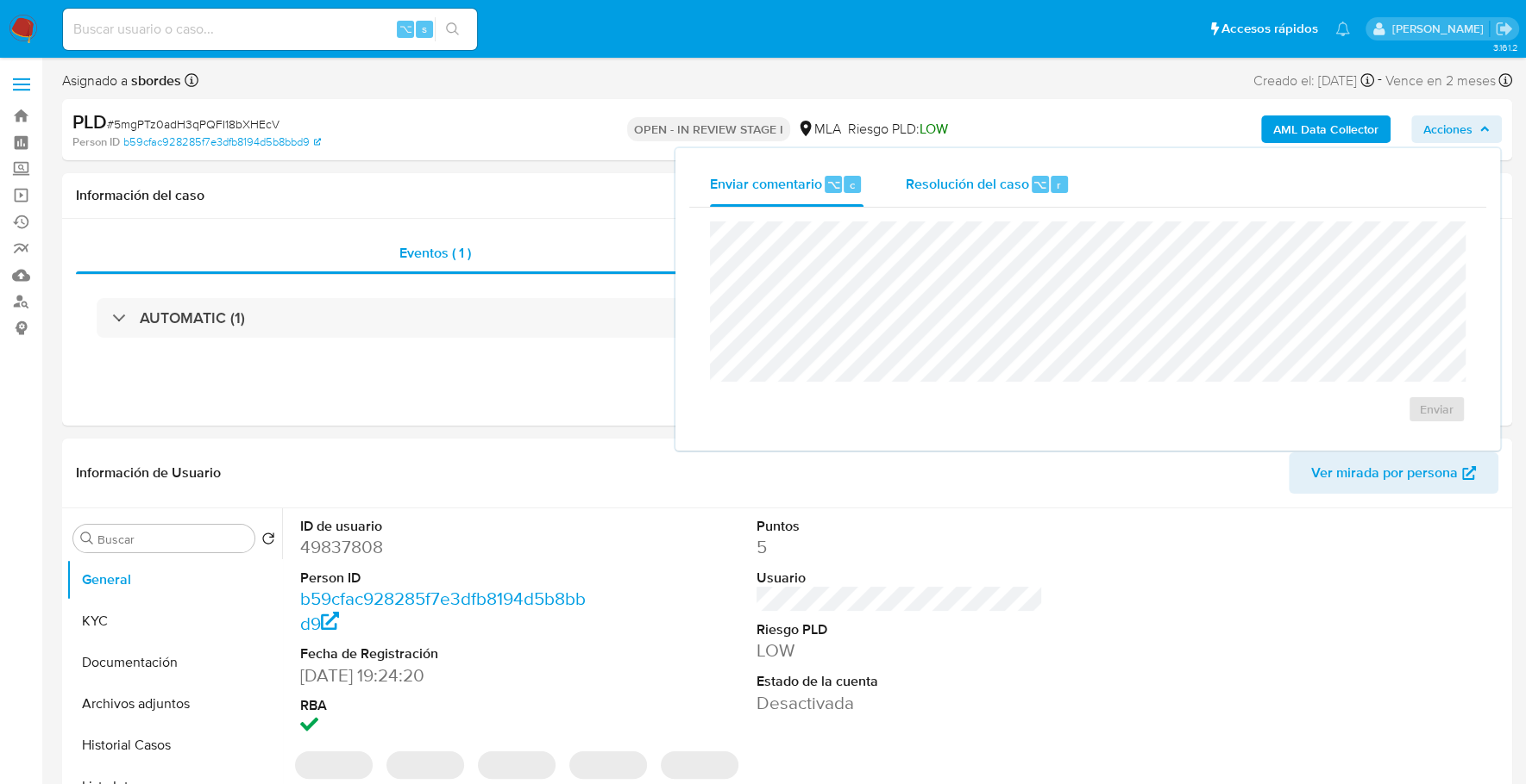
click at [989, 193] on div "Resolución del caso ⌥ r" at bounding box center [987, 185] width 165 height 45
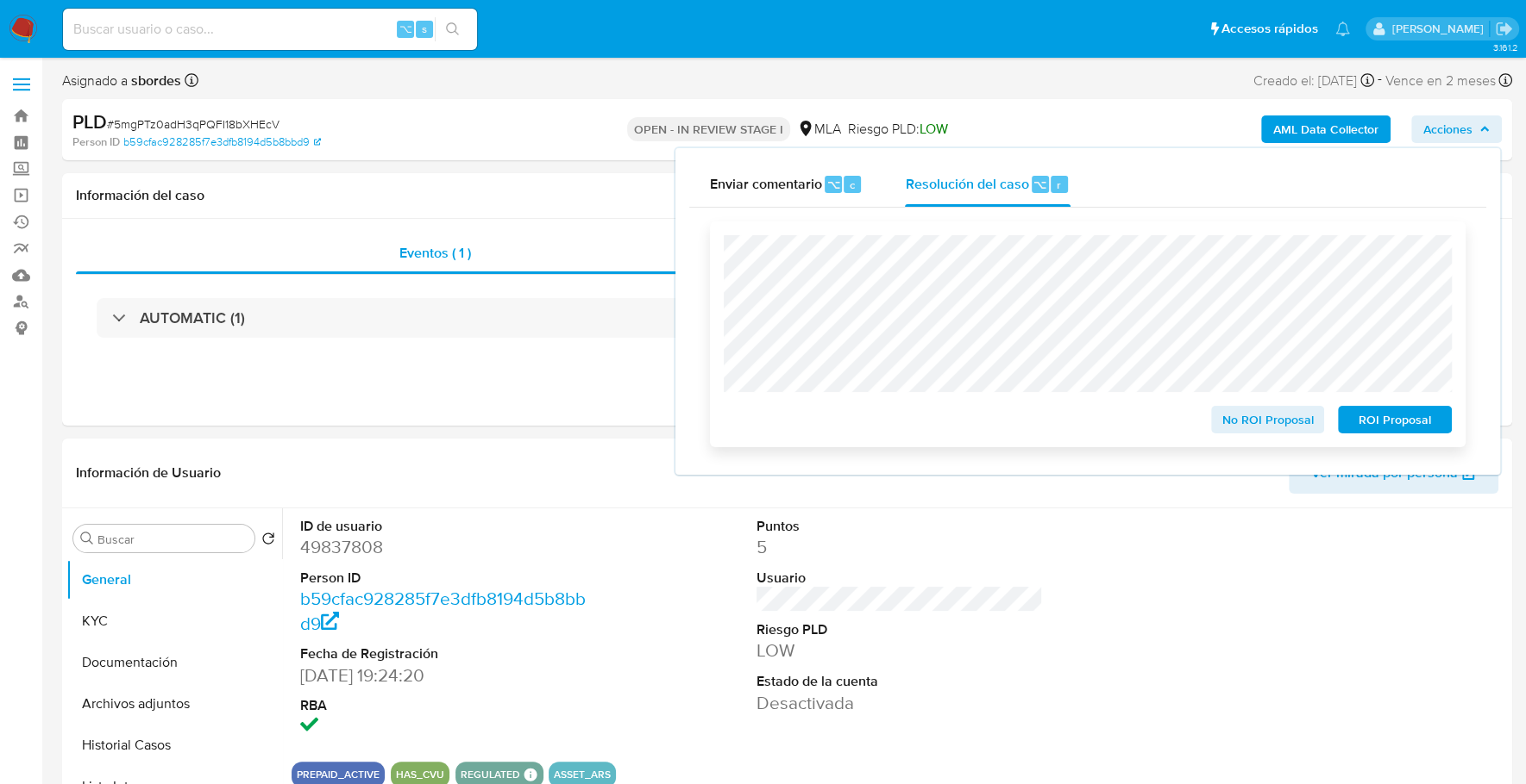
click at [1378, 427] on span "ROI Proposal" at bounding box center [1395, 420] width 90 height 24
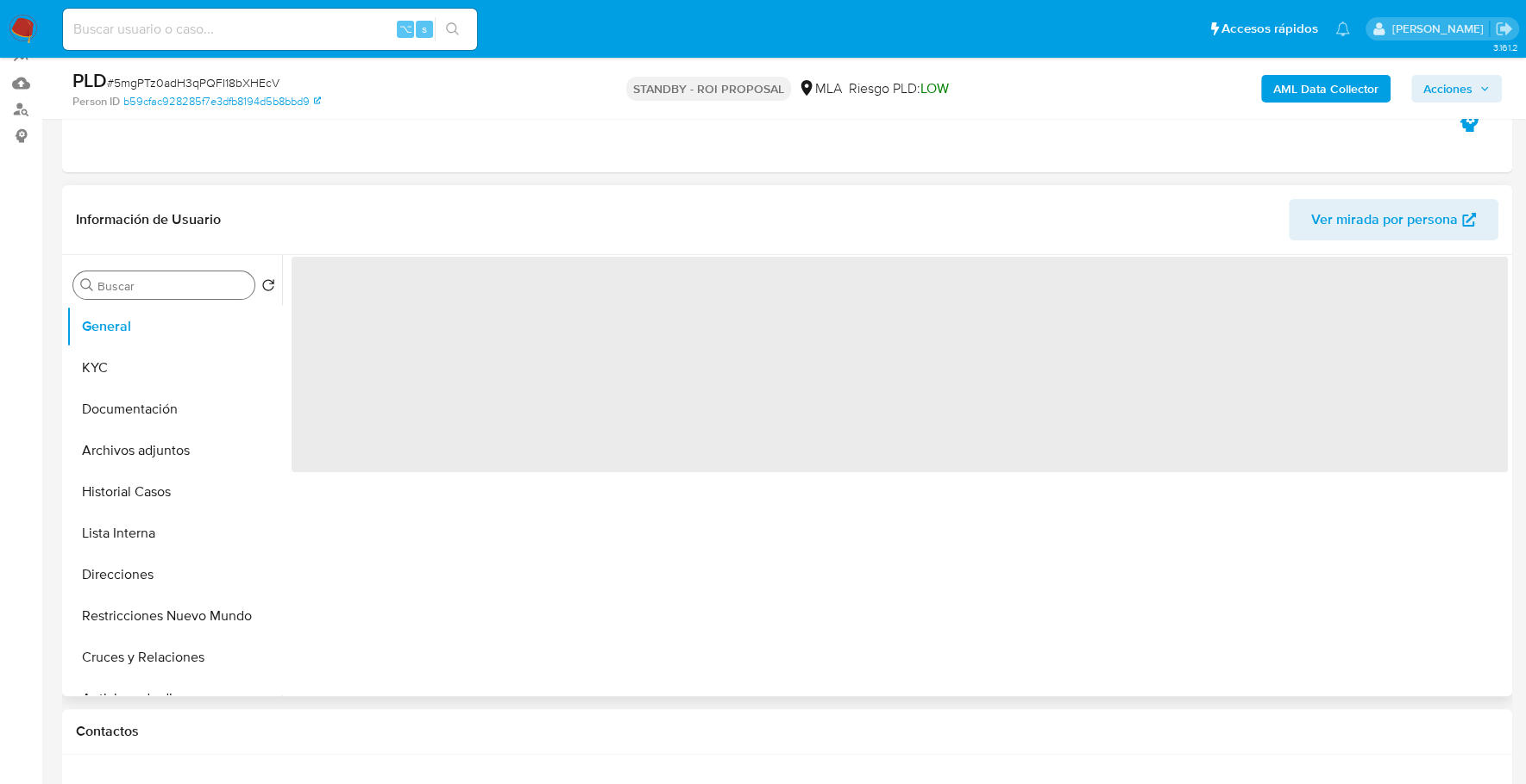
scroll to position [242, 0]
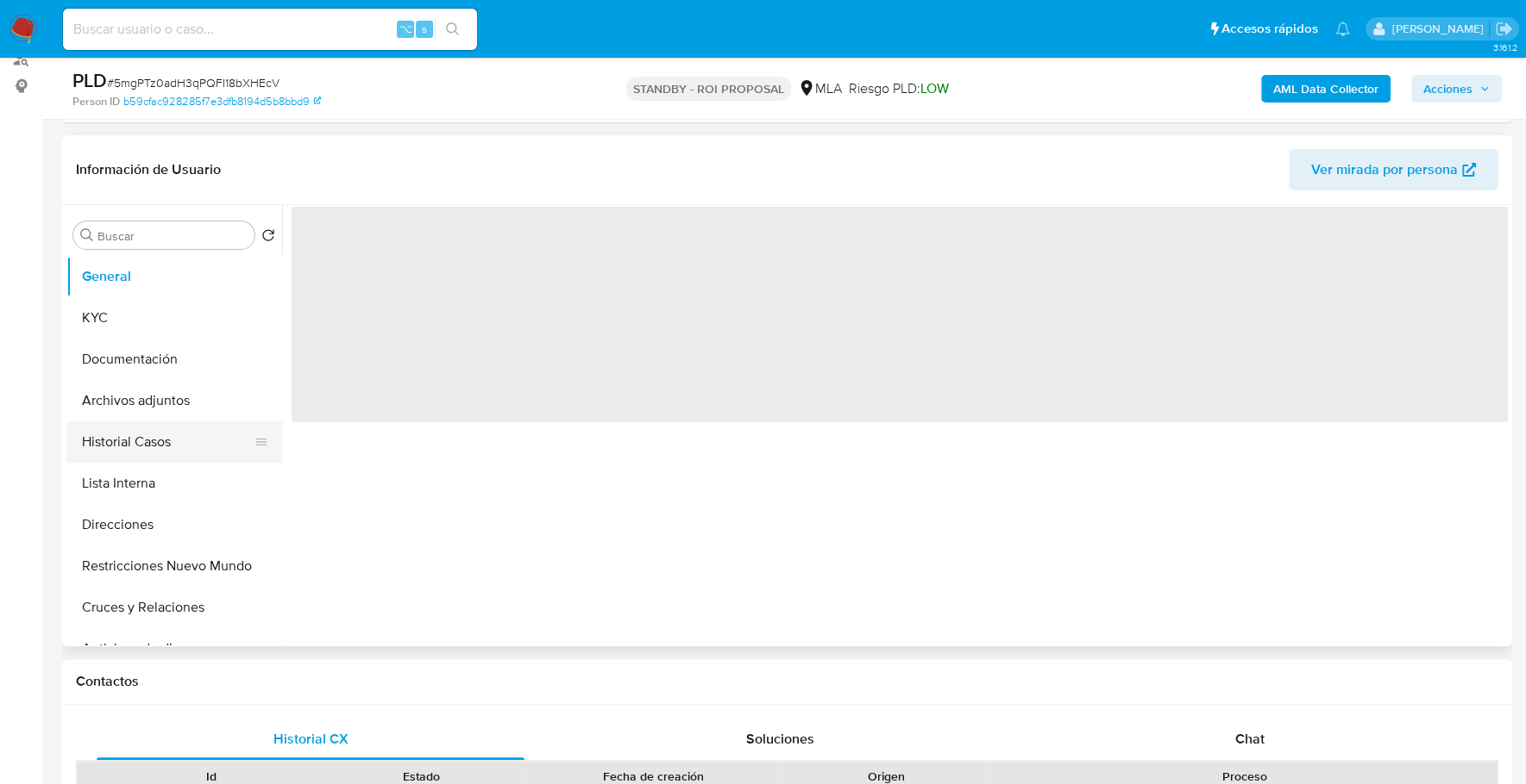
select select "10"
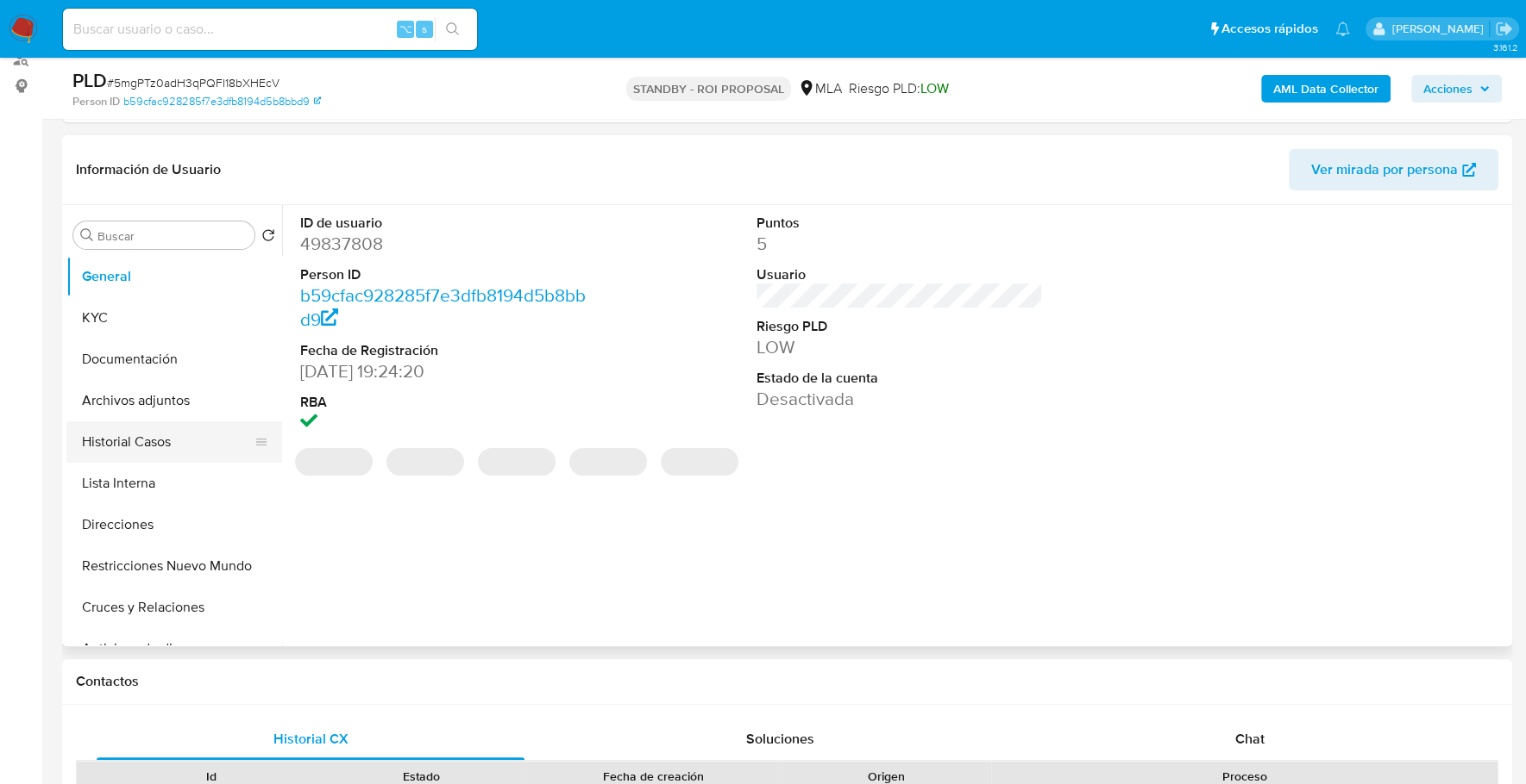
click at [170, 432] on button "Historial Casos" at bounding box center [167, 442] width 202 height 41
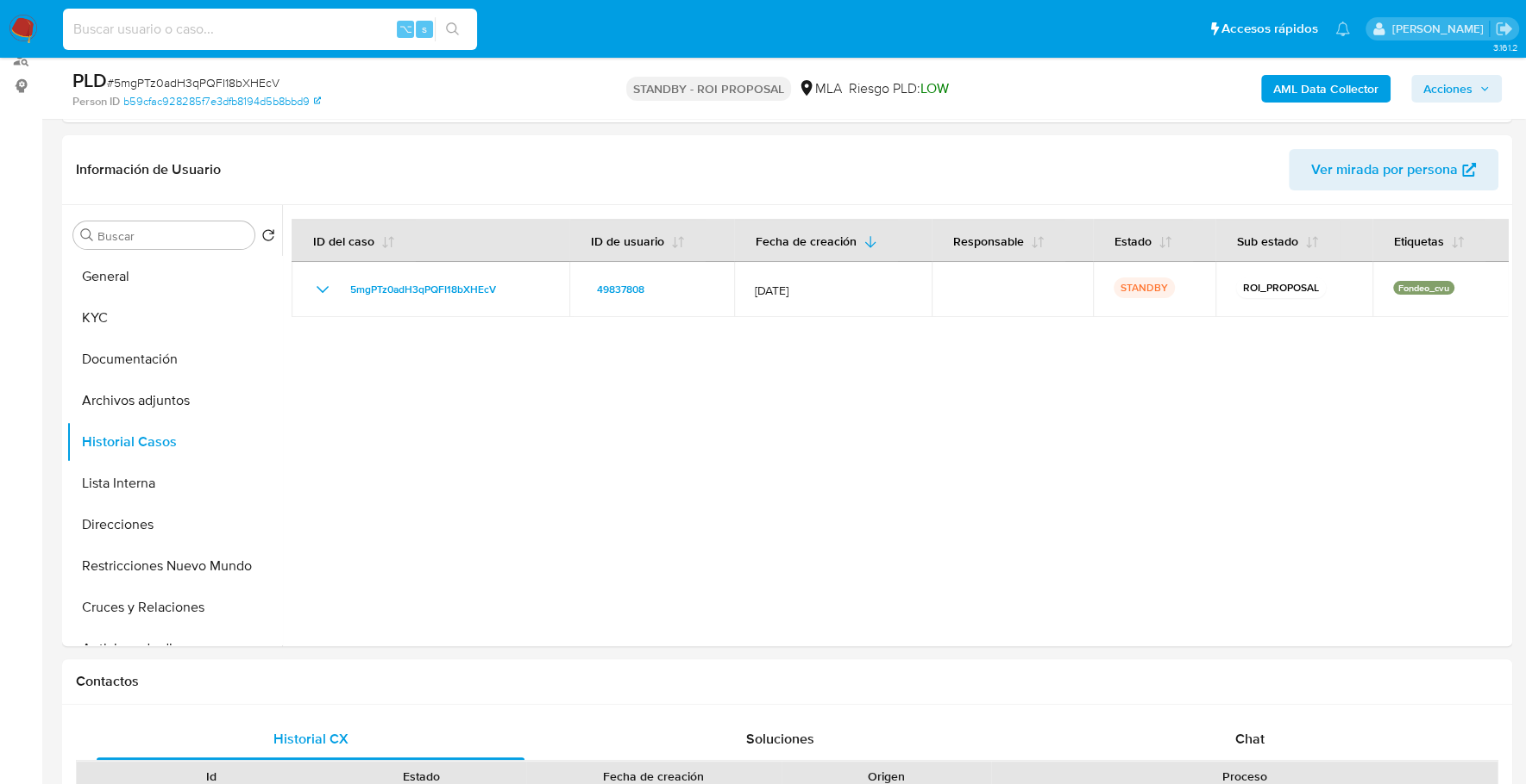
click at [320, 27] on input at bounding box center [270, 29] width 414 height 22
paste input "ljj7Z9bALzmsj1ljZ8FeawNC"
type input "ljj7Z9bALzmsj1ljZ8FeawNC"
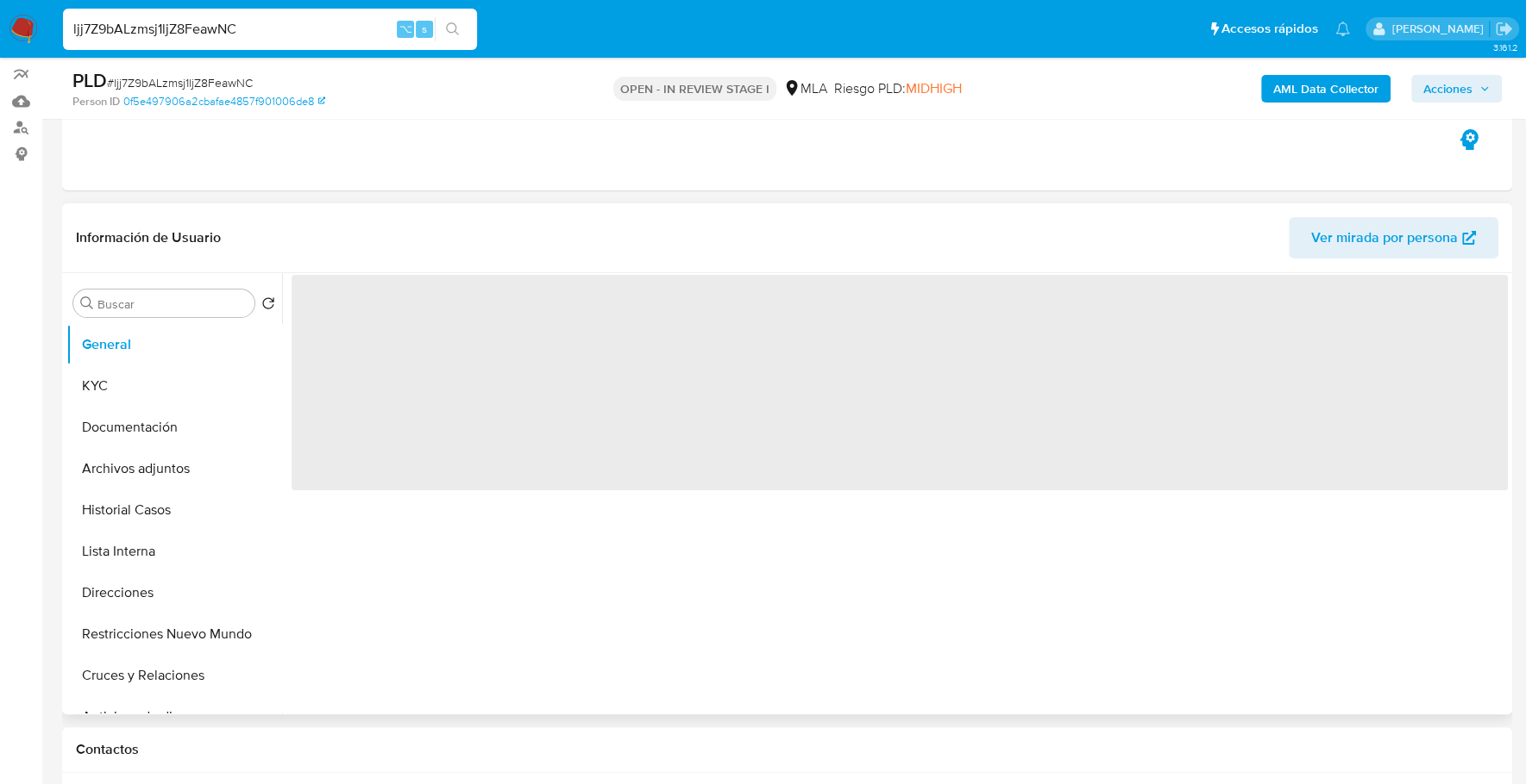
scroll to position [437, 0]
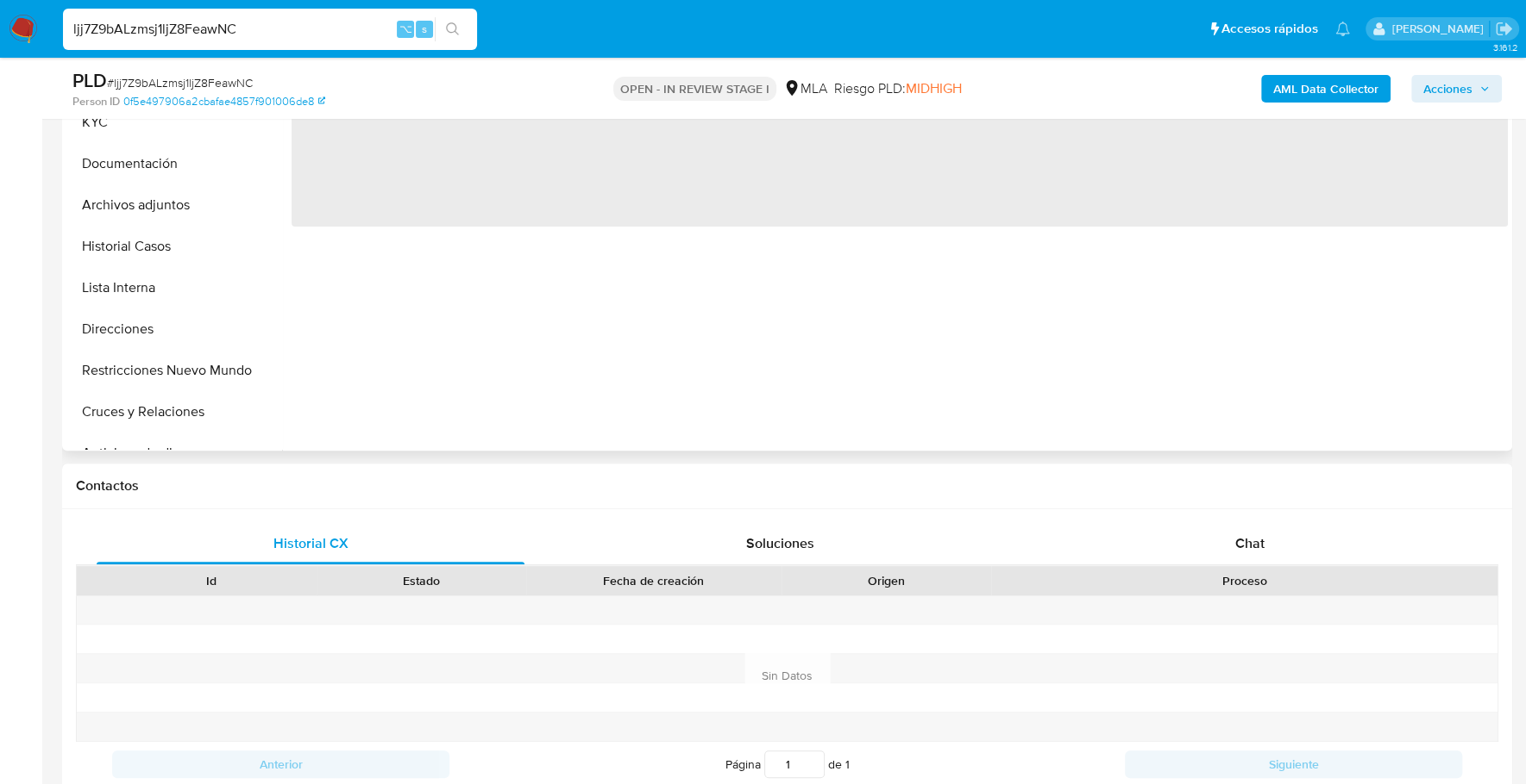
select select "10"
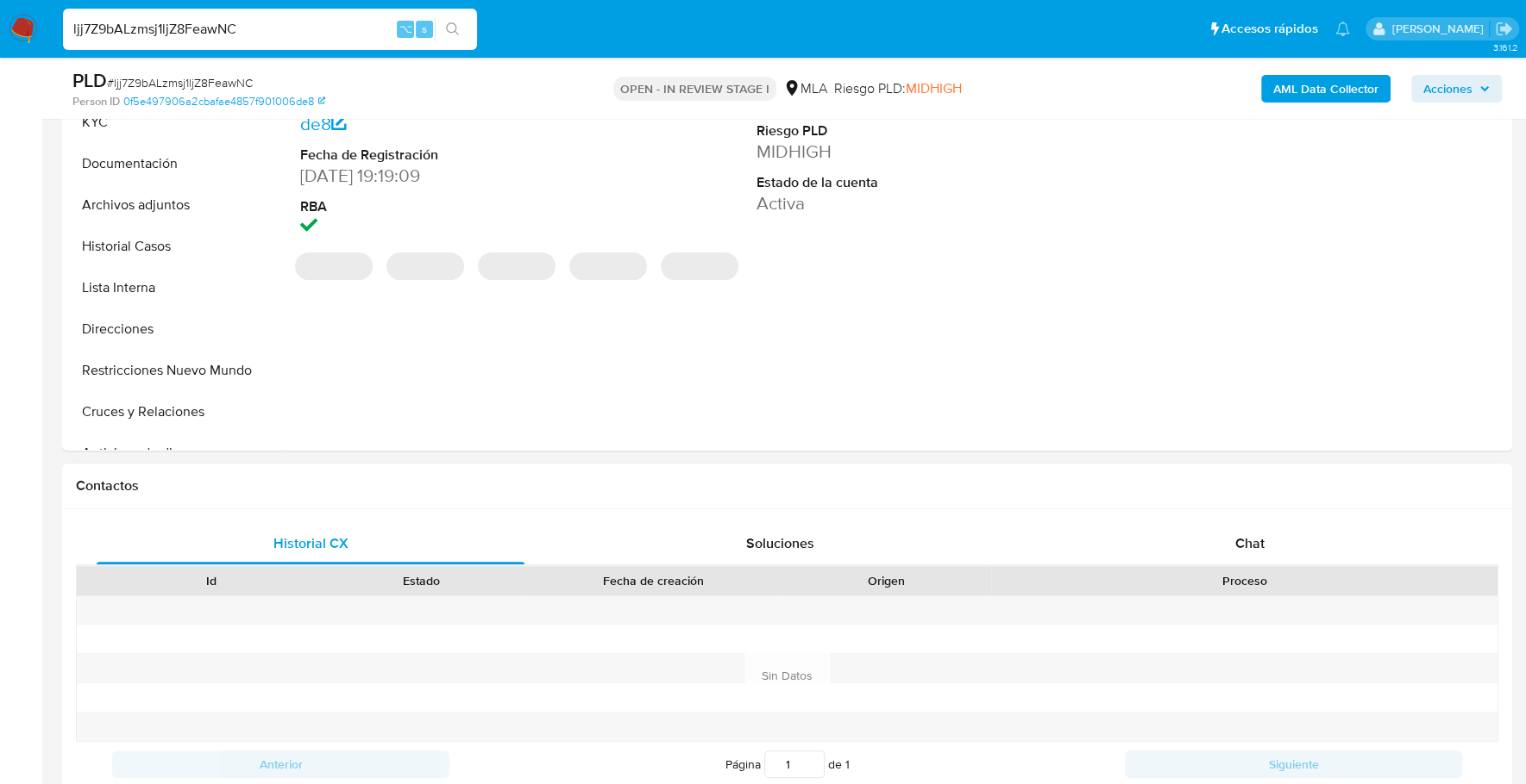
click at [1261, 568] on div "Proceso" at bounding box center [1244, 581] width 506 height 29
click at [1261, 548] on span "Chat" at bounding box center [1249, 543] width 29 height 20
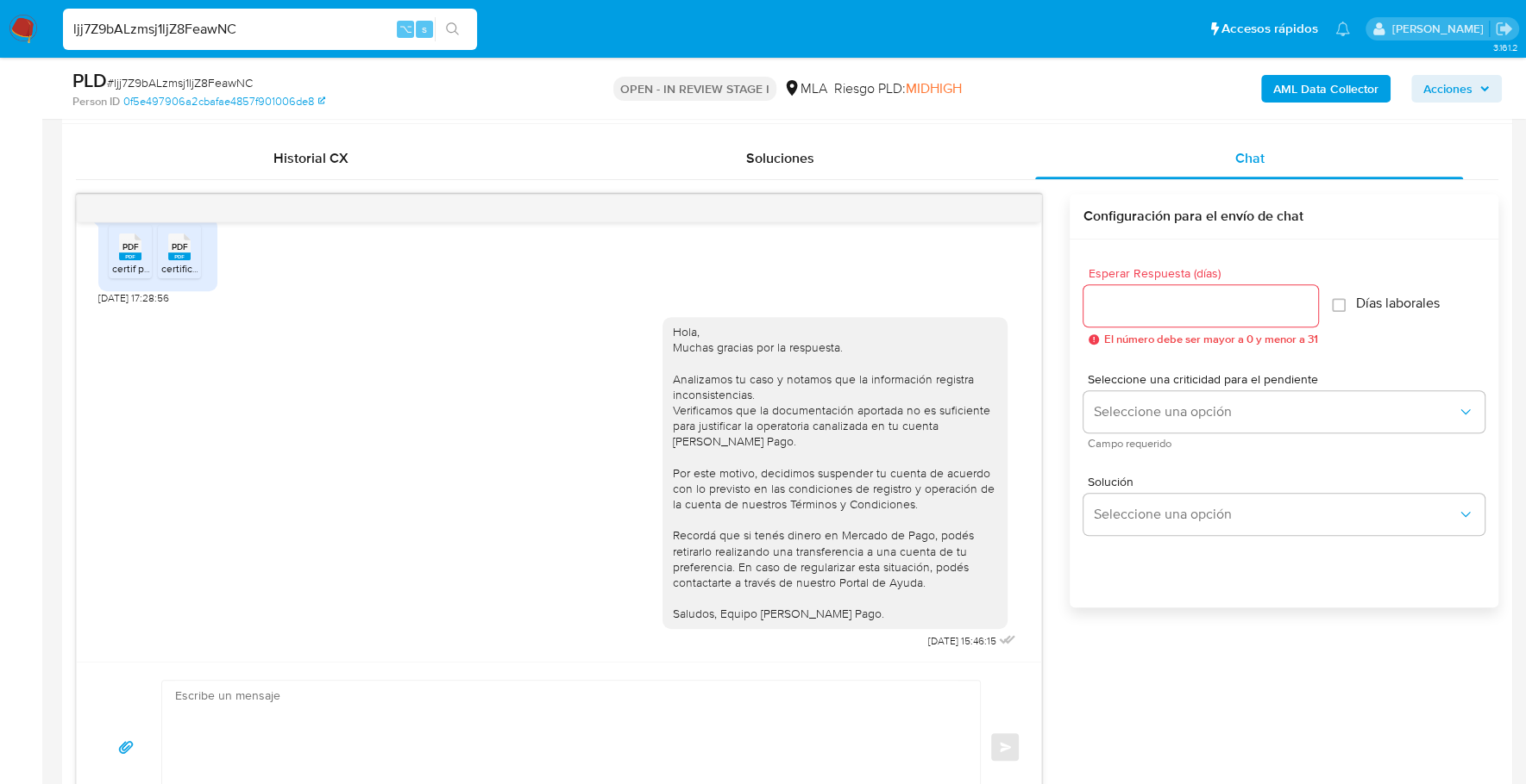
scroll to position [0, 0]
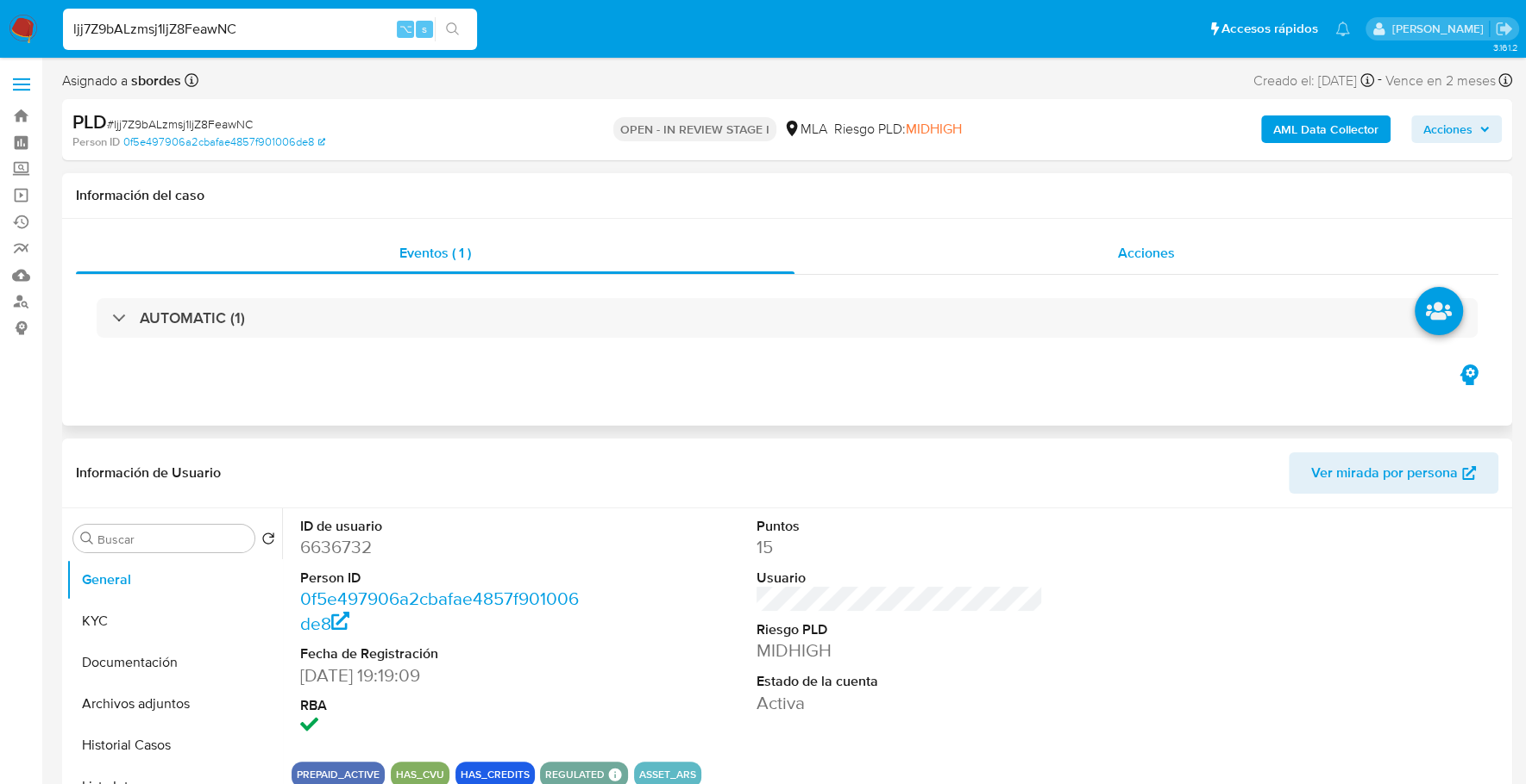
click at [1218, 261] on div "Acciones" at bounding box center [1146, 253] width 703 height 41
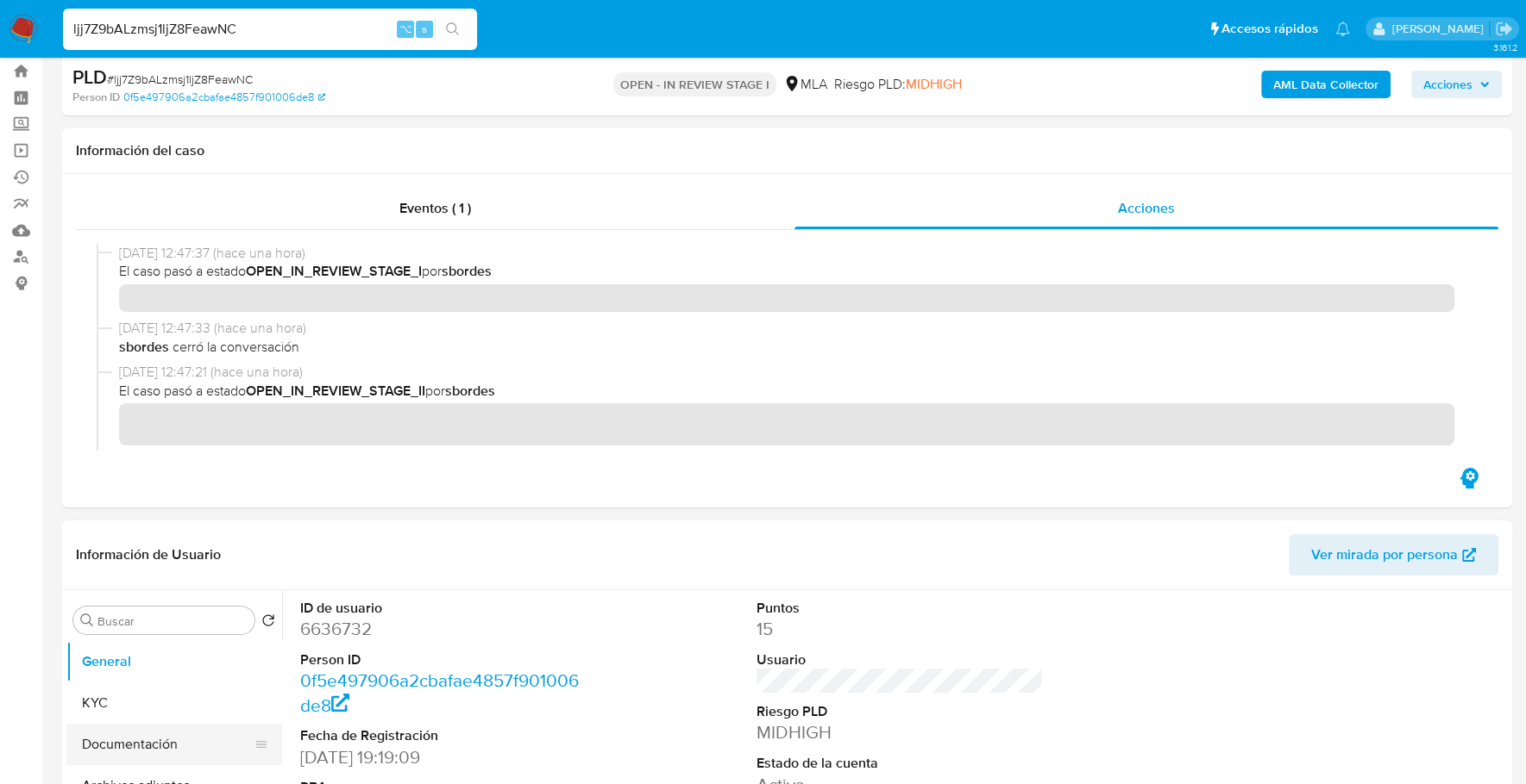
scroll to position [75, 0]
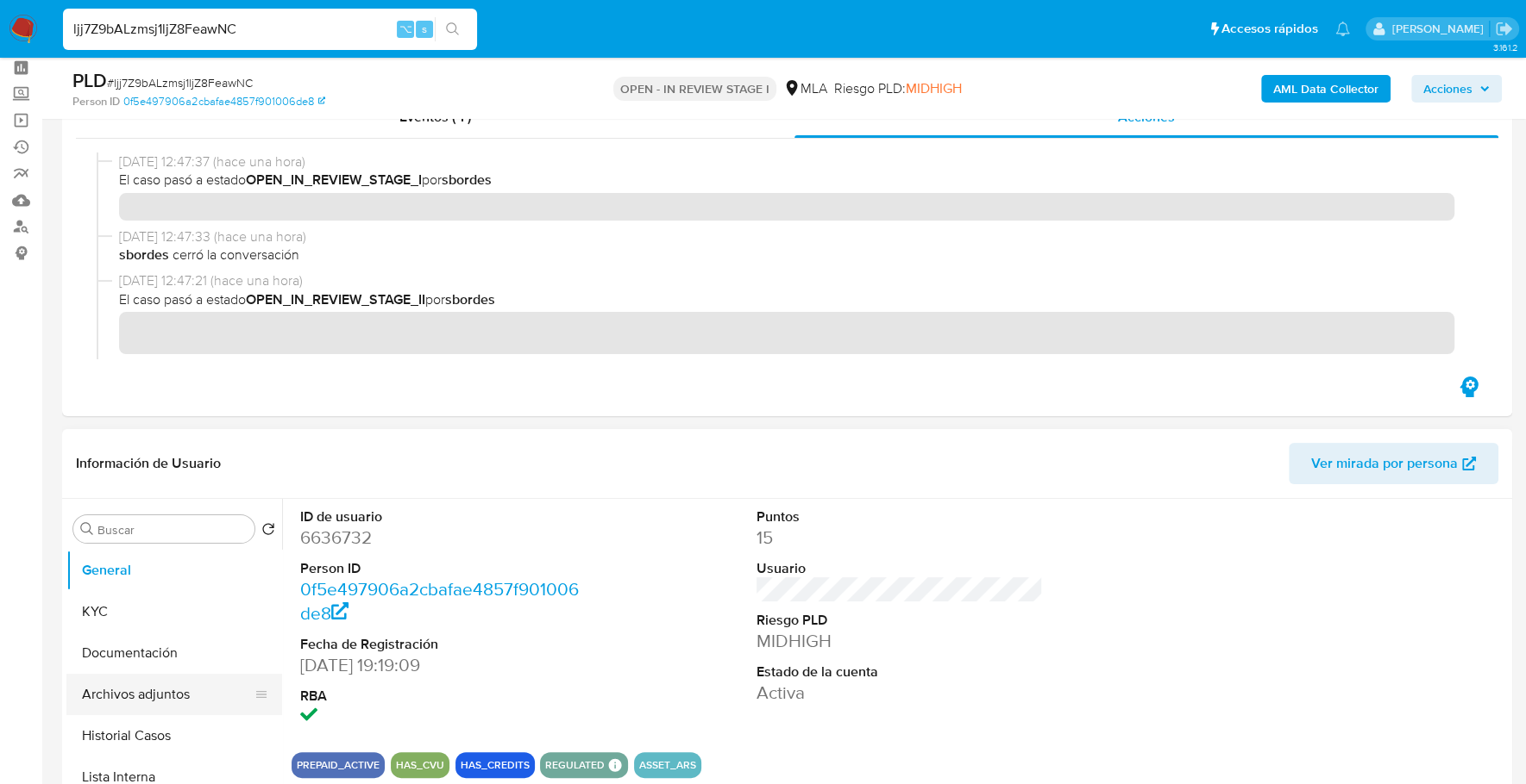
click at [148, 692] on button "Archivos adjuntos" at bounding box center [167, 694] width 202 height 41
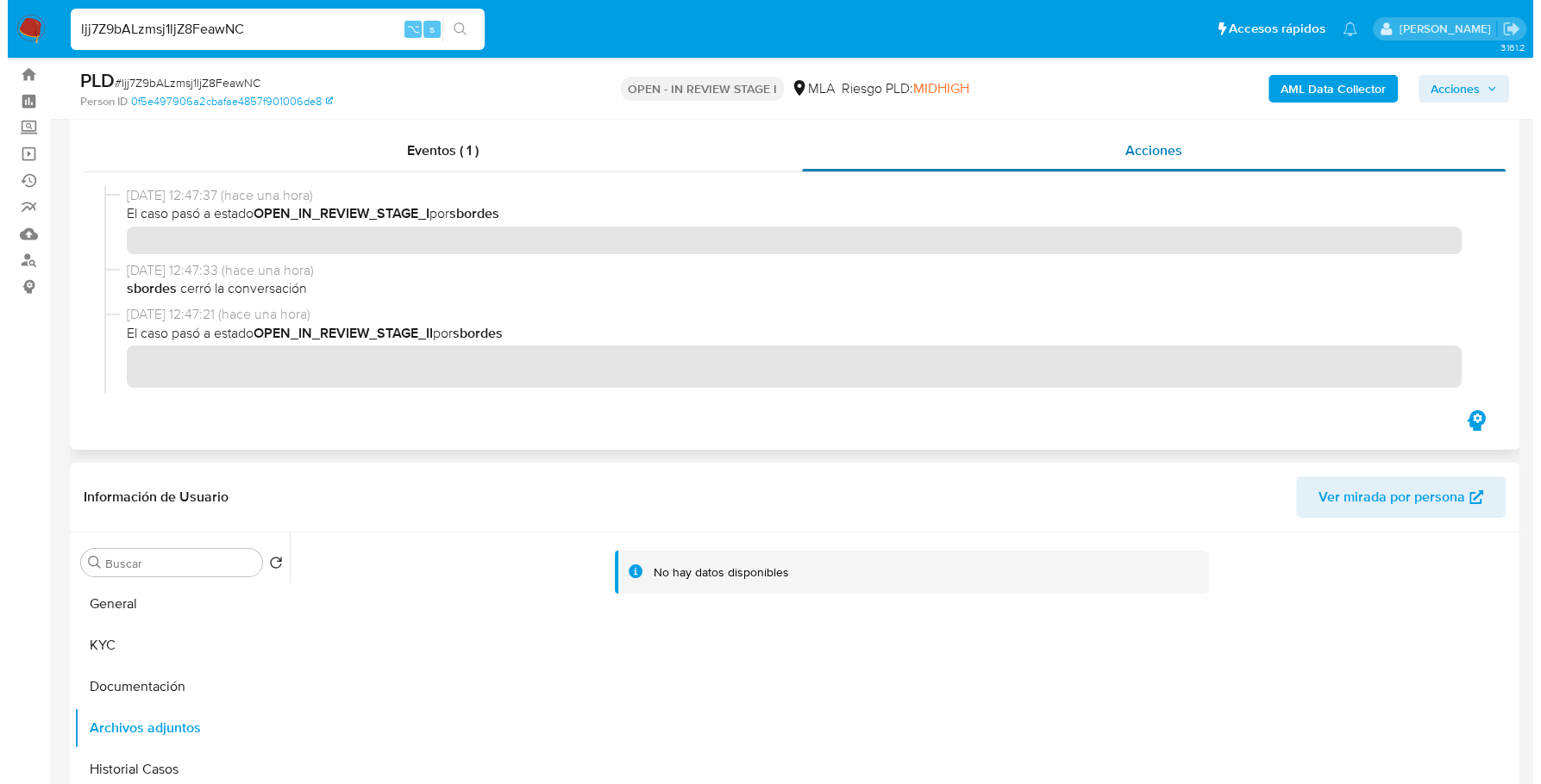
scroll to position [0, 0]
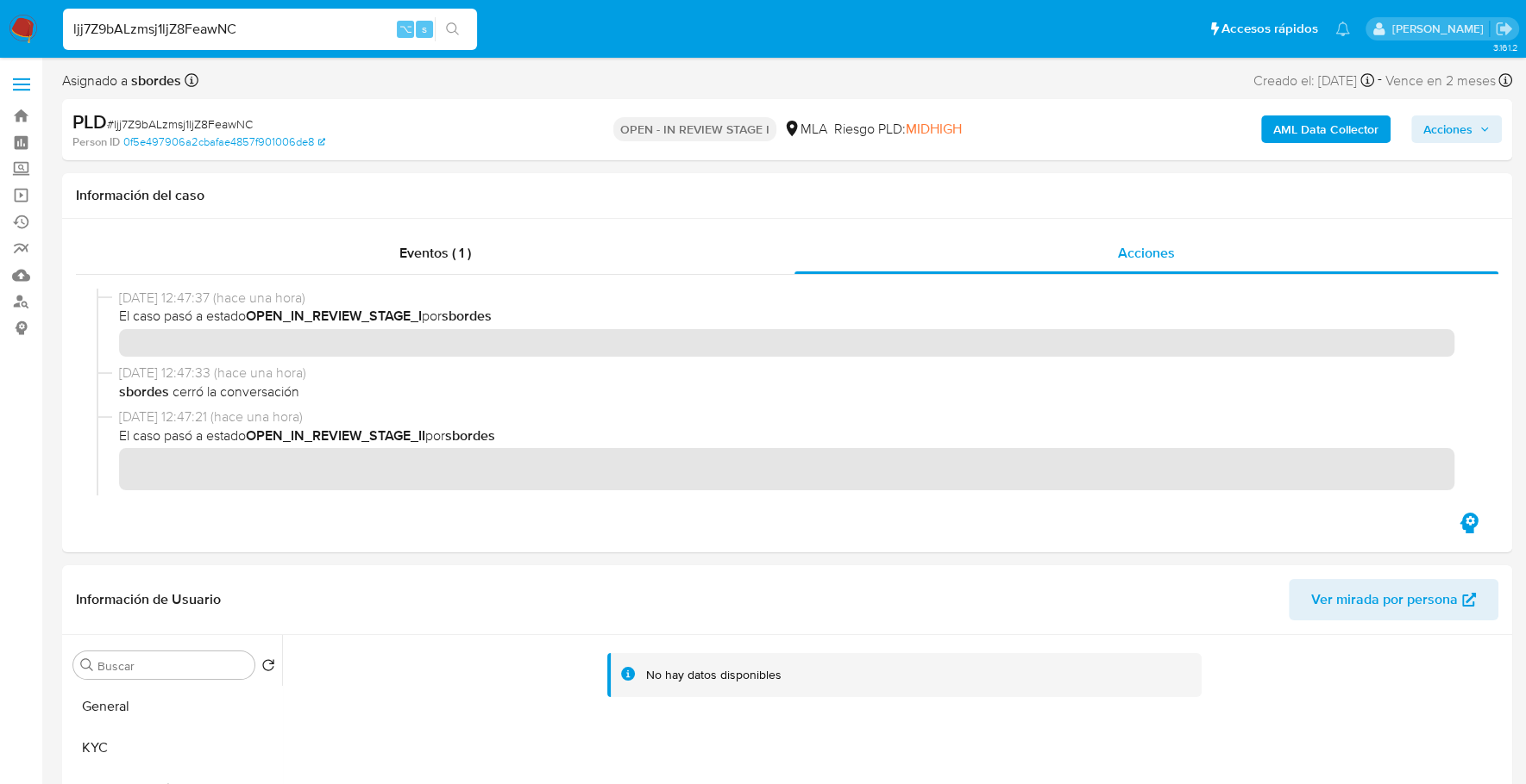
click at [1306, 126] on b "AML Data Collector" at bounding box center [1326, 129] width 106 height 27
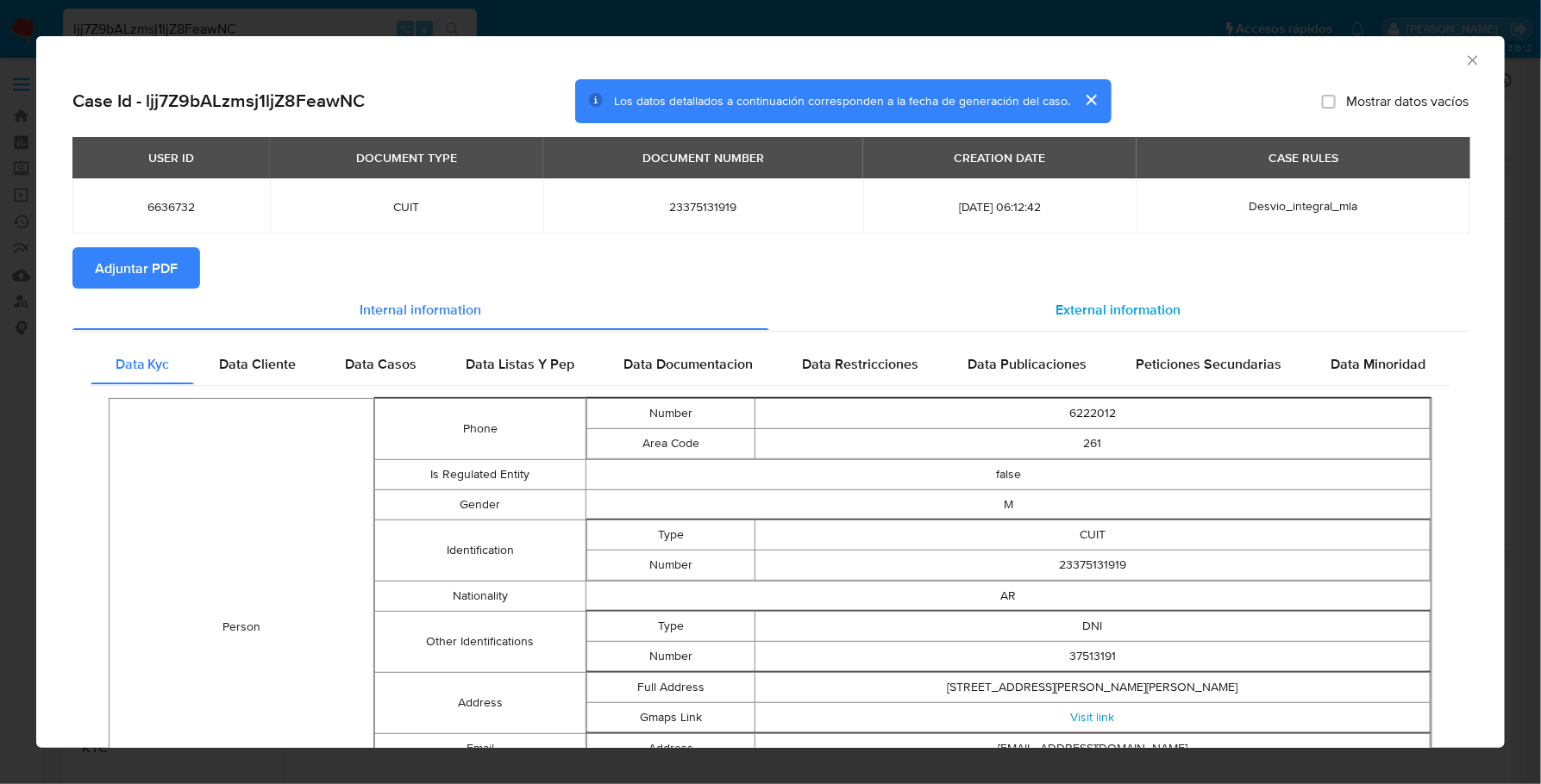
click at [1100, 308] on span "External information" at bounding box center [1118, 309] width 125 height 20
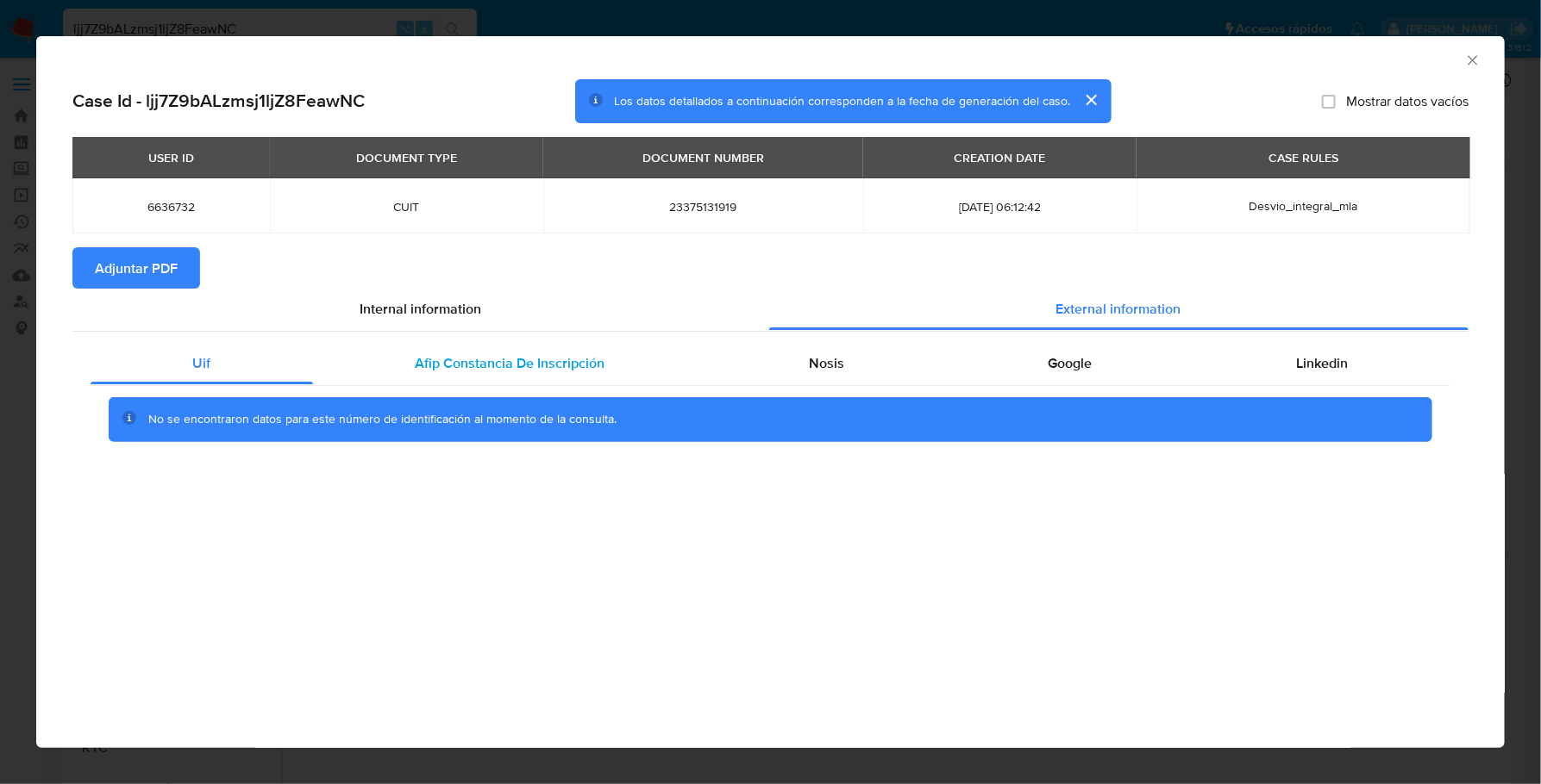
click at [605, 366] on div "Afip Constancia De Inscripción" at bounding box center [509, 363] width 394 height 41
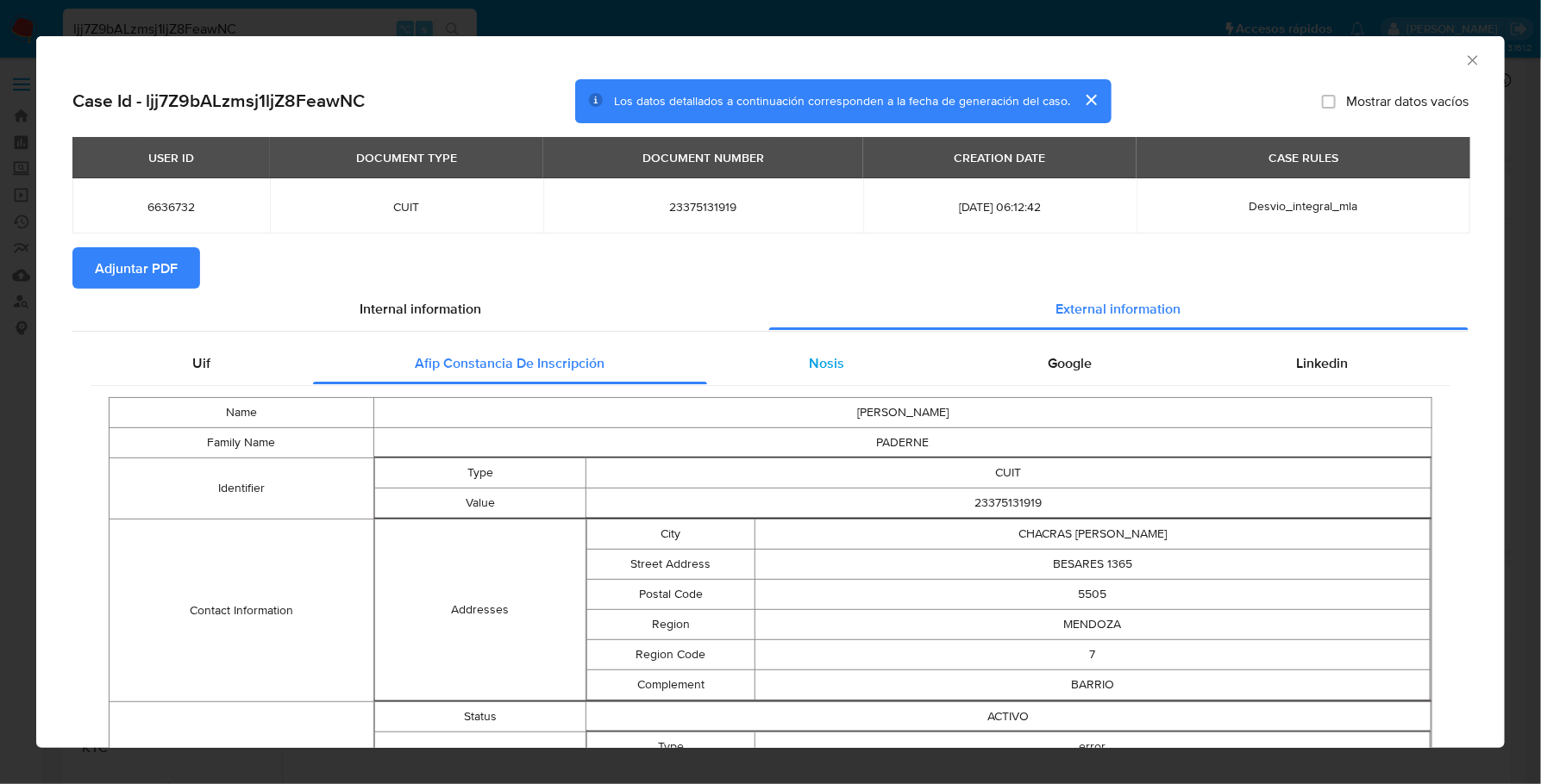
click at [797, 354] on div "Nosis" at bounding box center [826, 363] width 239 height 41
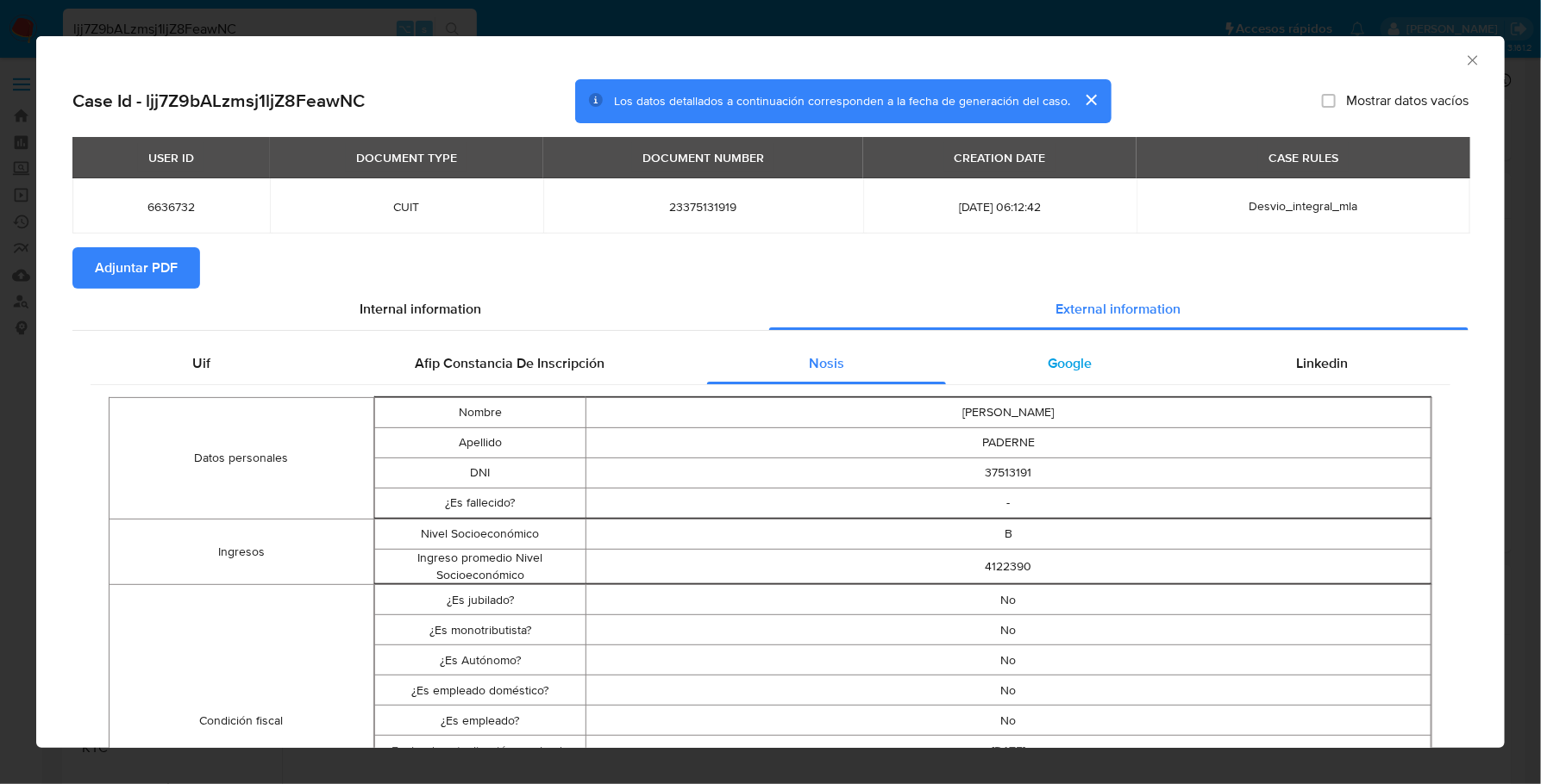
click at [1083, 363] on div "Google" at bounding box center [1069, 363] width 248 height 41
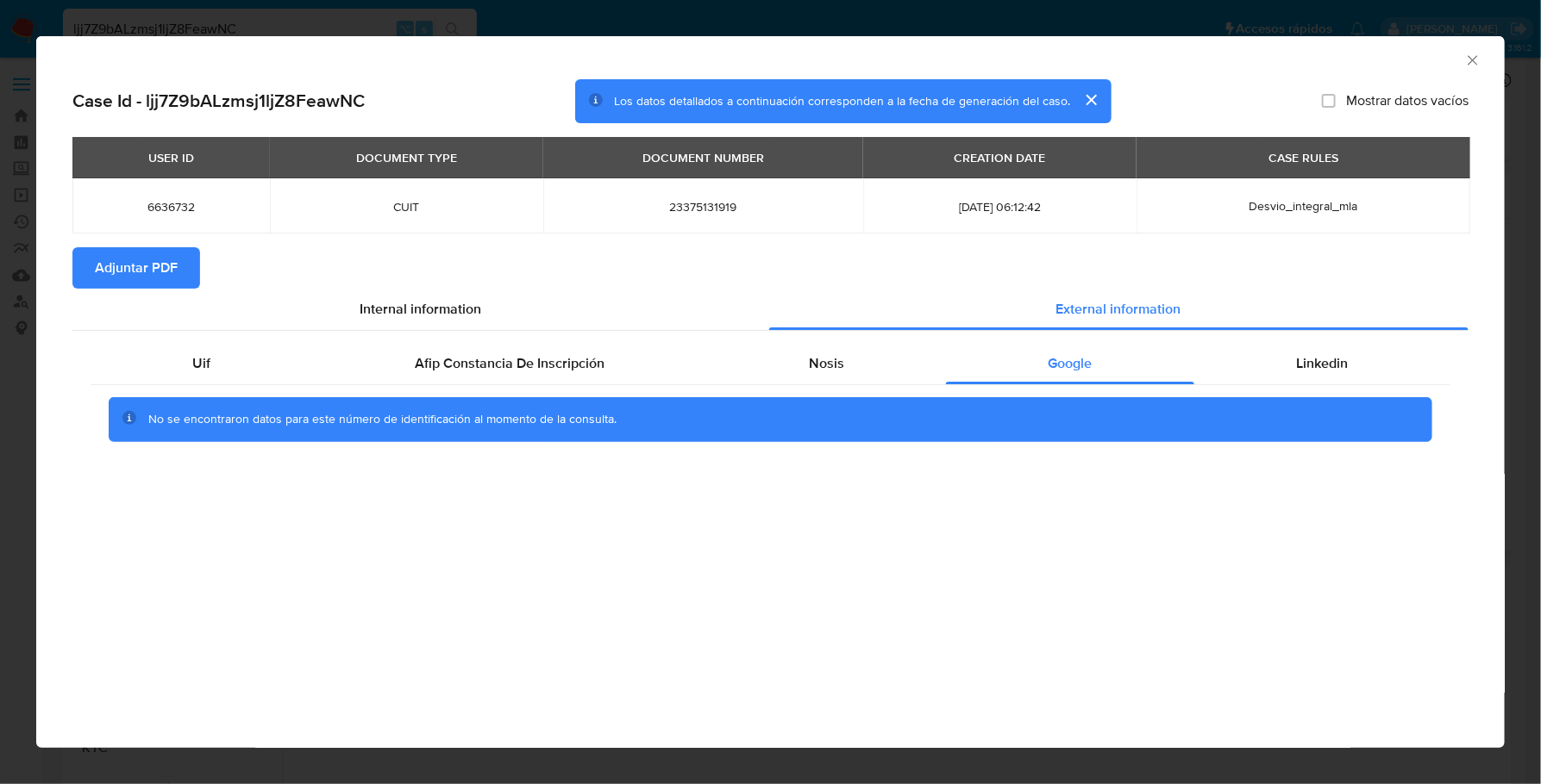
click at [148, 276] on span "Adjuntar PDF" at bounding box center [136, 268] width 83 height 38
click at [1464, 62] on icon "Cerrar ventana" at bounding box center [1473, 61] width 18 height 18
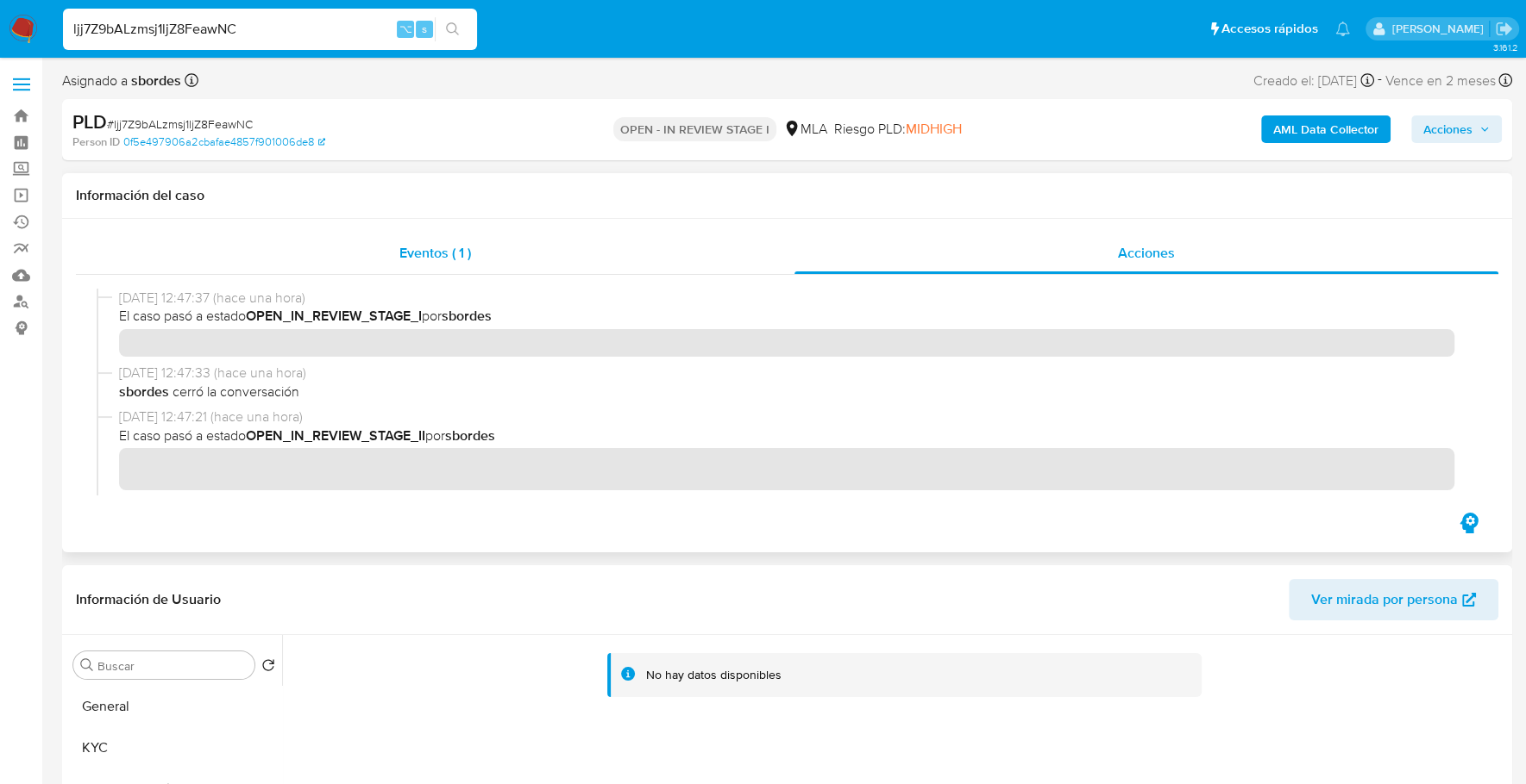
click at [565, 261] on div "Eventos ( 1 )" at bounding box center [435, 253] width 718 height 41
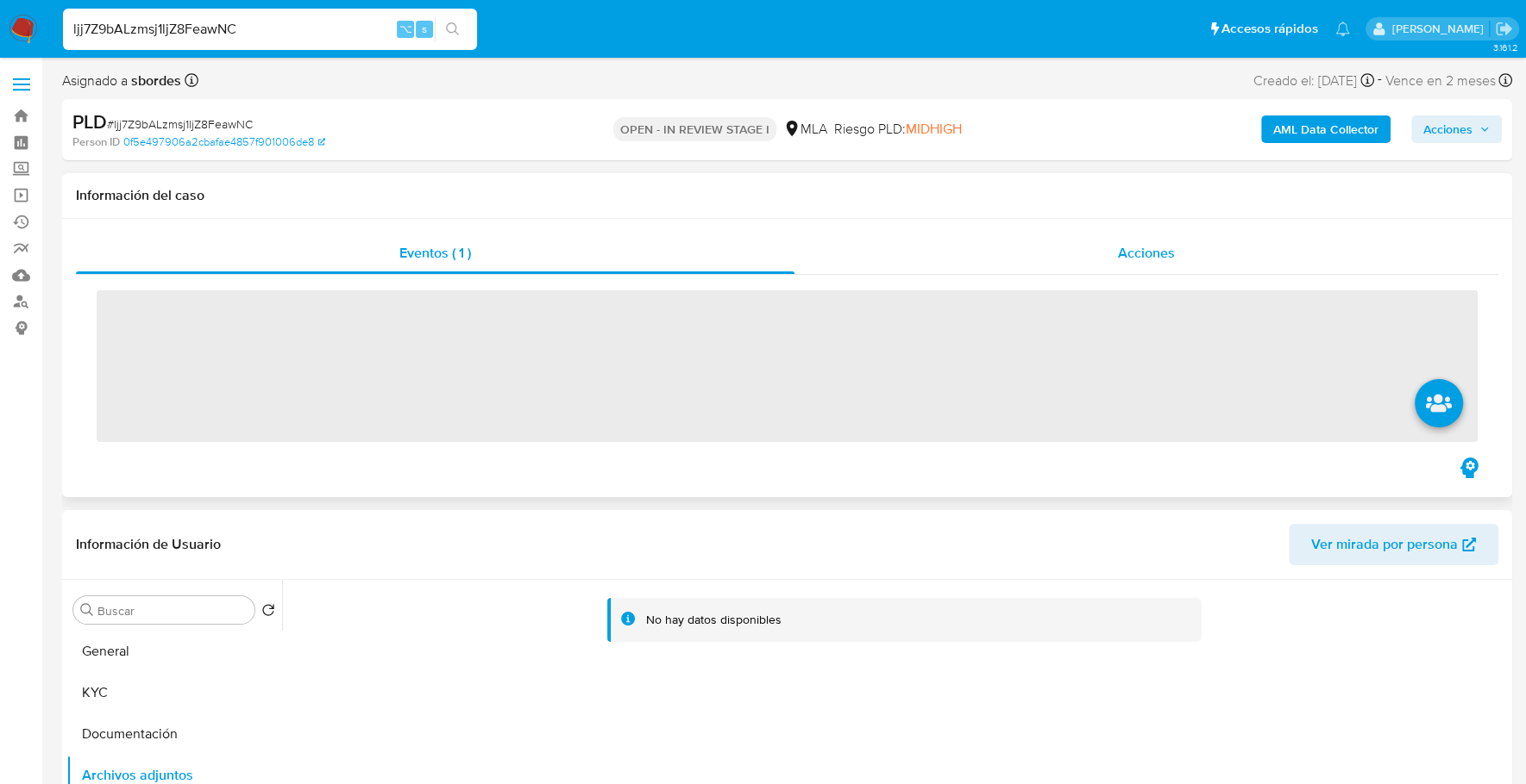
click at [1152, 259] on span "Acciones" at bounding box center [1146, 253] width 57 height 20
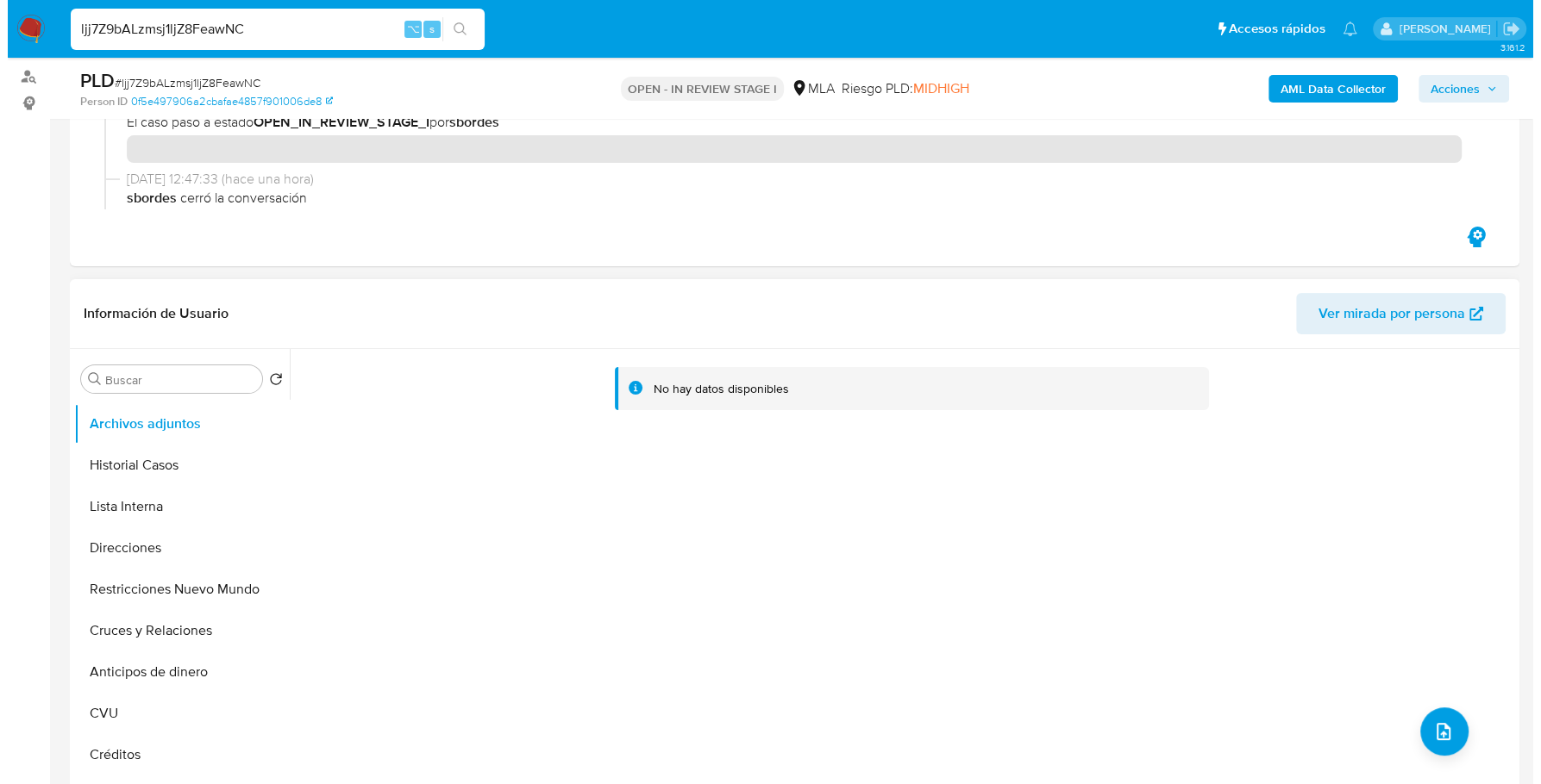
scroll to position [356, 0]
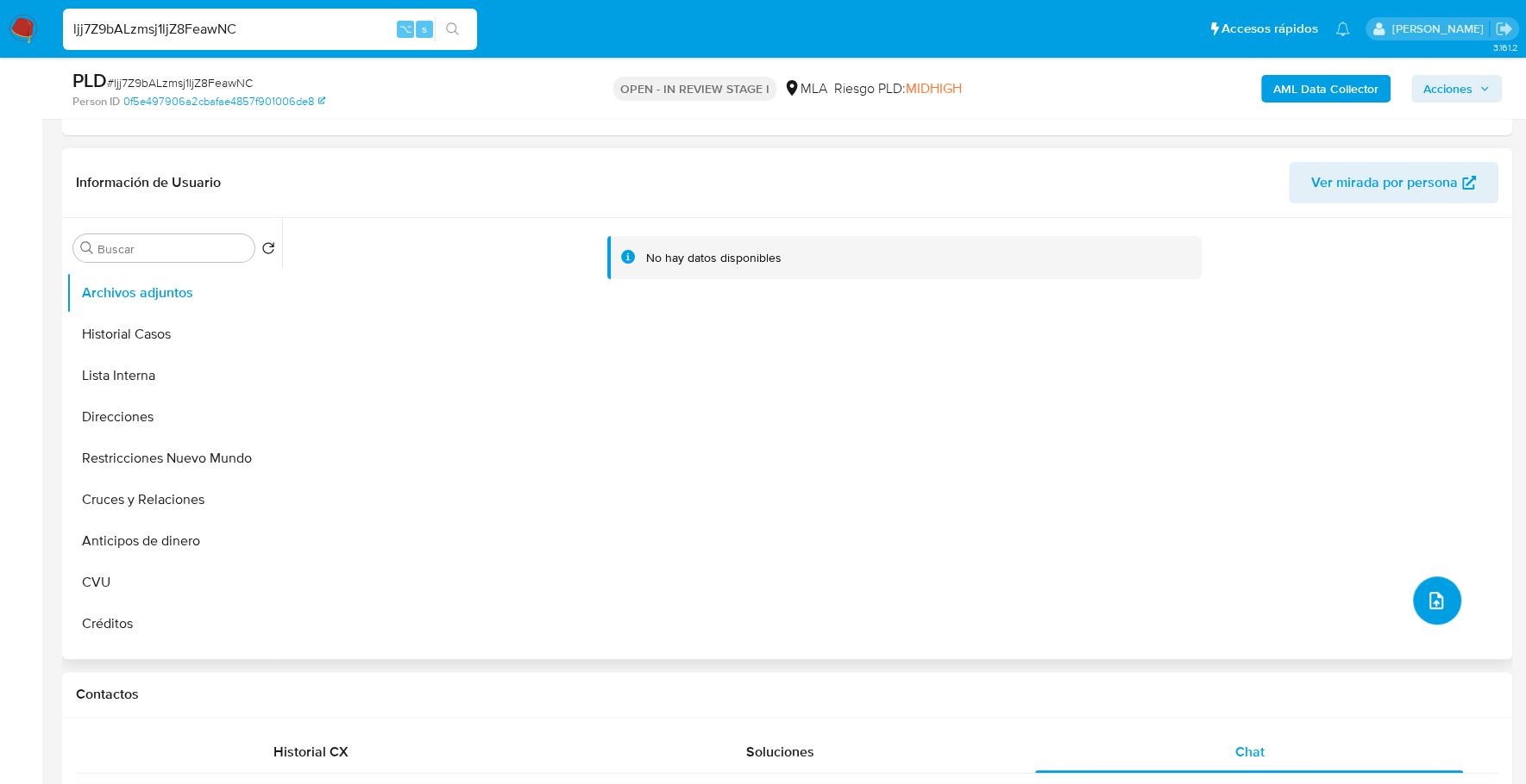
click at [1437, 600] on icon "upload-file" at bounding box center [1435, 600] width 21 height 21
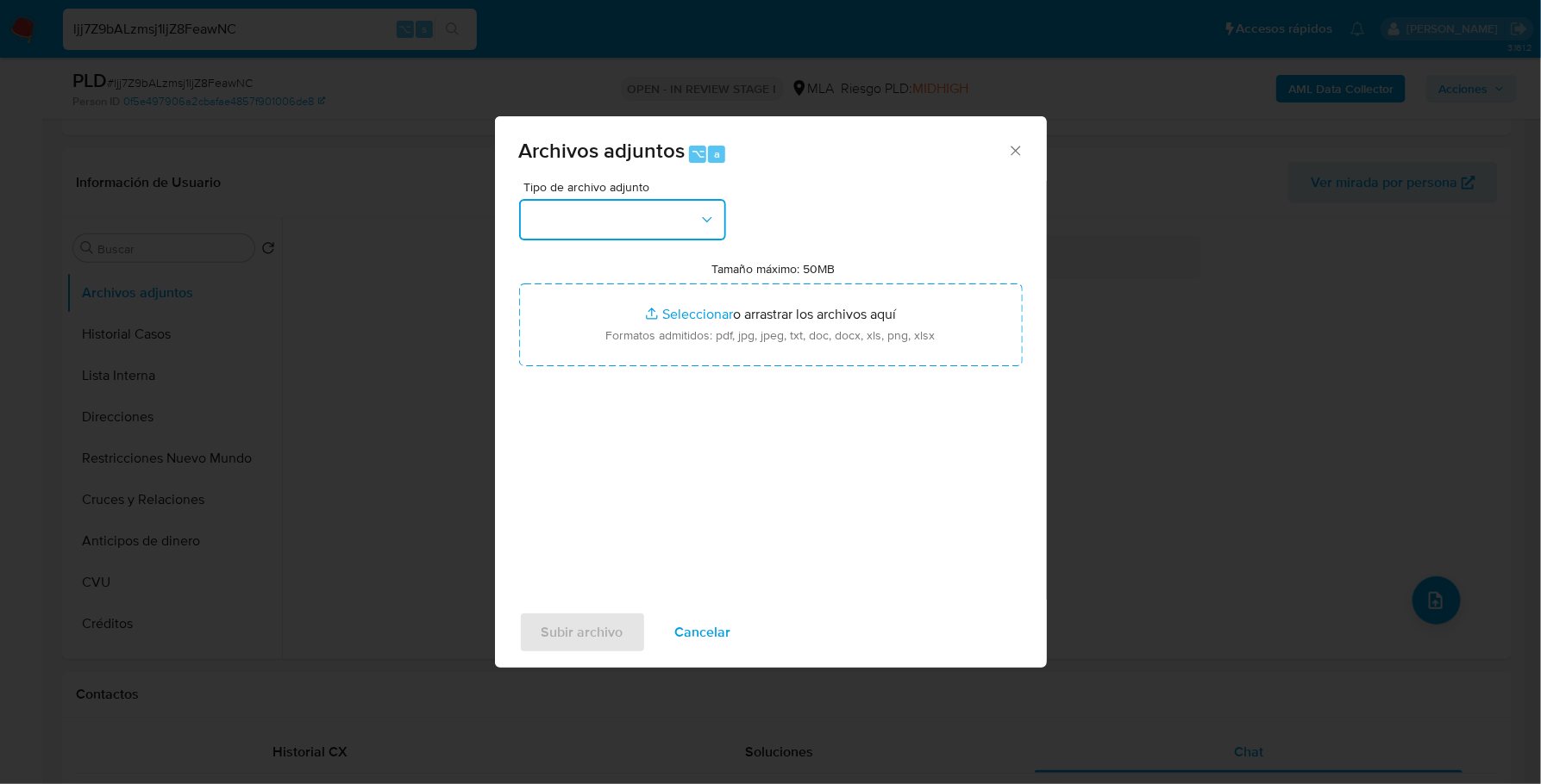
click at [652, 235] on button "button" at bounding box center [622, 220] width 207 height 41
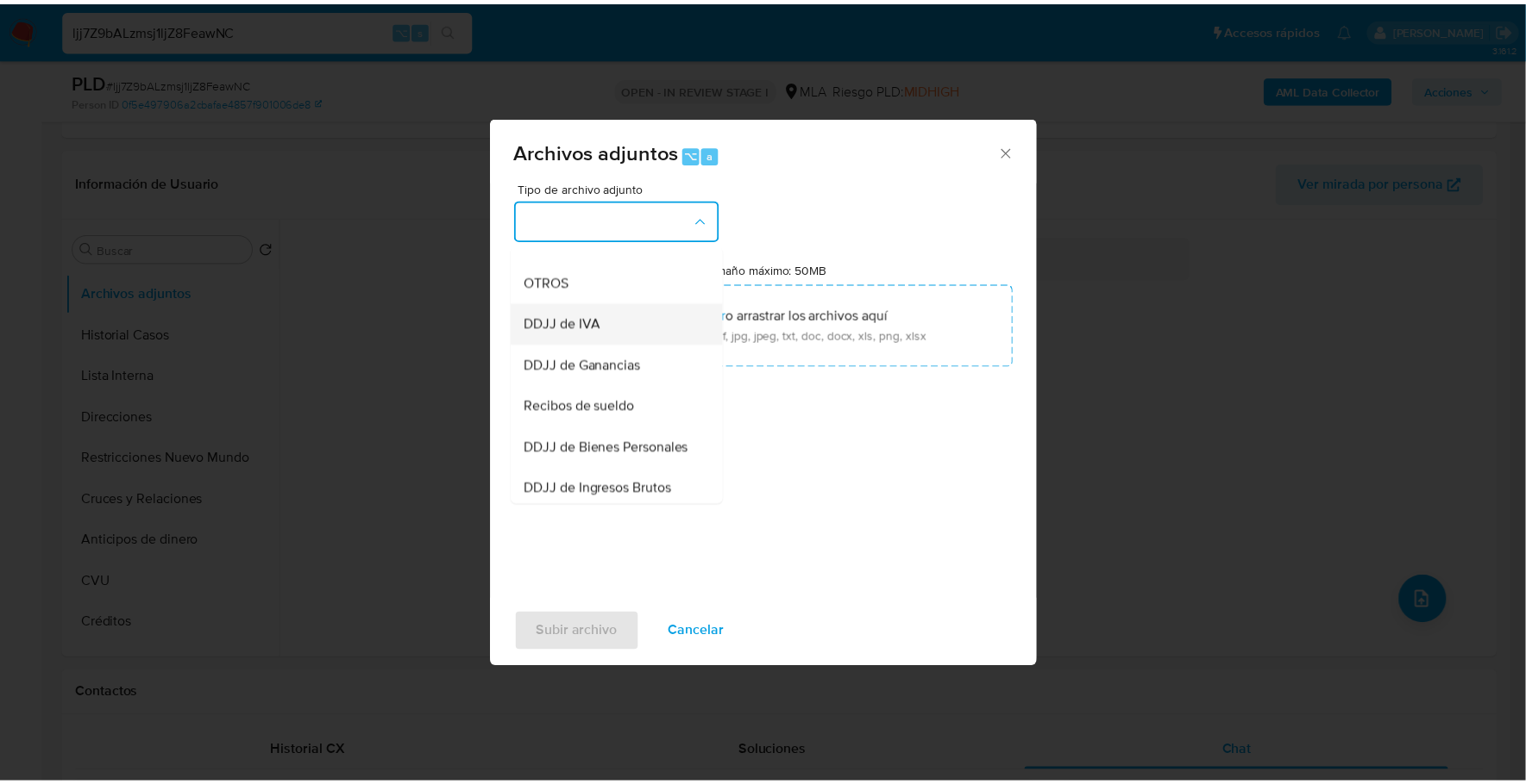
scroll to position [315, 0]
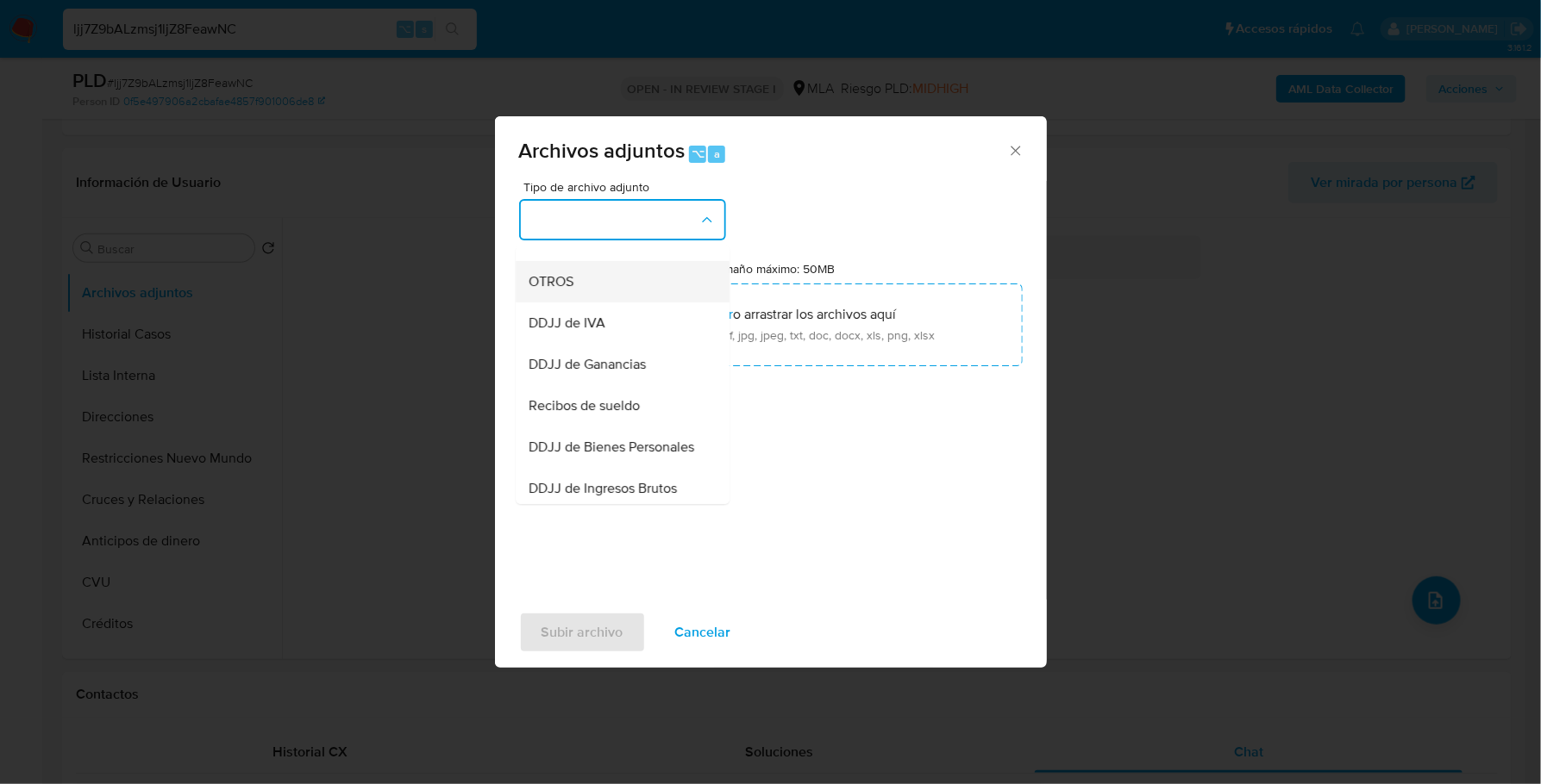
click at [572, 291] on span "OTROS" at bounding box center [552, 282] width 45 height 18
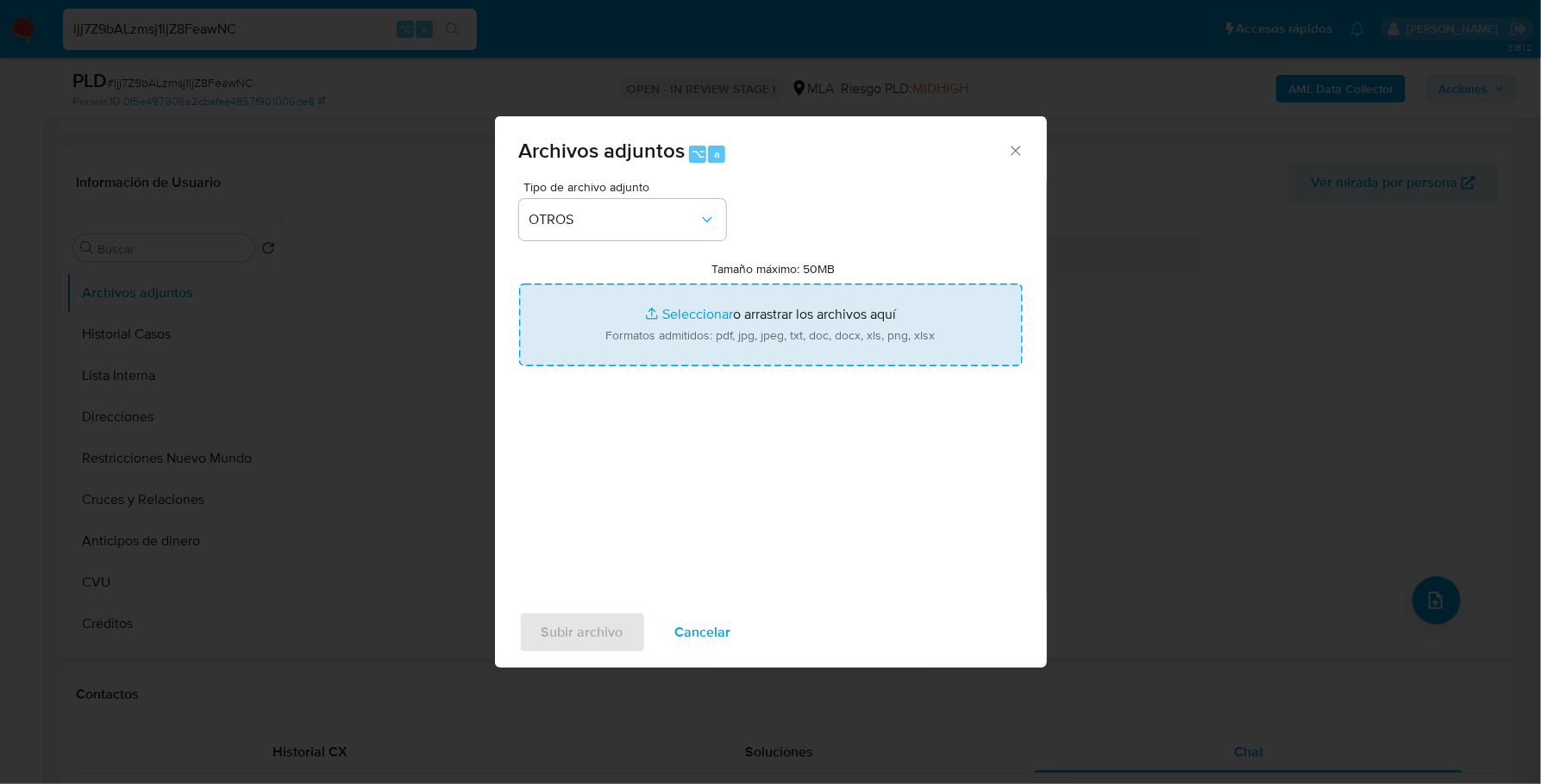
click at [675, 316] on input "Tamaño máximo: 50MB Seleccionar archivos" at bounding box center [770, 324] width 504 height 83
type input "C:\fakepath\Caselog ljj7Z9bALzmsj1ljZ8FeawNC_2025_09_17_23_38_04.docx"
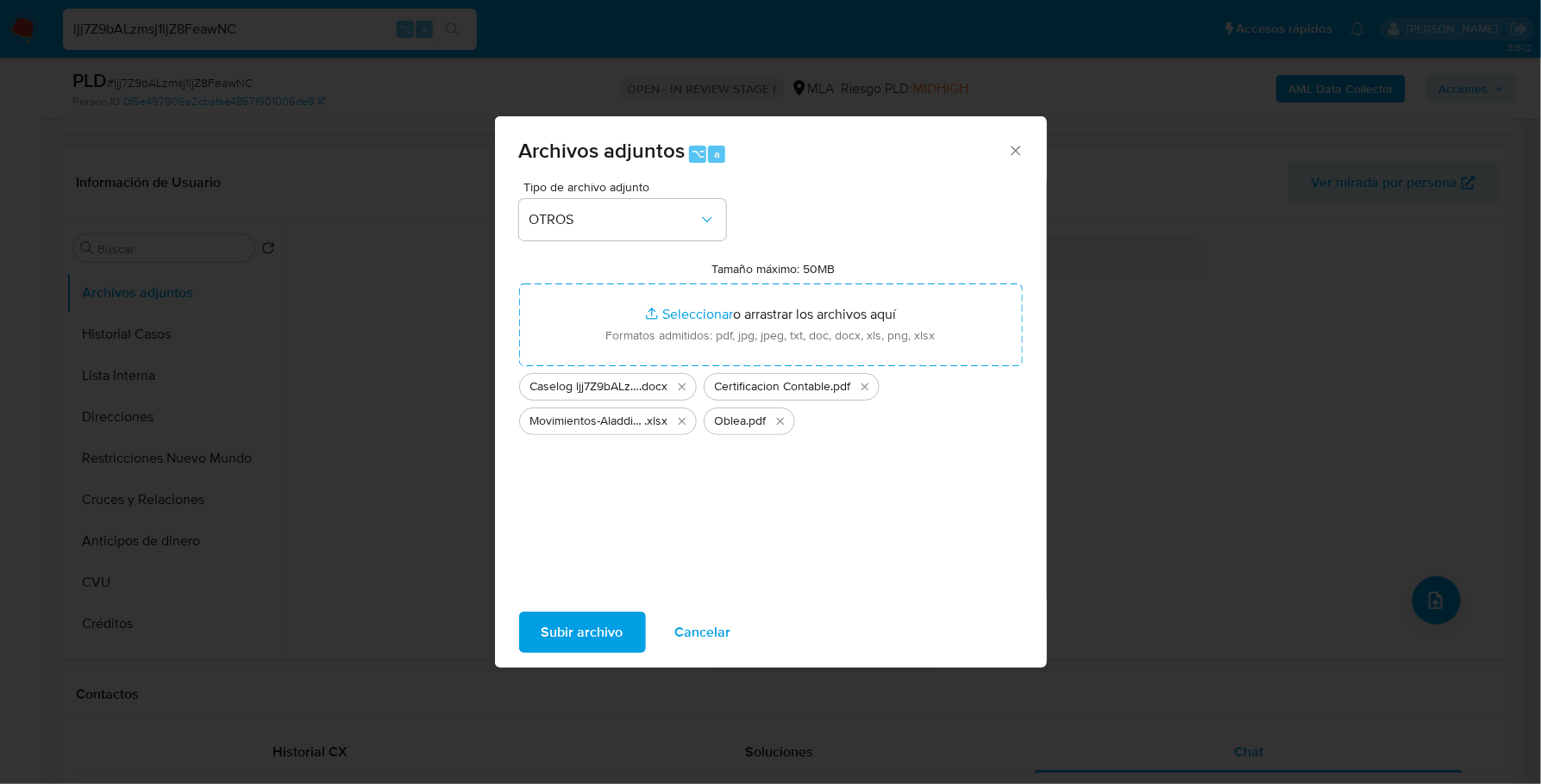
click at [604, 641] on span "Subir archivo" at bounding box center [582, 633] width 82 height 38
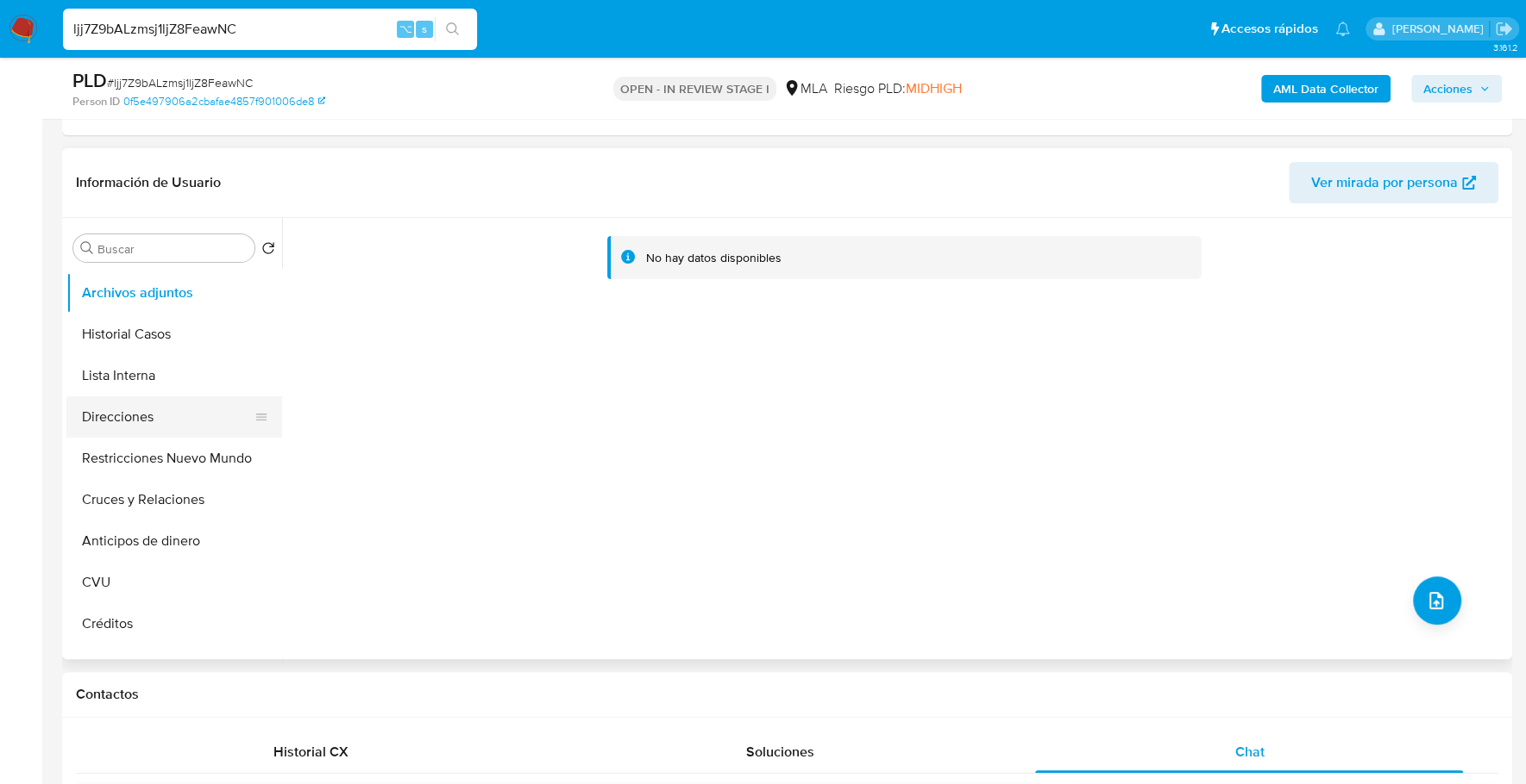
click at [187, 409] on button "Direcciones" at bounding box center [167, 417] width 202 height 41
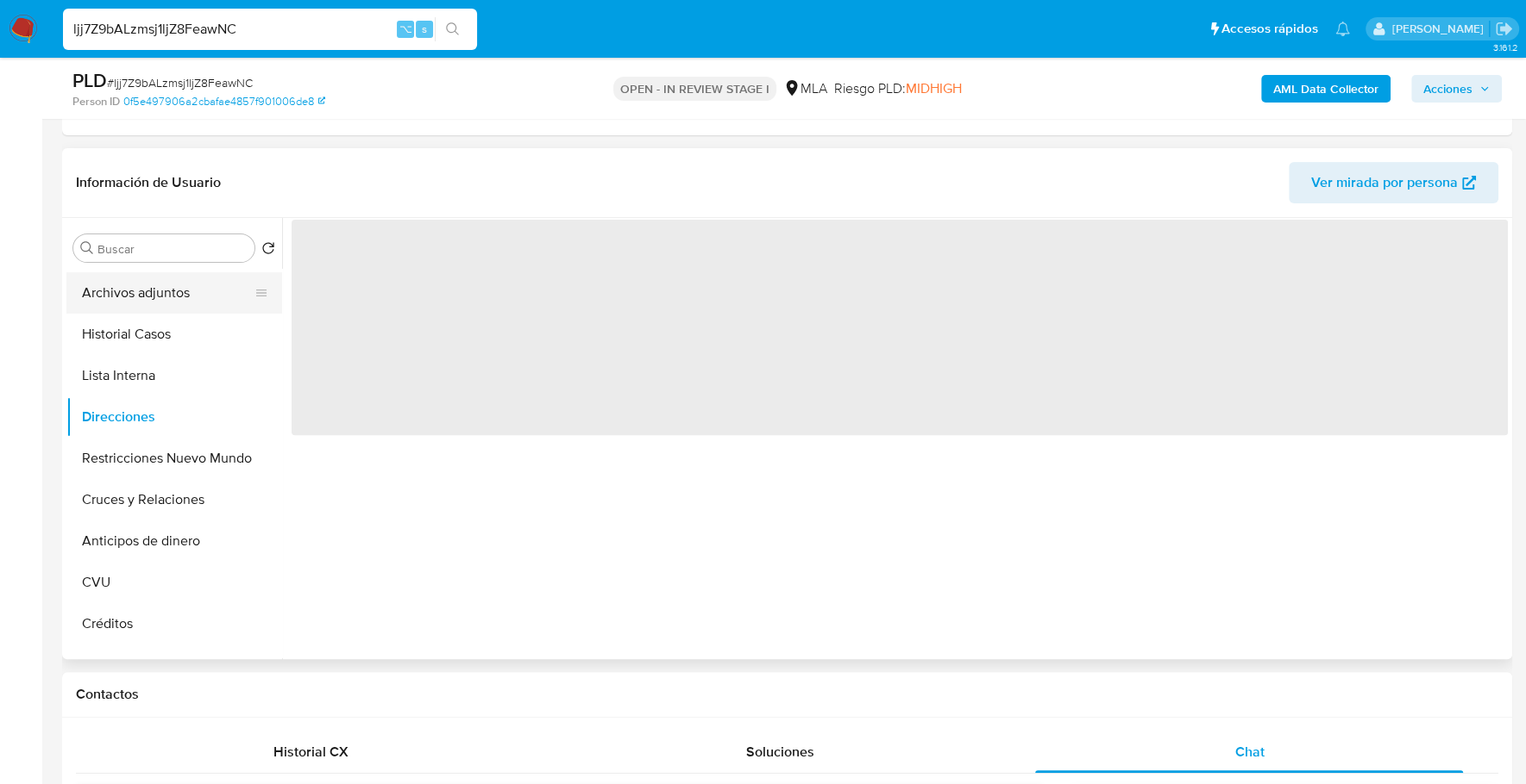
click at [173, 299] on button "Archivos adjuntos" at bounding box center [167, 293] width 202 height 41
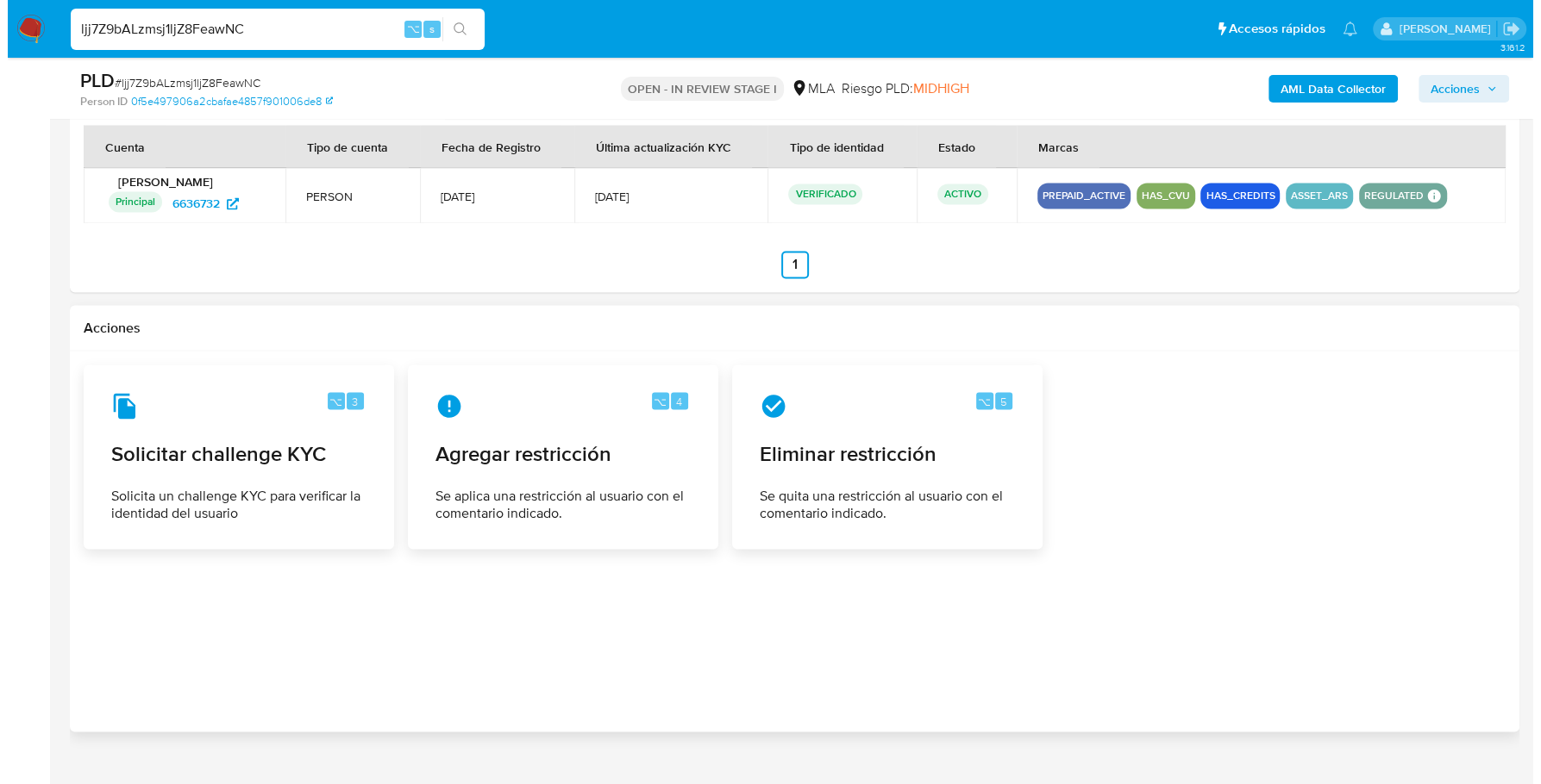
scroll to position [2754, 0]
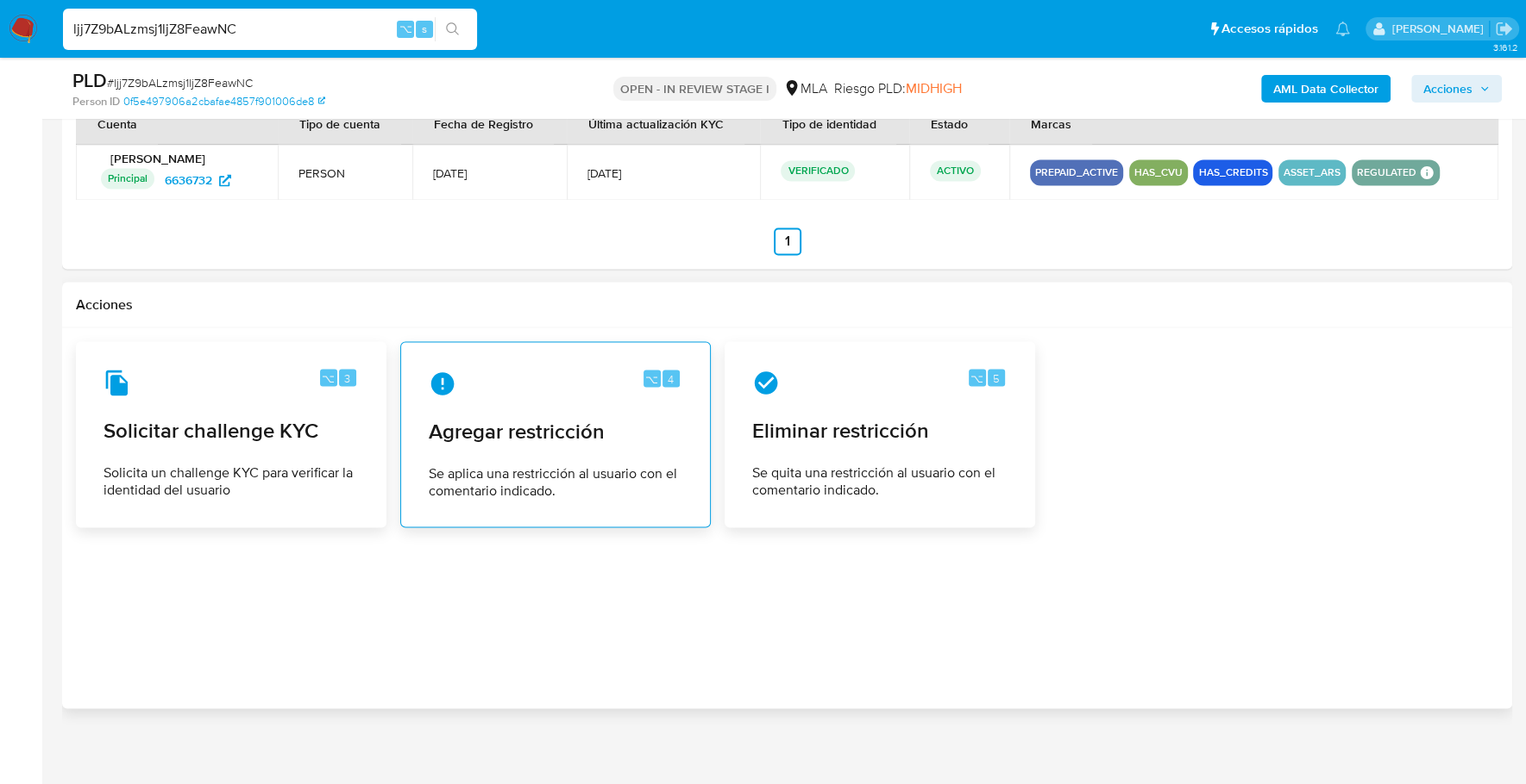
click at [558, 418] on span "Agregar restricción" at bounding box center [556, 431] width 254 height 25
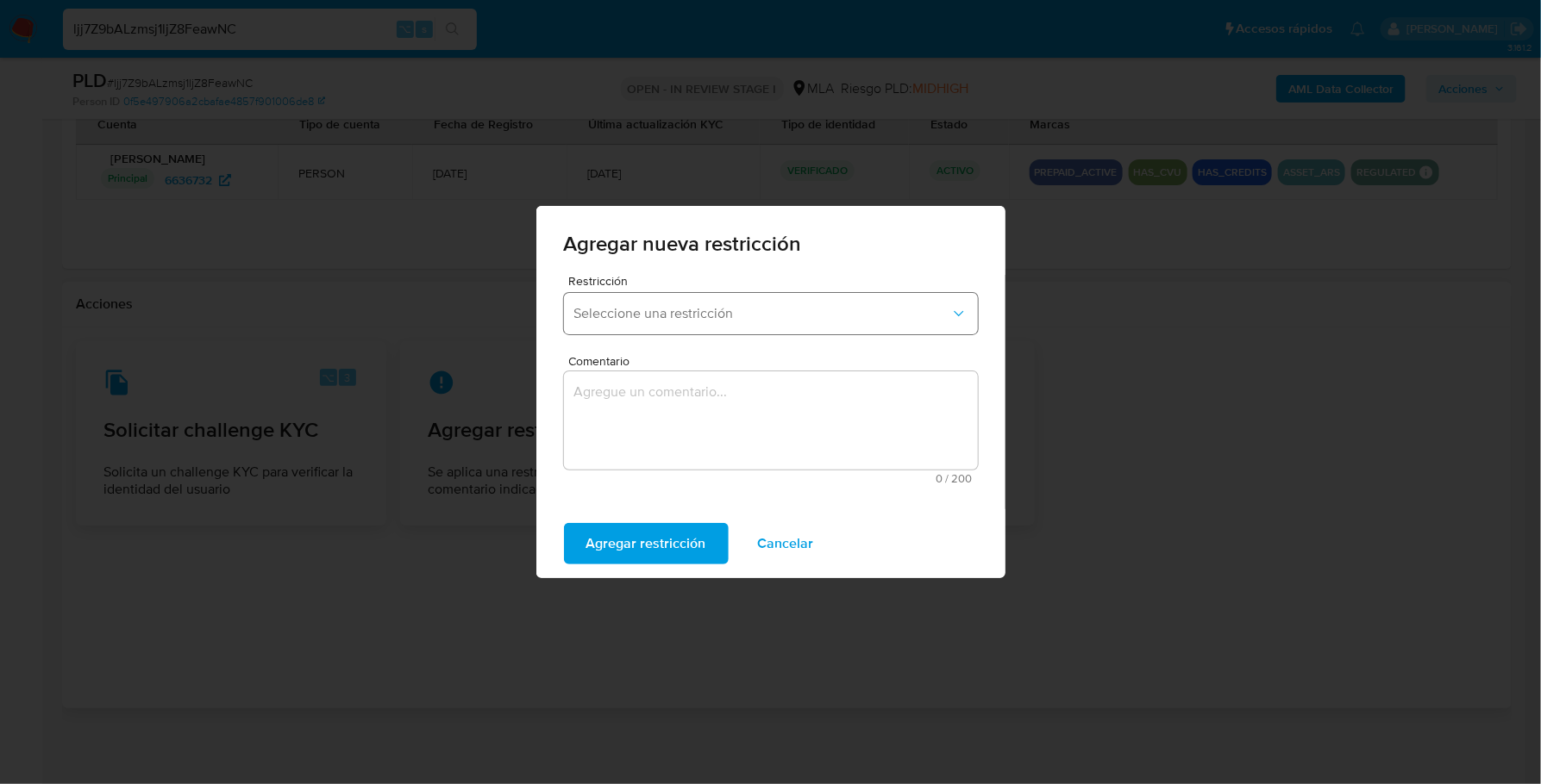
click at [599, 318] on span "Seleccione una restricción" at bounding box center [762, 314] width 376 height 18
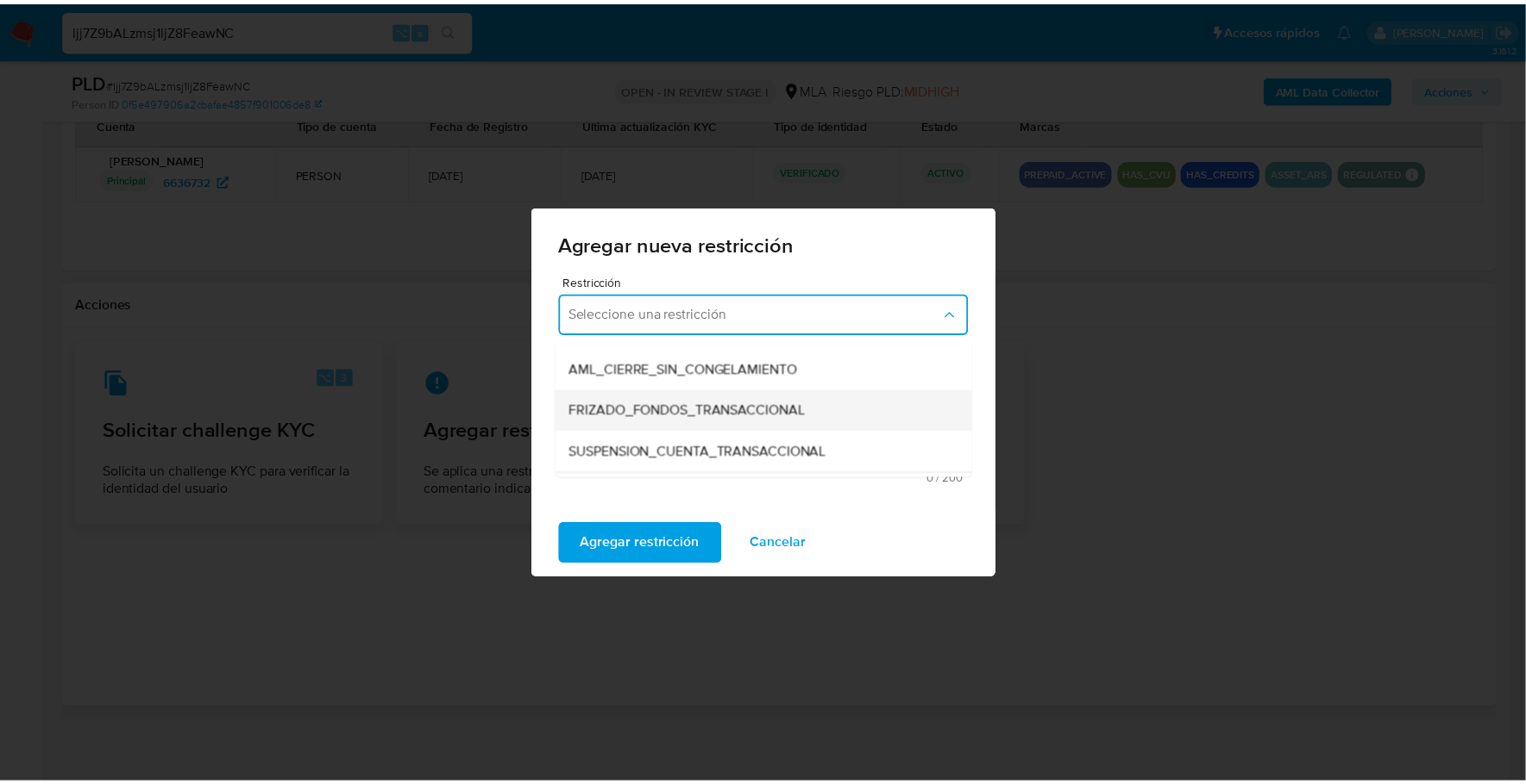
scroll to position [158, 0]
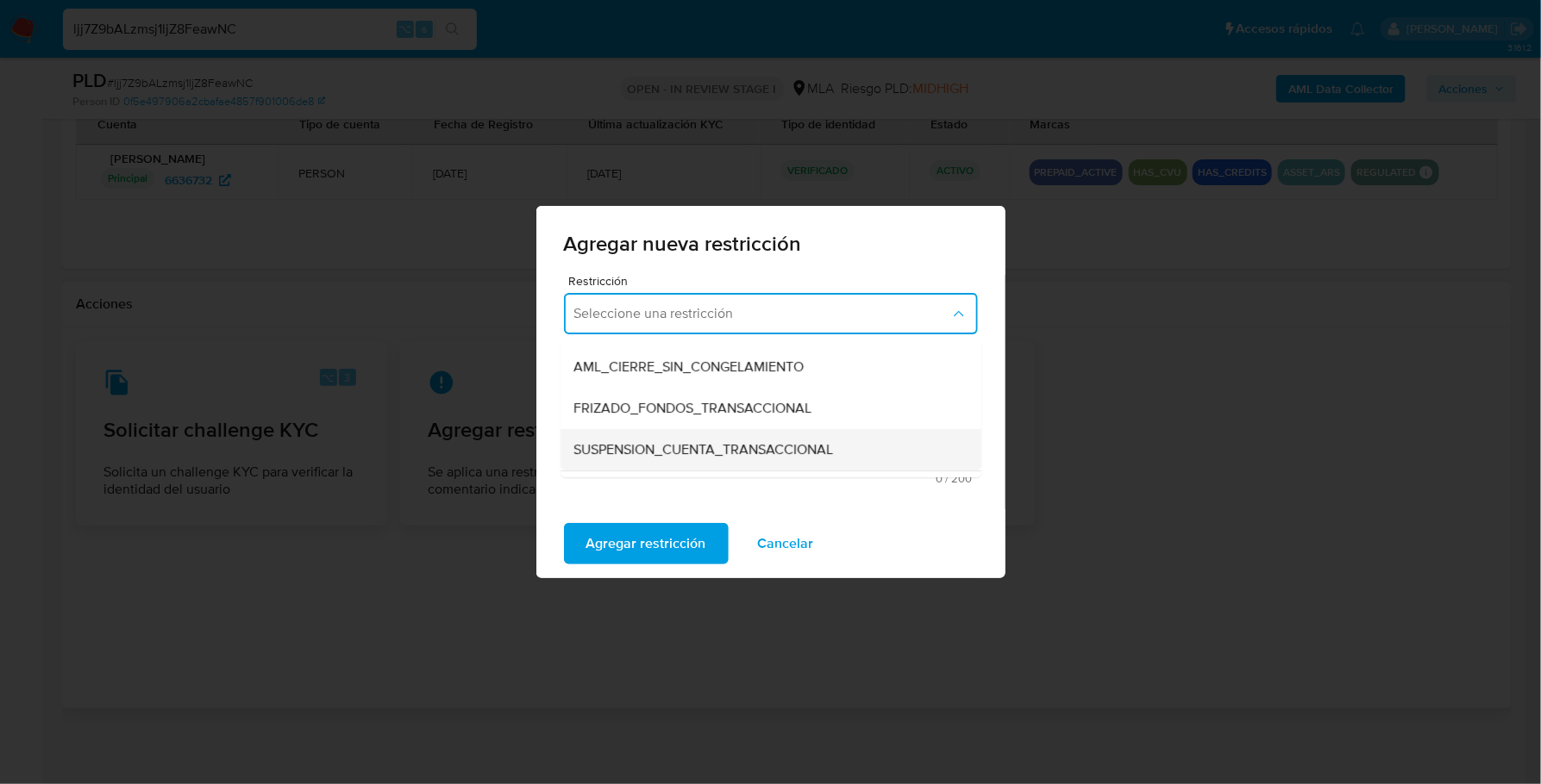
click at [705, 443] on span "SUSPENSION_CUENTA_TRANSACCIONAL" at bounding box center [704, 450] width 260 height 18
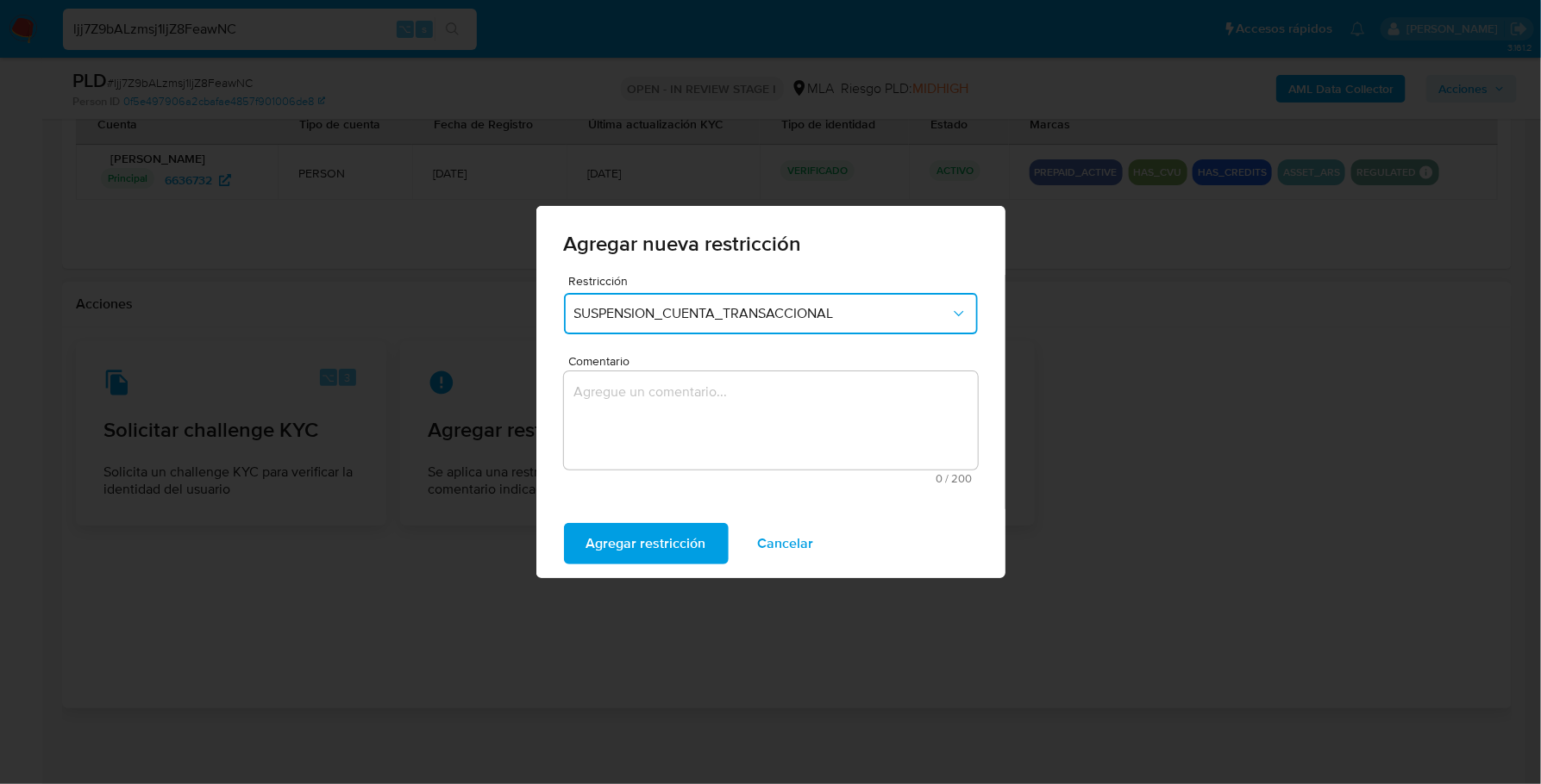
click at [706, 421] on textarea "Comentario" at bounding box center [770, 420] width 414 height 99
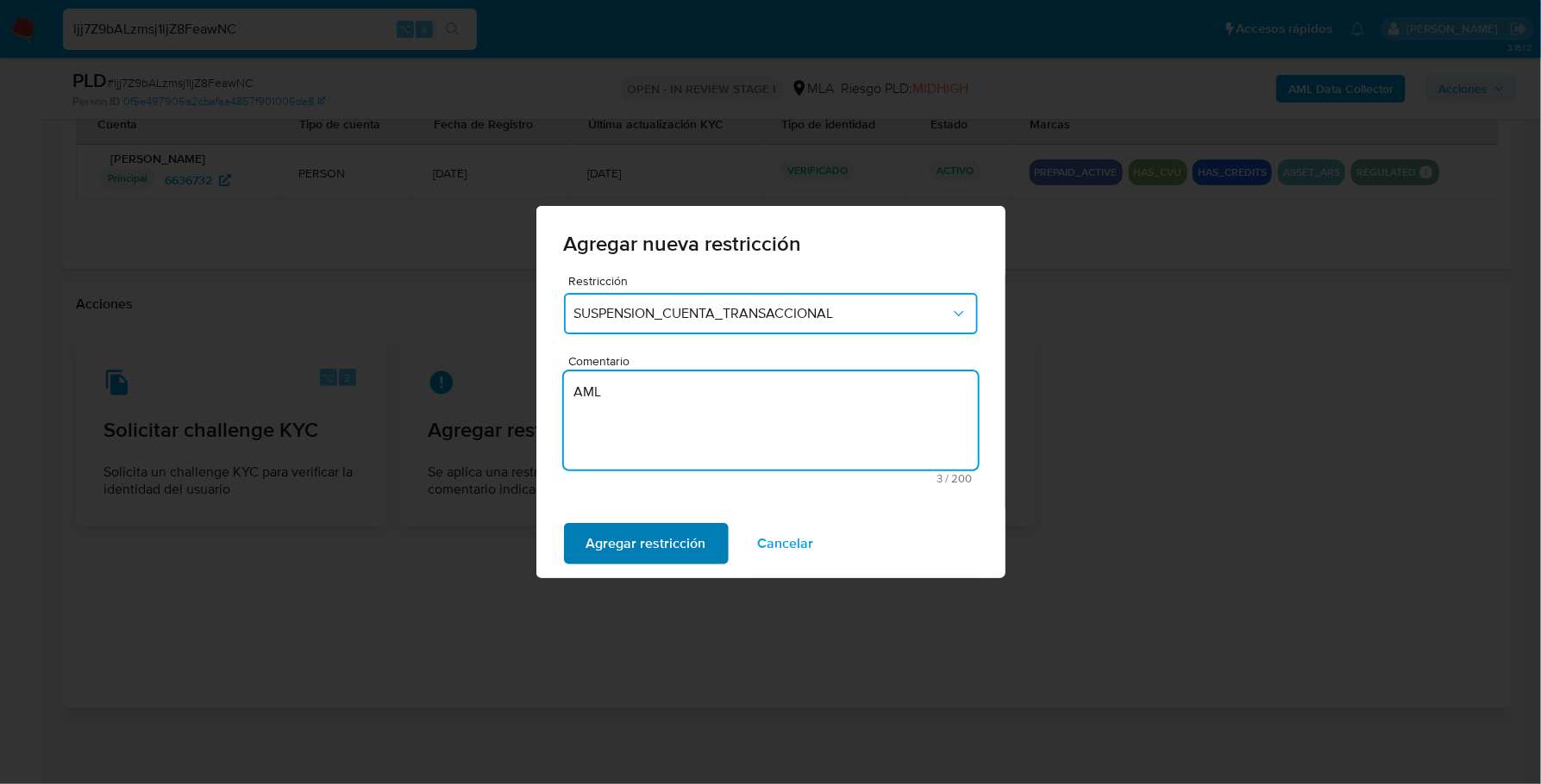
type textarea "AML"
click at [669, 548] on span "Agregar restricción" at bounding box center [646, 544] width 120 height 38
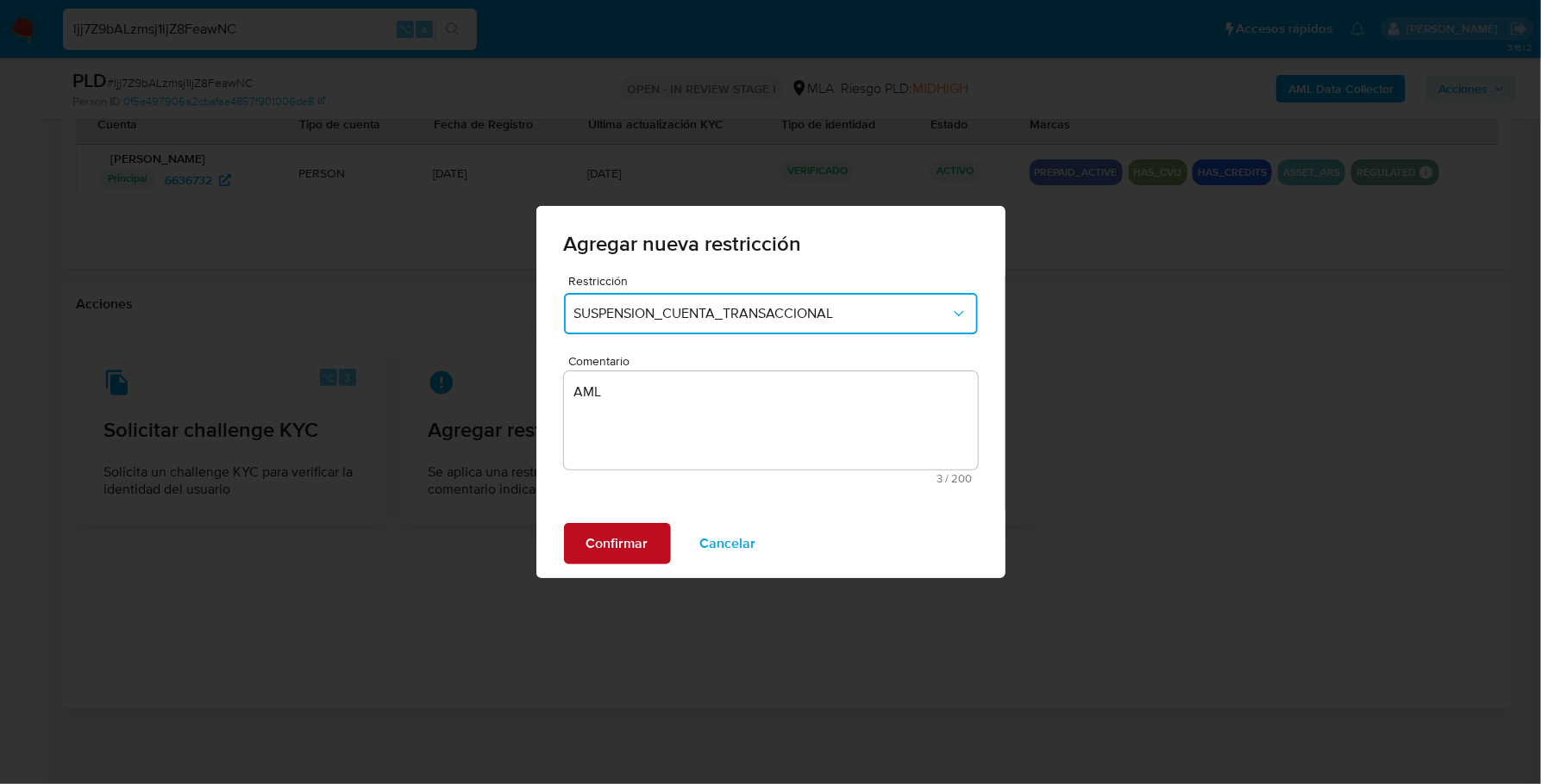
click at [639, 548] on span "Confirmar" at bounding box center [617, 544] width 62 height 38
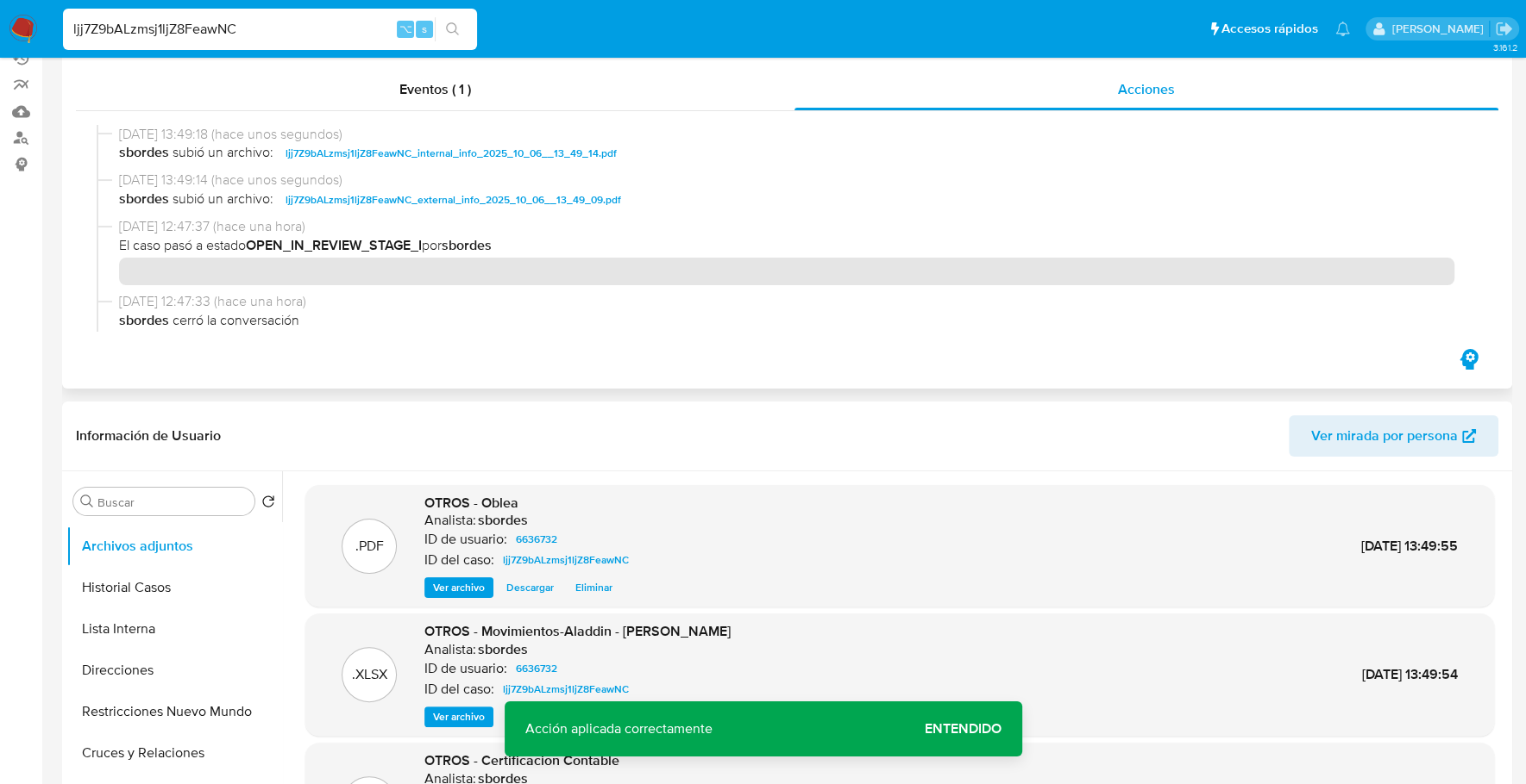
scroll to position [0, 0]
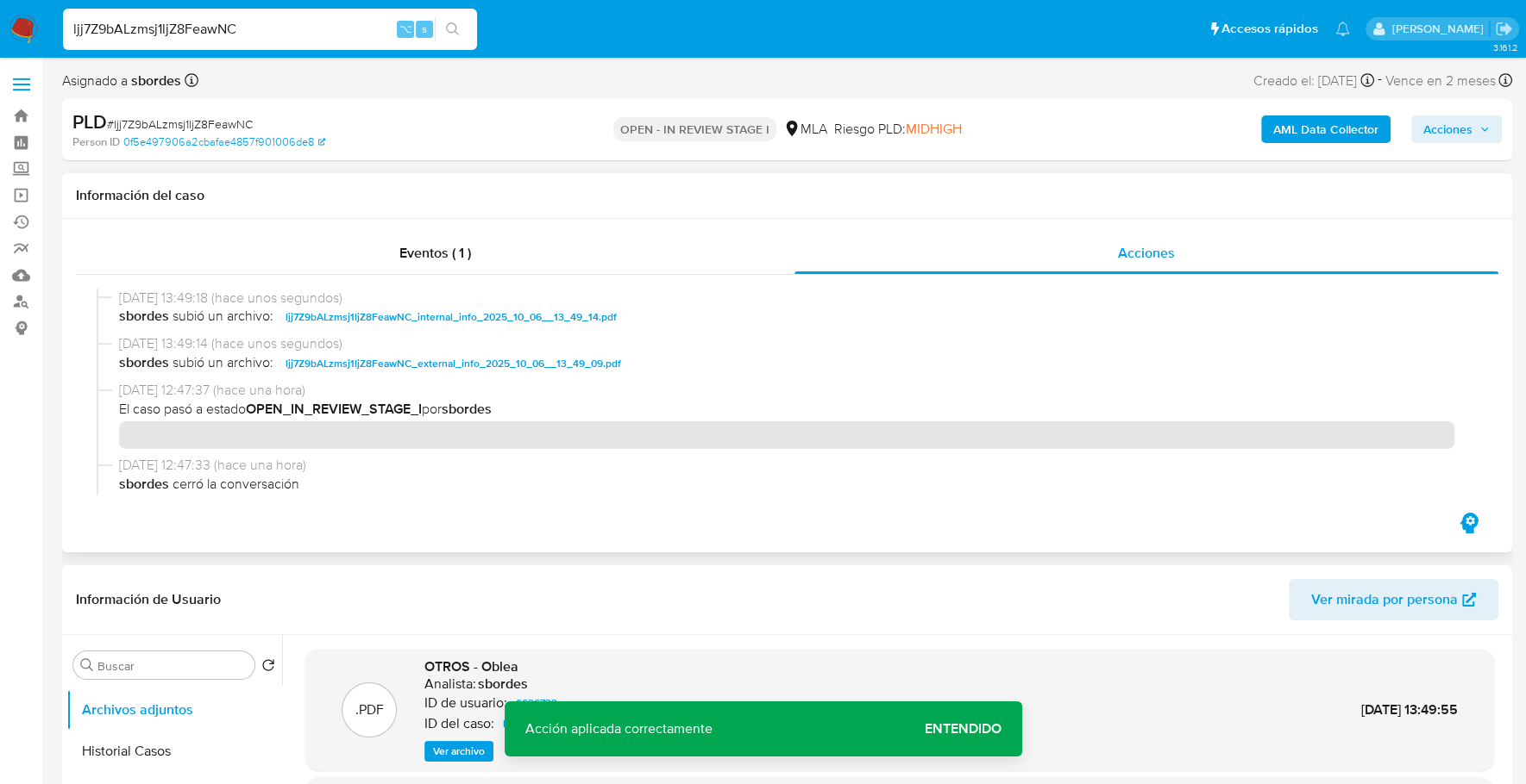
click at [643, 221] on div "Eventos ( 1 ) Acciones" at bounding box center [787, 386] width 1450 height 334
click at [724, 232] on div "Eventos ( 1 )" at bounding box center [435, 253] width 718 height 41
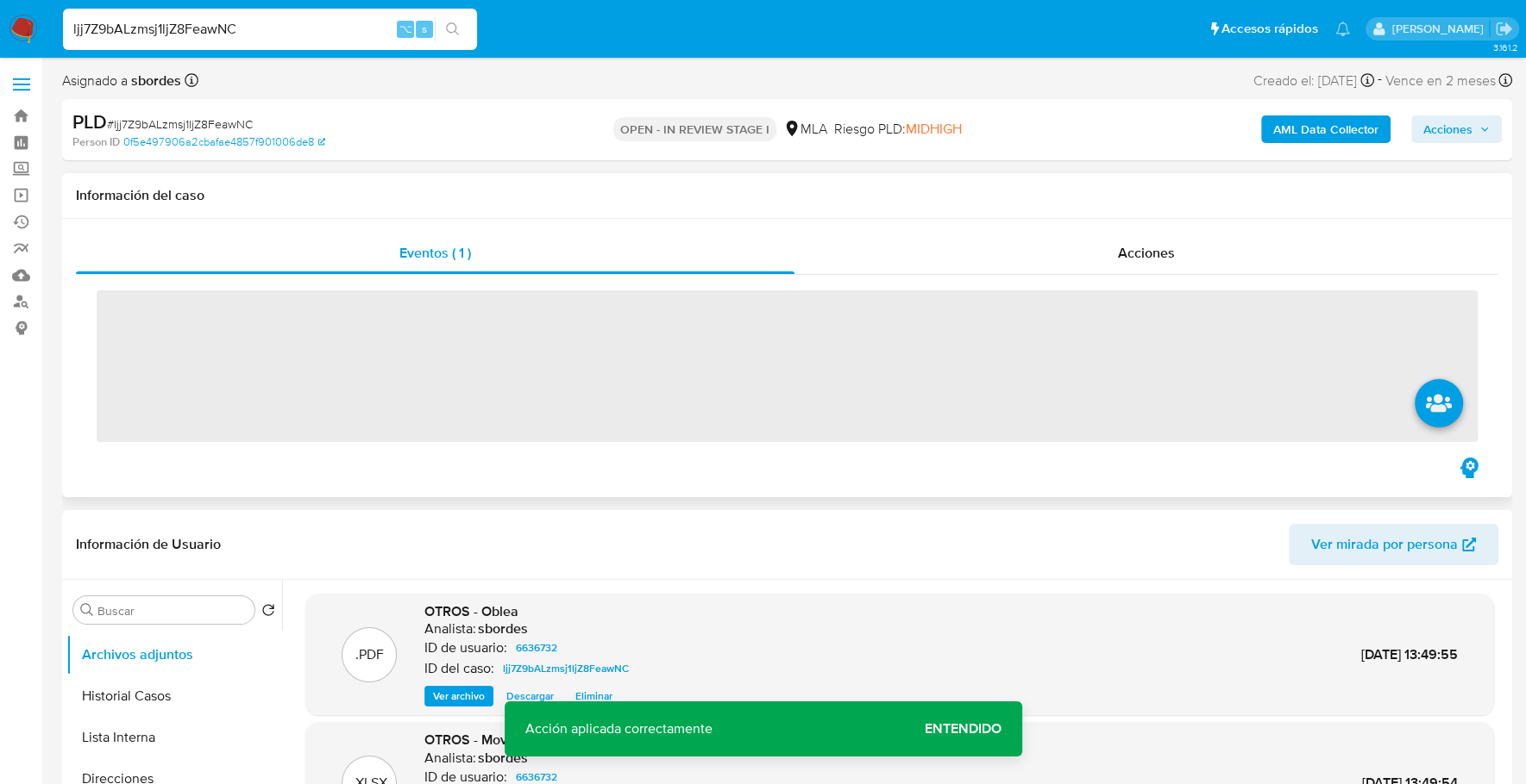
click at [1115, 229] on div "Eventos ( 1 ) Acciones ‌" at bounding box center [787, 357] width 1450 height 278
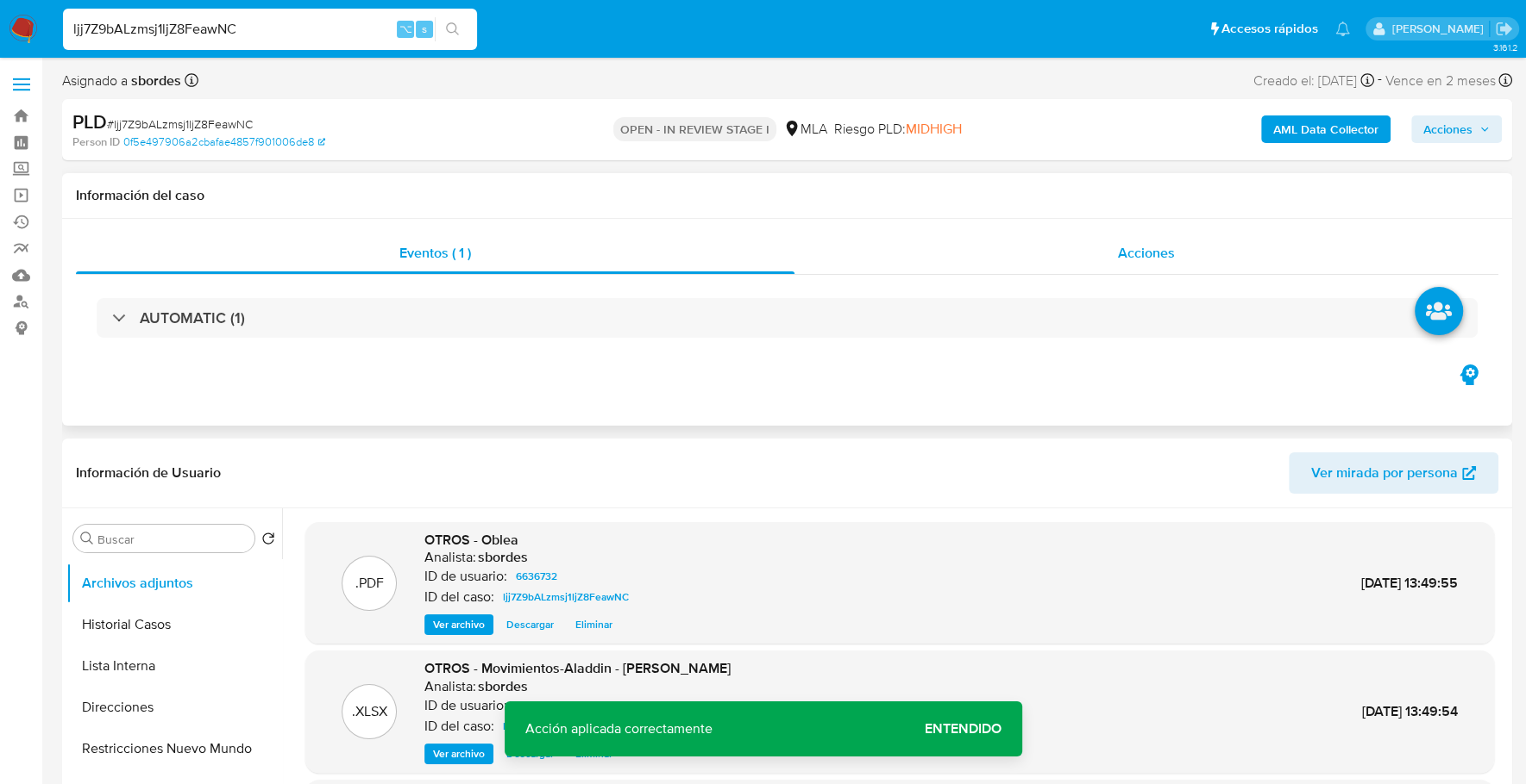
click at [1118, 235] on div "Acciones" at bounding box center [1146, 253] width 703 height 41
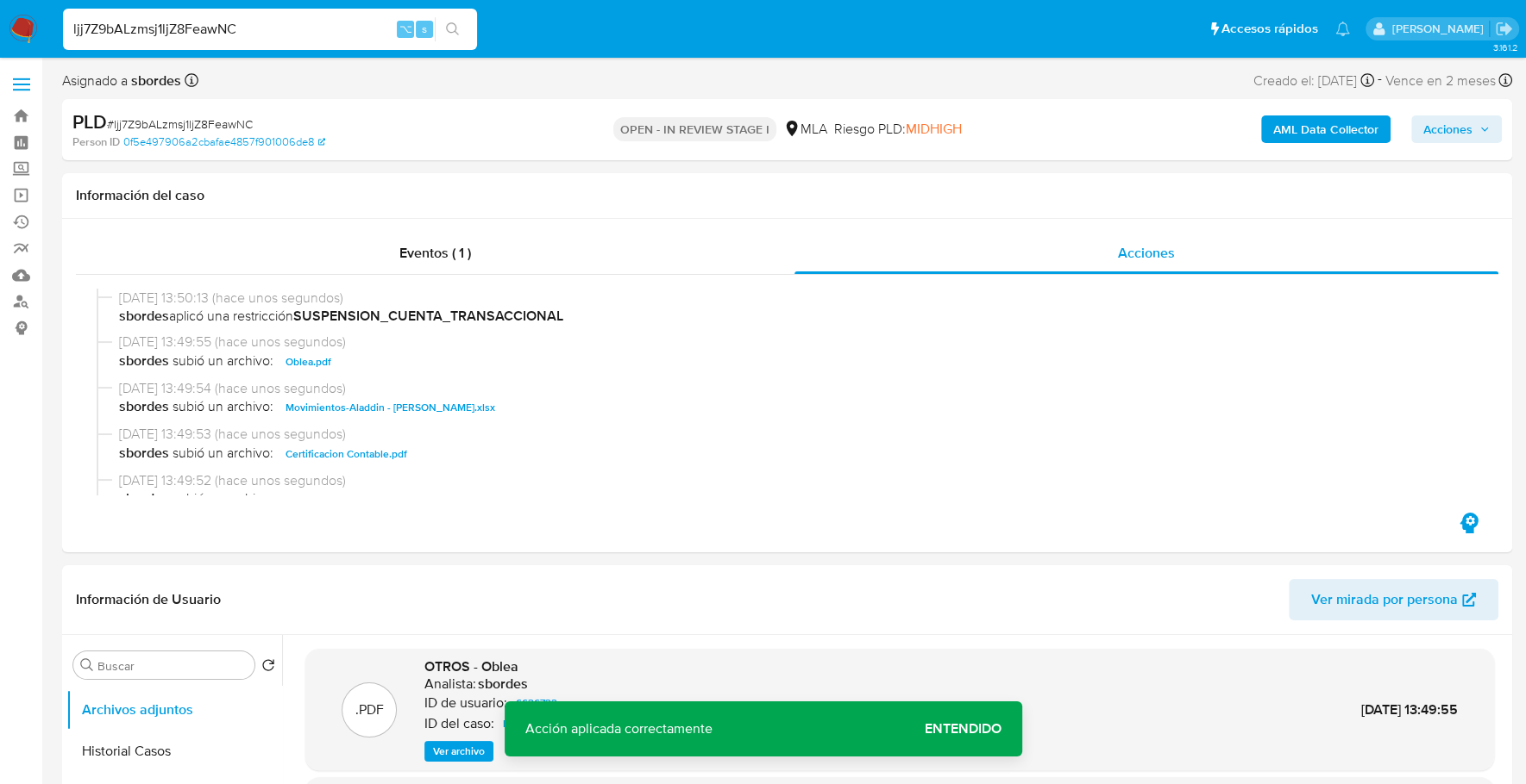
click at [1467, 131] on span "Acciones" at bounding box center [1448, 129] width 49 height 27
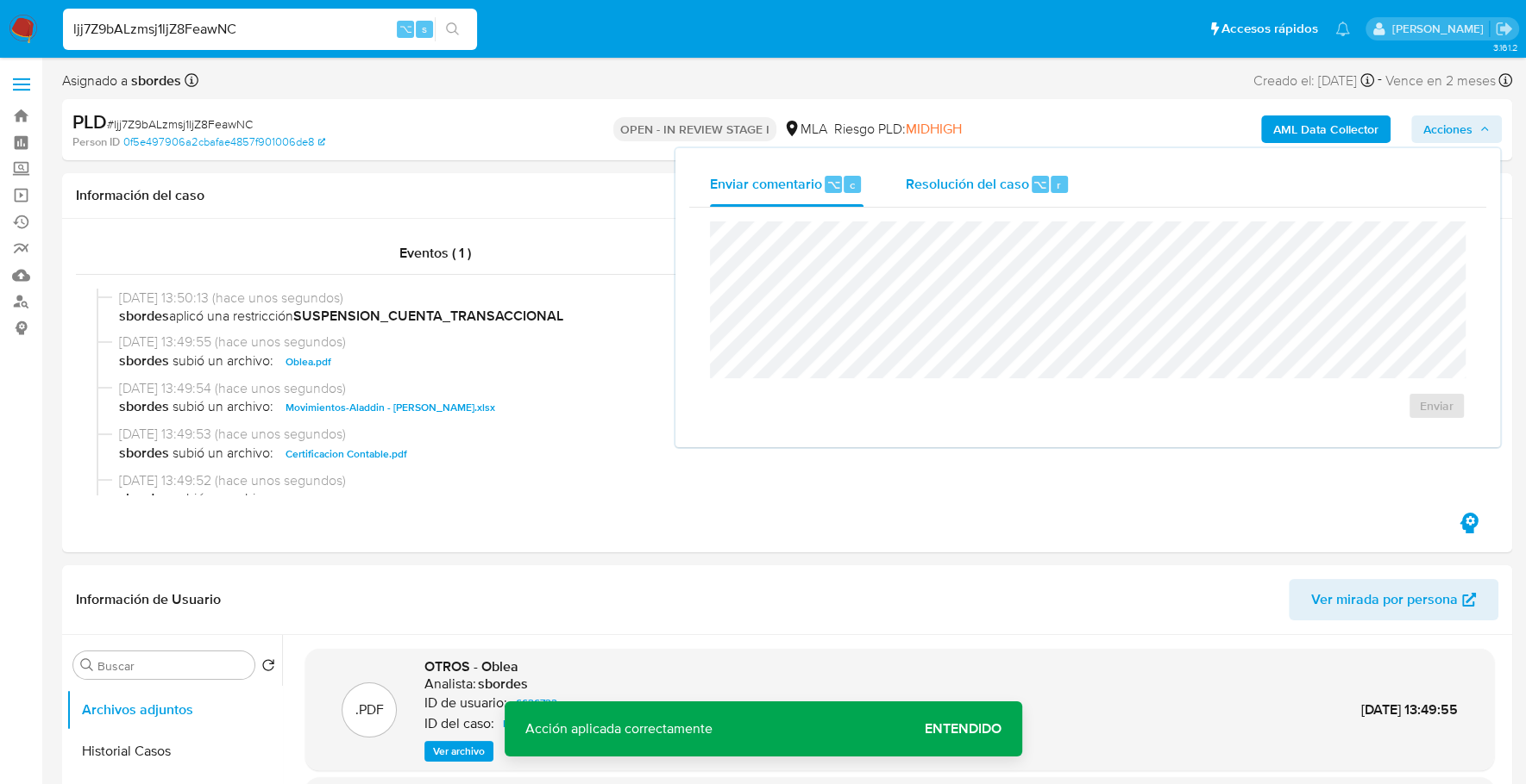
click at [980, 187] on span "Resolución del caso" at bounding box center [966, 184] width 123 height 20
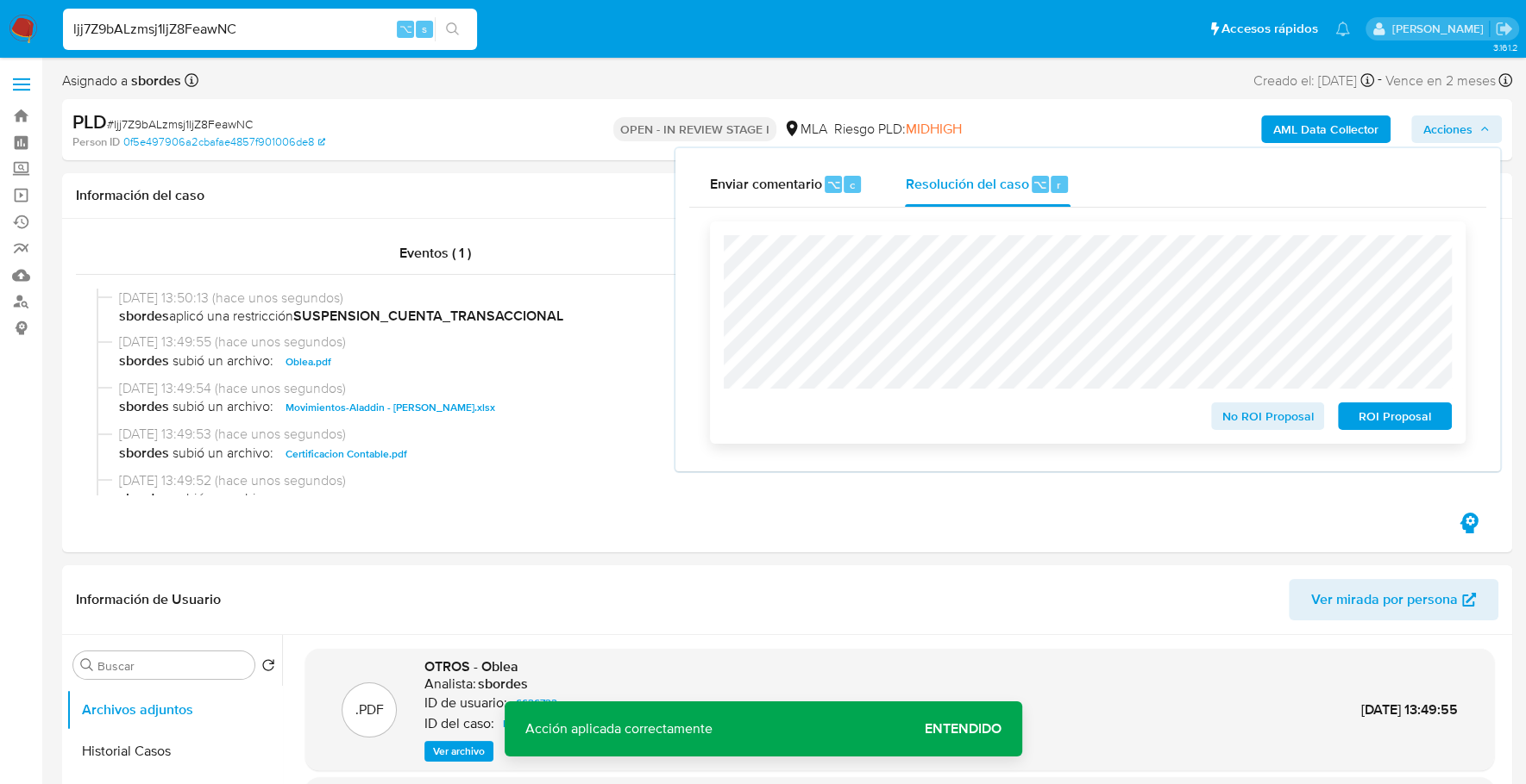
click at [1379, 429] on span "ROI Proposal" at bounding box center [1395, 416] width 90 height 24
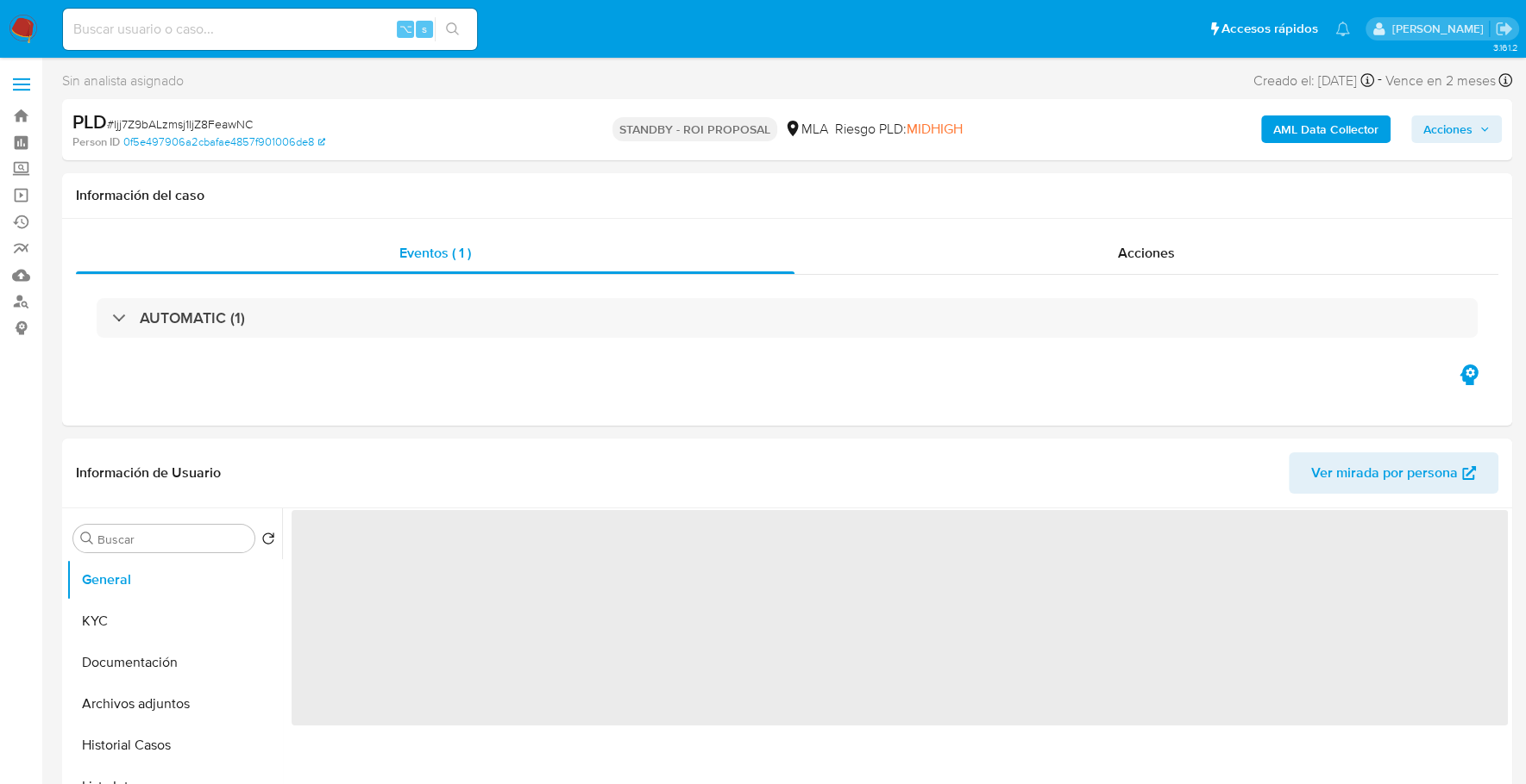
select select "10"
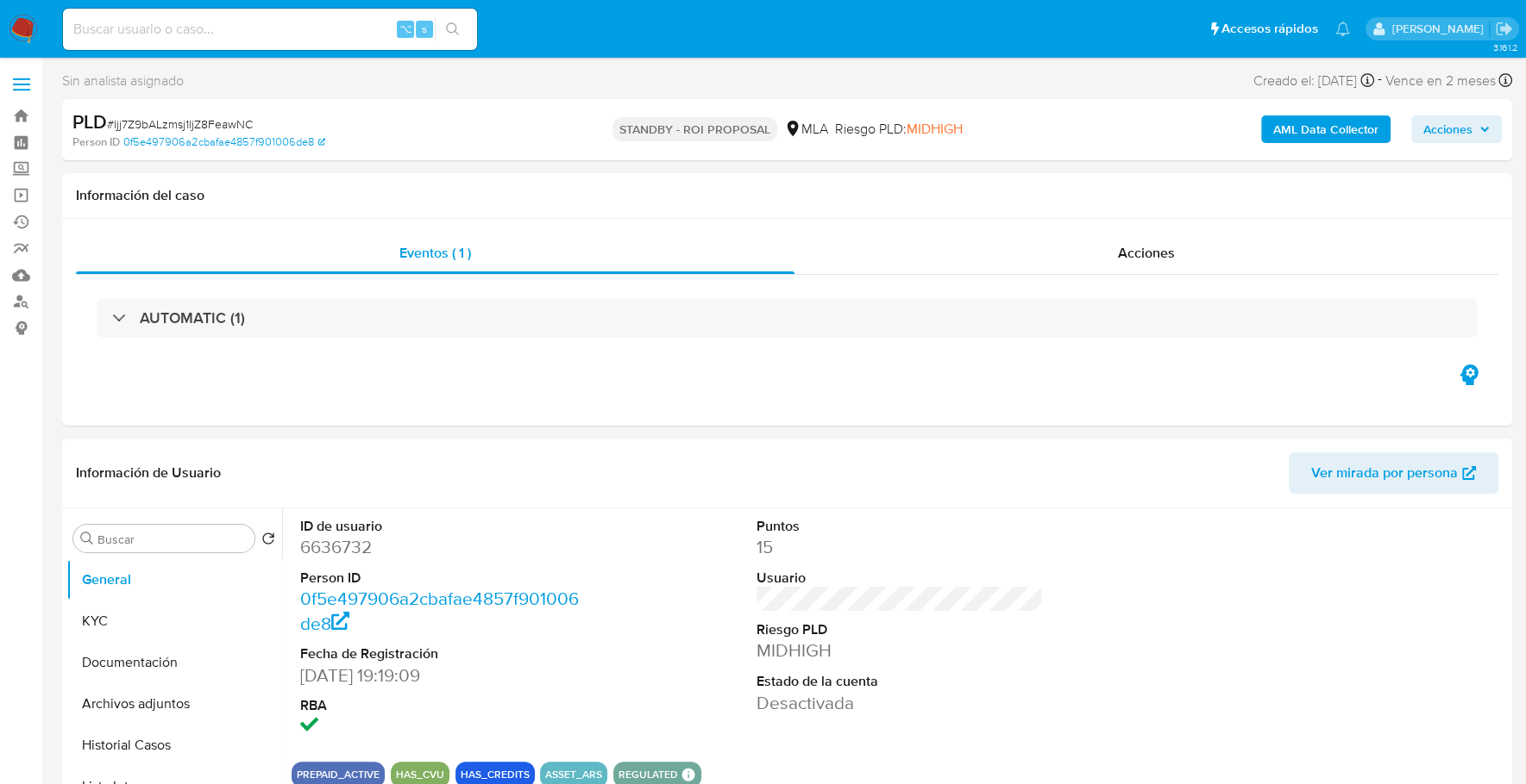
click at [278, 36] on input at bounding box center [270, 29] width 414 height 22
paste input "421359931"
type input "421359931"
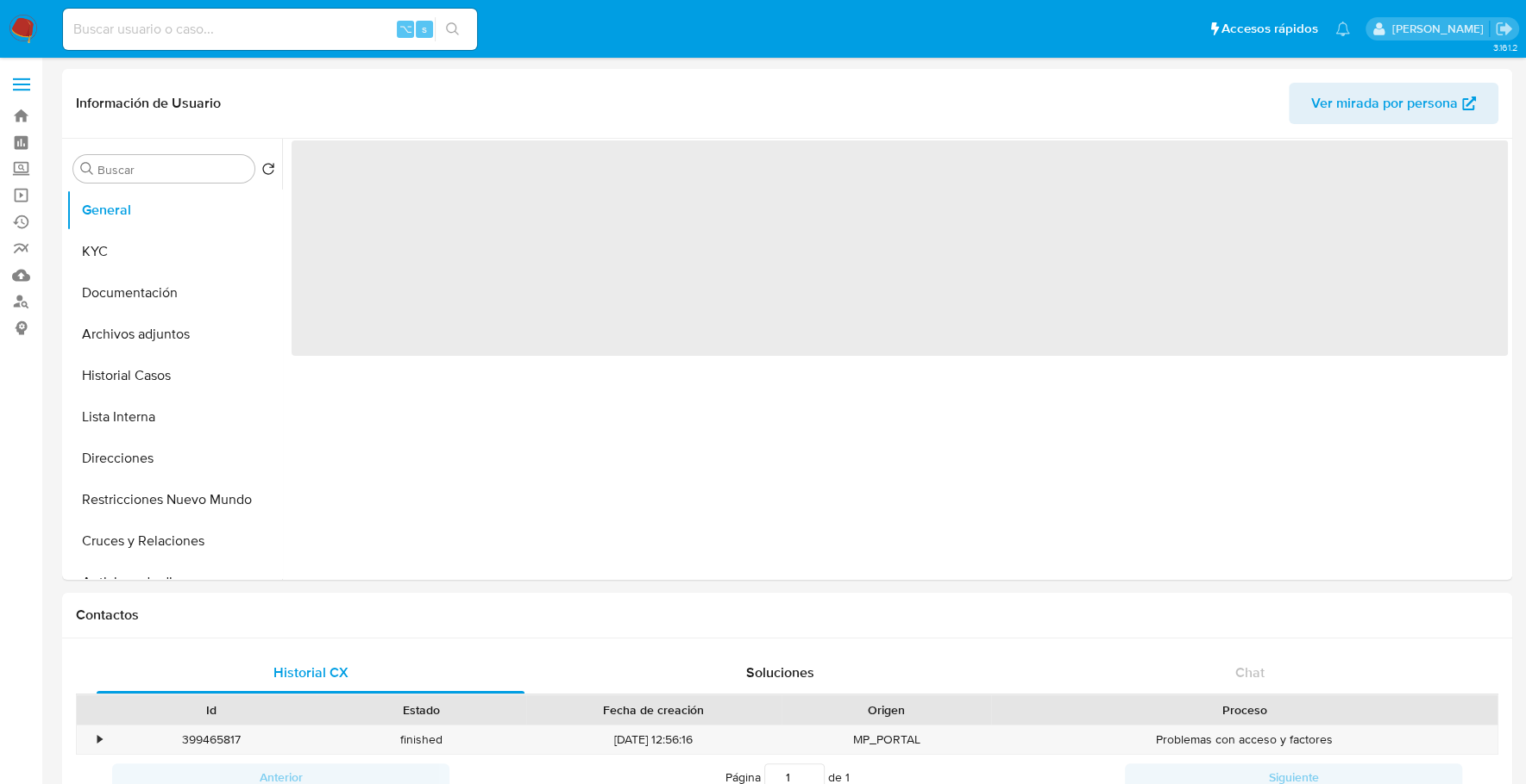
select select "10"
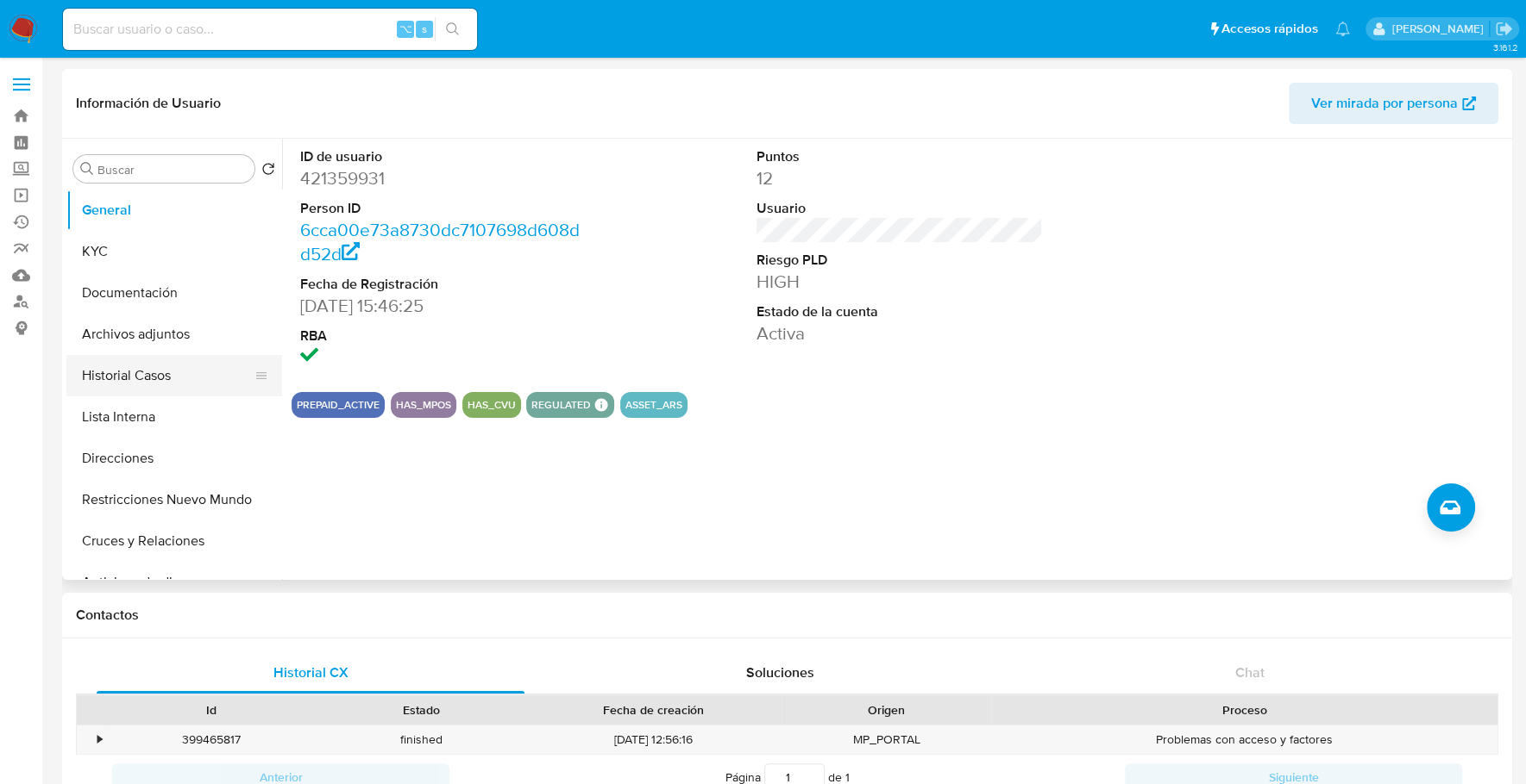
click at [132, 375] on button "Historial Casos" at bounding box center [167, 376] width 202 height 41
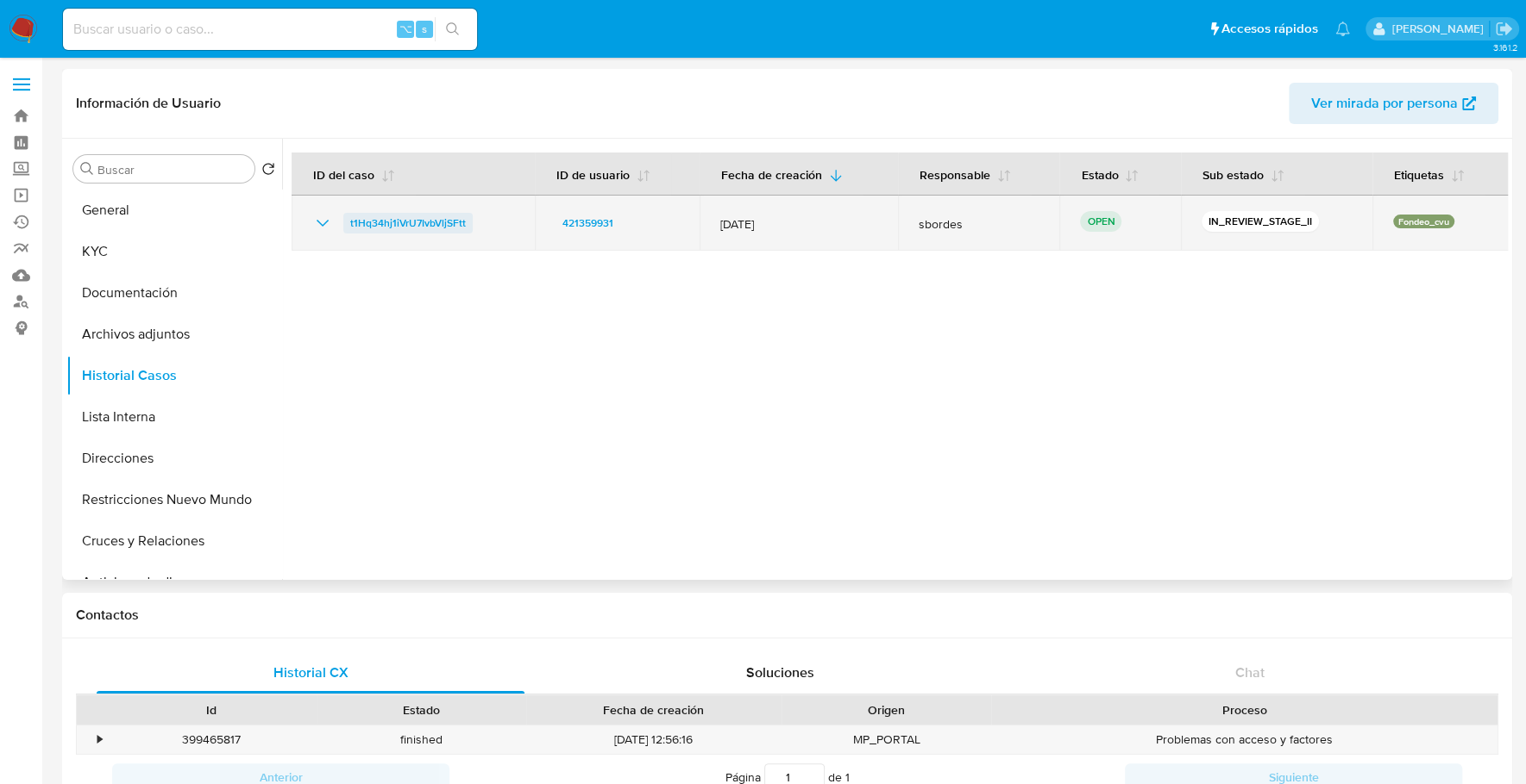
click at [416, 223] on span "t1Hq34hj1iVrU7IvbVljSFtt" at bounding box center [407, 223] width 115 height 21
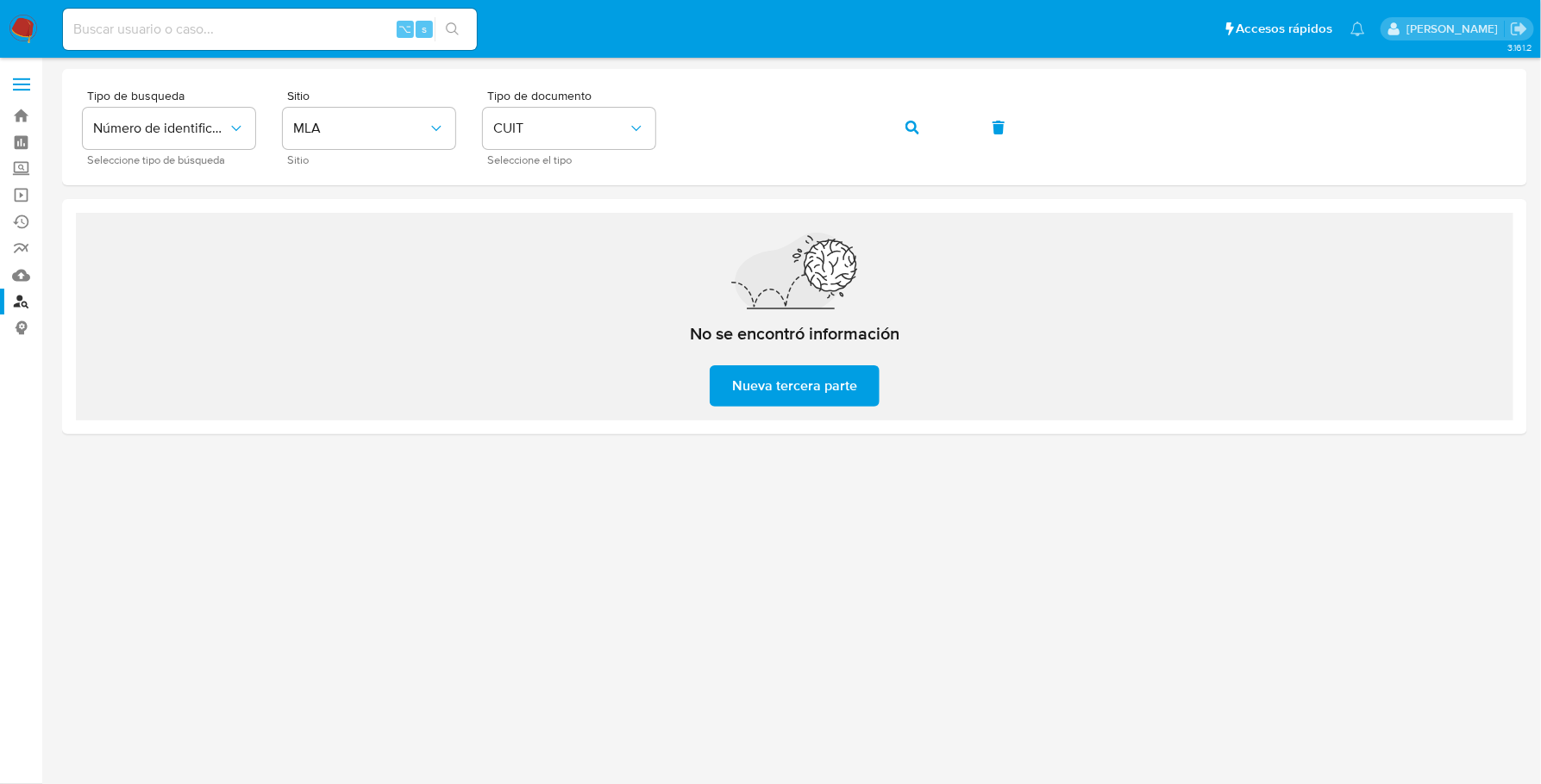
click at [18, 25] on img at bounding box center [23, 29] width 29 height 29
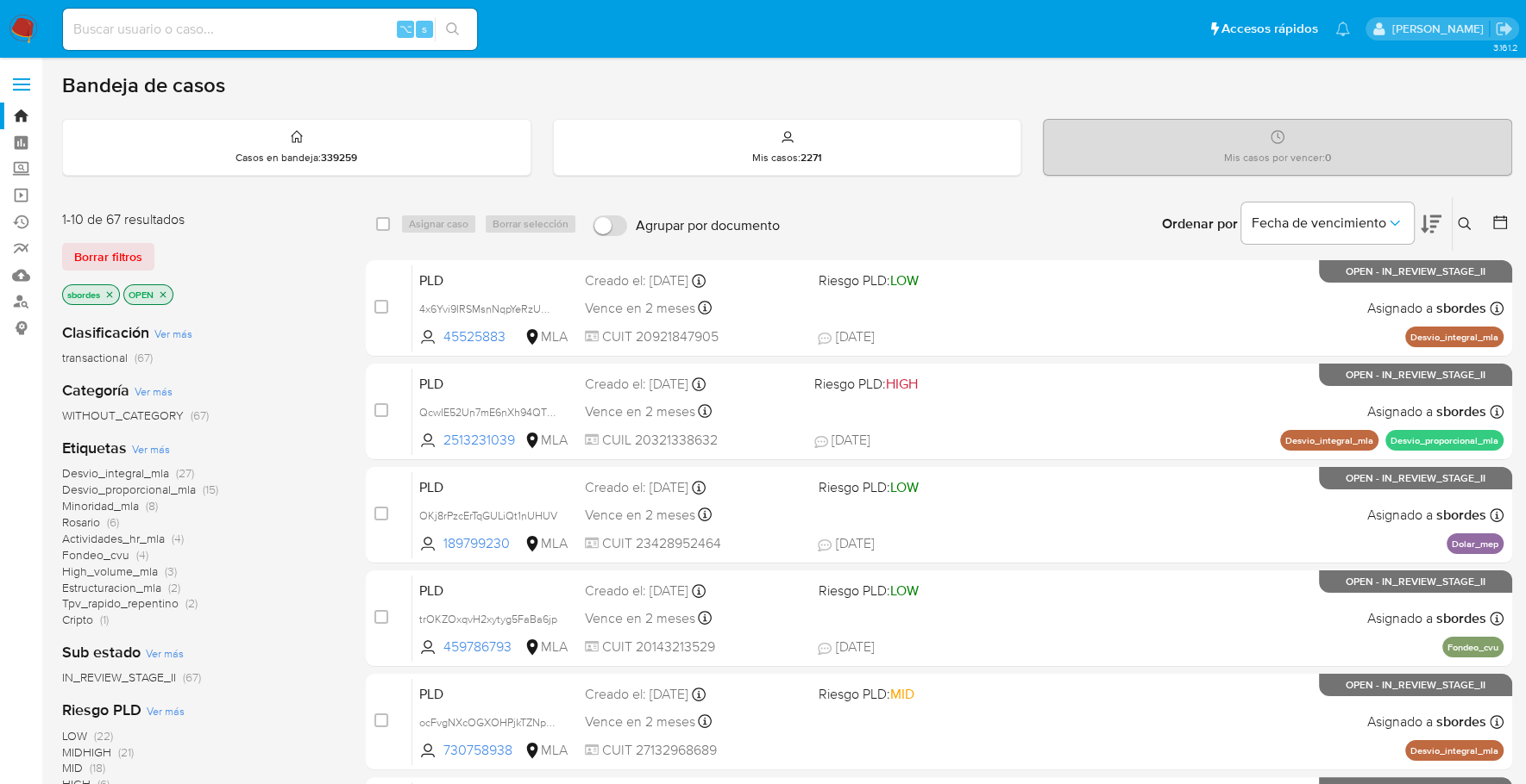
click at [108, 291] on icon "close-filter" at bounding box center [109, 294] width 6 height 6
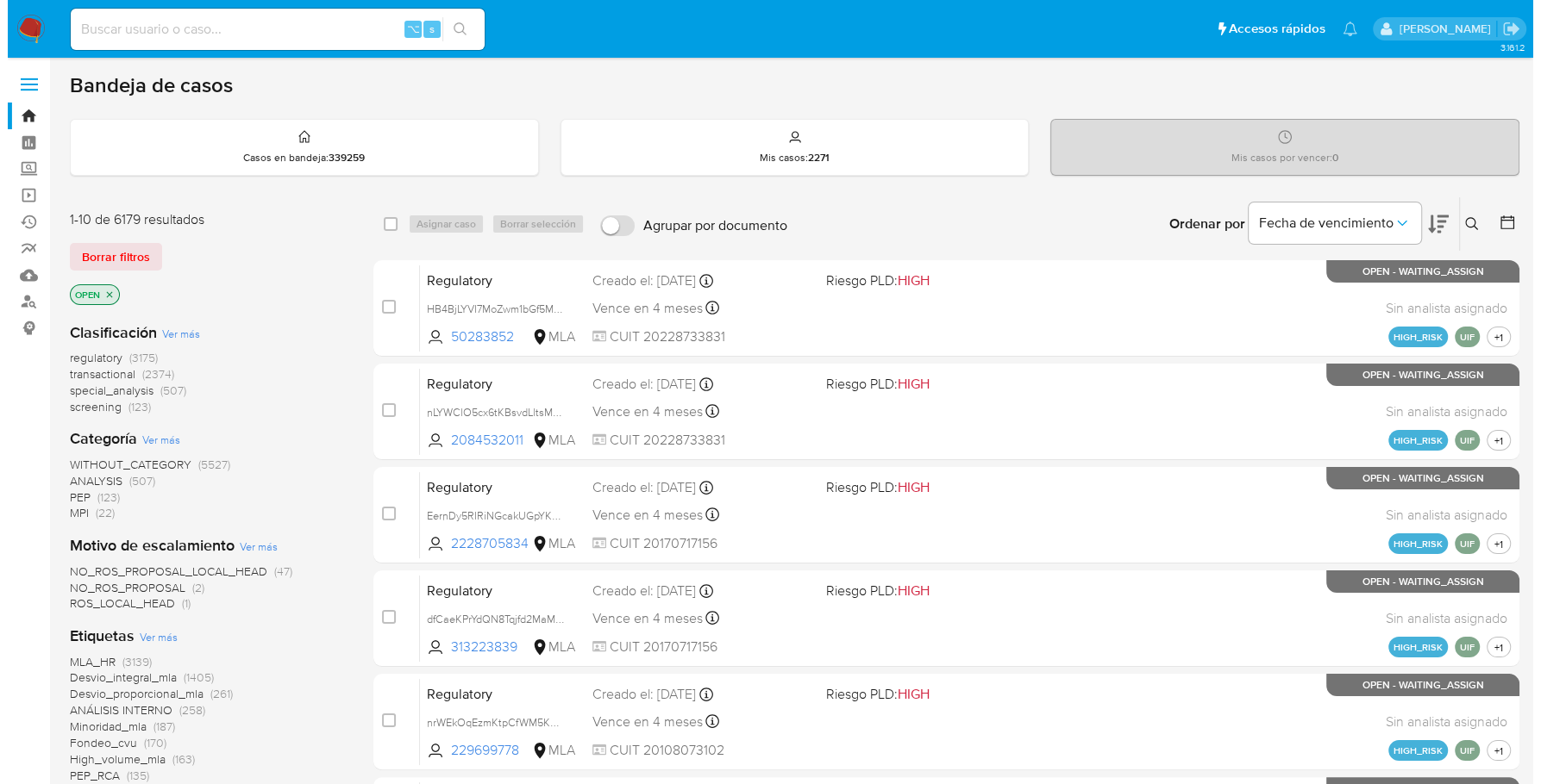
scroll to position [695, 0]
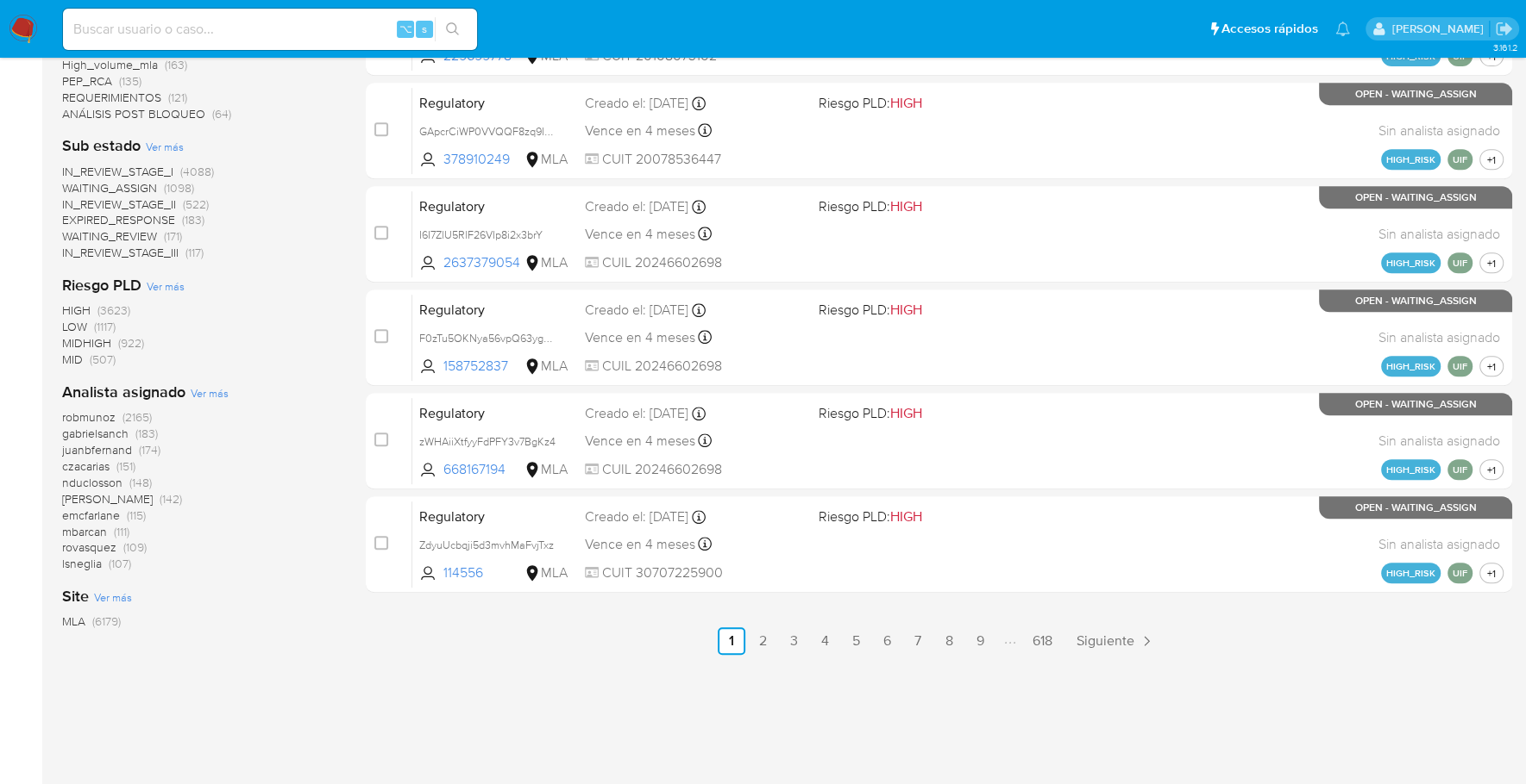
click at [210, 393] on span "Ver más" at bounding box center [209, 393] width 38 height 16
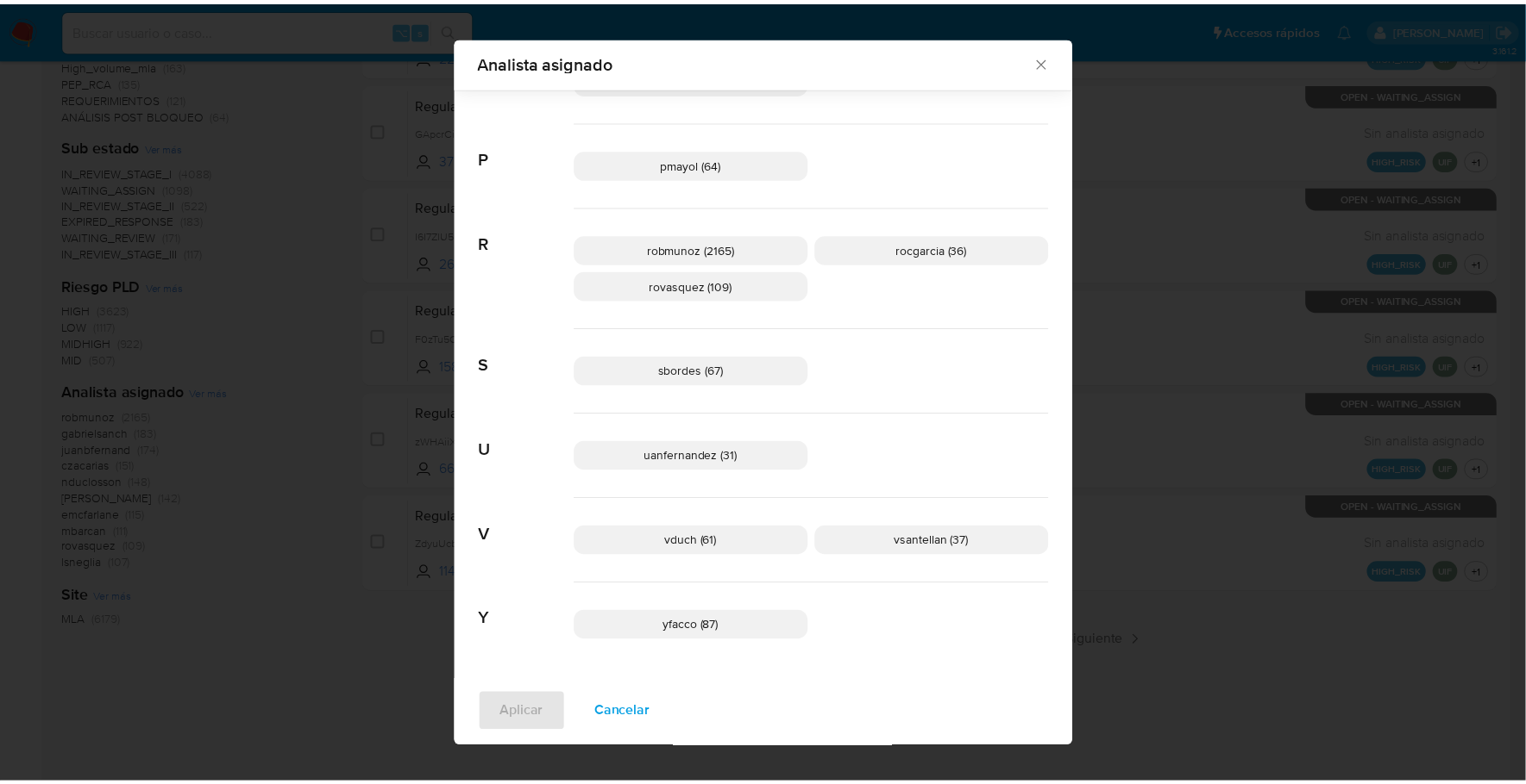
scroll to position [1013, 0]
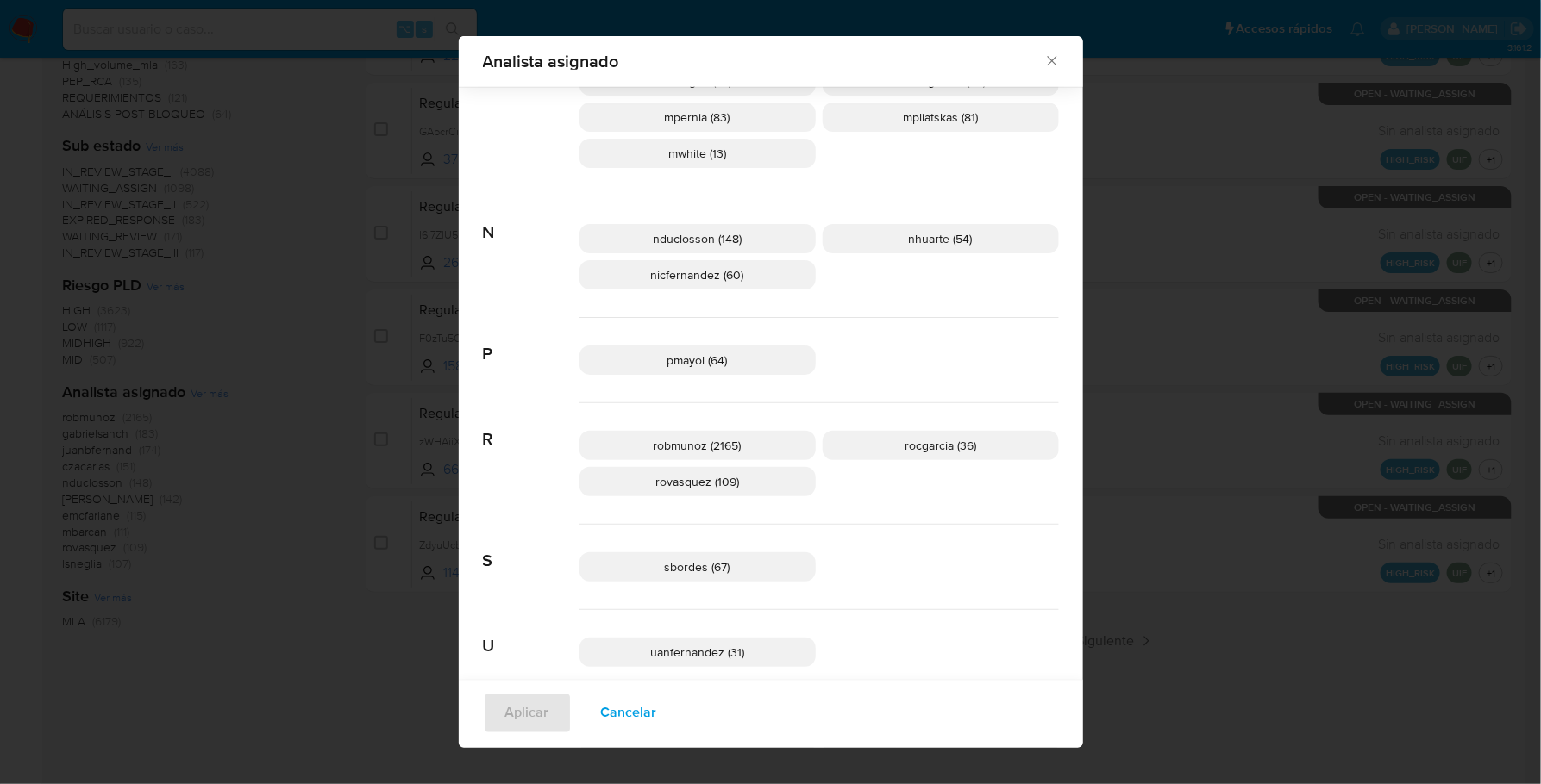
click at [1052, 62] on icon "Cerrar" at bounding box center [1052, 62] width 18 height 18
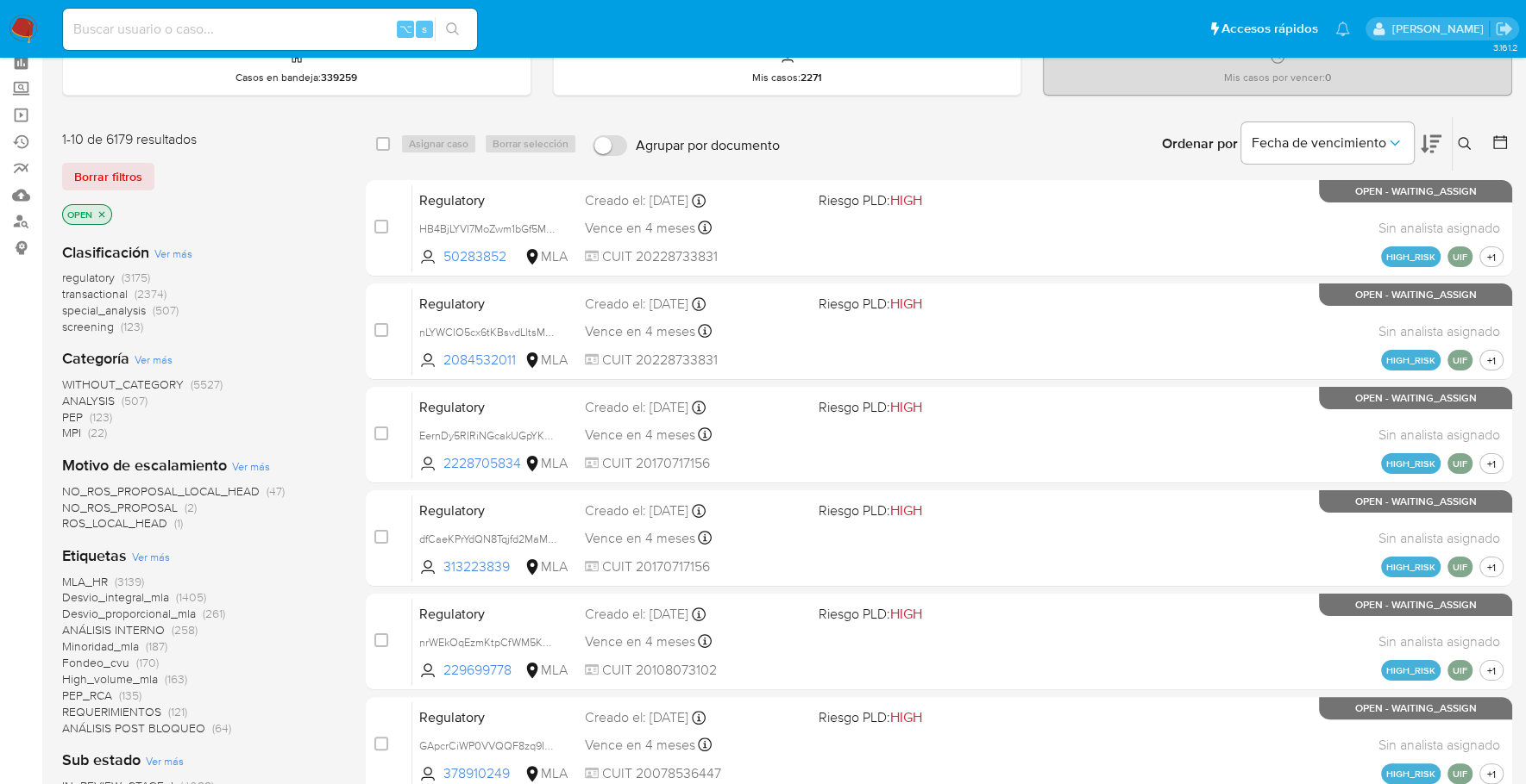
scroll to position [0, 0]
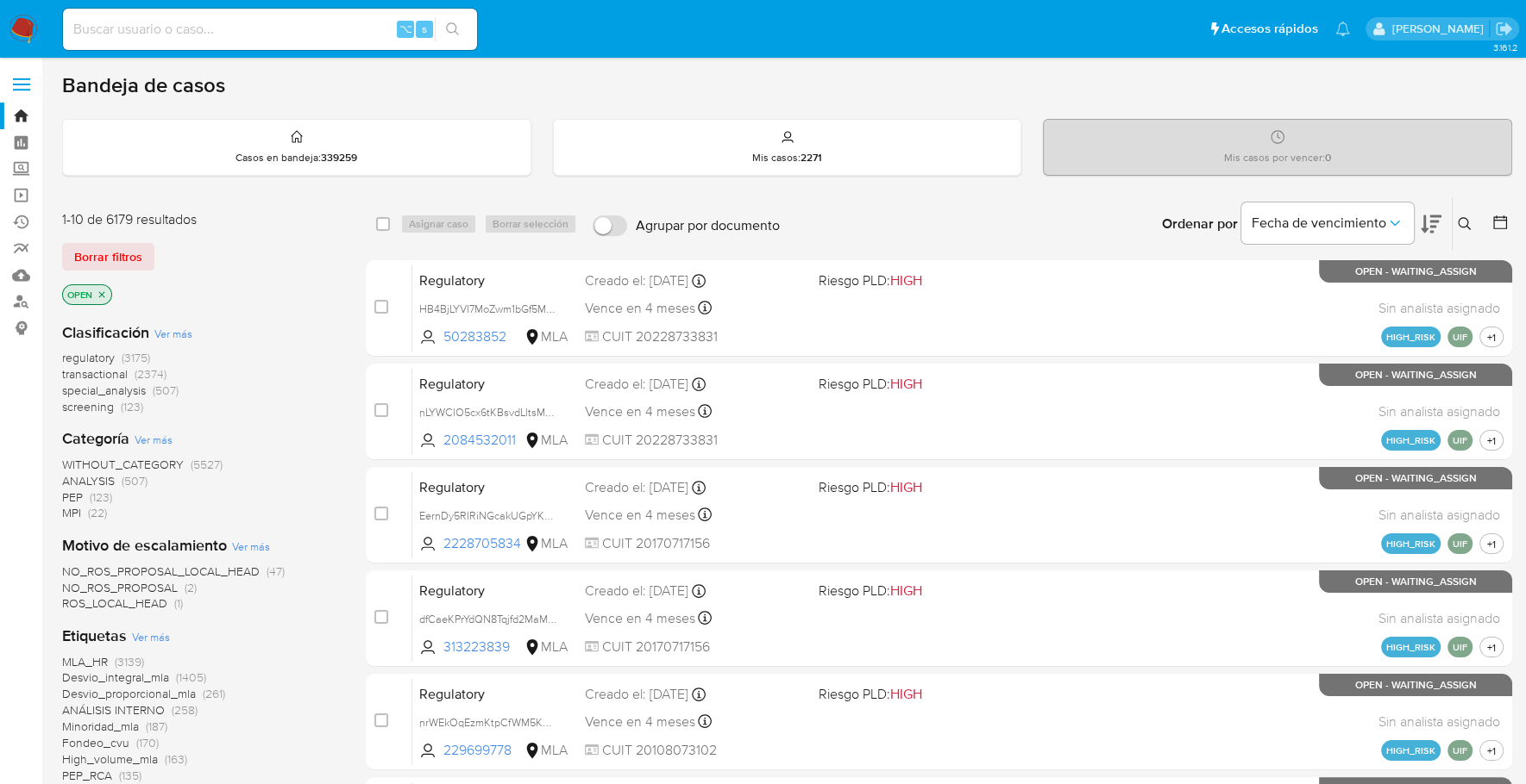
click at [28, 25] on img at bounding box center [23, 29] width 29 height 29
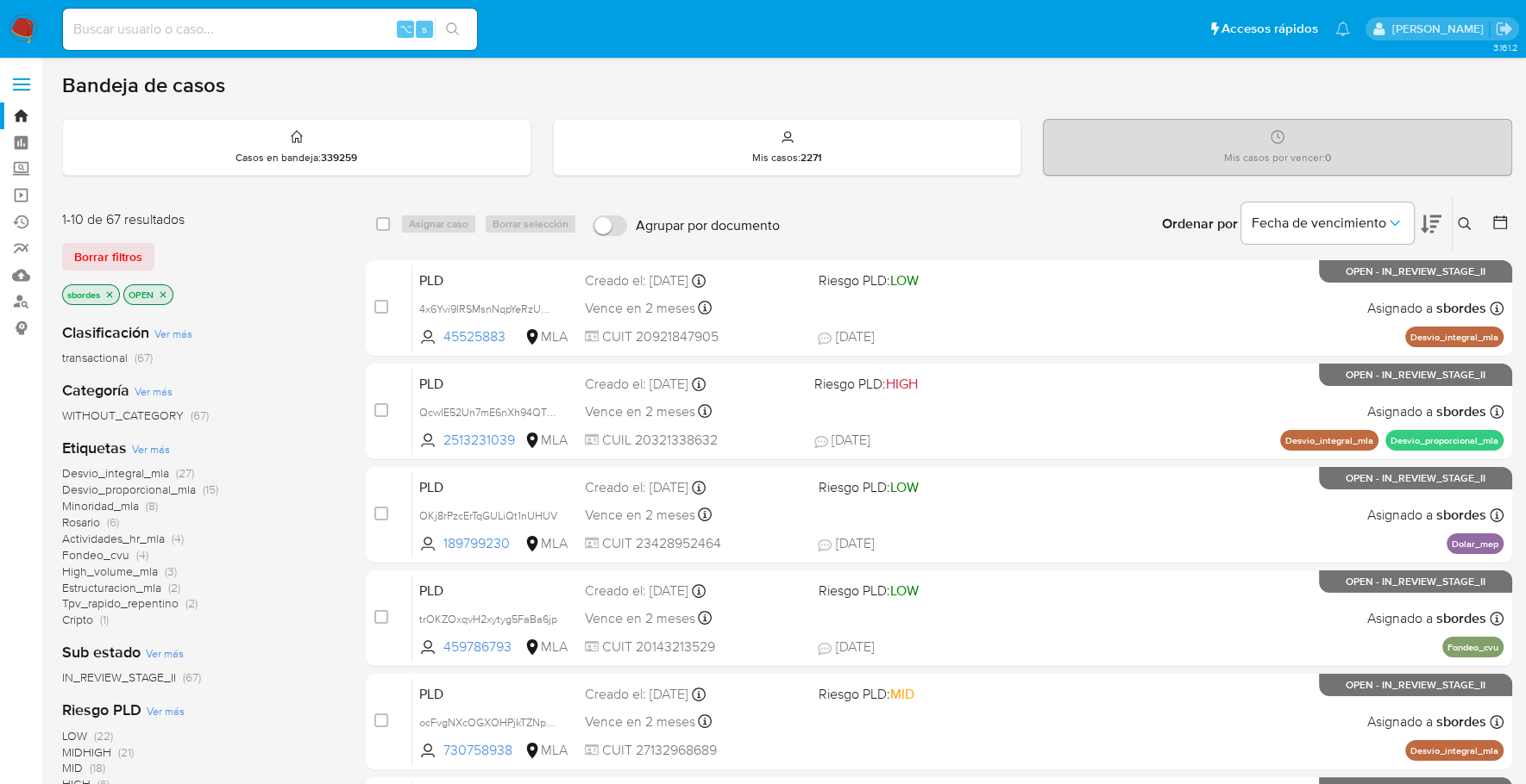
click at [107, 291] on icon "close-filter" at bounding box center [109, 294] width 6 height 6
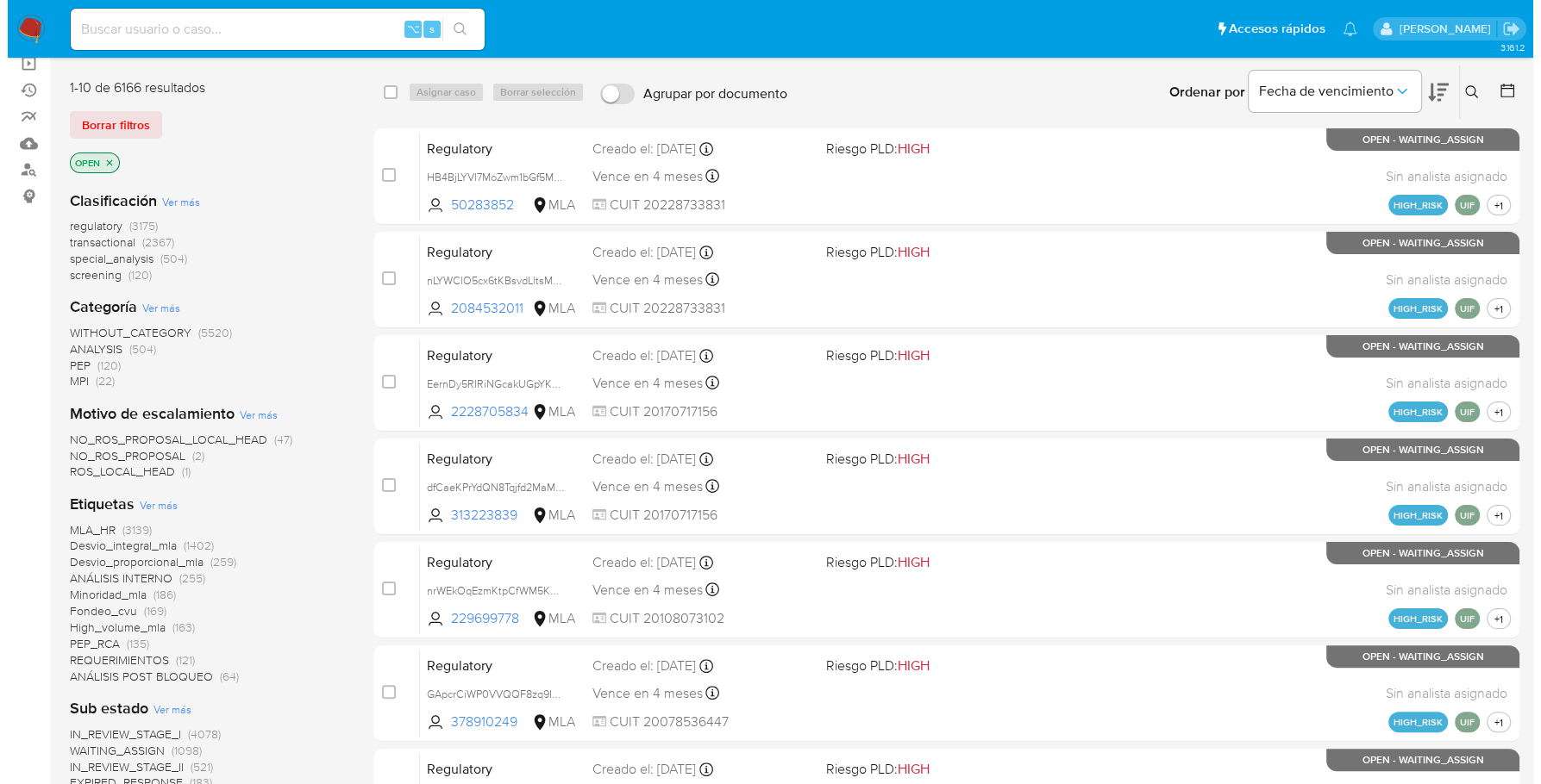
scroll to position [695, 0]
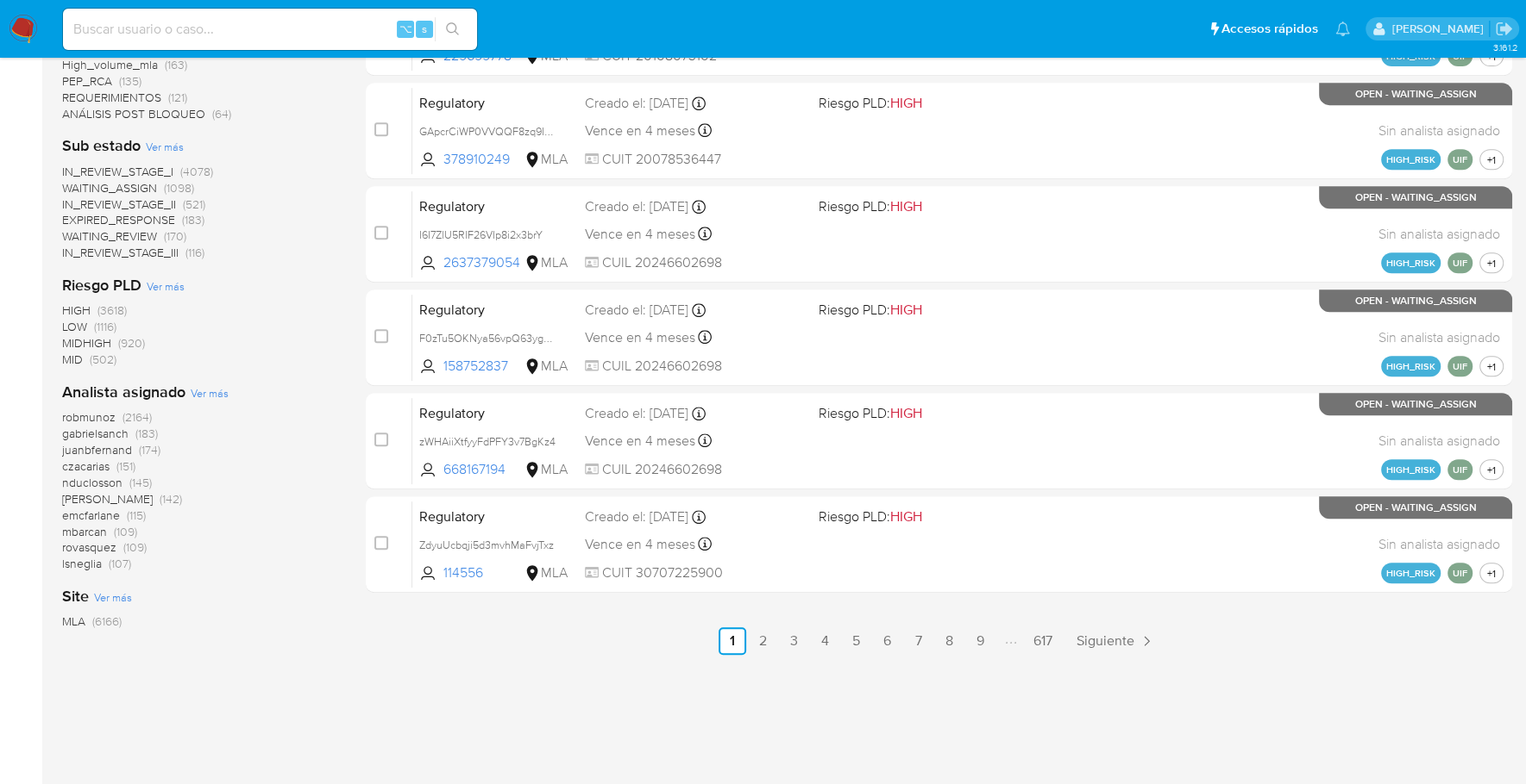
click at [199, 397] on span "Ver más" at bounding box center [209, 393] width 38 height 16
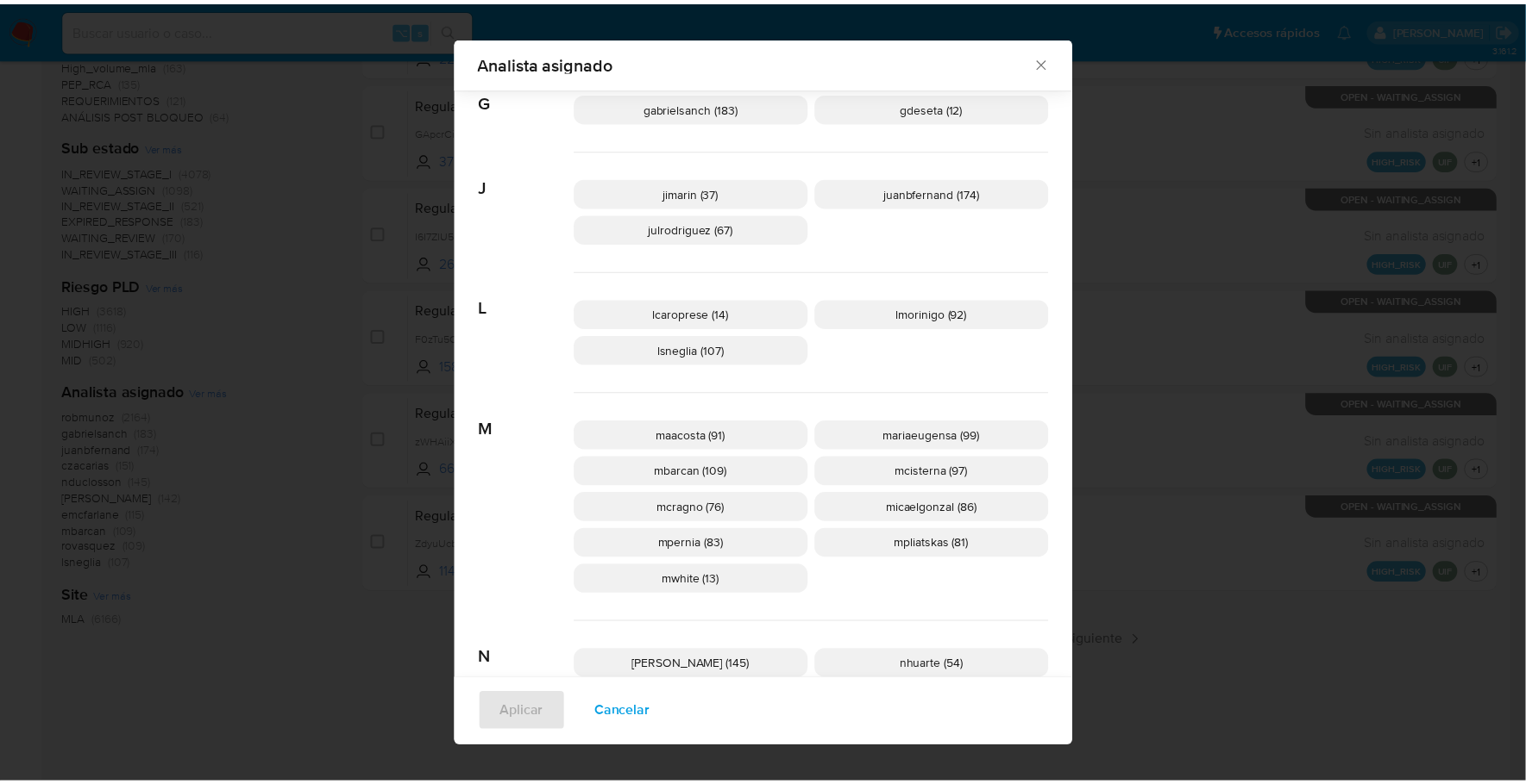
scroll to position [161, 0]
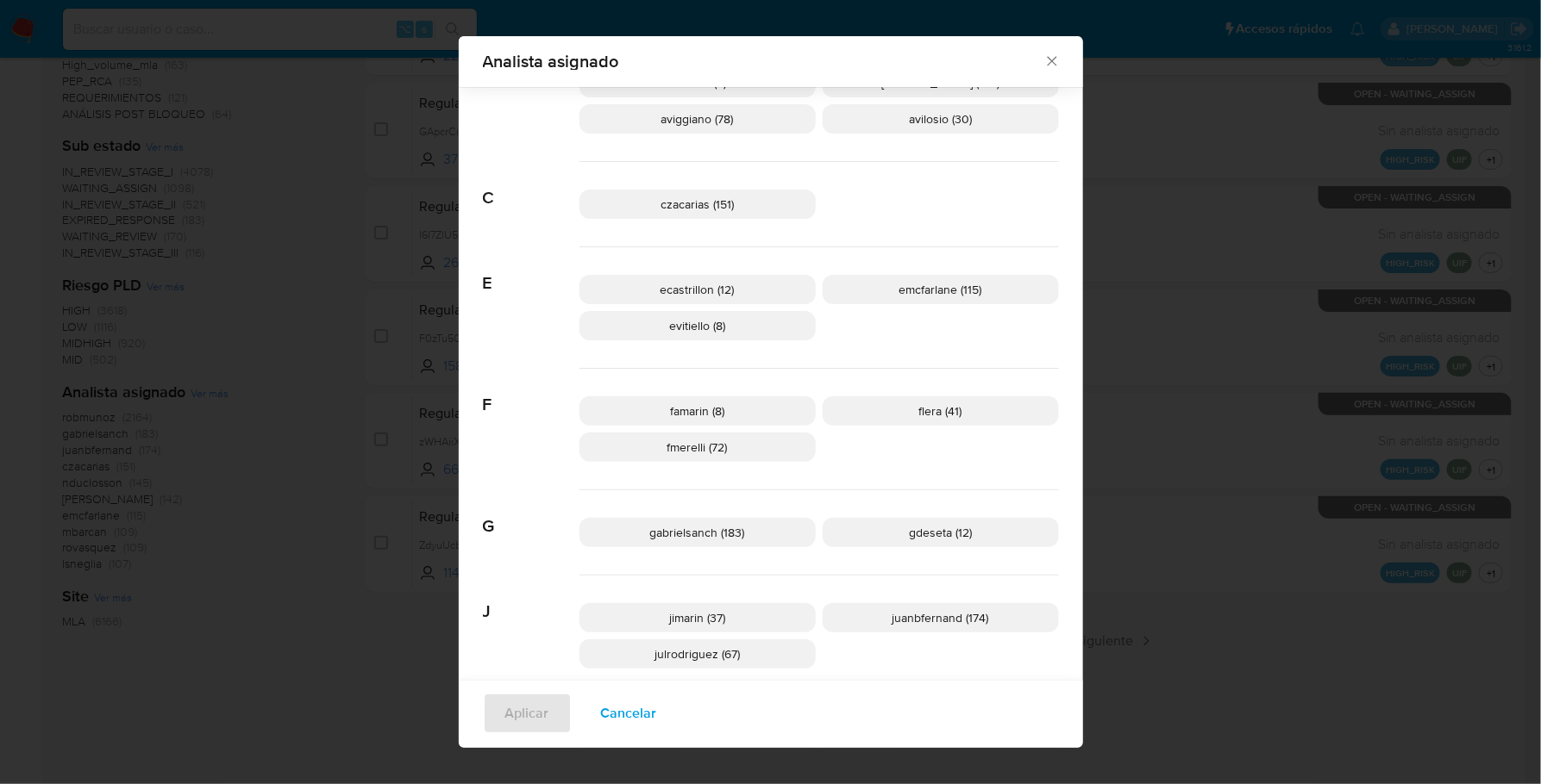
click at [1047, 61] on icon "Cerrar" at bounding box center [1052, 62] width 10 height 10
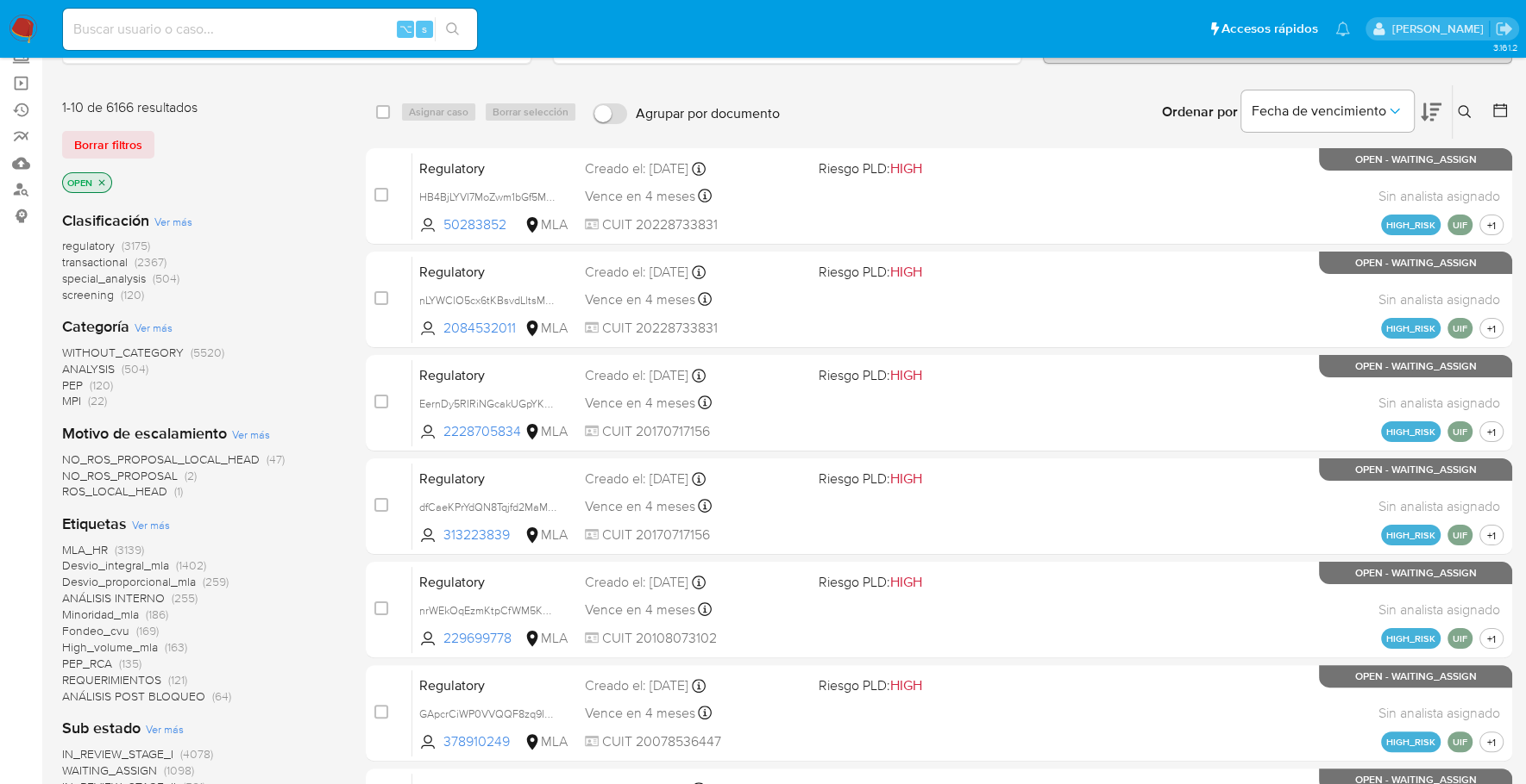
scroll to position [0, 0]
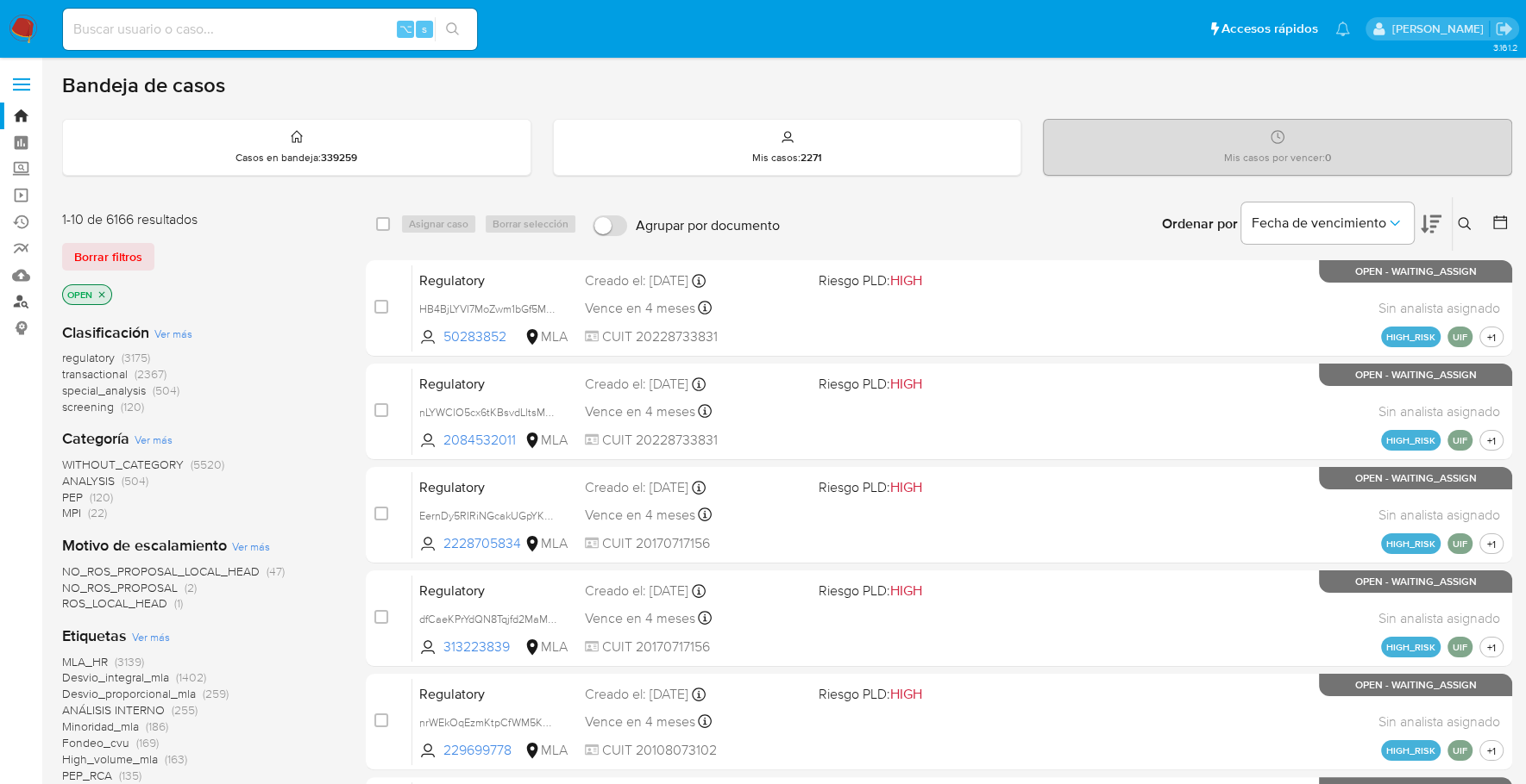
click at [25, 302] on link "Buscador de personas" at bounding box center [103, 302] width 205 height 26
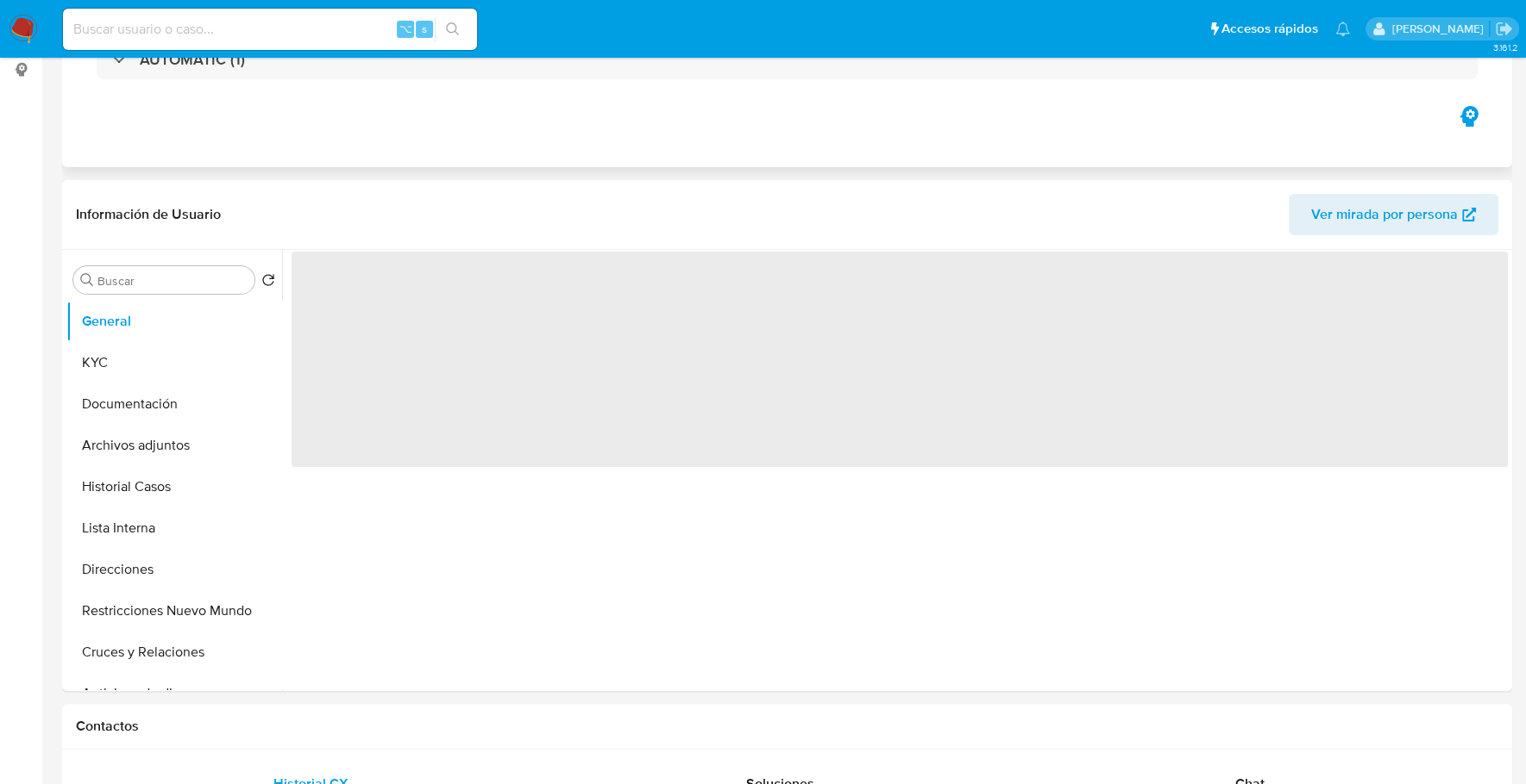
select select "10"
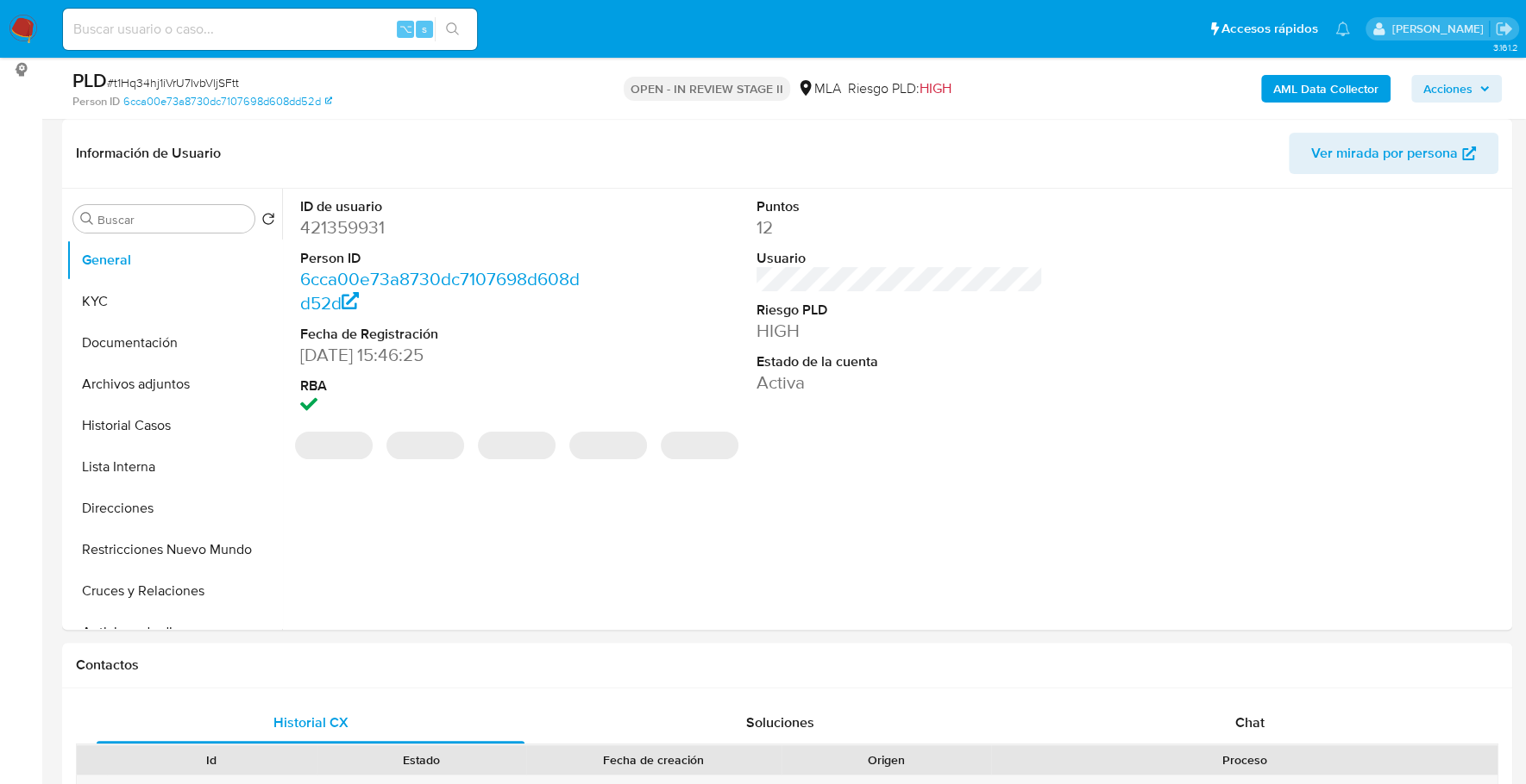
scroll to position [367, 0]
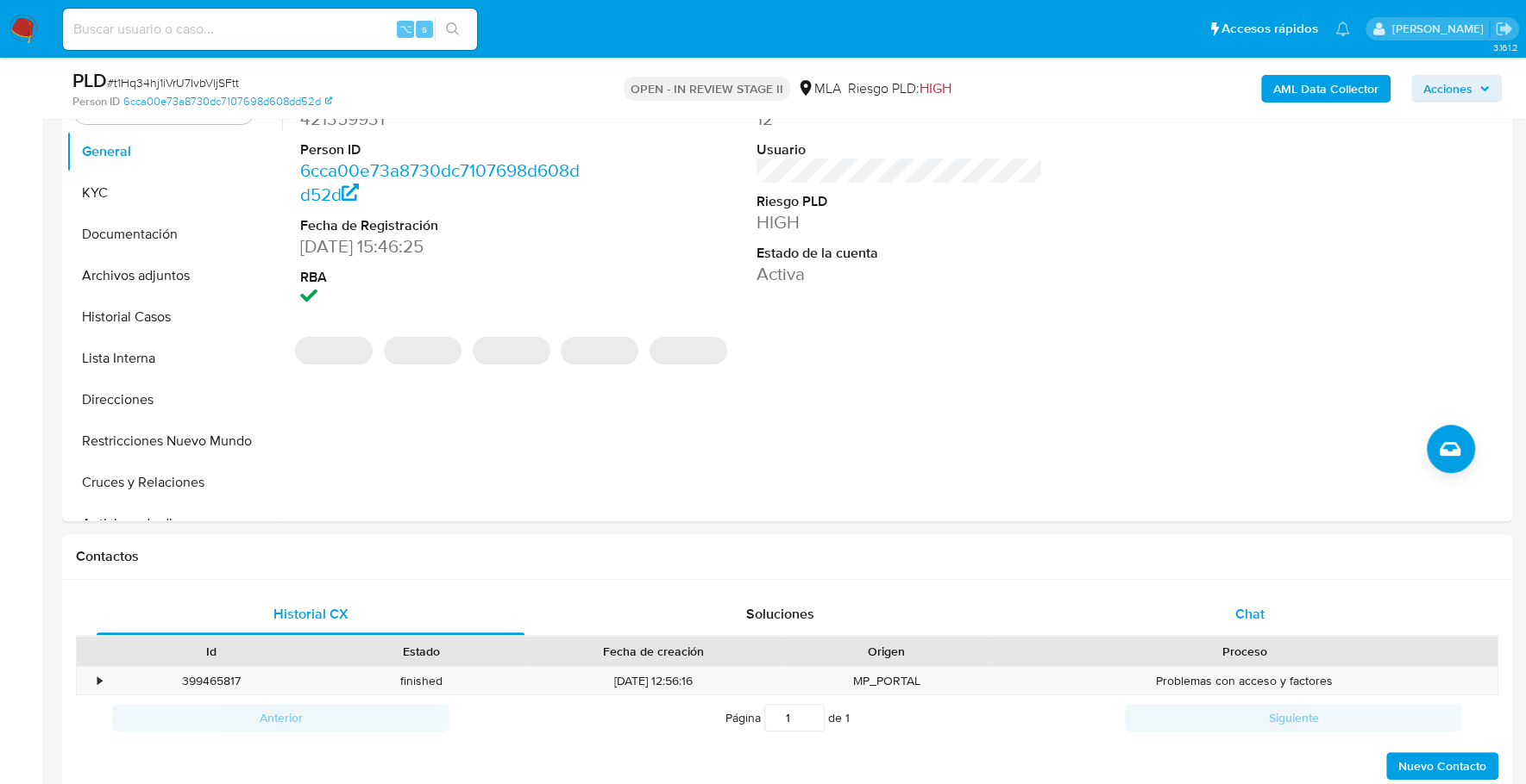
click at [1216, 599] on div "Chat" at bounding box center [1249, 614] width 428 height 41
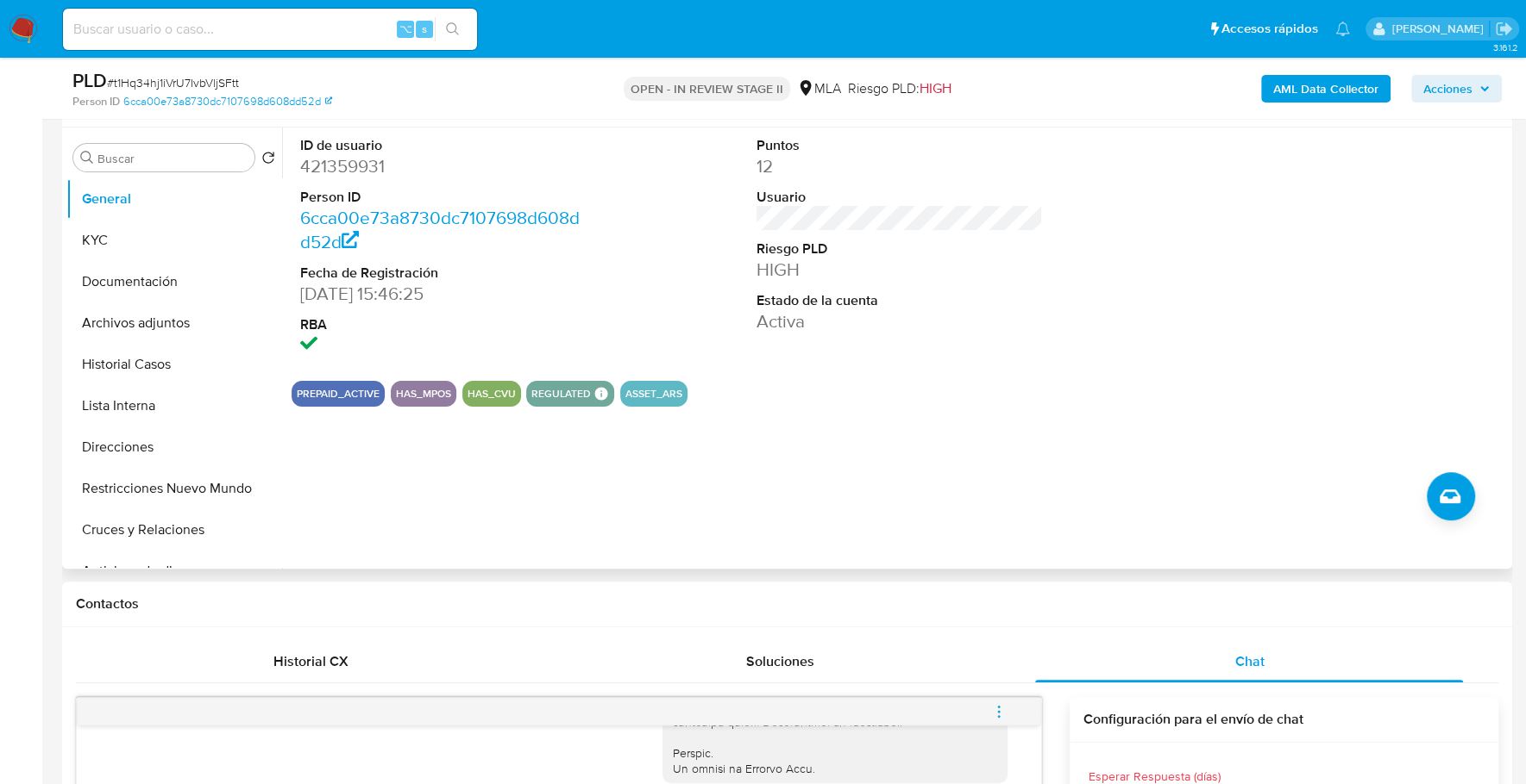
scroll to position [287, 0]
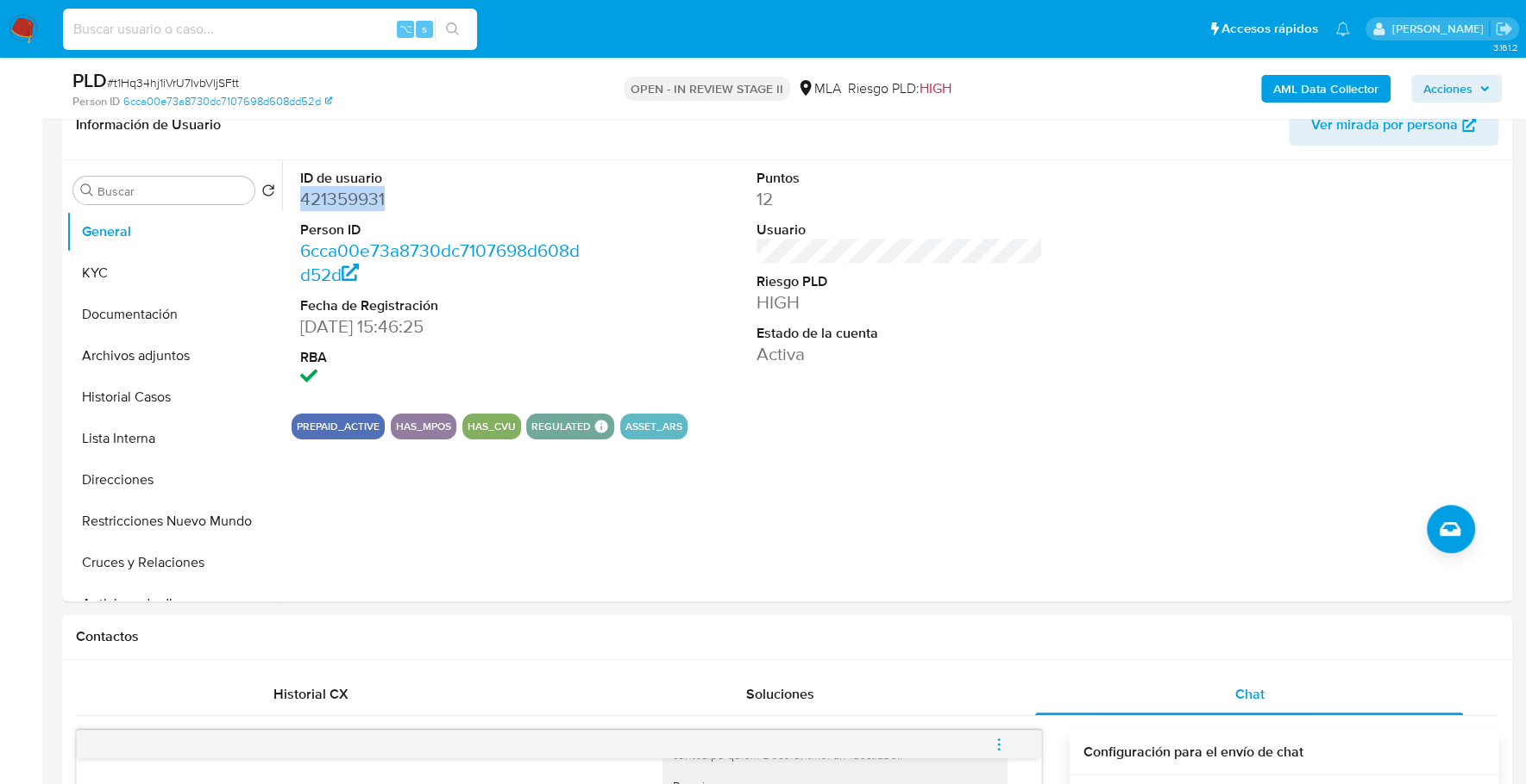
click at [243, 22] on input at bounding box center [270, 29] width 414 height 22
paste input "421359931"
type input "421359931"
click at [92, 268] on button "KYC" at bounding box center [167, 273] width 202 height 41
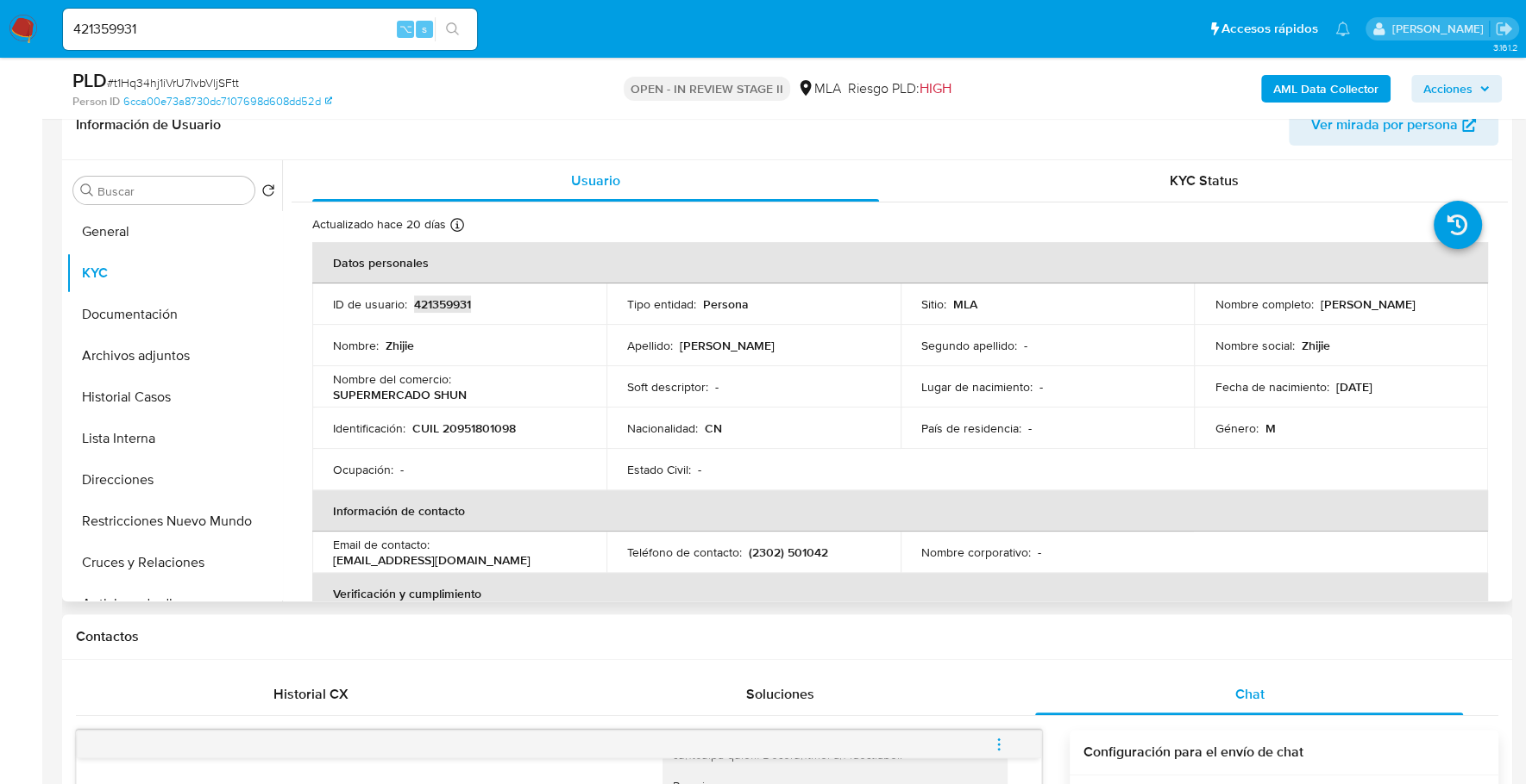
copy p "421359931"
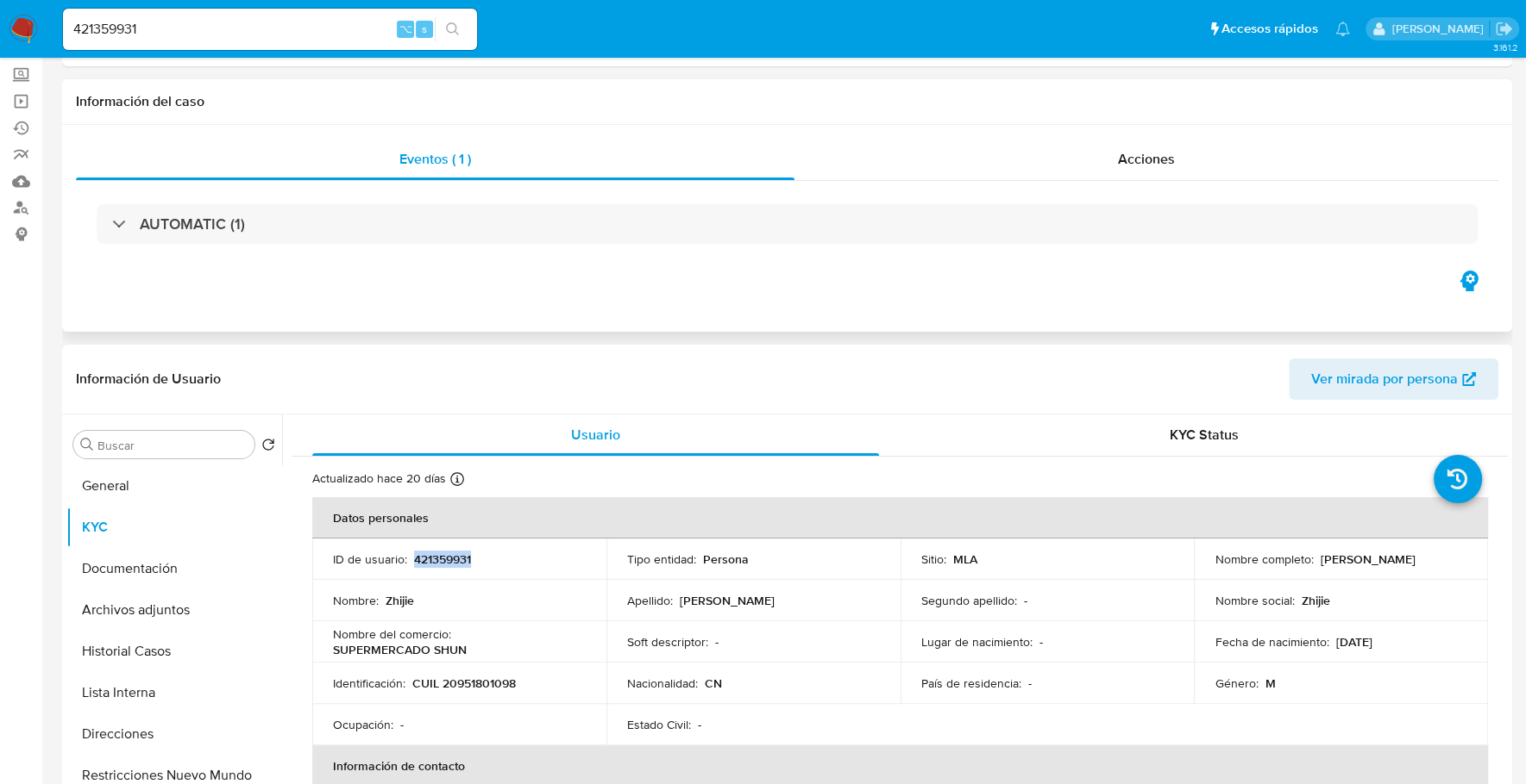
scroll to position [0, 0]
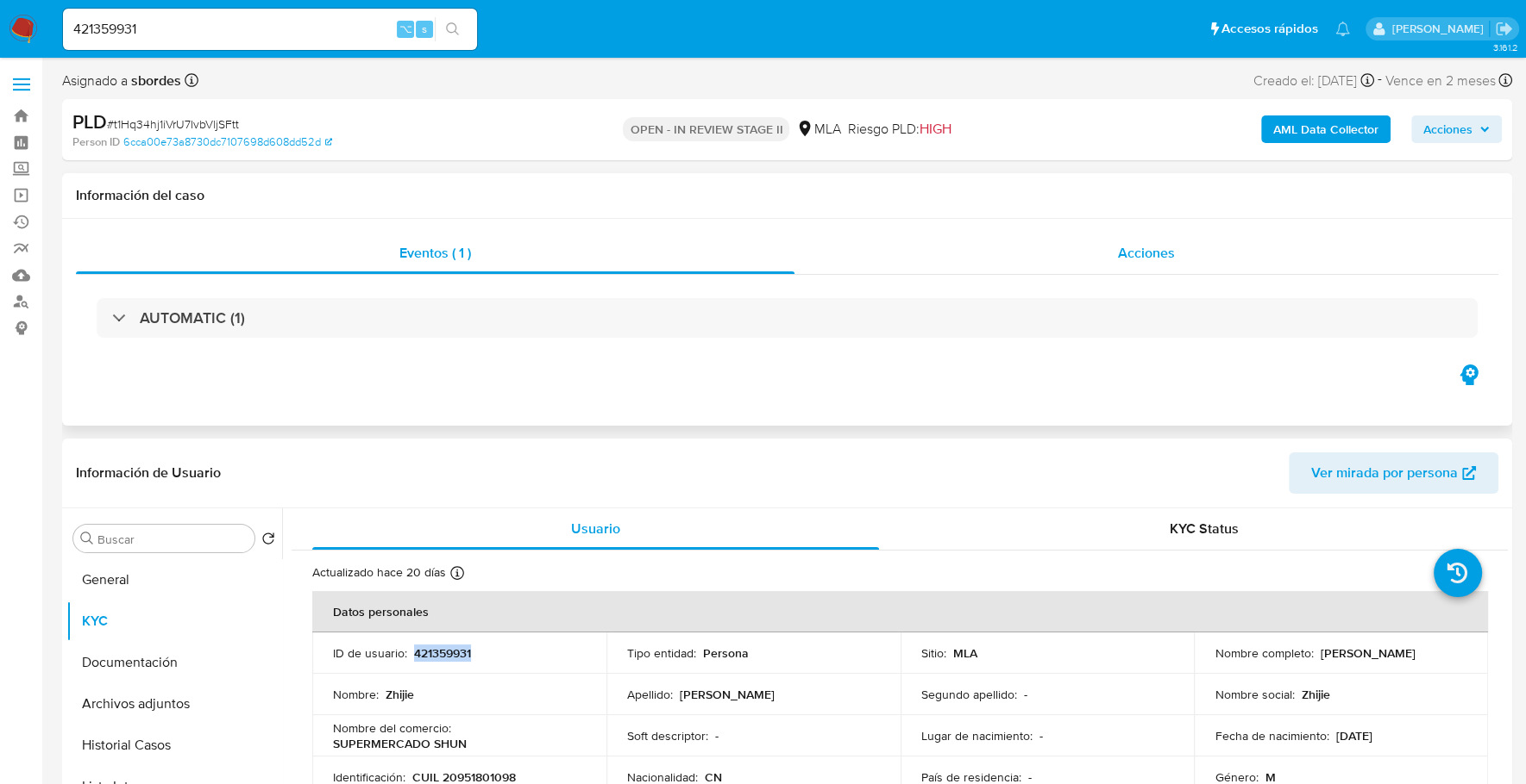
click at [1166, 246] on span "Acciones" at bounding box center [1146, 253] width 57 height 20
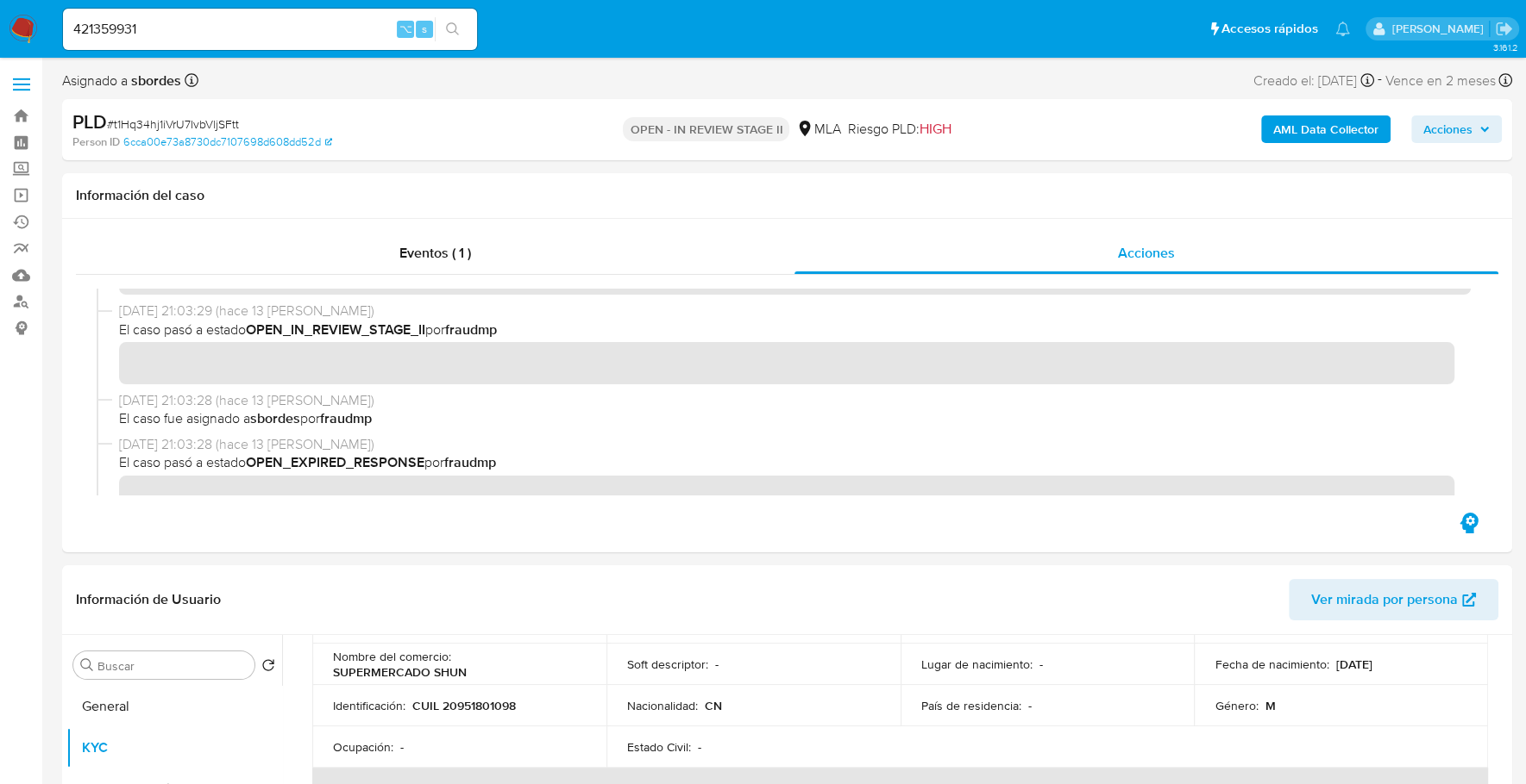
click at [1296, 137] on b "AML Data Collector" at bounding box center [1326, 129] width 106 height 27
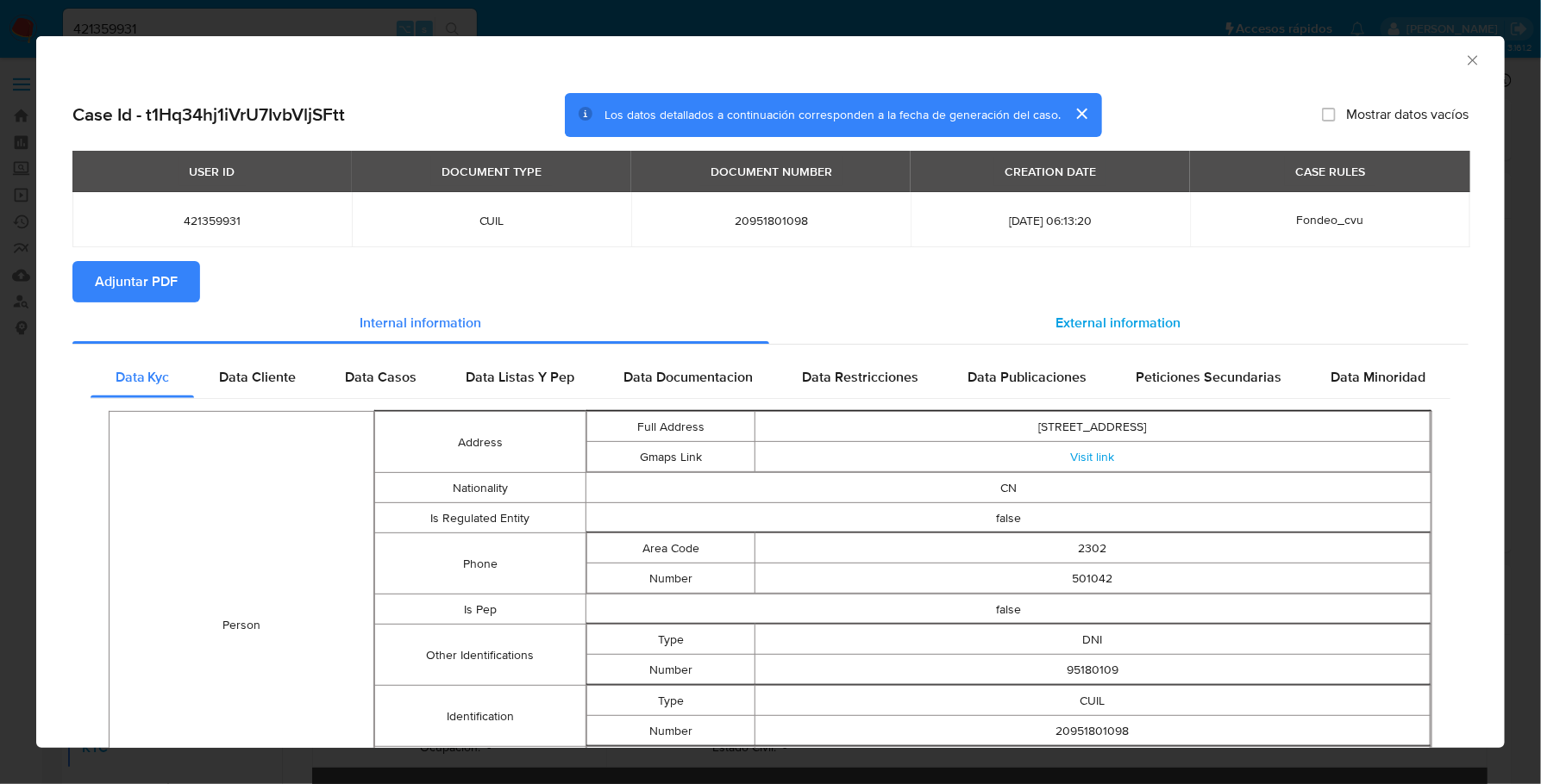
click at [1087, 327] on span "External information" at bounding box center [1118, 322] width 125 height 20
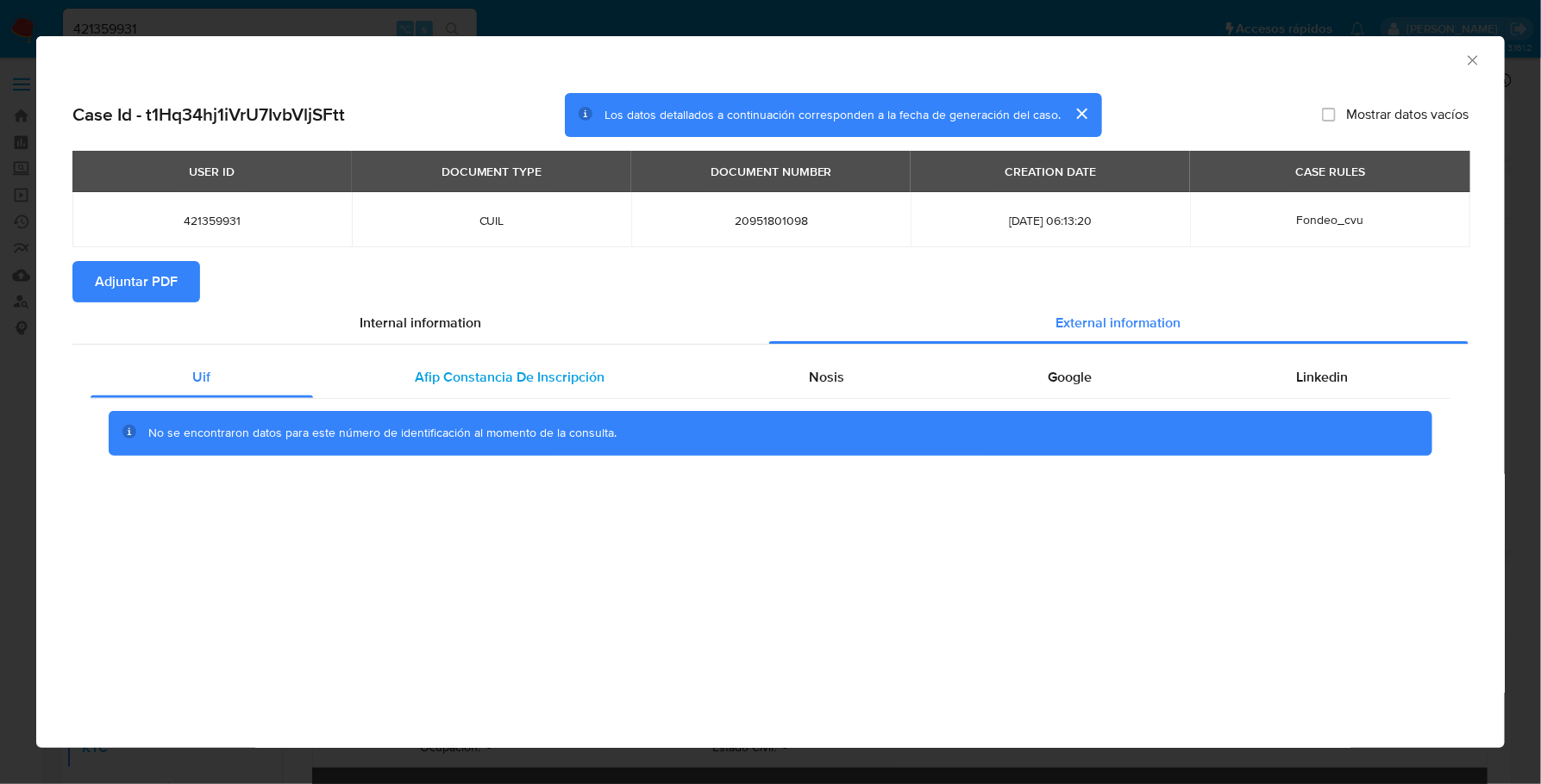
click at [496, 379] on span "Afip Constancia De Inscripción" at bounding box center [510, 377] width 189 height 20
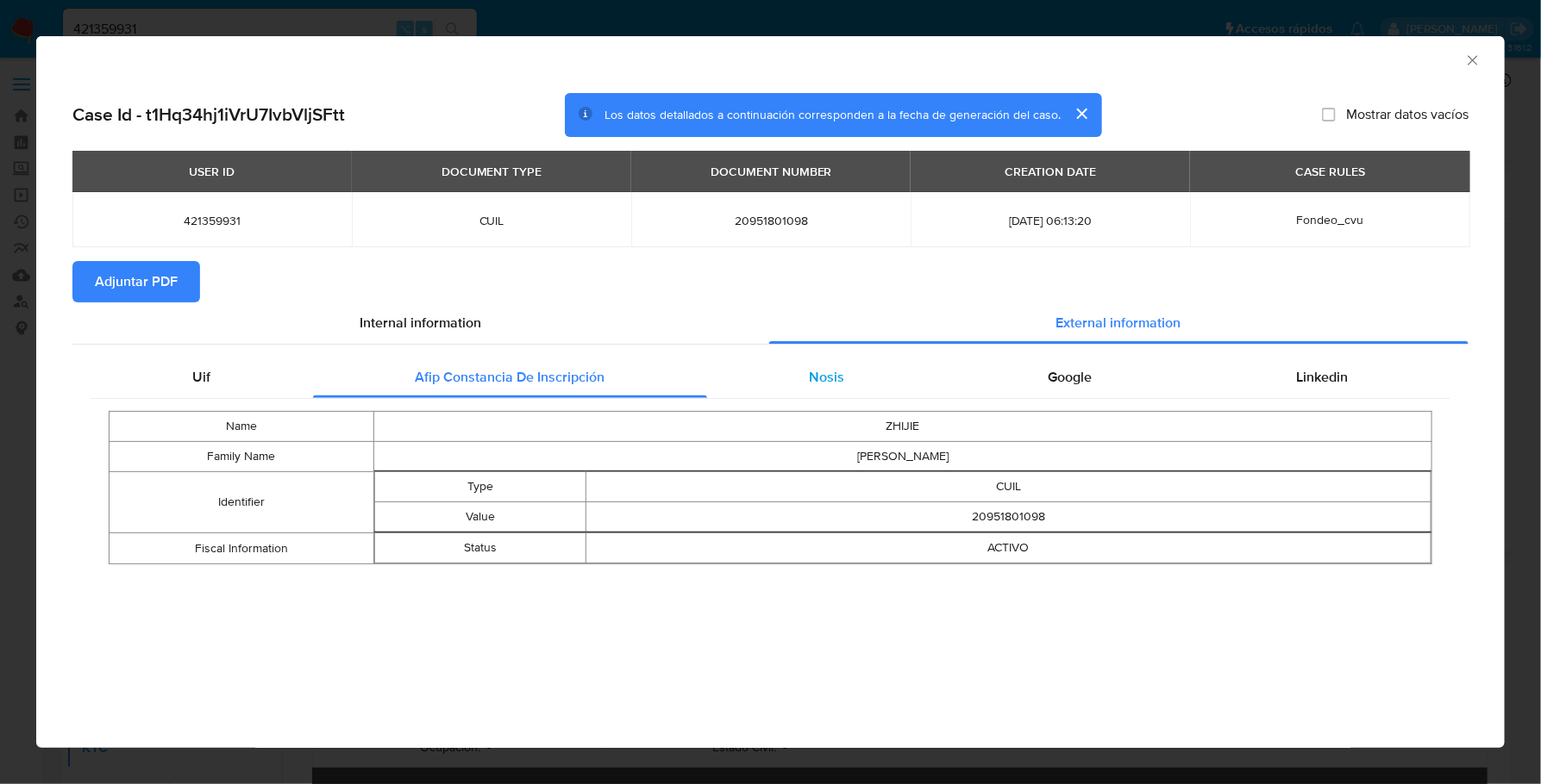
click at [827, 379] on span "Nosis" at bounding box center [826, 377] width 35 height 20
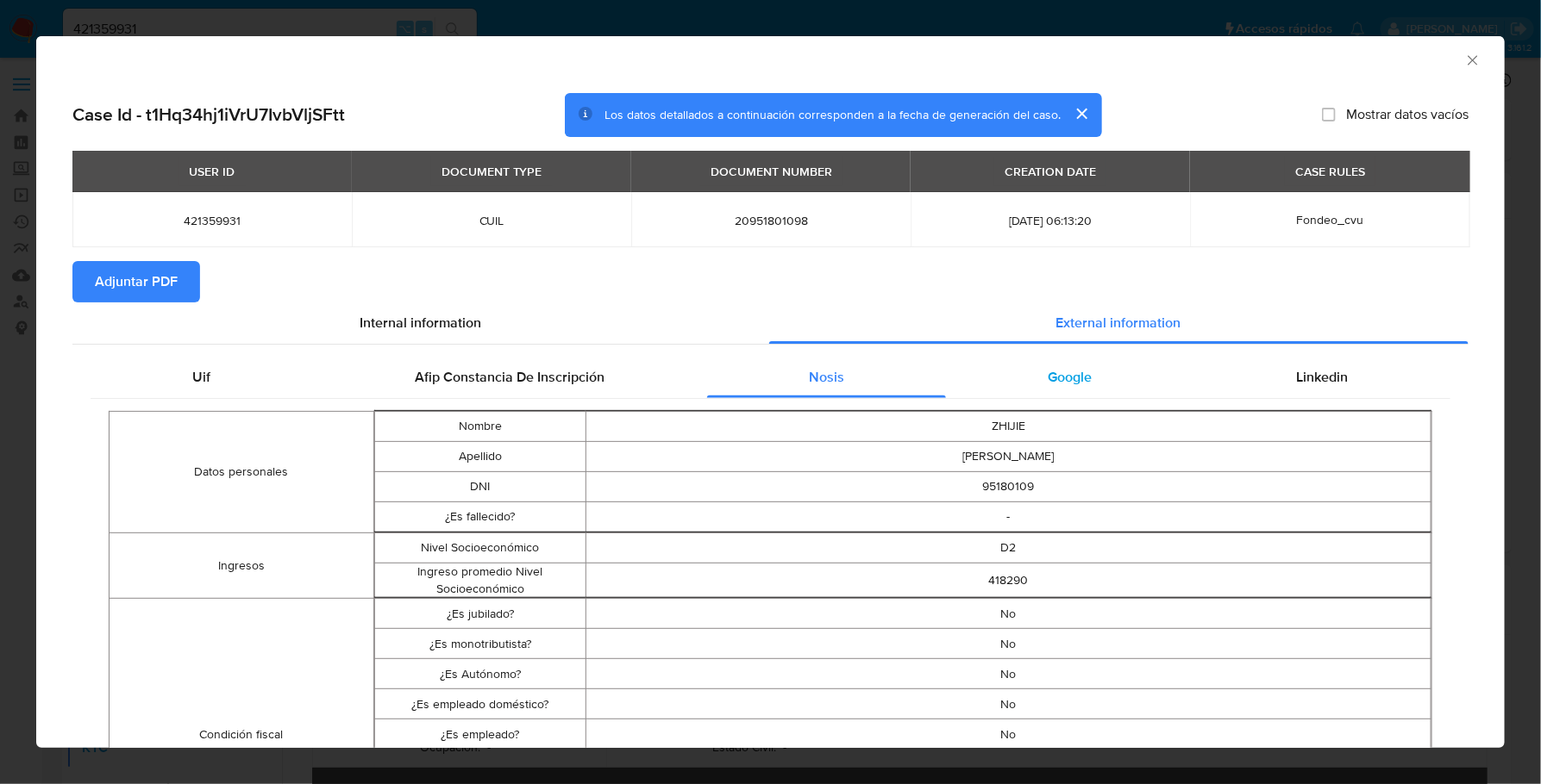
click at [1066, 385] on span "Google" at bounding box center [1069, 377] width 44 height 20
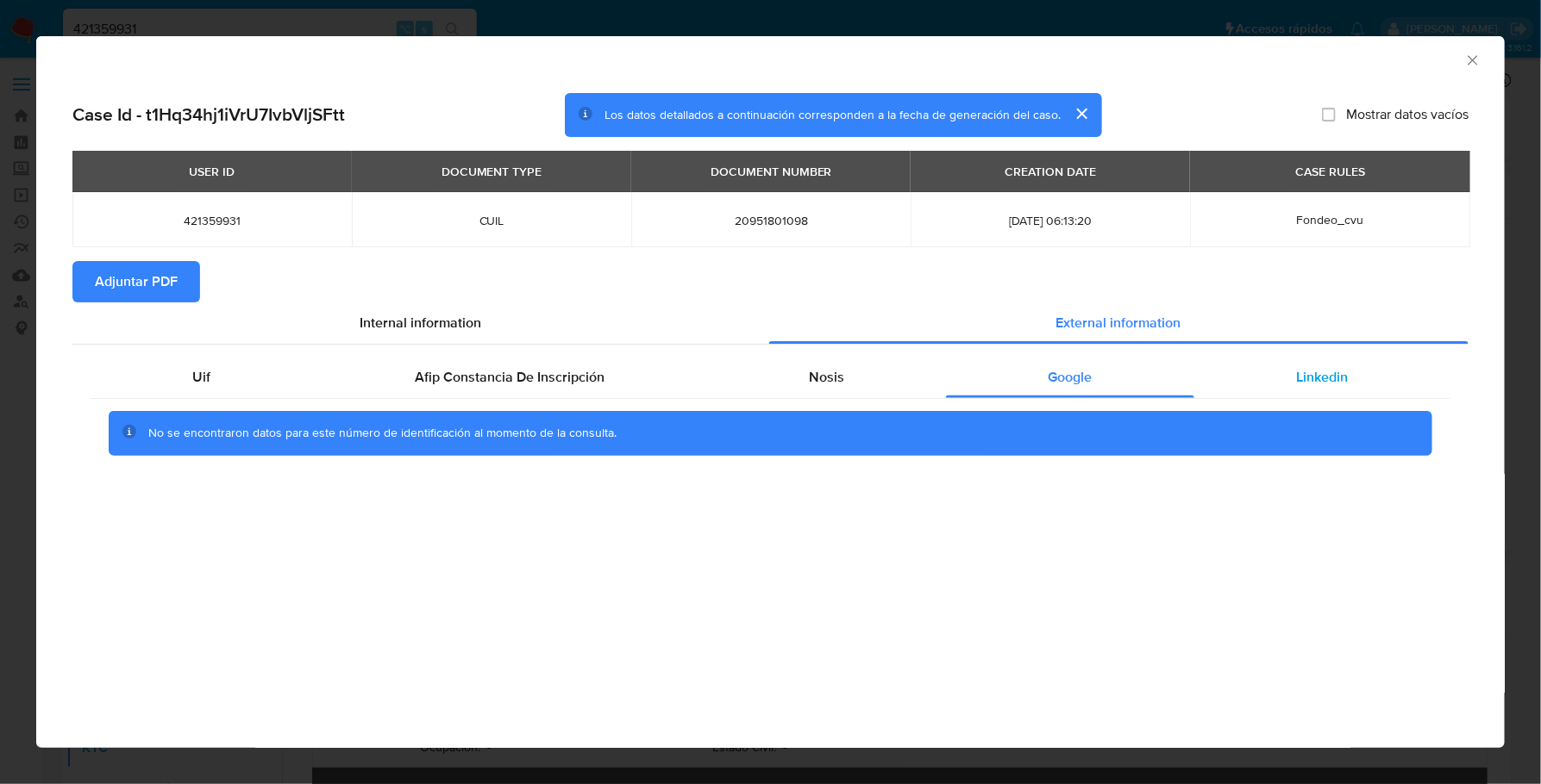
click at [1312, 377] on span "Linkedin" at bounding box center [1322, 377] width 52 height 20
click at [150, 280] on span "Adjuntar PDF" at bounding box center [136, 281] width 83 height 38
click at [1476, 59] on icon "Cerrar ventana" at bounding box center [1473, 61] width 18 height 18
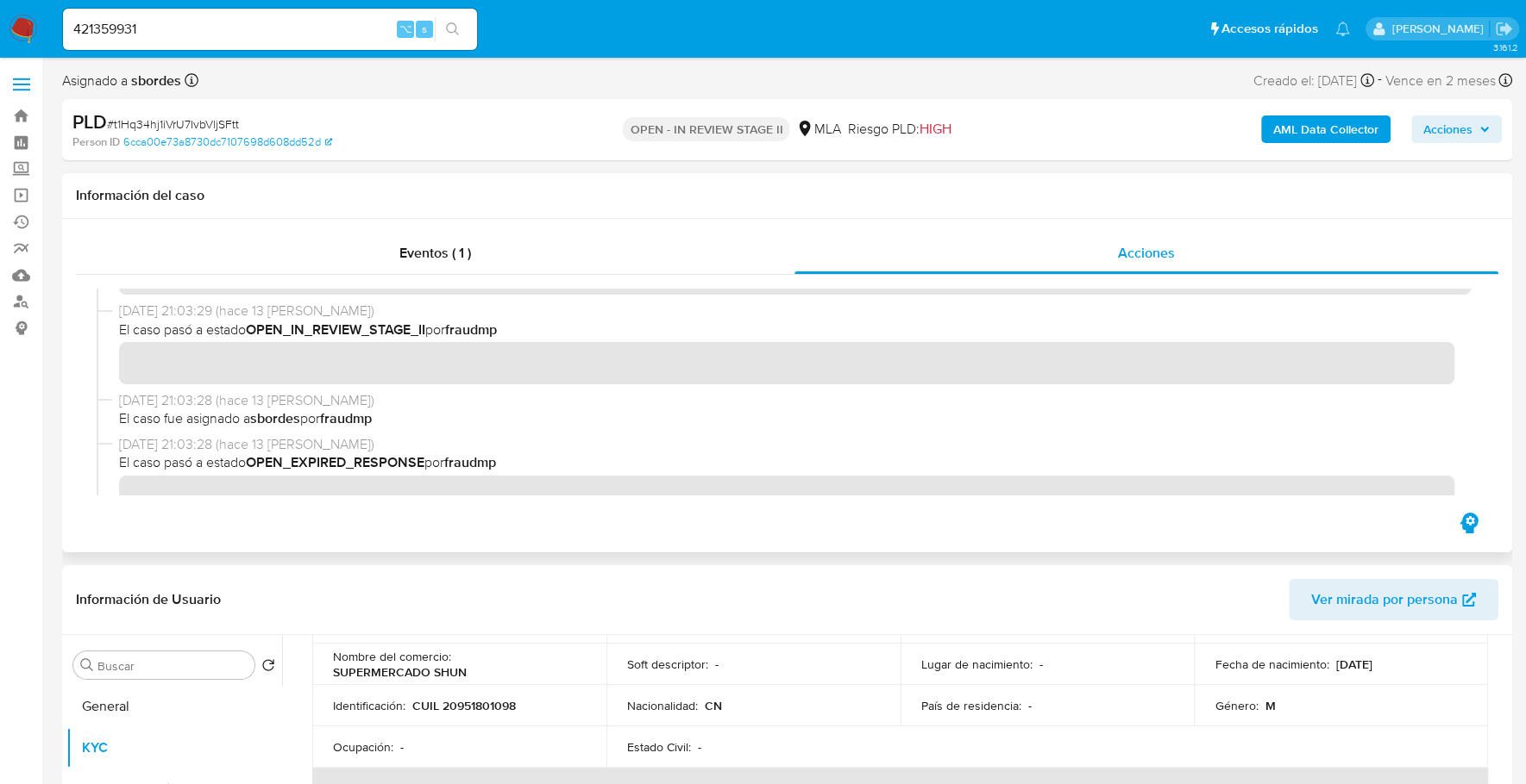
click at [520, 227] on div "Eventos ( 1 ) Acciones" at bounding box center [787, 386] width 1450 height 334
click at [505, 251] on div "Eventos ( 1 )" at bounding box center [435, 253] width 718 height 41
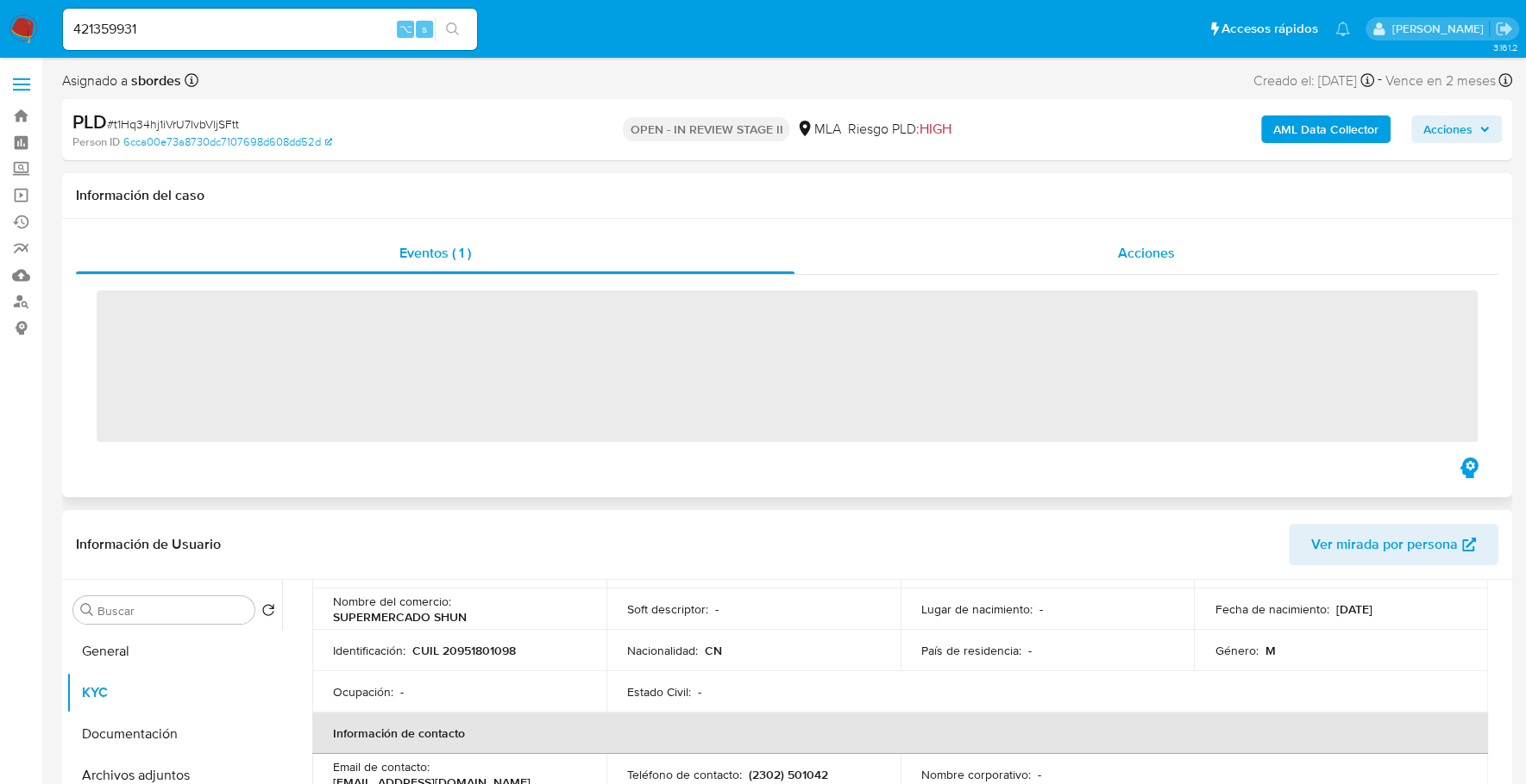
click at [1085, 250] on div "Acciones" at bounding box center [1146, 253] width 703 height 41
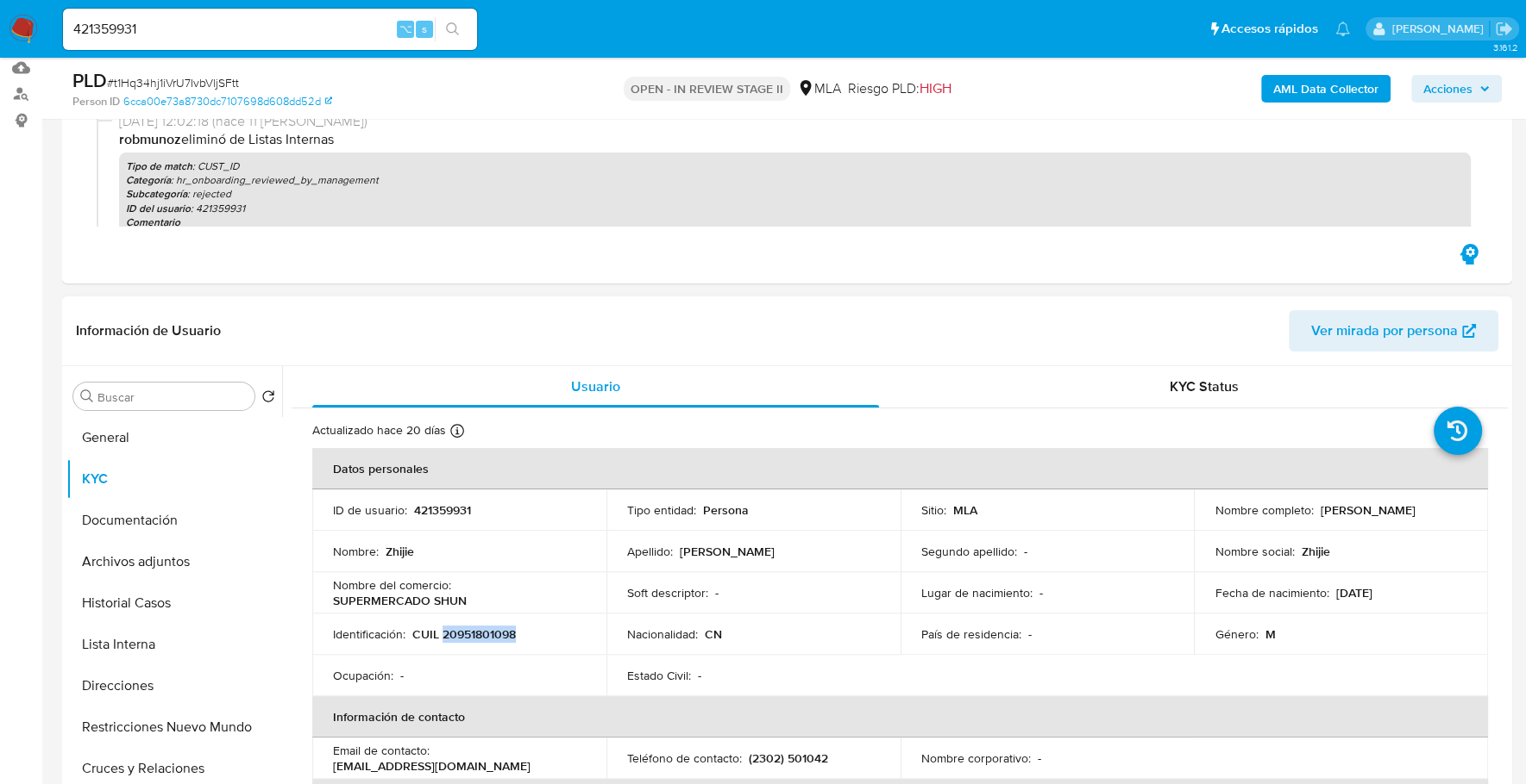
copy p "20951801098"
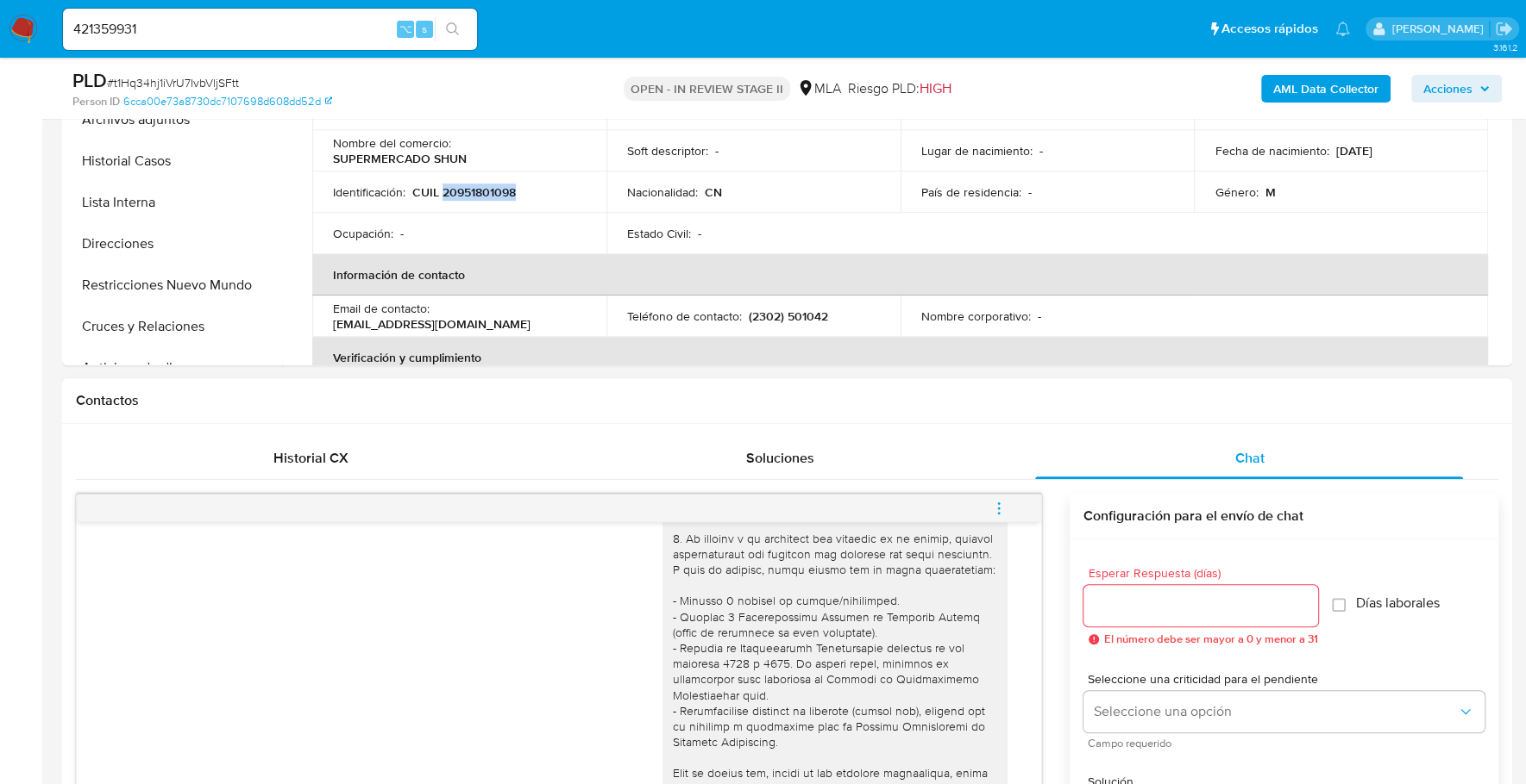
scroll to position [972, 0]
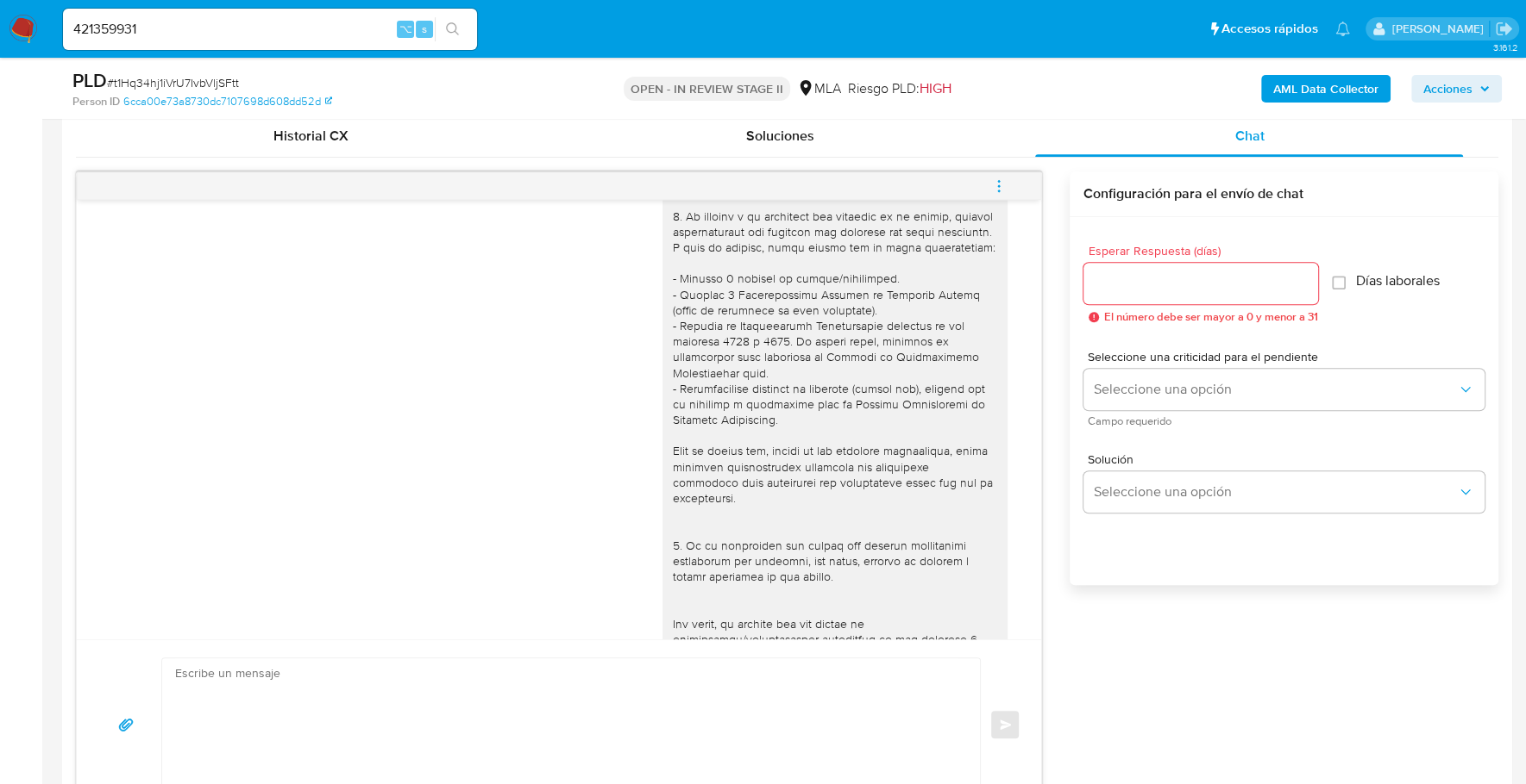
click at [998, 181] on icon "menu-action" at bounding box center [998, 182] width 2 height 2
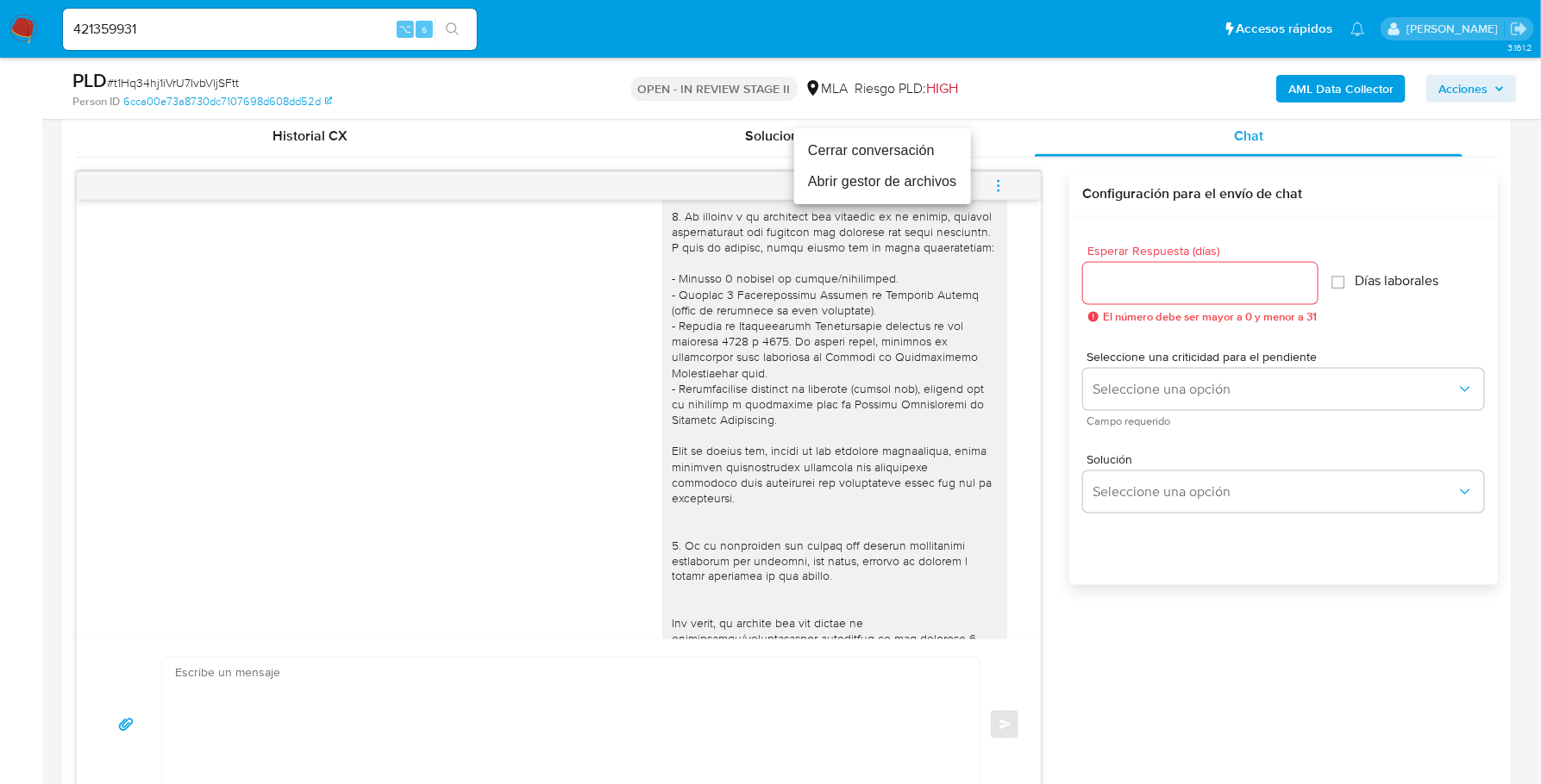
click at [925, 149] on li "Cerrar conversación" at bounding box center [882, 151] width 177 height 31
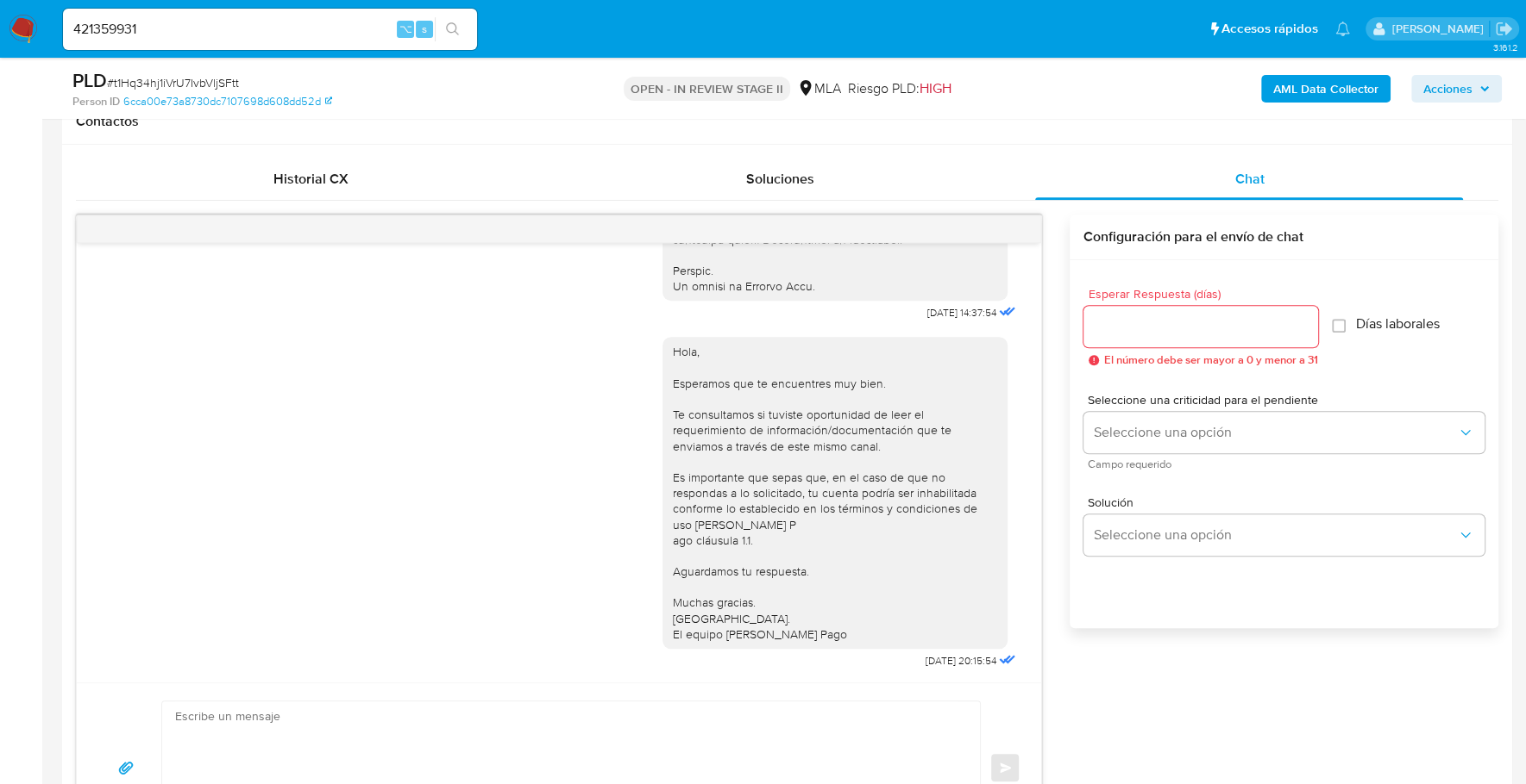
scroll to position [327, 0]
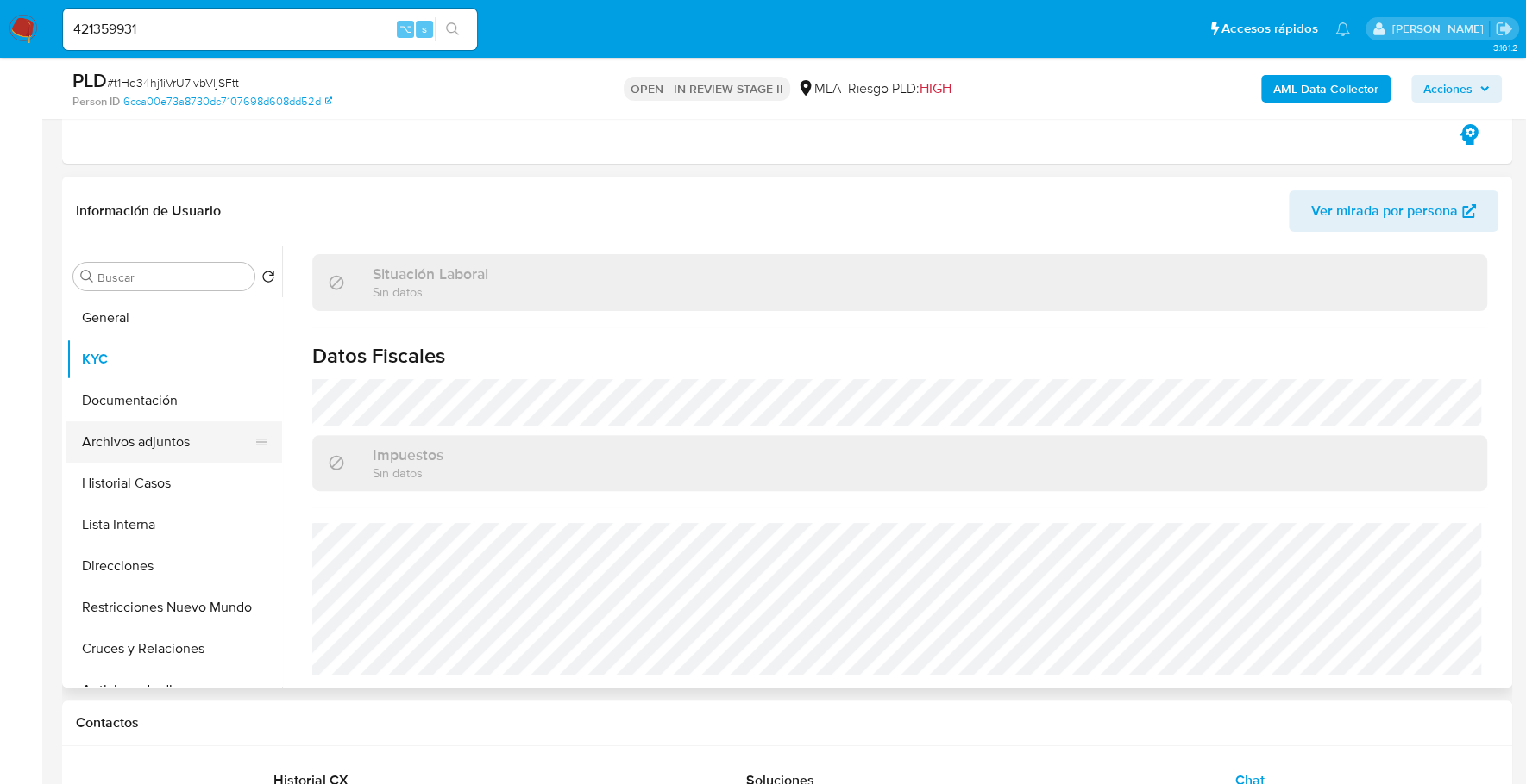
click at [144, 449] on button "Archivos adjuntos" at bounding box center [167, 442] width 202 height 41
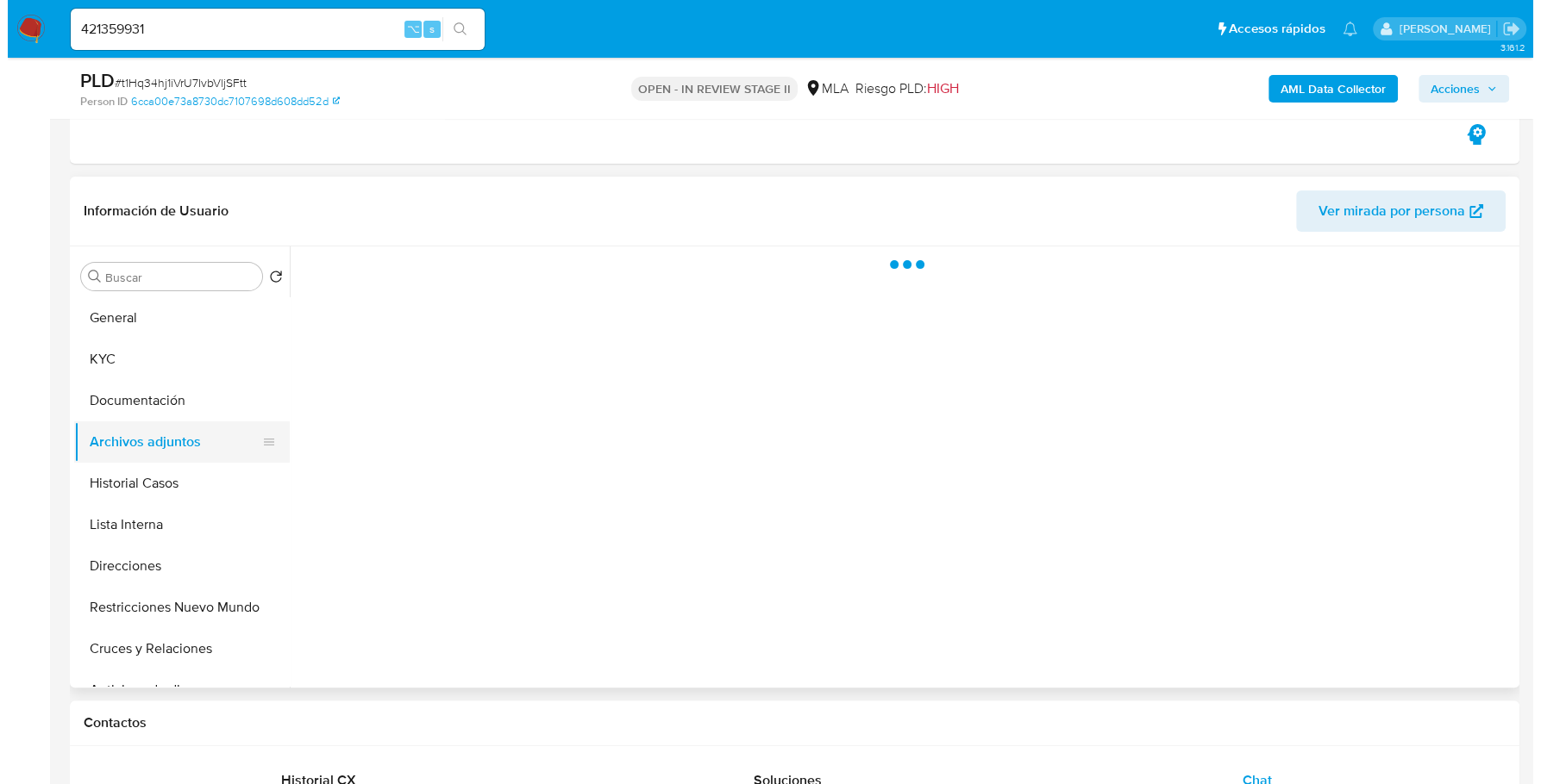
scroll to position [0, 0]
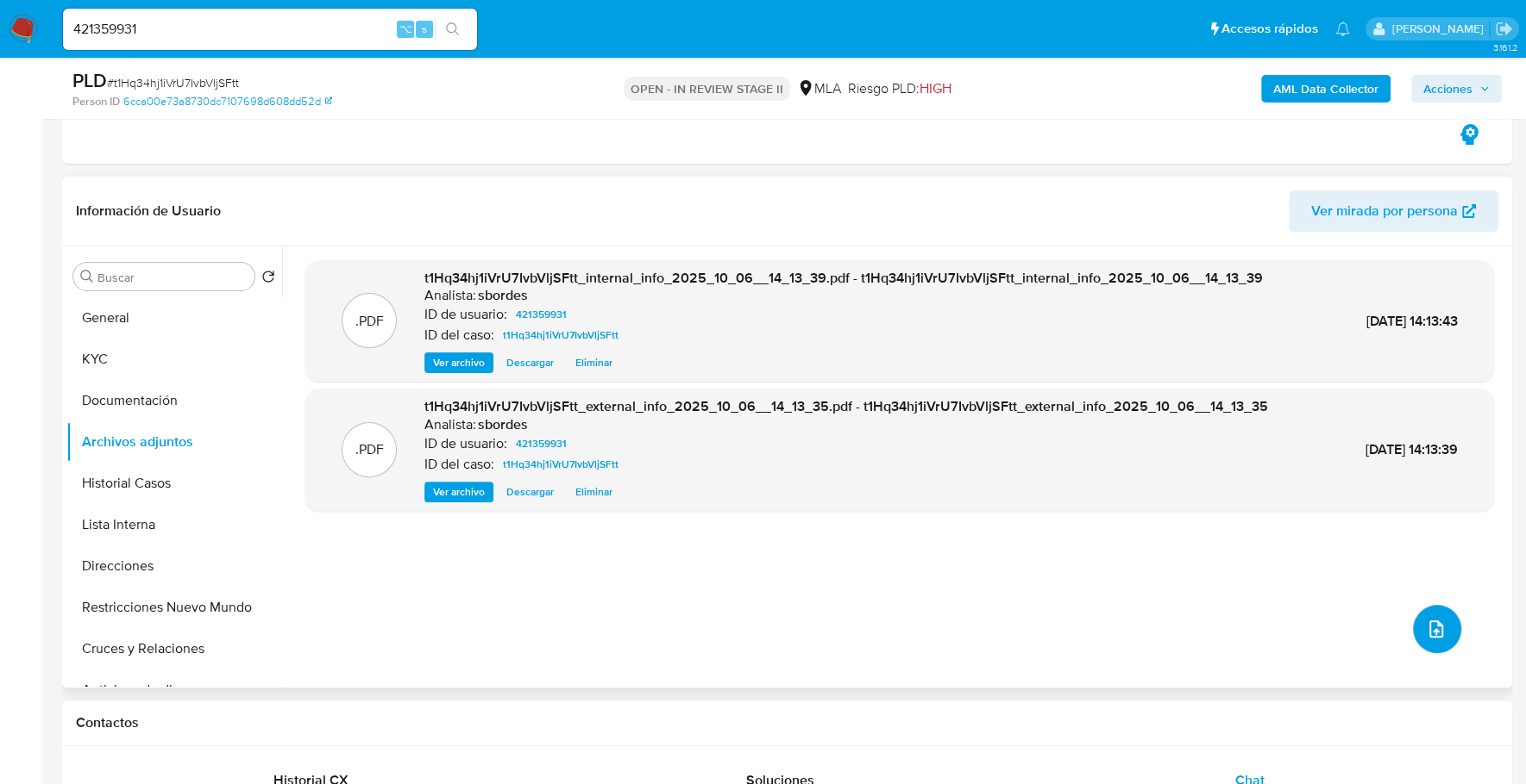
click at [1416, 609] on button "upload-file" at bounding box center [1436, 629] width 48 height 48
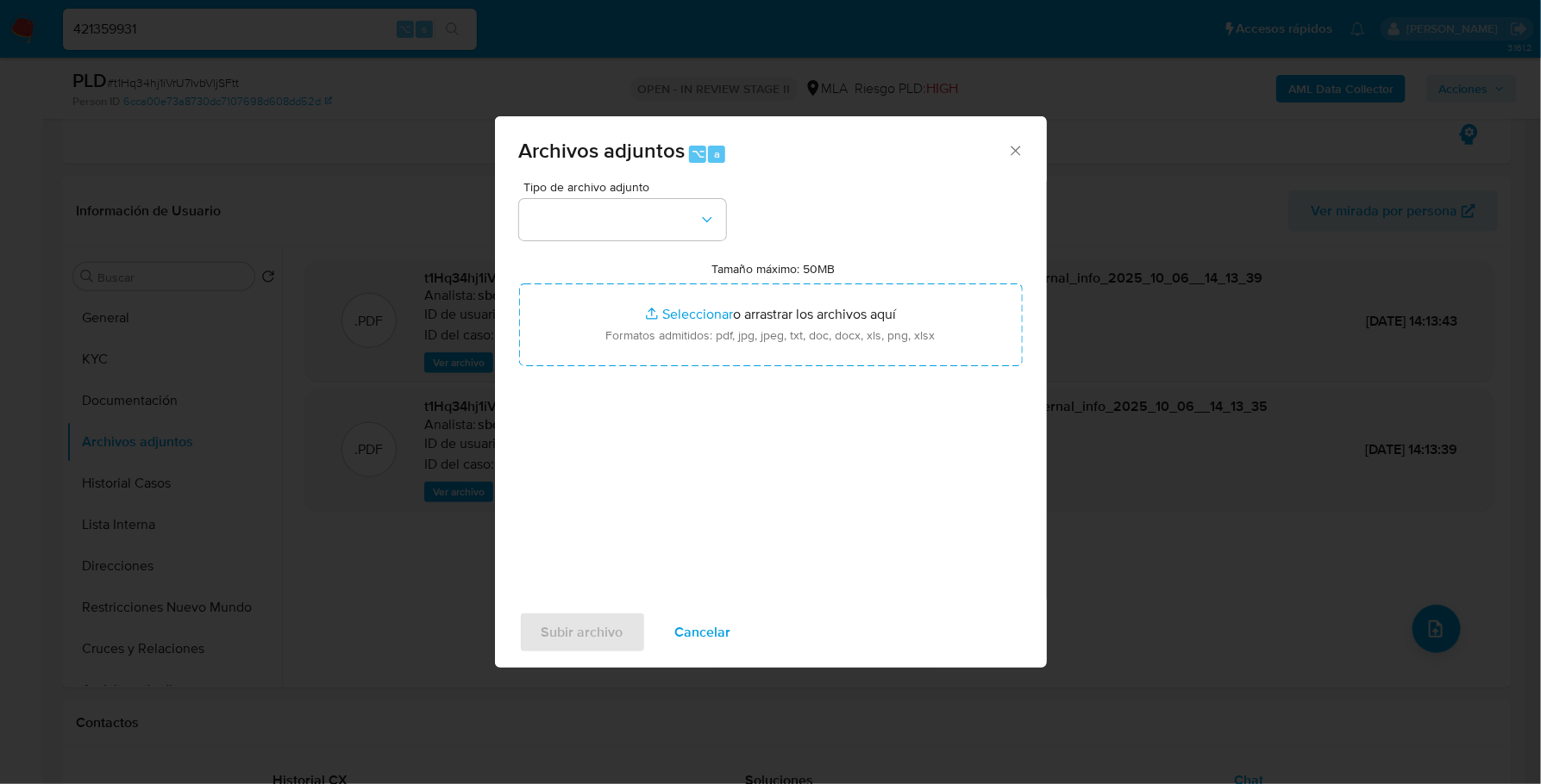
click at [680, 195] on div "Tipo de archivo adjunto" at bounding box center [622, 210] width 207 height 60
click at [679, 210] on button "button" at bounding box center [622, 220] width 207 height 41
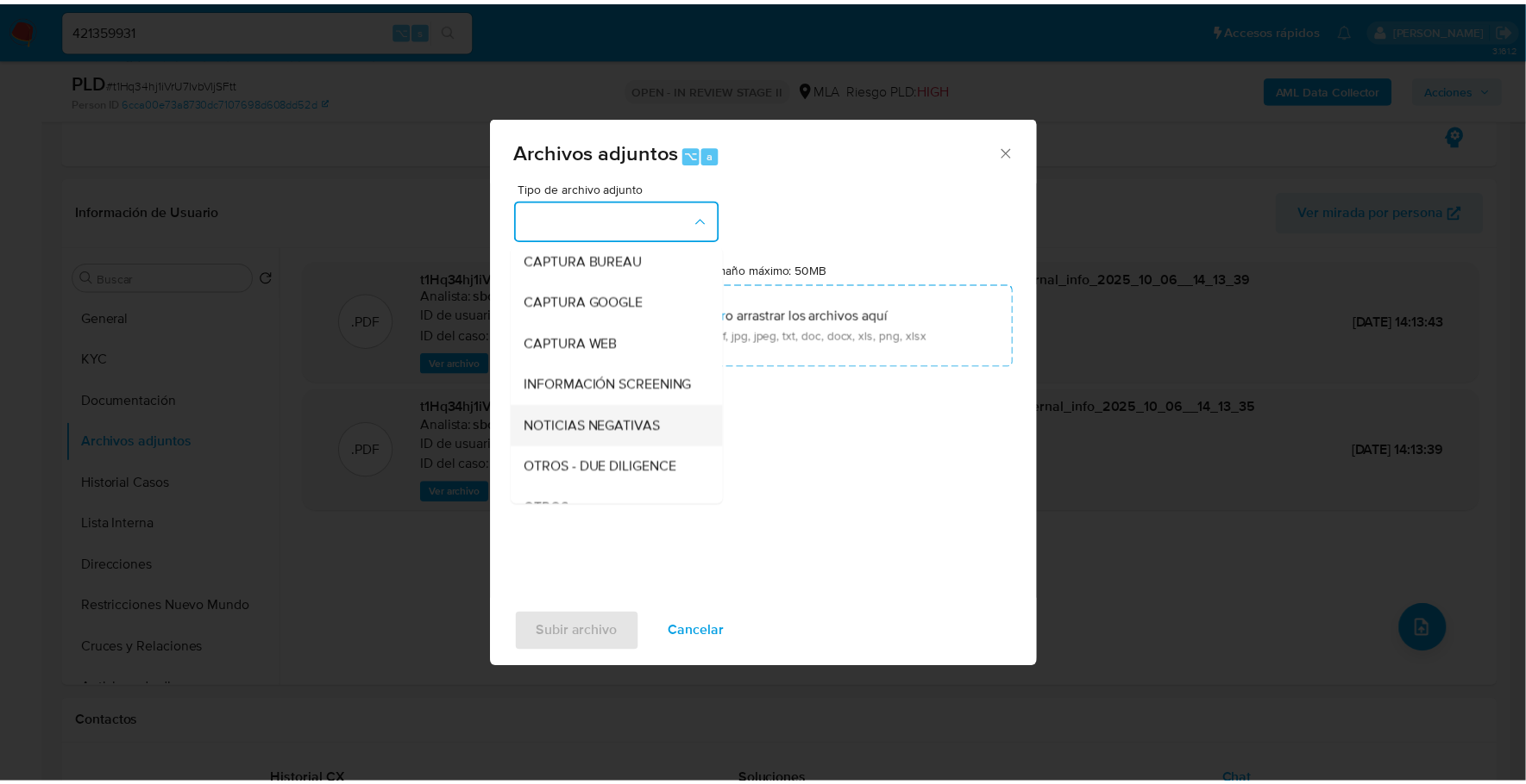
scroll to position [131, 0]
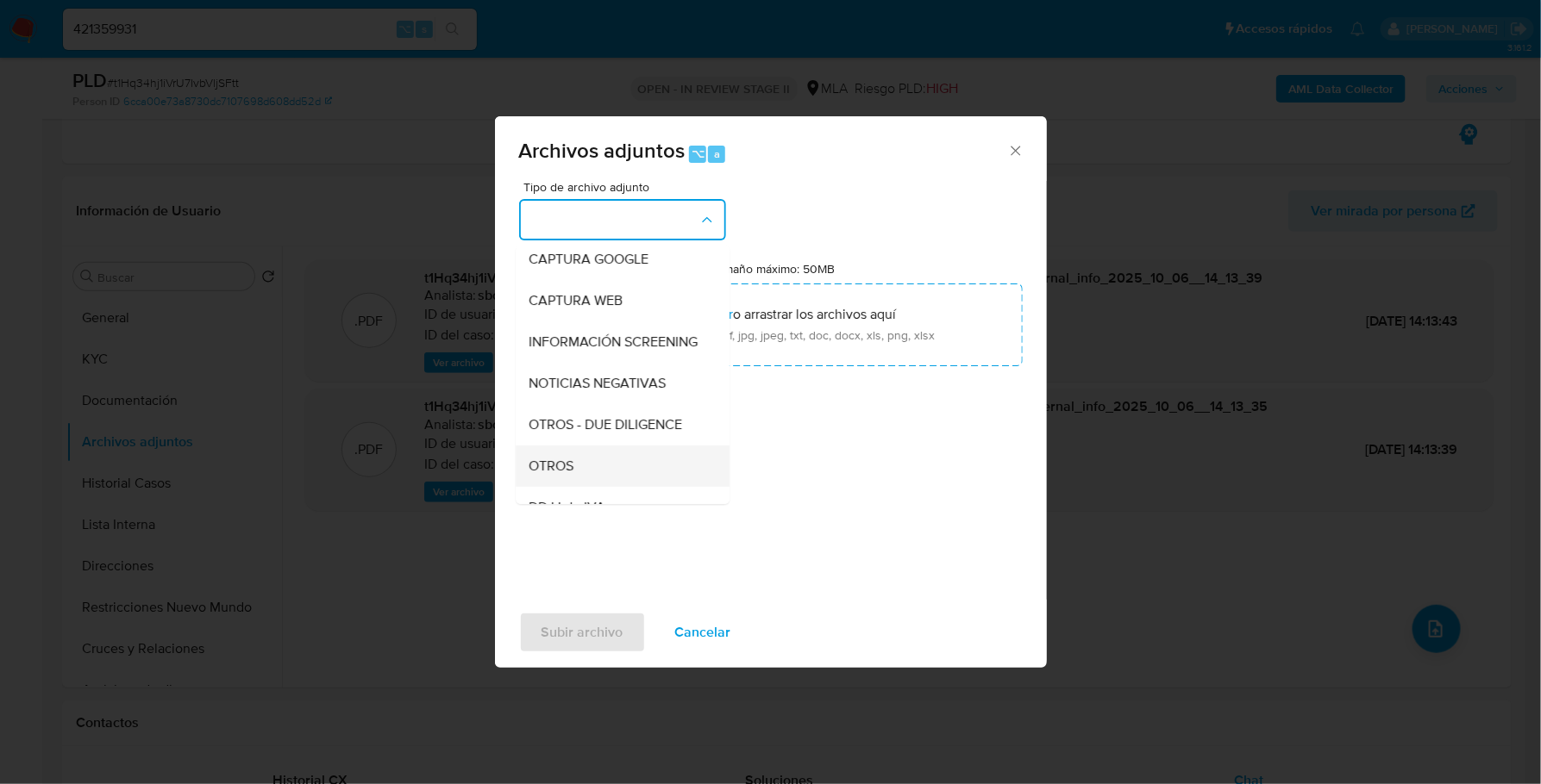
click at [562, 471] on div "OTROS" at bounding box center [617, 466] width 176 height 41
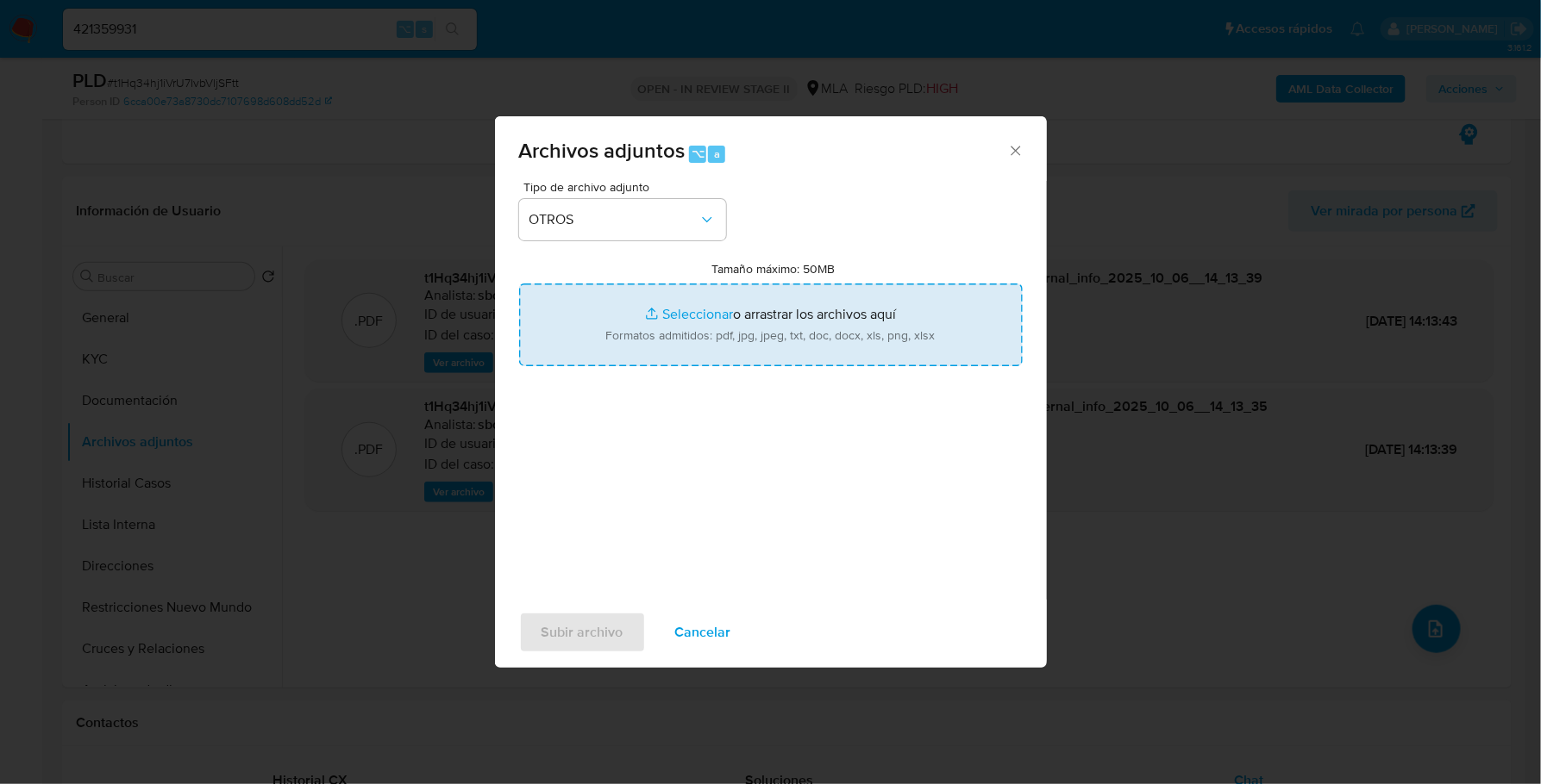
click at [674, 312] on input "Tamaño máximo: 50MB Seleccionar archivos" at bounding box center [770, 324] width 504 height 83
type input "C:\fakepath\Caselog t1Hq34hj1iVrU7IvbVljSFtt_2025_09_17_21_55_43.docx"
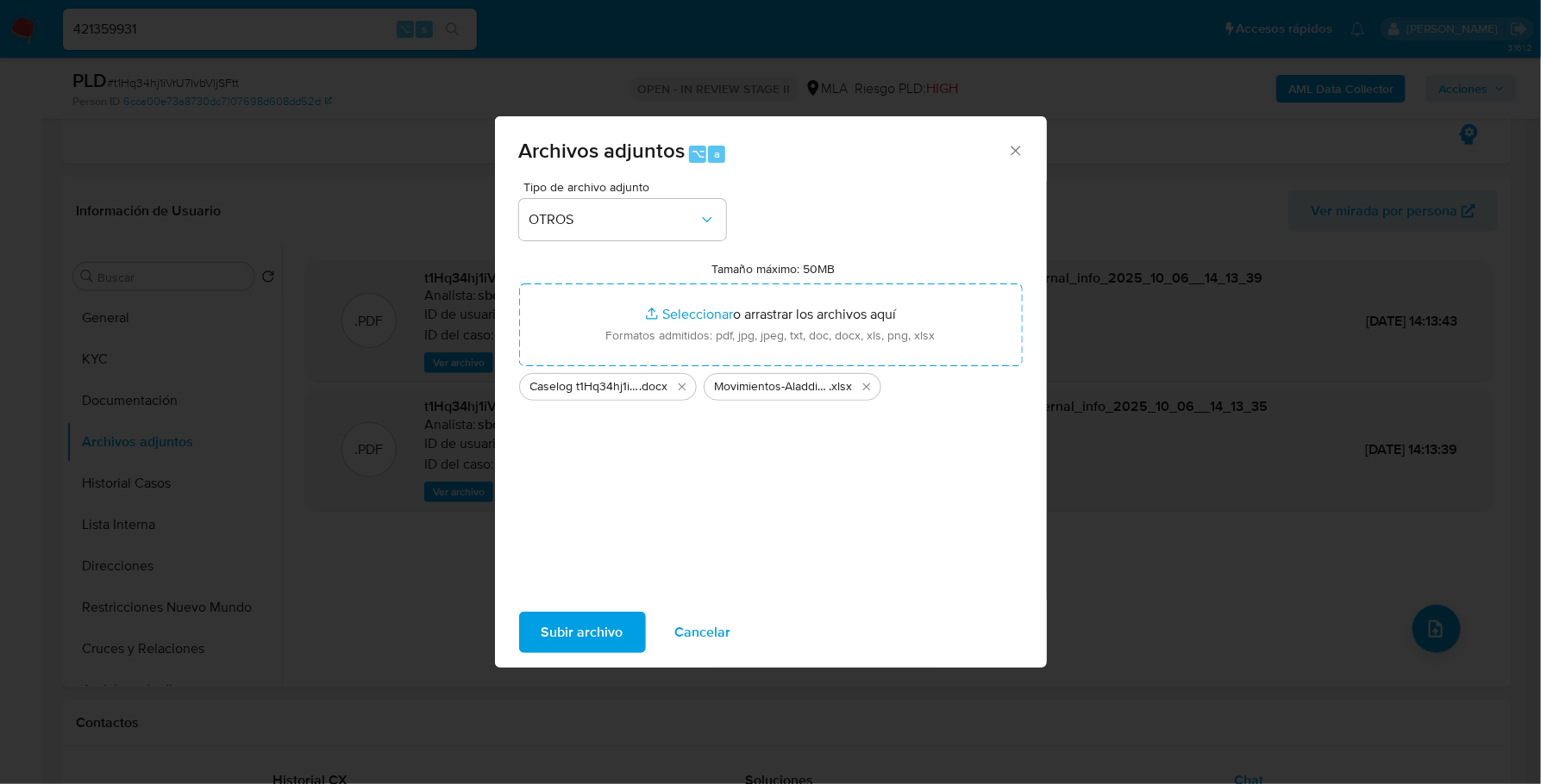
click at [582, 627] on span "Subir archivo" at bounding box center [582, 633] width 82 height 38
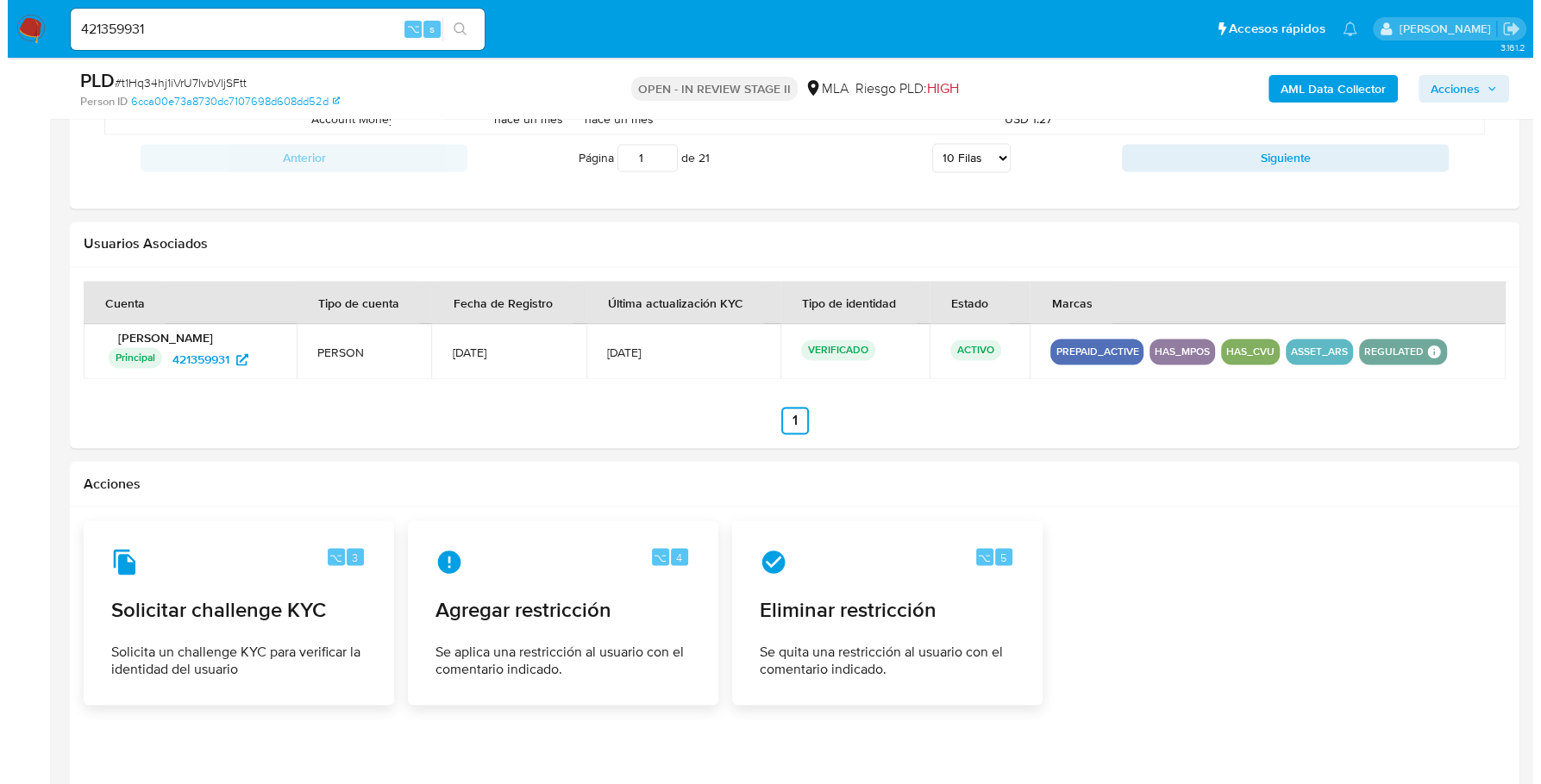
scroll to position [2754, 0]
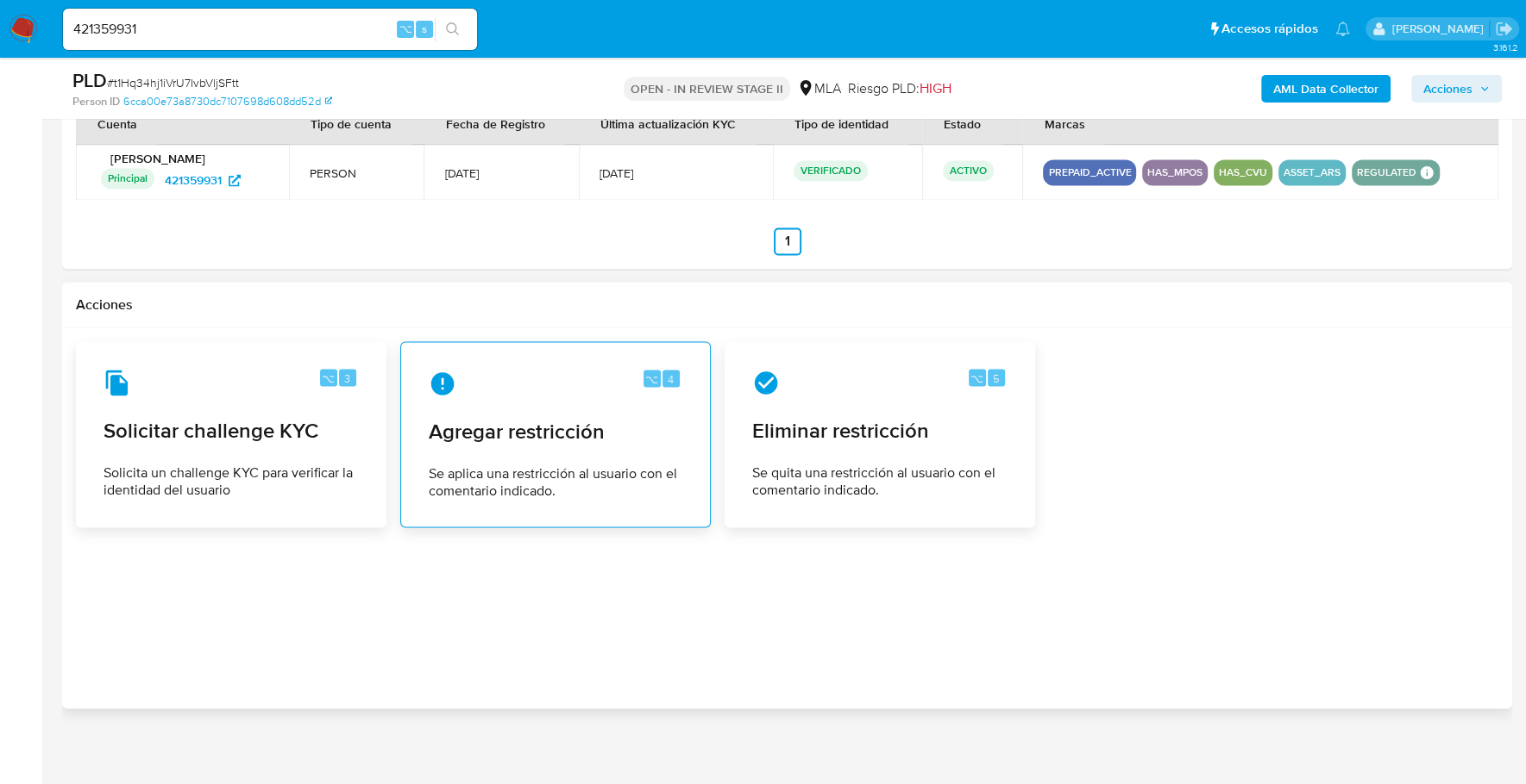
click at [546, 418] on span "Agregar restricción" at bounding box center [556, 431] width 254 height 25
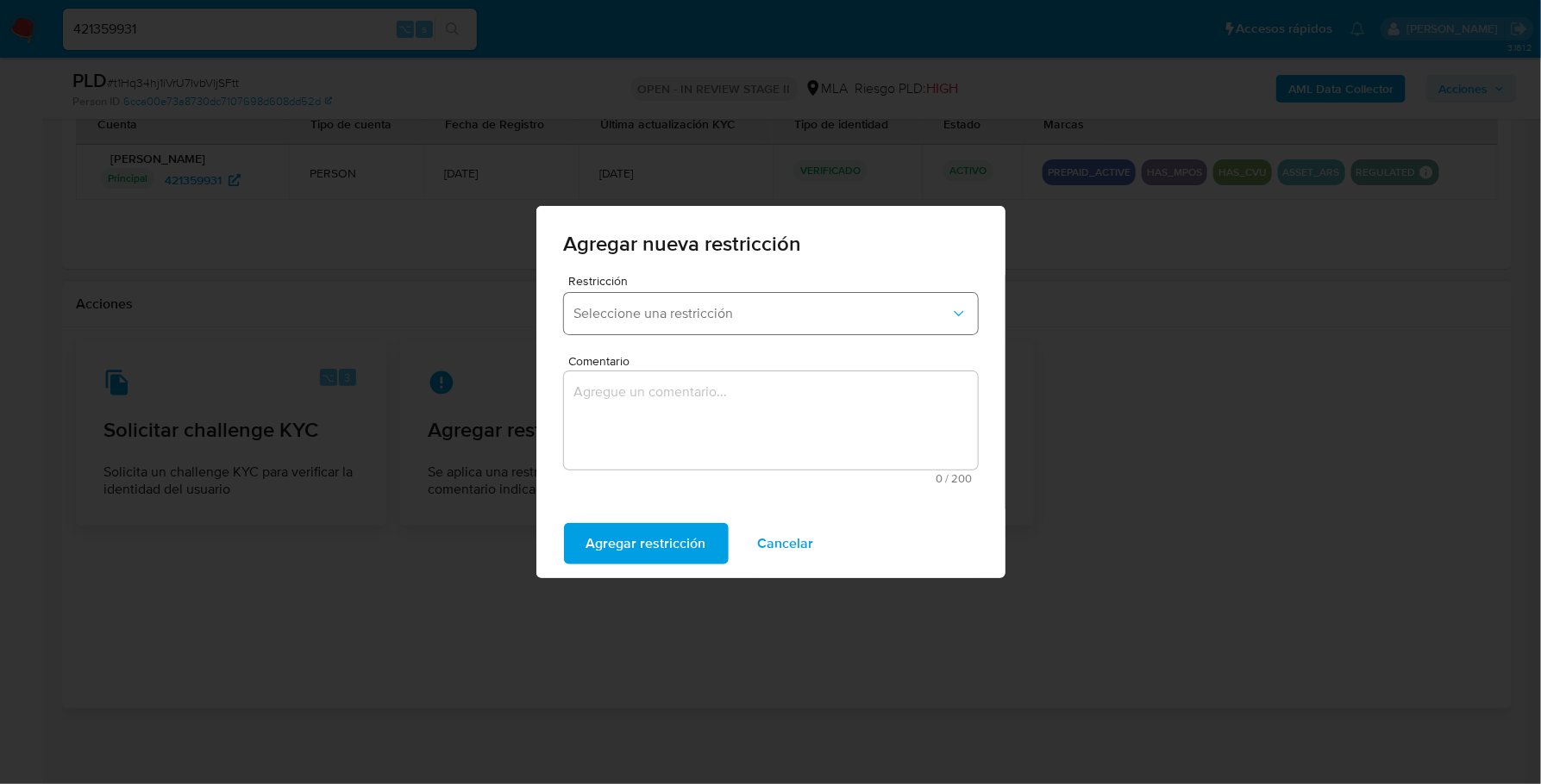
click at [676, 324] on button "Seleccione una restricción" at bounding box center [770, 313] width 414 height 41
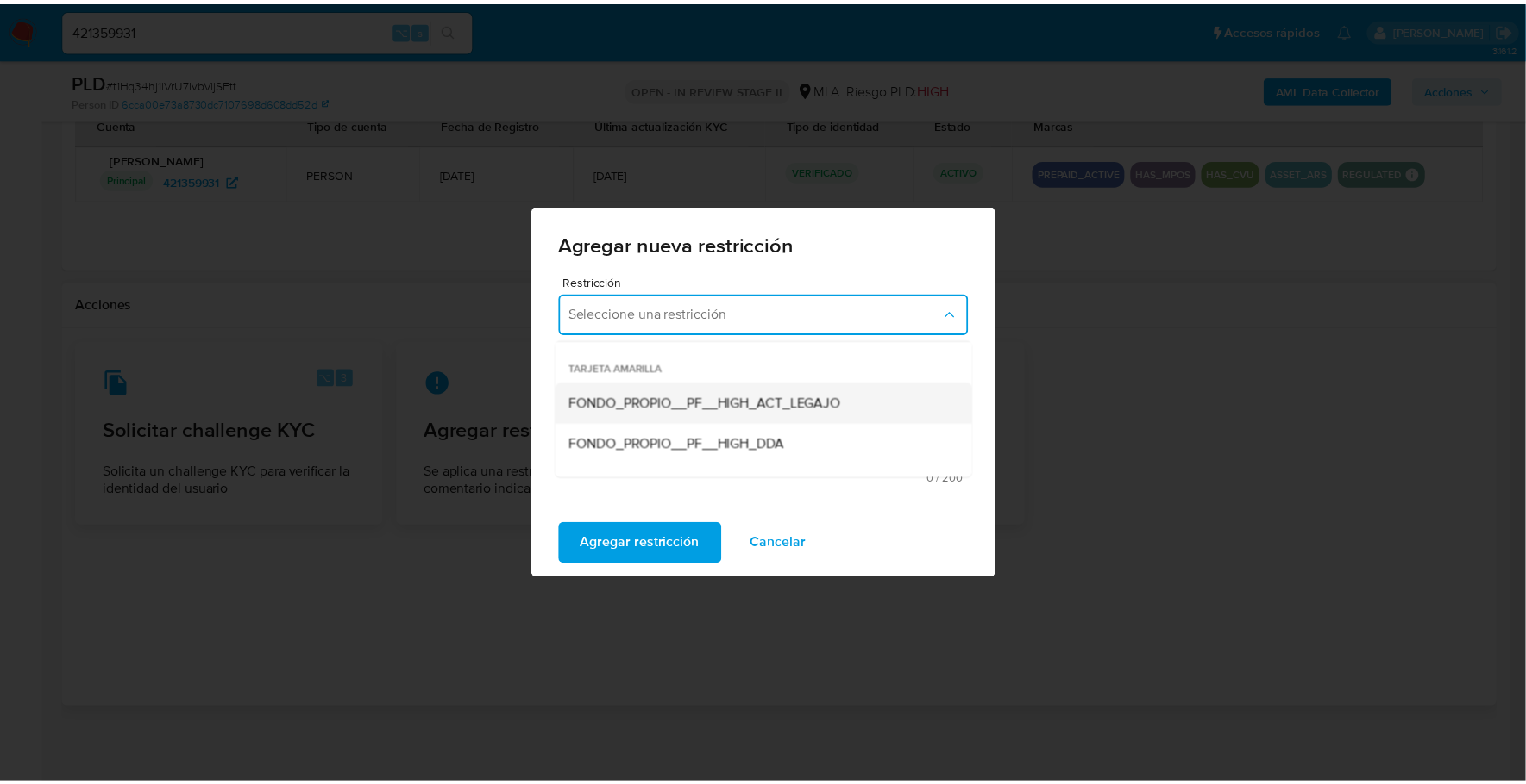
scroll to position [253, 0]
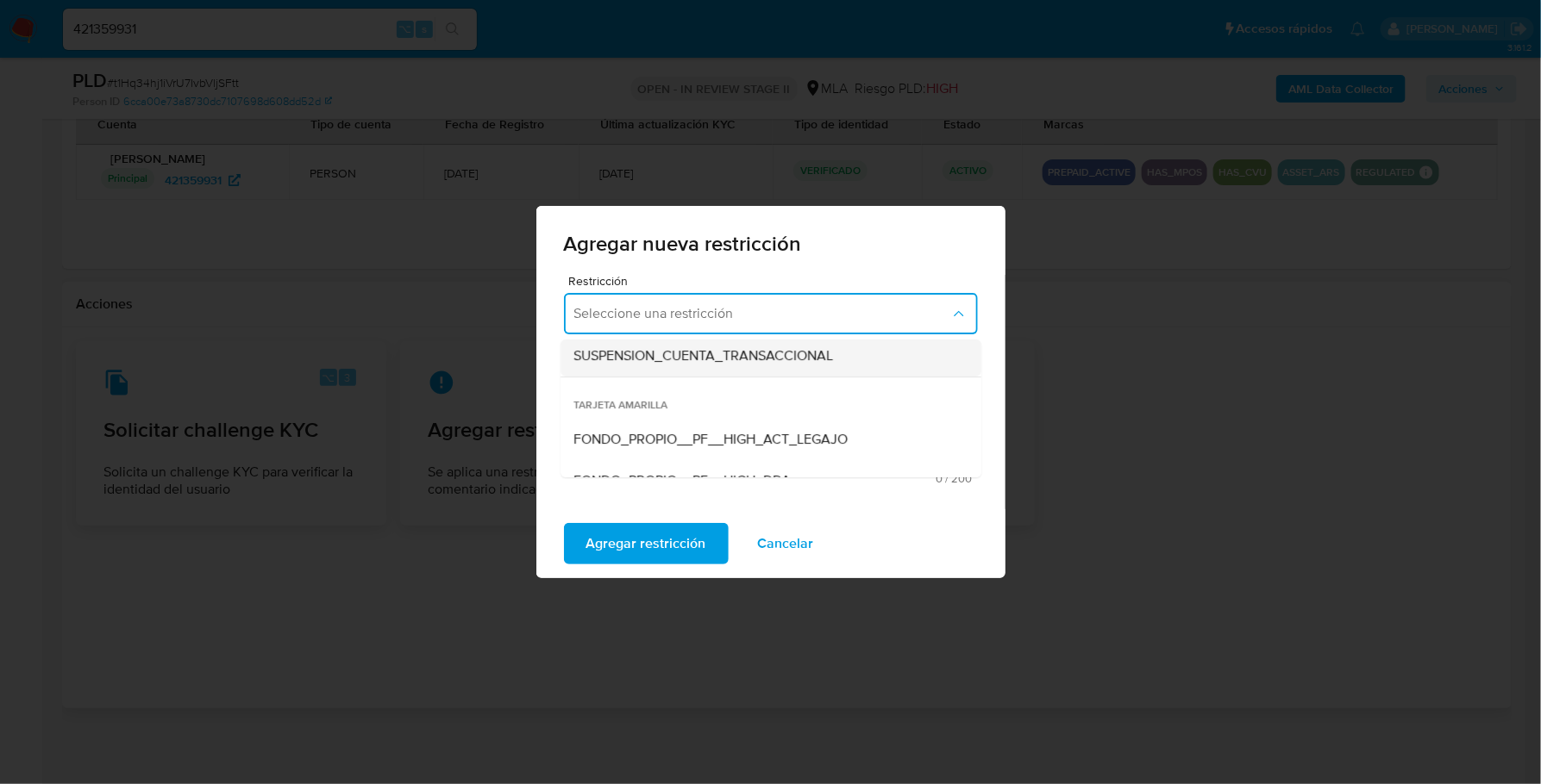
click at [690, 353] on span "SUSPENSION_CUENTA_TRANSACCIONAL" at bounding box center [704, 356] width 260 height 18
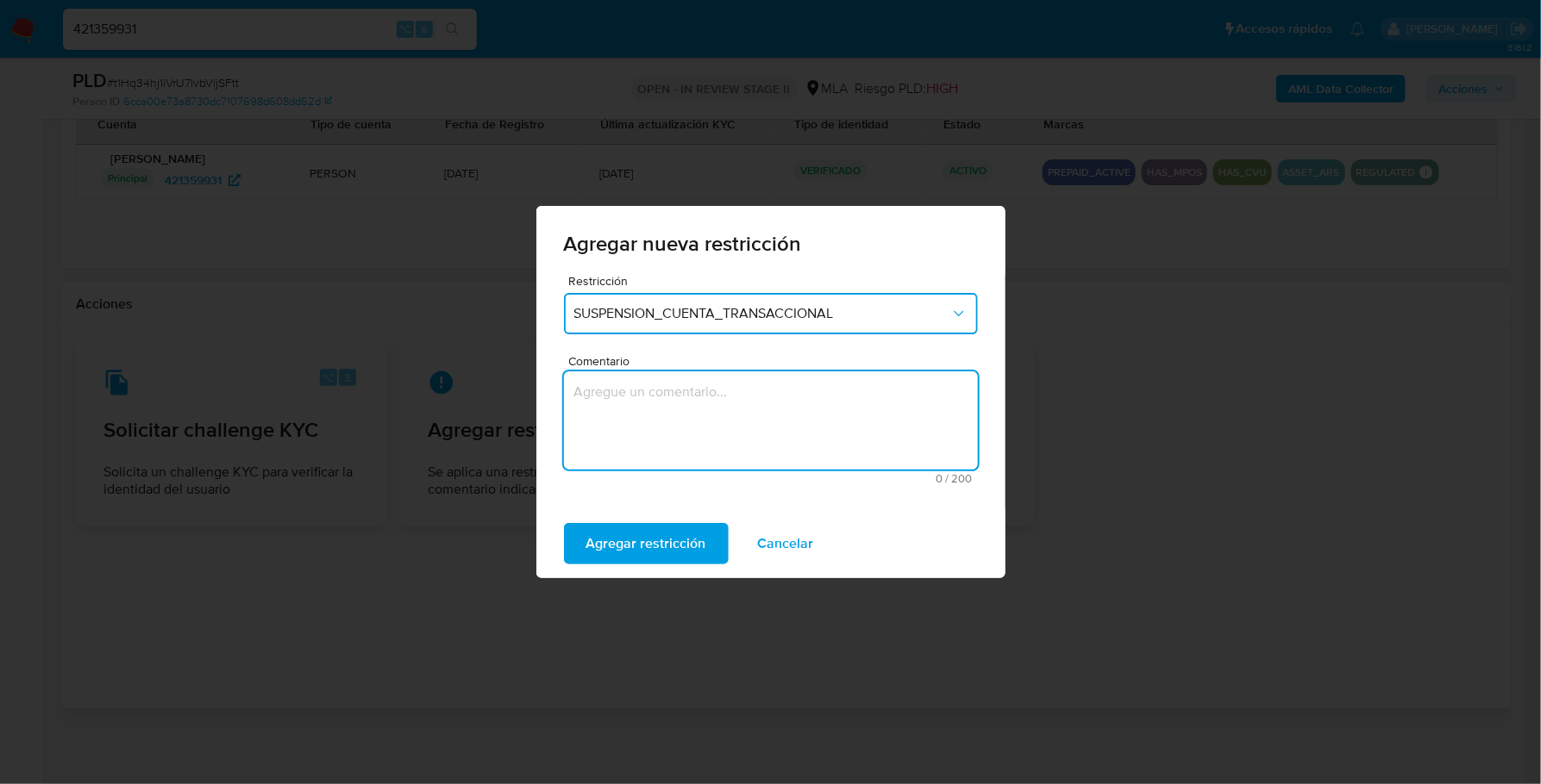
click at [746, 406] on textarea "Comentario" at bounding box center [770, 420] width 414 height 99
type textarea "AML"
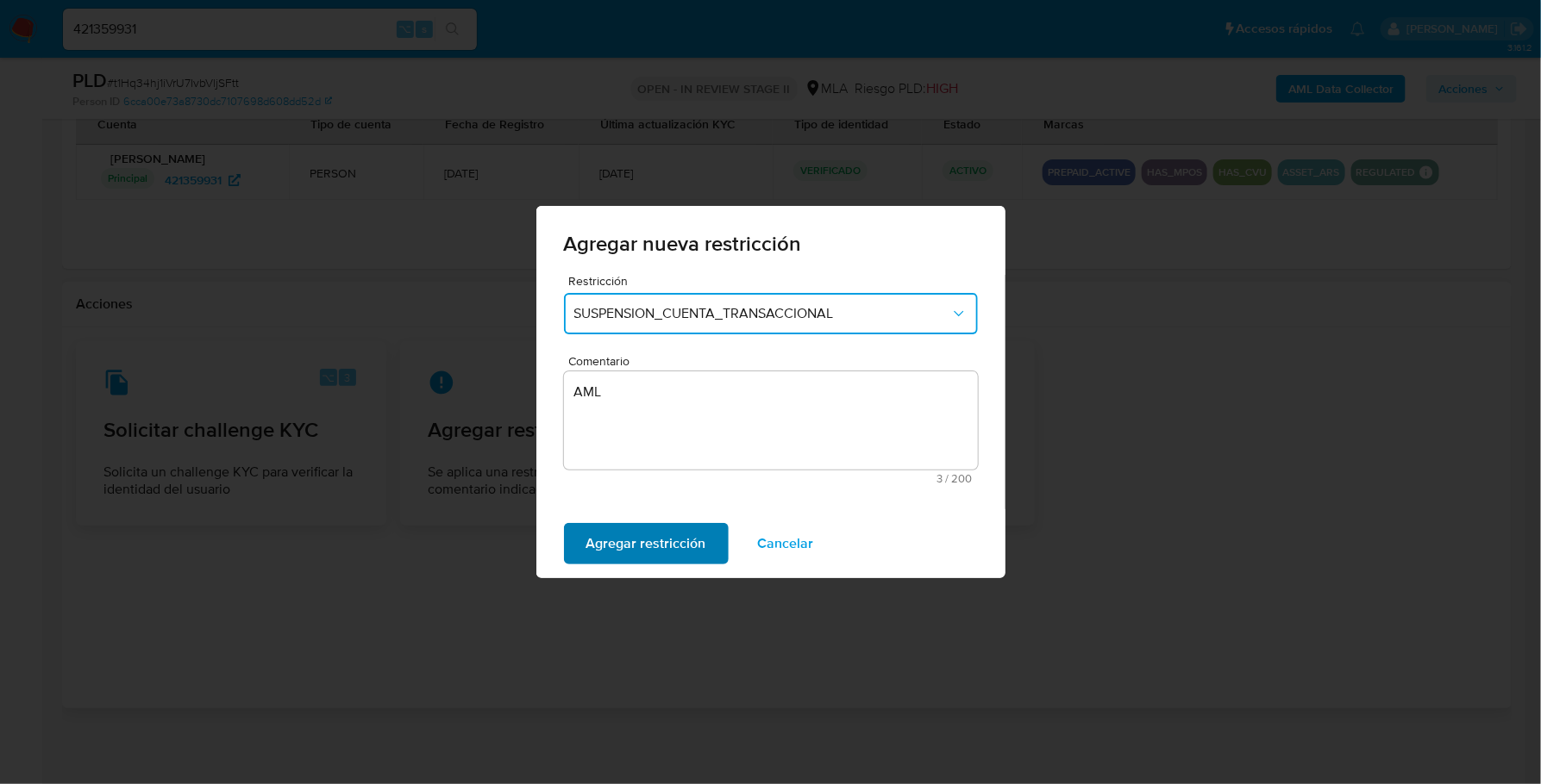
click at [654, 556] on span "Agregar restricción" at bounding box center [646, 544] width 120 height 38
click at [646, 544] on span "Confirmar" at bounding box center [617, 544] width 62 height 38
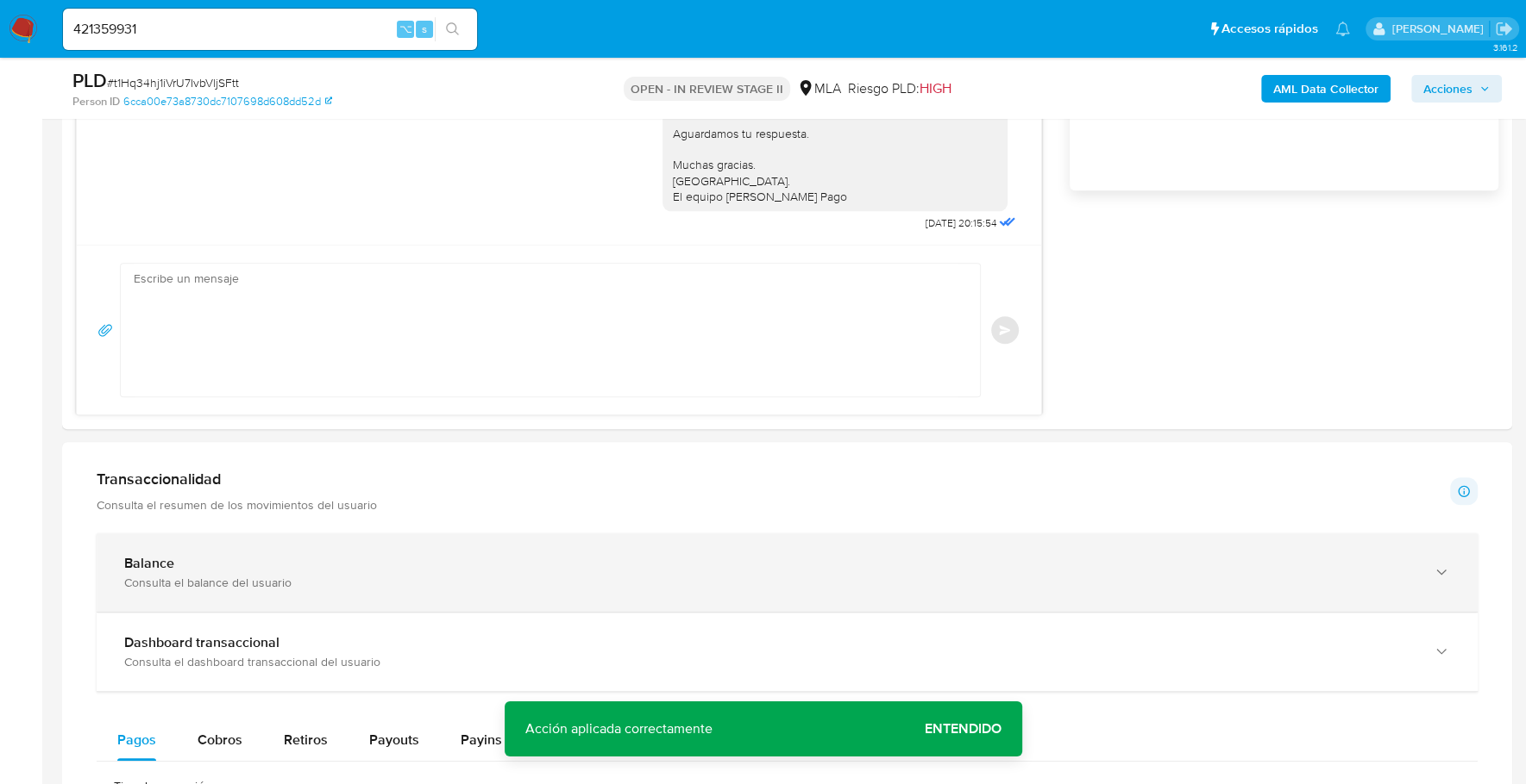
scroll to position [0, 0]
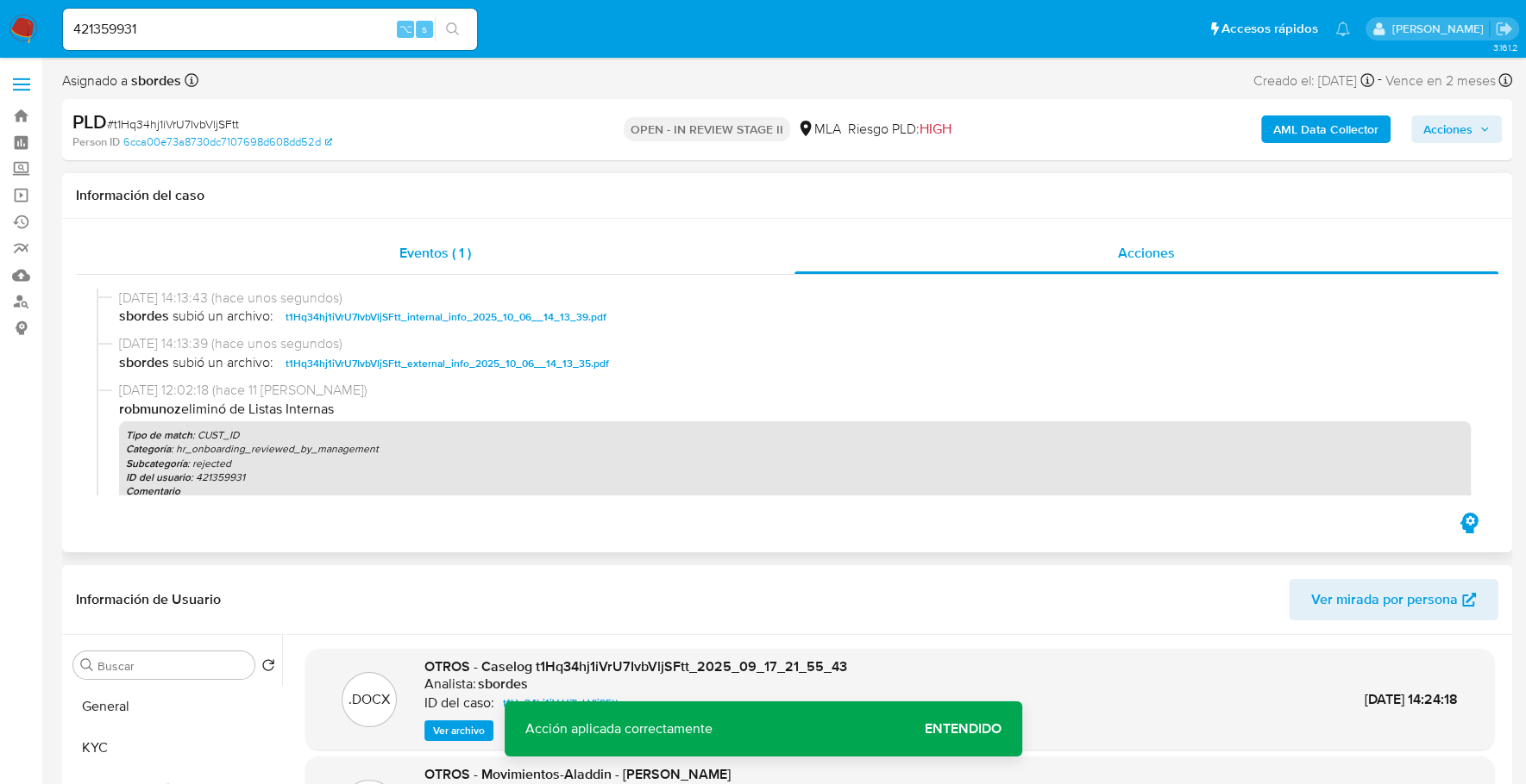
click at [502, 239] on div "Eventos ( 1 )" at bounding box center [435, 253] width 718 height 41
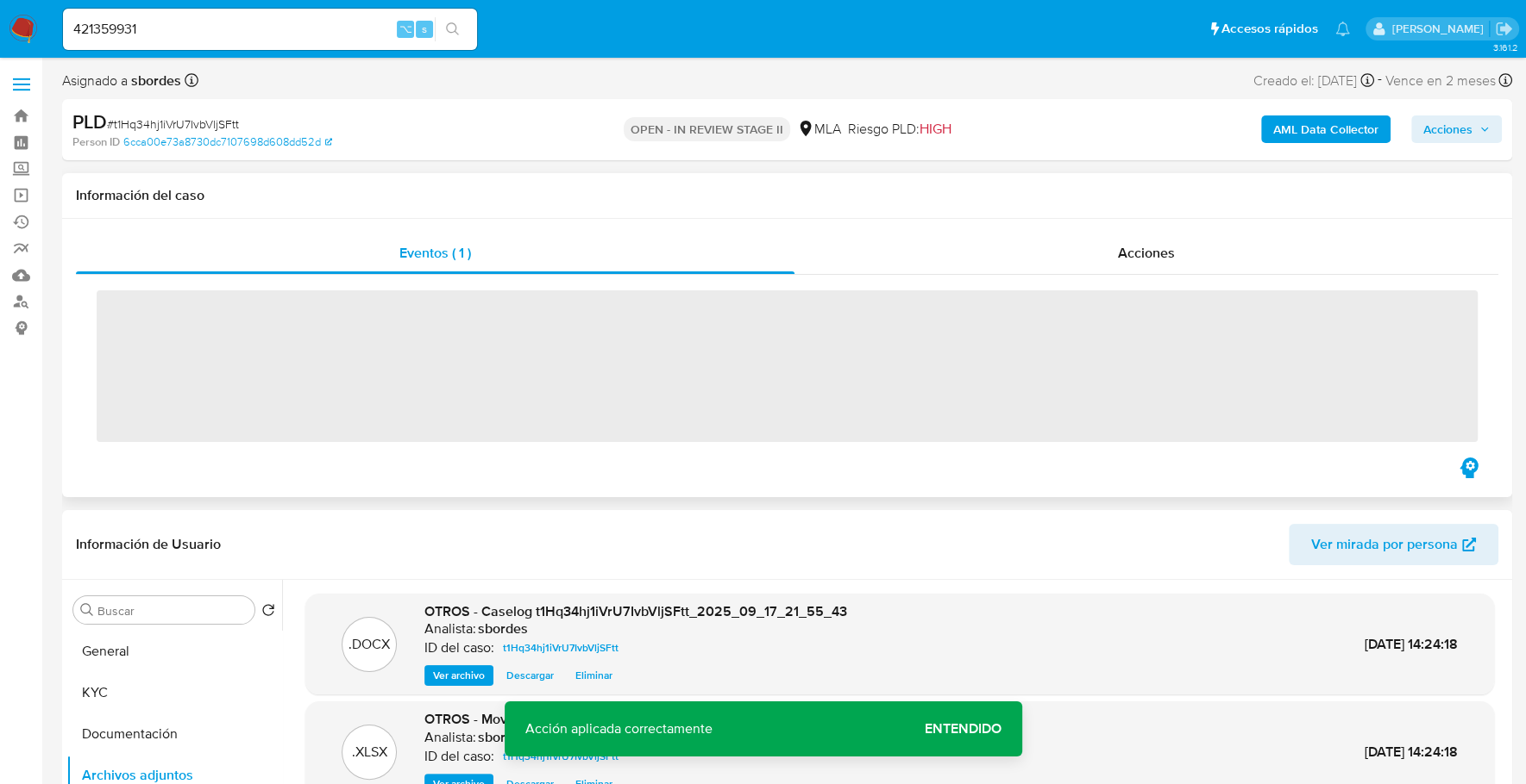
click at [1029, 231] on div "Eventos ( 1 ) Acciones ‌" at bounding box center [787, 357] width 1450 height 278
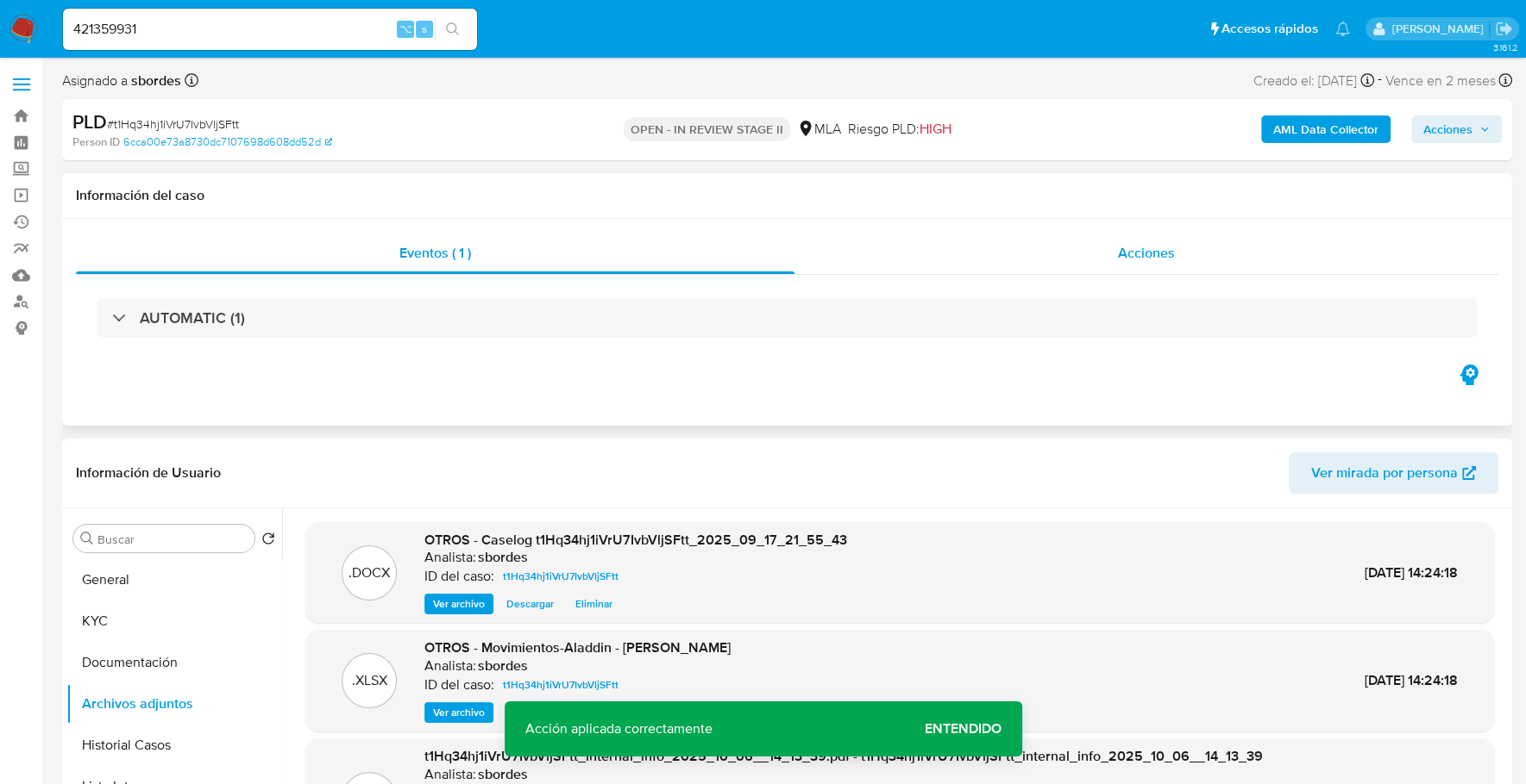
click at [1043, 245] on div "Acciones" at bounding box center [1146, 253] width 703 height 41
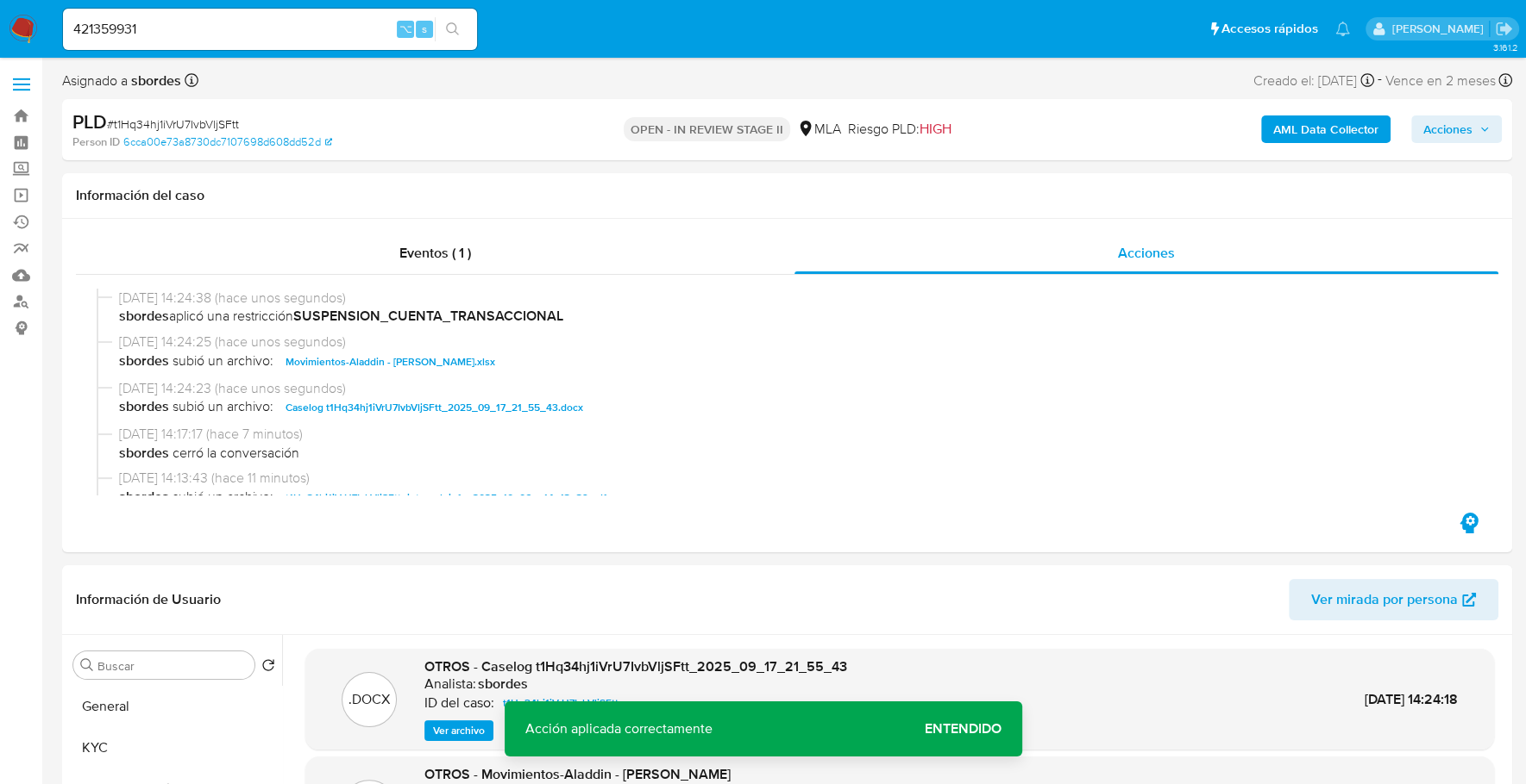
click at [1468, 144] on div "AML Data Collector Acciones" at bounding box center [1265, 129] width 472 height 40
click at [1468, 142] on span "Acciones" at bounding box center [1448, 129] width 49 height 27
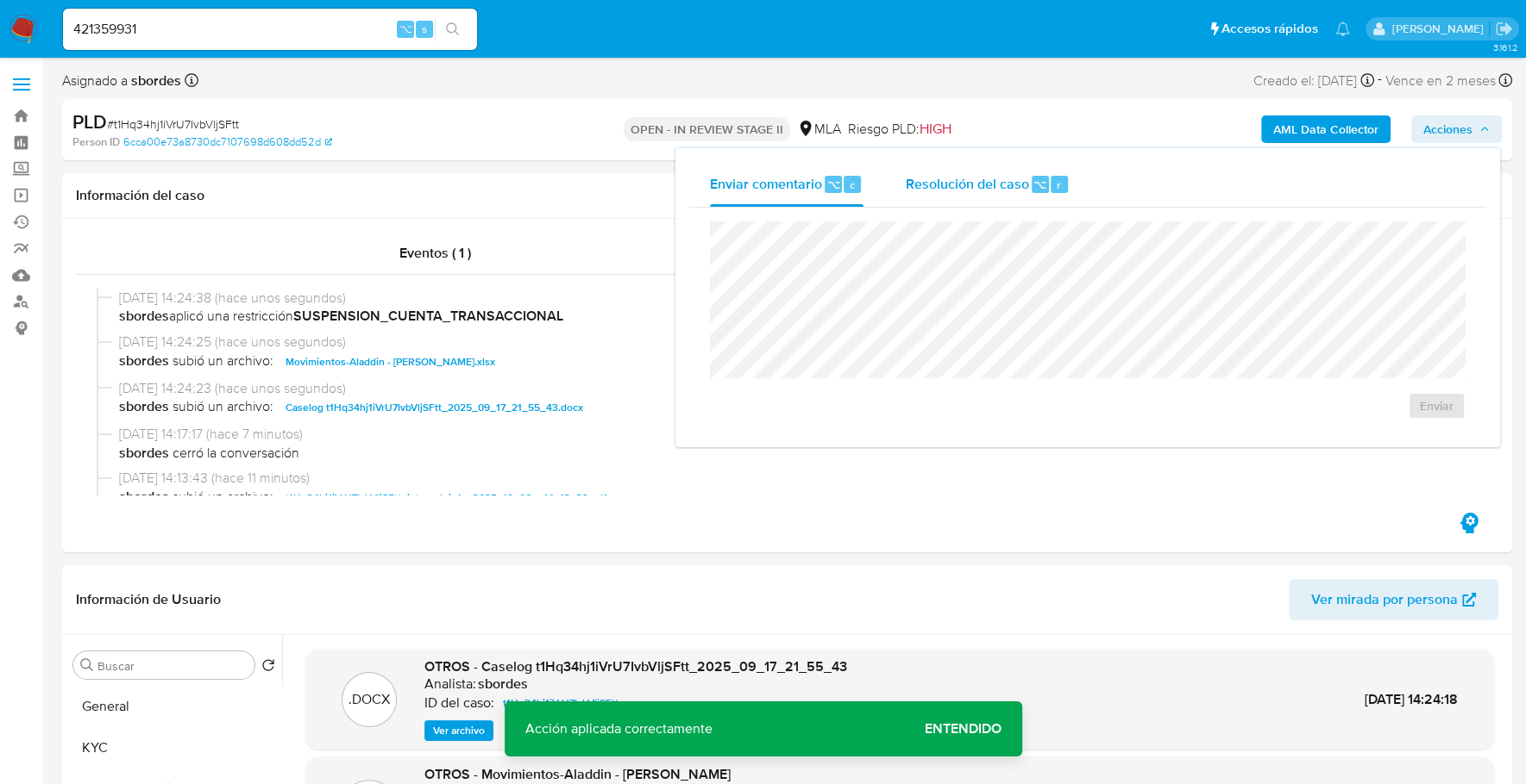
click at [972, 203] on div "Resolución del caso ⌥ r" at bounding box center [987, 185] width 165 height 45
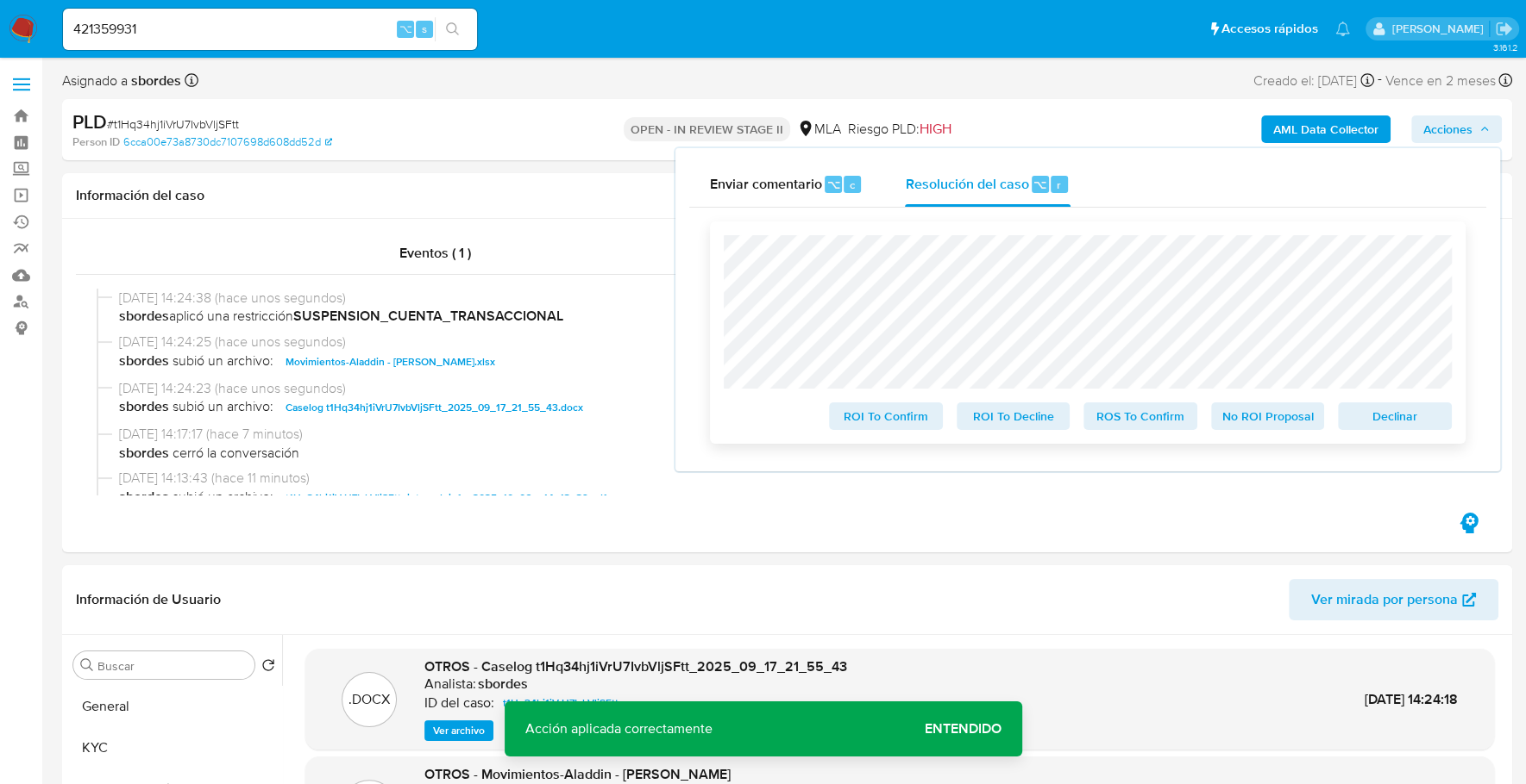
click at [1392, 426] on span "Declinar" at bounding box center [1395, 416] width 90 height 24
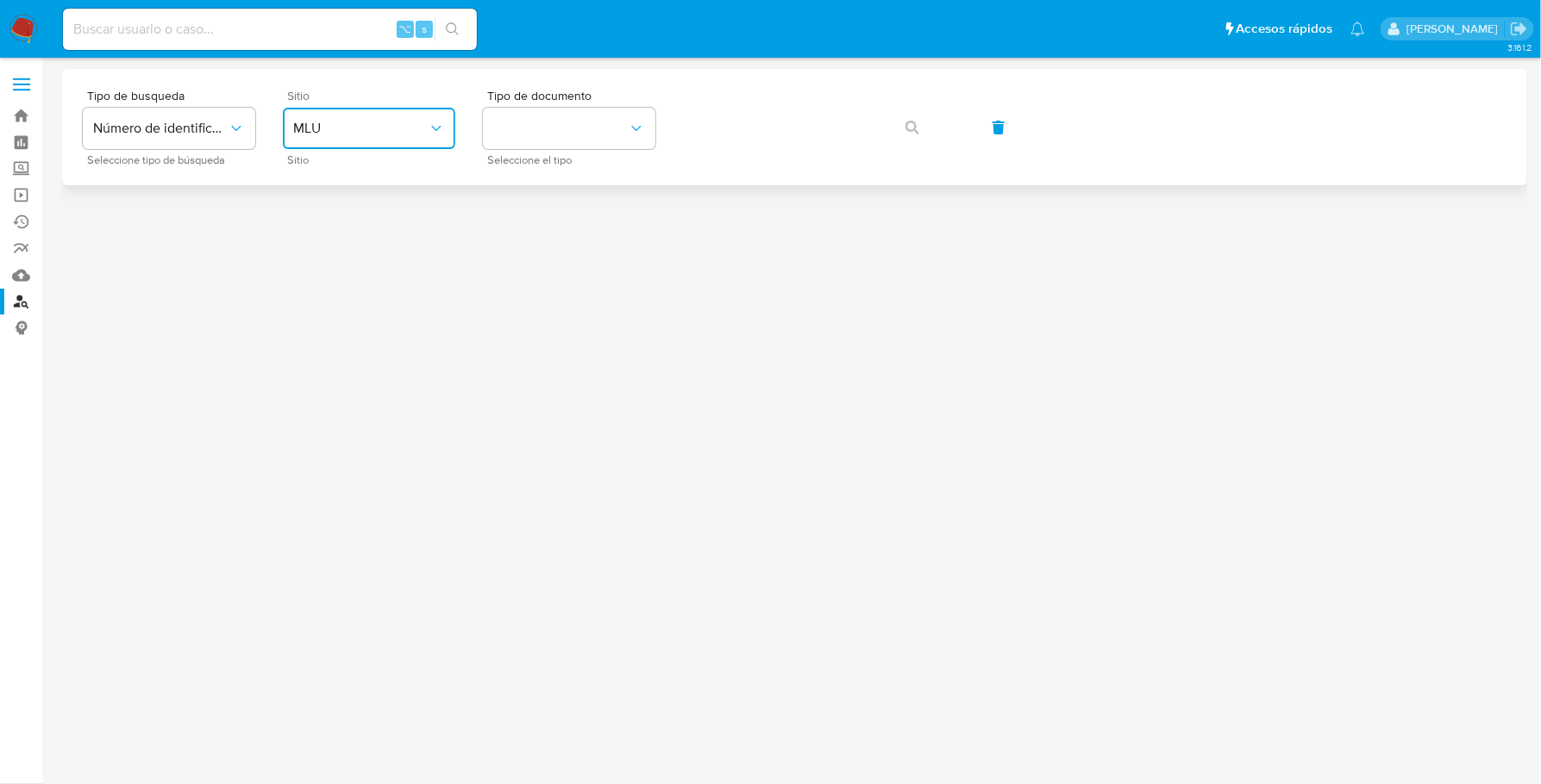
click at [371, 126] on span "MLU" at bounding box center [360, 129] width 135 height 18
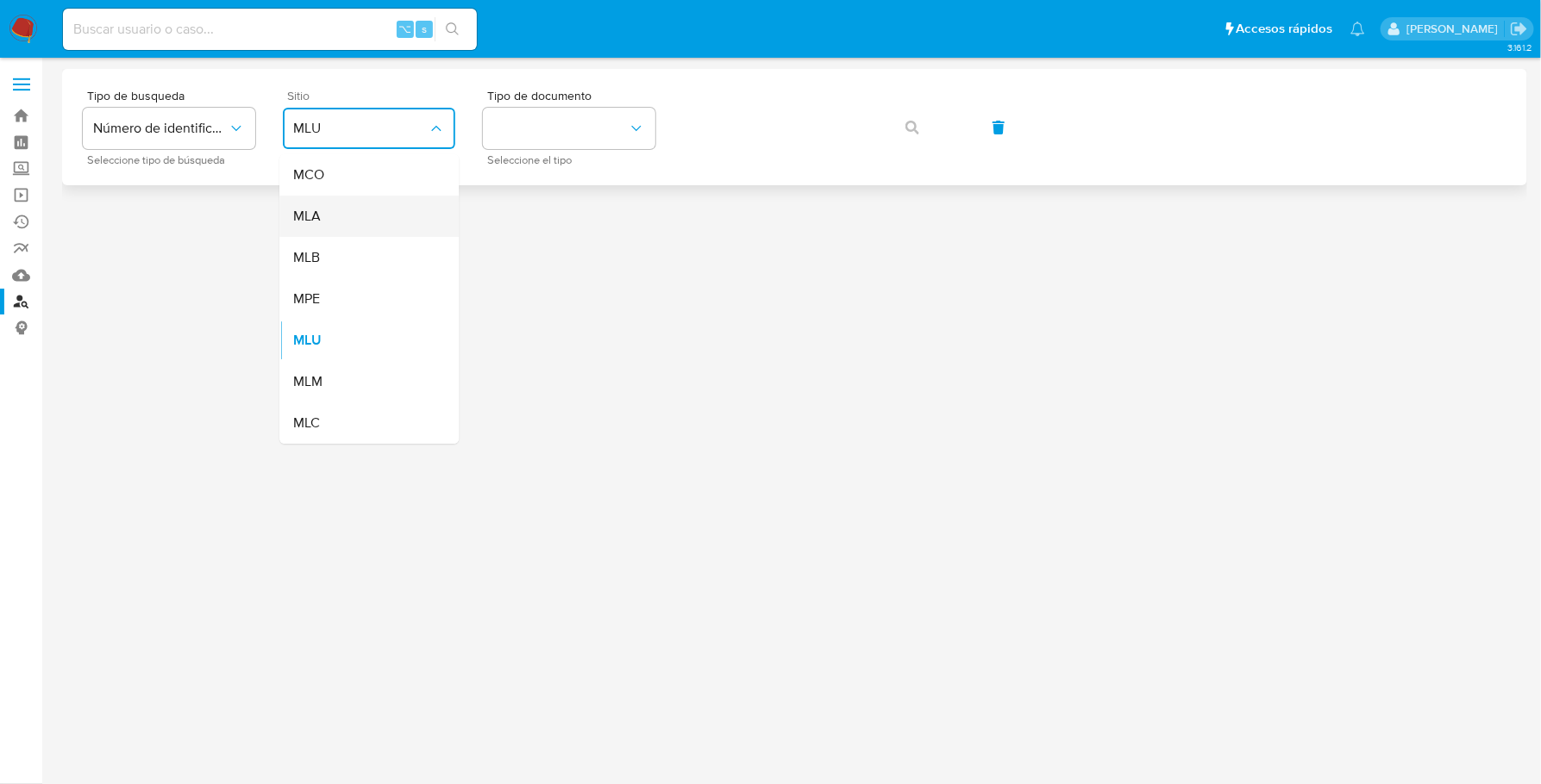
click at [342, 210] on div "MLA" at bounding box center [363, 216] width 142 height 41
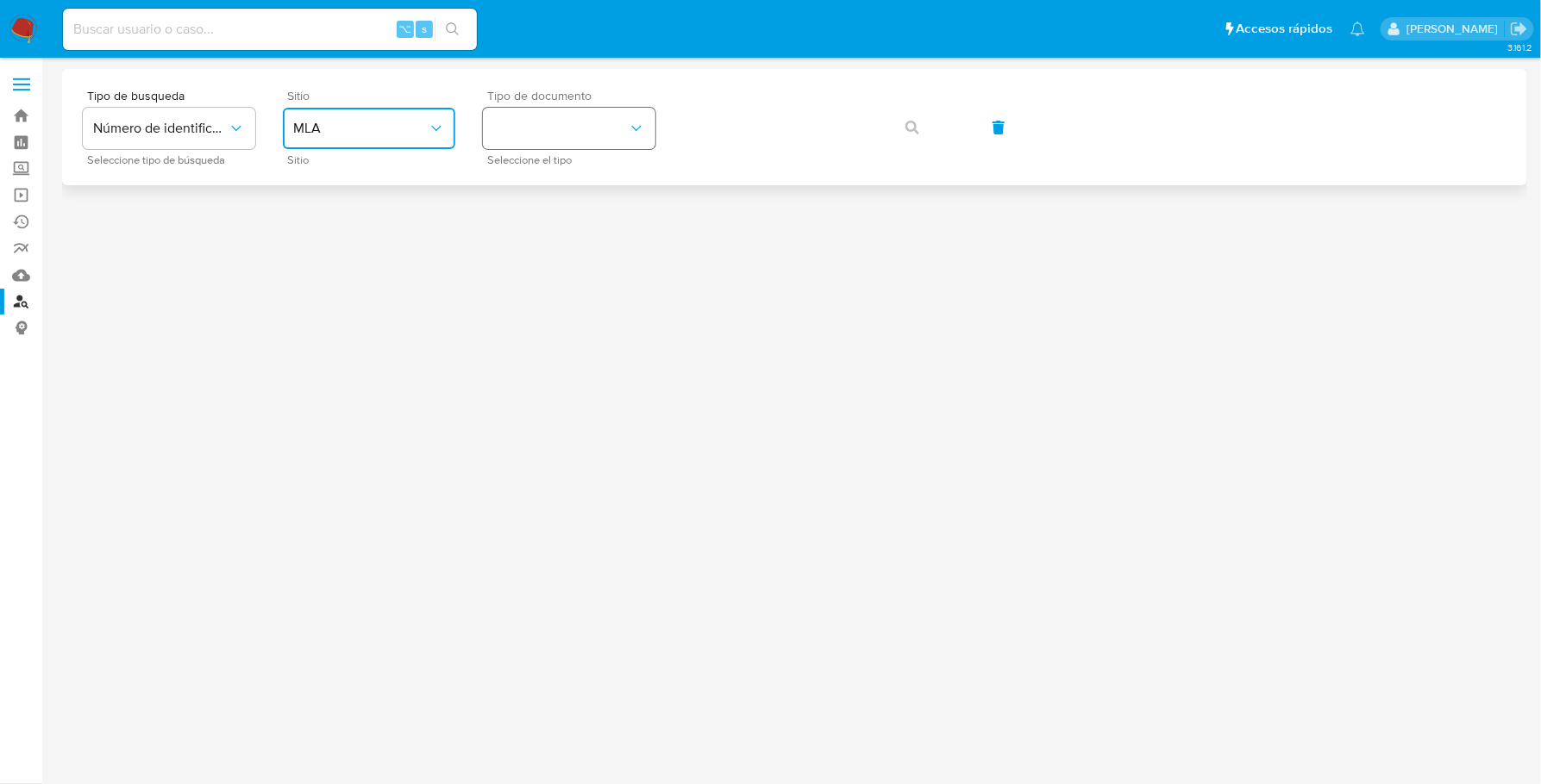
click at [598, 123] on button "identificationType" at bounding box center [568, 128] width 173 height 41
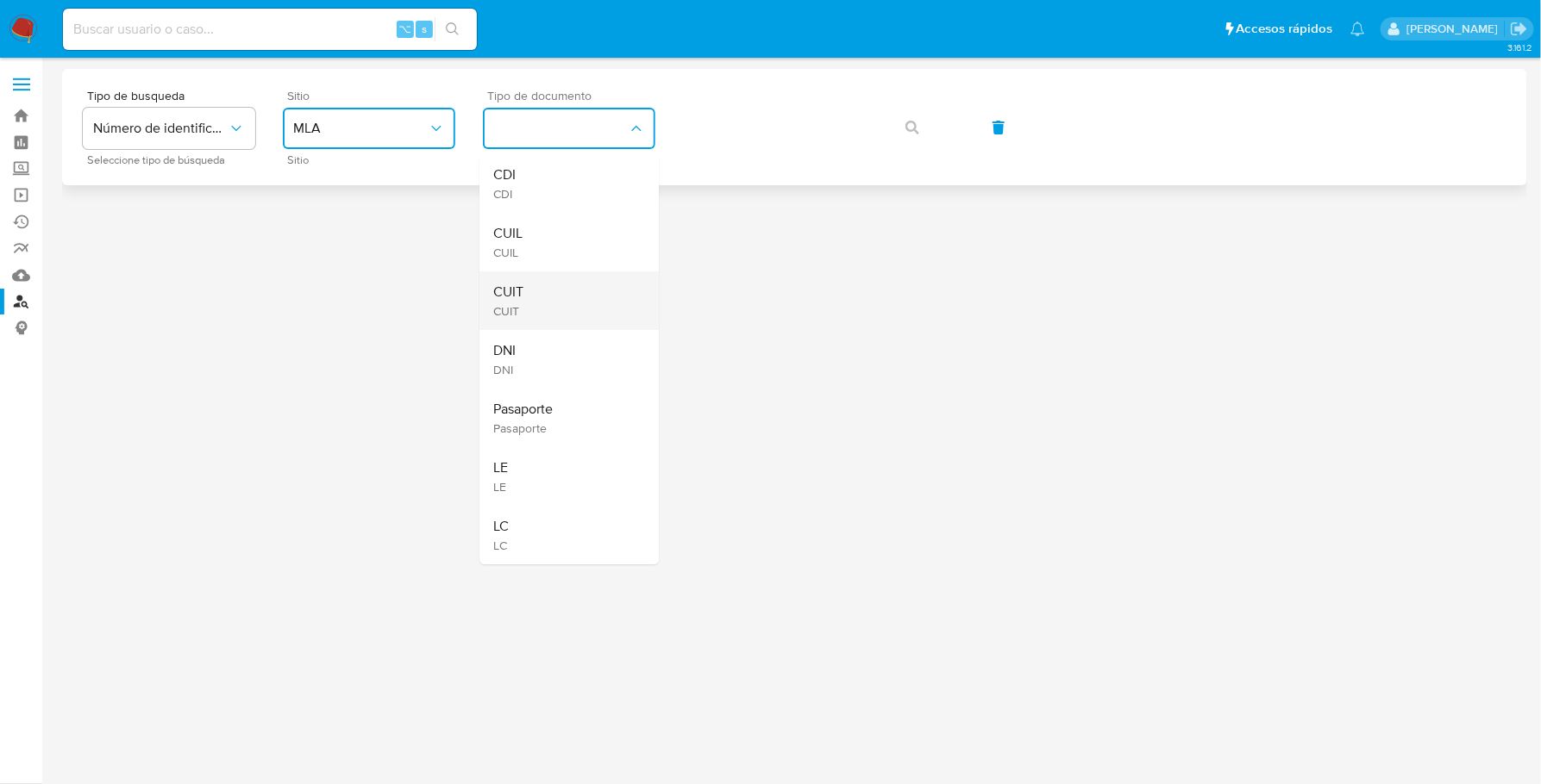
click at [553, 296] on div "CUIT CUIT" at bounding box center [563, 301] width 142 height 59
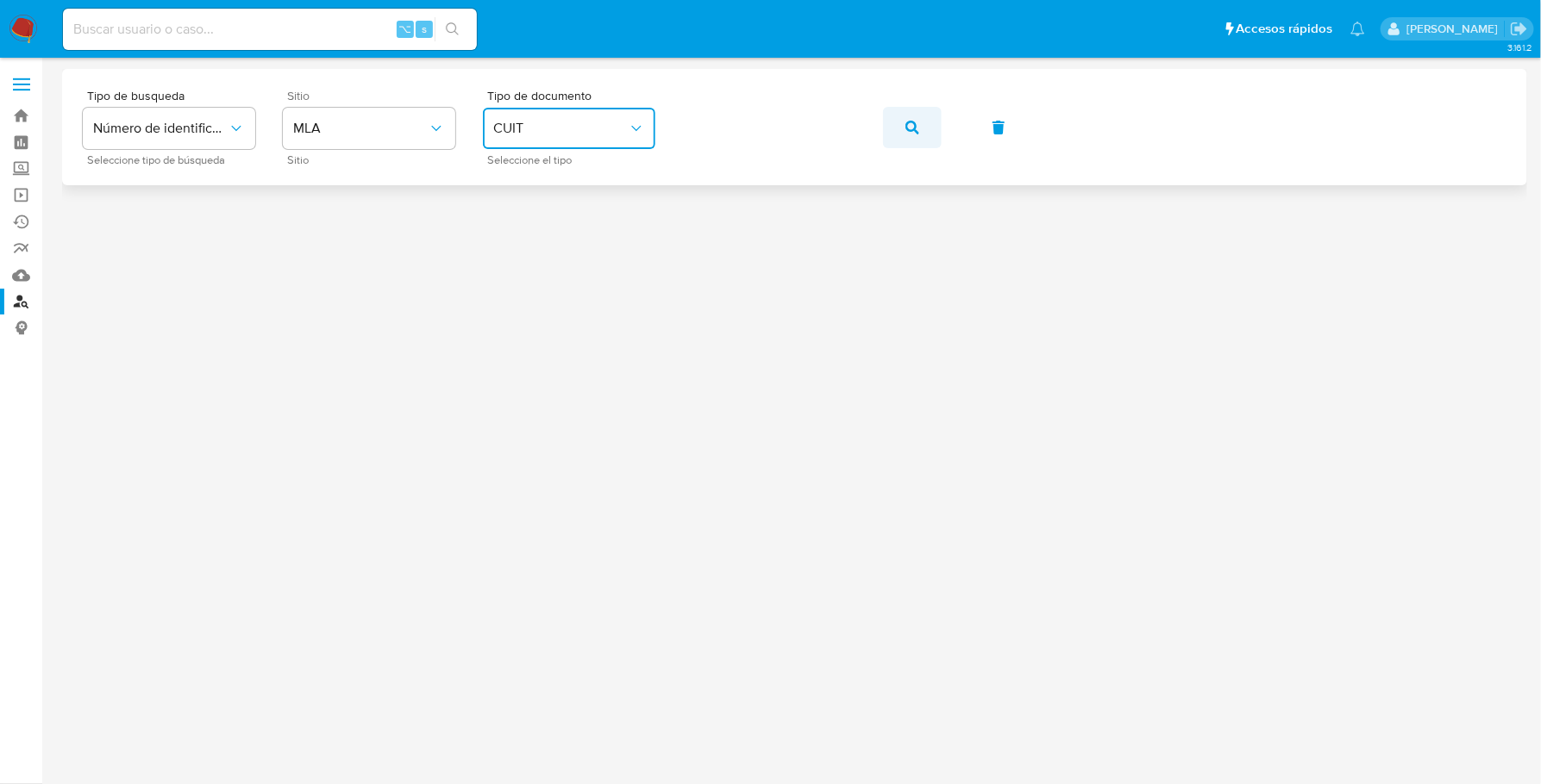
click at [908, 122] on icon "button" at bounding box center [912, 128] width 14 height 14
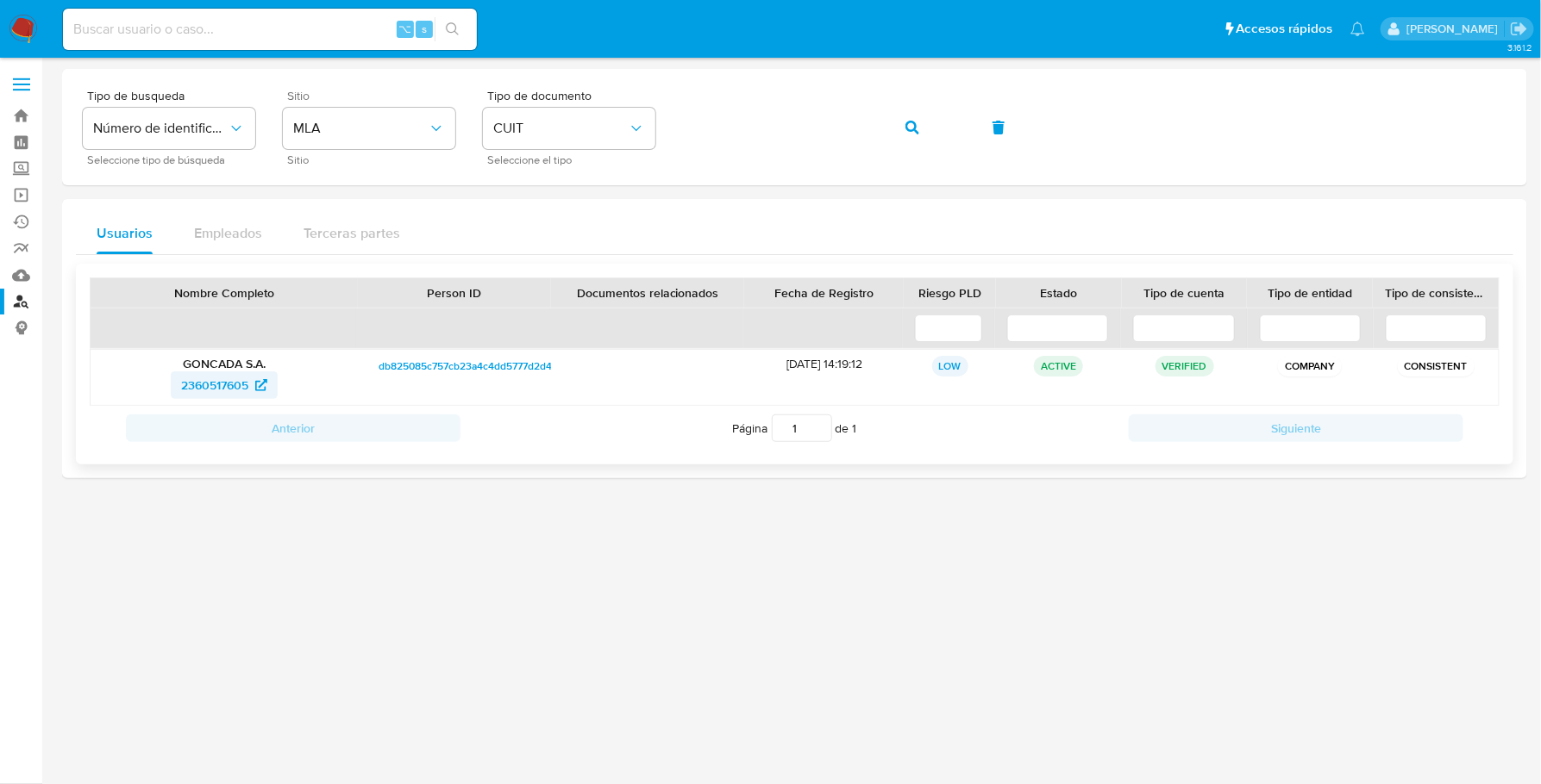
click at [210, 377] on span "2360517605" at bounding box center [214, 385] width 67 height 27
click at [681, 131] on div "Tipo de busqueda Número de identificación Seleccione tipo de búsqueda Sitio MLA…" at bounding box center [794, 127] width 1423 height 75
click at [917, 139] on span "button" at bounding box center [912, 127] width 14 height 38
click at [223, 379] on span "192875991" at bounding box center [214, 385] width 56 height 27
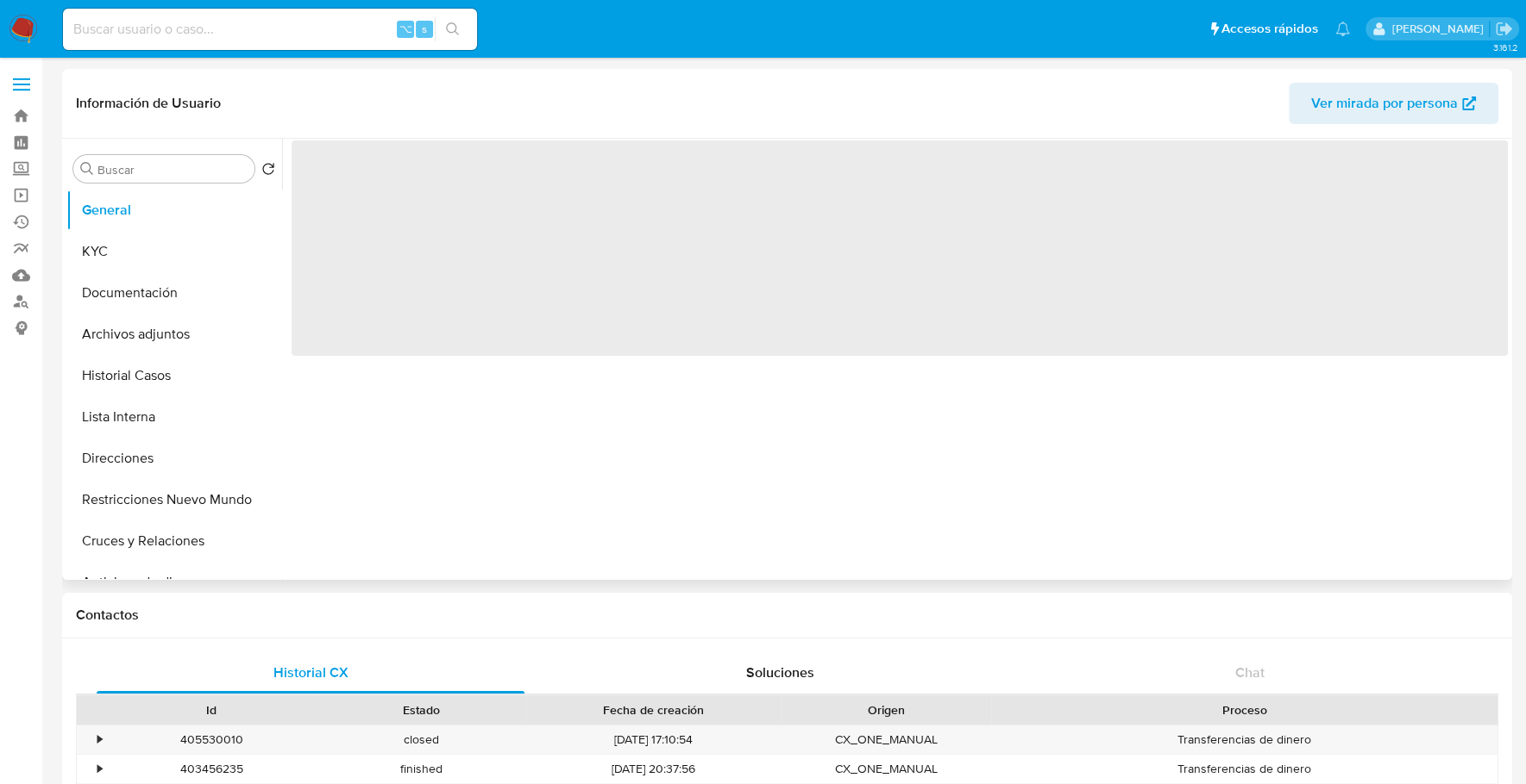
select select "10"
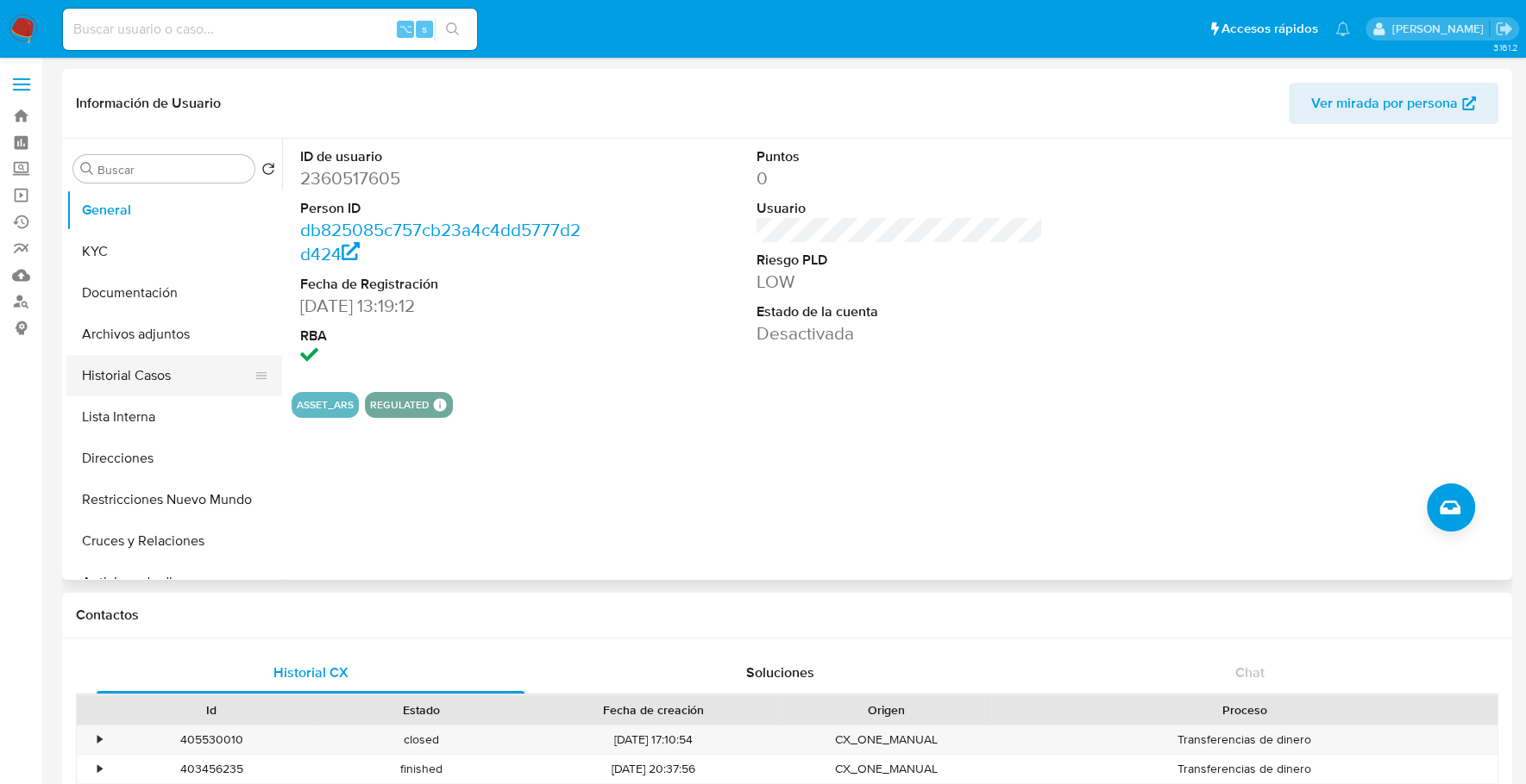
click at [128, 366] on button "Historial Casos" at bounding box center [167, 376] width 202 height 41
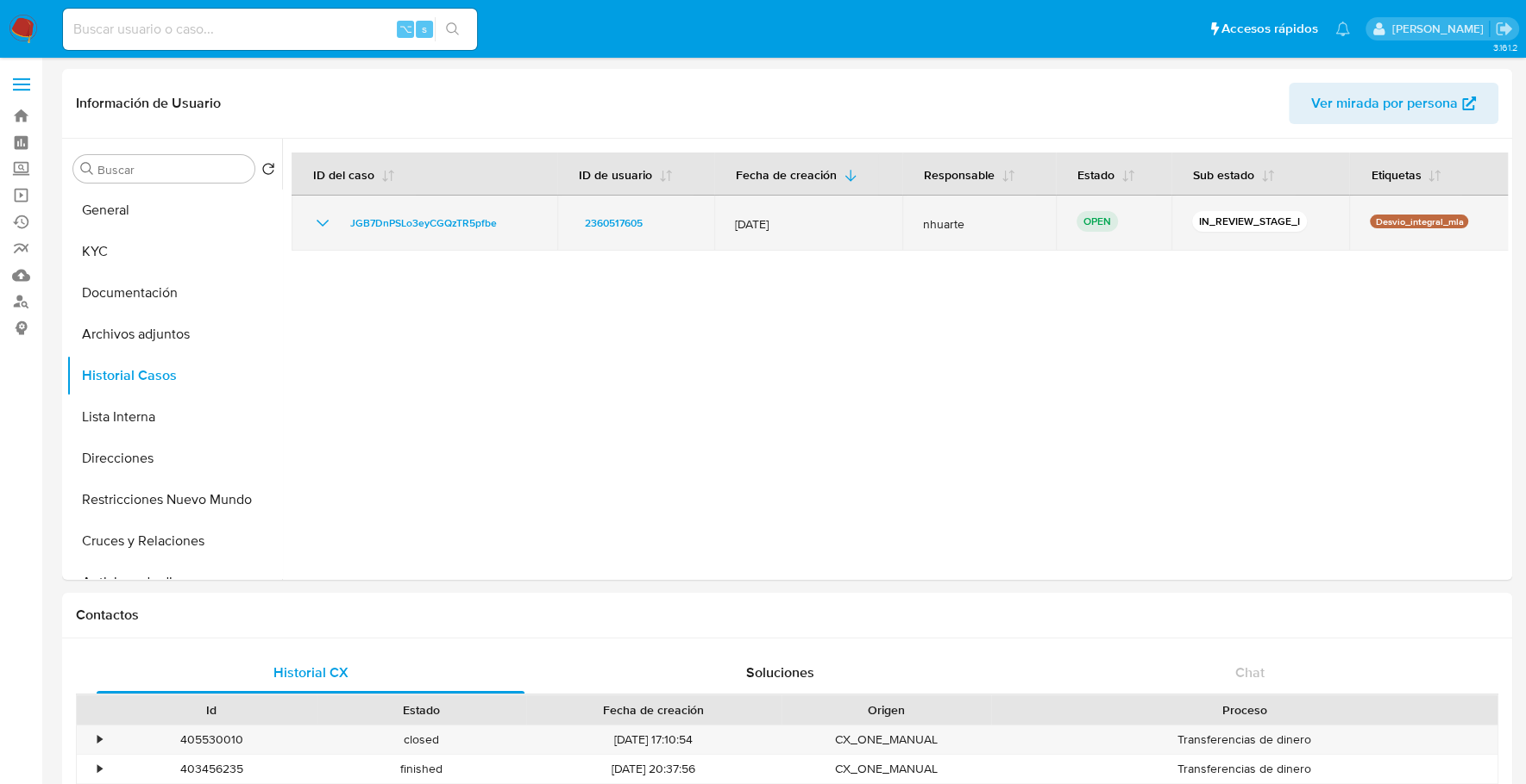
click at [314, 222] on icon "Mostrar/Ocultar" at bounding box center [322, 223] width 21 height 21
click at [317, 222] on icon "Mostrar/Ocultar" at bounding box center [322, 223] width 21 height 21
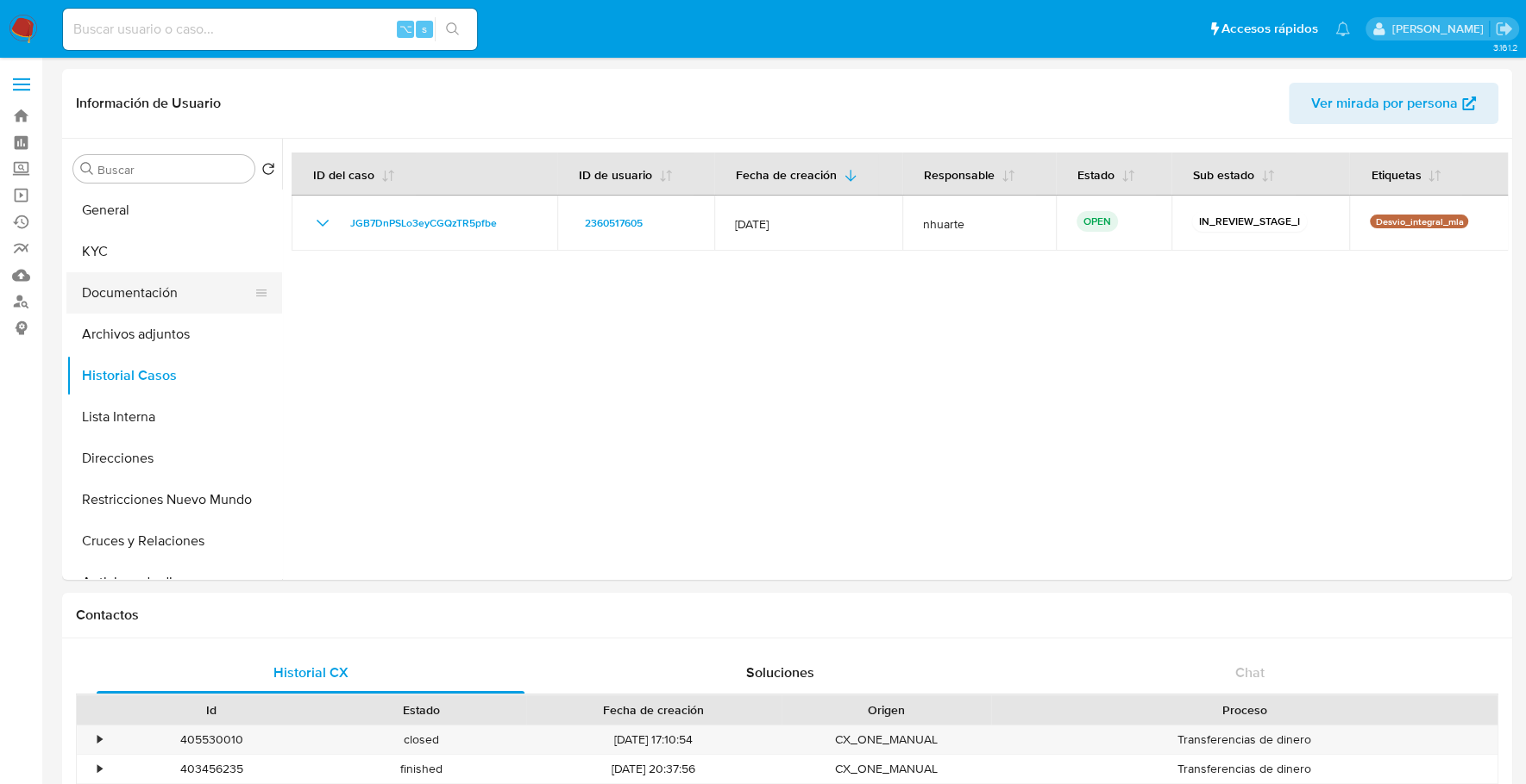
click at [117, 284] on button "Documentación" at bounding box center [167, 293] width 202 height 41
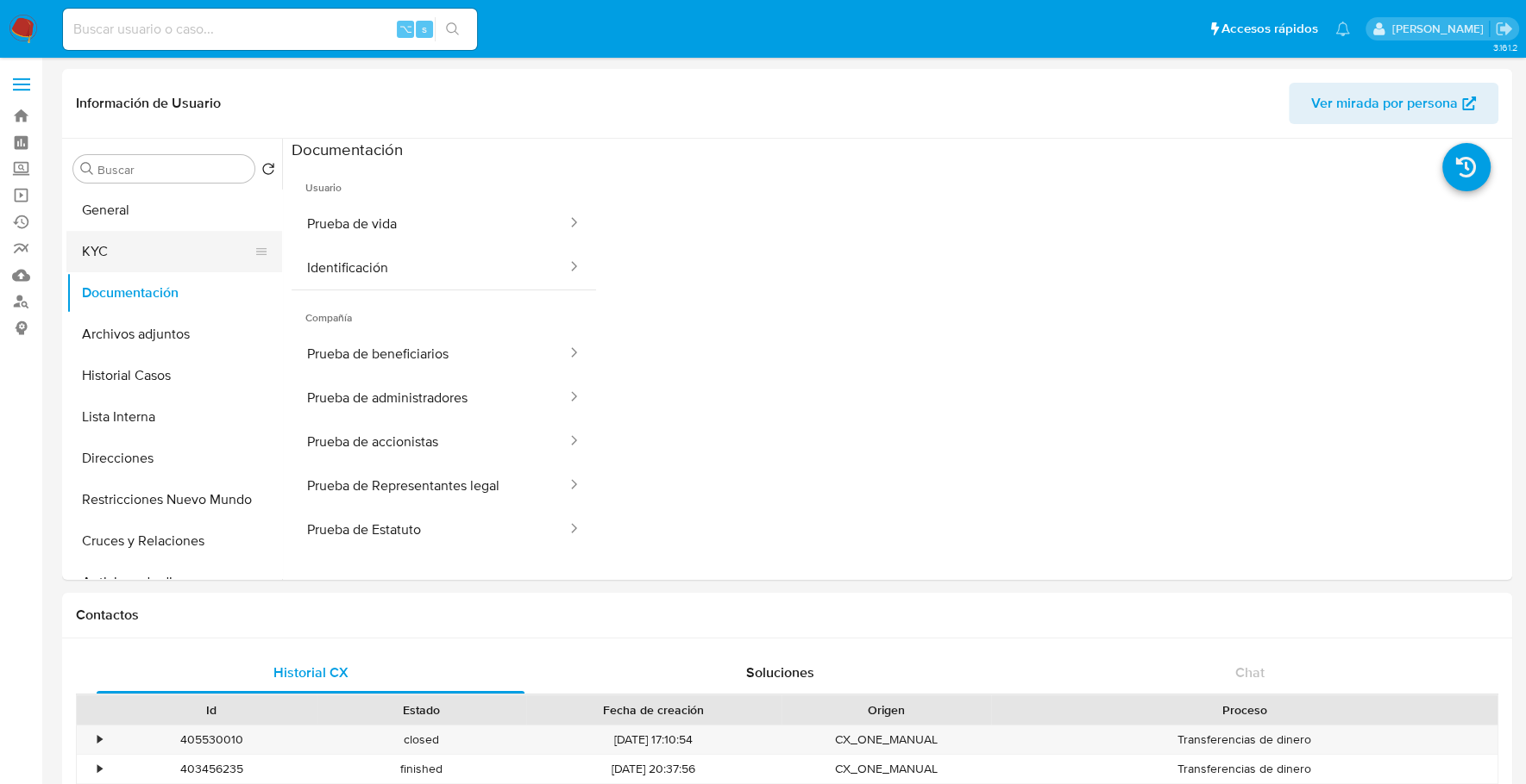
click at [128, 243] on button "KYC" at bounding box center [167, 252] width 202 height 41
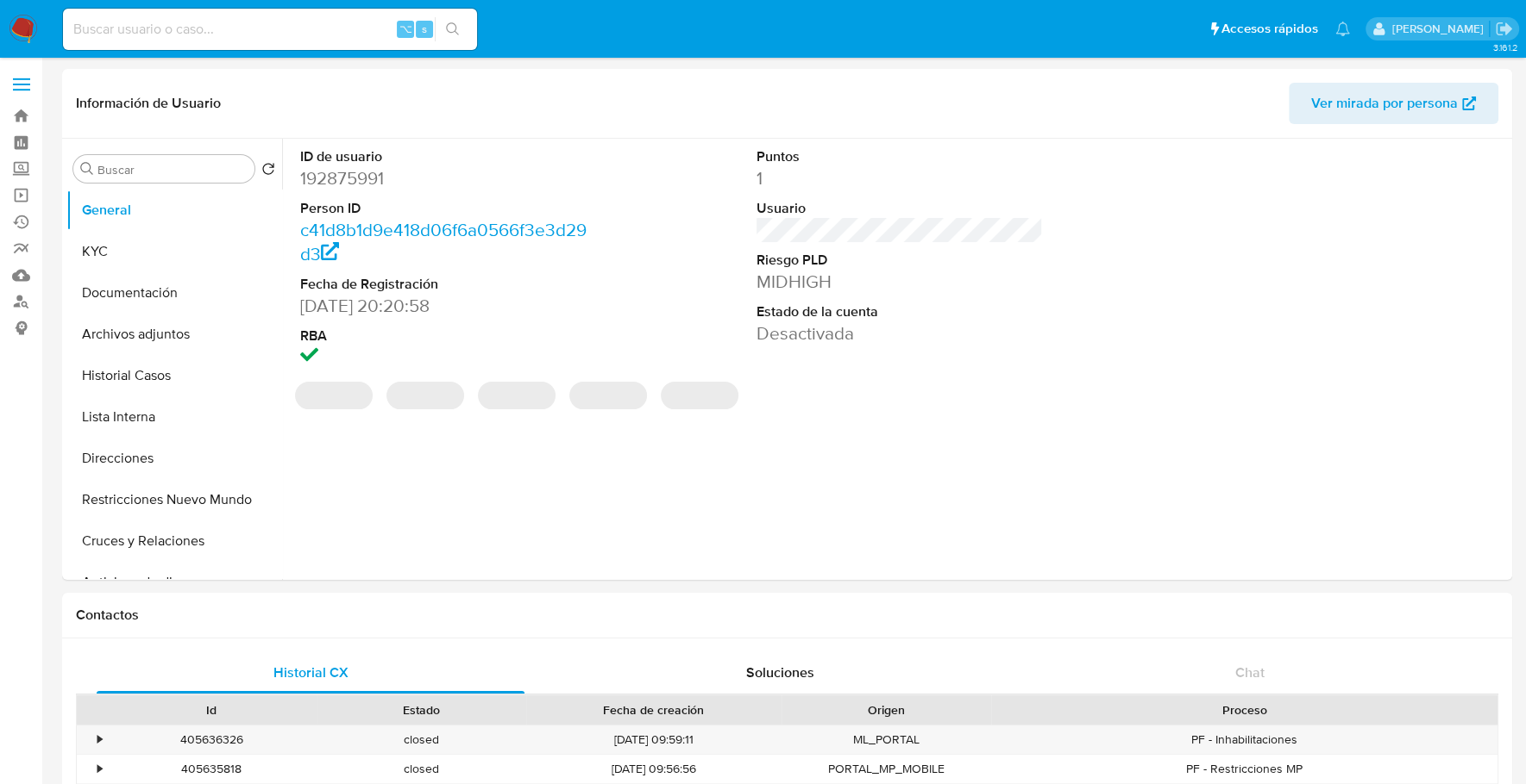
select select "10"
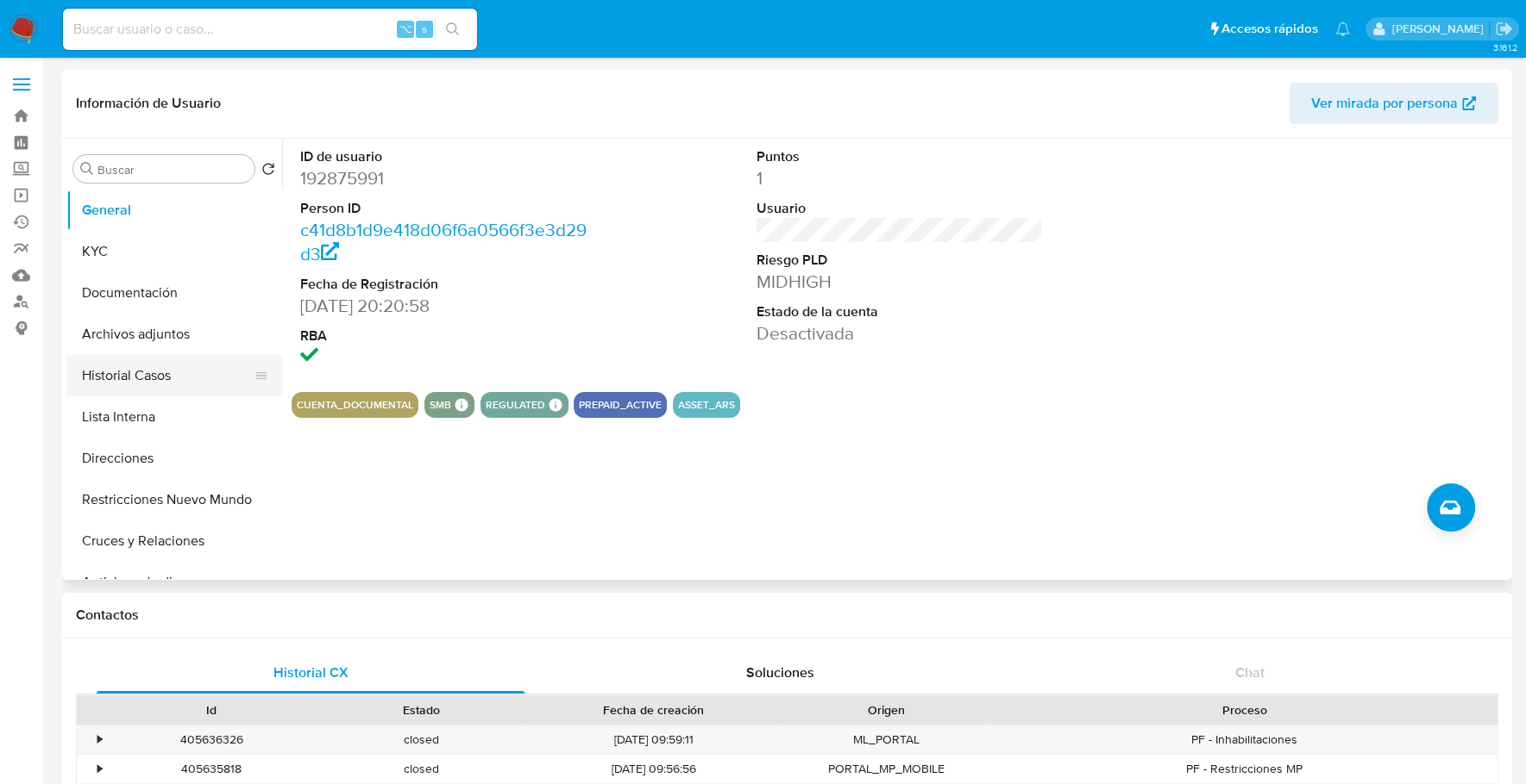
click at [125, 385] on button "Historial Casos" at bounding box center [167, 376] width 202 height 41
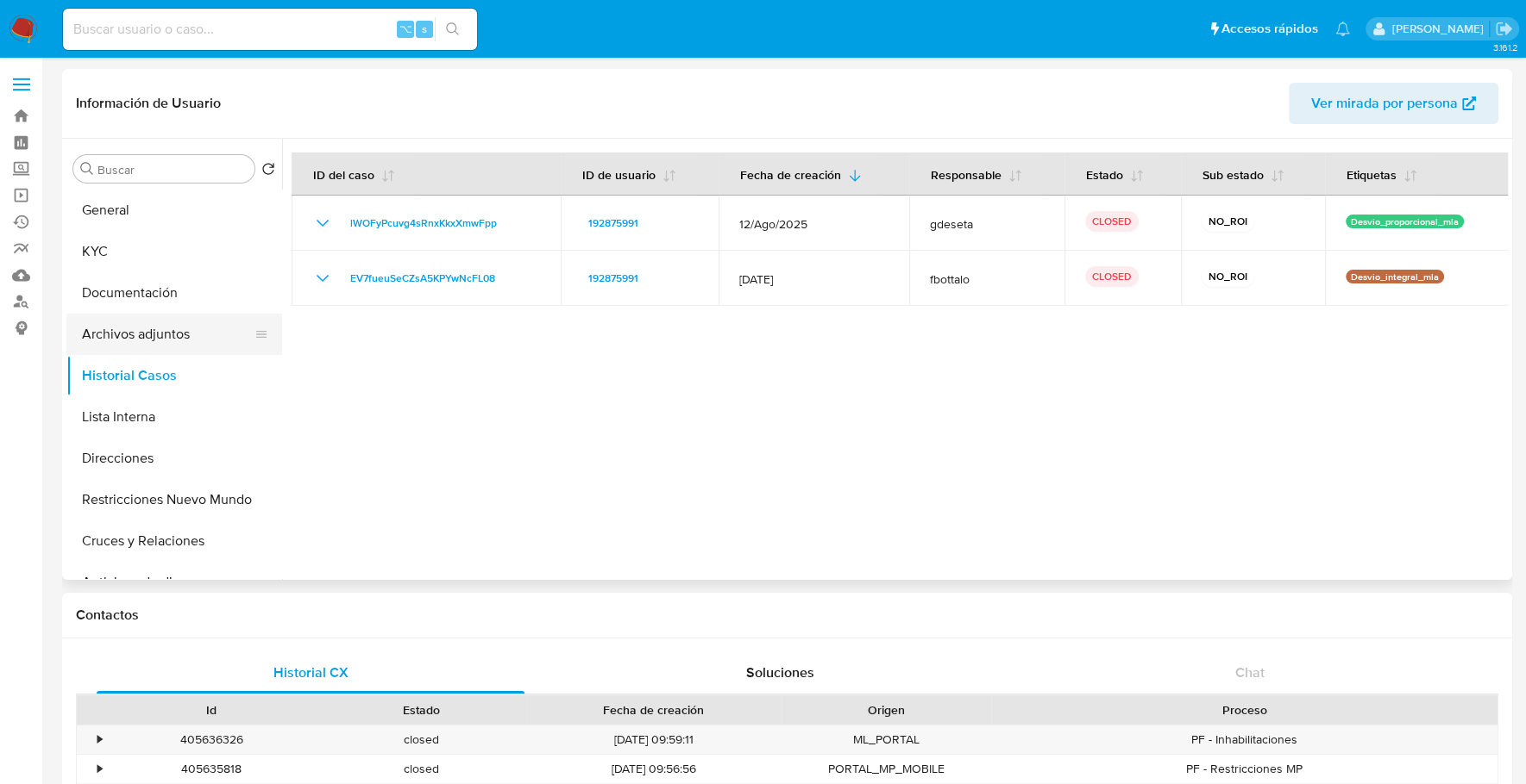
click at [148, 340] on button "Archivos adjuntos" at bounding box center [167, 334] width 202 height 41
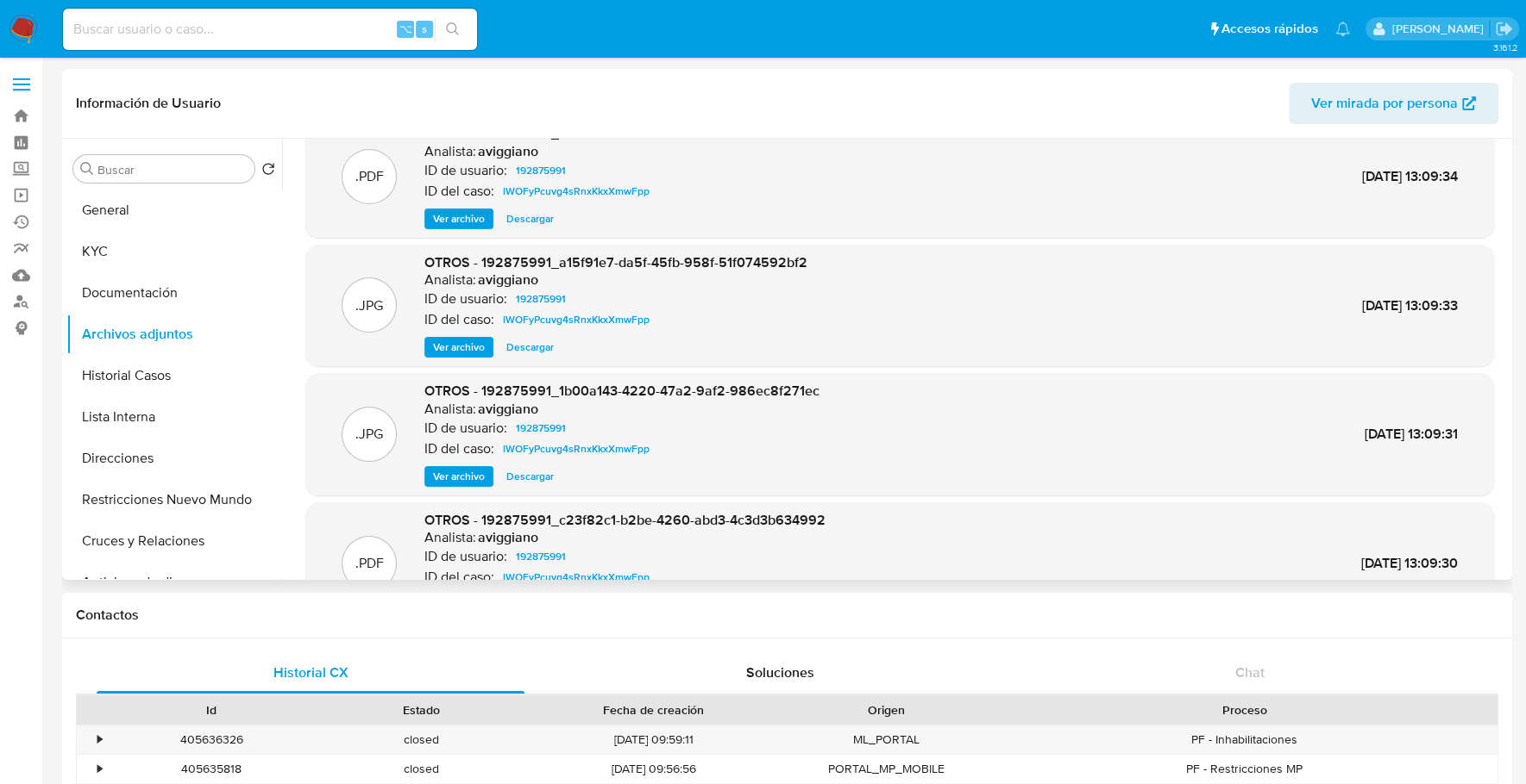
scroll to position [144, 0]
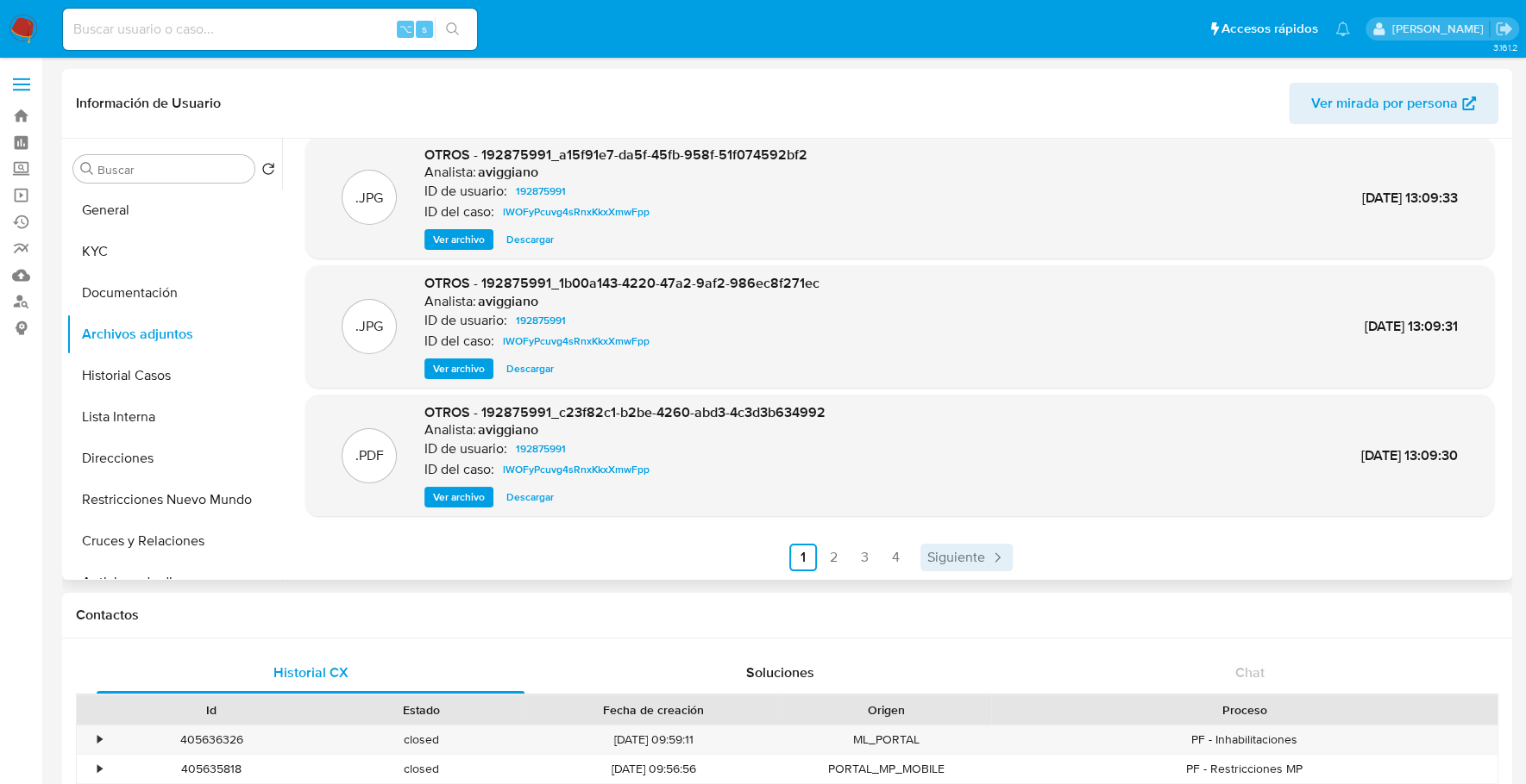
click at [942, 567] on link "Siguiente" at bounding box center [966, 557] width 92 height 27
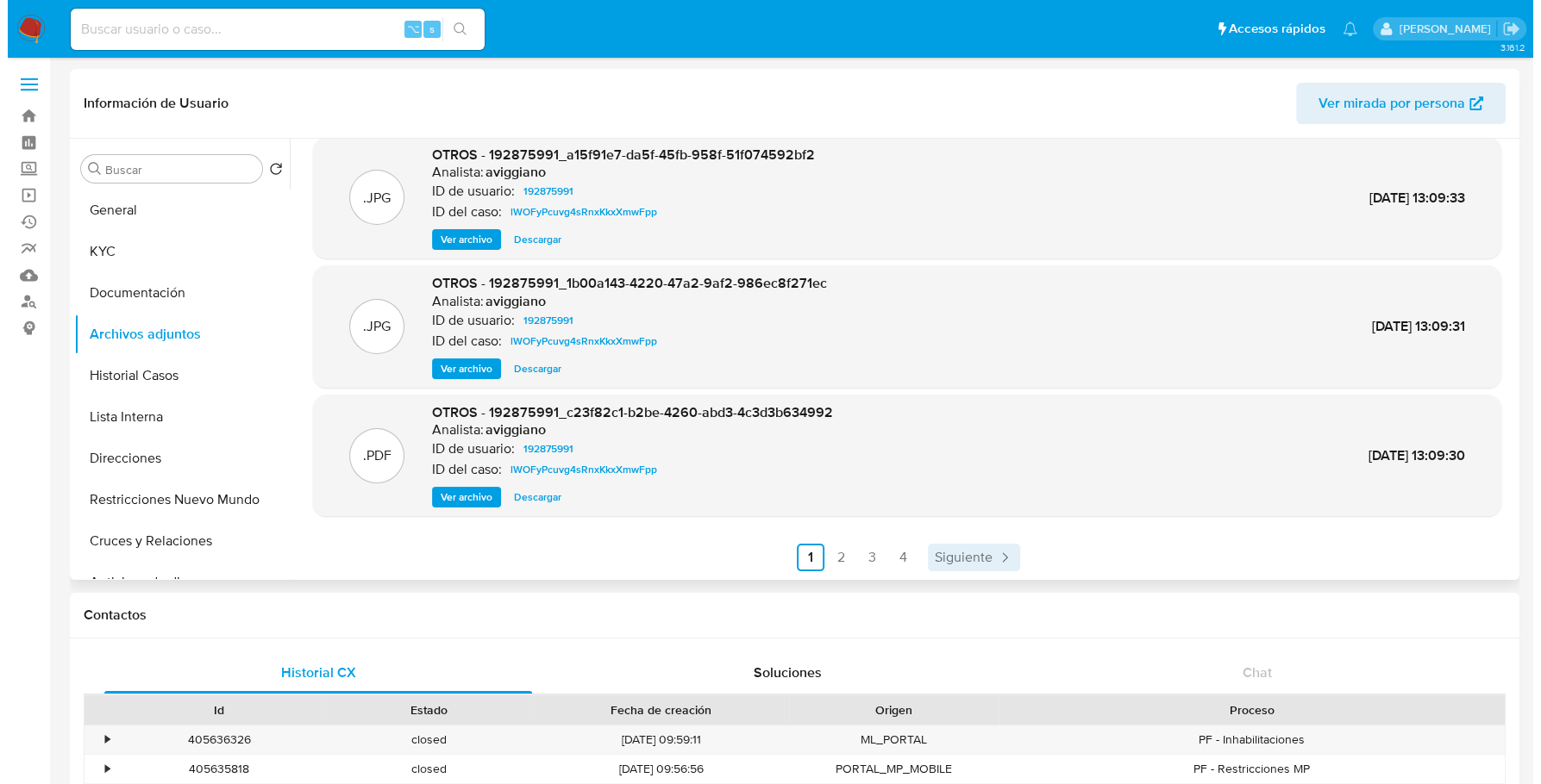
scroll to position [0, 0]
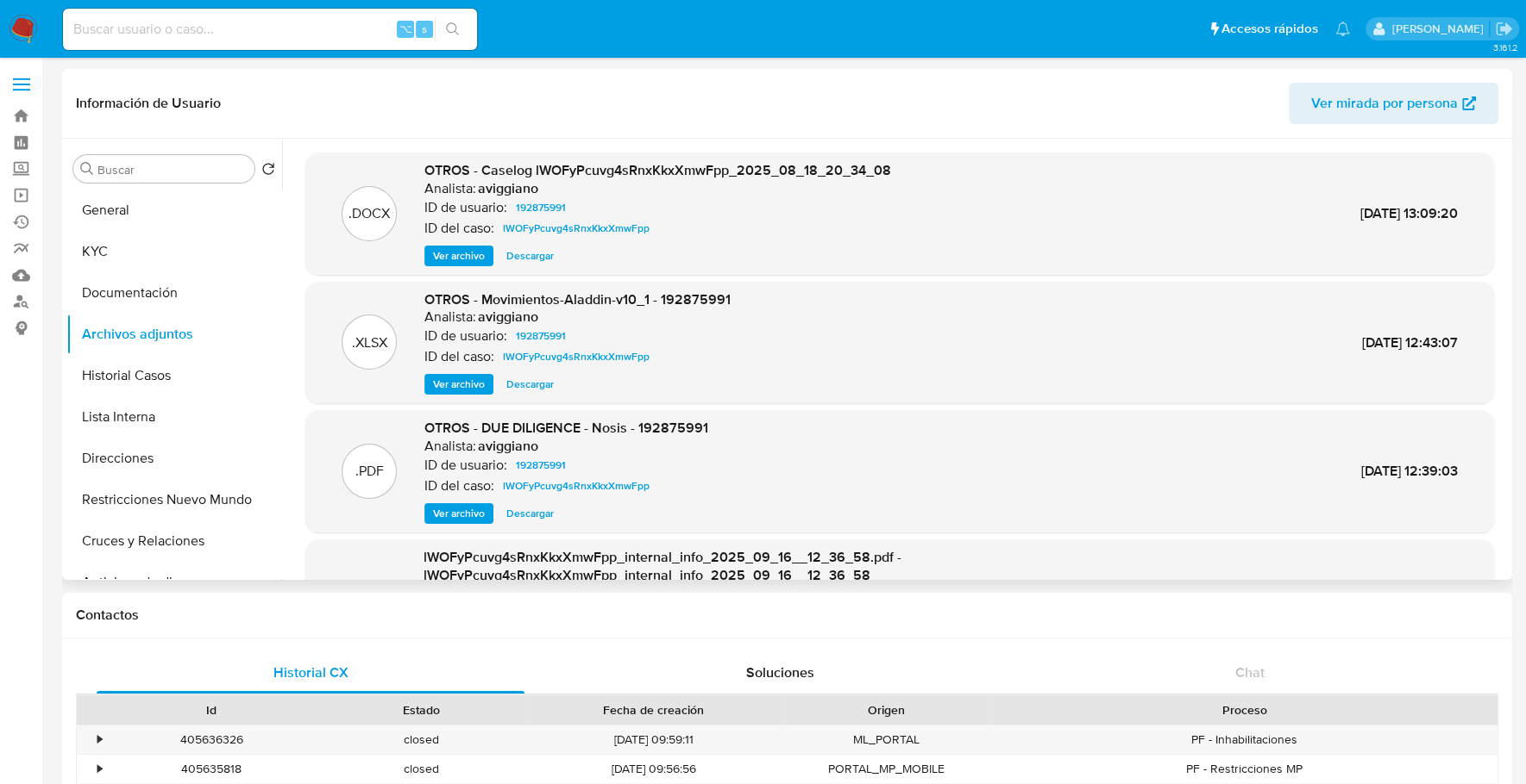
click at [451, 247] on span "Ver archivo" at bounding box center [458, 256] width 52 height 18
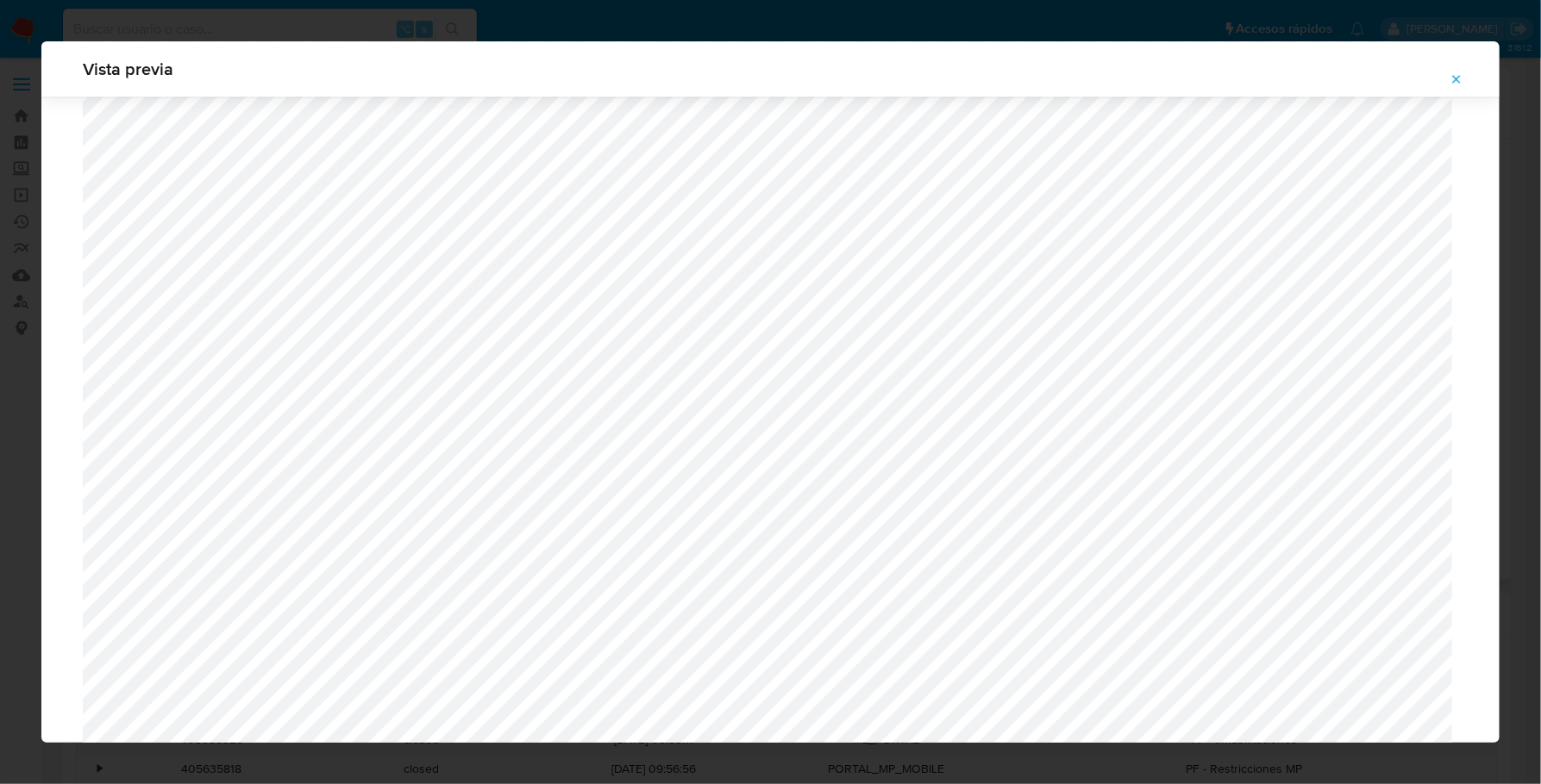
scroll to position [1742, 0]
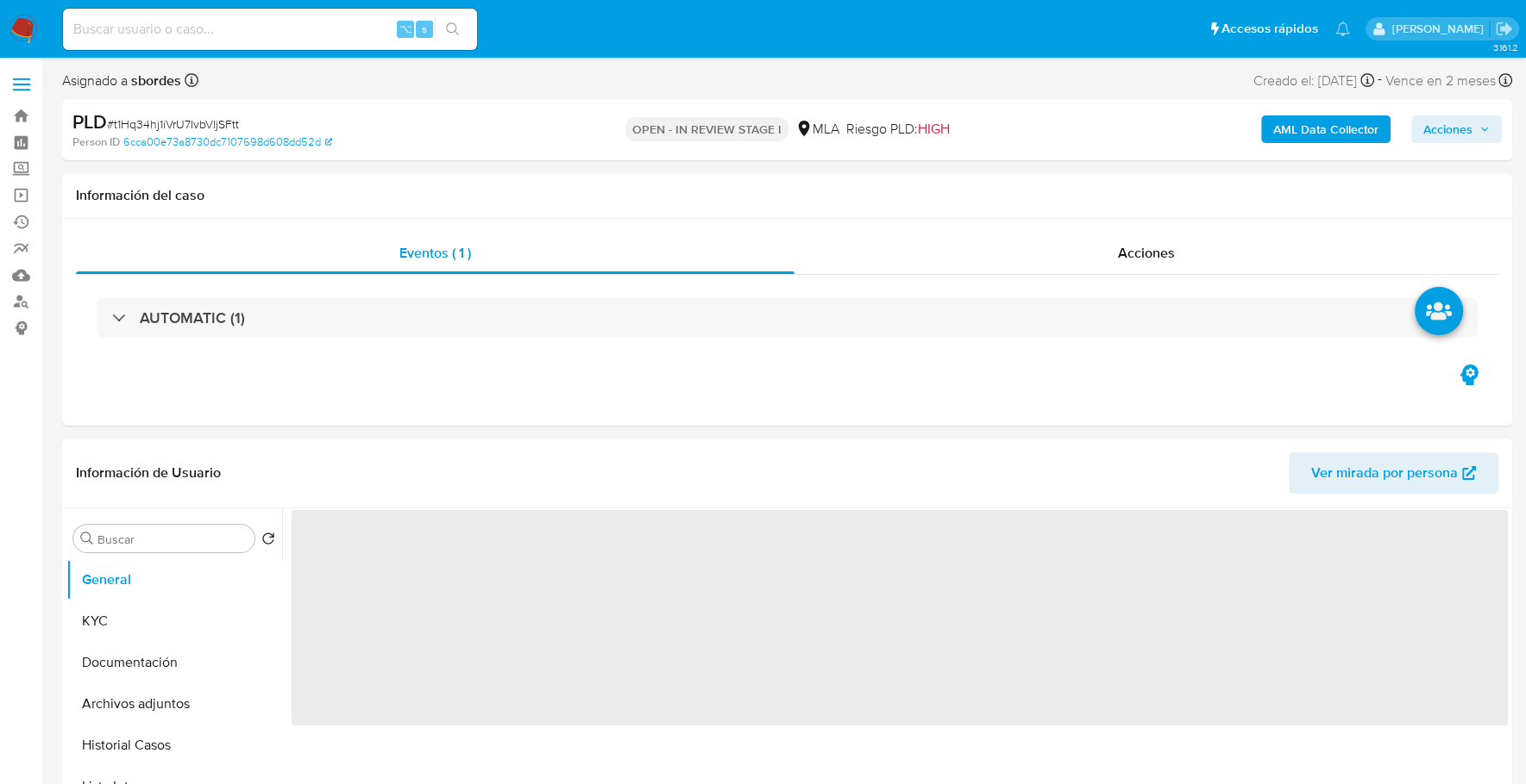
select select "10"
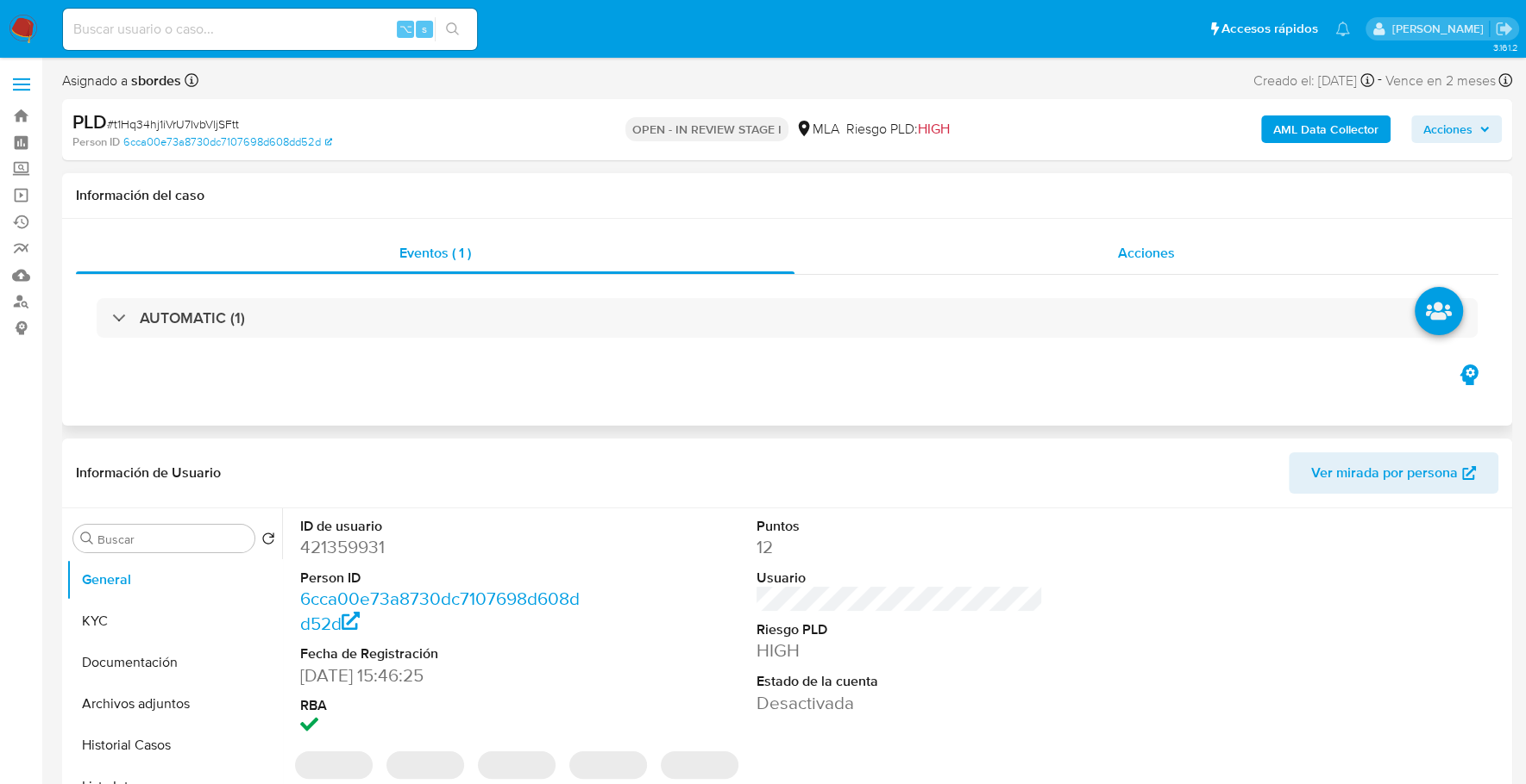
click at [1103, 261] on div "Acciones" at bounding box center [1146, 253] width 703 height 41
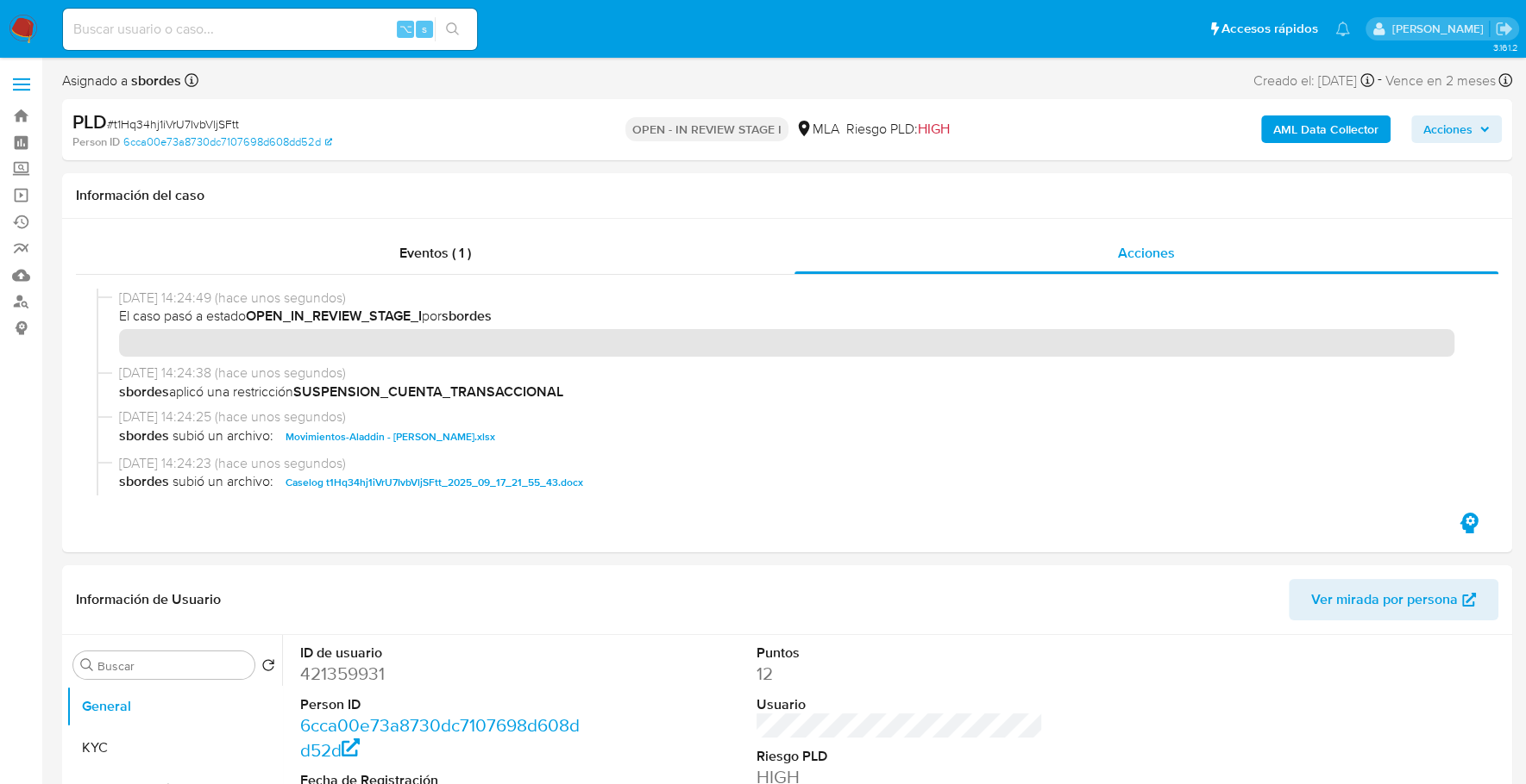
click at [1454, 127] on span "Acciones" at bounding box center [1448, 129] width 49 height 27
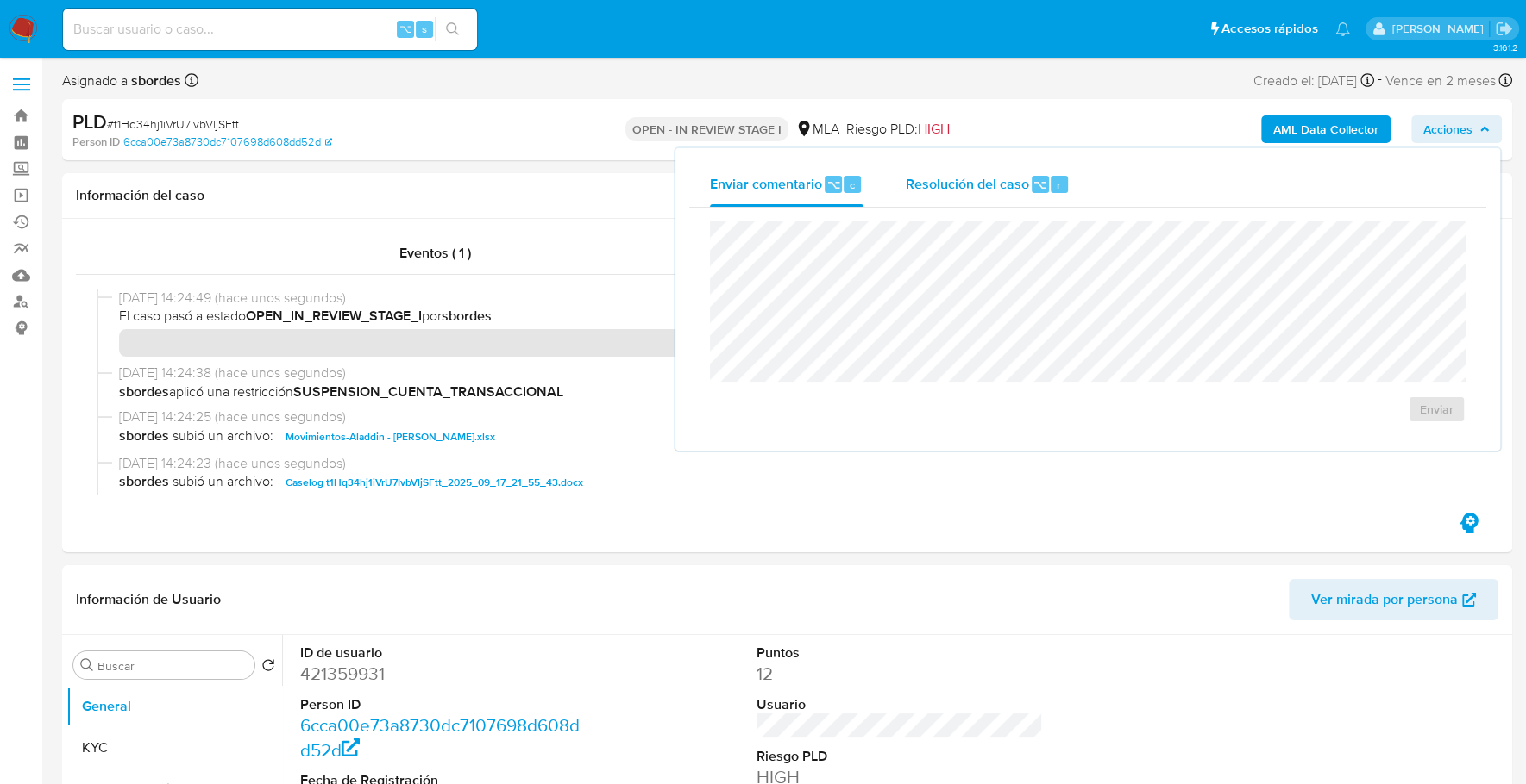
click at [1028, 169] on div "Resolución del caso ⌥ r" at bounding box center [987, 185] width 165 height 45
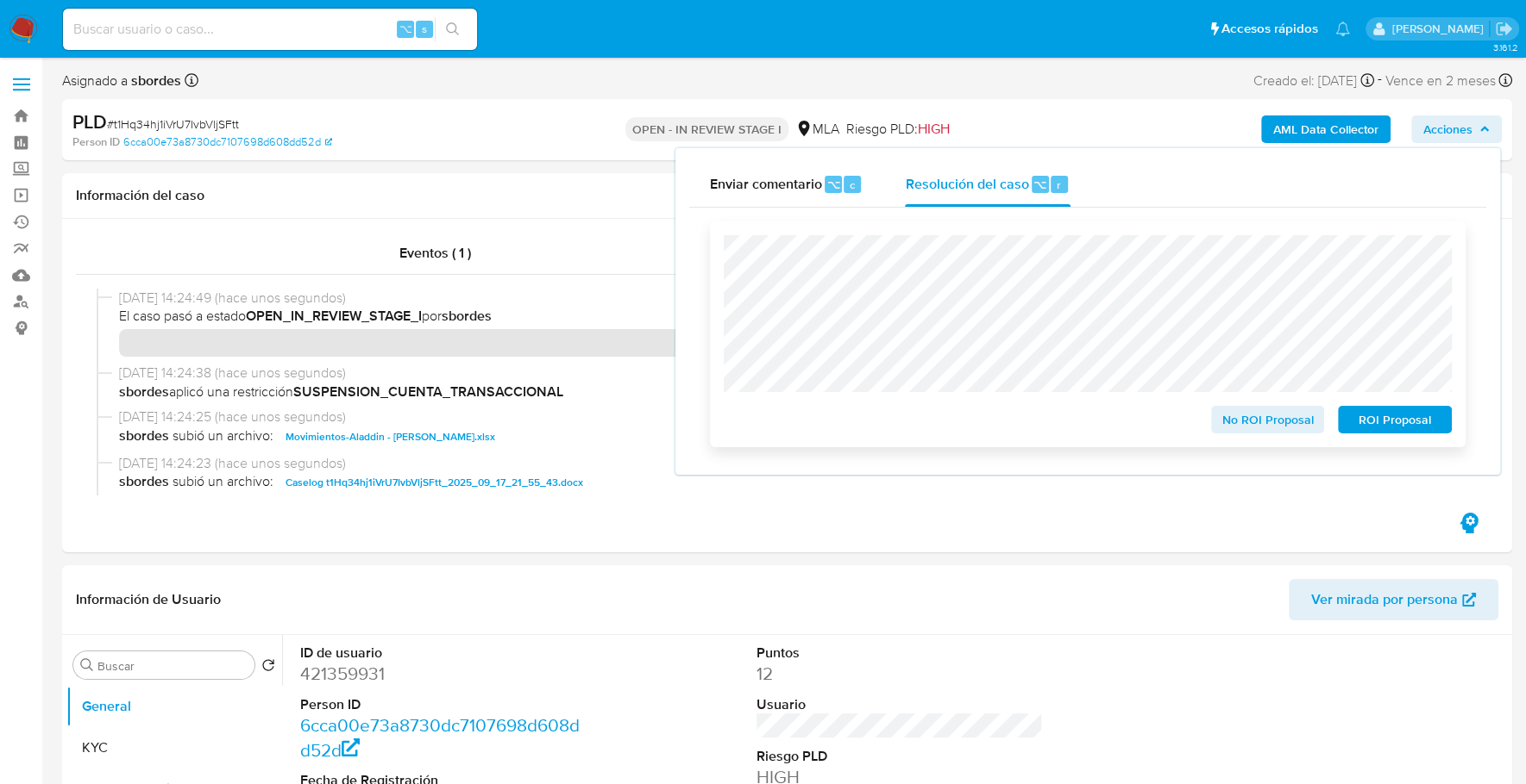
click at [1379, 414] on span "ROI Proposal" at bounding box center [1395, 420] width 90 height 24
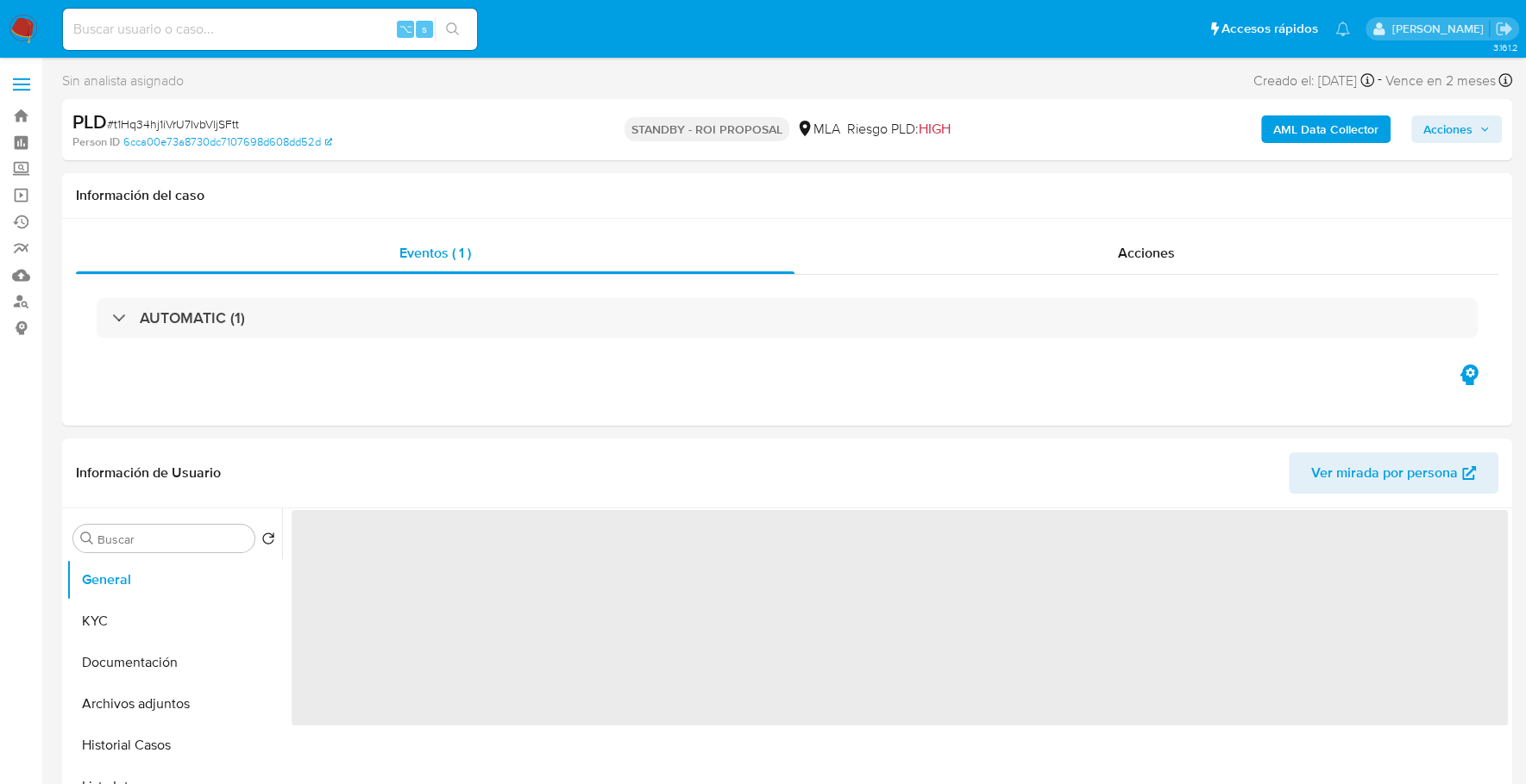
select select "10"
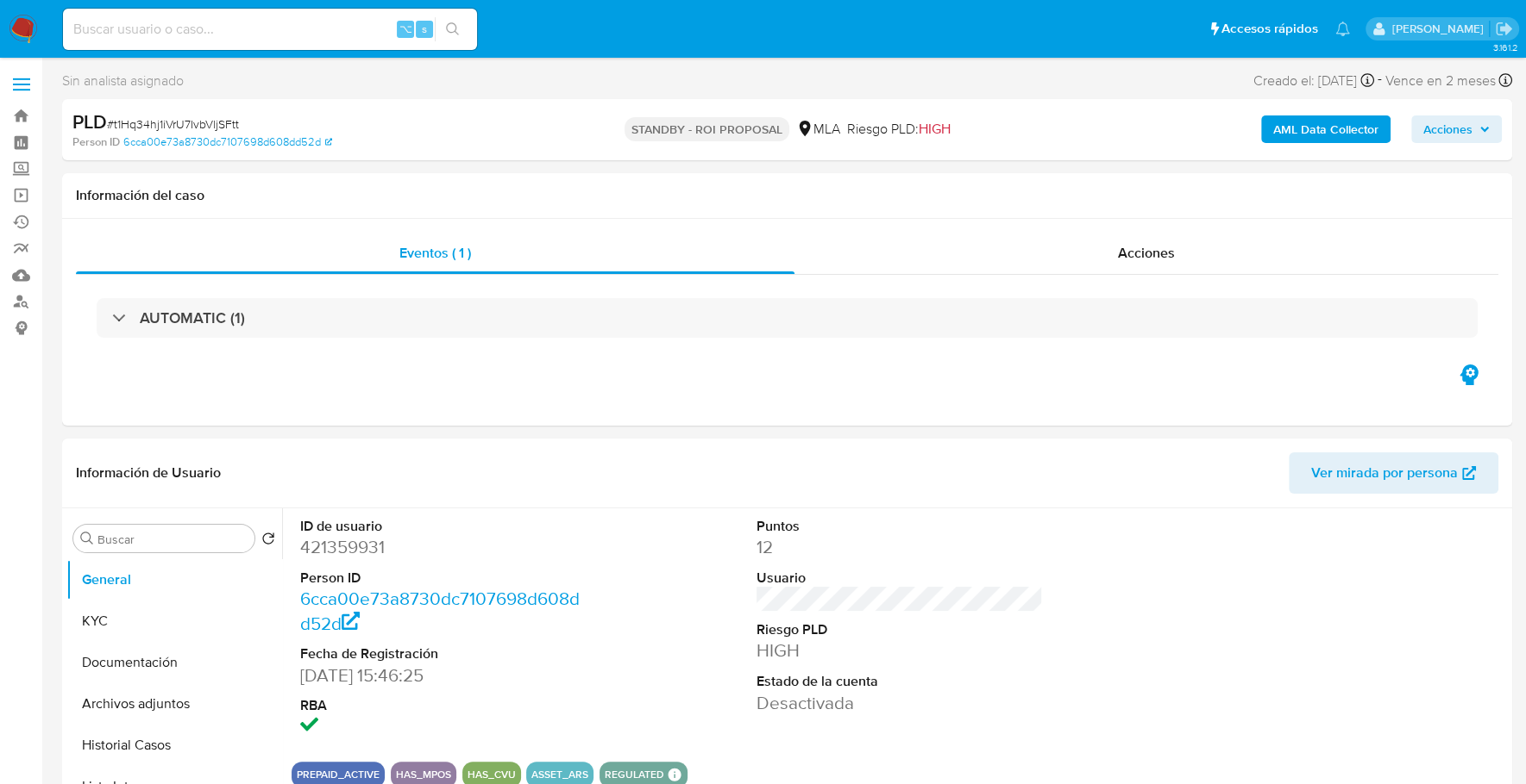
click at [288, 31] on input at bounding box center [270, 29] width 414 height 22
paste input "45525883"
type input "45525883"
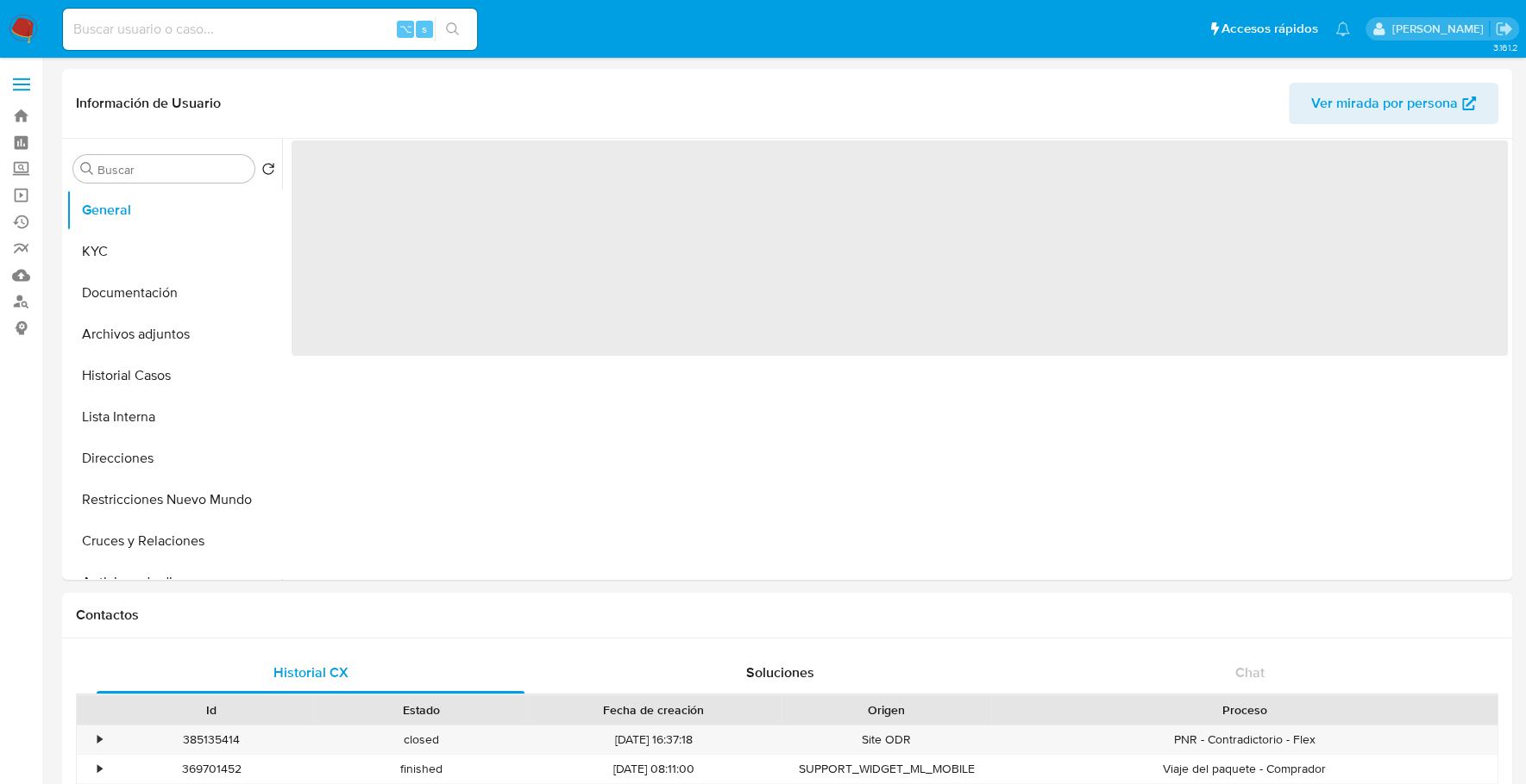
select select "10"
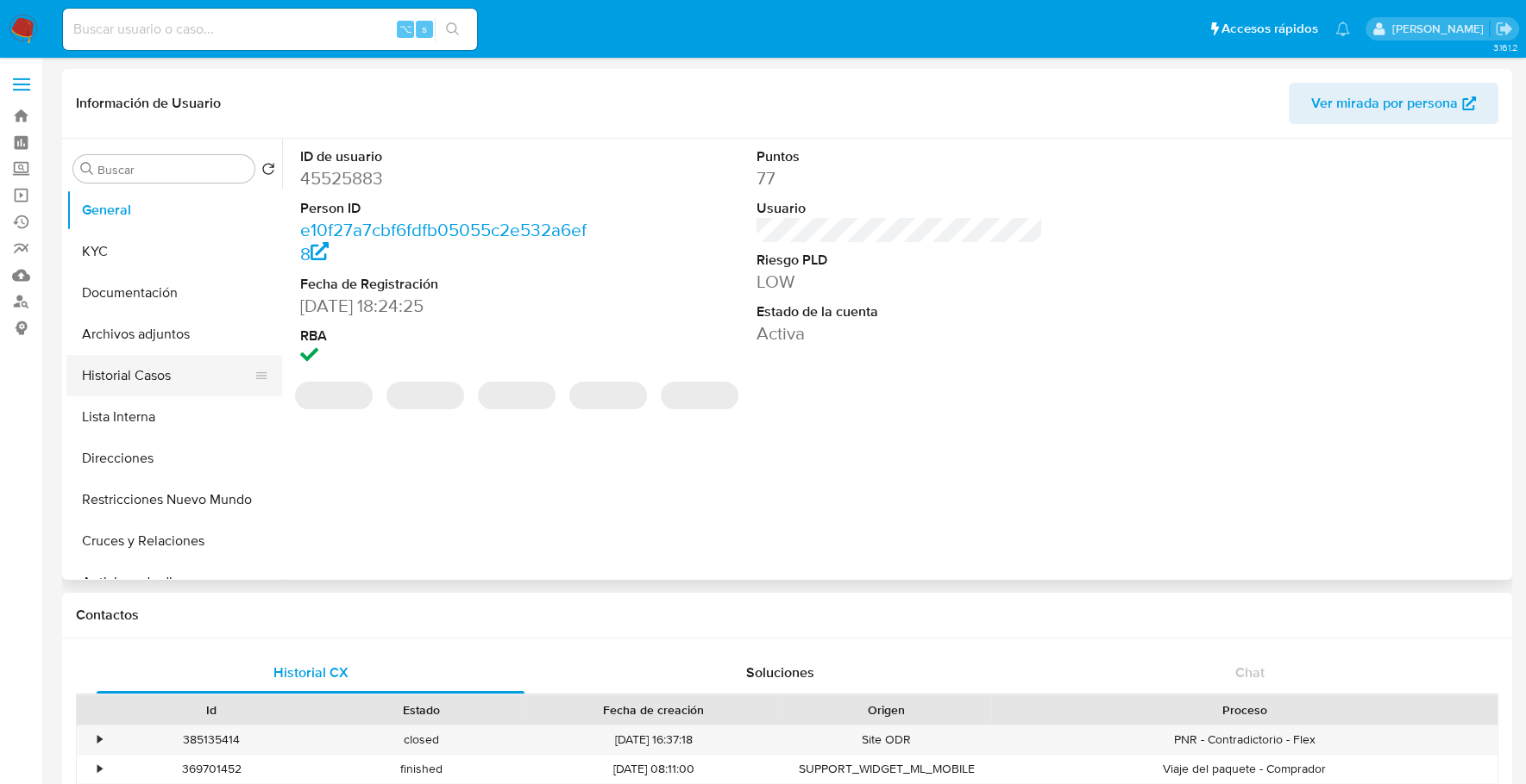
click at [144, 377] on button "Historial Casos" at bounding box center [167, 376] width 202 height 41
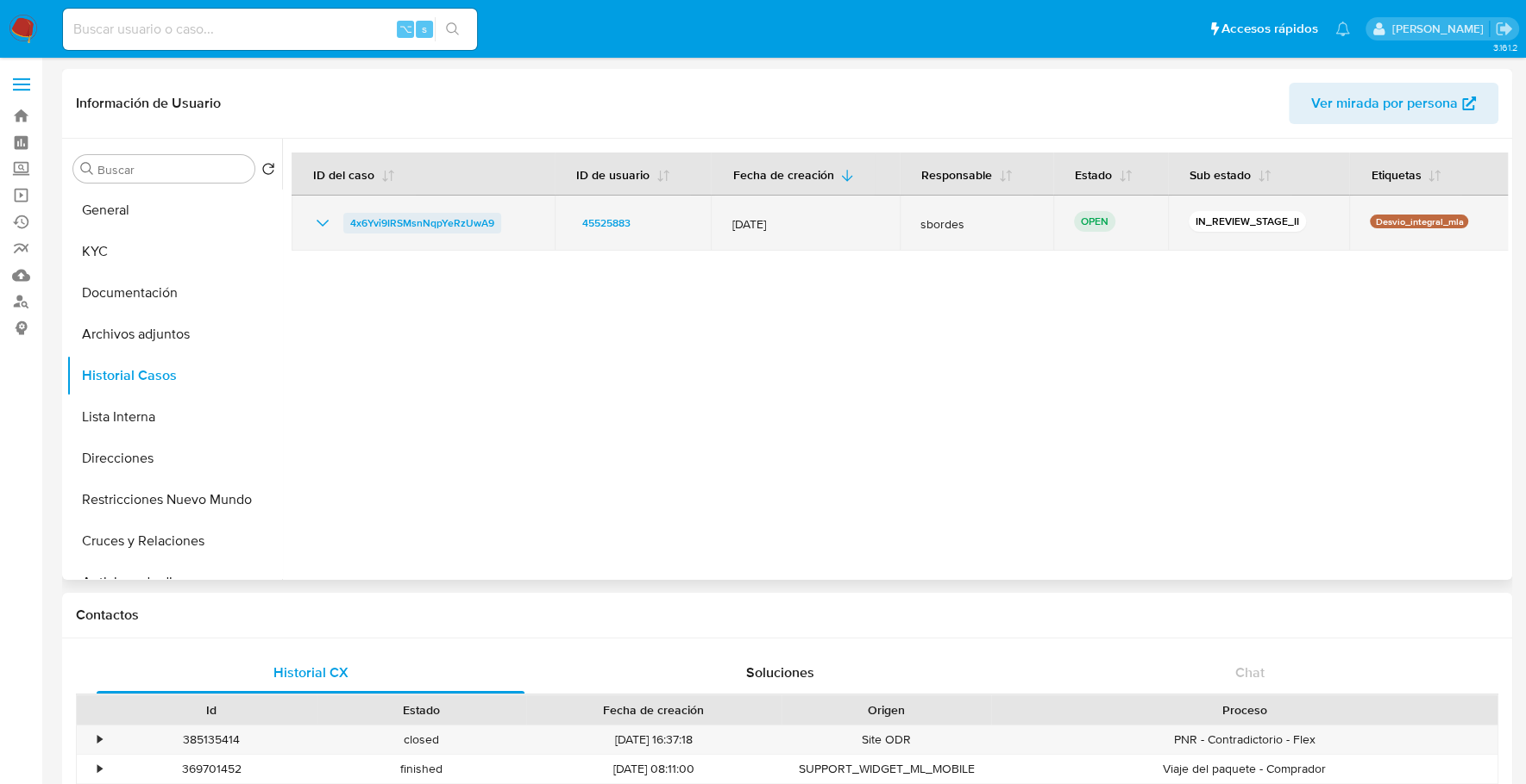
click at [420, 219] on span "4x6Yvi9IRSMsnNqpYeRzUwA9" at bounding box center [421, 223] width 144 height 21
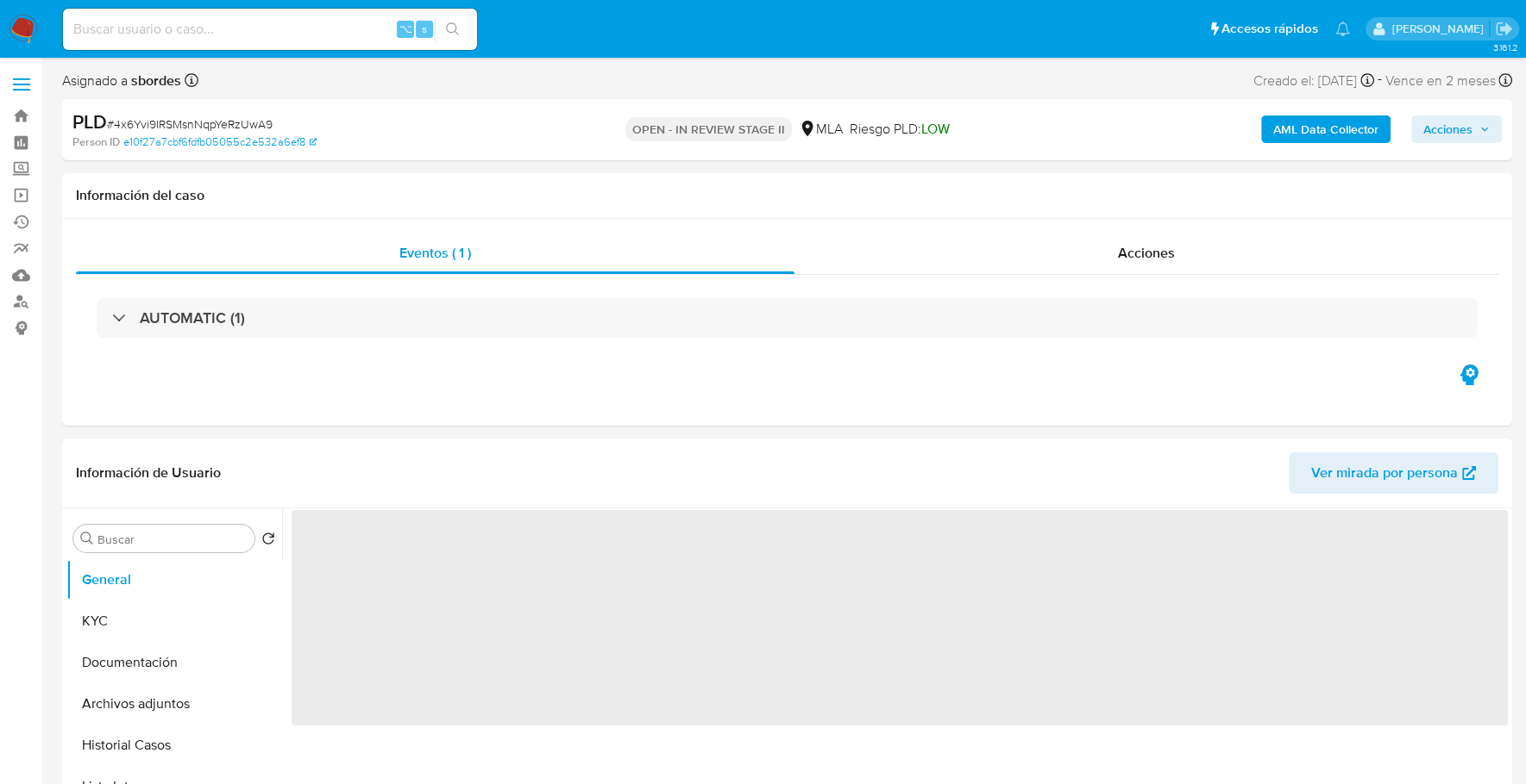
select select "10"
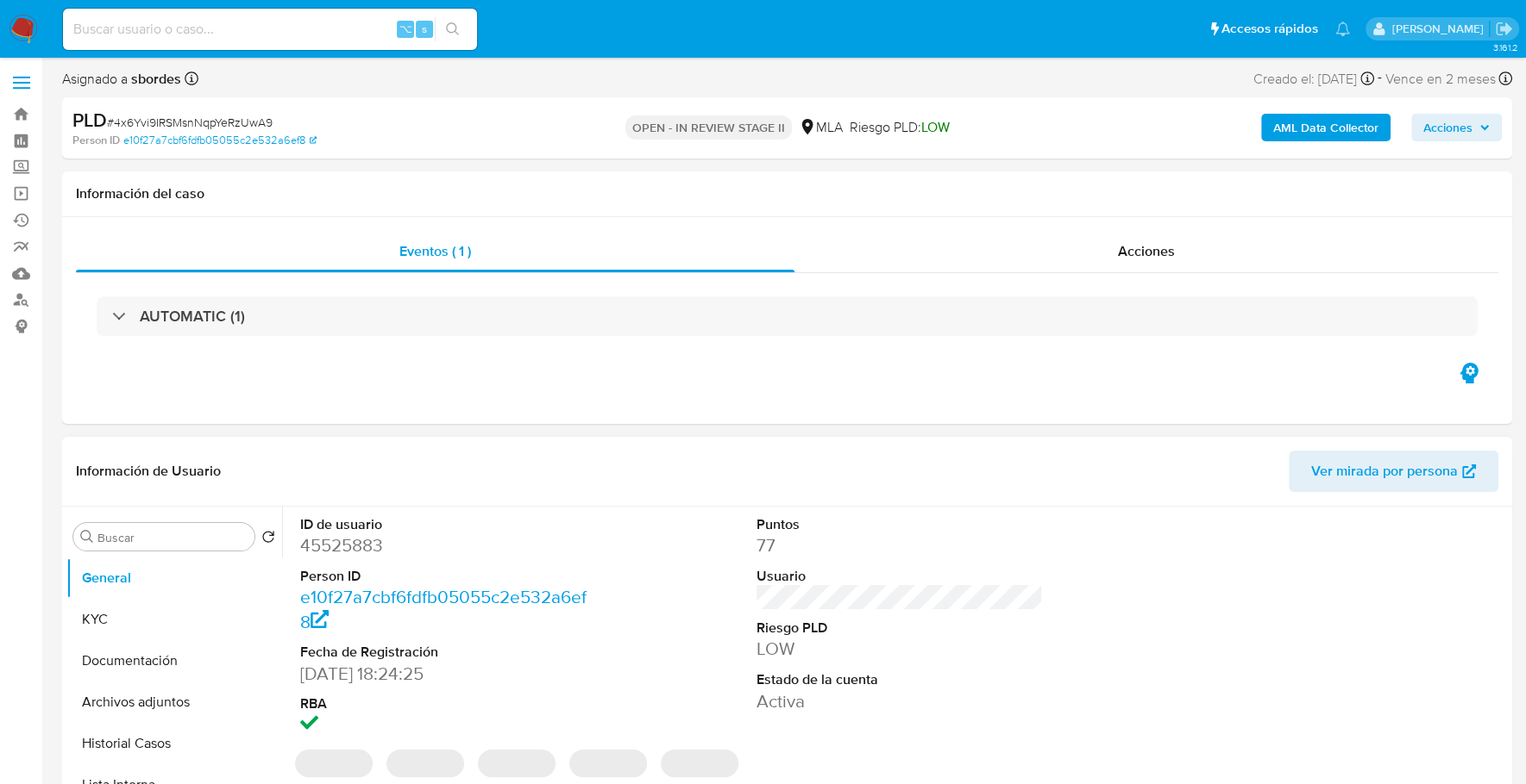
scroll to position [335, 0]
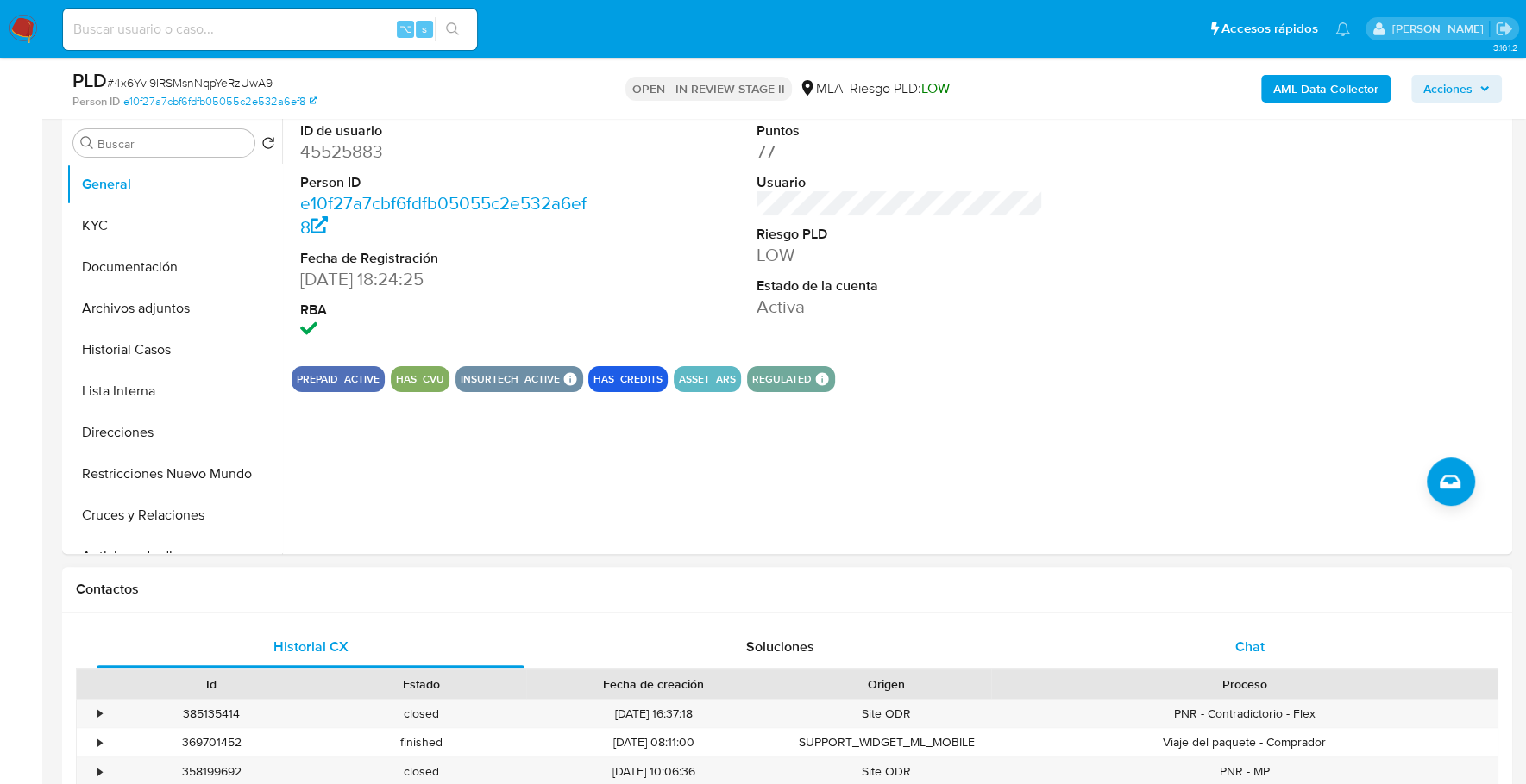
click at [1213, 640] on div "Chat" at bounding box center [1249, 647] width 428 height 41
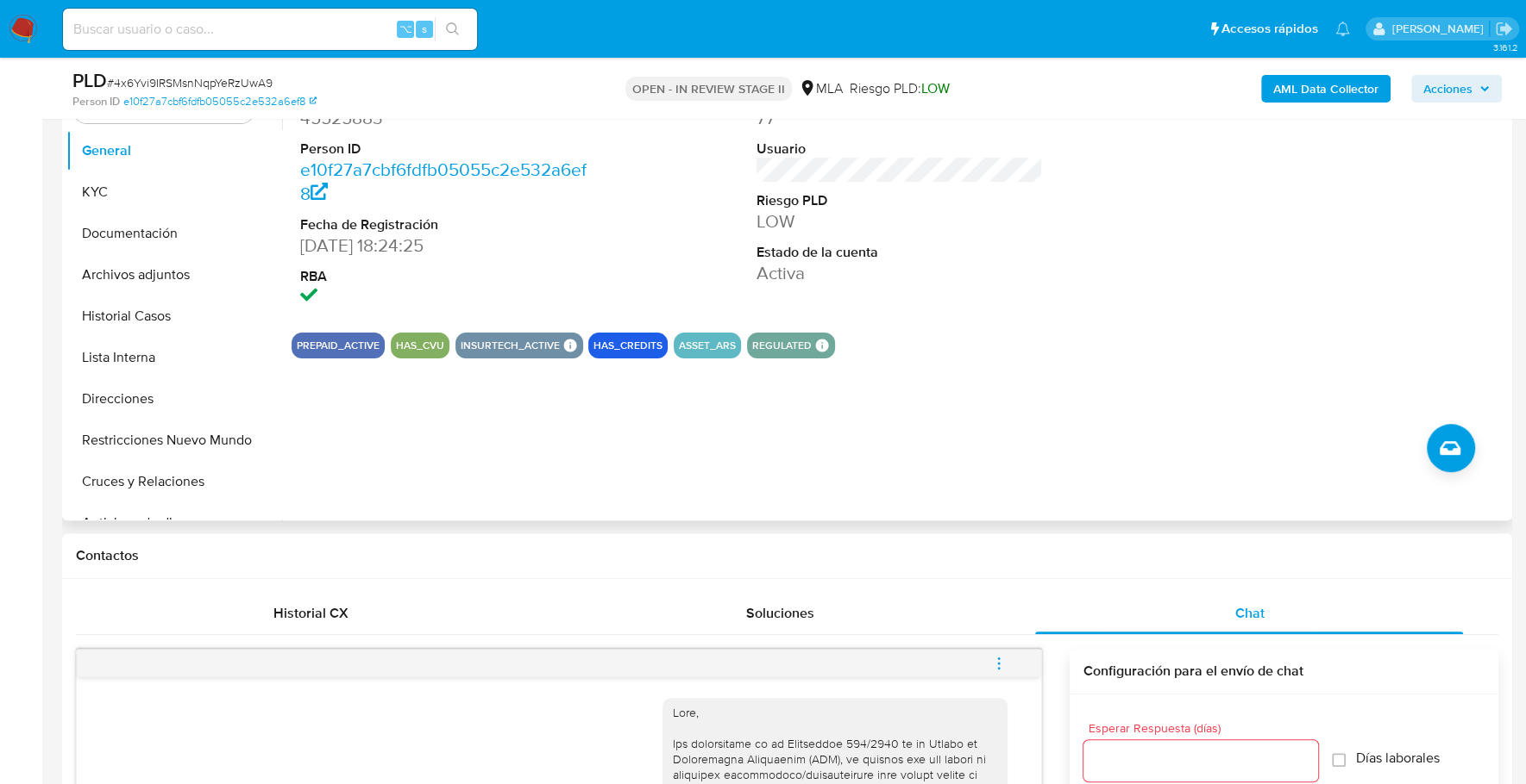
scroll to position [116, 0]
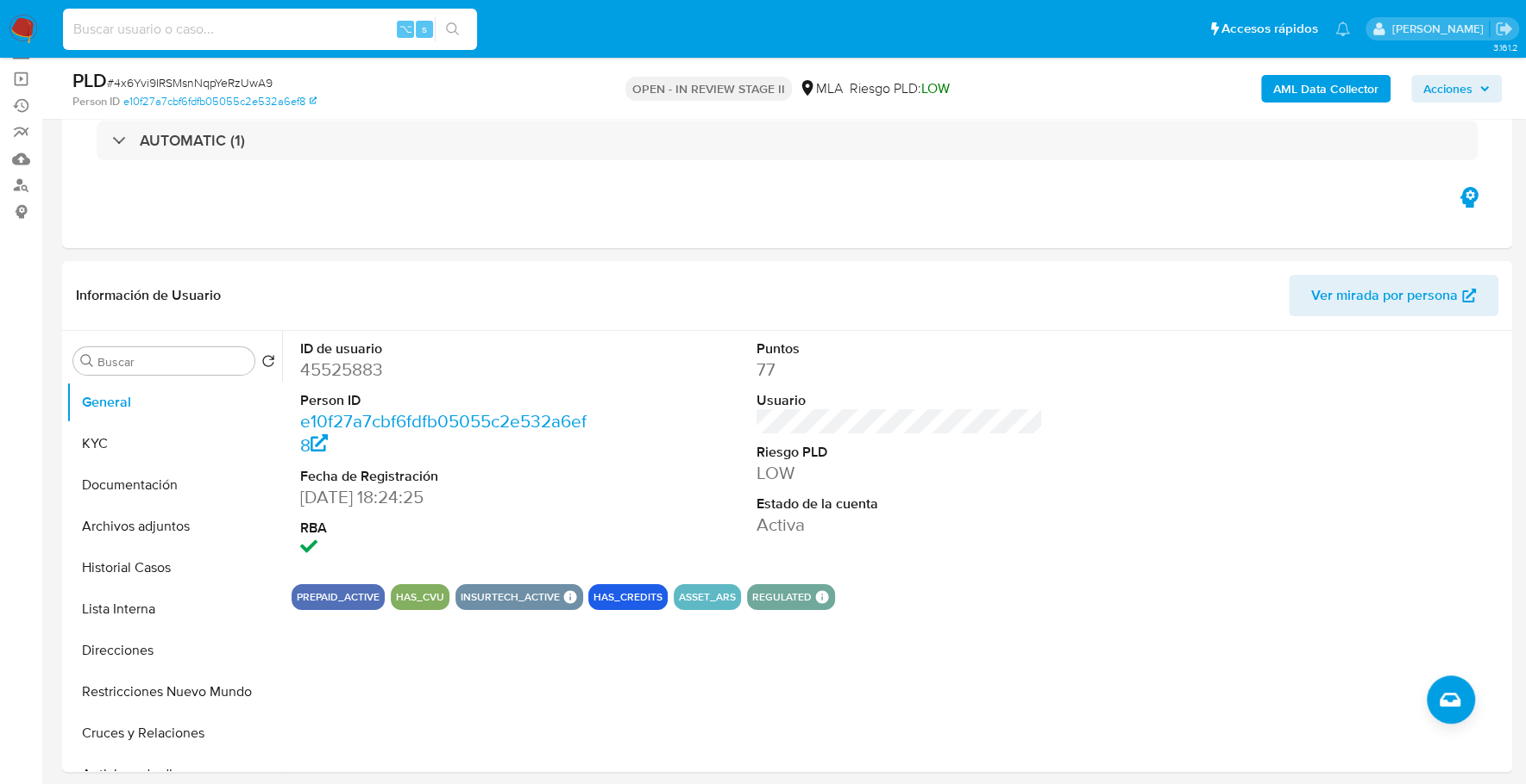
click at [182, 24] on input at bounding box center [270, 29] width 414 height 22
paste input "45525883"
type input "45525883"
click at [87, 440] on button "KYC" at bounding box center [167, 443] width 202 height 41
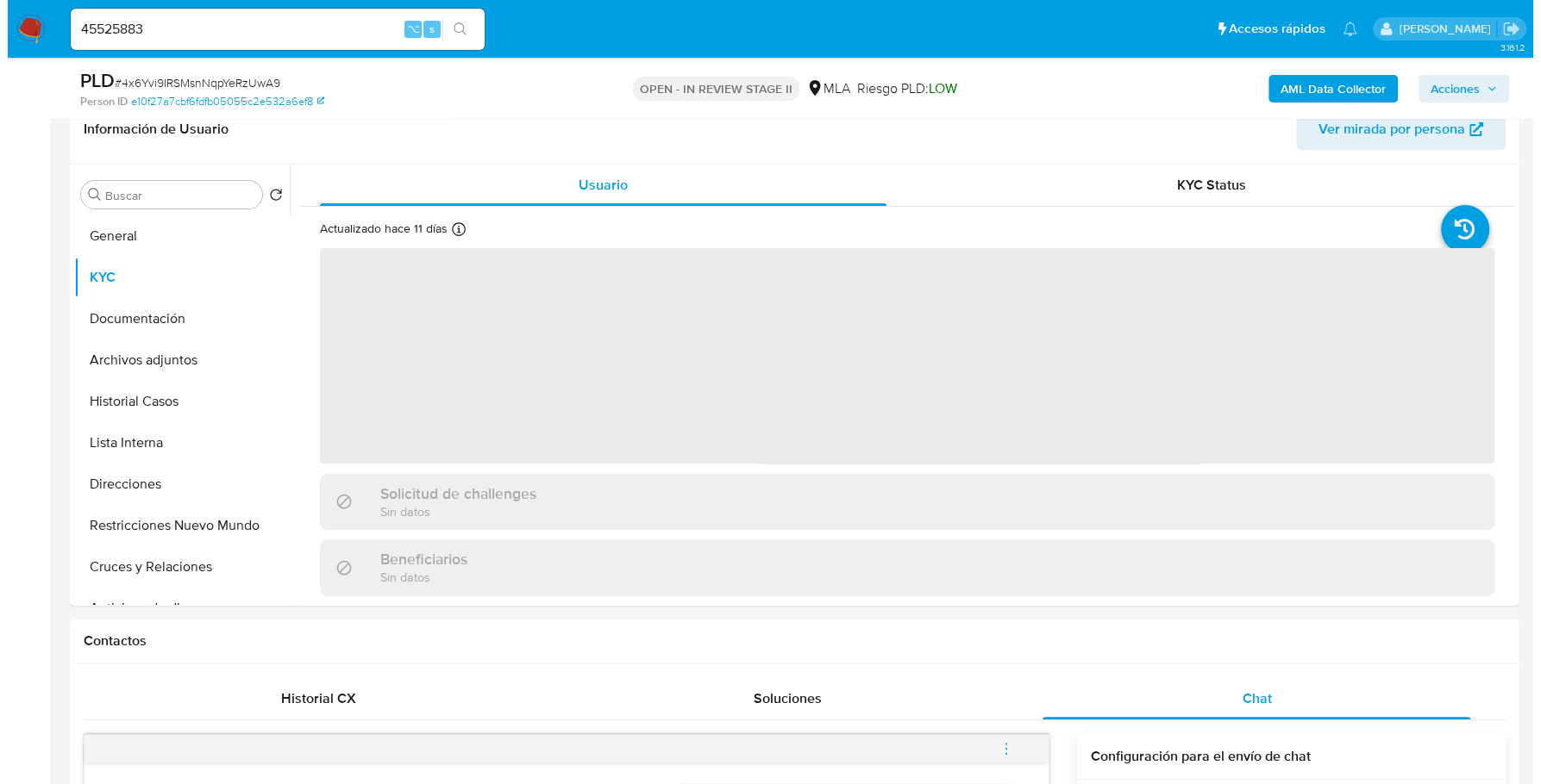
scroll to position [298, 0]
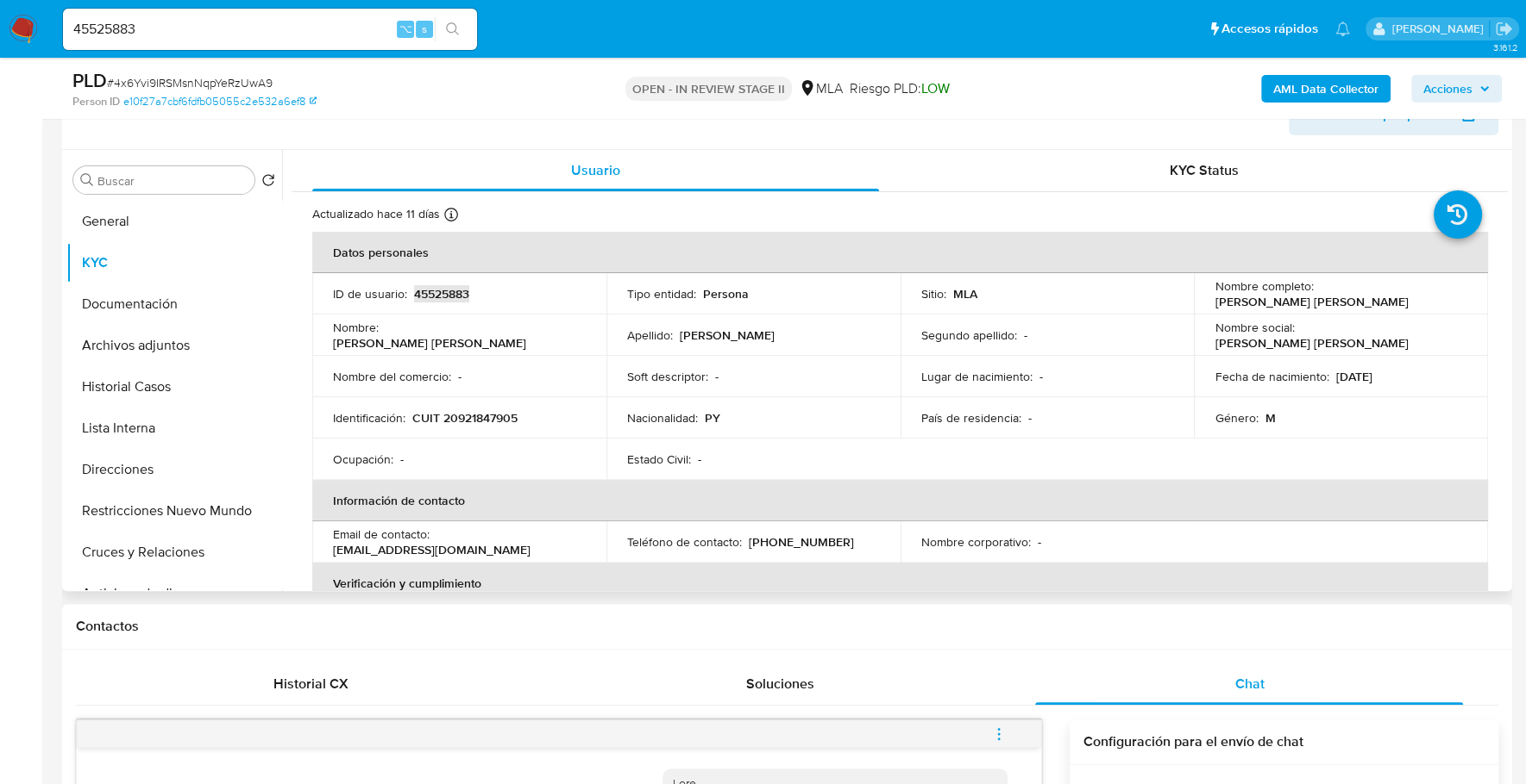
copy p "45525883"
click at [1298, 94] on b "AML Data Collector" at bounding box center [1326, 89] width 106 height 27
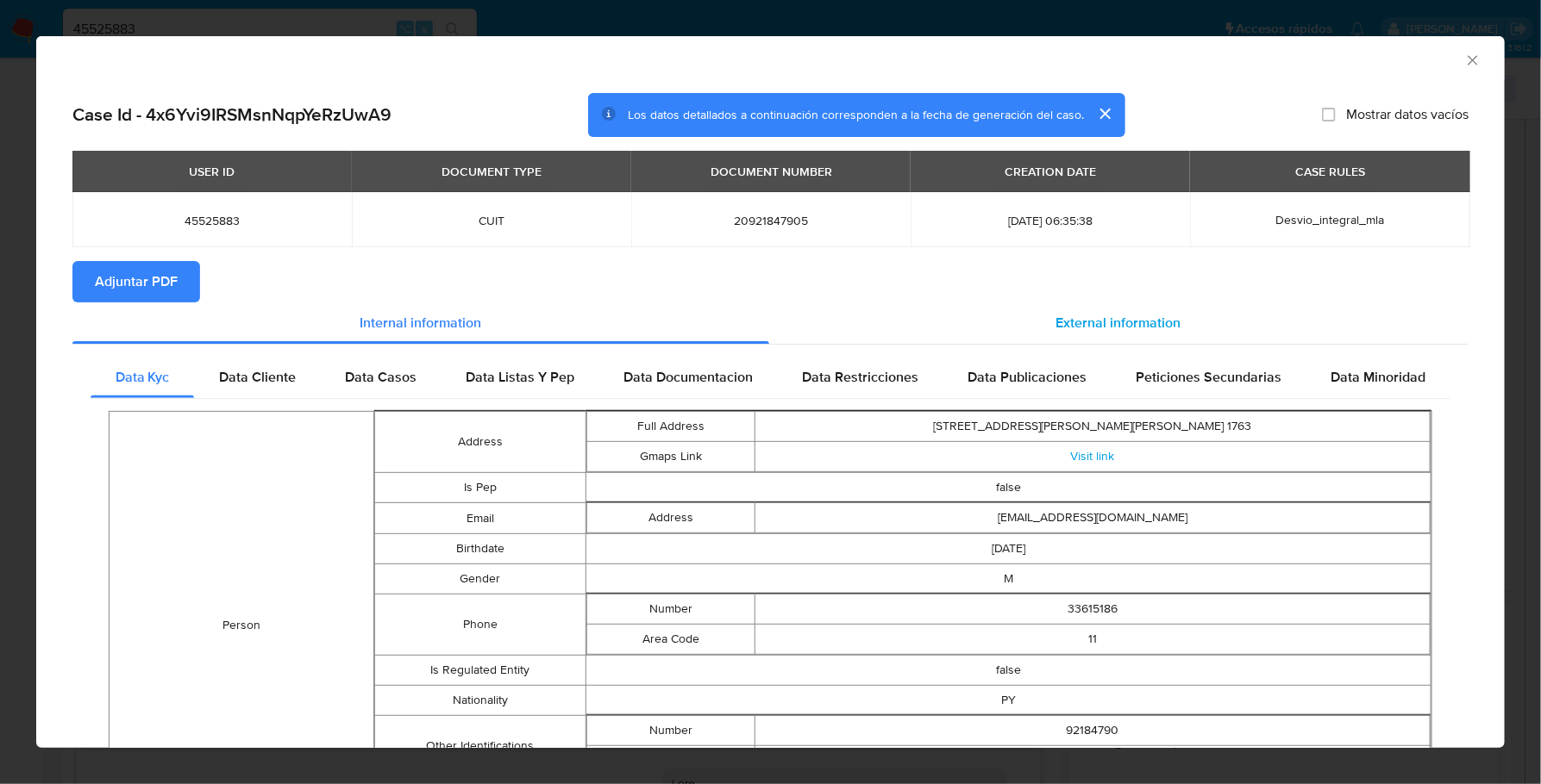
click at [1076, 323] on span "External information" at bounding box center [1118, 322] width 125 height 20
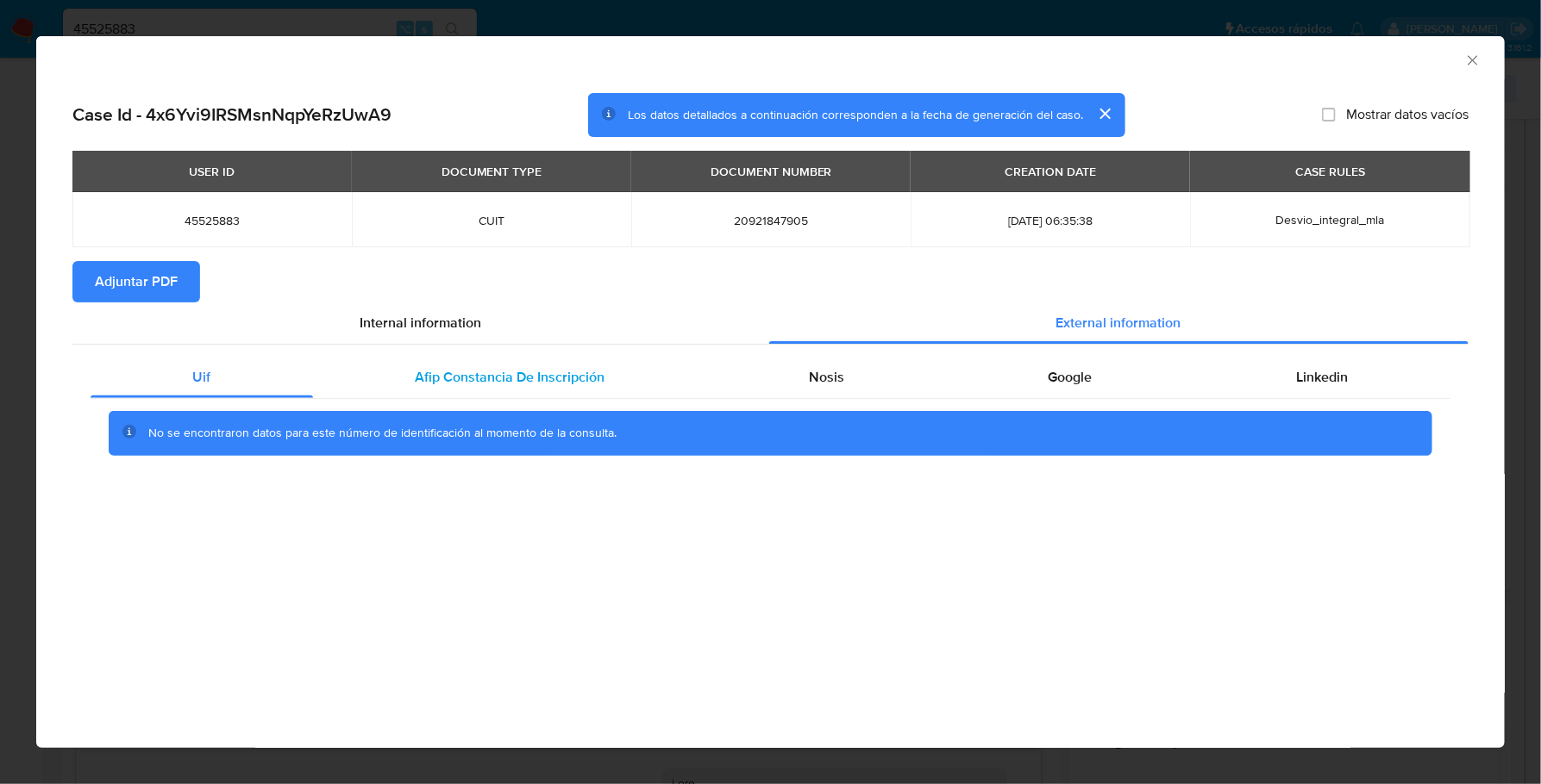
click at [542, 377] on span "Afip Constancia De Inscripción" at bounding box center [510, 377] width 189 height 20
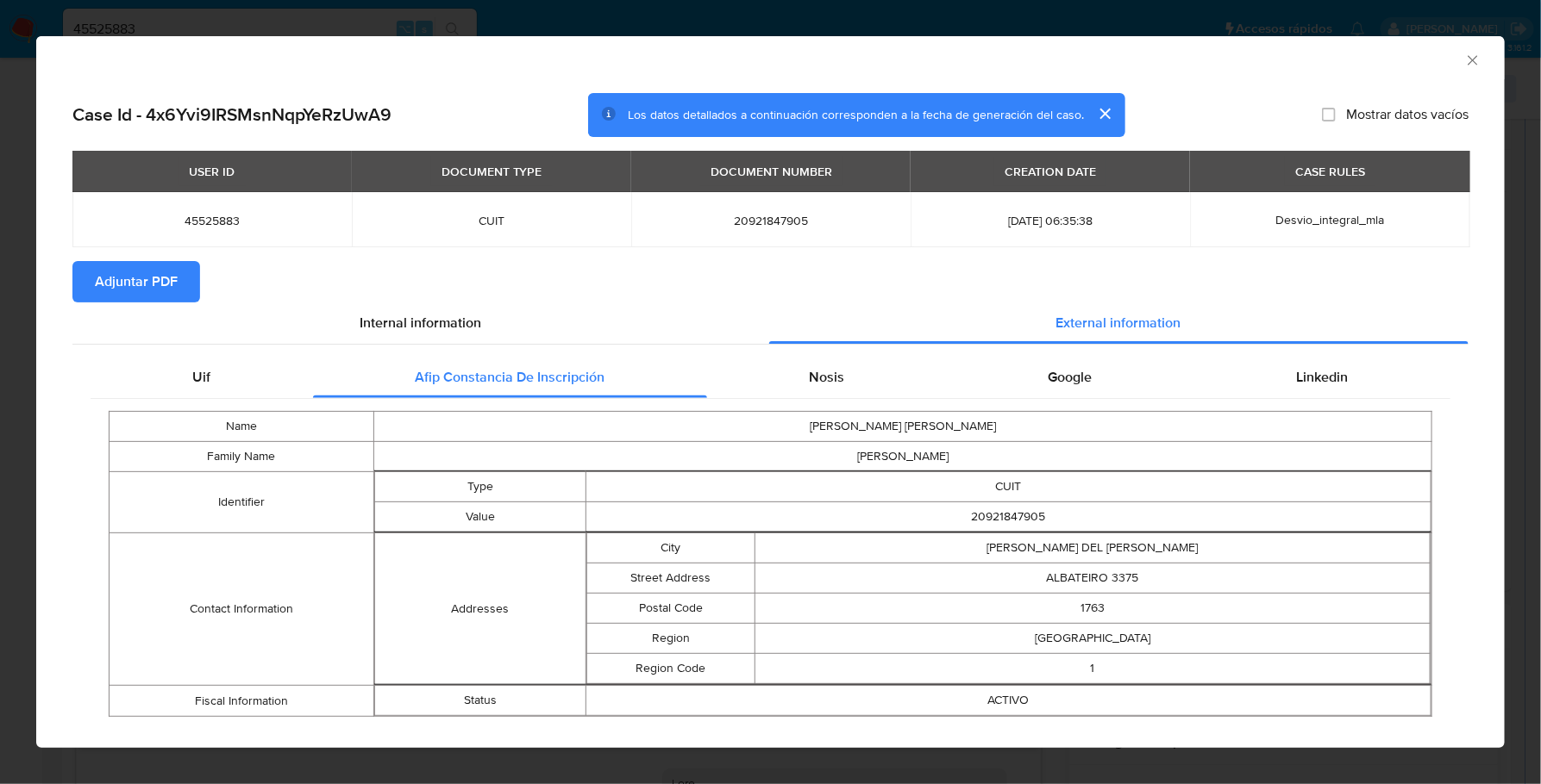
scroll to position [28, 0]
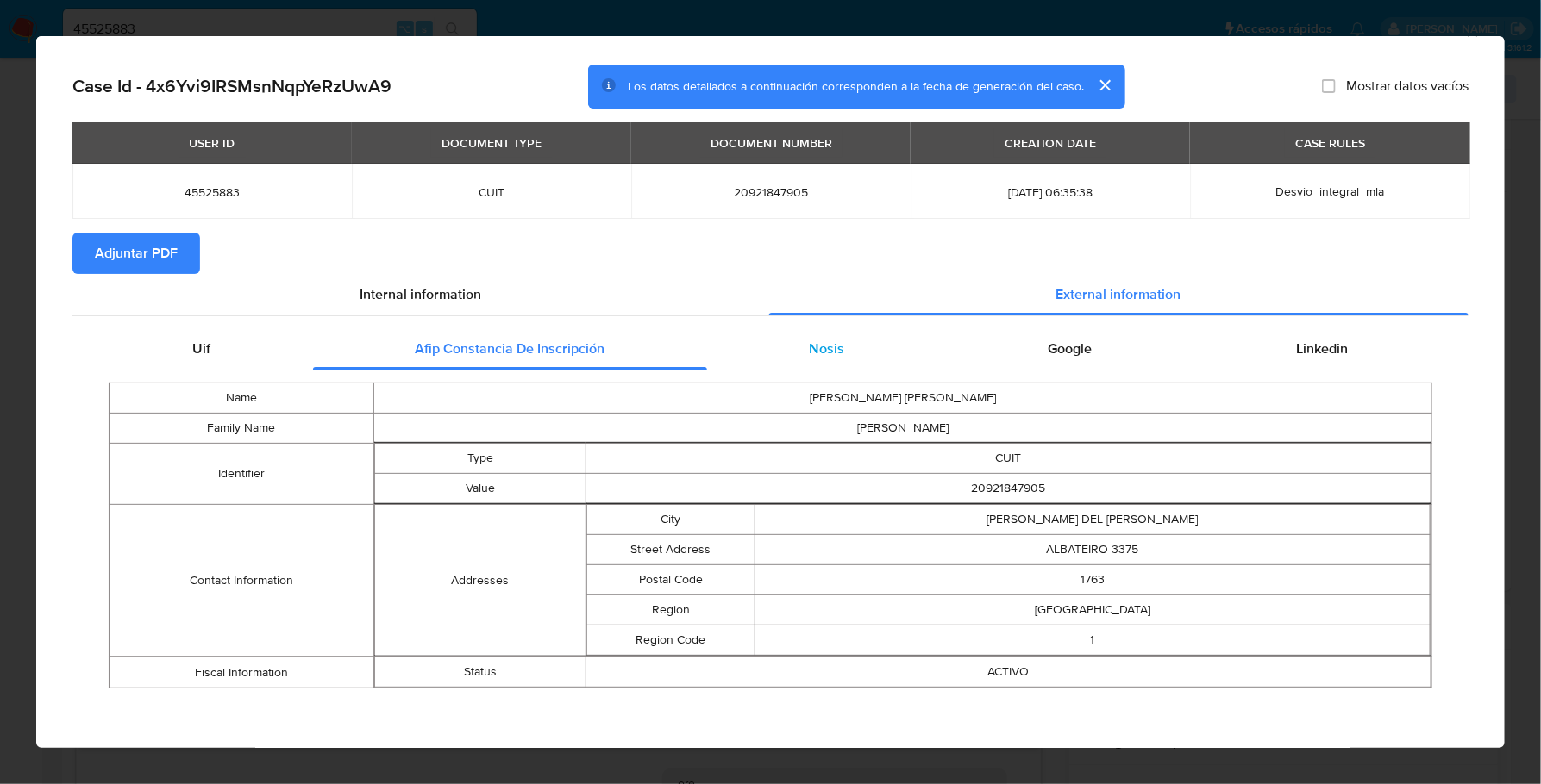
click at [866, 358] on div "Nosis" at bounding box center [826, 349] width 239 height 41
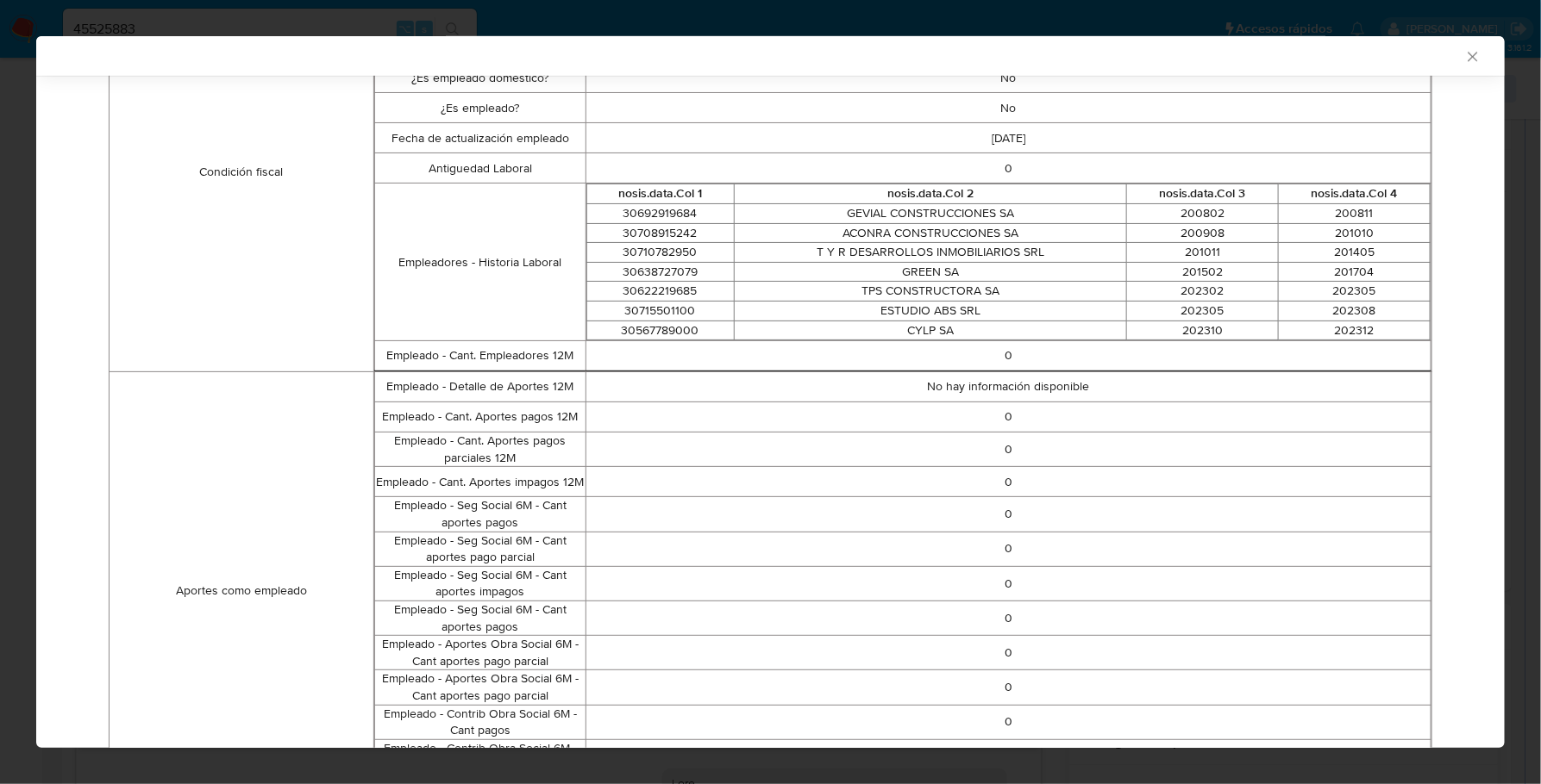
scroll to position [189, 0]
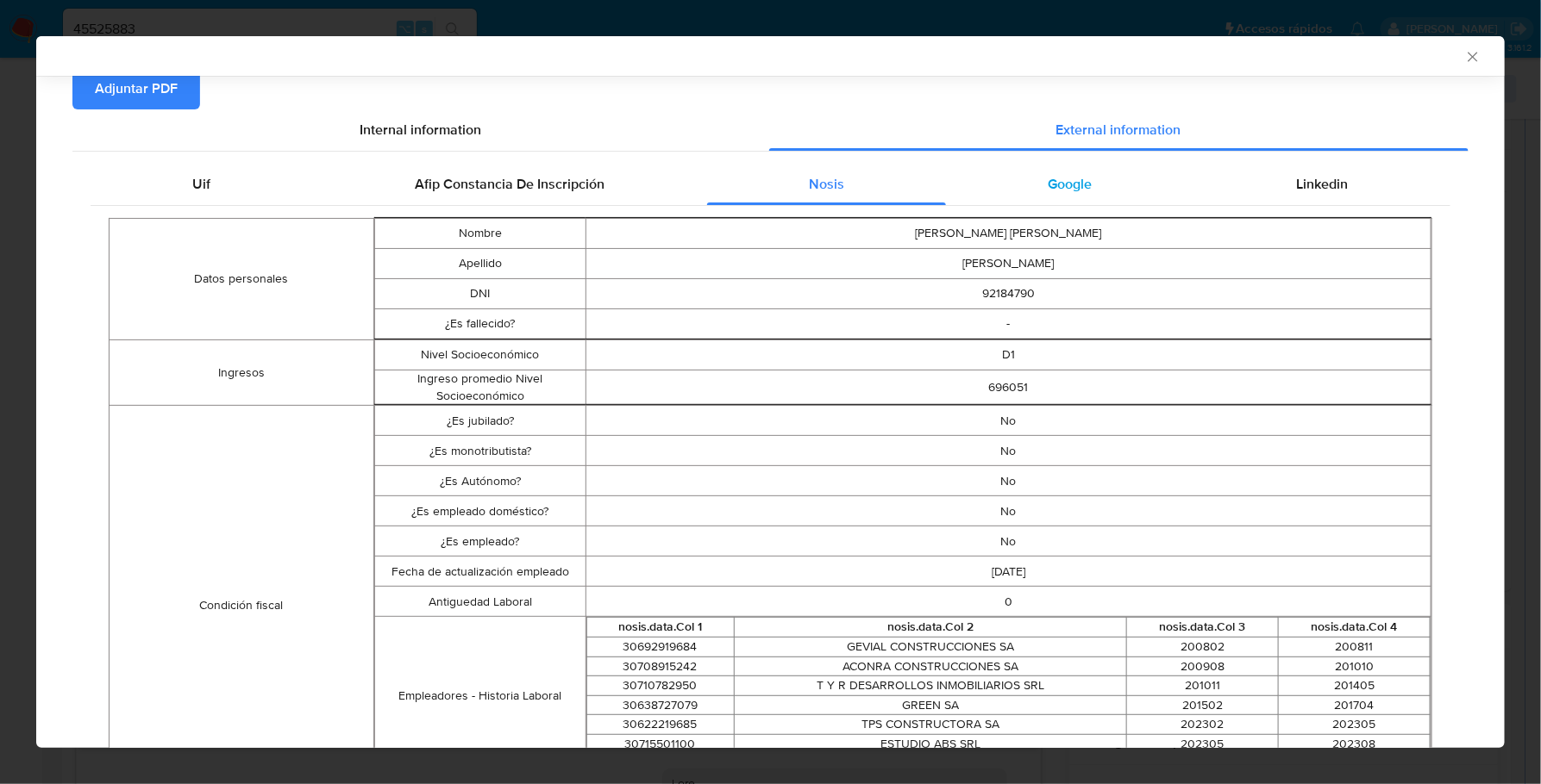
click at [1120, 175] on div "Google" at bounding box center [1069, 185] width 248 height 41
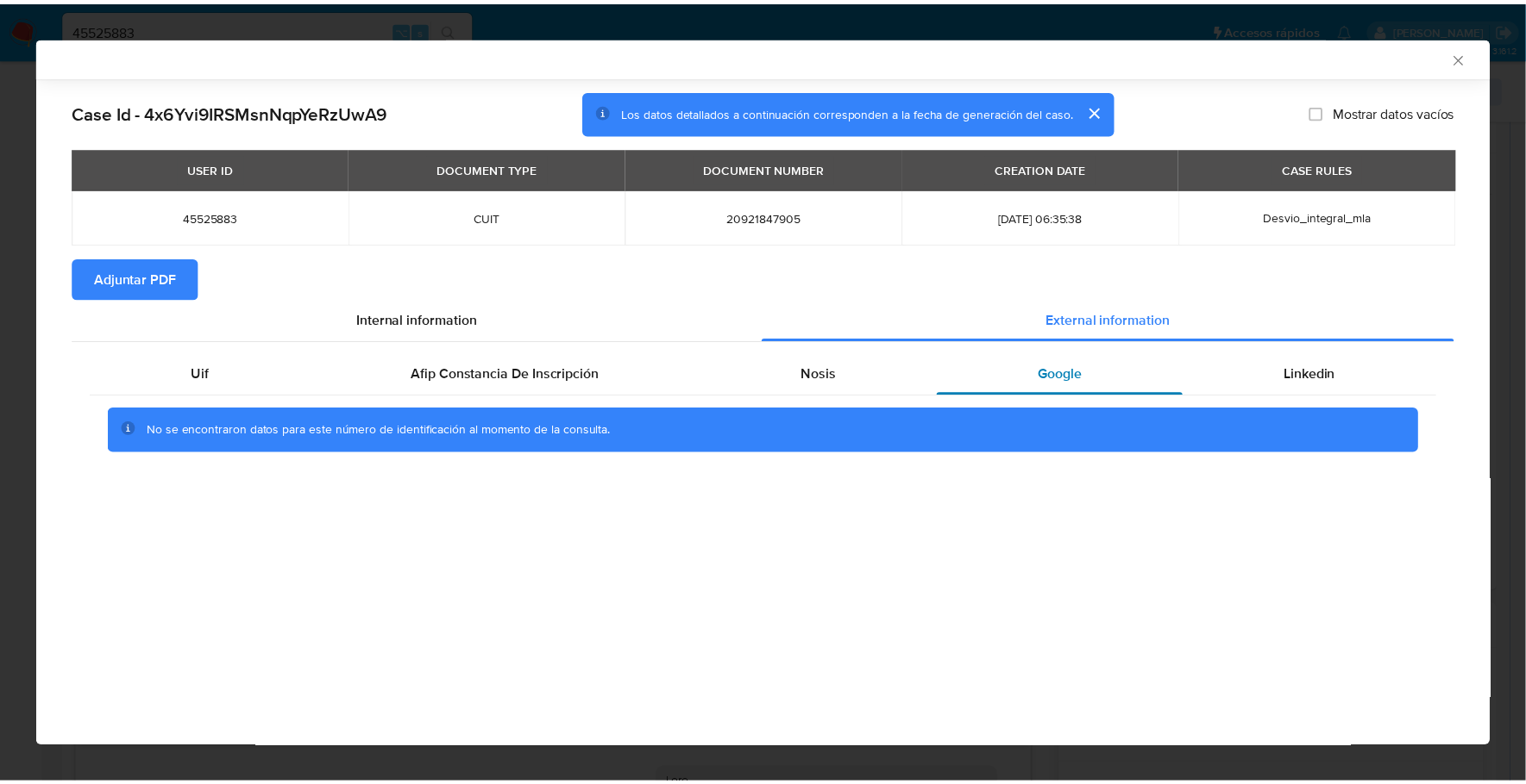
scroll to position [0, 0]
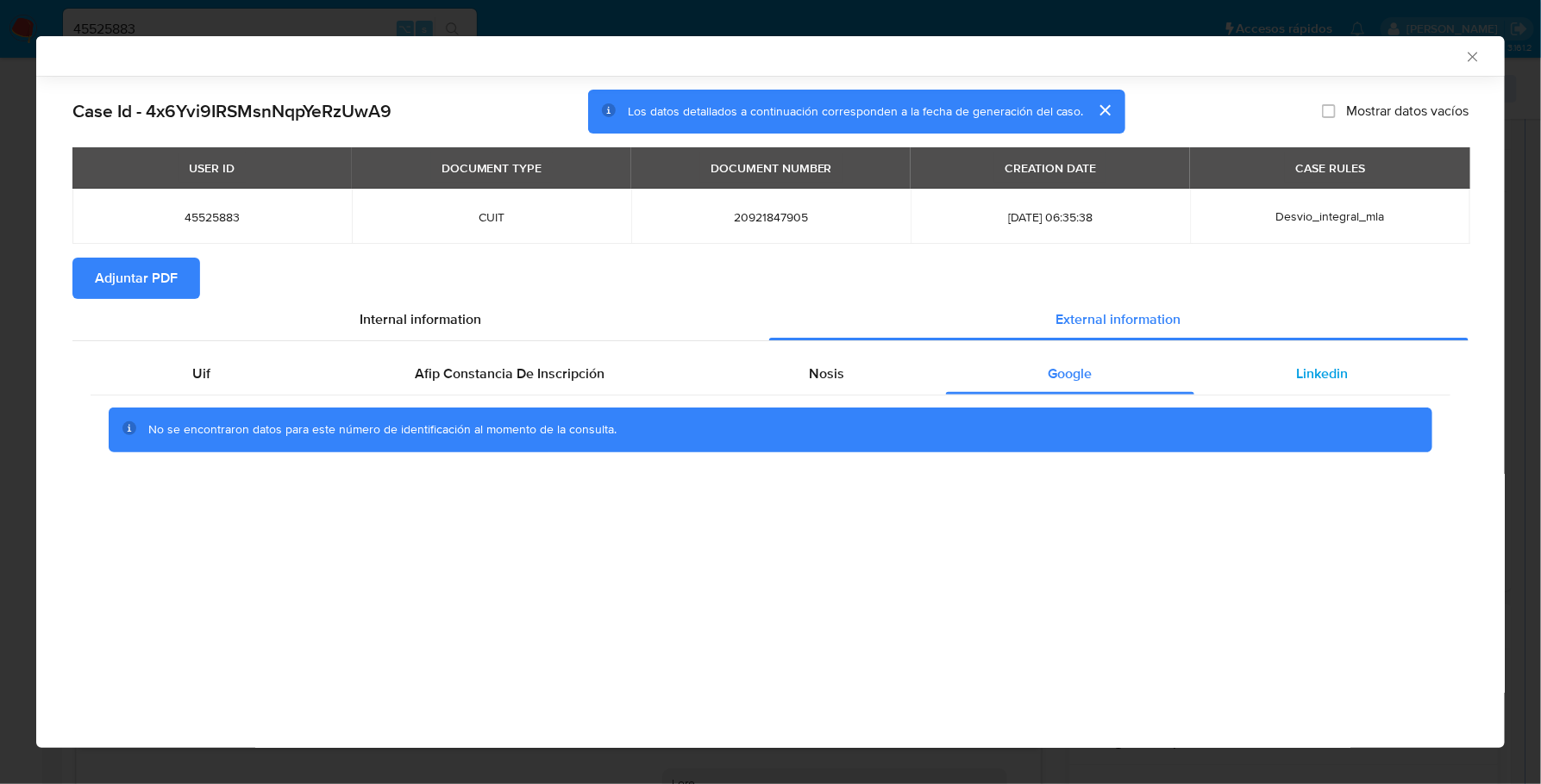
click at [1338, 377] on span "Linkedin" at bounding box center [1322, 374] width 52 height 20
click at [148, 273] on span "Adjuntar PDF" at bounding box center [136, 278] width 83 height 38
click at [1474, 58] on icon "Cerrar ventana" at bounding box center [1473, 57] width 10 height 10
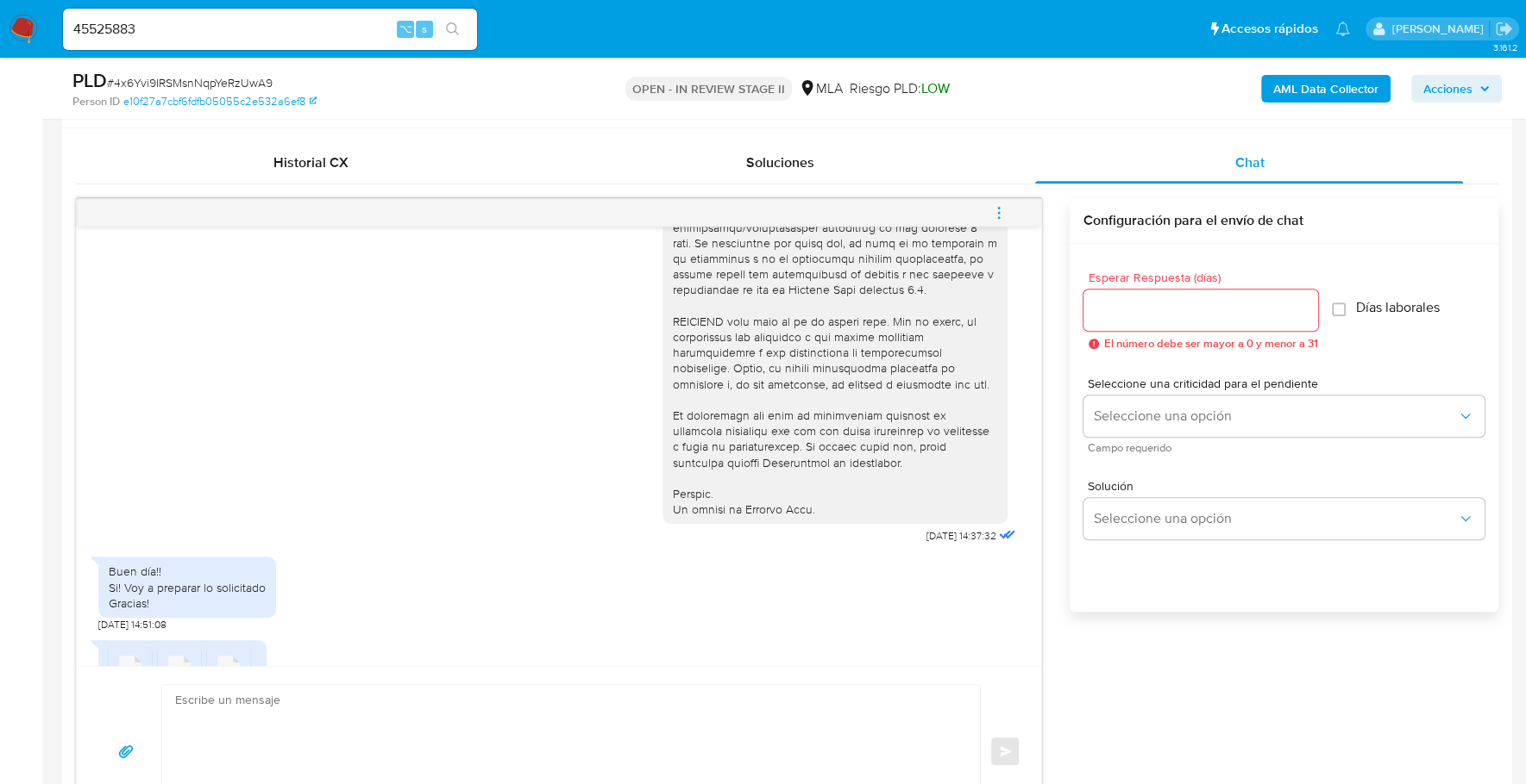
scroll to position [849, 0]
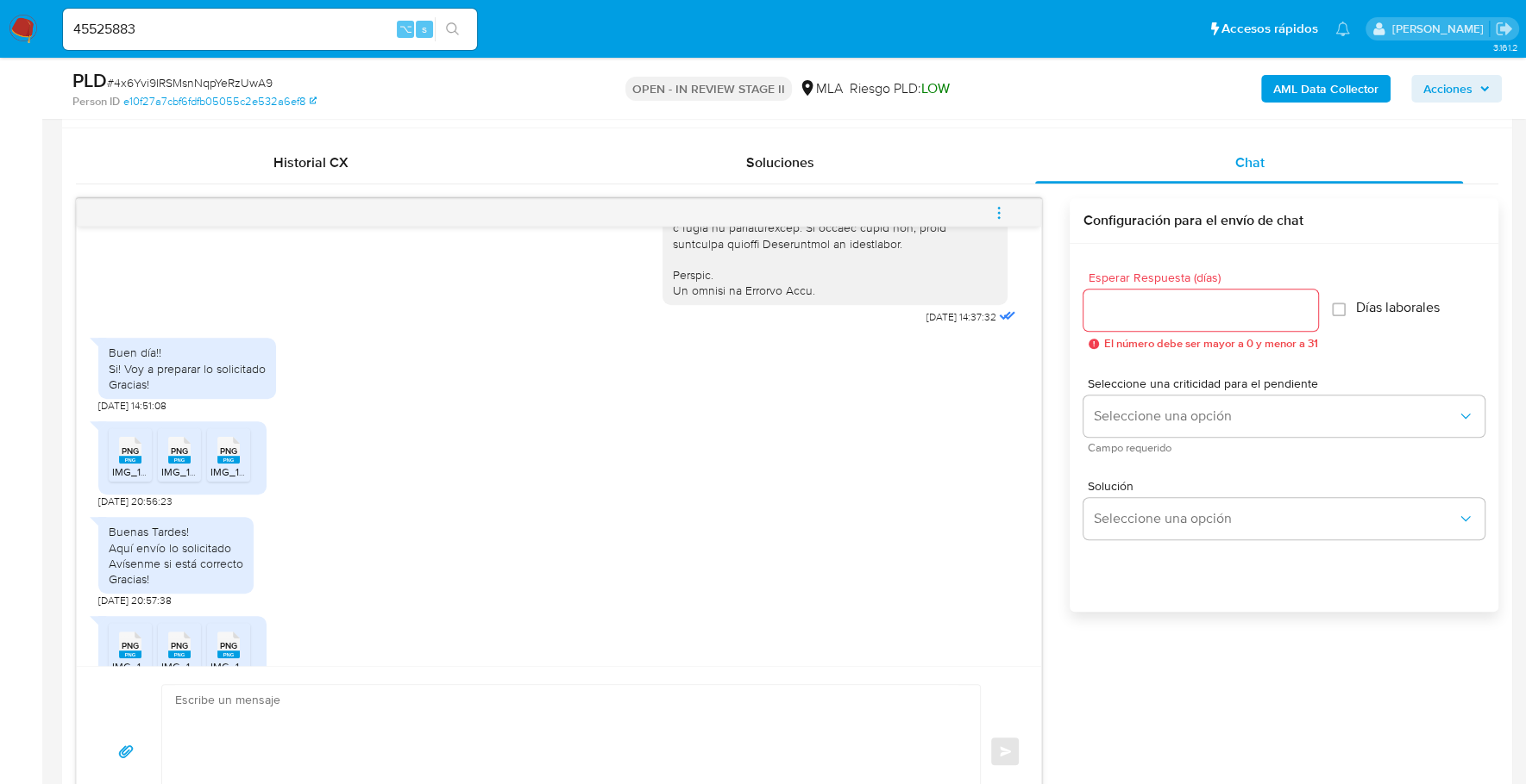
click at [119, 464] on rect at bounding box center [130, 460] width 22 height 8
click at [187, 479] on span "IMG_1710.png" at bounding box center [192, 472] width 64 height 15
click at [224, 479] on span "IMG_1712.png" at bounding box center [241, 472] width 64 height 15
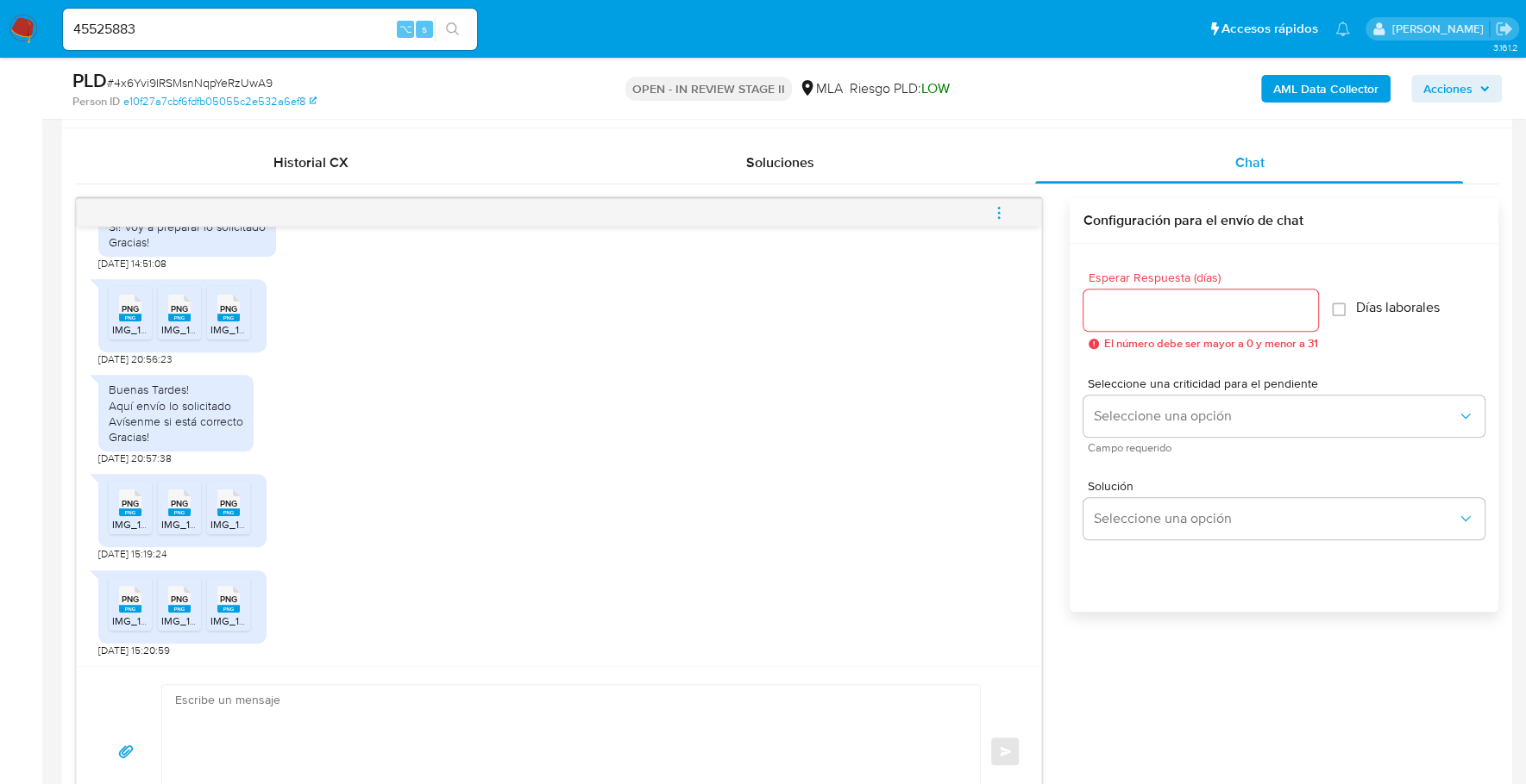
click at [131, 512] on rect at bounding box center [130, 513] width 22 height 8
click at [162, 515] on div "PNG PNG" at bounding box center [179, 501] width 36 height 33
click at [222, 515] on icon "PNG" at bounding box center [228, 503] width 22 height 30
click at [136, 608] on rect at bounding box center [130, 609] width 22 height 8
click at [171, 621] on span "IMG_1780.png" at bounding box center [194, 621] width 66 height 15
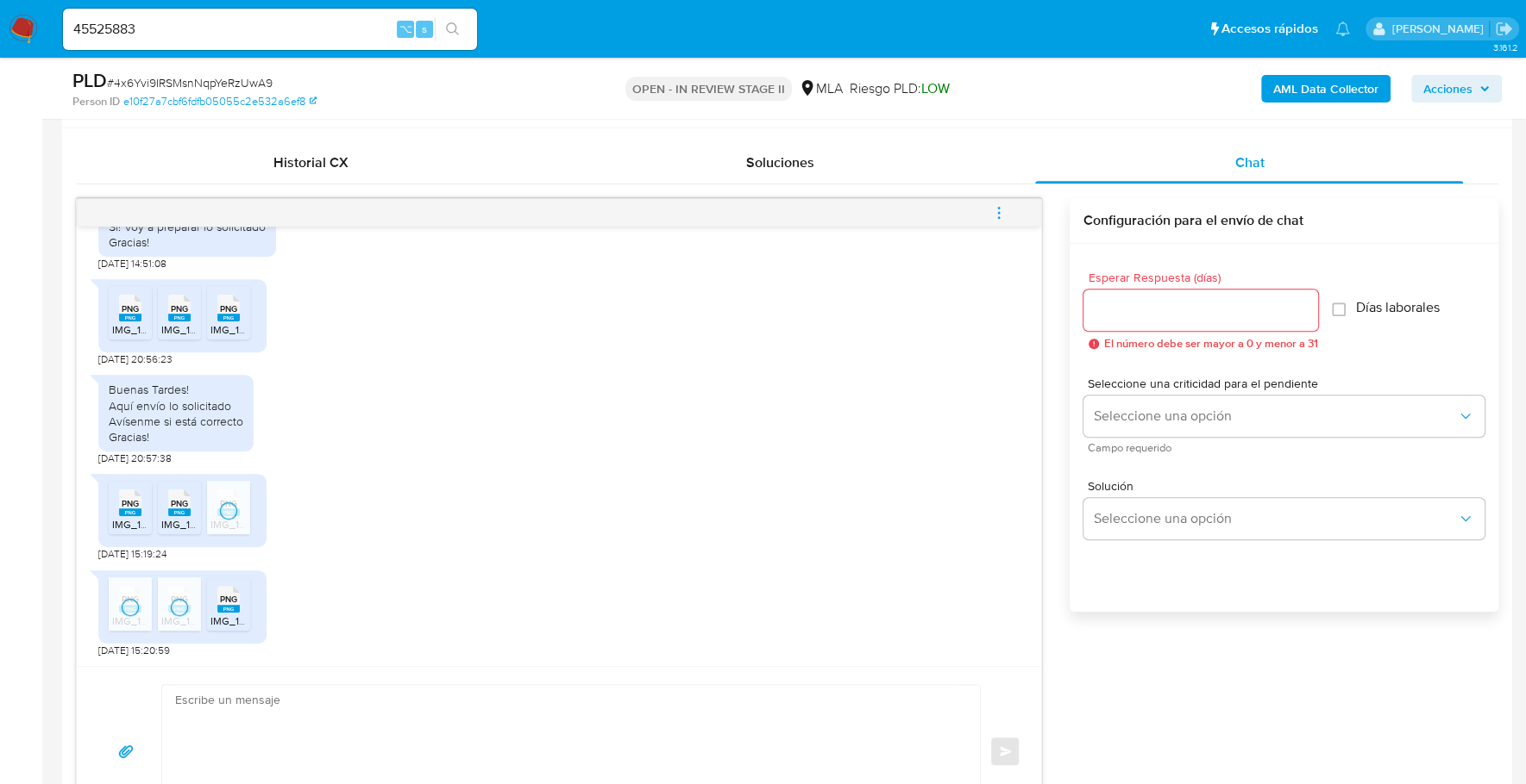
click at [224, 616] on span "IMG_1779.png" at bounding box center [242, 621] width 65 height 15
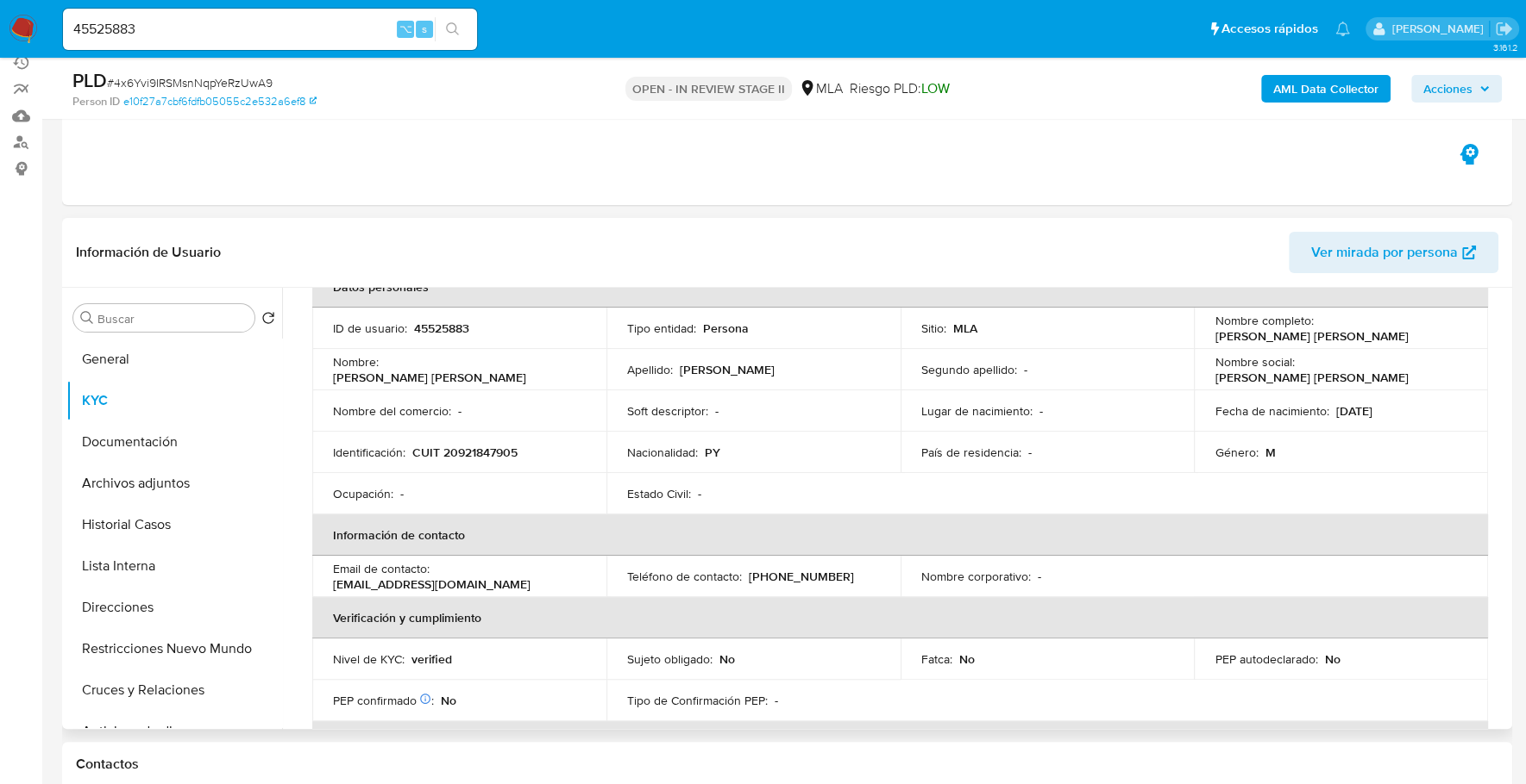
scroll to position [0, 0]
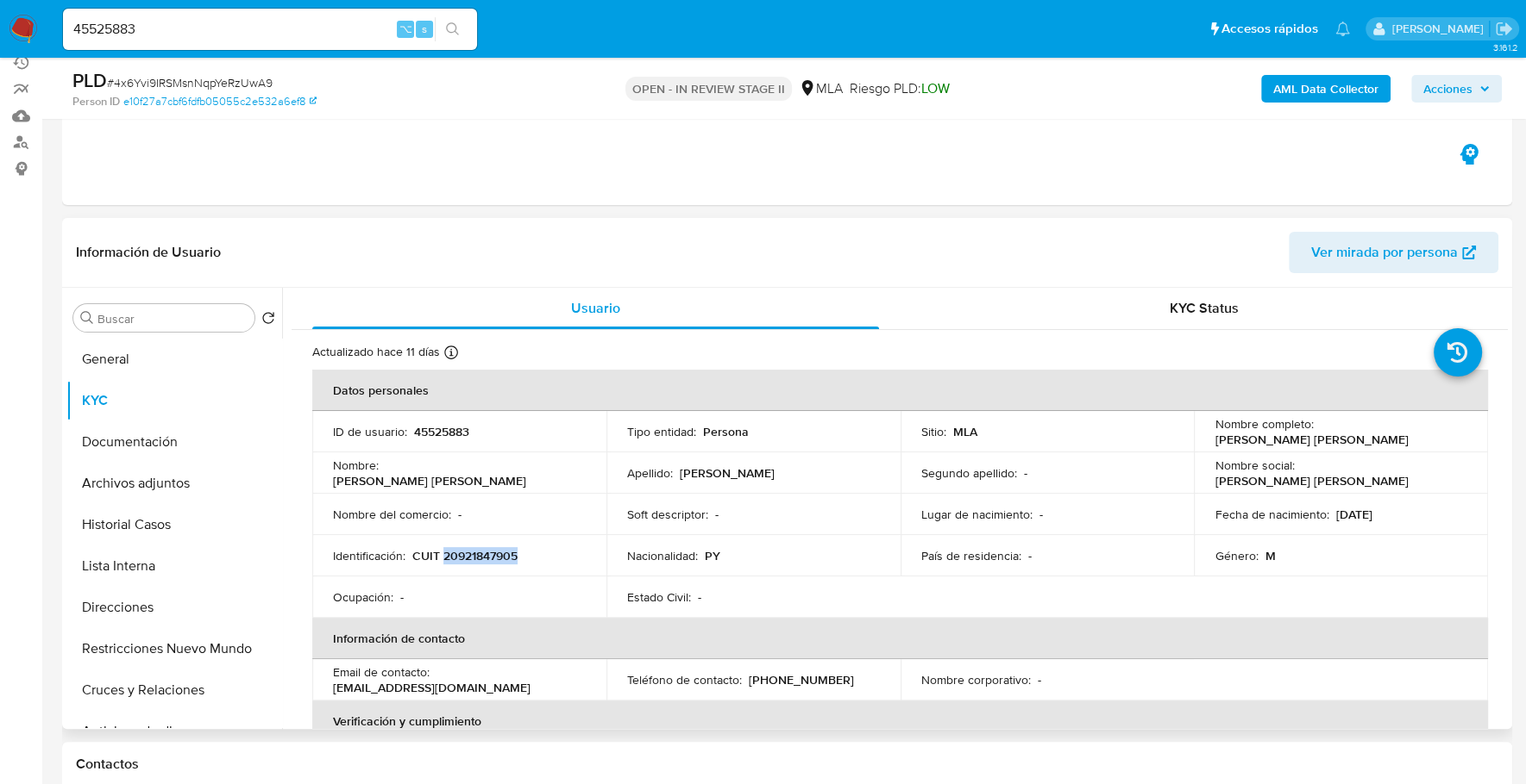
copy p "20921847905"
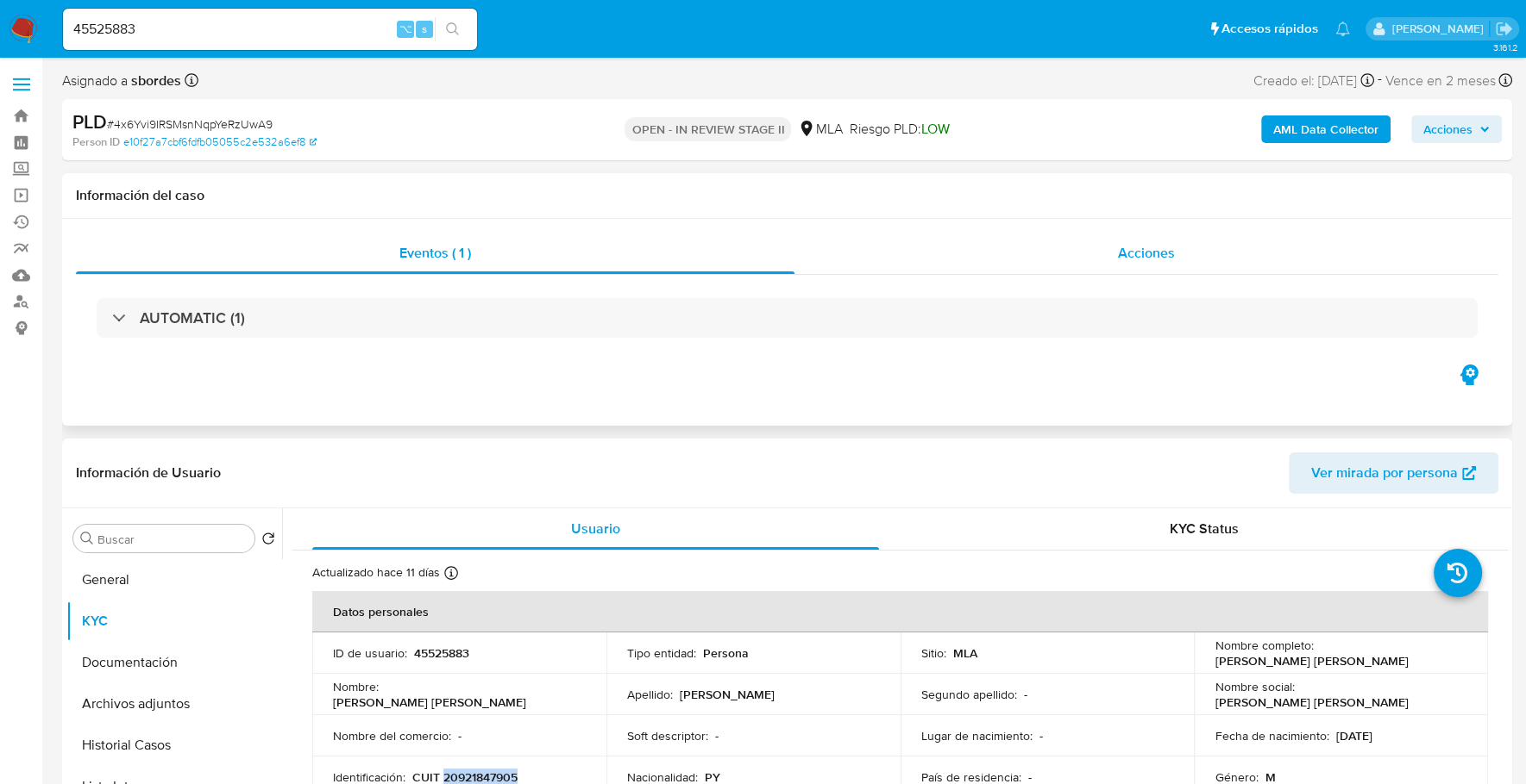
click at [1129, 248] on span "Acciones" at bounding box center [1146, 253] width 57 height 20
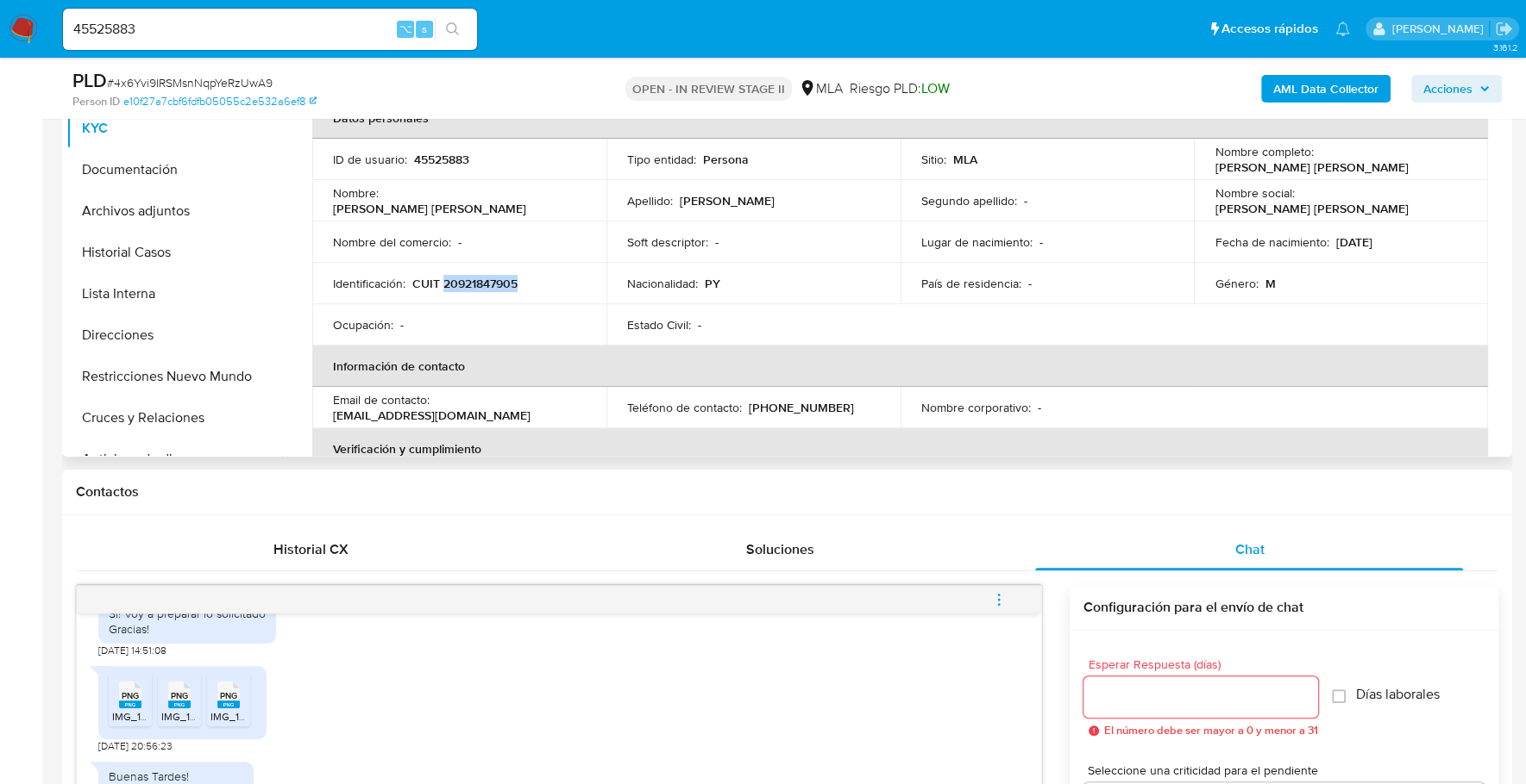
scroll to position [557, 0]
copy p "20921847905"
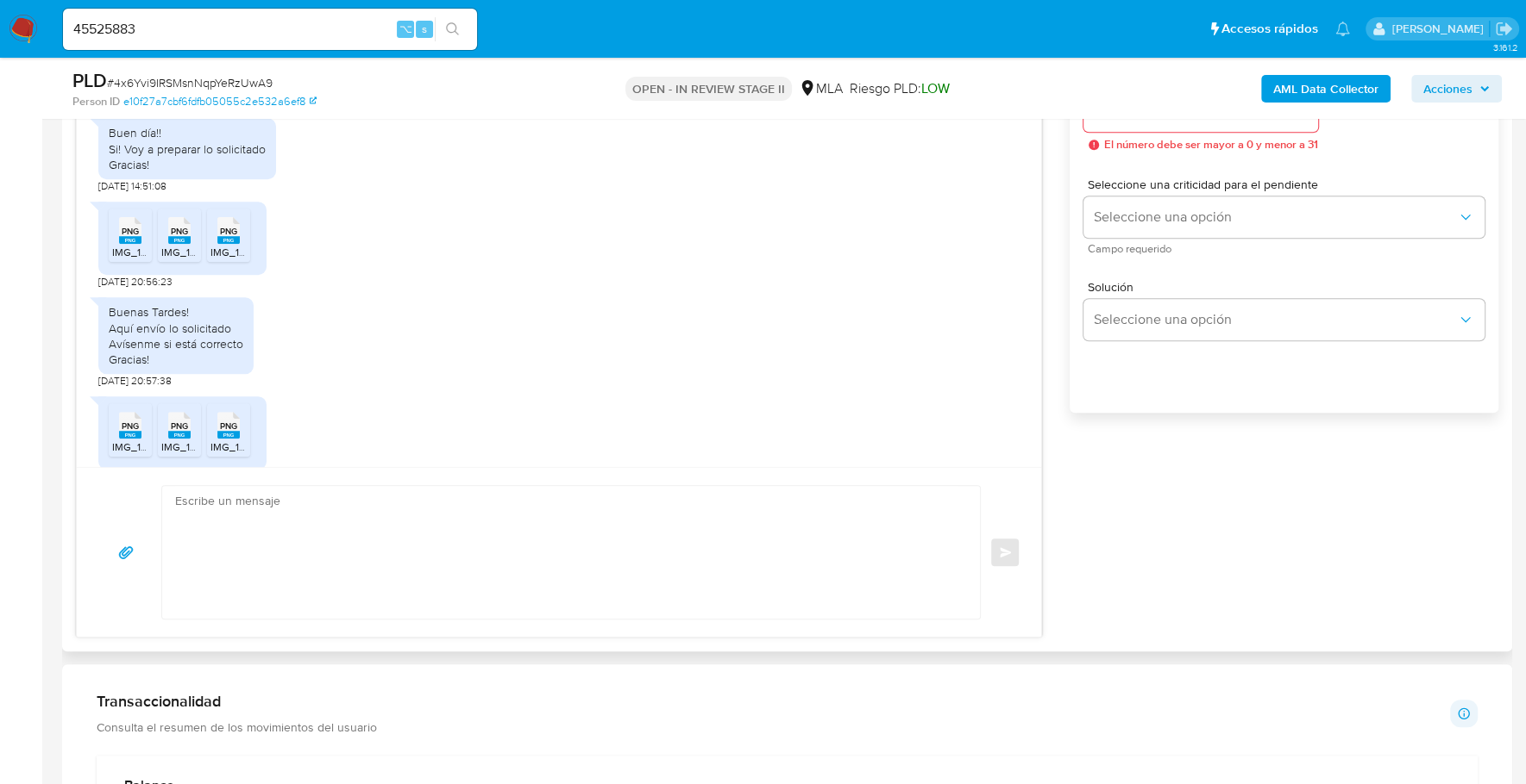
scroll to position [1023, 0]
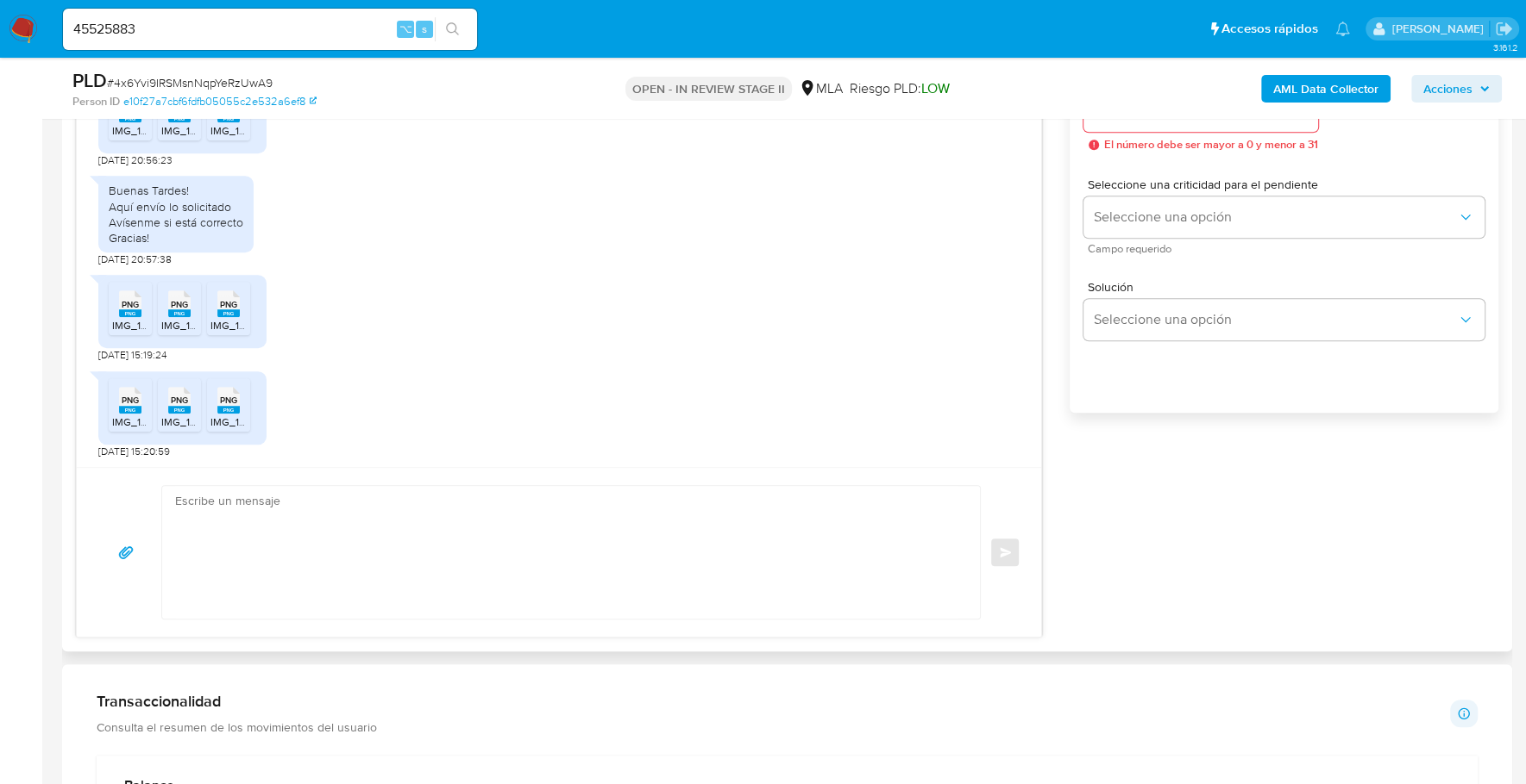
click at [301, 486] on textarea at bounding box center [567, 553] width 784 height 133
paste textarea "Hola, Muchas gracias por la respuesta. Analizamos tu caso y notamos que la info…"
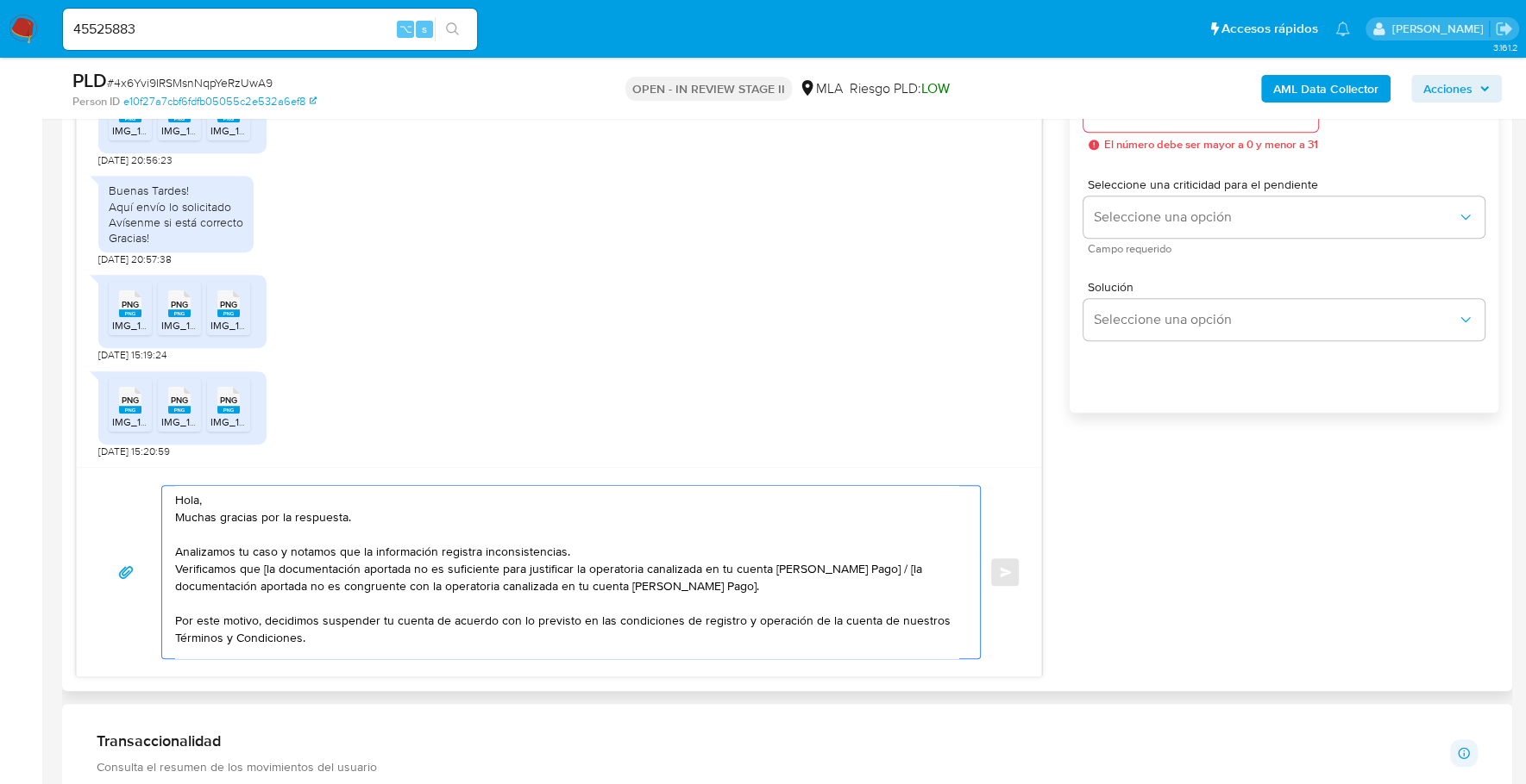
scroll to position [0, 0]
click at [266, 564] on textarea "Hola, Muchas gracias por la respuesta. Analizamos tu caso y notamos que la info…" at bounding box center [567, 572] width 784 height 173
drag, startPoint x: 879, startPoint y: 565, endPoint x: 268, endPoint y: 567, distance: 611.0
click at [268, 567] on textarea "Hola, Muchas gracias por la respuesta. Analizamos tu caso y notamos que la info…" at bounding box center [567, 572] width 784 height 173
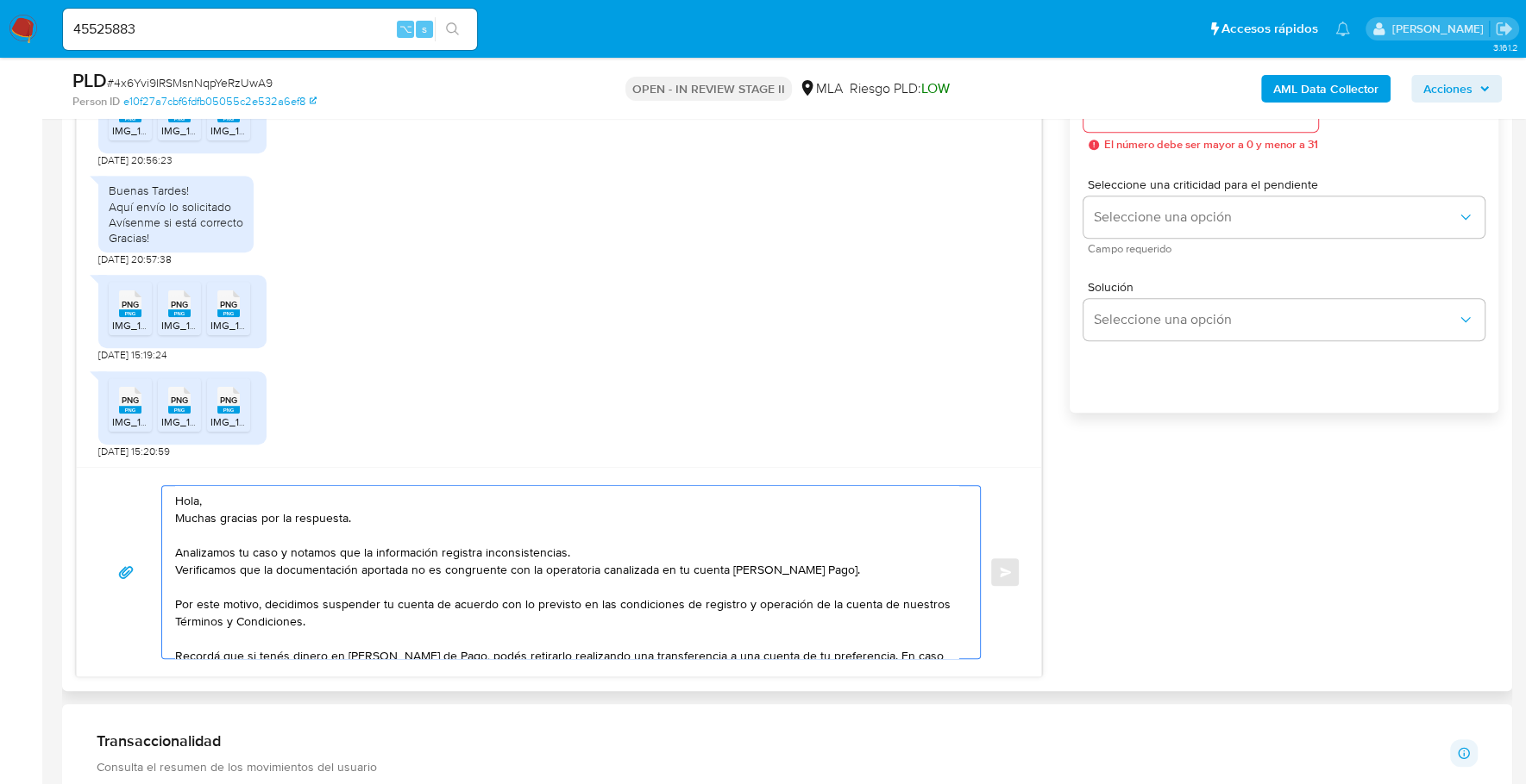
click at [825, 574] on textarea "Hola, Muchas gracias por la respuesta. Analizamos tu caso y notamos que la info…" at bounding box center [567, 572] width 784 height 173
click at [821, 569] on textarea "Hola, Muchas gracias por la respuesta. Analizamos tu caso y notamos que la info…" at bounding box center [567, 572] width 784 height 173
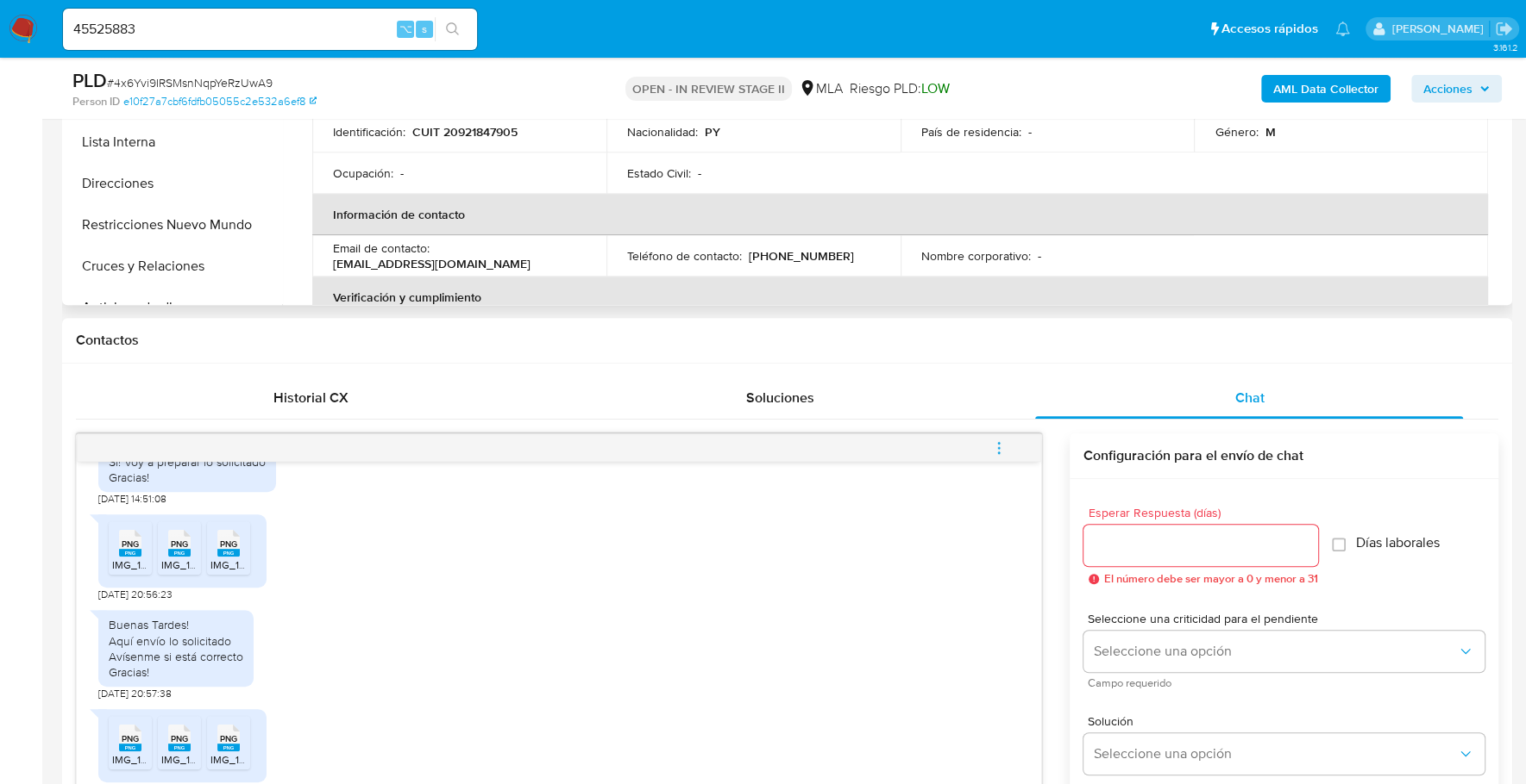
type textarea "Hola, Muchas gracias por la respuesta. Analizamos tu caso y notamos que la info…"
copy p "20921847905"
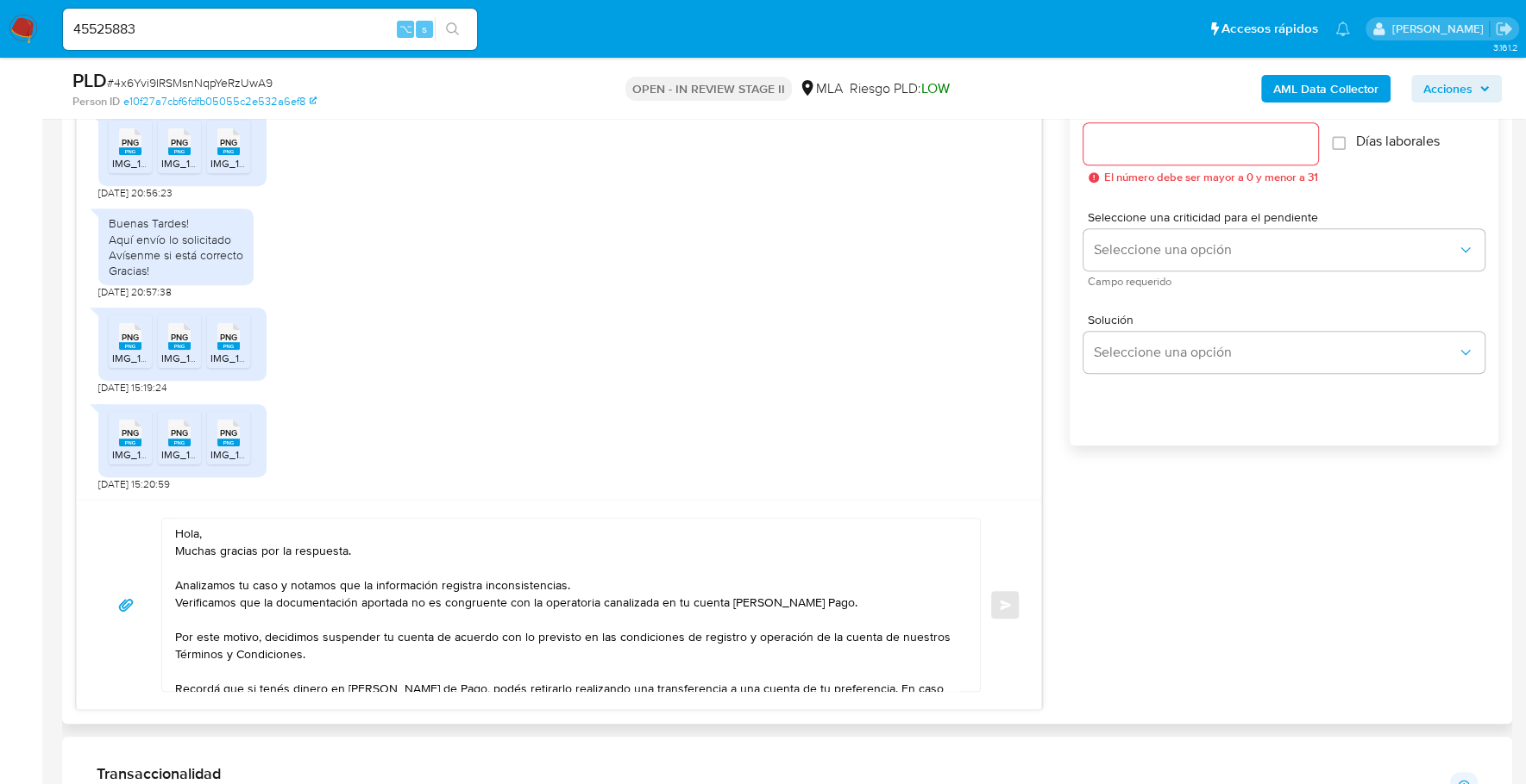
click at [1172, 136] on input "Esperar Respuesta (días)" at bounding box center [1201, 144] width 234 height 22
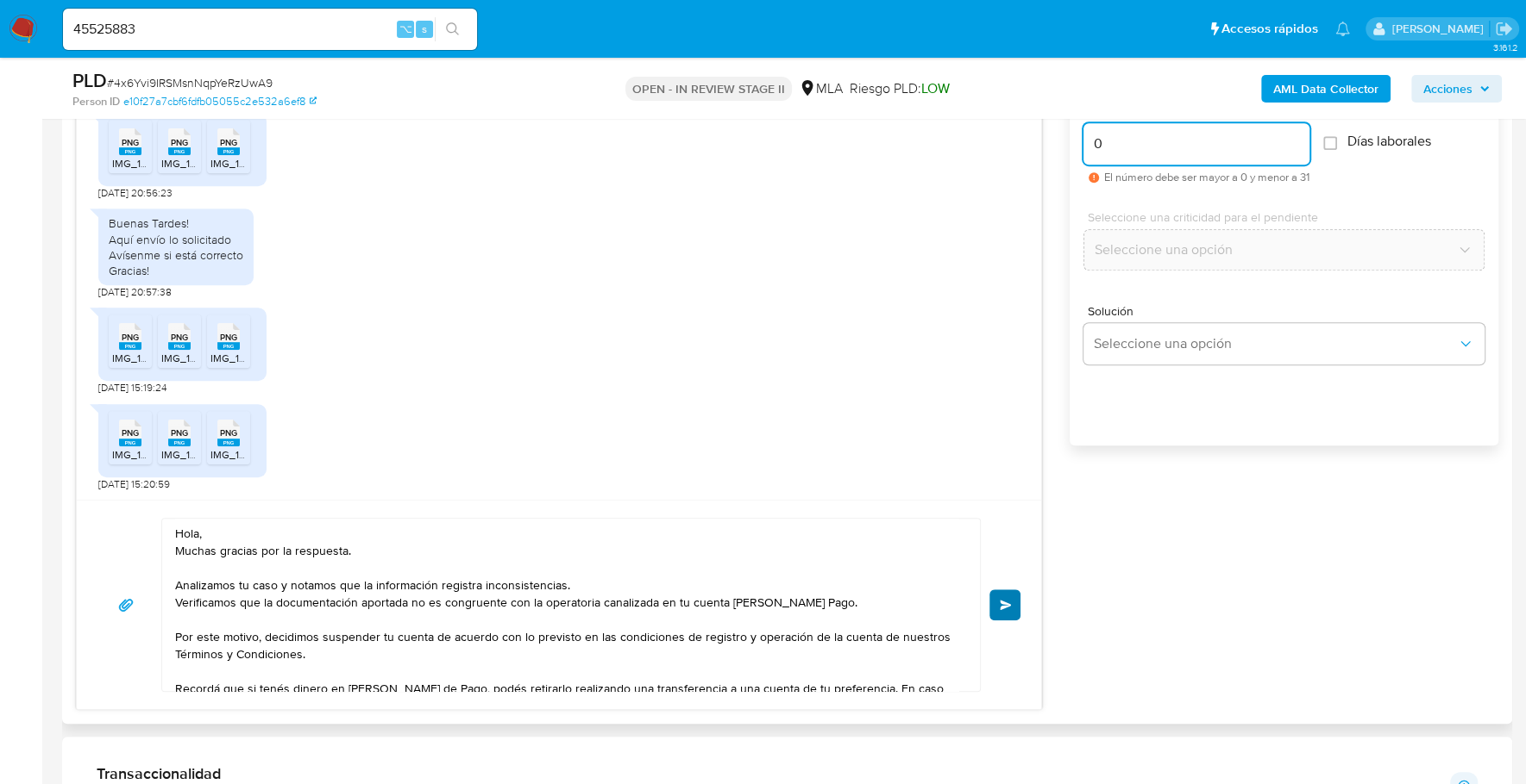
type input "0"
click at [1004, 601] on span "Enviar" at bounding box center [1005, 604] width 12 height 11
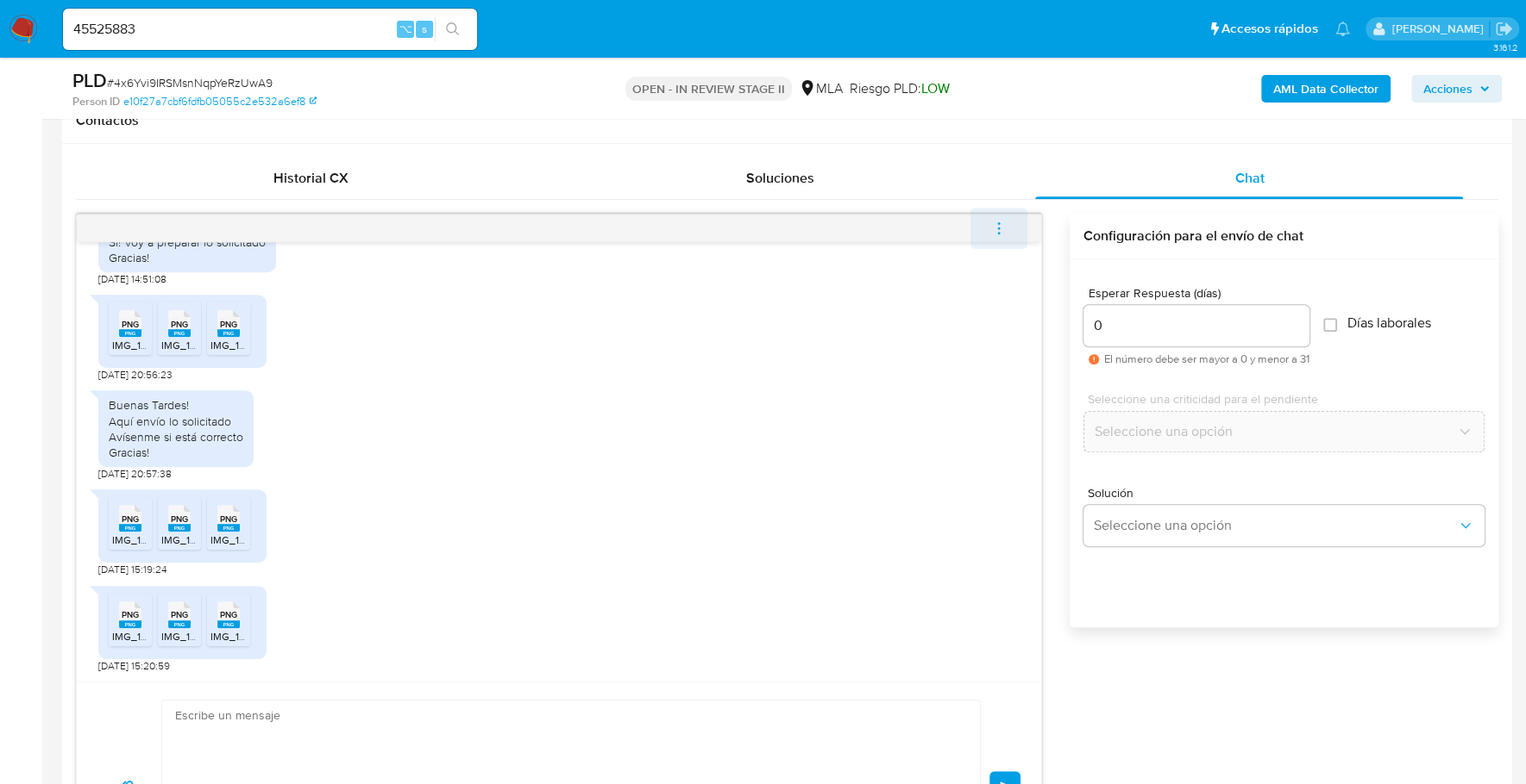
scroll to position [1372, 0]
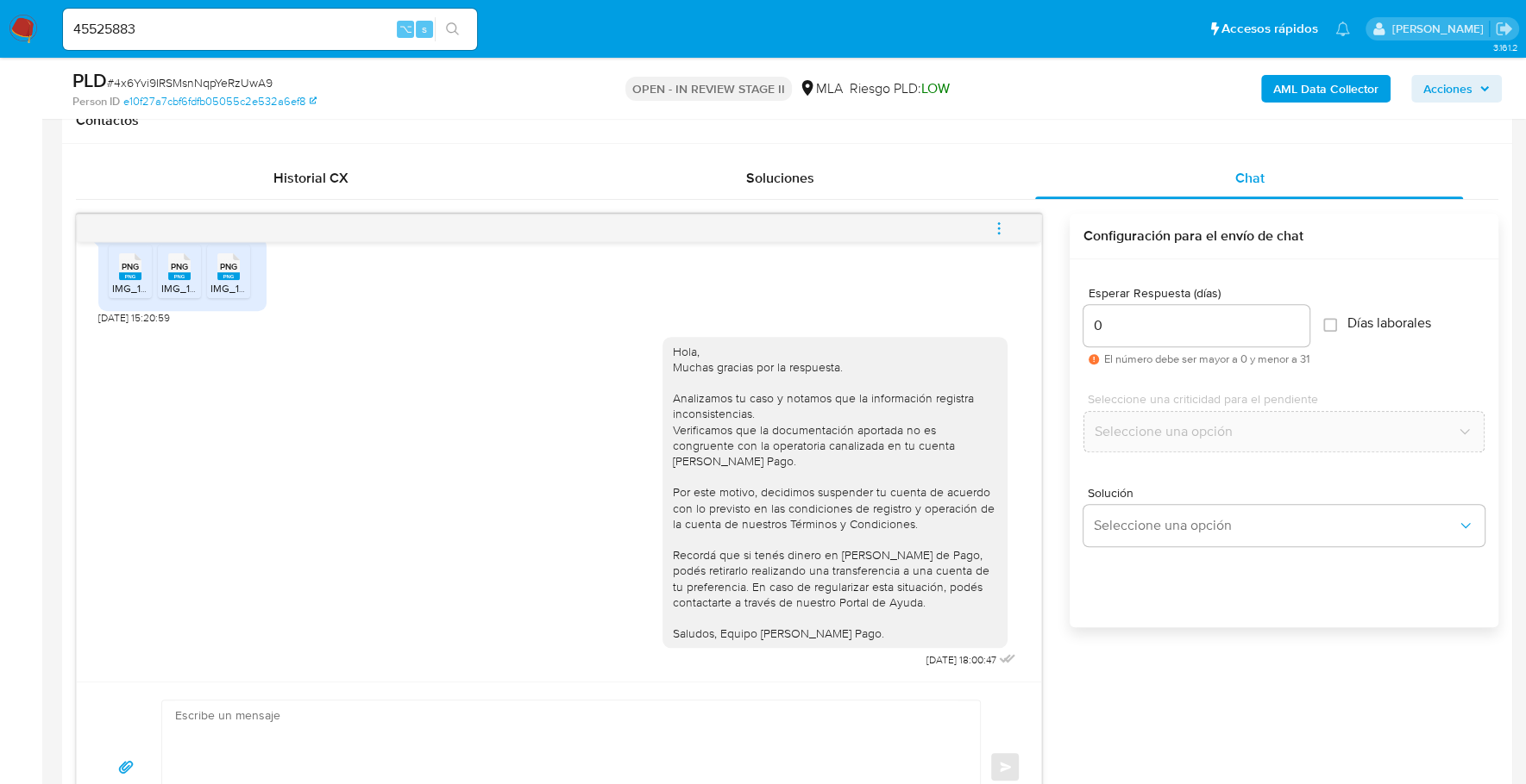
click at [1002, 223] on icon "menu-action" at bounding box center [998, 228] width 16 height 16
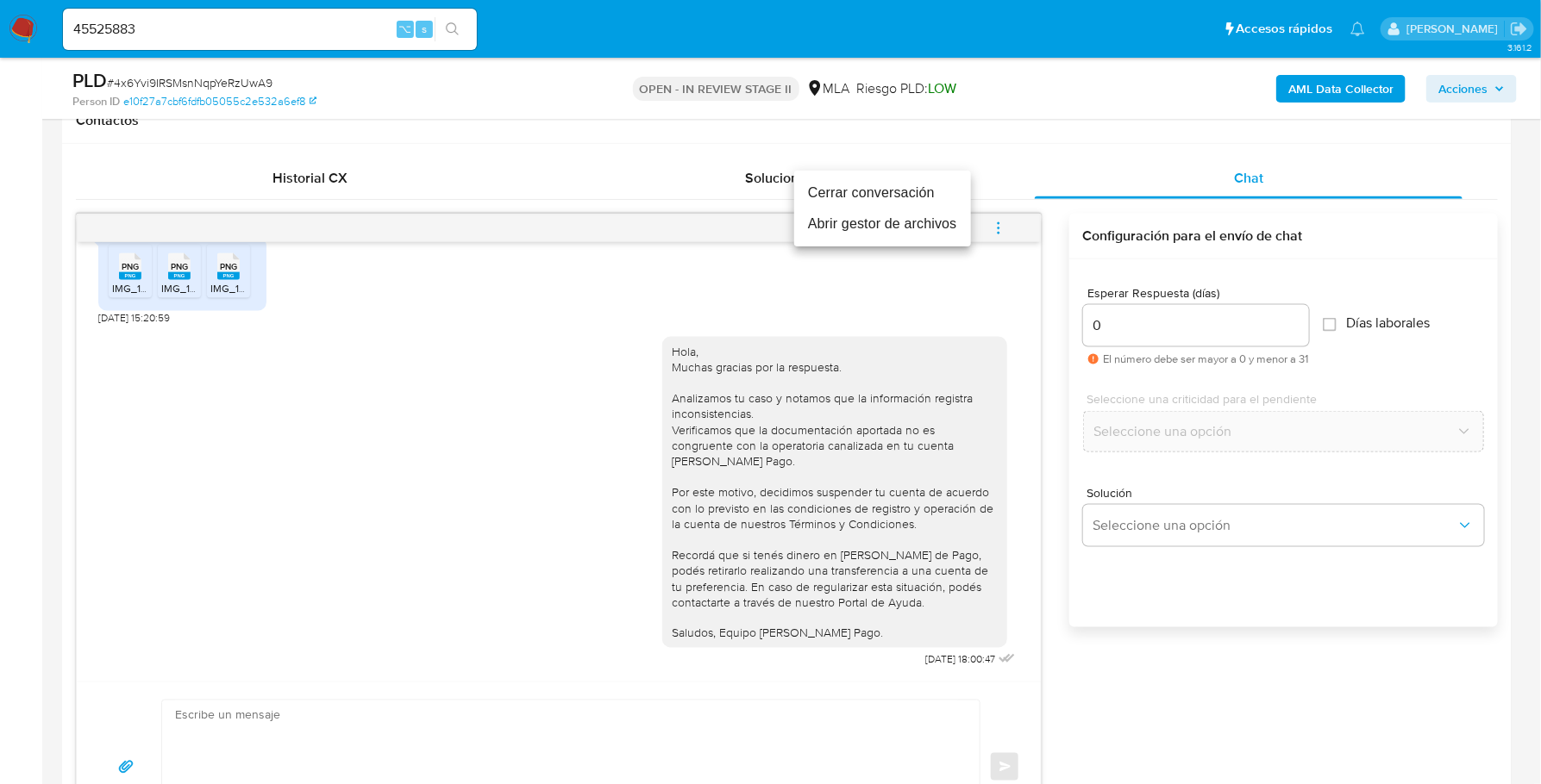
click at [874, 181] on li "Cerrar conversación" at bounding box center [882, 193] width 177 height 31
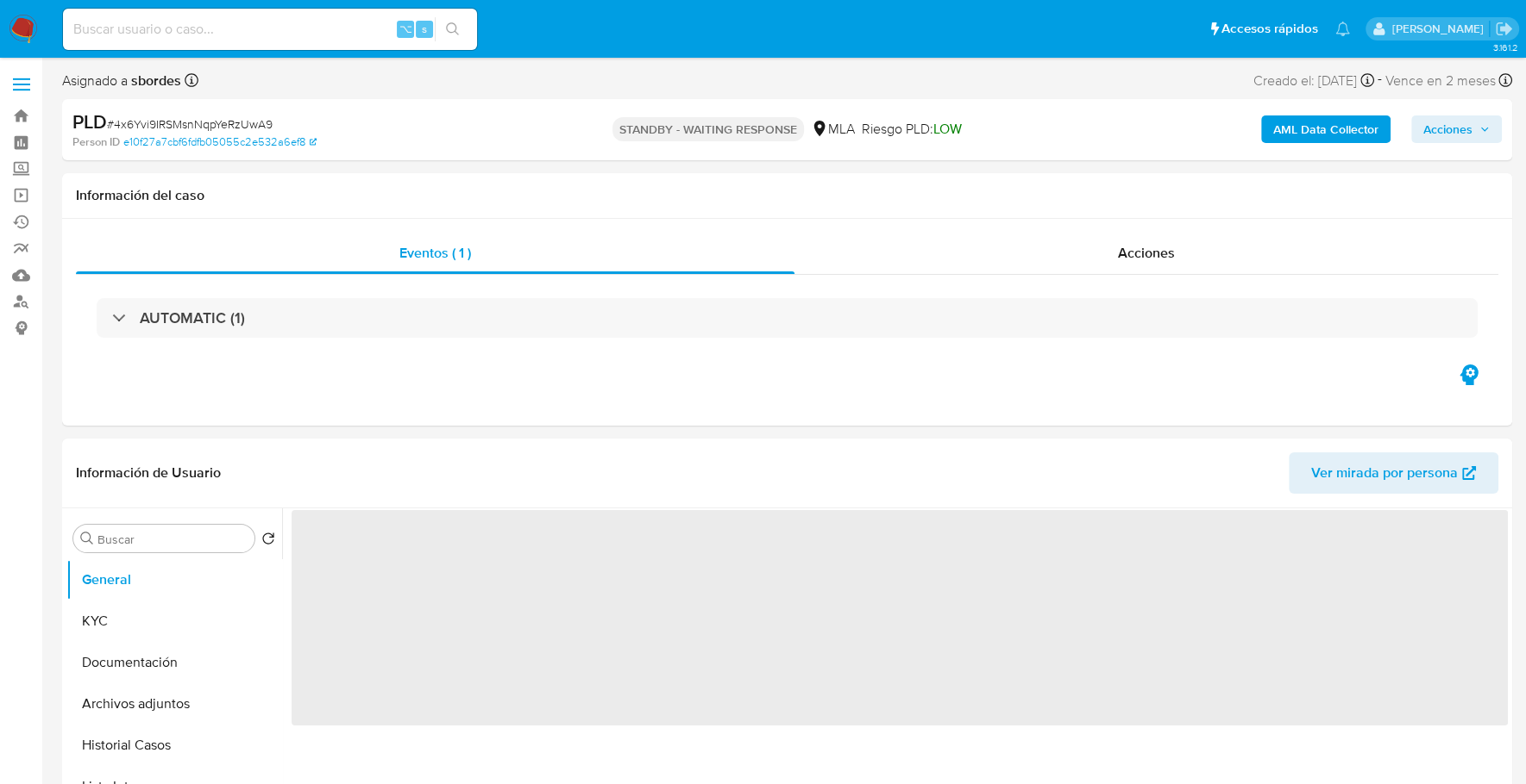
select select "10"
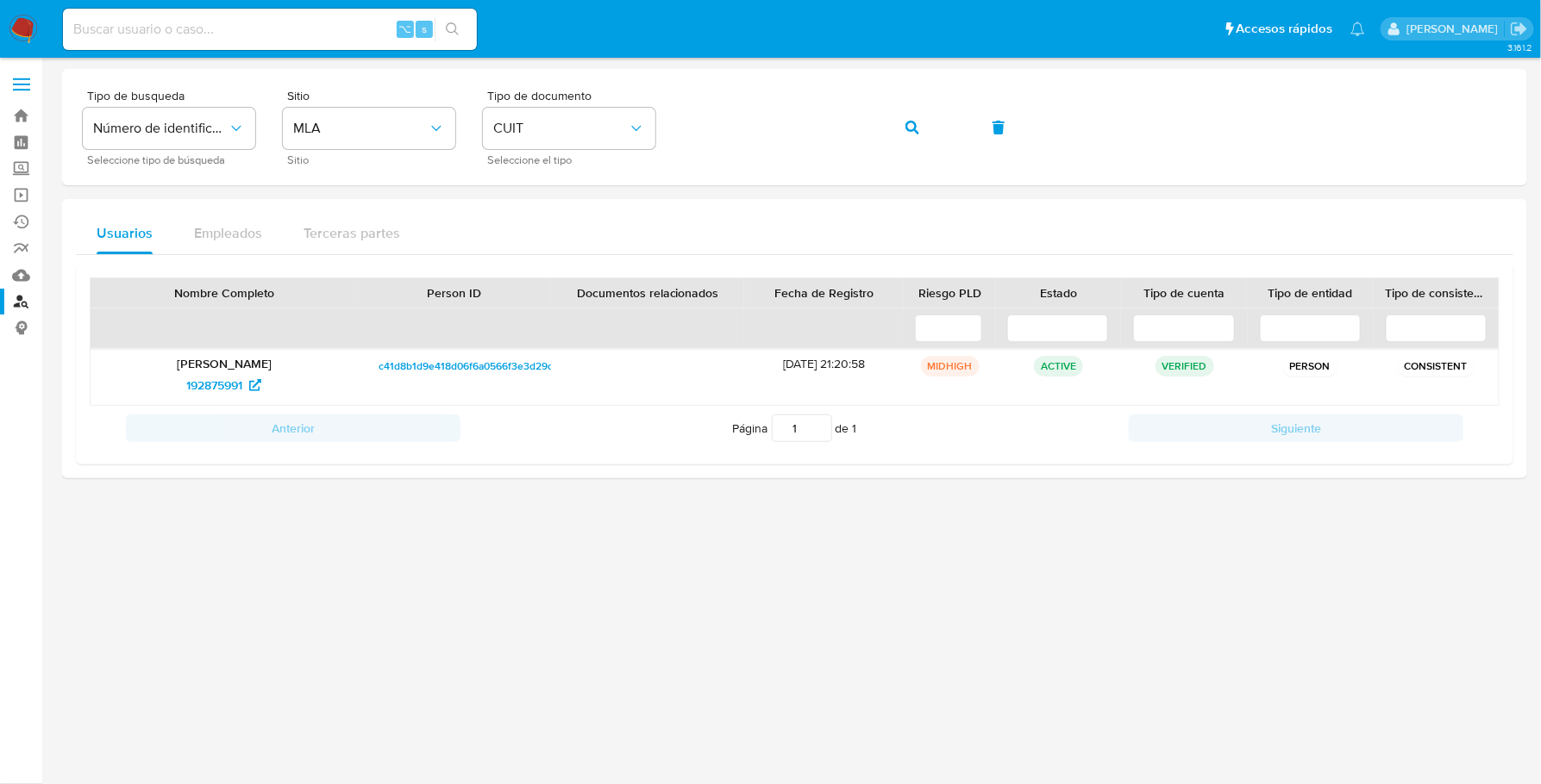
click at [23, 28] on img at bounding box center [23, 29] width 29 height 29
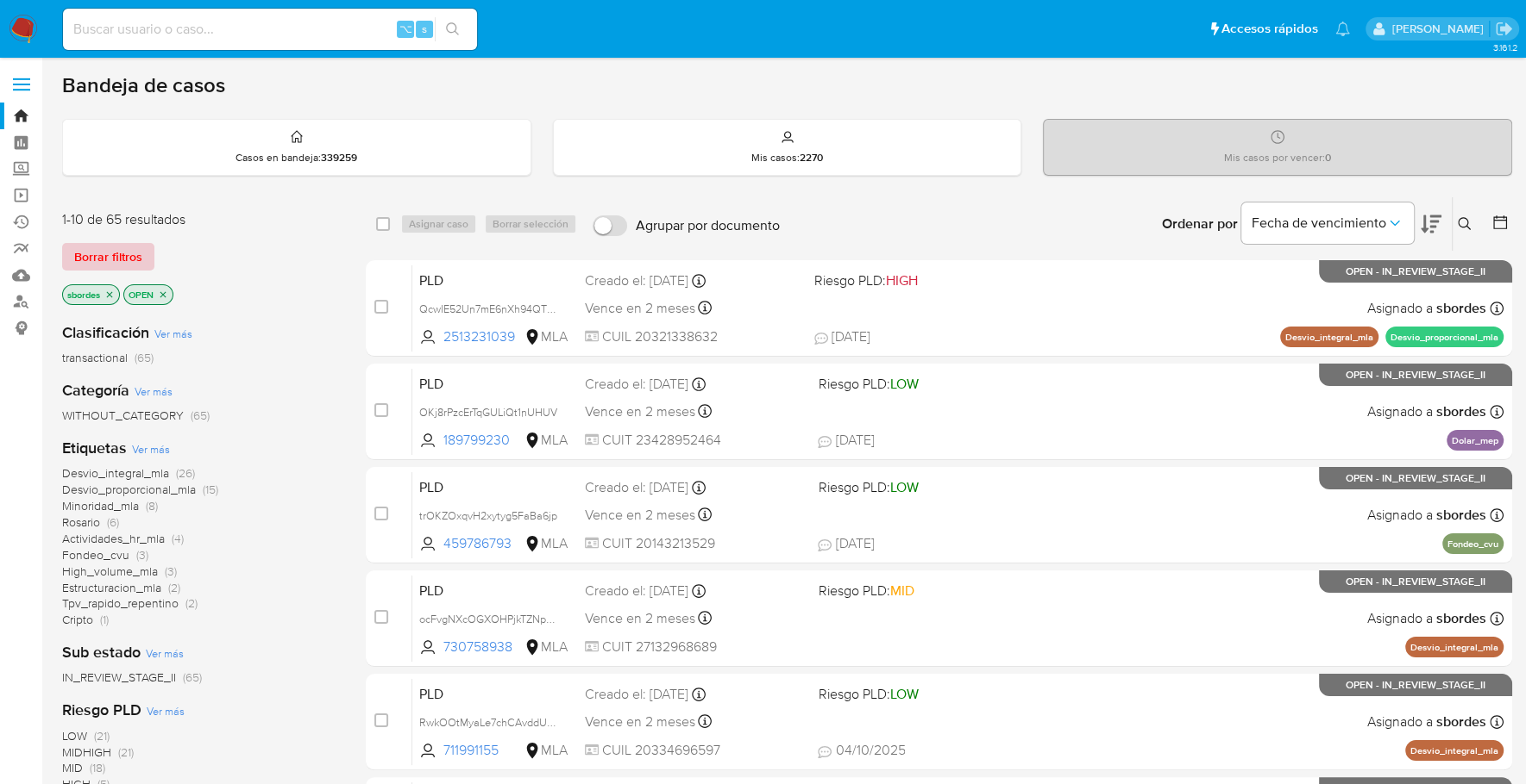
click at [100, 246] on span "Borrar filtros" at bounding box center [108, 257] width 68 height 24
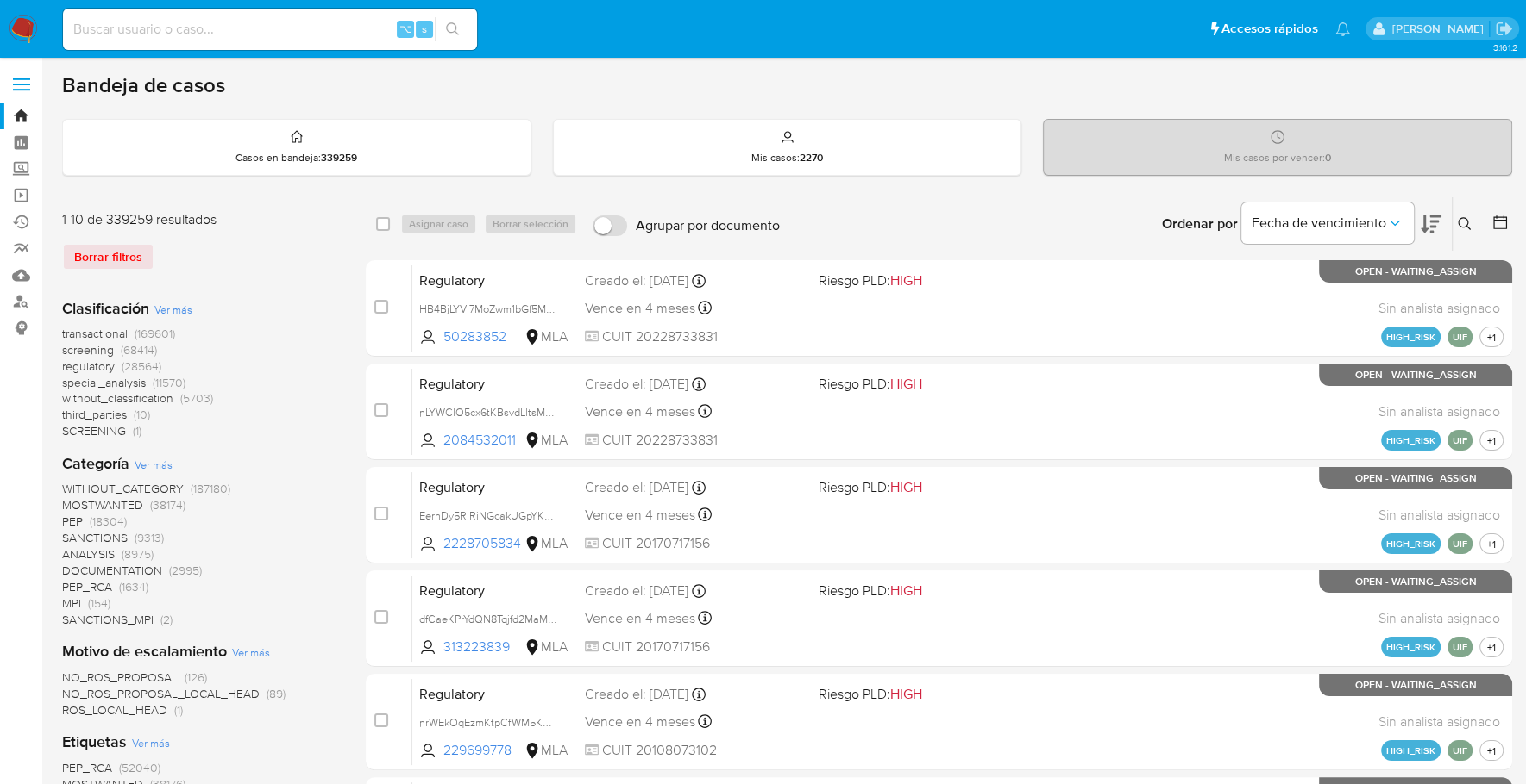
click at [1462, 217] on icon at bounding box center [1464, 224] width 14 height 14
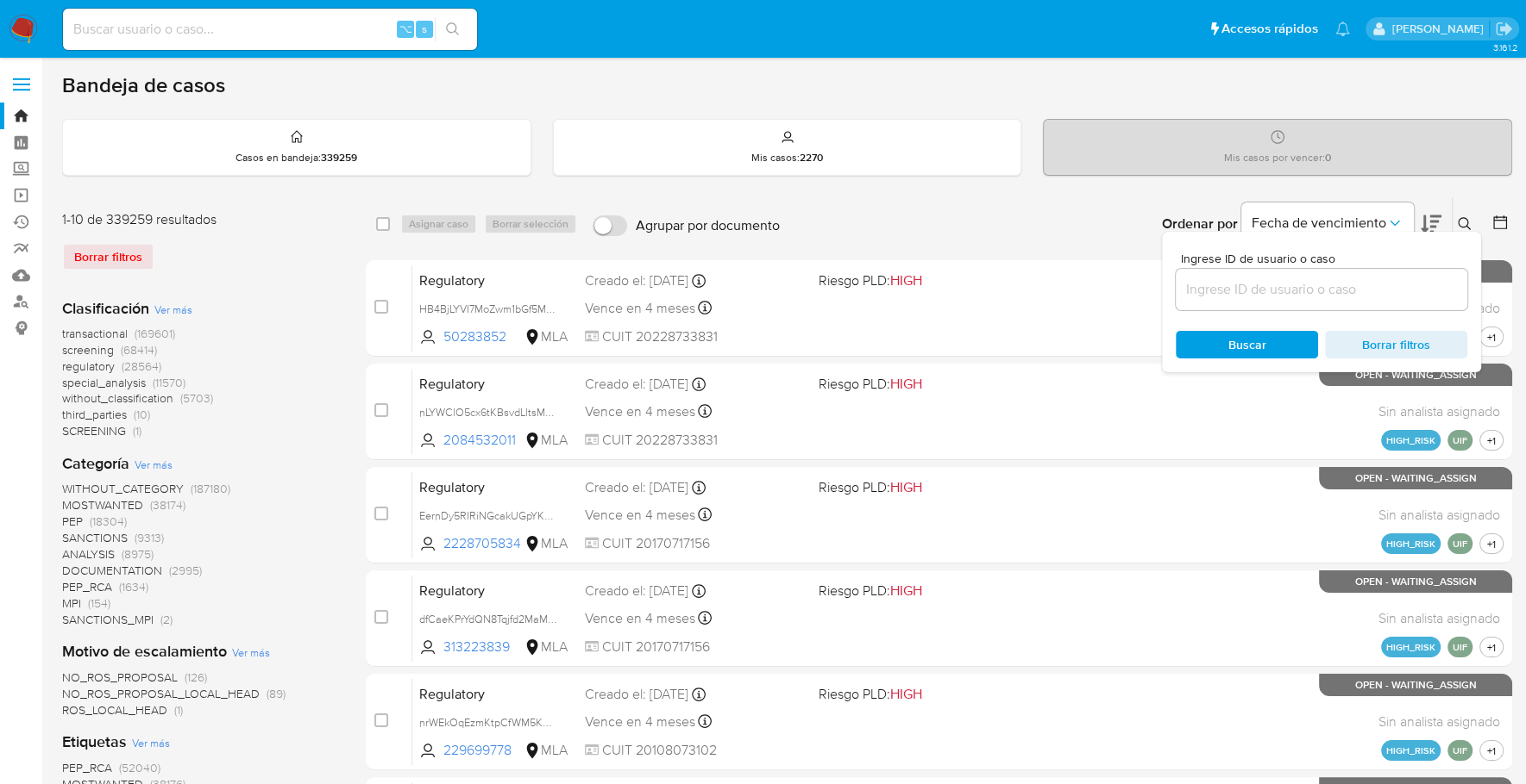
click at [1343, 285] on input at bounding box center [1321, 289] width 291 height 22
type input "4x6Yvi9IRSMsnNqpYeRzUwA9"
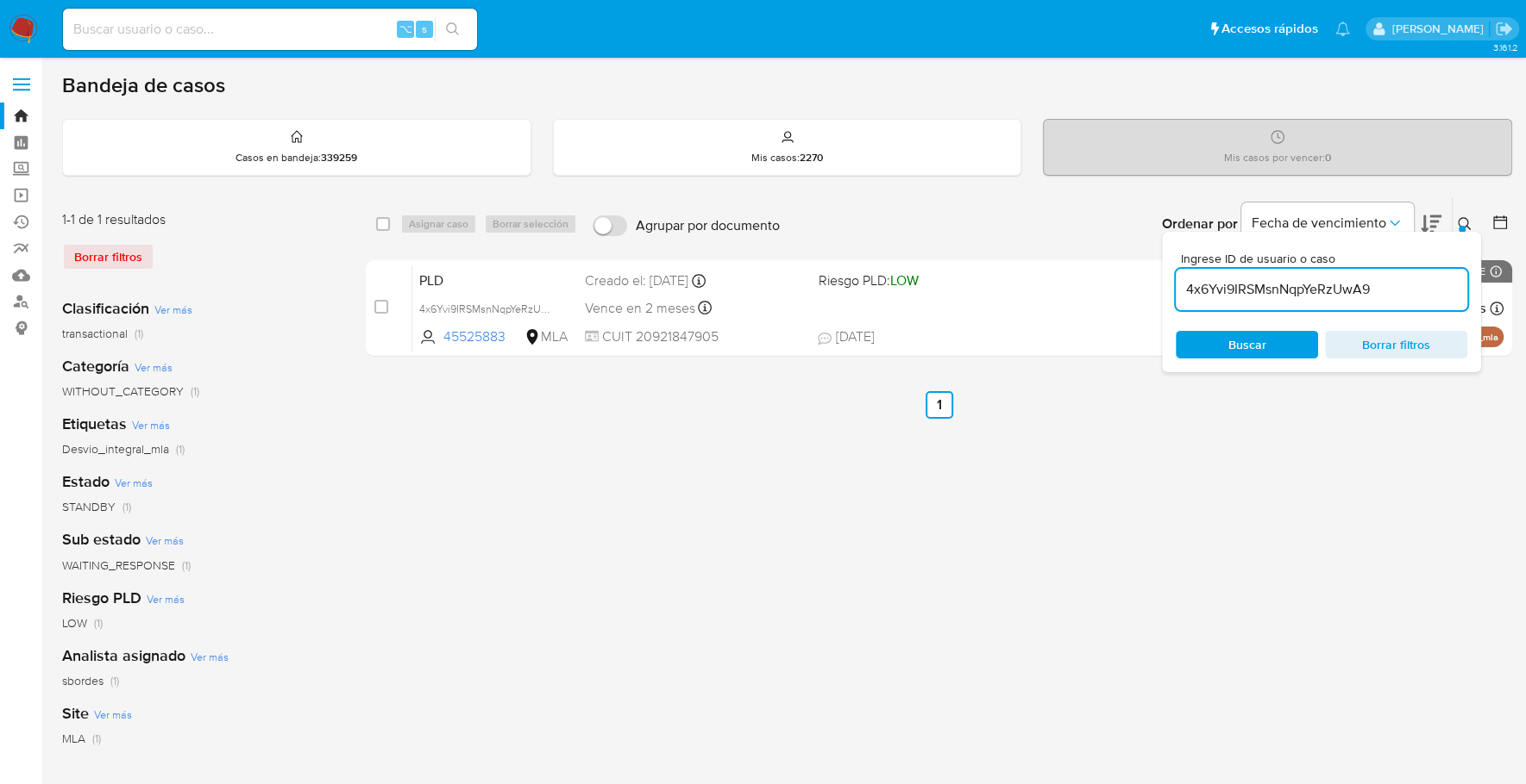
click at [1462, 226] on div at bounding box center [1462, 228] width 7 height 7
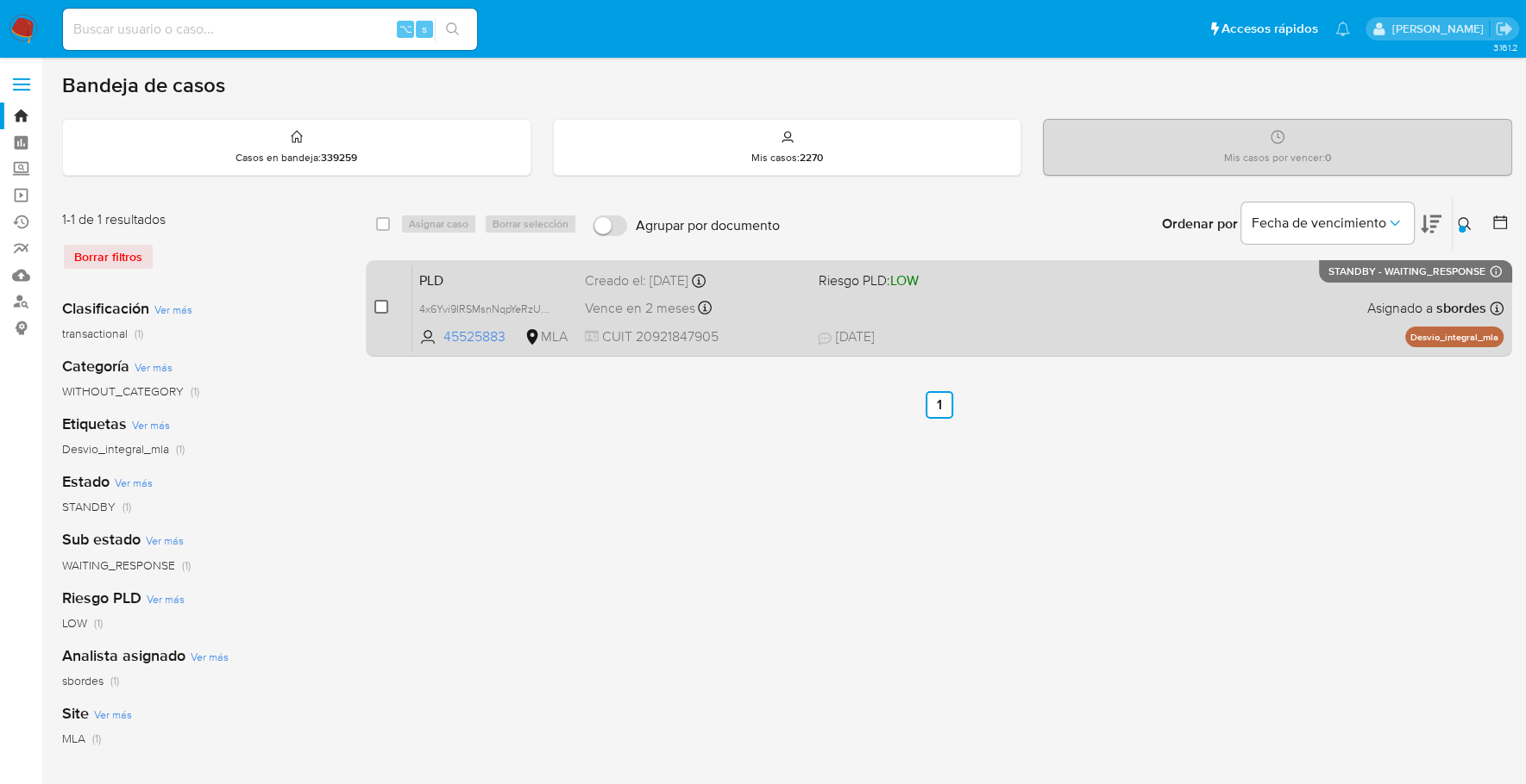
click at [384, 306] on input "checkbox" at bounding box center [381, 307] width 14 height 14
checkbox input "true"
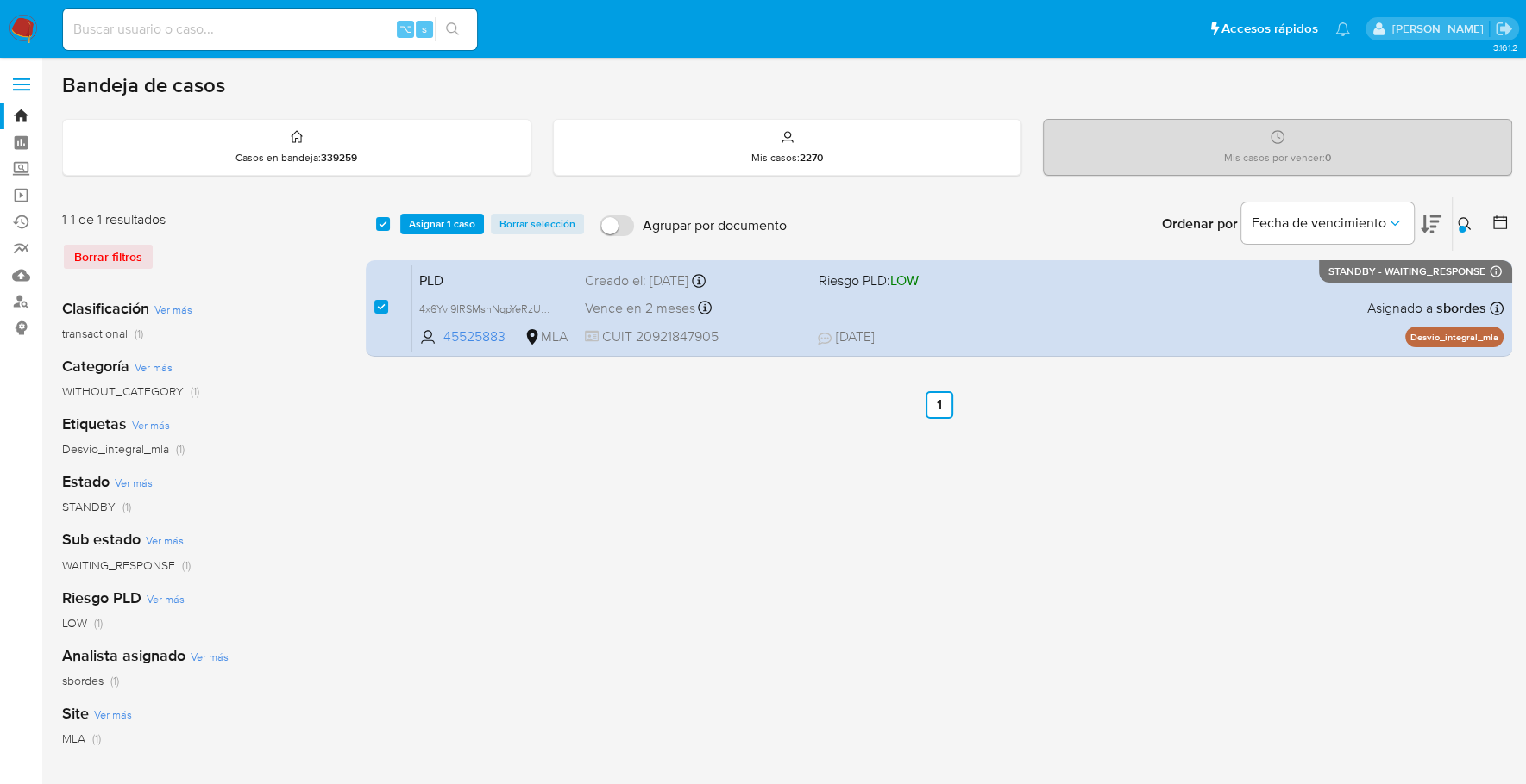
click at [429, 233] on div "select-all-cases-checkbox Asignar 1 caso Borrar selección Agrupar por documento…" at bounding box center [938, 224] width 1146 height 54
click at [432, 227] on span "Asignar 1 caso" at bounding box center [442, 225] width 66 height 18
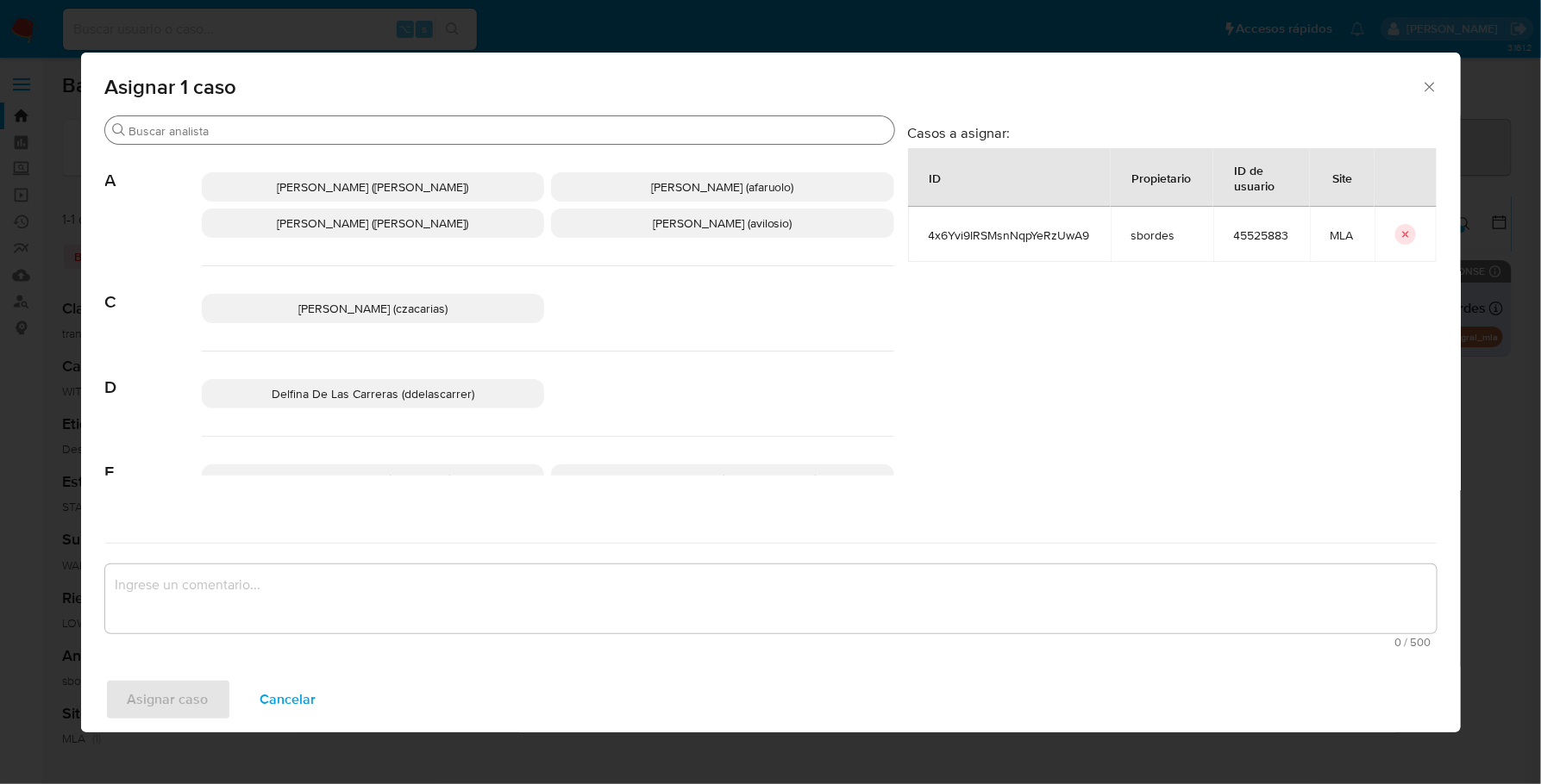
click at [322, 121] on div "Buscar" at bounding box center [500, 130] width 789 height 27
click at [322, 126] on input "Buscar" at bounding box center [508, 131] width 758 height 16
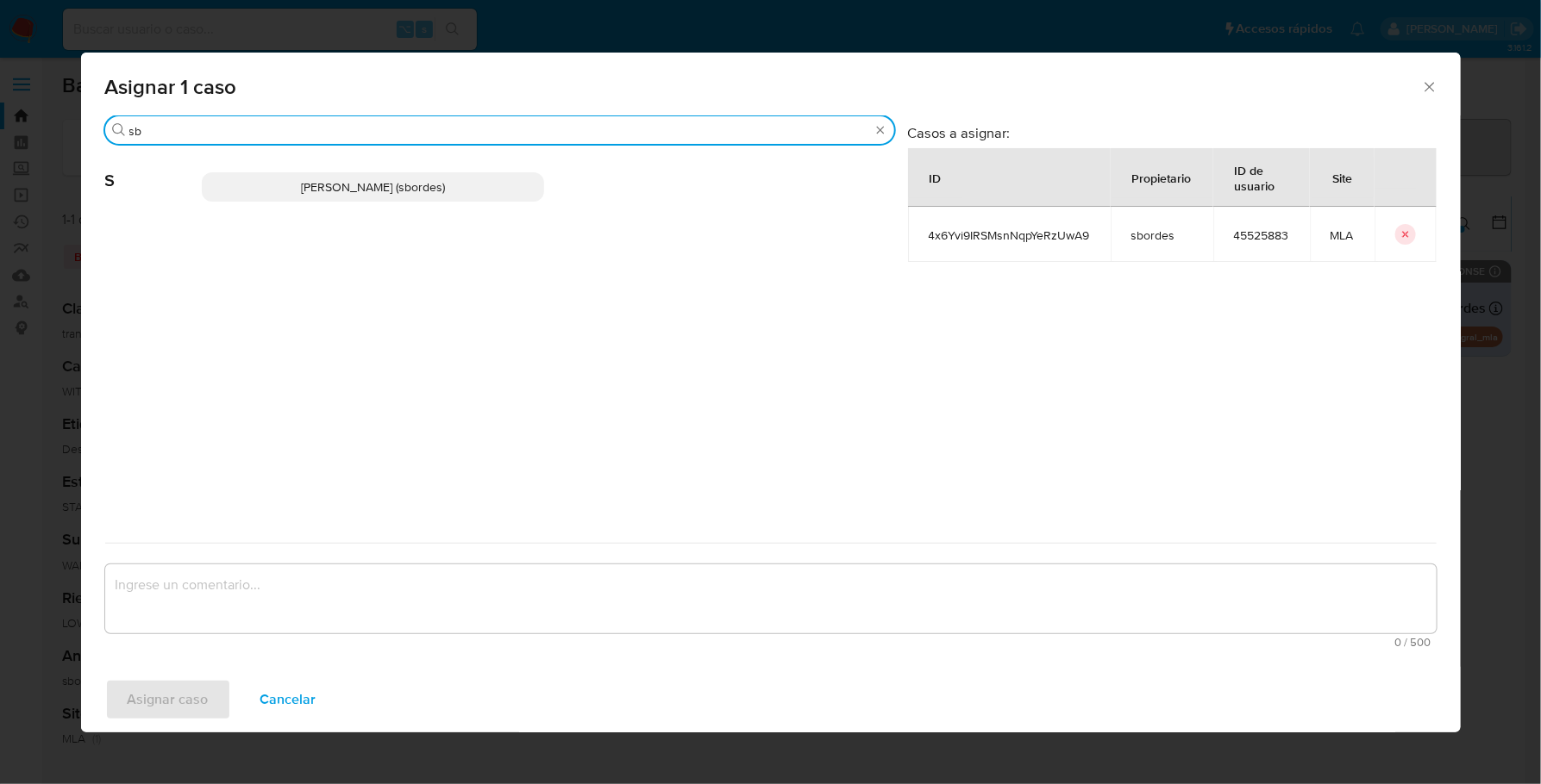
type input "sb"
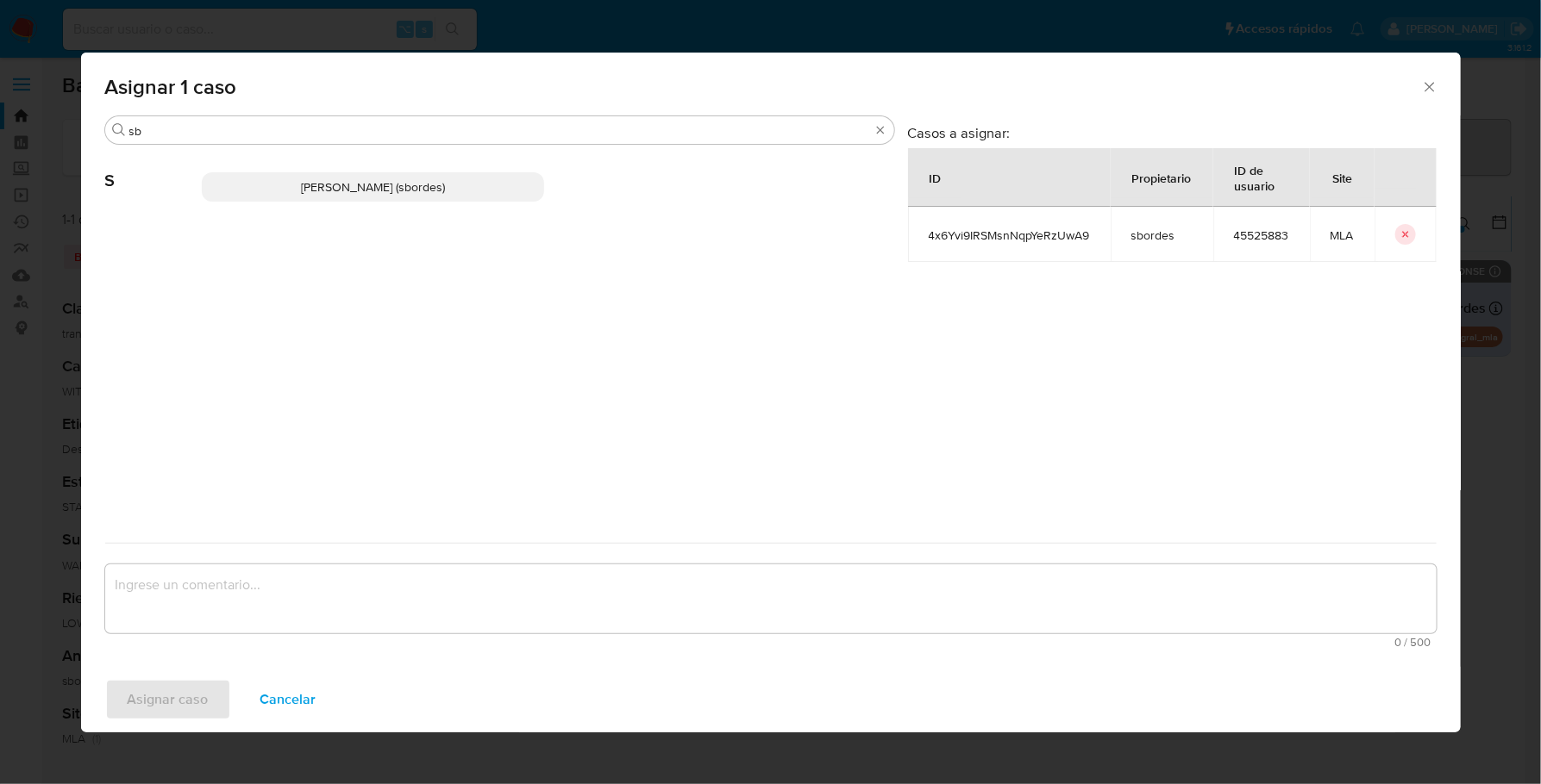
click at [339, 195] on span "[PERSON_NAME] (sbordes)" at bounding box center [372, 187] width 144 height 18
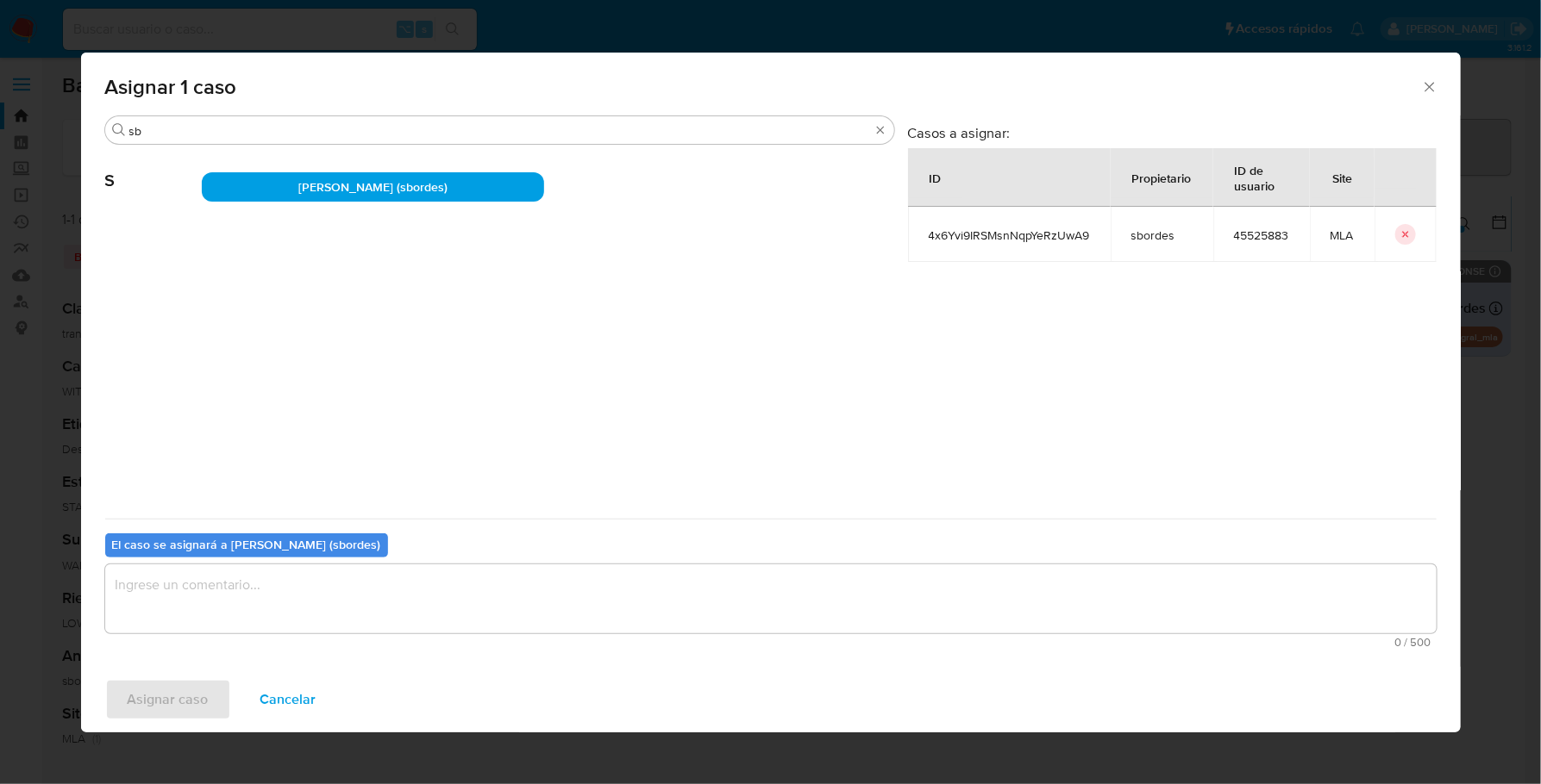
click at [308, 594] on textarea "assign-modal" at bounding box center [770, 598] width 1331 height 69
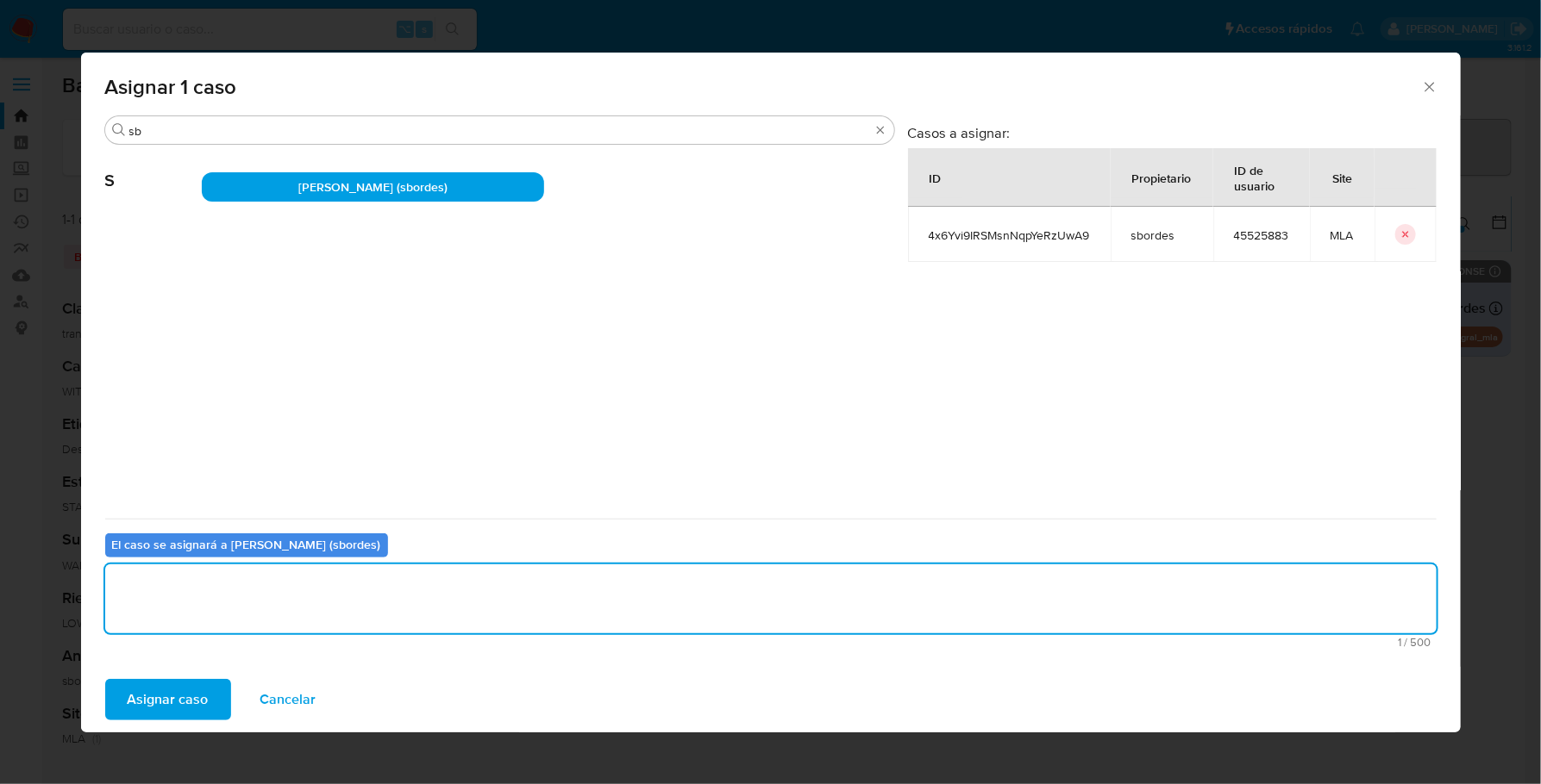
click at [134, 703] on span "Asignar caso" at bounding box center [168, 699] width 81 height 38
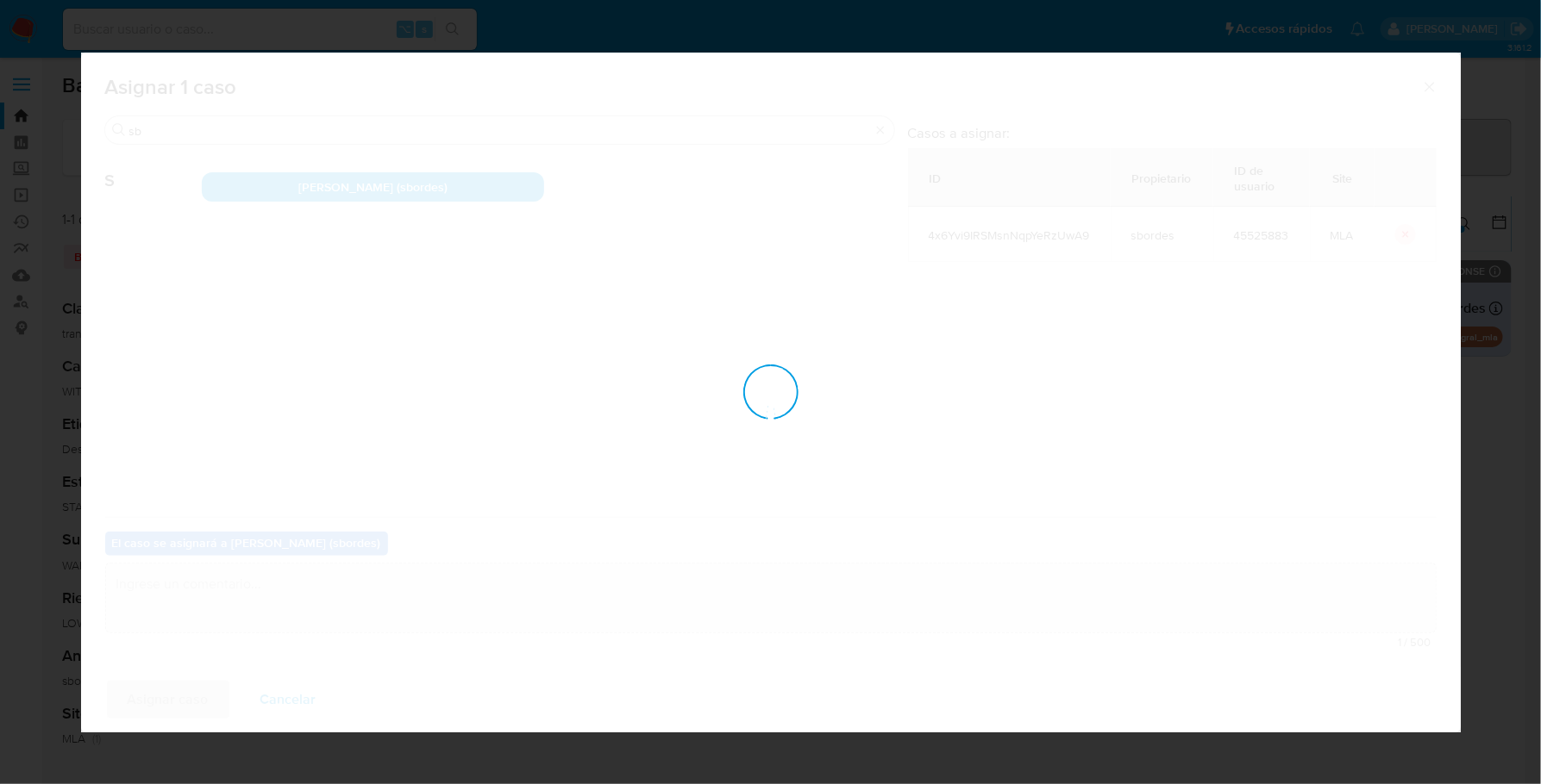
checkbox input "false"
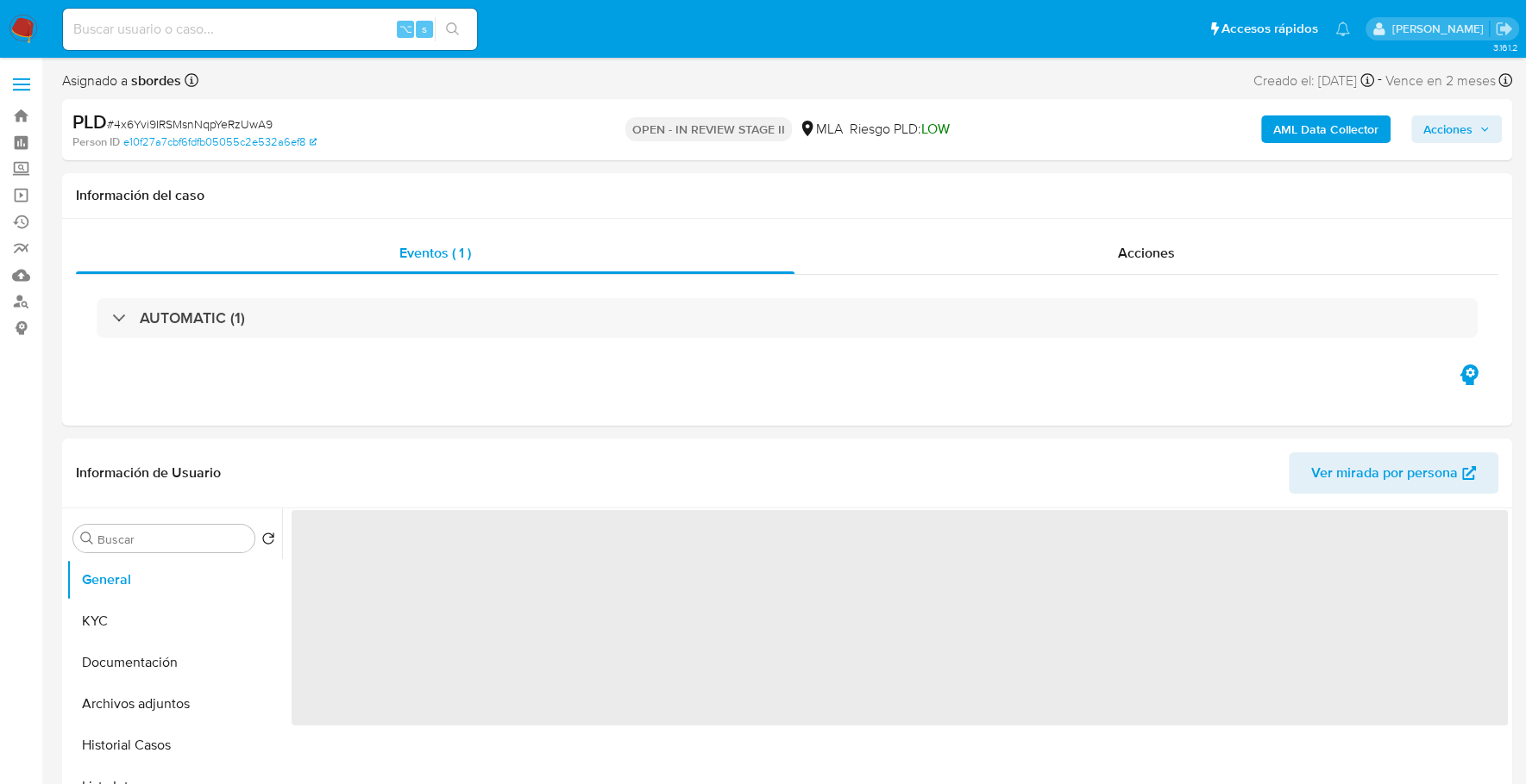
select select "10"
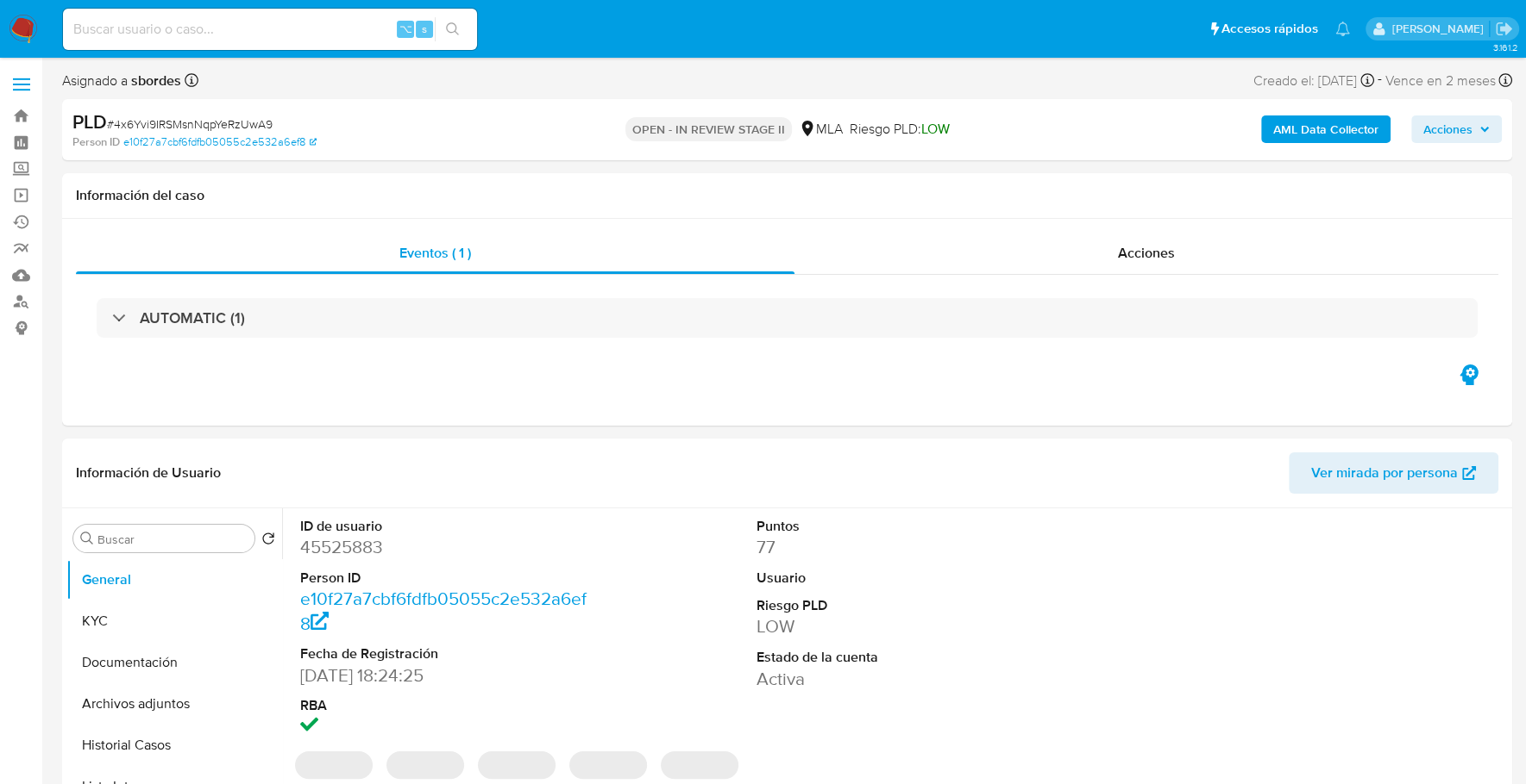
click at [1475, 129] on span "Acciones" at bounding box center [1457, 129] width 66 height 24
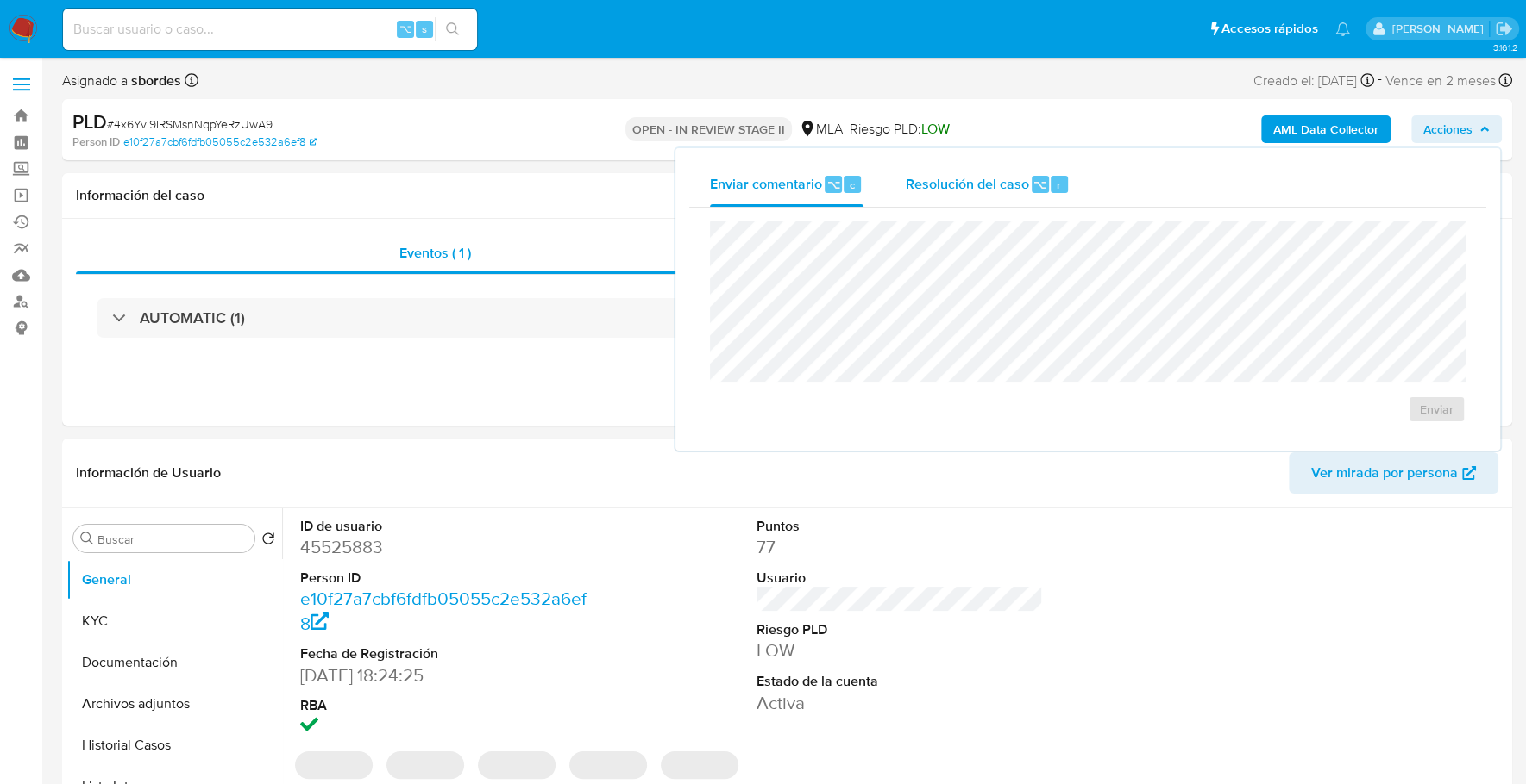
click at [965, 181] on span "Resolución del caso" at bounding box center [966, 184] width 123 height 20
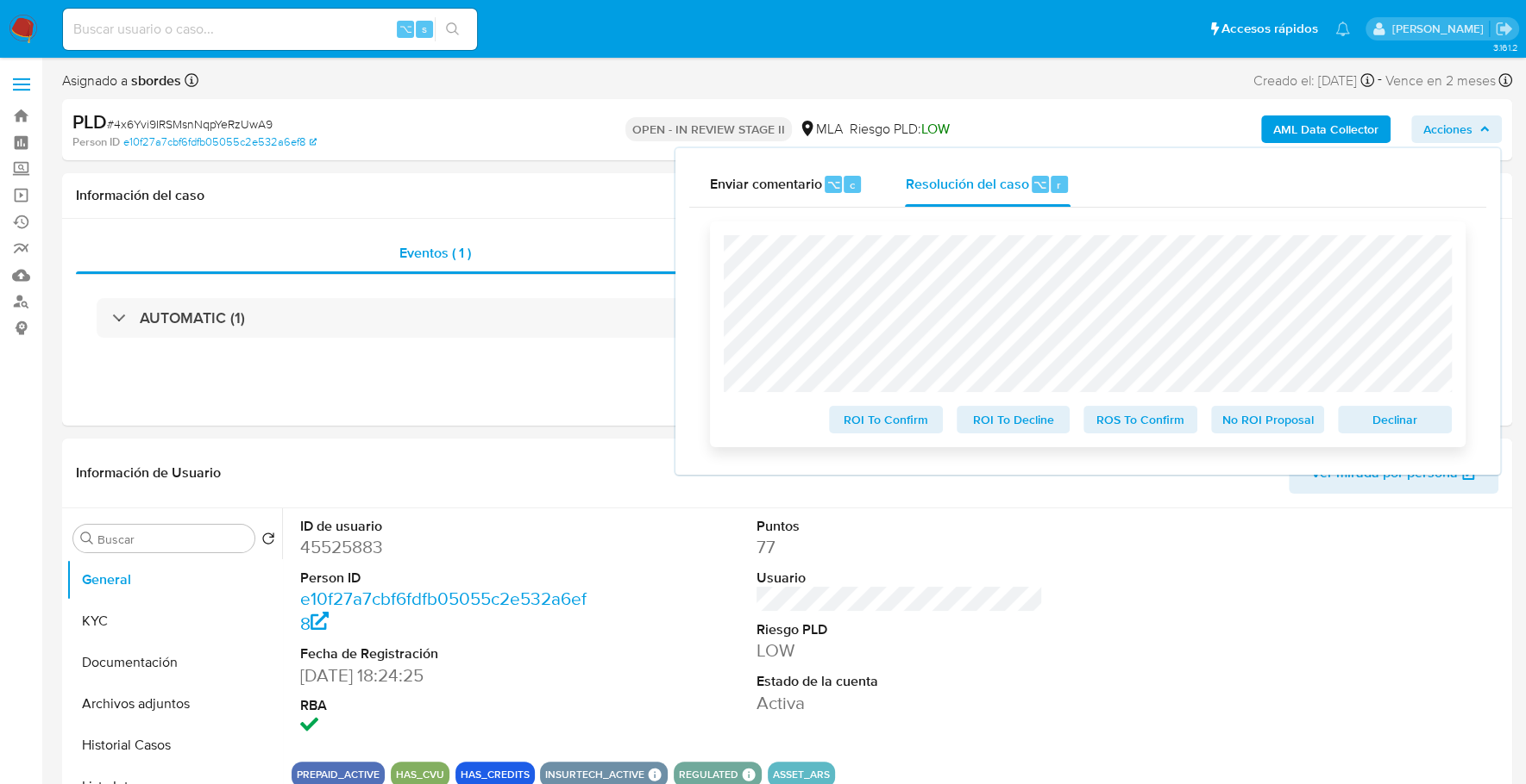
click at [1412, 431] on span "Declinar" at bounding box center [1395, 420] width 90 height 24
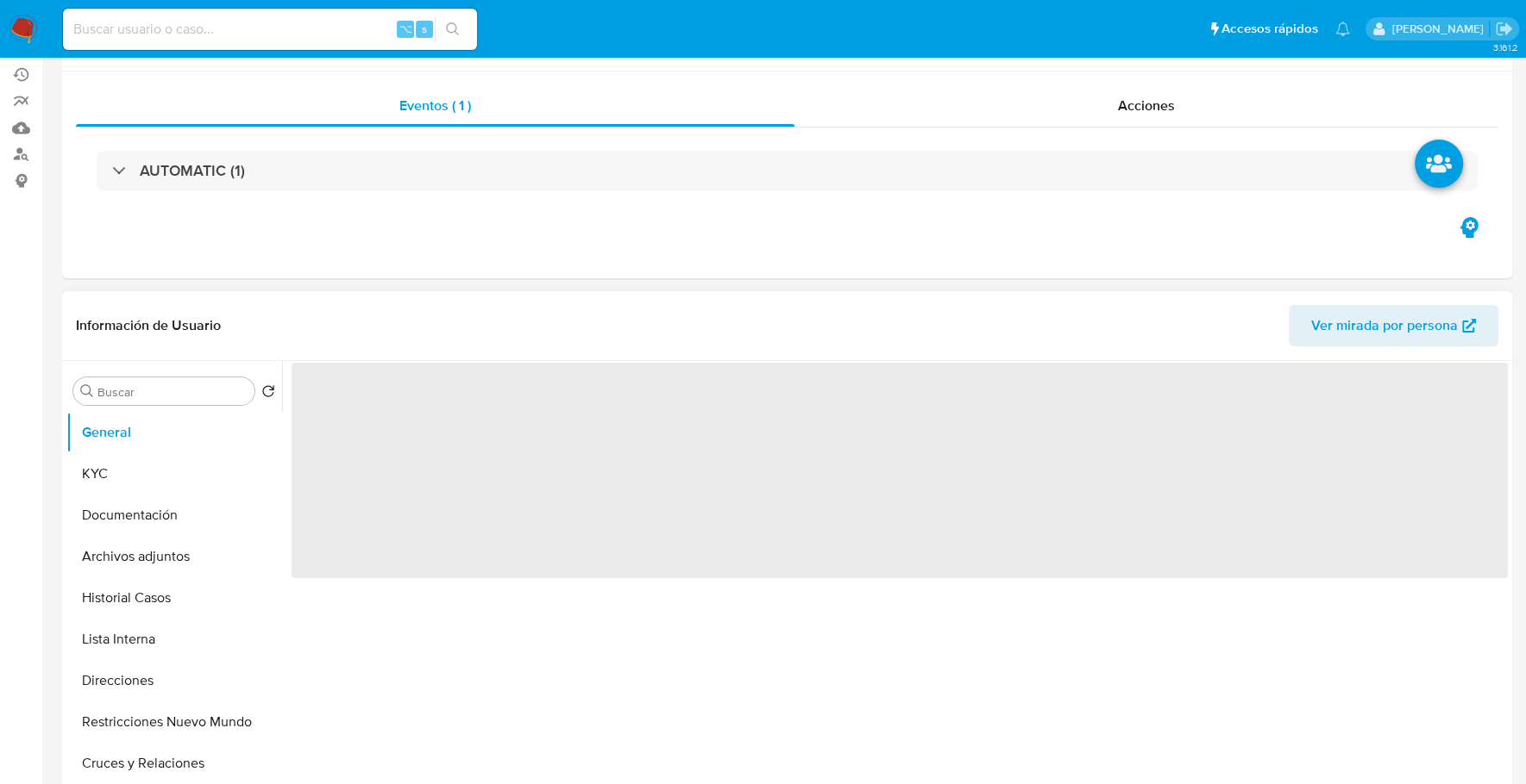
select select "10"
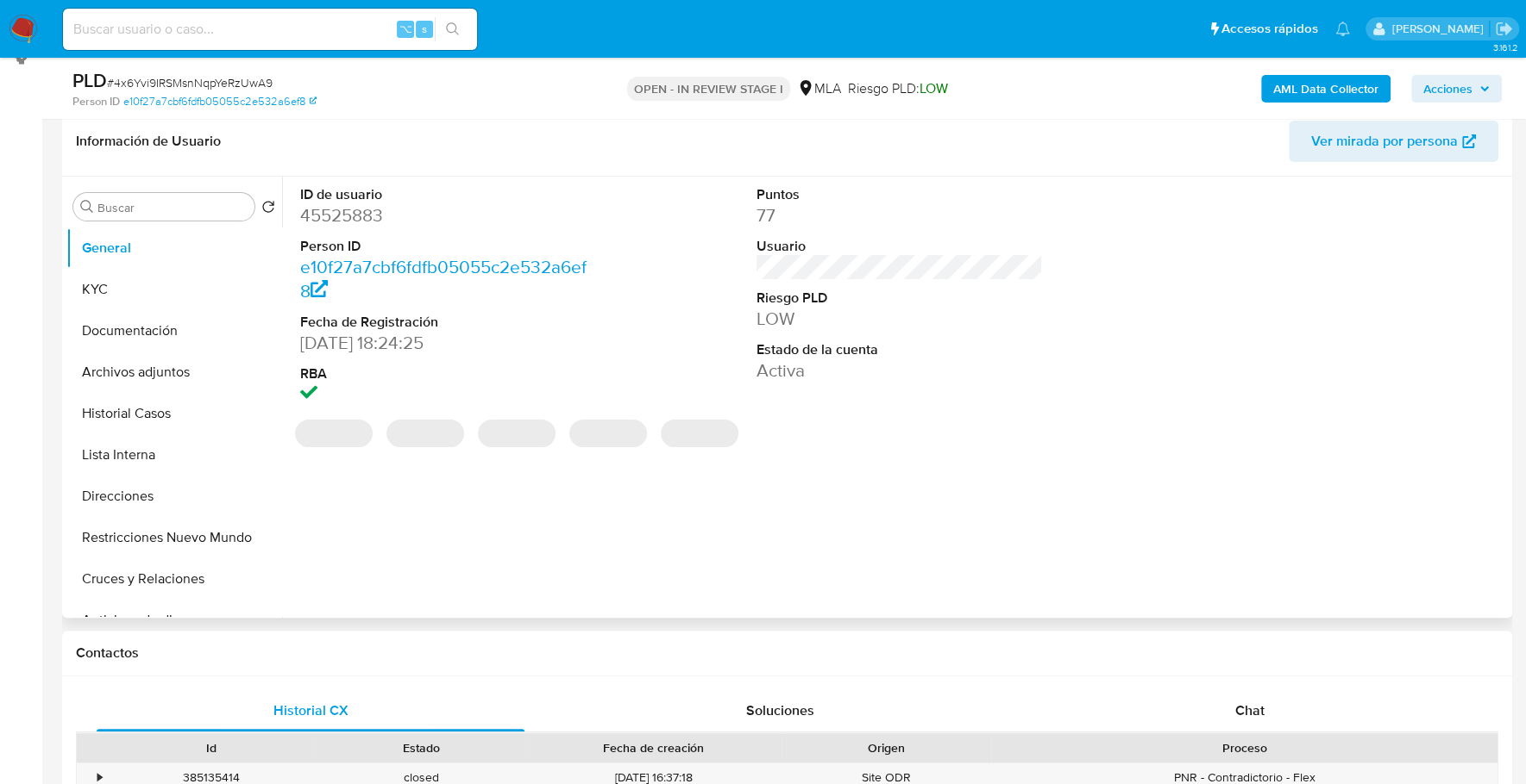
scroll to position [389, 0]
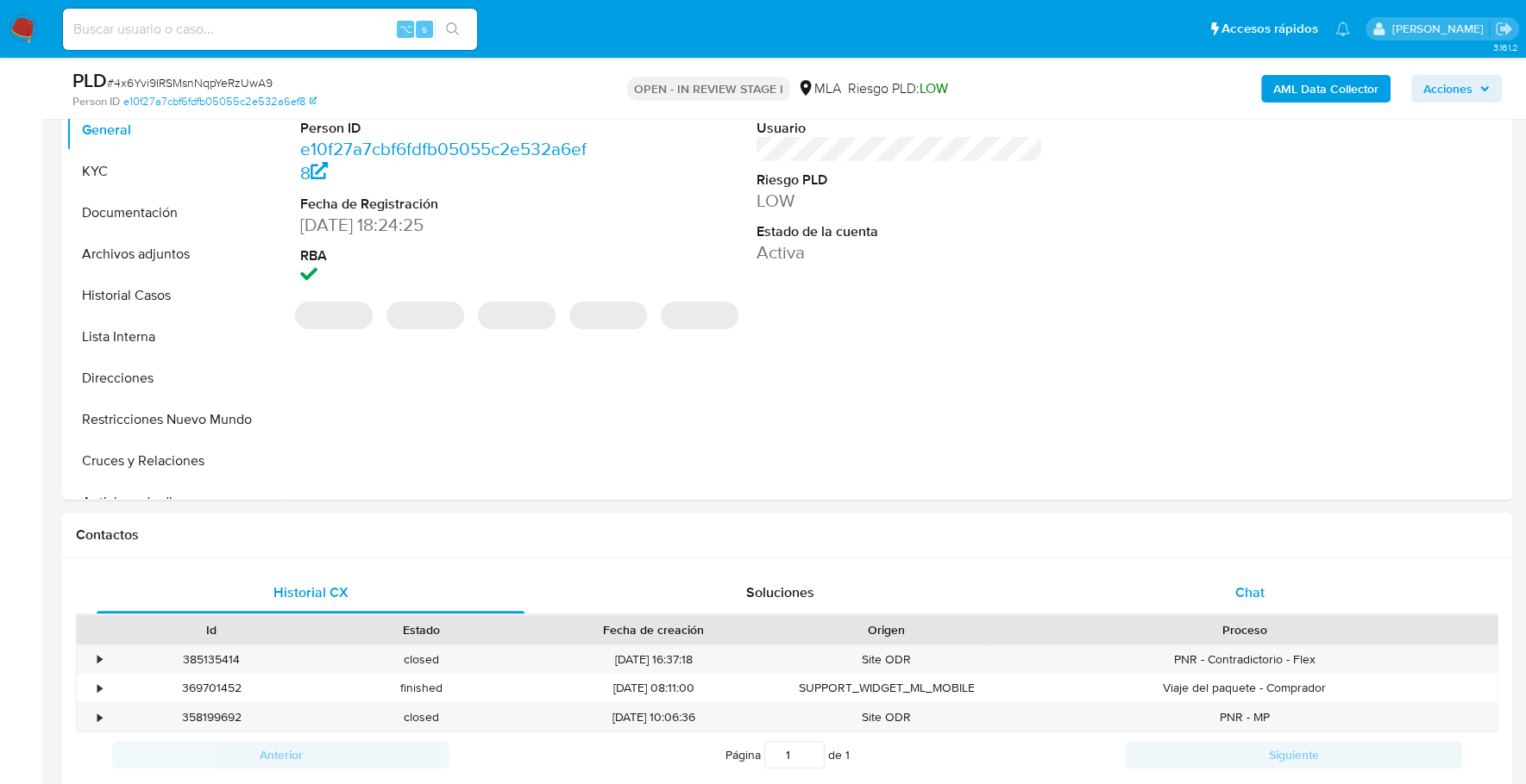
click at [1176, 583] on div "Chat" at bounding box center [1249, 593] width 428 height 41
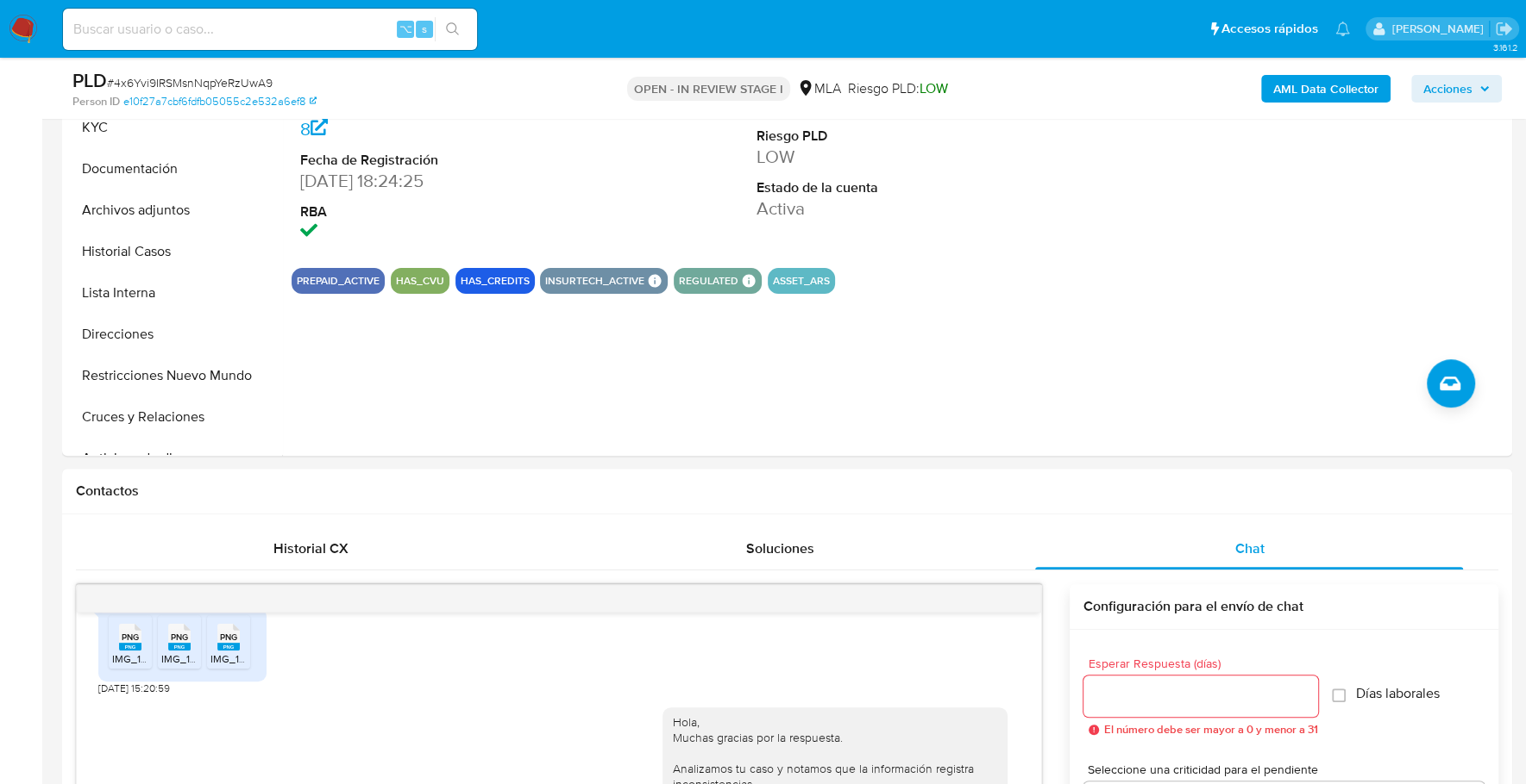
scroll to position [107, 0]
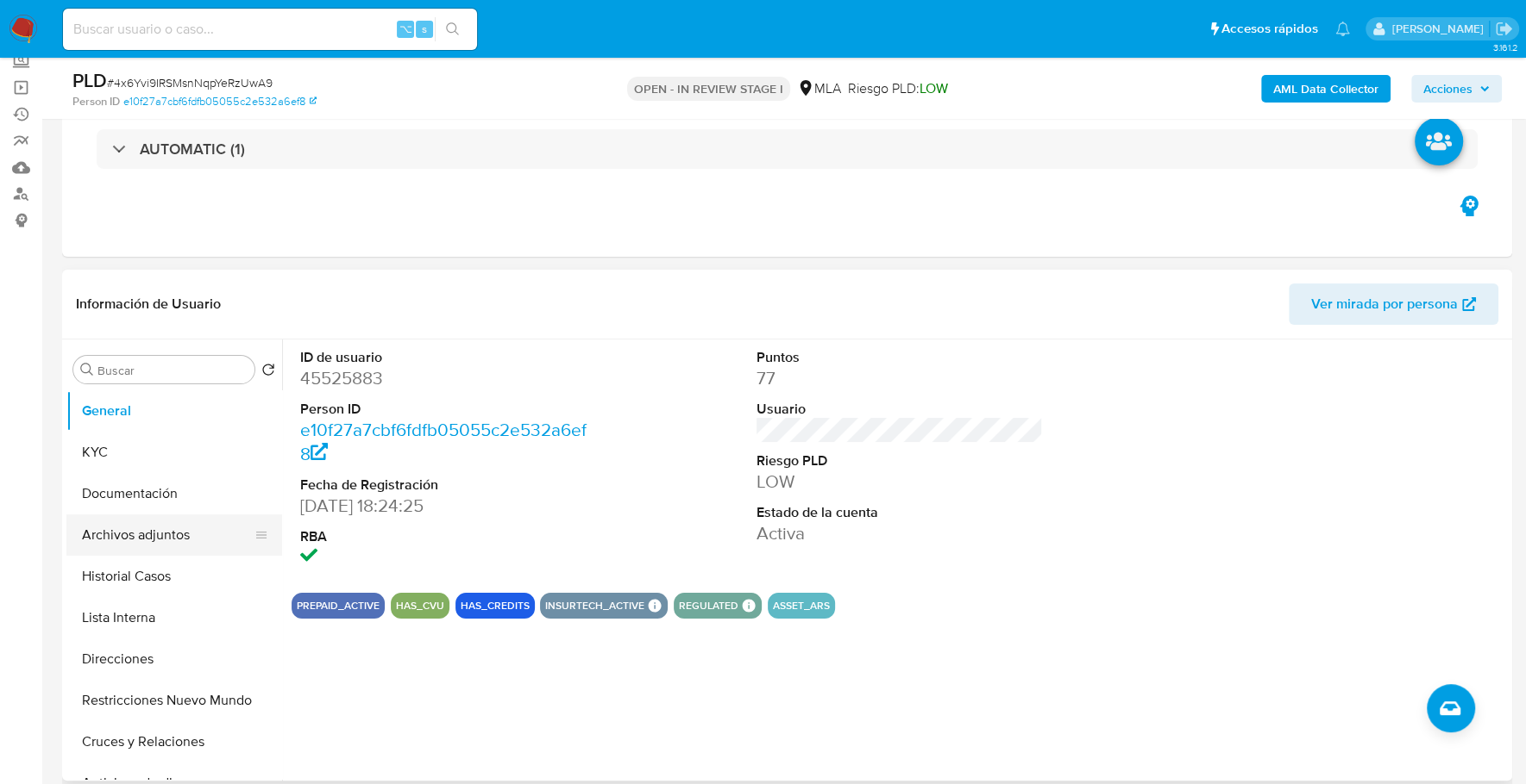
click at [159, 537] on button "Archivos adjuntos" at bounding box center [167, 535] width 202 height 41
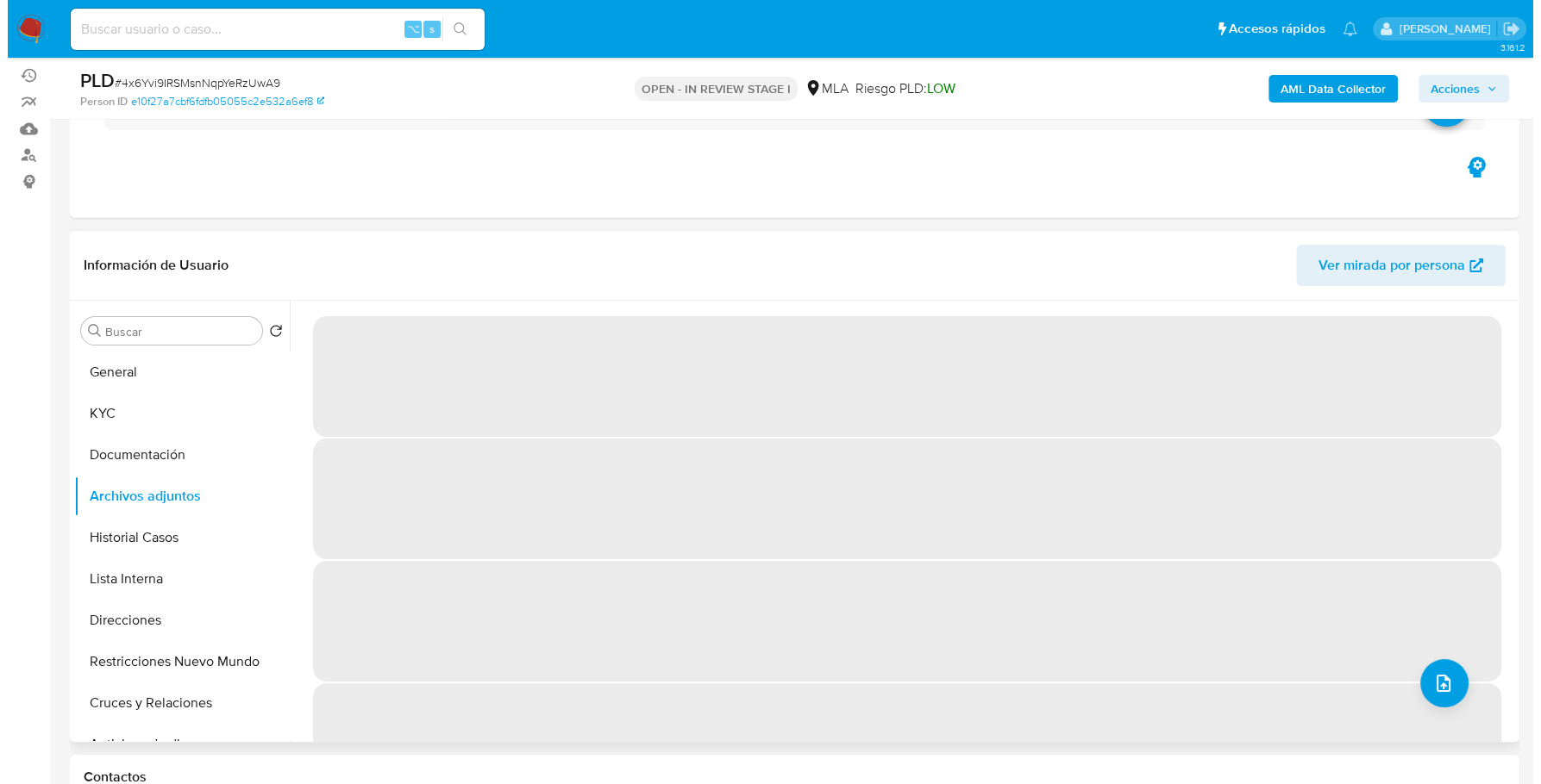
scroll to position [451, 0]
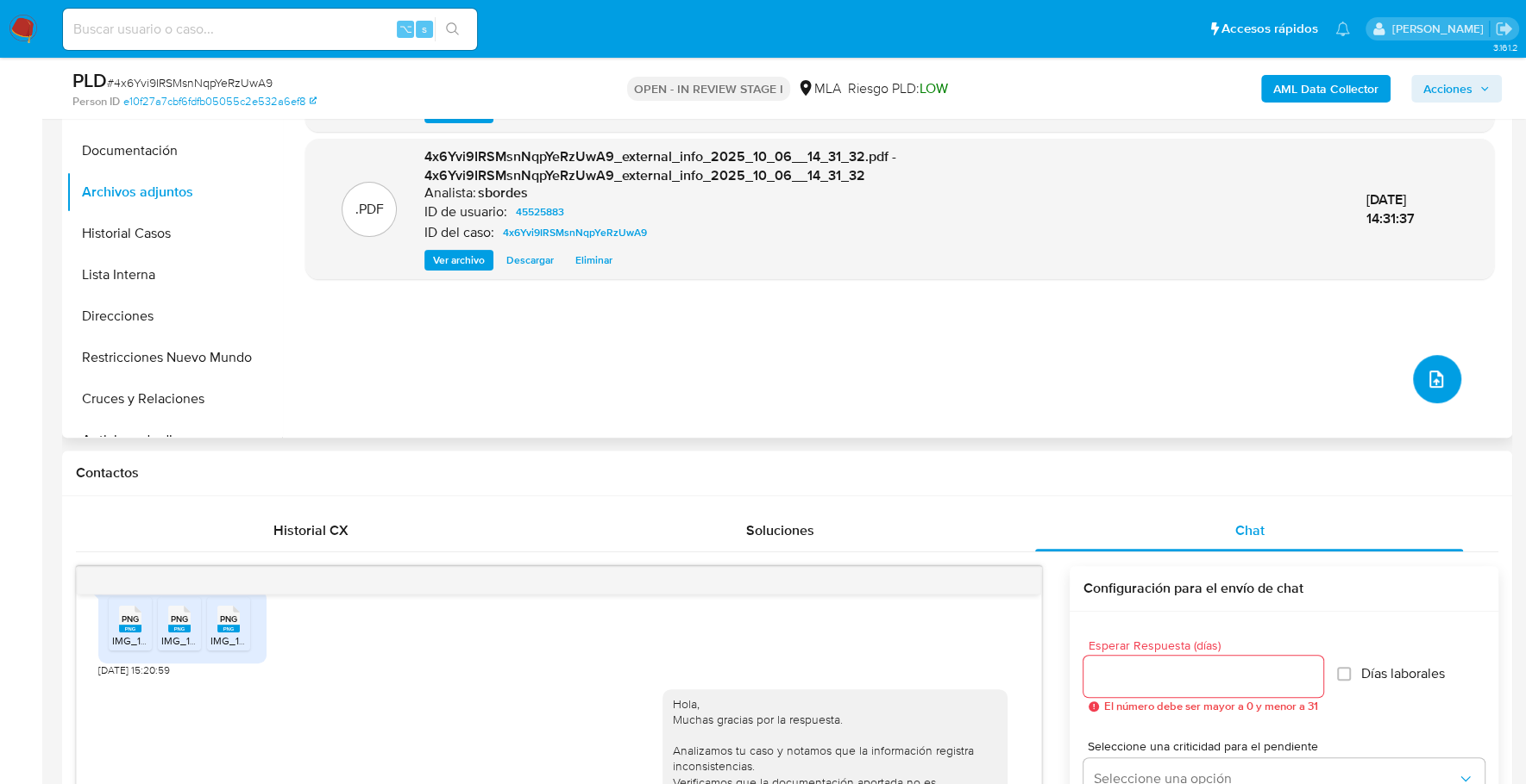
click at [1435, 375] on icon "upload-file" at bounding box center [1436, 380] width 14 height 18
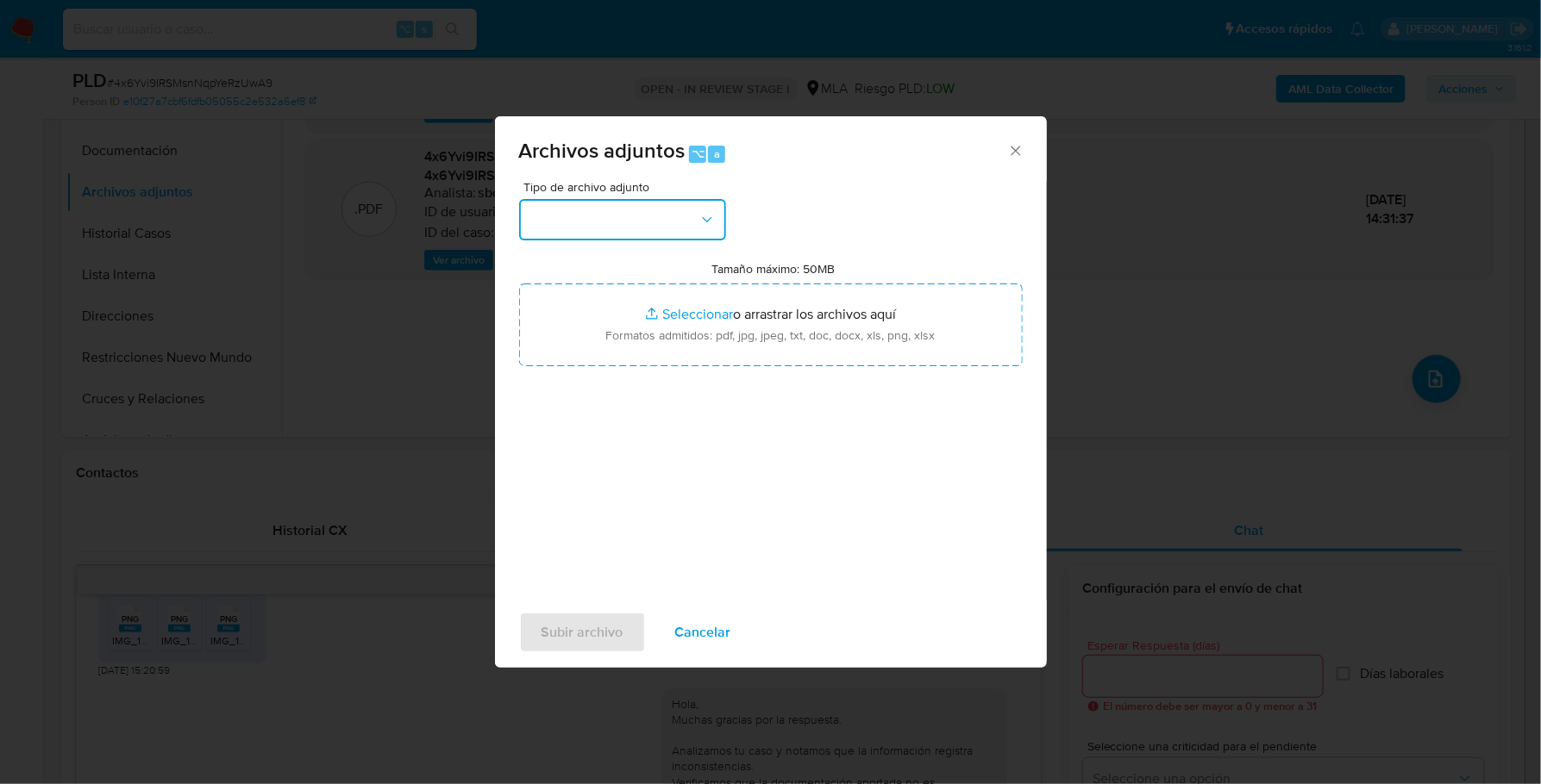
click at [629, 210] on button "button" at bounding box center [622, 220] width 207 height 41
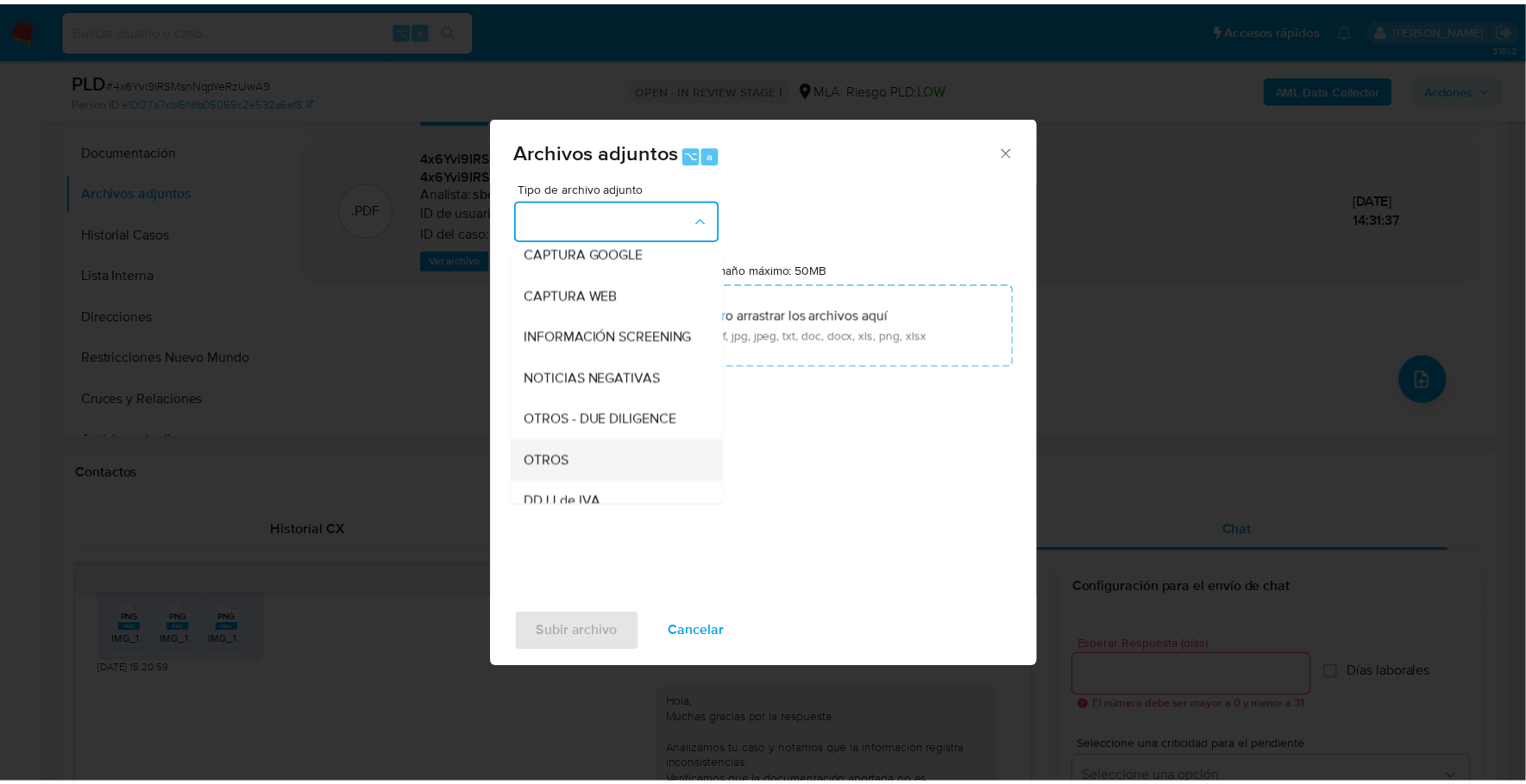
scroll to position [254, 0]
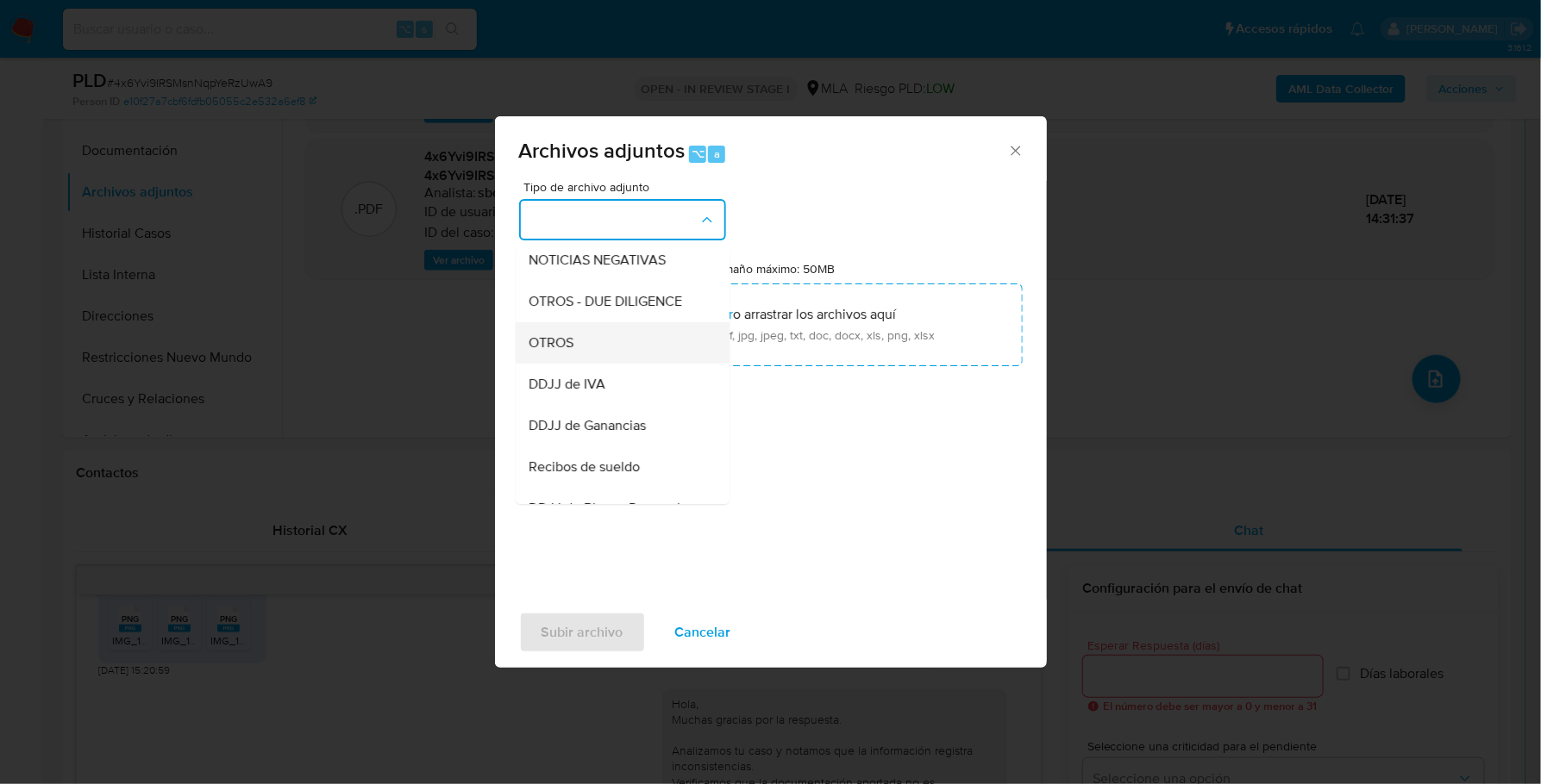
click at [617, 356] on div "OTROS" at bounding box center [617, 343] width 176 height 41
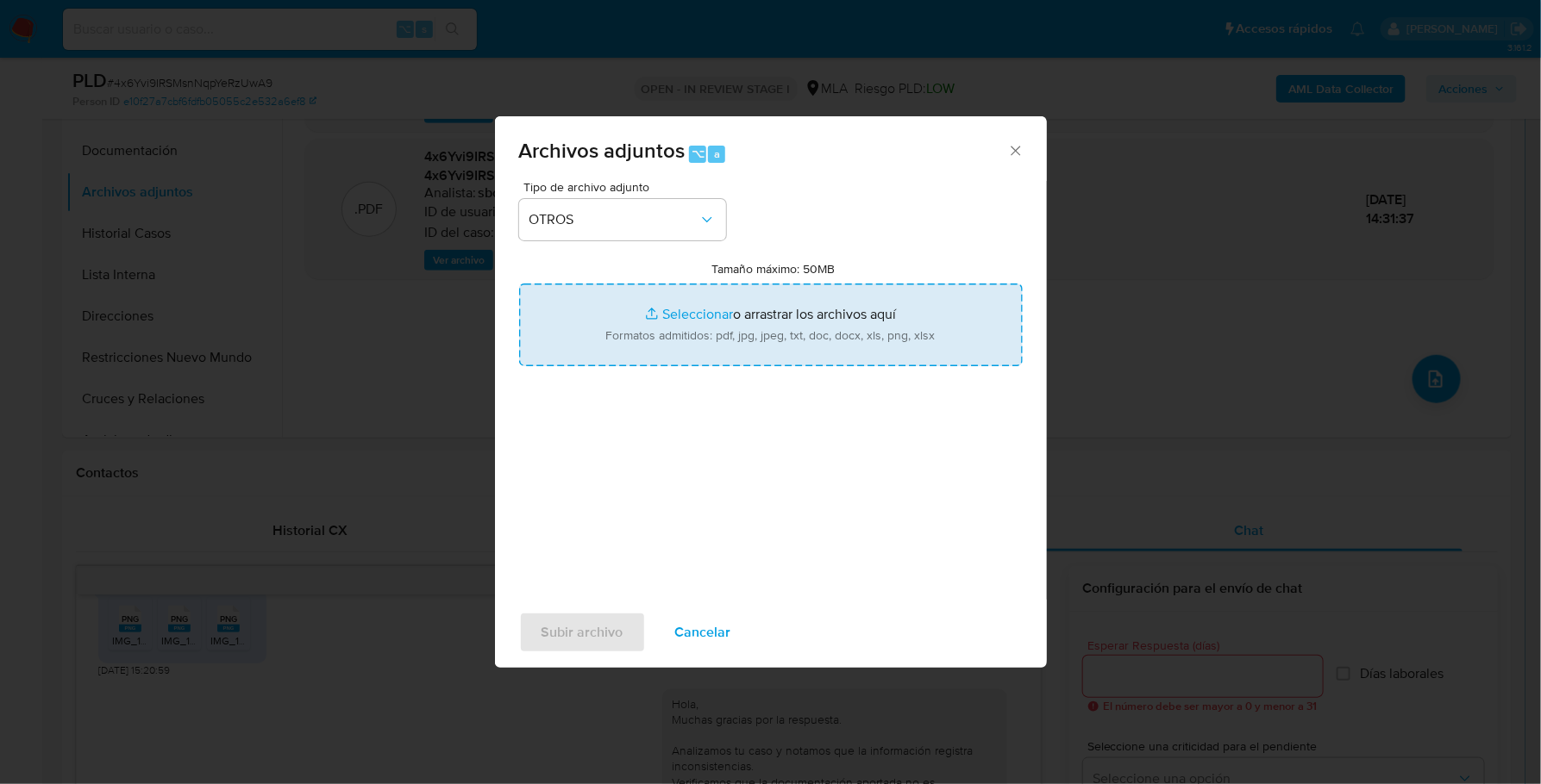
click at [678, 314] on input "Tamaño máximo: 50MB Seleccionar archivos" at bounding box center [770, 324] width 504 height 83
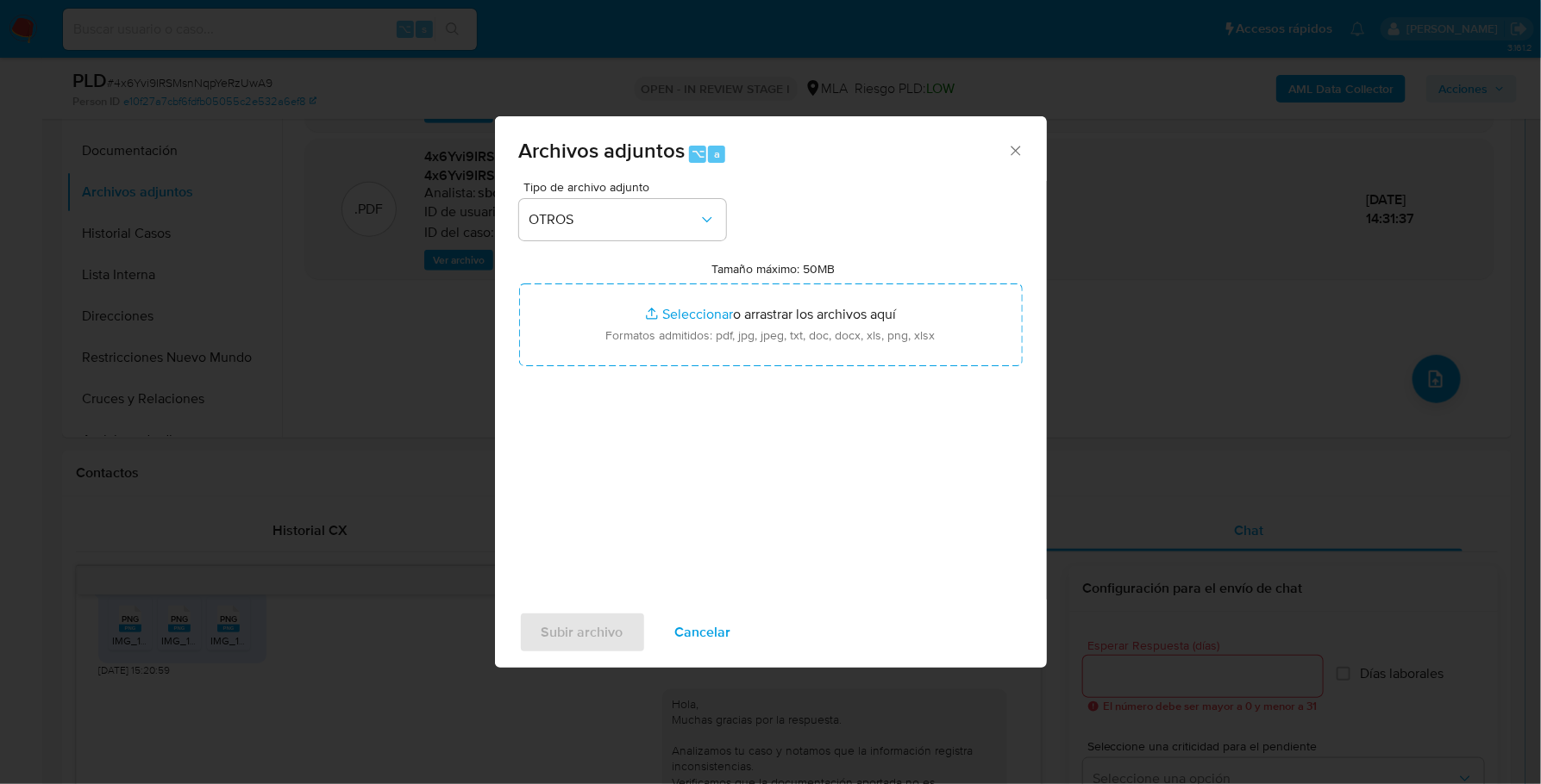
type input "C:\fakepath\AFIP - Administración Federal de Ingresos Públicos.pdf"
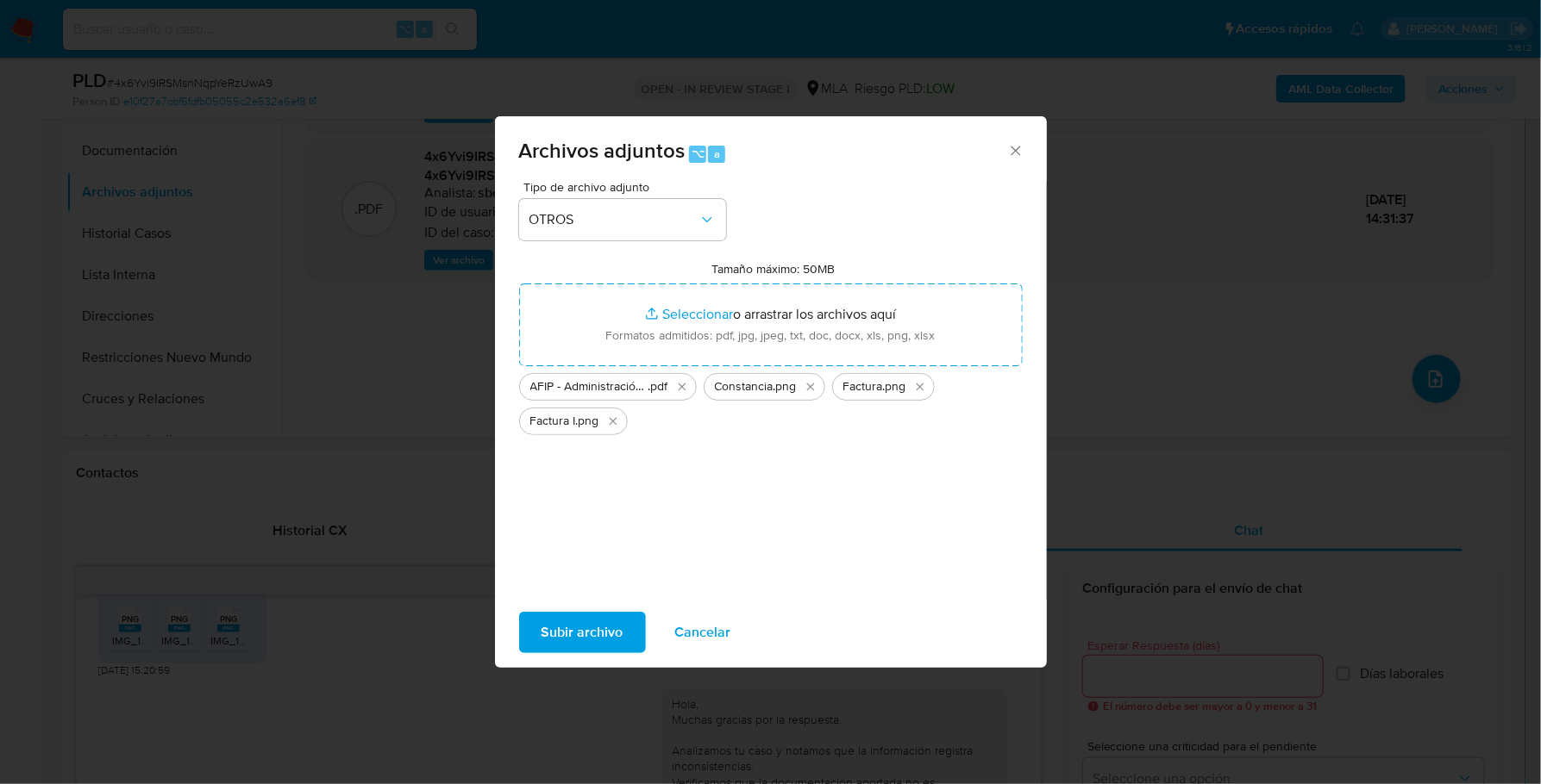
click at [595, 634] on span "Subir archivo" at bounding box center [582, 633] width 82 height 38
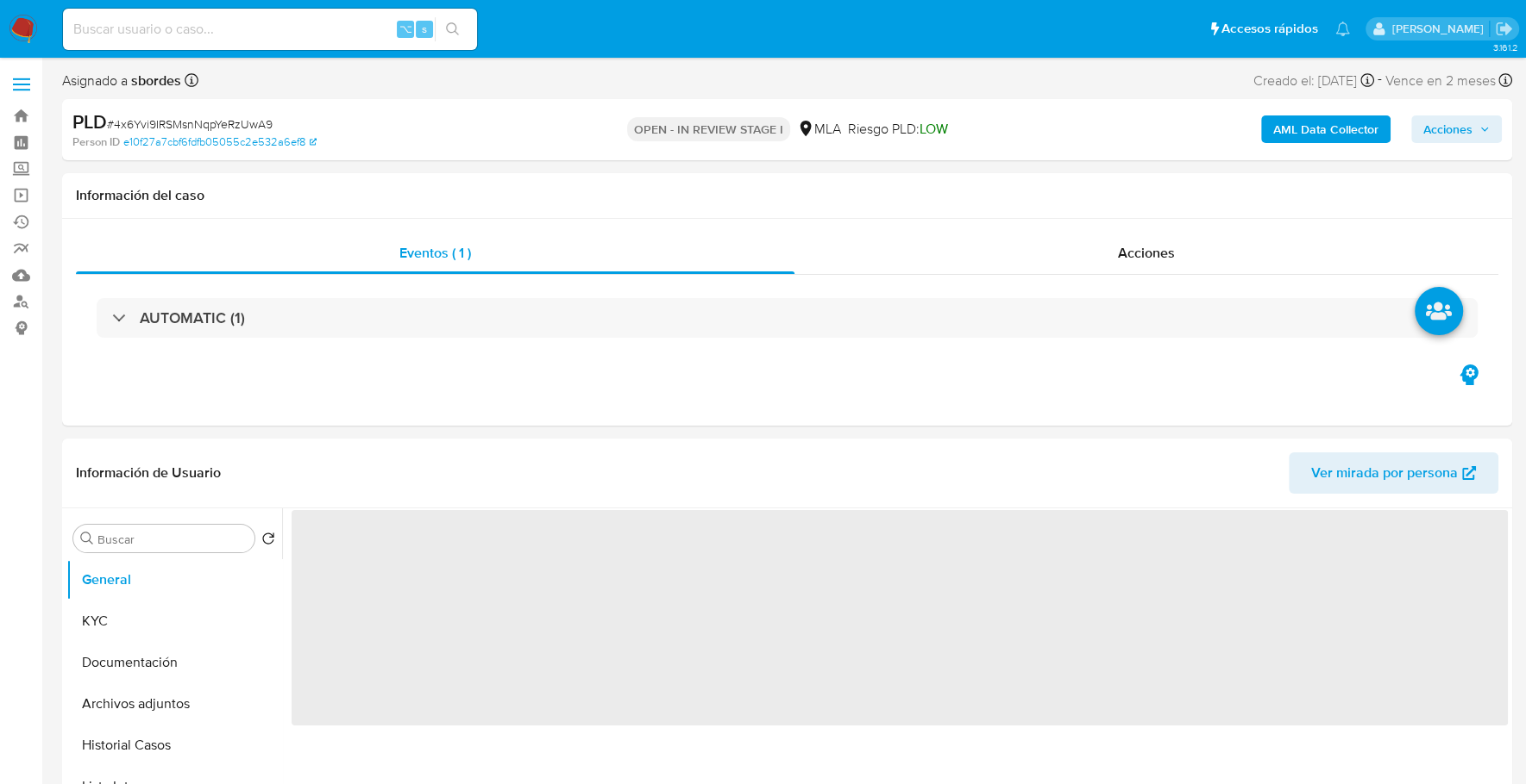
select select "10"
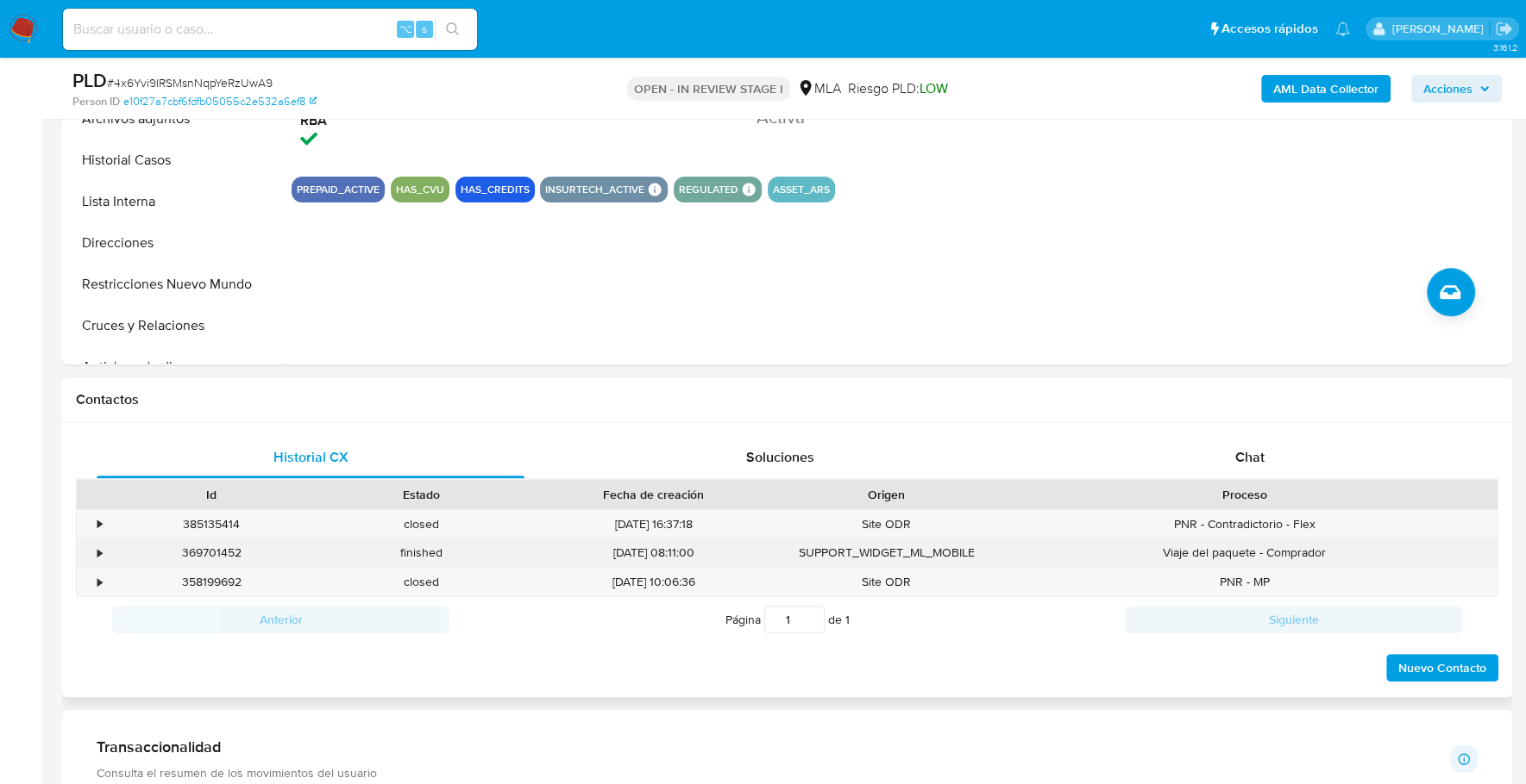
scroll to position [555, 0]
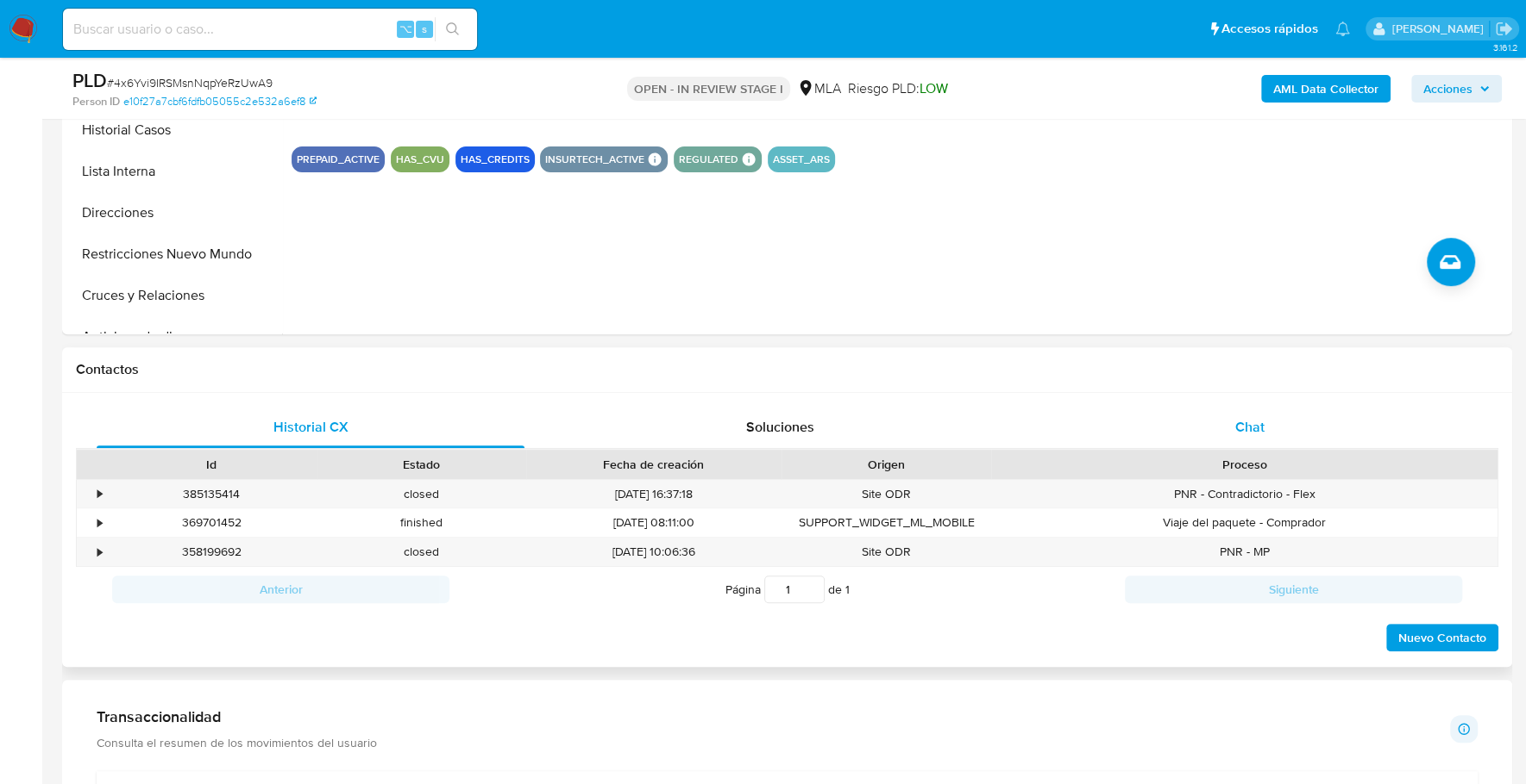
click at [1250, 417] on span "Chat" at bounding box center [1249, 427] width 29 height 20
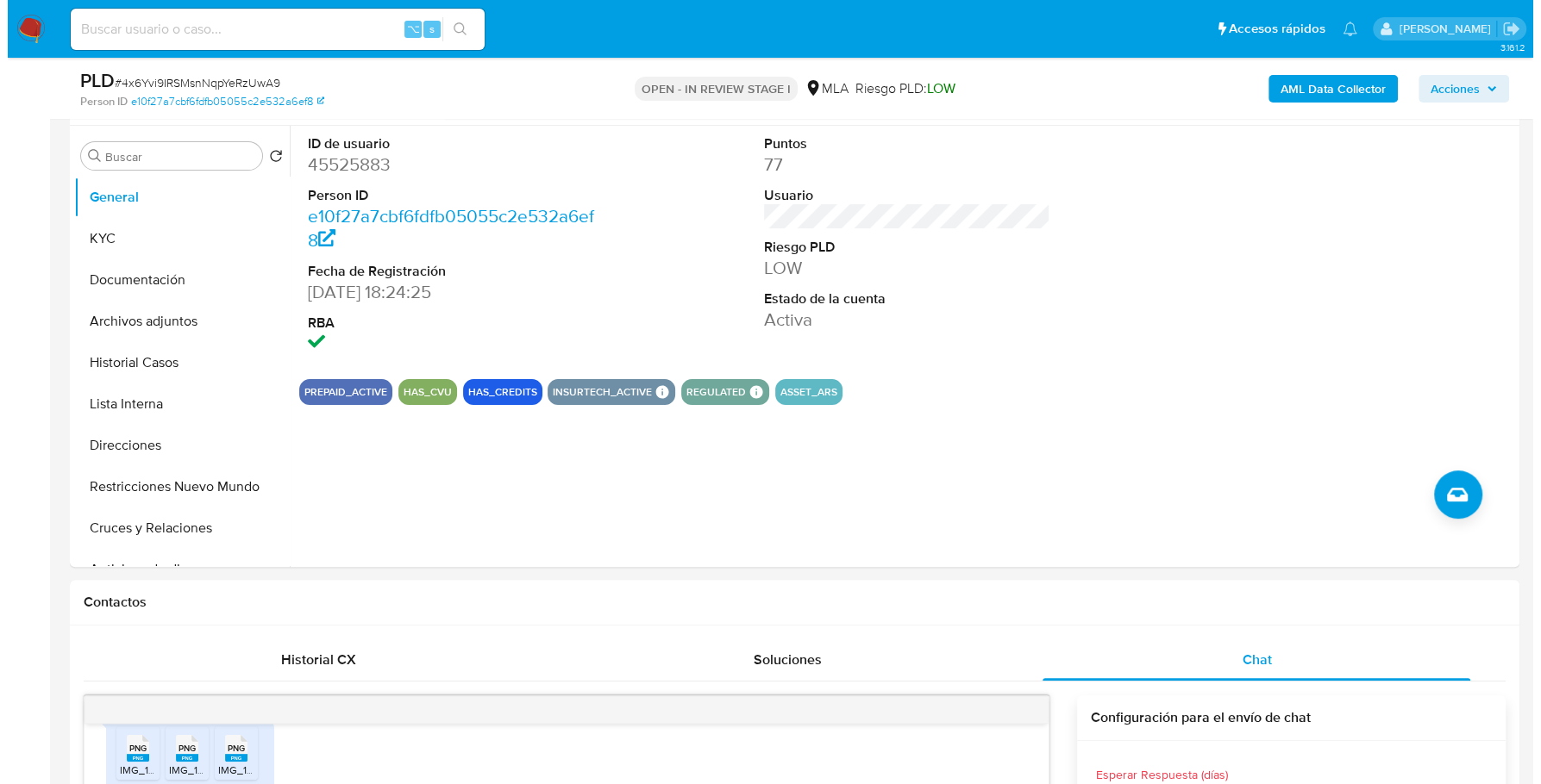
scroll to position [135, 0]
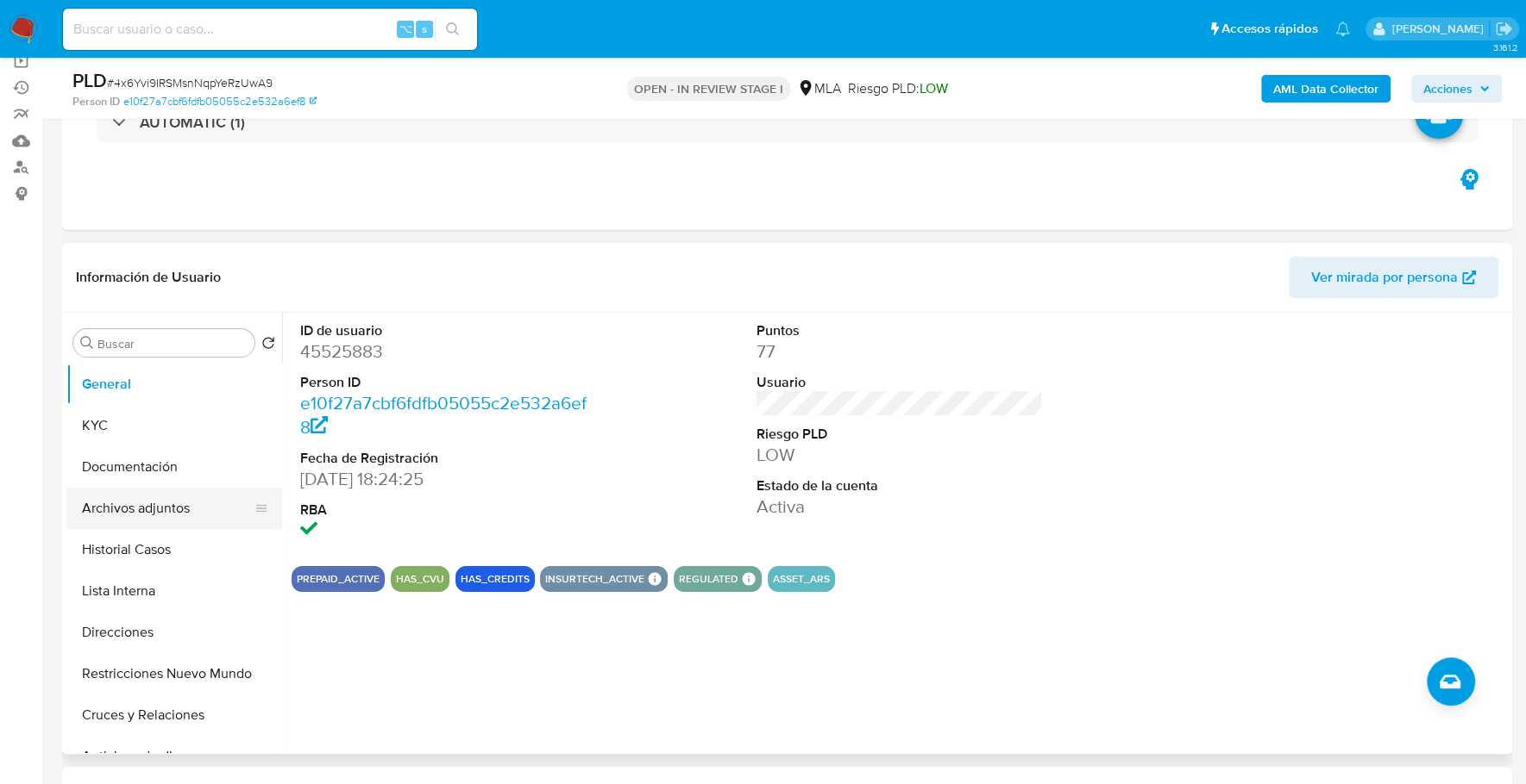
click at [131, 505] on button "Archivos adjuntos" at bounding box center [167, 509] width 202 height 41
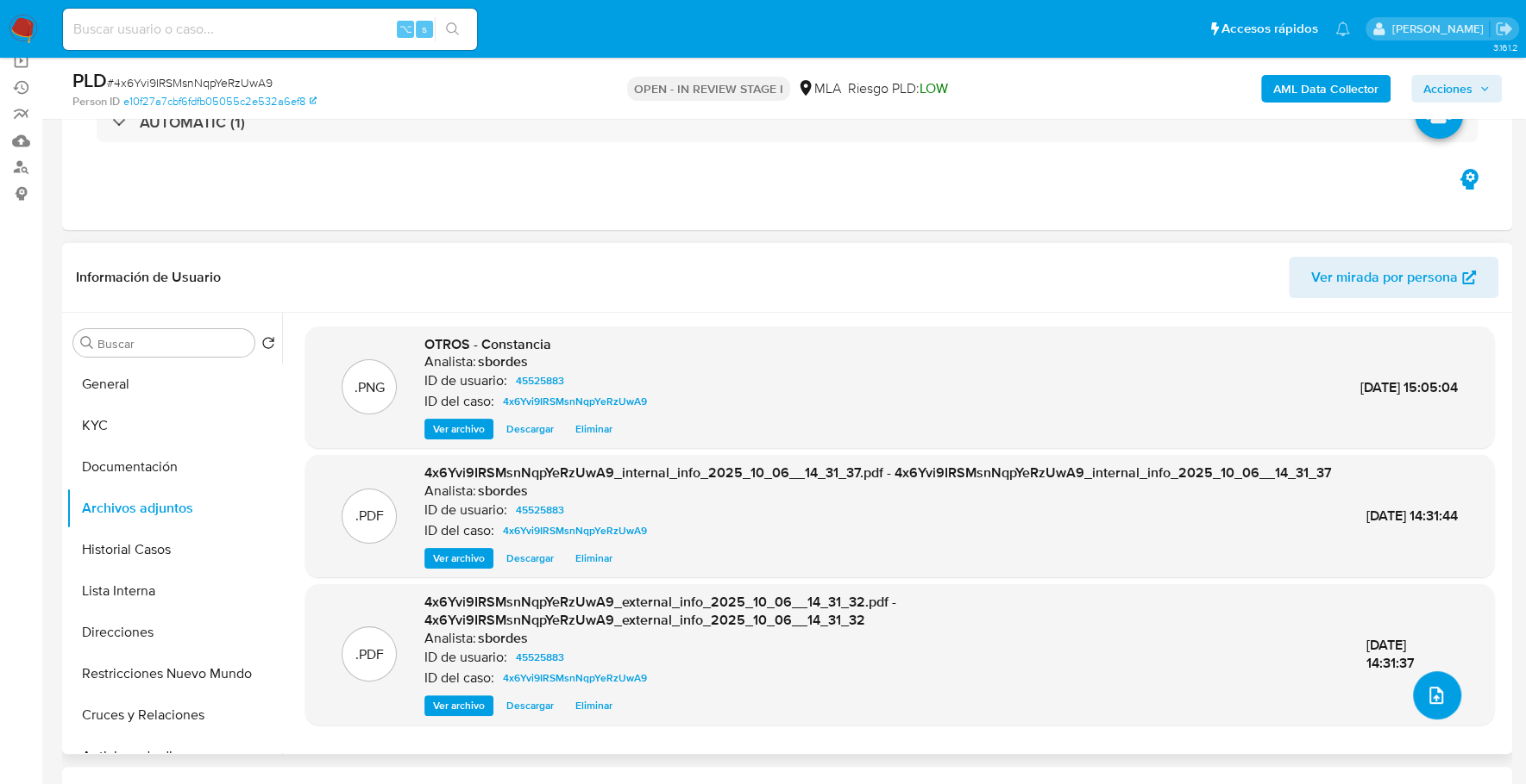
click at [1434, 689] on icon "upload-file" at bounding box center [1436, 696] width 14 height 18
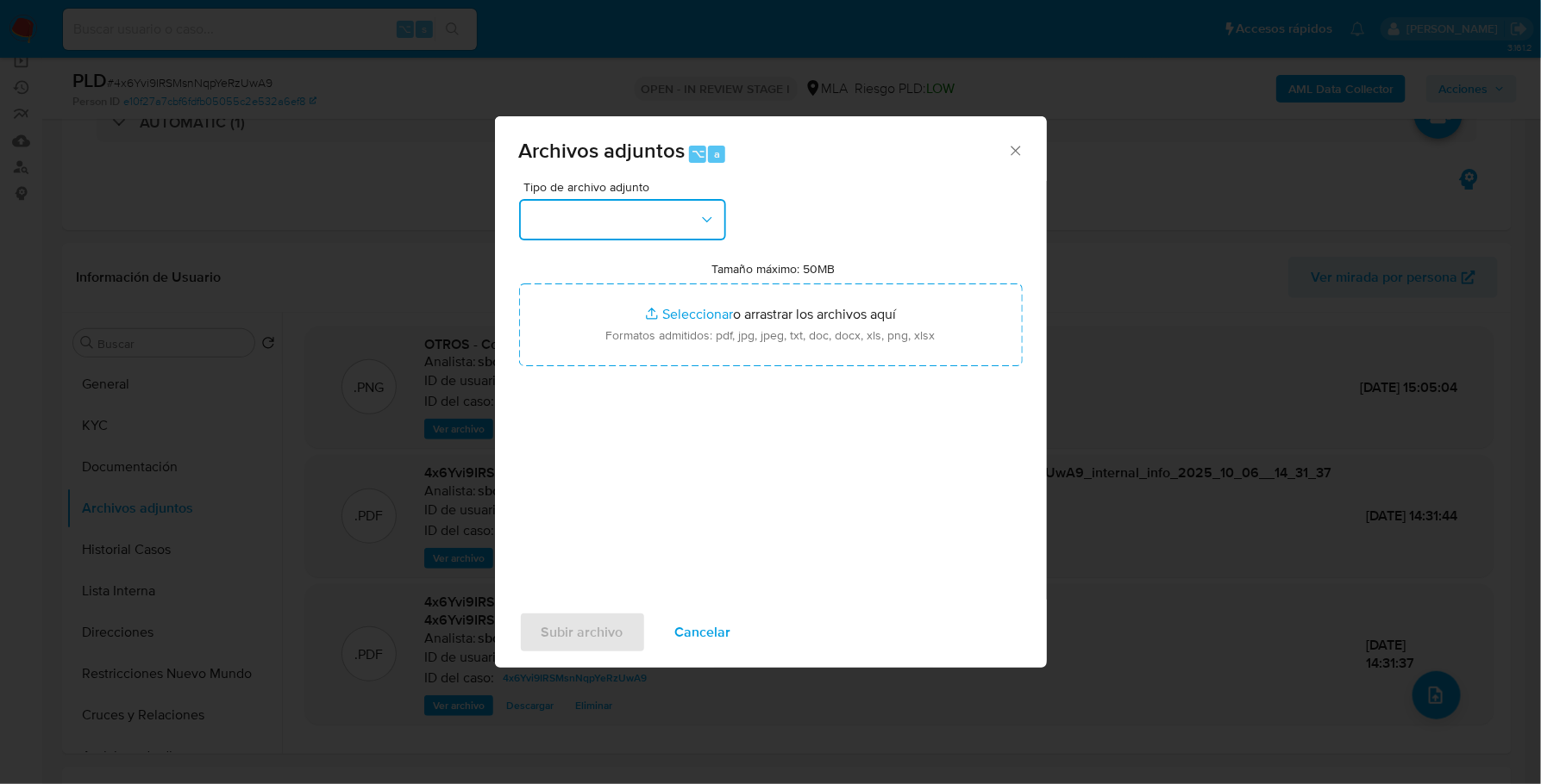
click at [693, 222] on button "button" at bounding box center [622, 220] width 207 height 41
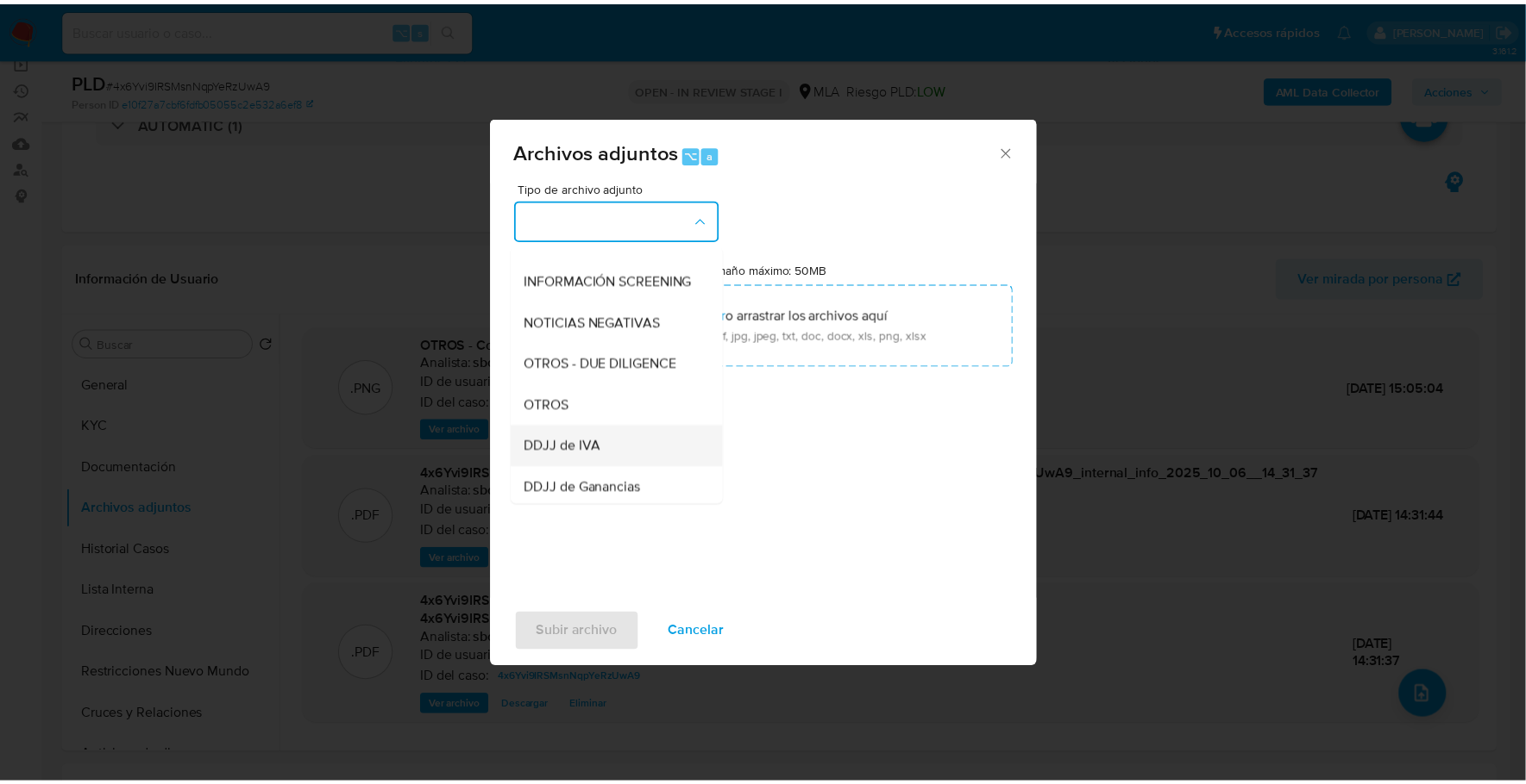
scroll to position [208, 0]
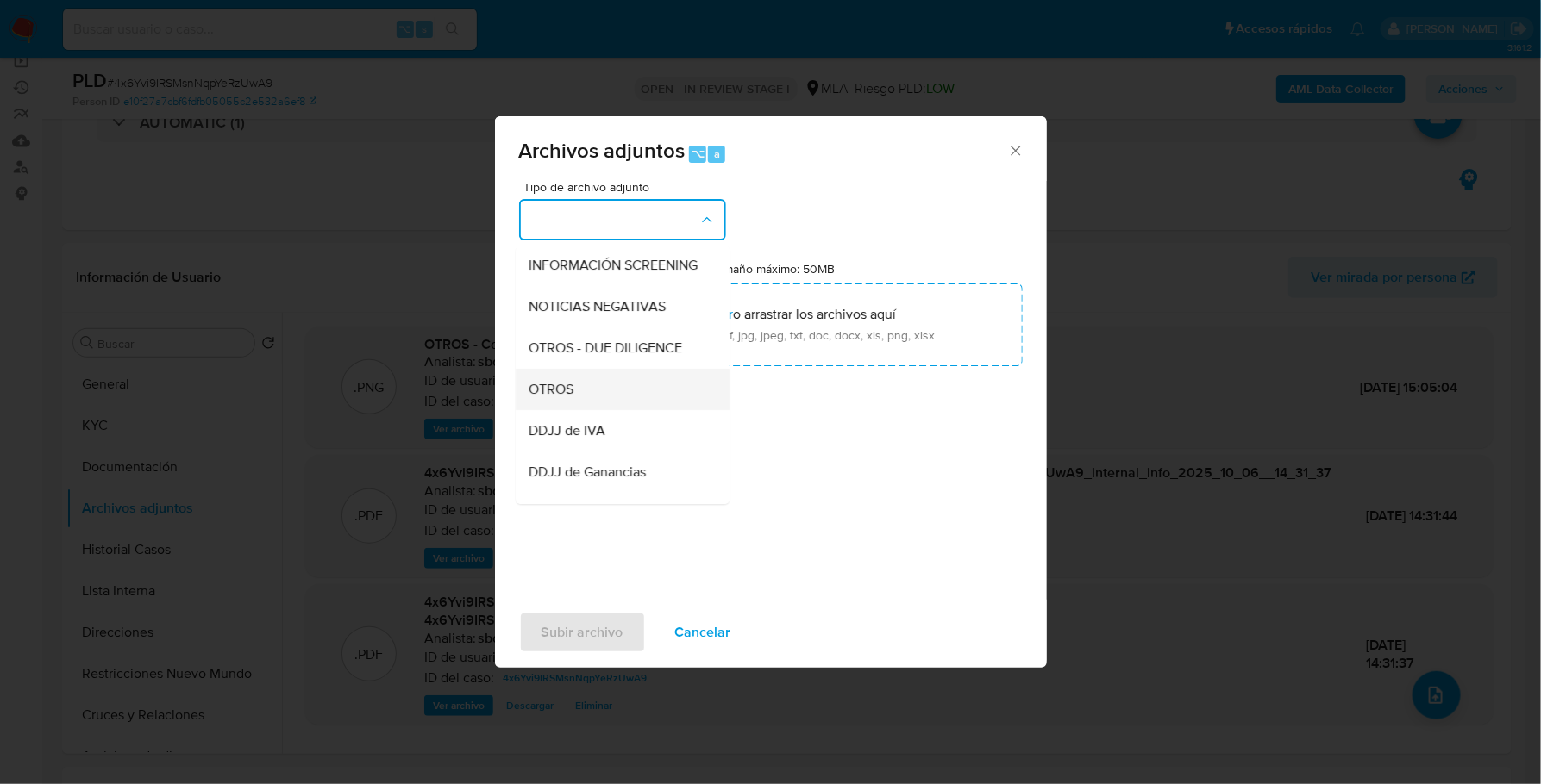
click at [597, 400] on div "OTROS" at bounding box center [617, 390] width 176 height 41
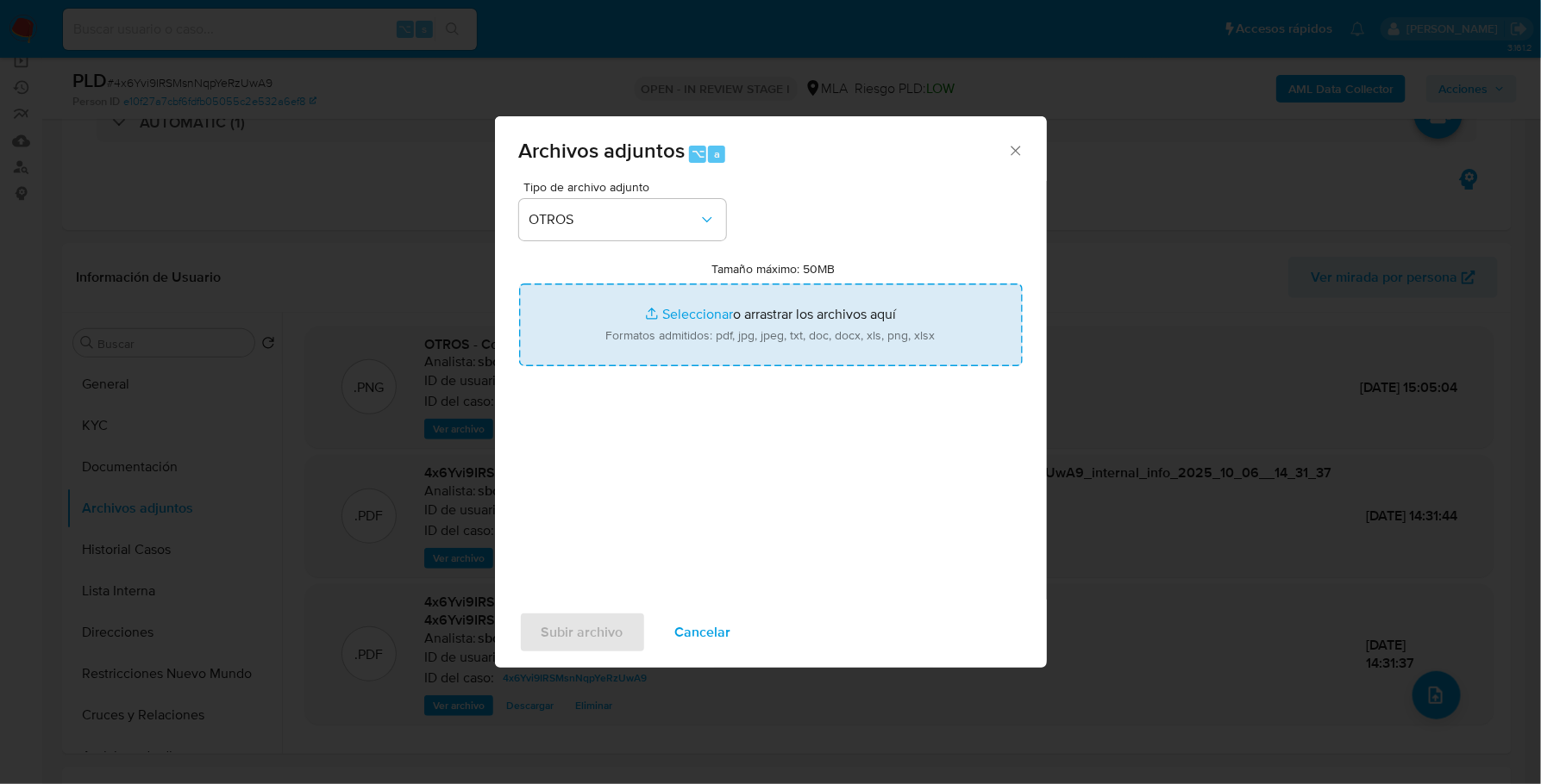
click at [694, 307] on input "Tamaño máximo: 50MB Seleccionar archivos" at bounding box center [770, 324] width 504 height 83
type input "C:\fakepath\AFIP - Administración Federal de Ingresos Públicos.pdf"
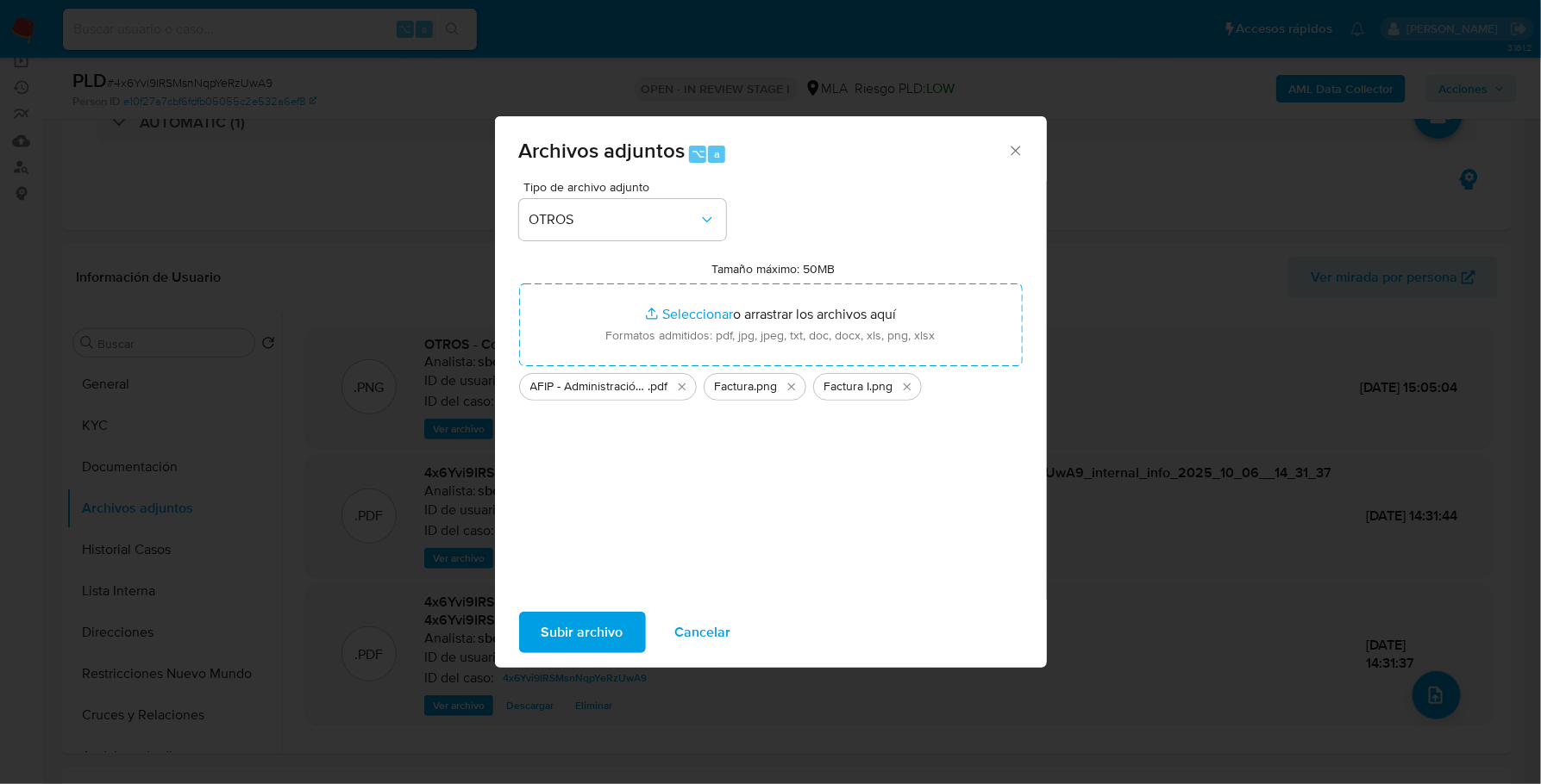
click at [585, 638] on span "Subir archivo" at bounding box center [582, 633] width 82 height 38
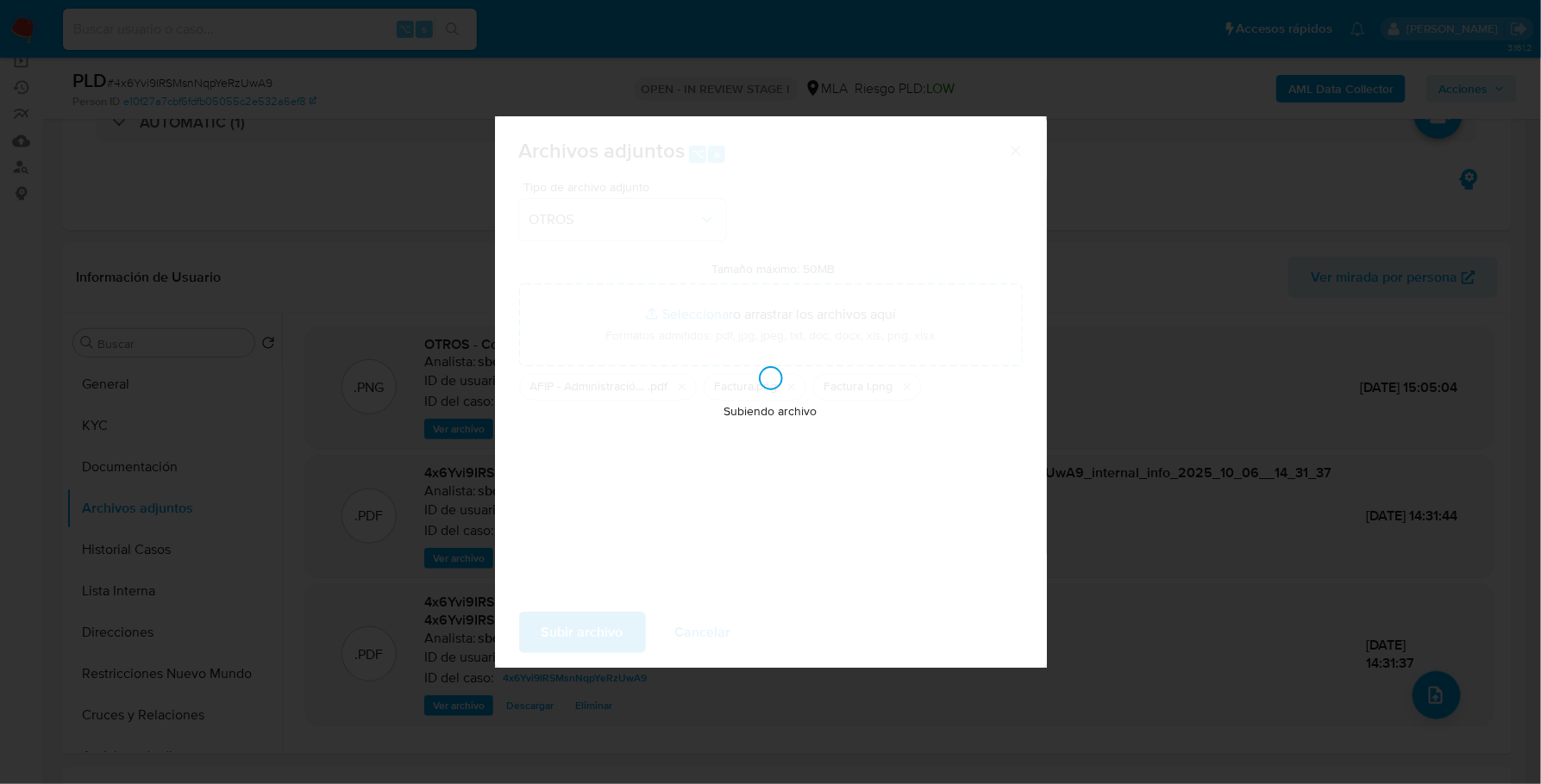
click at [801, 356] on div "Subiendo archivo" at bounding box center [770, 392] width 552 height 552
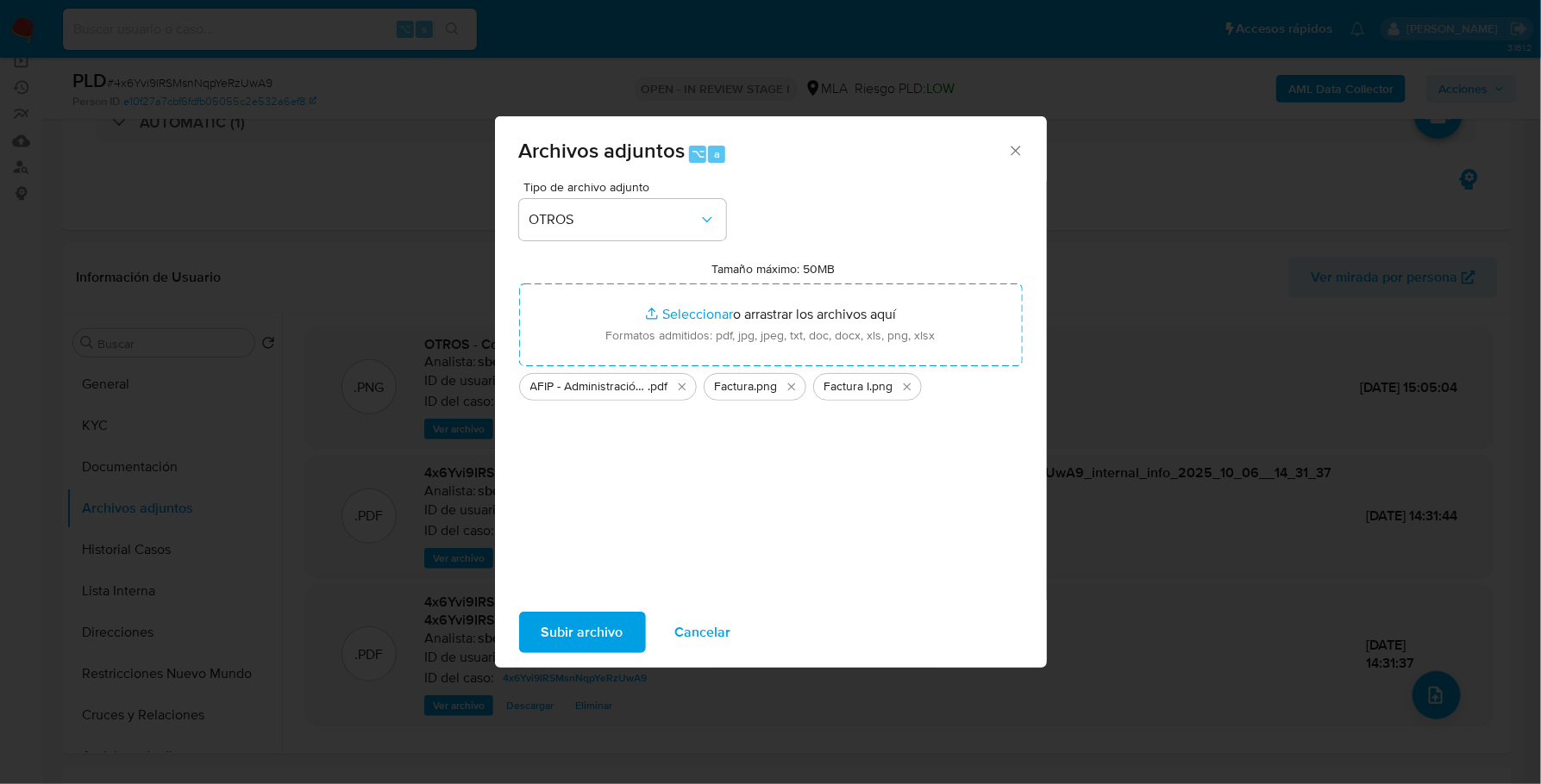
click at [675, 635] on span "Cancelar" at bounding box center [702, 633] width 56 height 38
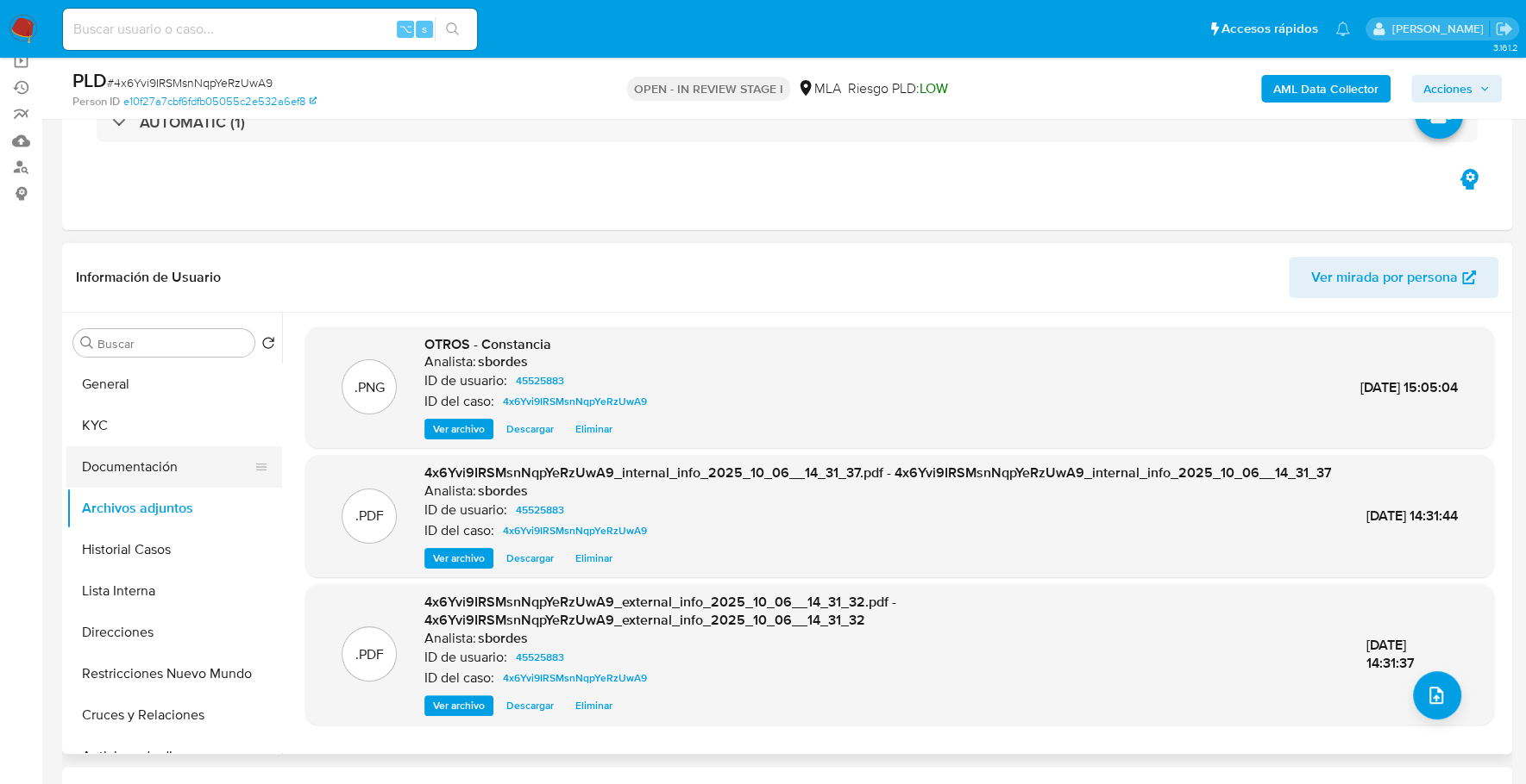
click at [113, 485] on button "Documentación" at bounding box center [167, 467] width 202 height 41
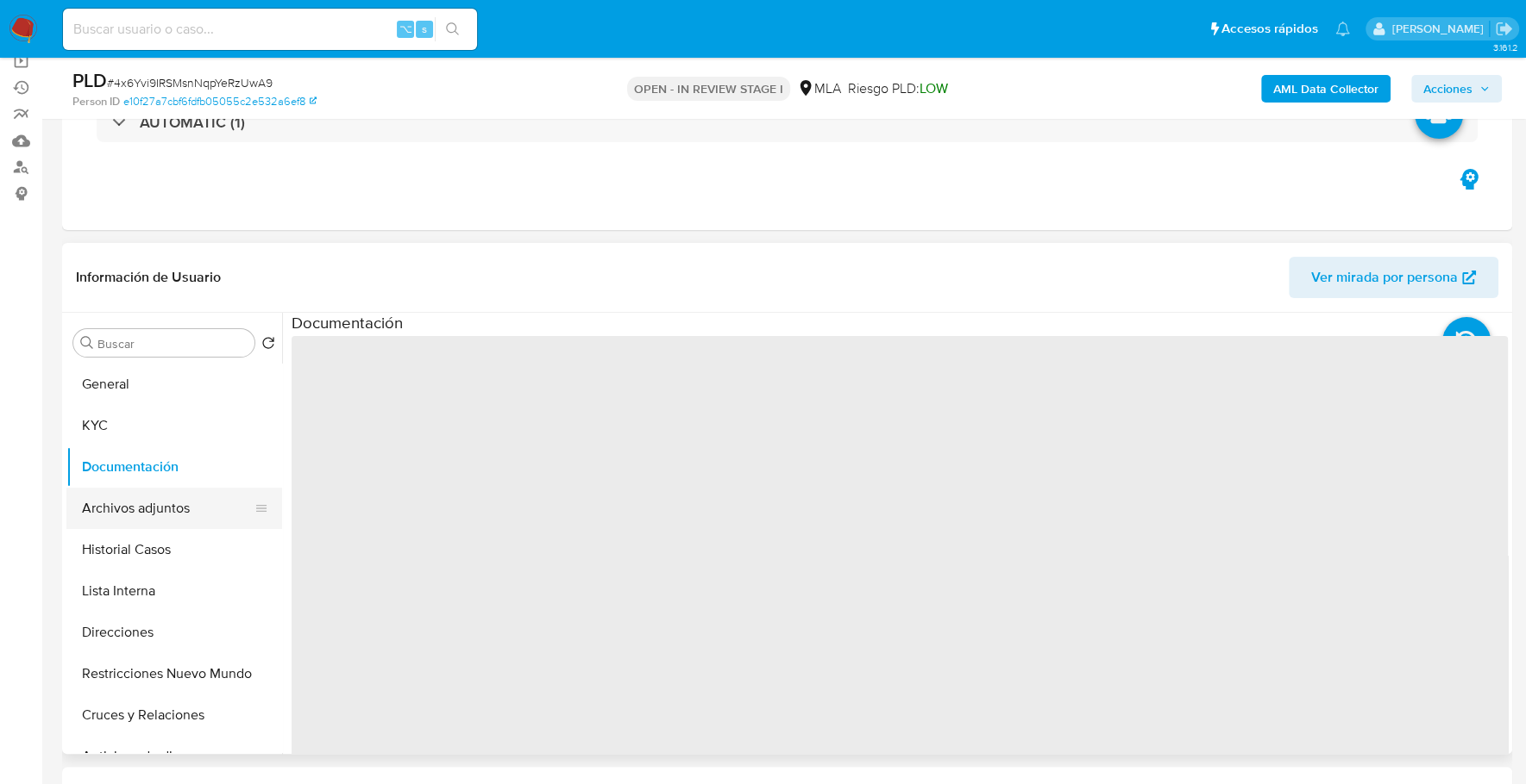
click at [119, 504] on button "Archivos adjuntos" at bounding box center [167, 509] width 202 height 41
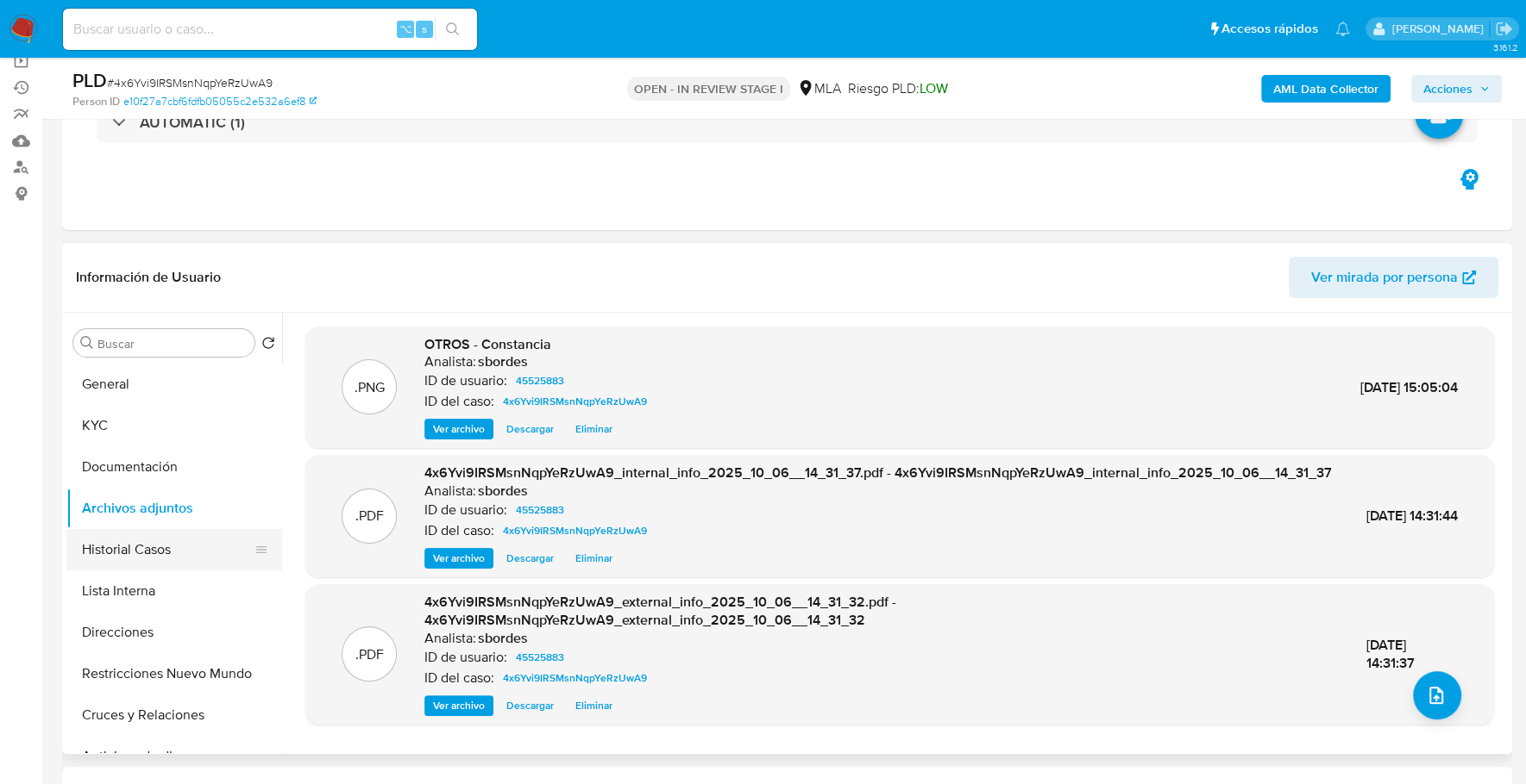
click at [151, 550] on button "Historial Casos" at bounding box center [167, 550] width 202 height 41
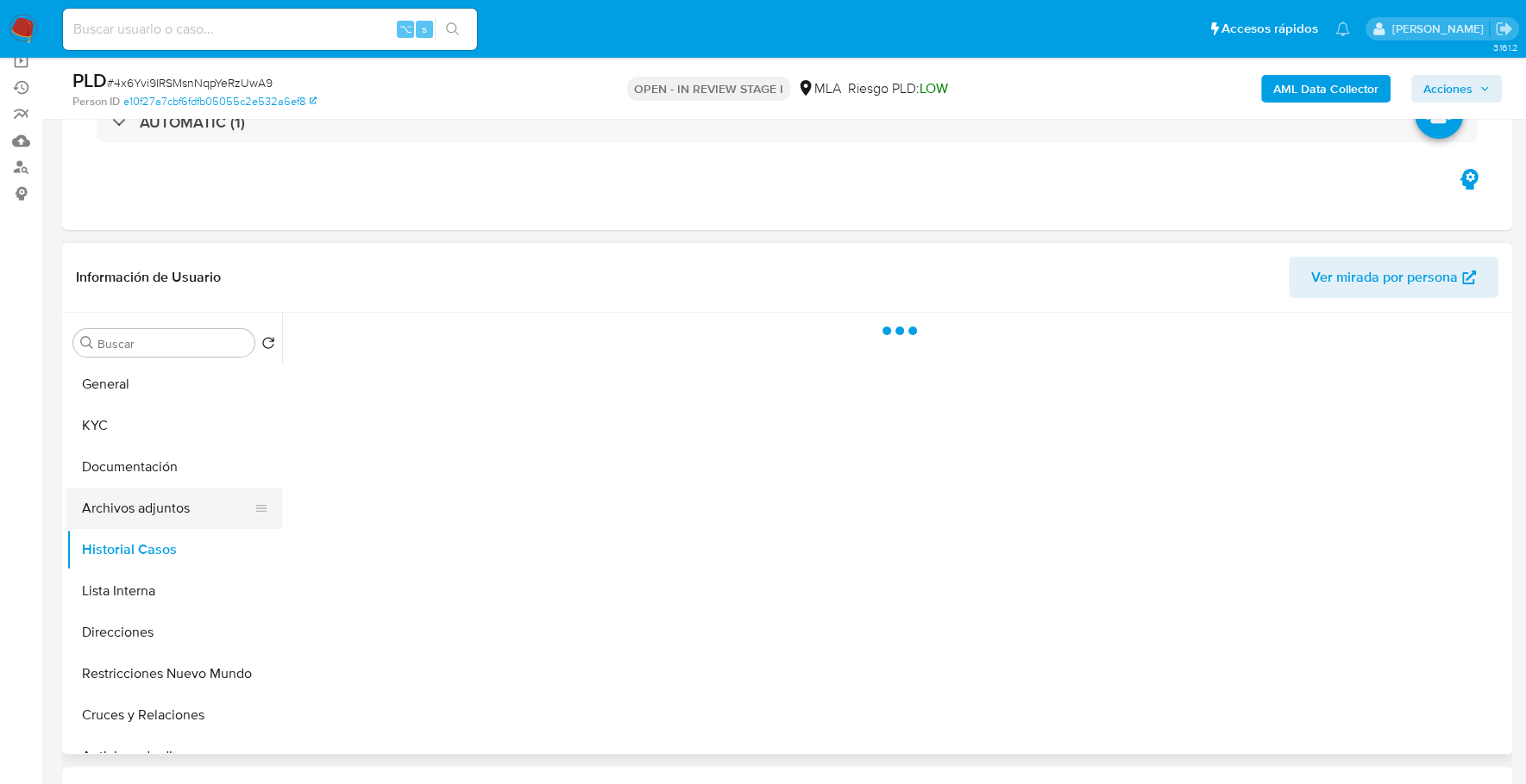
click at [138, 509] on button "Archivos adjuntos" at bounding box center [167, 509] width 202 height 41
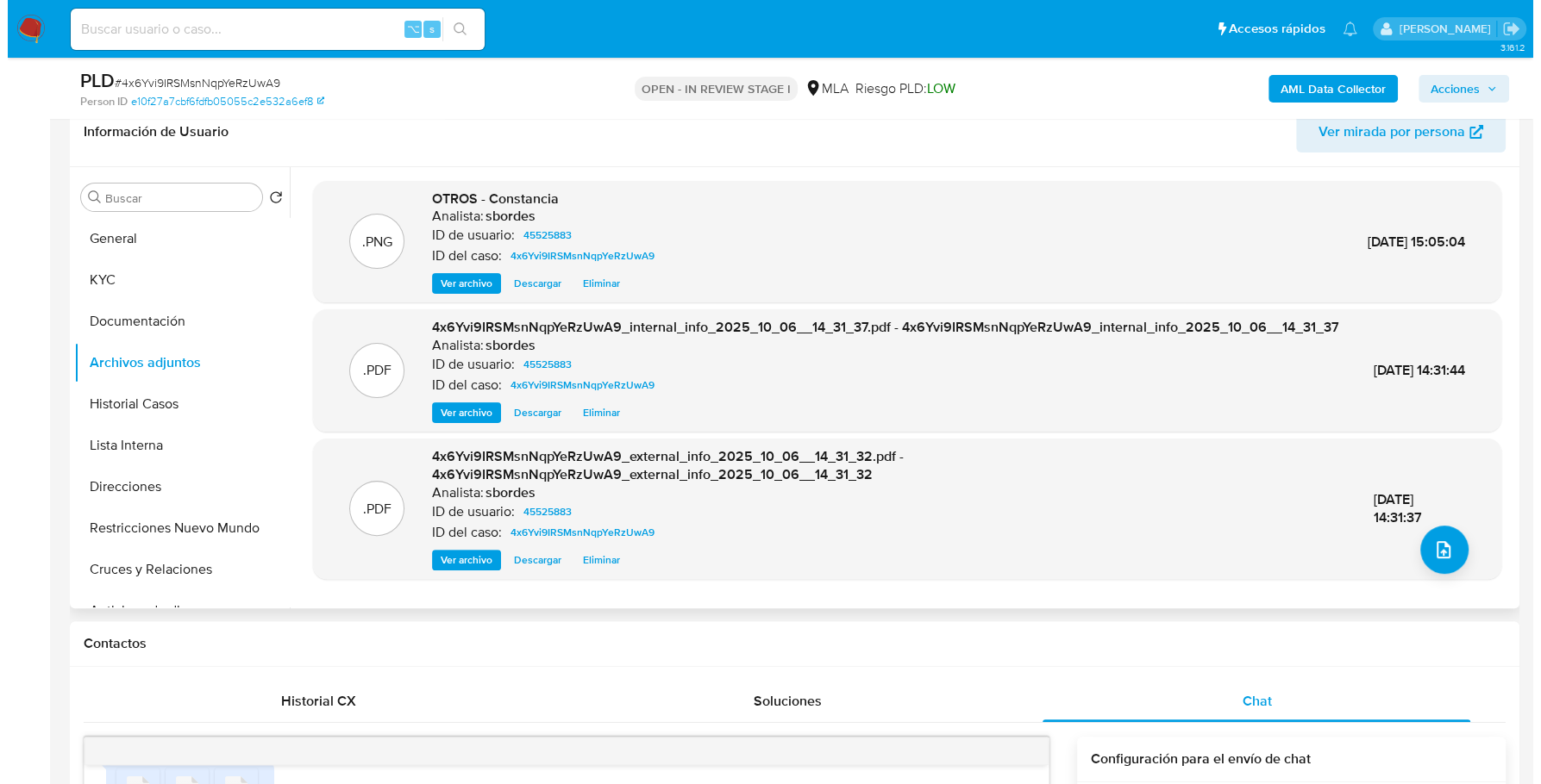
scroll to position [333, 0]
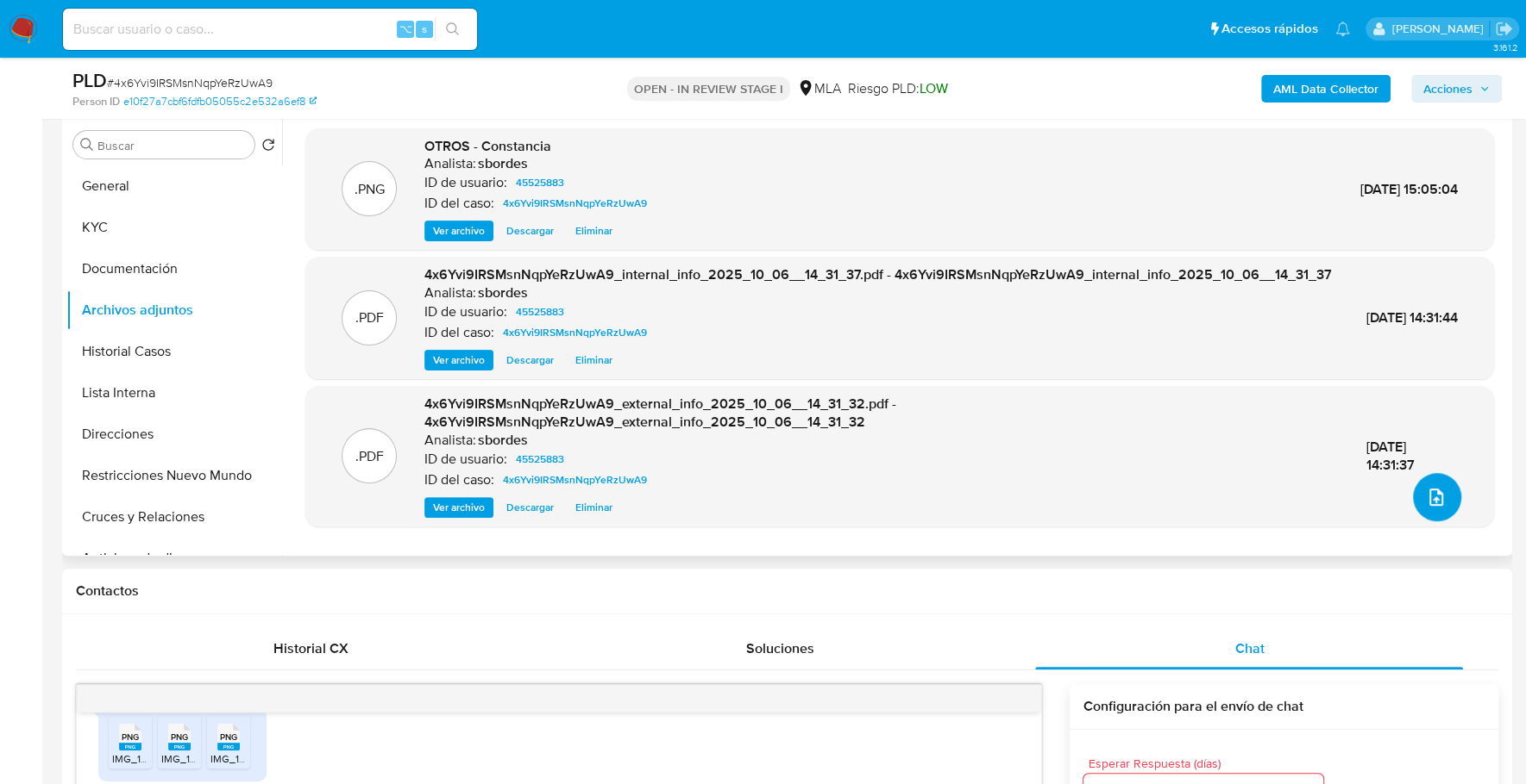
click at [1425, 495] on icon "upload-file" at bounding box center [1435, 497] width 21 height 21
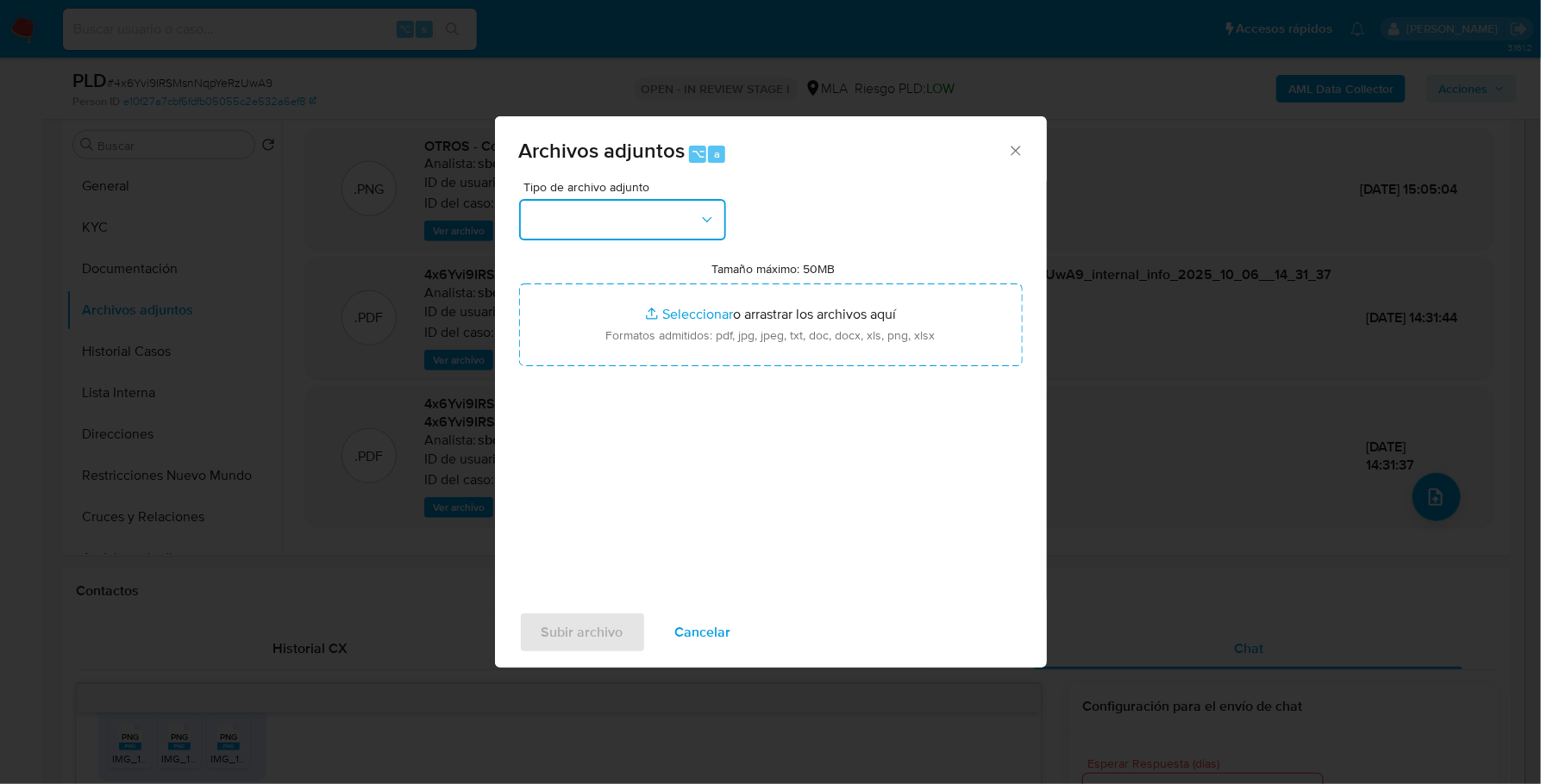
click at [653, 207] on button "button" at bounding box center [622, 220] width 207 height 41
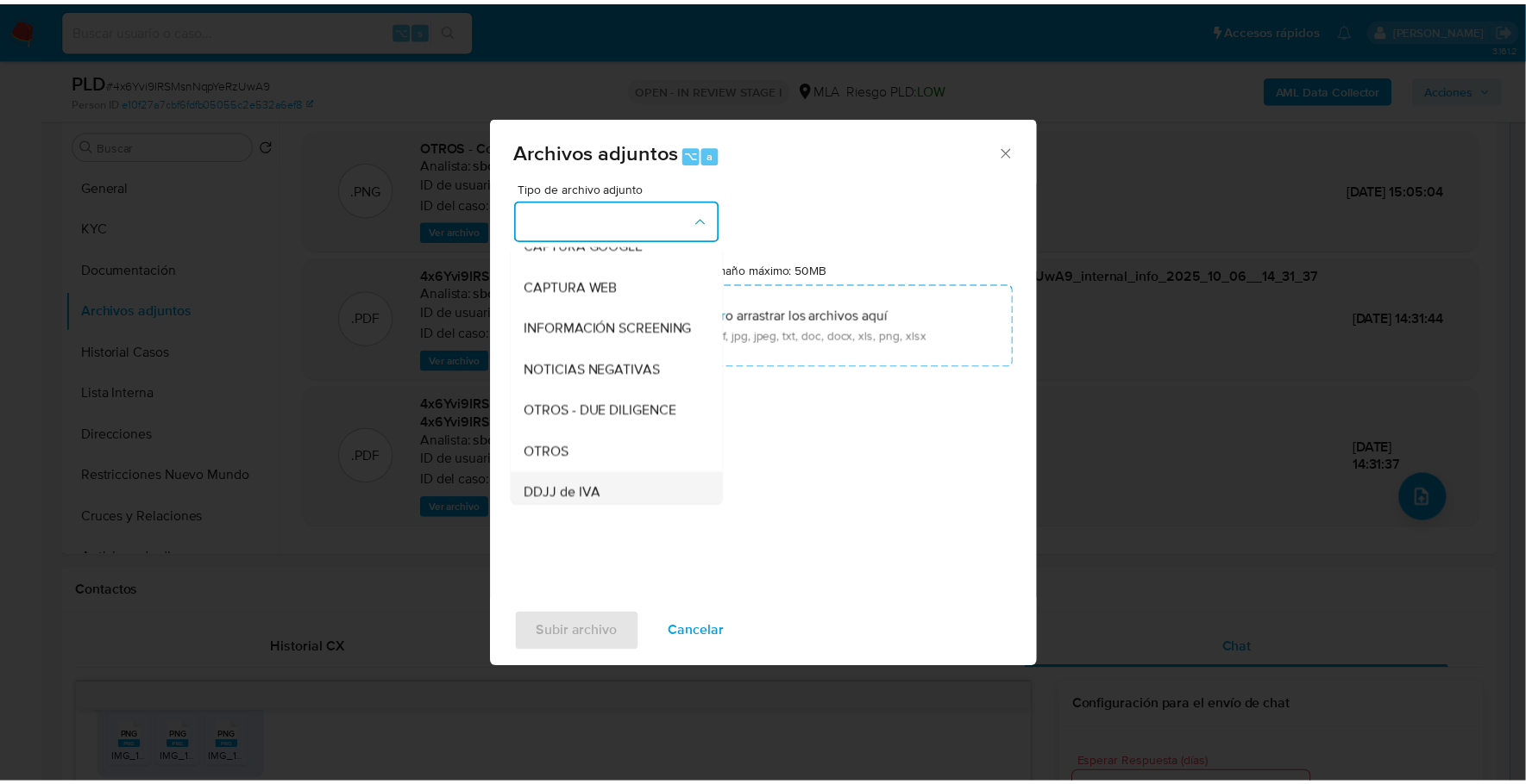
scroll to position [171, 0]
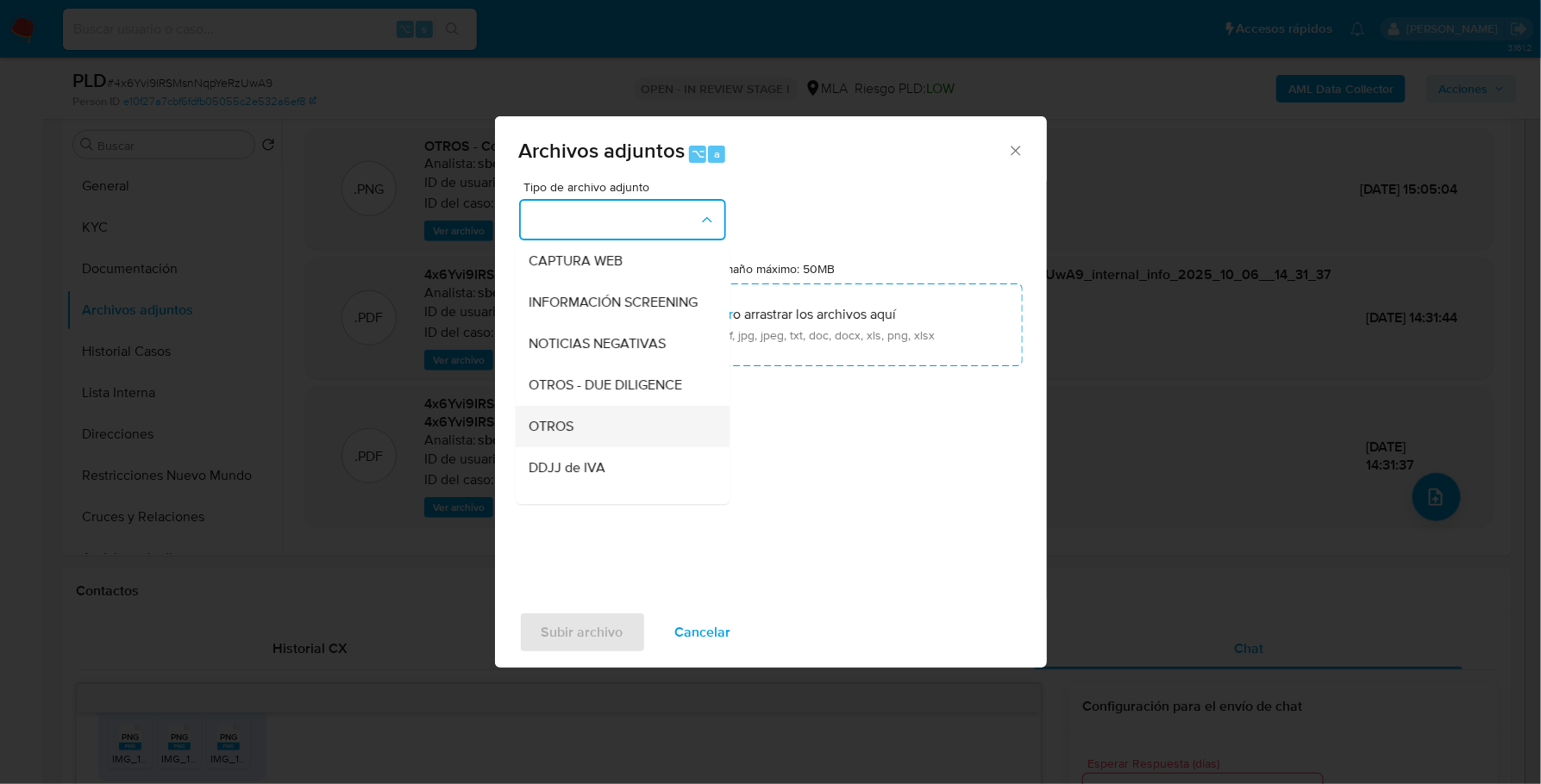
click at [567, 435] on span "OTROS" at bounding box center [552, 427] width 45 height 18
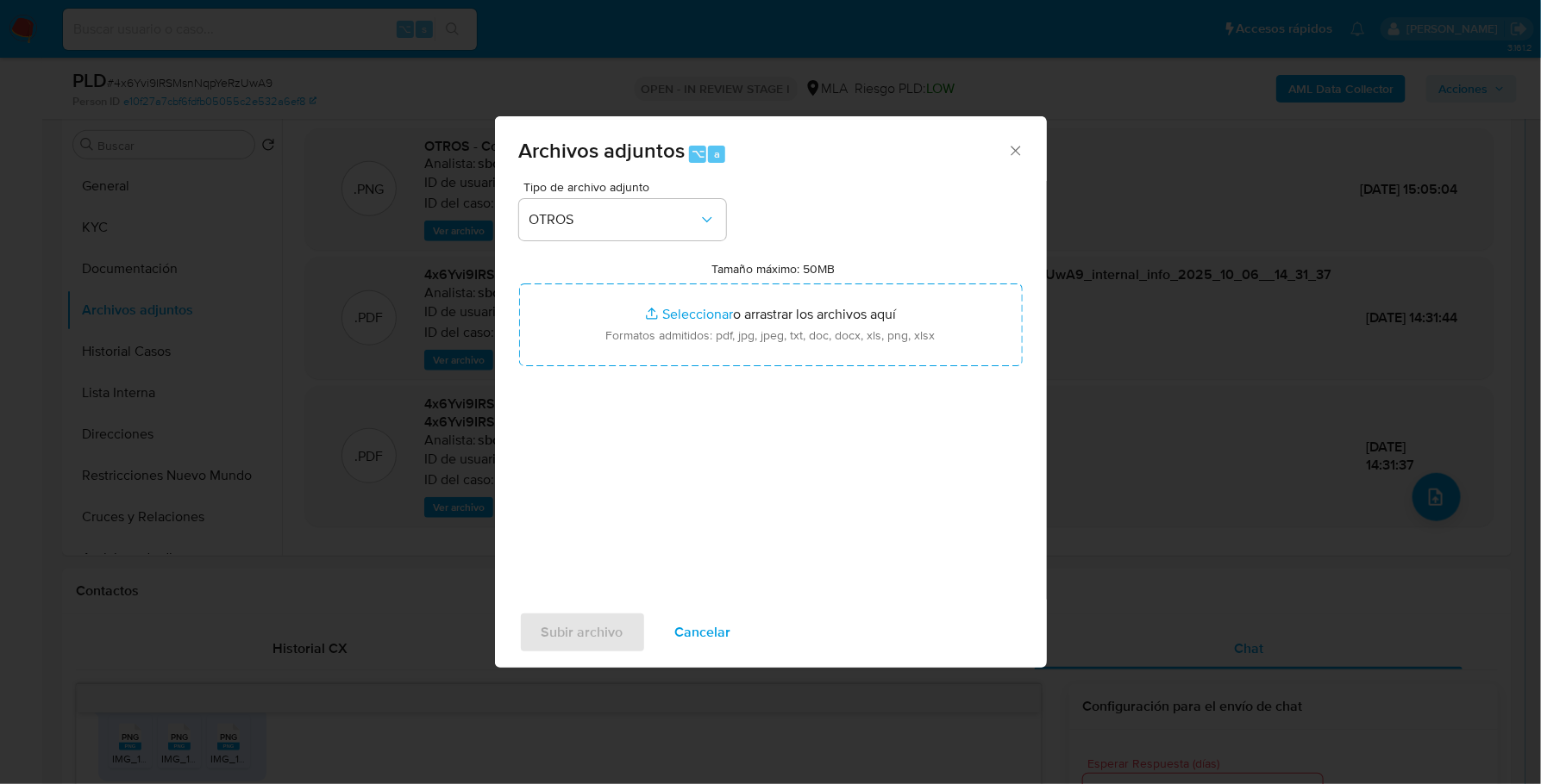
click at [717, 282] on div "Tamaño máximo: 50MB Seleccionar archivos Seleccionar o arrastrar los archivos a…" at bounding box center [770, 313] width 504 height 105
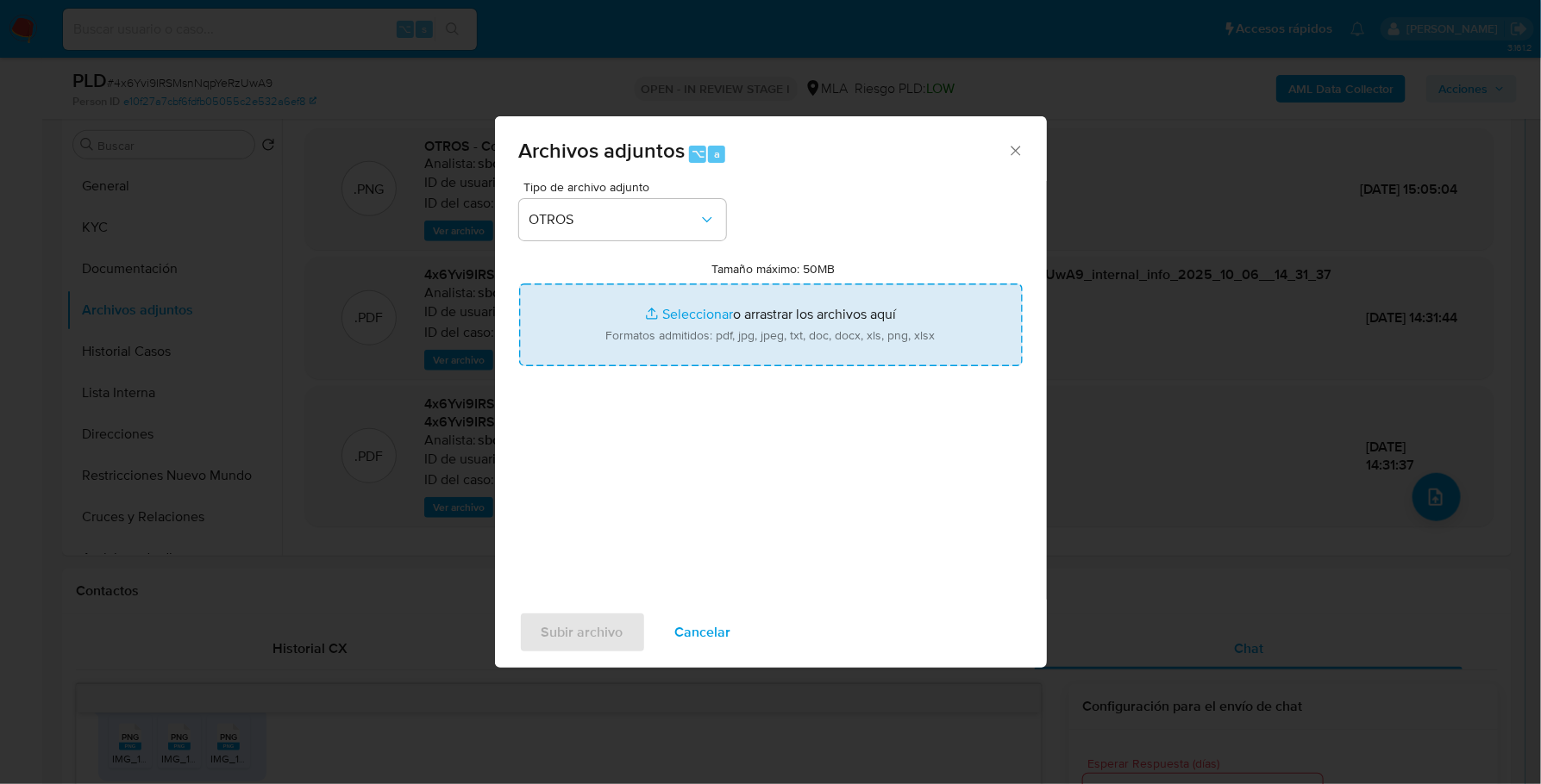
click at [717, 302] on input "Tamaño máximo: 50MB Seleccionar archivos" at bounding box center [770, 324] width 504 height 83
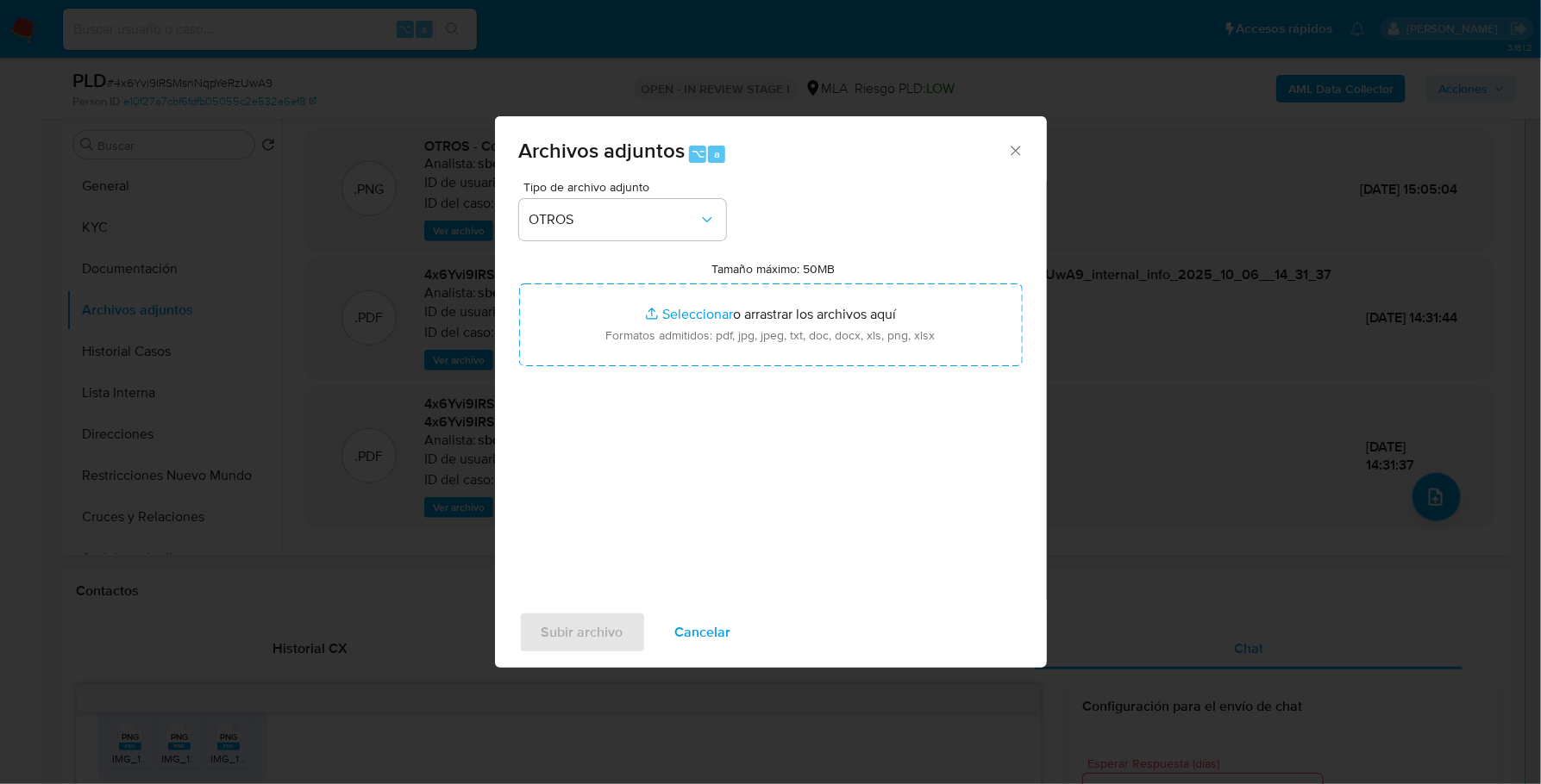
type input "C:\fakepath\AFIP - Administración Federal de Ingresos Públicos.pdf"
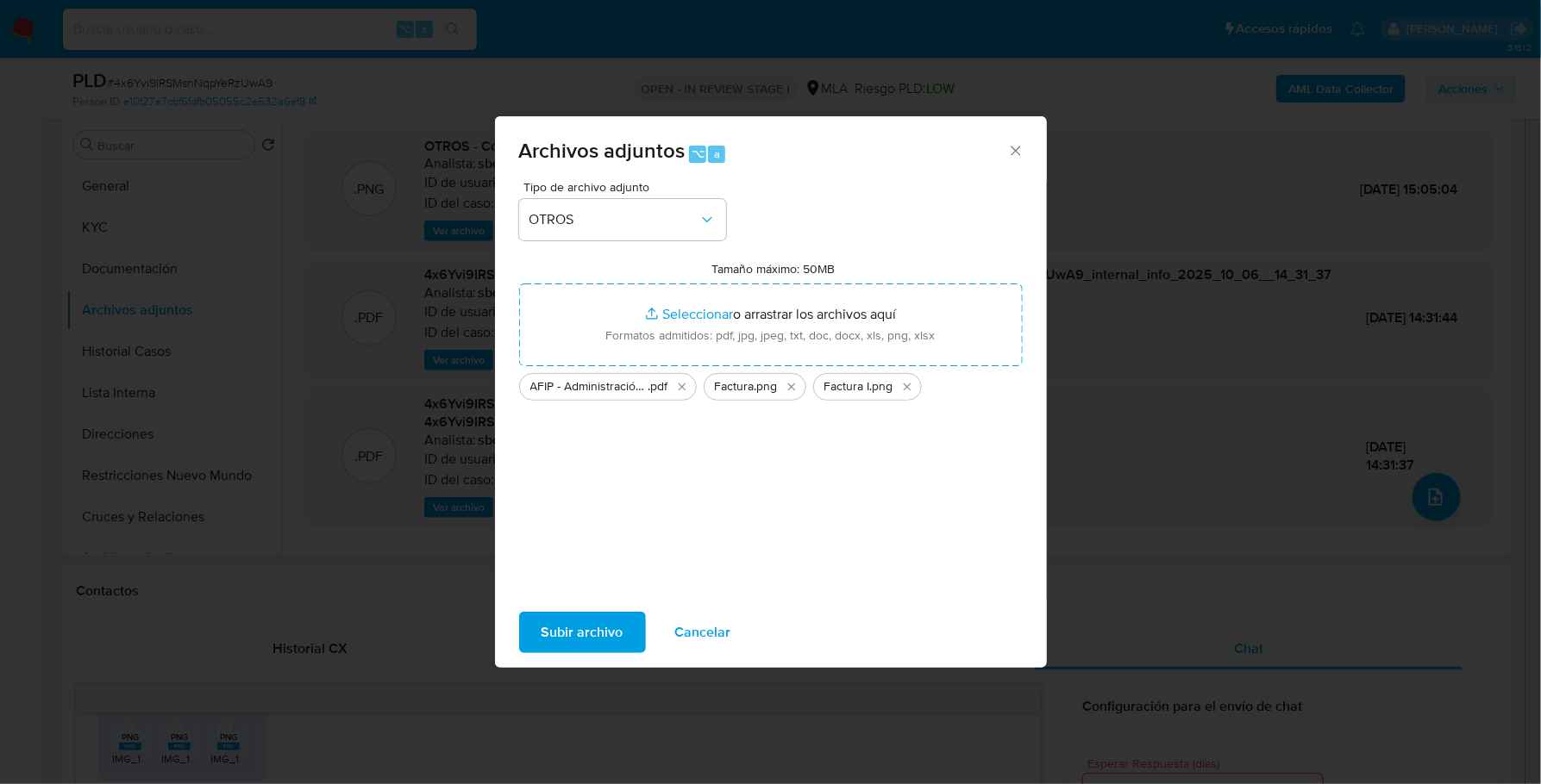
click at [589, 637] on span "Subir archivo" at bounding box center [582, 633] width 82 height 38
click at [577, 643] on span "Subir archivo" at bounding box center [582, 633] width 82 height 38
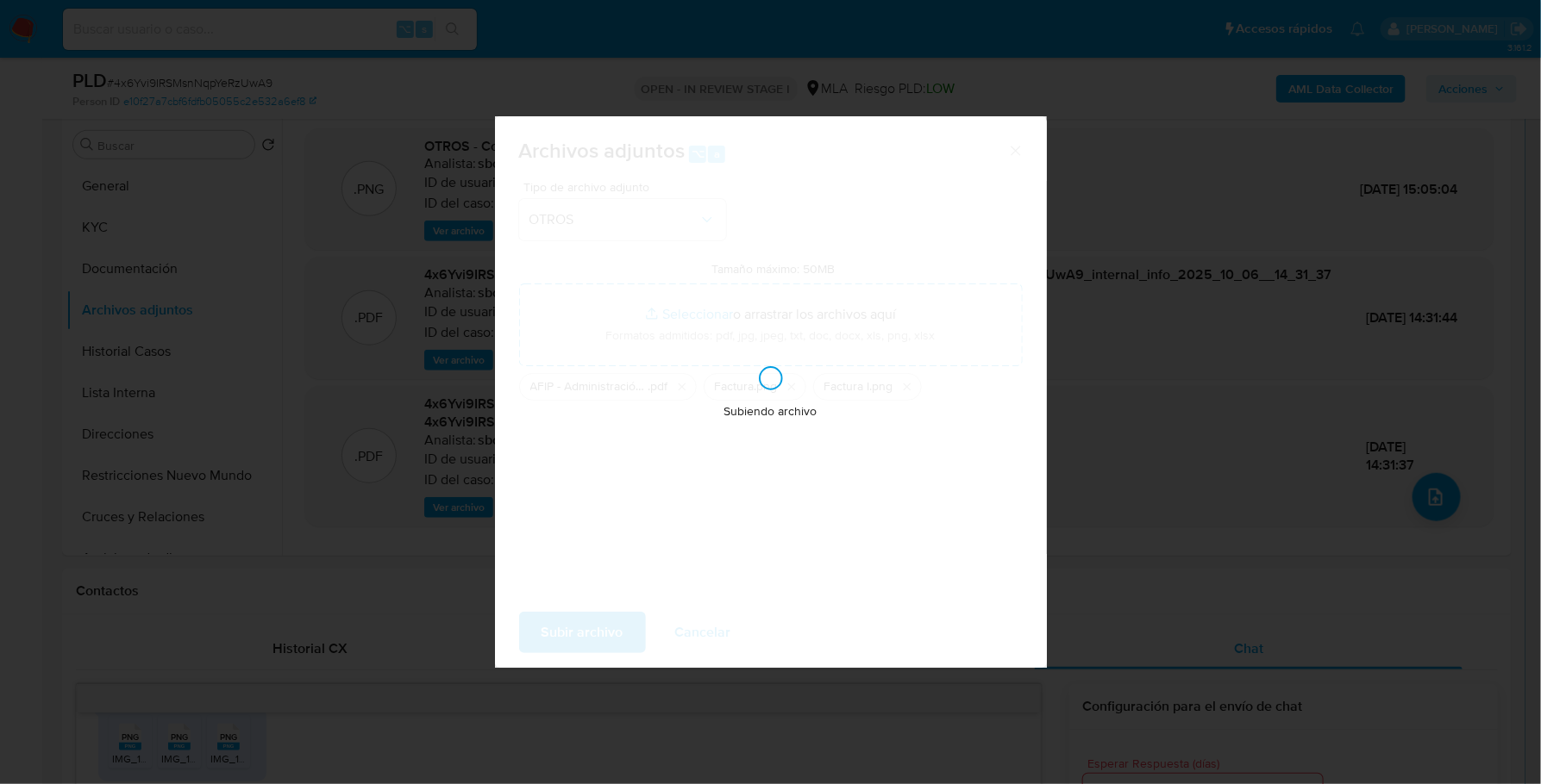
click at [733, 261] on div "Subiendo archivo" at bounding box center [770, 392] width 552 height 552
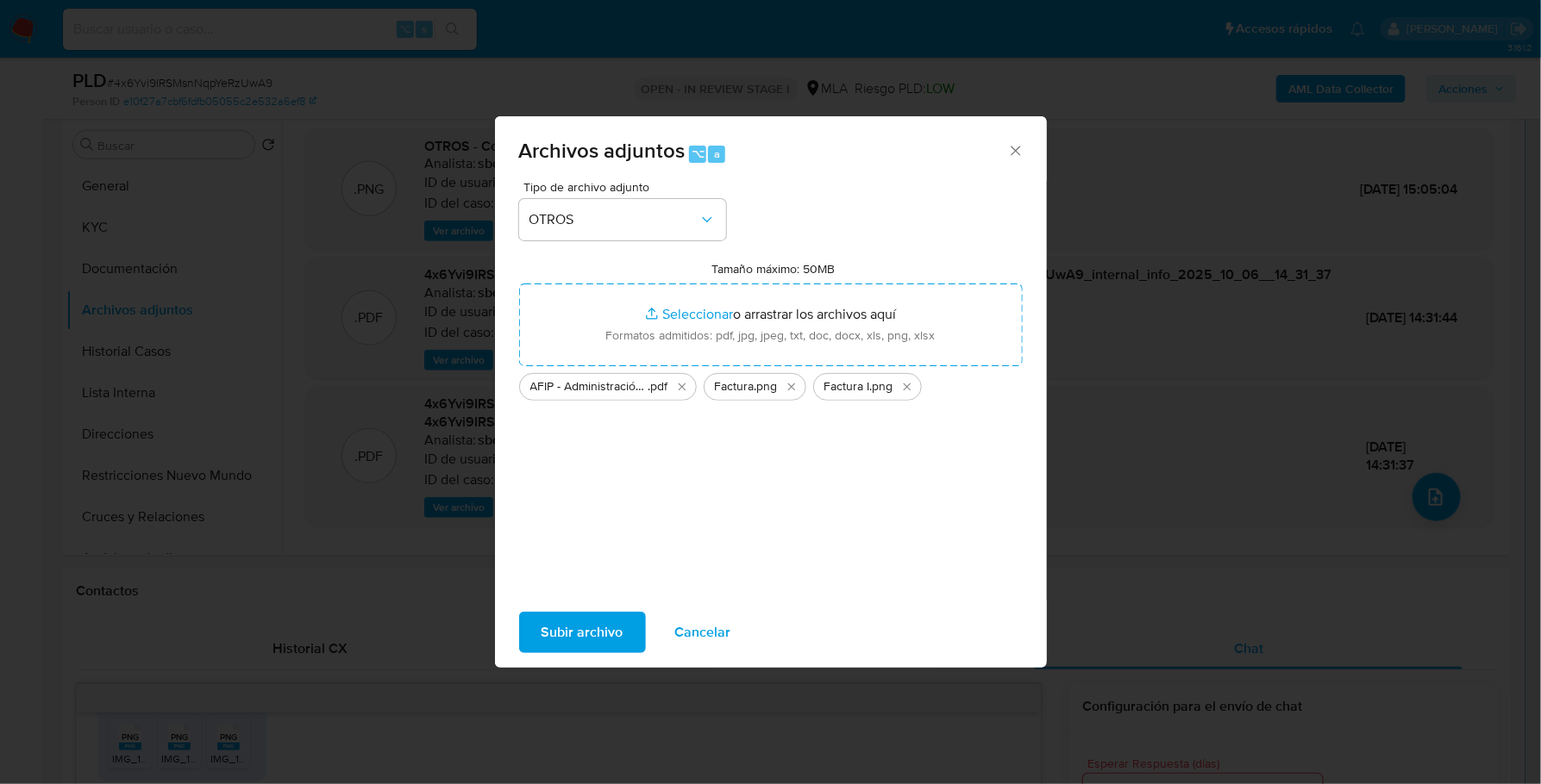
click at [604, 632] on span "Subir archivo" at bounding box center [582, 633] width 82 height 38
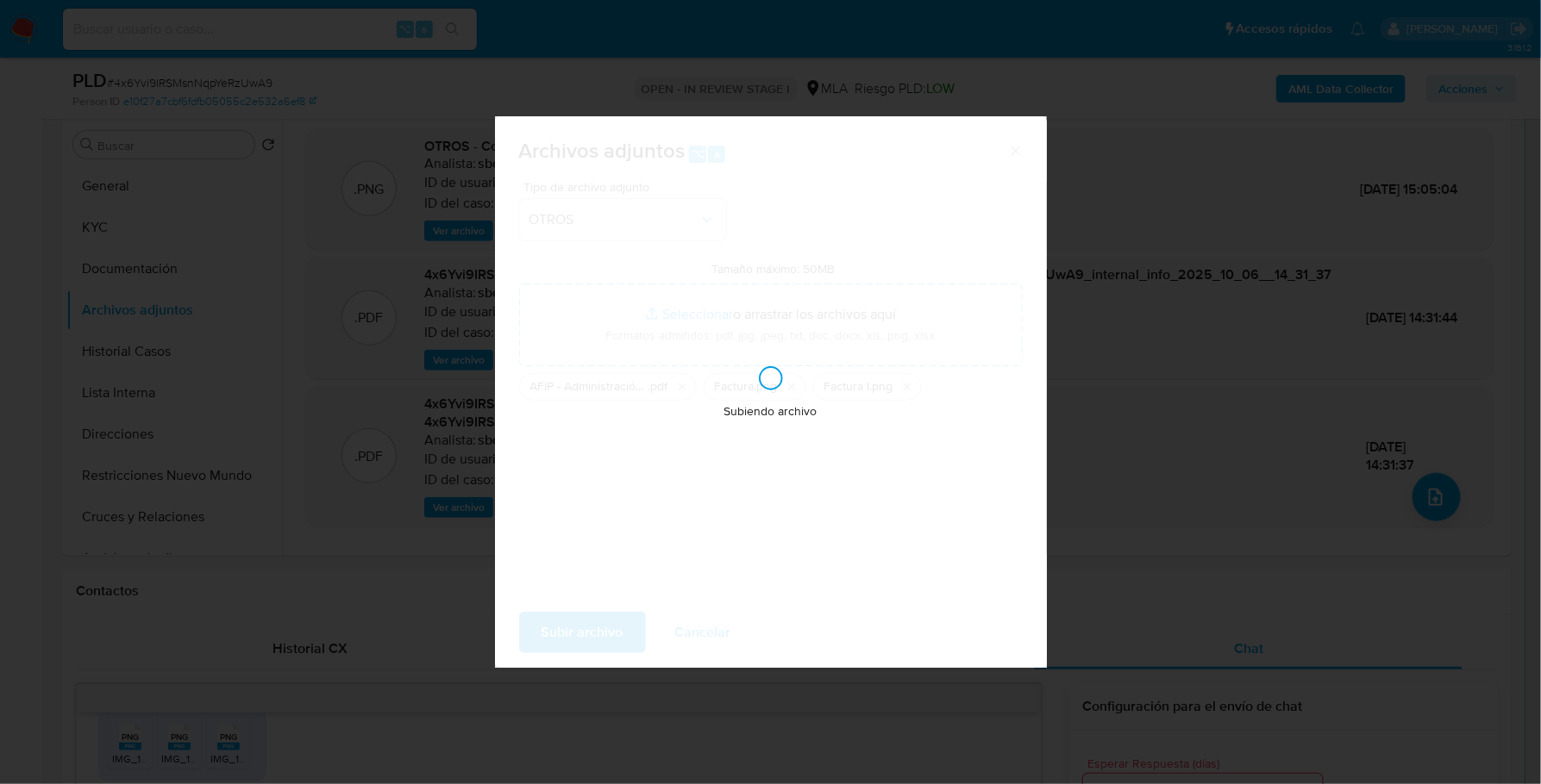
click at [879, 338] on div "Subiendo archivo" at bounding box center [770, 392] width 552 height 552
click at [758, 238] on div "Subiendo archivo" at bounding box center [770, 392] width 552 height 552
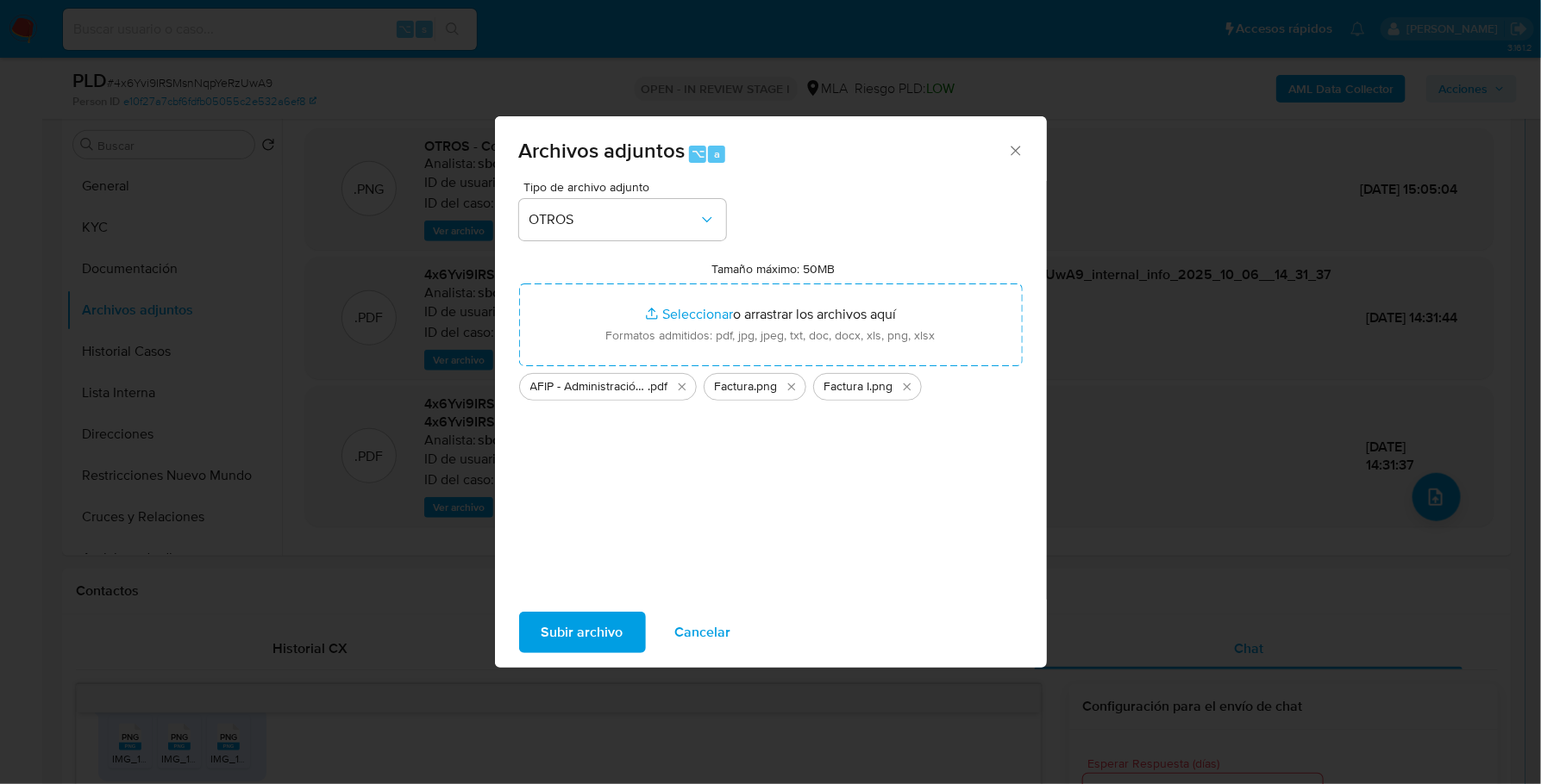
click at [549, 642] on span "Subir archivo" at bounding box center [582, 633] width 82 height 38
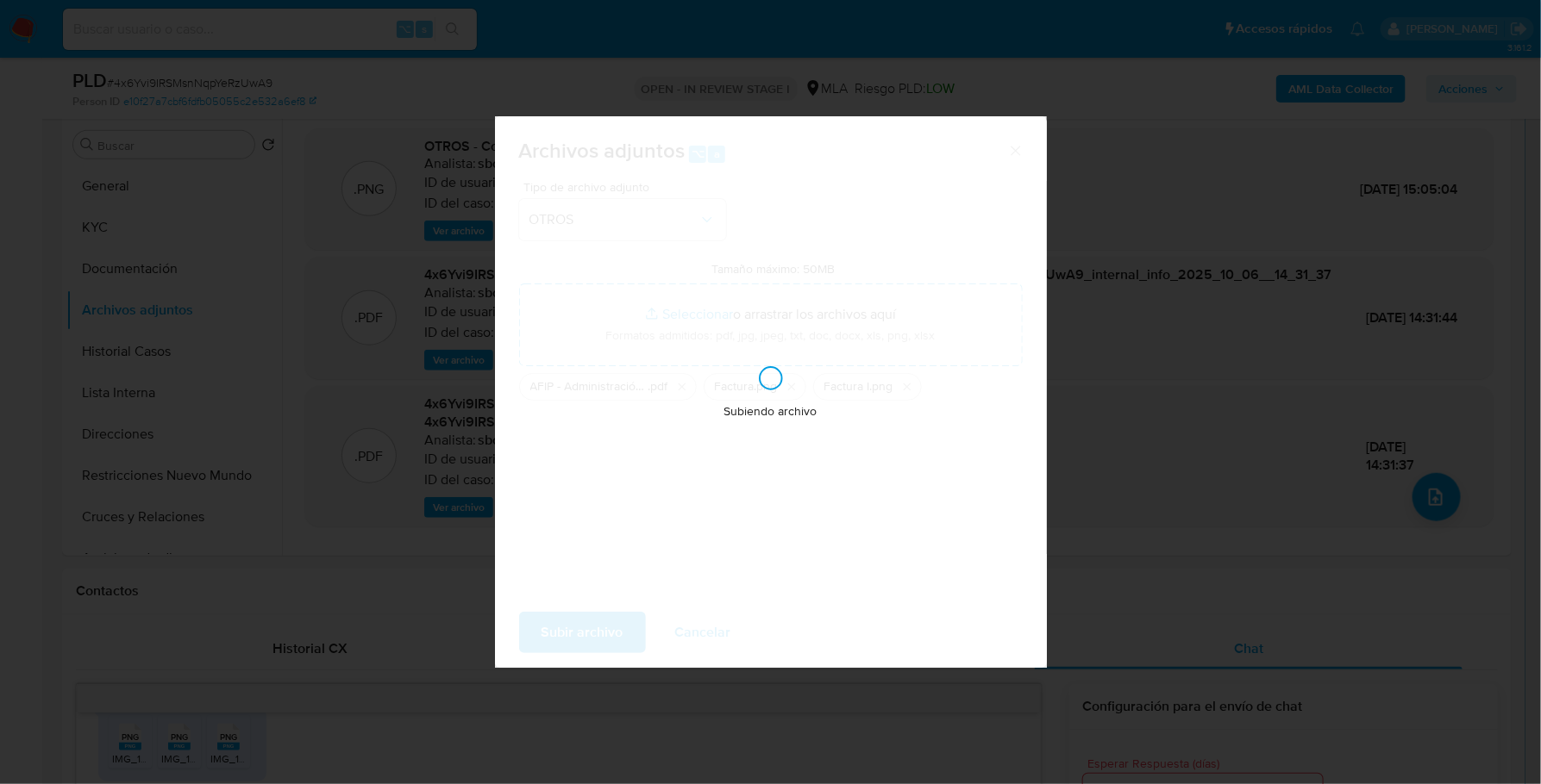
click at [386, 277] on div "Archivos adjuntos ⌥ a Tipo de archivo adjunto OTROS Tamaño máximo: 50MB Selecci…" at bounding box center [770, 392] width 1541 height 784
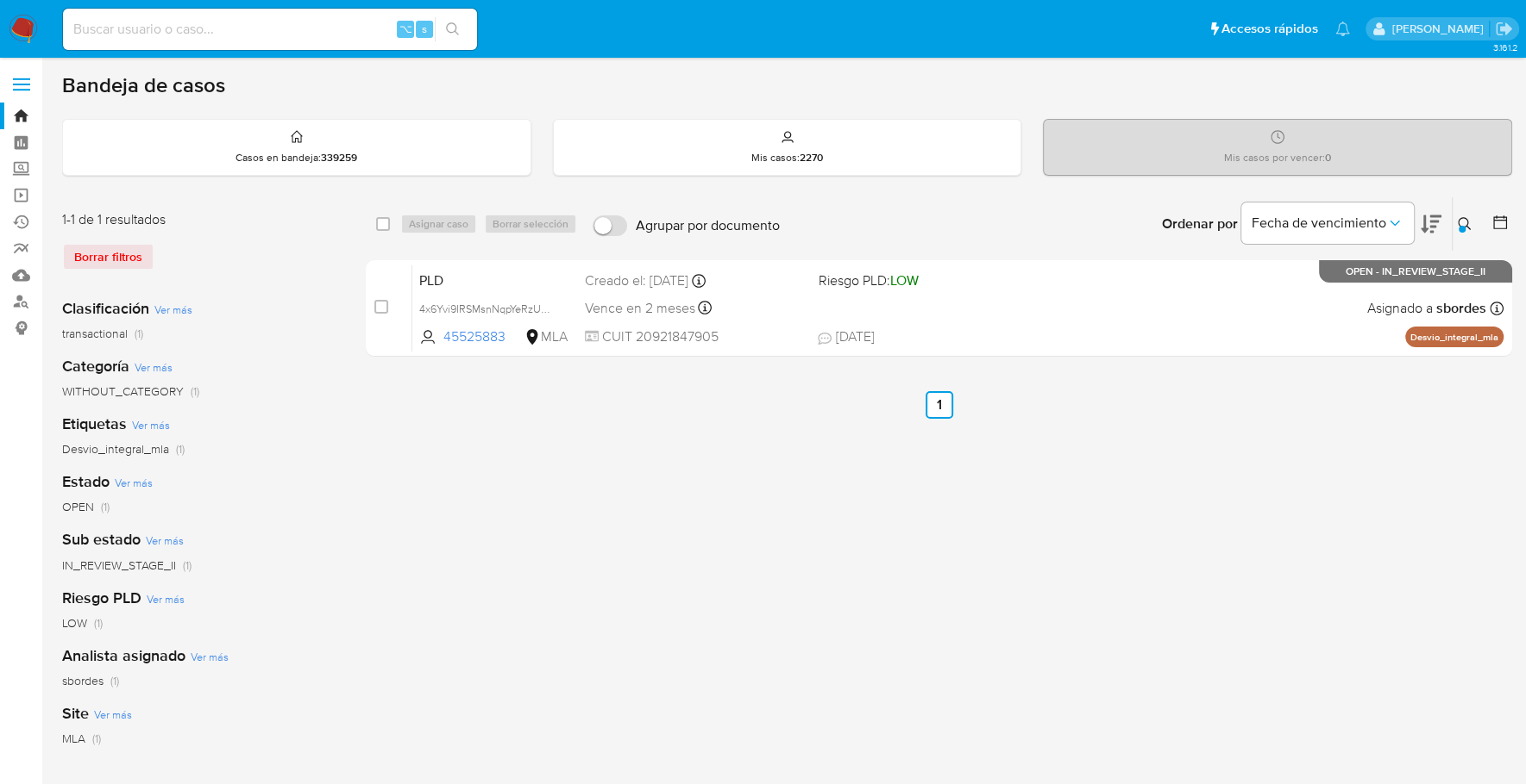
click at [22, 26] on img at bounding box center [23, 29] width 29 height 29
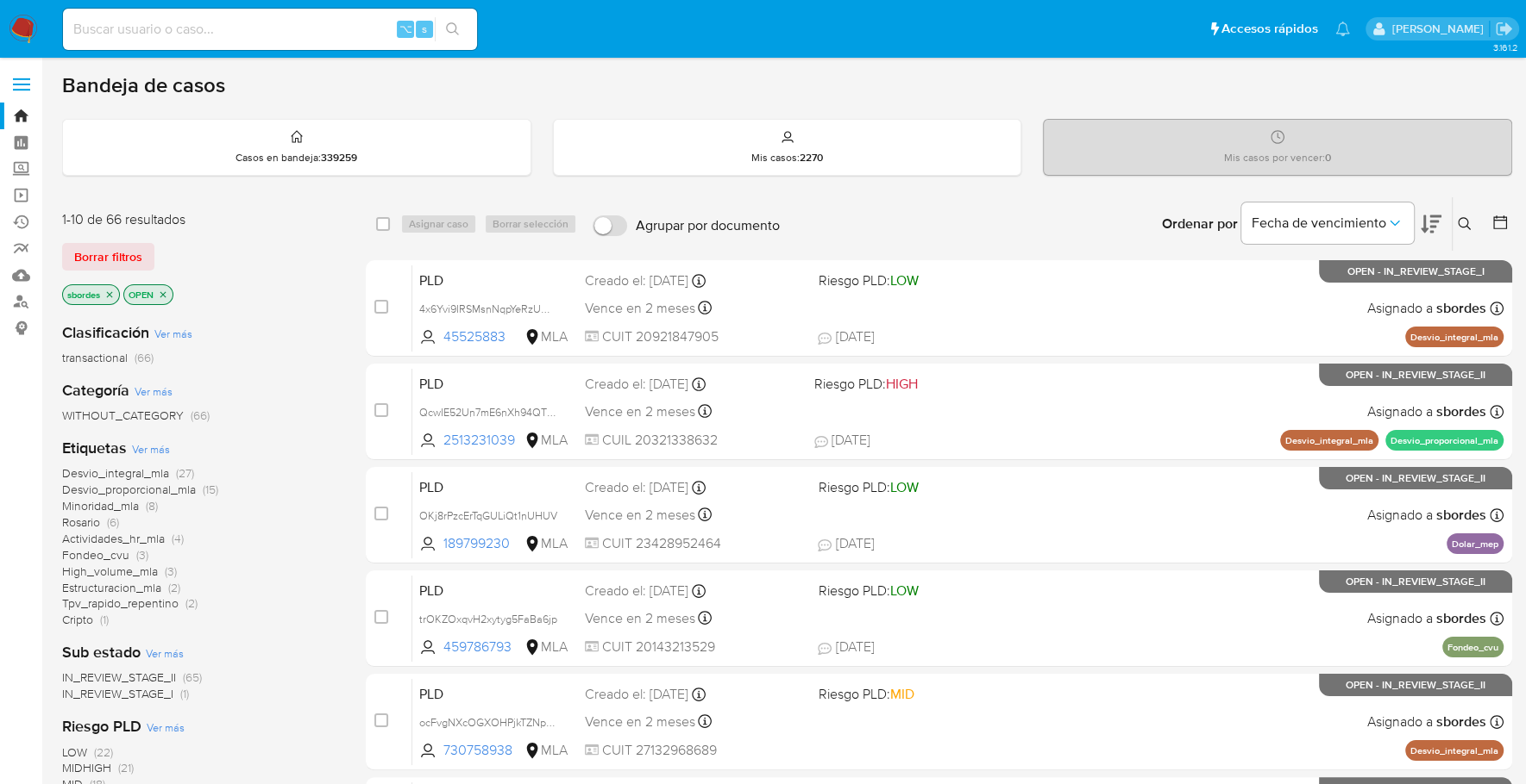
click at [106, 290] on icon "close-filter" at bounding box center [109, 295] width 11 height 11
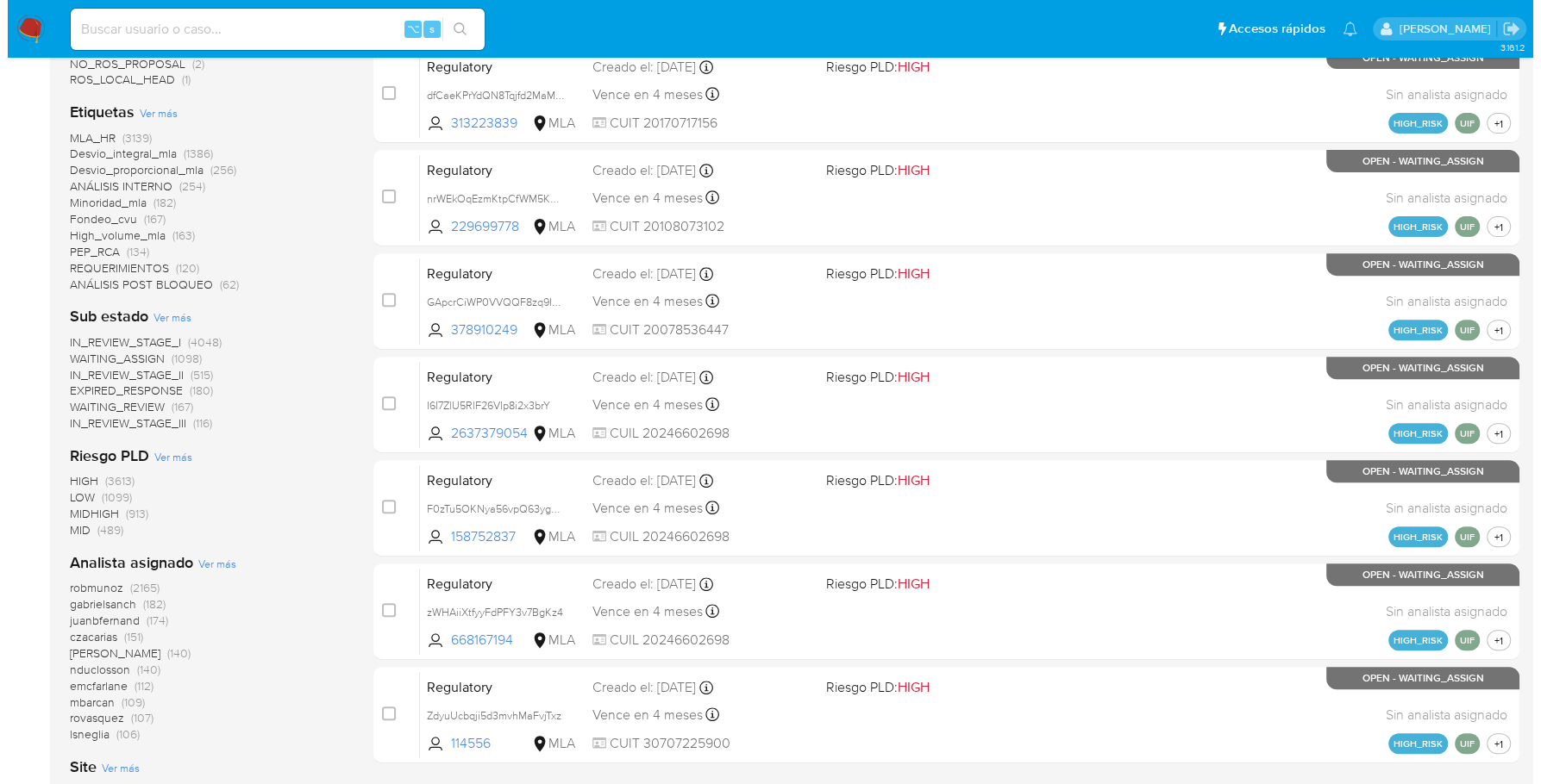
scroll to position [695, 0]
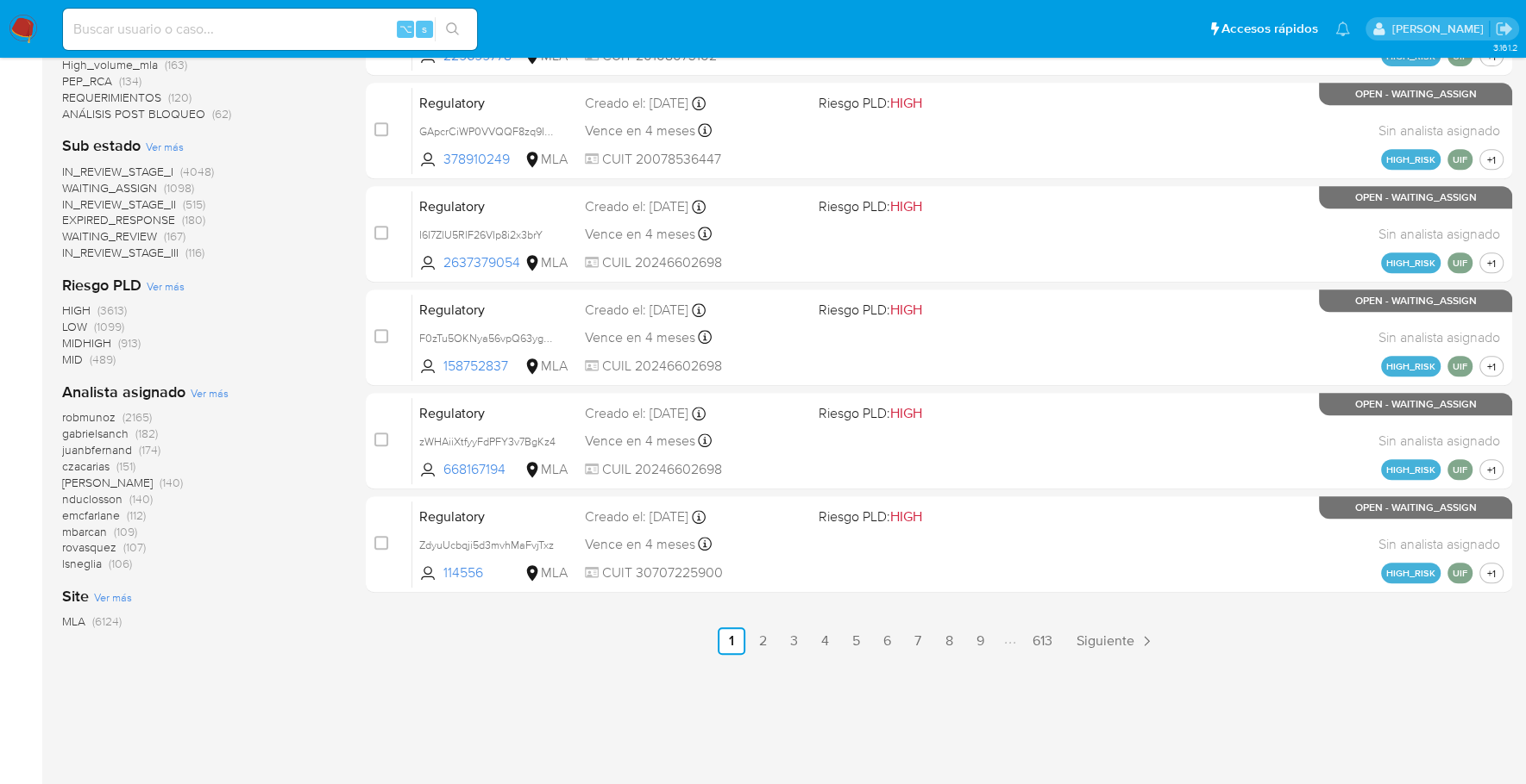
click at [215, 386] on span "Ver más" at bounding box center [209, 393] width 38 height 16
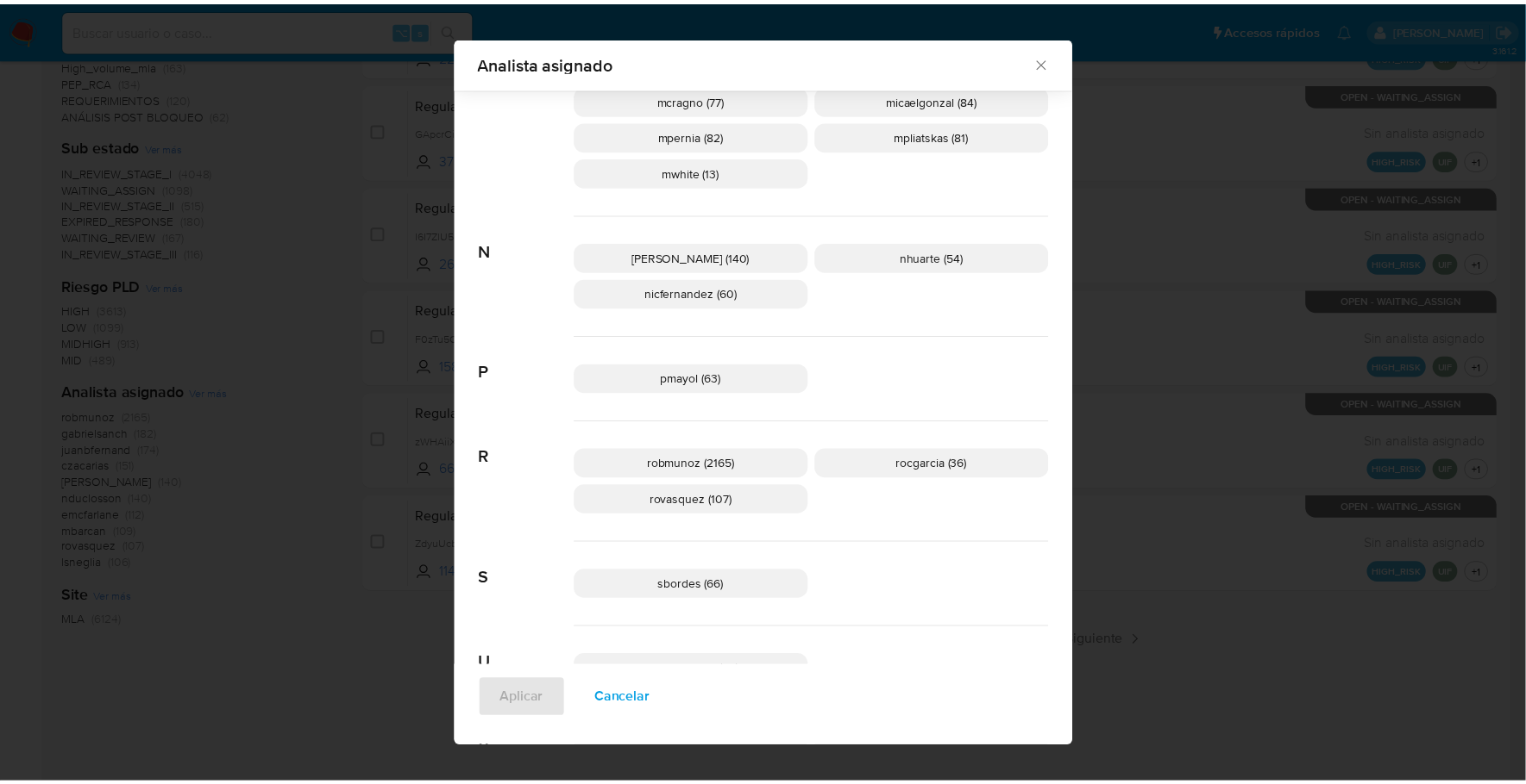
scroll to position [1205, 0]
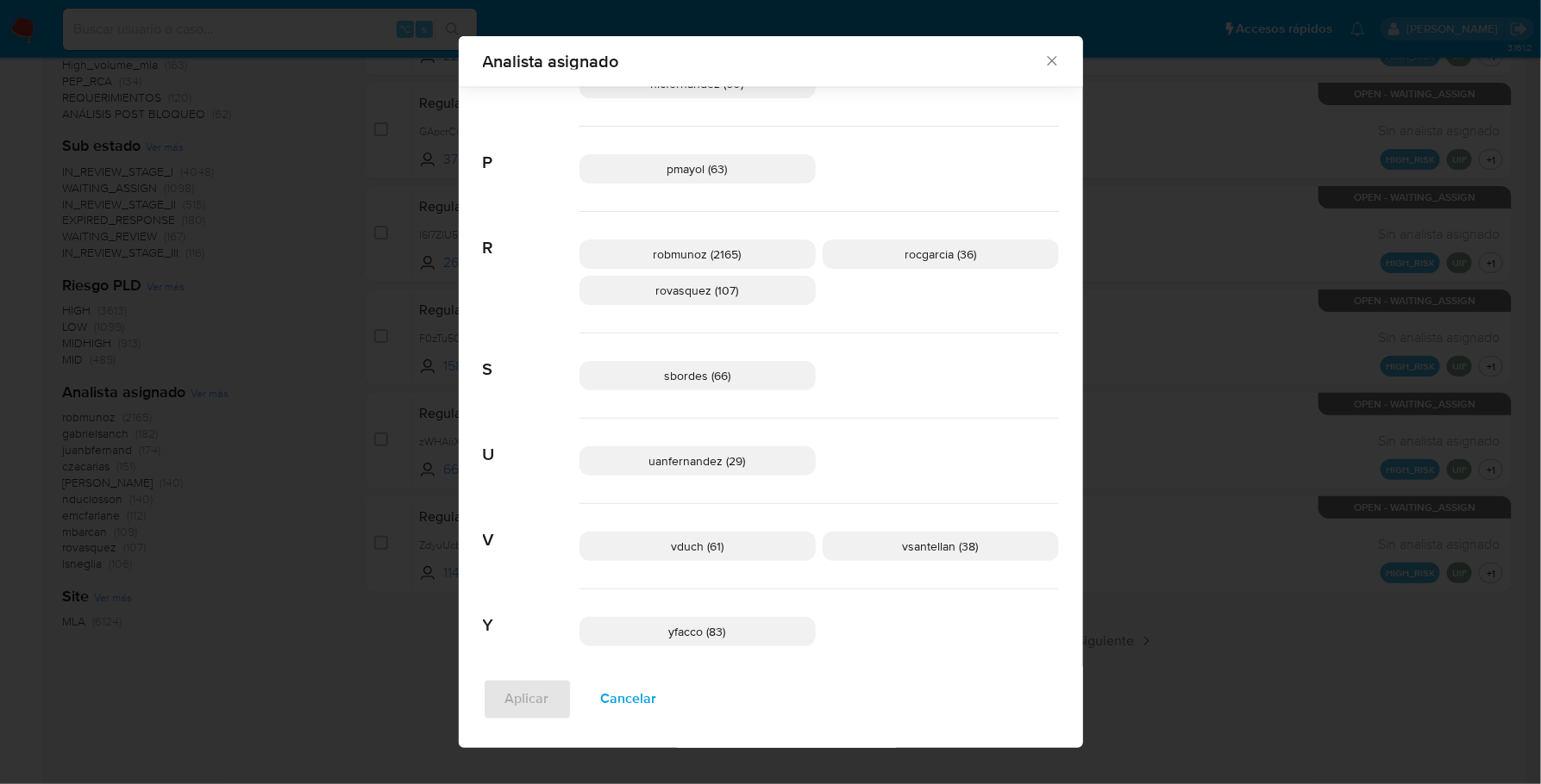
click at [1051, 65] on icon "Cerrar" at bounding box center [1052, 62] width 18 height 18
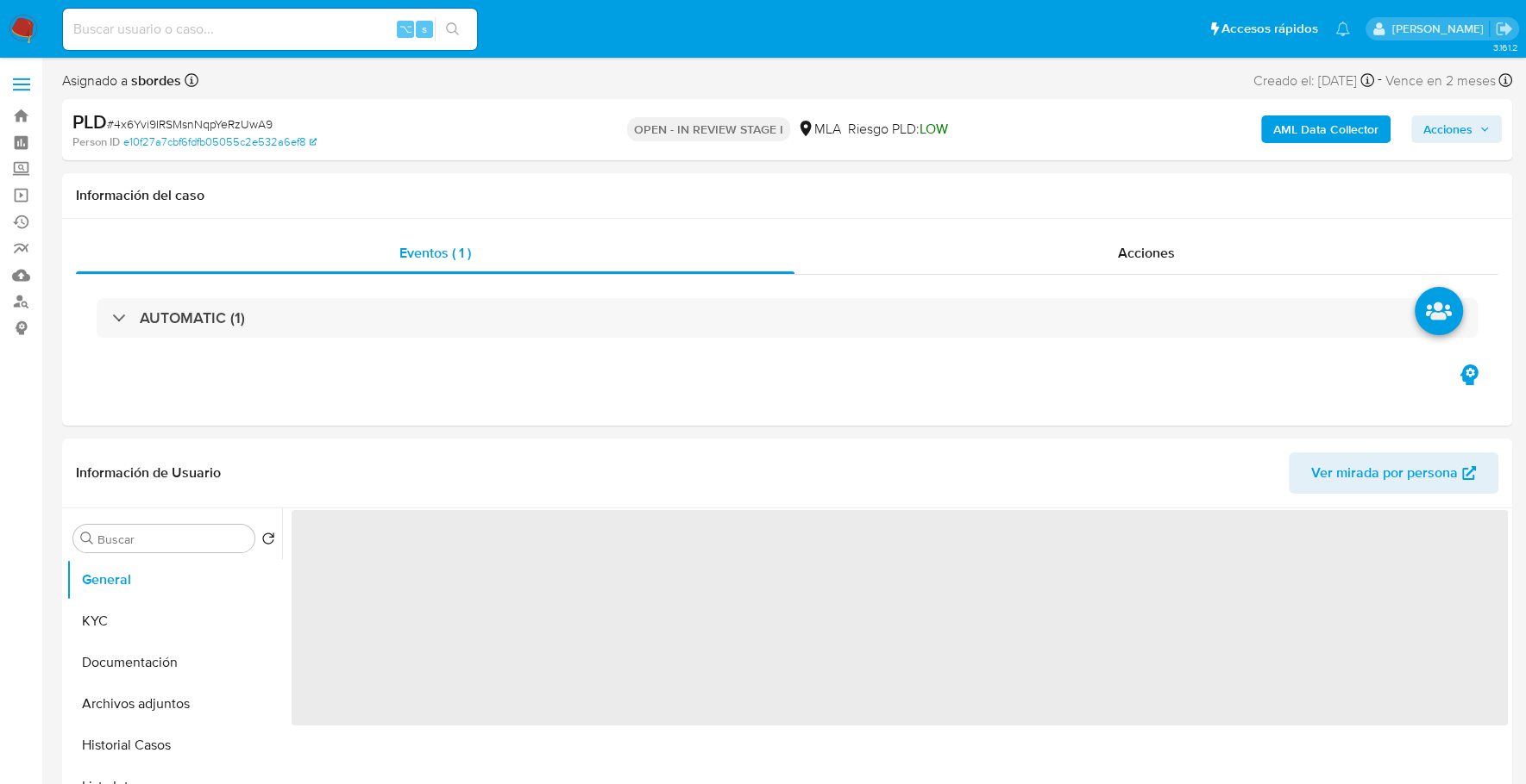
select select "10"
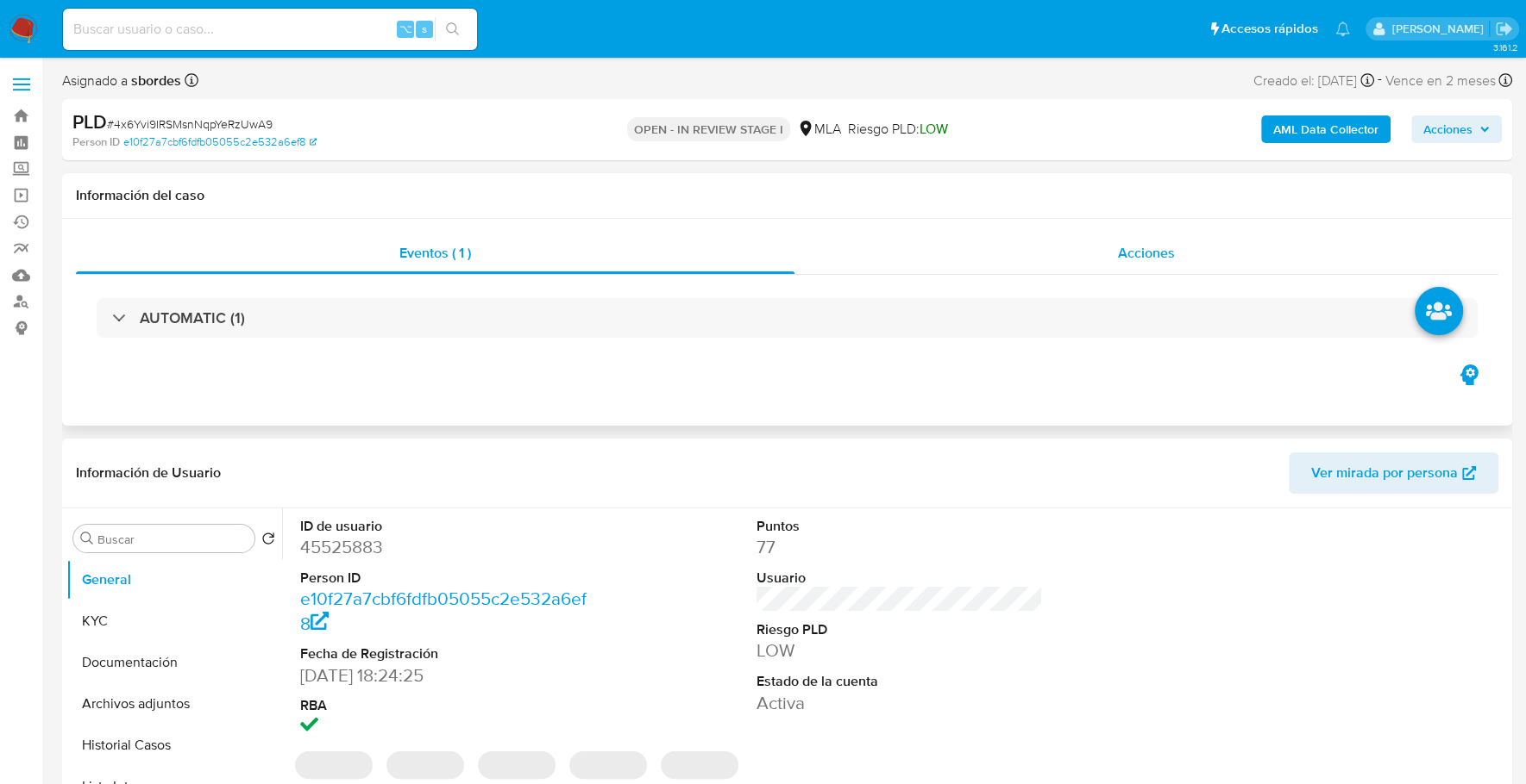
click at [1131, 243] on span "Acciones" at bounding box center [1146, 253] width 57 height 20
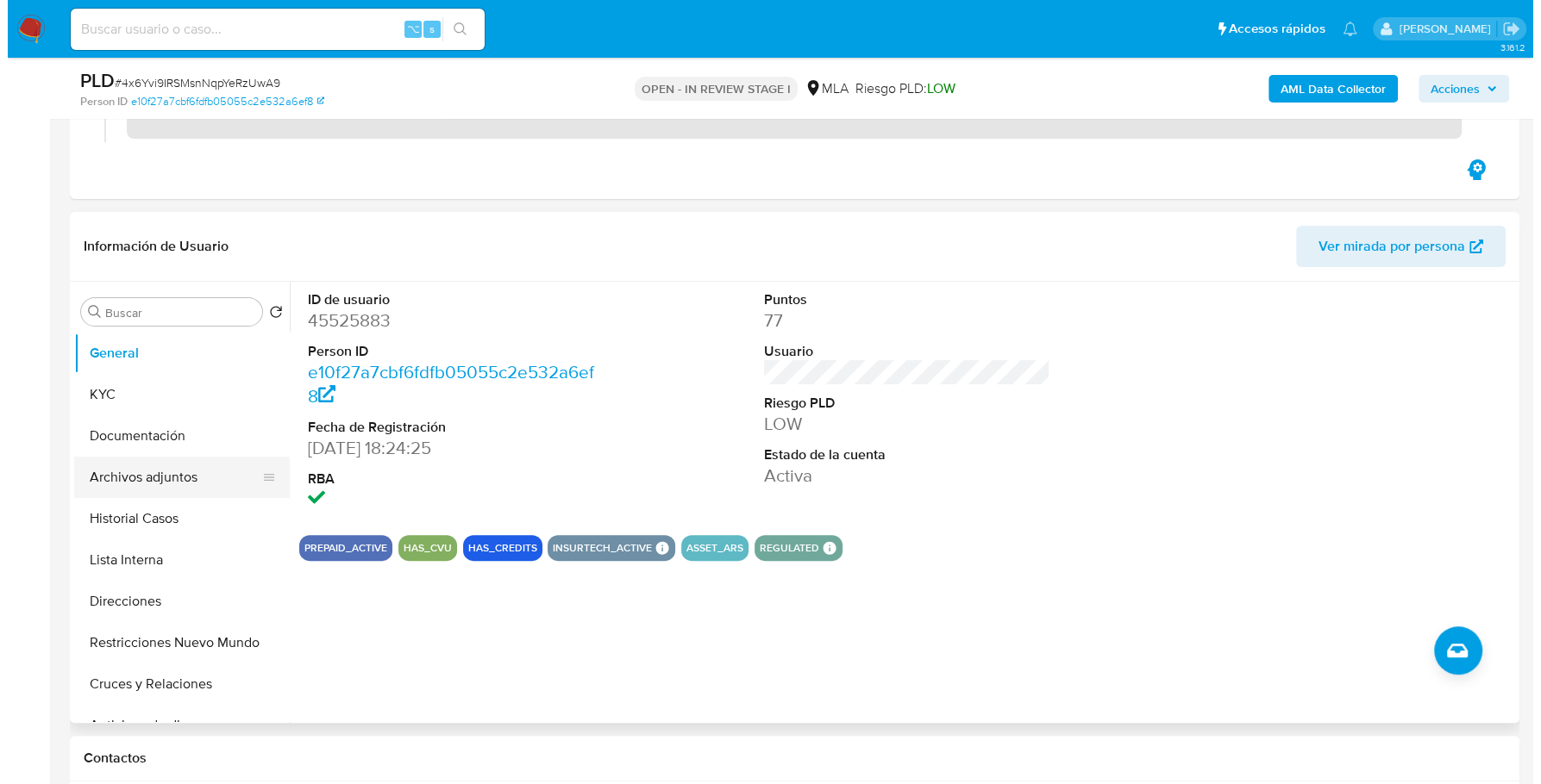
scroll to position [301, 0]
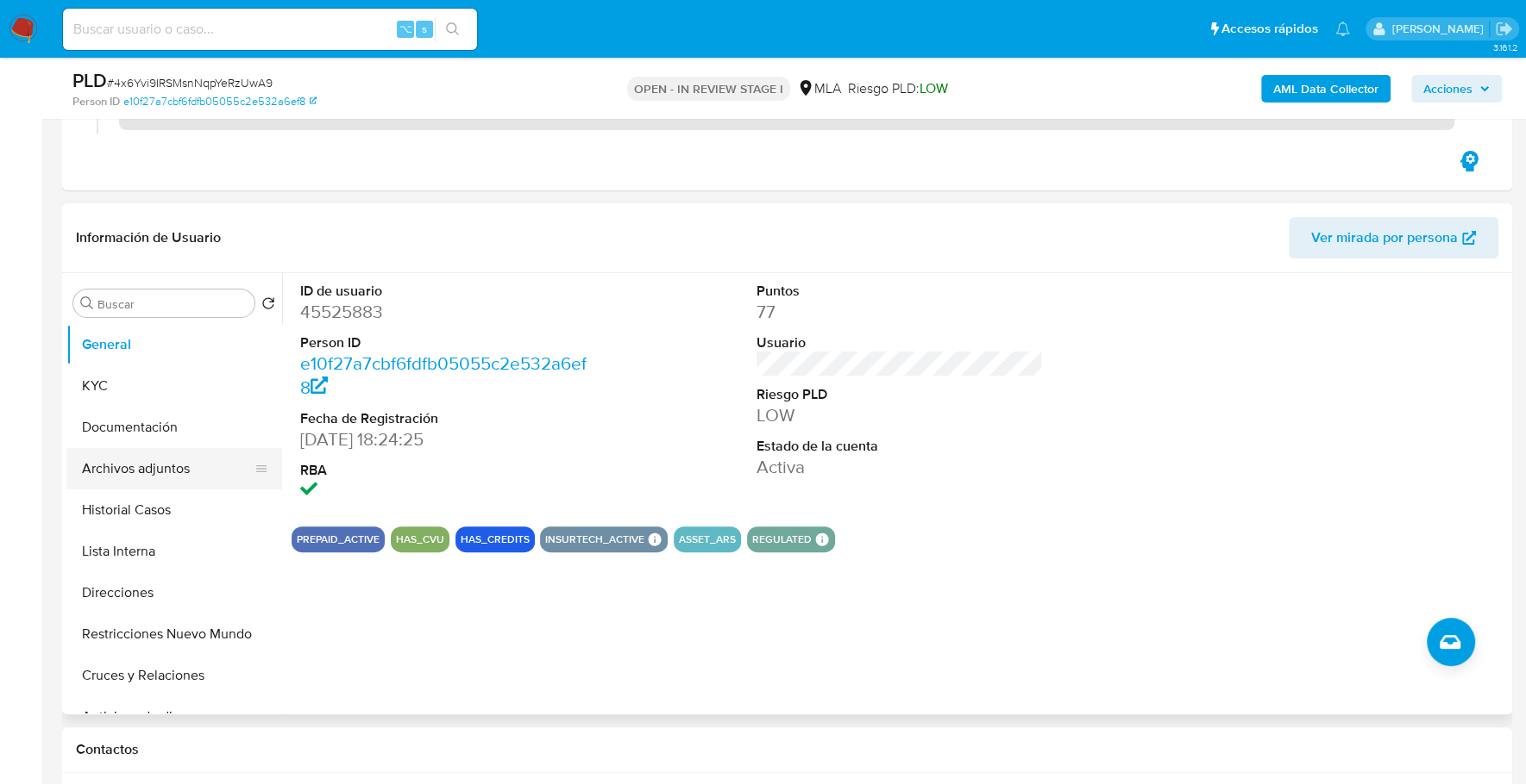
click at [150, 467] on button "Archivos adjuntos" at bounding box center [167, 469] width 202 height 41
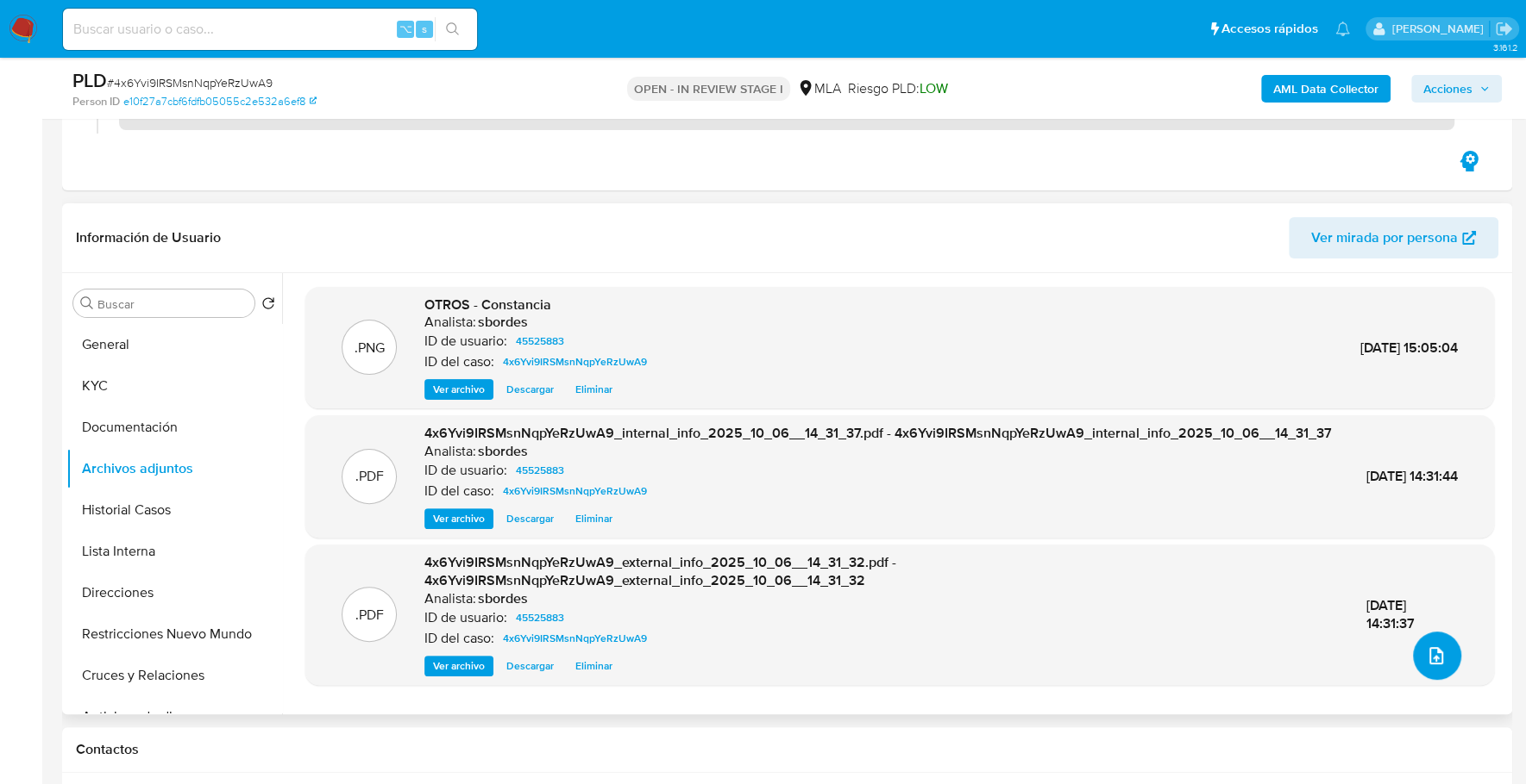
click at [1434, 645] on icon "upload-file" at bounding box center [1435, 655] width 21 height 21
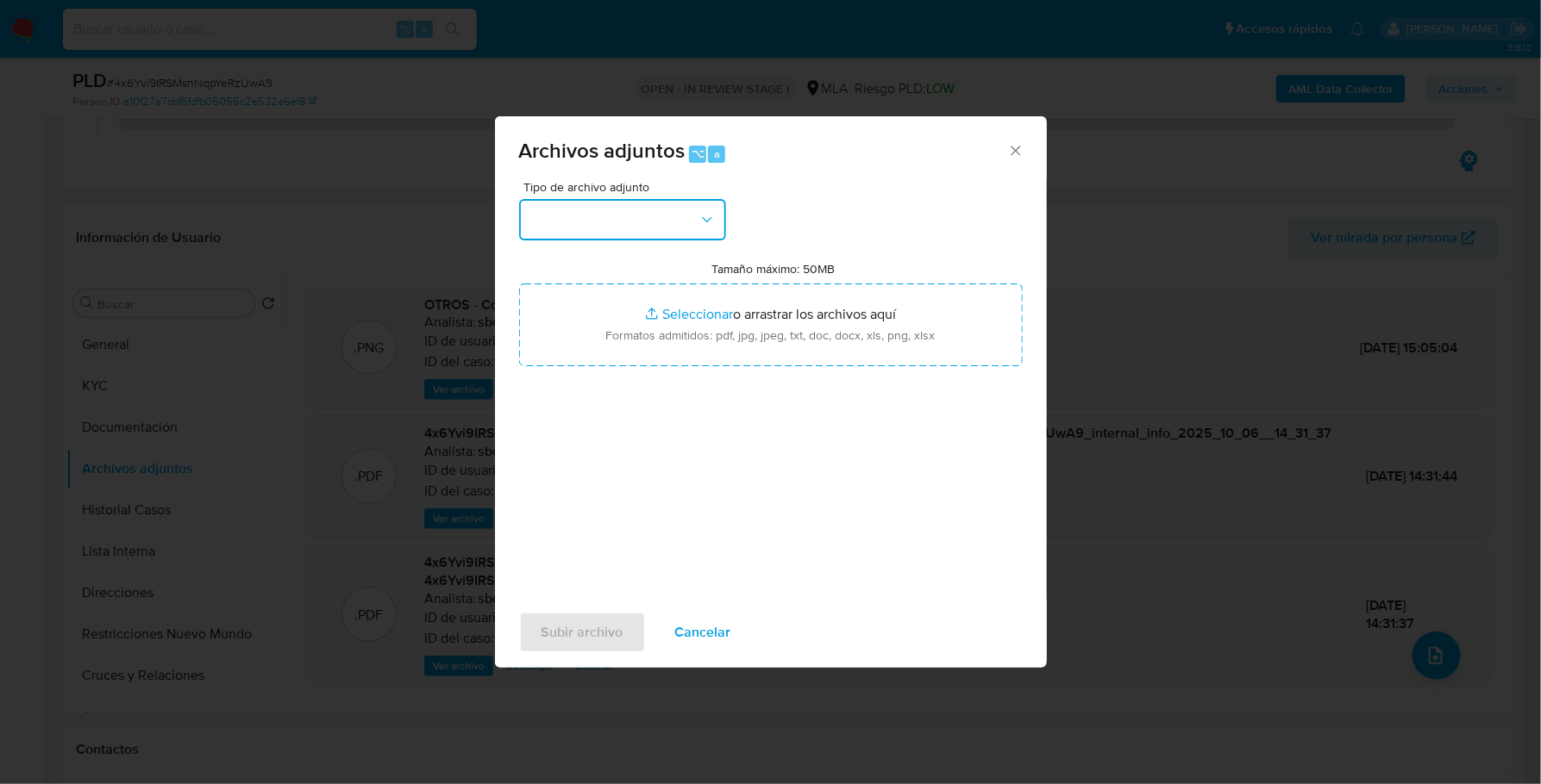
click at [630, 209] on button "button" at bounding box center [622, 220] width 207 height 41
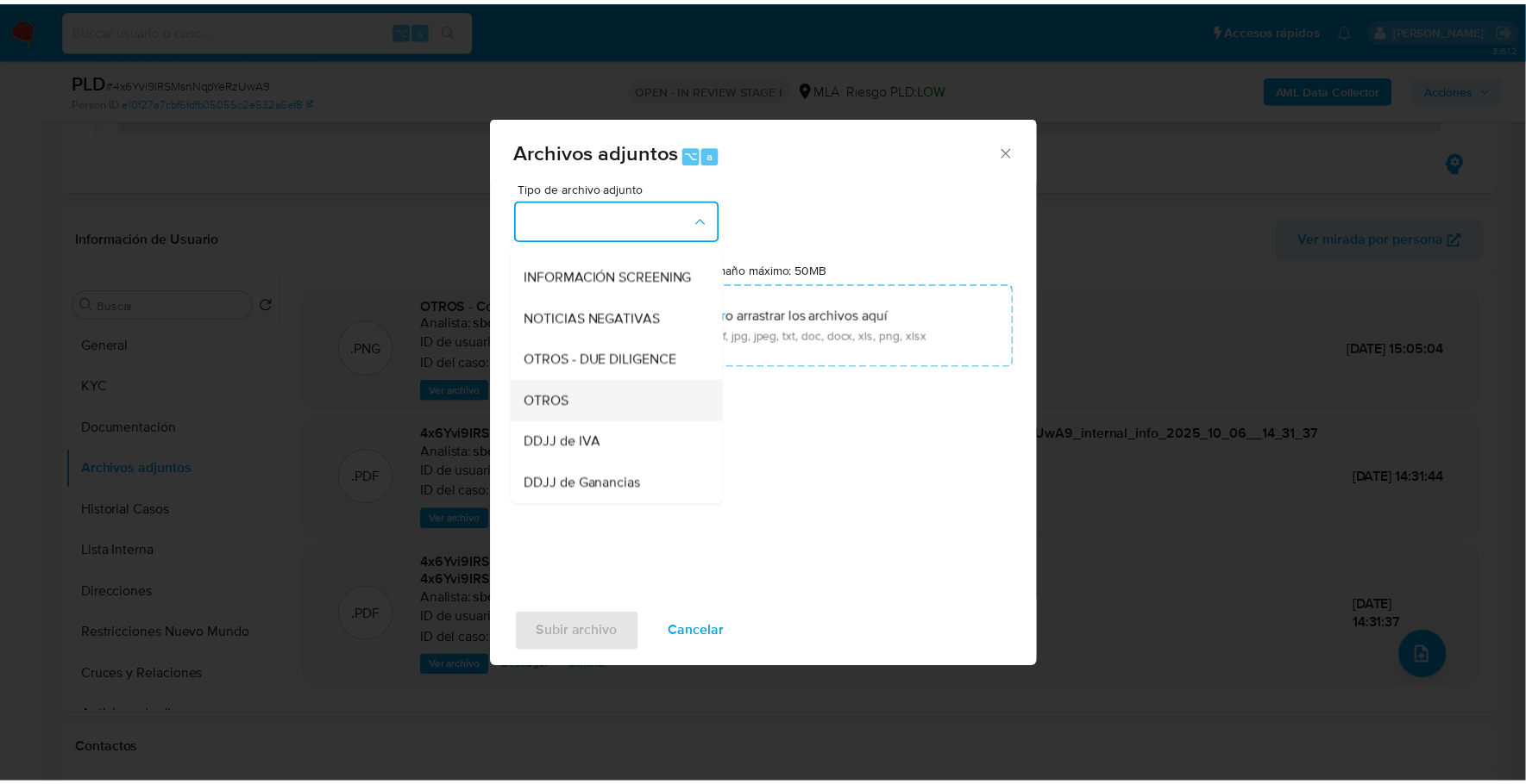
scroll to position [208, 0]
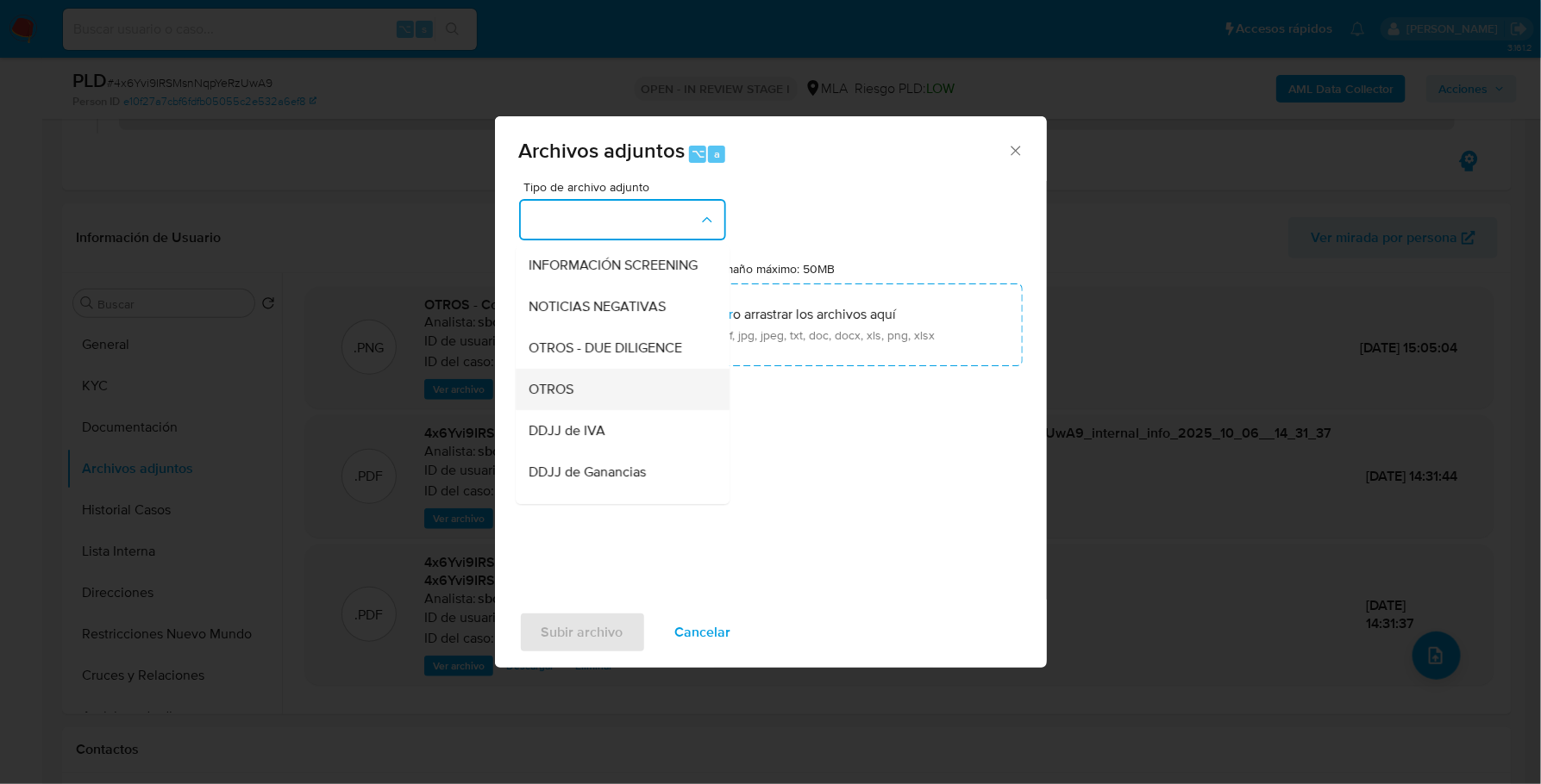
click at [596, 408] on div "OTROS" at bounding box center [617, 390] width 176 height 41
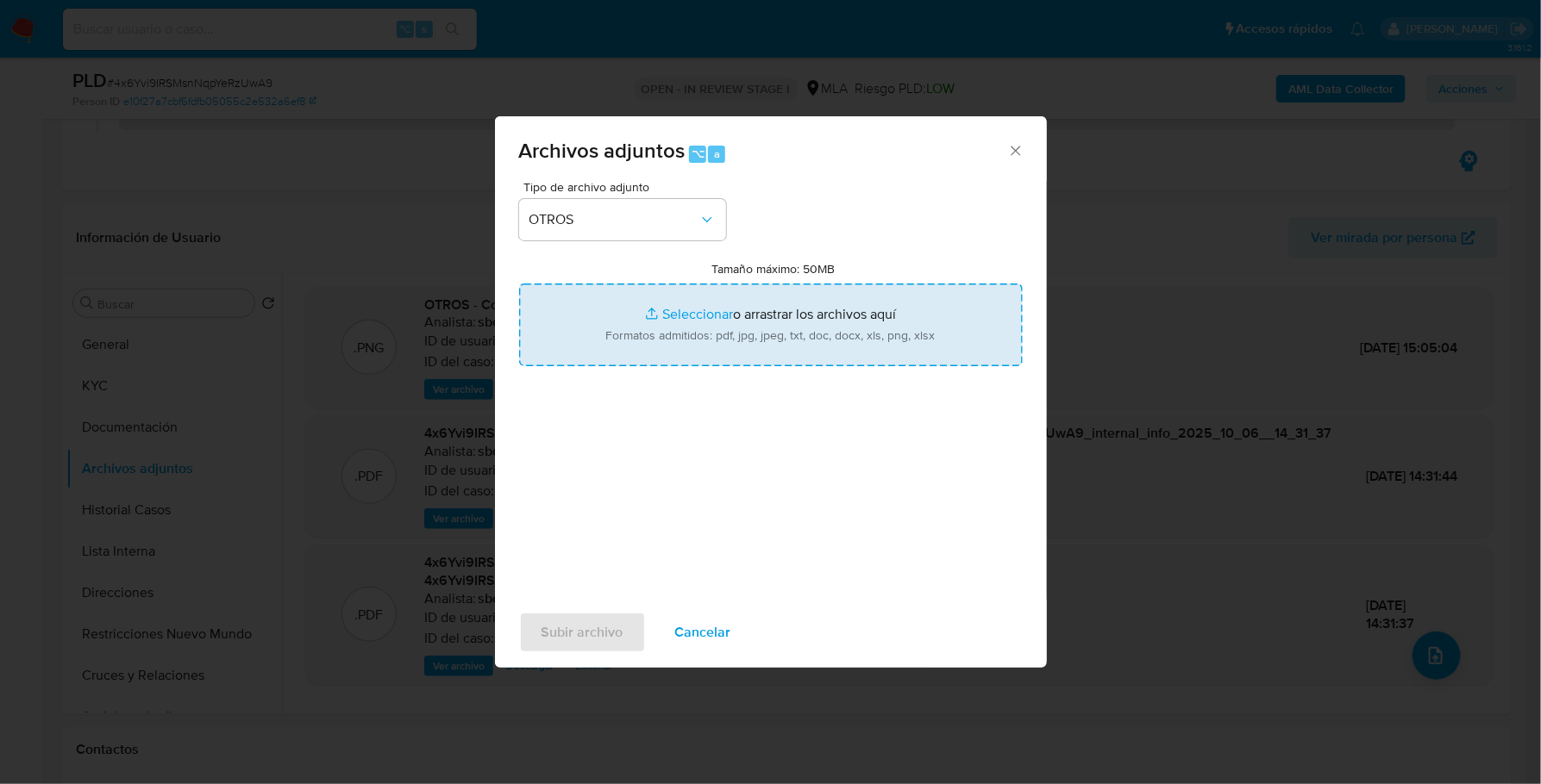
click at [695, 293] on input "Tamaño máximo: 50MB Seleccionar archivos" at bounding box center [770, 324] width 504 height 83
type input "C:\fakepath\Factura .png"
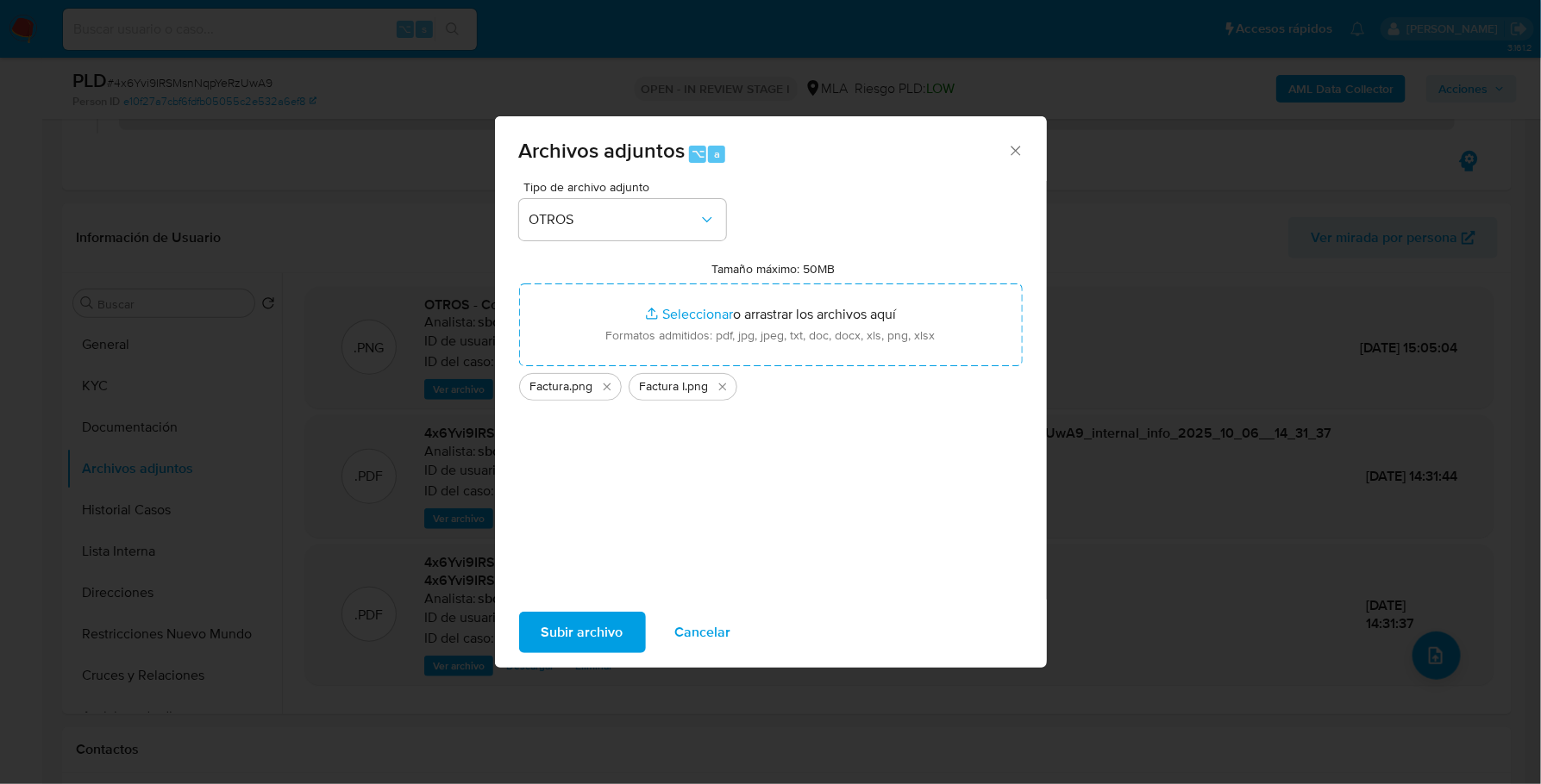
click at [548, 625] on span "Subir archivo" at bounding box center [582, 633] width 82 height 38
click at [595, 633] on span "Subir archivo" at bounding box center [582, 633] width 82 height 38
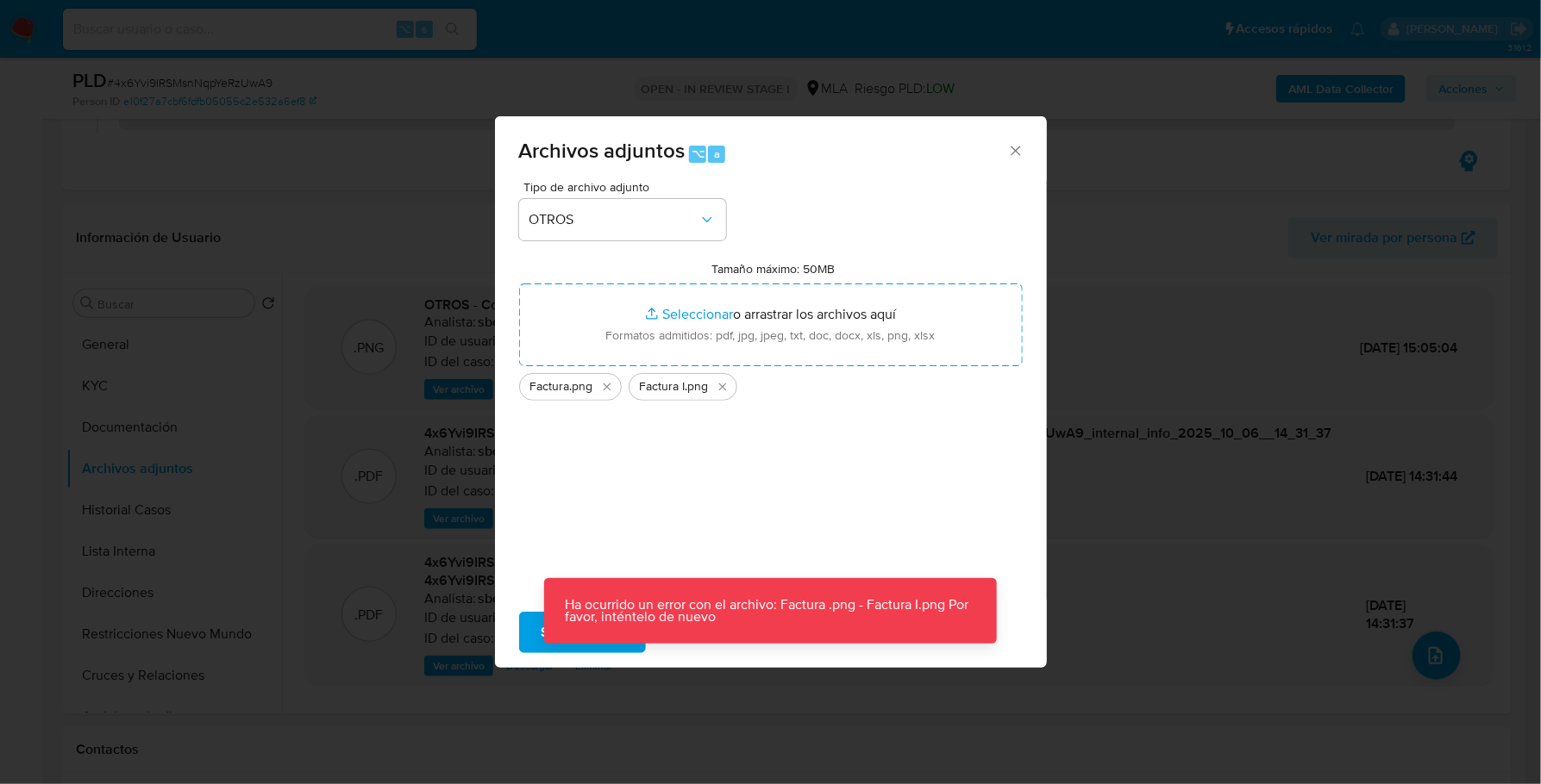
click at [714, 506] on div "Tipo de archivo adjunto OTROS Tamaño máximo: 50MB Seleccionar archivos Seleccio…" at bounding box center [770, 384] width 504 height 407
click at [700, 658] on div "Subir archivo Cancelar" at bounding box center [770, 632] width 552 height 65
click at [692, 632] on p "Ha ocurrido un error con el archivo: Factura .png - Factura I.png Por favor, in…" at bounding box center [770, 610] width 452 height 65
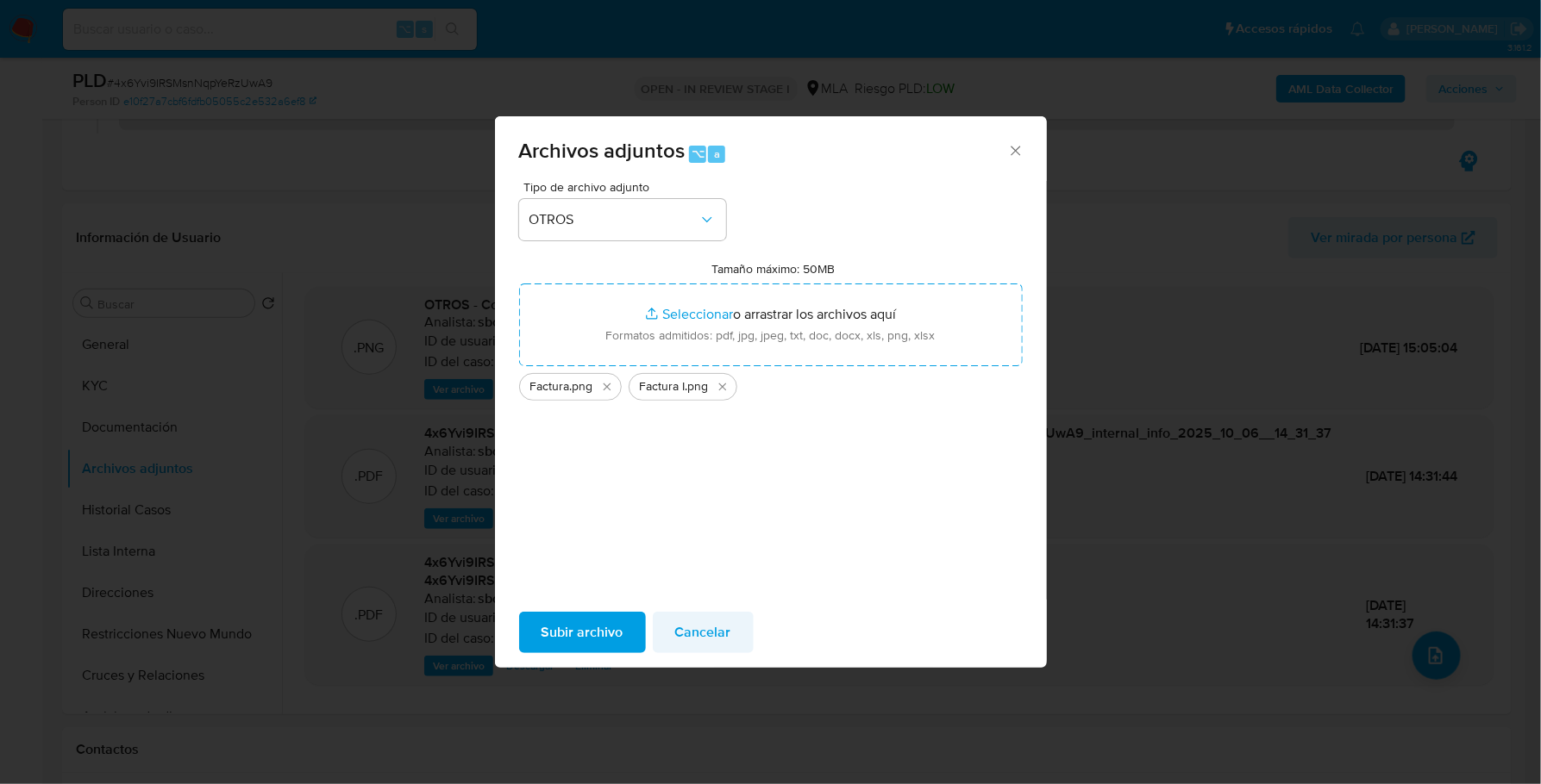
click at [695, 645] on p "Ha ocurrido un error con el archivo: Factura .png - Factura I.png Por favor, in…" at bounding box center [770, 676] width 452 height 65
click at [695, 629] on span "Cancelar" at bounding box center [702, 633] width 56 height 38
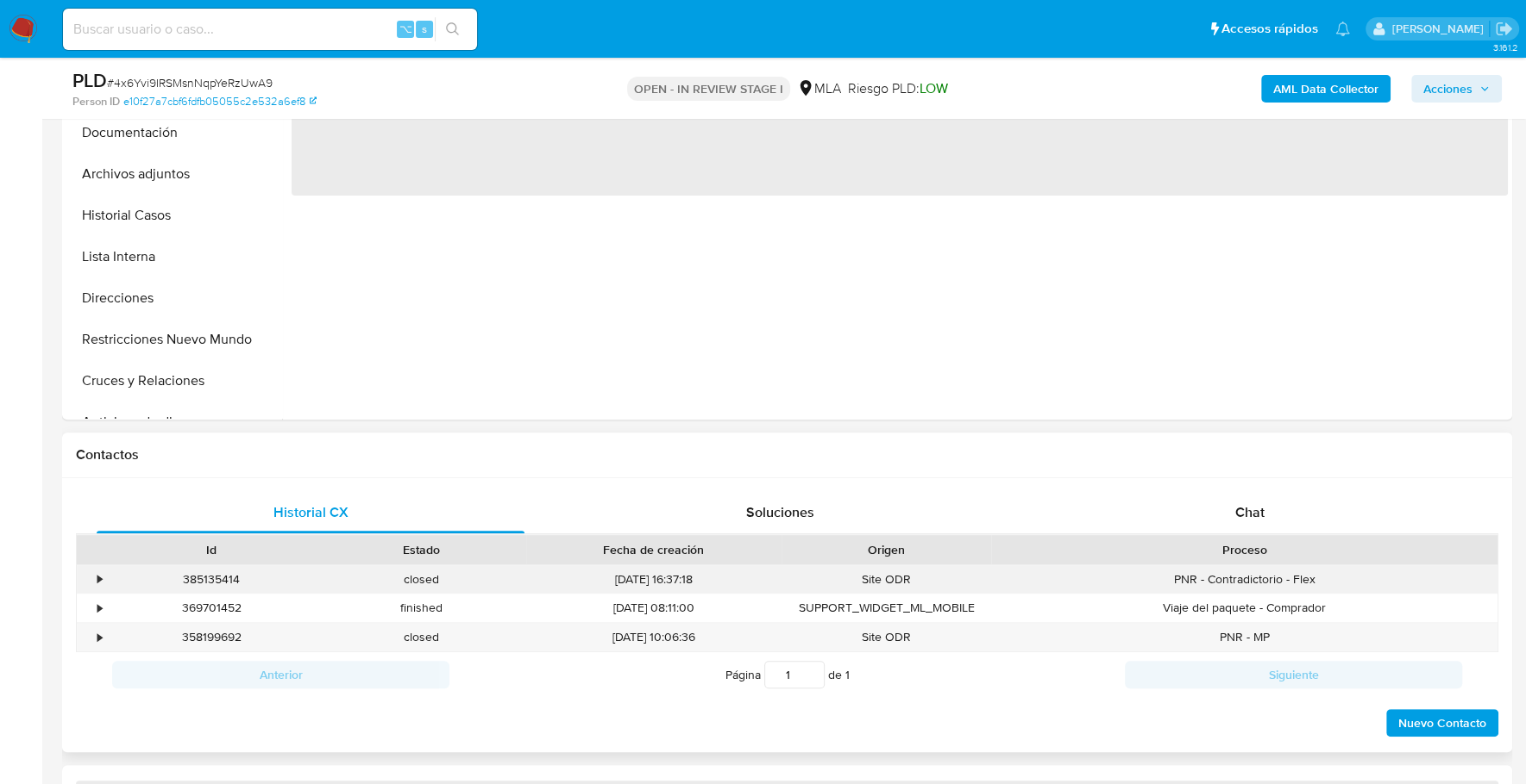
scroll to position [521, 0]
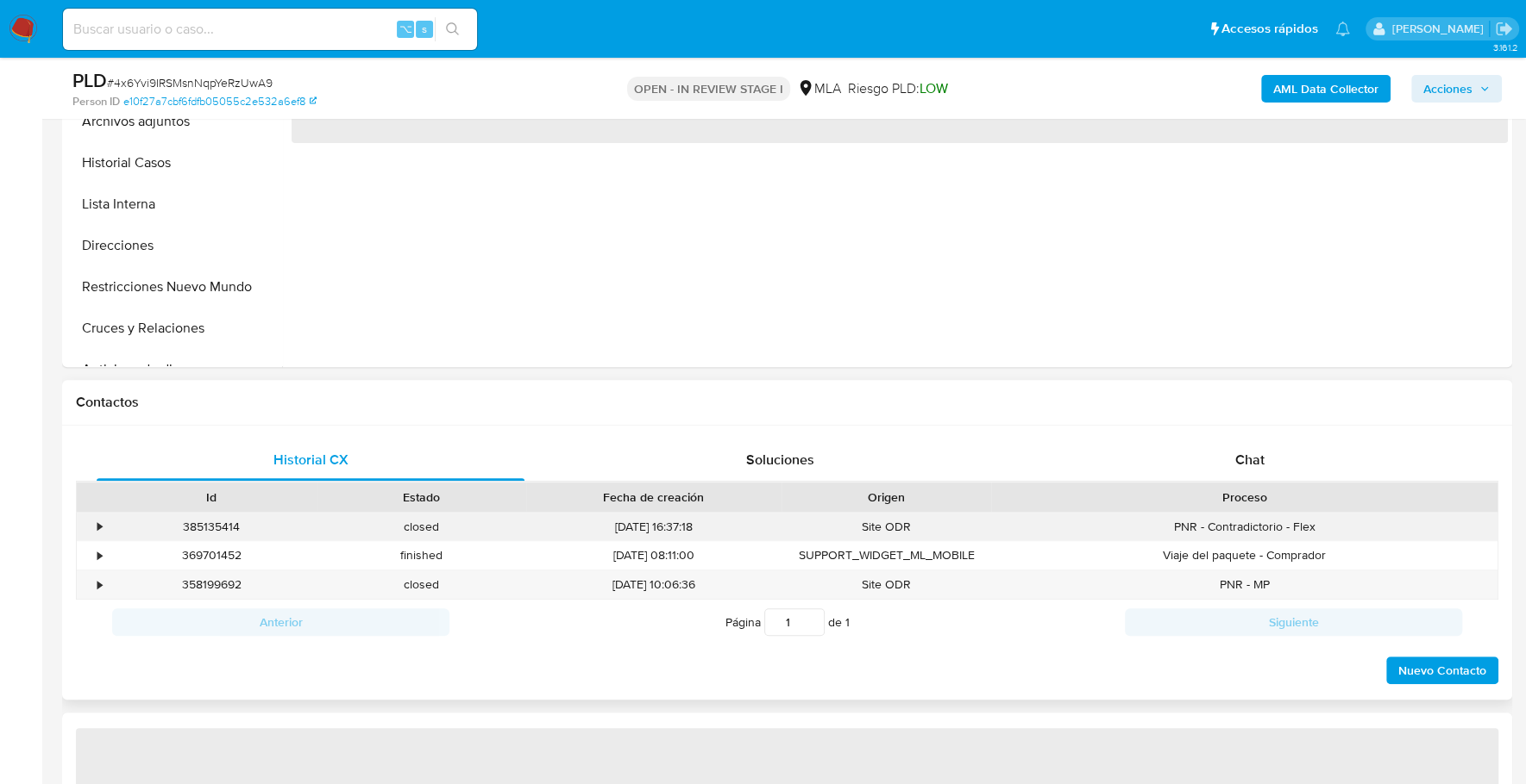
select select "10"
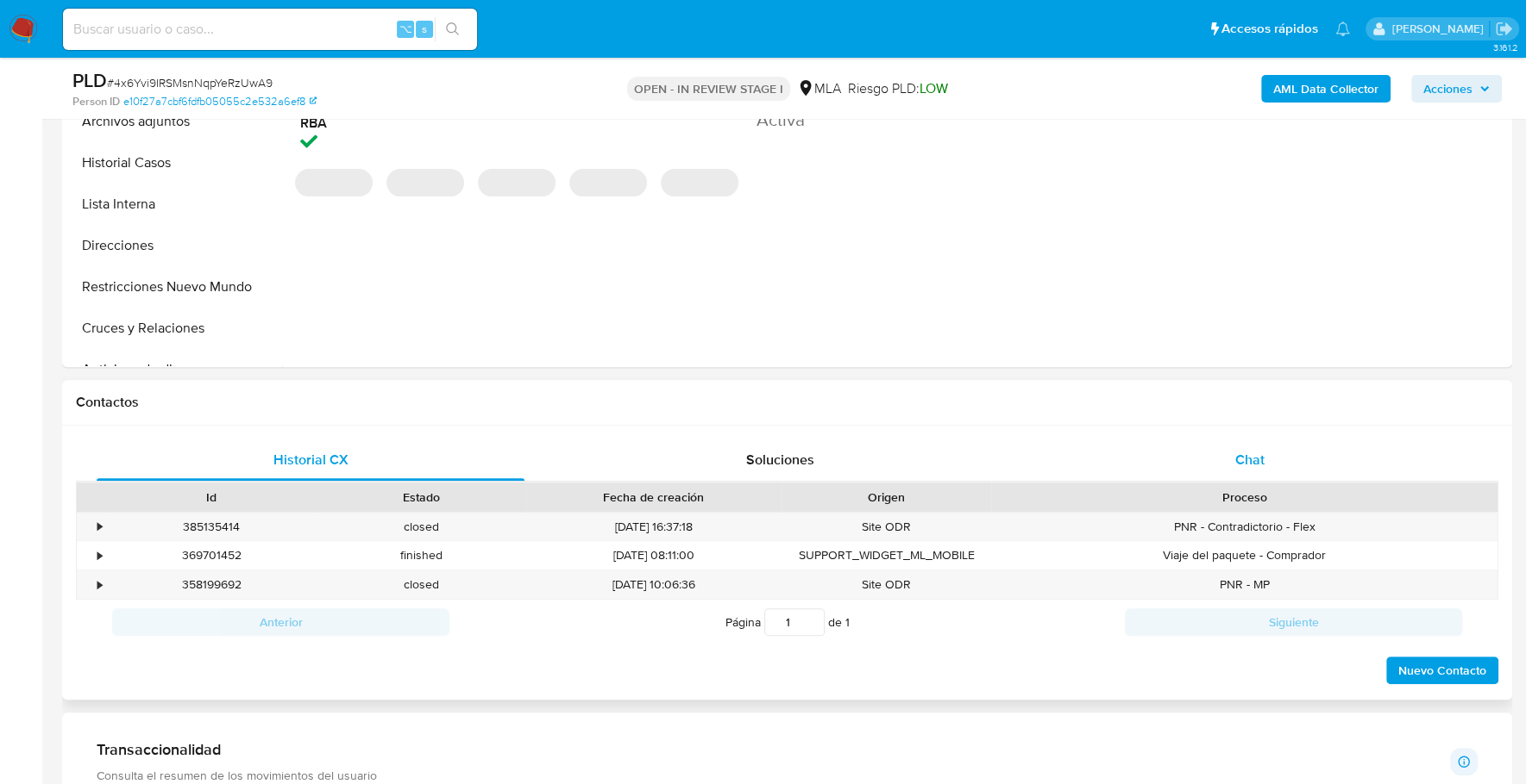
click at [1312, 455] on div "Chat" at bounding box center [1249, 460] width 428 height 41
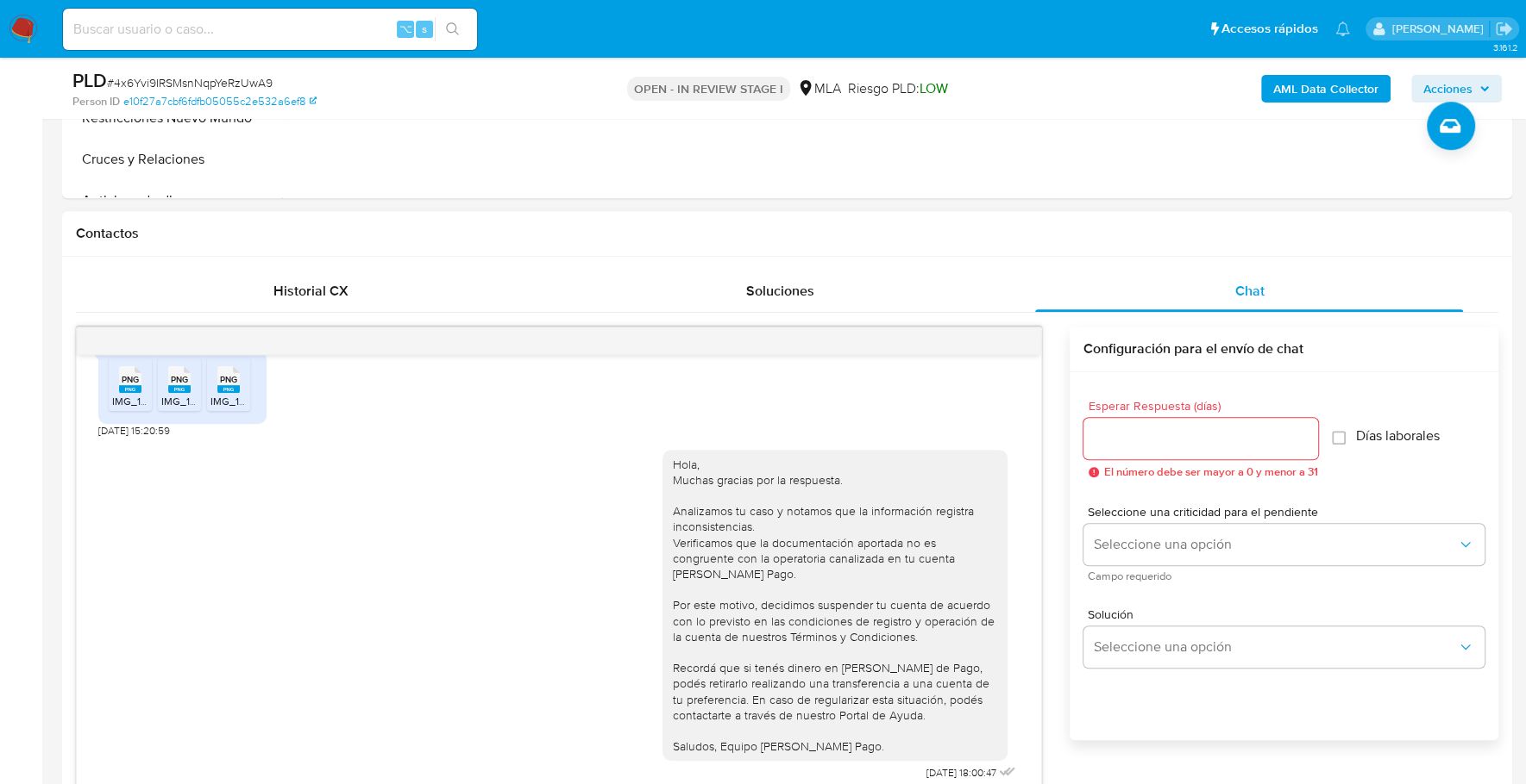
scroll to position [300, 0]
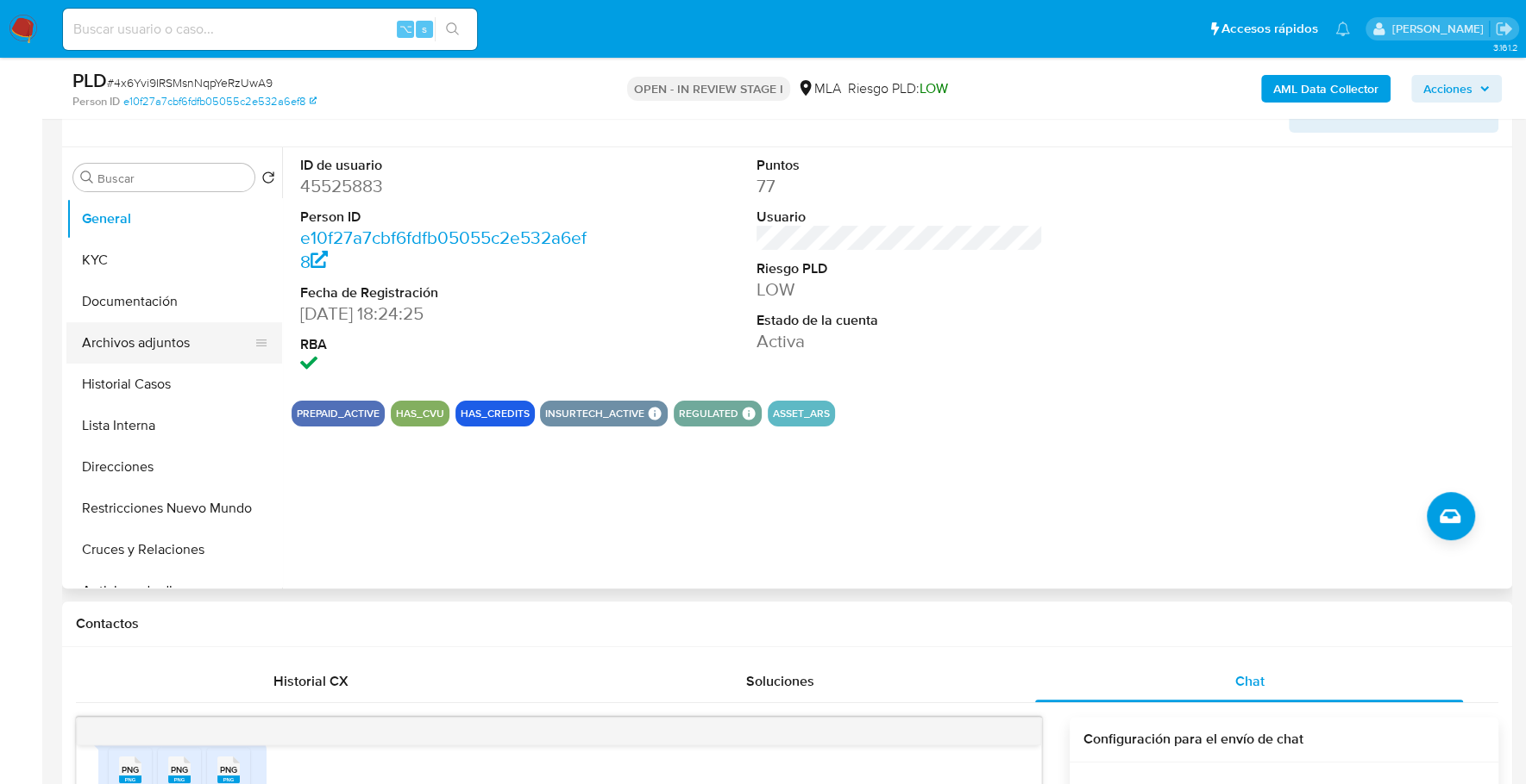
click at [162, 361] on button "Archivos adjuntos" at bounding box center [167, 343] width 202 height 41
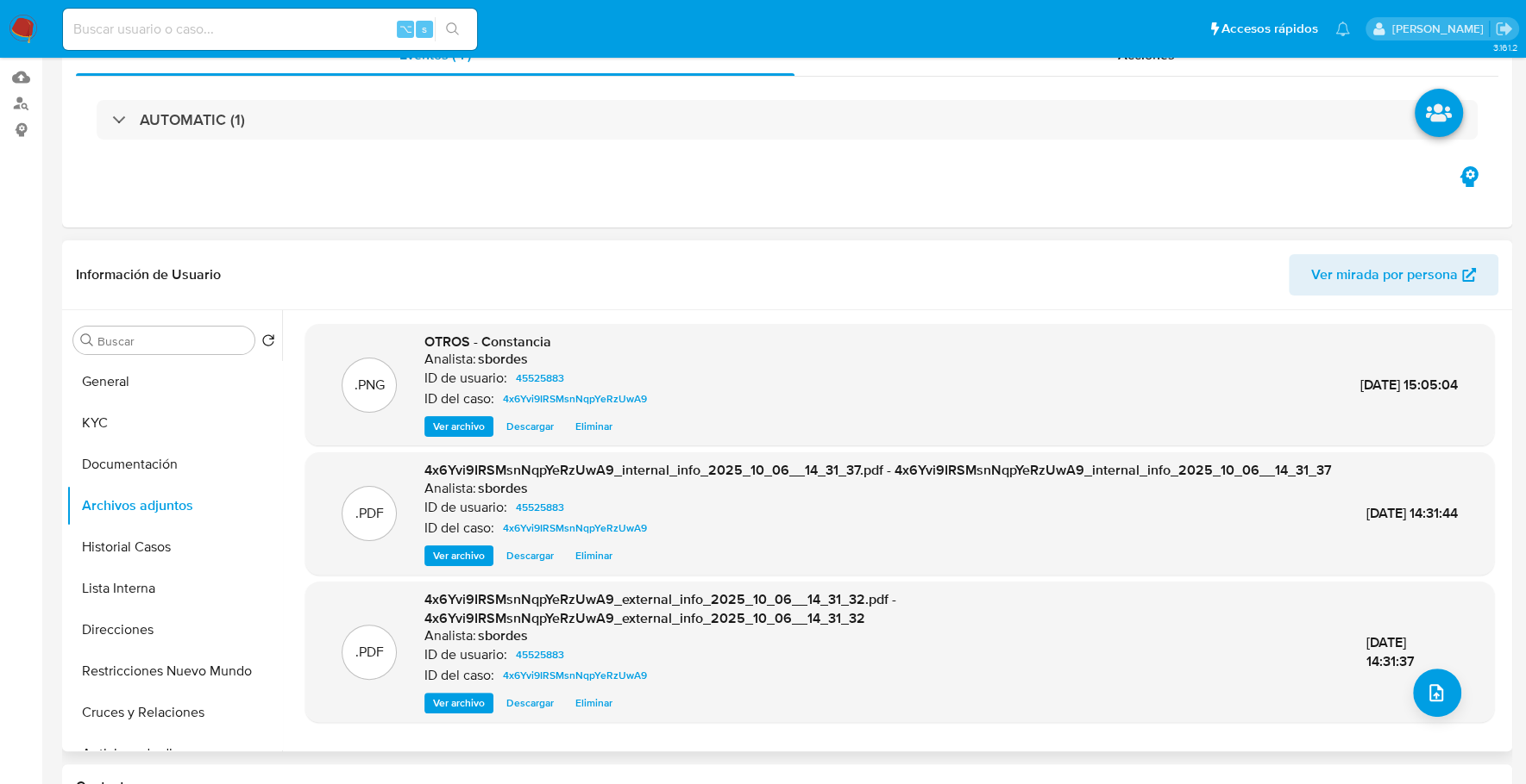
scroll to position [0, 0]
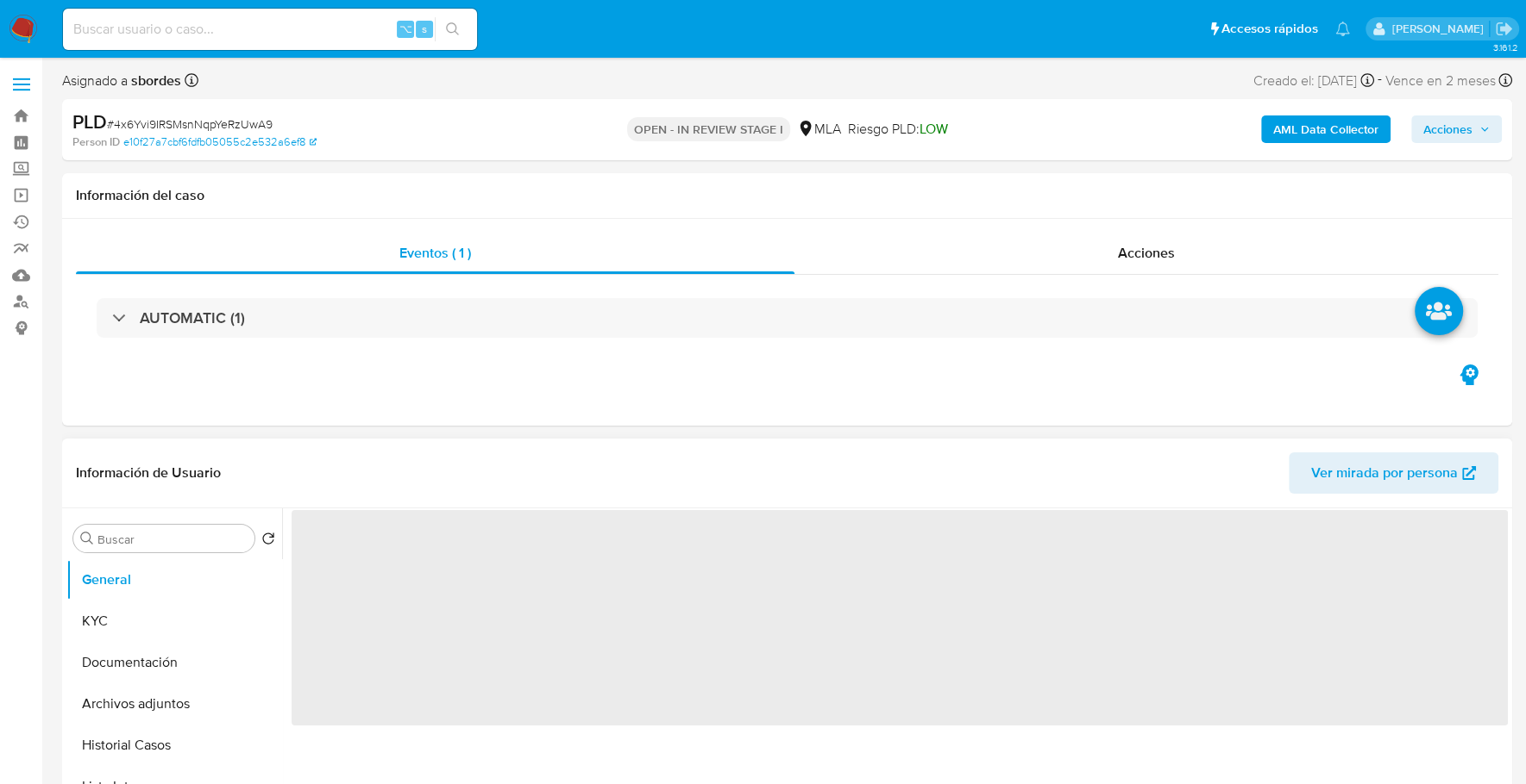
select select "10"
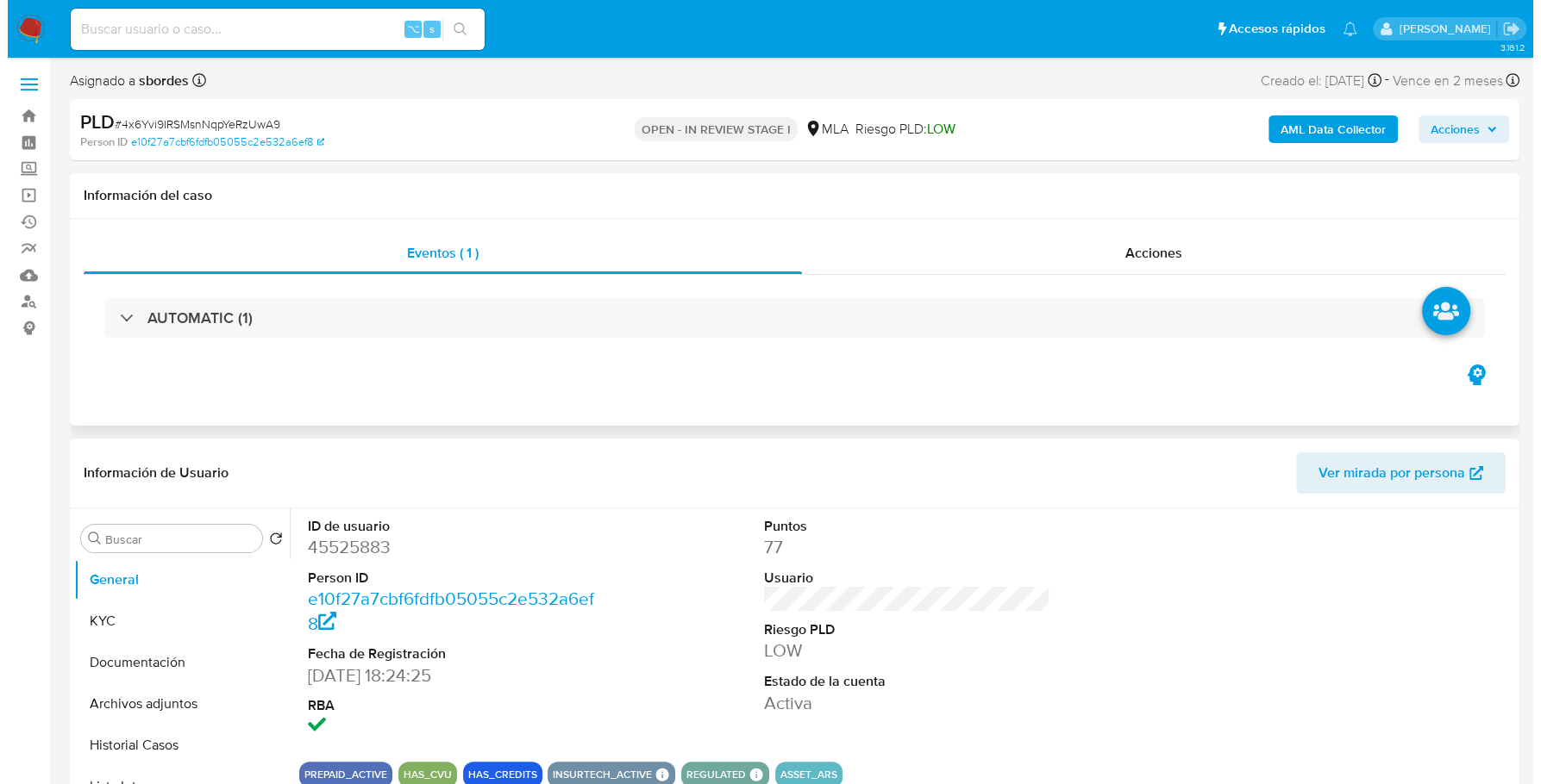
scroll to position [198, 0]
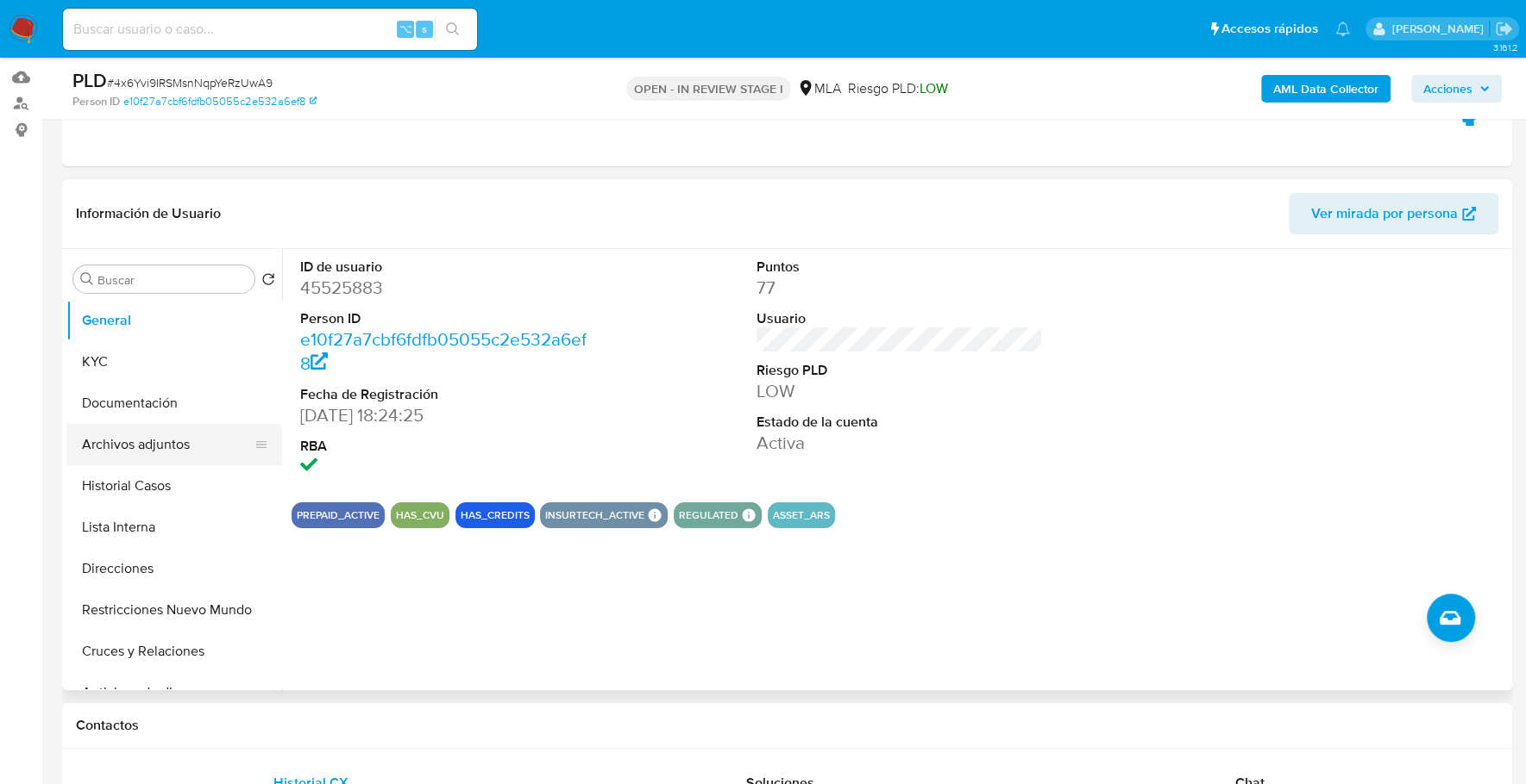
click at [186, 438] on button "Archivos adjuntos" at bounding box center [167, 444] width 202 height 41
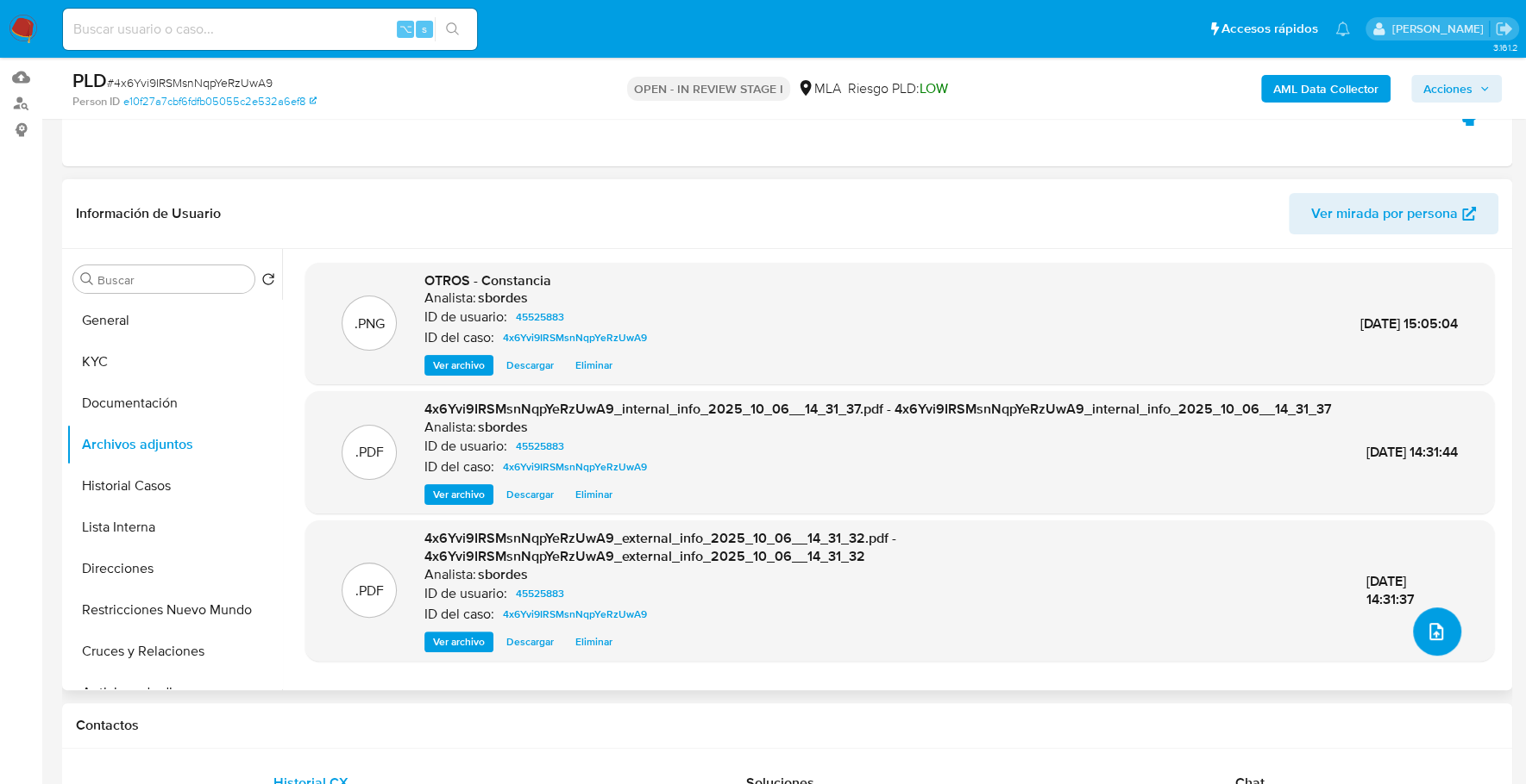
click at [1425, 627] on icon "upload-file" at bounding box center [1435, 631] width 21 height 21
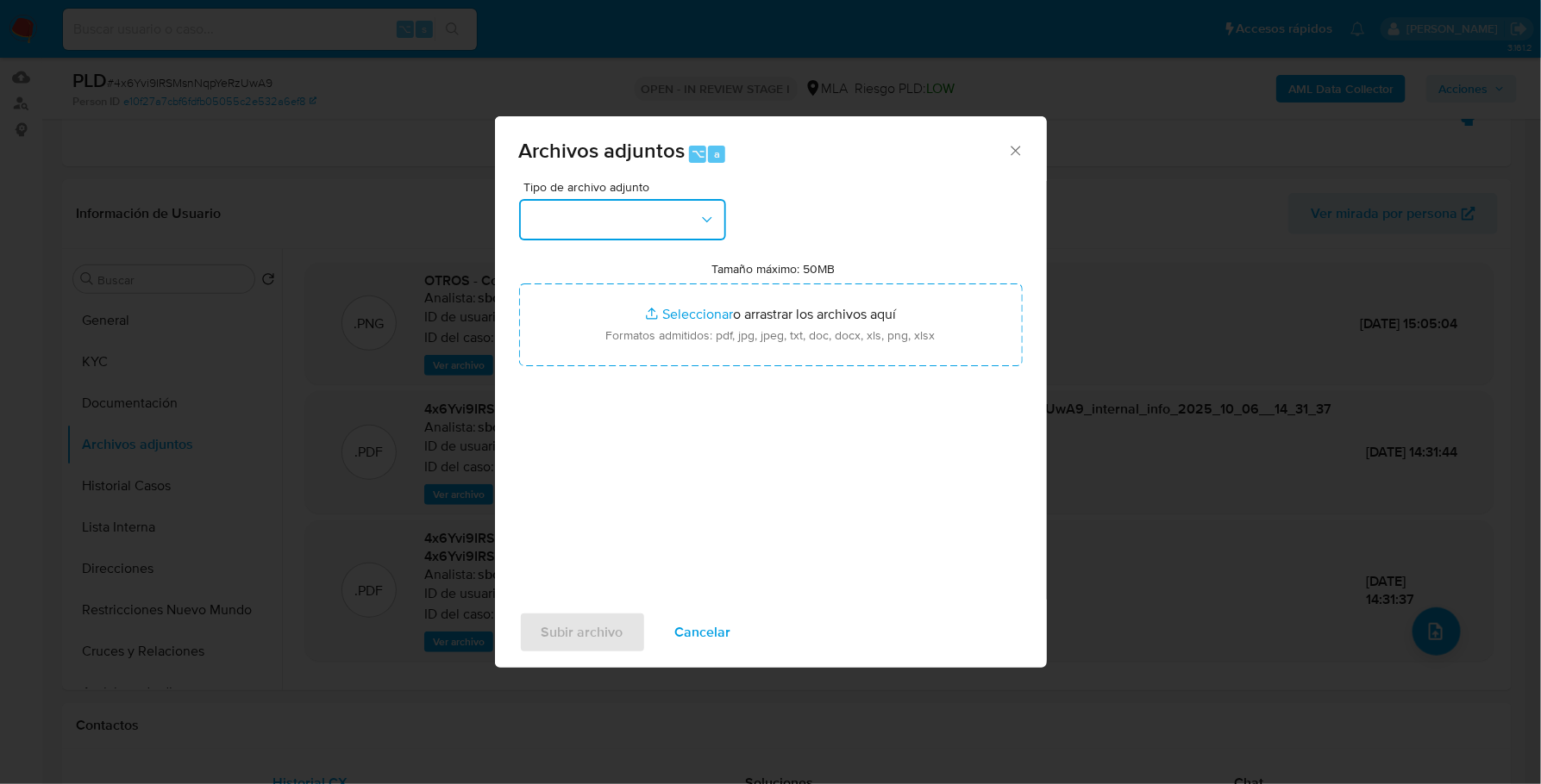
click at [644, 204] on button "button" at bounding box center [622, 220] width 207 height 41
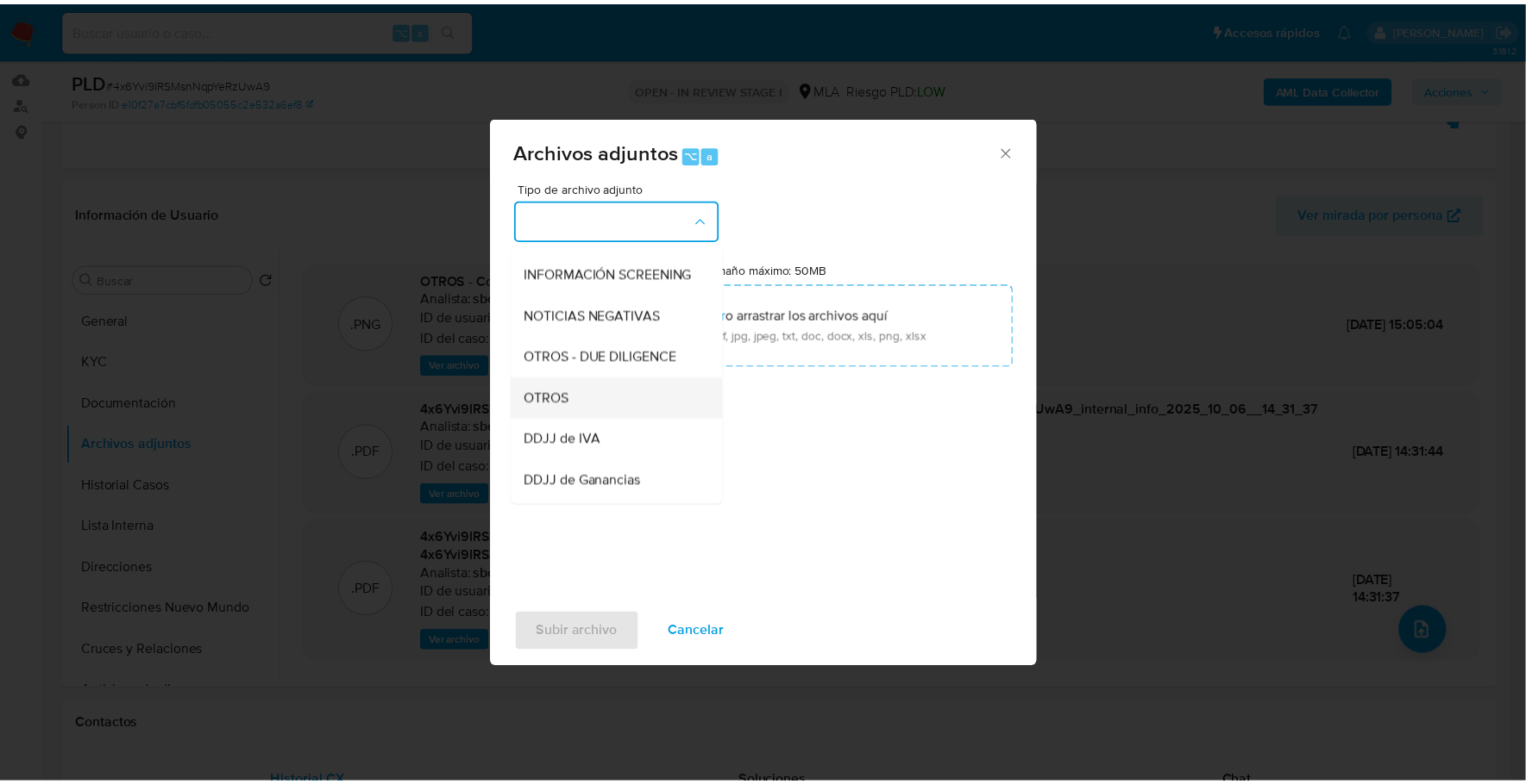
scroll to position [214, 0]
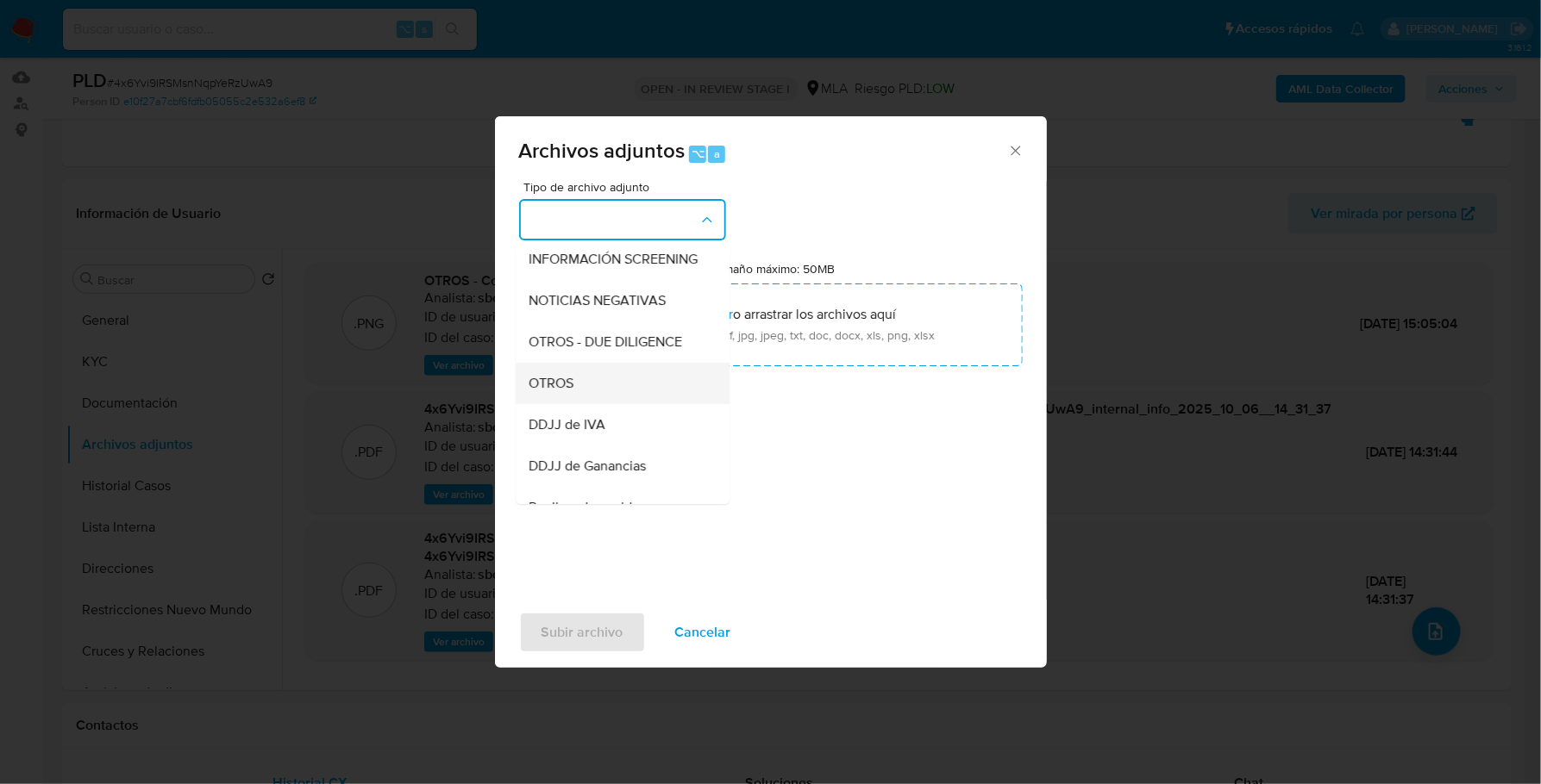
click at [570, 392] on span "OTROS" at bounding box center [552, 384] width 45 height 18
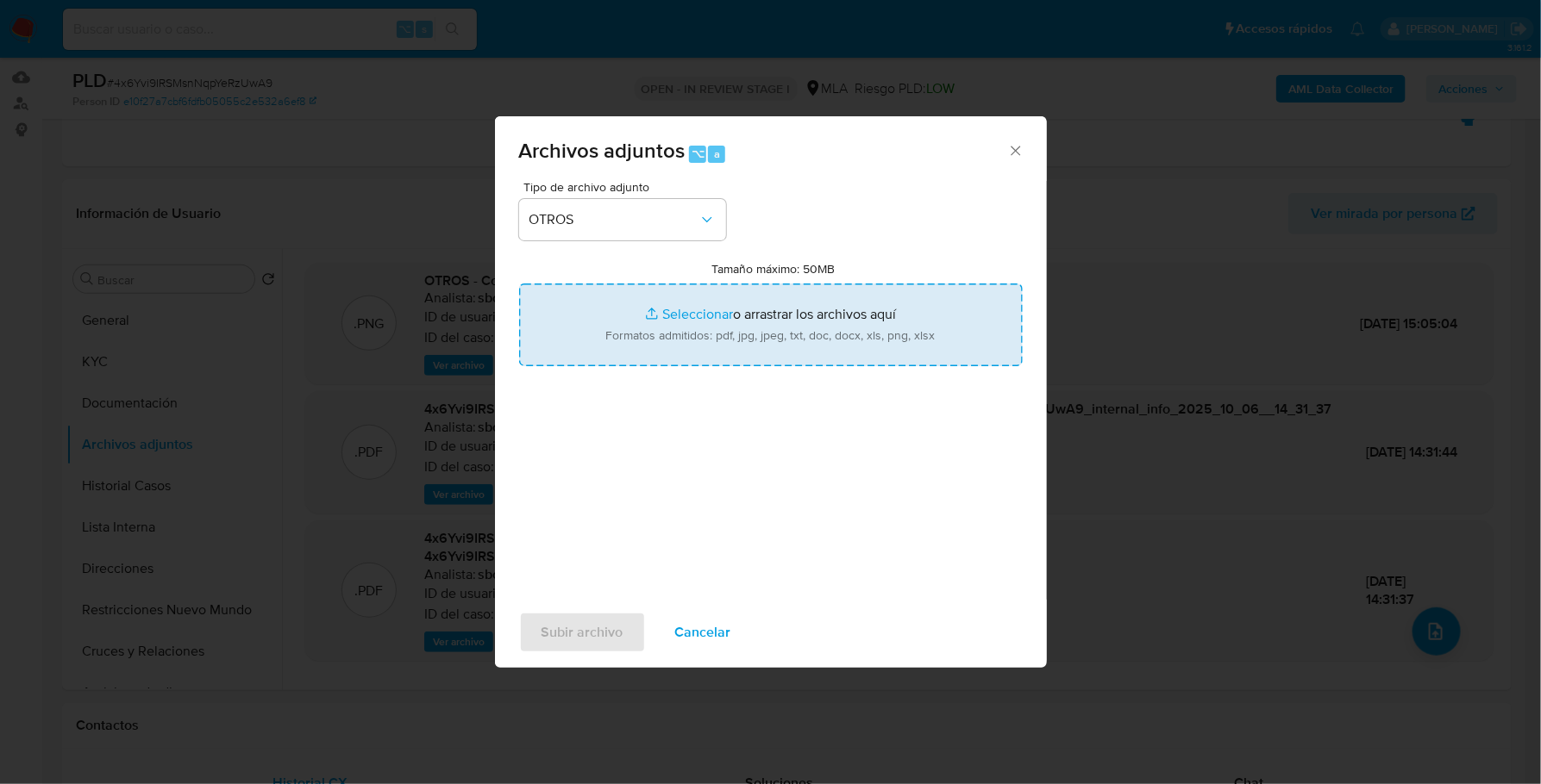
click at [673, 319] on input "Tamaño máximo: 50MB Seleccionar archivos" at bounding box center [770, 324] width 504 height 83
type input "C:\fakepath\AFIP - Administración Federal de Ingresos Públicos.pdf"
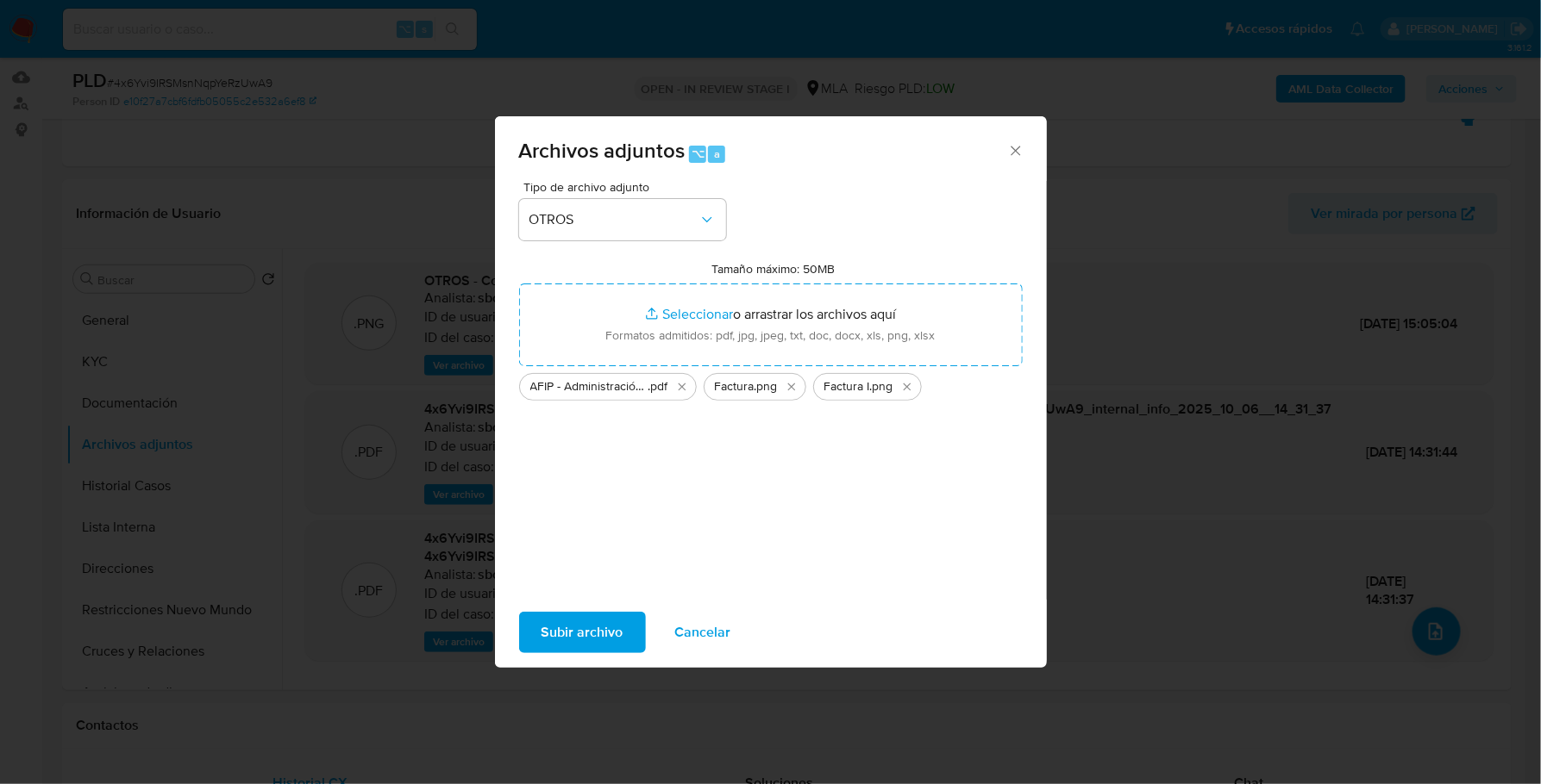
click at [577, 637] on span "Subir archivo" at bounding box center [582, 633] width 82 height 38
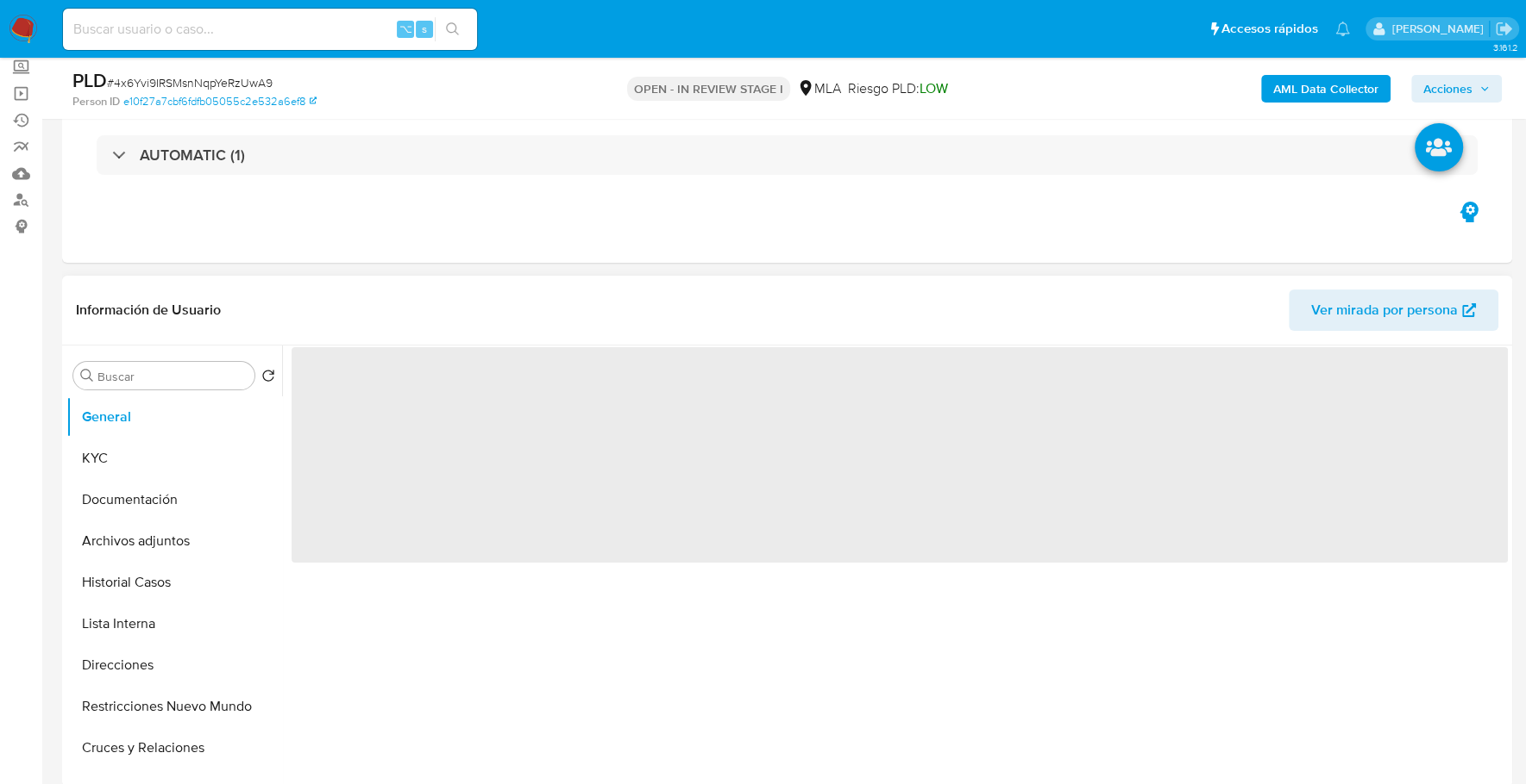
scroll to position [382, 0]
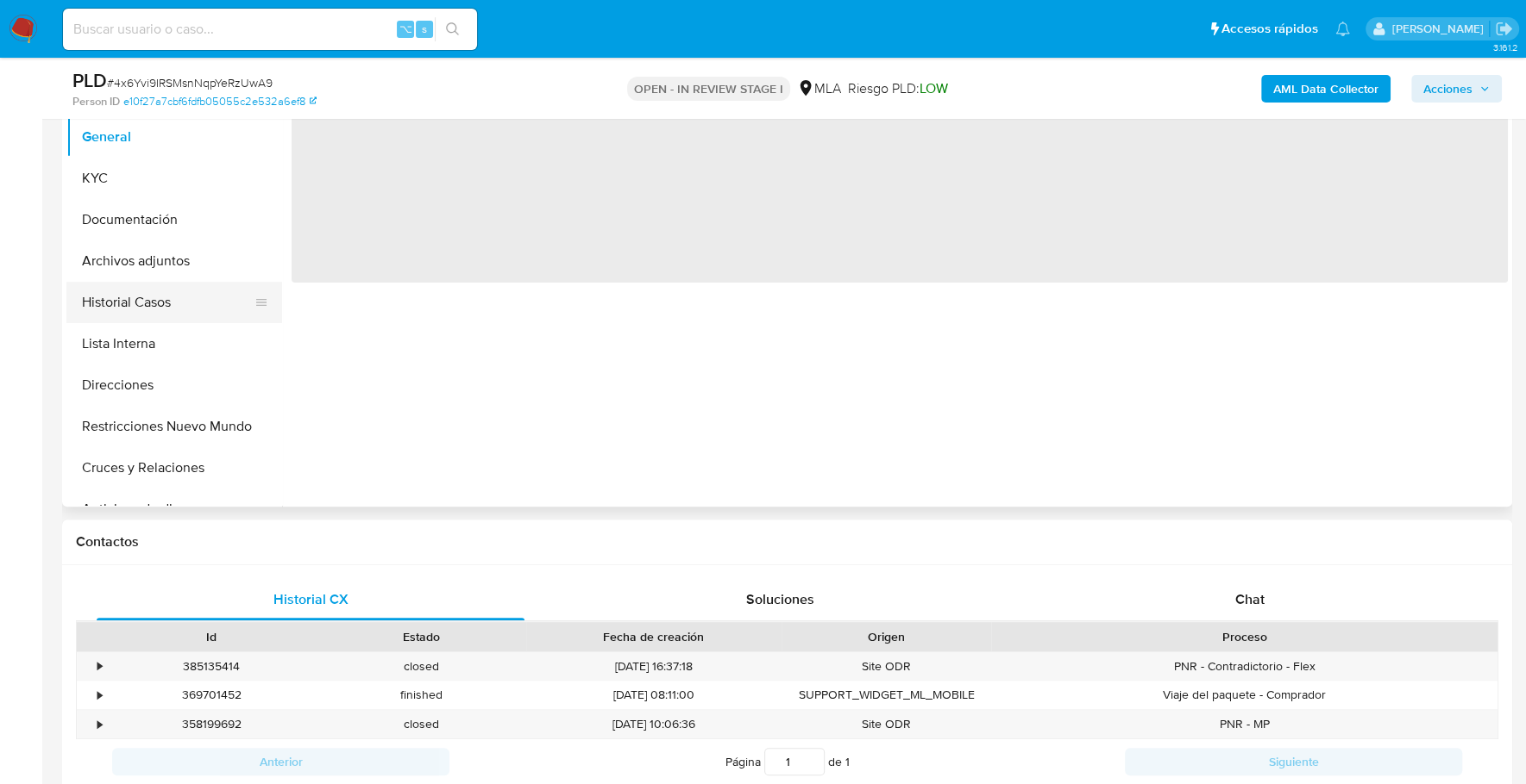
select select "10"
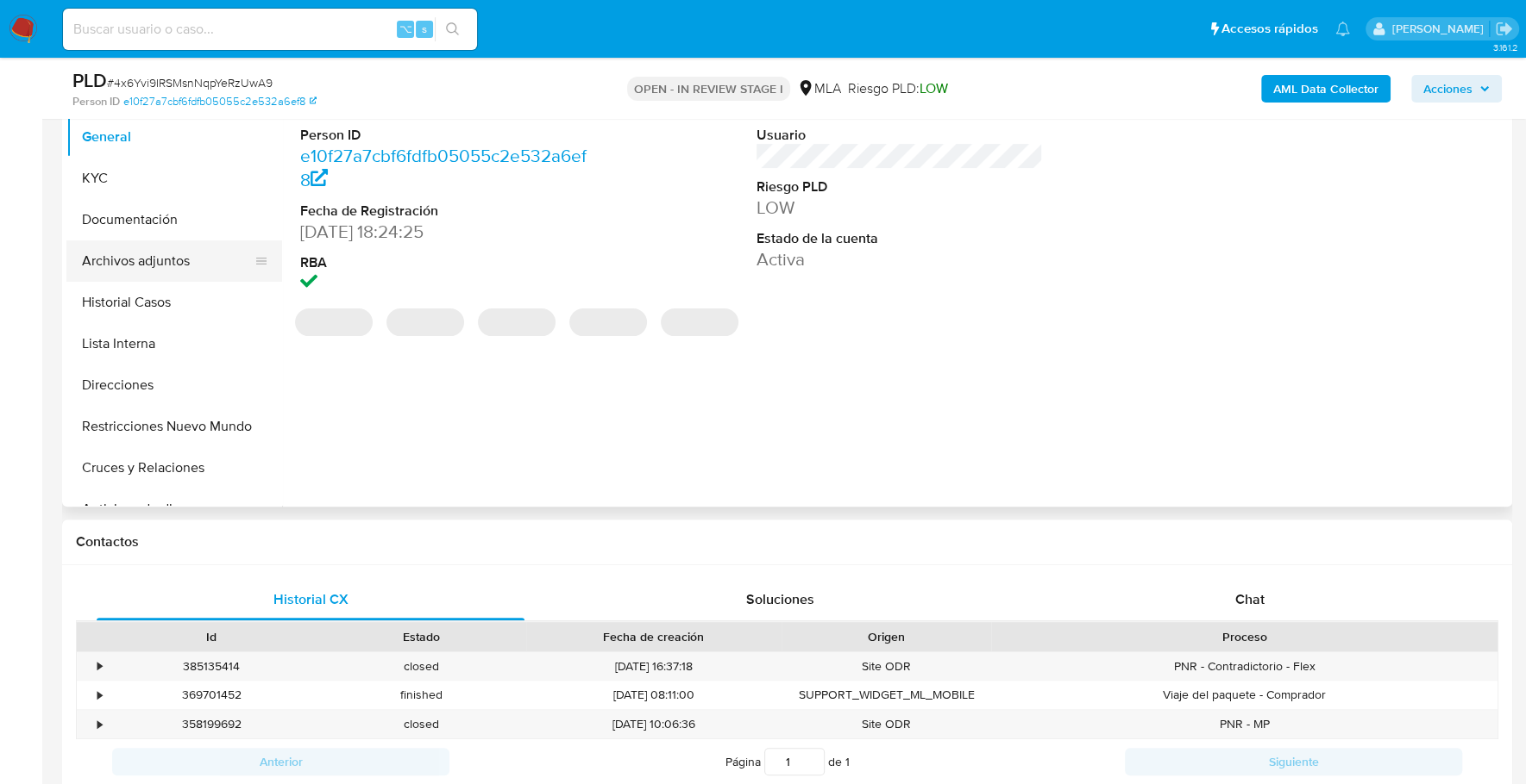
click at [141, 261] on button "Archivos adjuntos" at bounding box center [167, 261] width 202 height 41
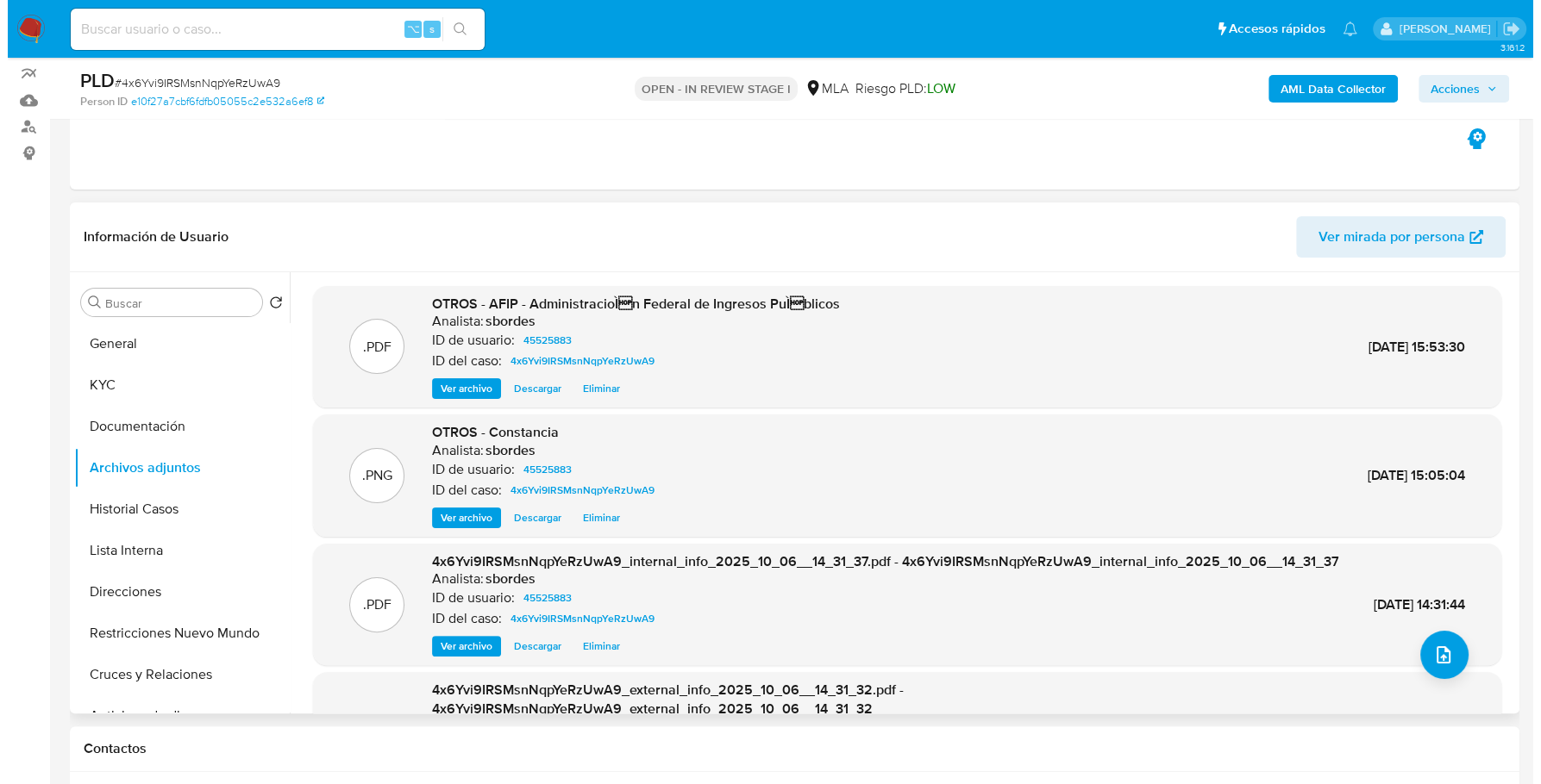
scroll to position [0, 0]
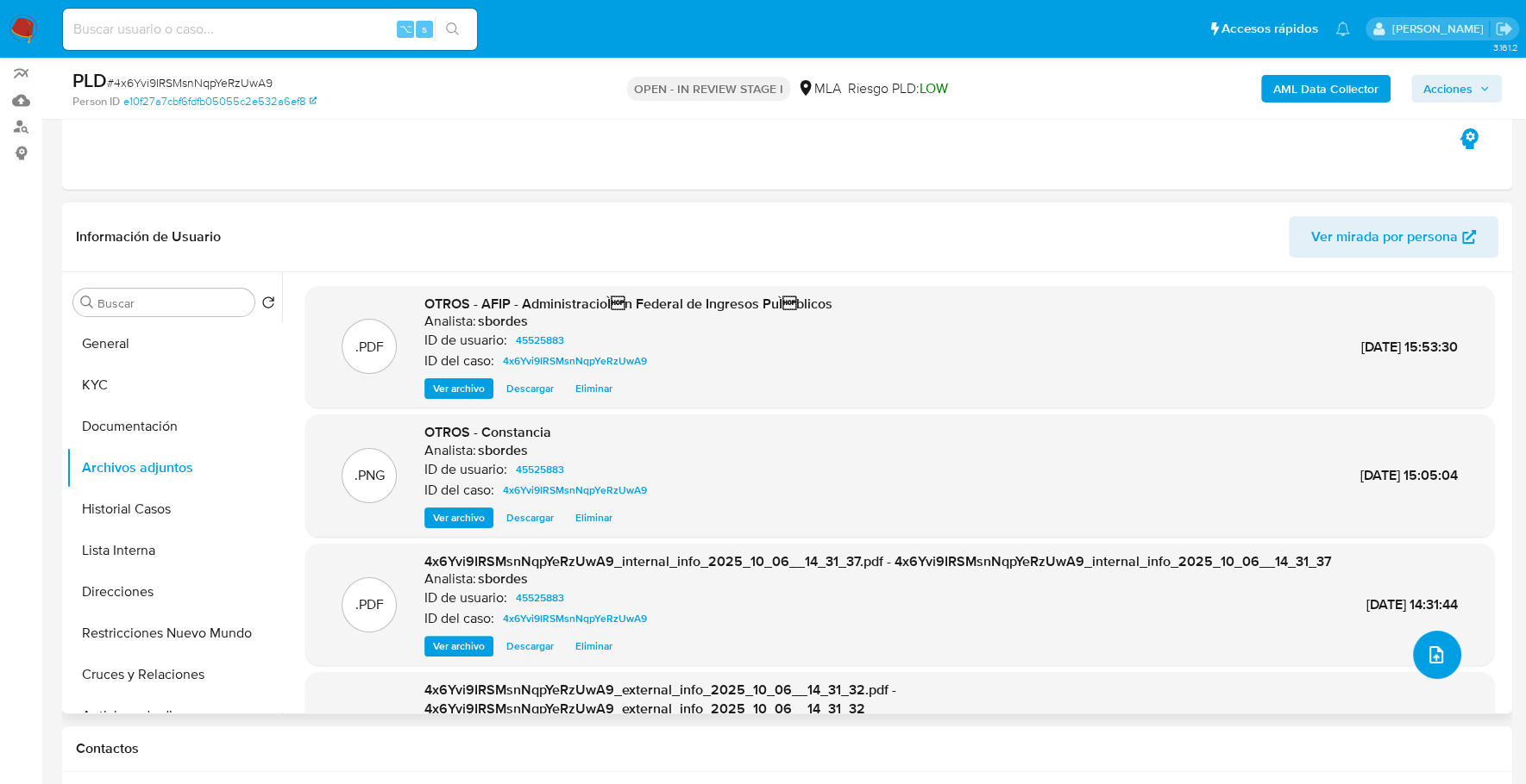
click at [1429, 651] on icon "upload-file" at bounding box center [1435, 654] width 21 height 21
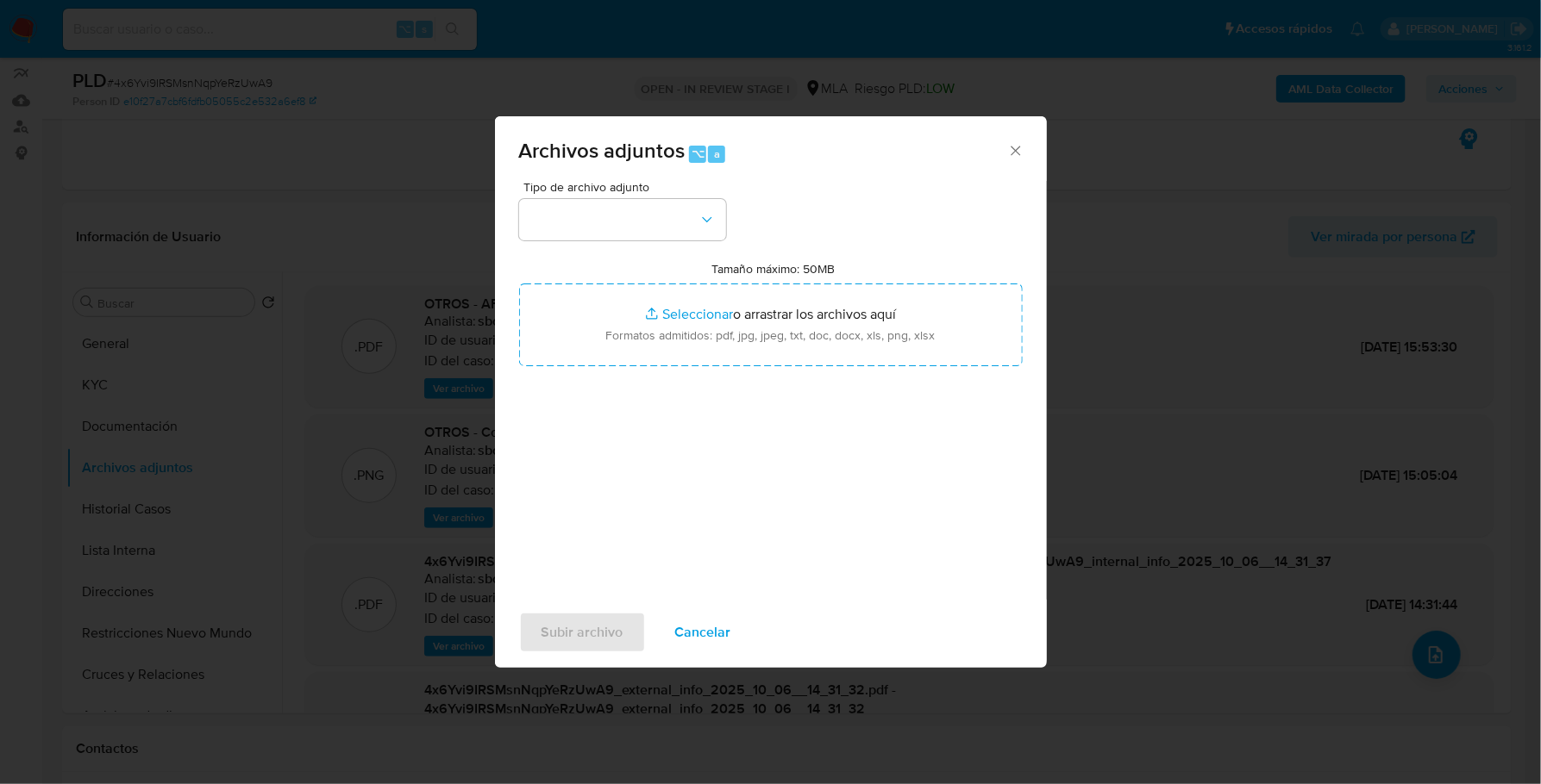
click at [532, 182] on span "Tipo de archivo adjunto" at bounding box center [627, 186] width 207 height 12
click at [592, 228] on button "button" at bounding box center [622, 220] width 207 height 41
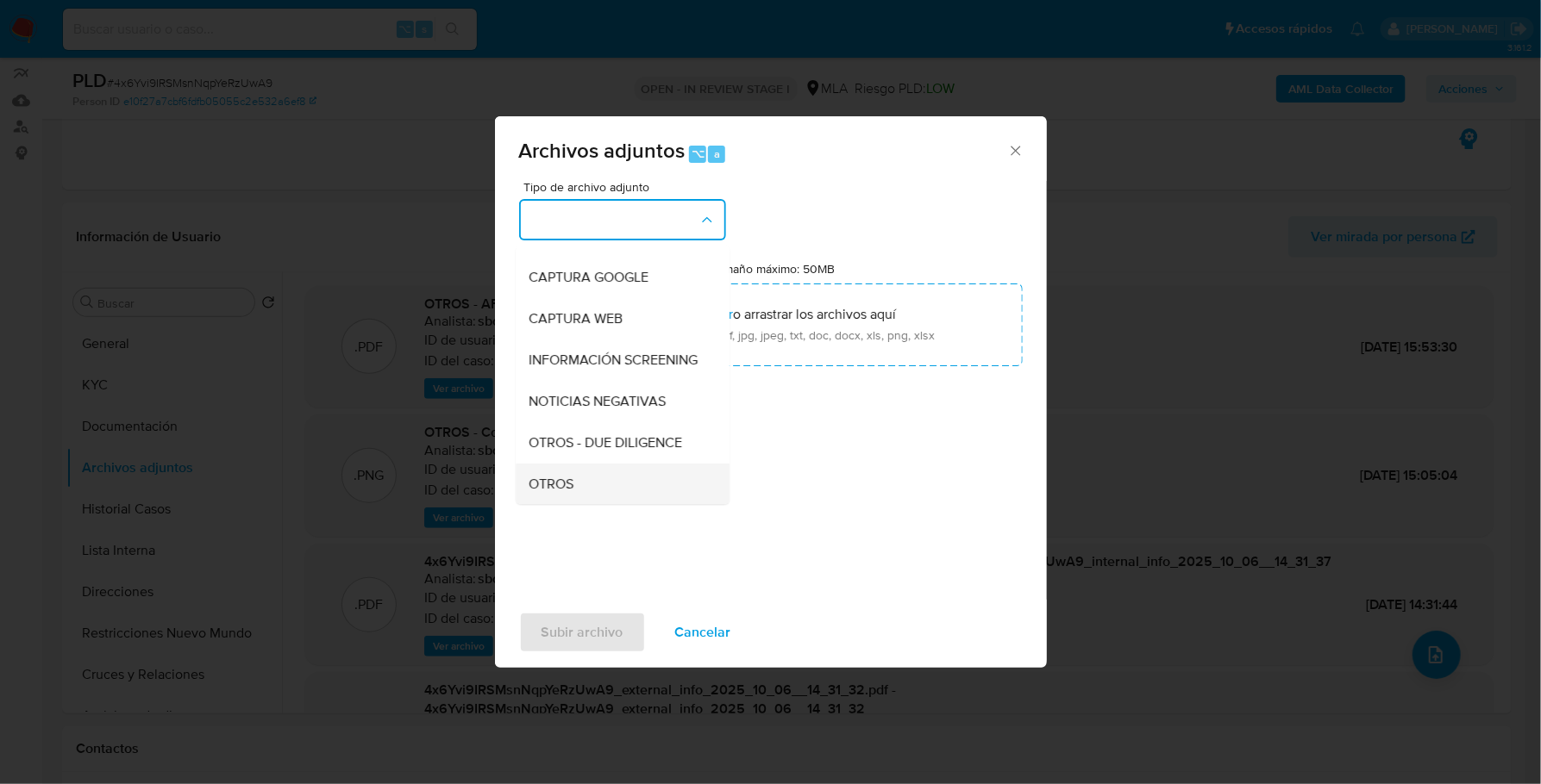
scroll to position [114, 0]
click at [556, 505] on div "Tipo de archivo adjunto IDENTIFICACIÓN INGRESOS CAPTURA BUREAU CAPTURA GOOGLE C…" at bounding box center [770, 384] width 504 height 407
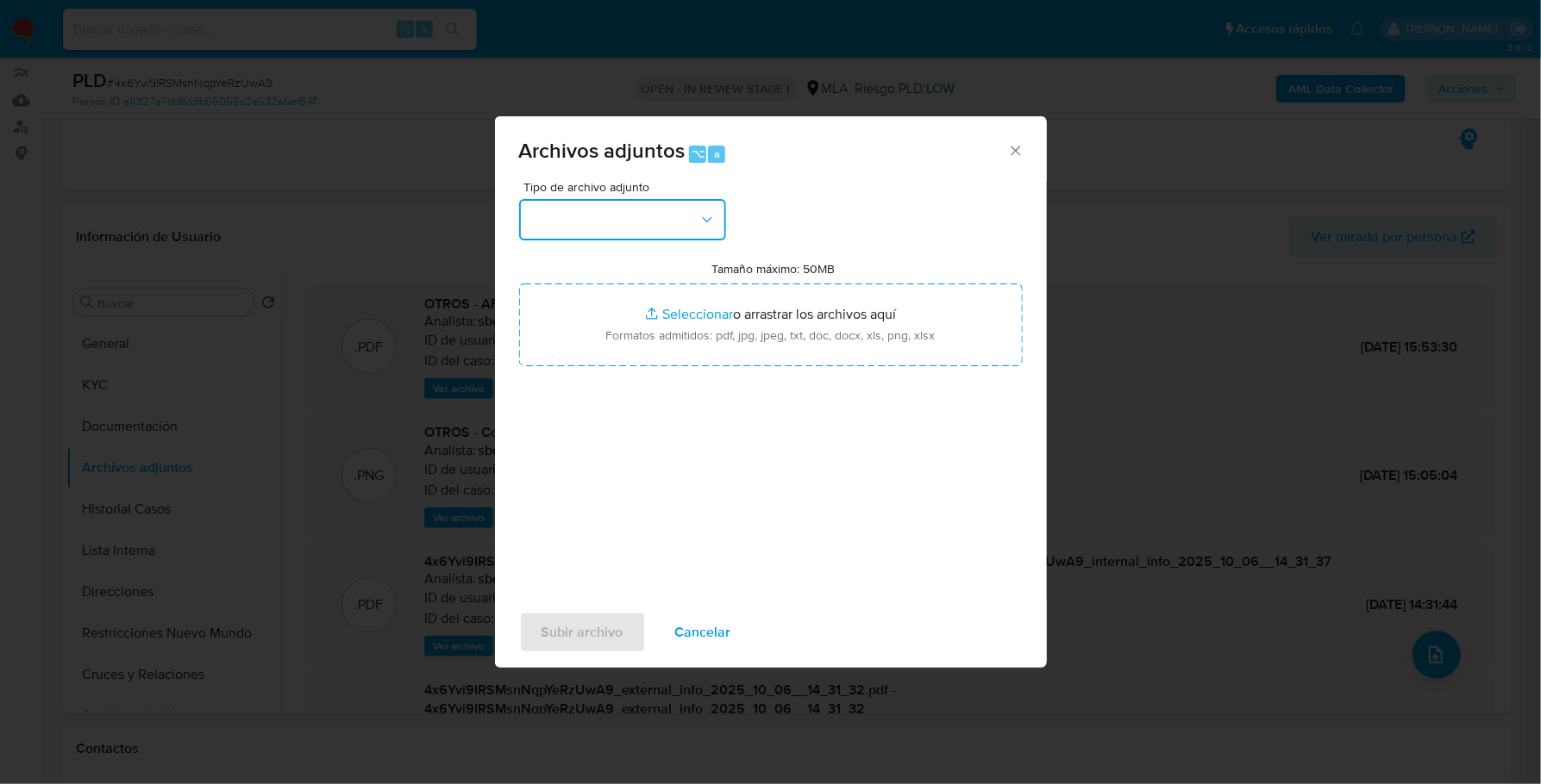
click at [653, 215] on button "button" at bounding box center [622, 220] width 207 height 41
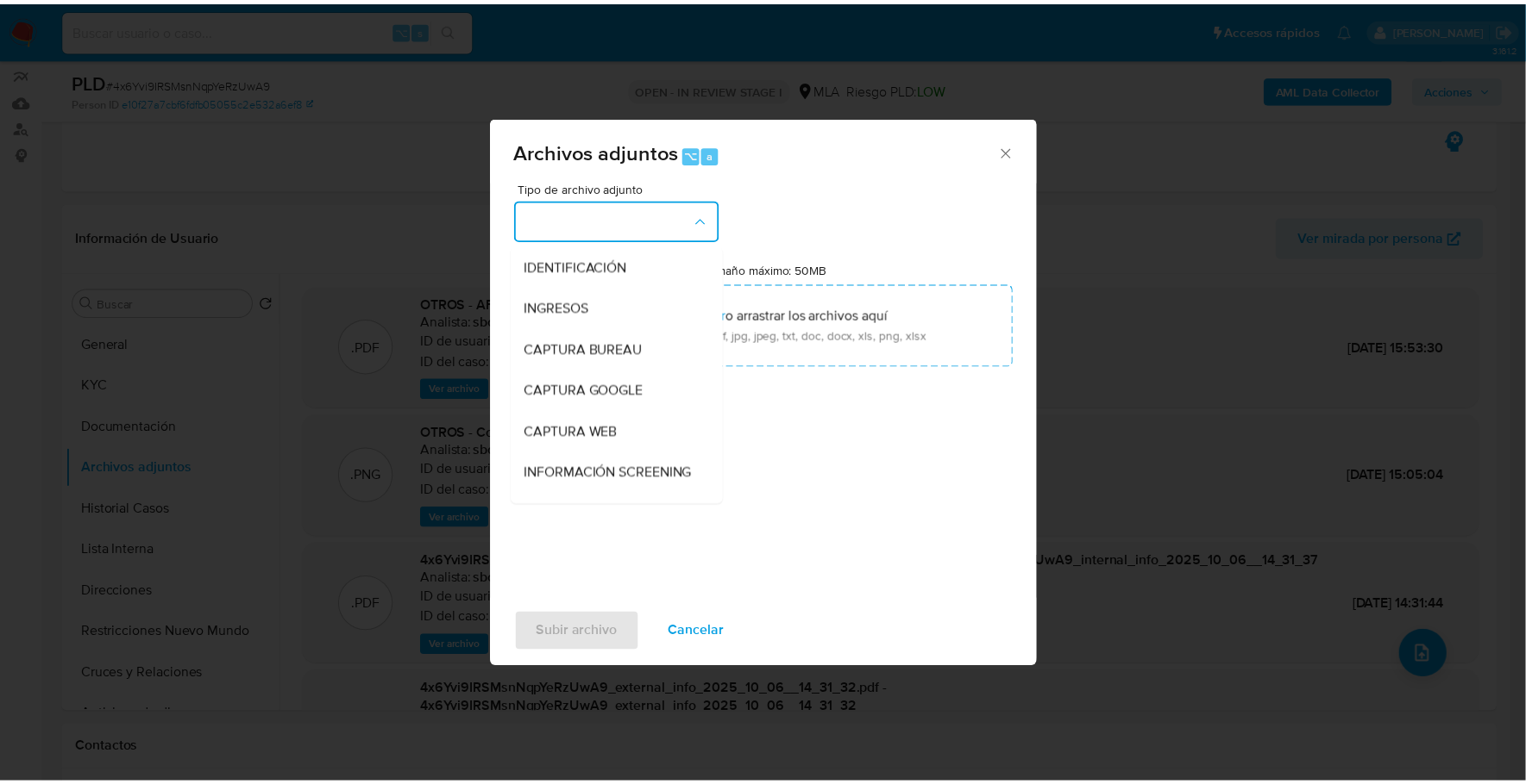
scroll to position [198, 0]
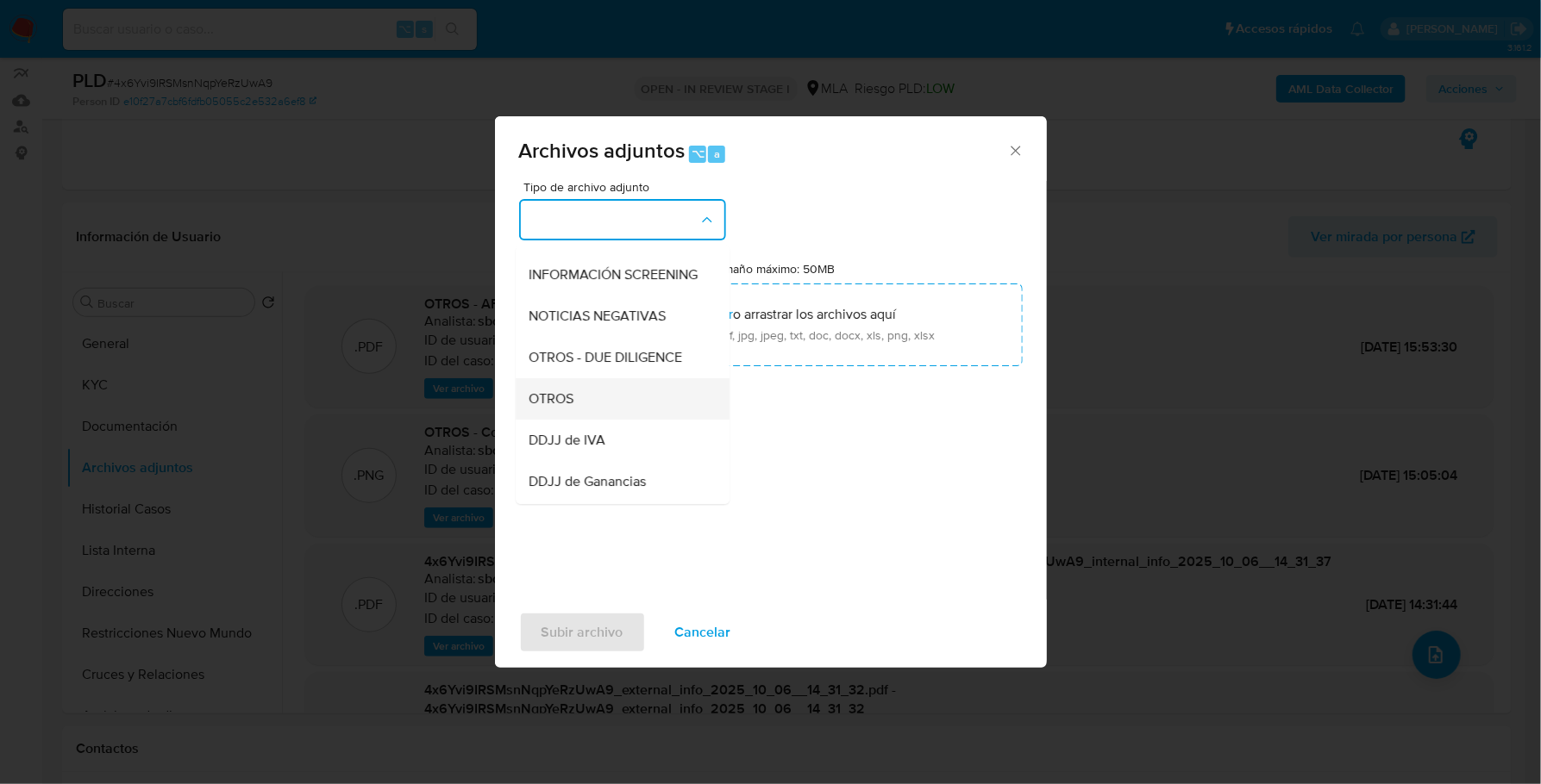
click at [585, 417] on div "OTROS" at bounding box center [617, 399] width 176 height 41
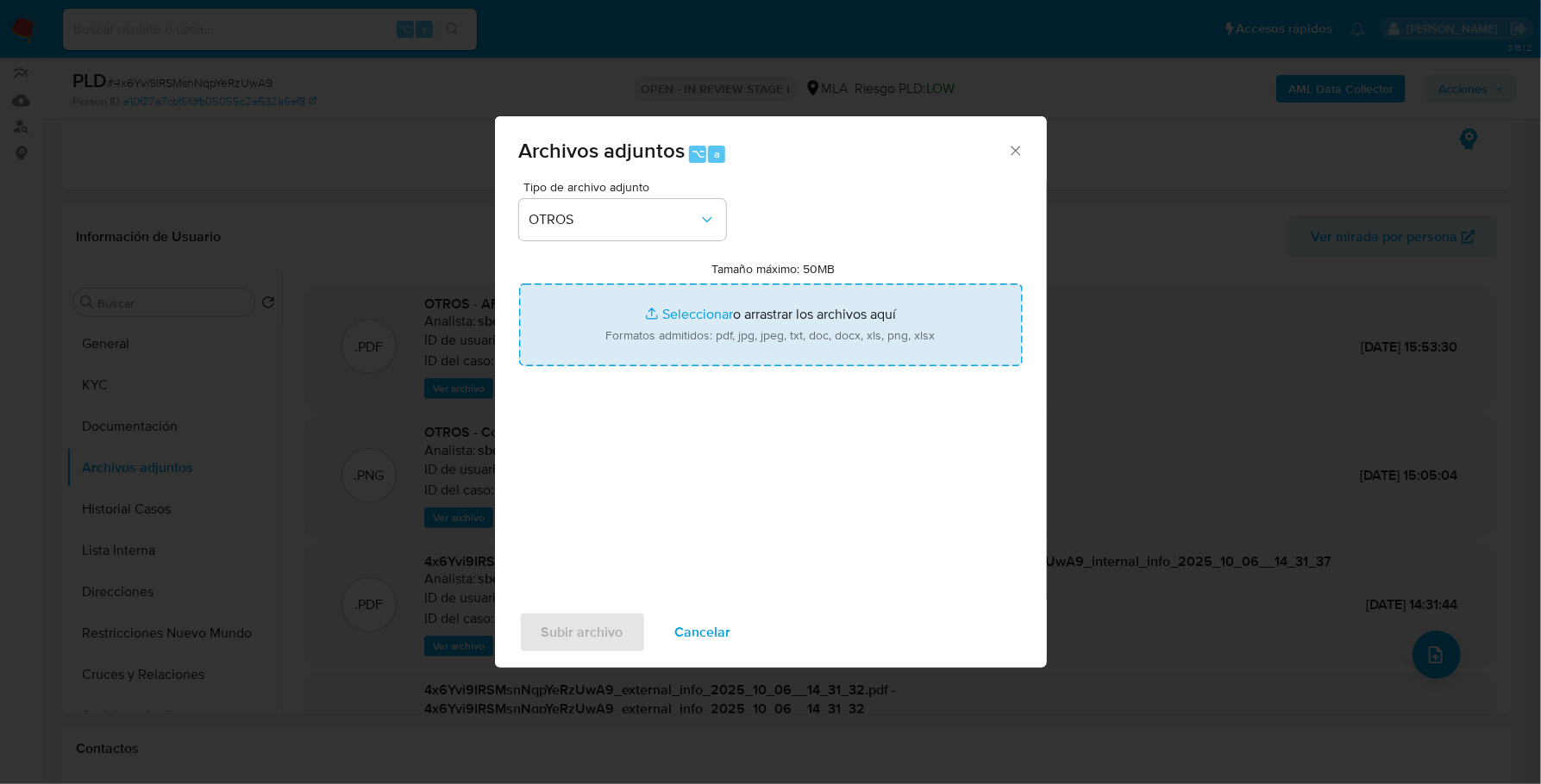
click at [689, 308] on input "Tamaño máximo: 50MB Seleccionar archivos" at bounding box center [770, 324] width 504 height 83
type input "C:\fakepath\Factura .png"
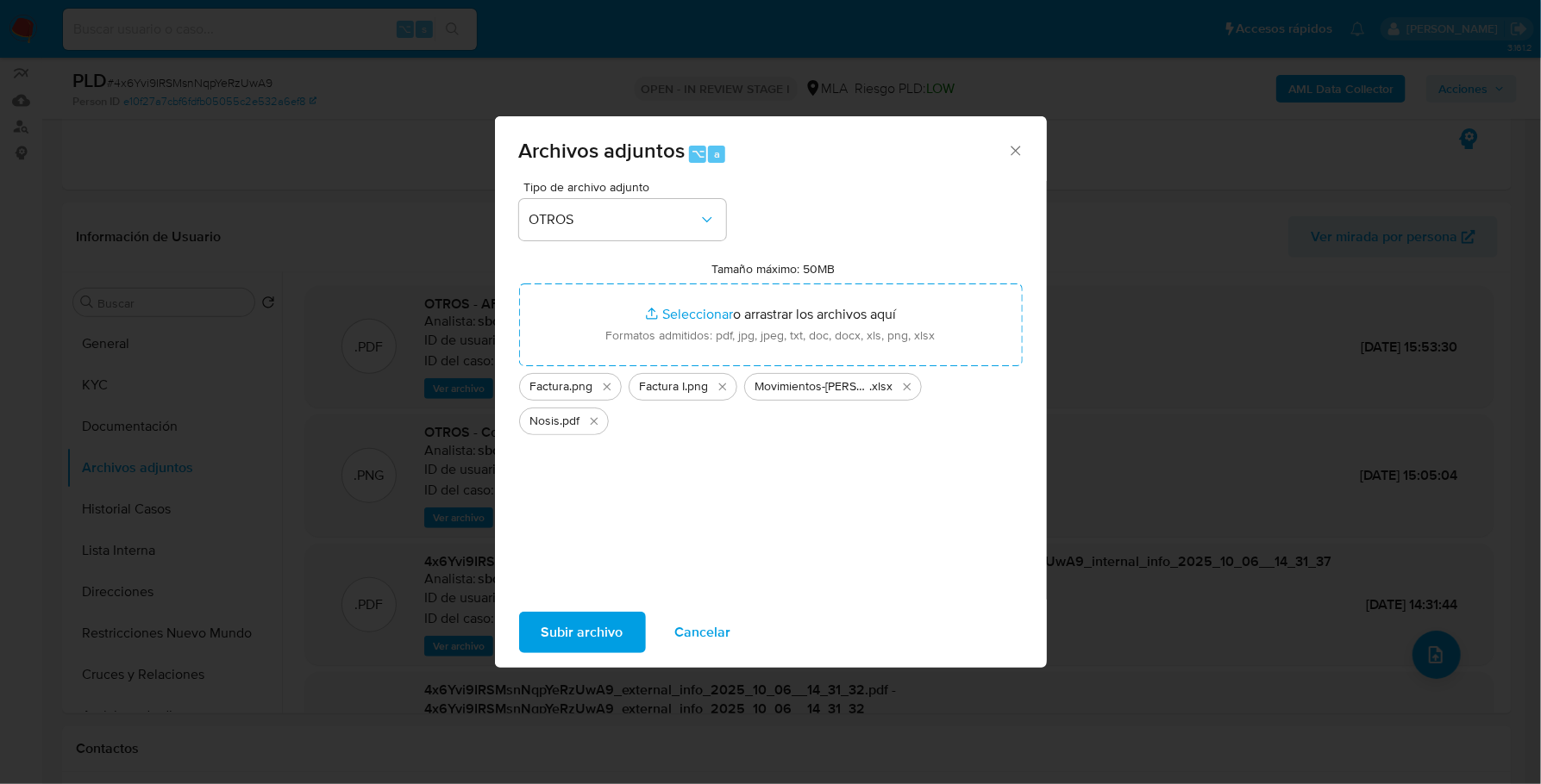
click at [584, 619] on span "Subir archivo" at bounding box center [582, 633] width 82 height 38
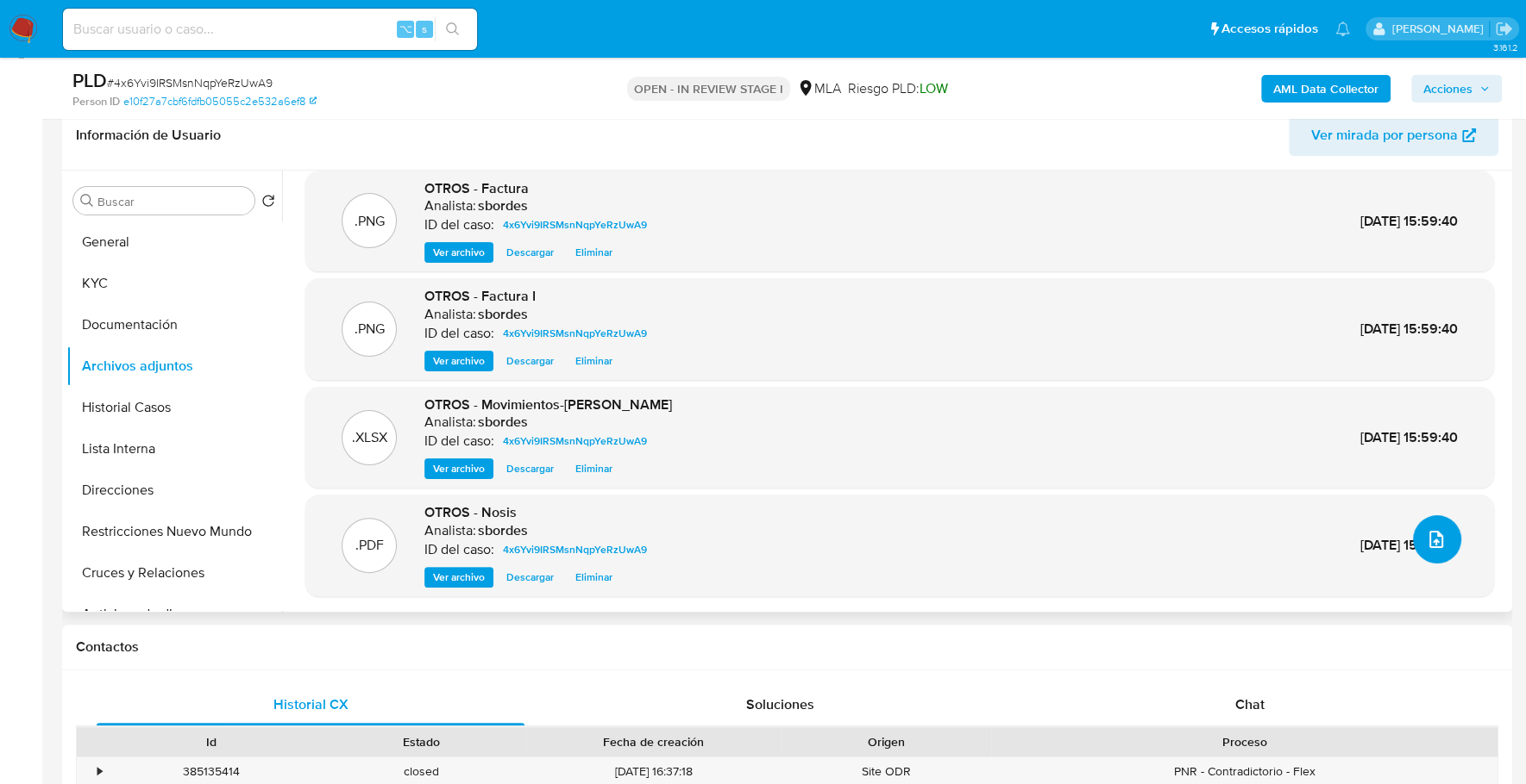
scroll to position [371, 0]
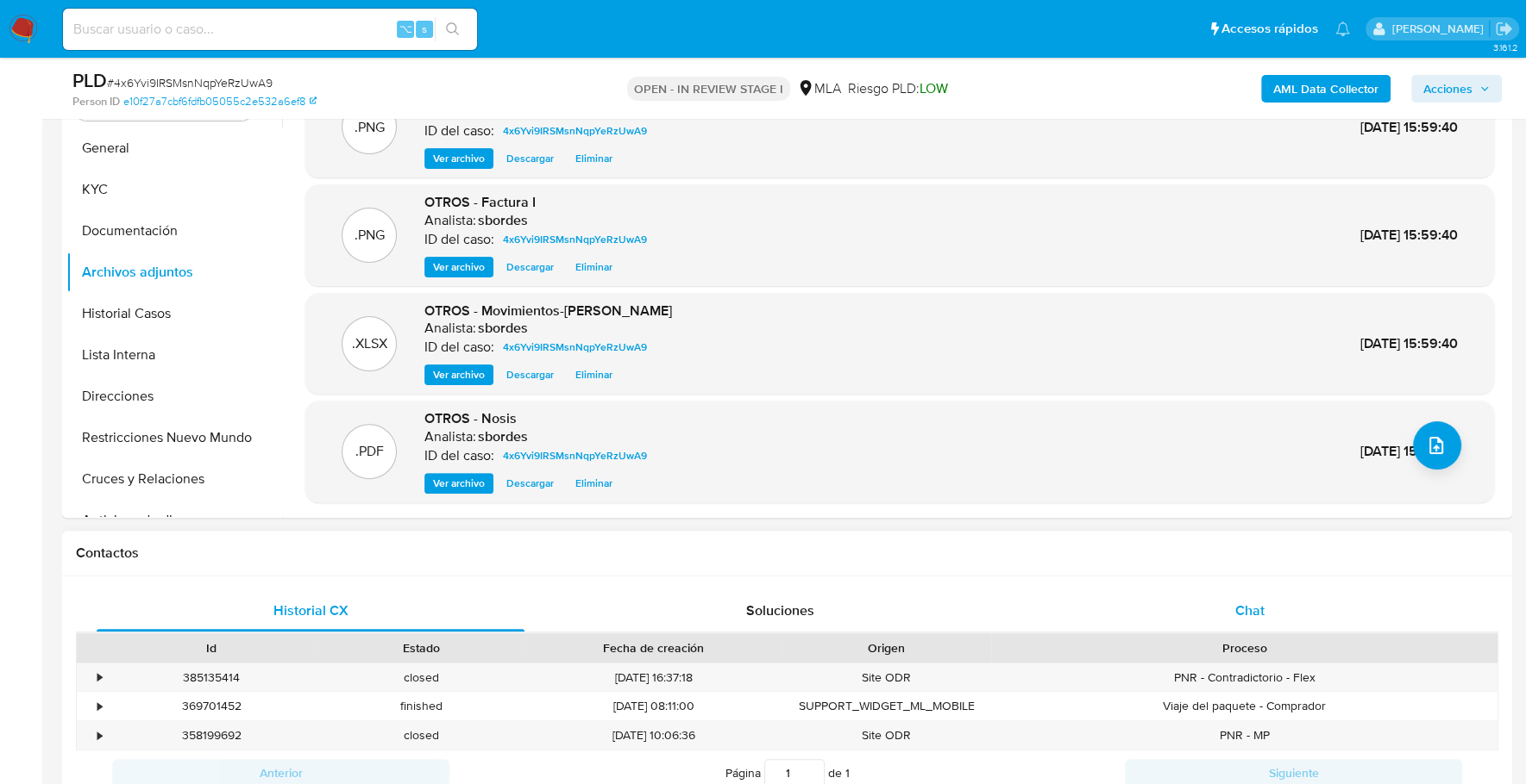
click at [1210, 624] on div "Chat" at bounding box center [1249, 611] width 428 height 41
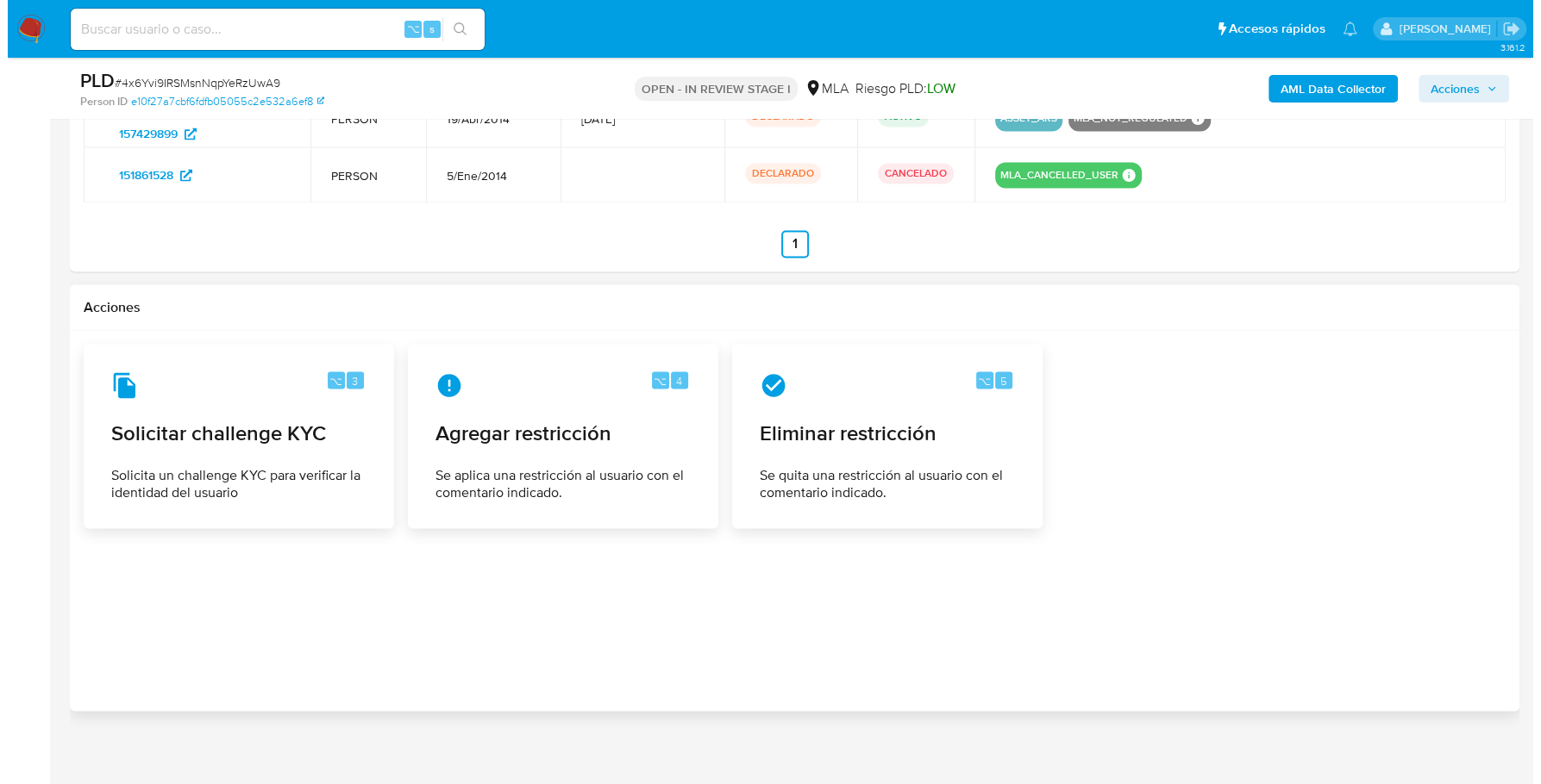
scroll to position [2792, 0]
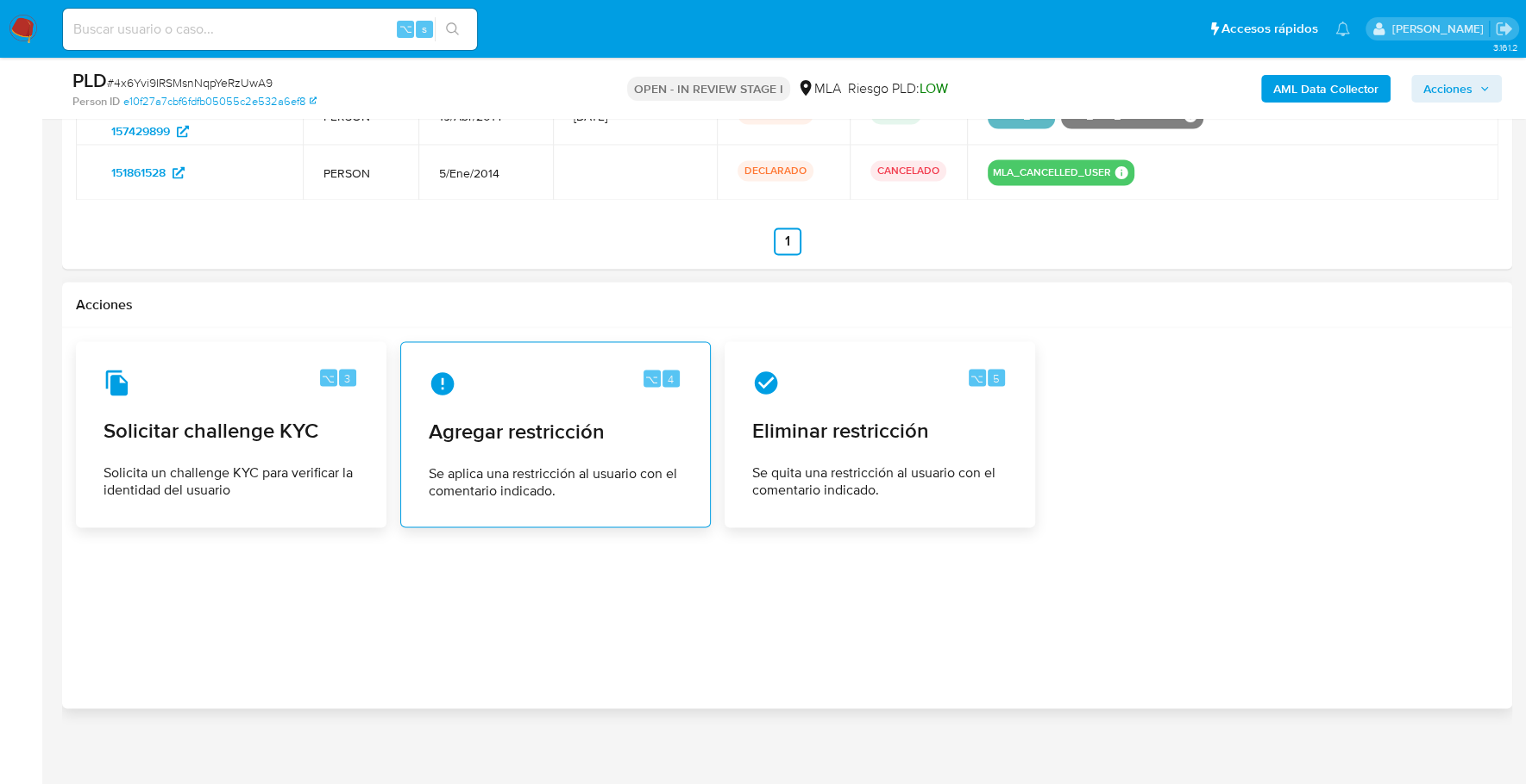
click at [644, 440] on div "⌥ 4 Agregar restricción Se aplica una restricción al usuario con el comentario …" at bounding box center [556, 434] width 281 height 157
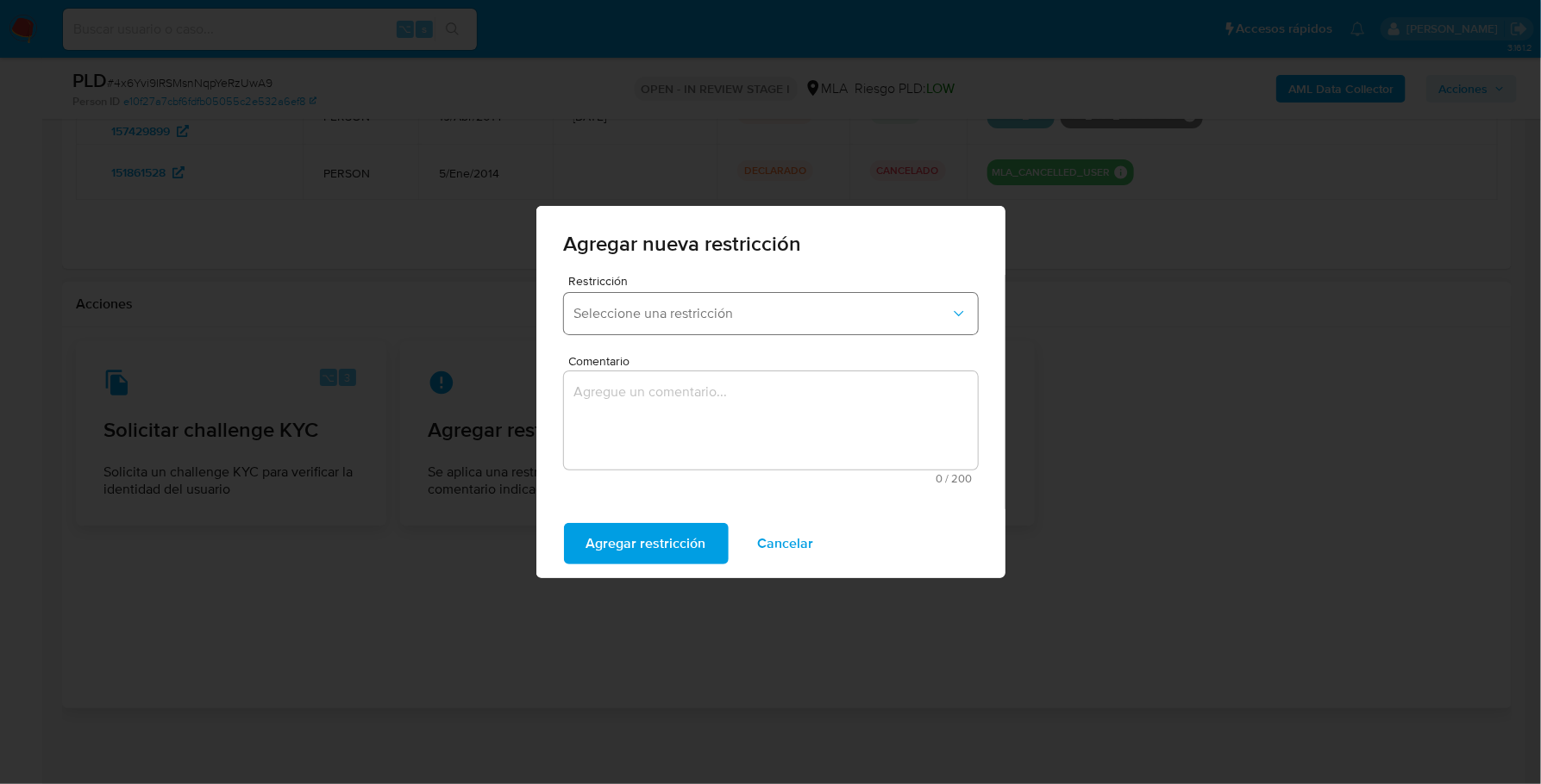
click at [665, 318] on span "Seleccione una restricción" at bounding box center [762, 314] width 376 height 18
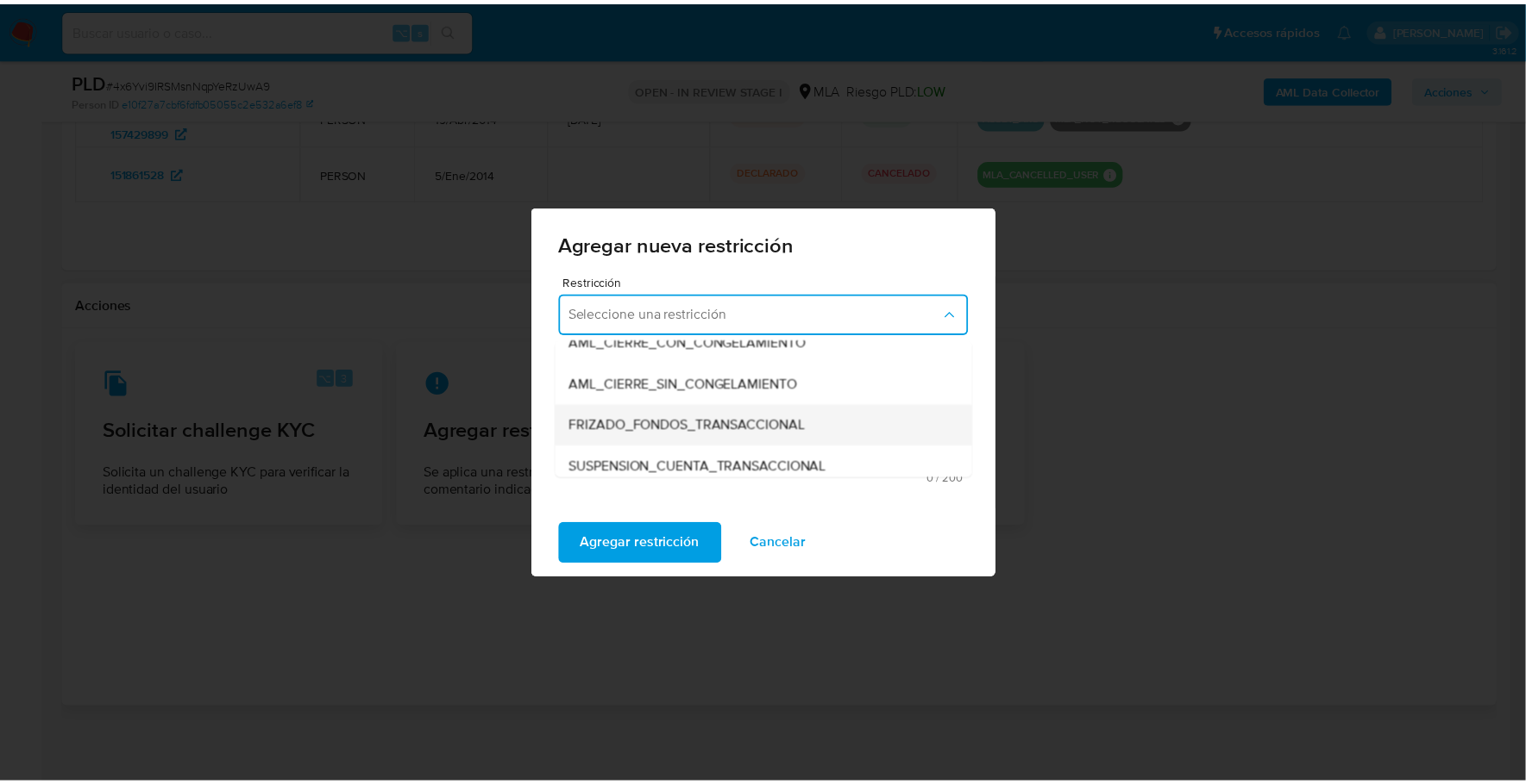
scroll to position [176, 0]
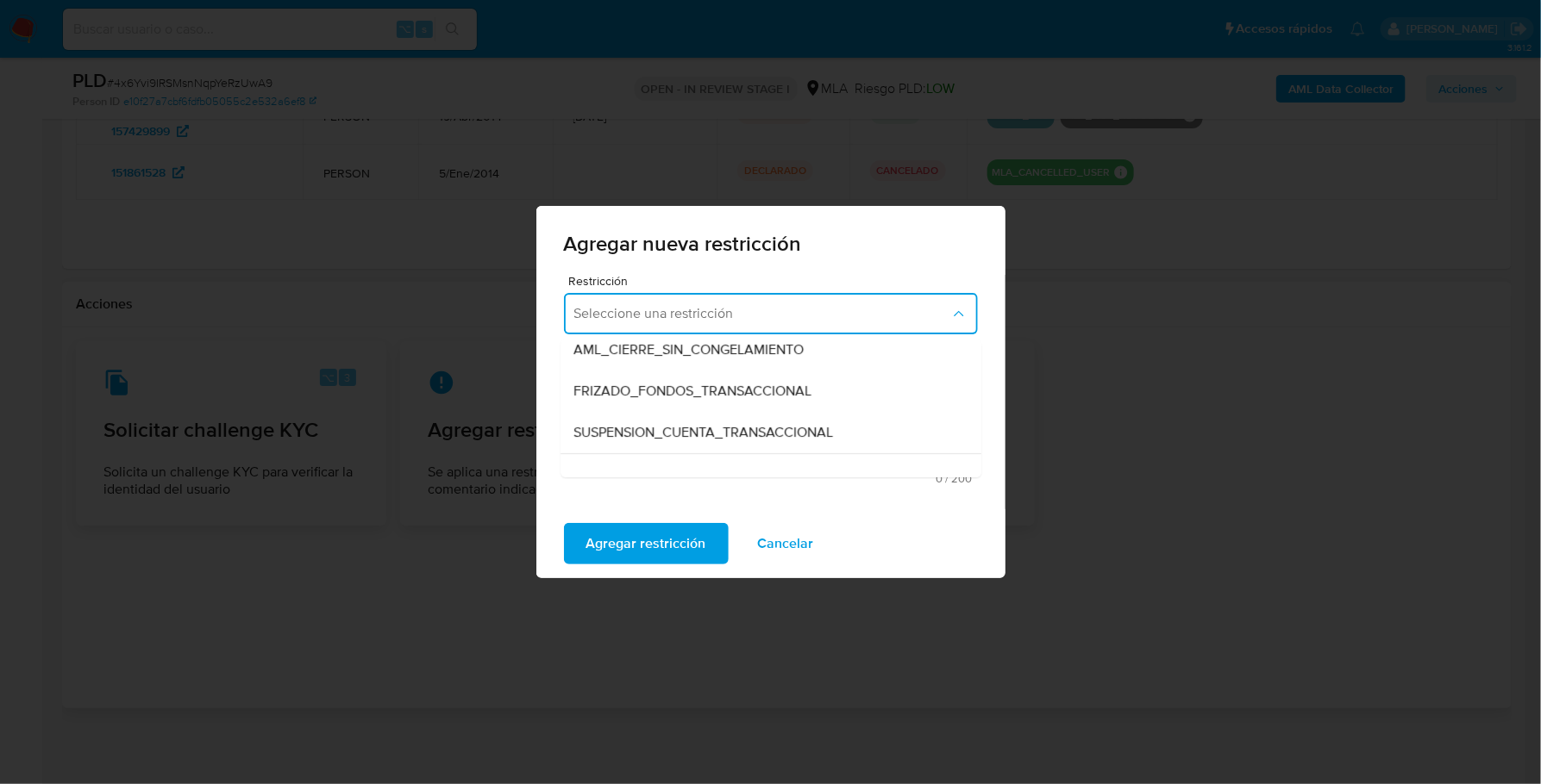
drag, startPoint x: 745, startPoint y: 422, endPoint x: 757, endPoint y: 419, distance: 12.4
click at [744, 422] on div "SUSPENSION_CUENTA_TRANSACCIONAL" at bounding box center [766, 433] width 383 height 41
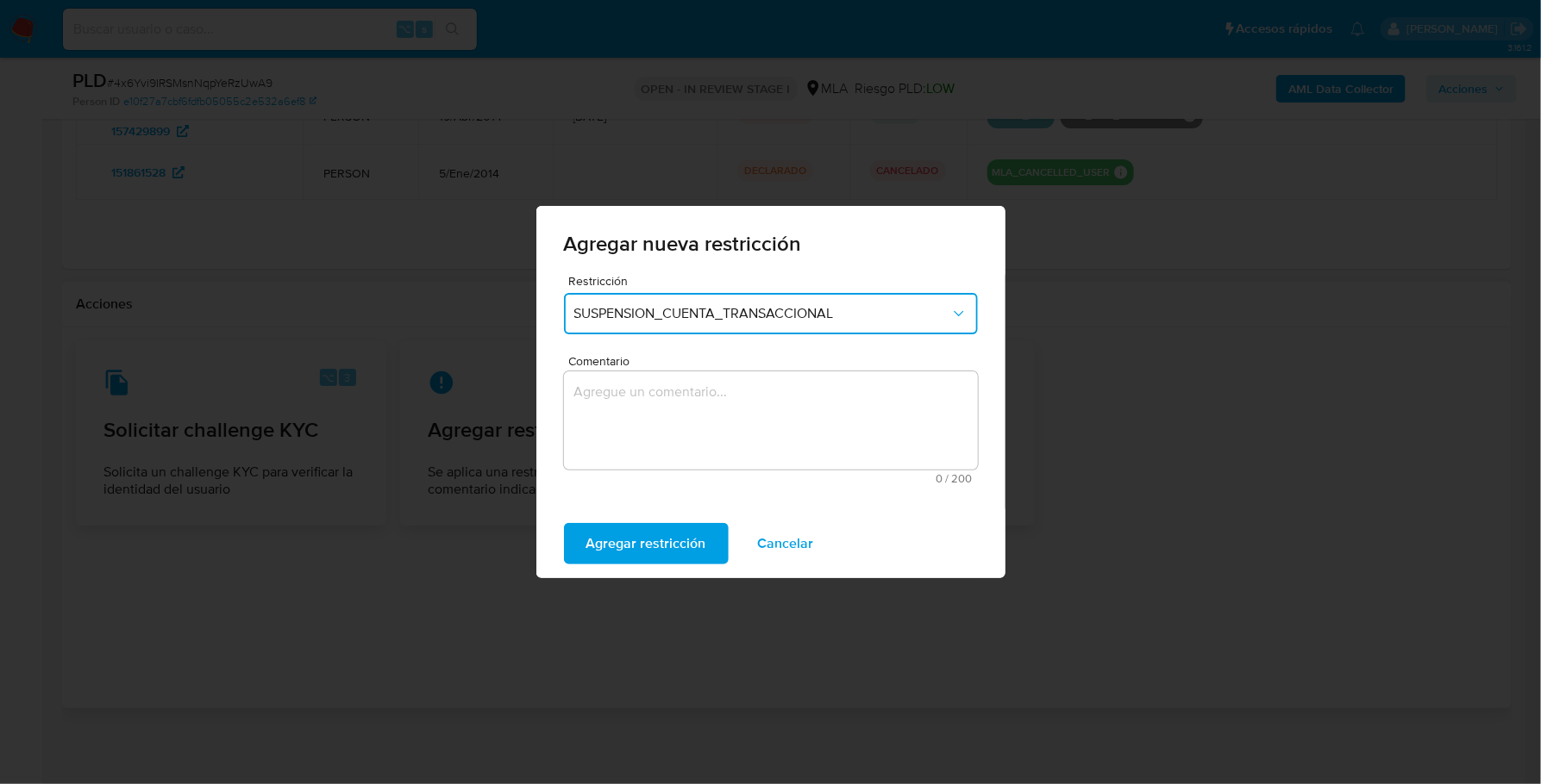
click at [772, 410] on textarea "Comentario" at bounding box center [770, 420] width 414 height 99
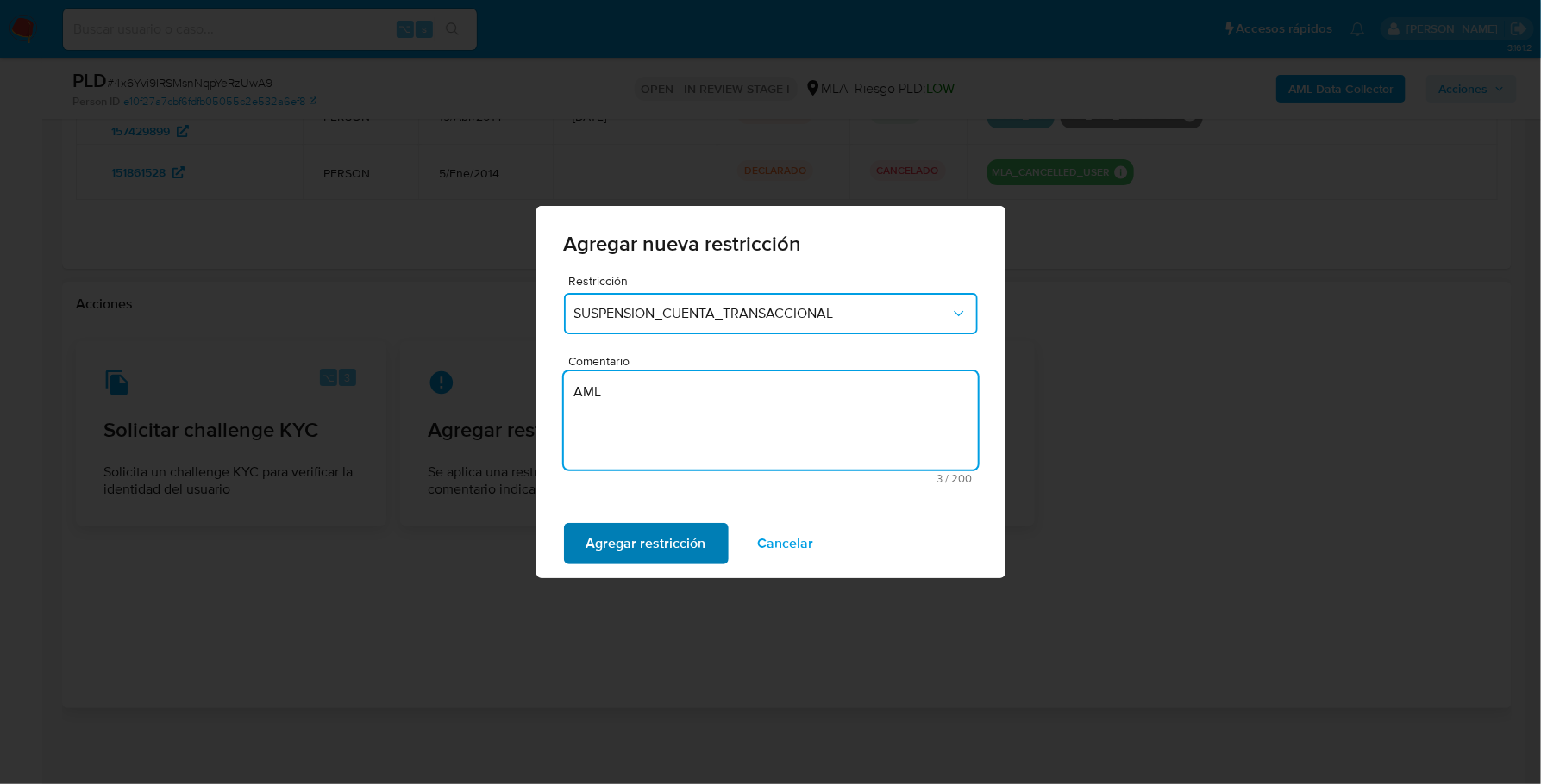
type textarea "AML"
click at [664, 528] on span "Agregar restricción" at bounding box center [646, 544] width 120 height 38
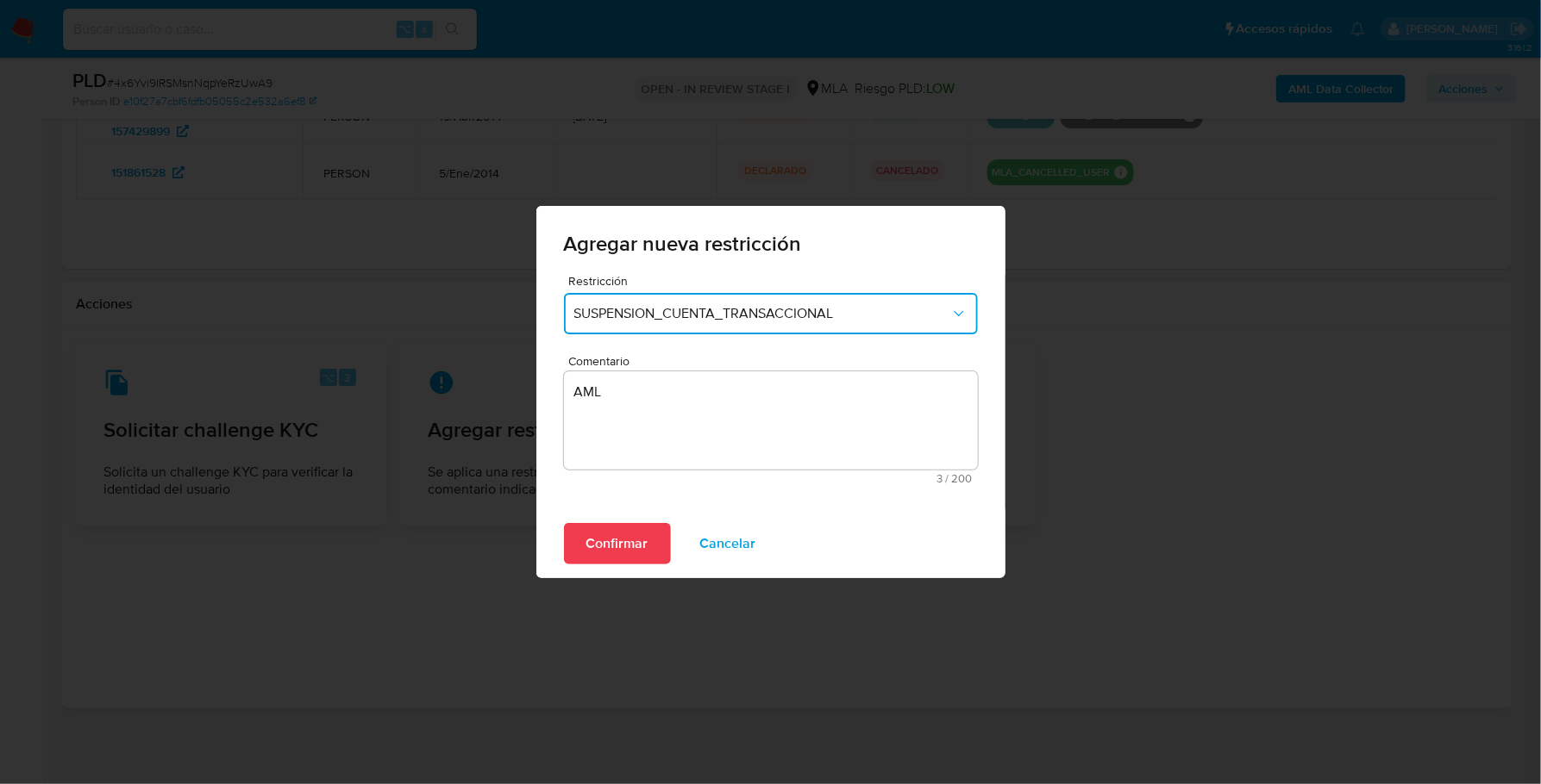
click at [586, 546] on span "Confirmar" at bounding box center [617, 544] width 62 height 38
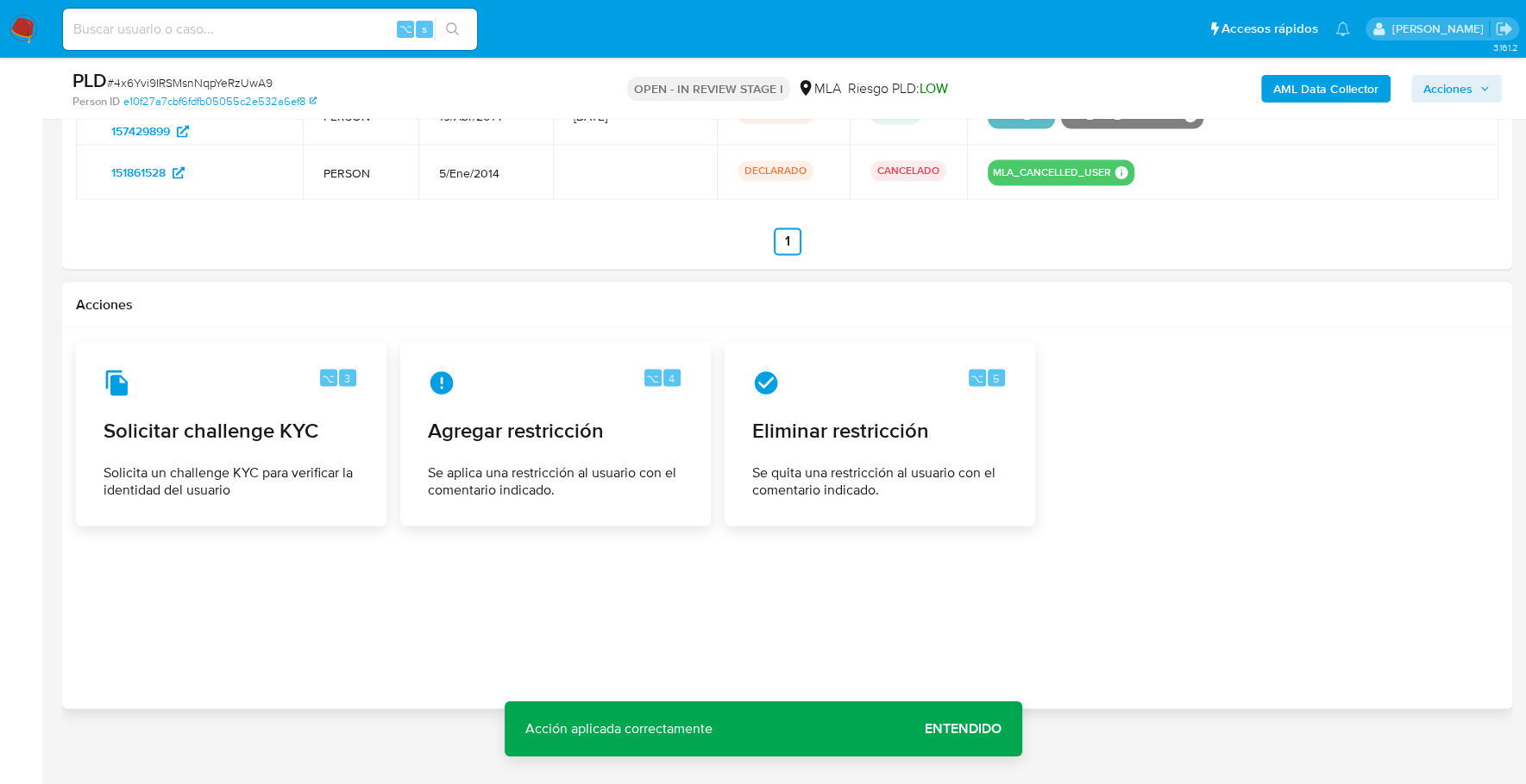
click at [1435, 92] on span "Acciones" at bounding box center [1448, 89] width 49 height 27
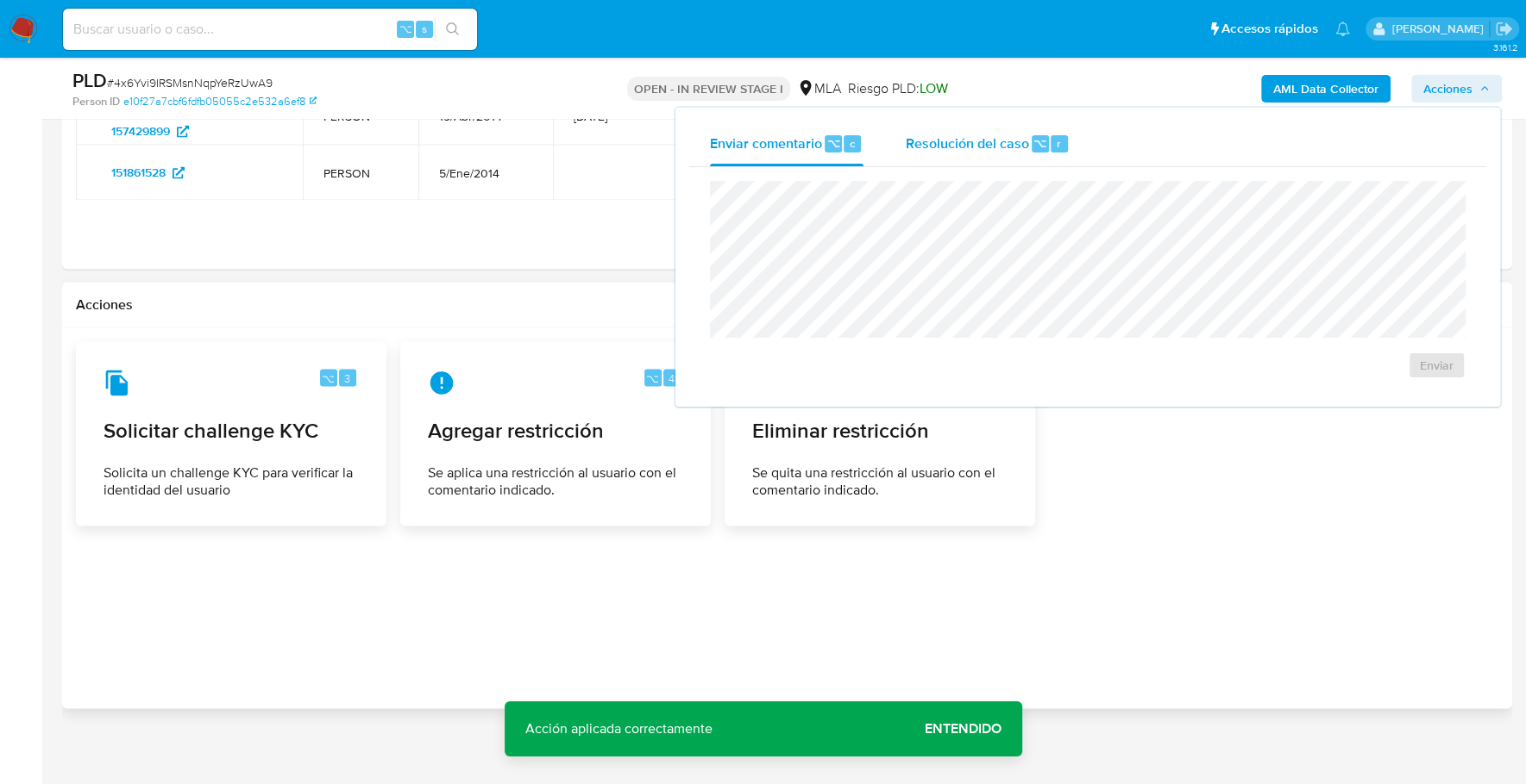
click at [974, 148] on span "Resolución del caso" at bounding box center [966, 143] width 123 height 20
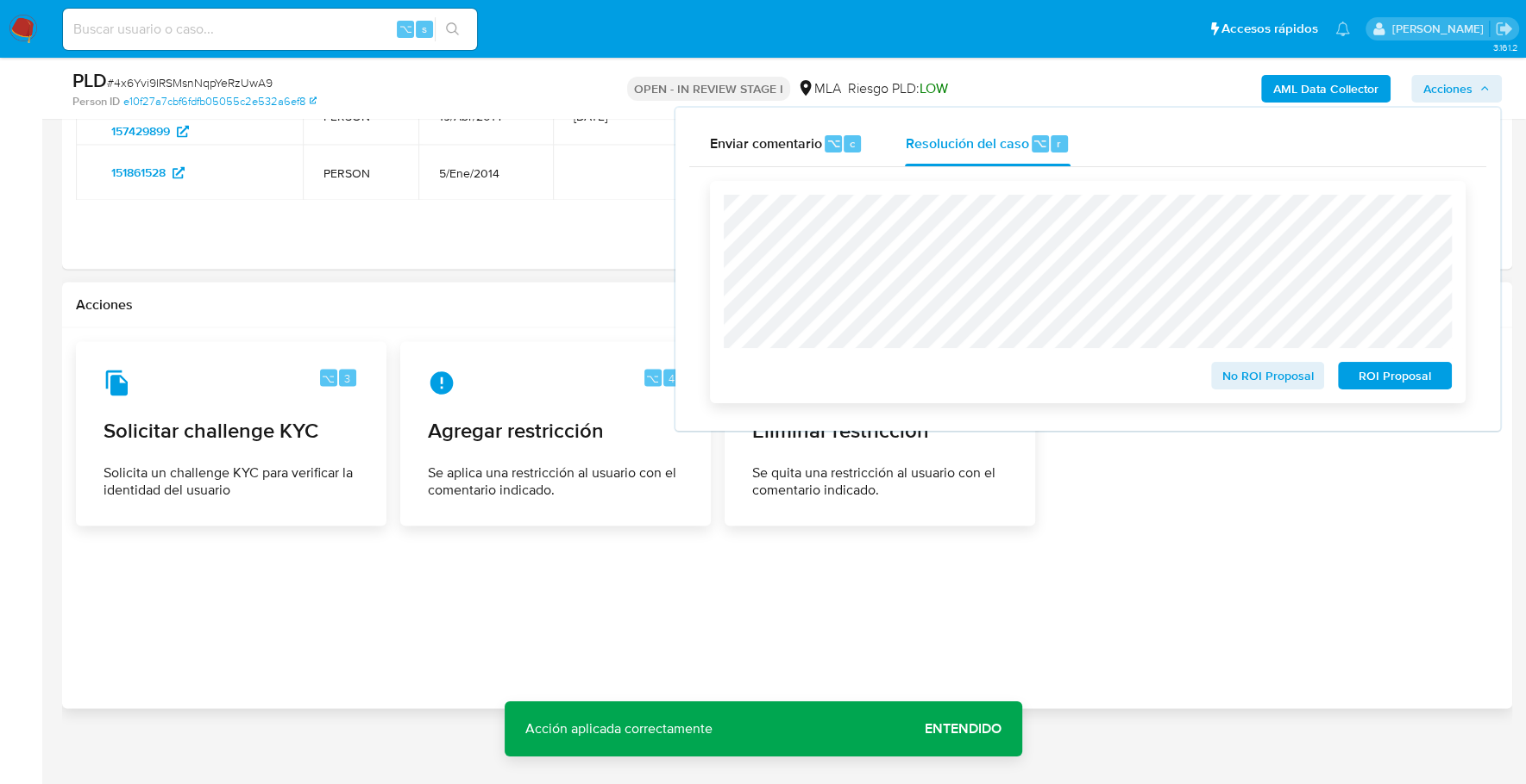
click at [1377, 372] on span "ROI Proposal" at bounding box center [1395, 376] width 90 height 24
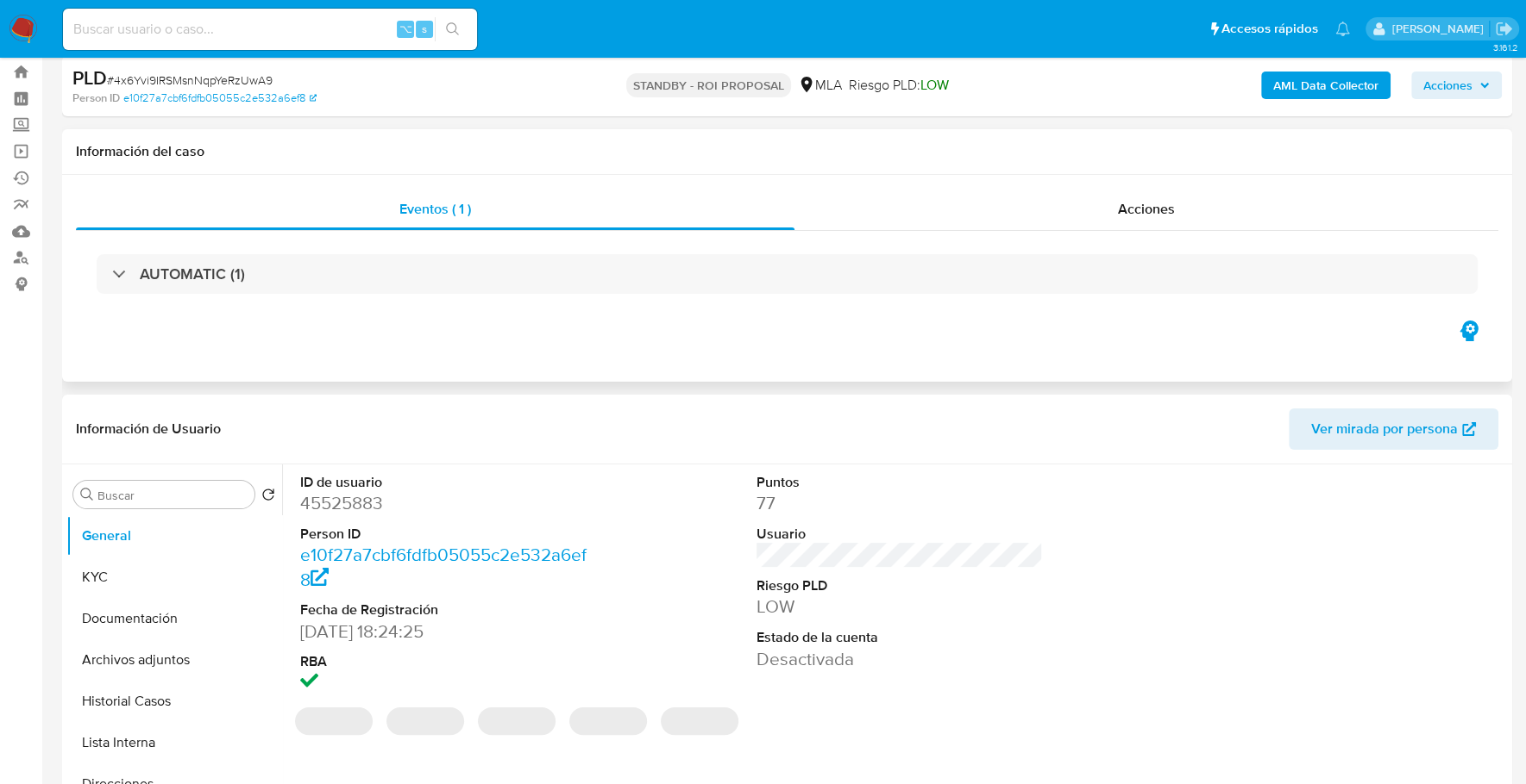
select select "10"
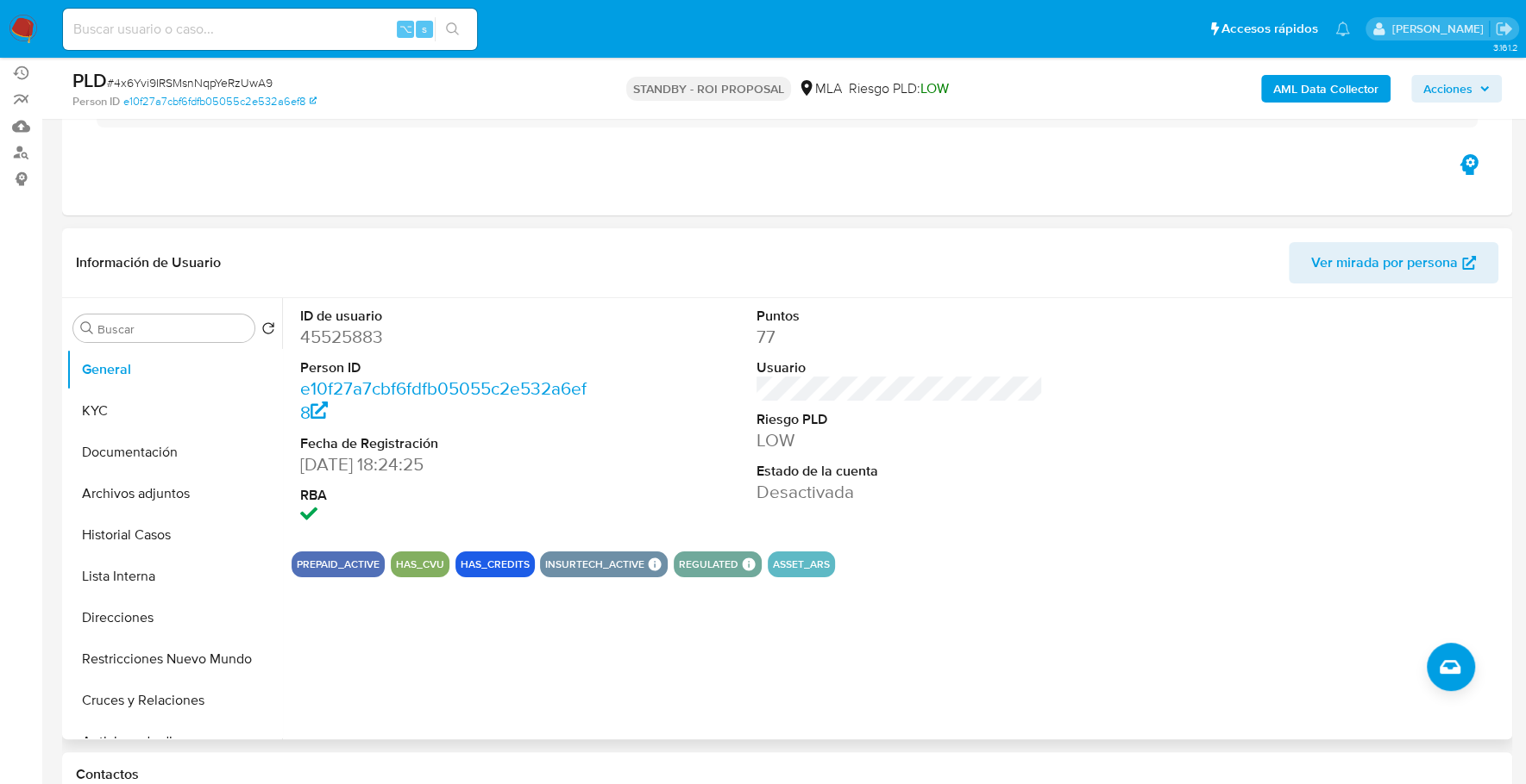
scroll to position [147, 0]
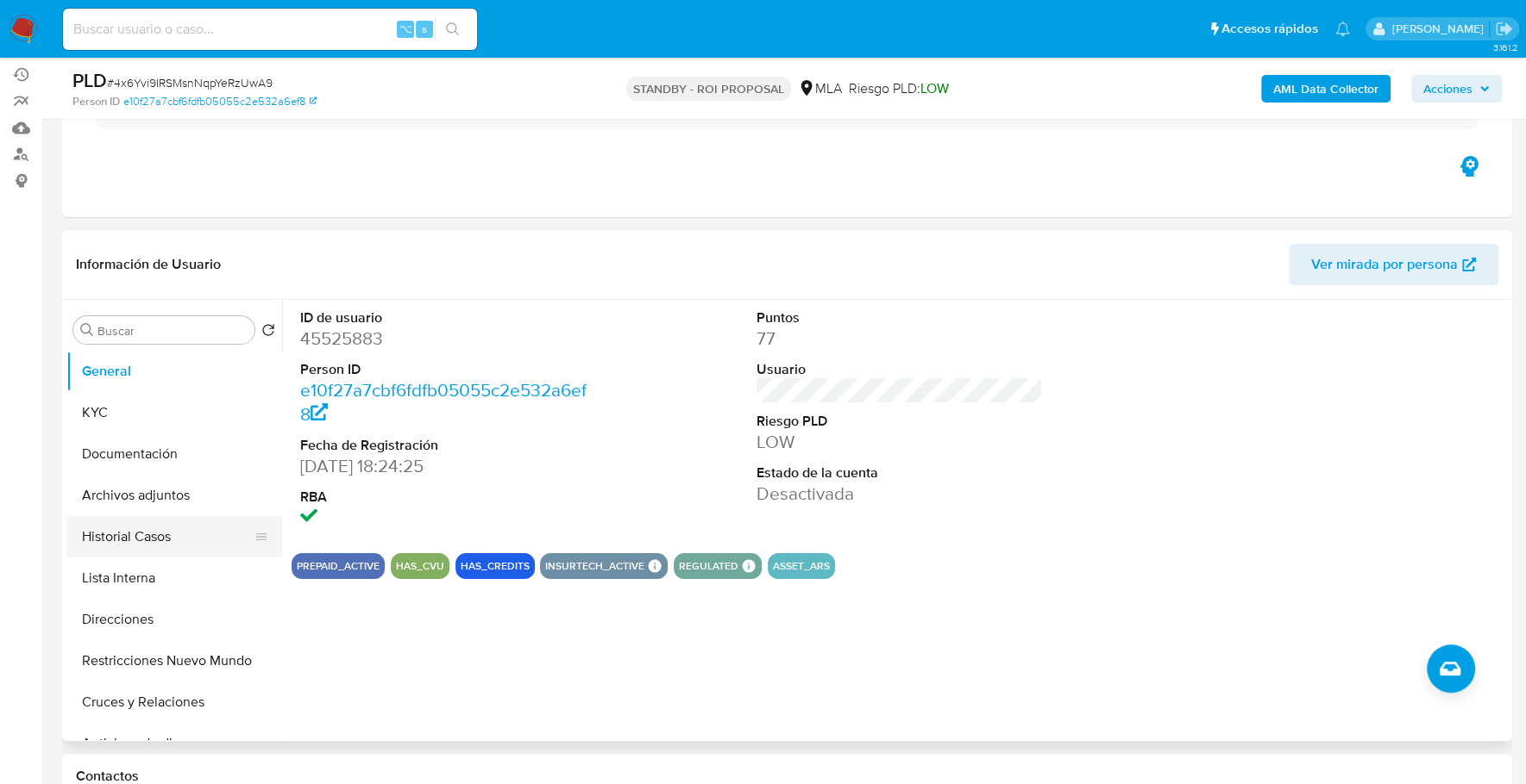
click at [165, 555] on button "Historial Casos" at bounding box center [167, 537] width 202 height 41
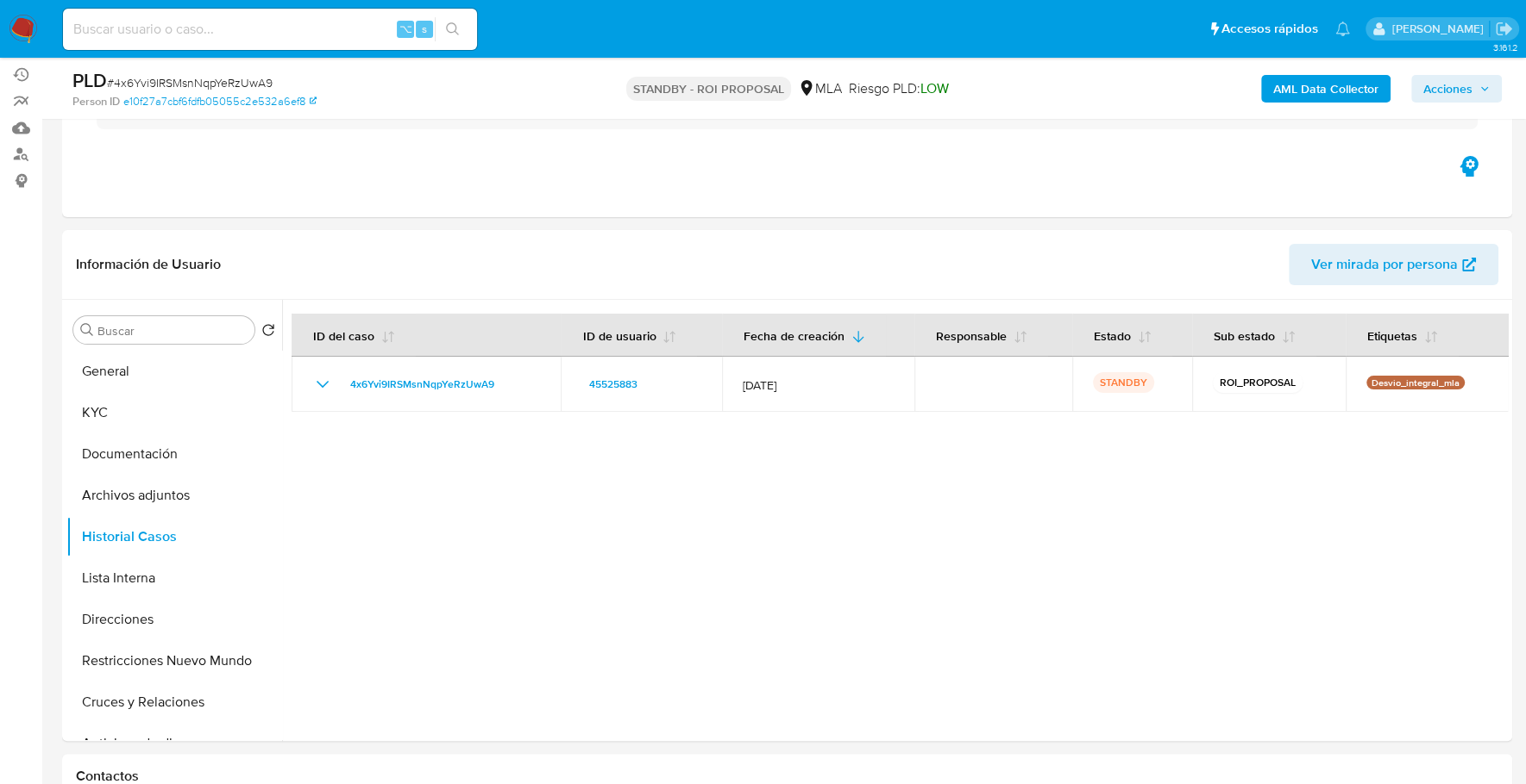
click at [249, 24] on input at bounding box center [270, 29] width 414 height 22
paste input "522098040"
type input "522098040"
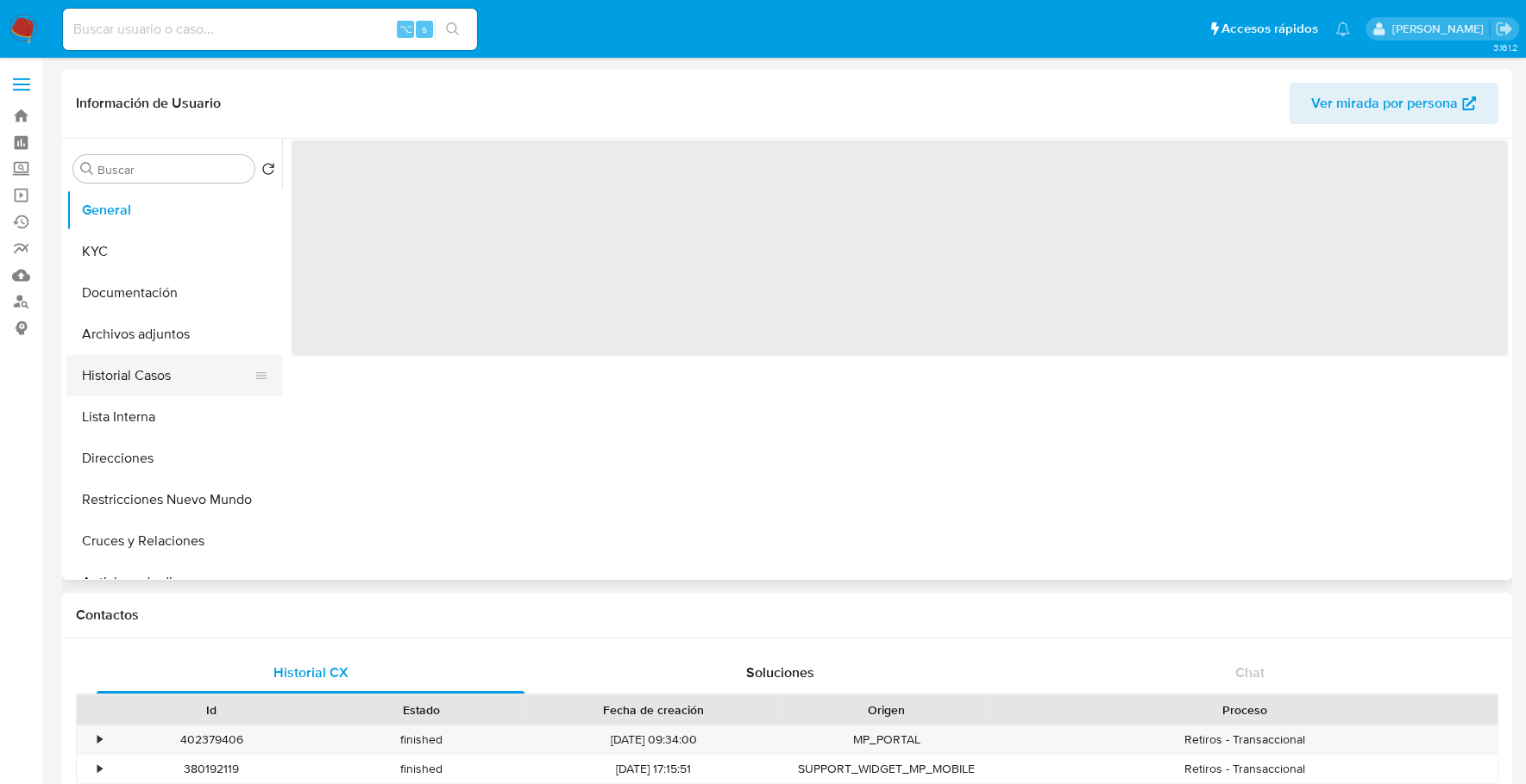
click at [158, 387] on button "Historial Casos" at bounding box center [167, 376] width 202 height 41
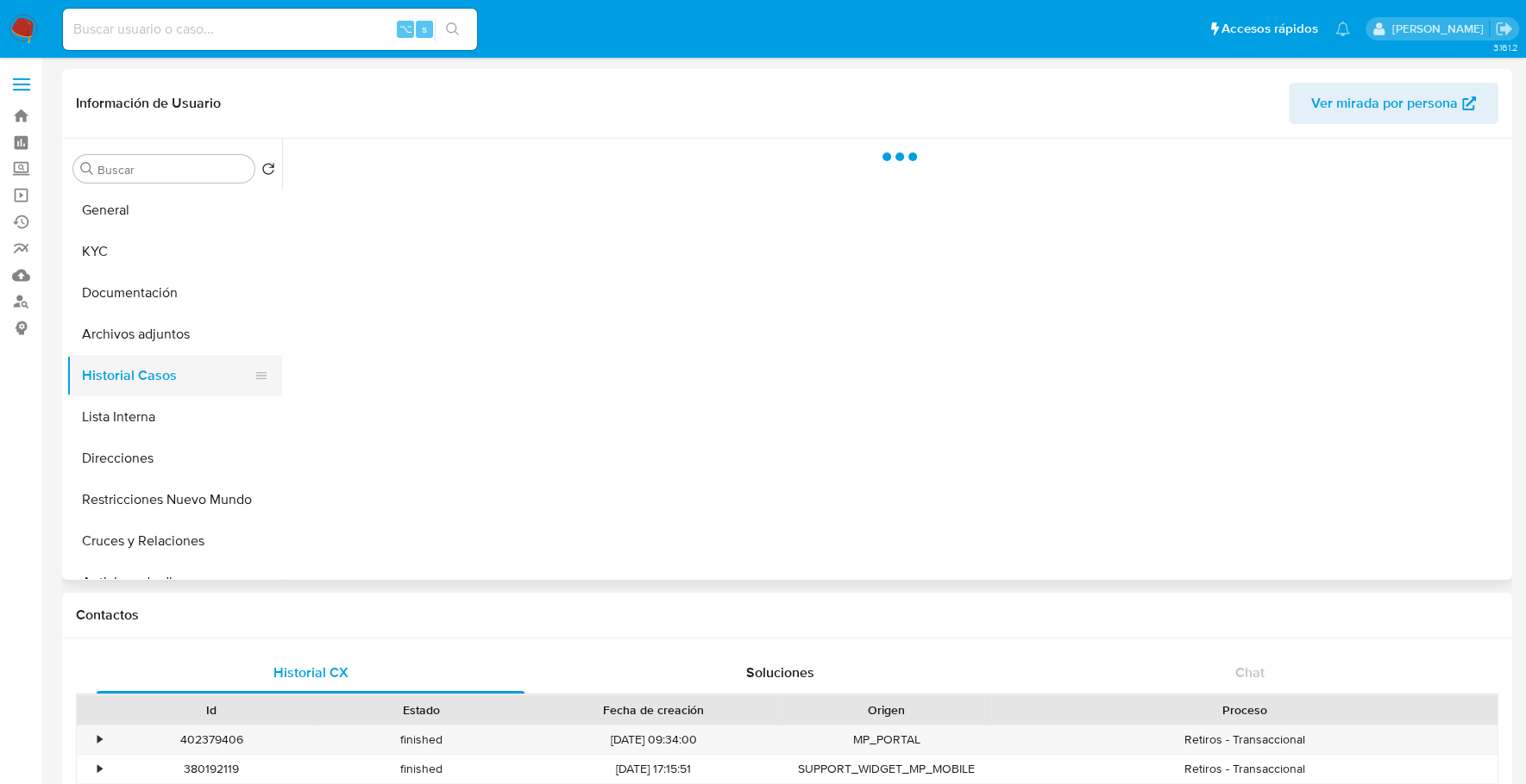
select select "10"
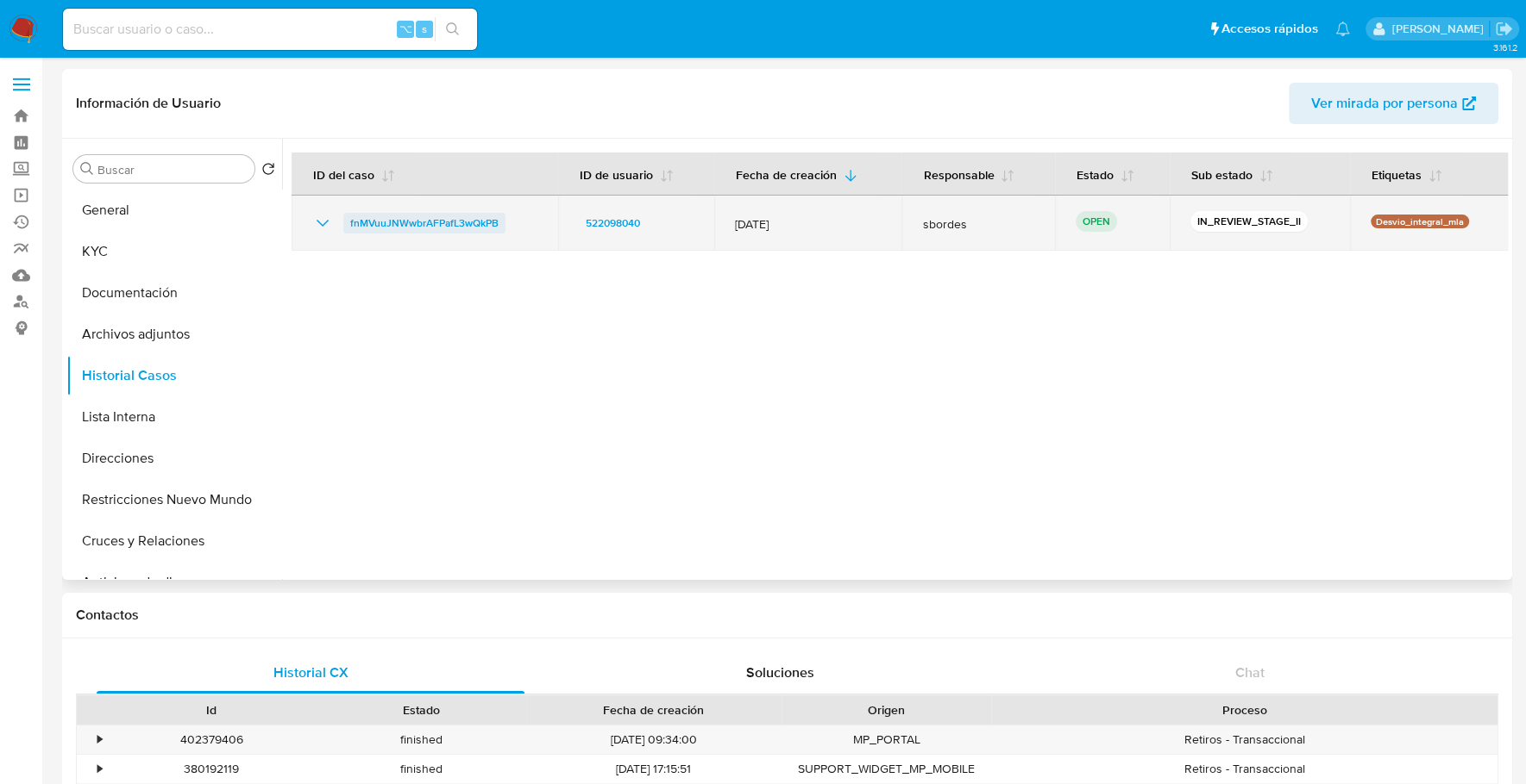
click at [418, 221] on span "fnMVuuJNWwbrAFPafL3wQkPB" at bounding box center [424, 223] width 148 height 21
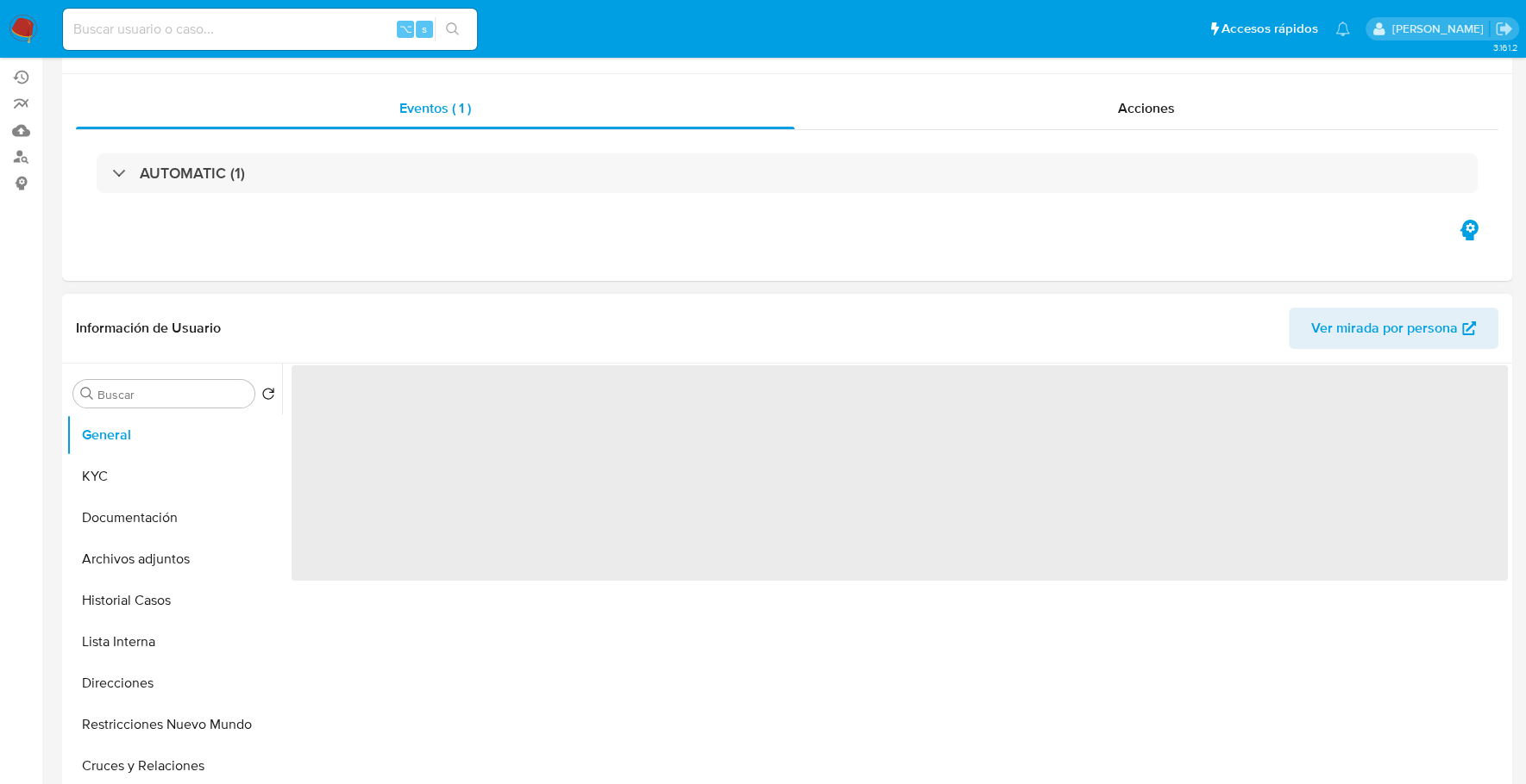
scroll to position [363, 0]
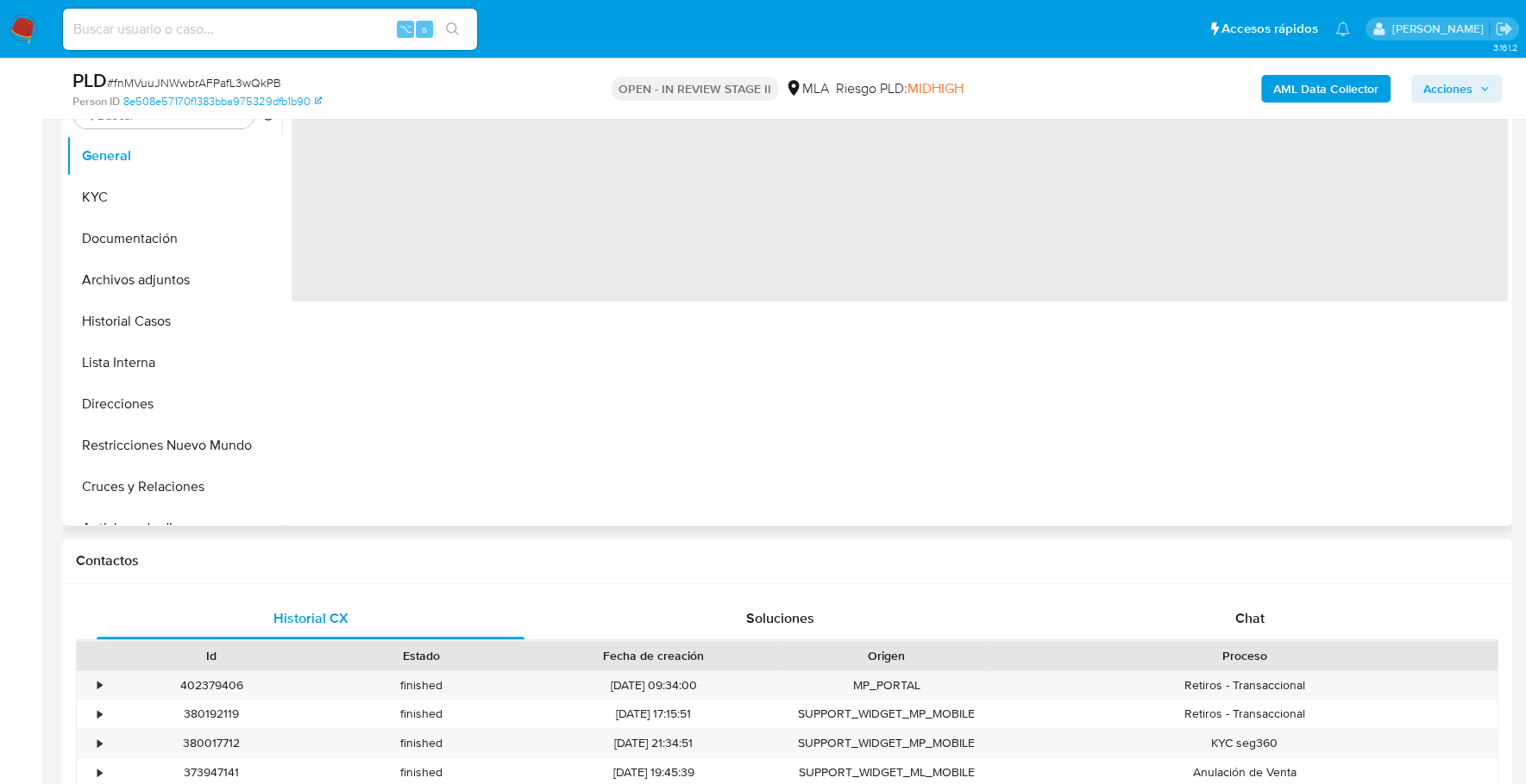
select select "10"
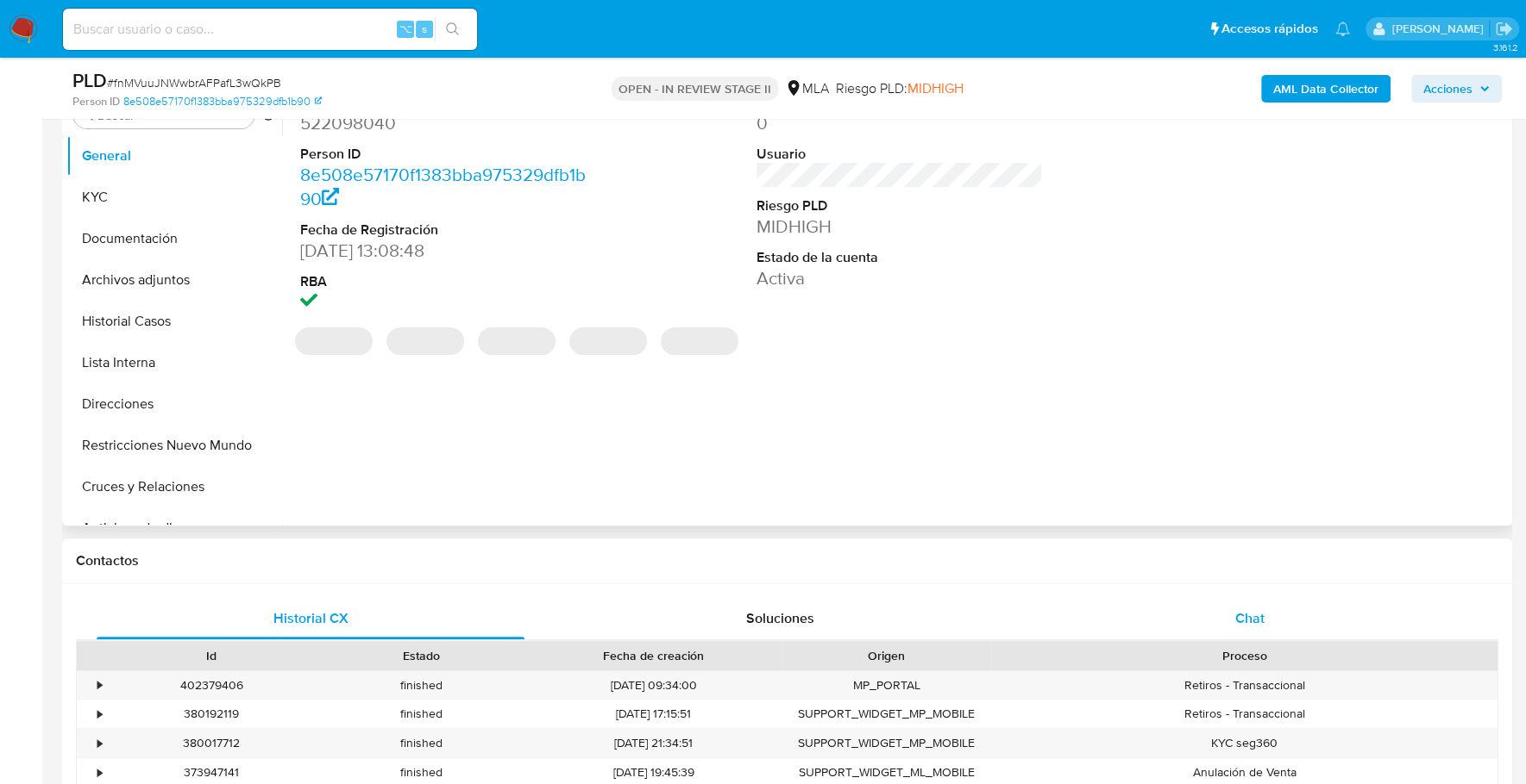
click at [1221, 603] on div "Chat" at bounding box center [1249, 619] width 428 height 41
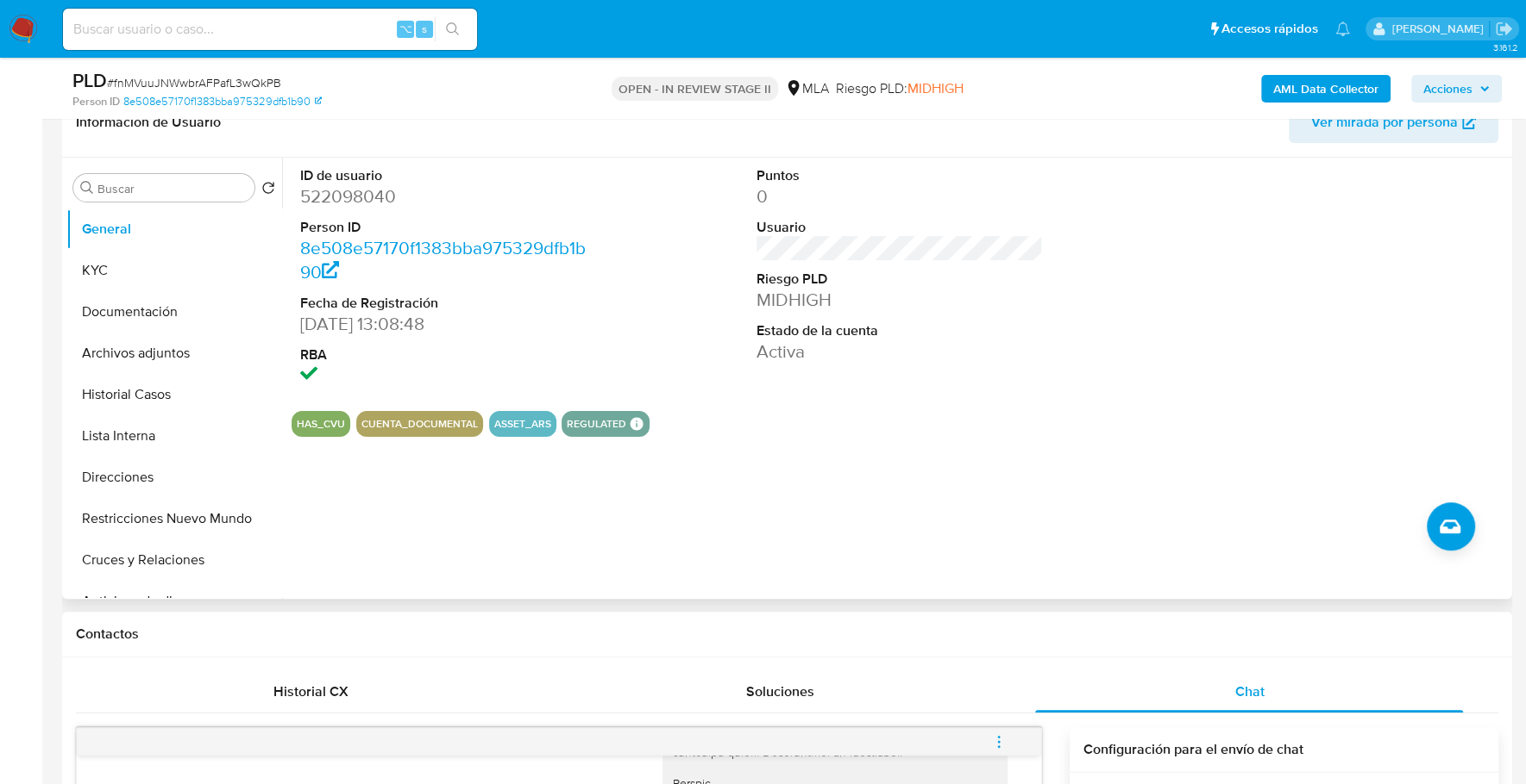
scroll to position [83, 0]
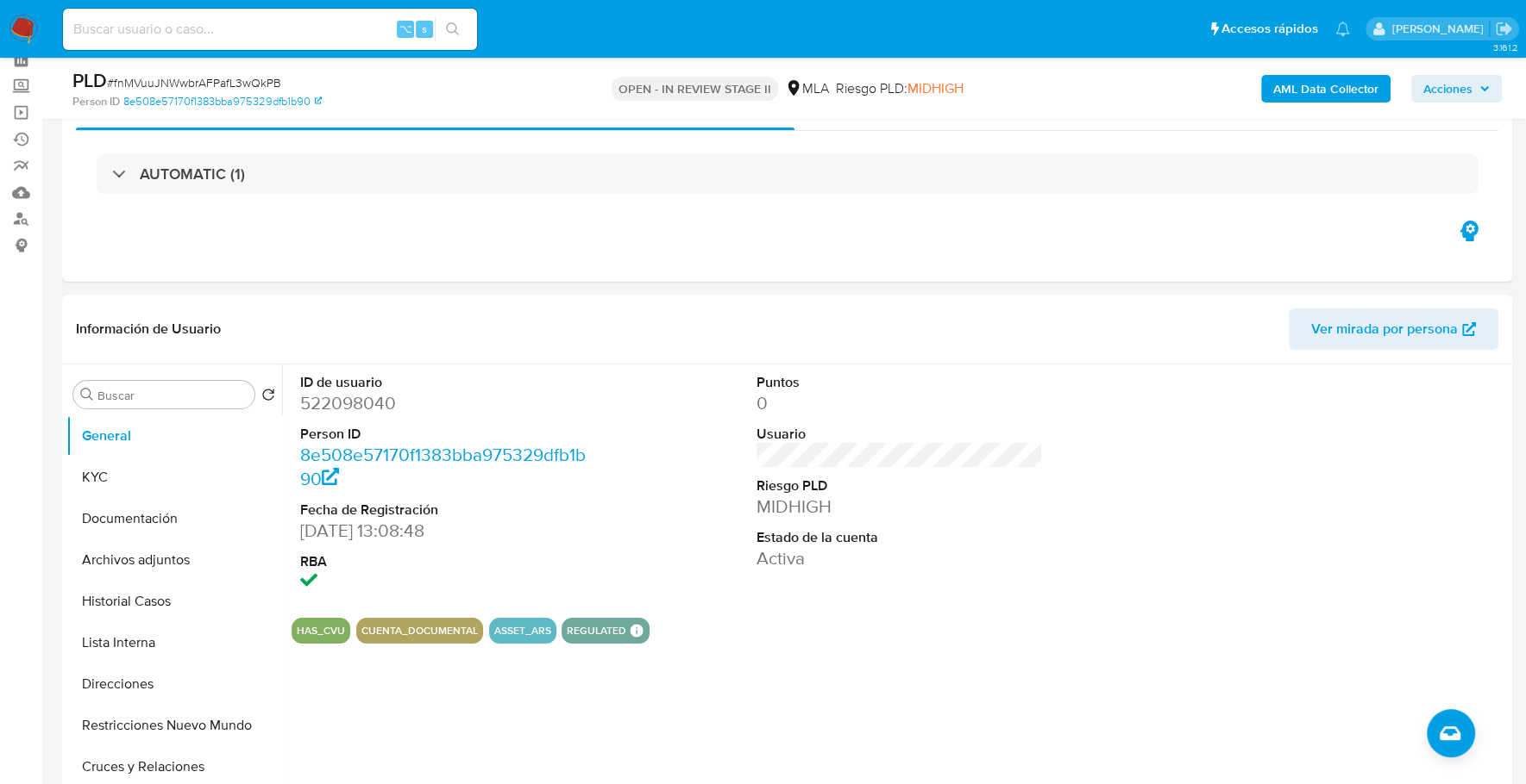
click at [243, 12] on div "⌥ s" at bounding box center [270, 29] width 414 height 41
click at [252, 26] on input at bounding box center [270, 29] width 414 height 22
paste input "522098040"
type input "522098040"
click at [119, 492] on button "KYC" at bounding box center [167, 477] width 202 height 41
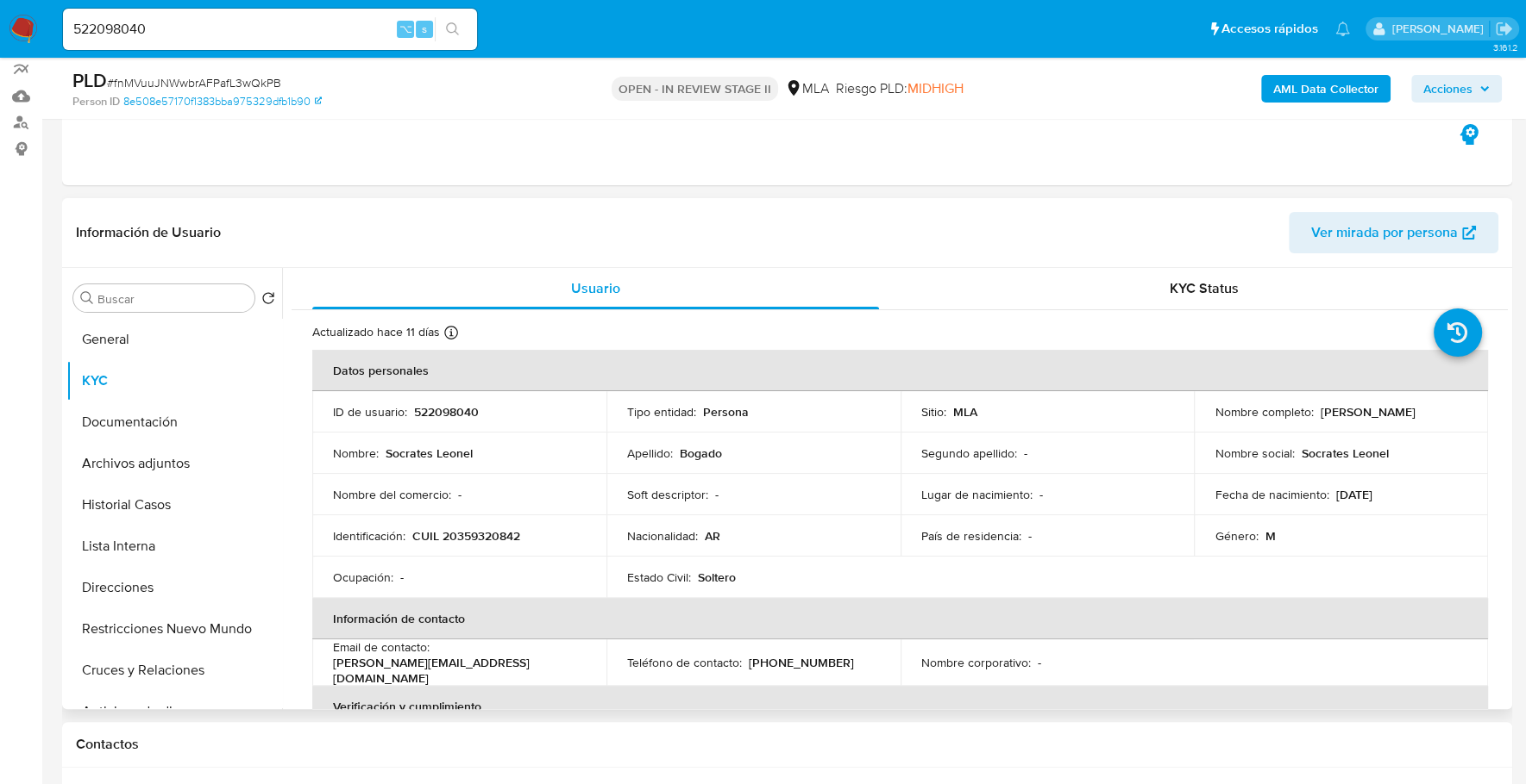
scroll to position [237, 0]
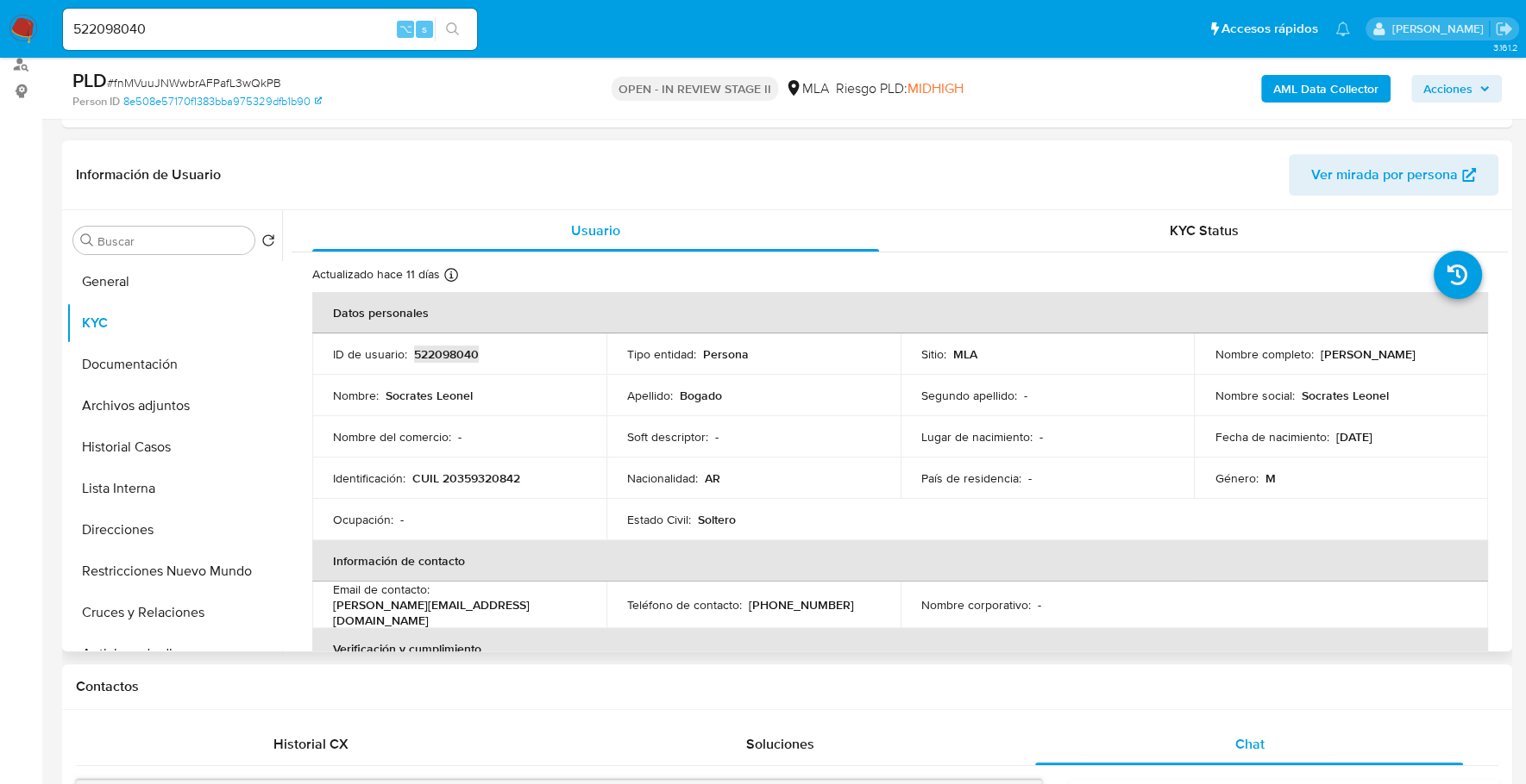
copy p "522098040"
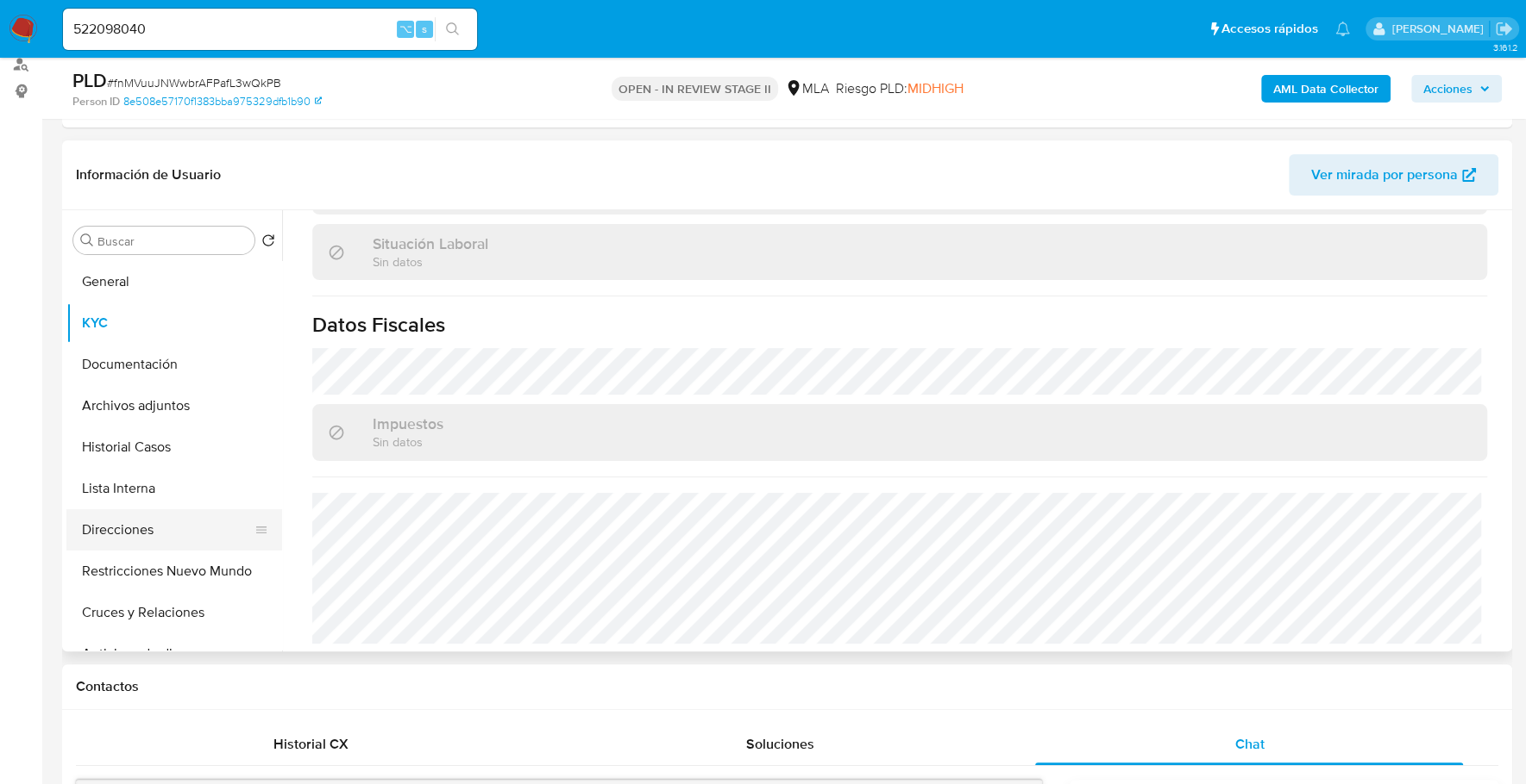
click at [134, 526] on button "Direcciones" at bounding box center [167, 530] width 202 height 41
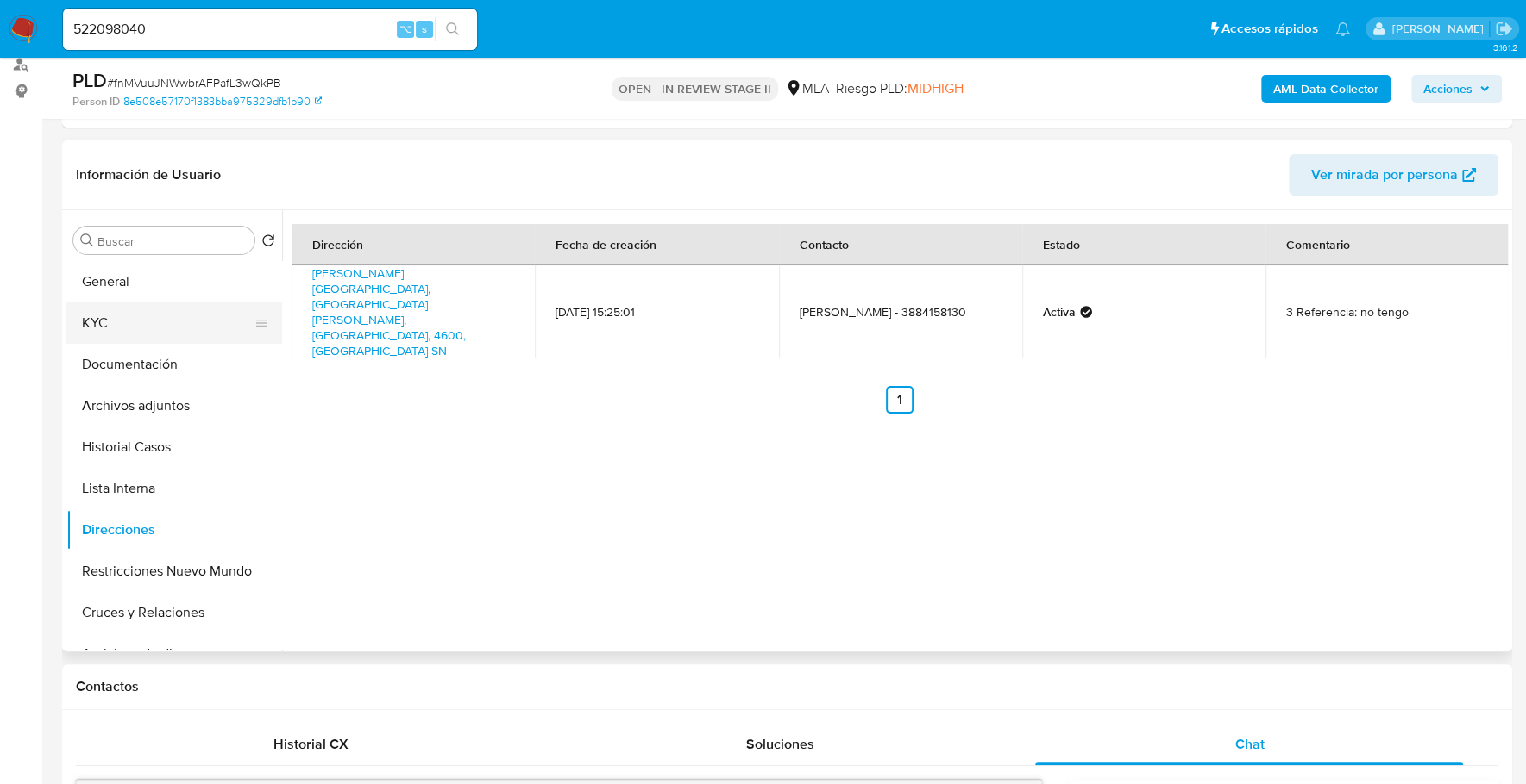
click at [154, 328] on button "KYC" at bounding box center [167, 323] width 202 height 41
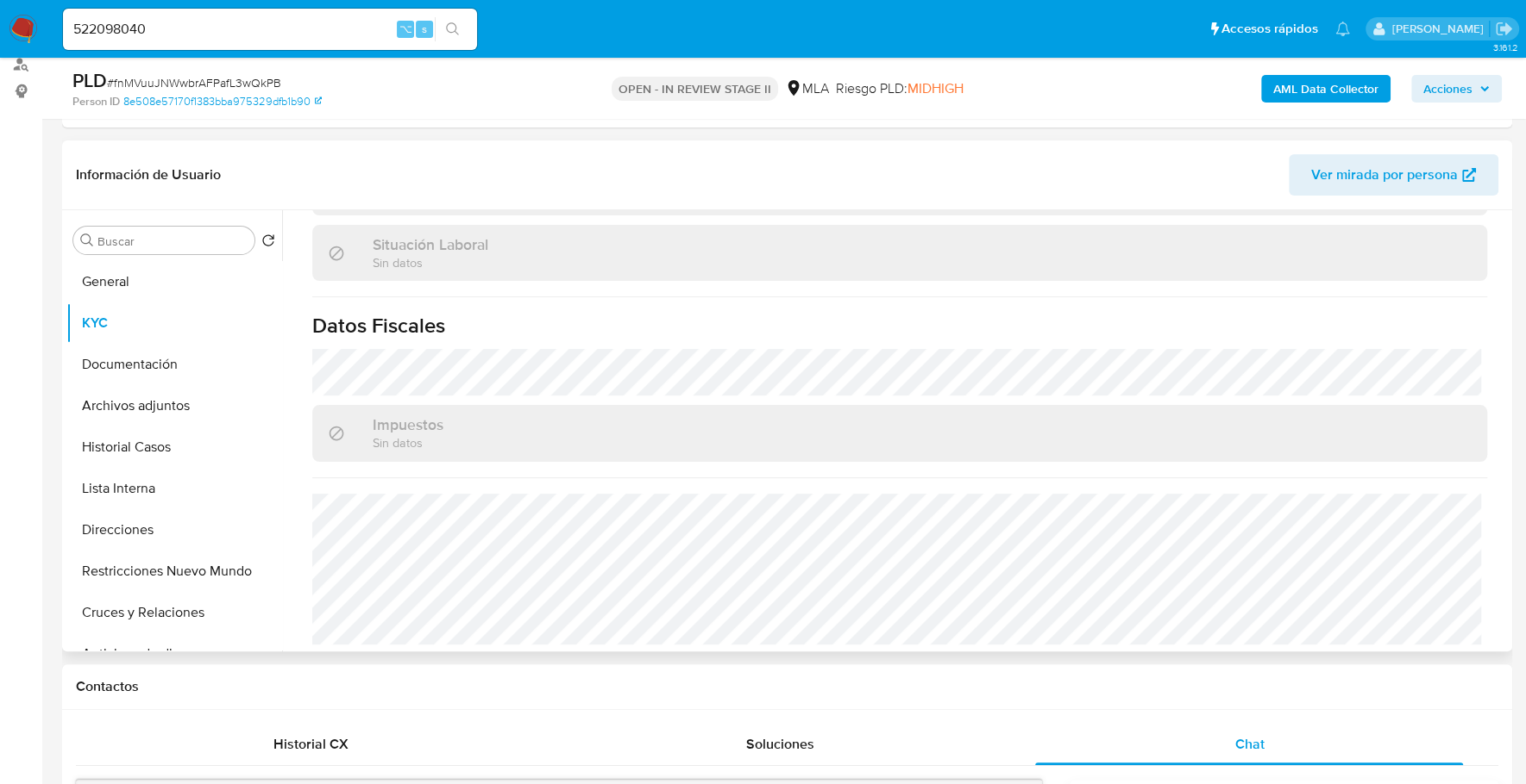
scroll to position [889, 0]
click at [134, 368] on button "Documentación" at bounding box center [167, 364] width 202 height 41
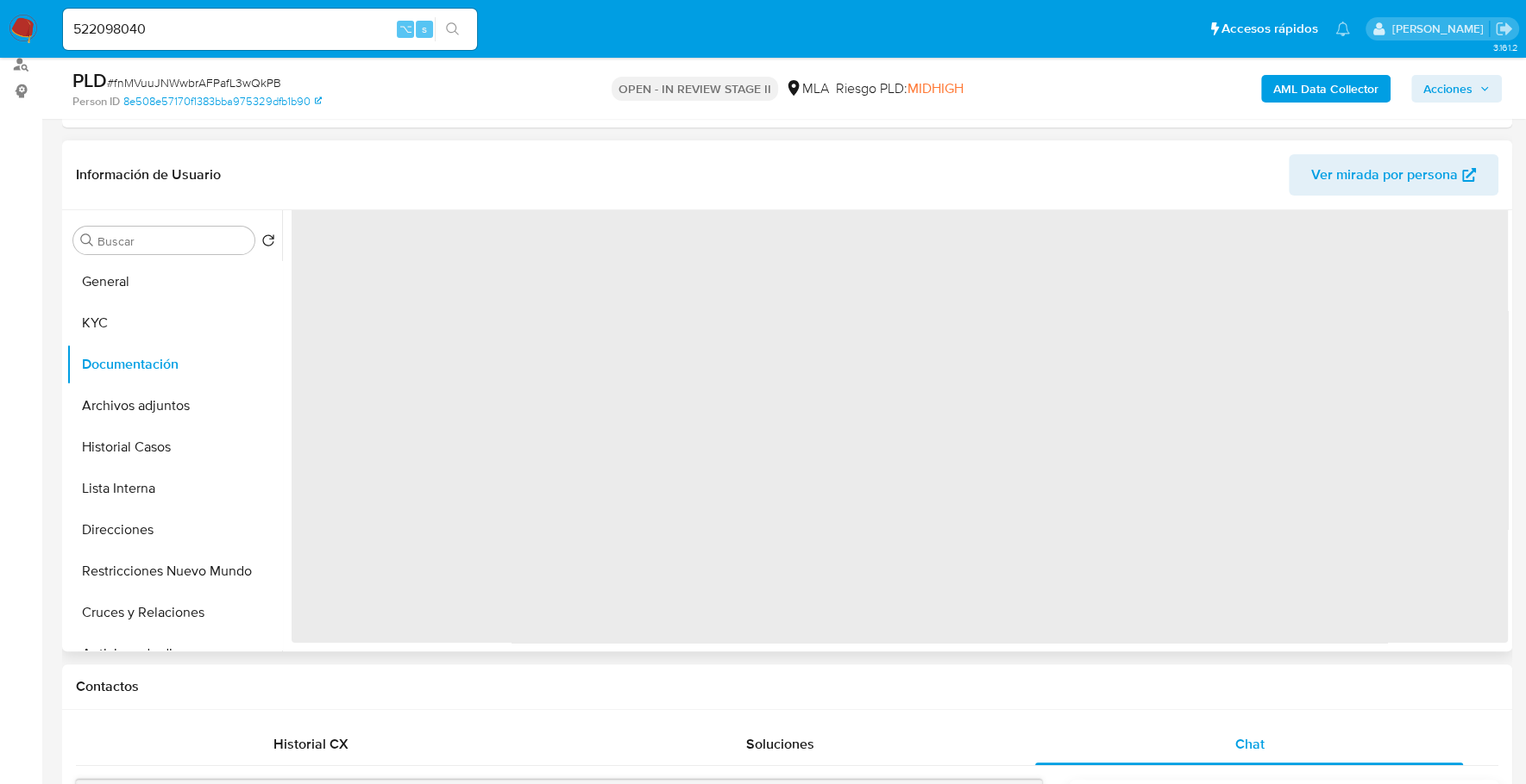
scroll to position [0, 0]
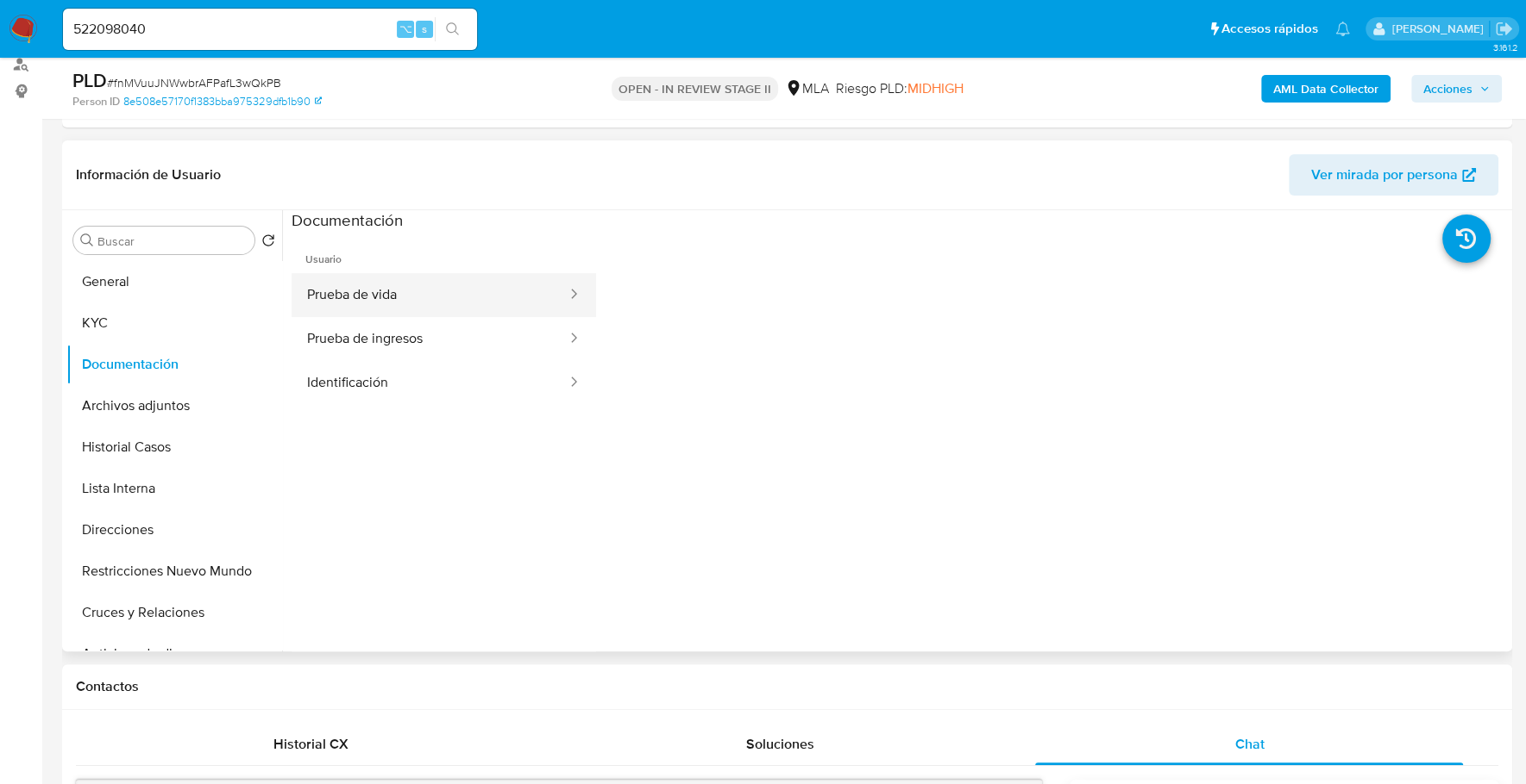
click at [423, 295] on button "Prueba de vida" at bounding box center [429, 295] width 276 height 44
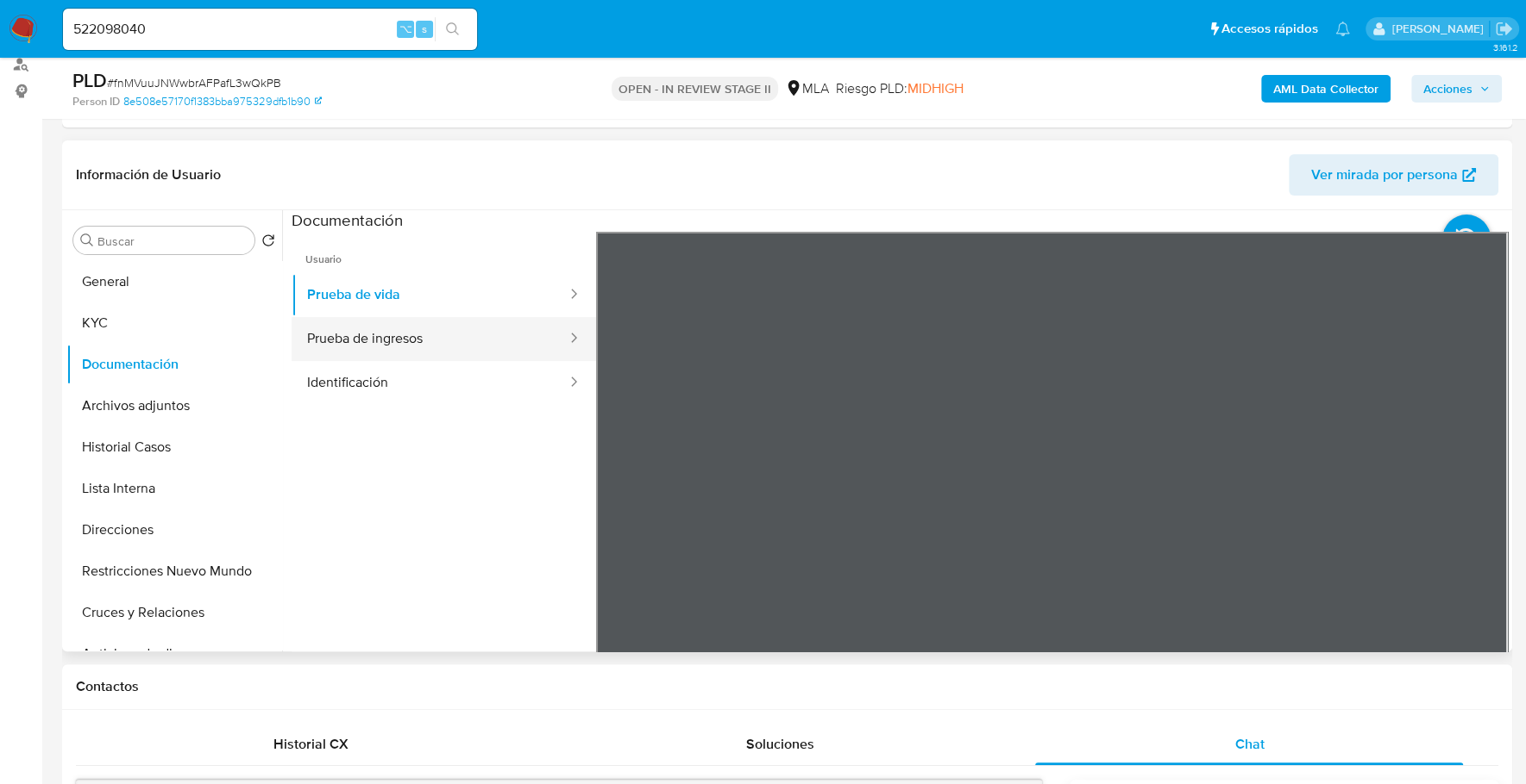
click at [417, 348] on button "Prueba de ingresos" at bounding box center [429, 339] width 276 height 44
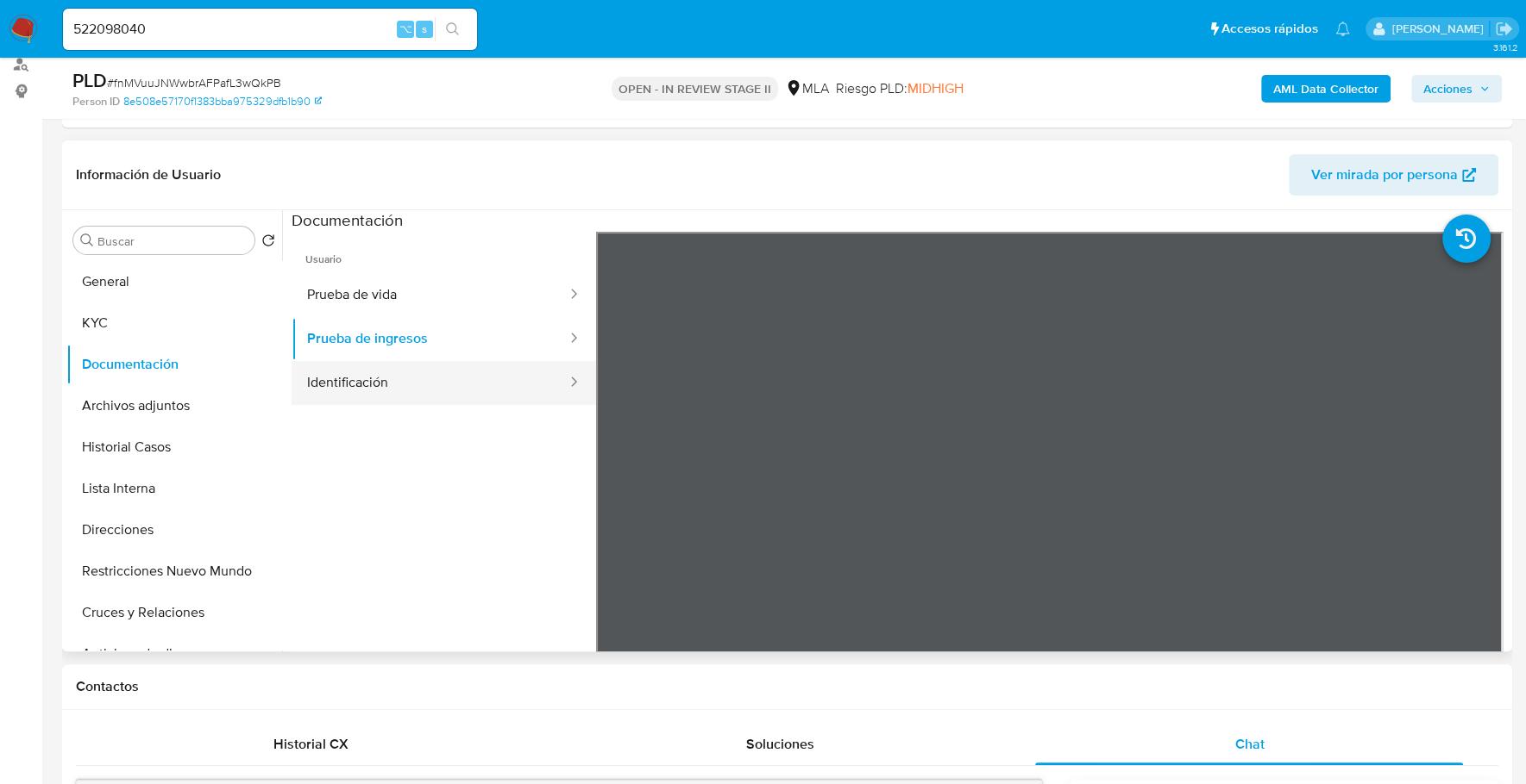
click at [345, 398] on button "Identificación" at bounding box center [429, 383] width 276 height 44
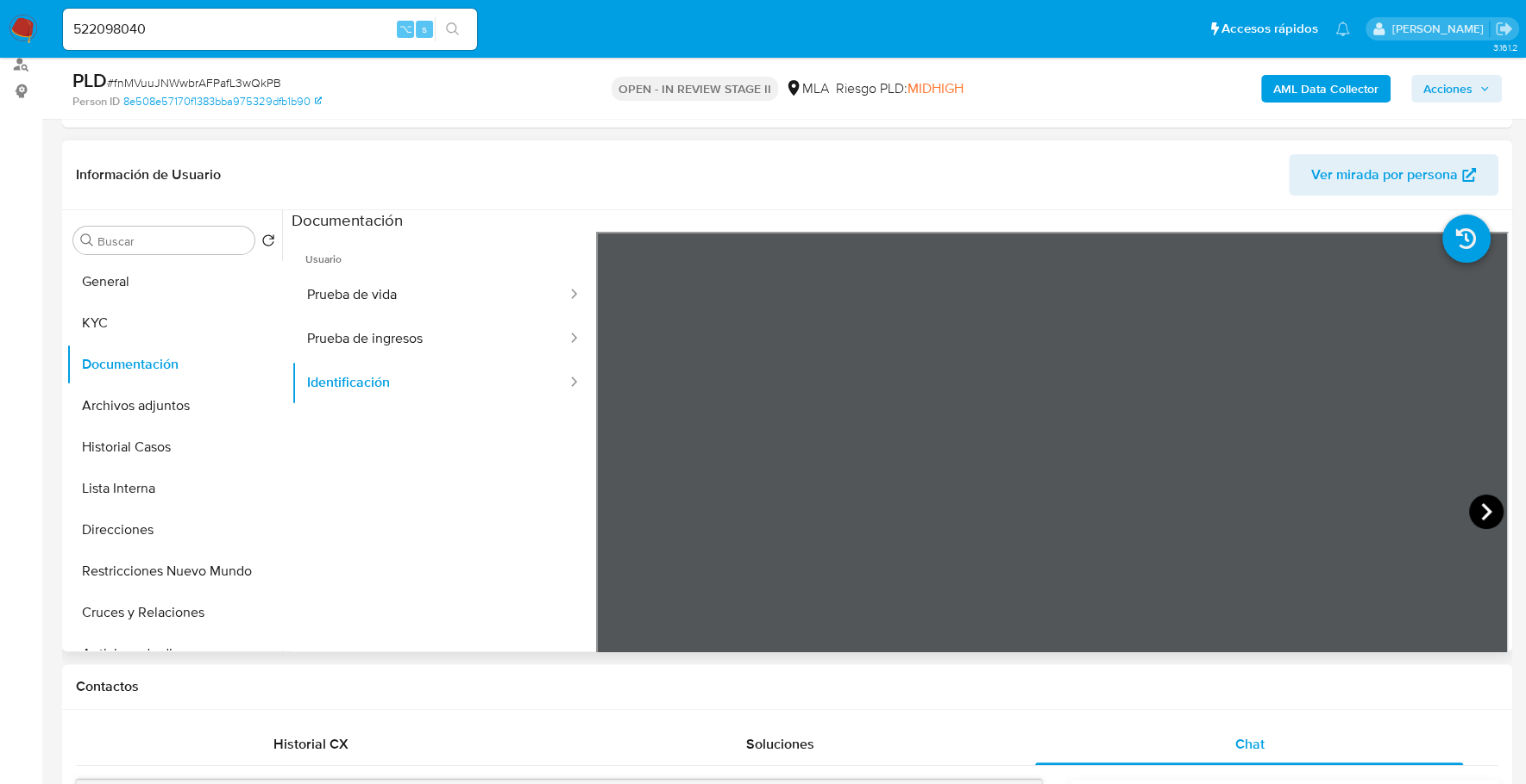
click at [1481, 511] on icon at bounding box center [1486, 513] width 11 height 18
click at [165, 320] on button "KYC" at bounding box center [167, 323] width 202 height 41
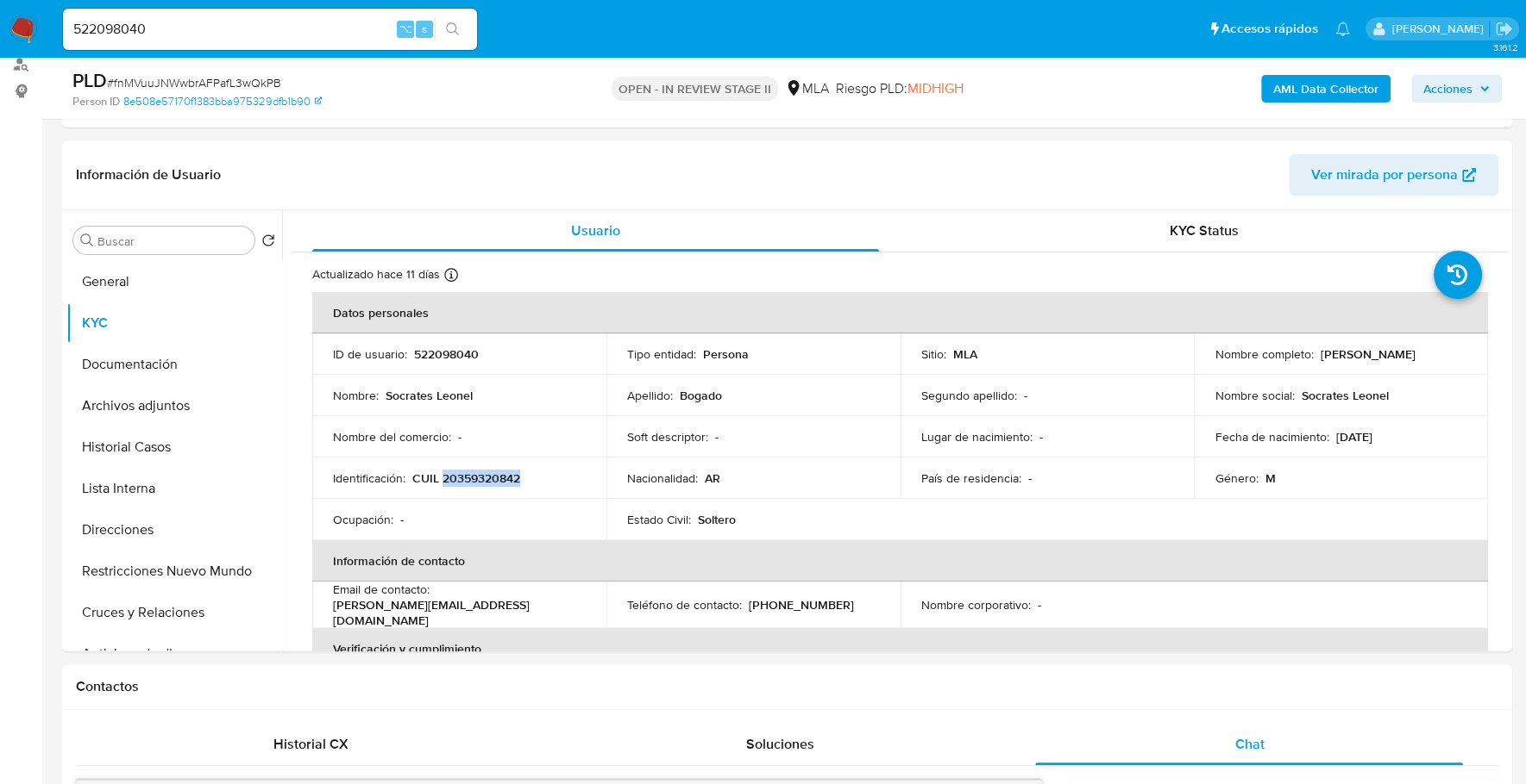
copy p "20359320842"
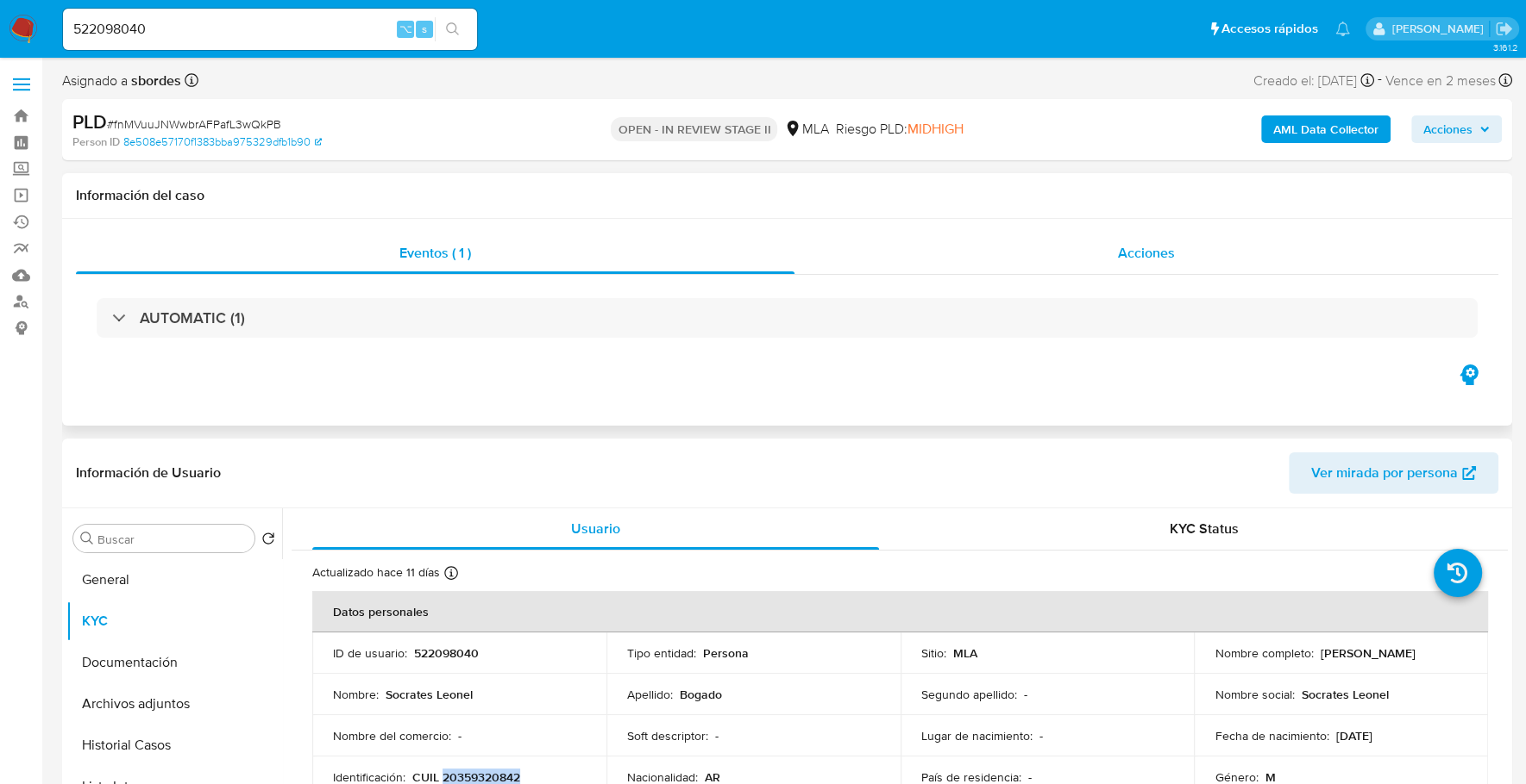
click at [1146, 255] on span "Acciones" at bounding box center [1146, 253] width 57 height 20
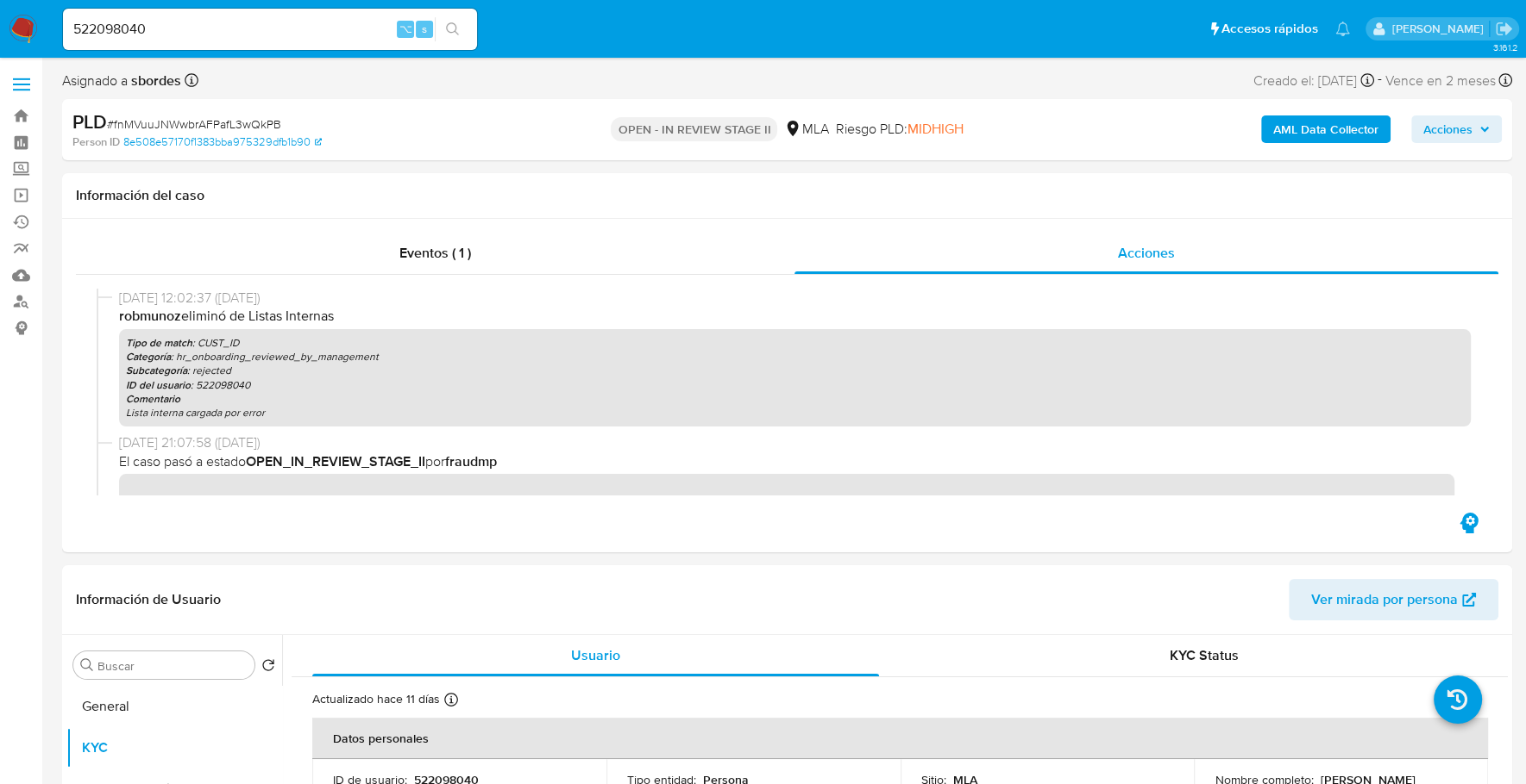
click at [1309, 126] on b "AML Data Collector" at bounding box center [1326, 129] width 106 height 27
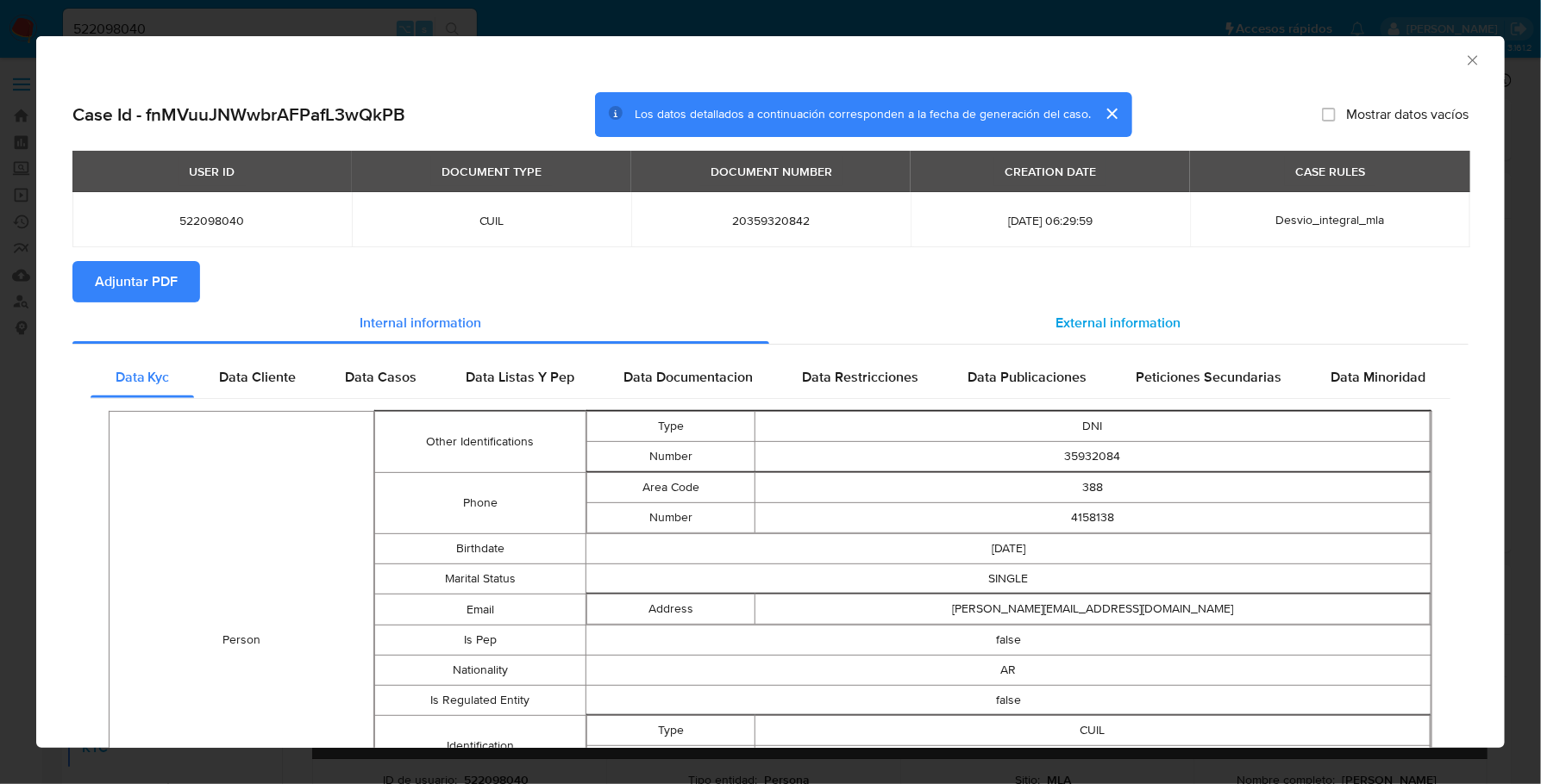
click at [1118, 307] on div "External information" at bounding box center [1118, 323] width 700 height 41
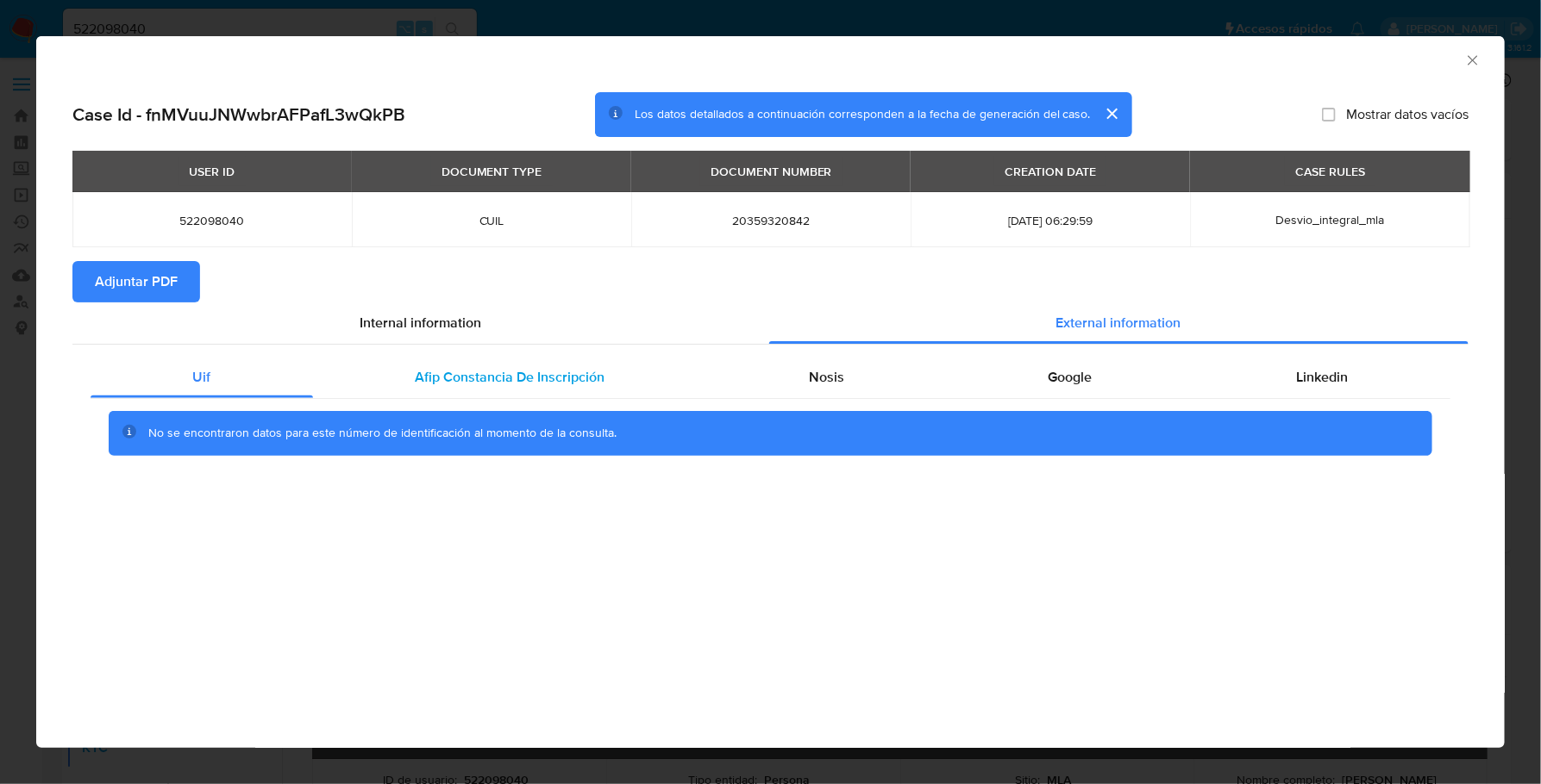
click at [475, 390] on div "Afip Constancia De Inscripción" at bounding box center [509, 377] width 394 height 41
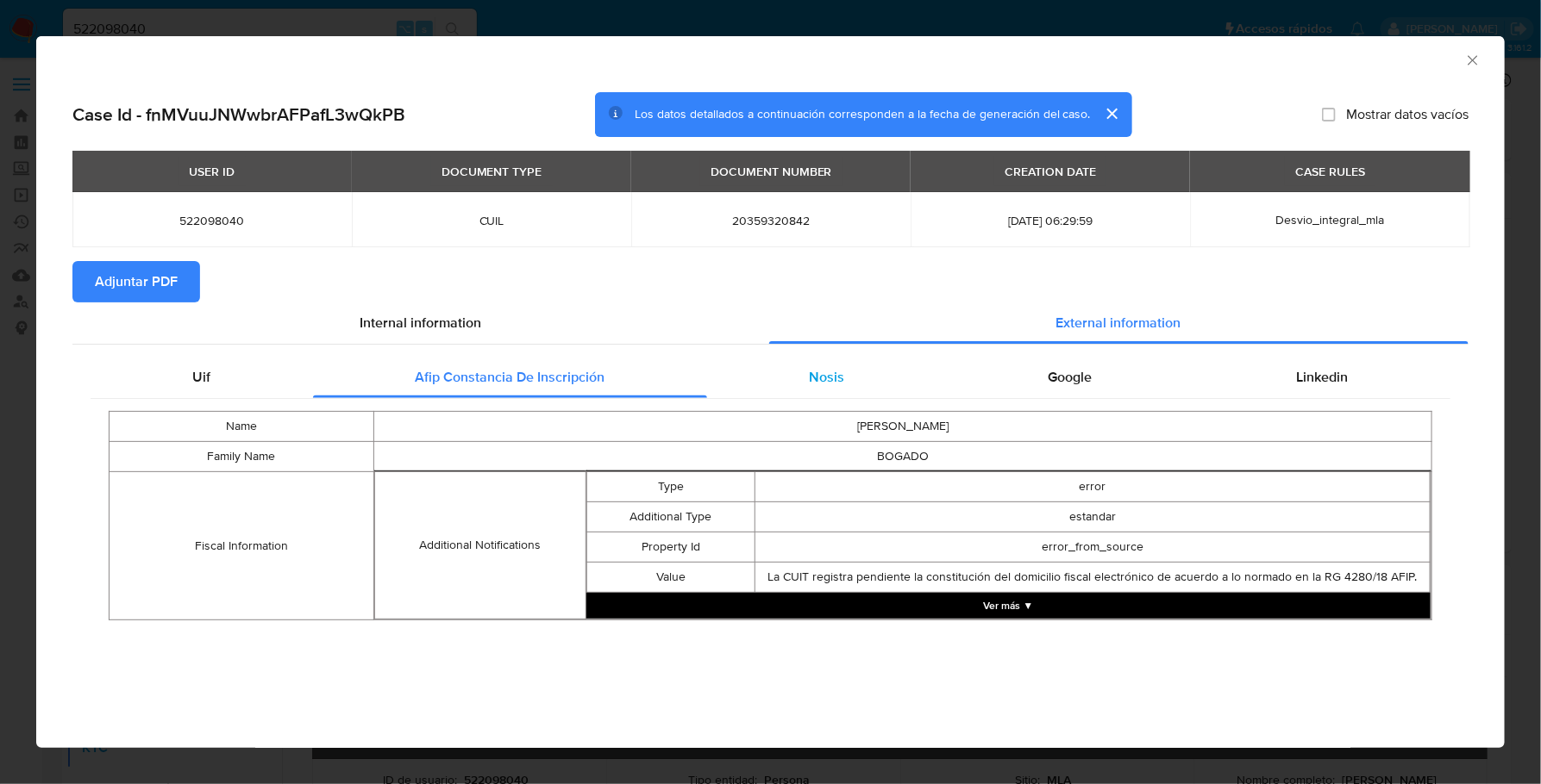
click at [850, 387] on div "Nosis" at bounding box center [826, 377] width 239 height 41
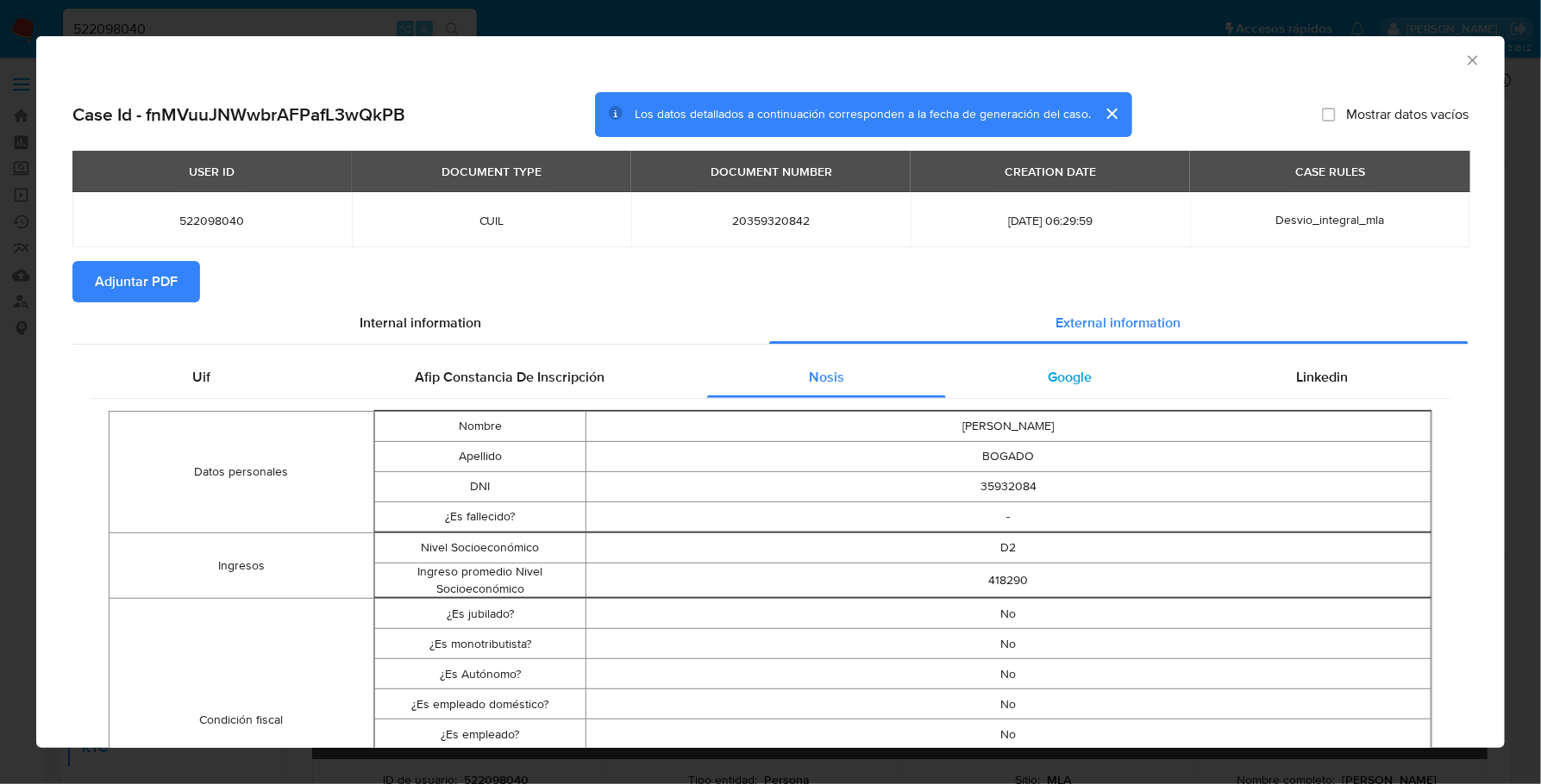
click at [1091, 391] on div "Google" at bounding box center [1069, 377] width 248 height 41
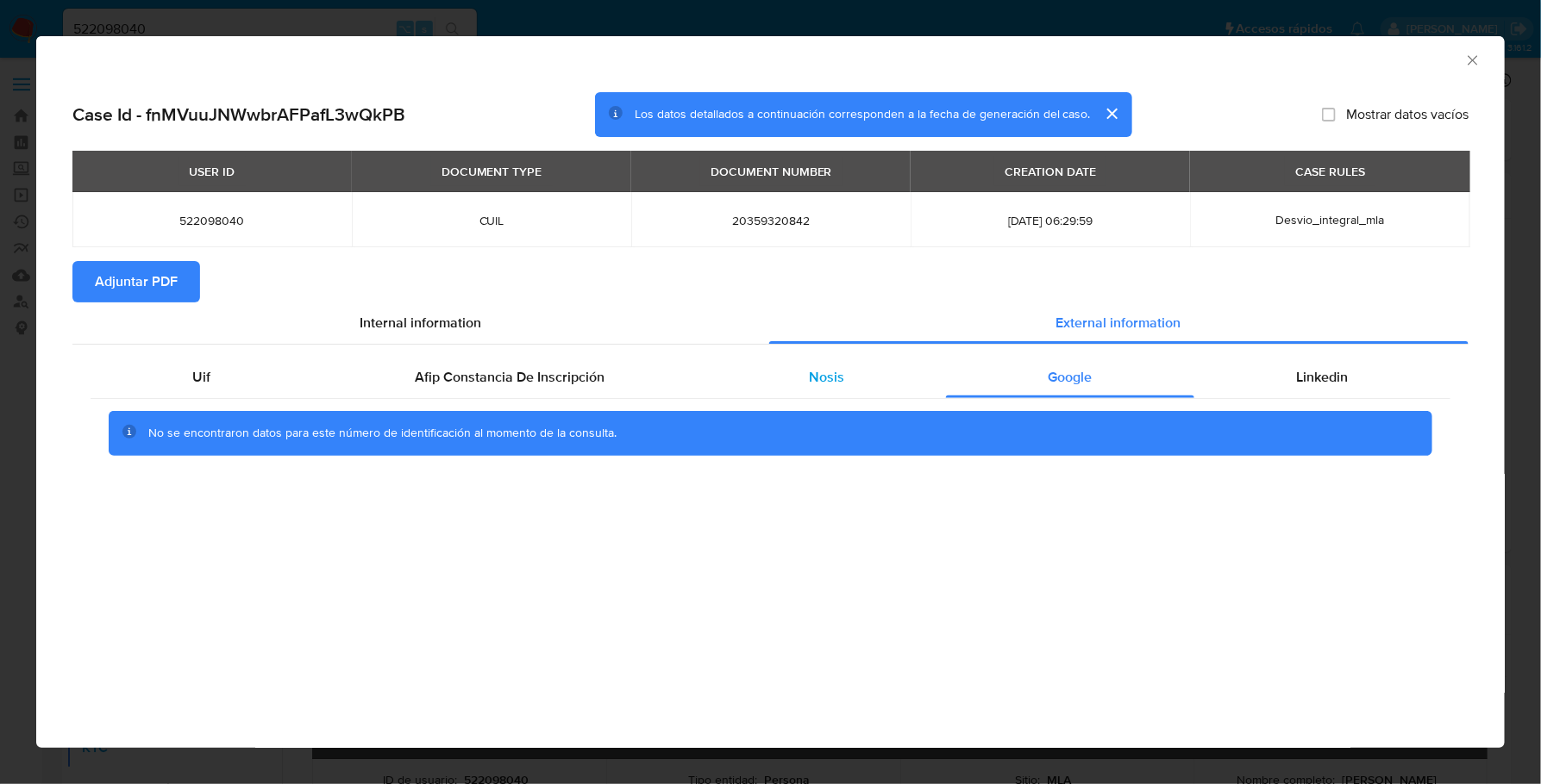
click at [804, 376] on div "Nosis" at bounding box center [826, 377] width 239 height 41
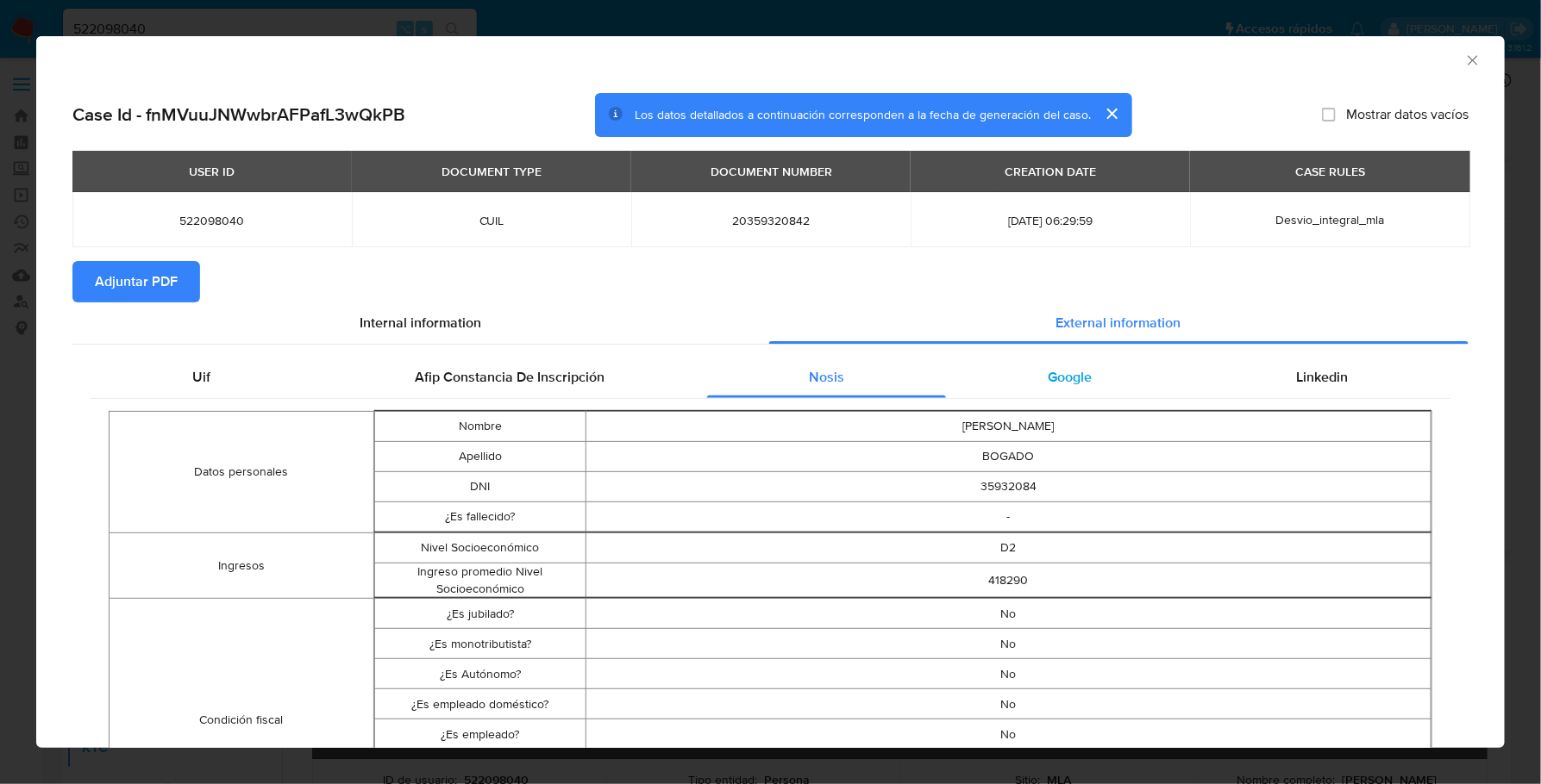
click at [1095, 370] on div "Google" at bounding box center [1069, 377] width 248 height 41
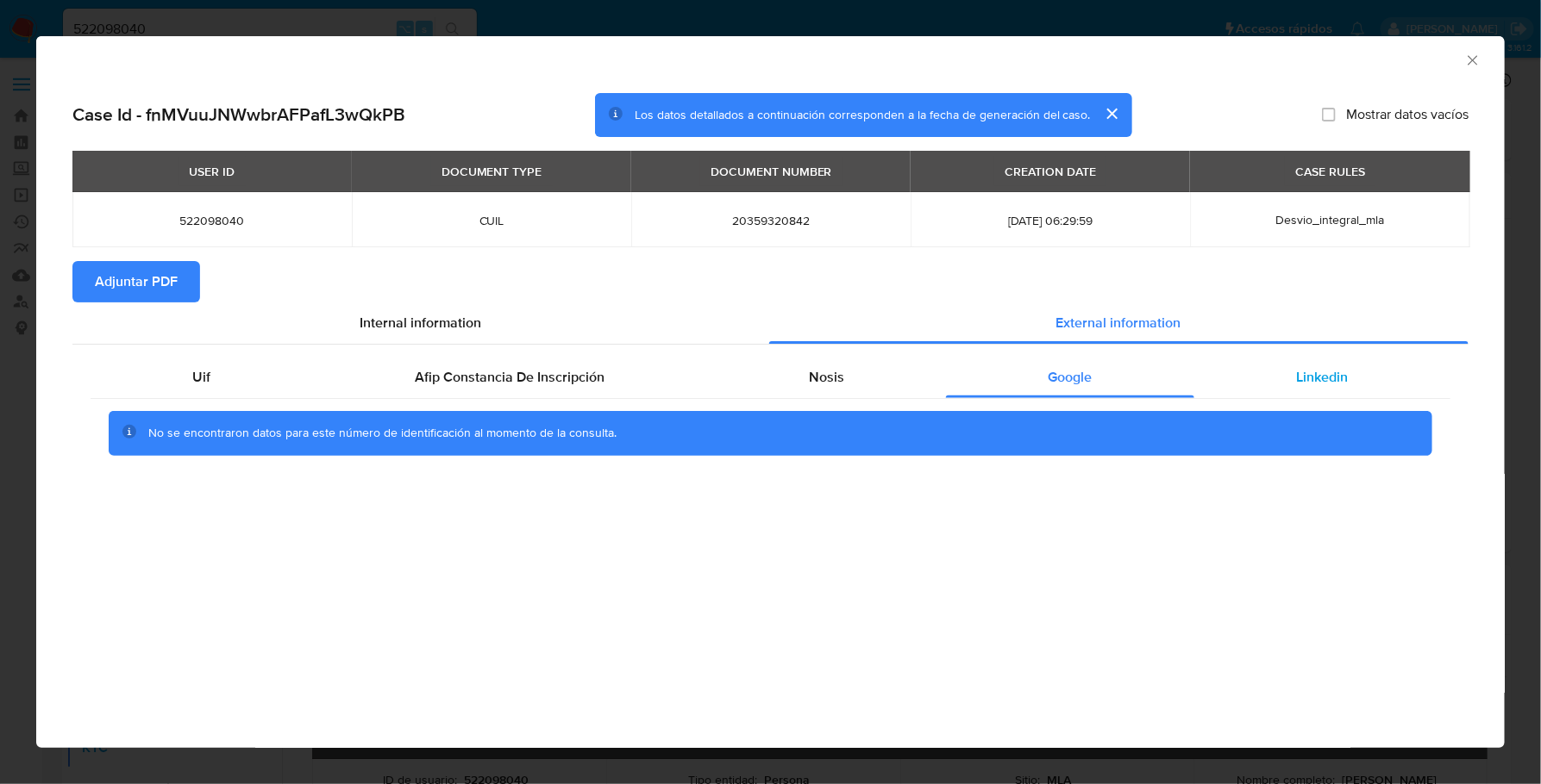
click at [1297, 375] on span "Linkedin" at bounding box center [1322, 377] width 52 height 20
click at [144, 283] on span "Adjuntar PDF" at bounding box center [136, 281] width 83 height 38
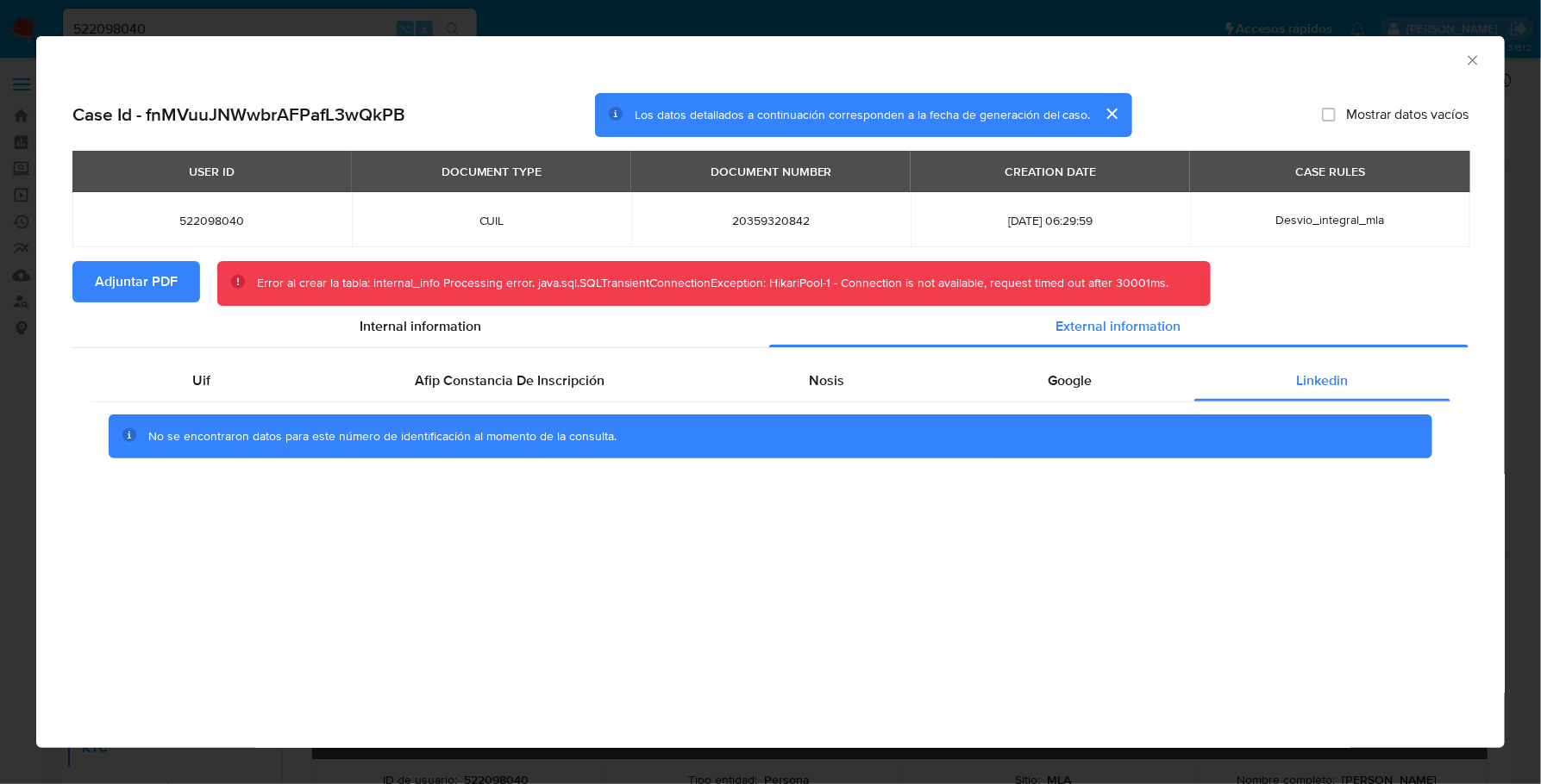
click at [122, 285] on span "Adjuntar PDF" at bounding box center [136, 281] width 83 height 38
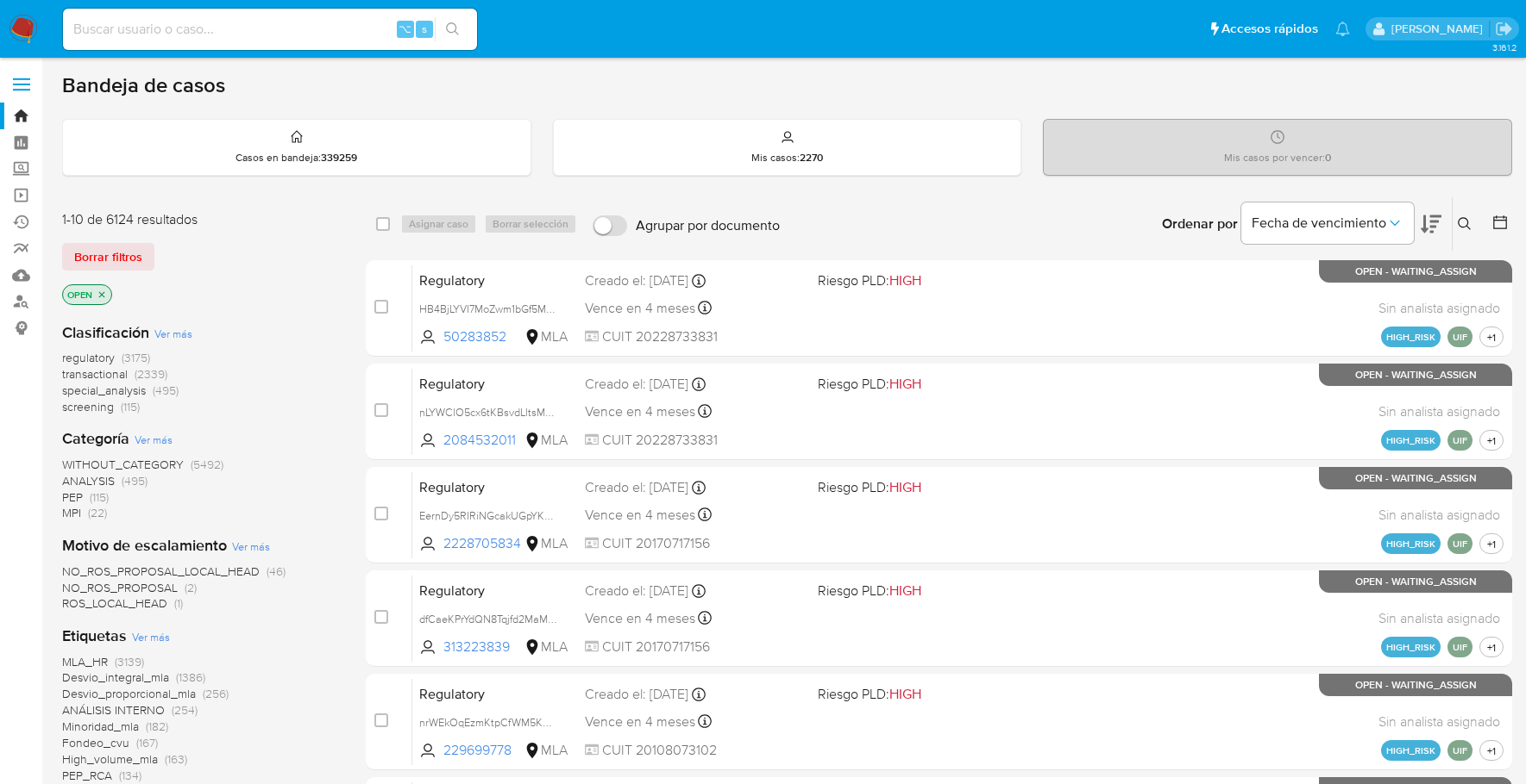
scroll to position [695, 0]
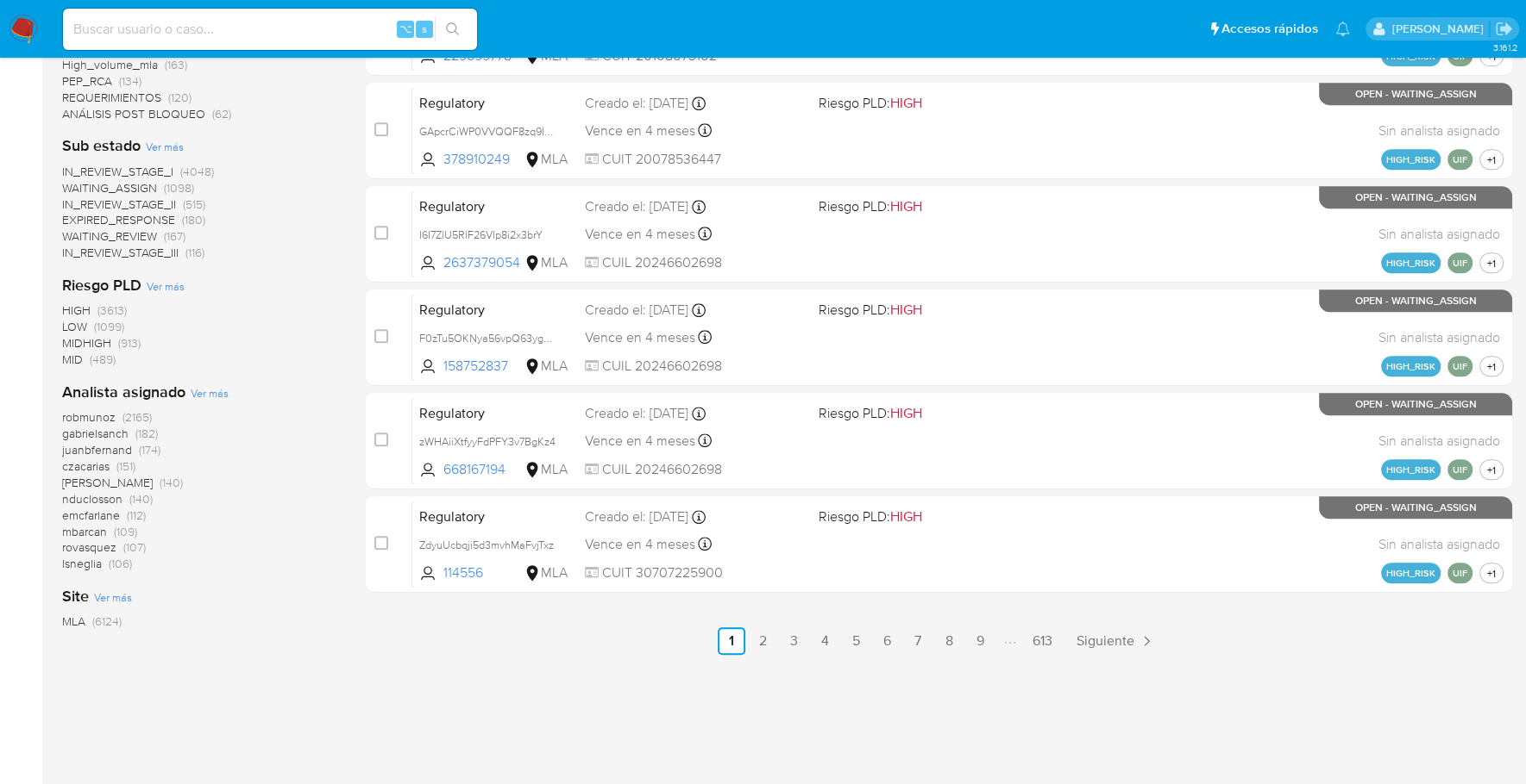
click at [28, 28] on img at bounding box center [23, 29] width 29 height 29
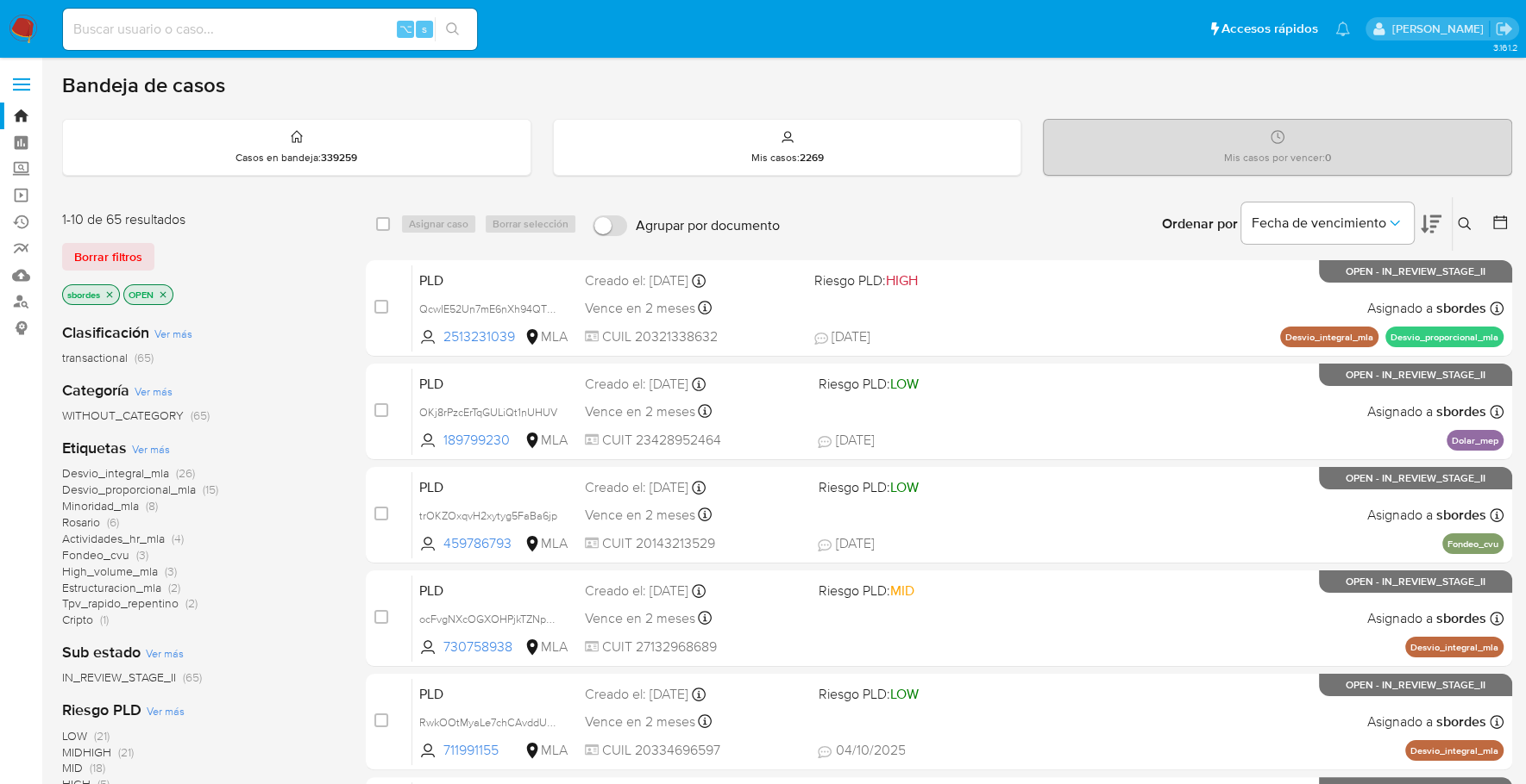
click at [29, 25] on img at bounding box center [23, 29] width 29 height 29
click at [112, 294] on icon "close-filter" at bounding box center [109, 294] width 6 height 6
click at [106, 292] on icon "close-filter" at bounding box center [102, 295] width 11 height 11
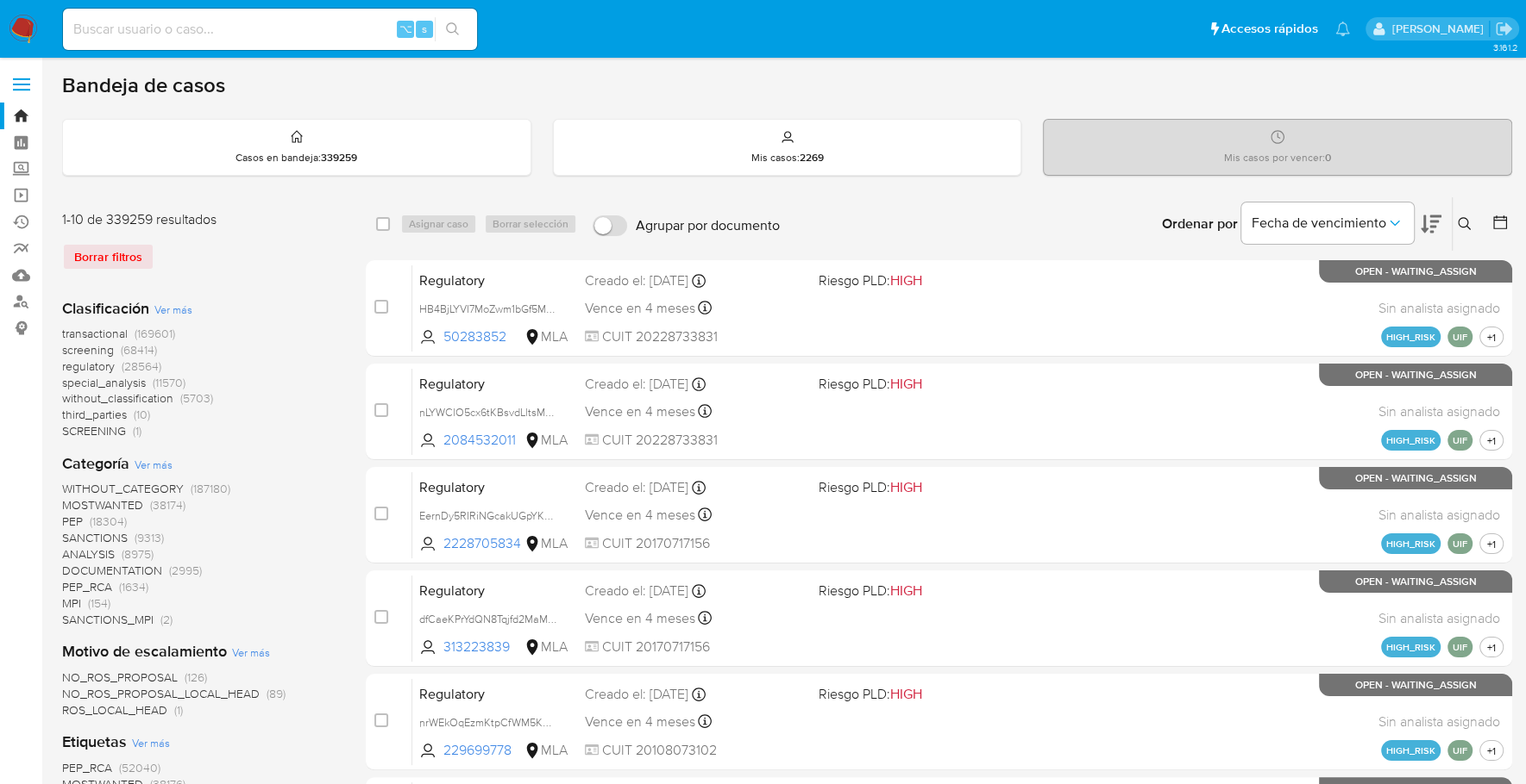
click at [19, 30] on img at bounding box center [23, 29] width 29 height 29
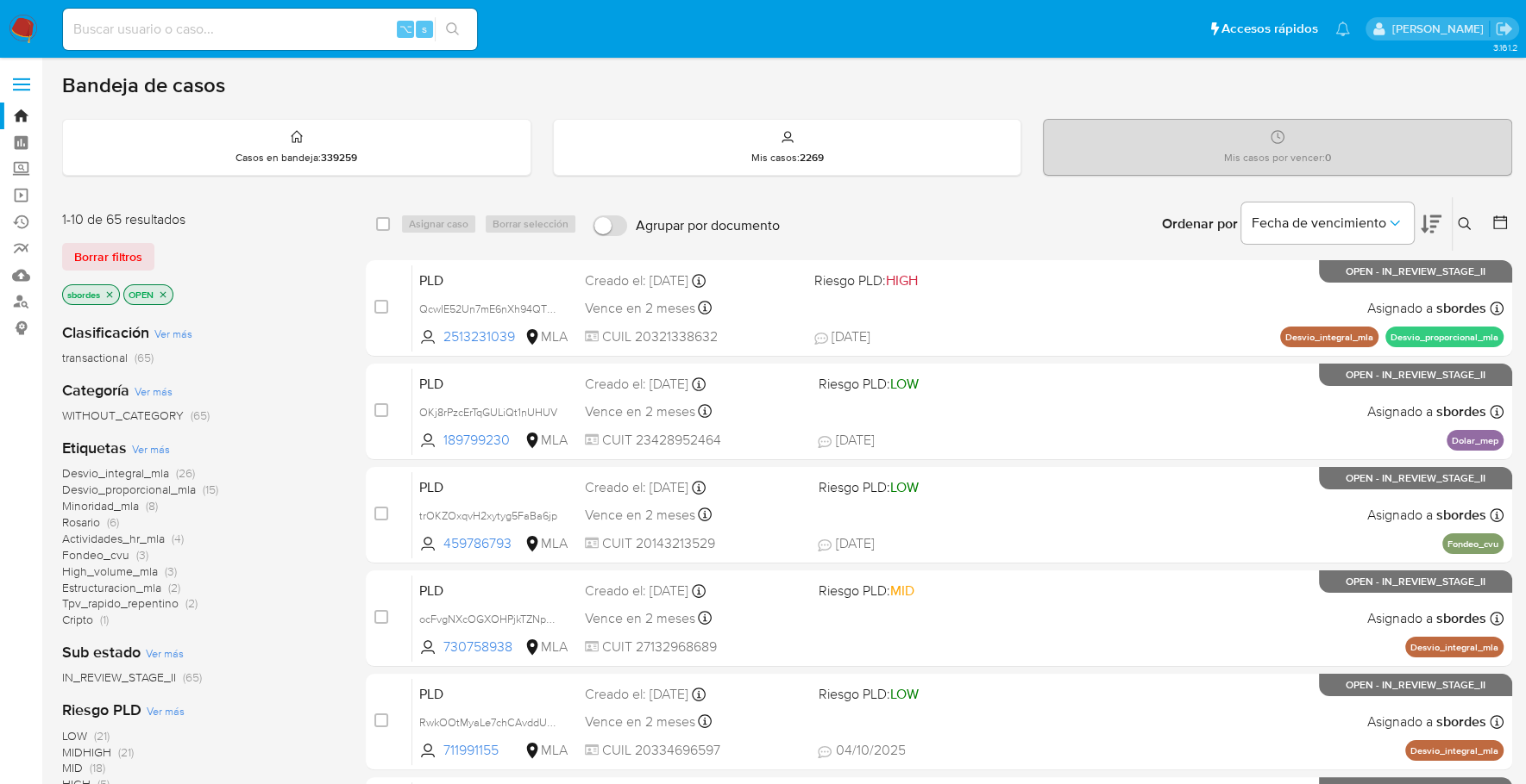
click at [110, 290] on icon "close-filter" at bounding box center [109, 295] width 11 height 11
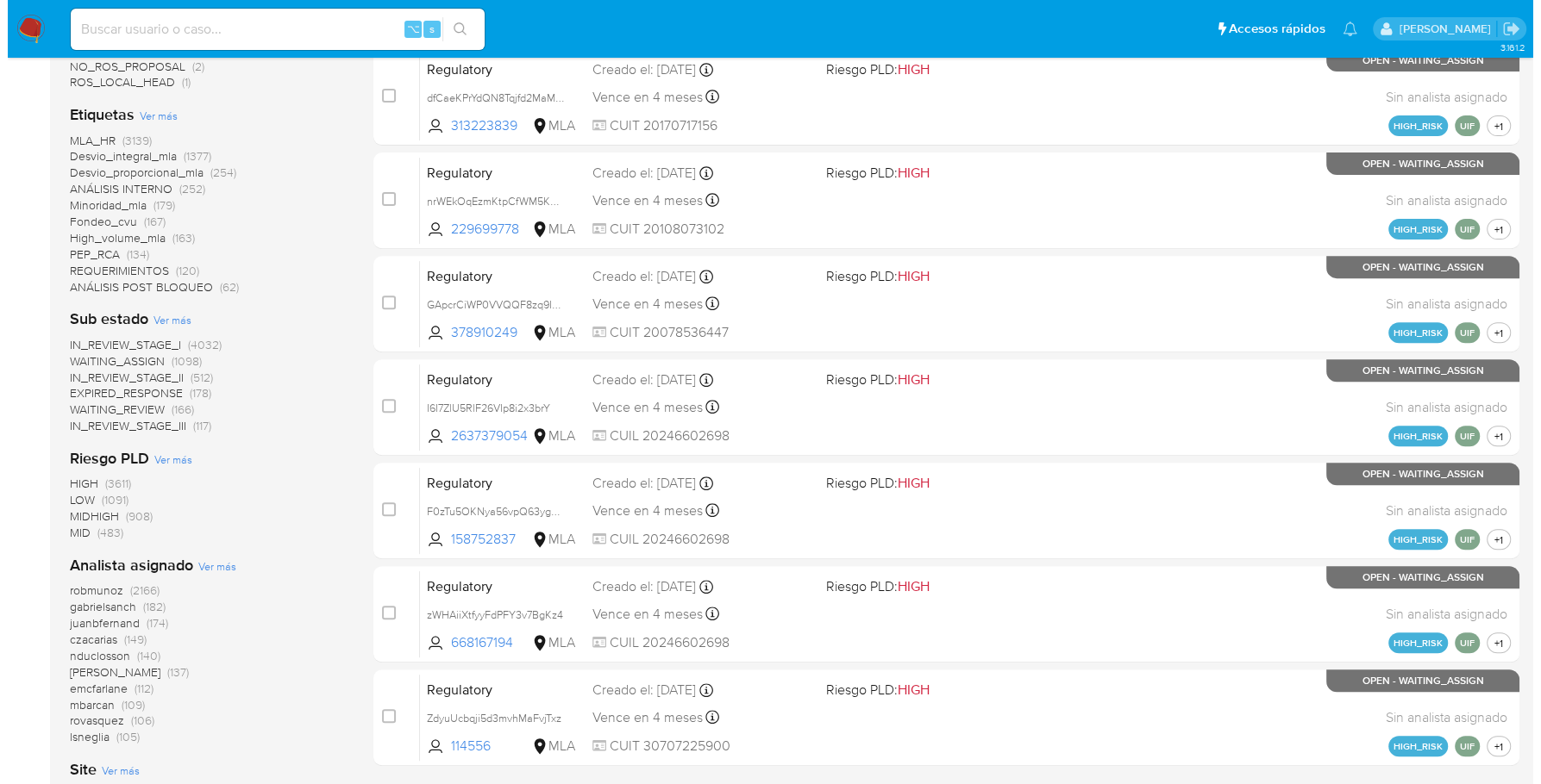
scroll to position [695, 0]
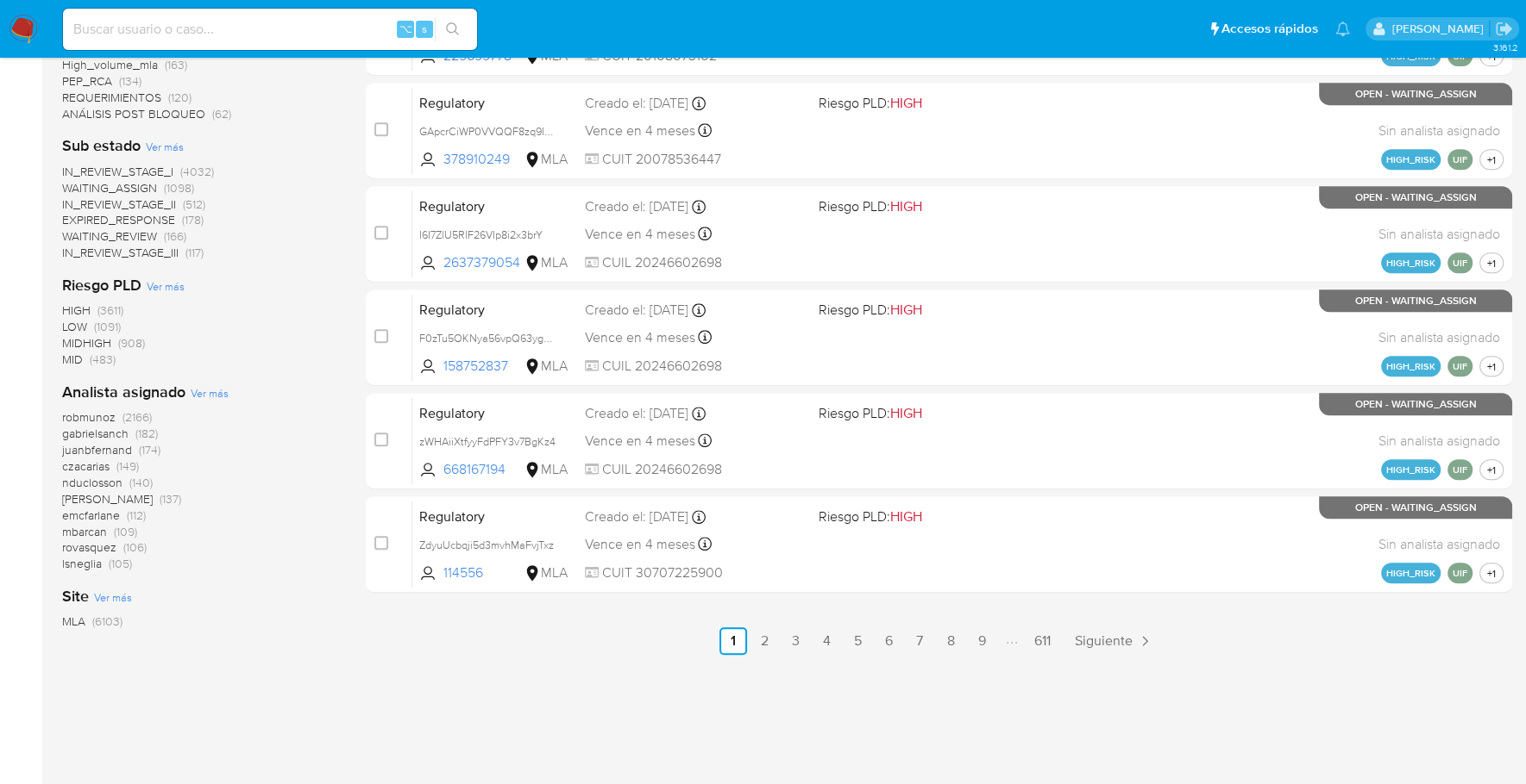
click at [198, 387] on span "Ver más" at bounding box center [209, 393] width 38 height 16
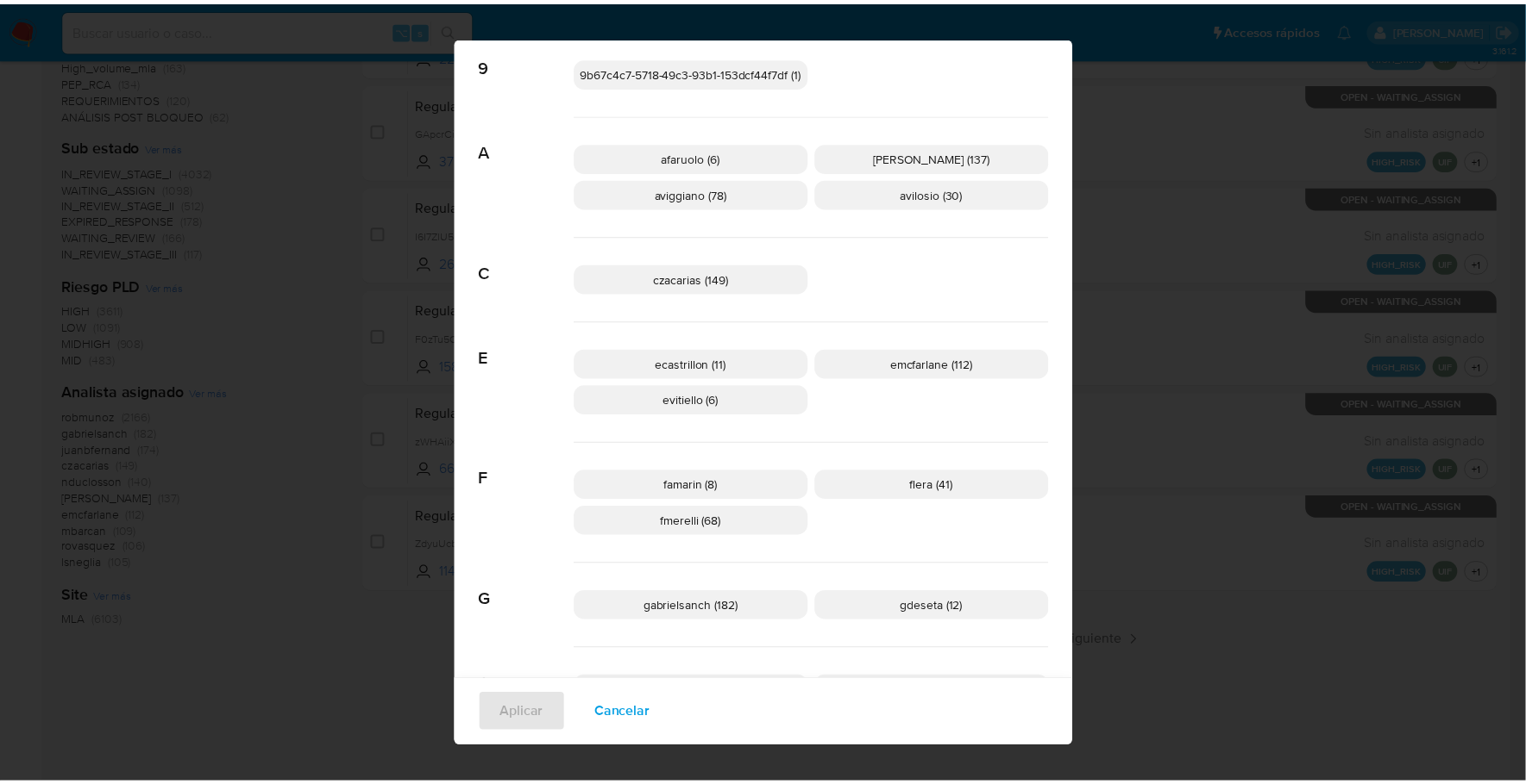
scroll to position [0, 0]
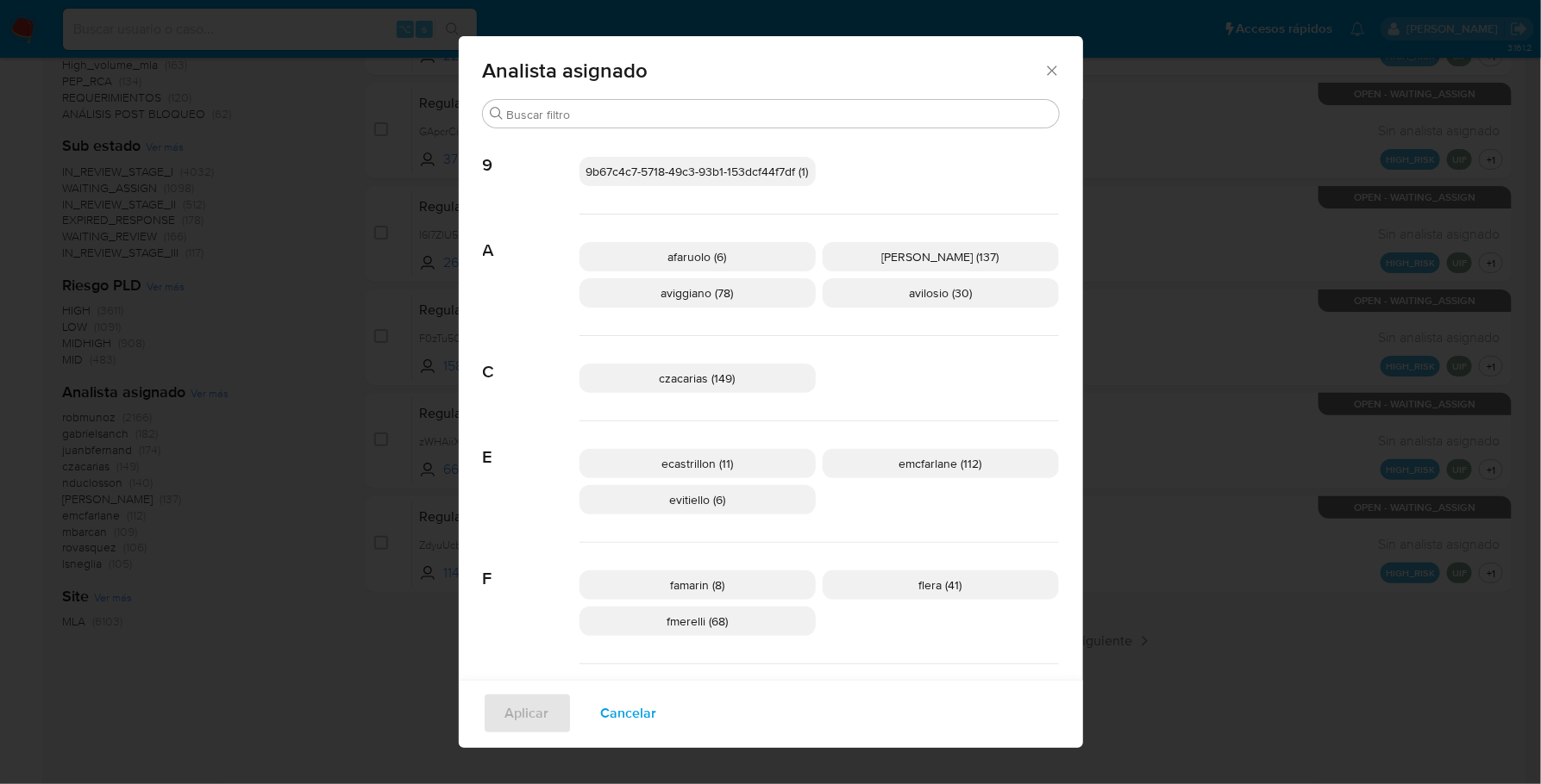
click at [1047, 62] on icon "Cerrar" at bounding box center [1052, 71] width 18 height 18
